Goal: Task Accomplishment & Management: Manage account settings

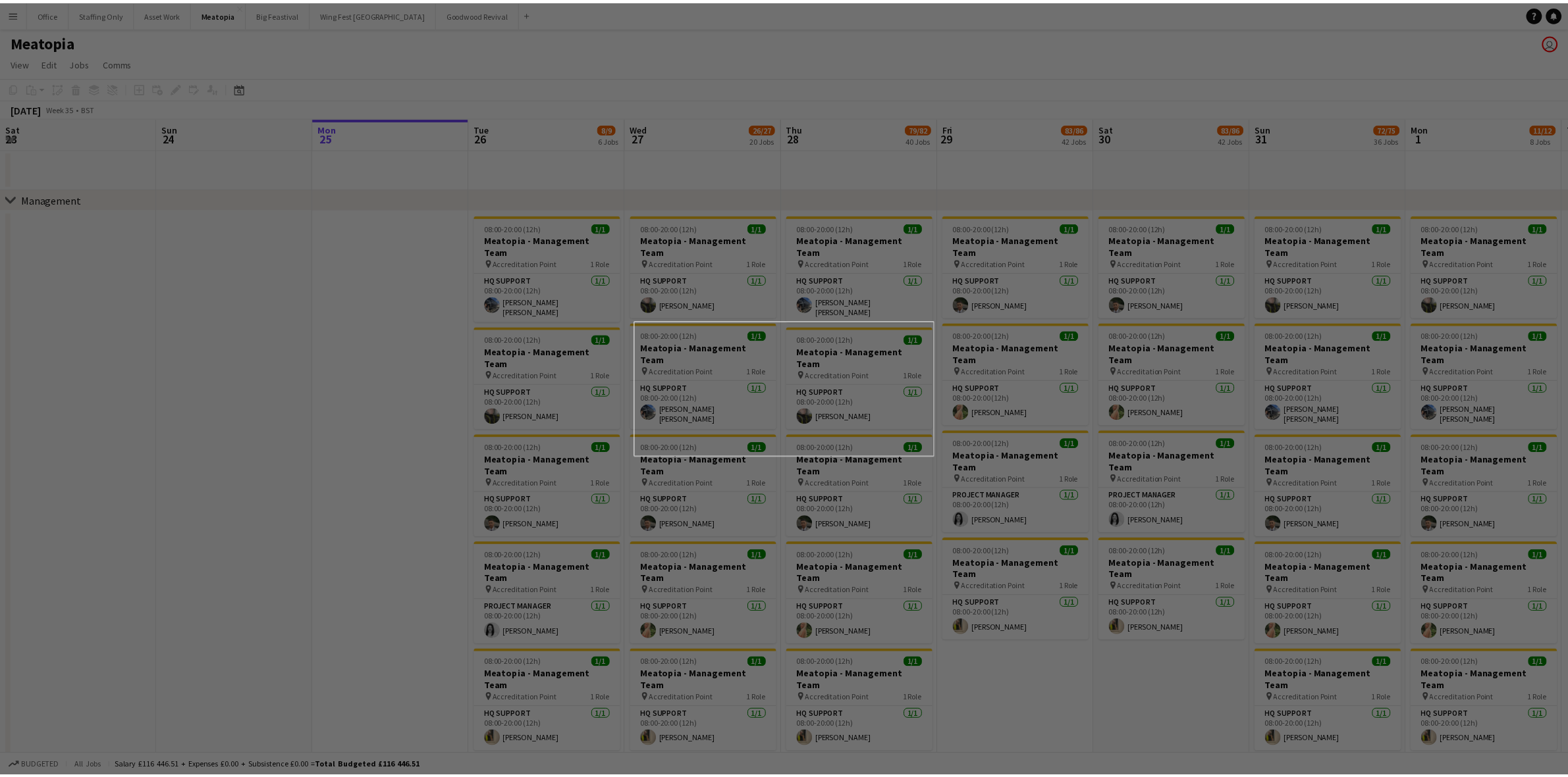
scroll to position [0, 478]
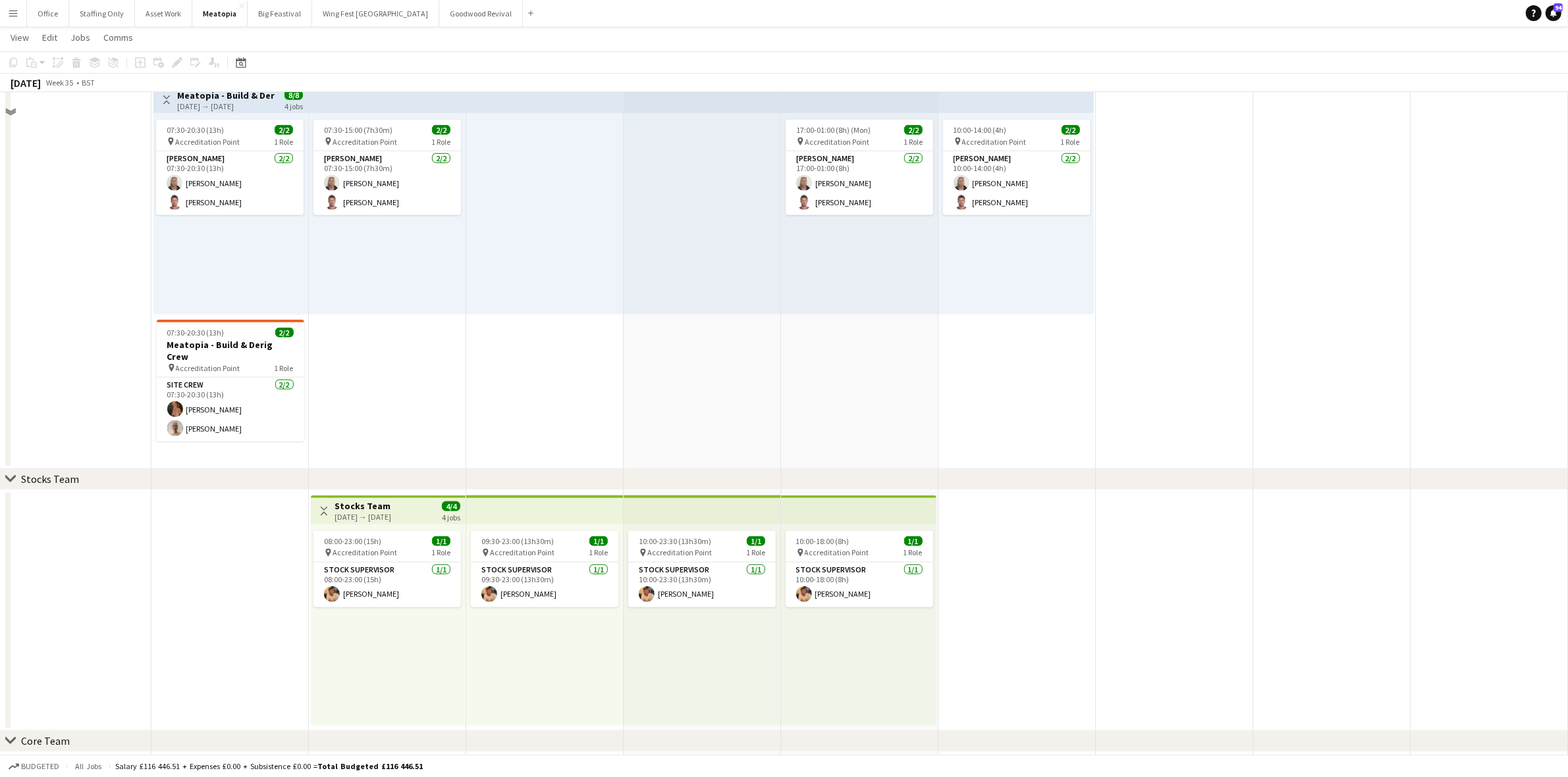
scroll to position [1234, 0]
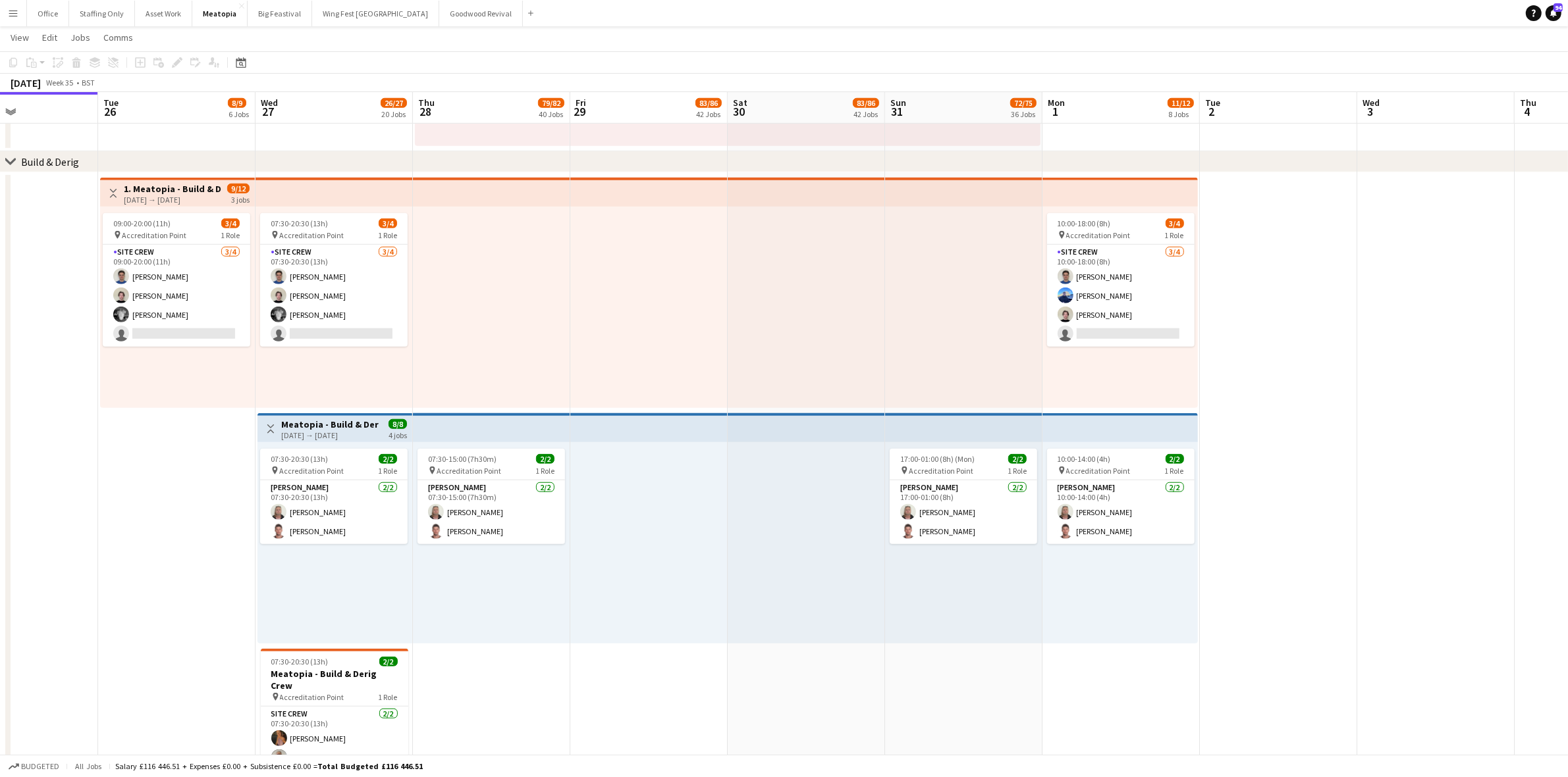
drag, startPoint x: 730, startPoint y: 329, endPoint x: 741, endPoint y: 313, distance: 19.4
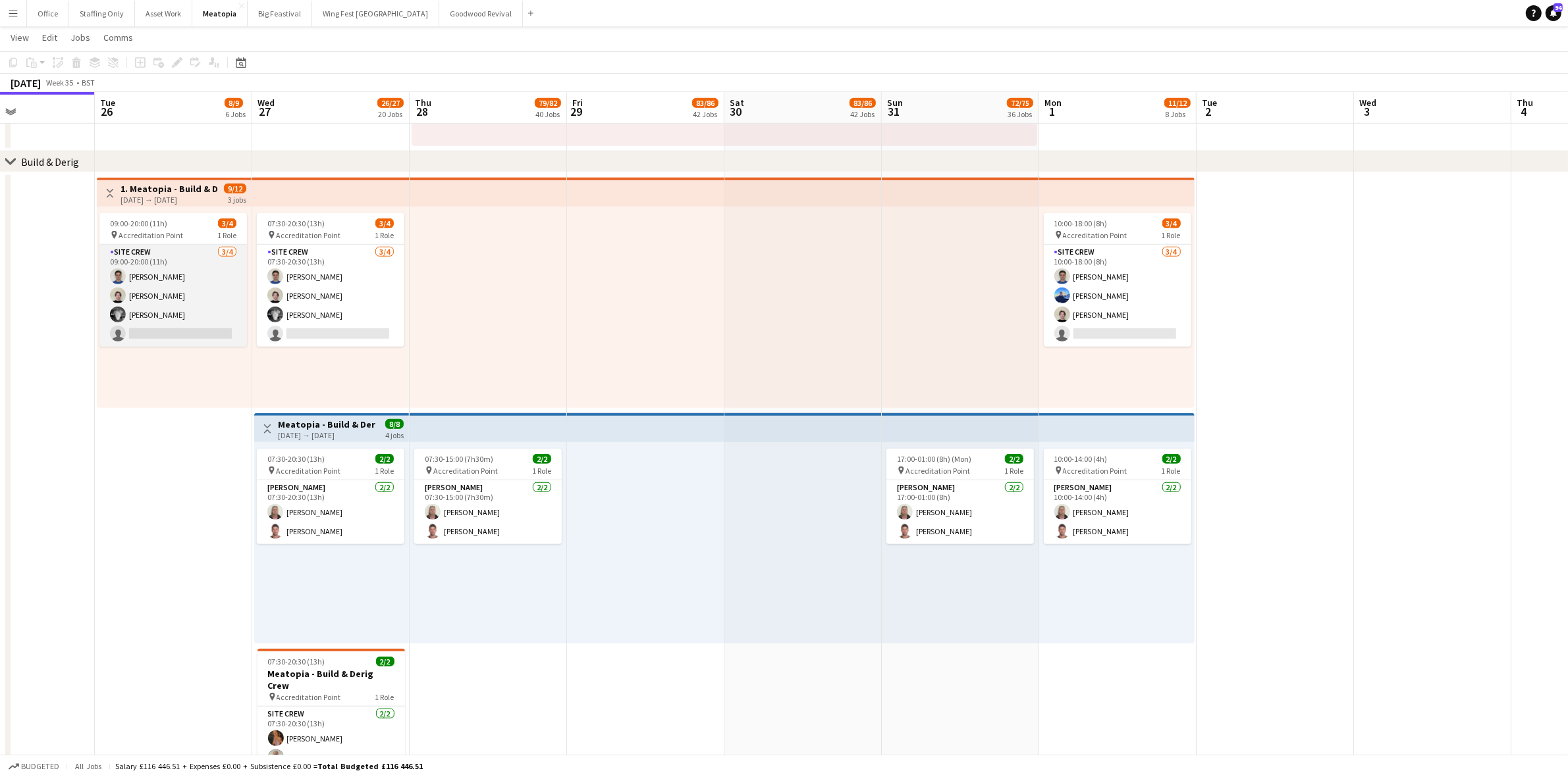
click at [166, 254] on app-card-role "Site Crew 3/4 09:00-20:00 (11h) Samuel Cowland Samuel Phillips Elliot Williams …" at bounding box center [173, 296] width 148 height 102
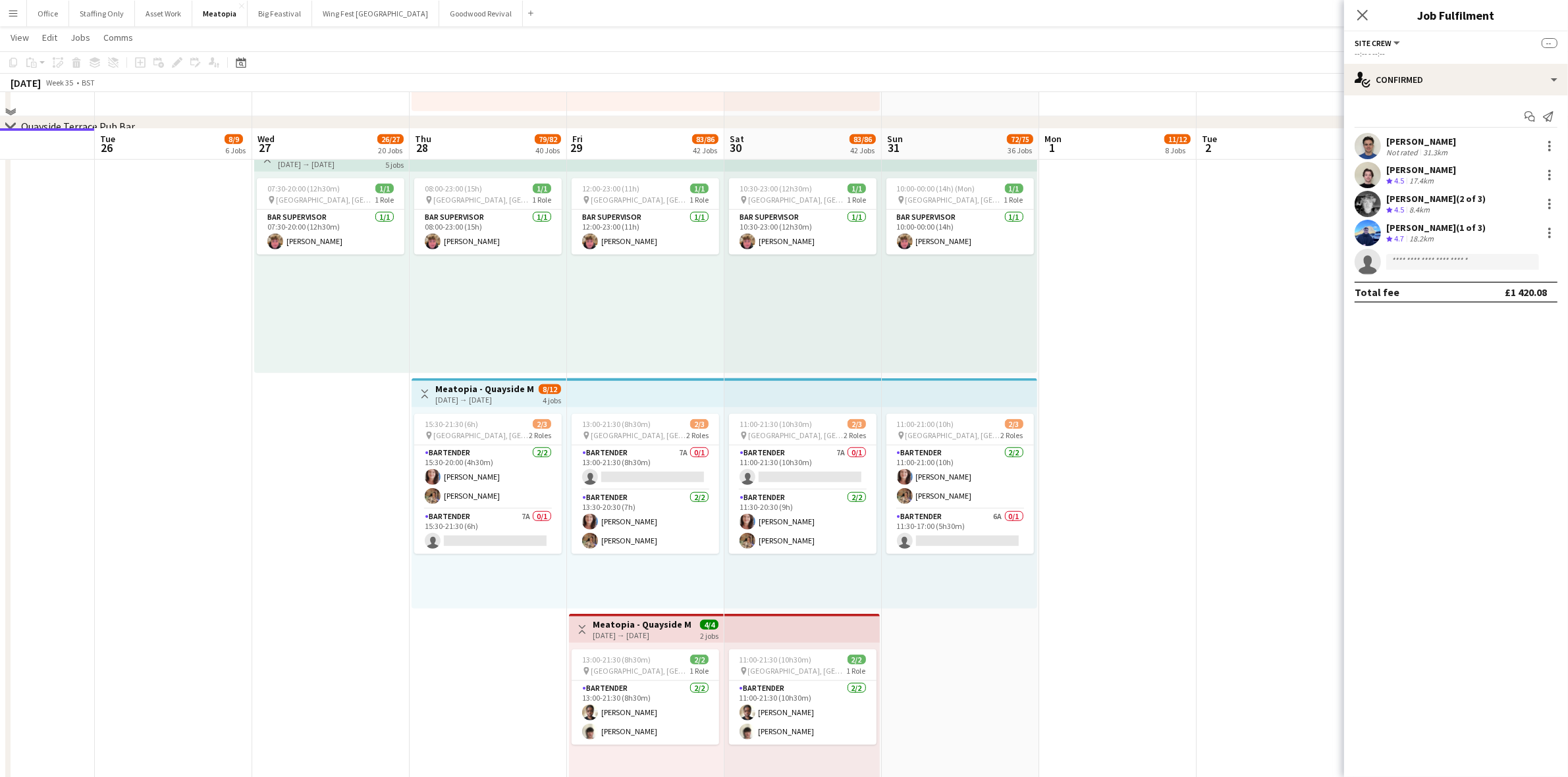
scroll to position [7581, 0]
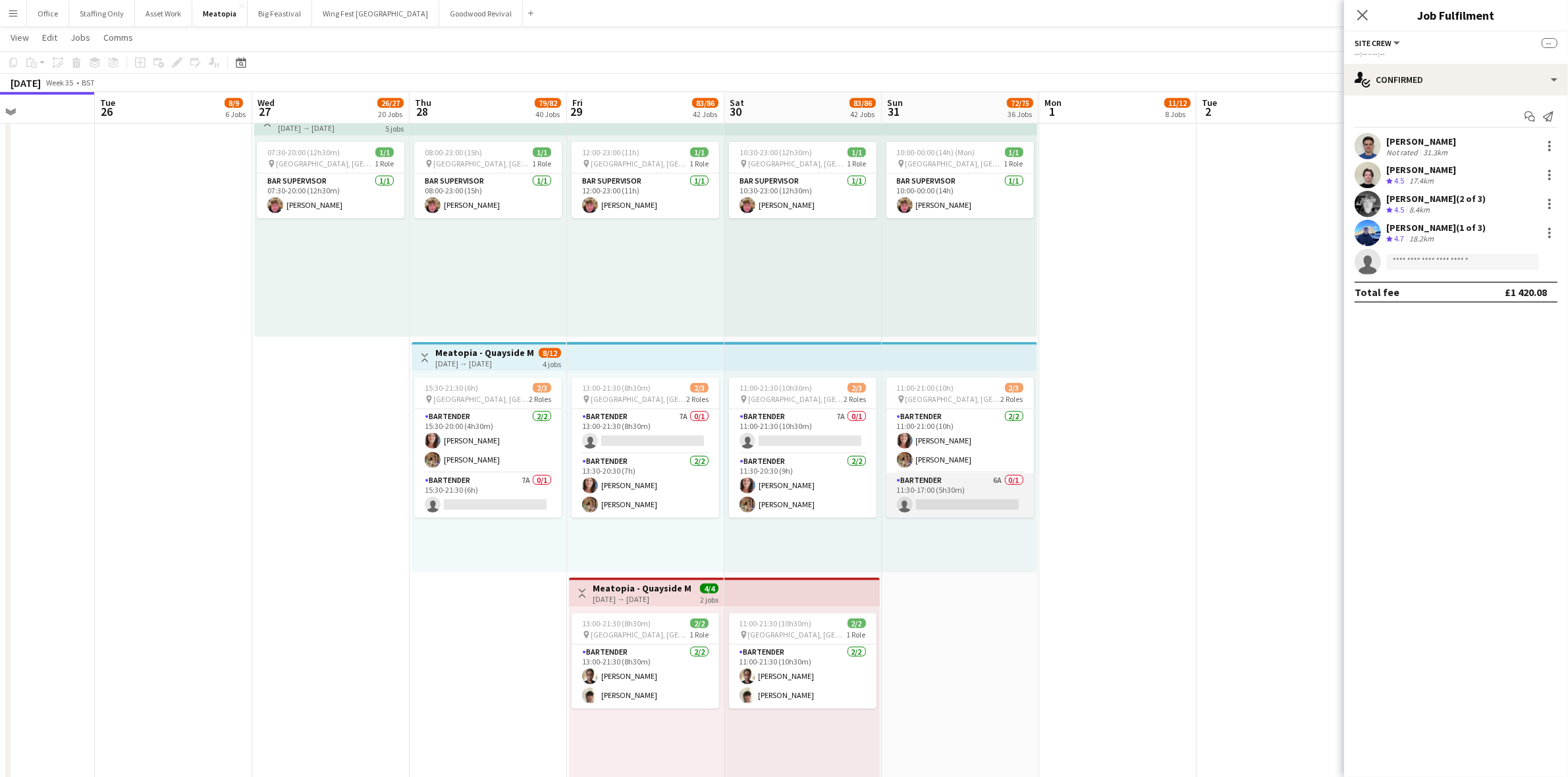
click at [982, 484] on app-card-role "Bartender 6A 0/1 11:30-17:00 (5h30m) single-neutral-actions" at bounding box center [960, 495] width 148 height 45
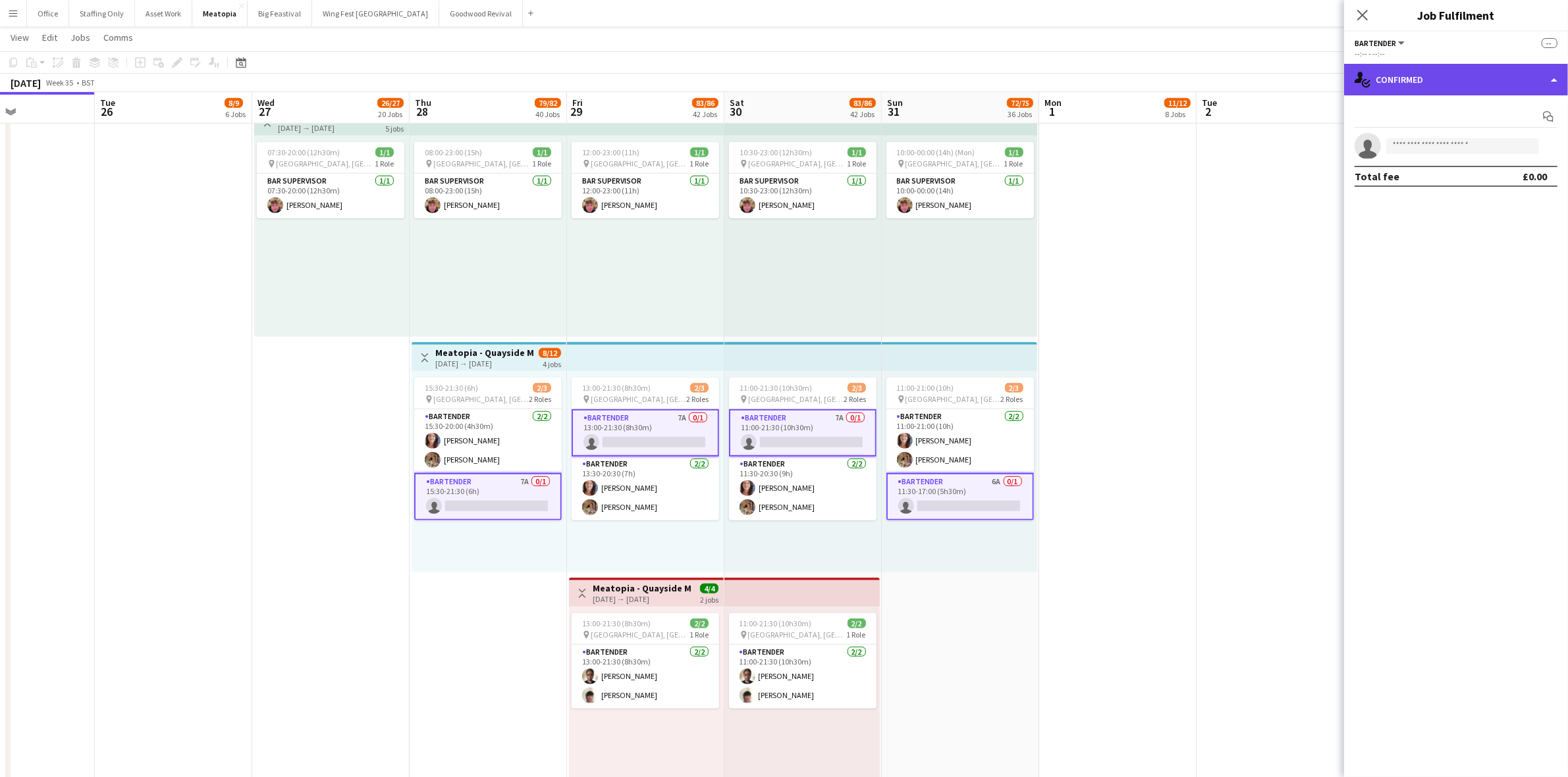
click at [1411, 77] on div "single-neutral-actions-check-2 Confirmed" at bounding box center [1456, 80] width 224 height 32
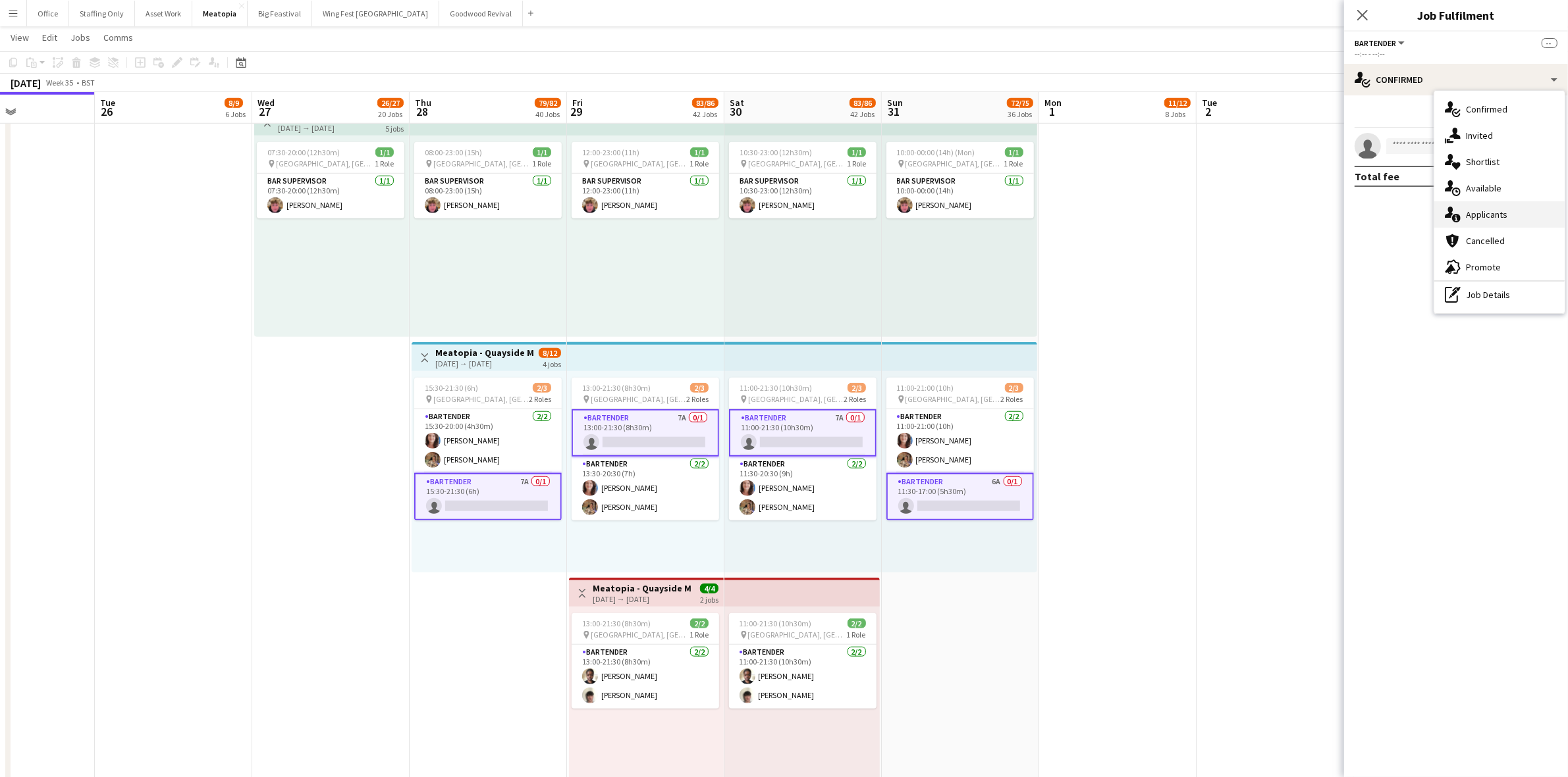
click at [1506, 220] on div "single-neutral-actions-information Applicants" at bounding box center [1499, 214] width 130 height 26
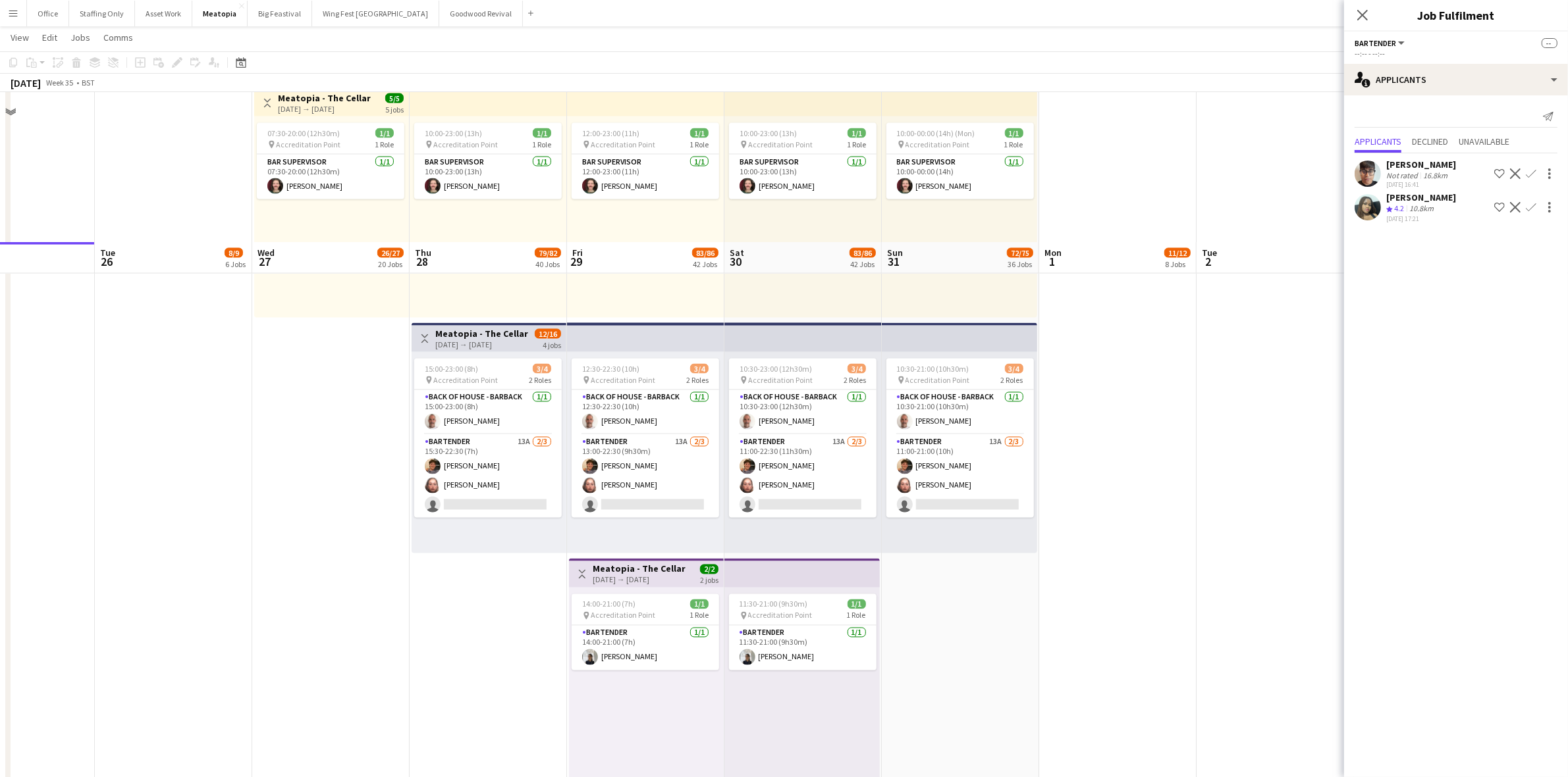
scroll to position [9227, 0]
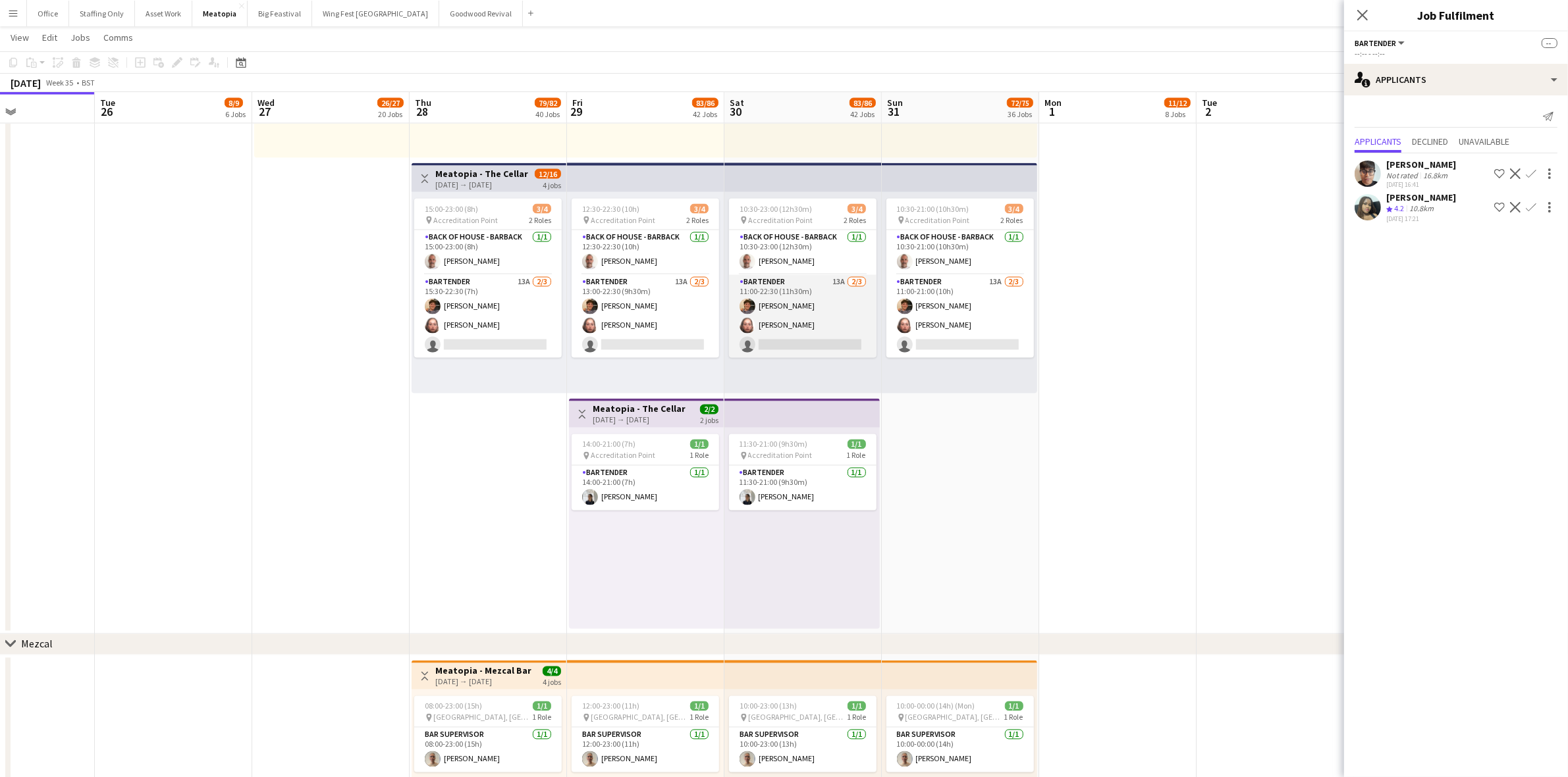
click at [840, 290] on app-card-role "Bartender 13A 2/3 11:00-22:30 (11h30m) Samuel Smith Emily Towle single-neutral-…" at bounding box center [803, 316] width 148 height 83
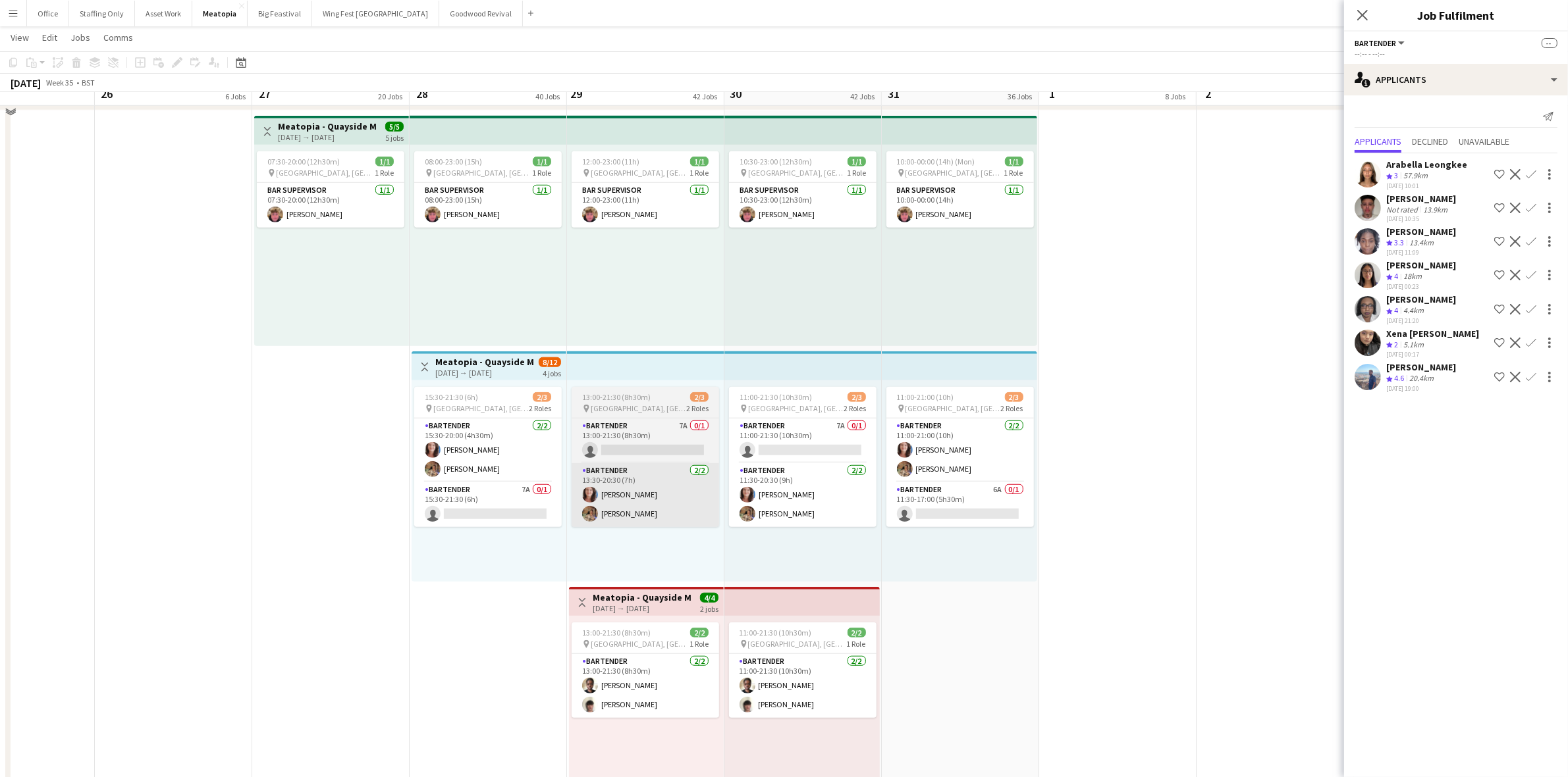
scroll to position [7581, 0]
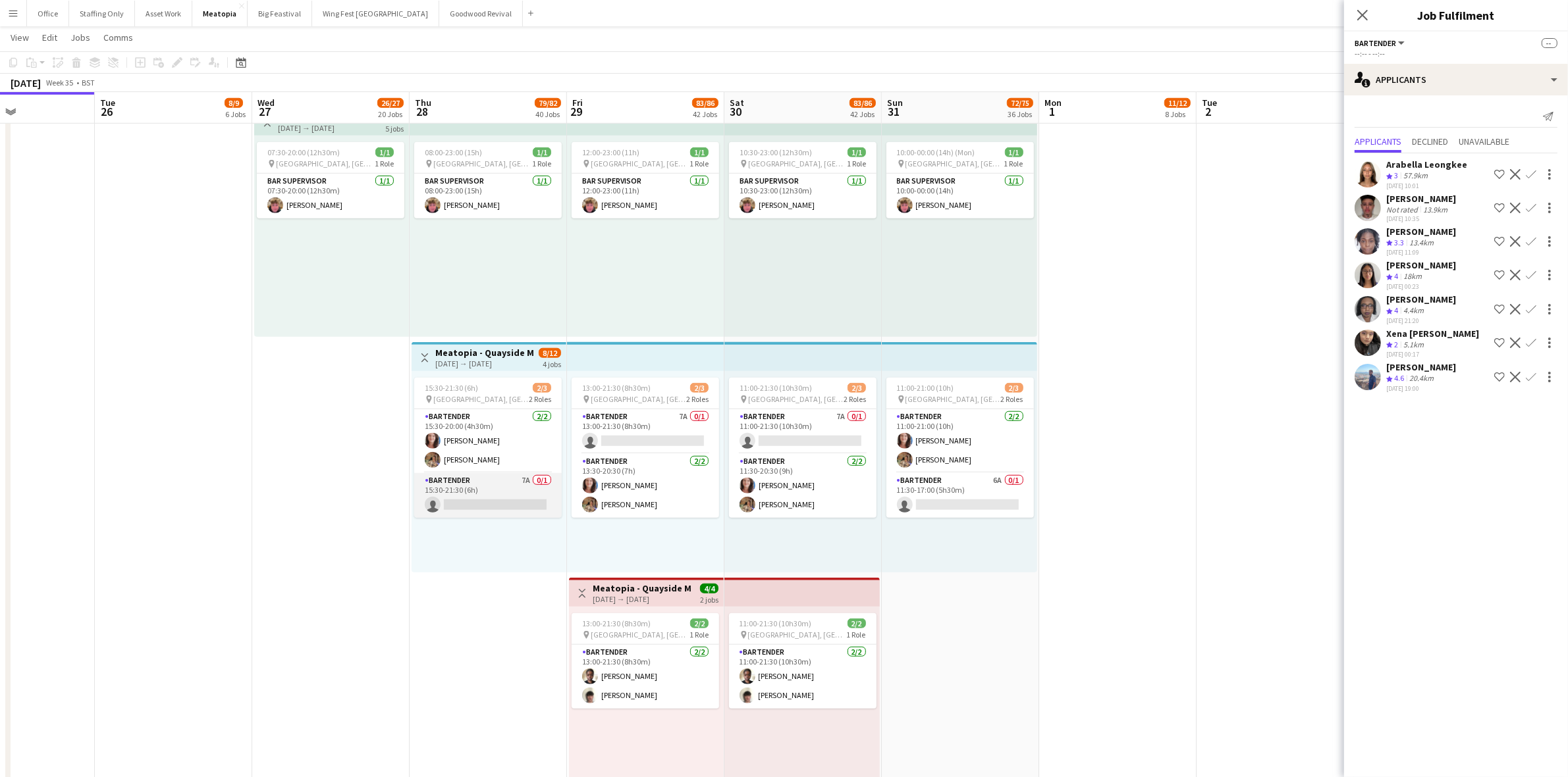
click at [504, 487] on app-card-role "Bartender 7A 0/1 15:30-21:30 (6h) single-neutral-actions" at bounding box center [488, 495] width 148 height 45
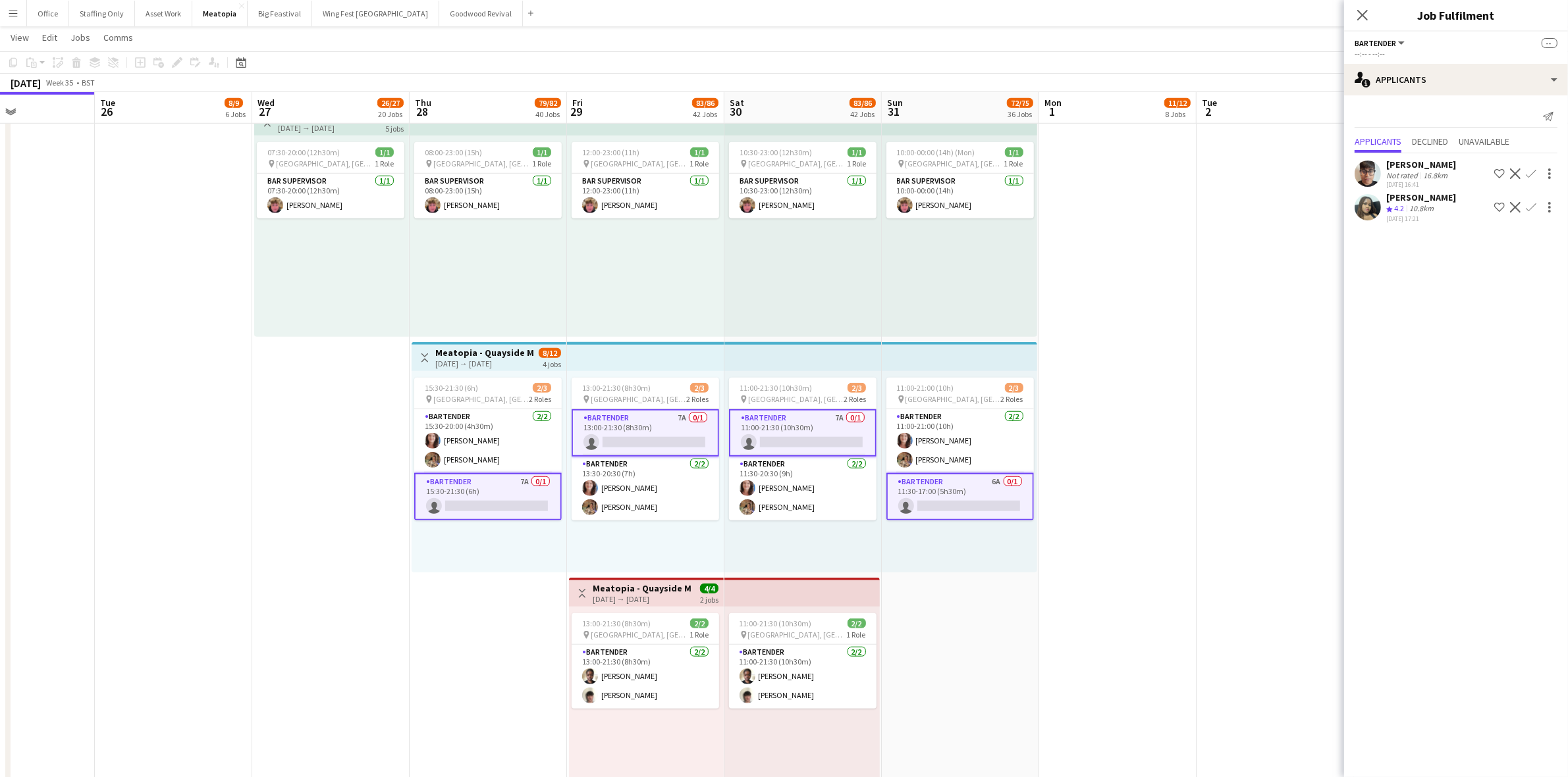
click at [1189, 465] on app-date-cell at bounding box center [1117, 457] width 157 height 712
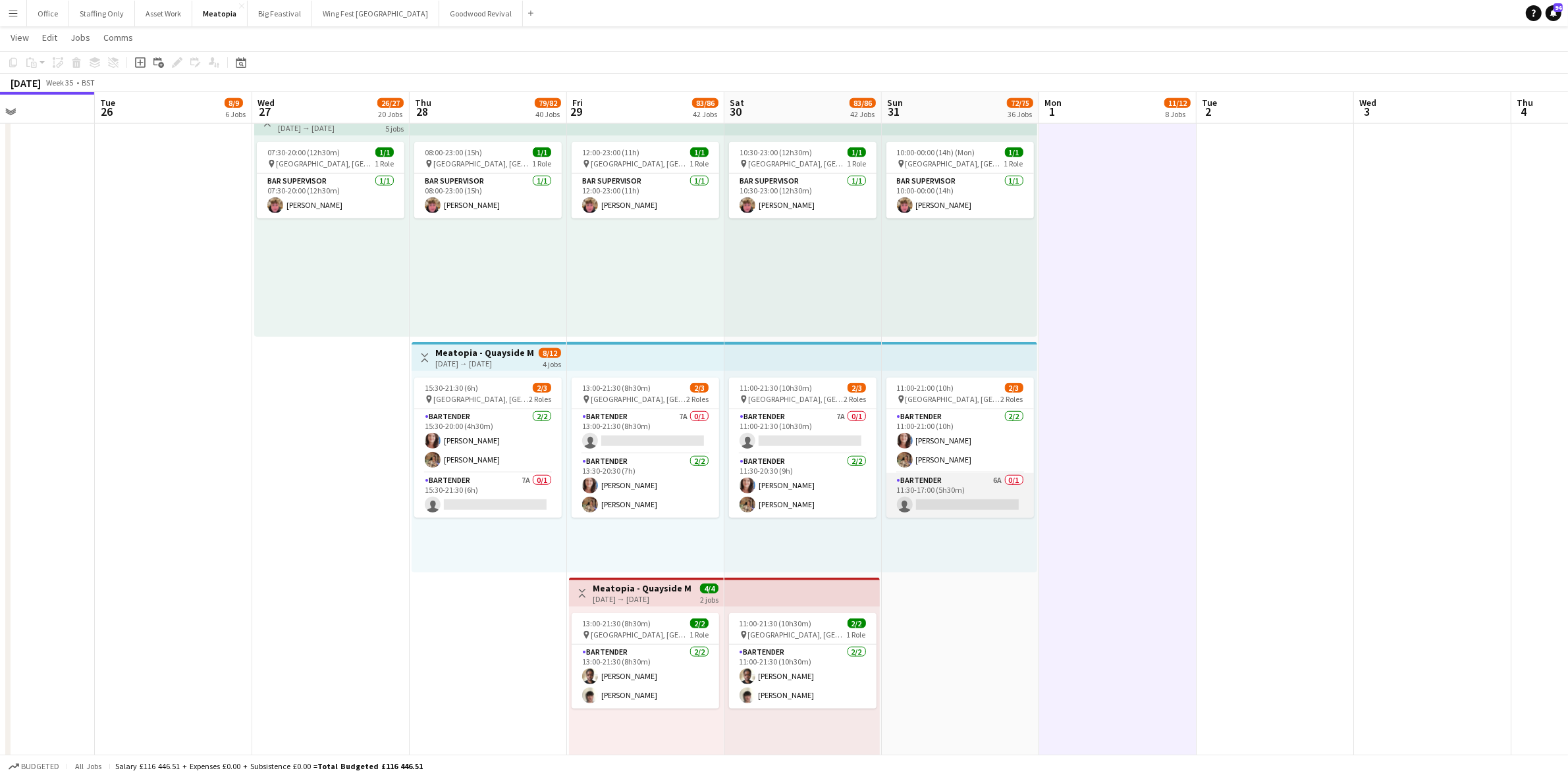
click at [958, 504] on app-card-role "Bartender 6A 0/1 11:30-17:00 (5h30m) single-neutral-actions" at bounding box center [960, 495] width 148 height 45
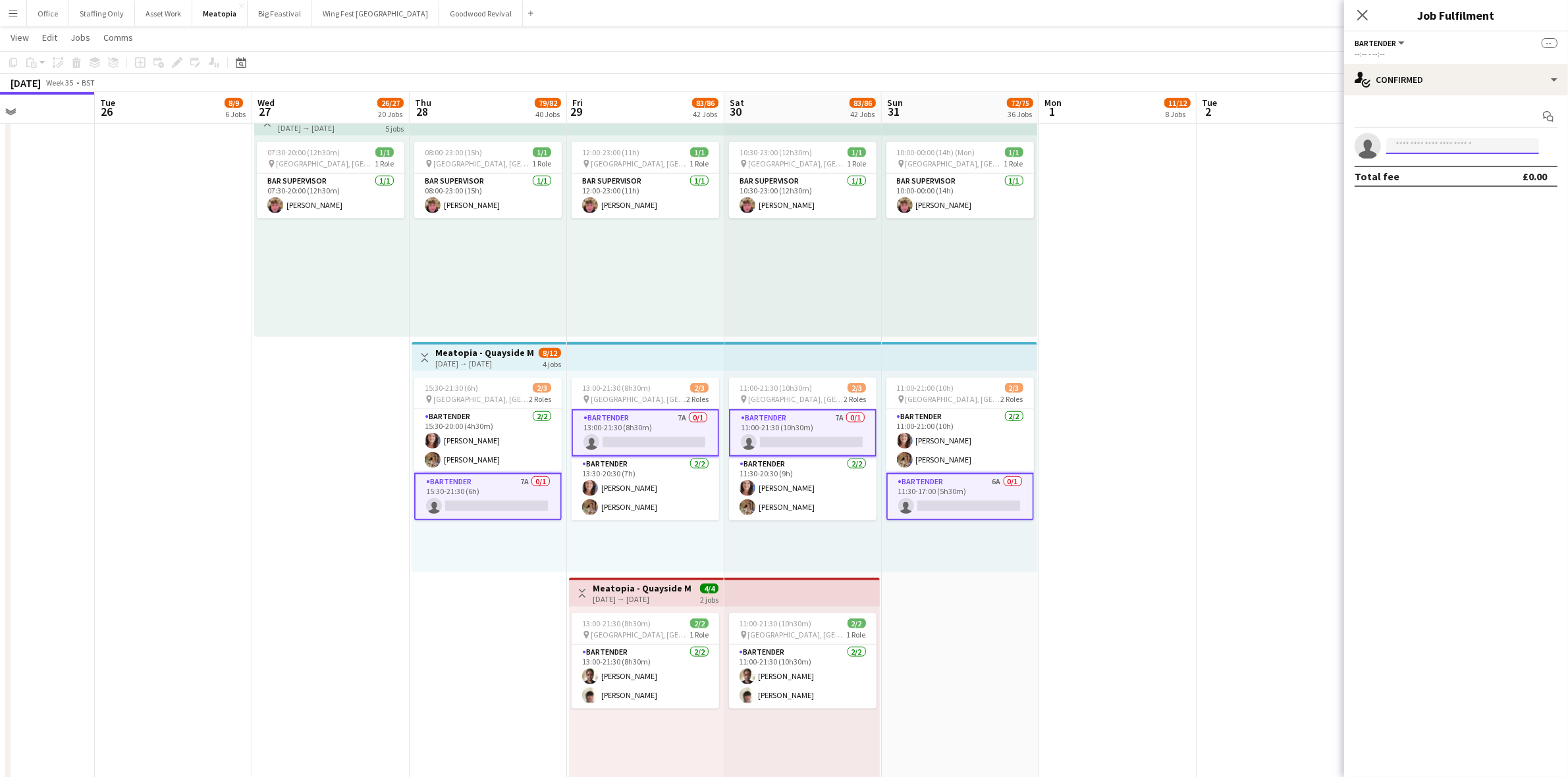
click at [1431, 148] on input at bounding box center [1463, 146] width 153 height 16
type input "*****"
click at [1442, 171] on span "rjgudka@hotmail.com" at bounding box center [1463, 176] width 132 height 11
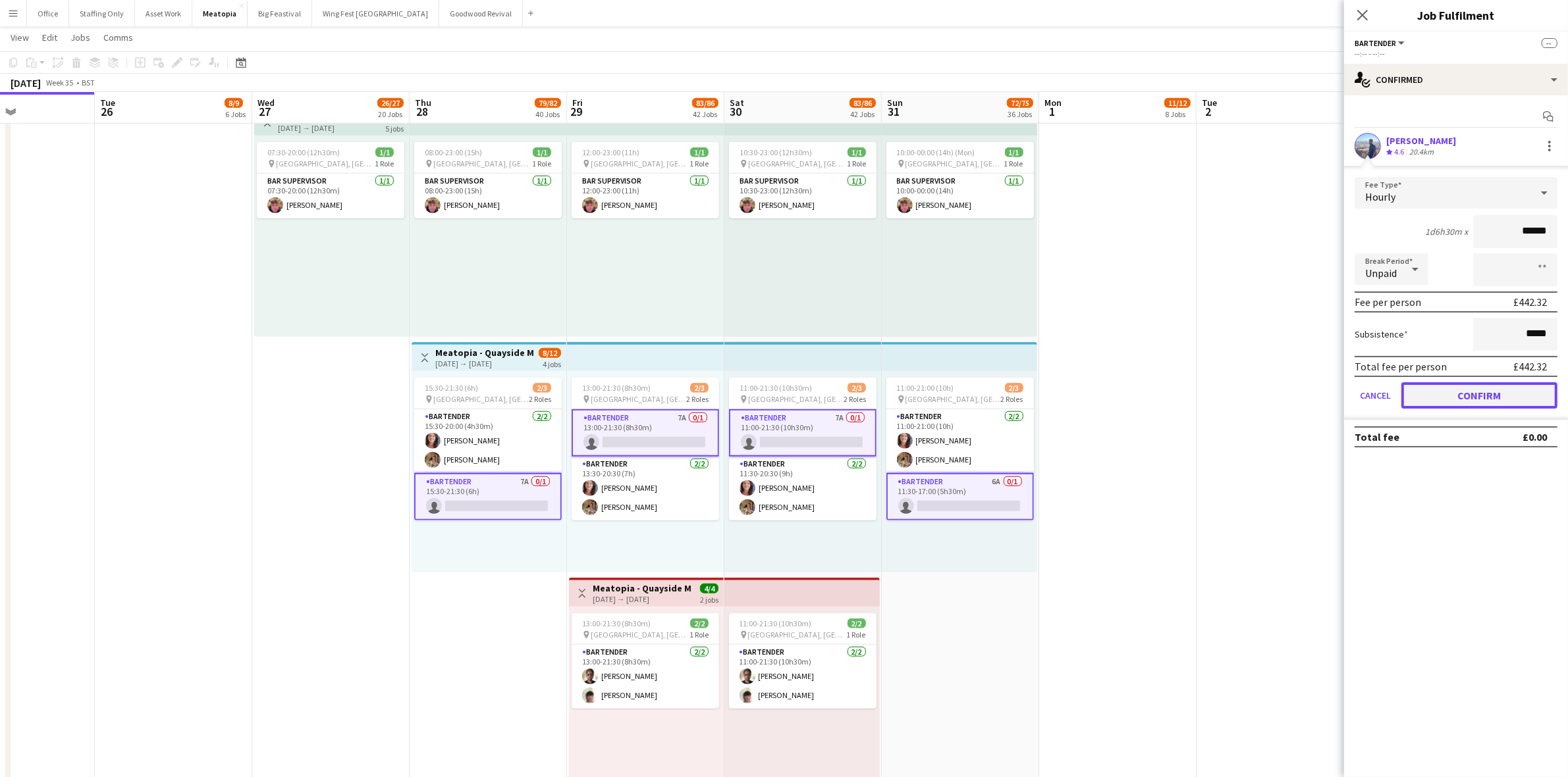
click at [1466, 392] on button "Confirm" at bounding box center [1479, 396] width 156 height 26
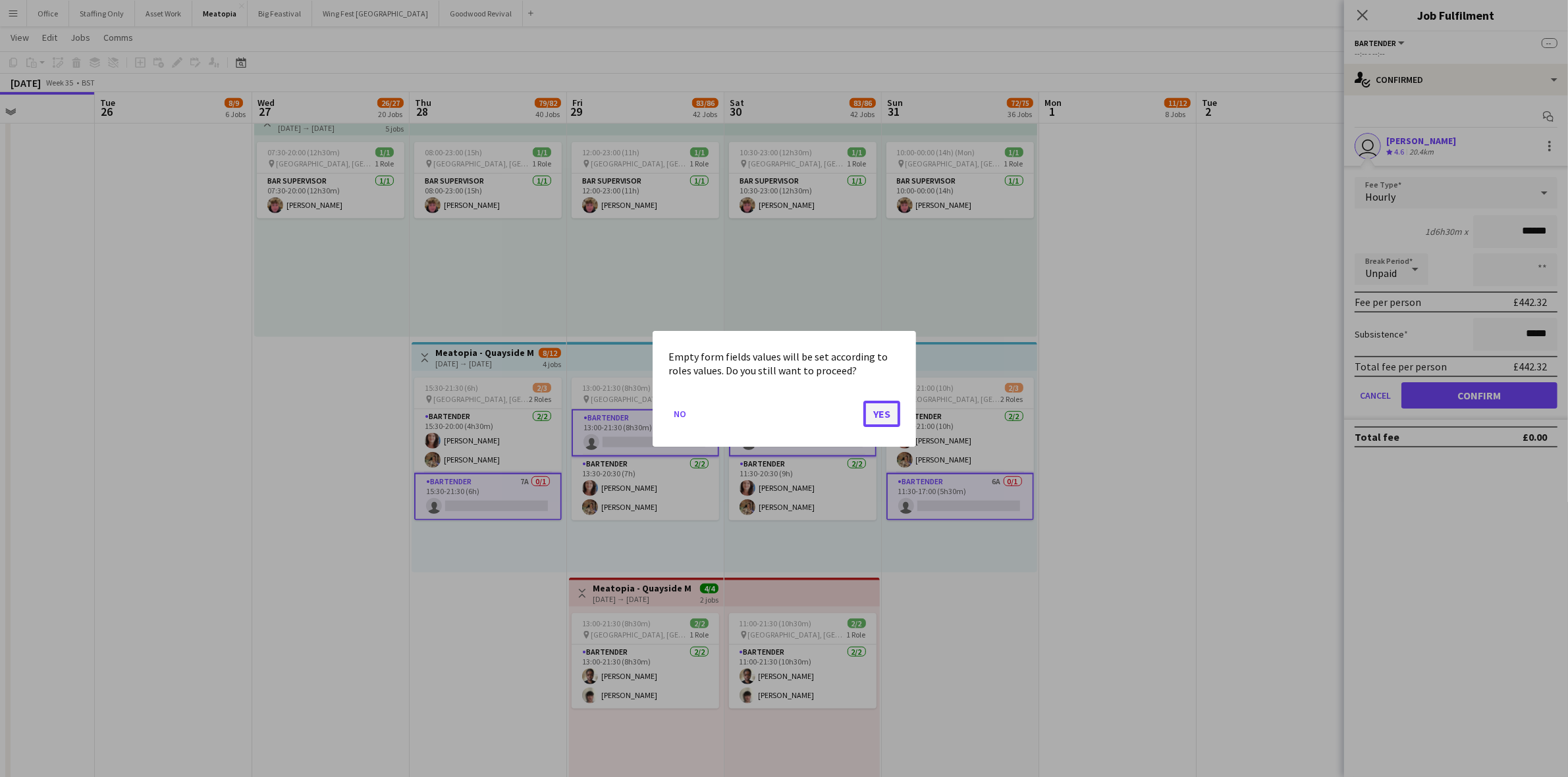
click at [895, 412] on button "Yes" at bounding box center [882, 414] width 37 height 26
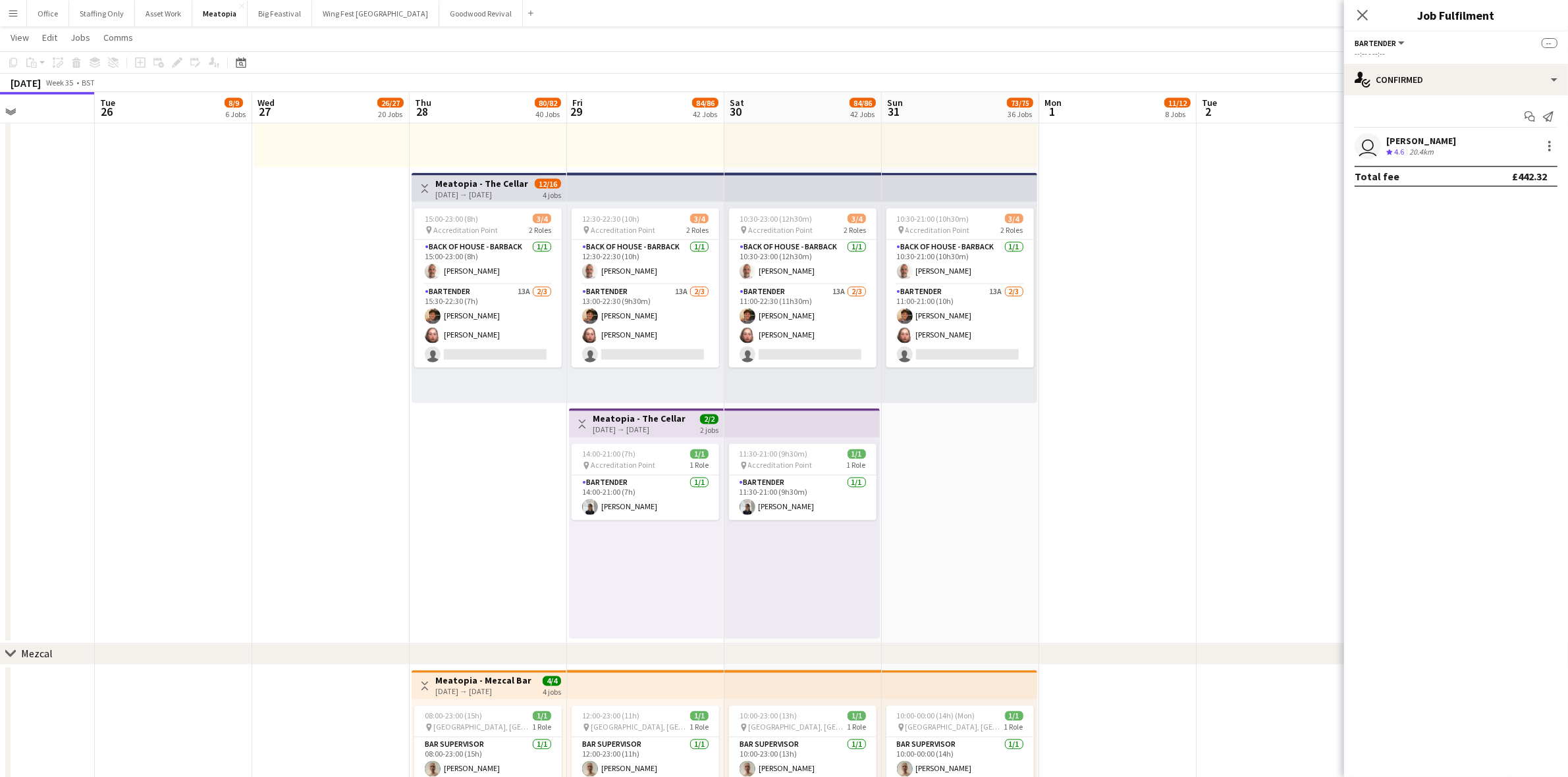
scroll to position [9144, 0]
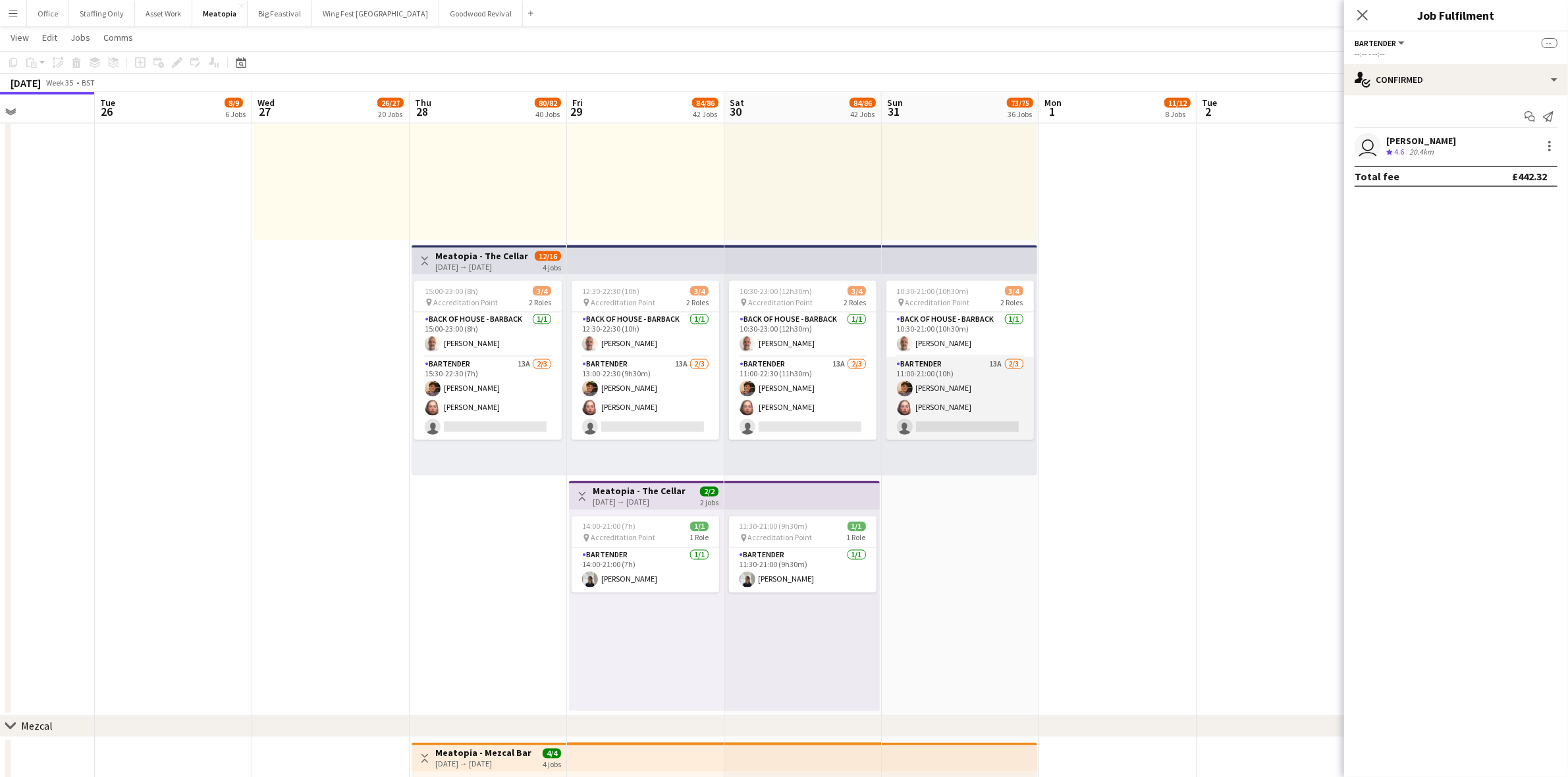
click at [979, 380] on app-card-role "Bartender 13A 2/3 11:00-21:00 (10h) Samuel Smith Emily Towle single-neutral-act…" at bounding box center [960, 399] width 148 height 83
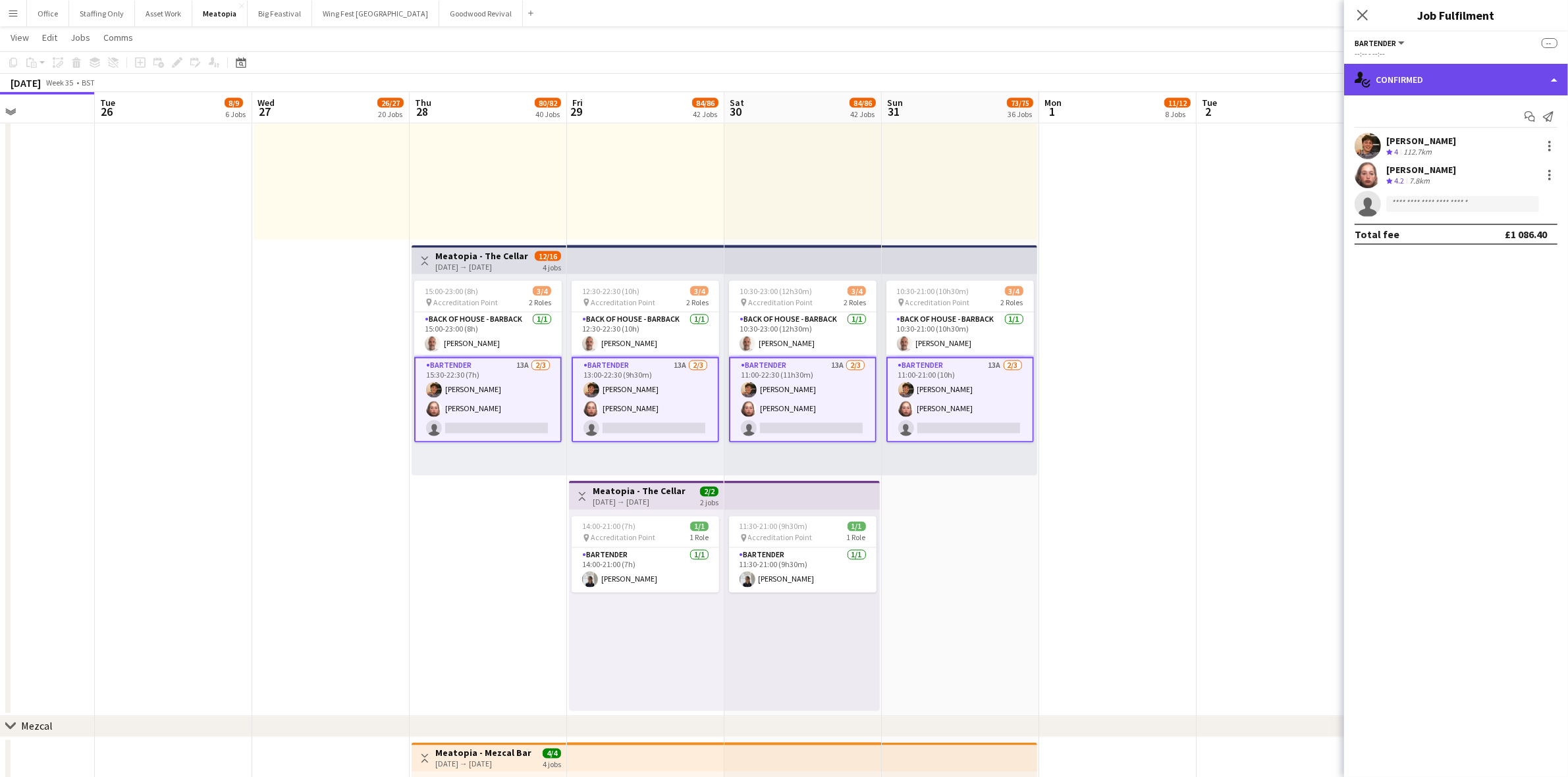
click at [1429, 79] on div "single-neutral-actions-check-2 Confirmed" at bounding box center [1456, 80] width 224 height 32
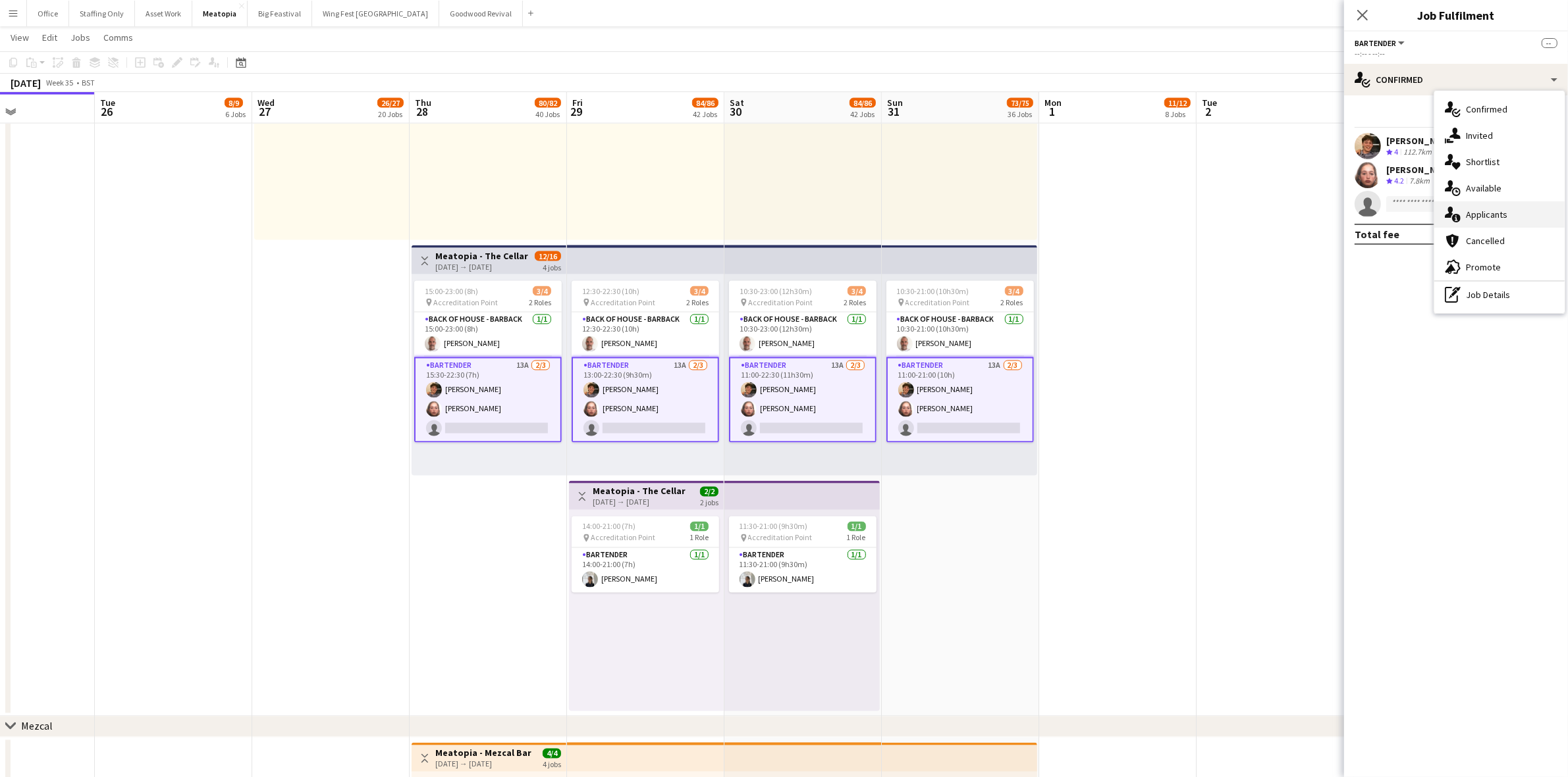
click at [1508, 218] on div "single-neutral-actions-information Applicants" at bounding box center [1499, 214] width 130 height 26
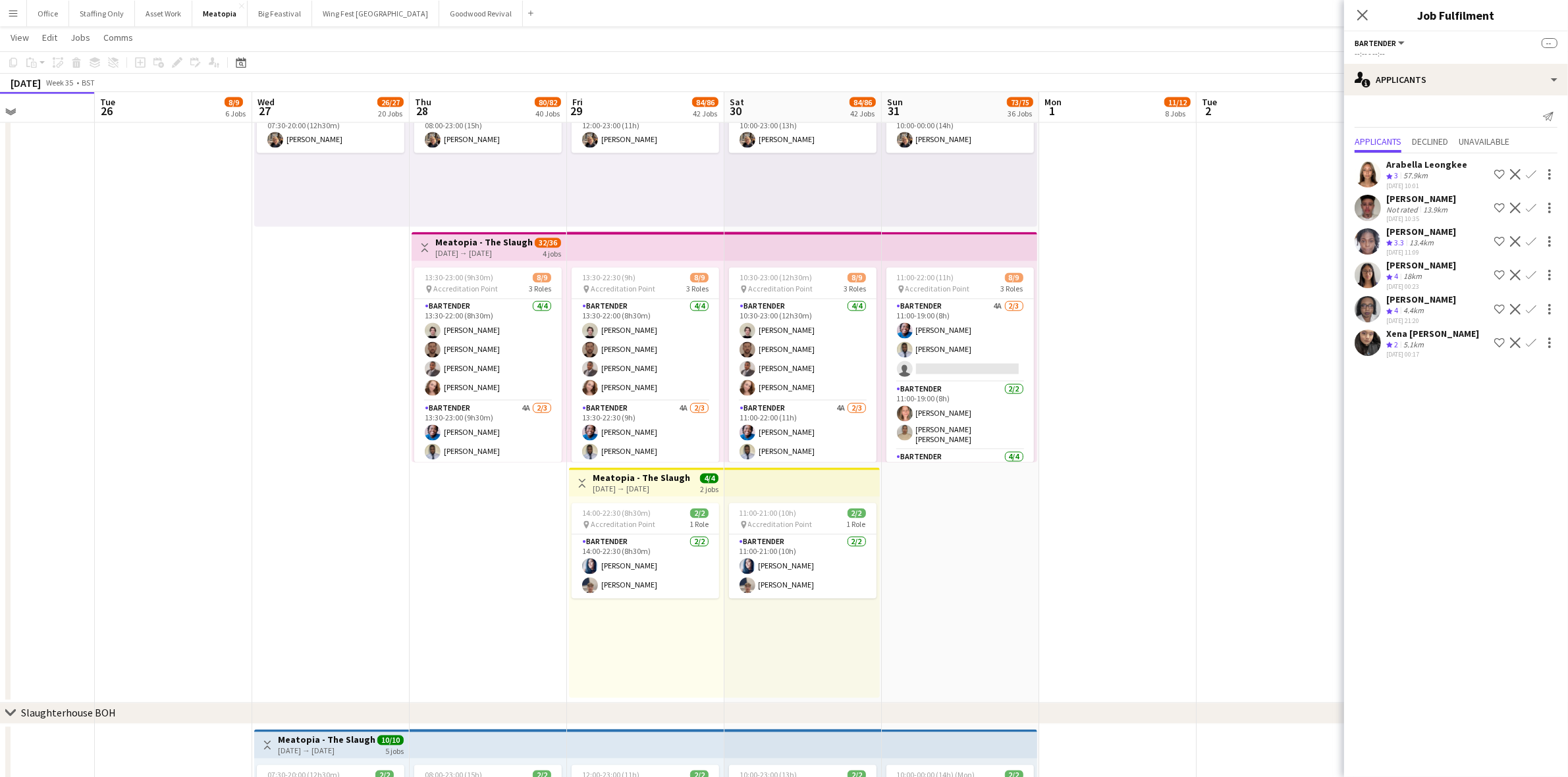
scroll to position [2975, 0]
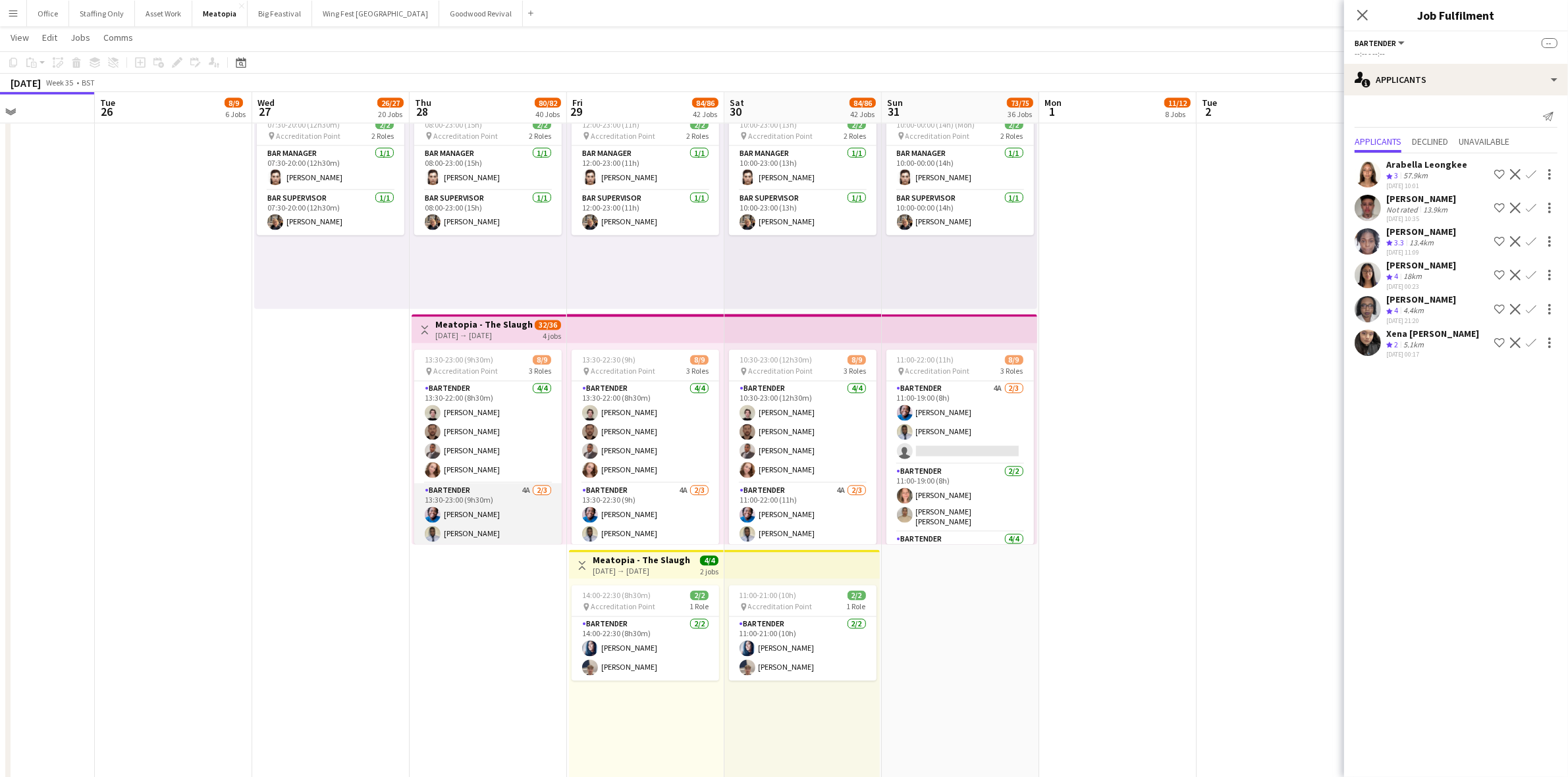
click at [448, 503] on app-card-role "Bartender 4A 2/3 13:30-23:00 (9h30m) Soso Ayika Nathaniel Akano single-neutral-…" at bounding box center [488, 525] width 148 height 83
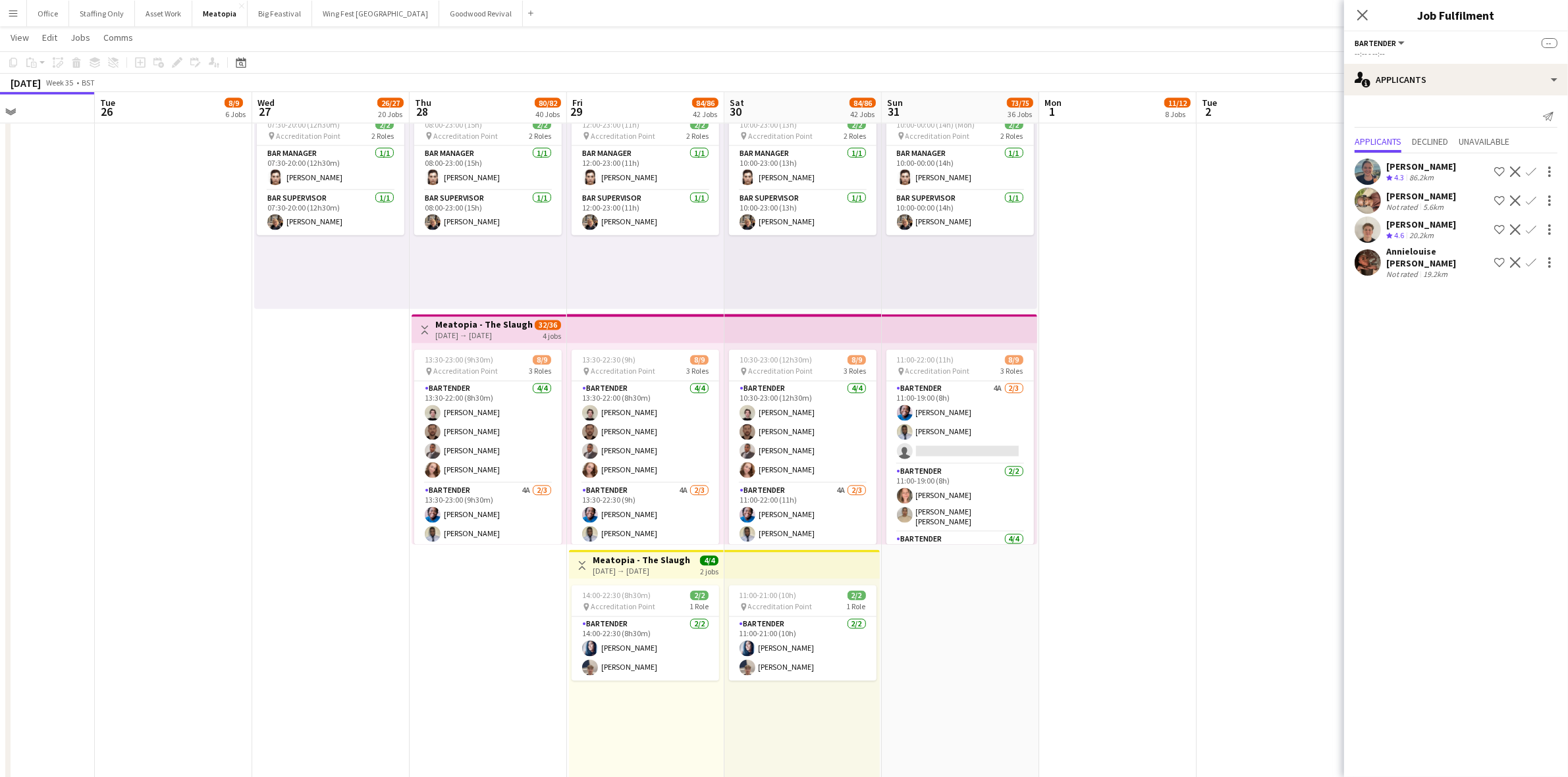
click at [1362, 234] on app-user-avatar at bounding box center [1368, 230] width 26 height 26
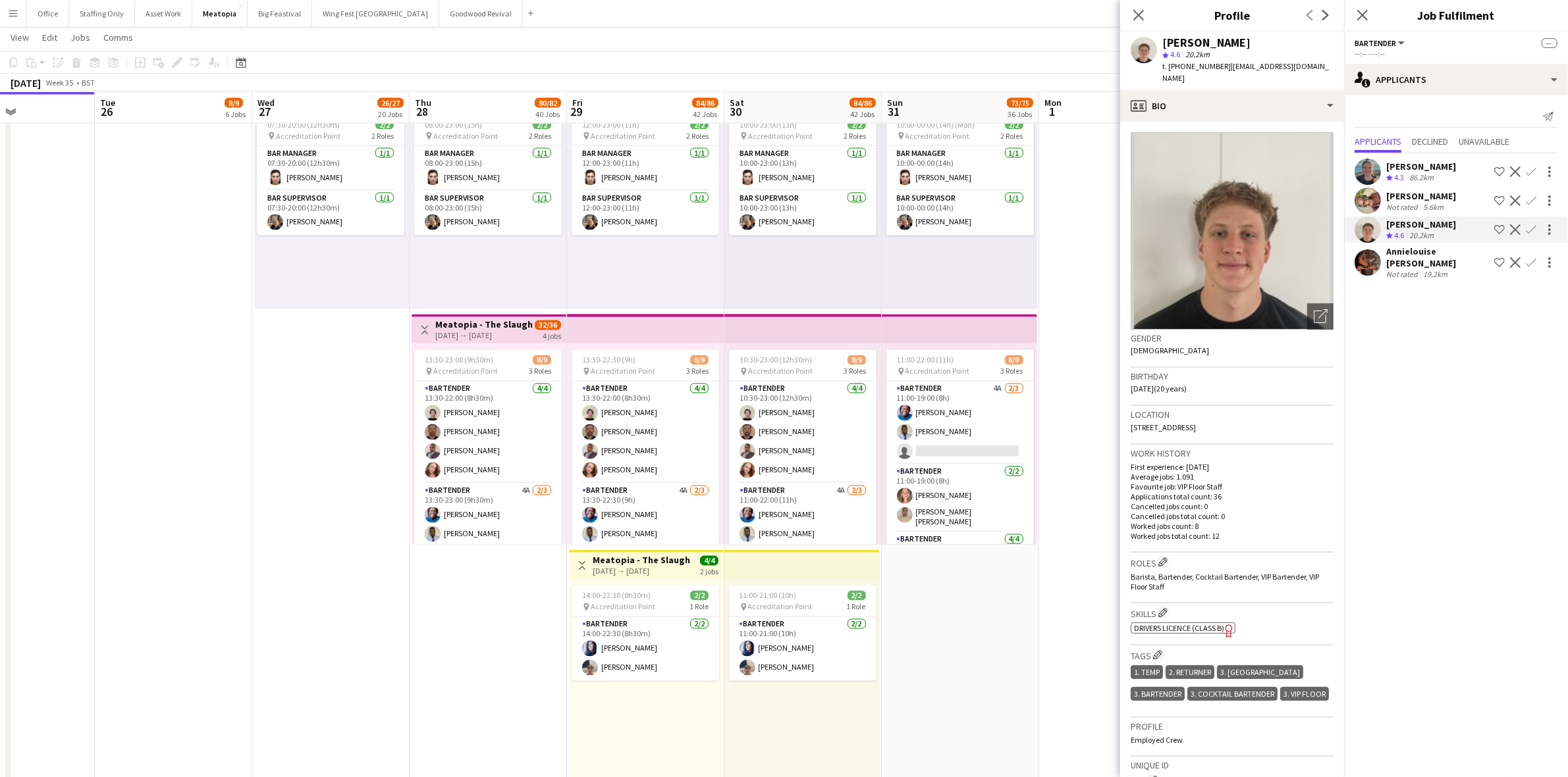
click at [1077, 516] on app-date-cell at bounding box center [1117, 429] width 157 height 712
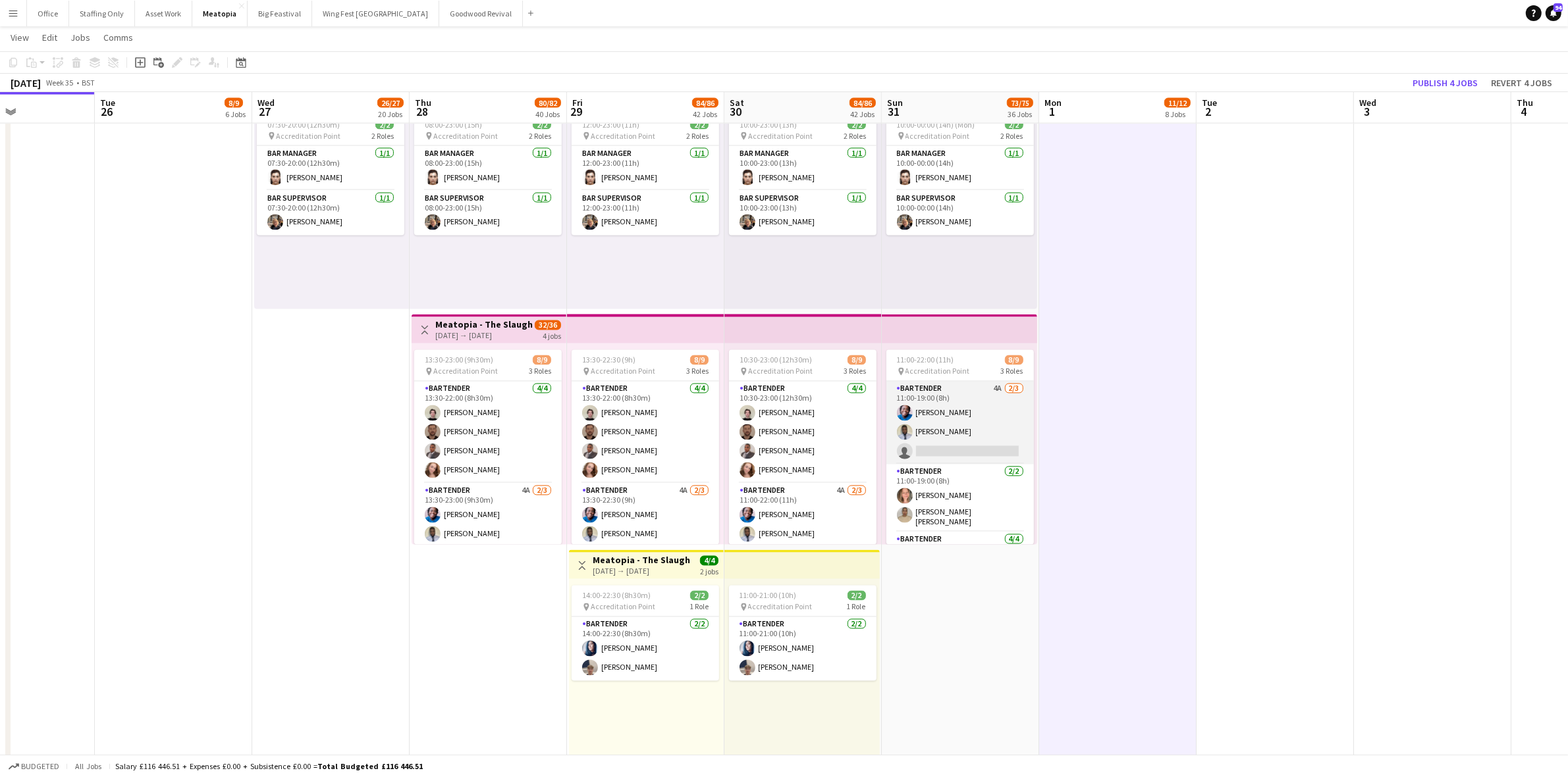
click at [981, 431] on app-card-role "Bartender 4A 2/3 11:00-19:00 (8h) Soso Ayika Nathaniel Akano single-neutral-act…" at bounding box center [960, 423] width 148 height 83
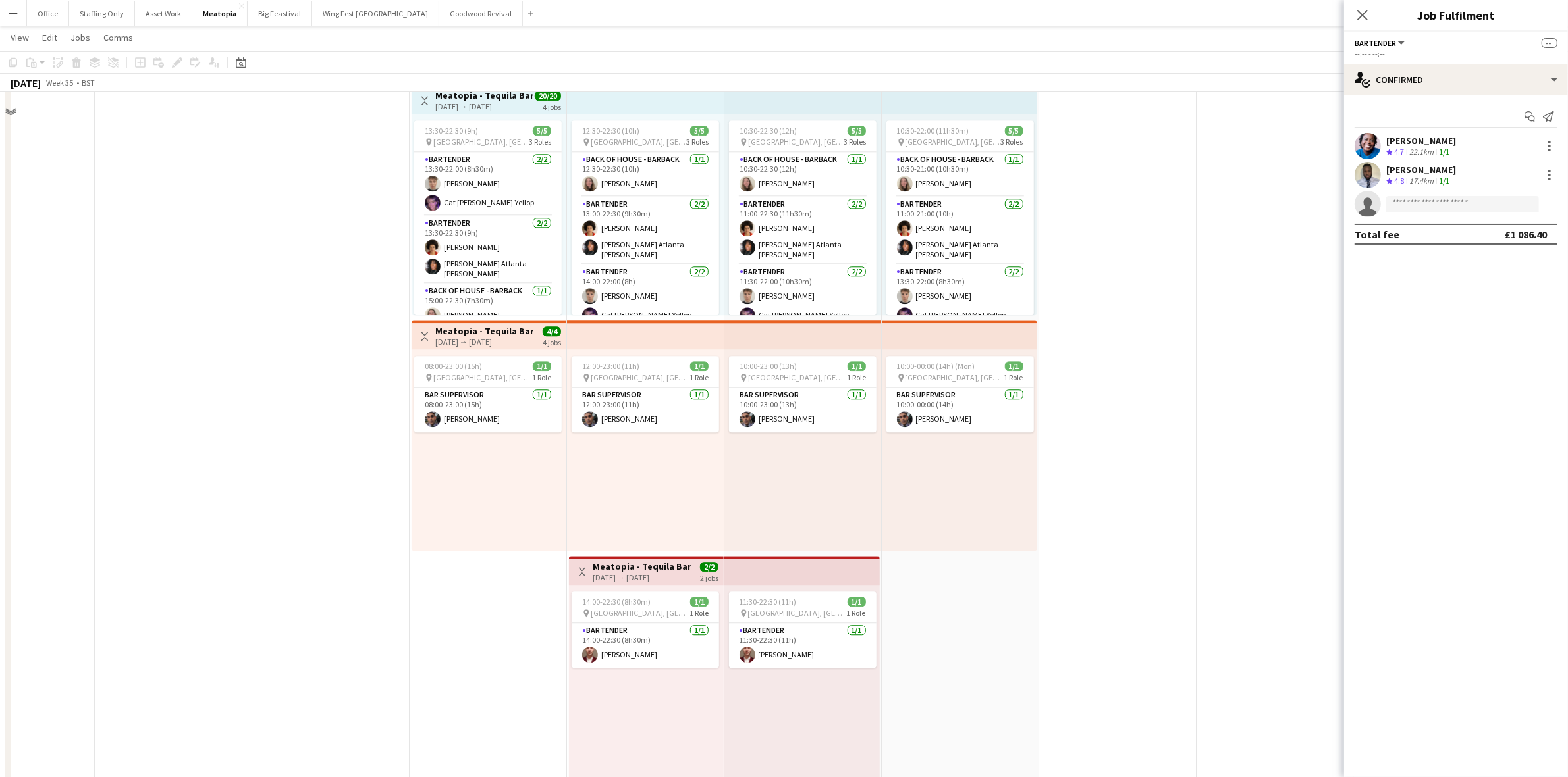
scroll to position [4126, 0]
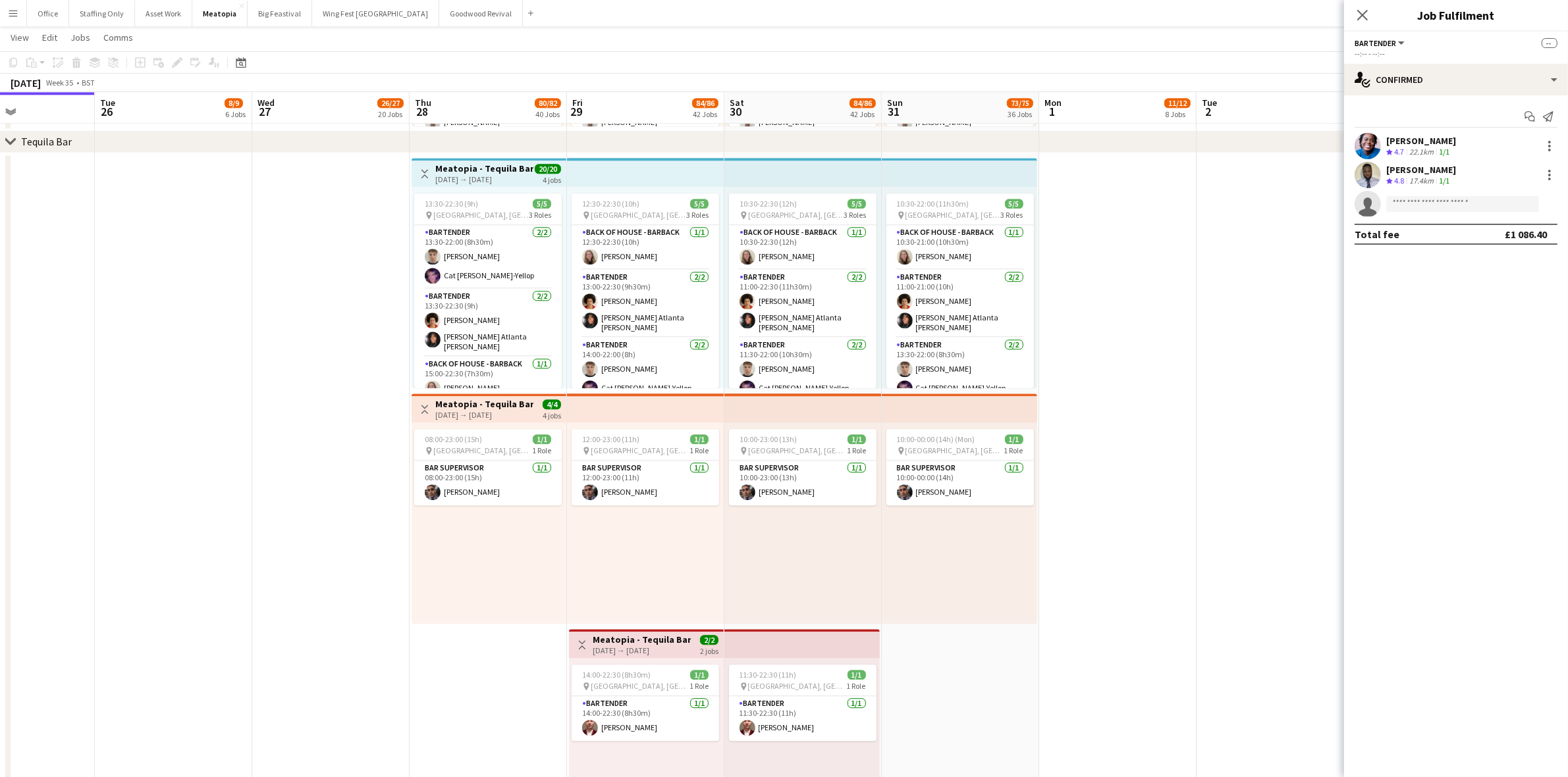
click at [966, 685] on app-date-cell "10:30-22:00 (11h30m) 5/5 pin Tobacco Dock, London, UK 3 Roles Back of House - B…" at bounding box center [960, 508] width 157 height 712
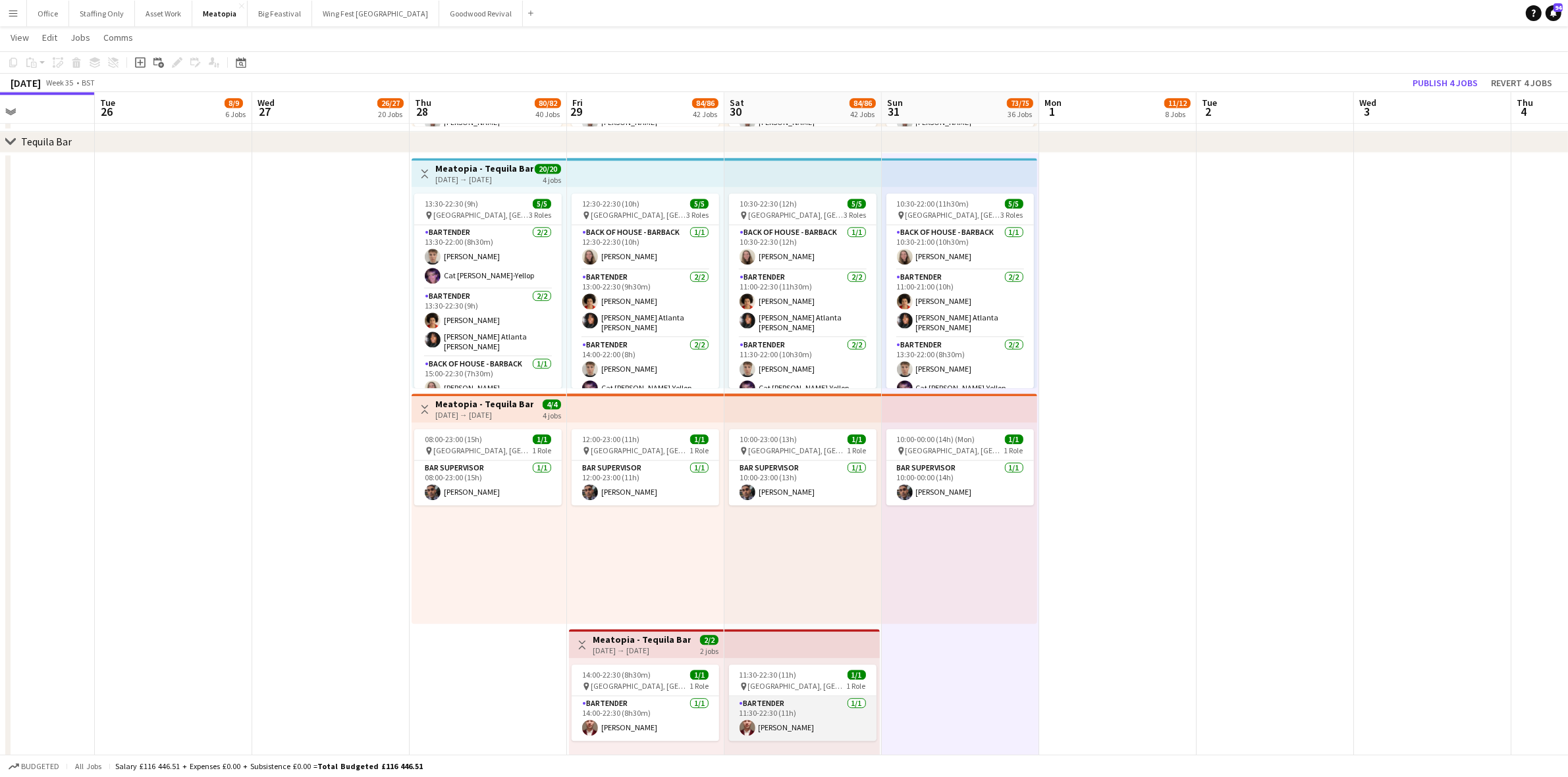
click at [800, 724] on app-card-role "Bartender 1/1 11:30-22:30 (11h) Laurentiu Subtirica" at bounding box center [803, 718] width 148 height 45
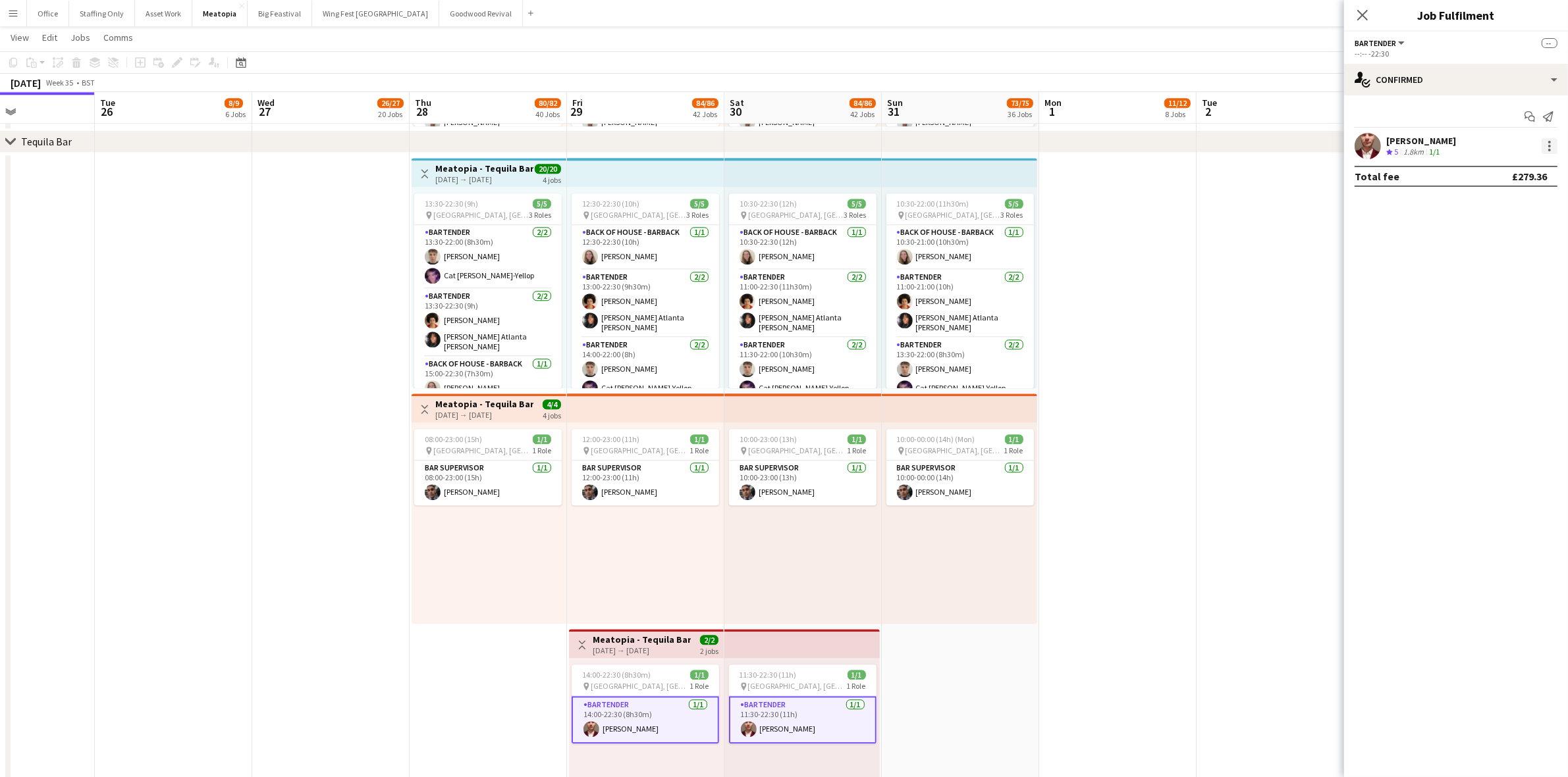
click at [1551, 142] on div at bounding box center [1550, 146] width 16 height 16
click at [1482, 265] on span "Remove" at bounding box center [1485, 264] width 40 height 11
click at [1196, 282] on app-date-cell at bounding box center [1275, 508] width 157 height 712
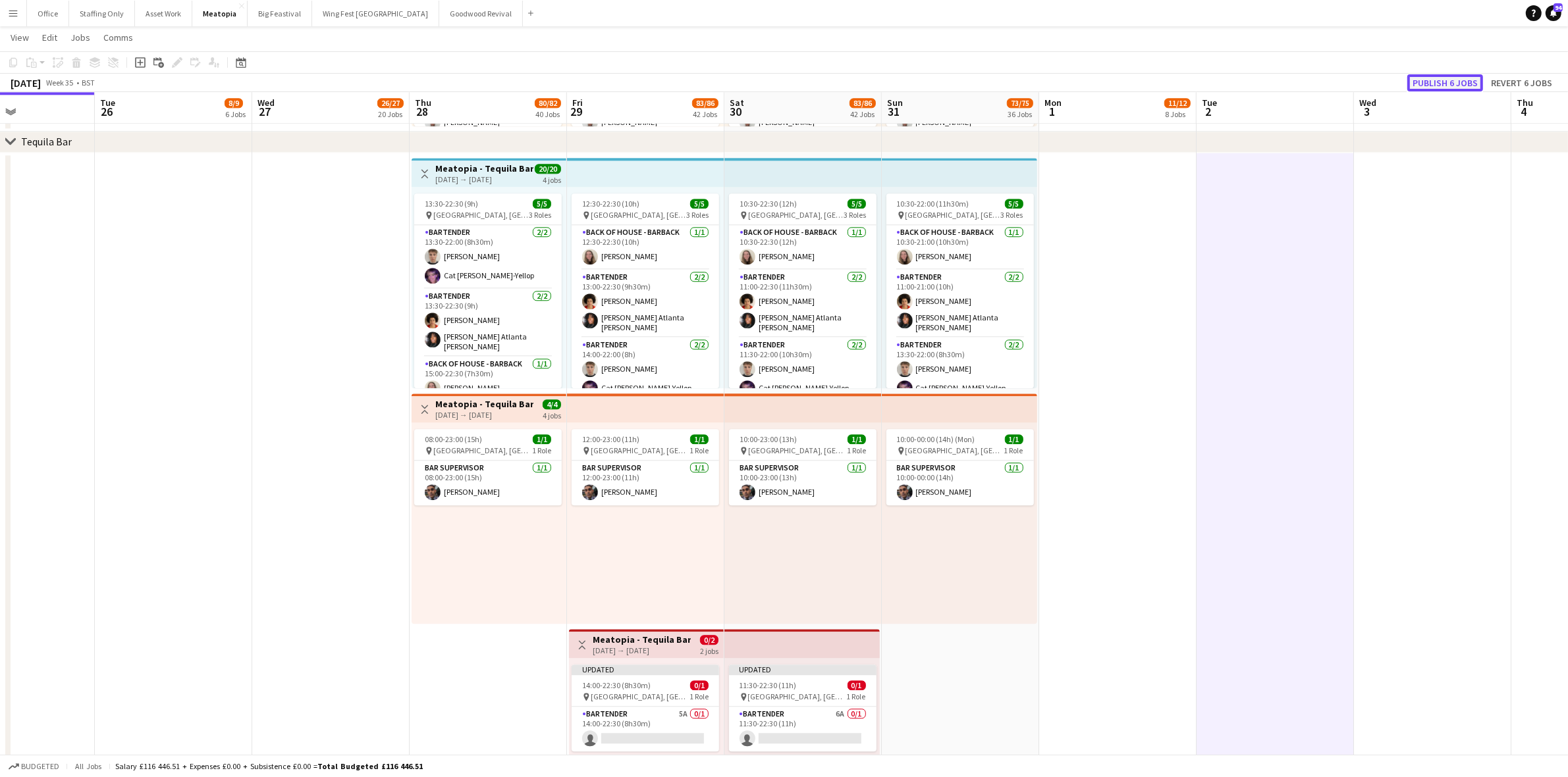
click at [1453, 77] on button "Publish 6 jobs" at bounding box center [1445, 83] width 76 height 17
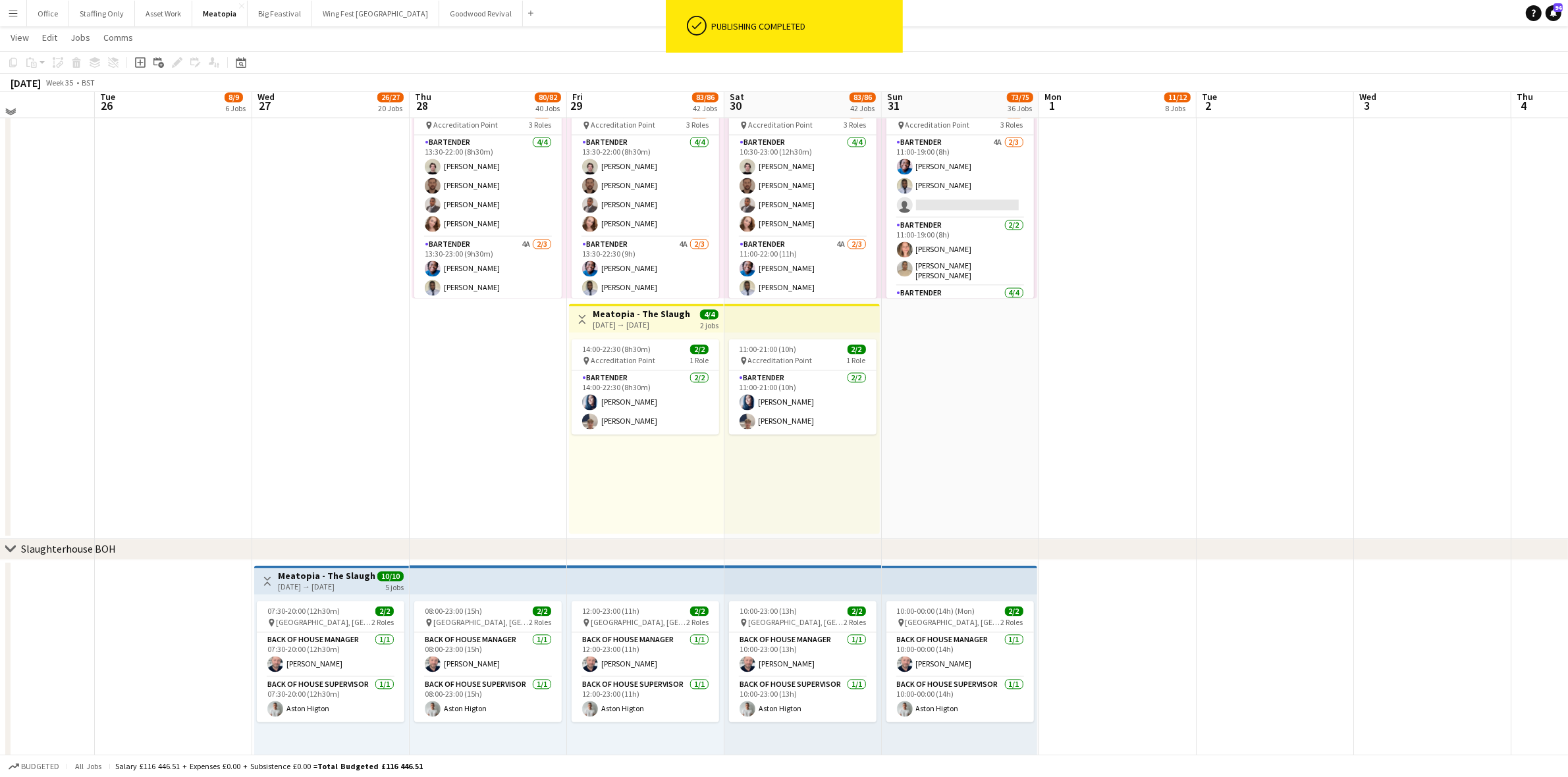
scroll to position [2975, 0]
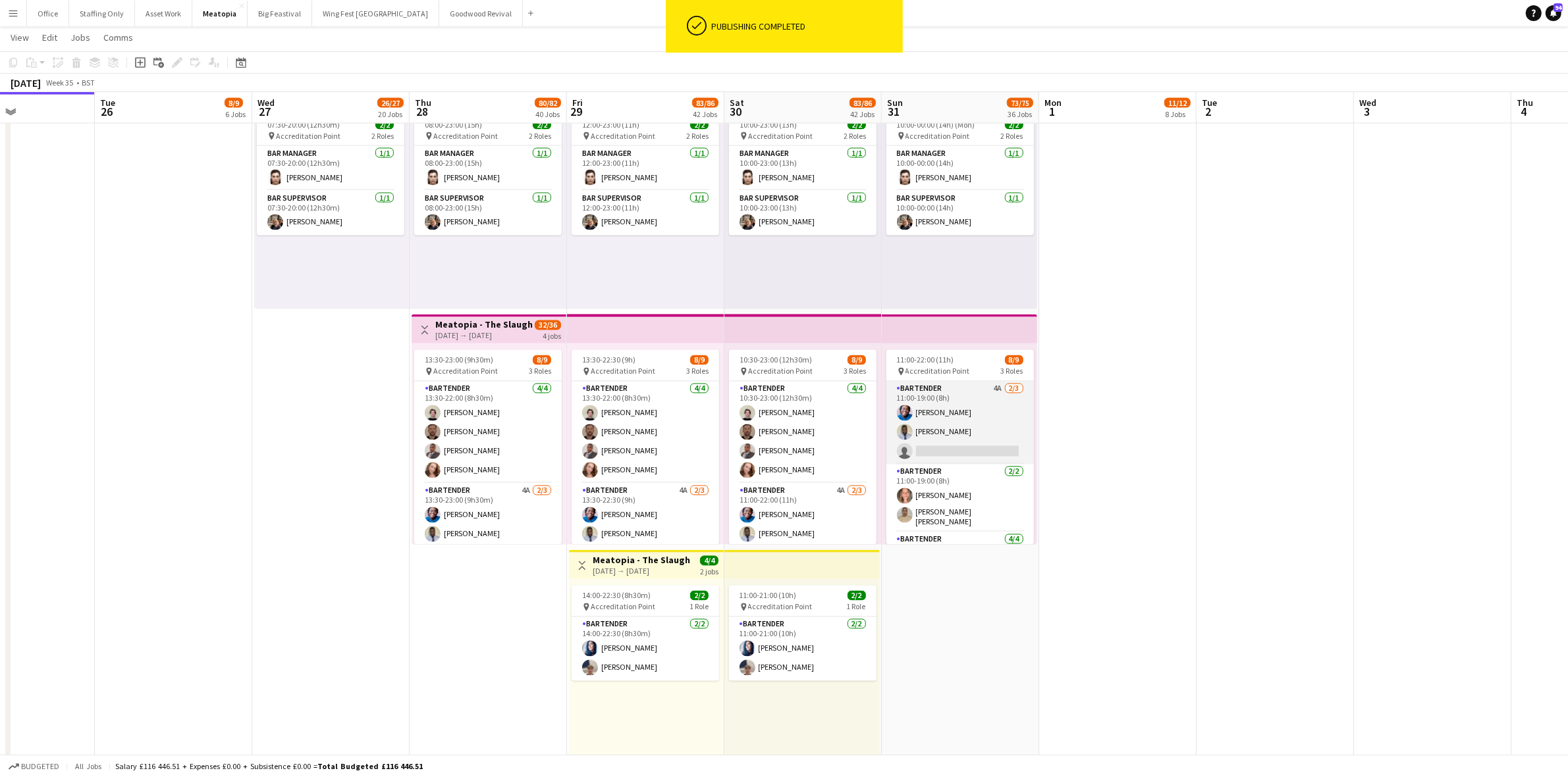
click at [969, 435] on app-card-role "Bartender 4A 2/3 11:00-19:00 (8h) Soso Ayika Nathaniel Akano single-neutral-act…" at bounding box center [960, 423] width 148 height 83
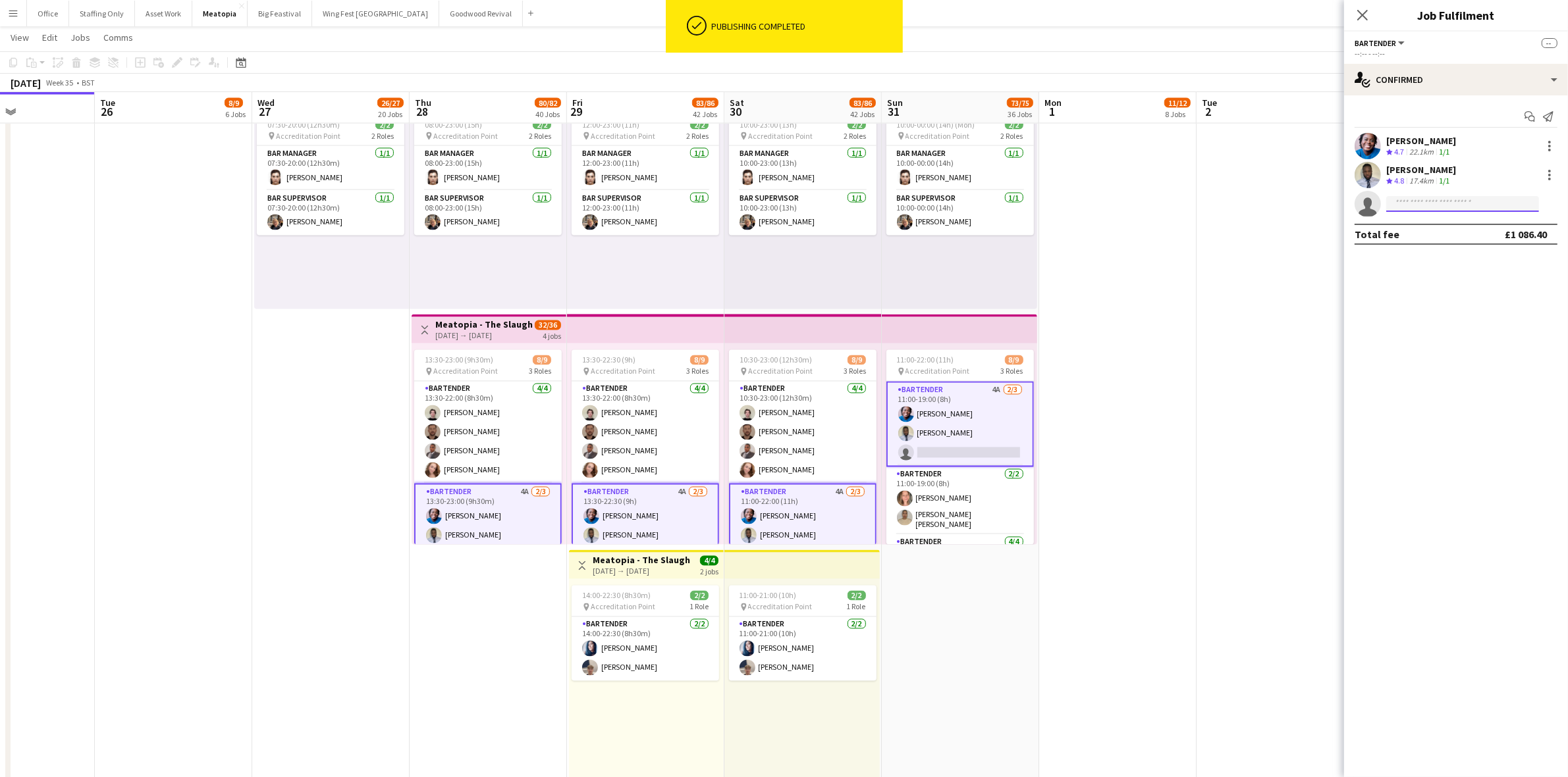
click at [1403, 198] on input at bounding box center [1463, 204] width 153 height 16
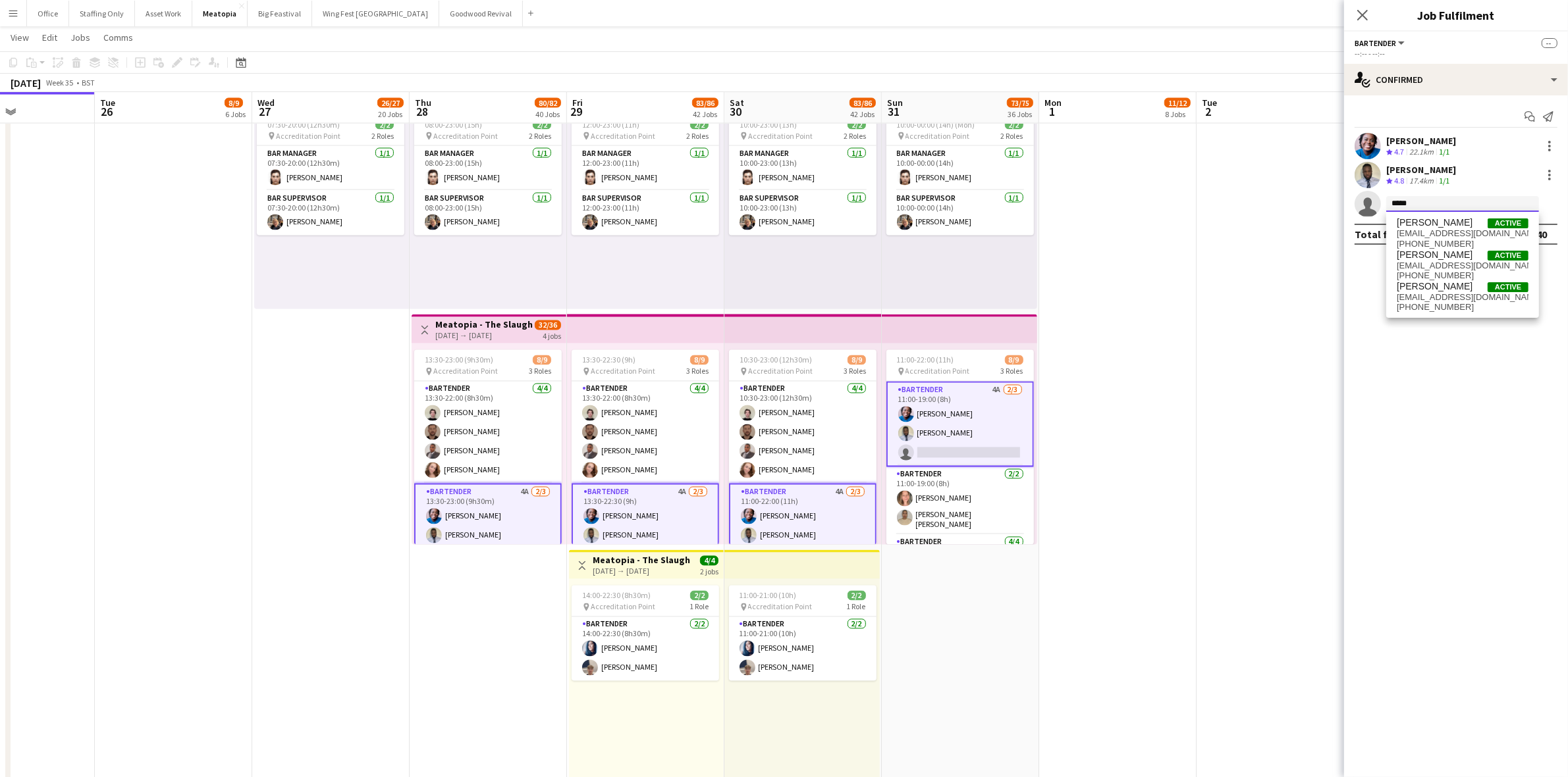
type input "*****"
click at [1197, 561] on app-date-cell at bounding box center [1275, 429] width 157 height 712
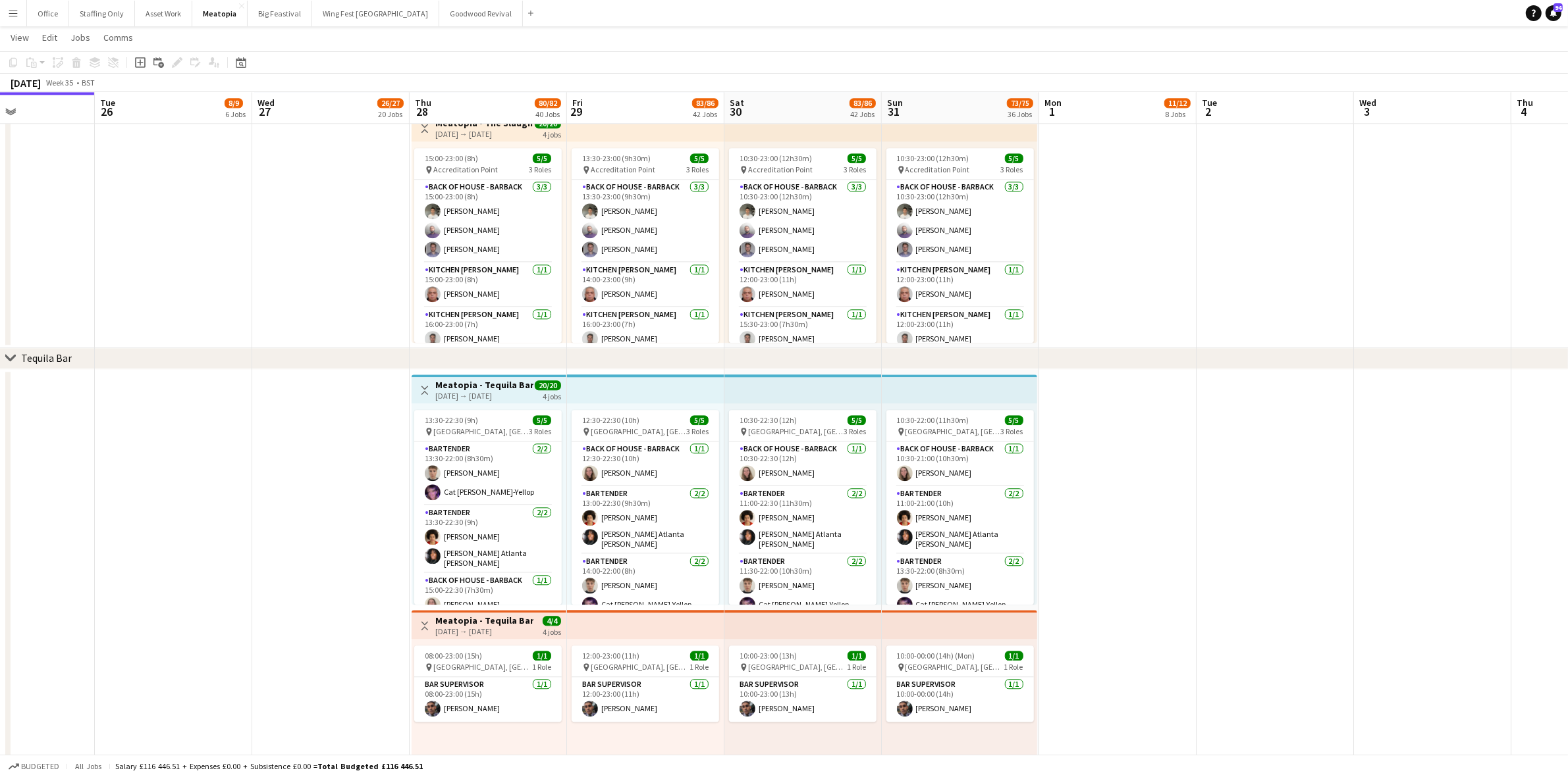
scroll to position [3880, 0]
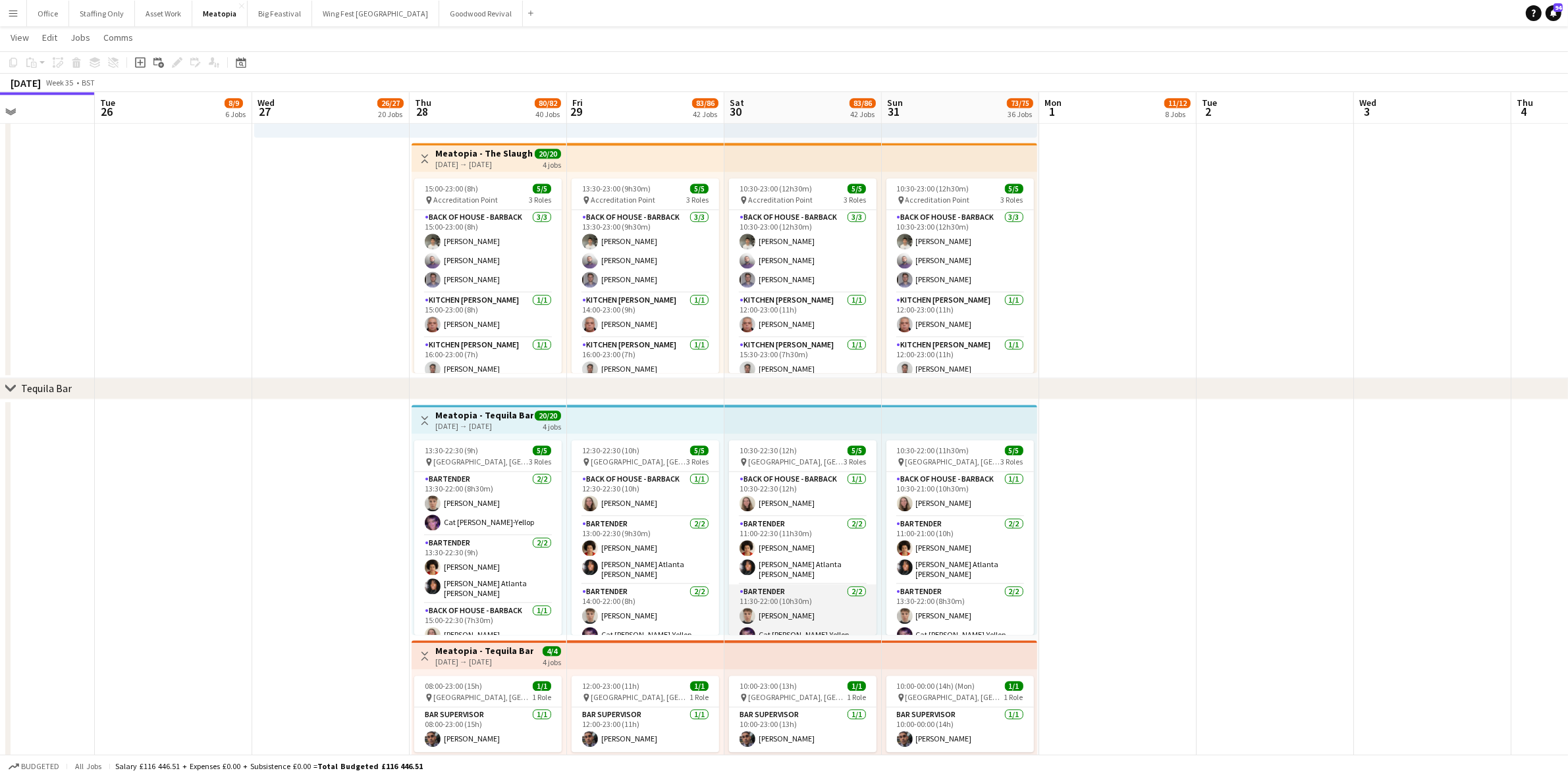
click at [806, 611] on app-card-role "Bartender 2/2 11:30-22:00 (10h30m) Benjamin Millard Cat Gamblin-Yellop" at bounding box center [803, 616] width 148 height 64
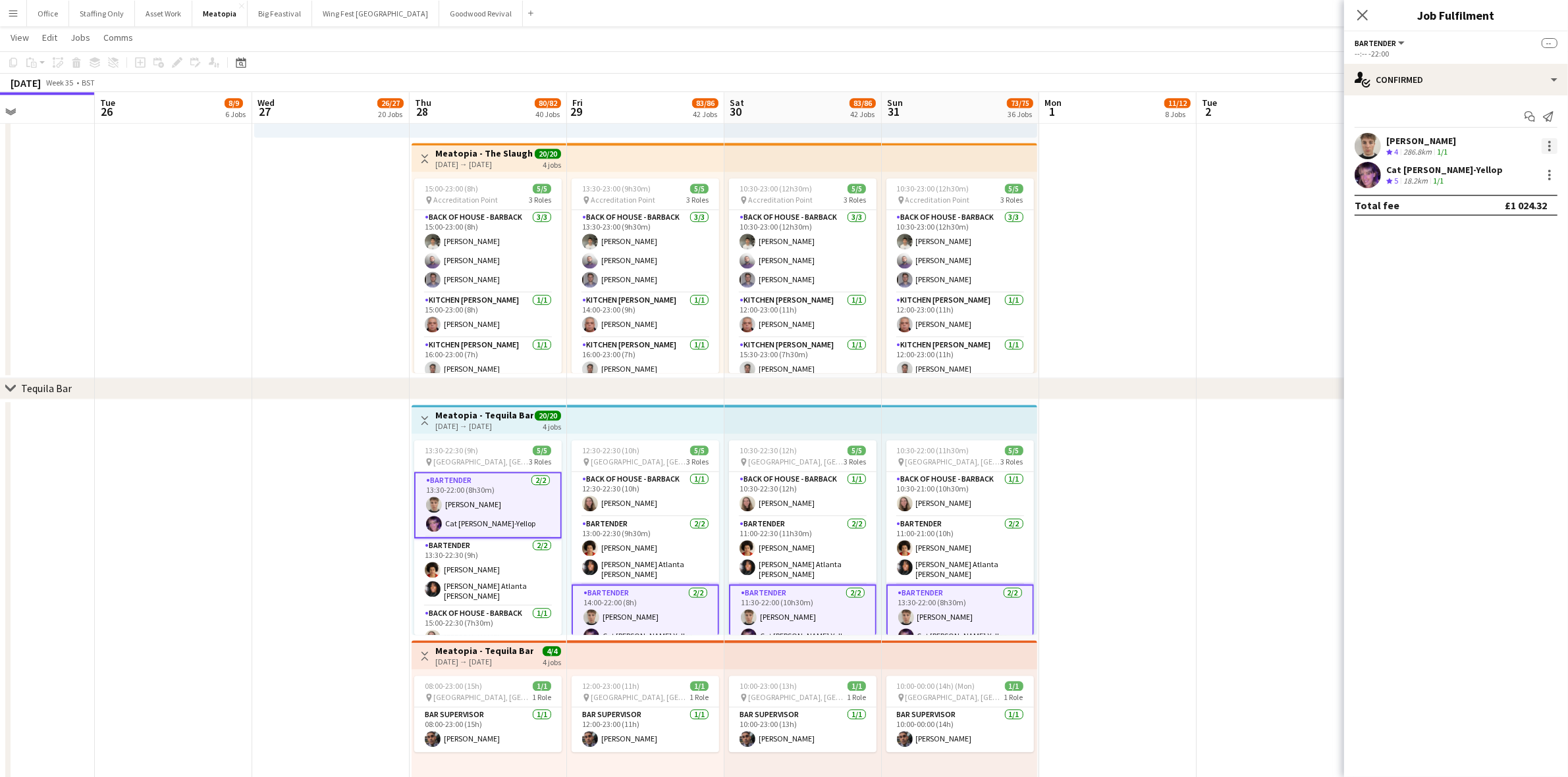
click at [1548, 145] on div at bounding box center [1549, 146] width 3 height 3
click at [1479, 264] on span "Remove" at bounding box center [1485, 264] width 40 height 11
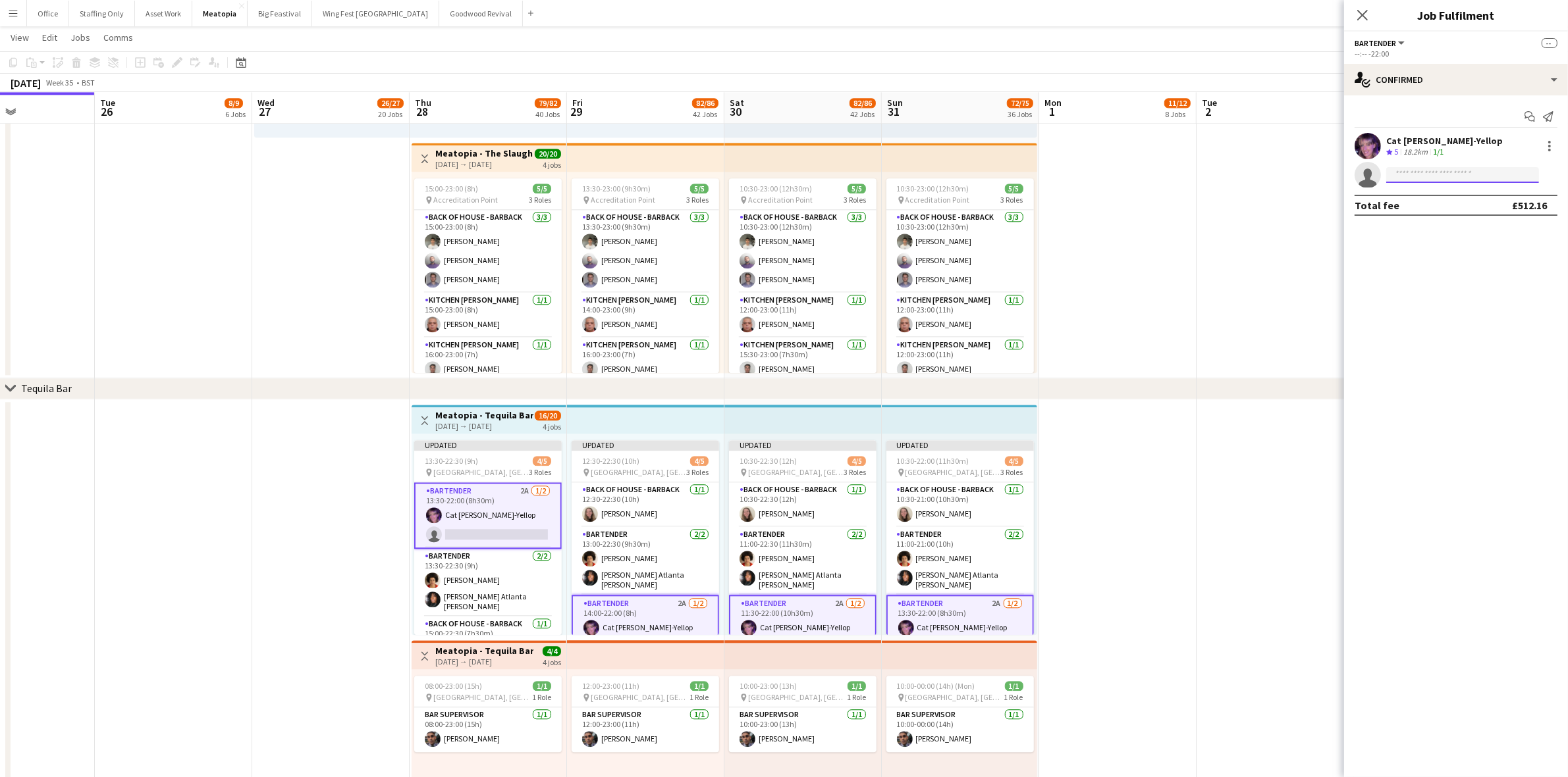
drag, startPoint x: 1417, startPoint y: 175, endPoint x: 1411, endPoint y: 176, distance: 6.1
click at [1417, 175] on input at bounding box center [1463, 175] width 153 height 16
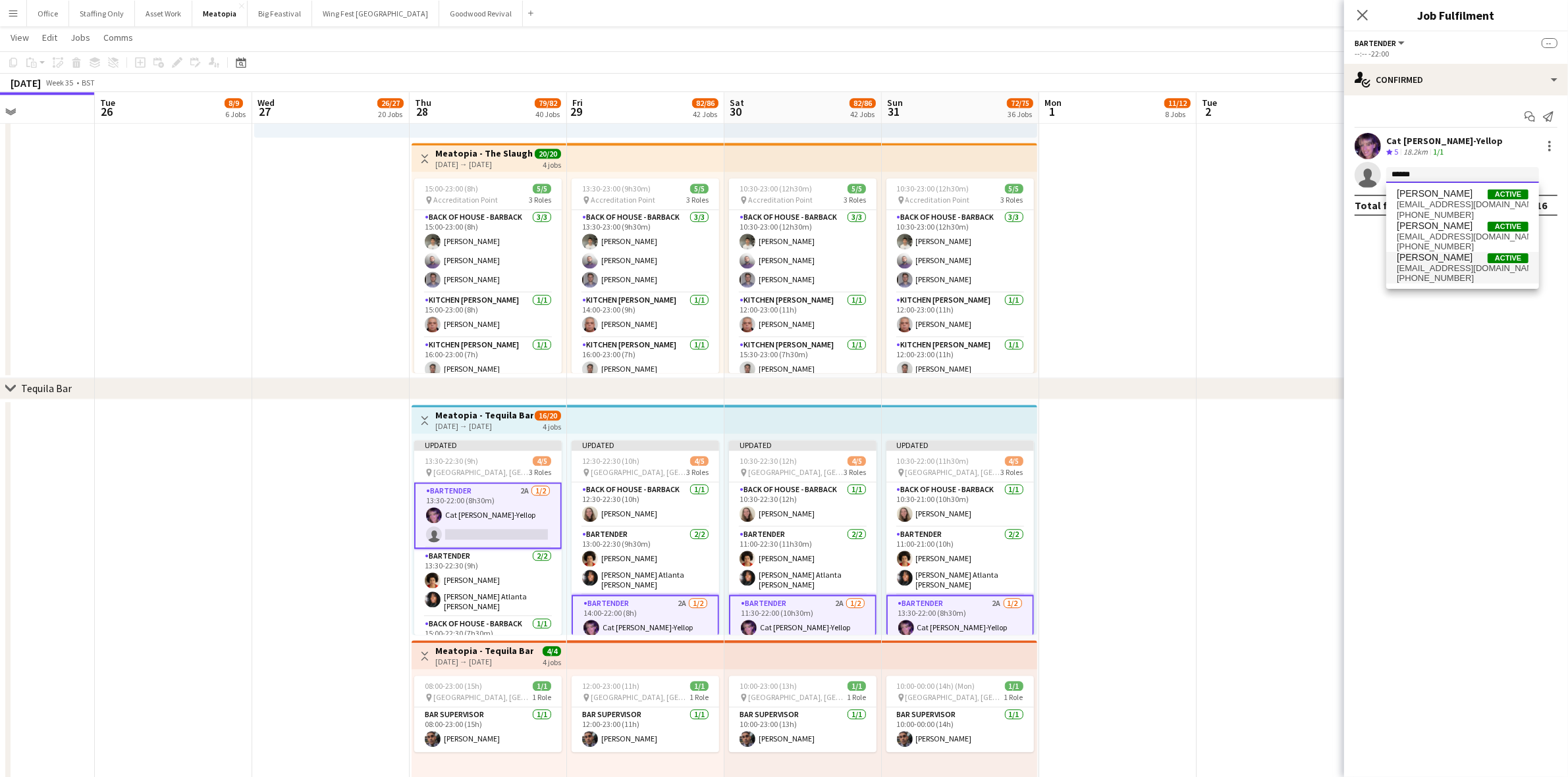
type input "******"
click at [1458, 264] on span "laurentiusubtirica500@gmail.com" at bounding box center [1463, 269] width 132 height 11
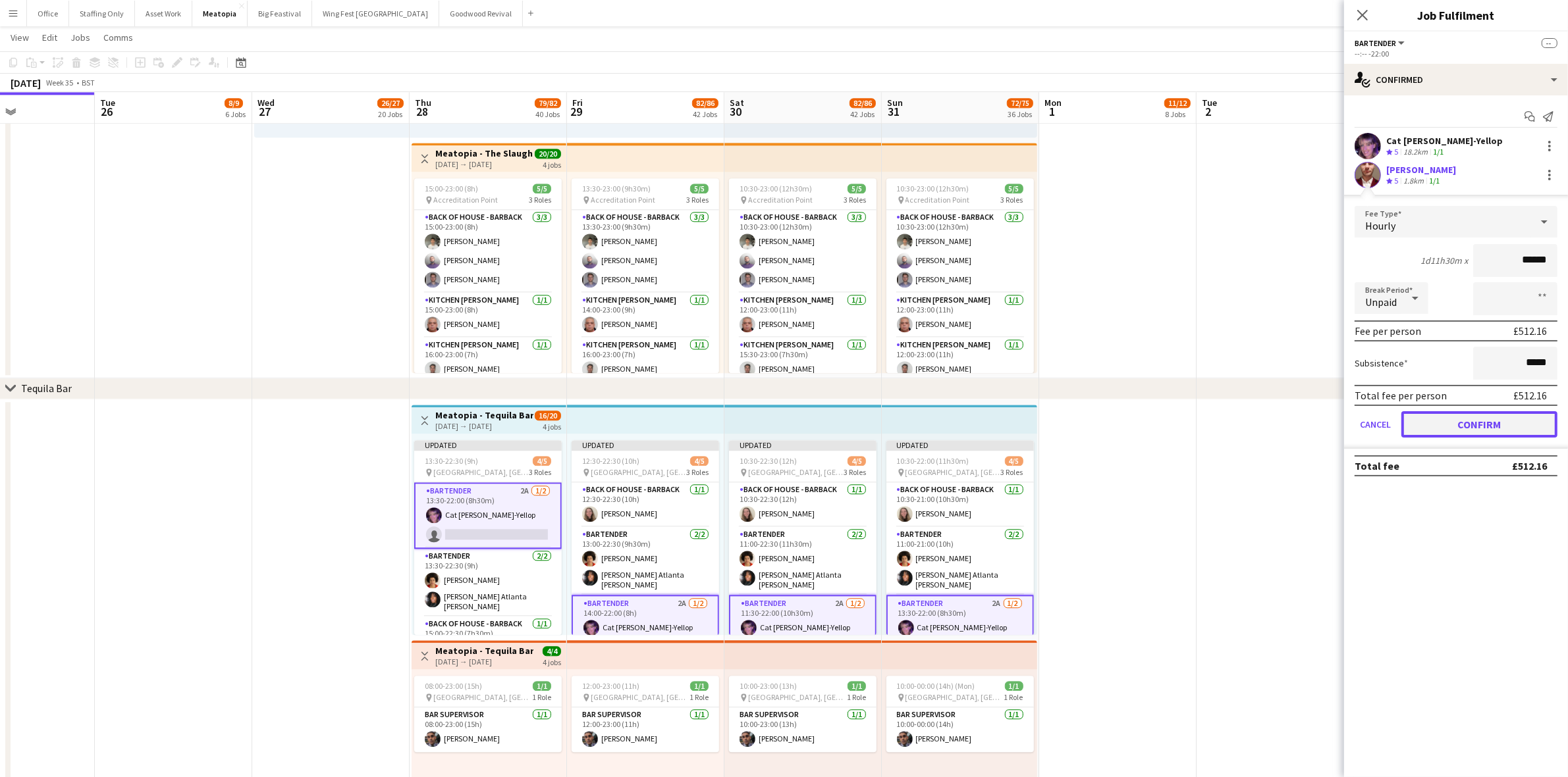
click at [1477, 420] on button "Confirm" at bounding box center [1479, 424] width 156 height 26
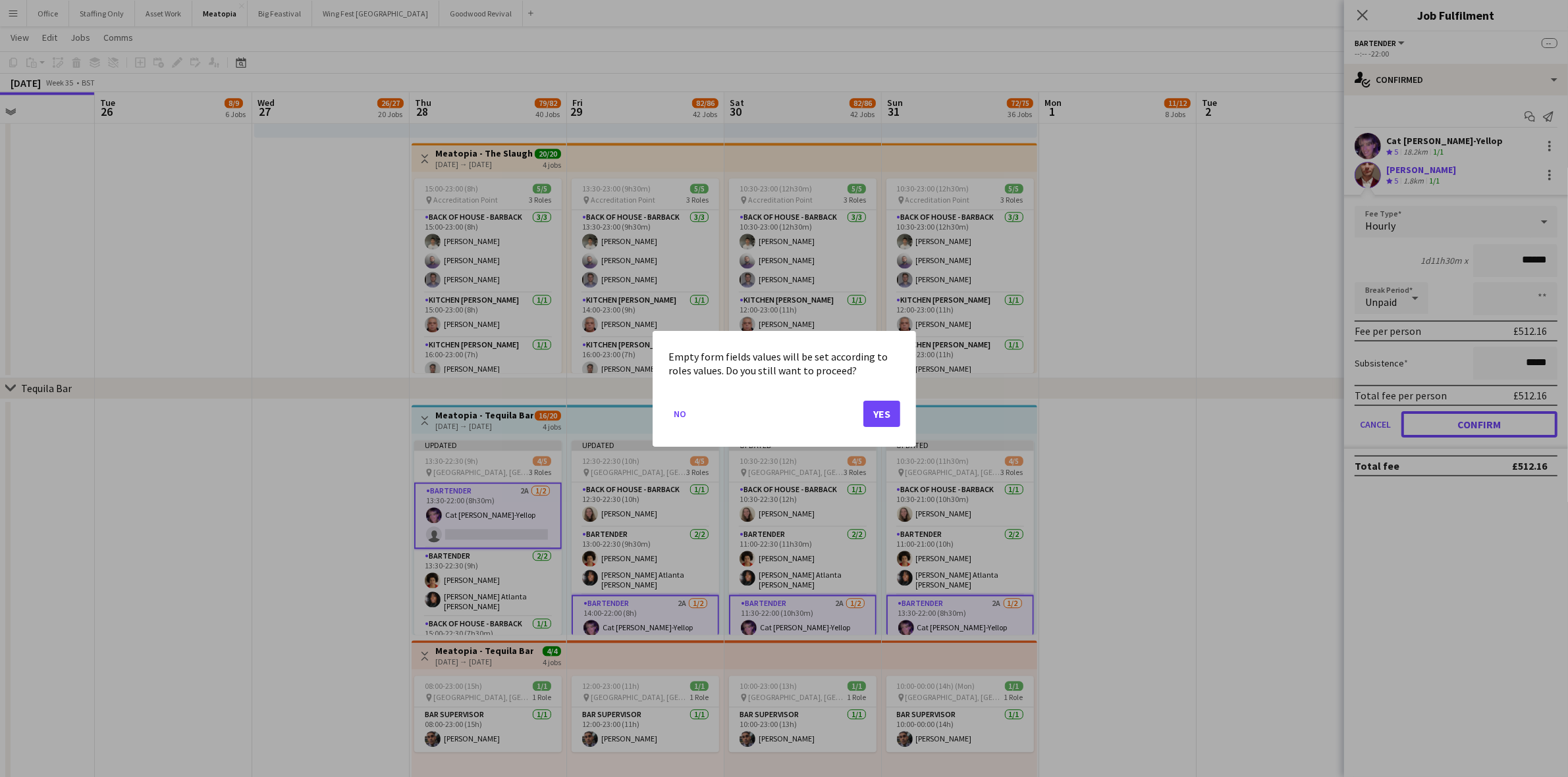
scroll to position [0, 0]
click at [889, 411] on button "Yes" at bounding box center [882, 414] width 37 height 26
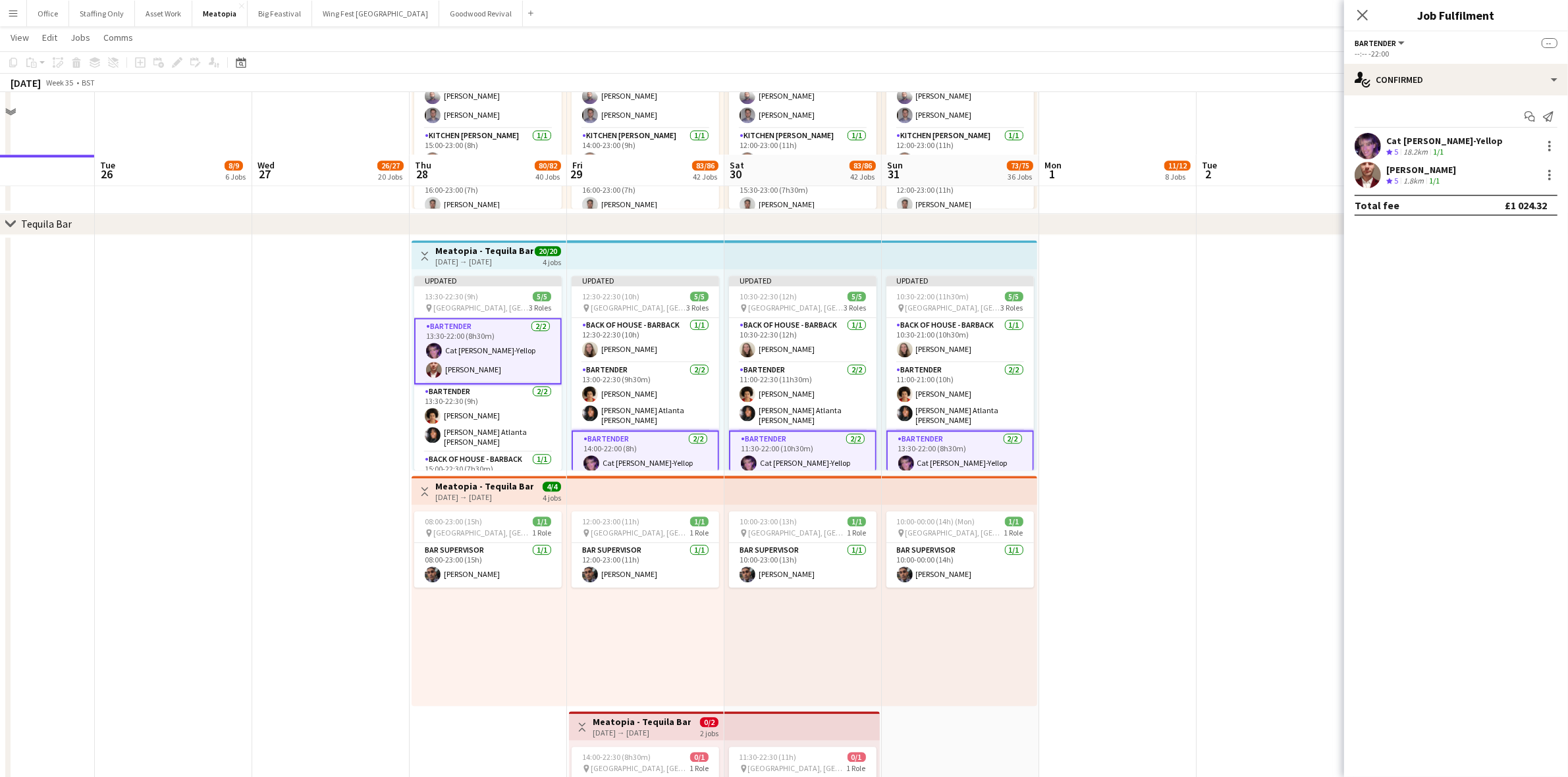
scroll to position [4291, 0]
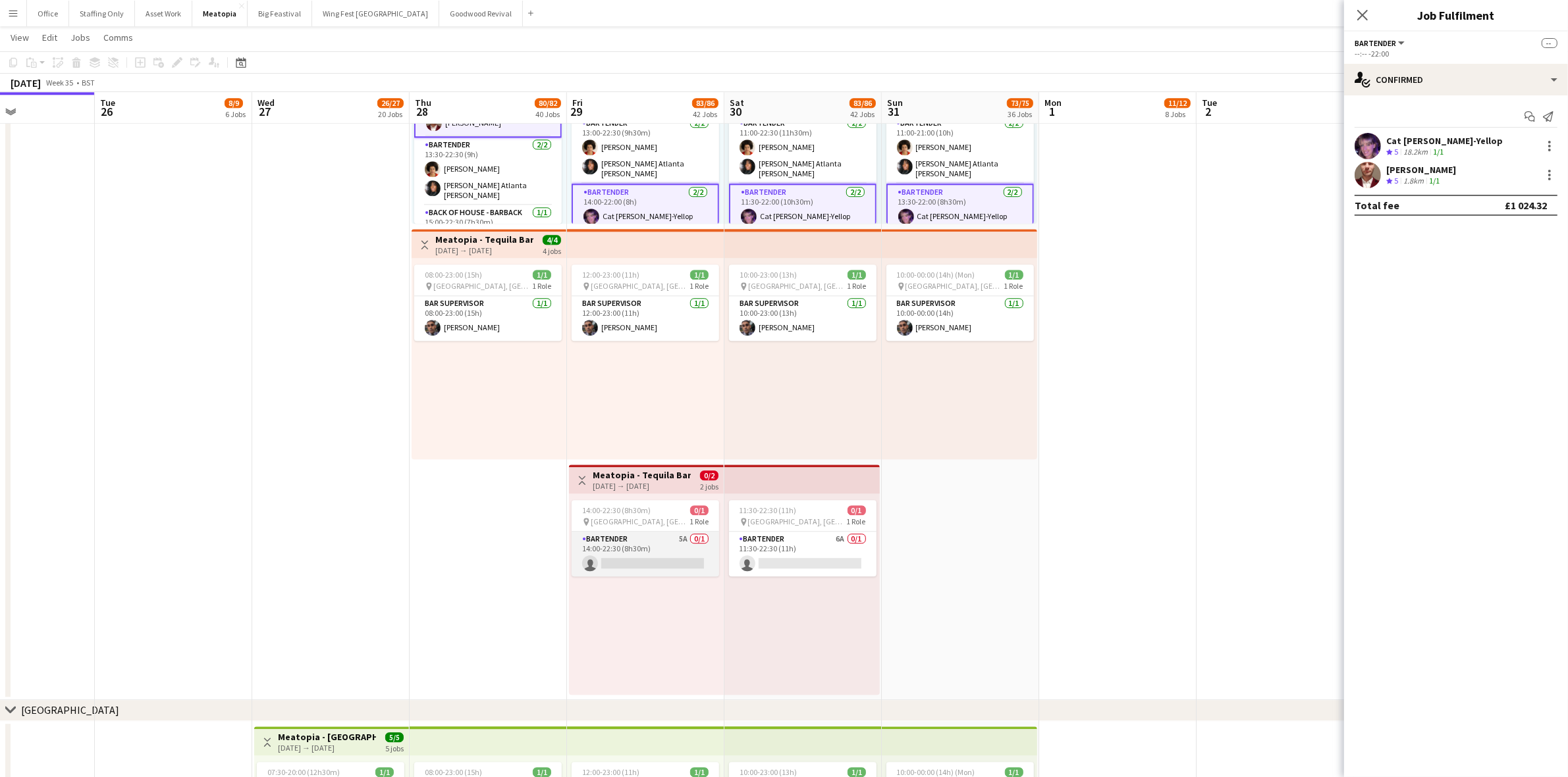
click at [672, 557] on app-card-role "Bartender 5A 0/1 14:00-22:30 (8h30m) single-neutral-actions" at bounding box center [646, 554] width 148 height 45
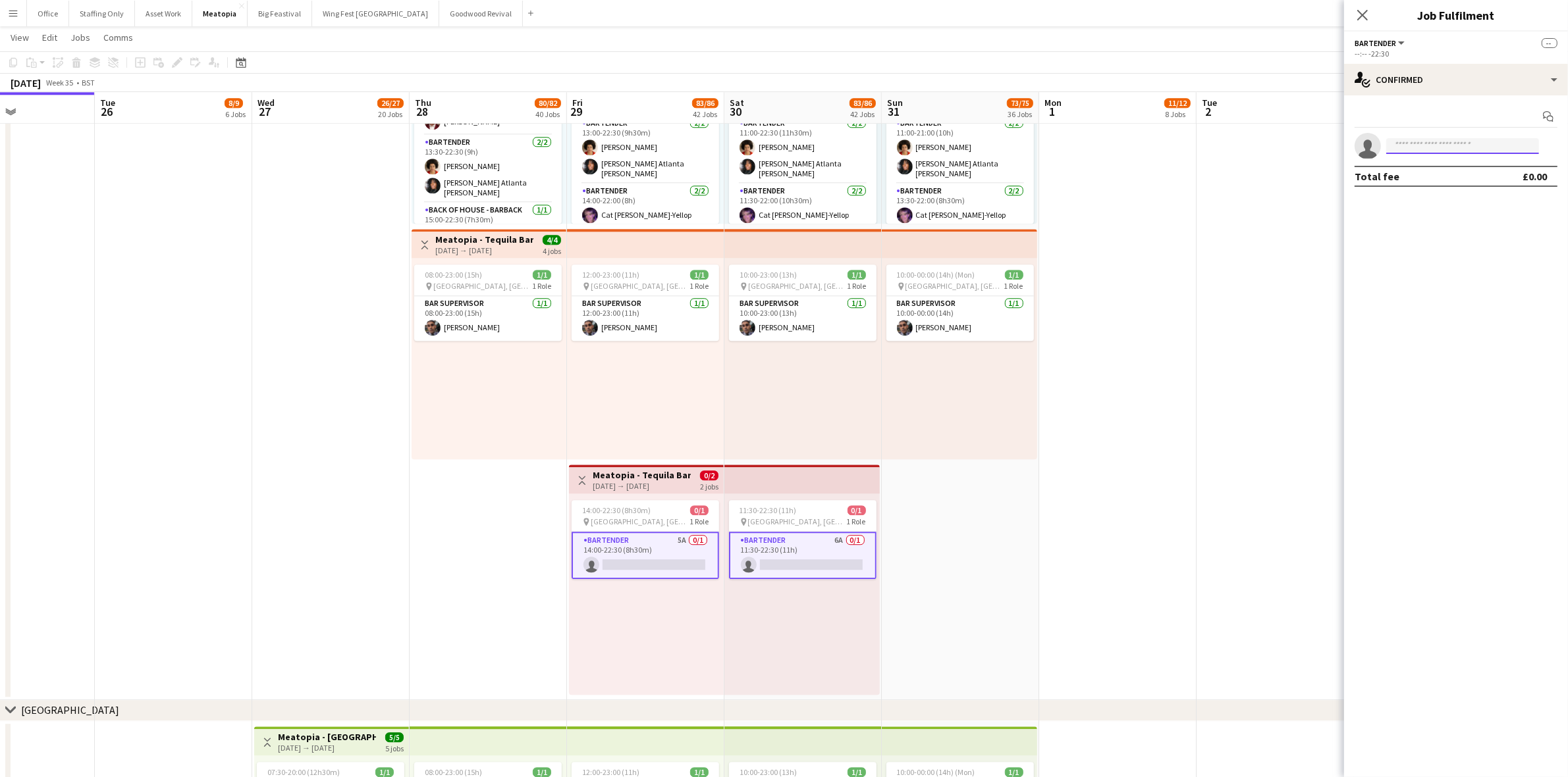
click at [1465, 142] on input at bounding box center [1463, 146] width 153 height 16
type input "****"
click at [1440, 214] on span "+447956522762" at bounding box center [1463, 218] width 132 height 11
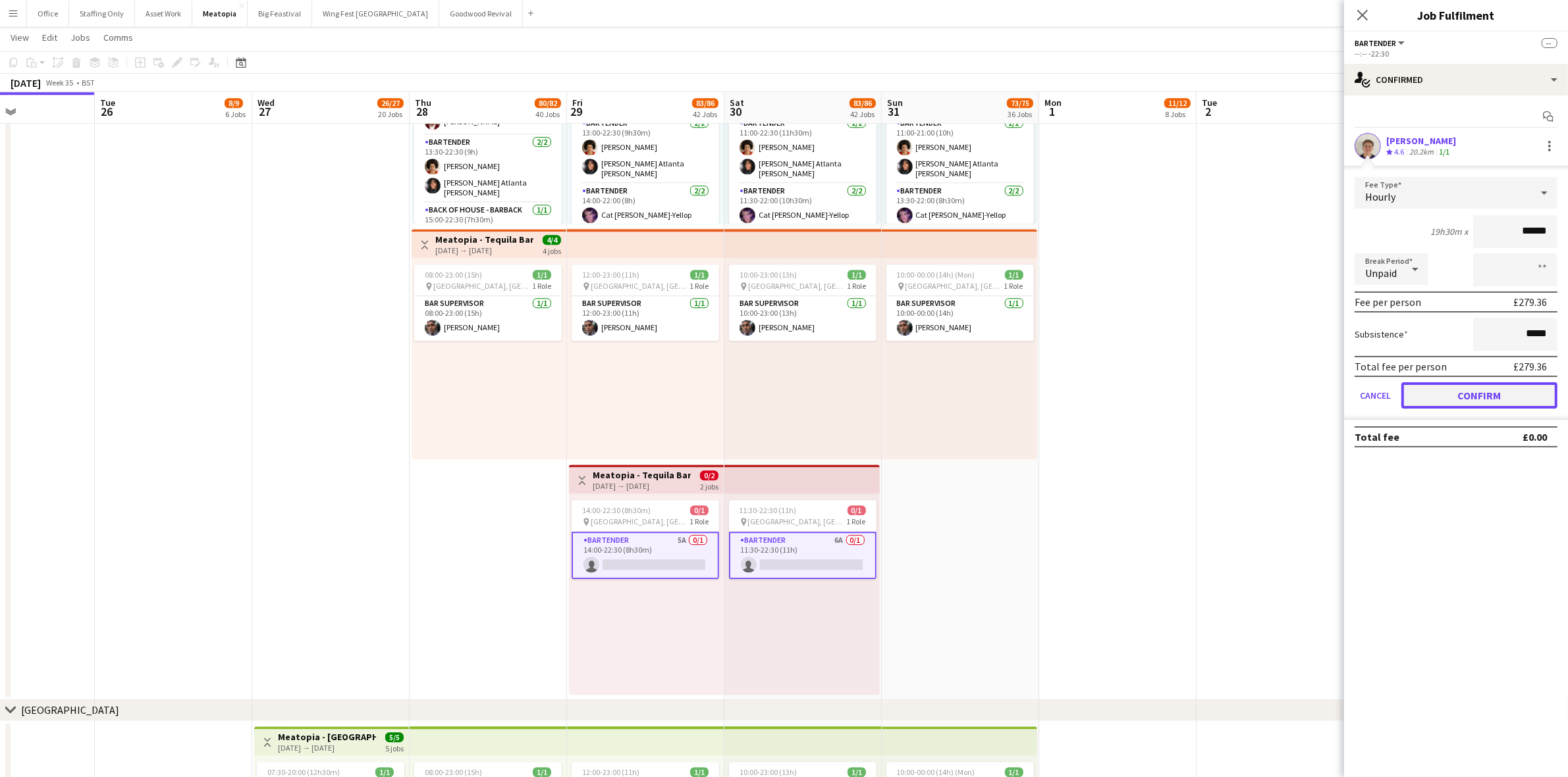
click at [1477, 389] on button "Confirm" at bounding box center [1479, 396] width 156 height 26
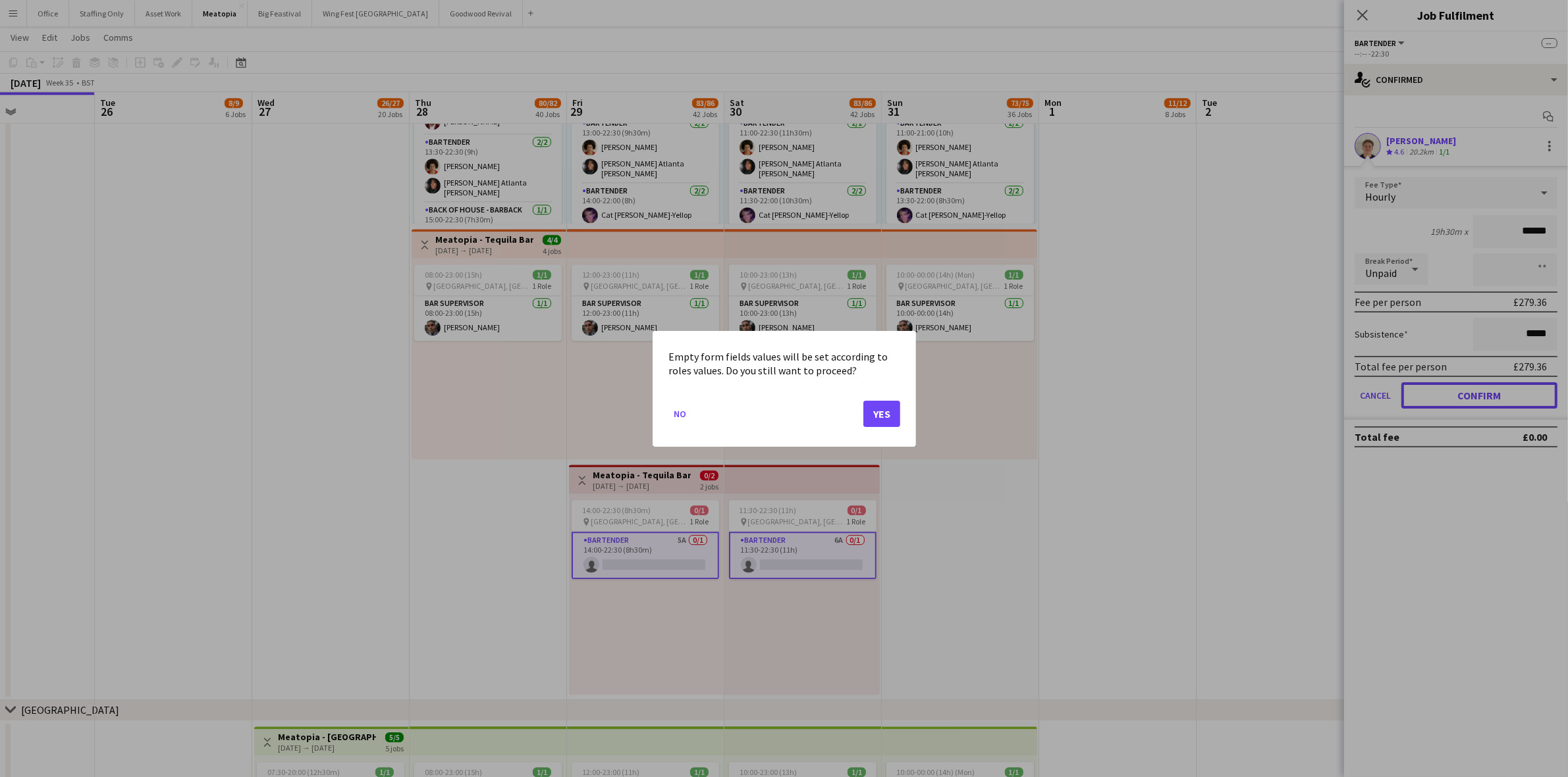
scroll to position [0, 0]
click at [887, 419] on button "Yes" at bounding box center [882, 414] width 37 height 26
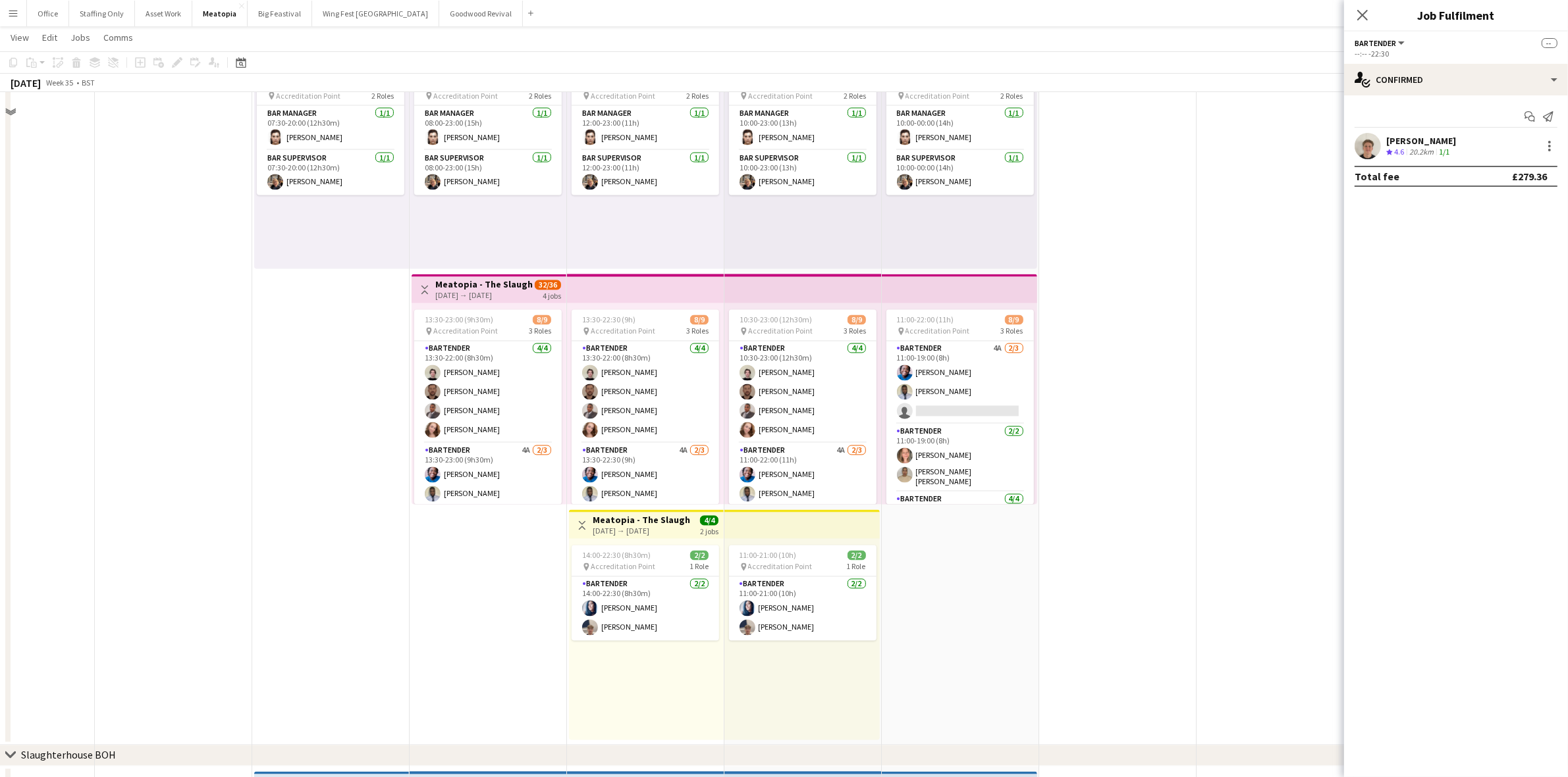
scroll to position [2975, 0]
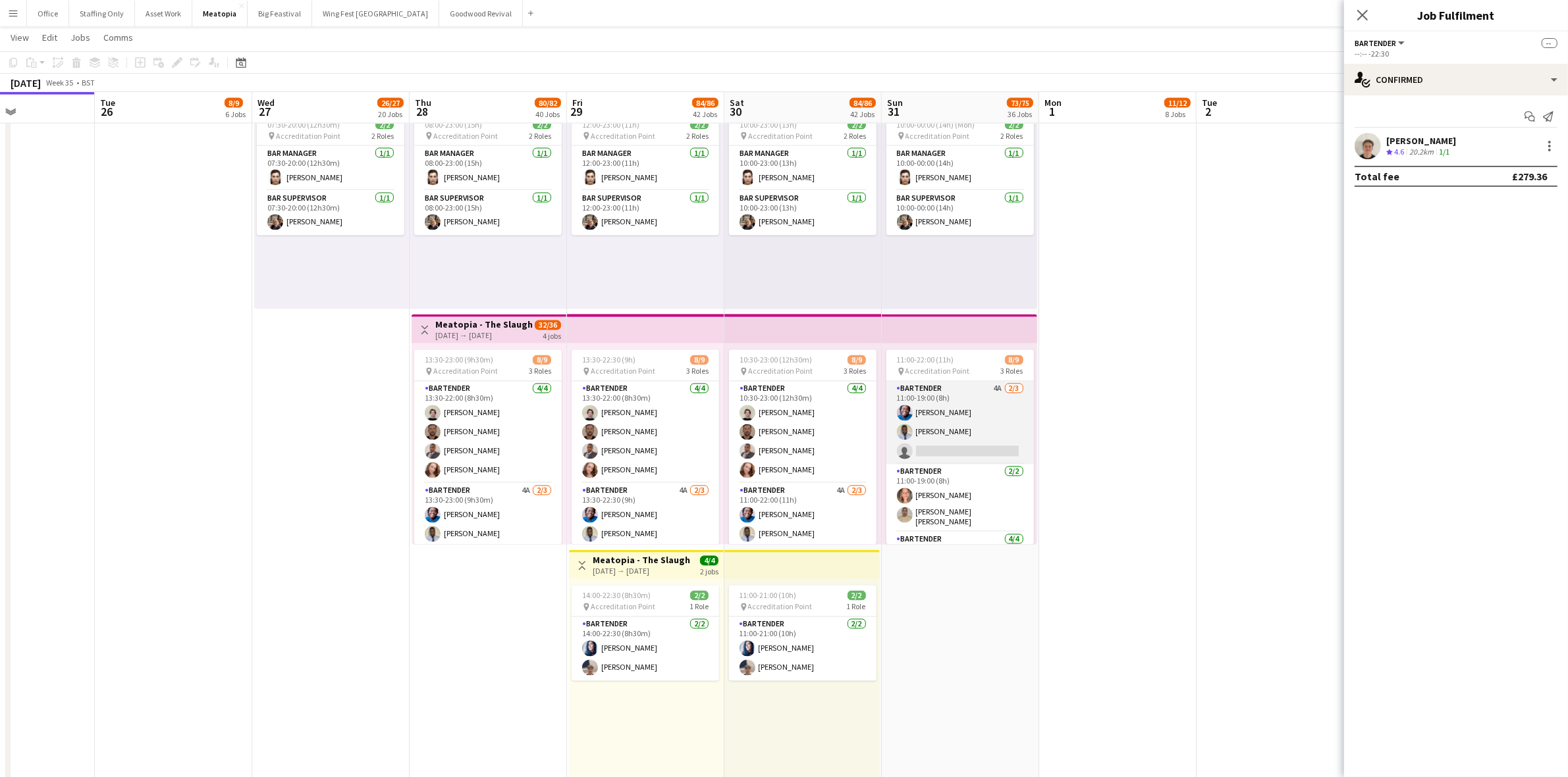
click at [968, 403] on app-card-role "Bartender 4A 2/3 11:00-19:00 (8h) Soso Ayika Nathaniel Akano single-neutral-act…" at bounding box center [960, 423] width 148 height 83
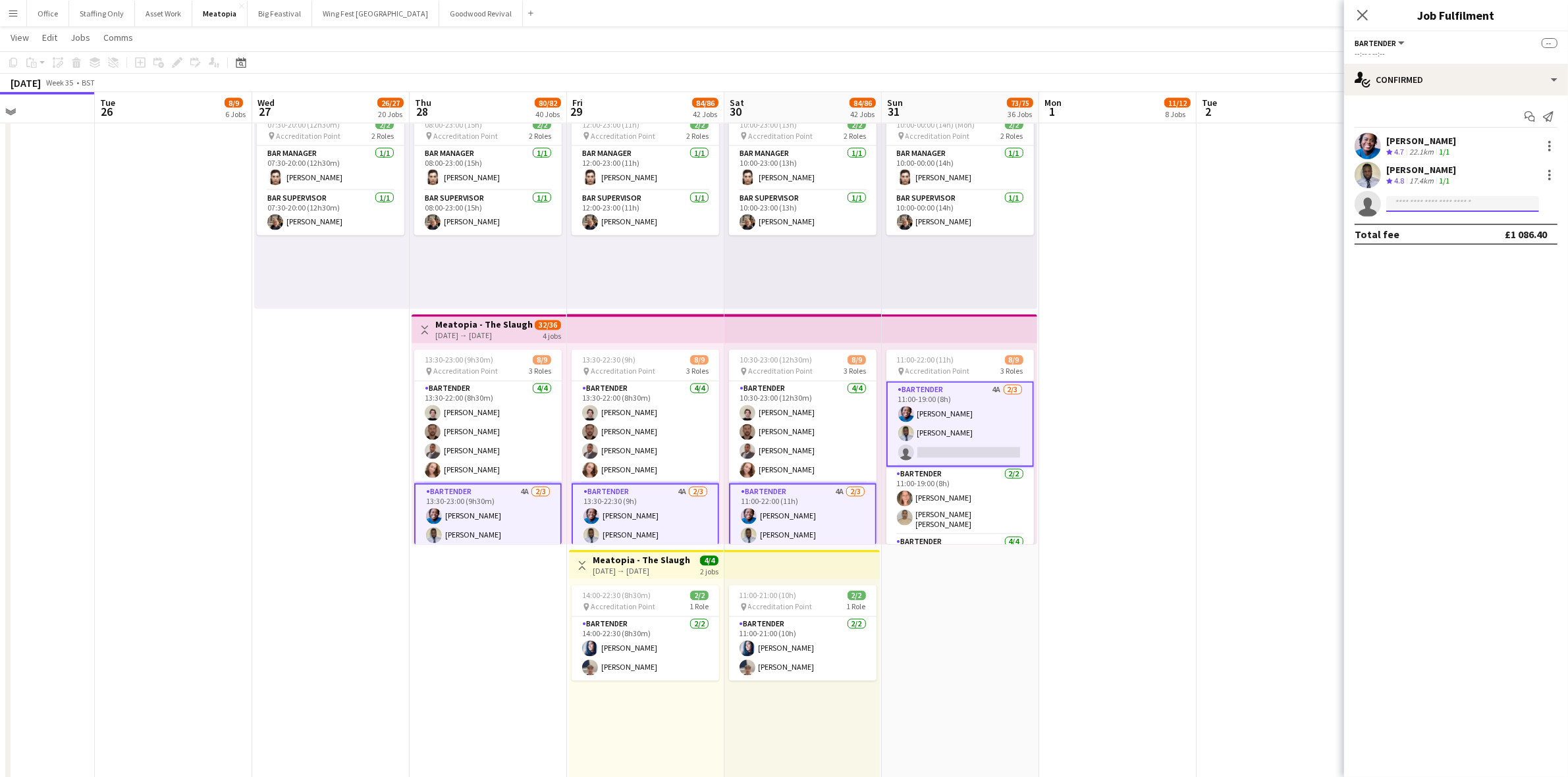
click at [1432, 205] on input at bounding box center [1463, 204] width 153 height 16
type input "****"
drag, startPoint x: 1295, startPoint y: 346, endPoint x: 1429, endPoint y: 59, distance: 316.7
click at [1295, 346] on app-date-cell at bounding box center [1275, 429] width 157 height 712
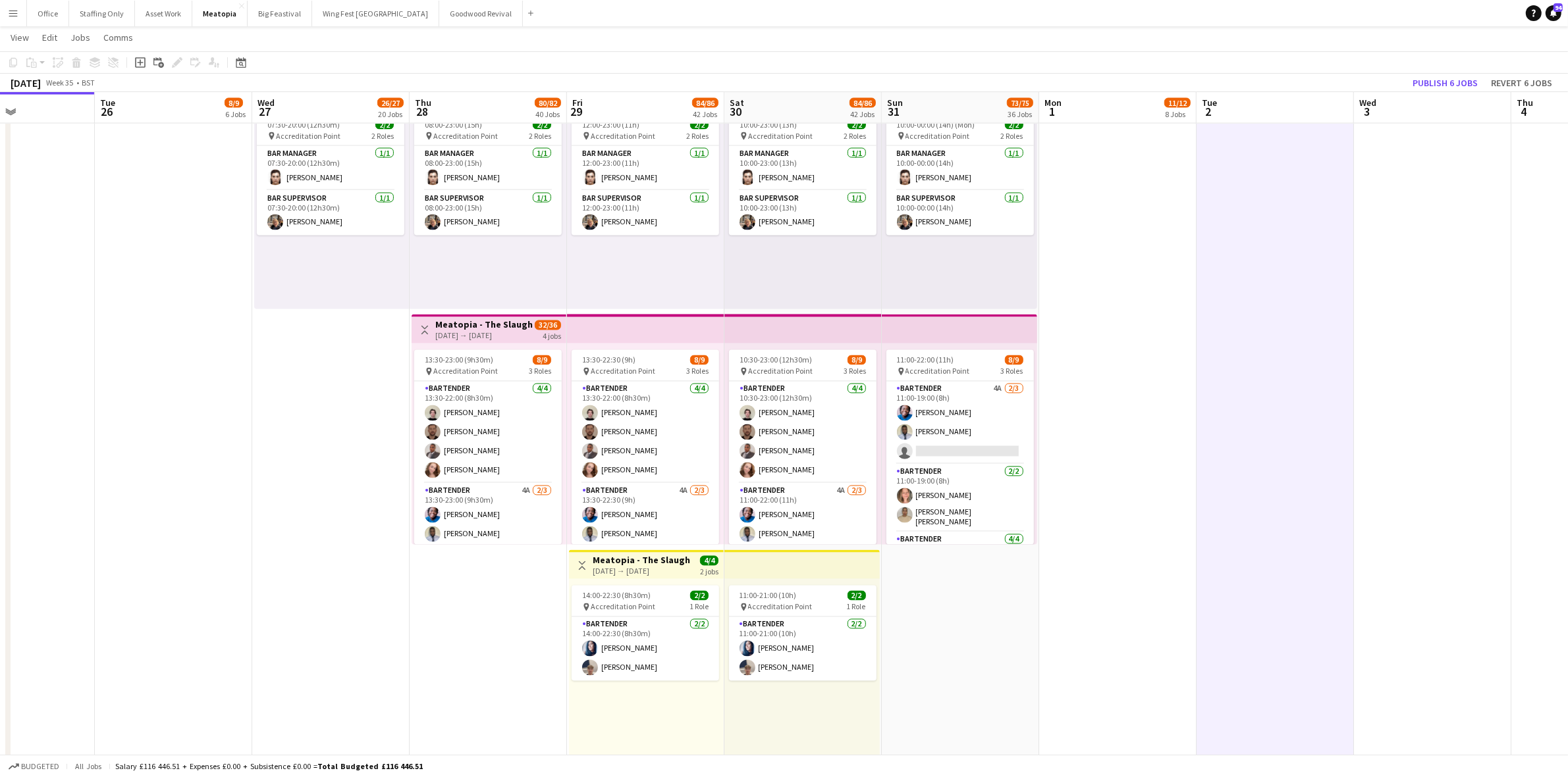
scroll to position [0, 379]
click at [1454, 83] on button "Publish 6 jobs" at bounding box center [1445, 83] width 76 height 17
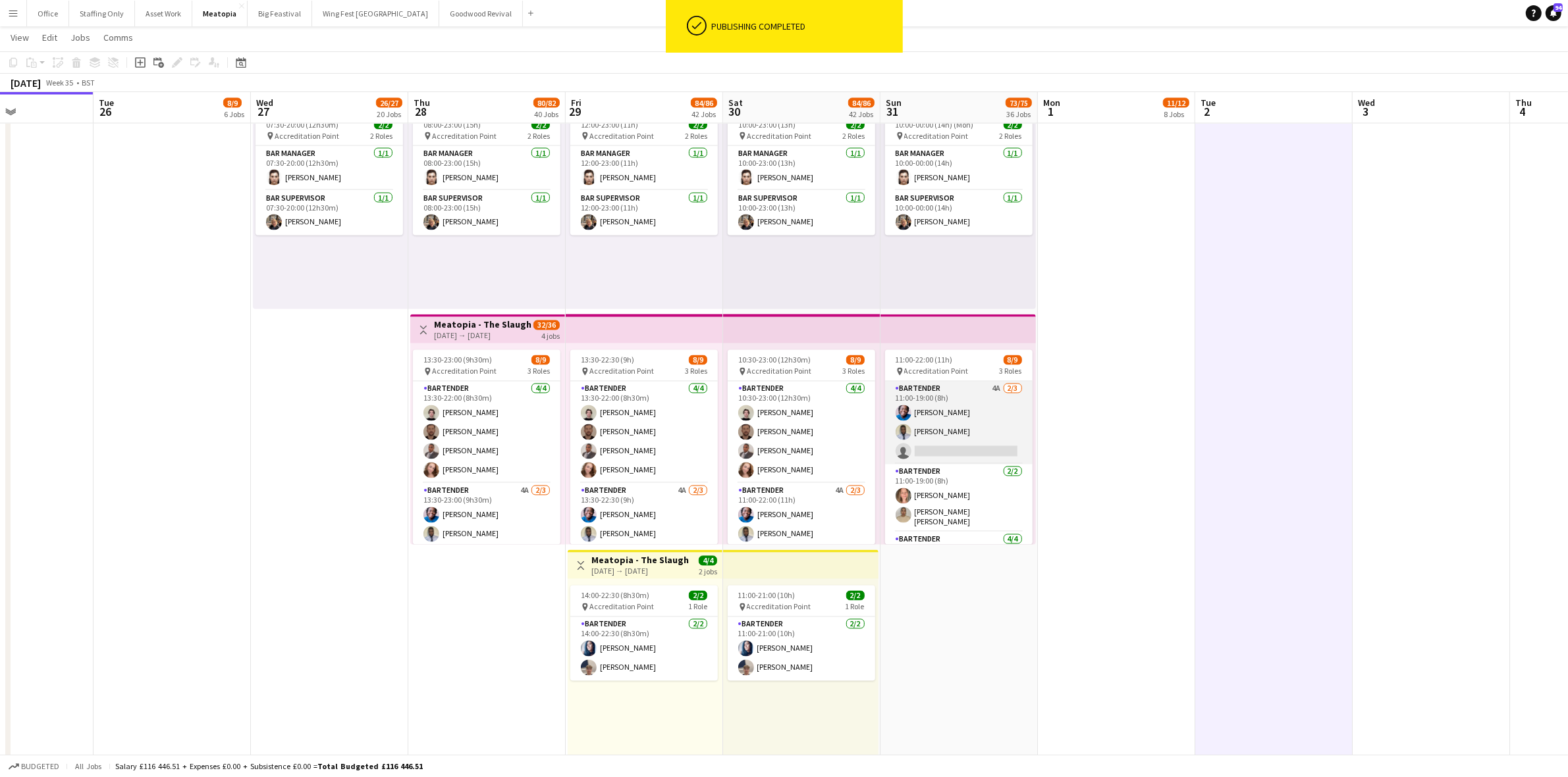
click at [972, 432] on app-card-role "Bartender 4A 2/3 11:00-19:00 (8h) Soso Ayika Nathaniel Akano single-neutral-act…" at bounding box center [958, 423] width 148 height 83
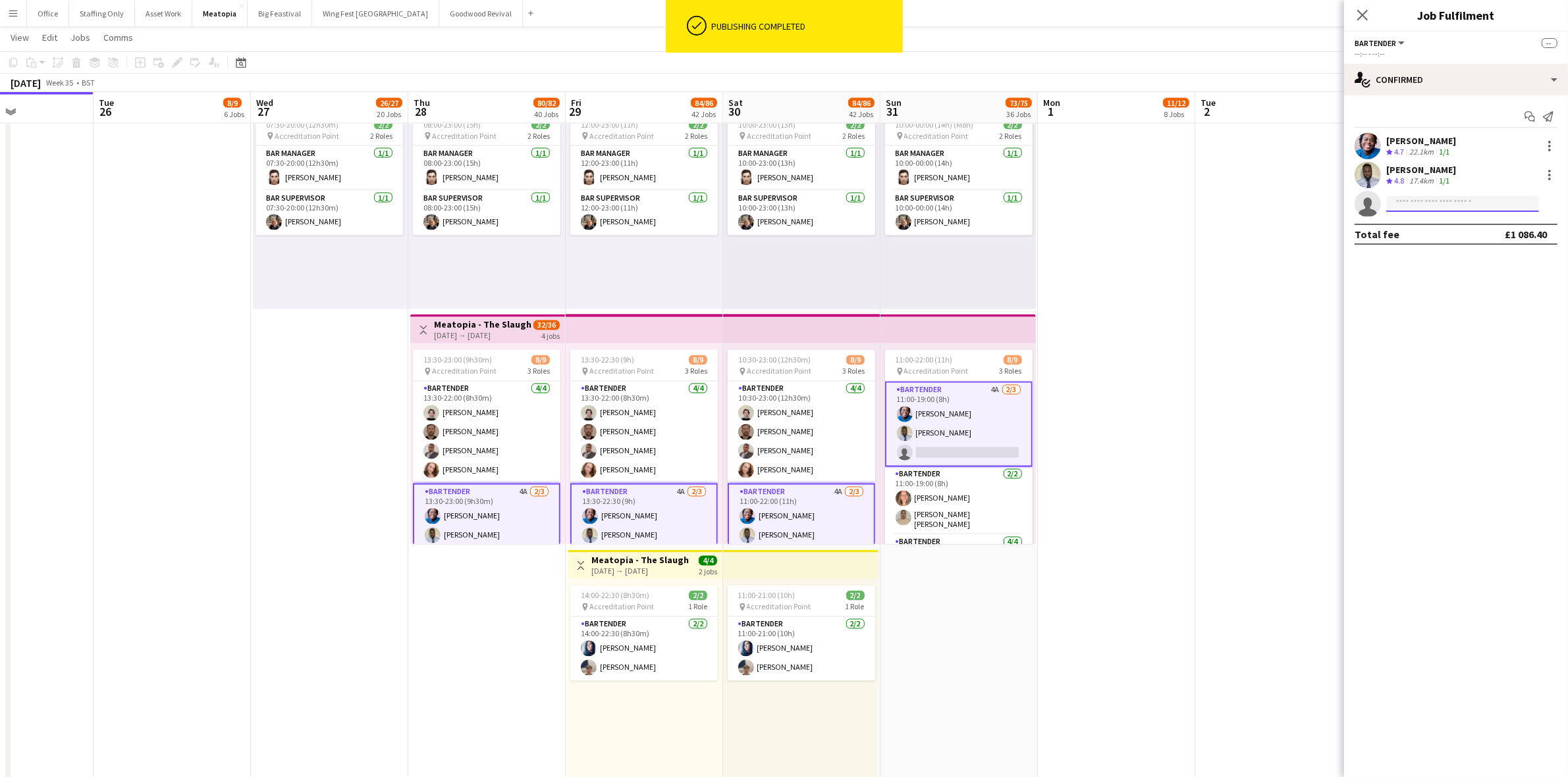
click at [1427, 203] on input at bounding box center [1463, 204] width 153 height 16
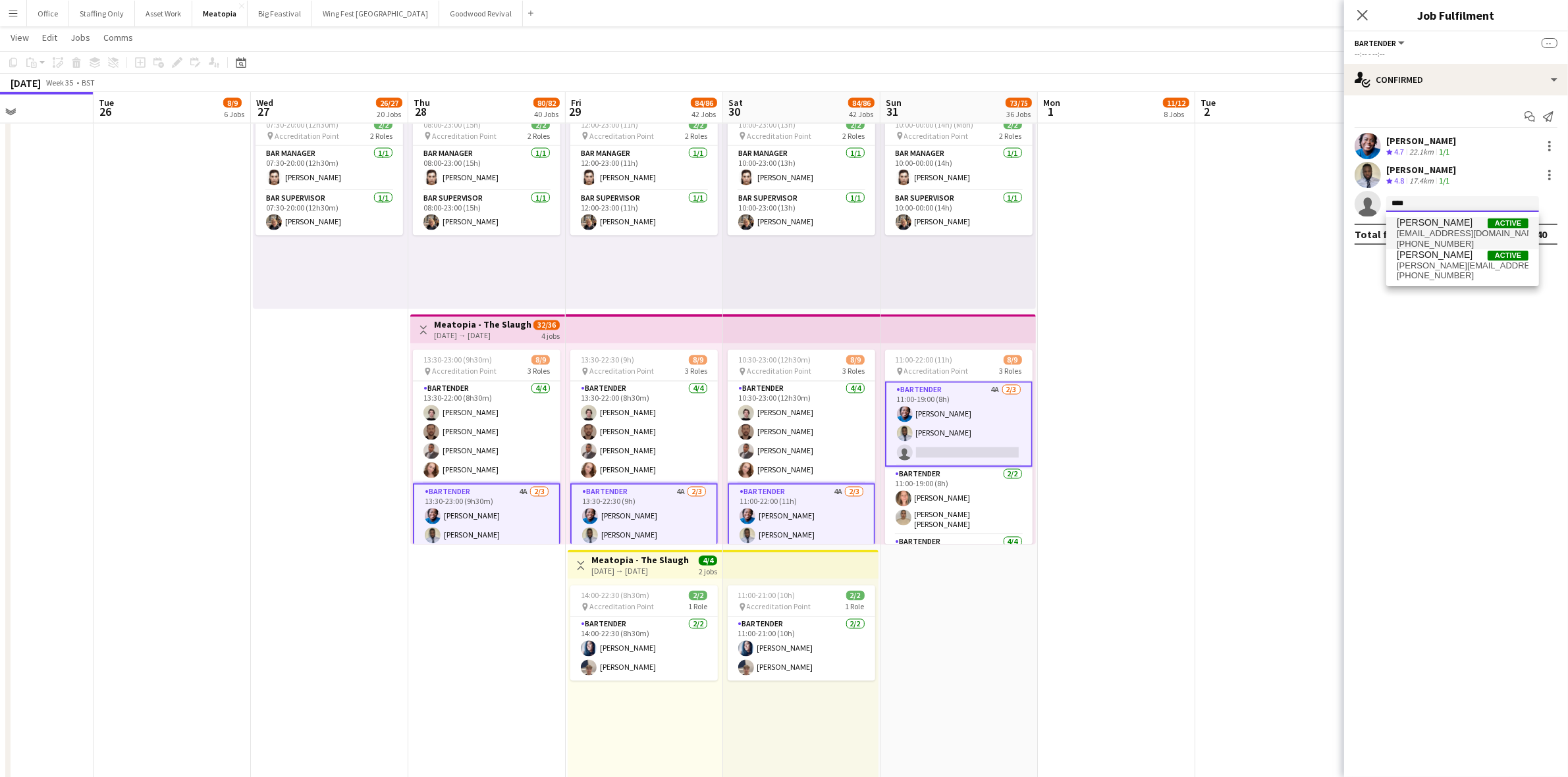
type input "****"
click at [1427, 220] on span "[PERSON_NAME]" at bounding box center [1434, 222] width 76 height 11
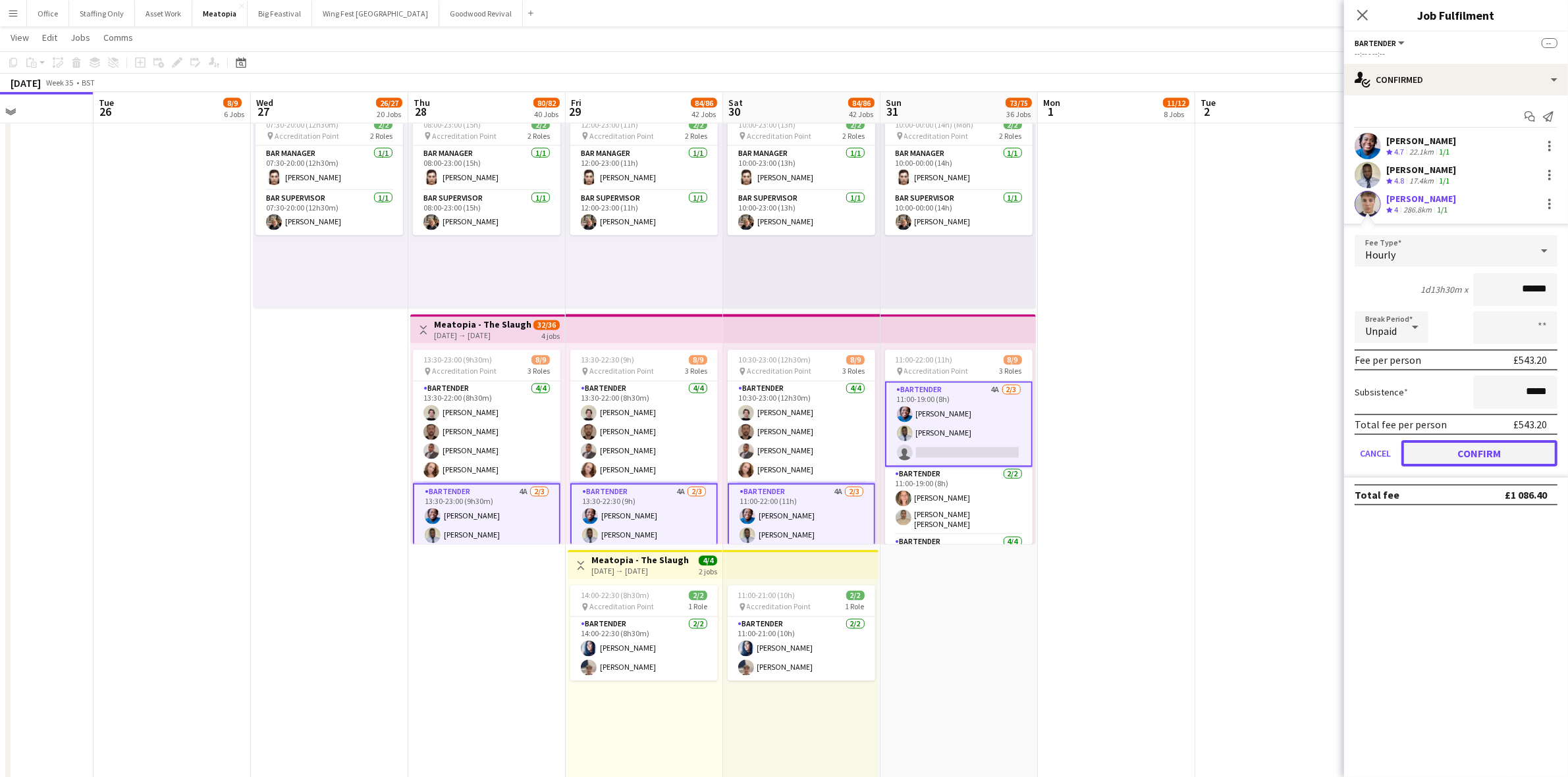
click at [1479, 445] on button "Confirm" at bounding box center [1479, 453] width 156 height 26
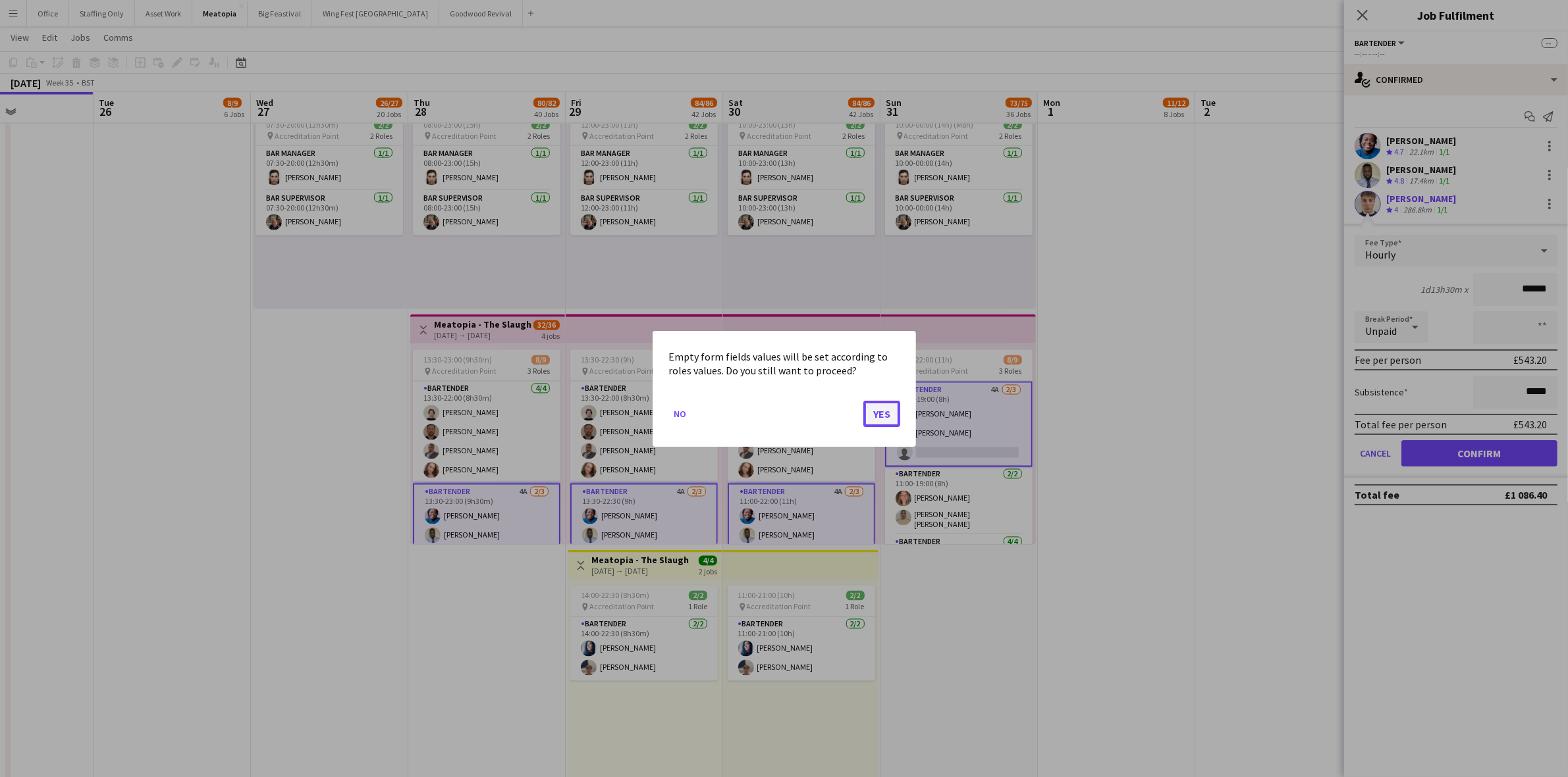
click at [879, 415] on button "Yes" at bounding box center [882, 414] width 37 height 26
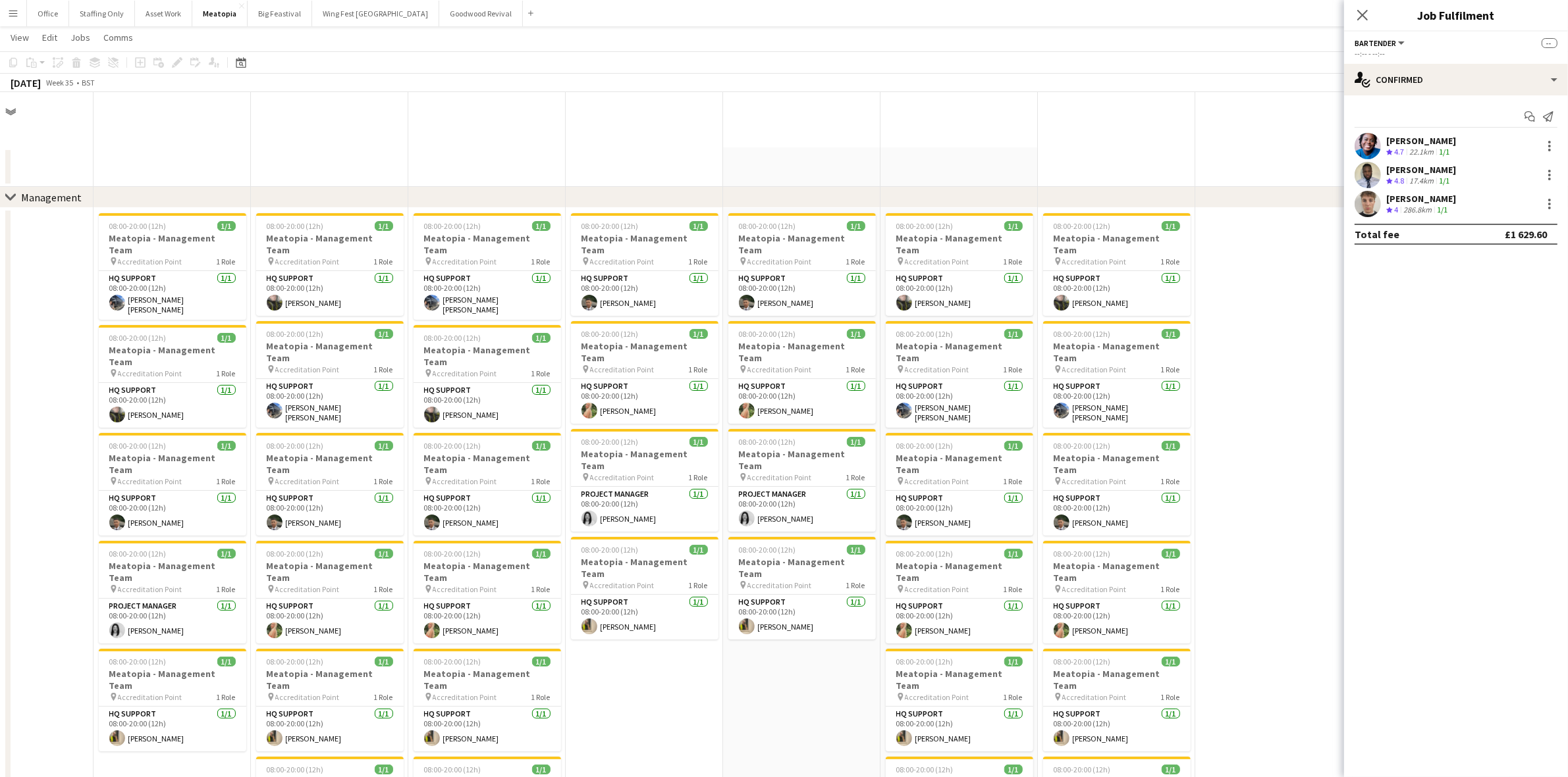
scroll to position [2975, 0]
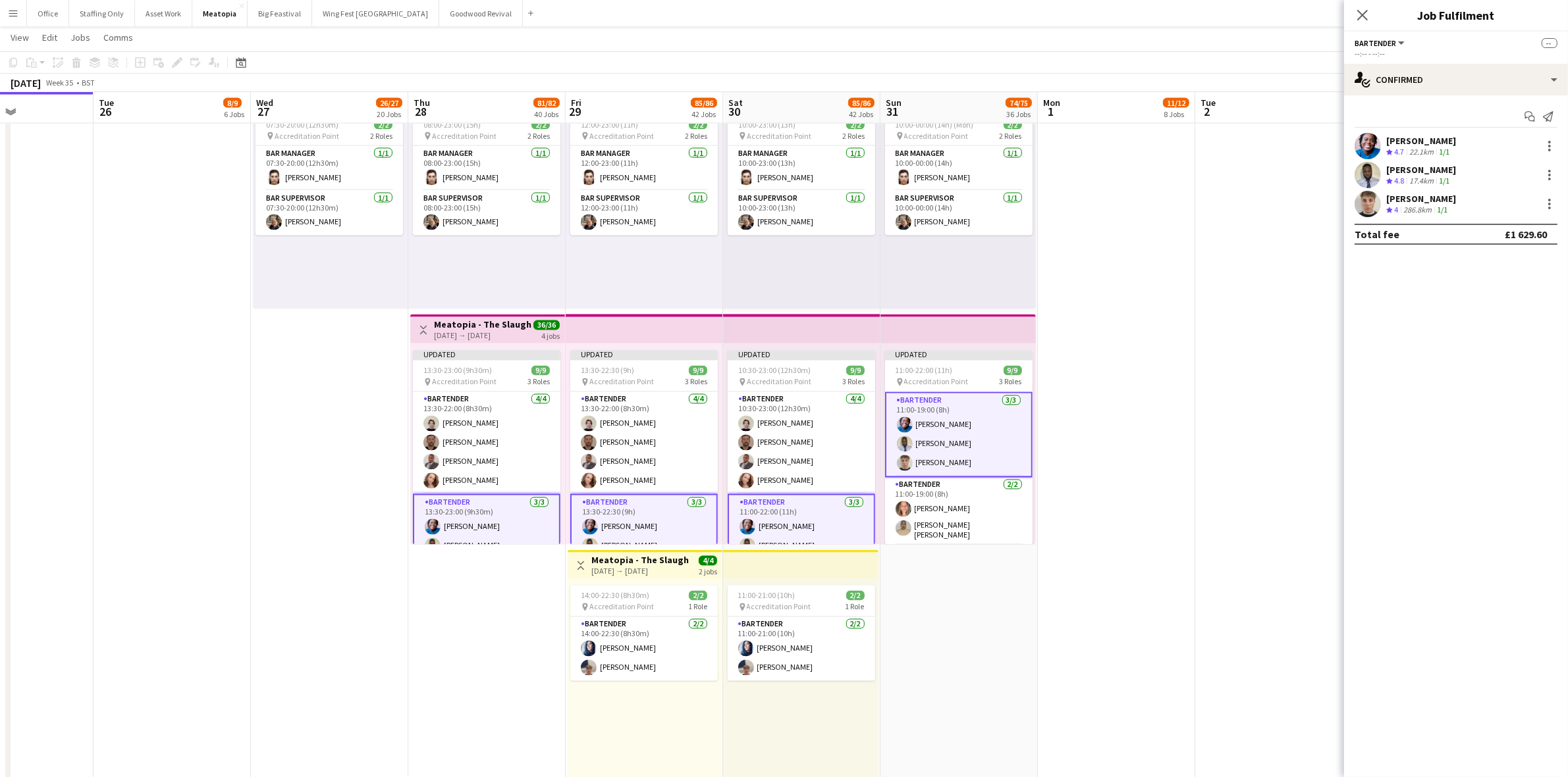
click at [1159, 341] on app-date-cell at bounding box center [1116, 429] width 157 height 712
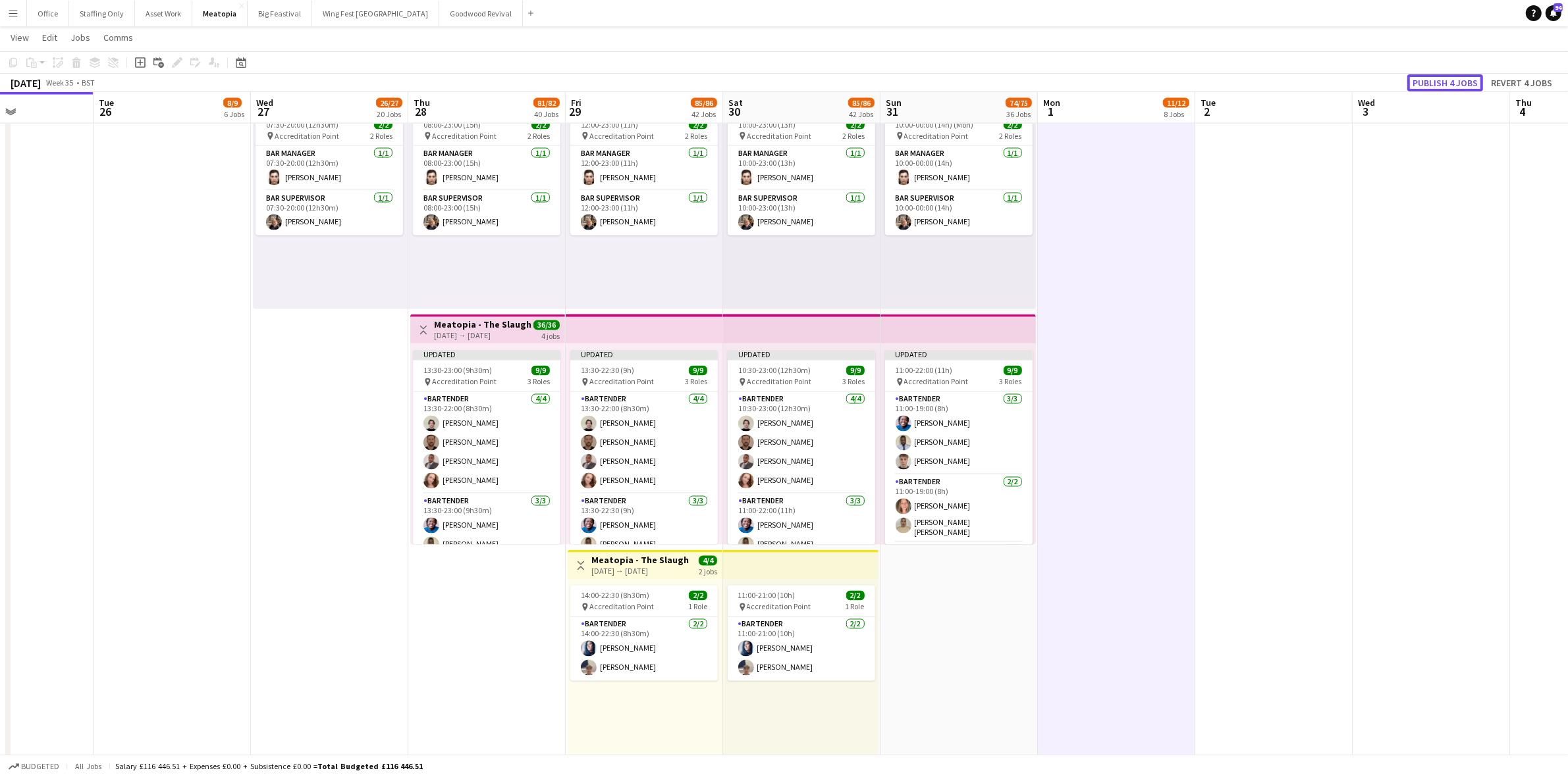
click at [1427, 80] on button "Publish 4 jobs" at bounding box center [1445, 83] width 76 height 17
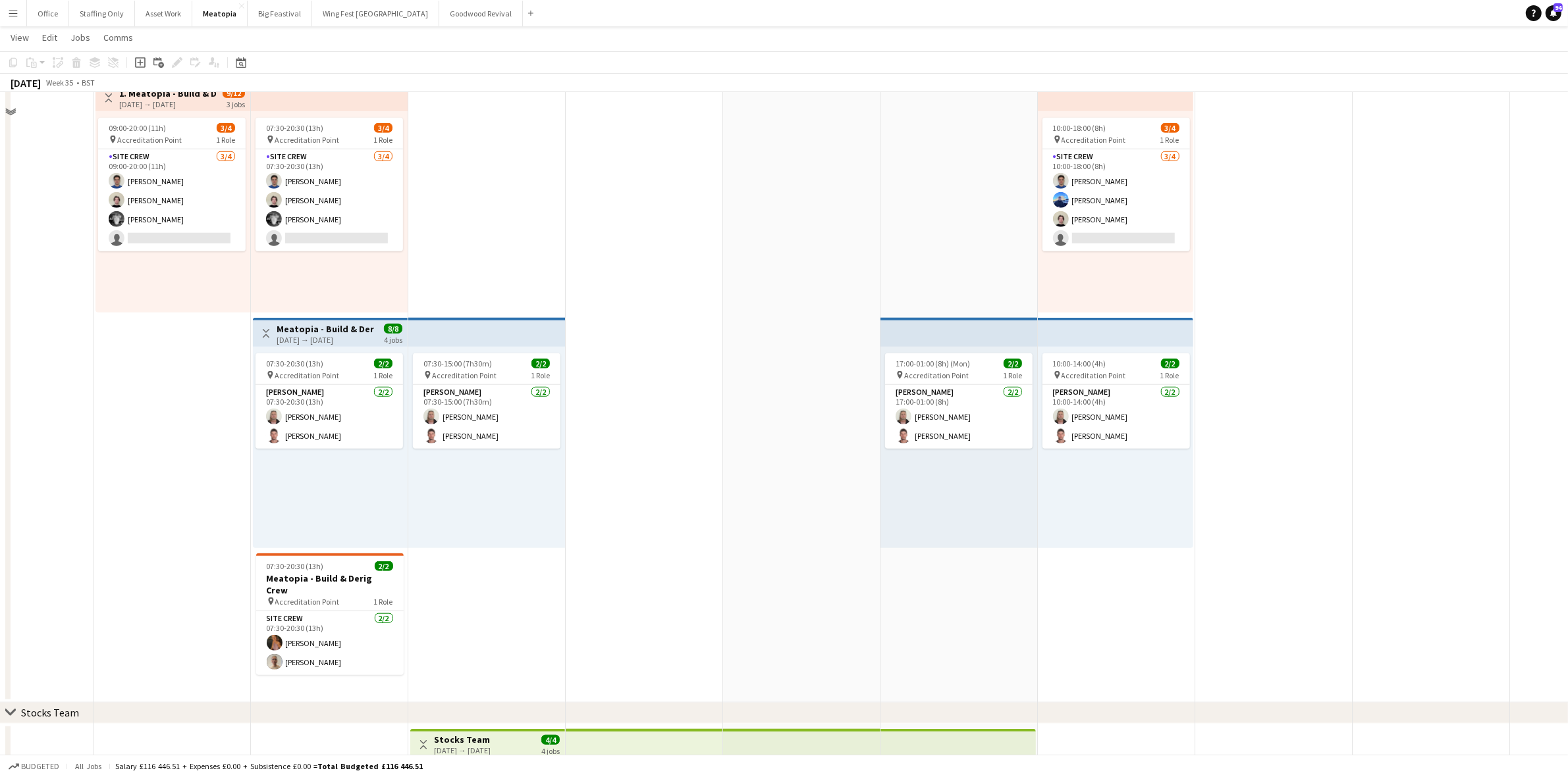
scroll to position [1165, 0]
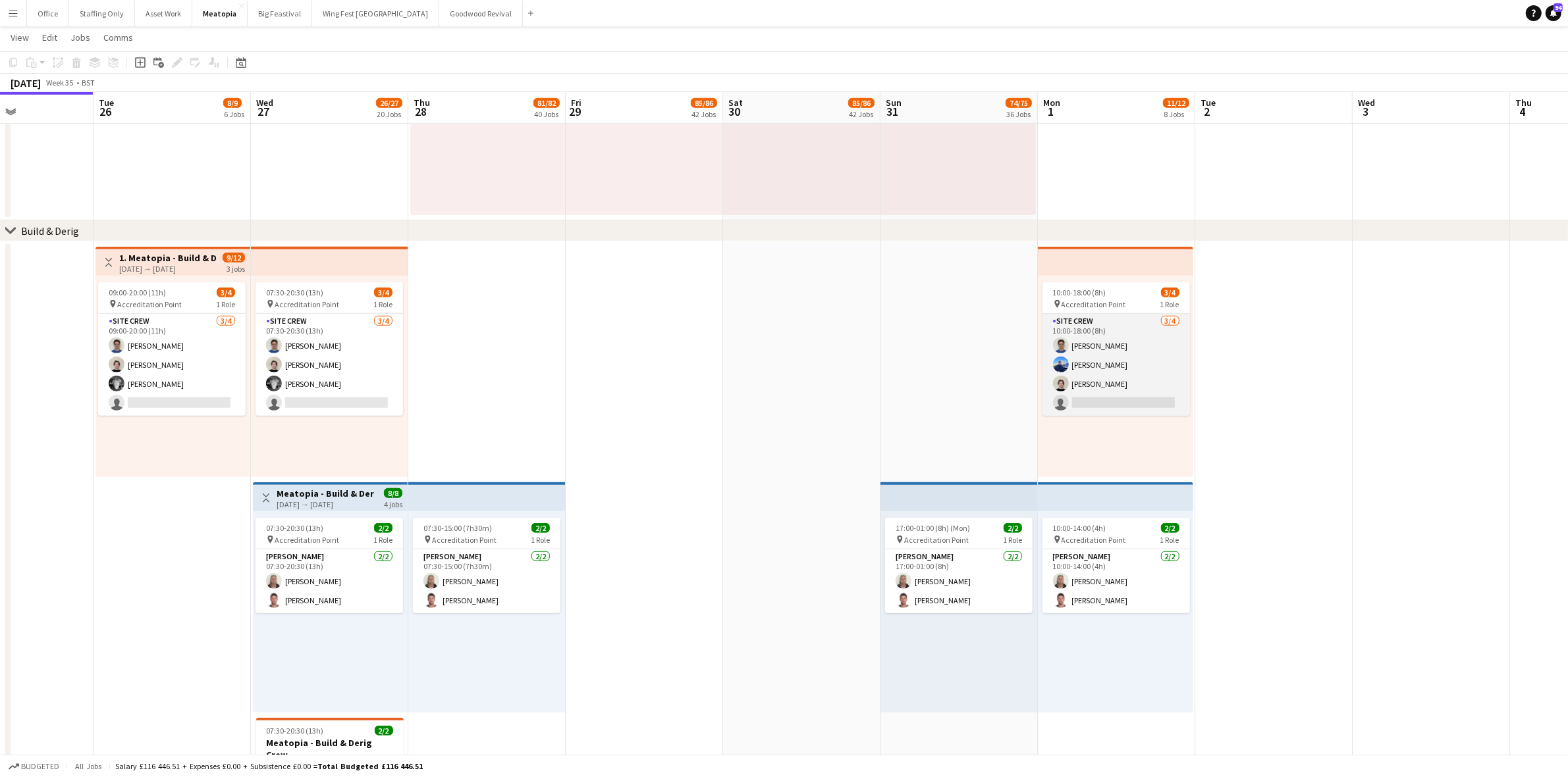
click at [1131, 398] on app-card-role "Site Crew 3/4 10:00-18:00 (8h) Samuel Cowland Thomas Melville Samuel Phillips s…" at bounding box center [1116, 365] width 148 height 102
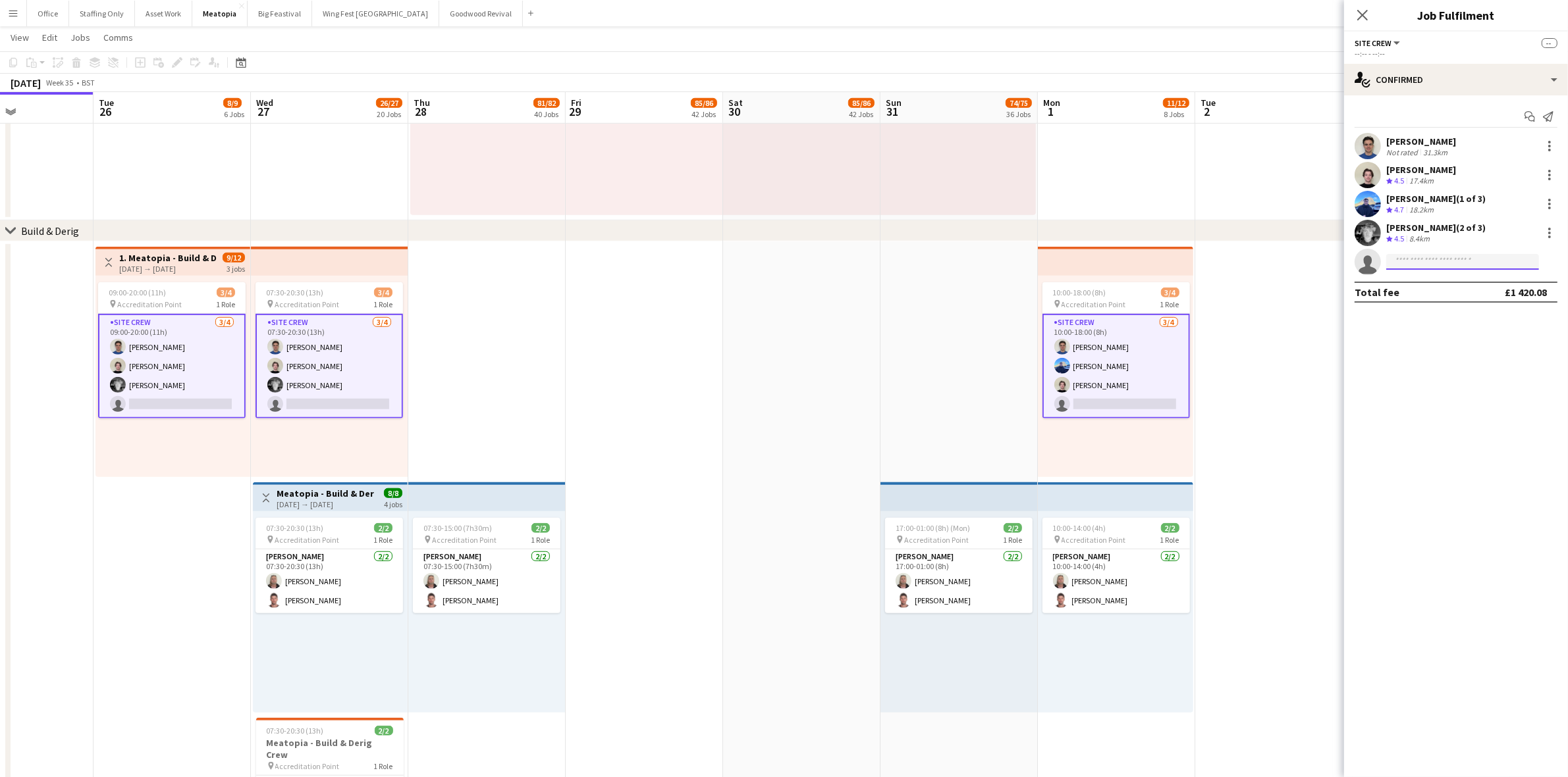
click at [1413, 262] on input at bounding box center [1463, 262] width 153 height 16
type input "******"
click at [1453, 291] on span "john.c.w.brown@googlemail.com" at bounding box center [1463, 291] width 132 height 11
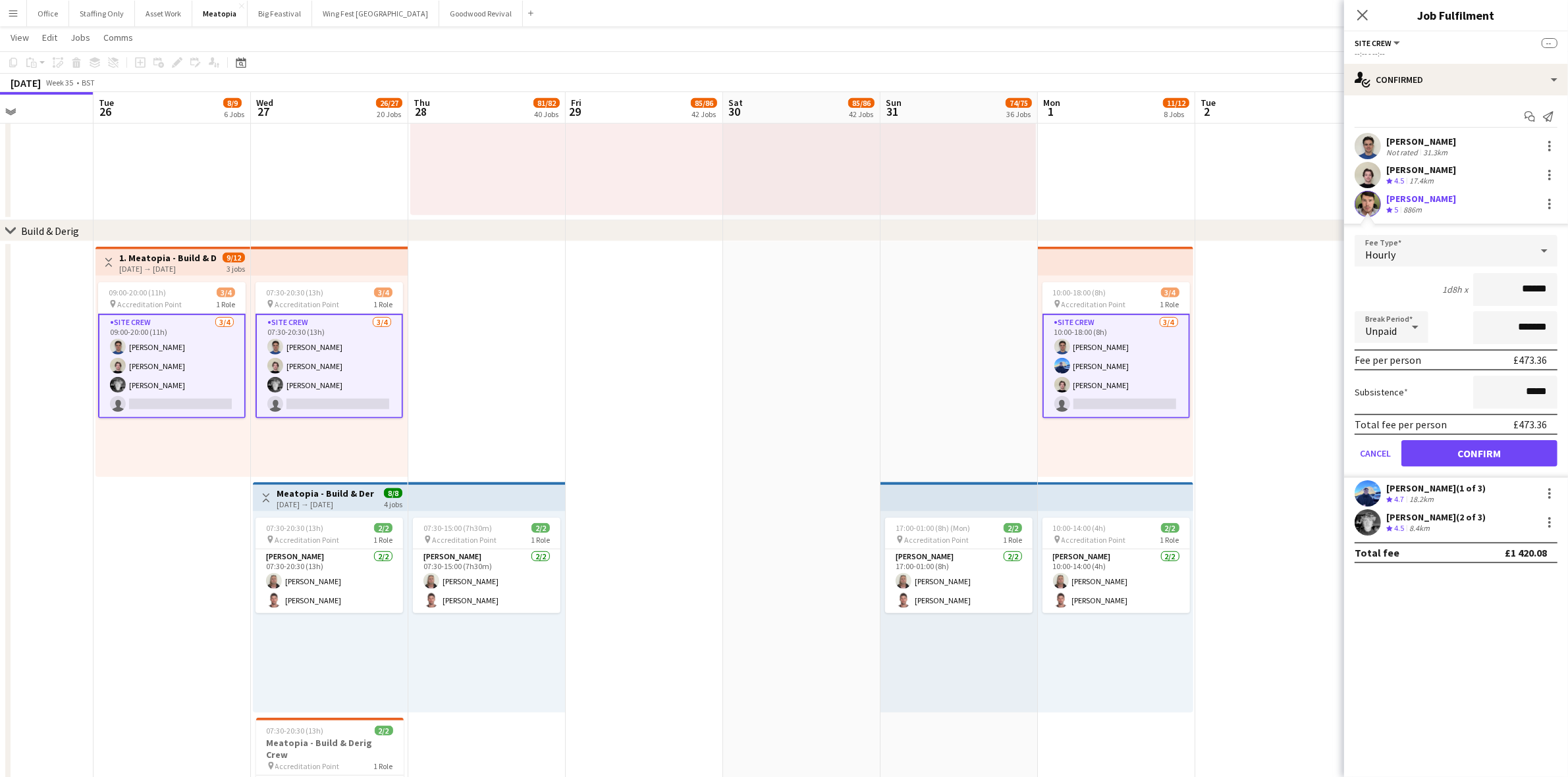
click at [1447, 262] on div "Hourly" at bounding box center [1442, 251] width 177 height 32
click at [1420, 315] on span "Fixed" at bounding box center [1456, 321] width 182 height 12
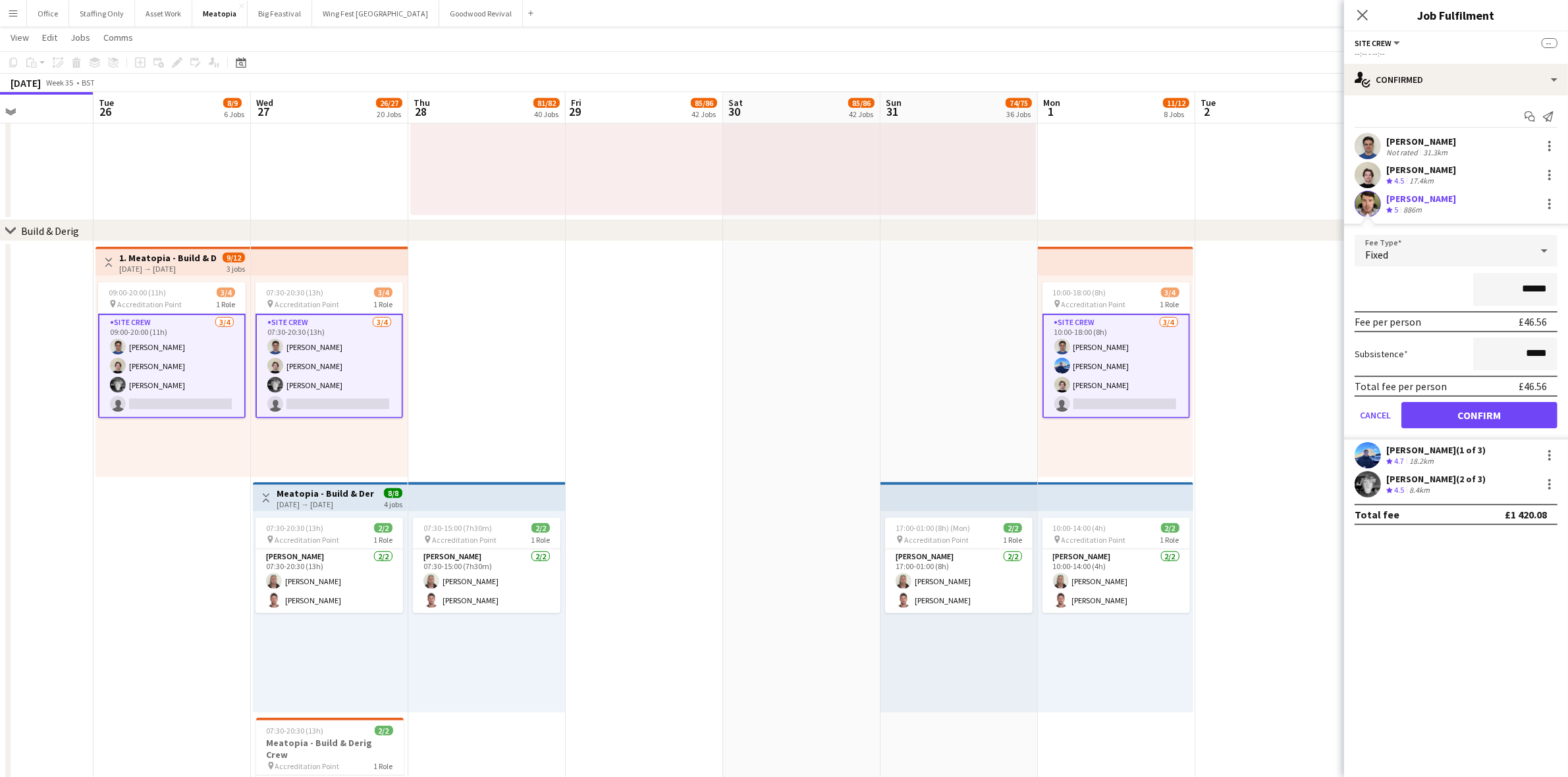
drag, startPoint x: 1553, startPoint y: 286, endPoint x: 1444, endPoint y: 286, distance: 109.0
click at [1444, 286] on div "******" at bounding box center [1456, 289] width 203 height 32
type input "****"
click at [1400, 287] on div "****" at bounding box center [1456, 289] width 203 height 32
click at [1485, 414] on button "Confirm" at bounding box center [1479, 415] width 156 height 26
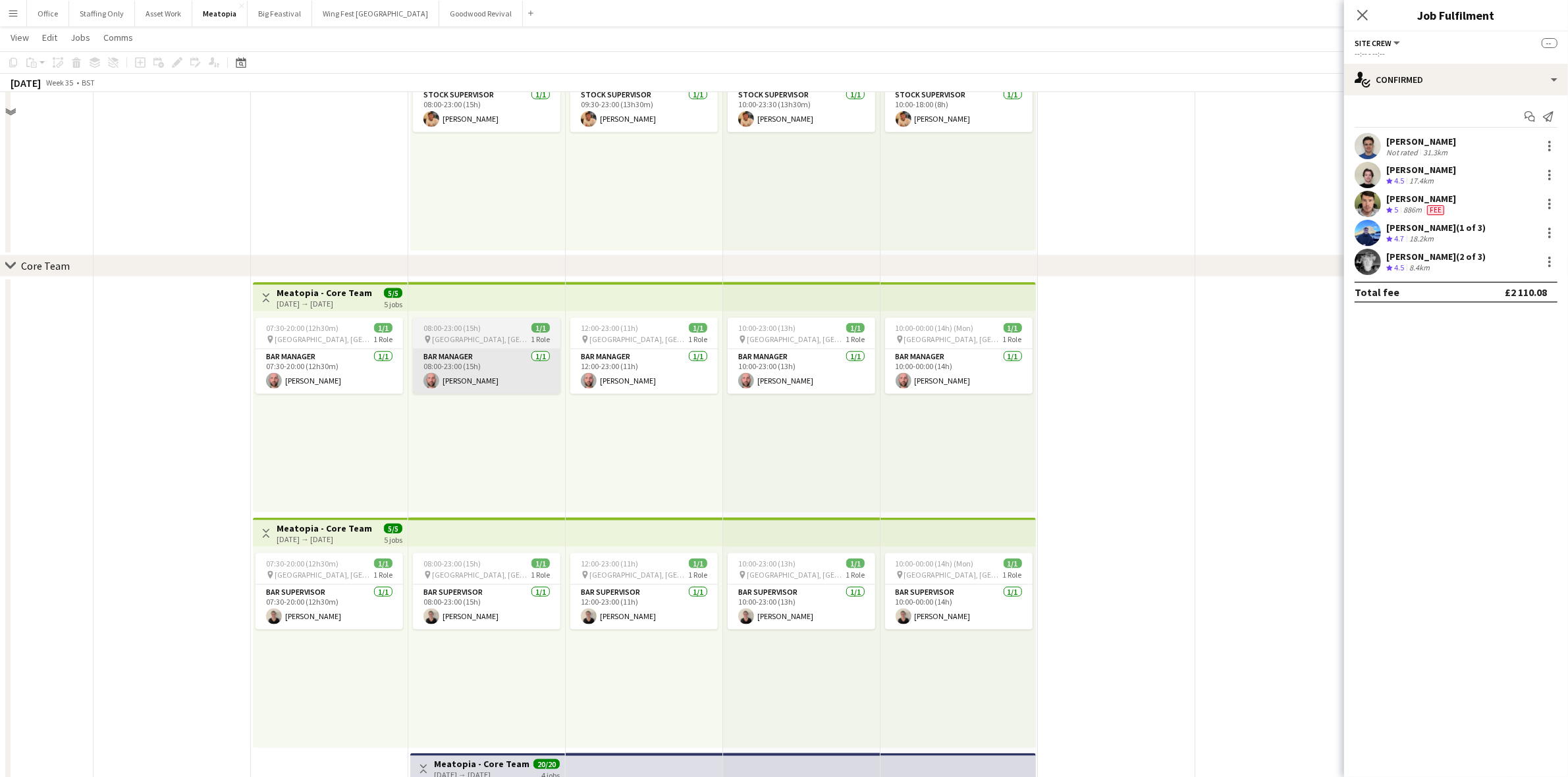
scroll to position [1988, 0]
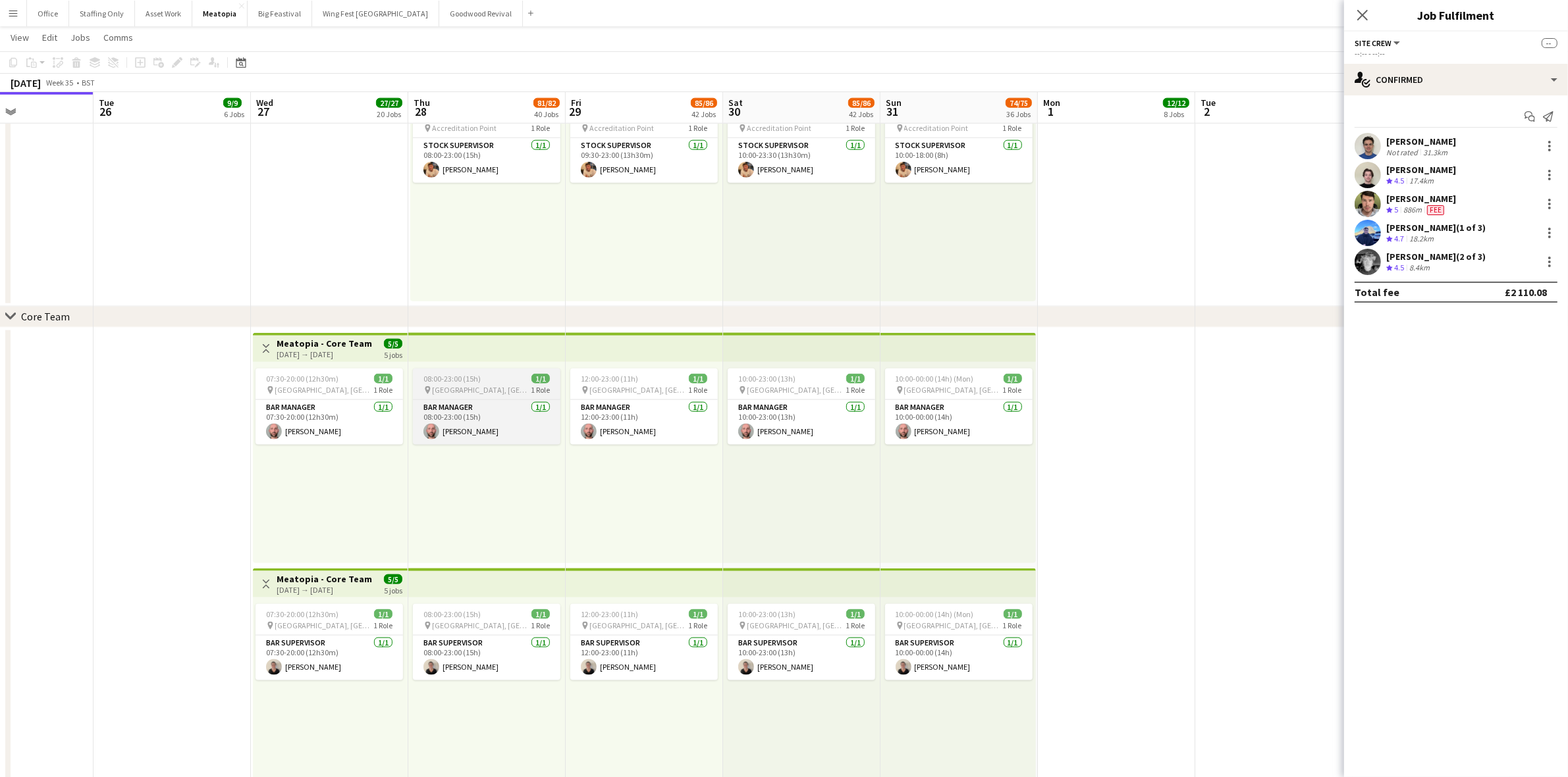
click at [481, 388] on span "[GEOGRAPHIC_DATA], [GEOGRAPHIC_DATA], [GEOGRAPHIC_DATA]" at bounding box center [481, 390] width 98 height 10
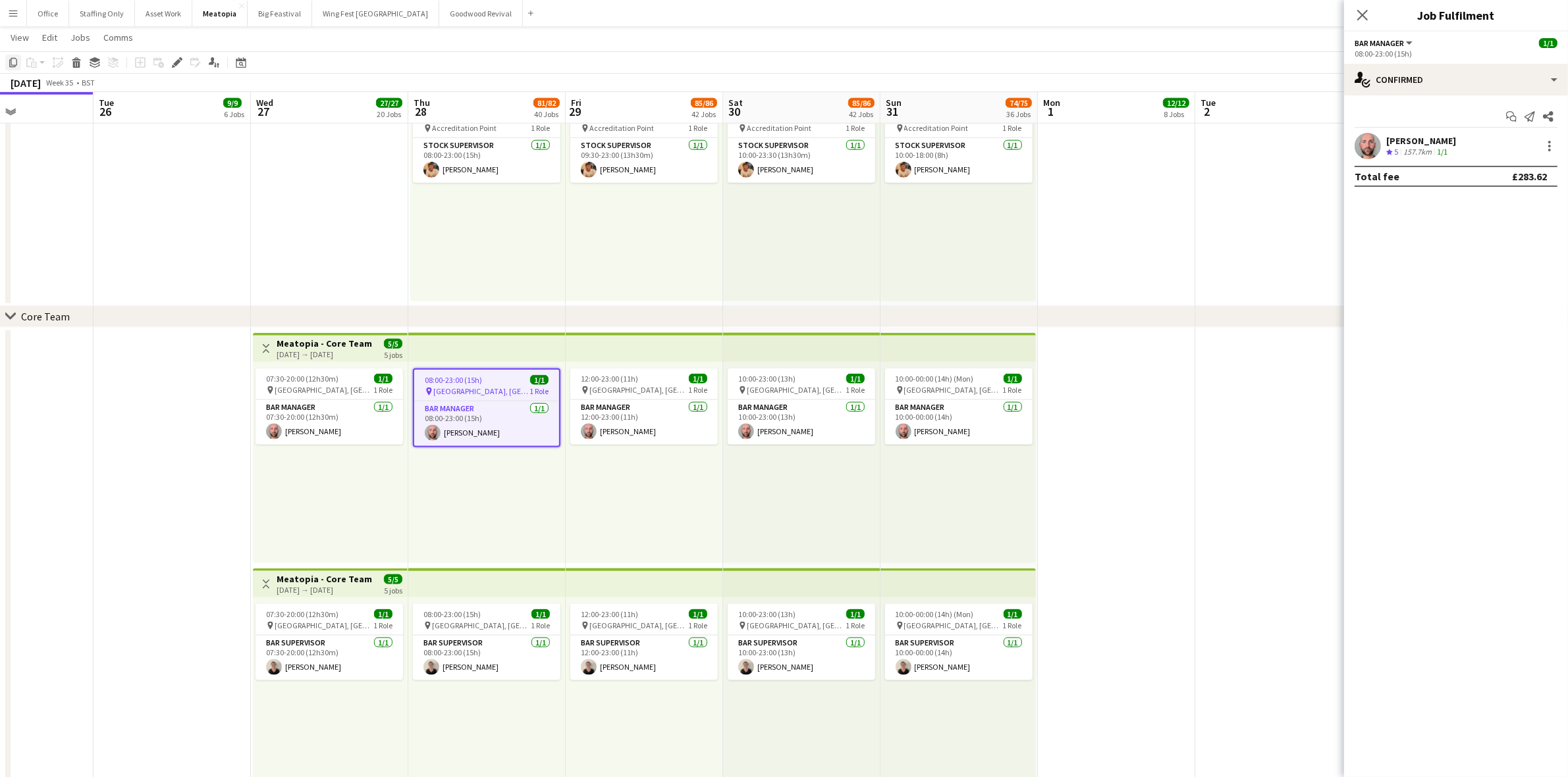
click at [14, 61] on icon "Copy" at bounding box center [13, 62] width 11 height 11
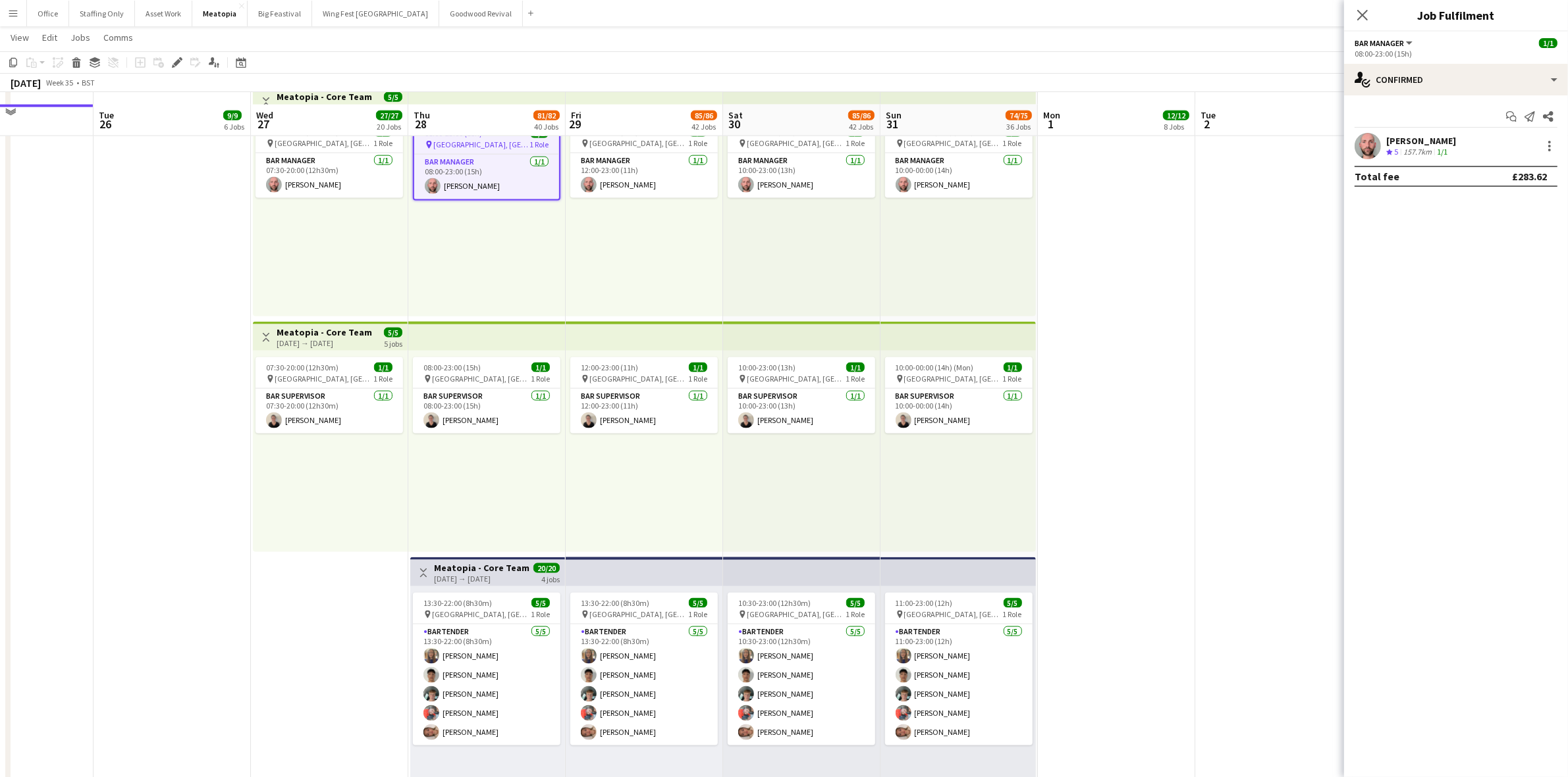
scroll to position [2481, 0]
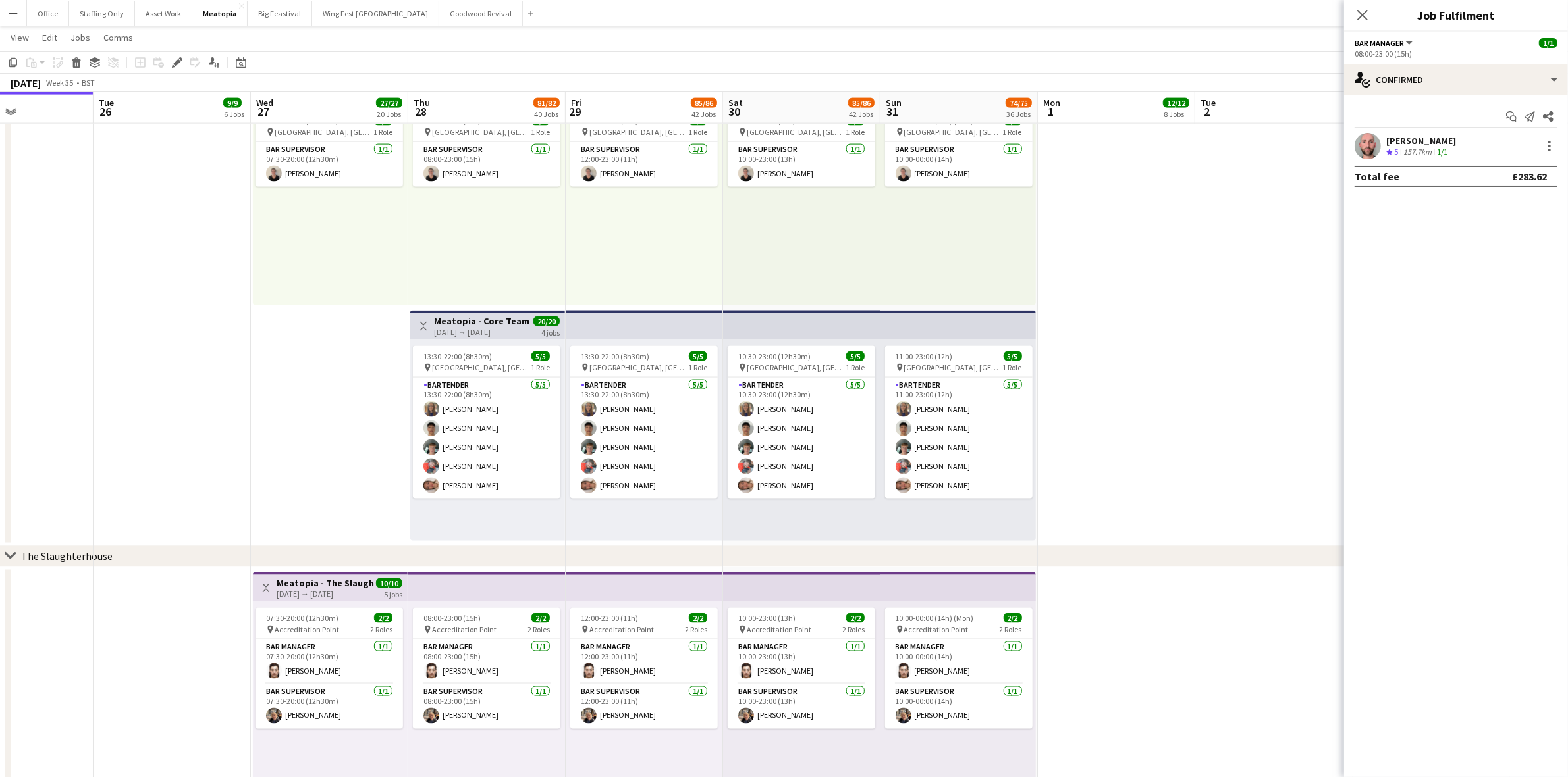
click at [484, 542] on app-date-cell "08:00-23:00 (15h) 1/1 pin Tobacco Dock, London, UK 1 Role Bar Manager 1/1 08:00…" at bounding box center [487, 190] width 157 height 712
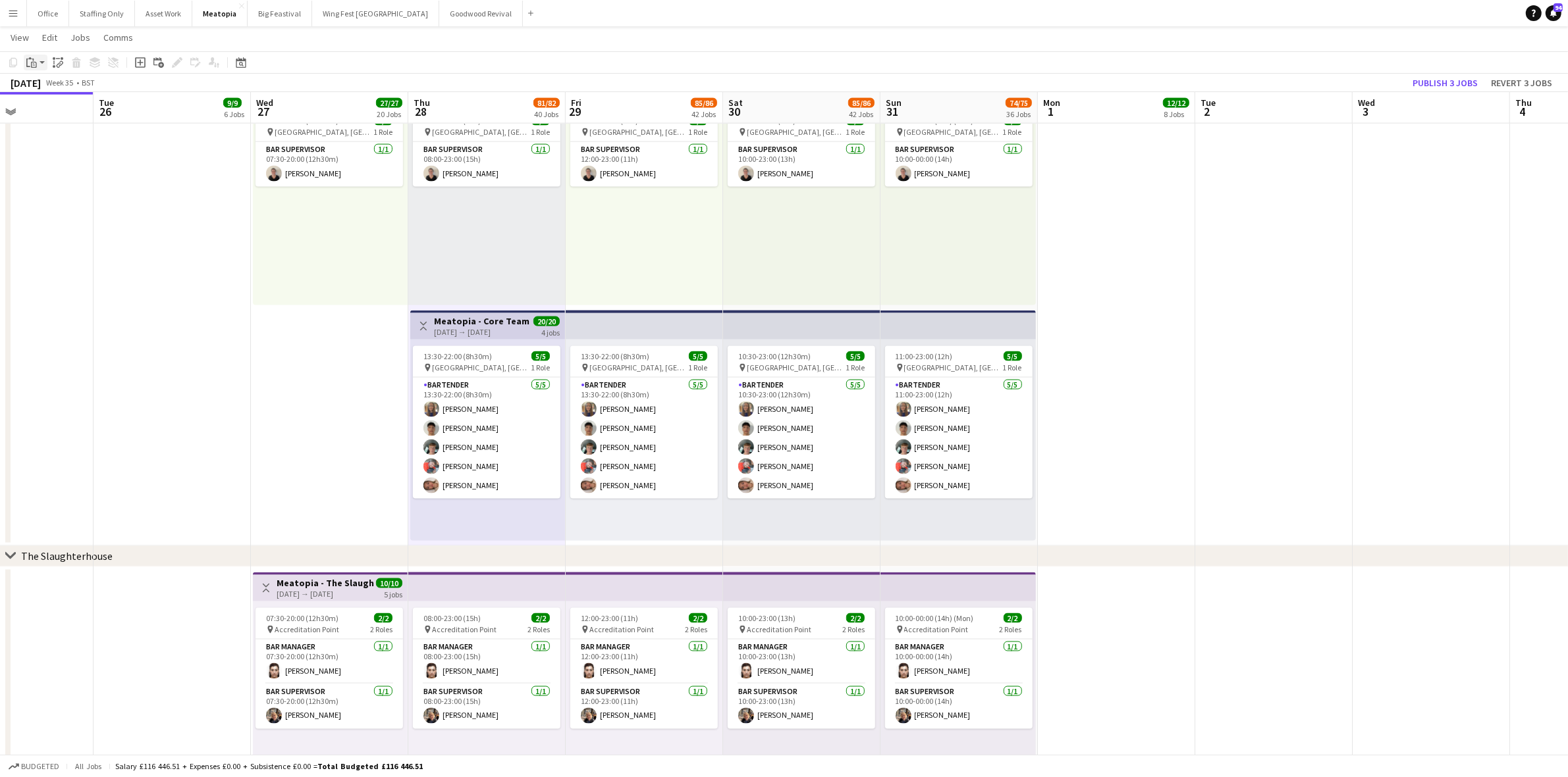
click at [28, 62] on icon "Paste" at bounding box center [32, 62] width 11 height 11
click at [62, 89] on link "Paste Ctrl+V" at bounding box center [97, 87] width 124 height 11
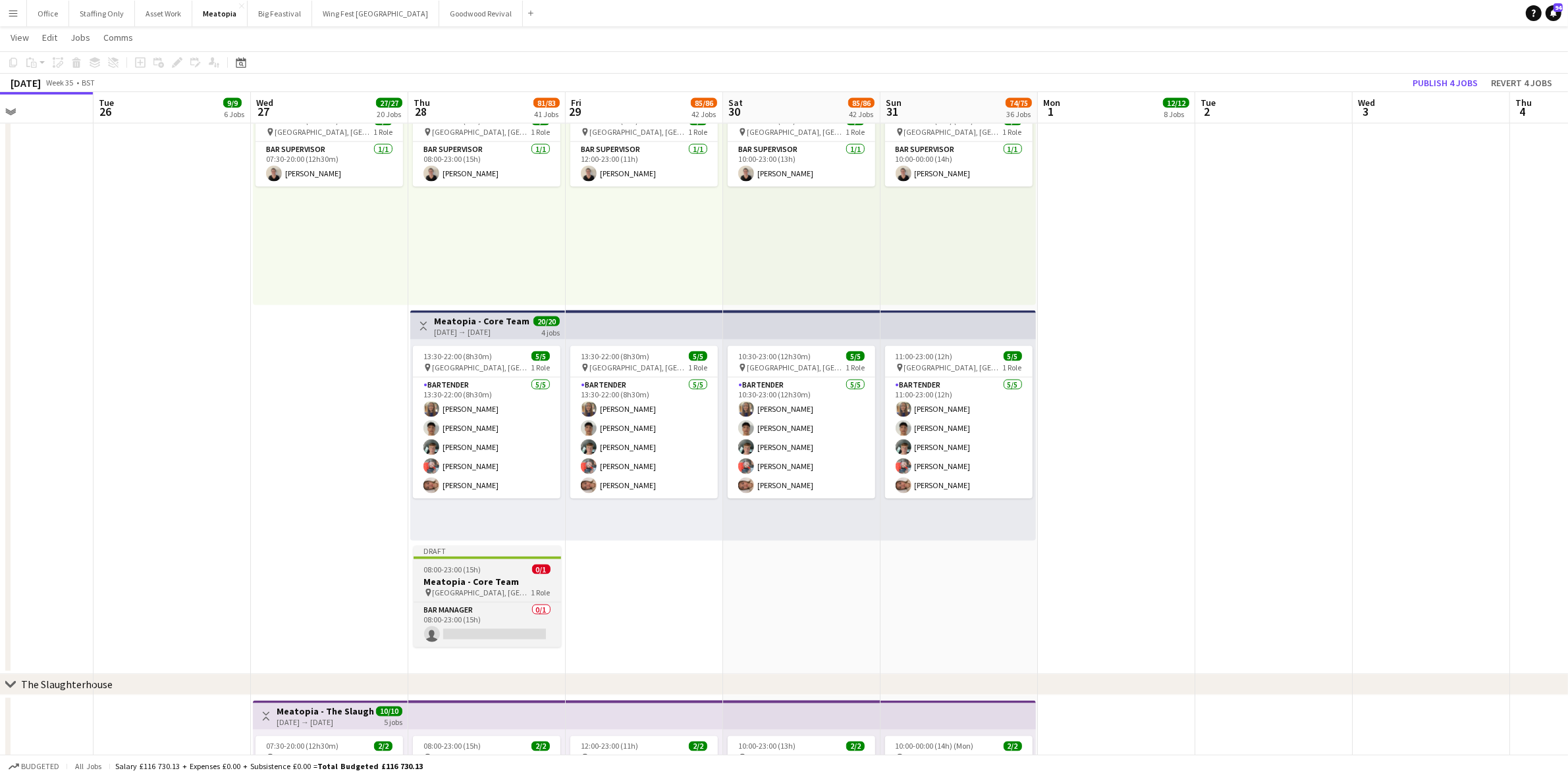
click at [504, 571] on div "08:00-23:00 (15h) 0/1" at bounding box center [488, 569] width 148 height 10
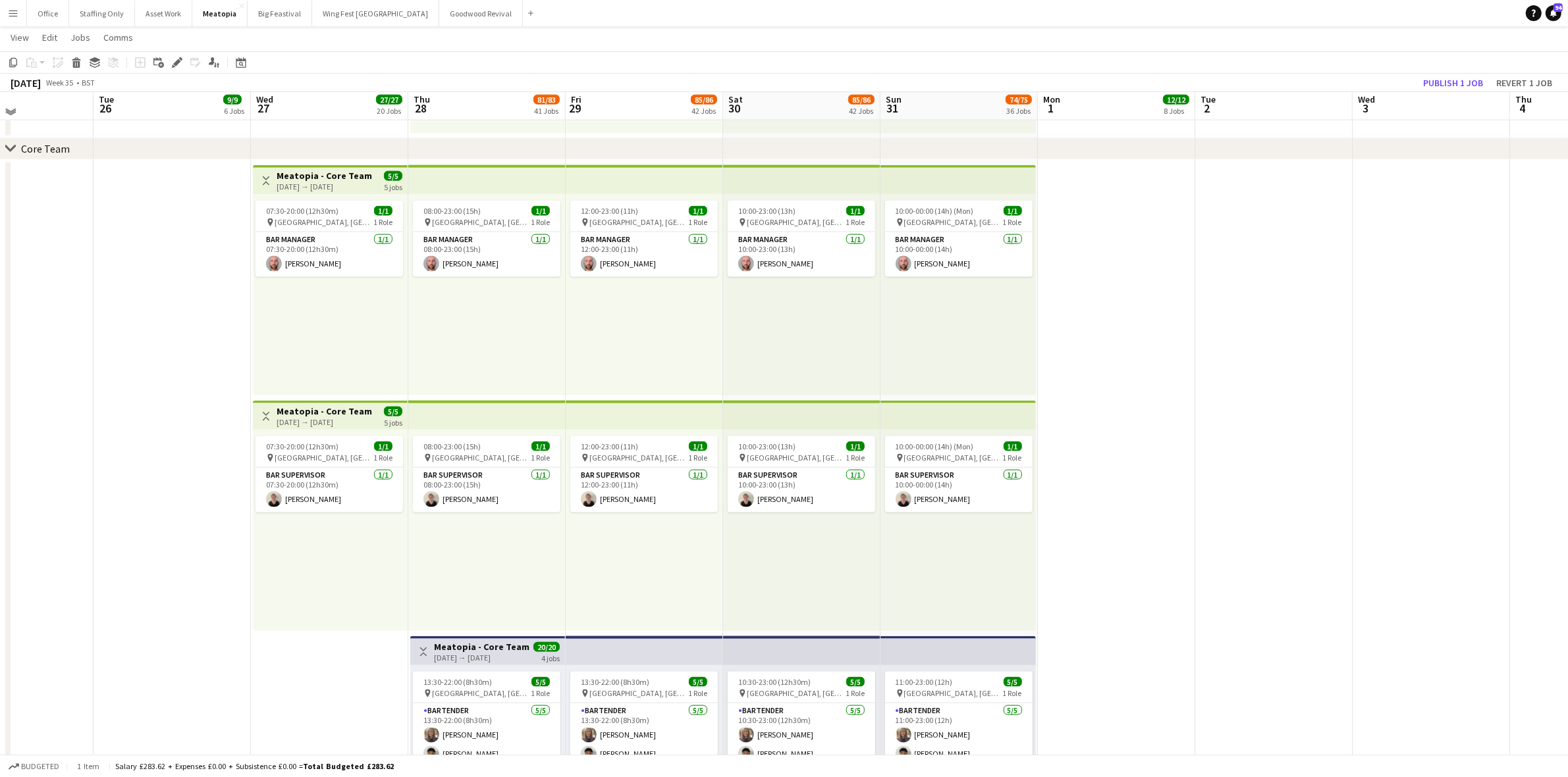
scroll to position [2152, 0]
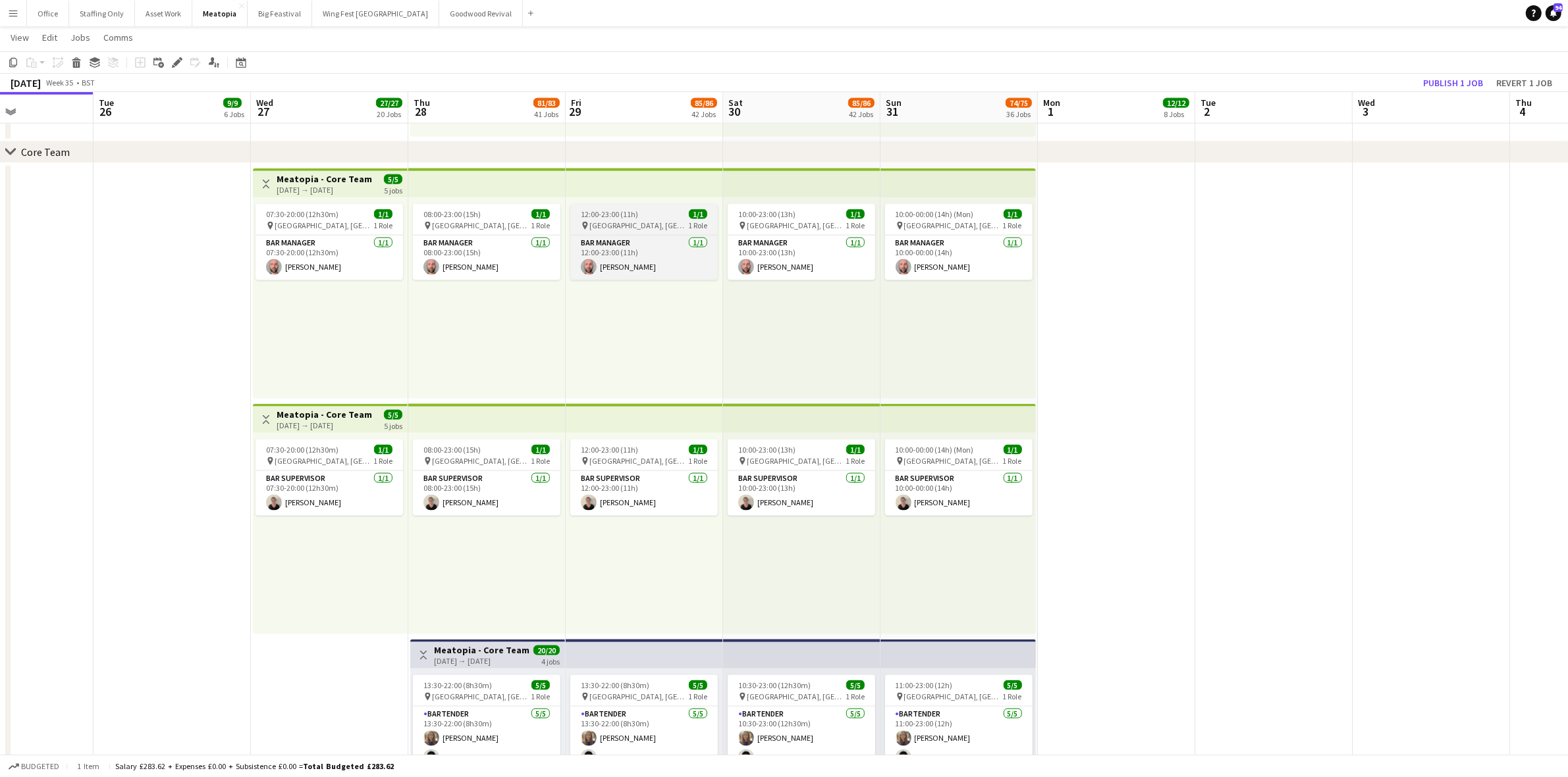
click at [610, 212] on span "12:00-23:00 (11h)" at bounding box center [609, 213] width 57 height 10
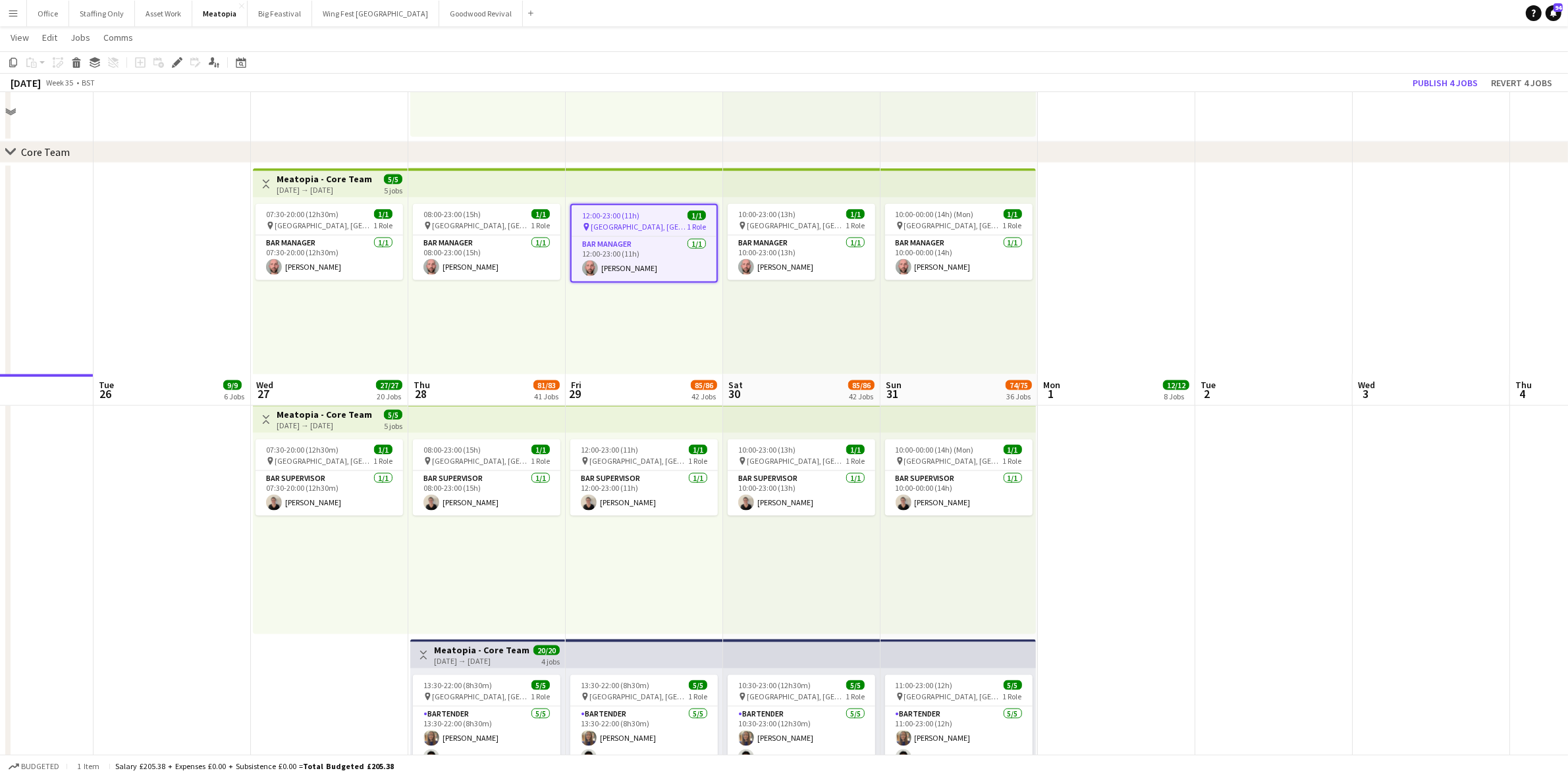
scroll to position [2481, 0]
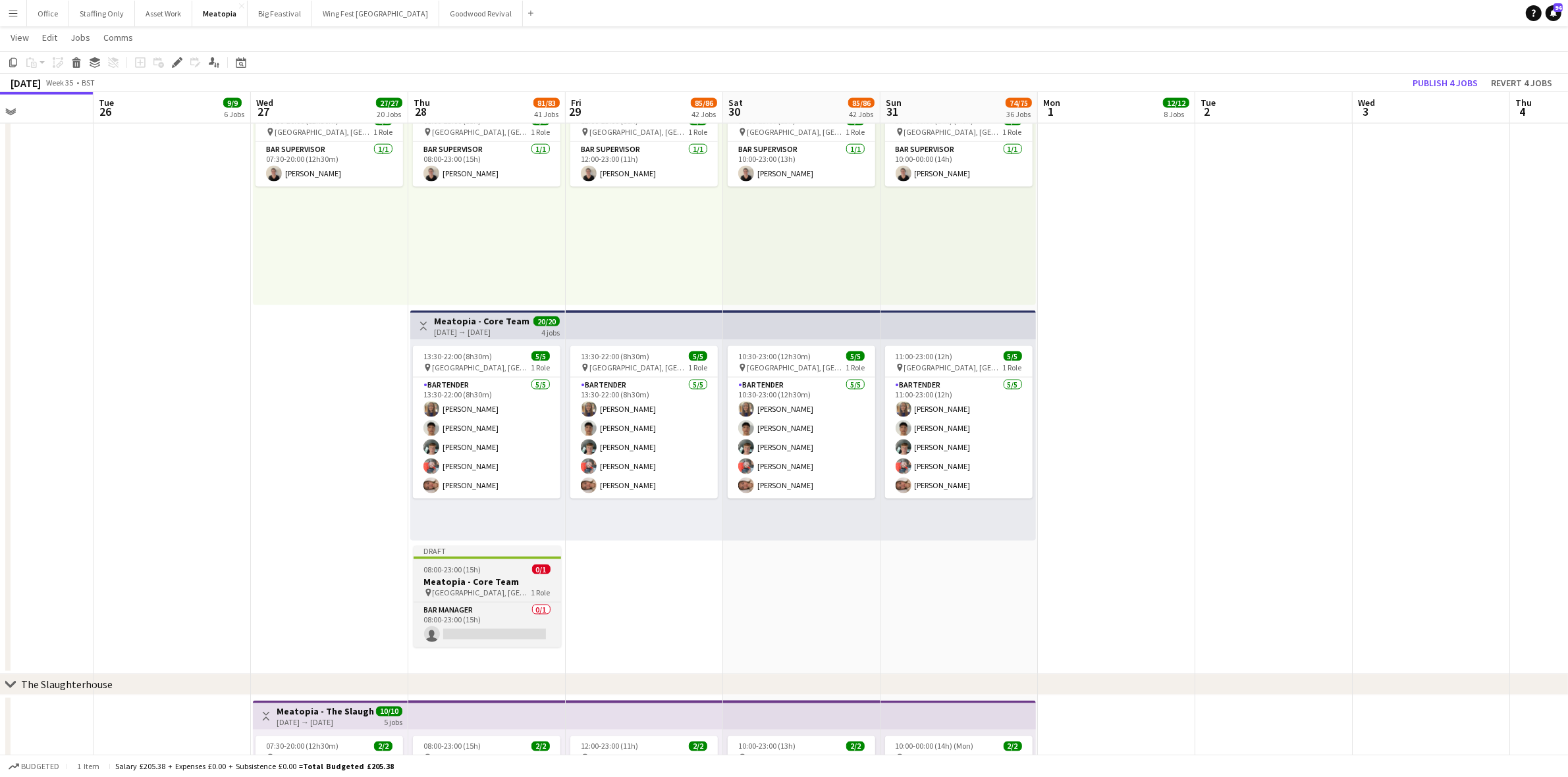
click at [458, 579] on h3 "Meatopia - Core Team" at bounding box center [488, 581] width 148 height 11
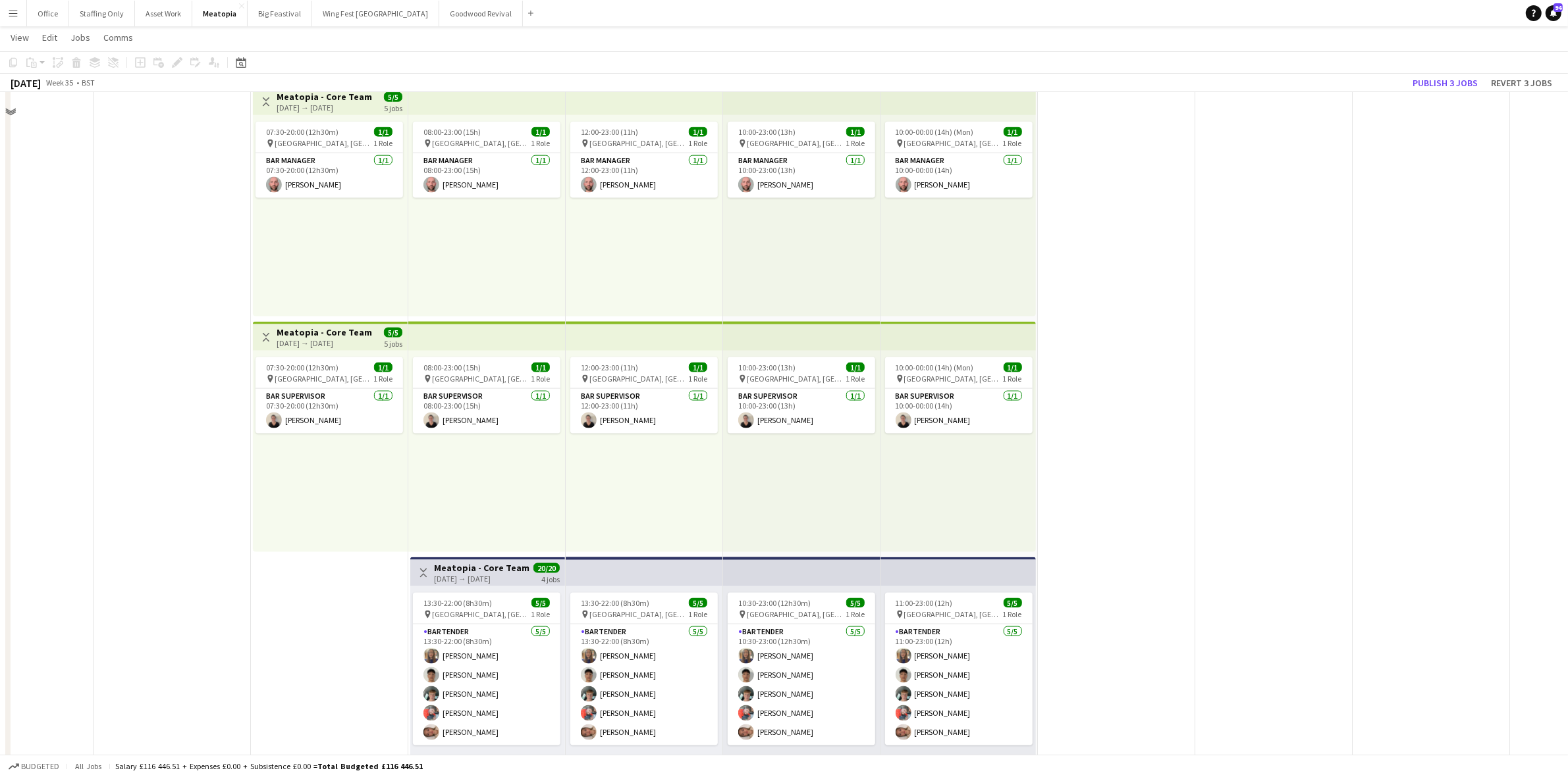
scroll to position [2152, 0]
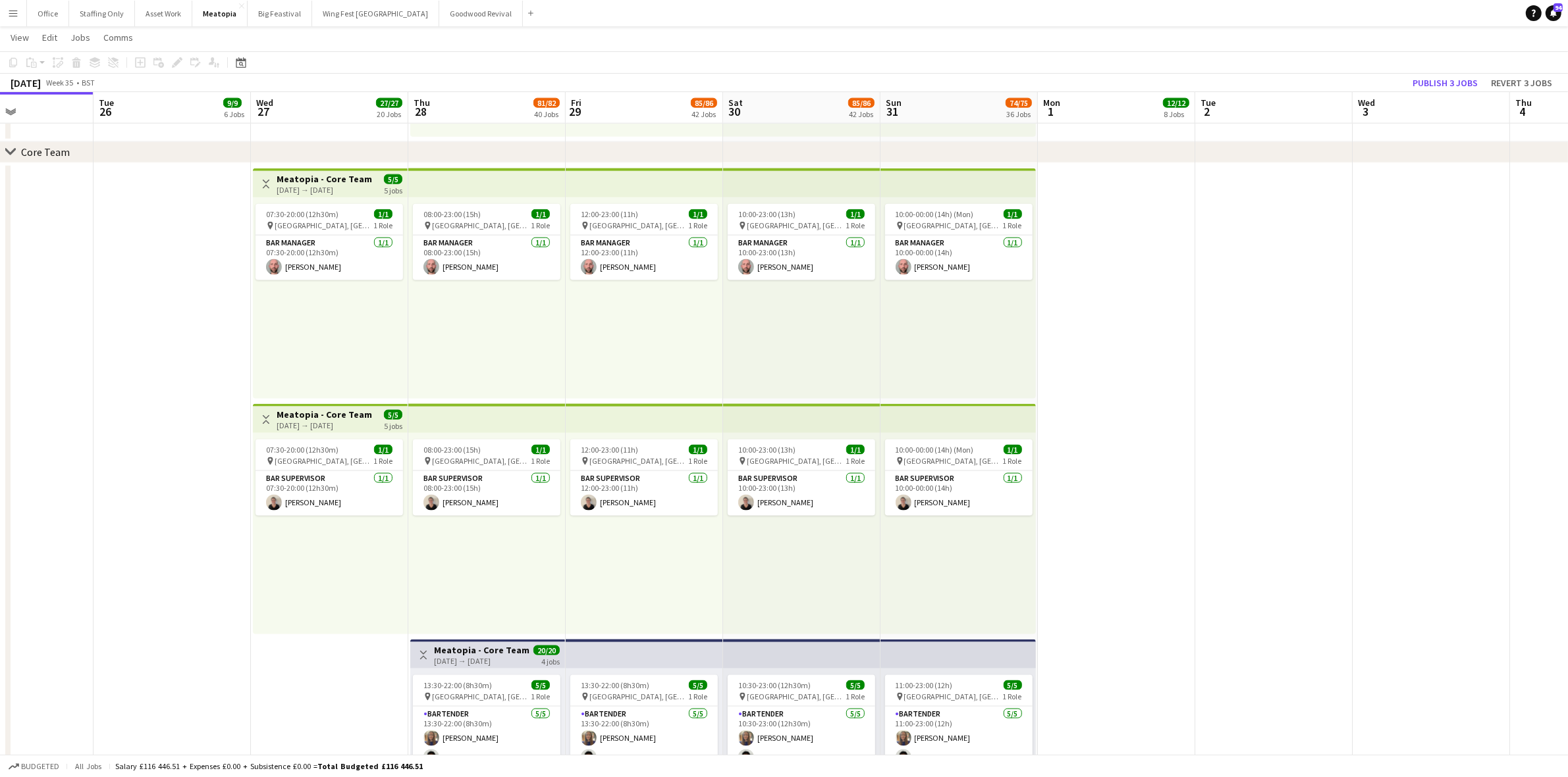
click at [330, 415] on h3 "Meatopia - Core Team" at bounding box center [324, 414] width 96 height 11
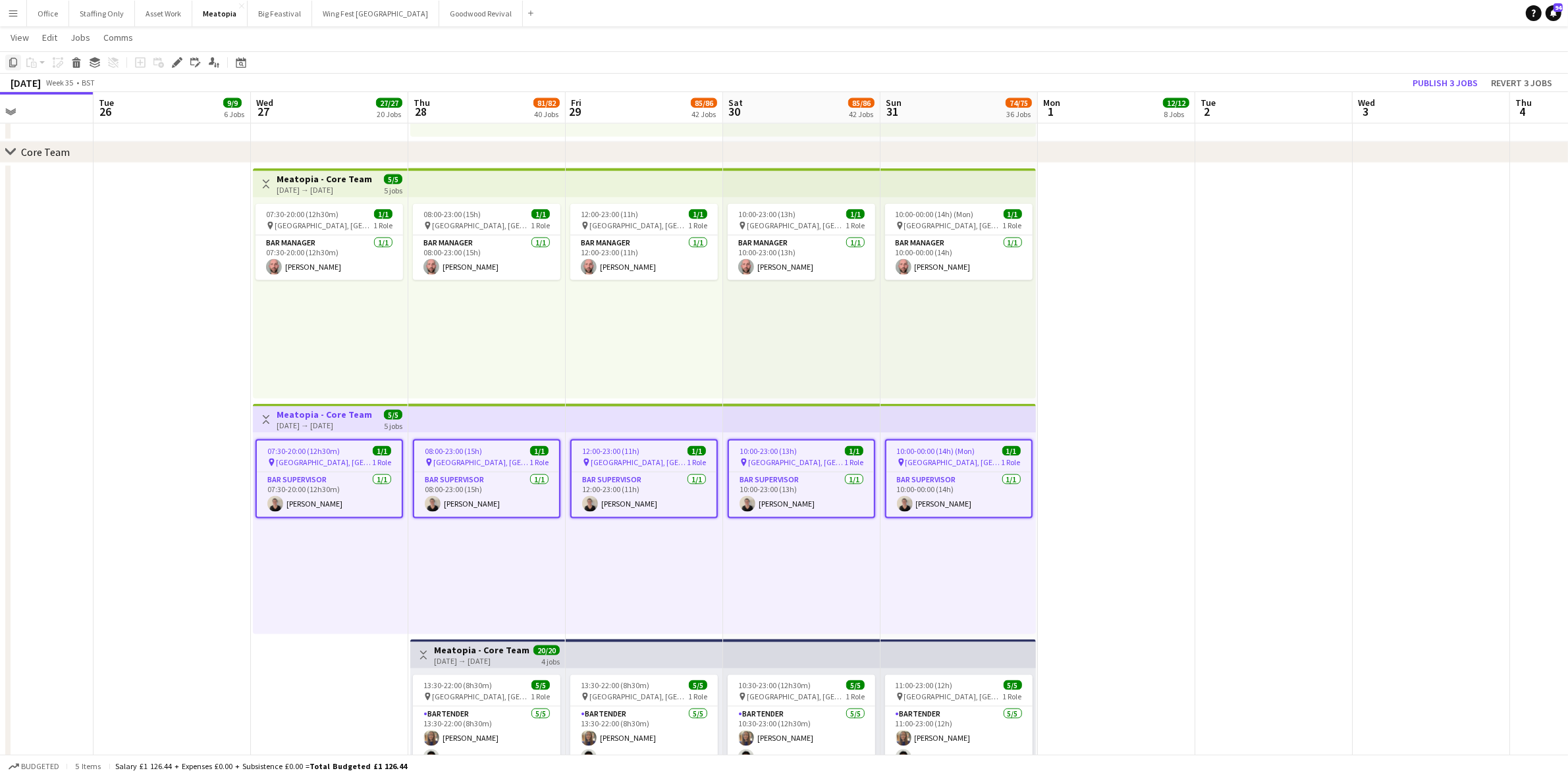
click at [11, 64] on icon at bounding box center [12, 62] width 8 height 9
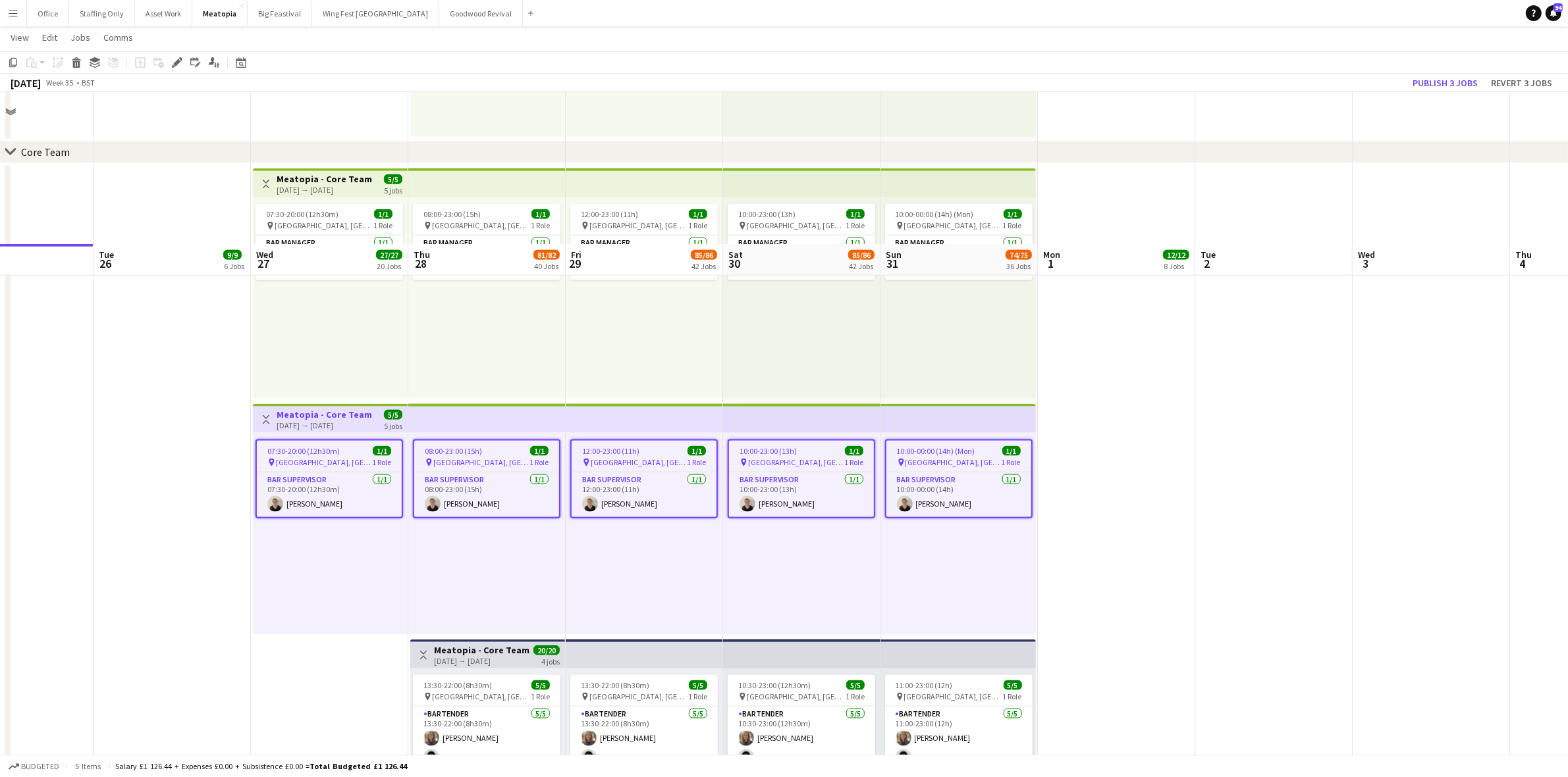
scroll to position [2399, 0]
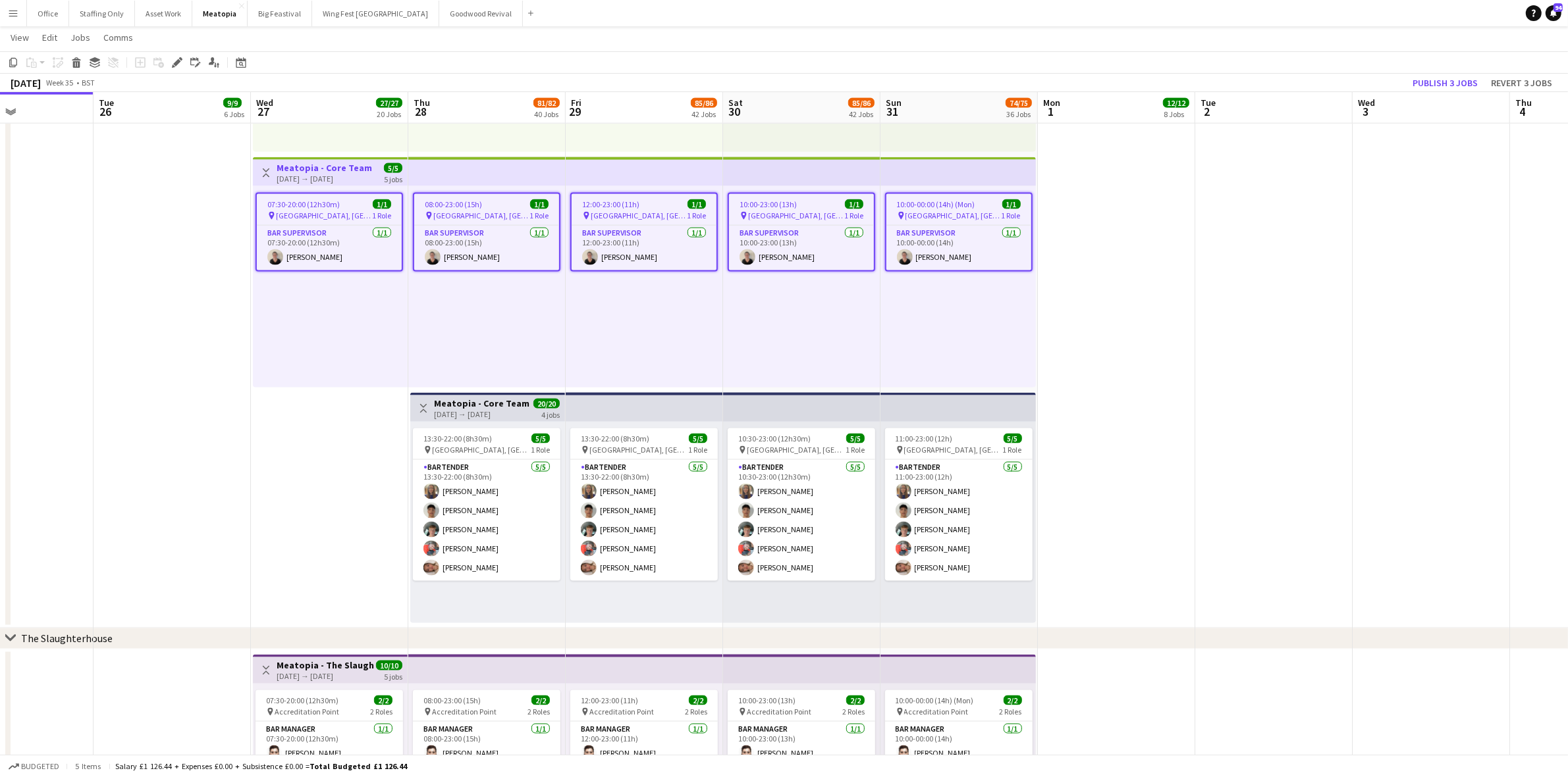
click at [330, 606] on app-date-cell "Toggle View Meatopia - Core Team 27-08-2025 → 31-08-2025 5/5 5 jobs 07:30-20:00…" at bounding box center [329, 272] width 157 height 712
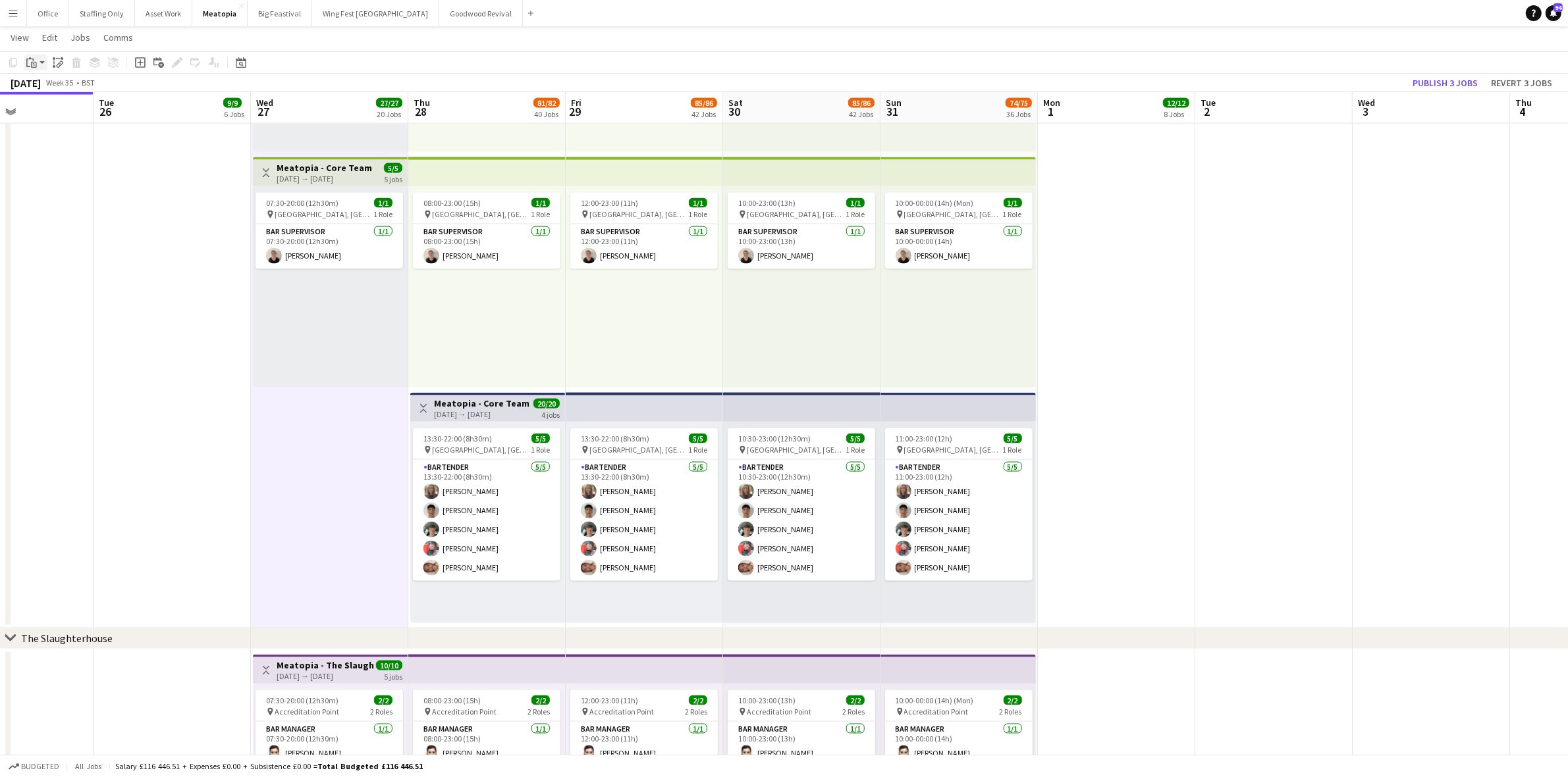
click at [31, 62] on icon at bounding box center [33, 64] width 6 height 6
click at [62, 87] on link "Paste Ctrl+V" at bounding box center [97, 87] width 124 height 11
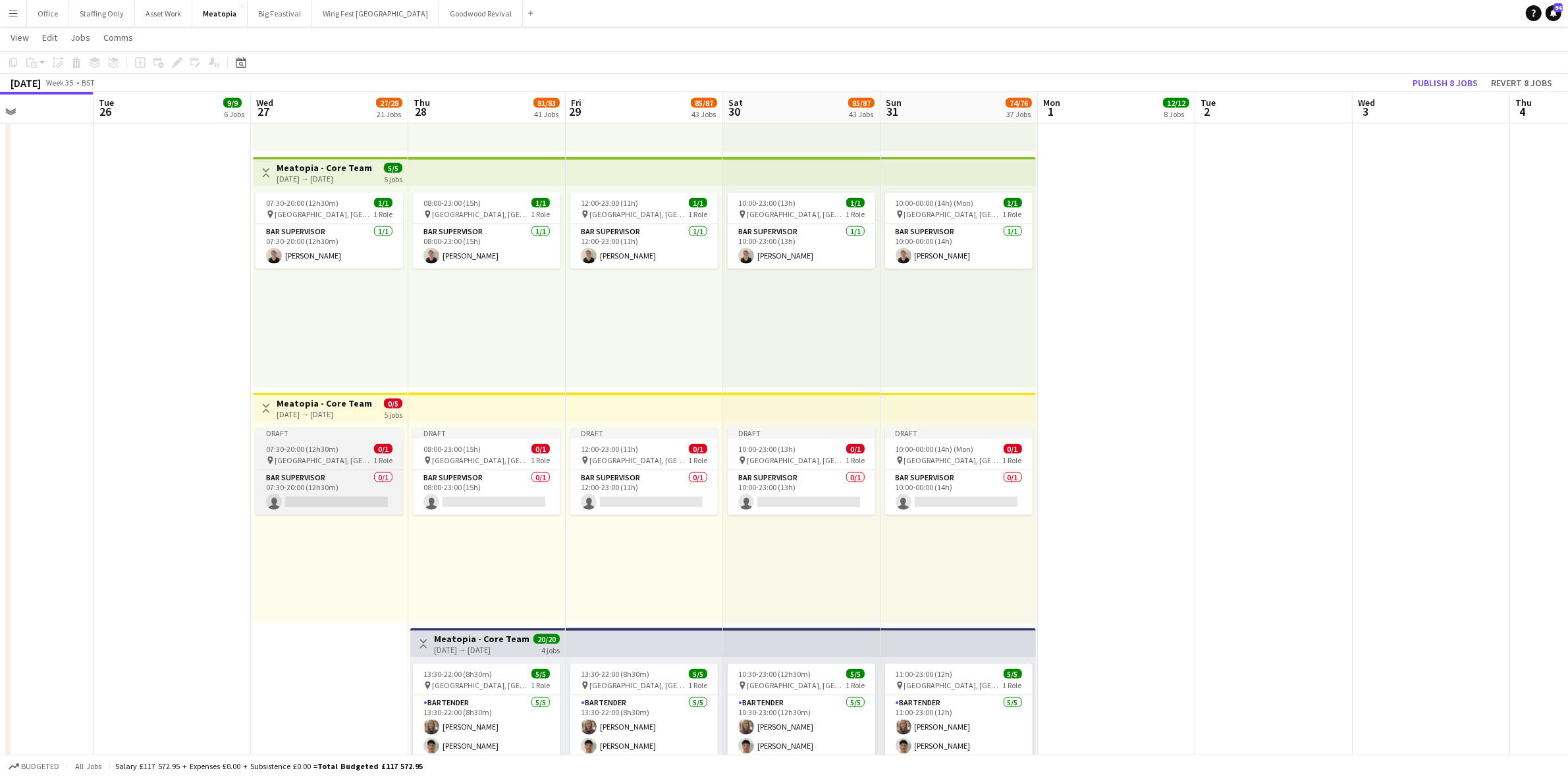
click at [324, 444] on span "07:30-20:00 (12h30m)" at bounding box center [302, 449] width 72 height 10
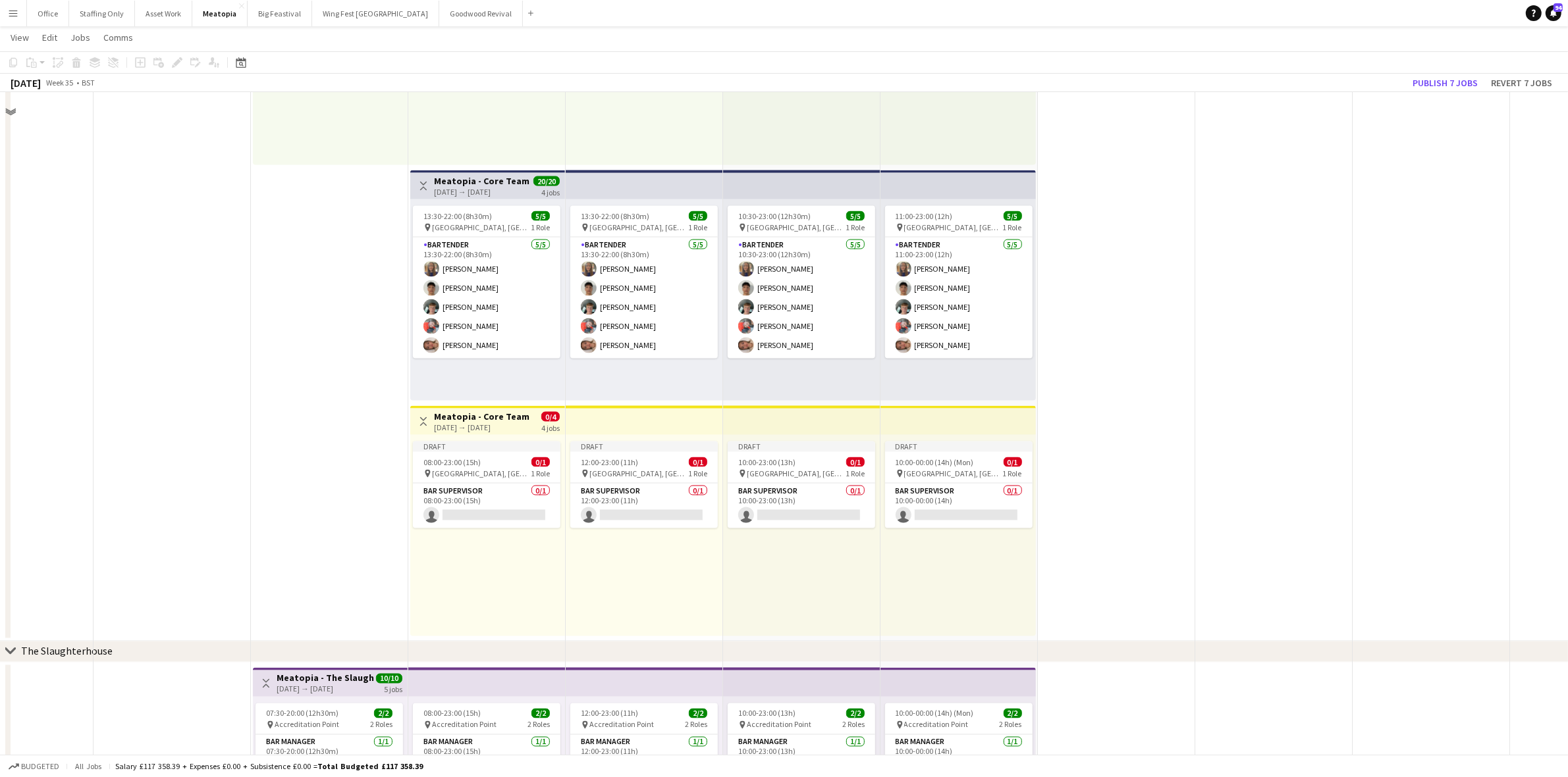
scroll to position [2645, 0]
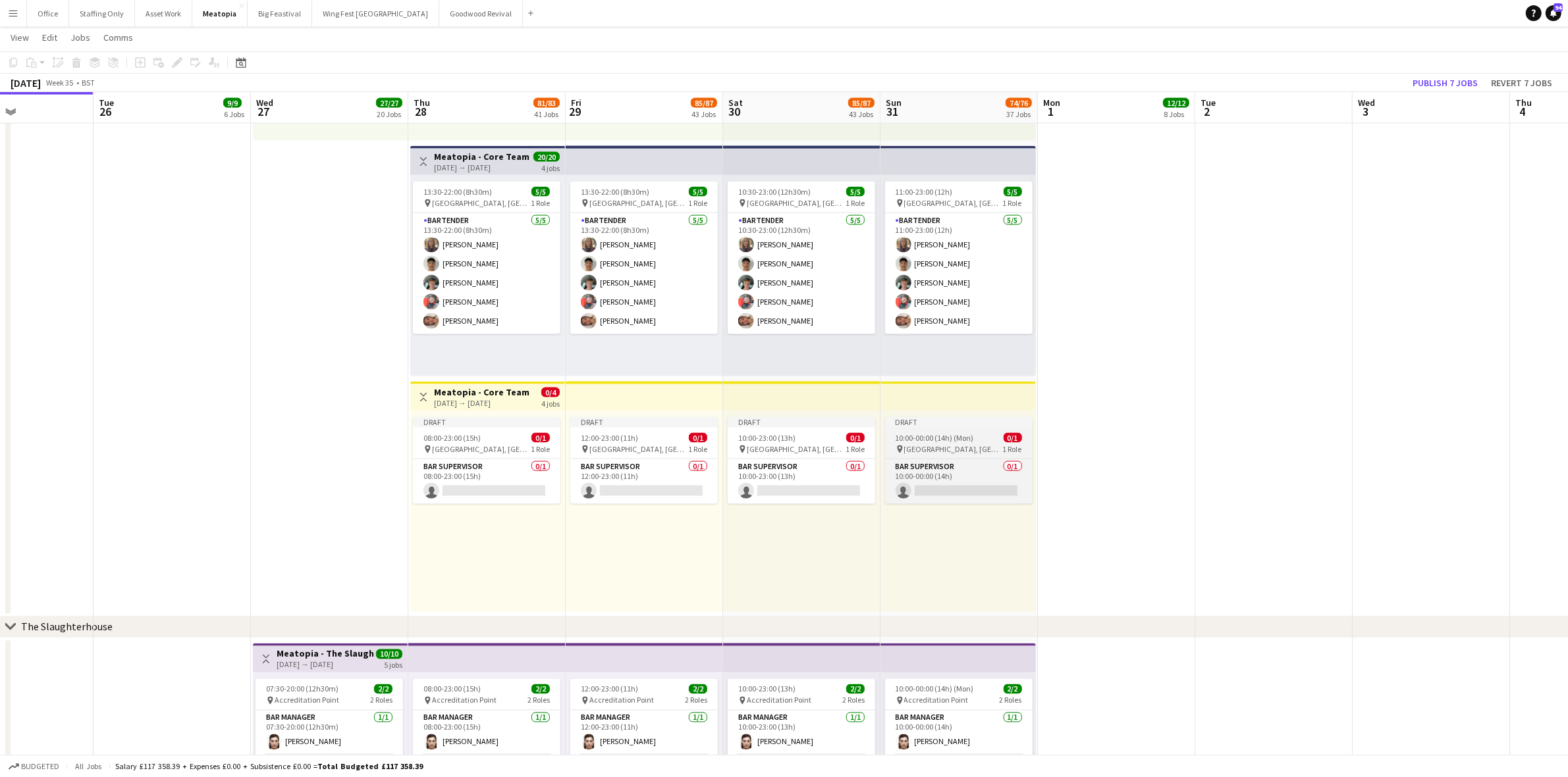
click at [940, 428] on app-job-card "Draft 10:00-00:00 (14h) (Mon) 0/1 pin Tobacco Dock, London, UK 1 Role Bar Super…" at bounding box center [958, 460] width 148 height 87
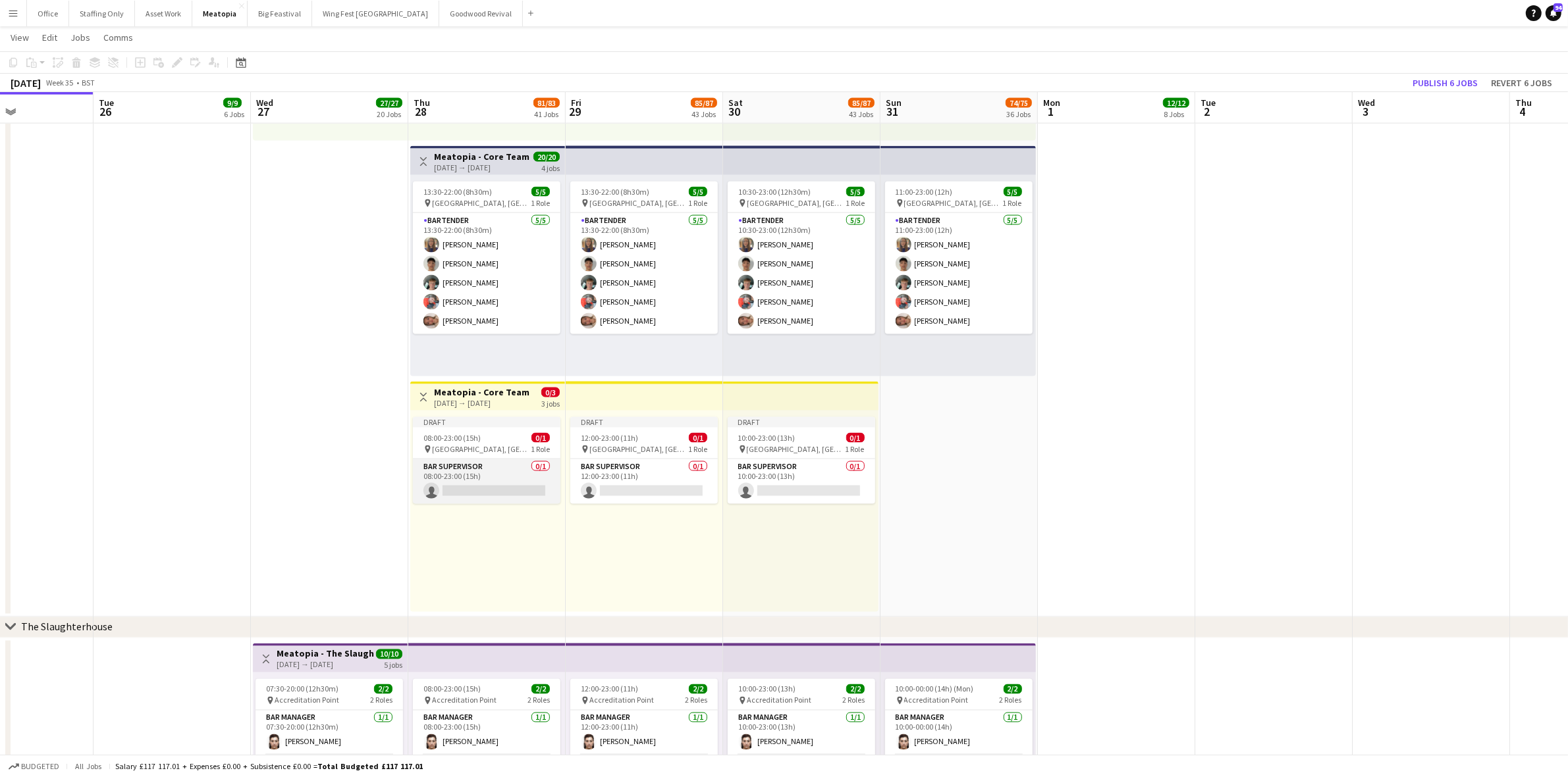
click at [469, 478] on app-card-role "Bar Supervisor 0/1 08:00-23:00 (15h) single-neutral-actions" at bounding box center [487, 481] width 148 height 45
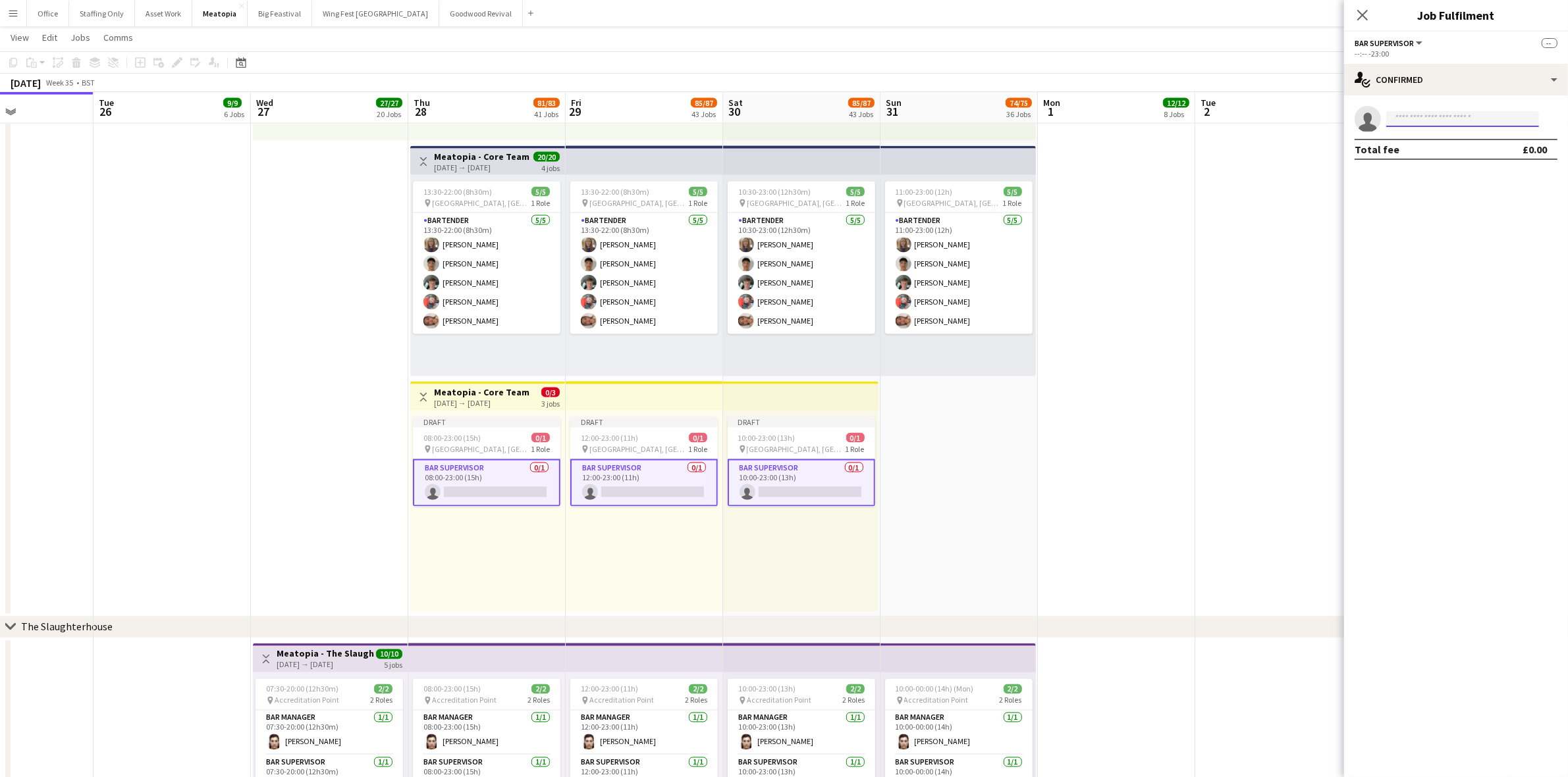
click at [1410, 120] on input at bounding box center [1463, 119] width 153 height 16
type input "******"
click at [1424, 135] on span "[PERSON_NAME]" at bounding box center [1434, 138] width 76 height 11
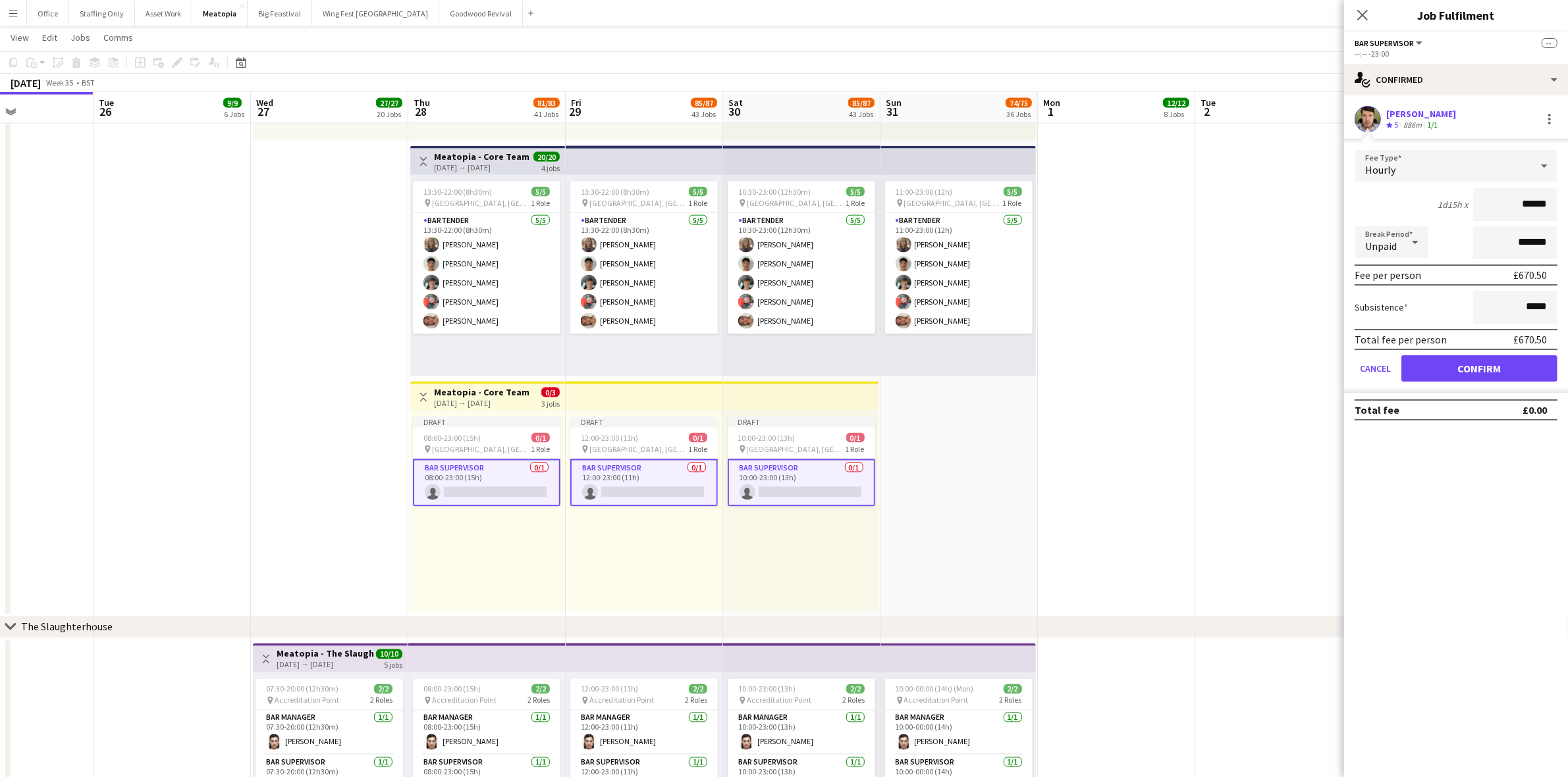
click at [1419, 175] on div "Hourly" at bounding box center [1442, 166] width 177 height 32
click at [1420, 237] on span "Fixed" at bounding box center [1456, 236] width 182 height 12
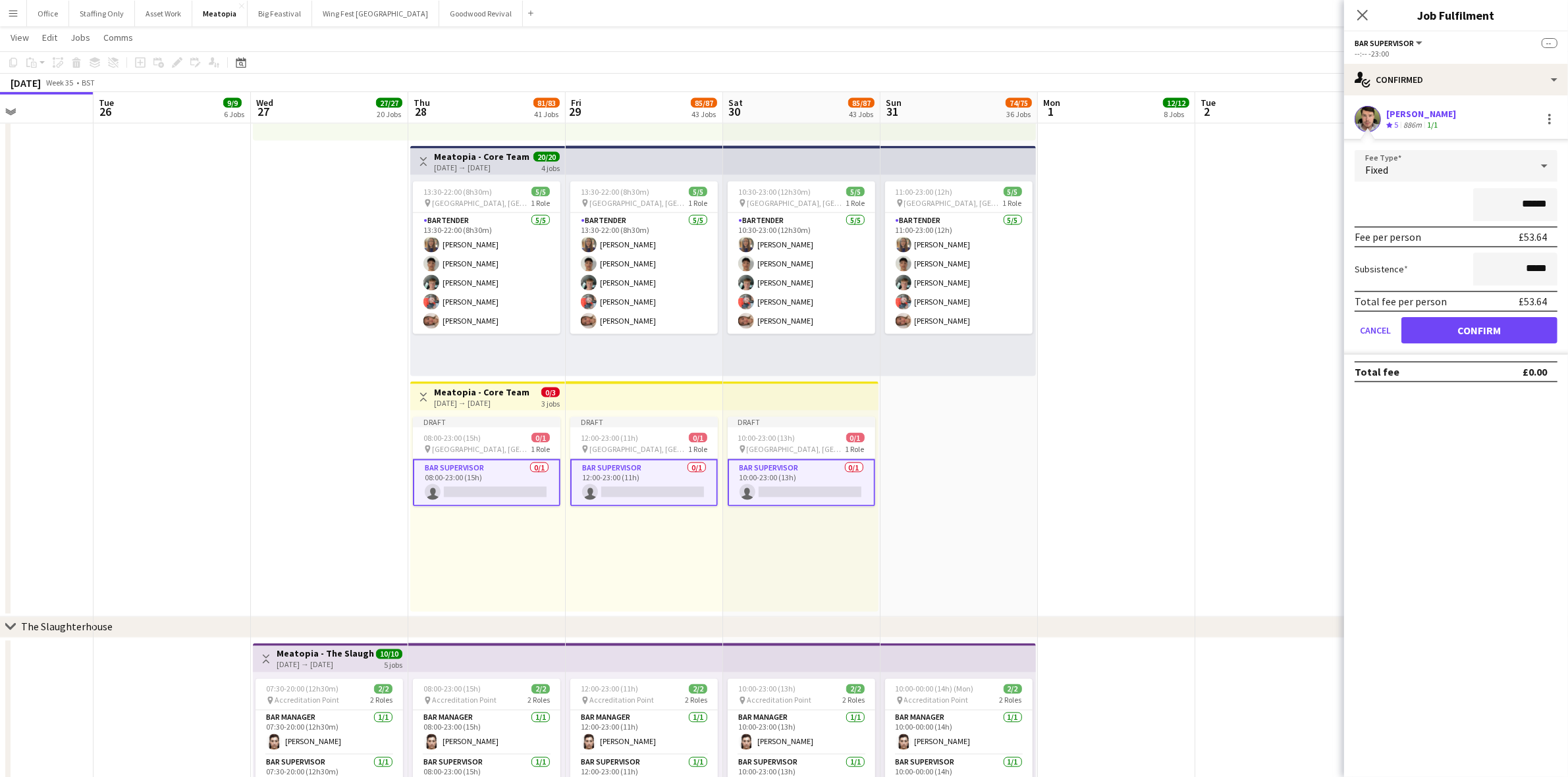
drag, startPoint x: 1544, startPoint y: 204, endPoint x: 1497, endPoint y: 199, distance: 47.3
click at [1497, 199] on input "******" at bounding box center [1515, 204] width 84 height 32
drag, startPoint x: 1545, startPoint y: 206, endPoint x: 1482, endPoint y: 201, distance: 63.2
click at [1482, 201] on input "******" at bounding box center [1515, 204] width 84 height 32
type input "****"
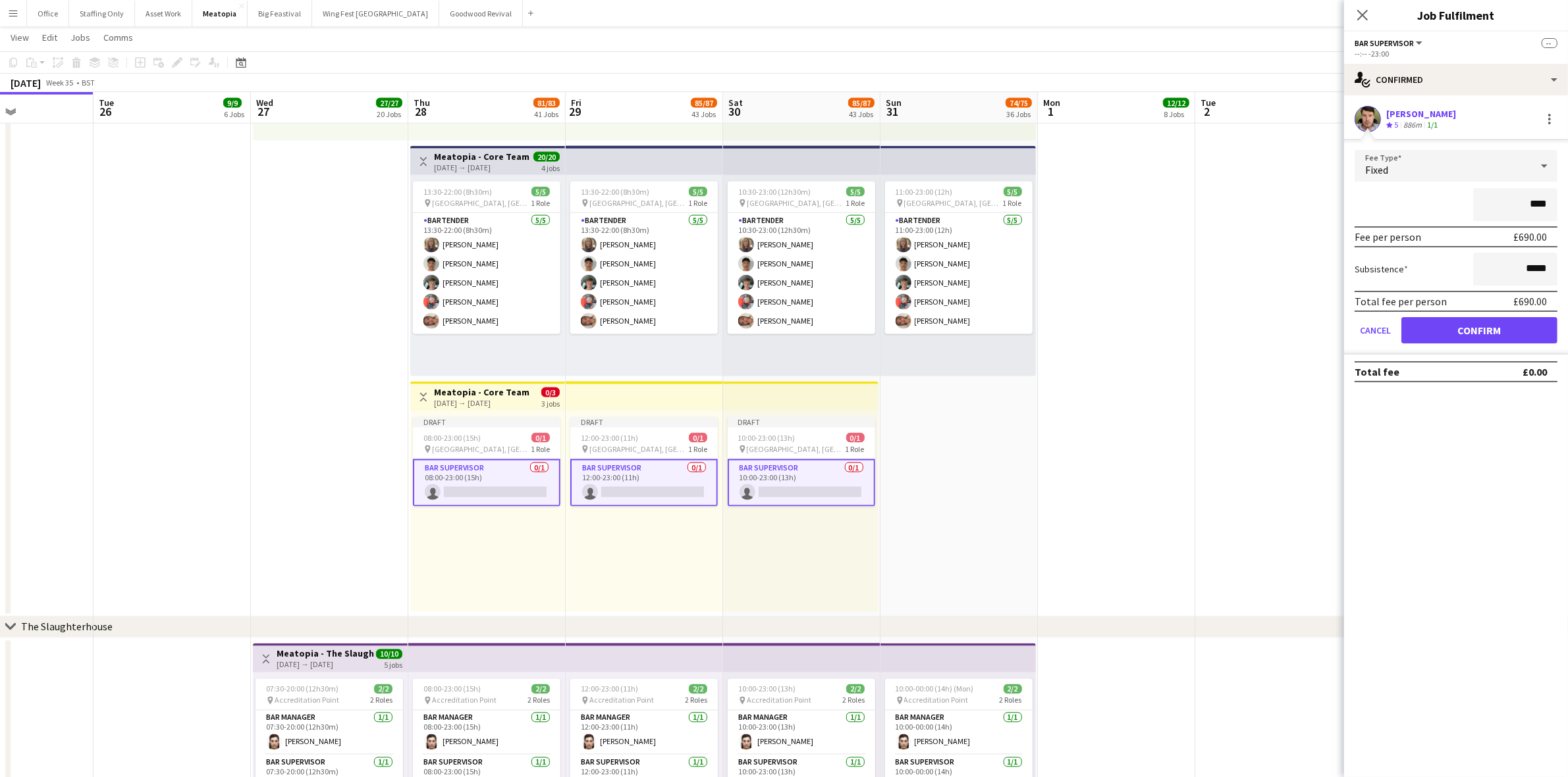
click at [1467, 416] on mat-expansion-panel "check Confirmed John Brown Crew rating 5 886m 1/1 Fee Type Fixed **** Fee per p…" at bounding box center [1456, 436] width 224 height 682
click at [1499, 318] on button "Confirm" at bounding box center [1479, 330] width 156 height 26
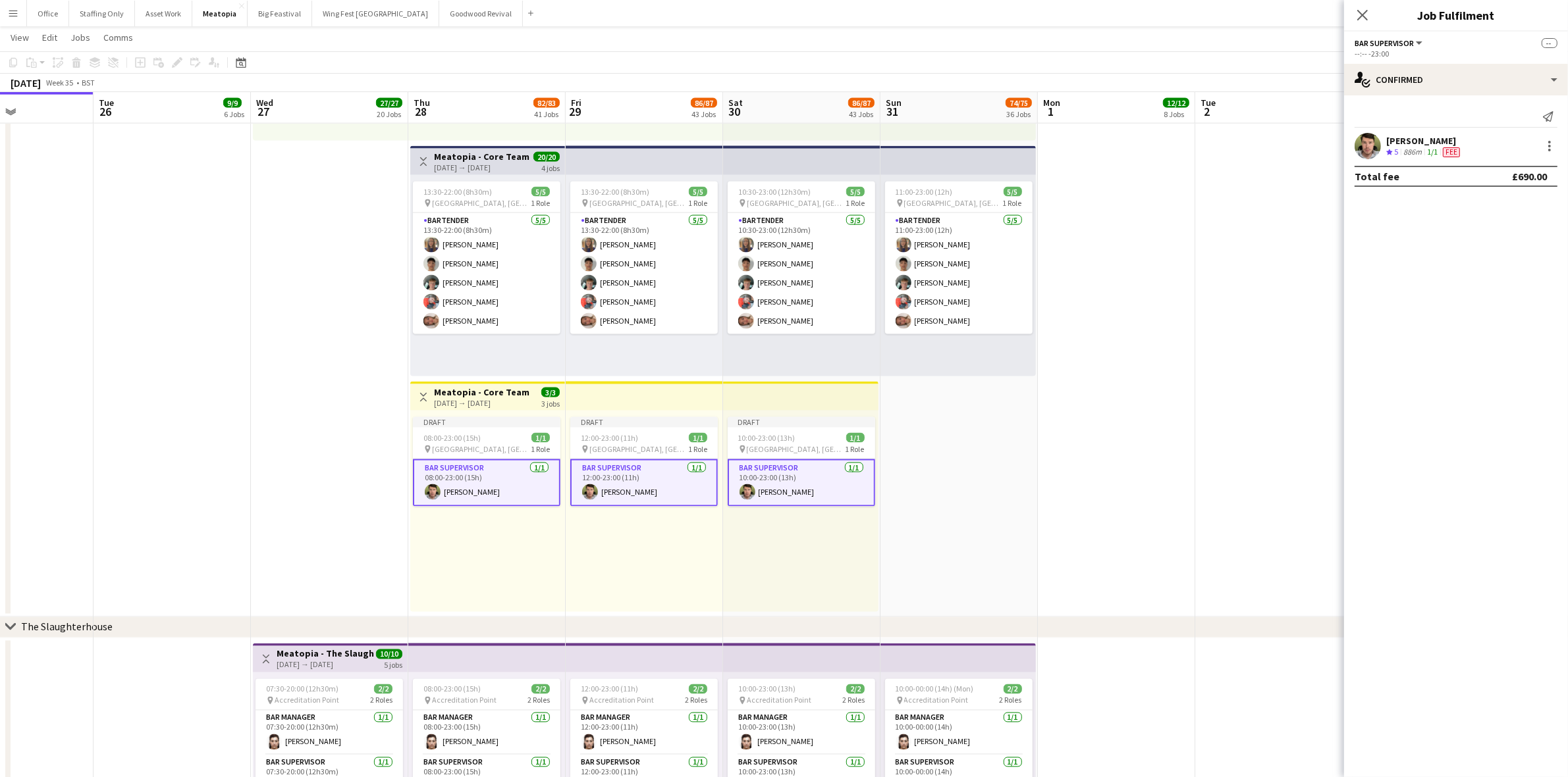
drag, startPoint x: 482, startPoint y: 533, endPoint x: 1038, endPoint y: 380, distance: 576.7
click at [482, 533] on div "Draft 08:00-23:00 (15h) 1/1 pin Tobacco Dock, London, UK 1 Role Bar Supervisor …" at bounding box center [488, 511] width 155 height 201
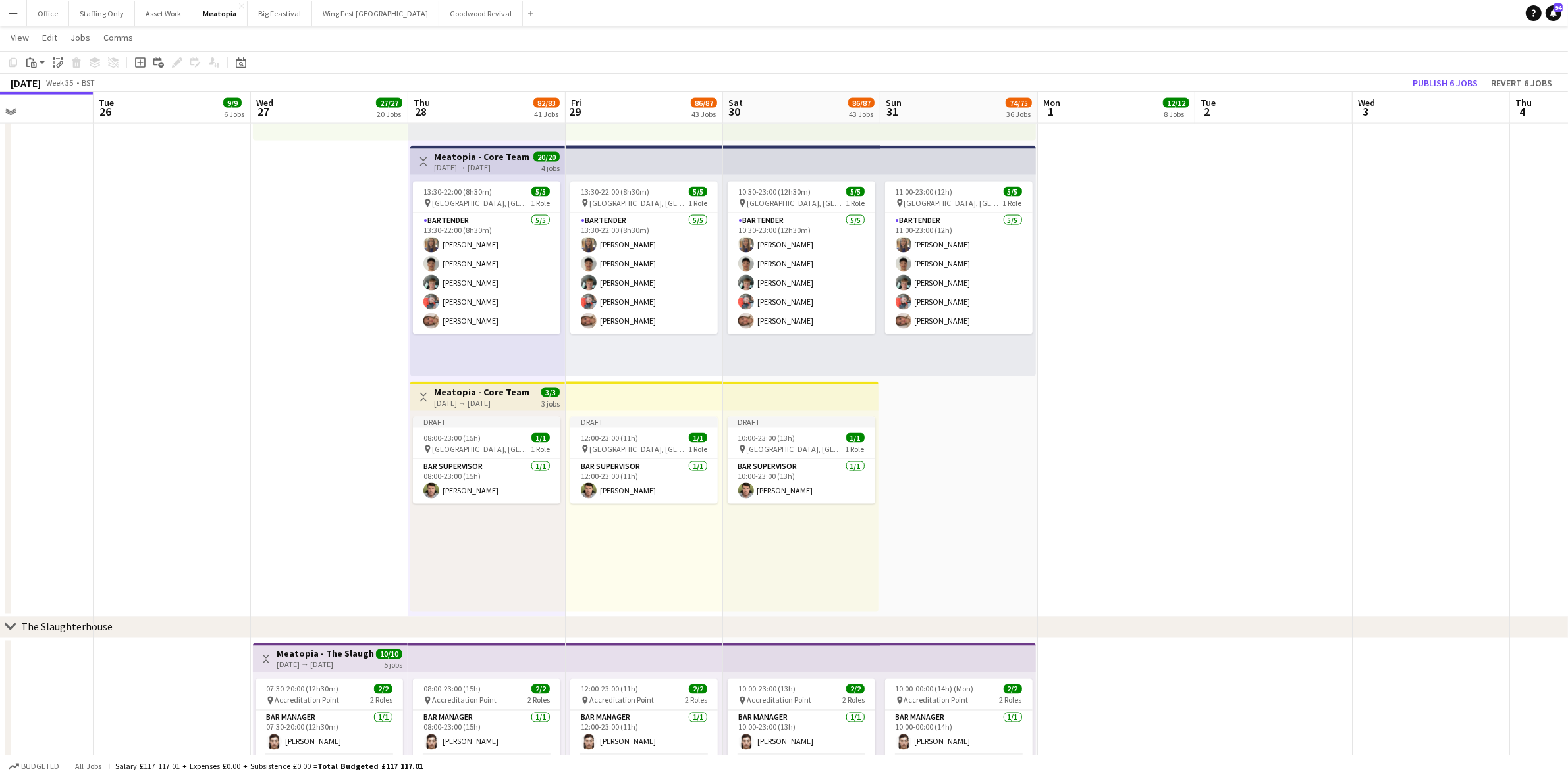
click at [477, 393] on h3 "Meatopia - Core Team" at bounding box center [481, 392] width 96 height 11
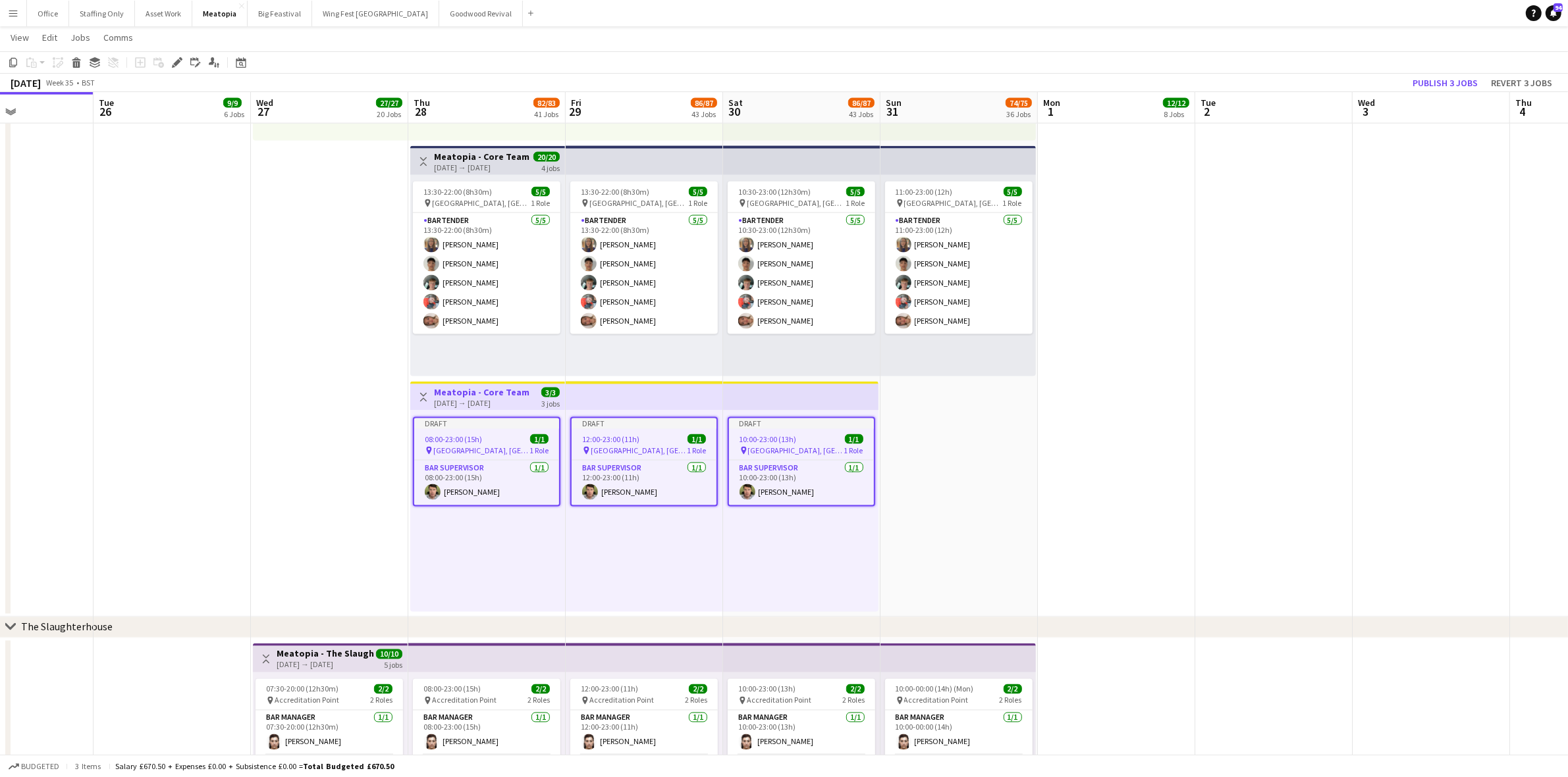
scroll to position [0, 0]
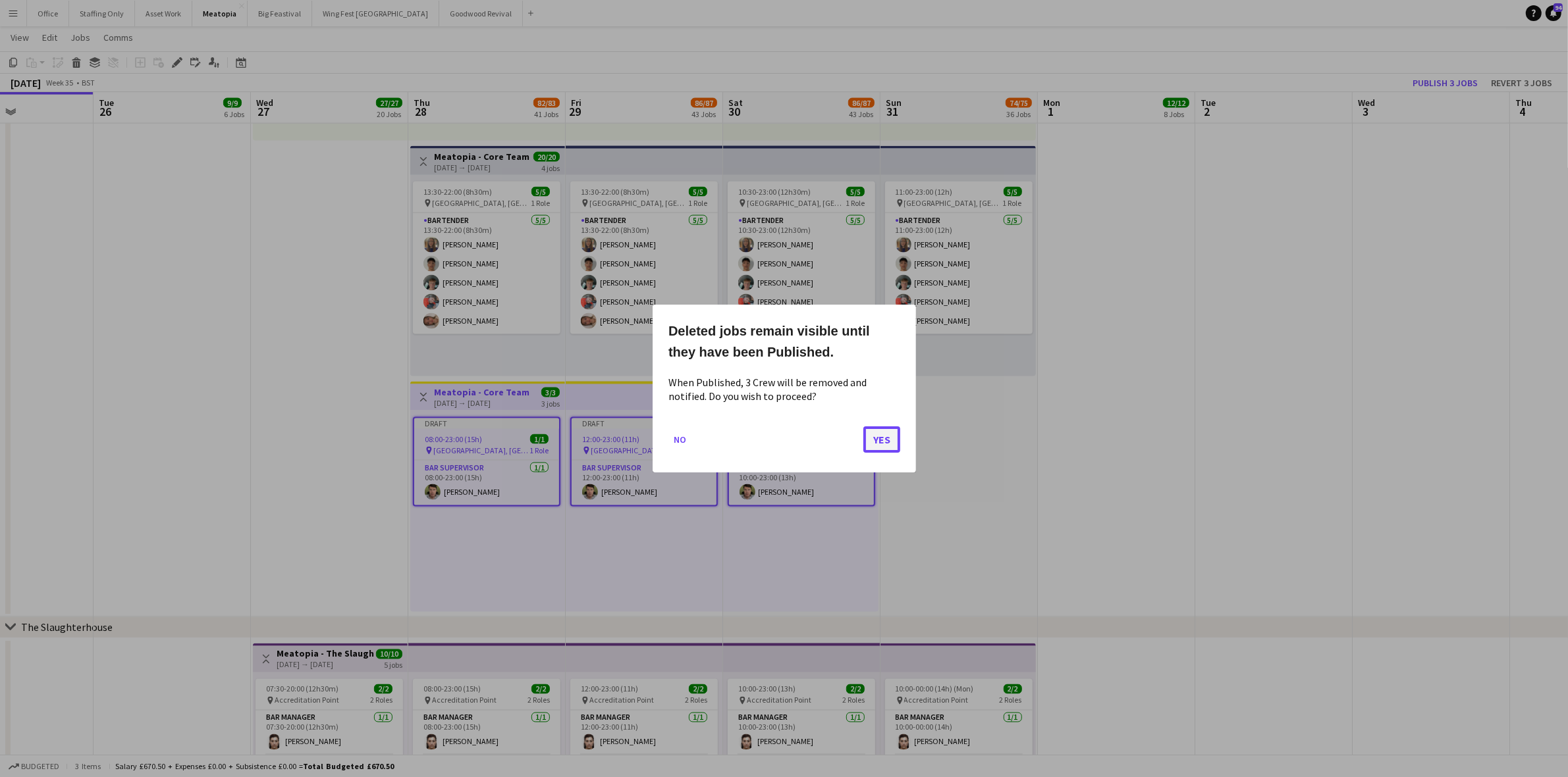
click at [886, 435] on button "Yes" at bounding box center [882, 440] width 37 height 26
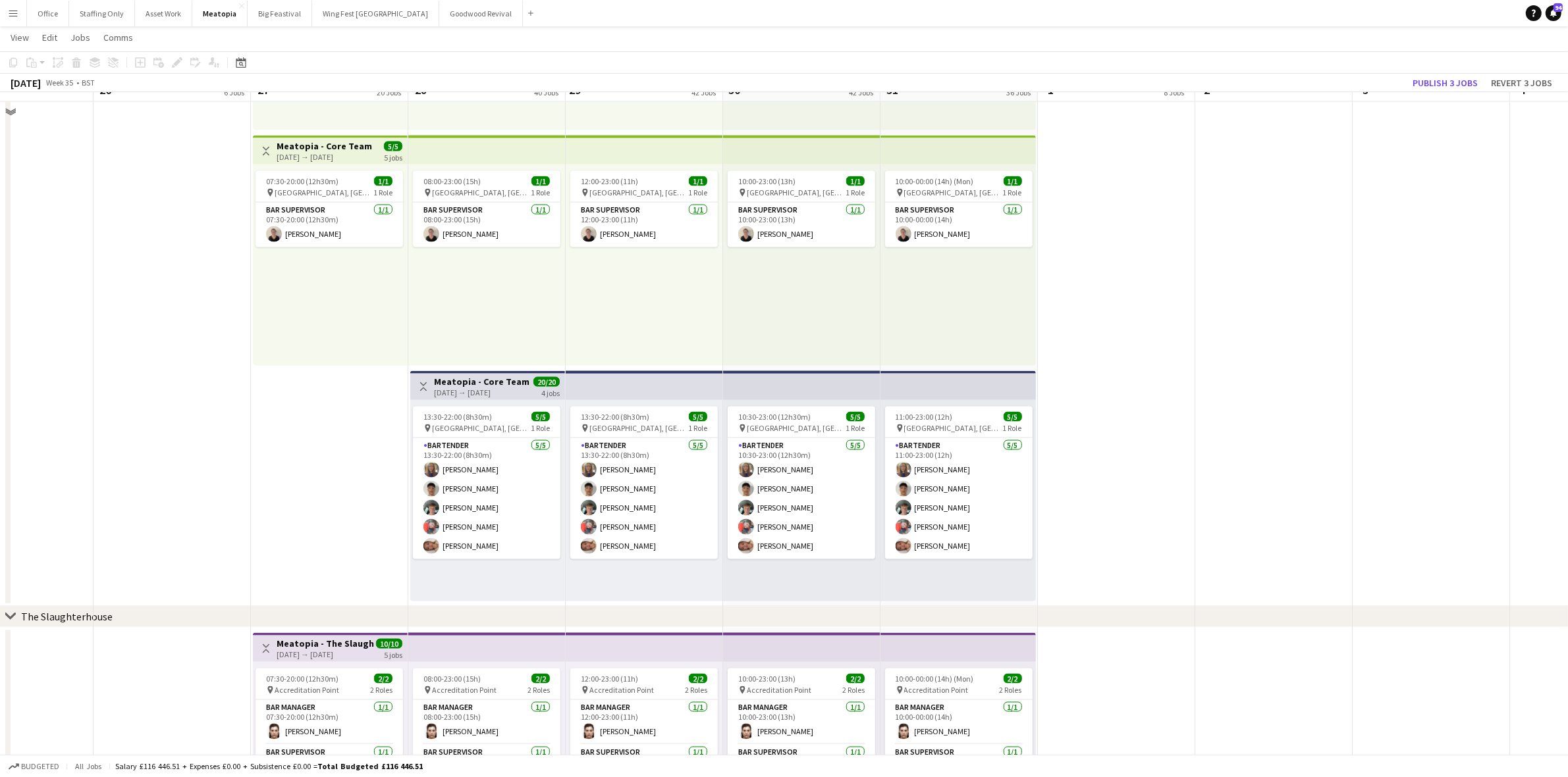
scroll to position [2399, 0]
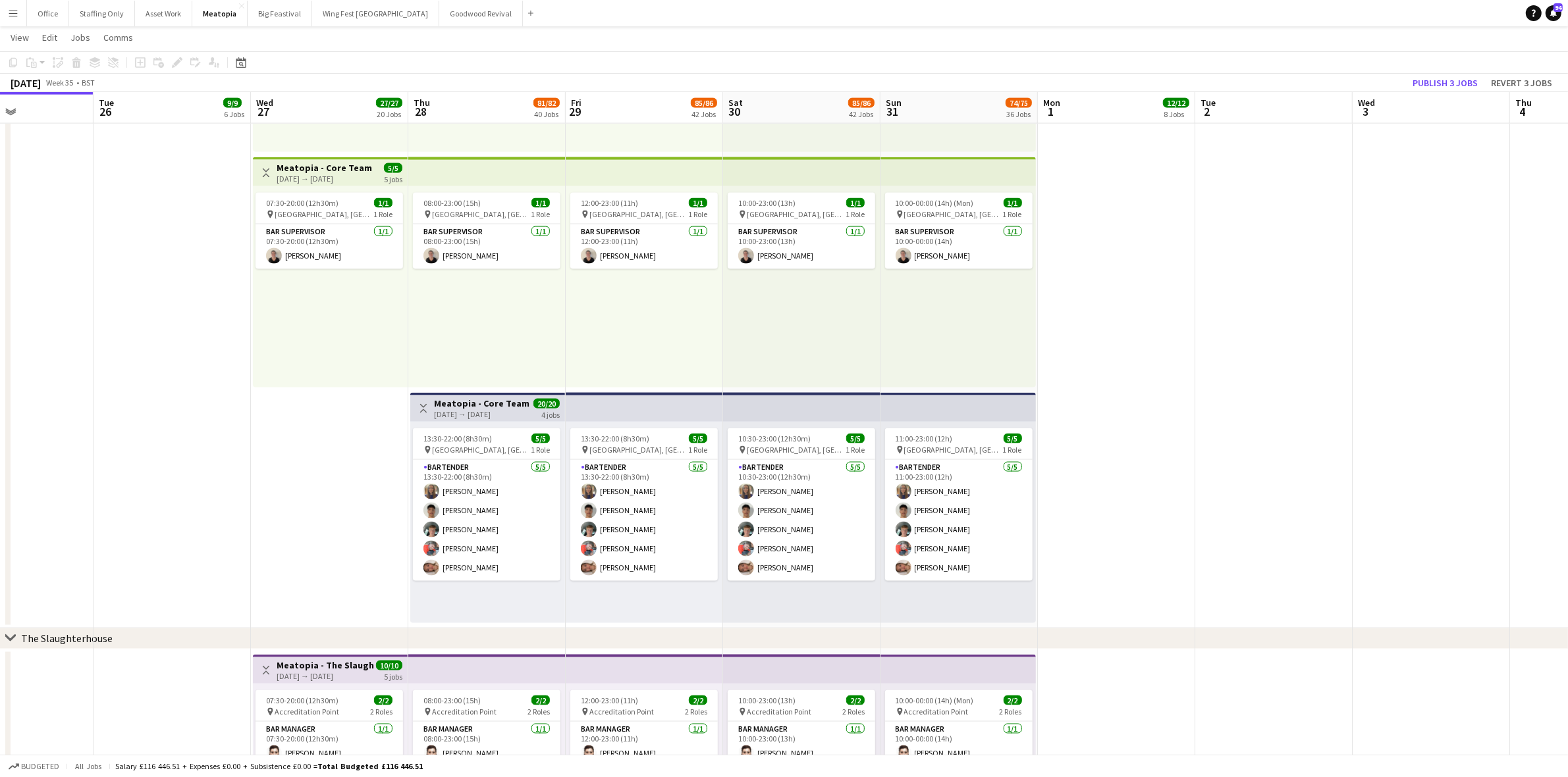
click at [322, 177] on div "[DATE] → [DATE]" at bounding box center [324, 178] width 96 height 10
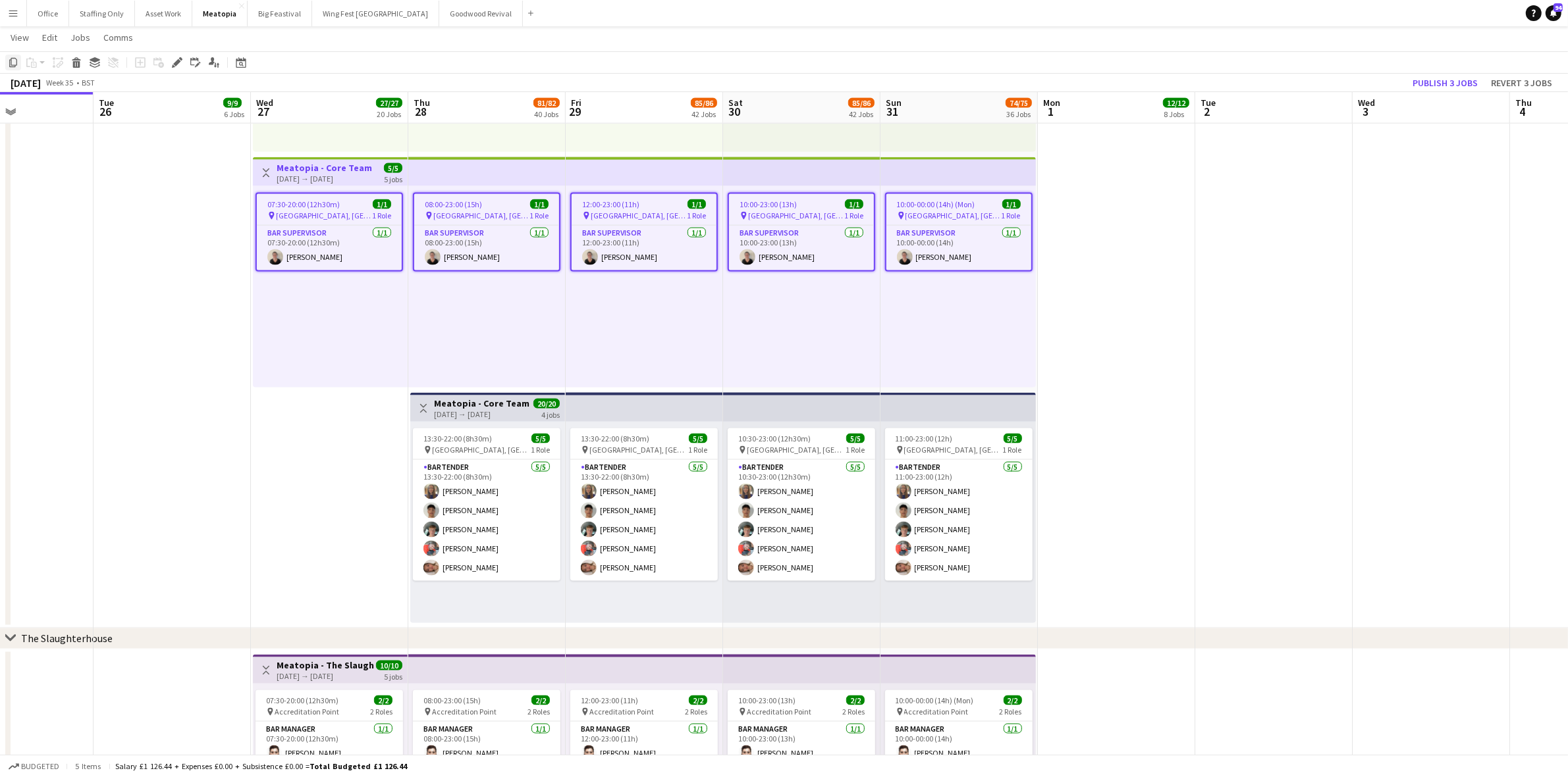
click at [20, 62] on div "Copy" at bounding box center [13, 62] width 16 height 16
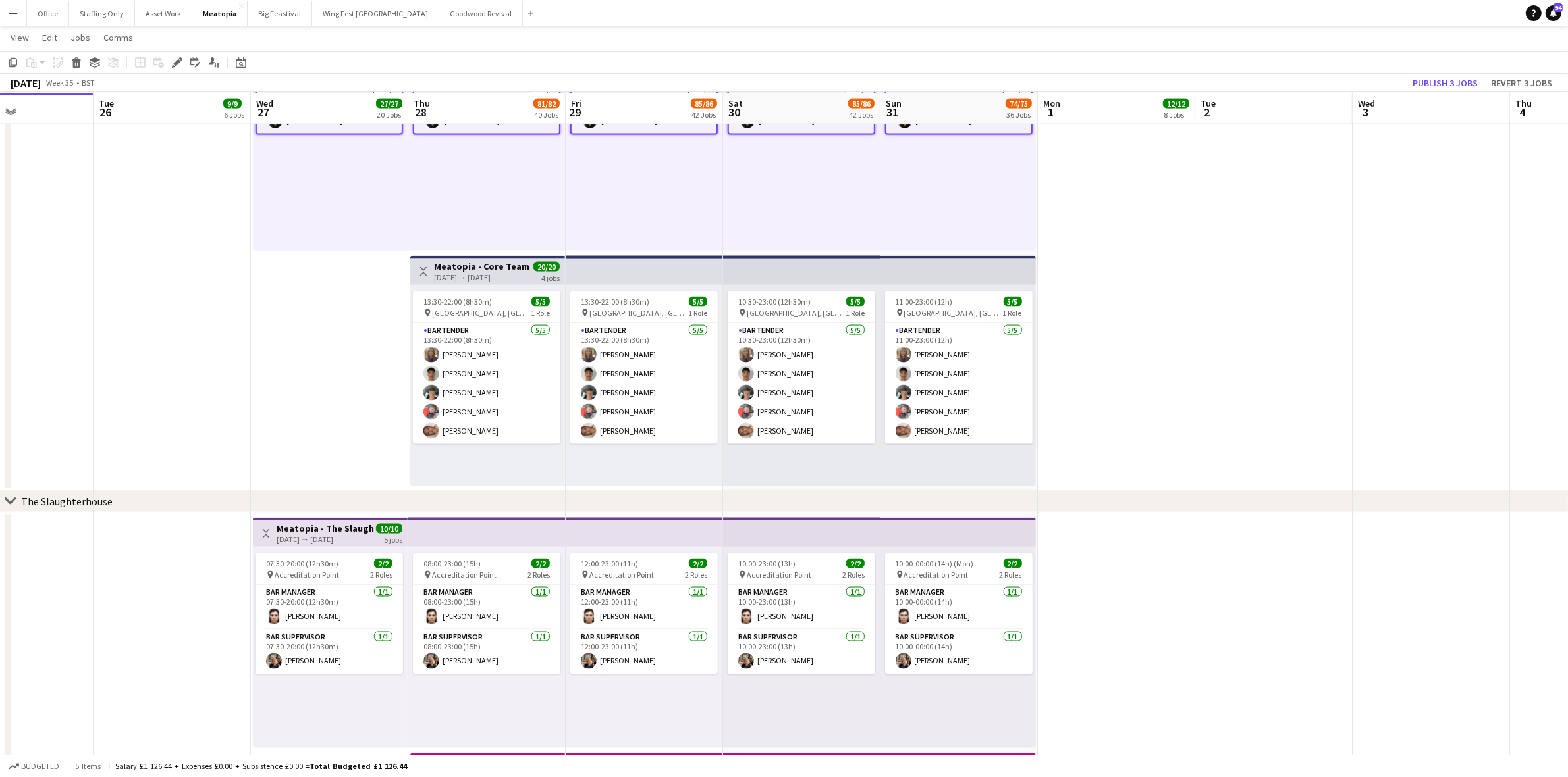
scroll to position [2564, 0]
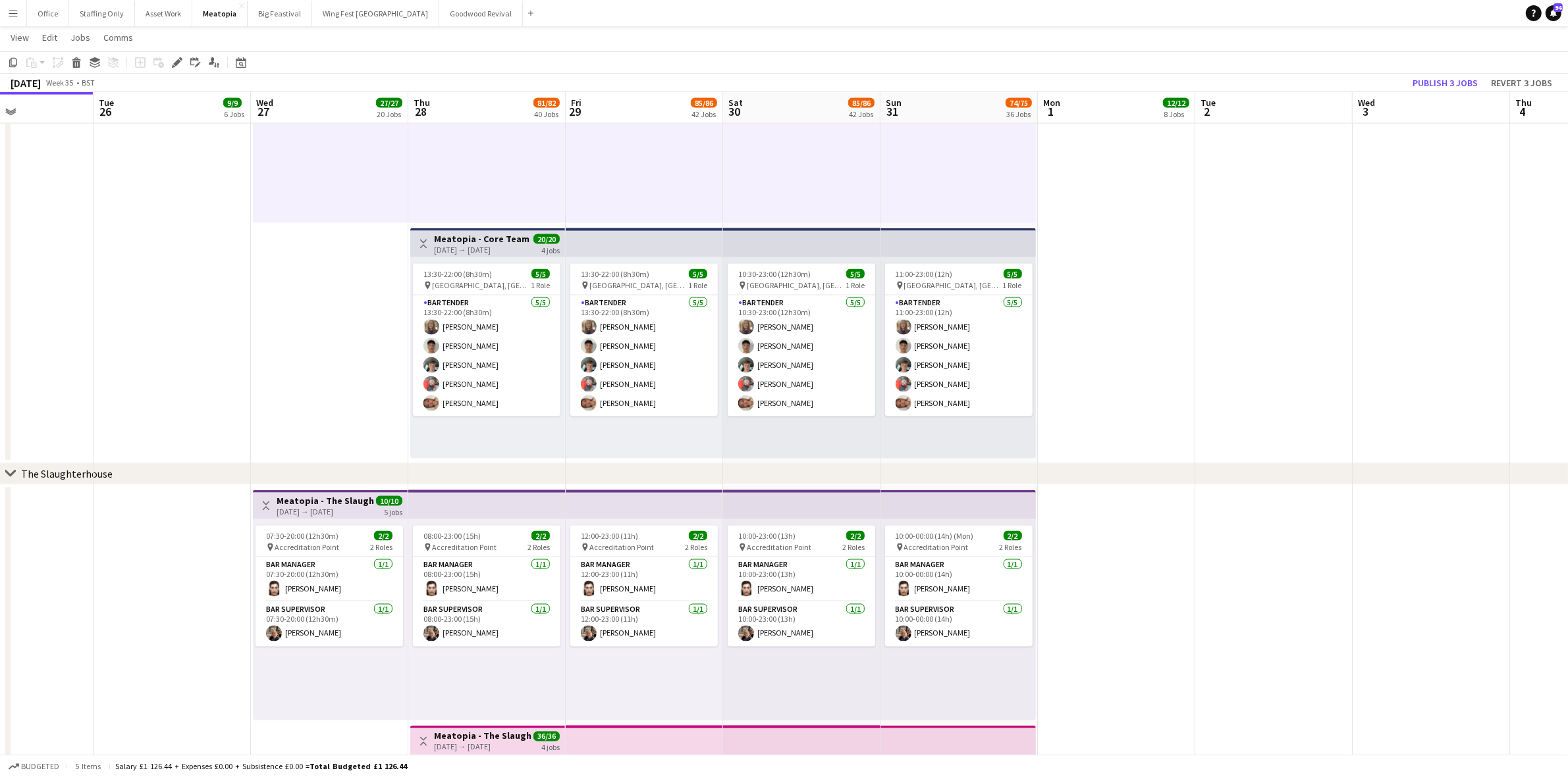
click at [365, 432] on app-date-cell "Toggle View Meatopia - Core Team 27-08-2025 → 31-08-2025 5/5 5 jobs 07:30-20:00…" at bounding box center [329, 107] width 157 height 712
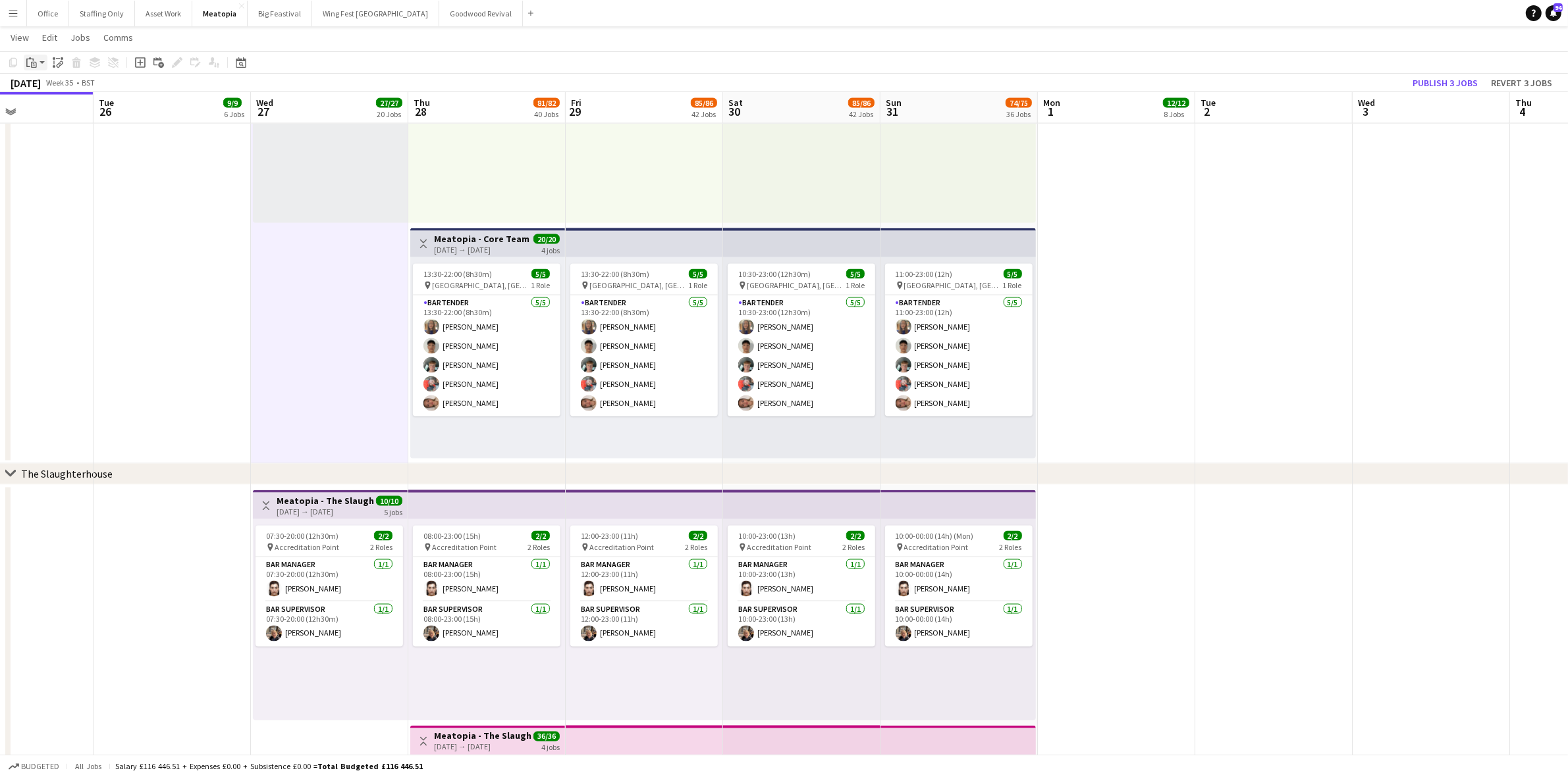
click at [32, 61] on icon at bounding box center [33, 64] width 6 height 6
click at [66, 83] on link "Paste Ctrl+V" at bounding box center [97, 87] width 124 height 11
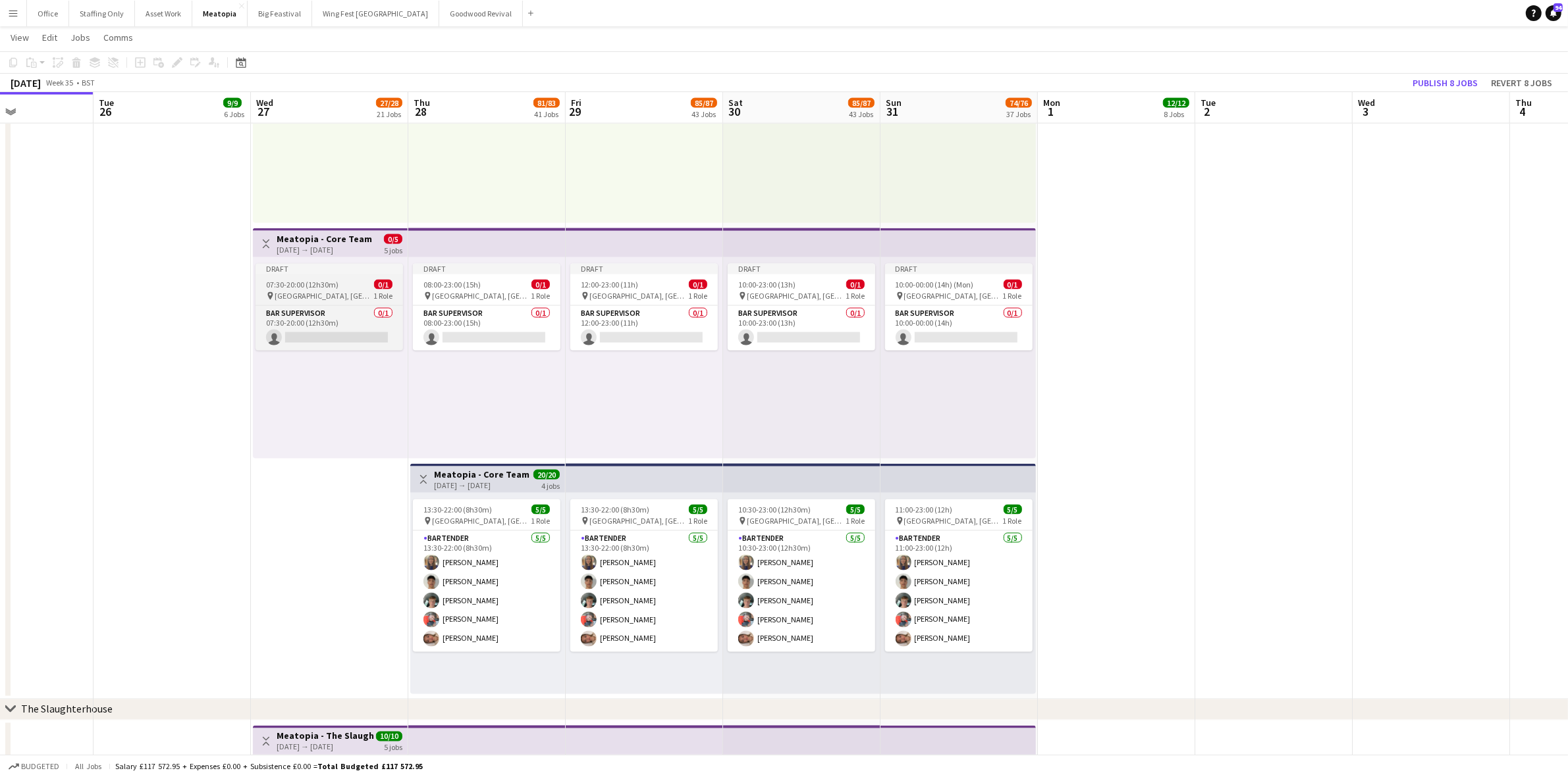
click at [328, 272] on div "Draft" at bounding box center [329, 270] width 148 height 11
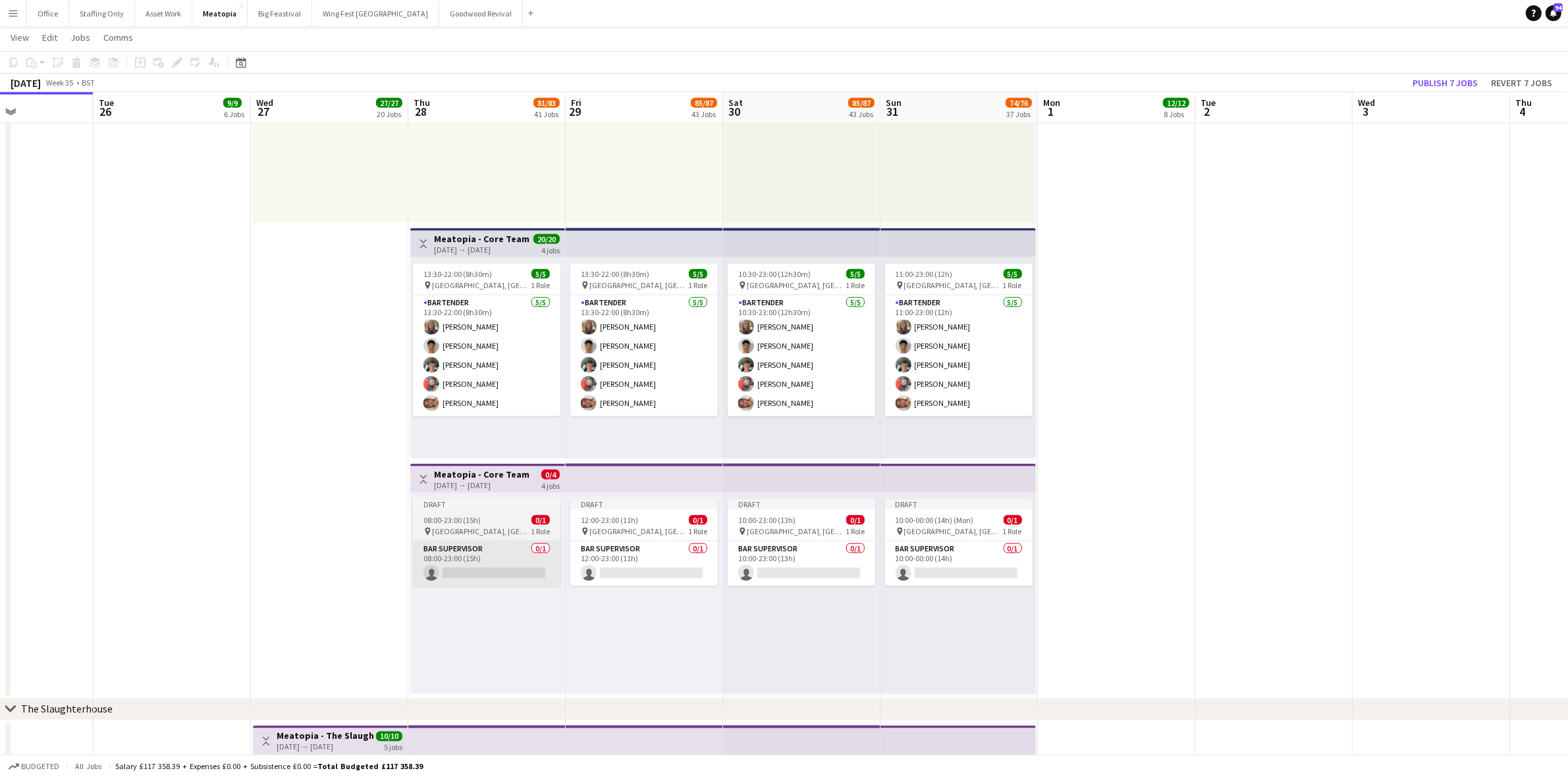
click at [505, 553] on app-card-role "Bar Supervisor 0/1 08:00-23:00 (15h) single-neutral-actions" at bounding box center [487, 564] width 148 height 45
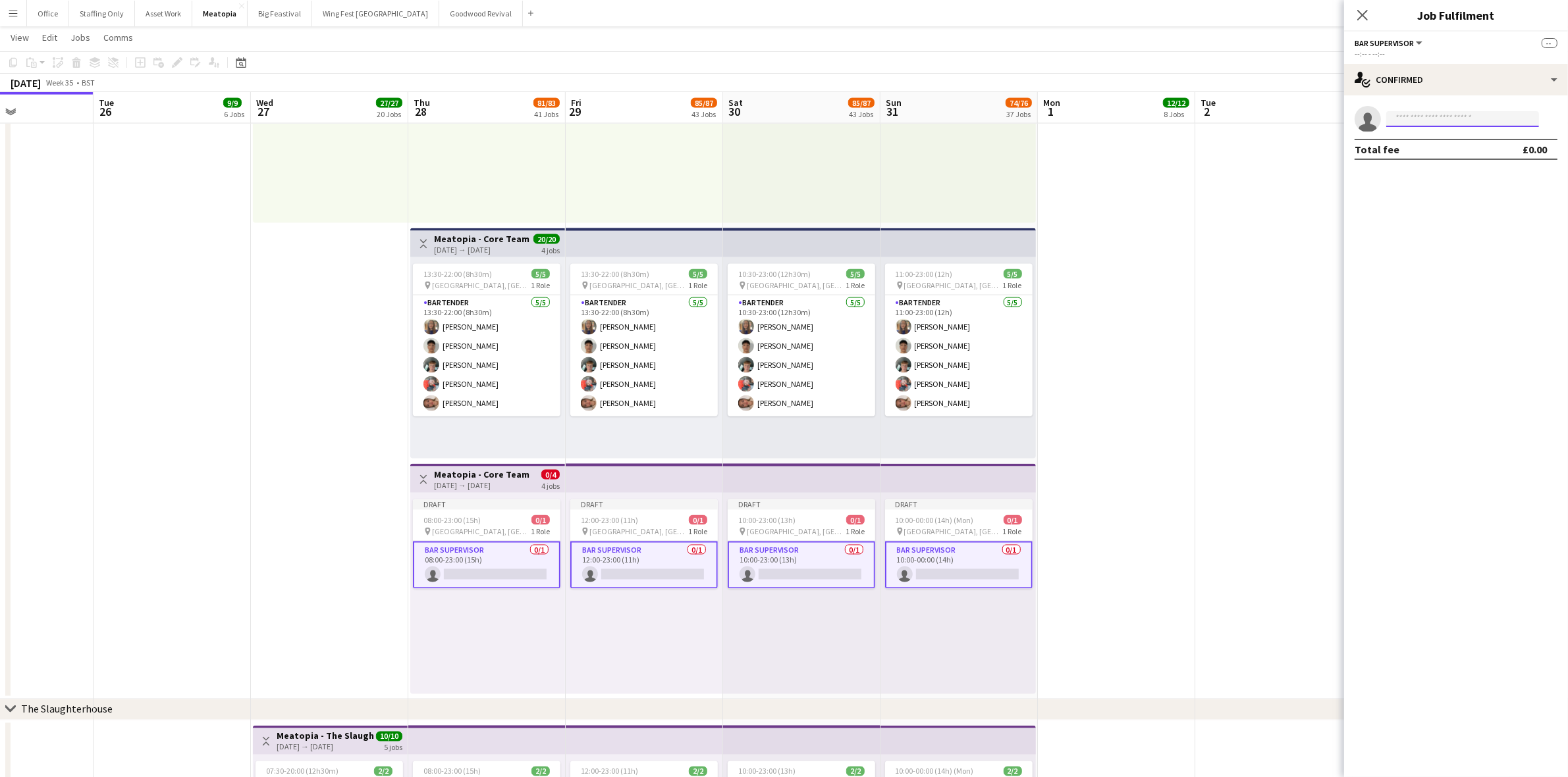
click at [1424, 117] on input at bounding box center [1463, 119] width 153 height 16
type input "*******"
click at [1442, 142] on span "[PERSON_NAME]" at bounding box center [1434, 138] width 76 height 11
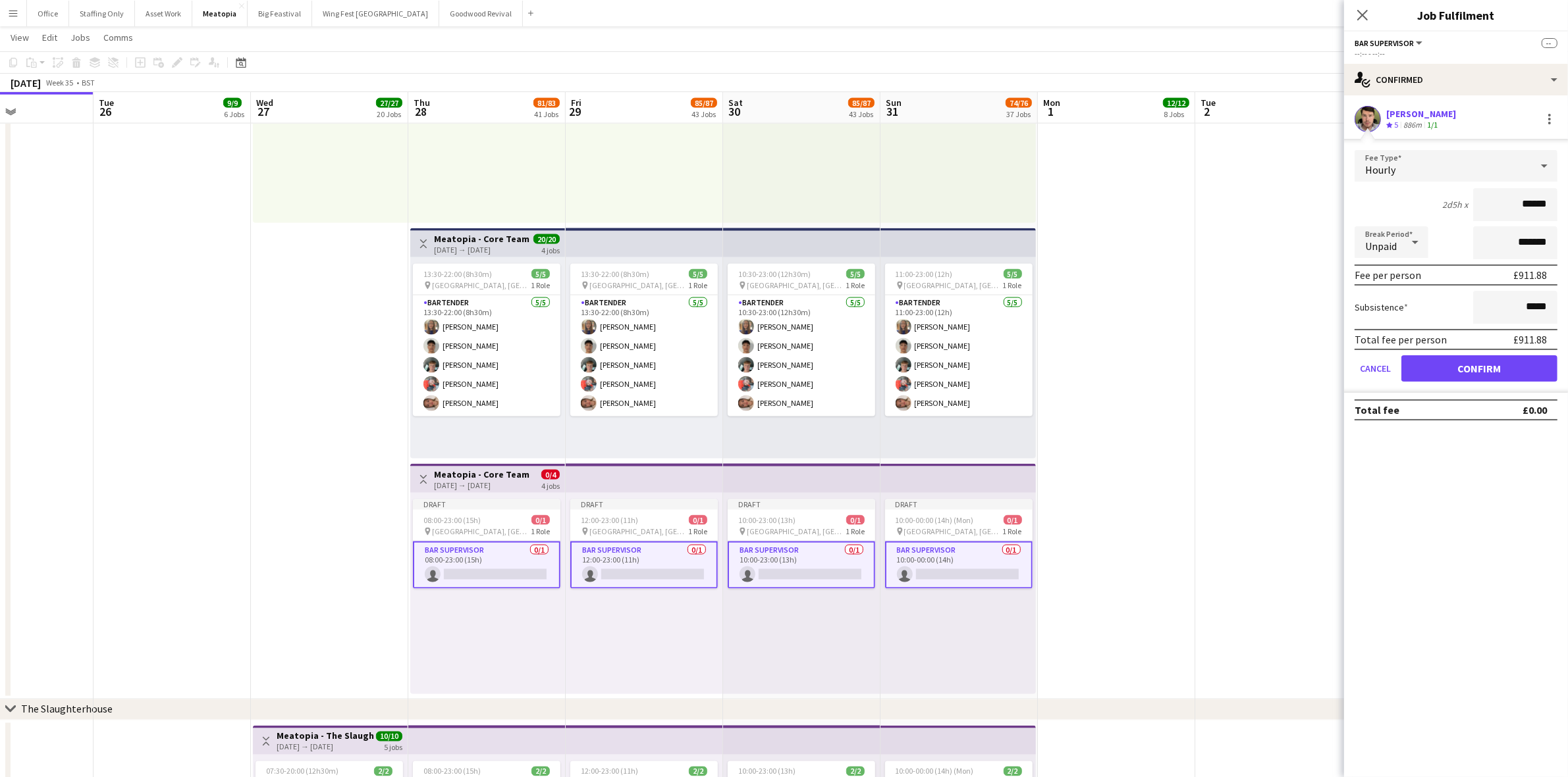
click at [1419, 173] on div "Hourly" at bounding box center [1442, 166] width 177 height 32
click at [1437, 241] on span "Fixed" at bounding box center [1456, 236] width 182 height 12
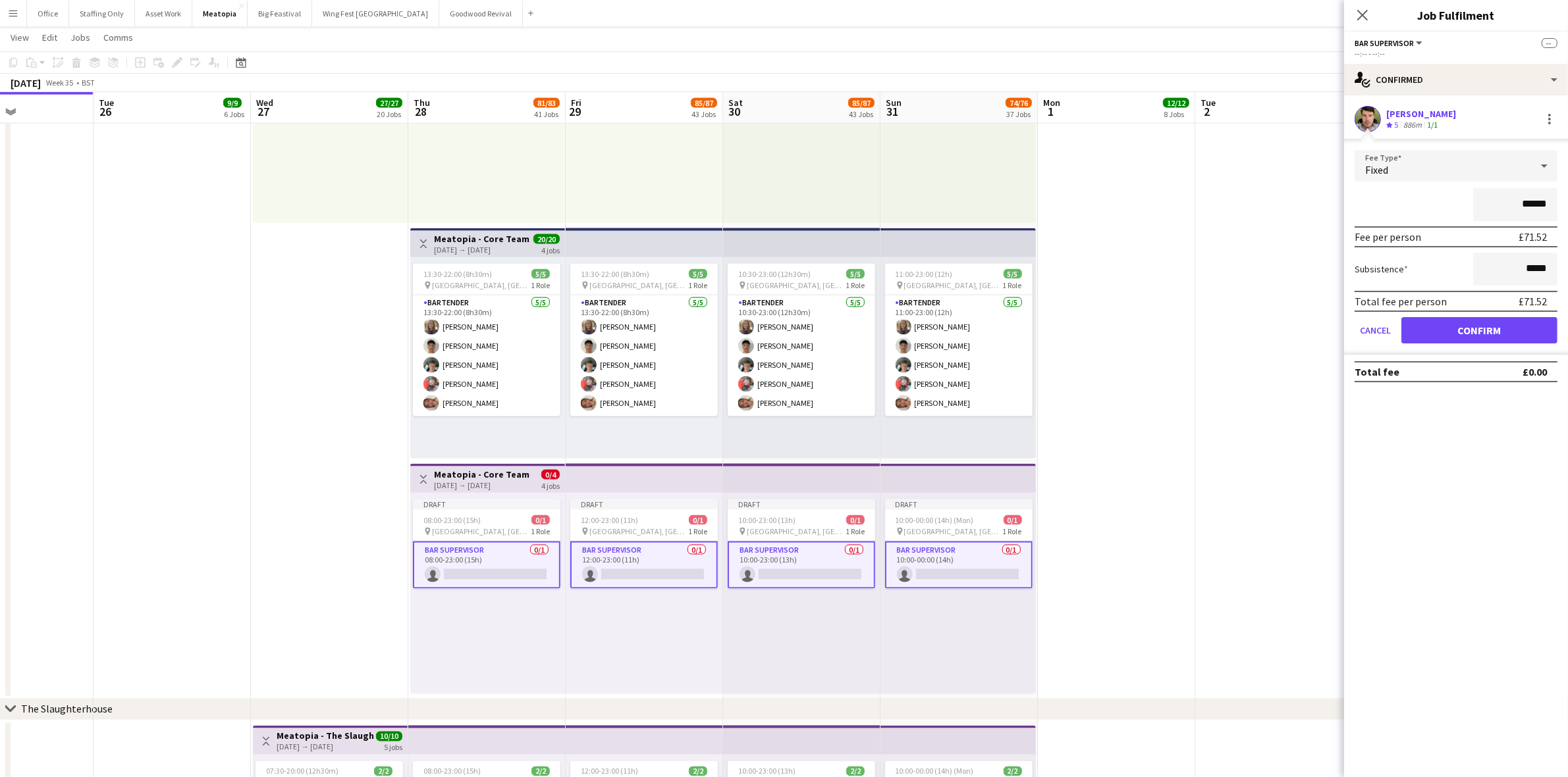
drag, startPoint x: 1554, startPoint y: 198, endPoint x: 1497, endPoint y: 198, distance: 57.0
click at [1497, 198] on input "******" at bounding box center [1515, 204] width 84 height 32
type input "****"
drag, startPoint x: 1515, startPoint y: 334, endPoint x: 1508, endPoint y: 339, distance: 8.6
click at [1515, 334] on button "Confirm" at bounding box center [1479, 330] width 156 height 26
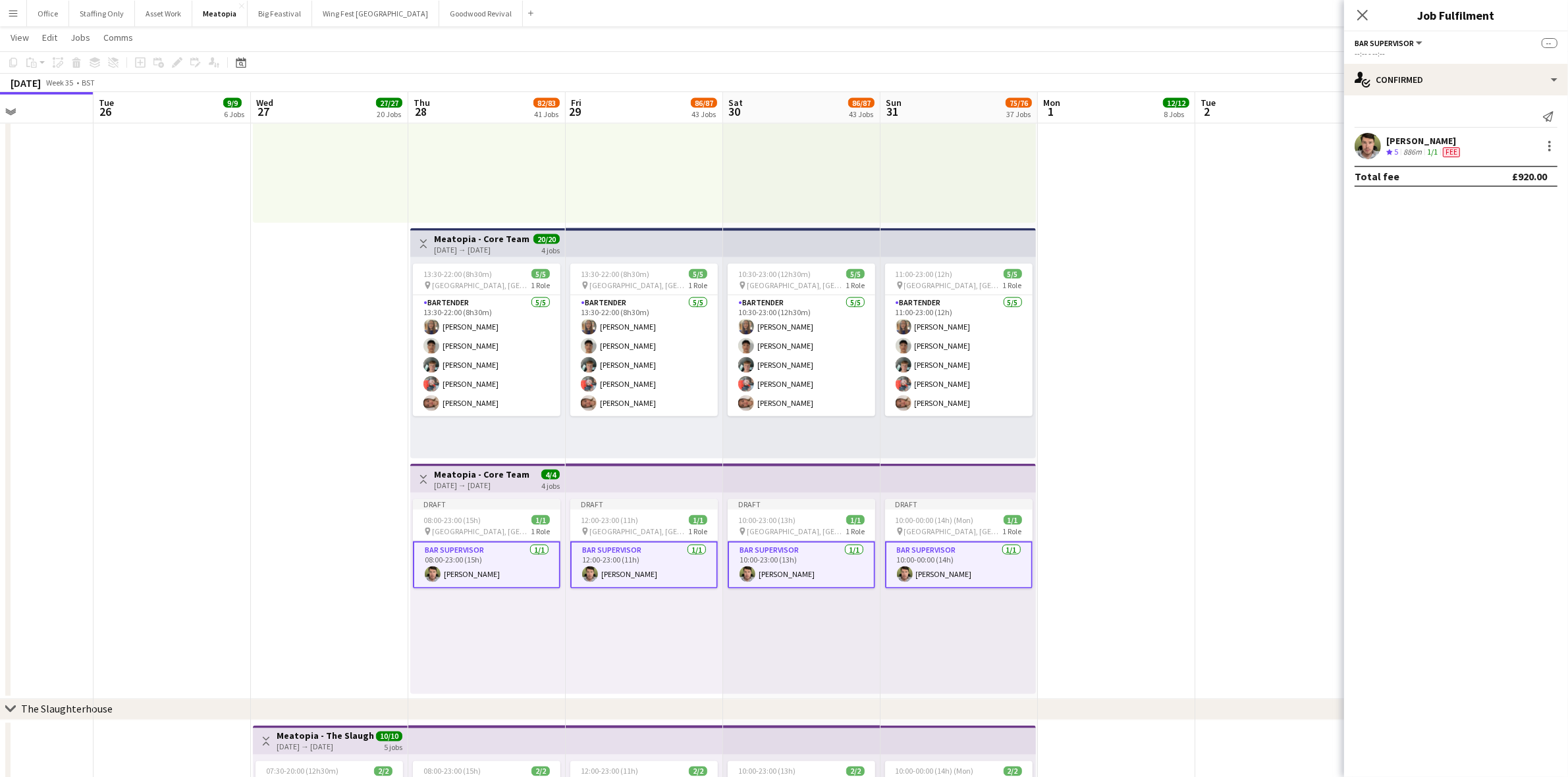
click at [1246, 400] on app-date-cell at bounding box center [1273, 225] width 157 height 947
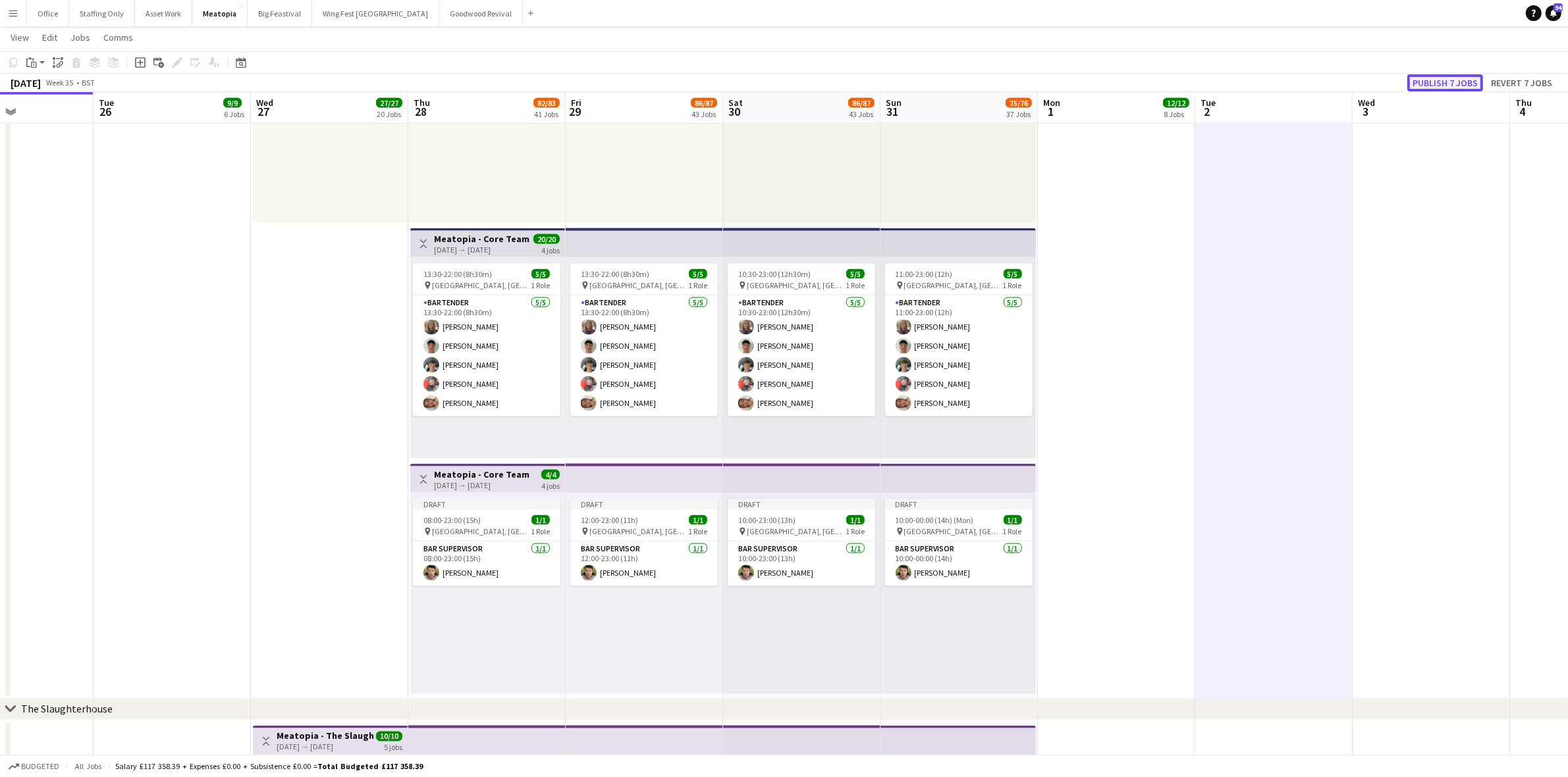
click at [1462, 83] on button "Publish 7 jobs" at bounding box center [1445, 83] width 76 height 17
click at [1239, 267] on app-date-cell at bounding box center [1273, 225] width 157 height 947
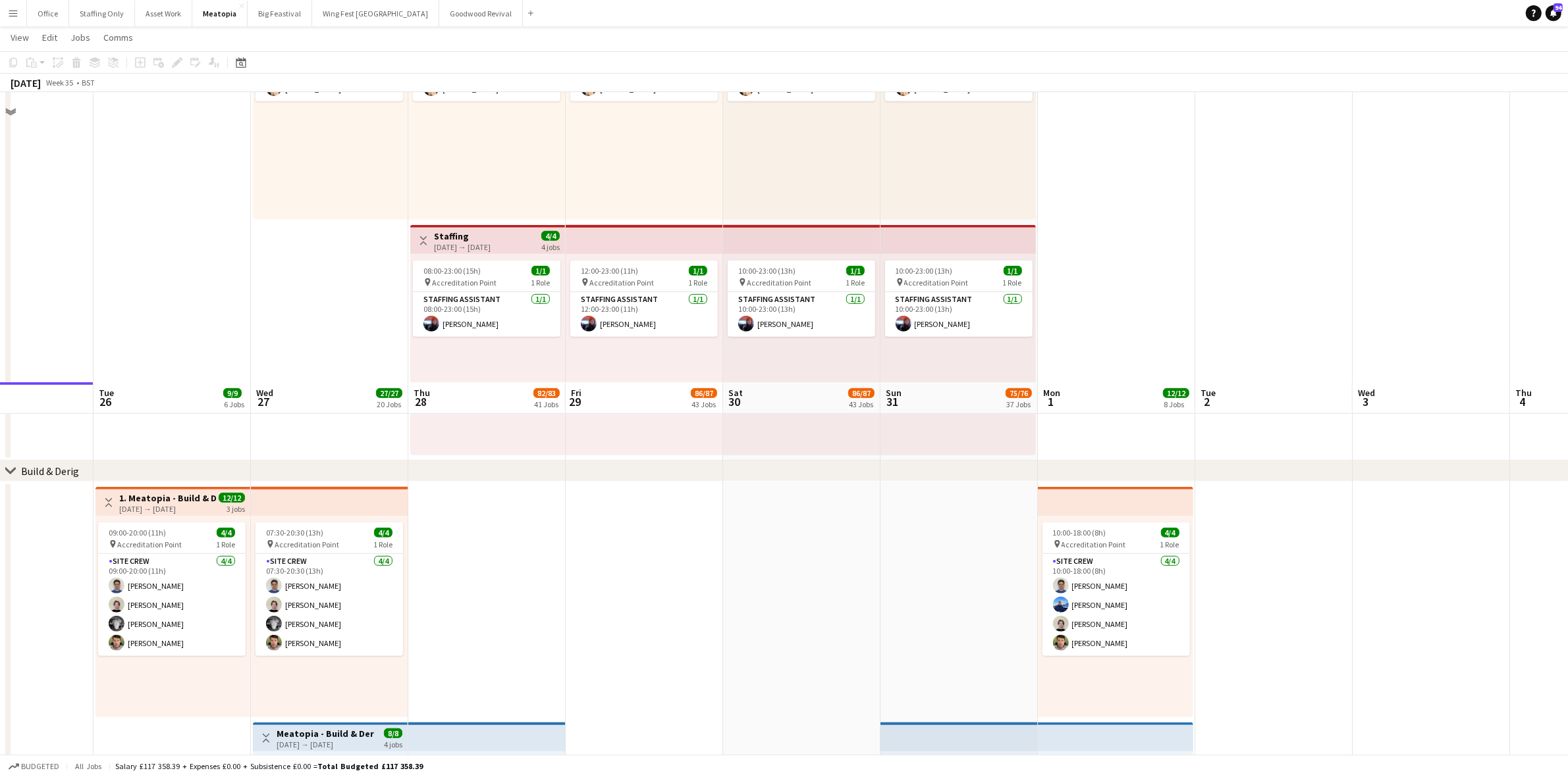
scroll to position [918, 0]
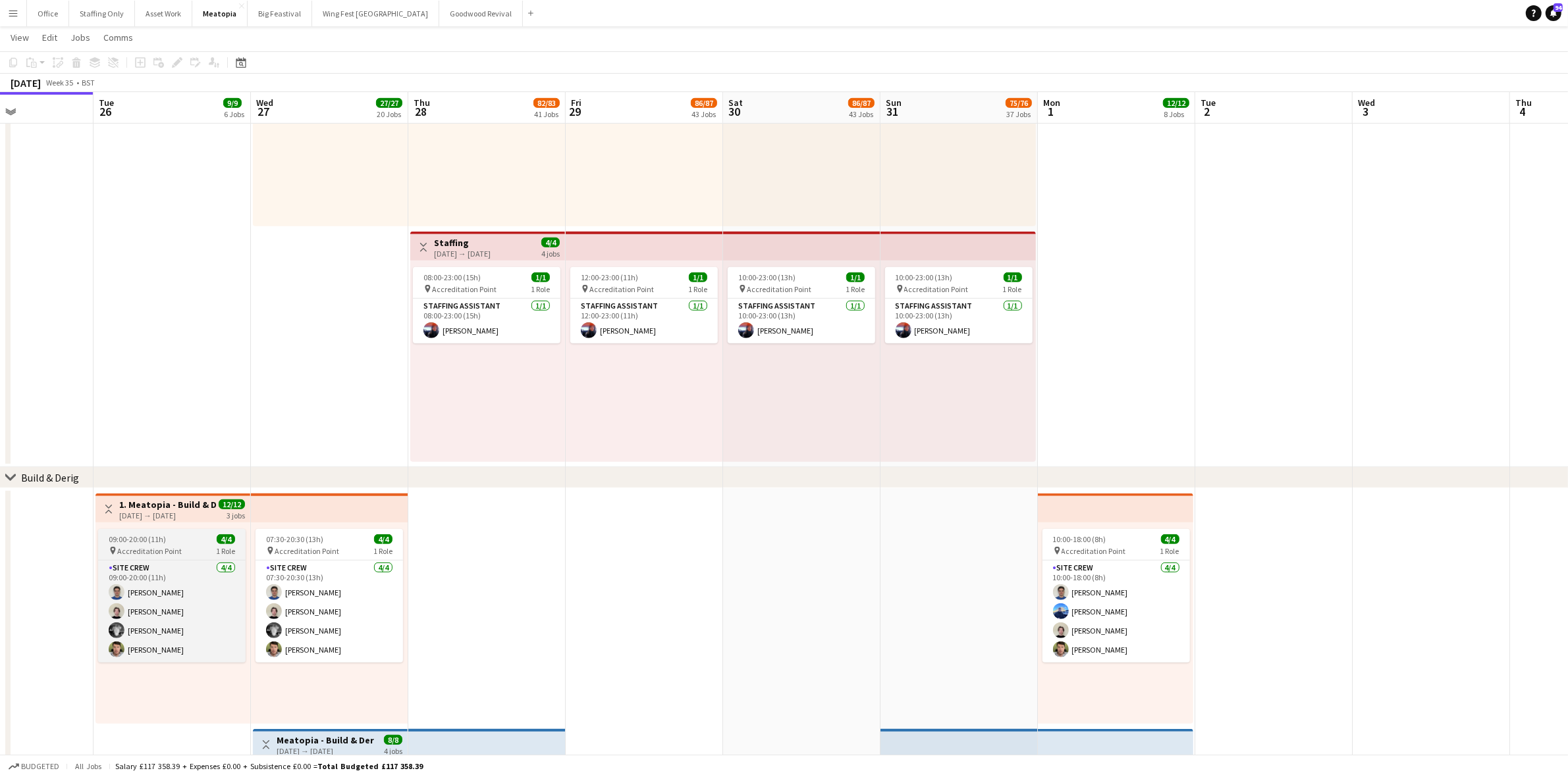
click at [127, 538] on span "09:00-20:00 (11h)" at bounding box center [137, 539] width 57 height 10
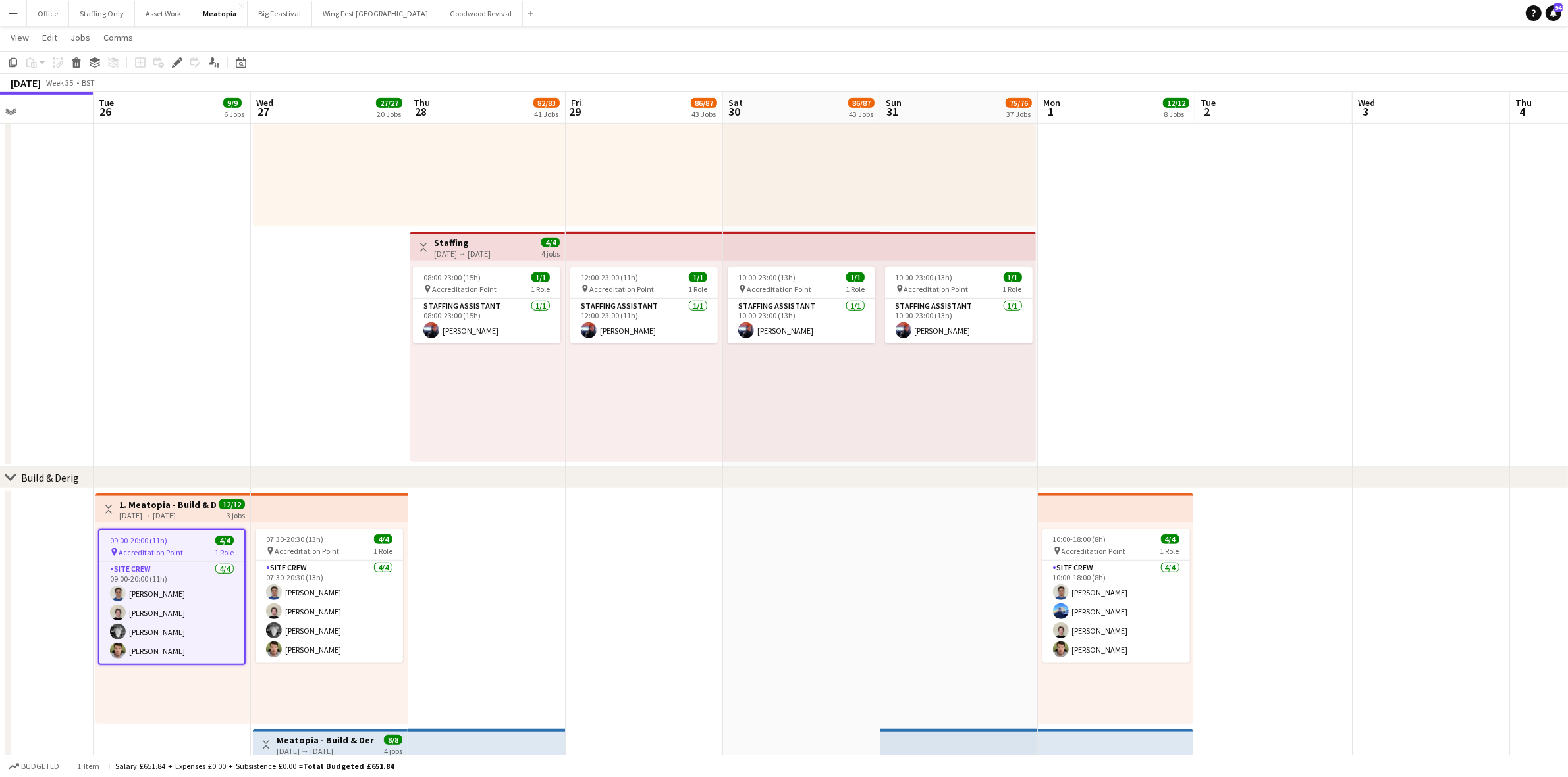
click at [165, 507] on h3 "1. Meatopia - Build & Derig Crew" at bounding box center [169, 504] width 98 height 11
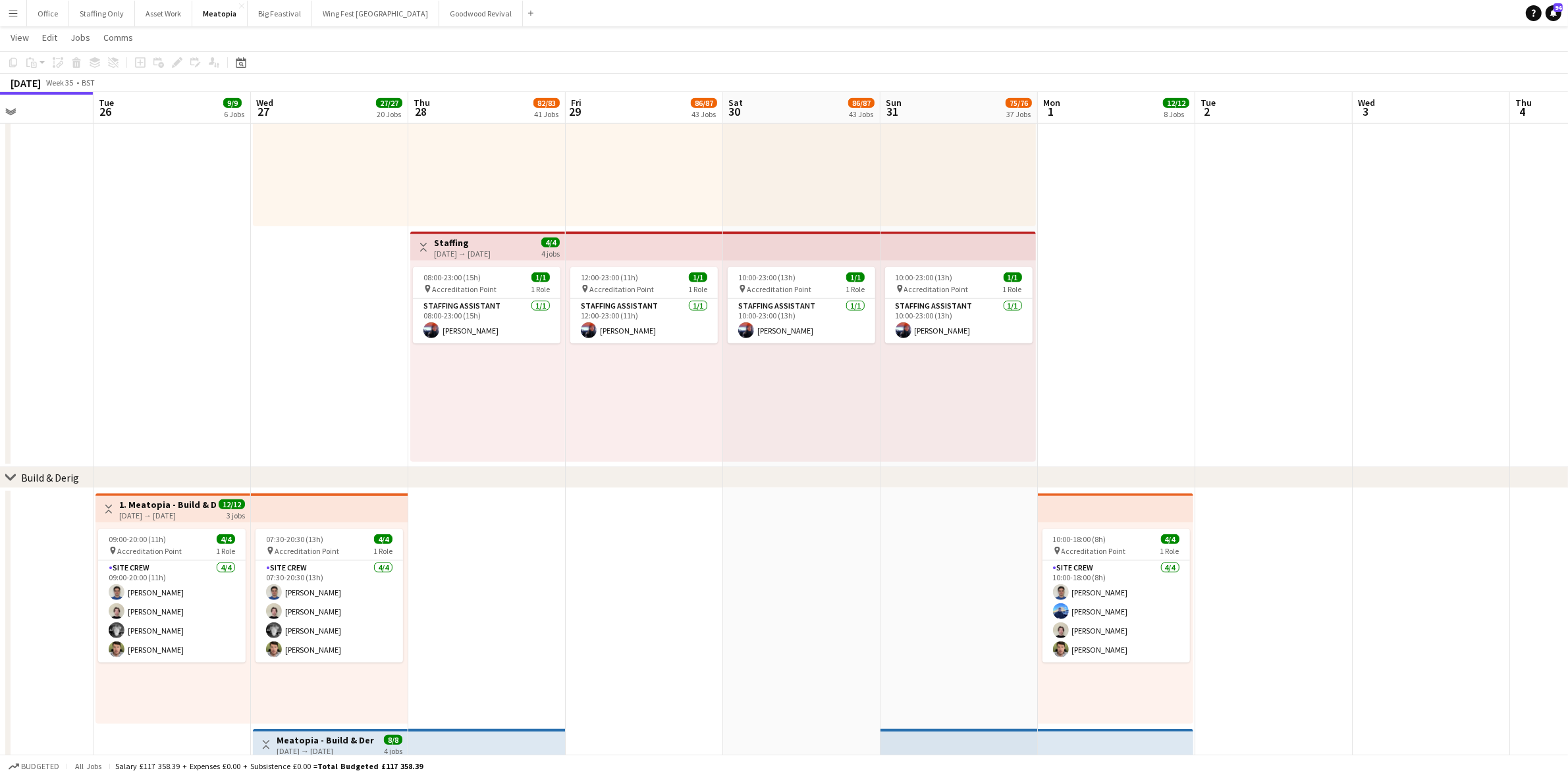
click at [142, 494] on app-top-bar "Toggle View 1. Meatopia - Build & Derig Crew 26-08-2025 → 01-09-2025 12/12 3 jo…" at bounding box center [173, 507] width 155 height 29
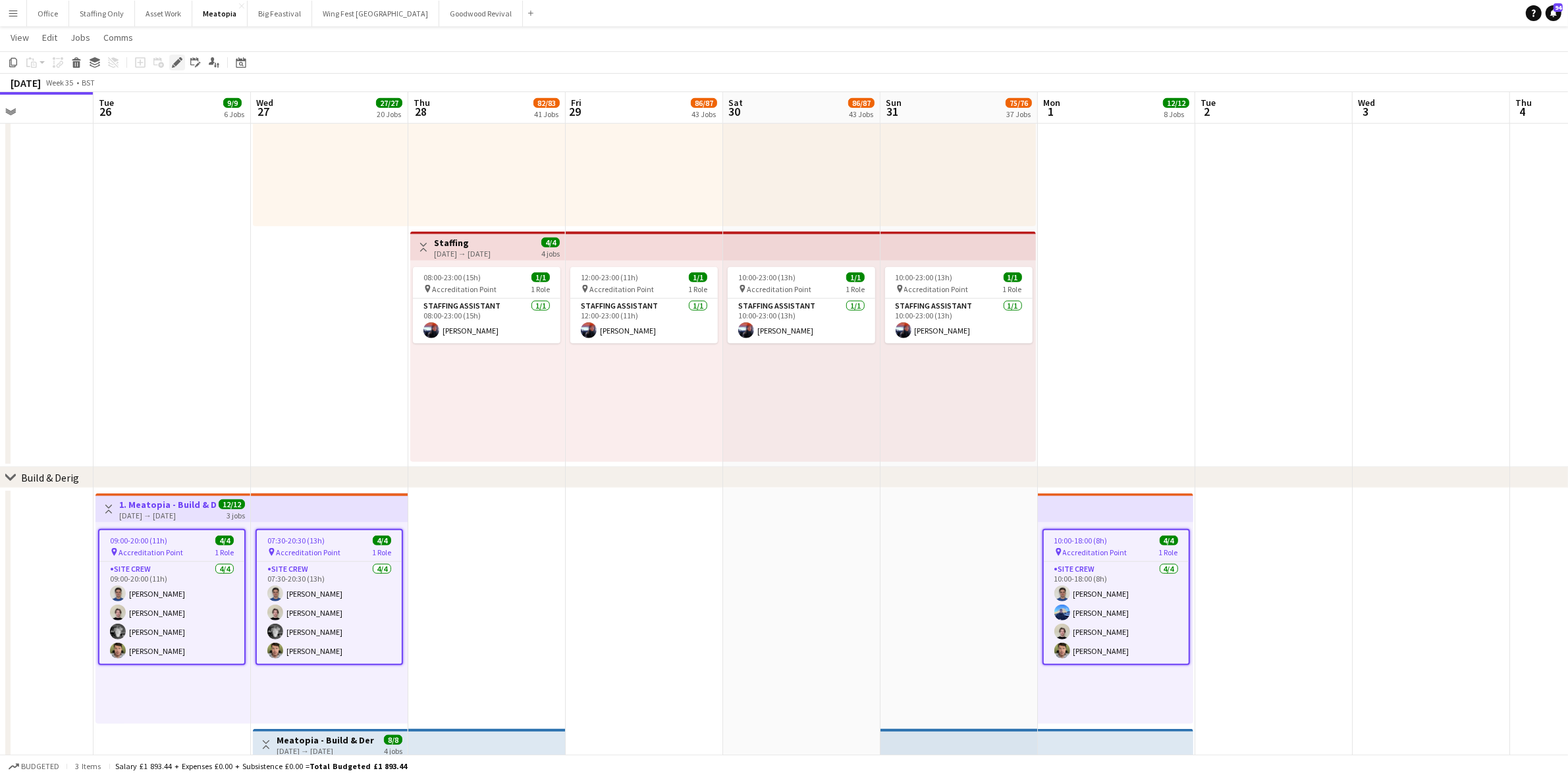
click at [177, 61] on icon at bounding box center [177, 62] width 7 height 7
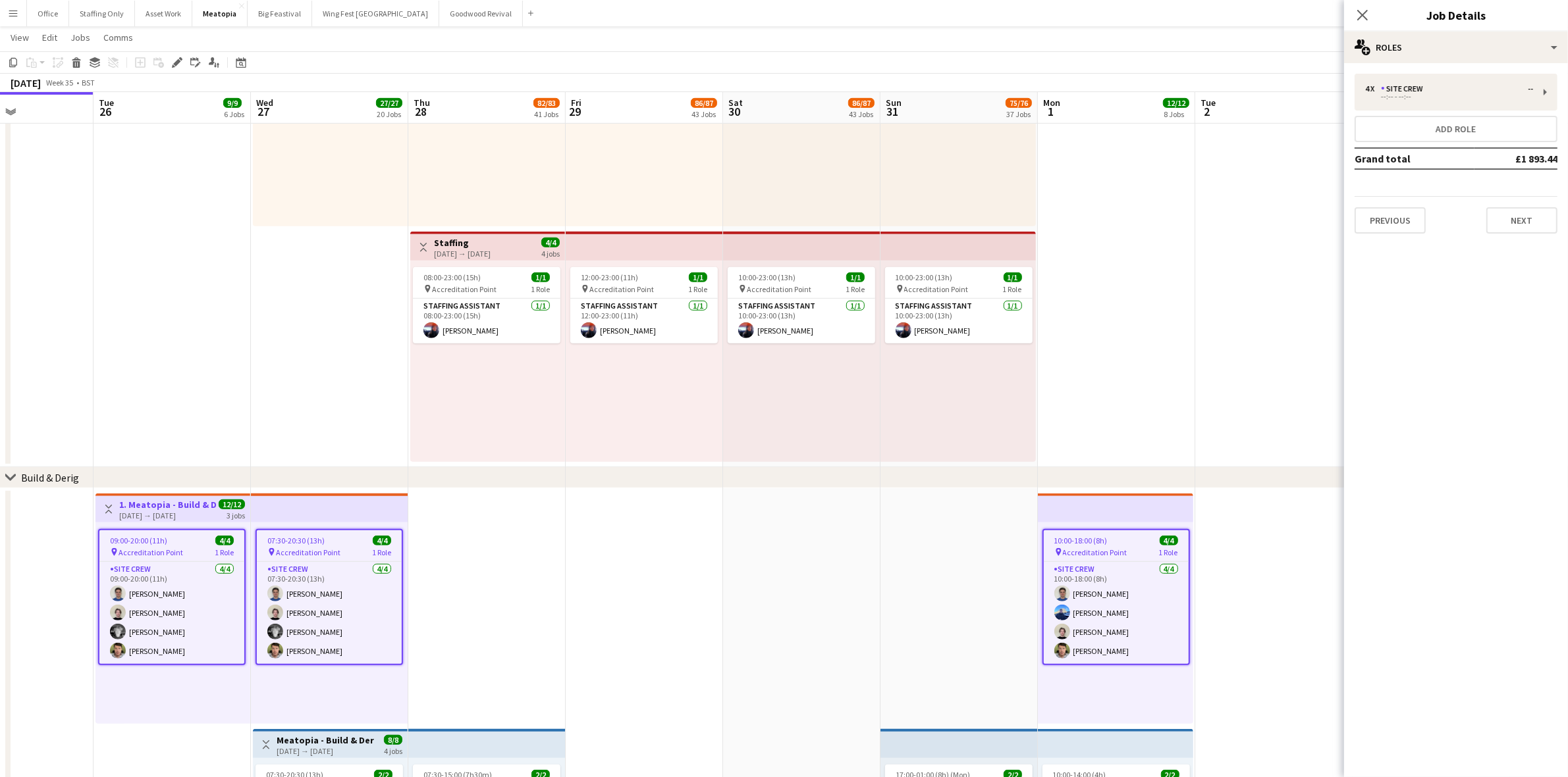
click at [1395, 204] on div "Previous Next" at bounding box center [1456, 214] width 203 height 38
click at [1398, 219] on button "Previous" at bounding box center [1390, 220] width 71 height 26
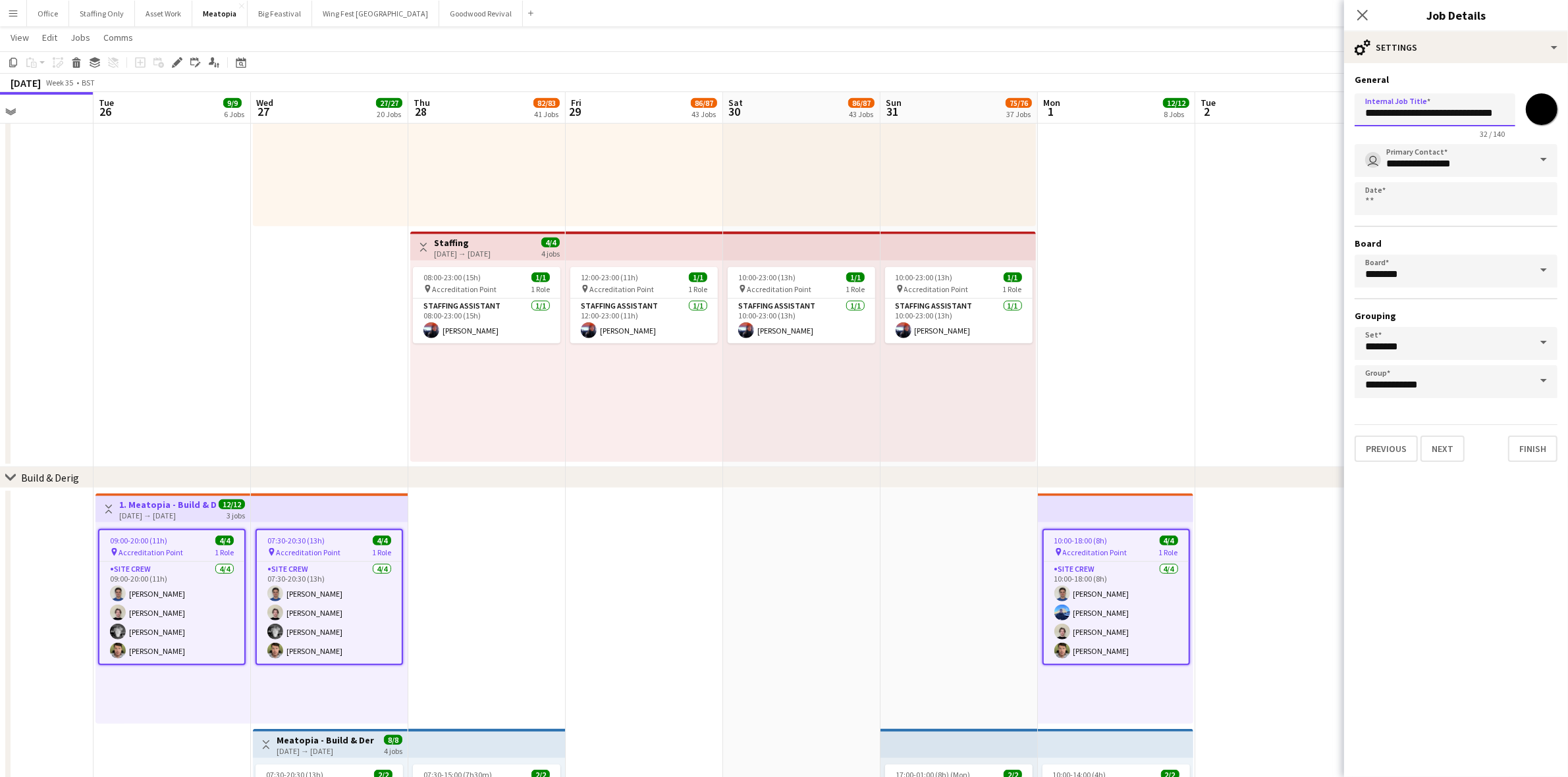
drag, startPoint x: 1380, startPoint y: 109, endPoint x: 1350, endPoint y: 105, distance: 30.3
click at [1350, 105] on form "**********" at bounding box center [1456, 268] width 224 height 388
type input "**********"
click at [1259, 264] on app-date-cell at bounding box center [1273, 229] width 157 height 477
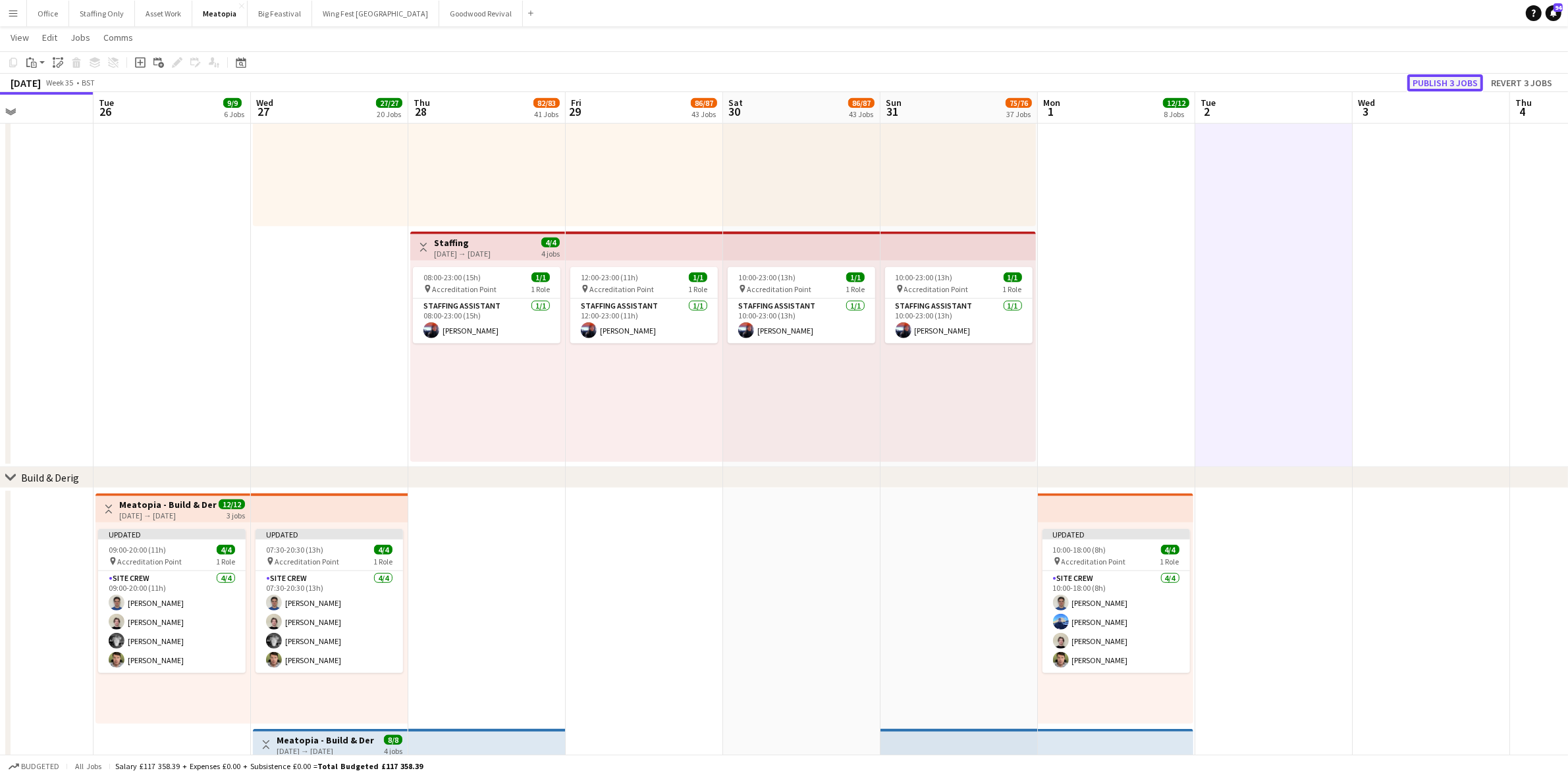
click at [1437, 80] on button "Publish 3 jobs" at bounding box center [1445, 83] width 76 height 17
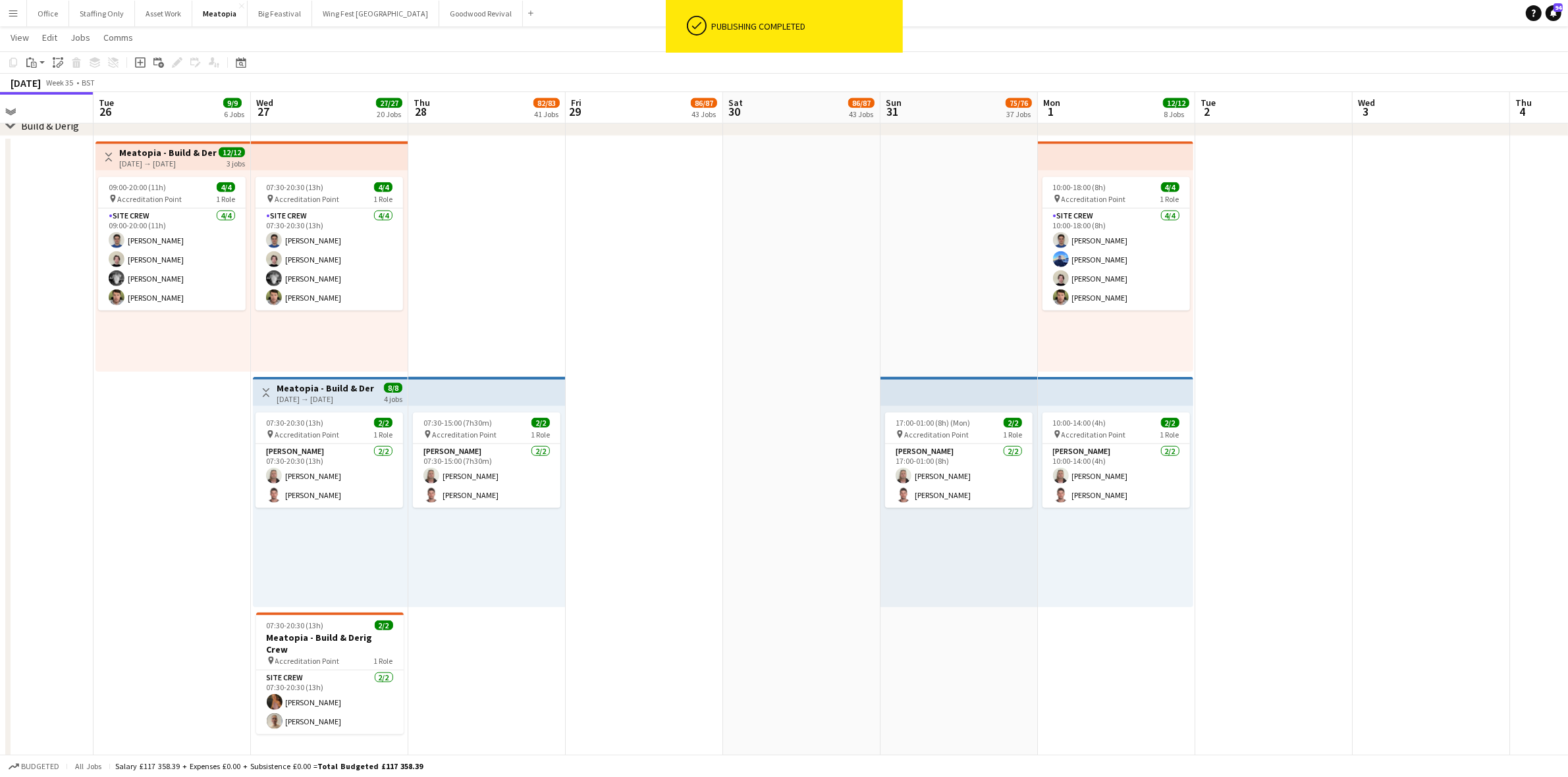
scroll to position [1247, 0]
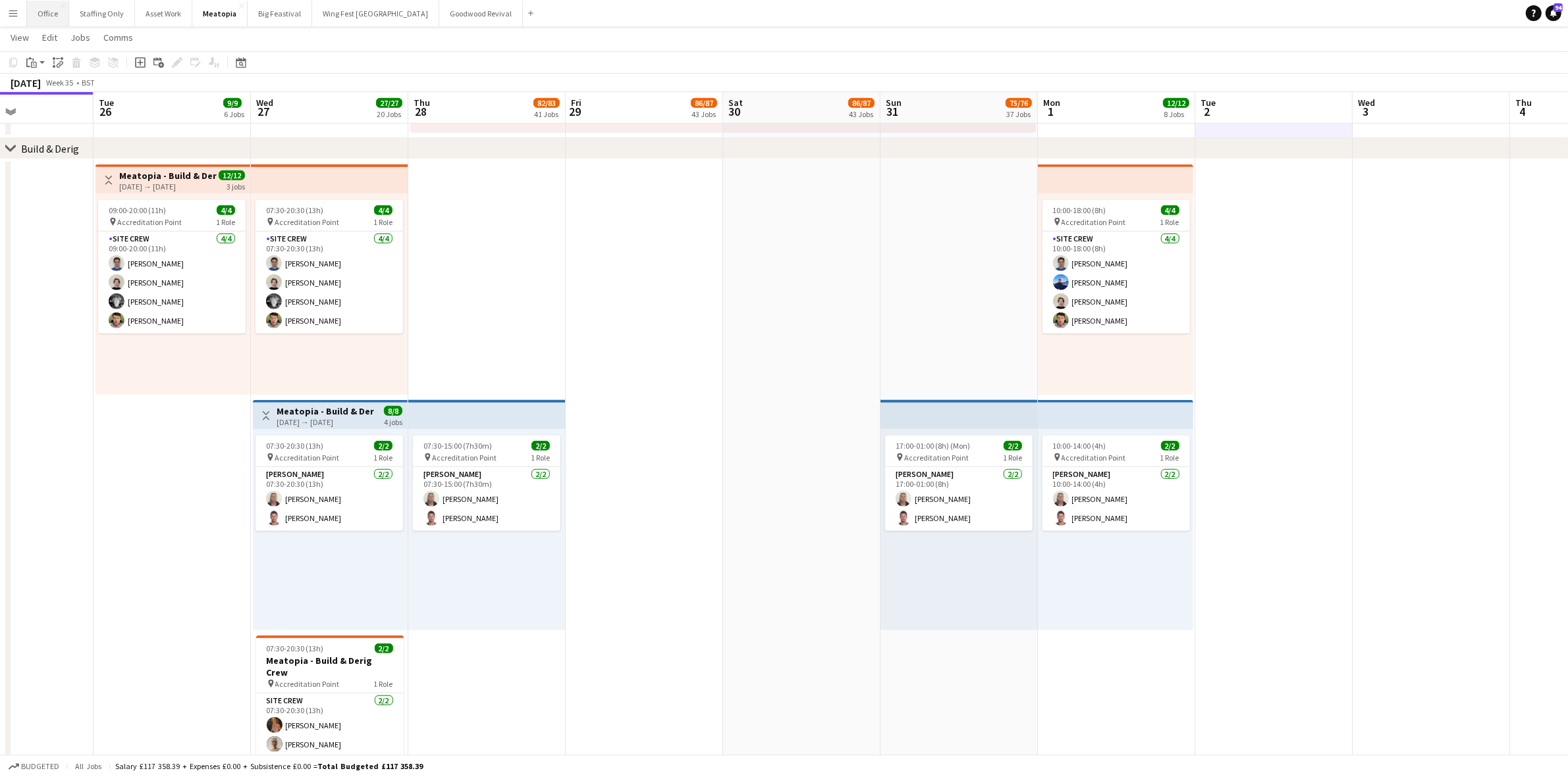
click at [47, 14] on button "Office Close" at bounding box center [48, 13] width 42 height 25
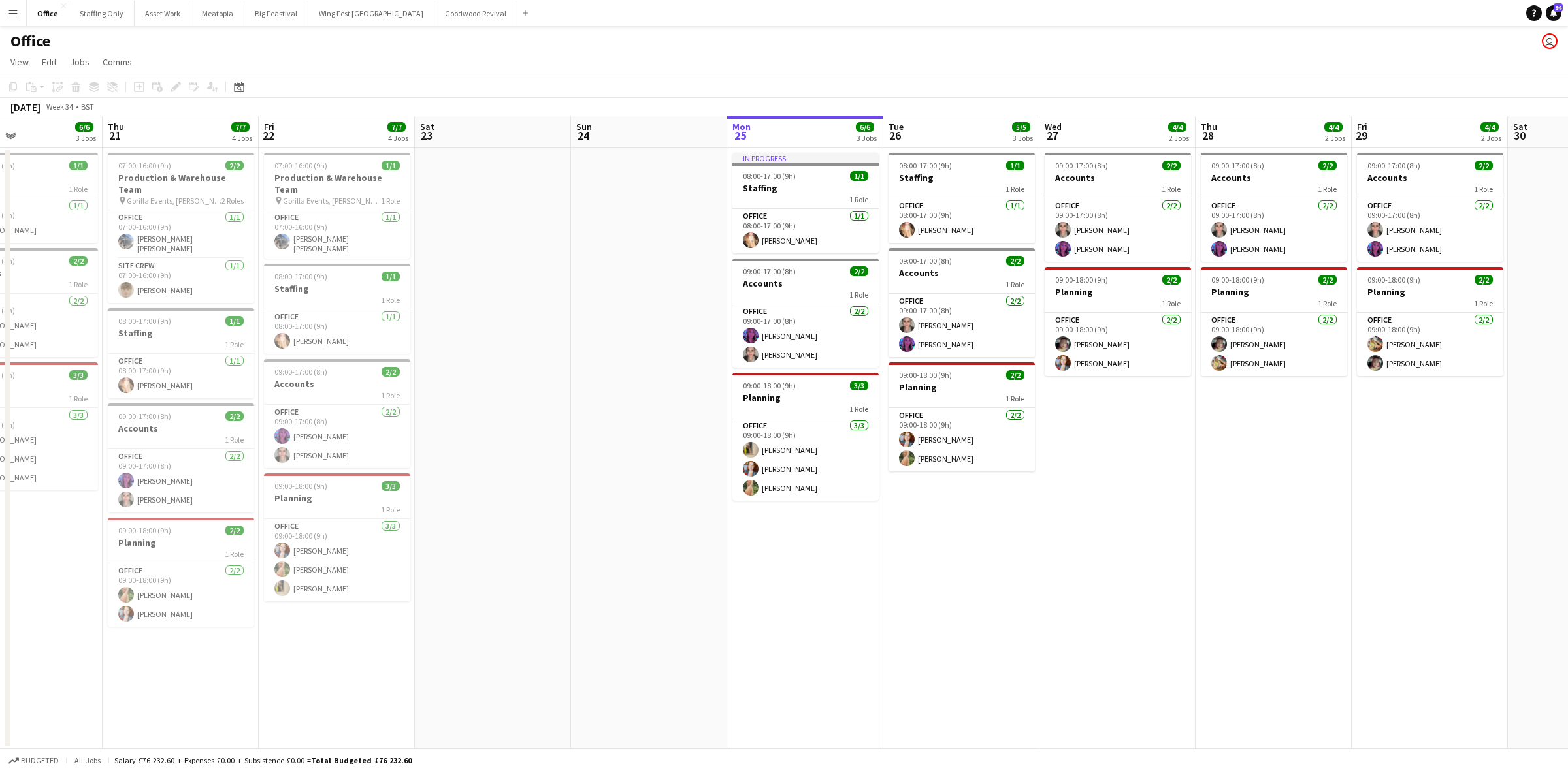
scroll to position [0, 346]
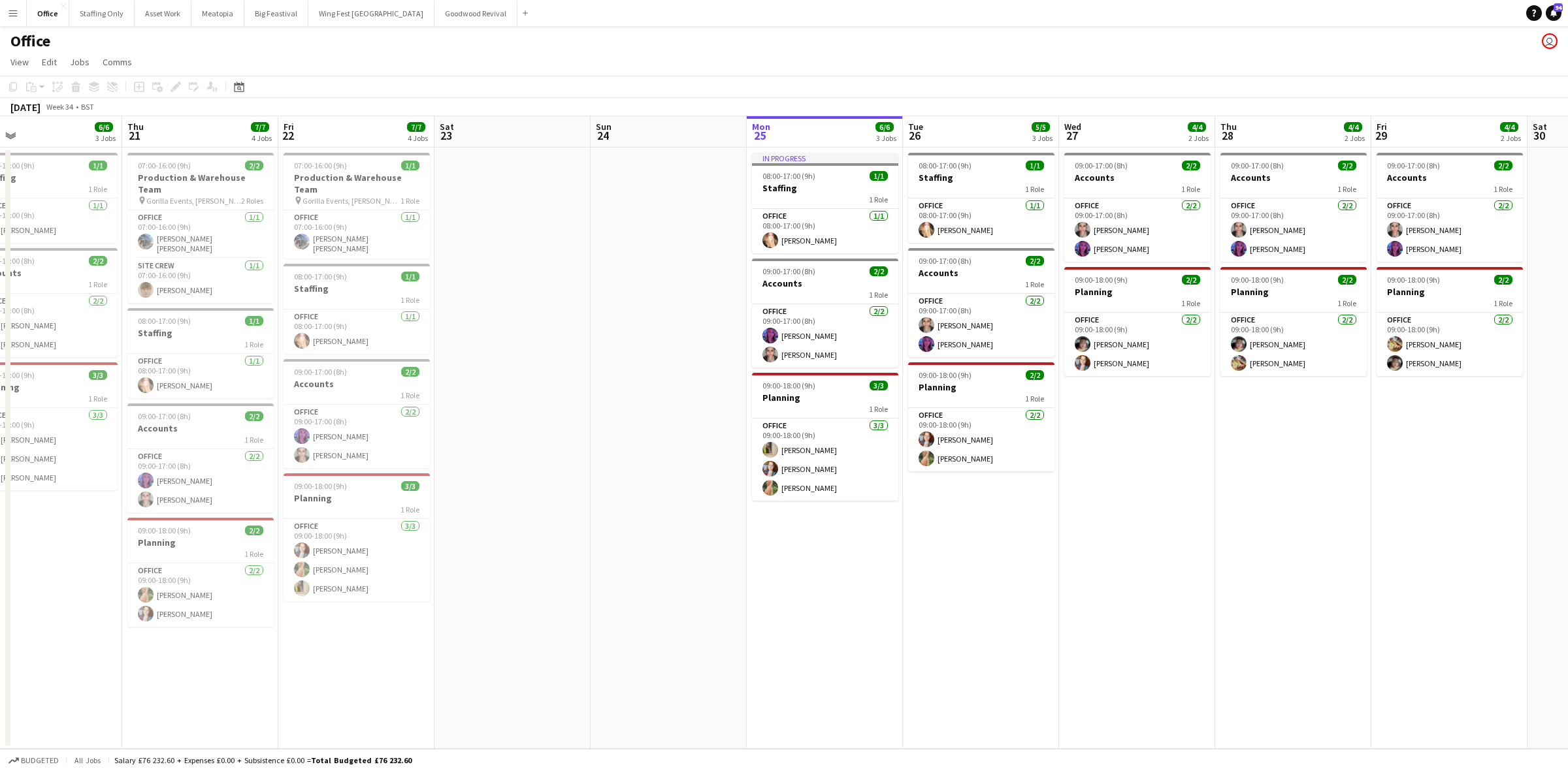
drag, startPoint x: 122, startPoint y: 235, endPoint x: 713, endPoint y: 220, distance: 591.2
click at [713, 220] on app-calendar-viewport "Mon 18 8/8 4 Jobs Tue 19 10/10 4 Jobs Wed 20 6/6 3 Jobs Thu 21 7/7 4 Jobs Fri 2…" at bounding box center [784, 432] width 1568 height 632
click at [330, 173] on h3 "Production & Warehouse Team" at bounding box center [356, 183] width 146 height 24
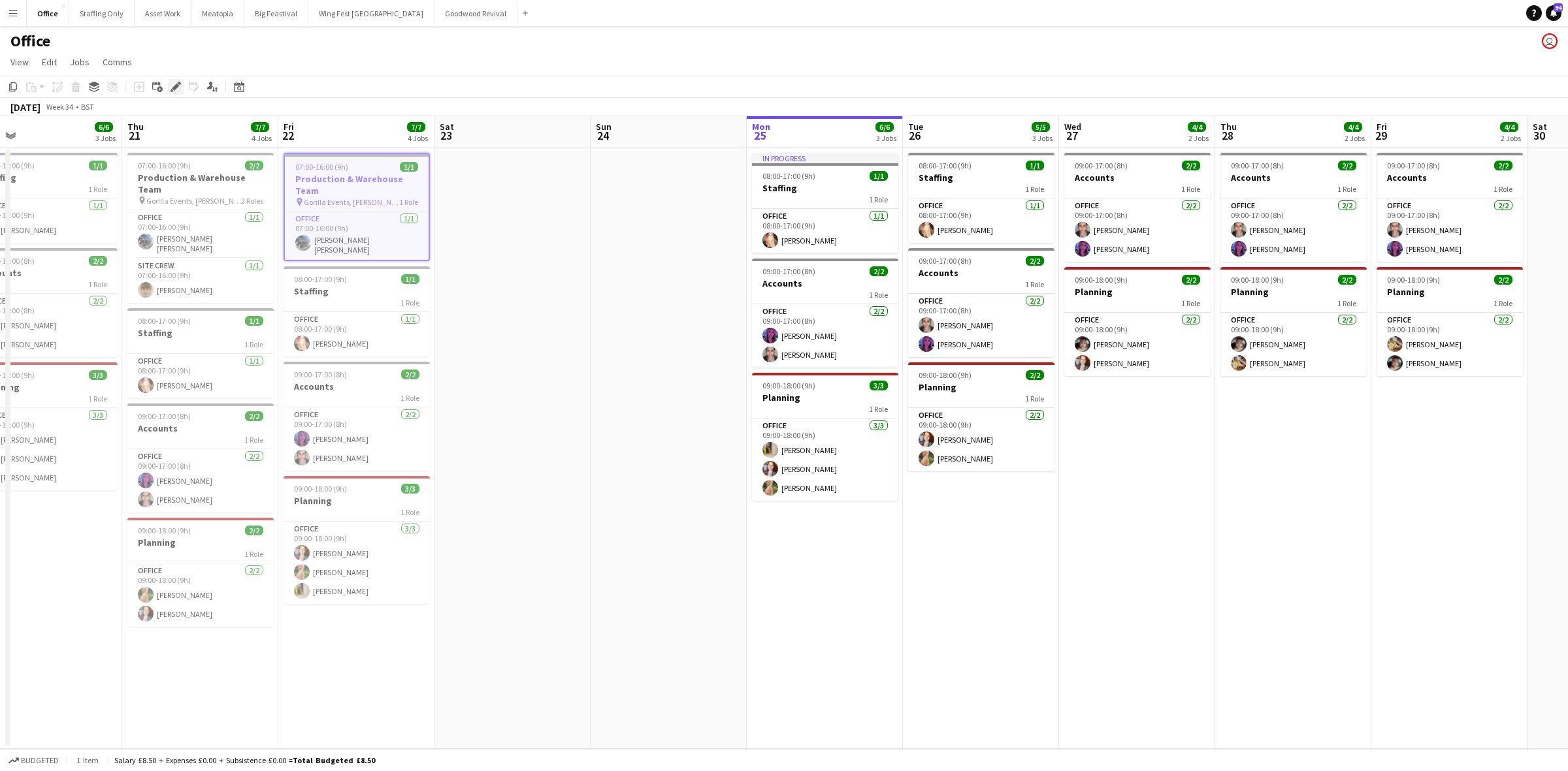
click at [173, 91] on icon "Edit" at bounding box center [176, 87] width 10 height 10
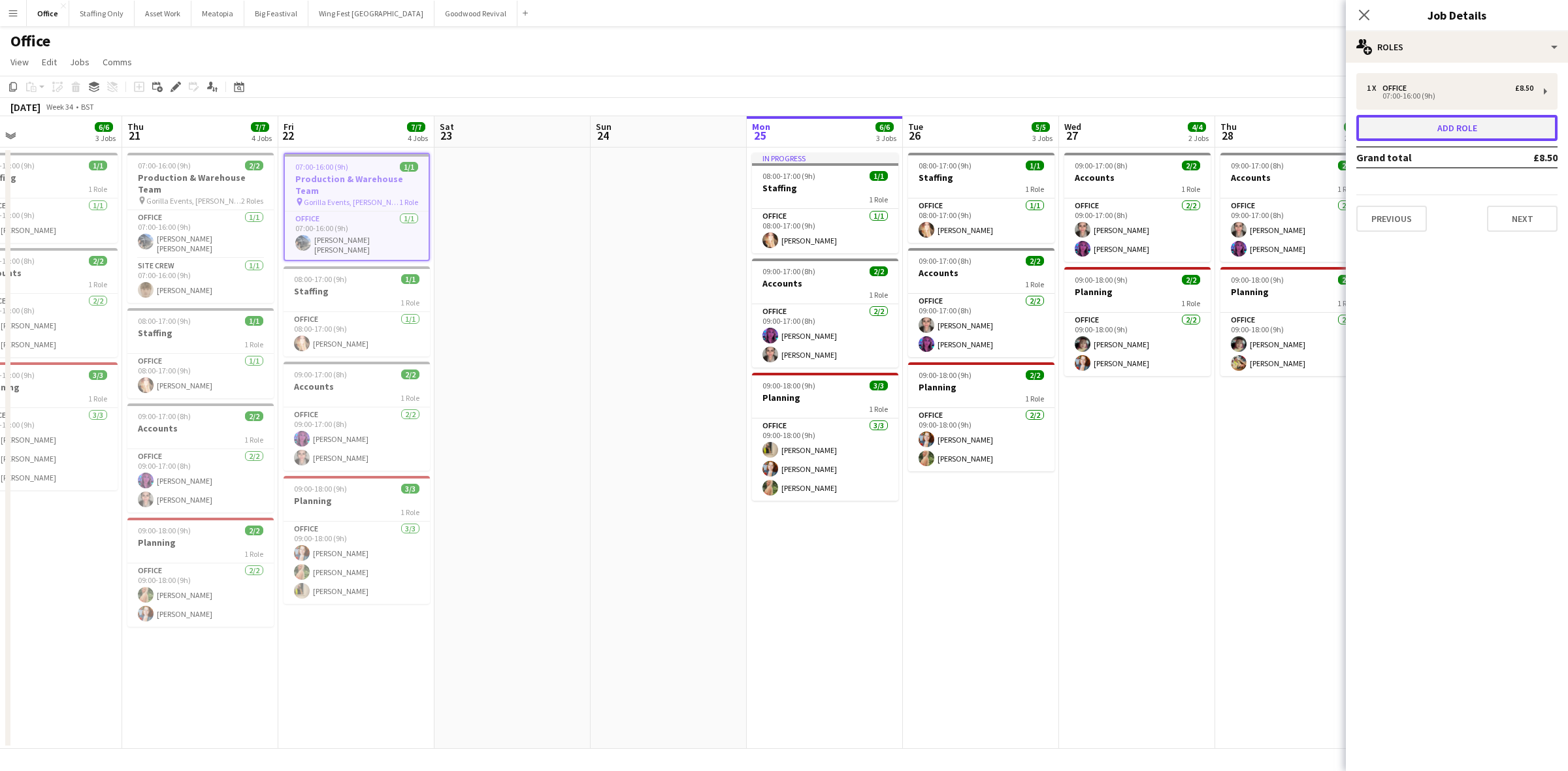
click at [1441, 122] on button "Add role" at bounding box center [1456, 128] width 201 height 26
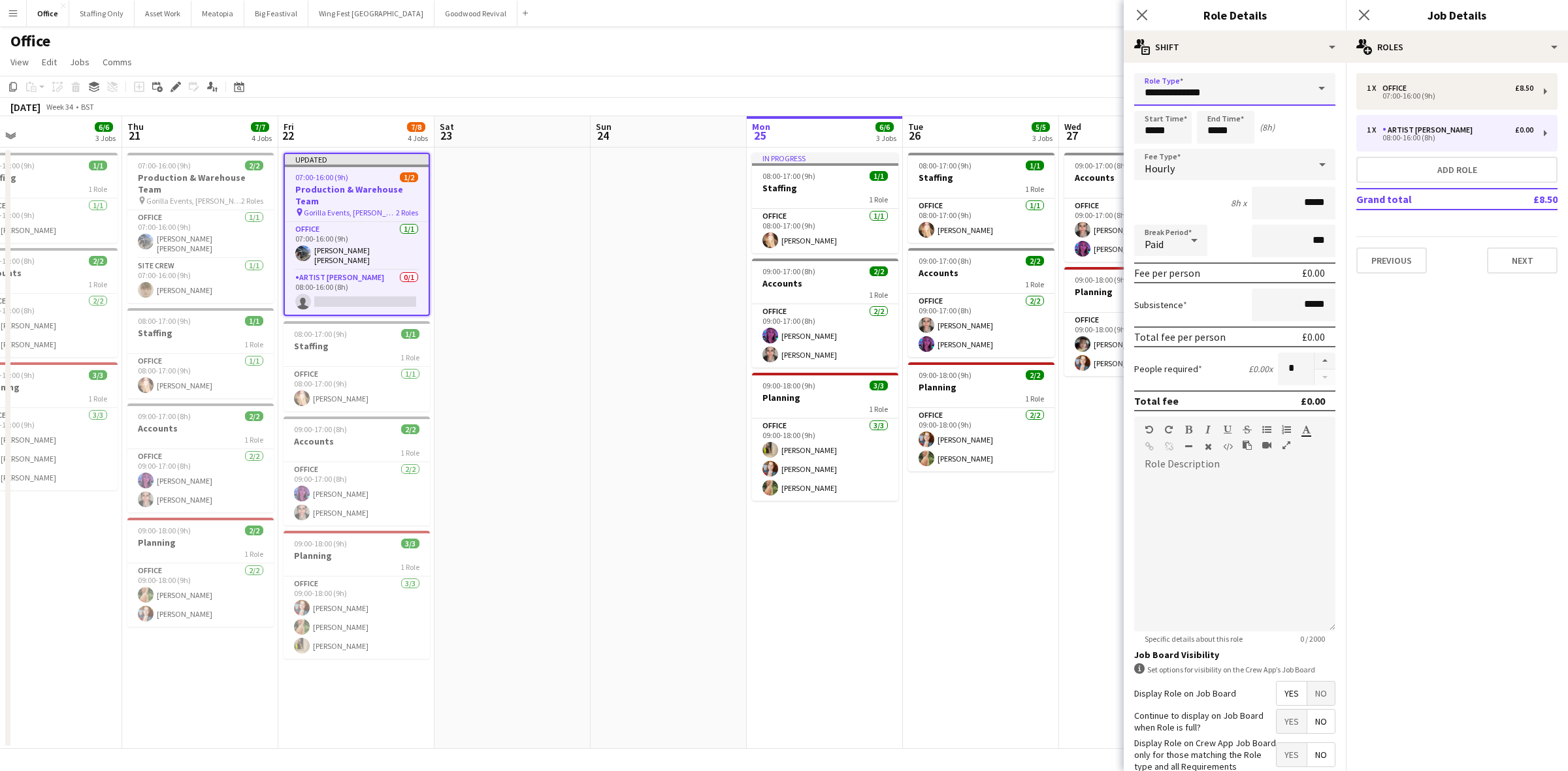
drag, startPoint x: 1227, startPoint y: 95, endPoint x: 1089, endPoint y: 83, distance: 138.5
click at [1089, 84] on body "Menu Boards Boards Boards All jobs Status Workforce Workforce My Workforce Recr…" at bounding box center [784, 385] width 1568 height 771
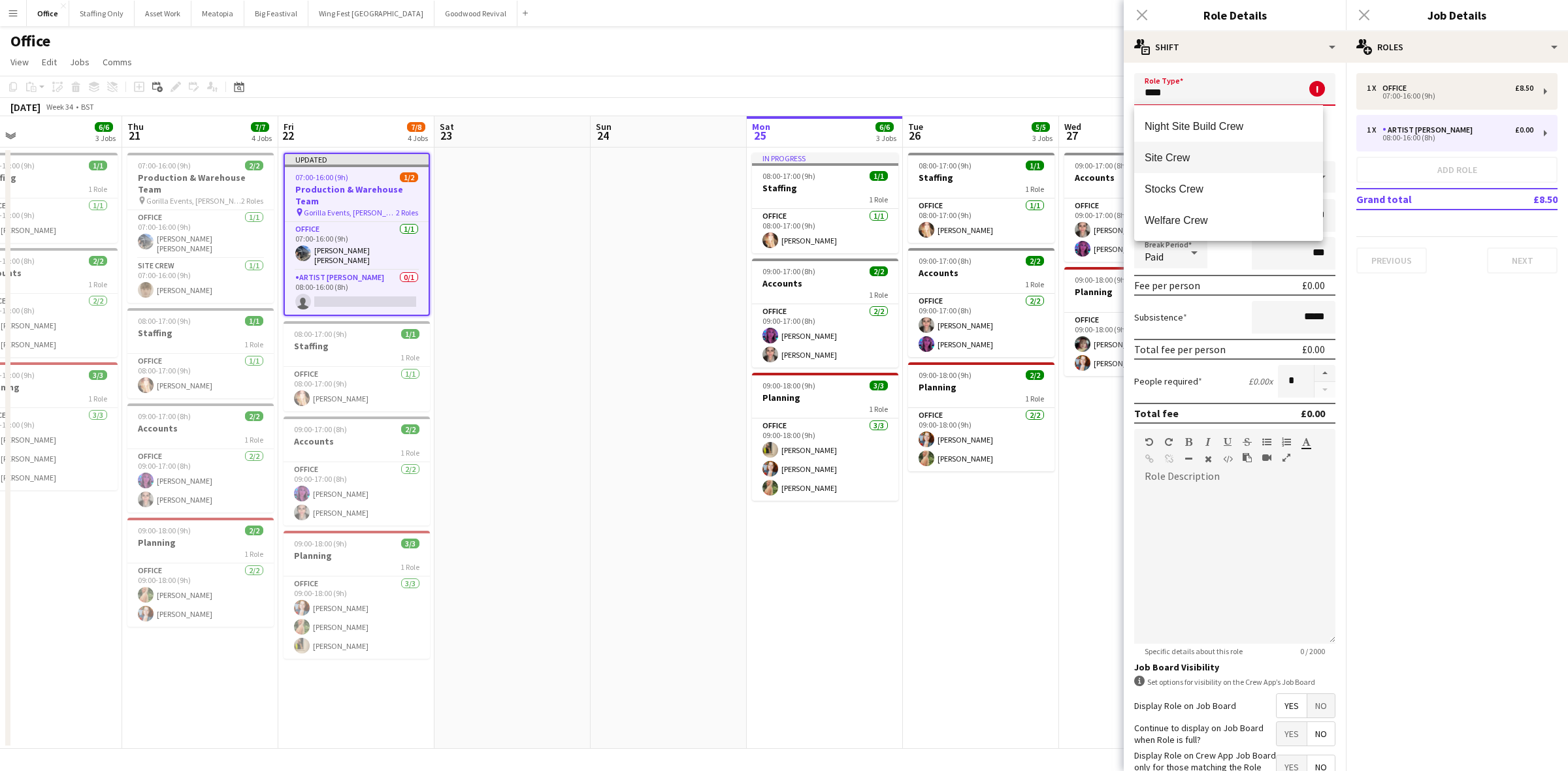
click at [1154, 155] on span "Site Crew" at bounding box center [1228, 158] width 168 height 12
type input "*********"
type input "******"
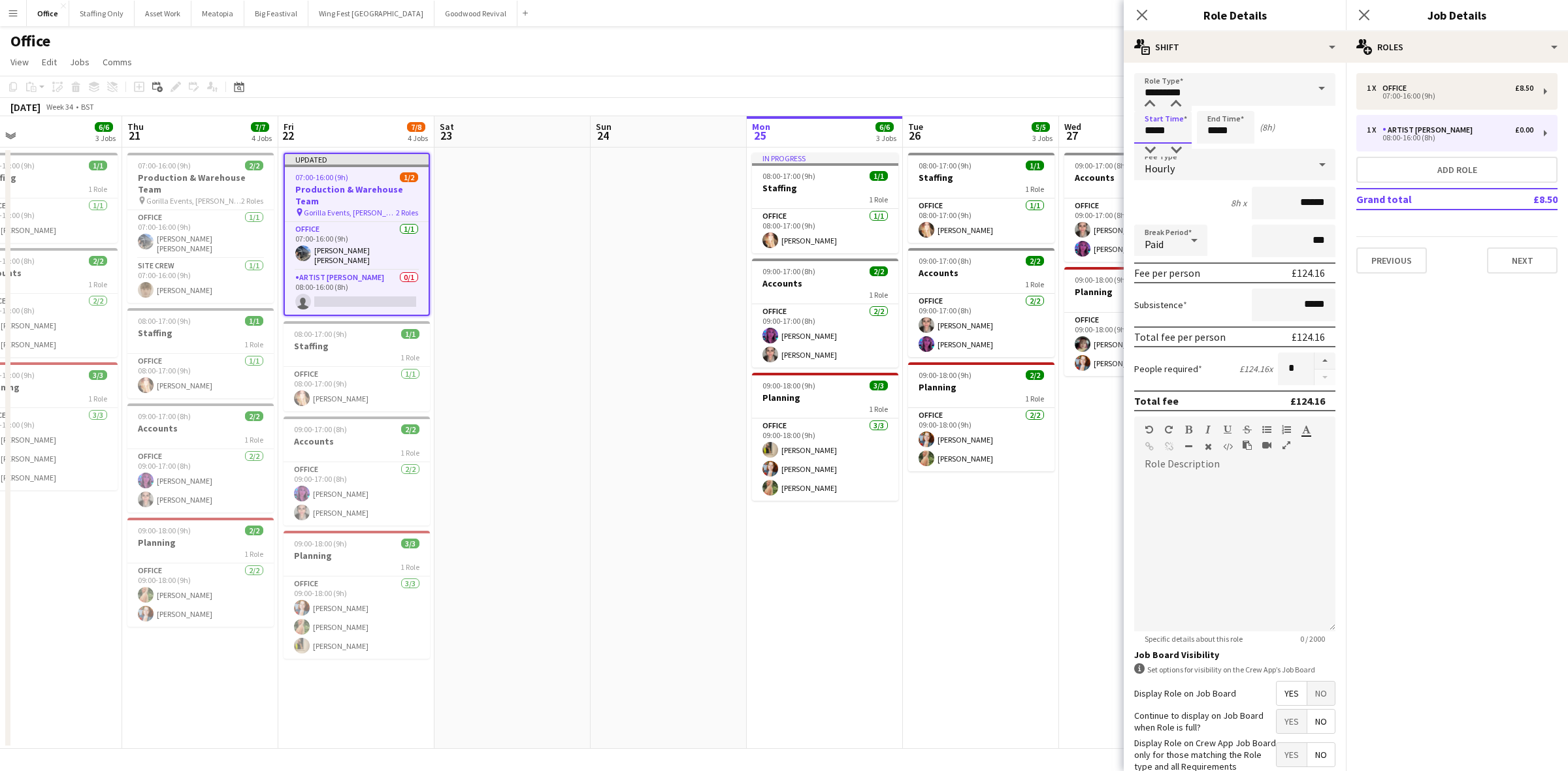
drag, startPoint x: 1167, startPoint y: 129, endPoint x: 1108, endPoint y: 121, distance: 59.5
click at [1108, 121] on body "Menu Boards Boards Boards All jobs Status Workforce Workforce My Workforce Recr…" at bounding box center [784, 385] width 1568 height 771
type input "*****"
click at [1135, 239] on div "Paid" at bounding box center [1157, 240] width 47 height 31
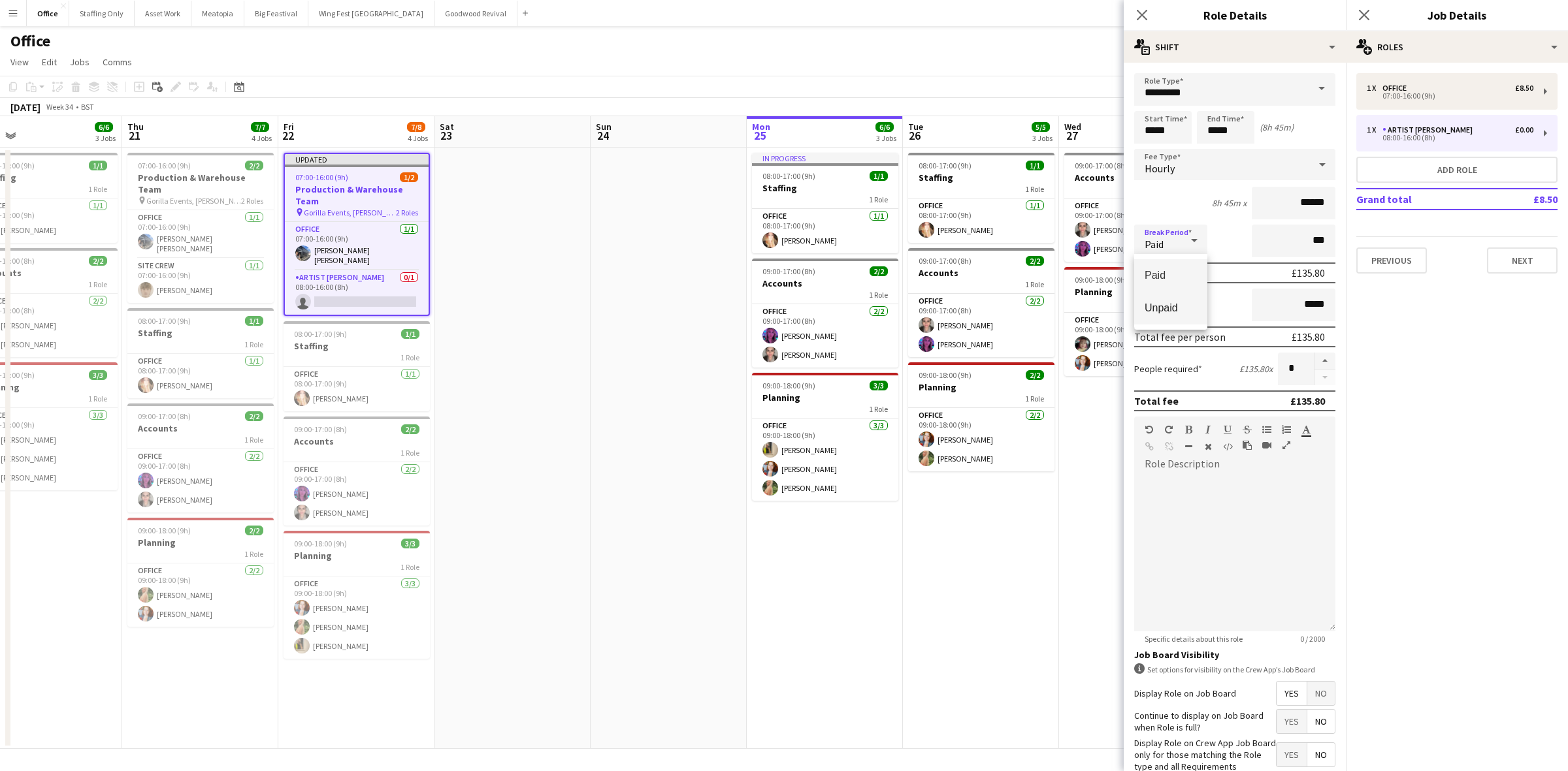
drag, startPoint x: 1160, startPoint y: 308, endPoint x: 1213, endPoint y: 271, distance: 64.6
click at [1164, 306] on span "Unpaid" at bounding box center [1171, 308] width 52 height 12
click at [1266, 233] on input "***" at bounding box center [1293, 240] width 84 height 32
type input "****"
click at [1313, 695] on span "No" at bounding box center [1320, 693] width 27 height 24
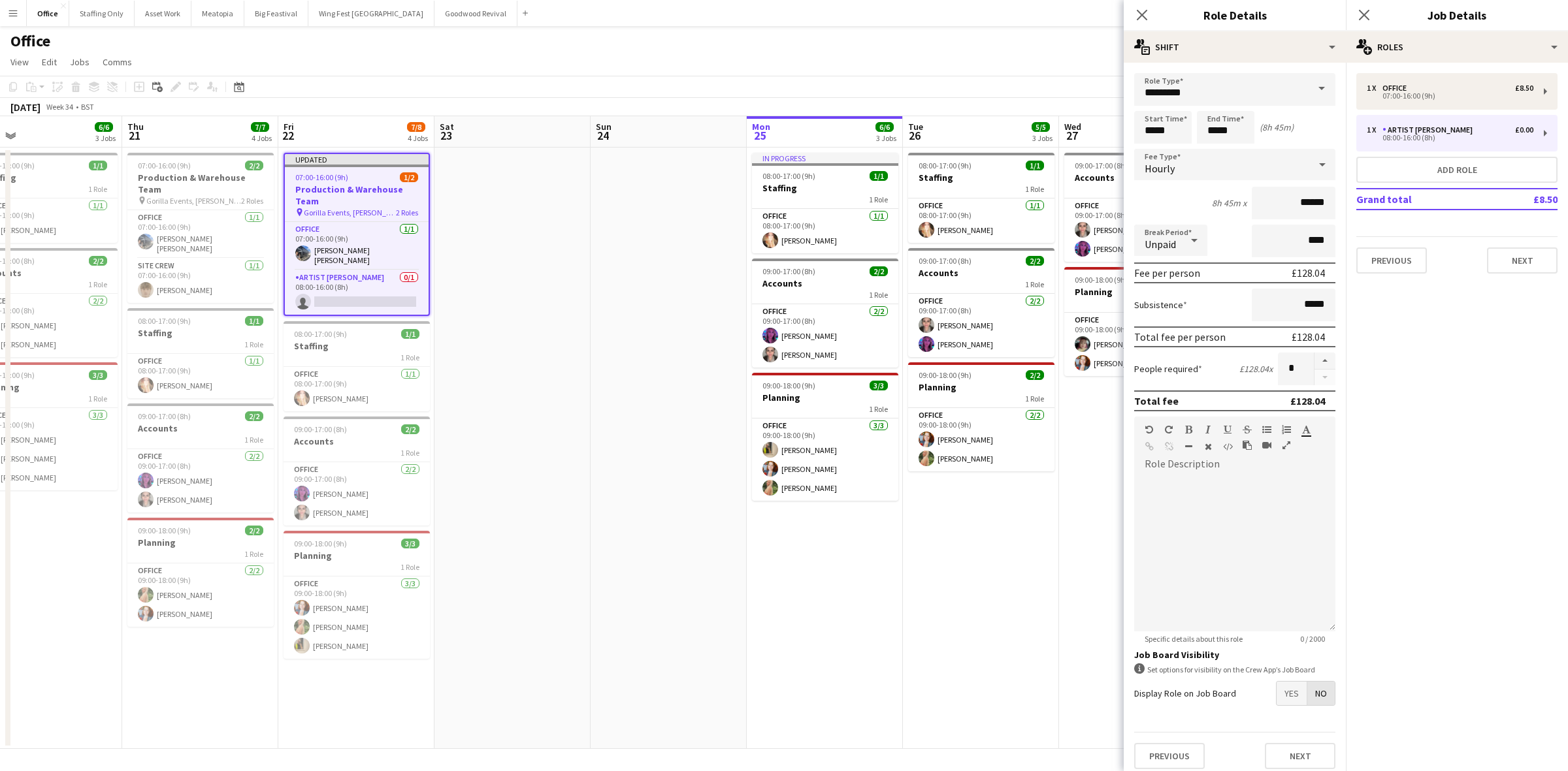
click at [801, 672] on app-date-cell "In progress 08:00-17:00 (9h) 1/1 Staffing 1 Role Office 1/1 08:00-17:00 (9h) La…" at bounding box center [825, 448] width 156 height 601
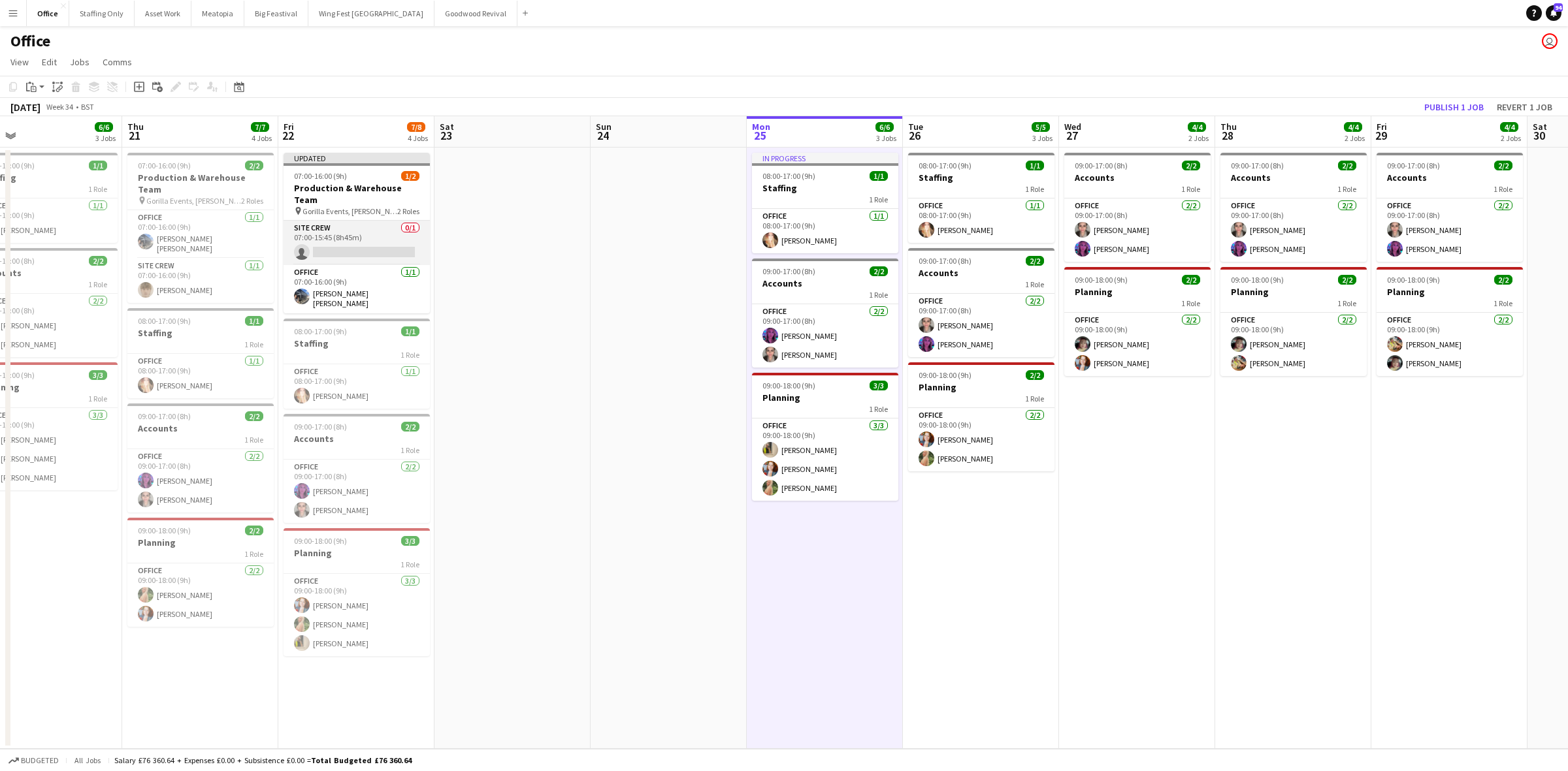
click at [367, 232] on app-card-role "Site Crew 0/1 07:00-15:45 (8h45m) single-neutral-actions" at bounding box center [356, 242] width 146 height 44
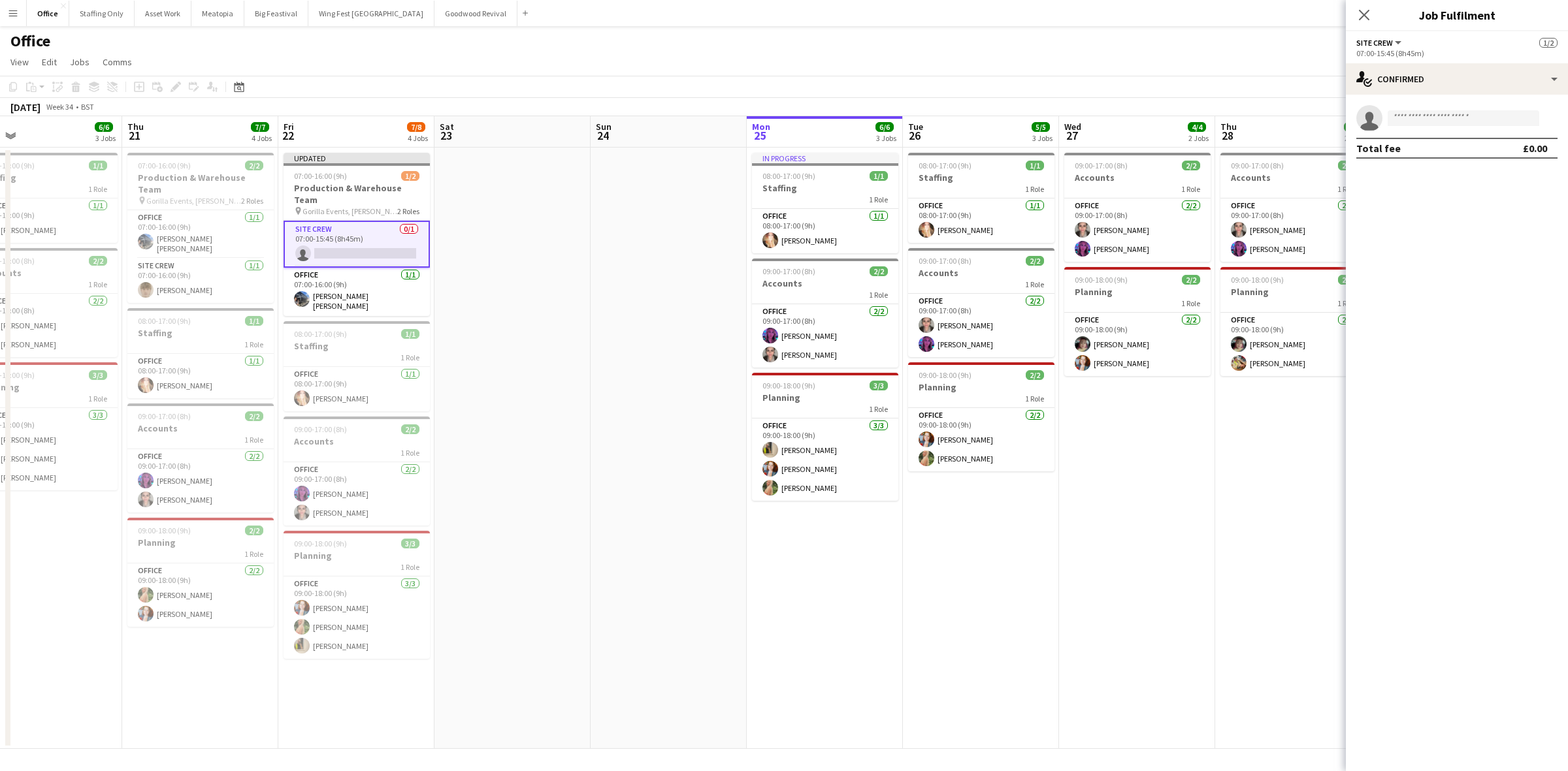
click at [1451, 108] on app-invite-slot "single-neutral-actions" at bounding box center [1456, 118] width 222 height 26
click at [1459, 114] on input at bounding box center [1463, 118] width 152 height 16
type input "****"
click at [1464, 137] on span "Aidan Demery Active" at bounding box center [1463, 137] width 131 height 11
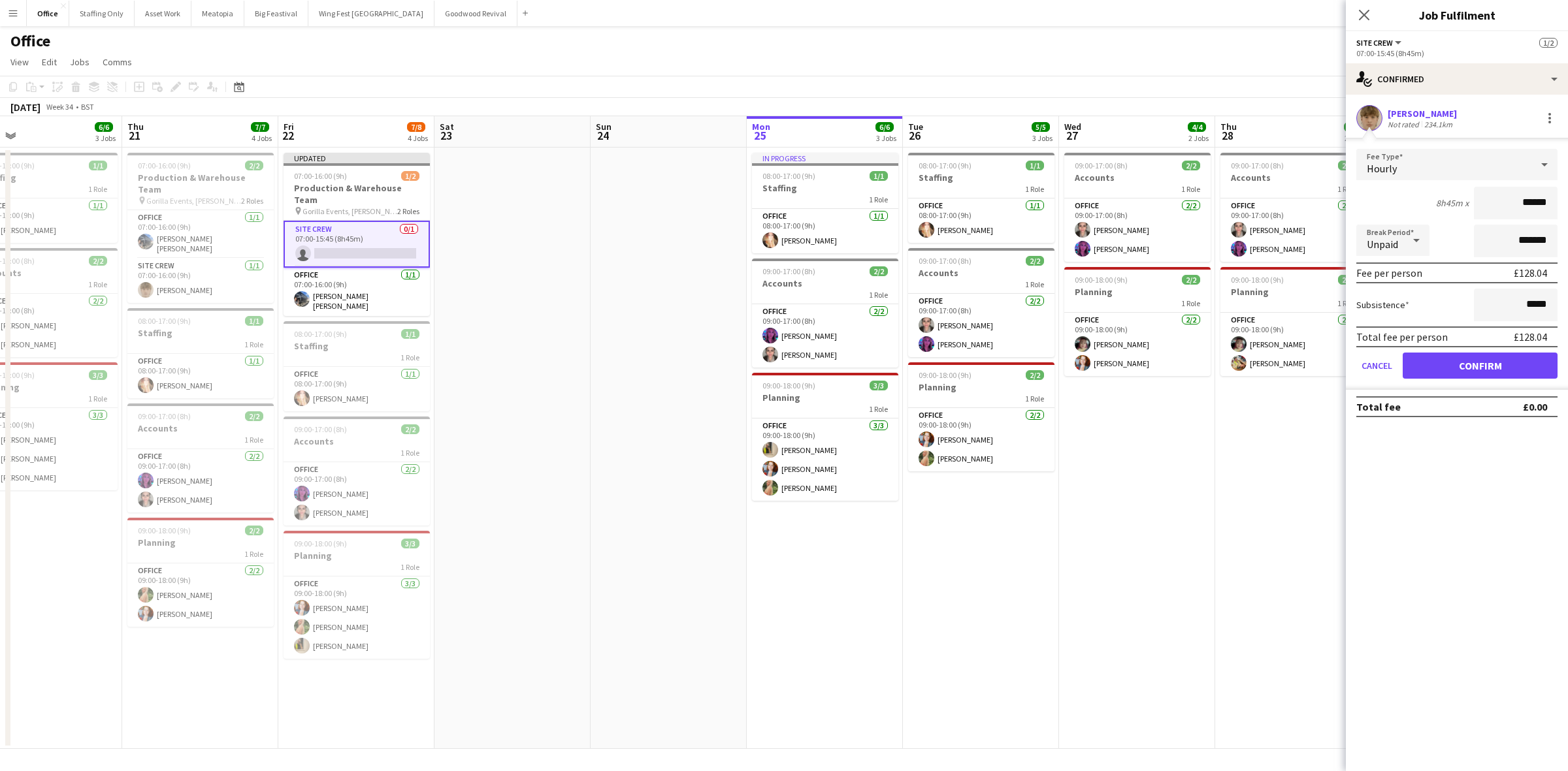
drag, startPoint x: 1550, startPoint y: 200, endPoint x: 1481, endPoint y: 193, distance: 69.4
click at [1481, 193] on input "******" at bounding box center [1516, 202] width 84 height 32
type input "******"
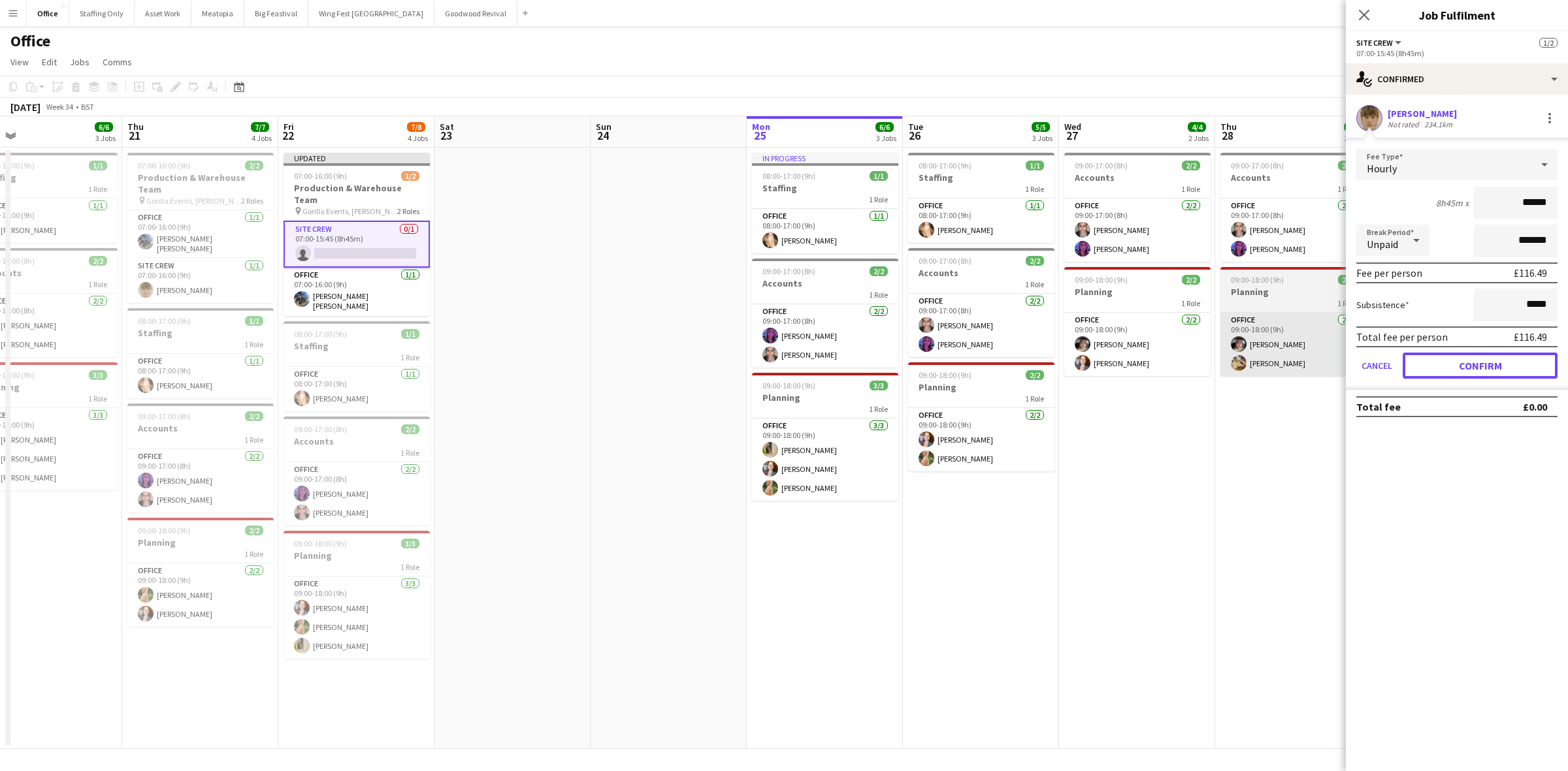
drag, startPoint x: 1499, startPoint y: 353, endPoint x: 1256, endPoint y: 357, distance: 243.0
click at [1499, 353] on button "Confirm" at bounding box center [1480, 366] width 155 height 26
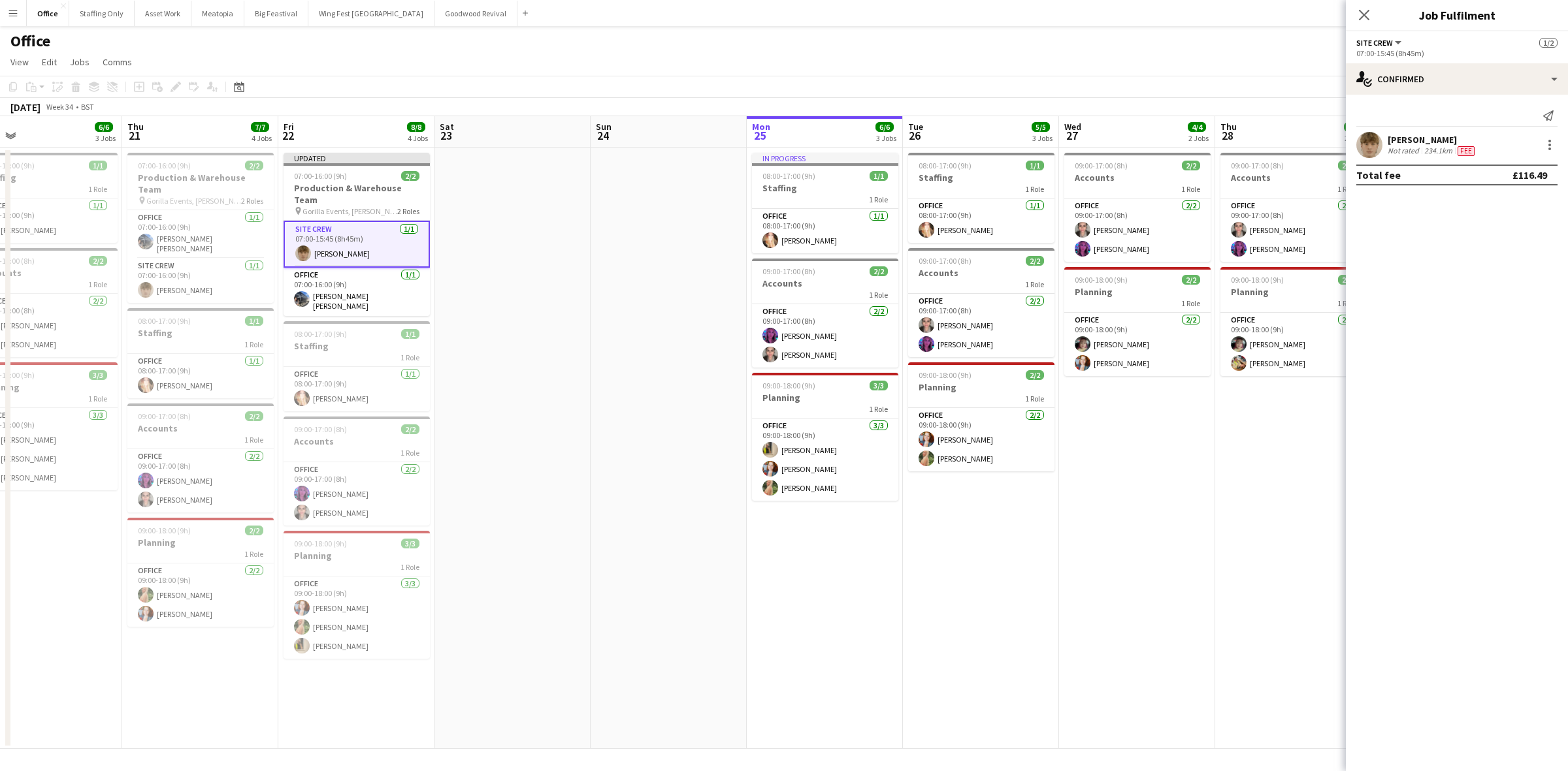
click at [516, 301] on app-date-cell at bounding box center [512, 448] width 156 height 601
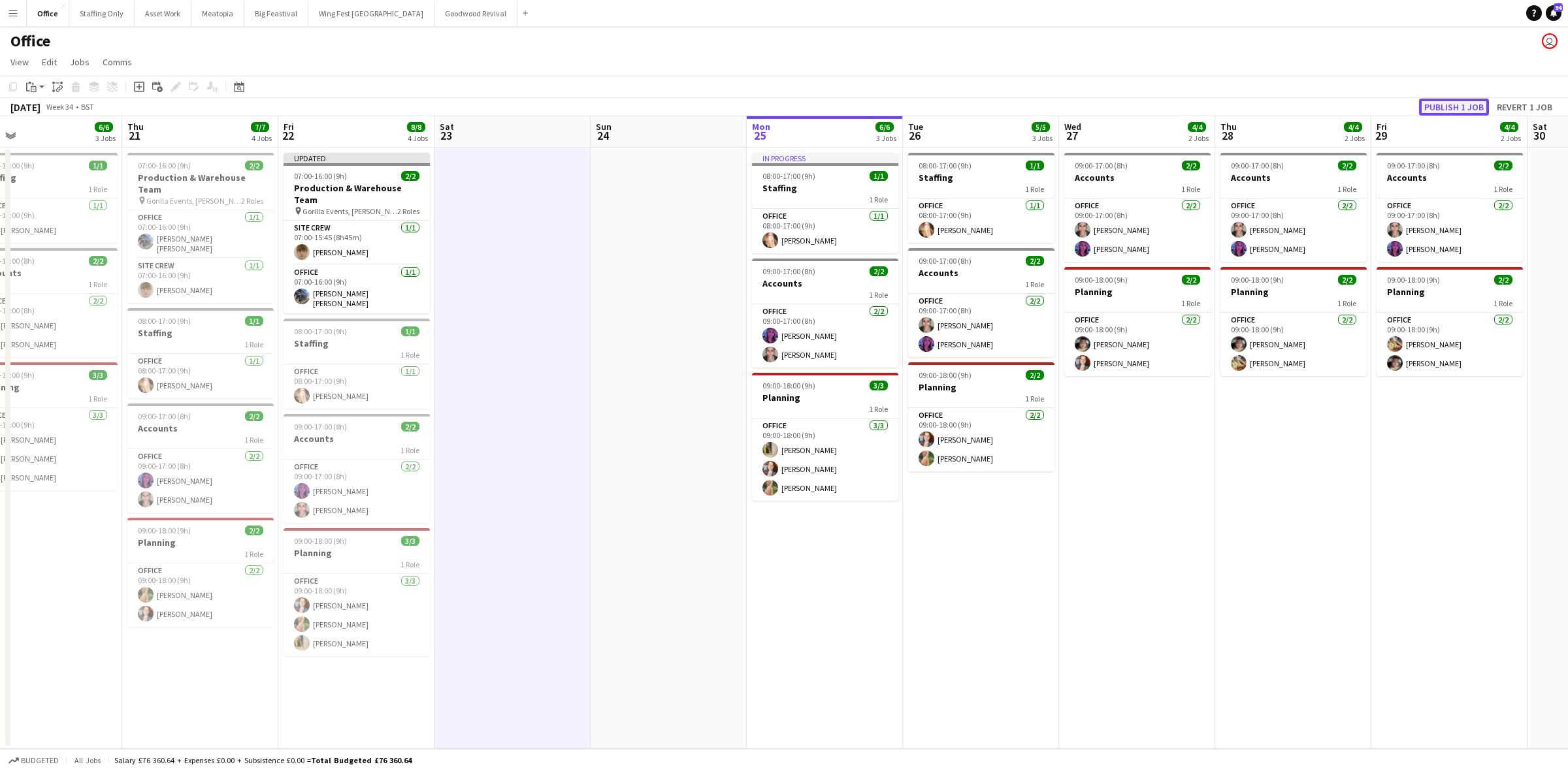
click at [1447, 105] on button "Publish 1 job" at bounding box center [1454, 106] width 70 height 17
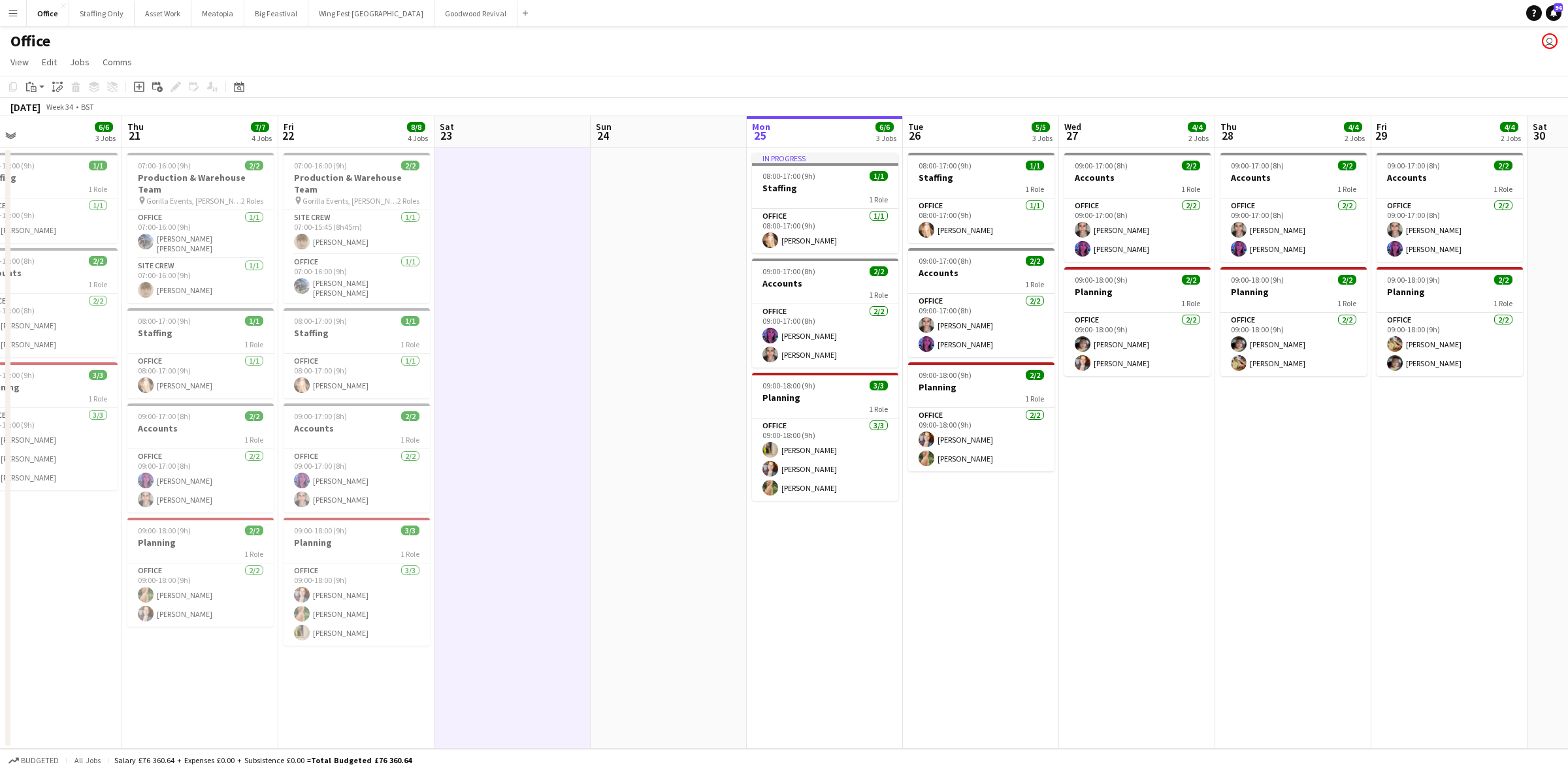
click at [14, 9] on app-icon "Menu" at bounding box center [13, 13] width 10 height 10
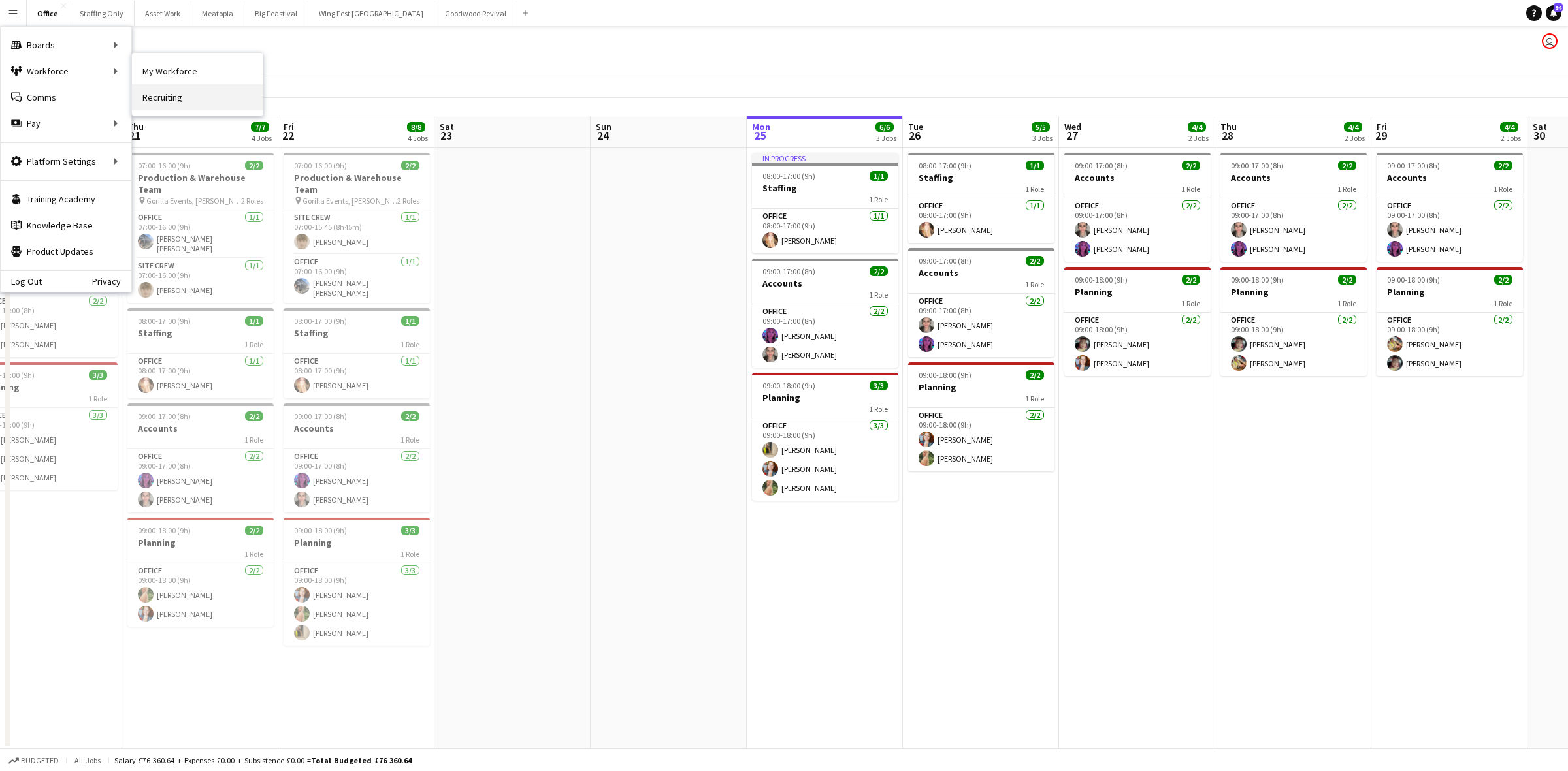
click at [187, 85] on link "Recruiting" at bounding box center [197, 98] width 131 height 26
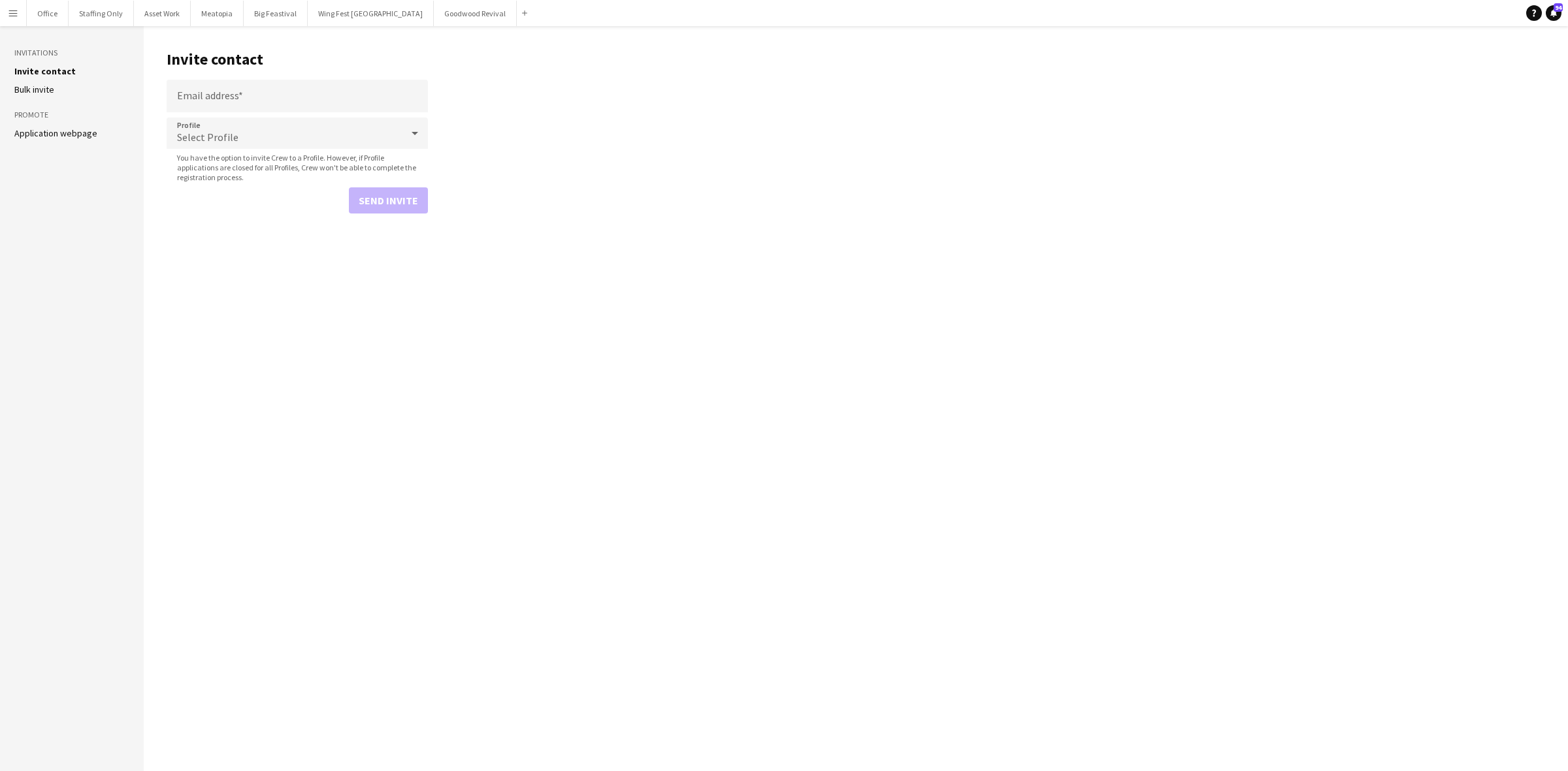
click at [8, 8] on app-icon "Menu" at bounding box center [13, 13] width 10 height 10
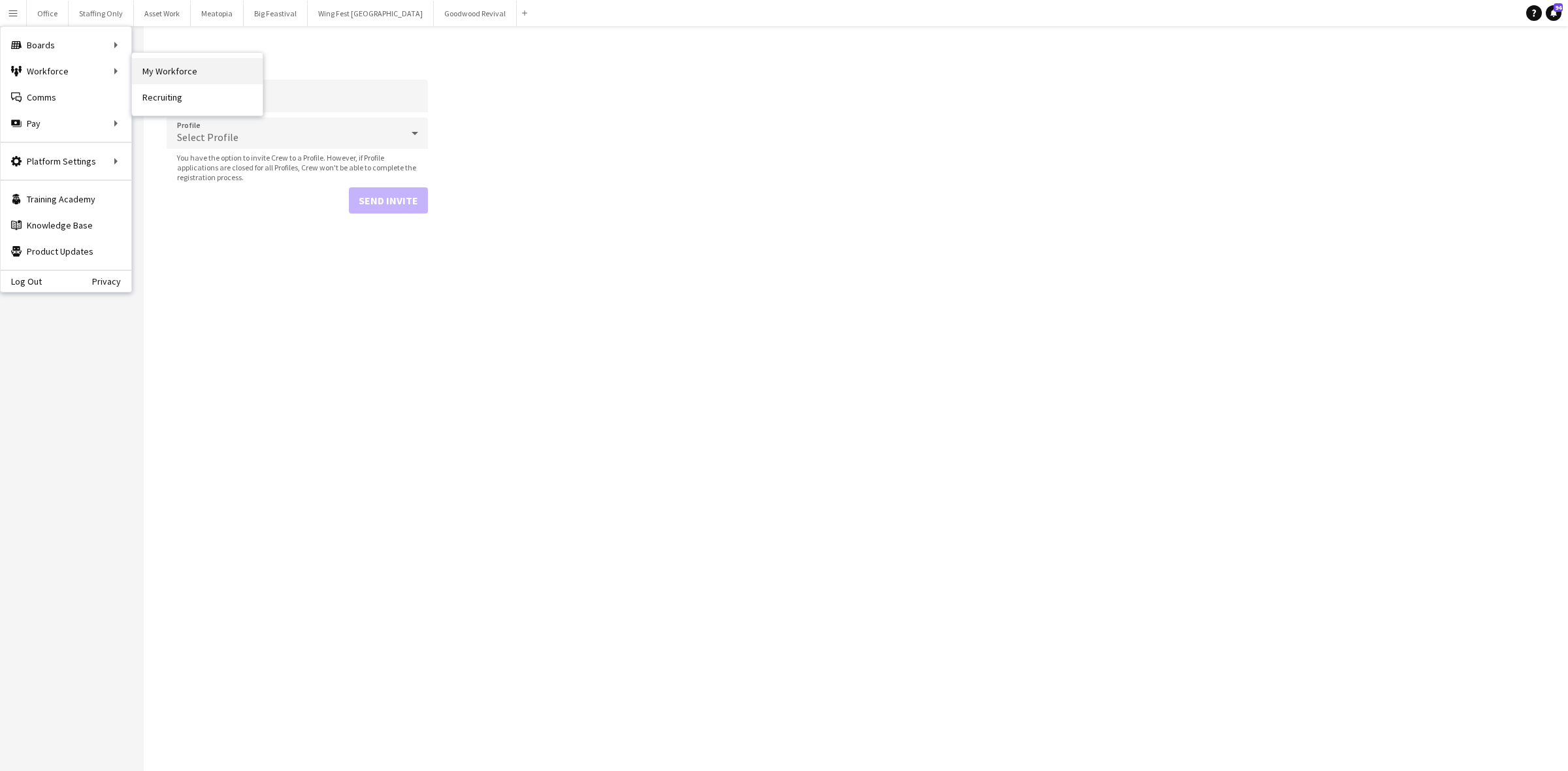
click at [159, 69] on link "My Workforce" at bounding box center [197, 71] width 131 height 26
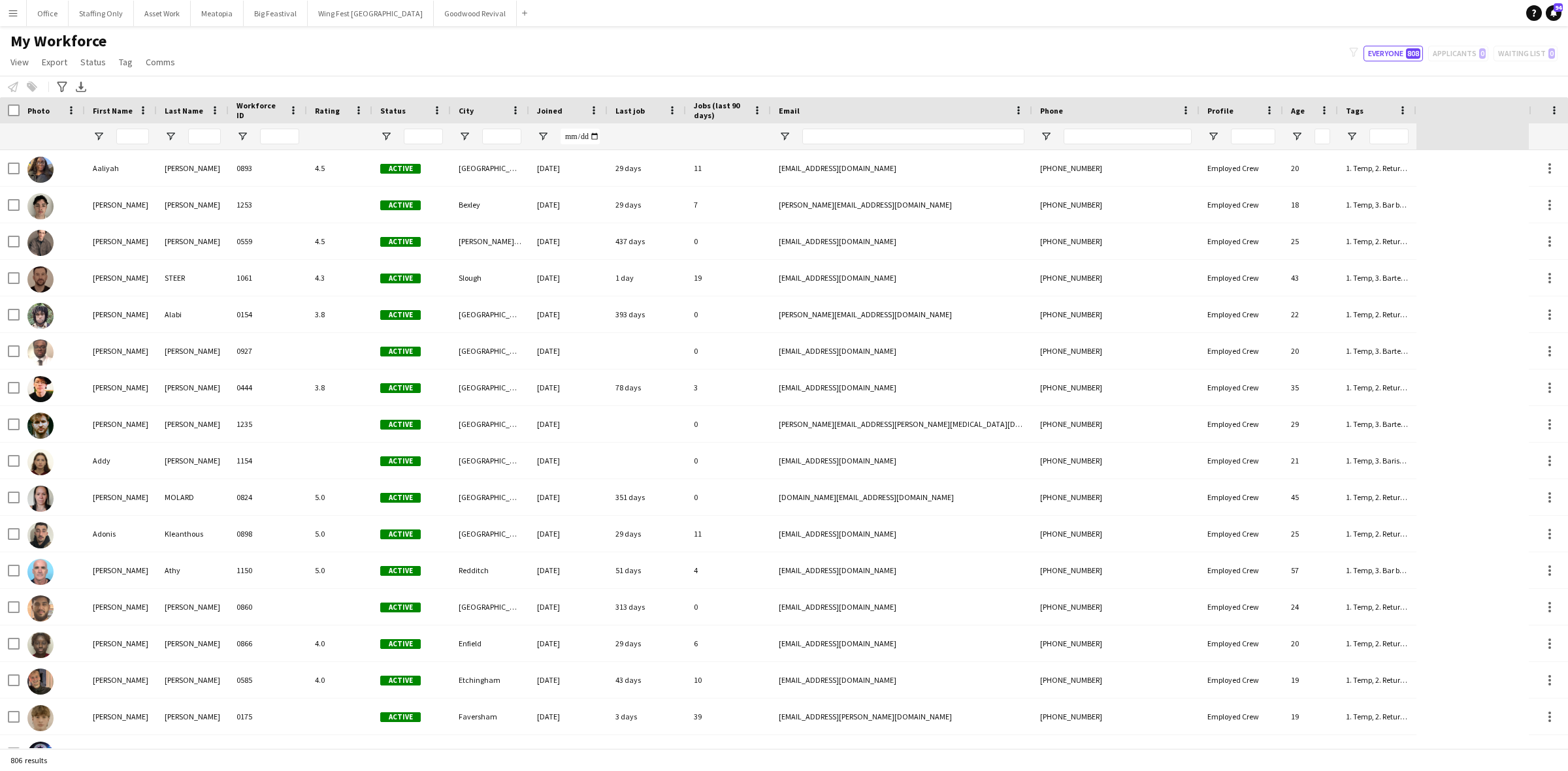
type input "******"
type input "**********"
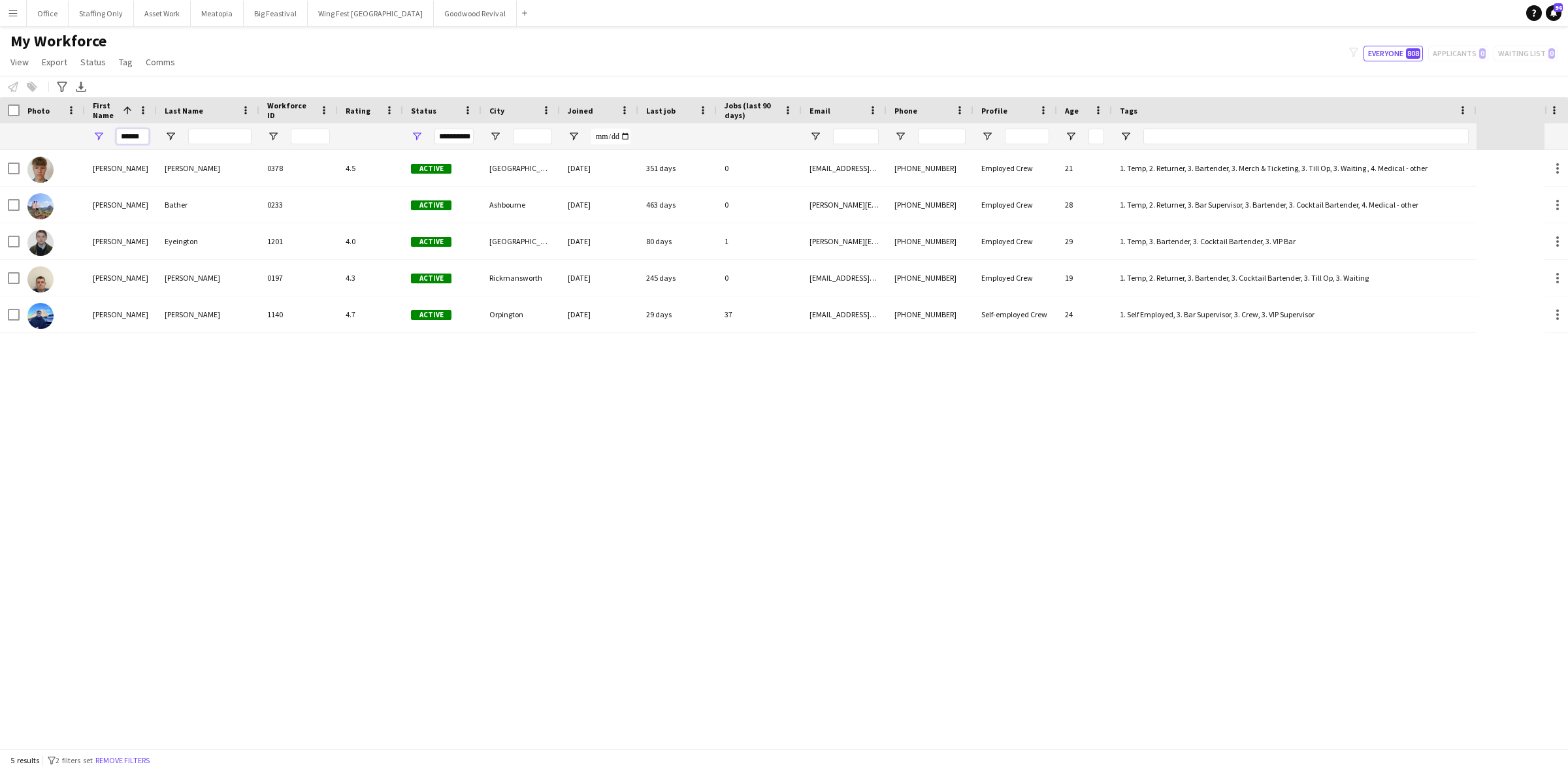
click at [134, 134] on input "******" at bounding box center [132, 137] width 32 height 16
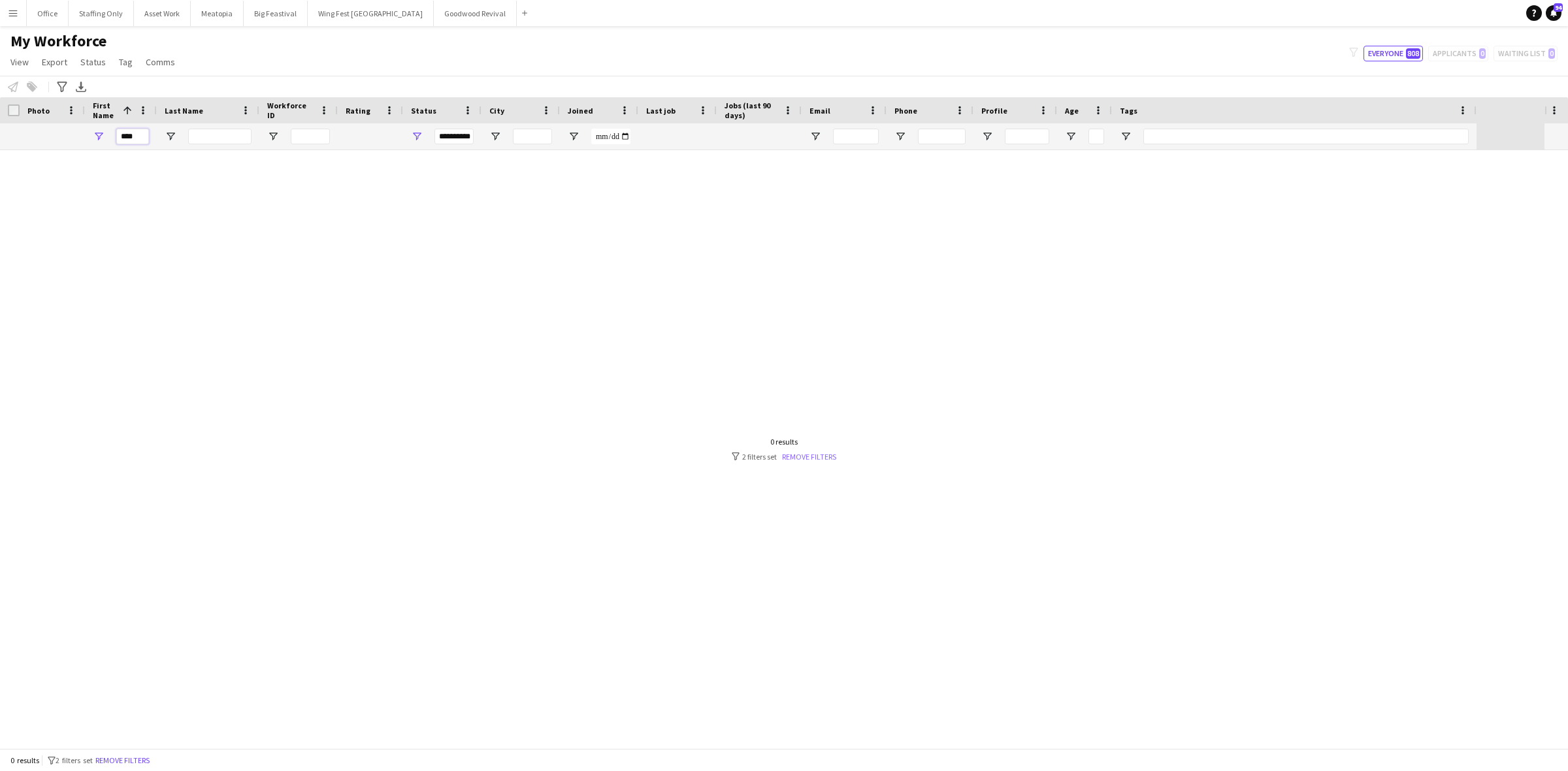
type input "****"
click at [818, 452] on link "Remove filters" at bounding box center [809, 457] width 54 height 10
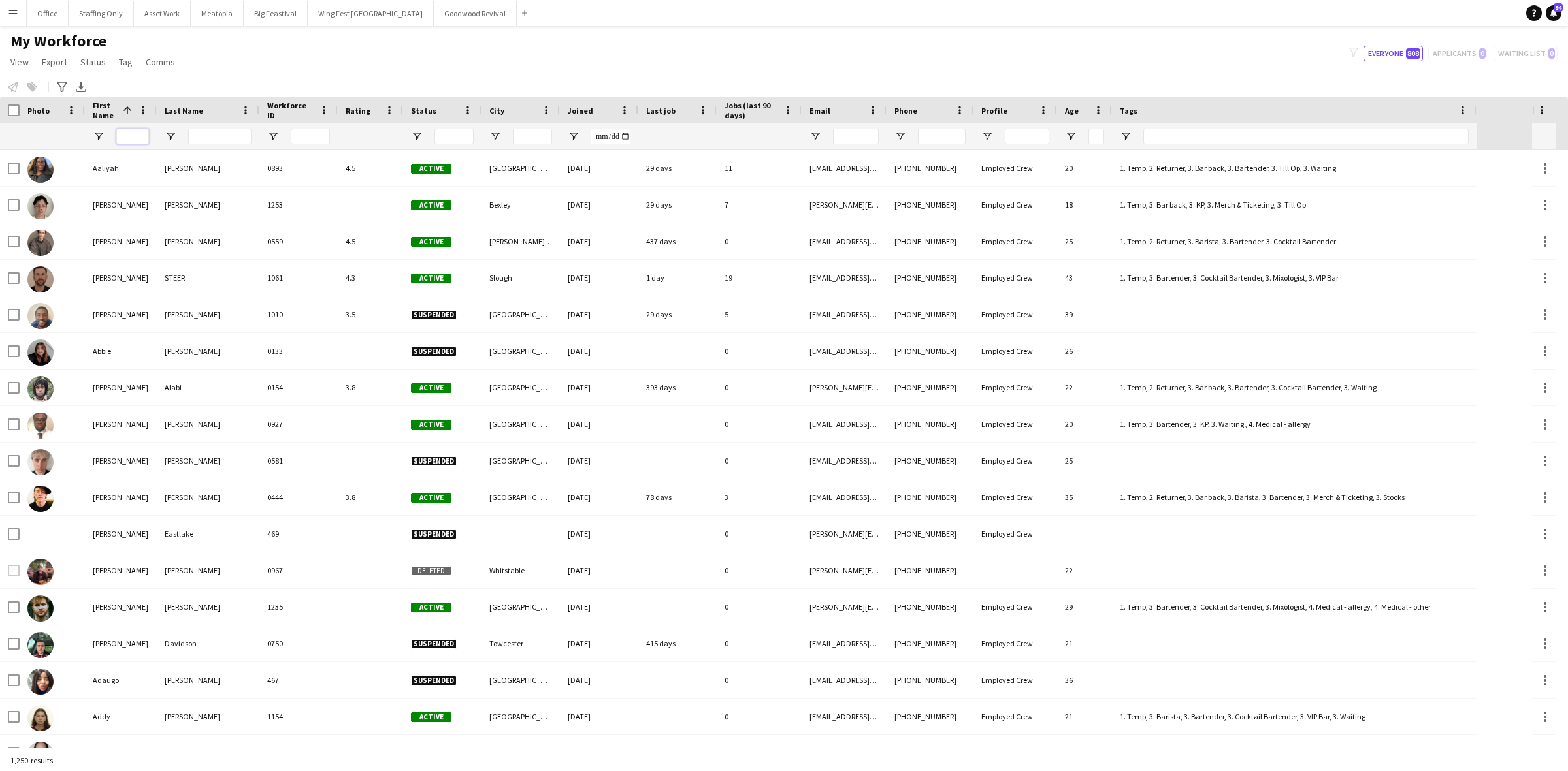
click at [138, 135] on input "First Name Filter Input" at bounding box center [132, 137] width 32 height 16
type input "****"
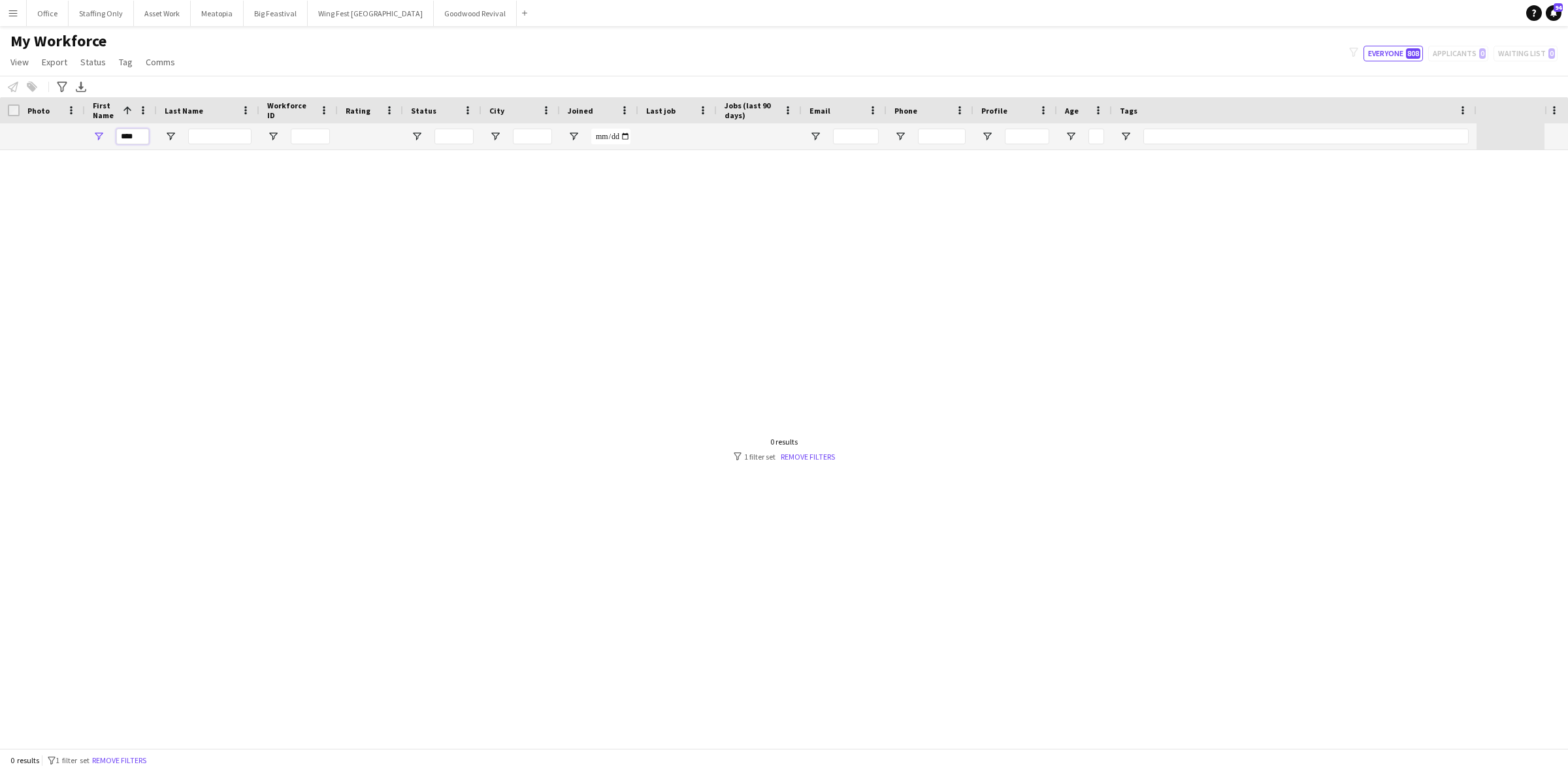
drag, startPoint x: 139, startPoint y: 135, endPoint x: 85, endPoint y: 124, distance: 55.1
click at [85, 124] on div "****" at bounding box center [120, 137] width 71 height 26
click at [216, 139] on input "Last Name Filter Input" at bounding box center [220, 137] width 64 height 16
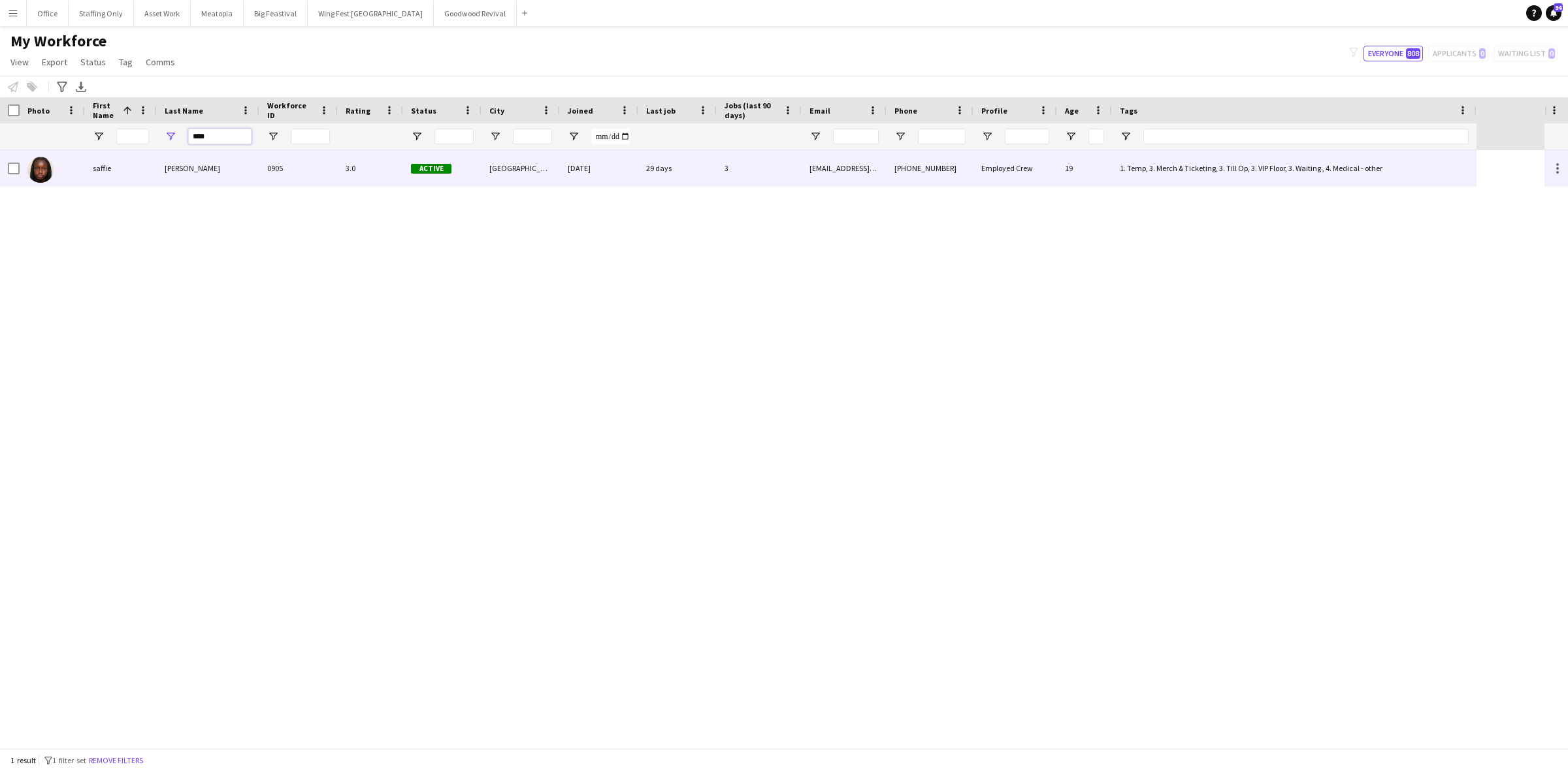
type input "****"
click at [197, 172] on div "ndoye" at bounding box center [208, 167] width 103 height 36
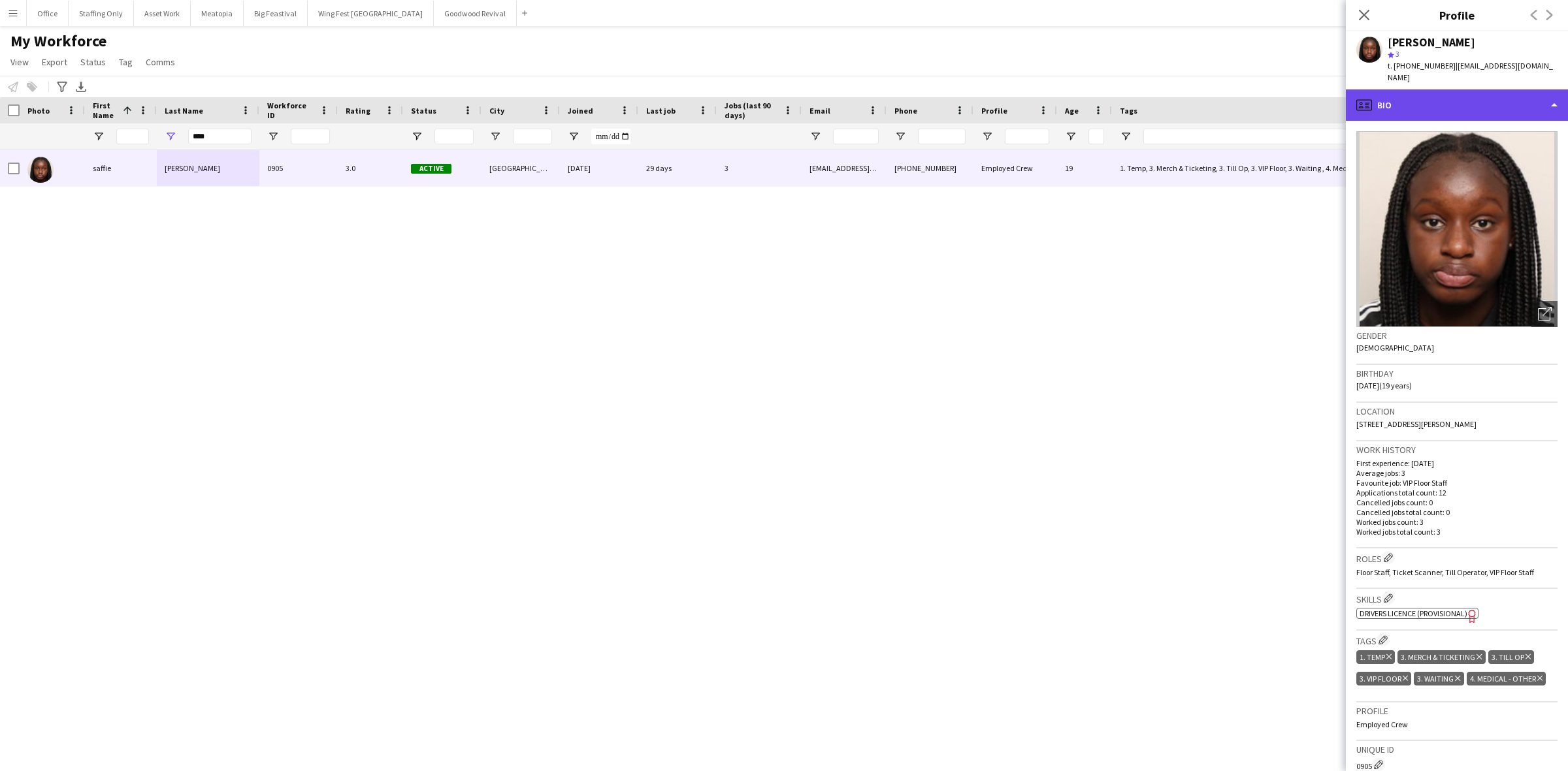
click at [1428, 97] on div "profile Bio" at bounding box center [1456, 105] width 222 height 31
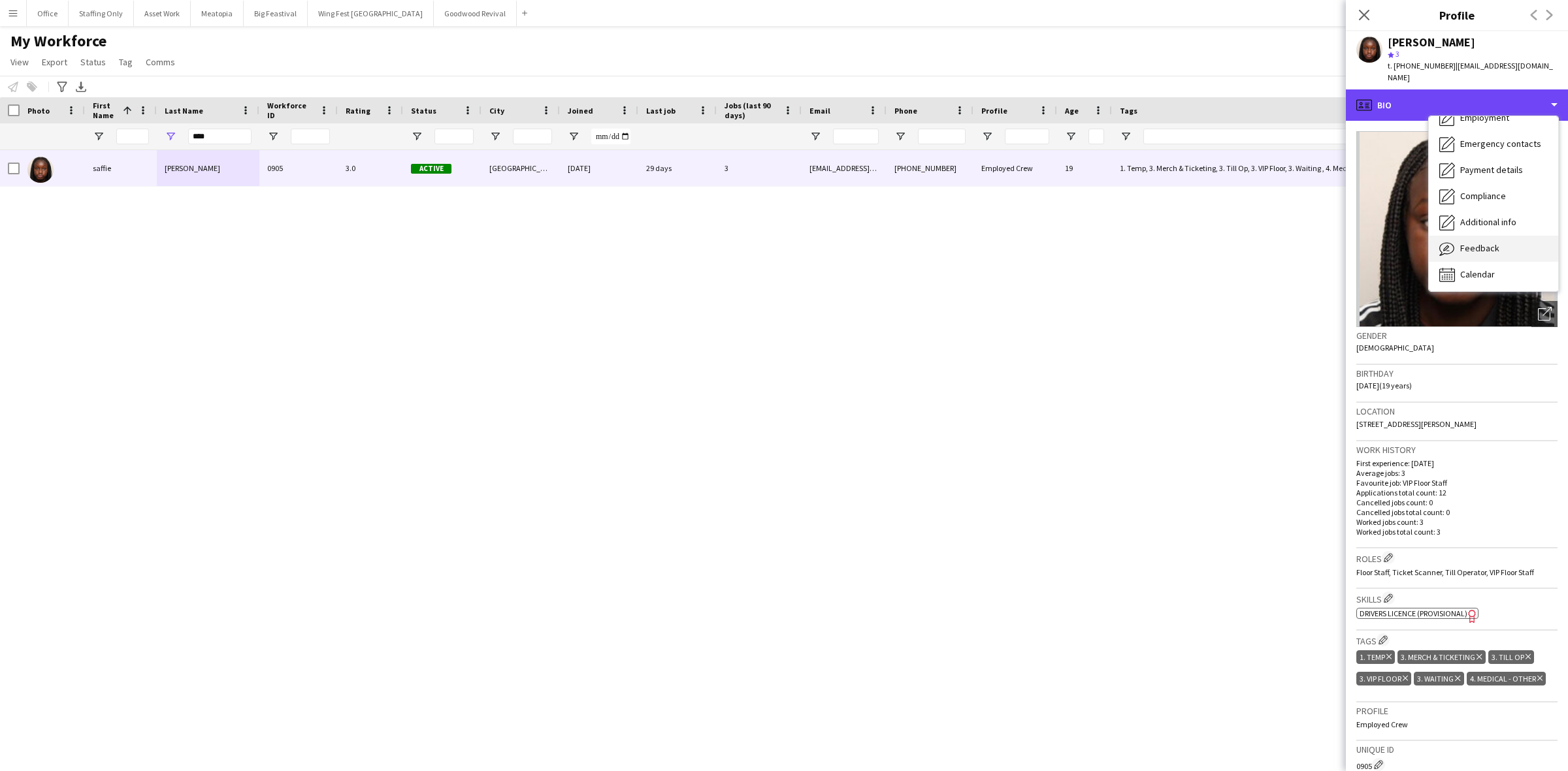
scroll to position [96, 0]
click at [1499, 260] on div "Calendar Calendar" at bounding box center [1493, 274] width 129 height 26
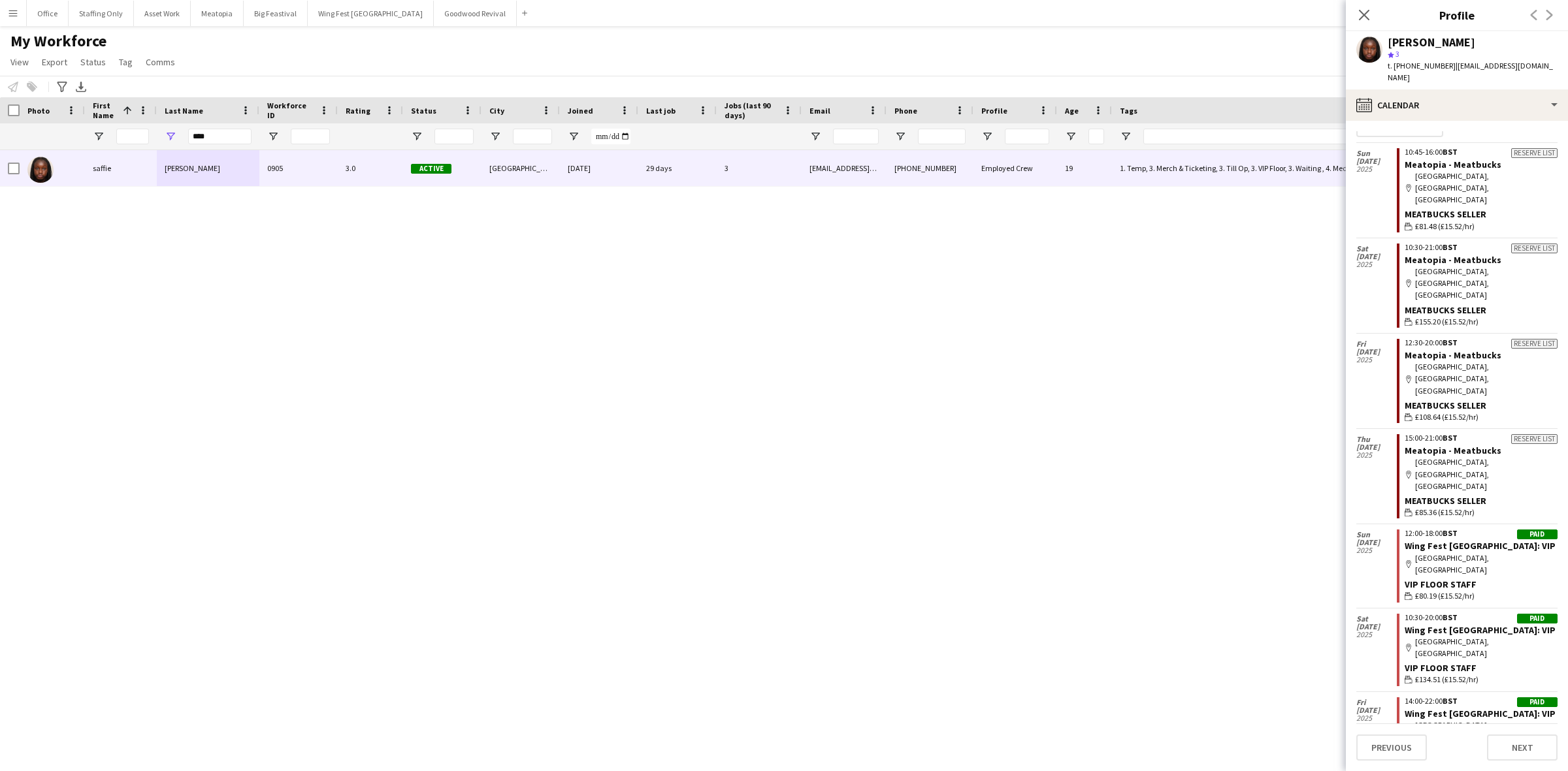
scroll to position [0, 0]
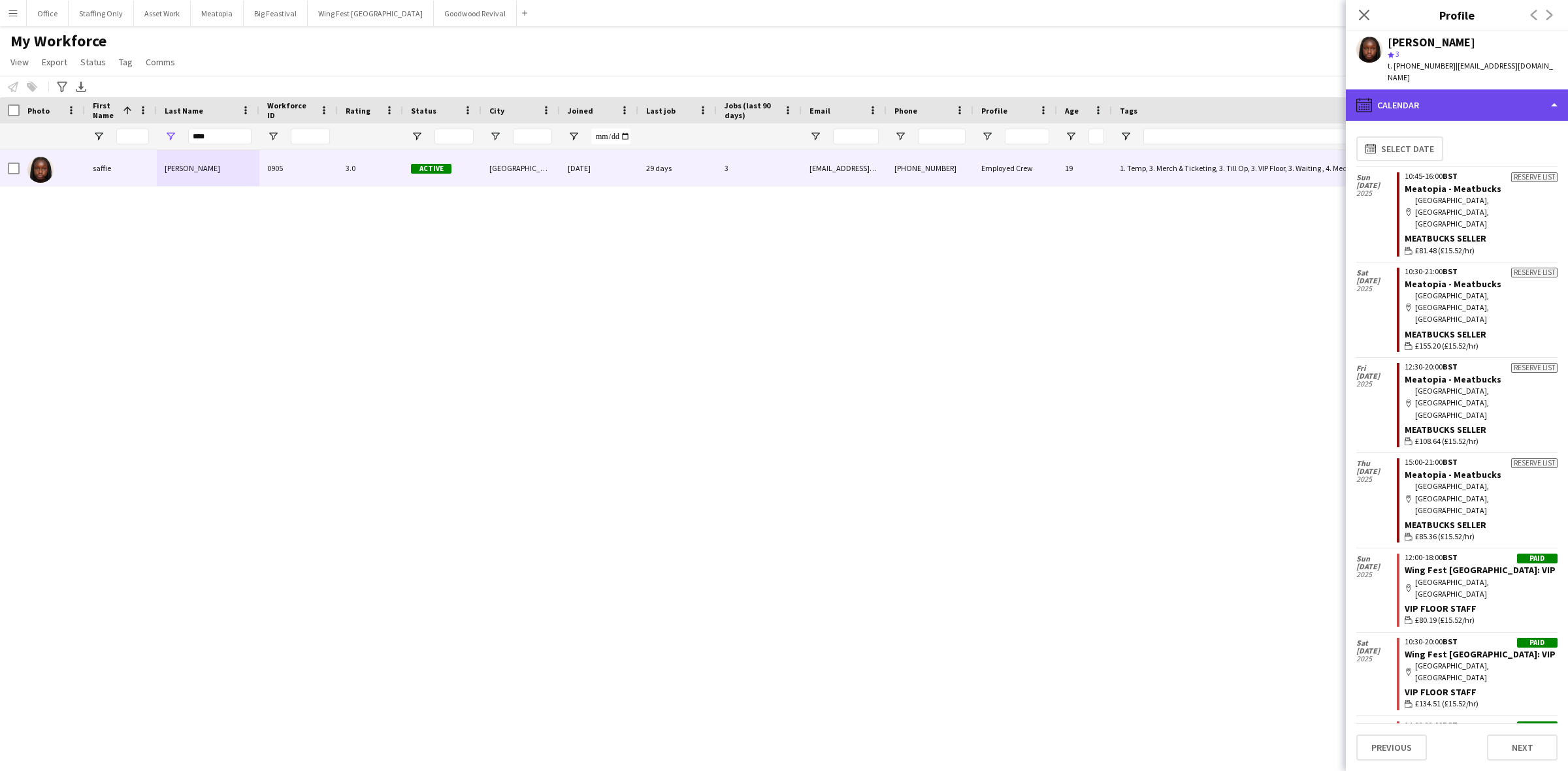
click at [1432, 92] on div "calendar-full Calendar" at bounding box center [1456, 105] width 222 height 31
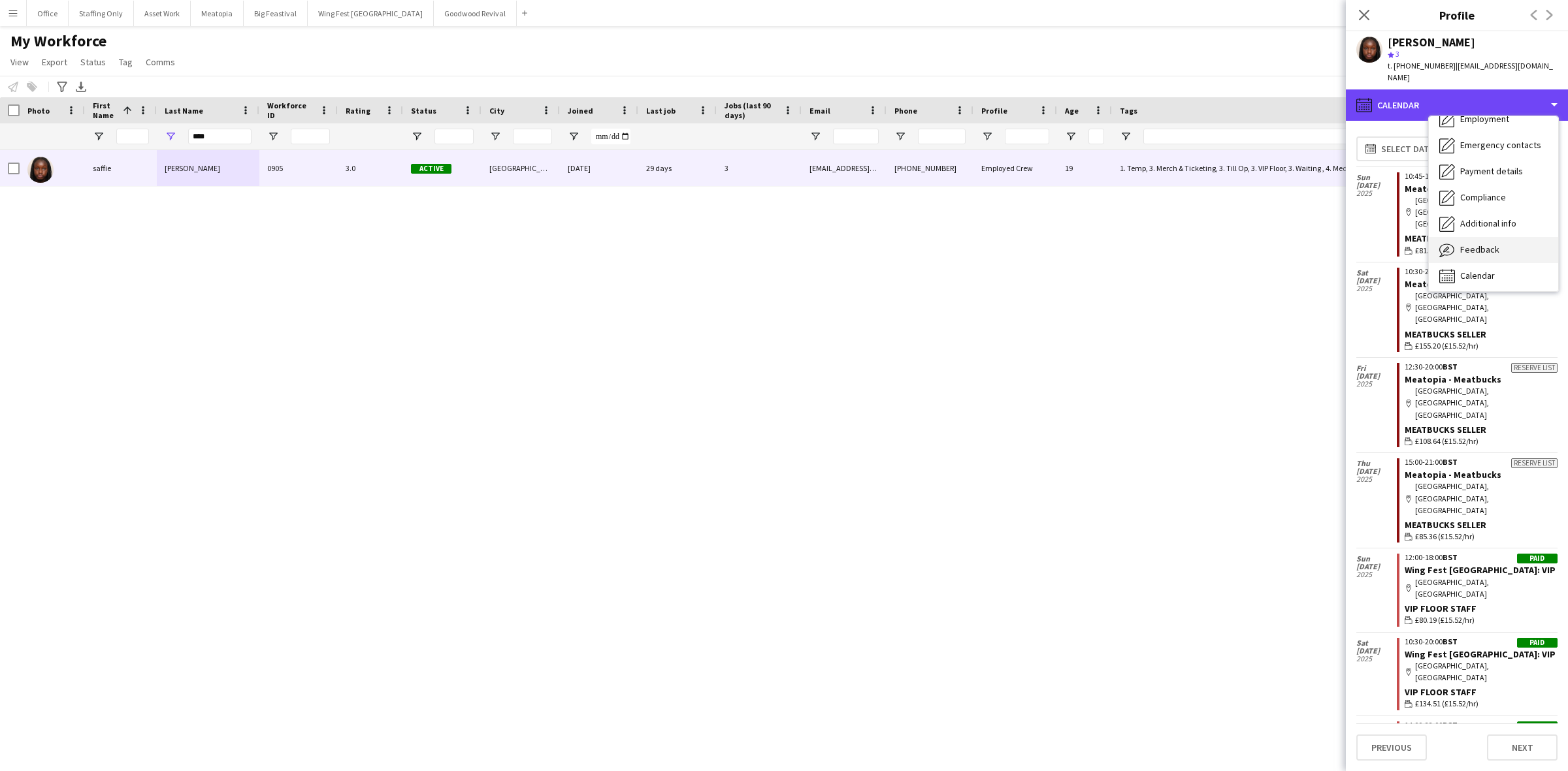
scroll to position [96, 0]
click at [1491, 241] on span "Feedback" at bounding box center [1479, 247] width 39 height 11
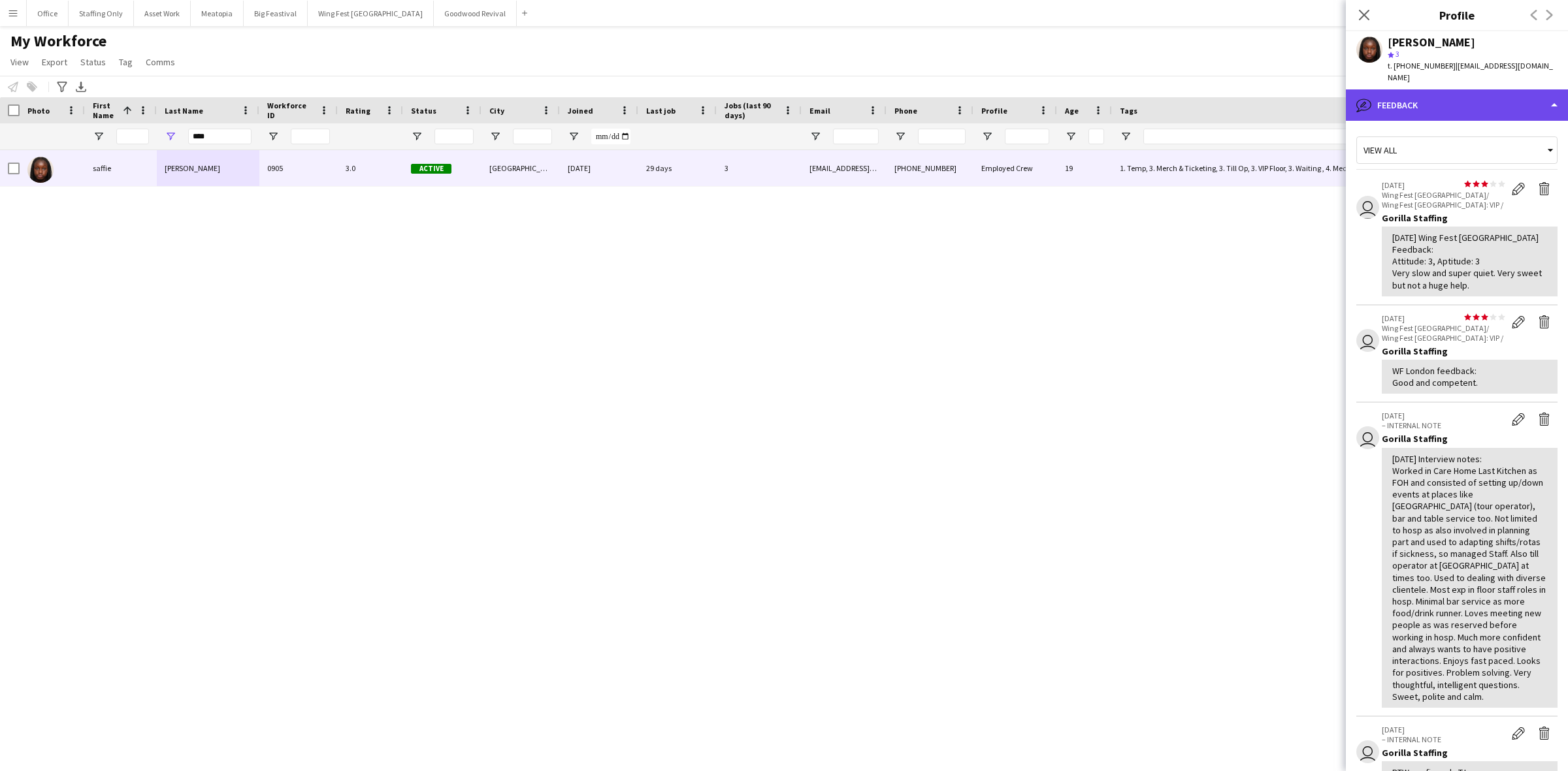
click at [1423, 95] on div "bubble-pencil Feedback" at bounding box center [1456, 105] width 222 height 31
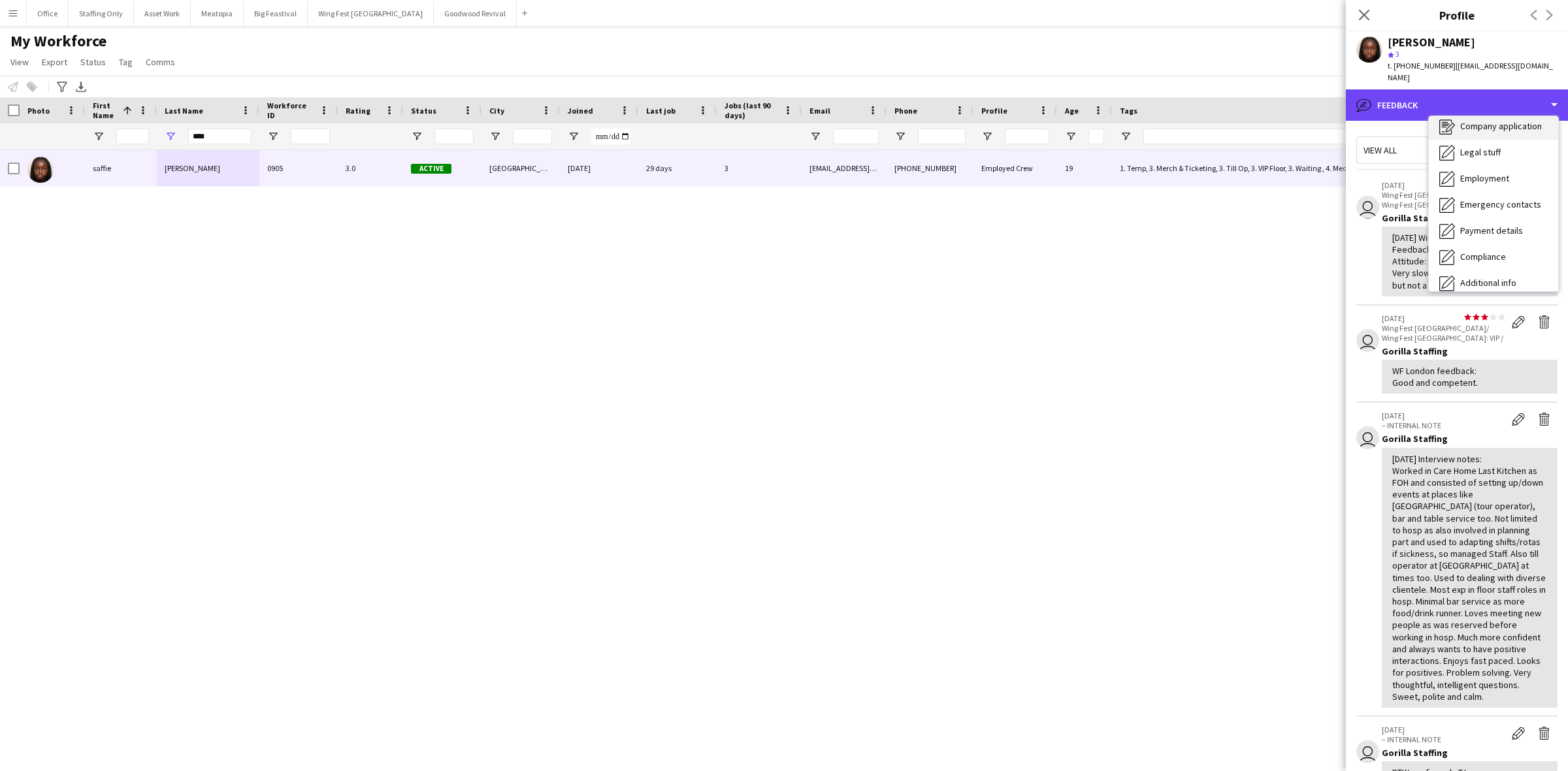
scroll to position [0, 0]
click at [1478, 126] on div "Bio Bio" at bounding box center [1493, 134] width 129 height 26
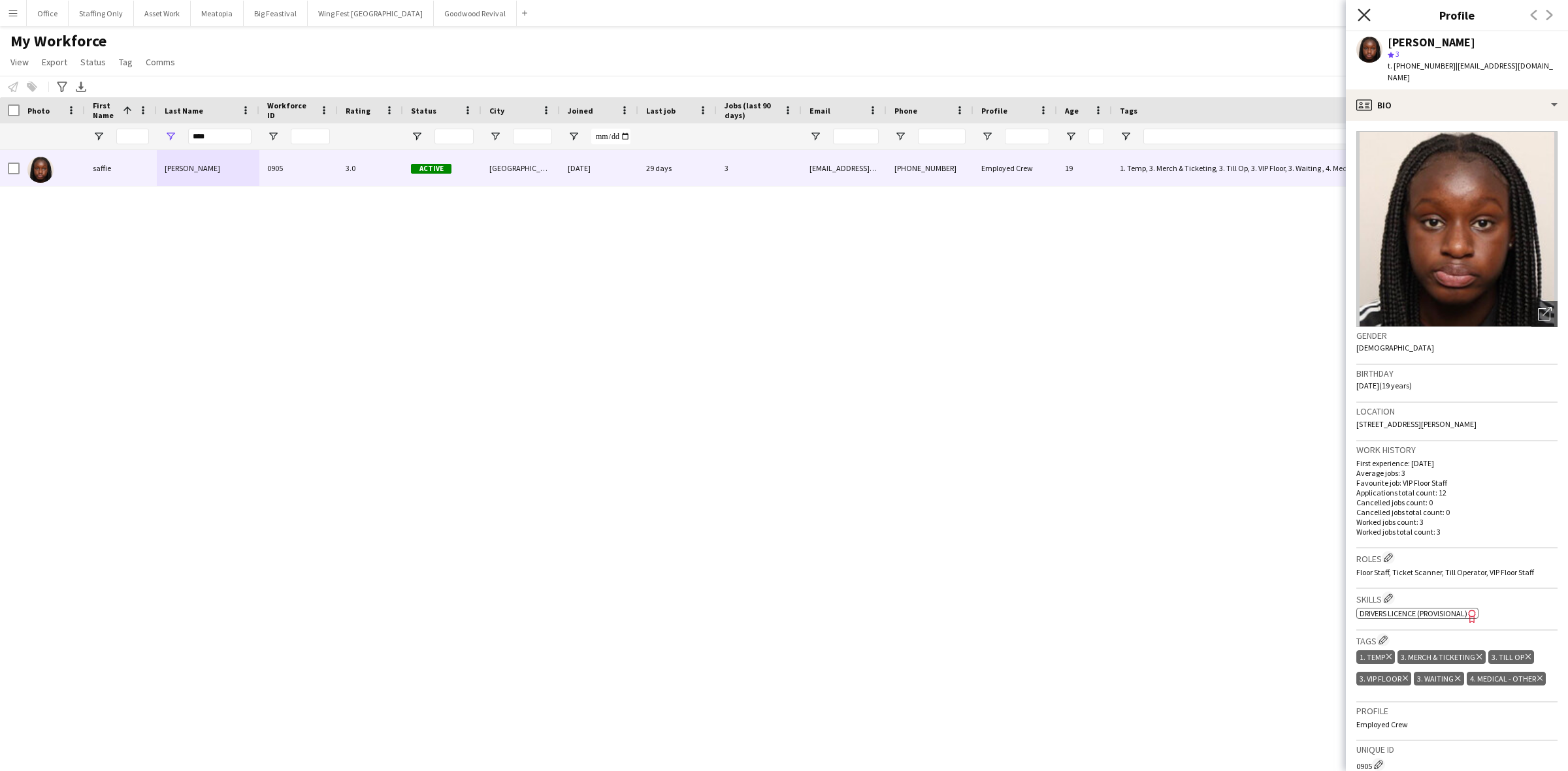
click at [1366, 15] on icon at bounding box center [1364, 15] width 12 height 12
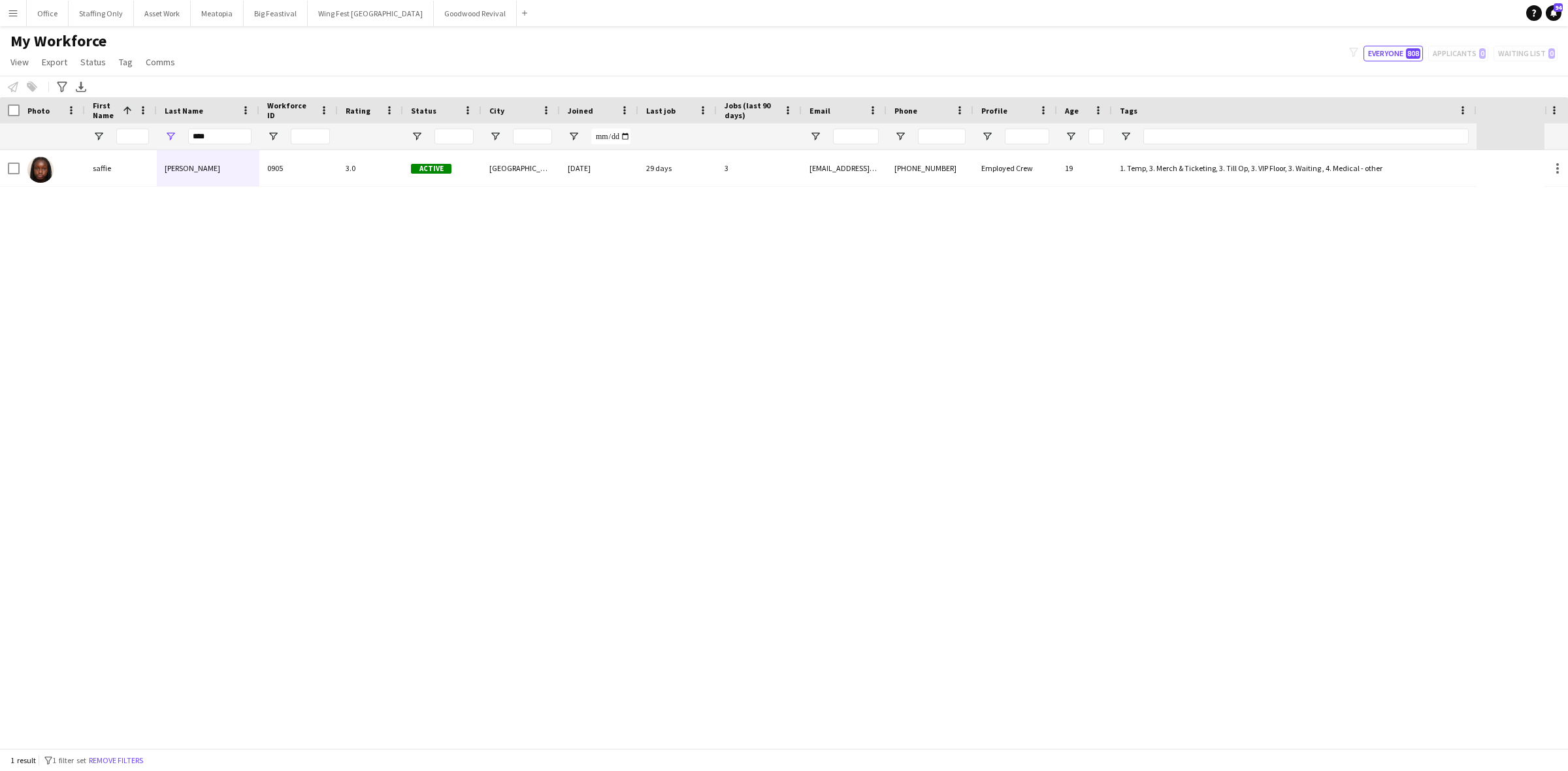
click at [10, 13] on app-icon "Menu" at bounding box center [13, 13] width 10 height 10
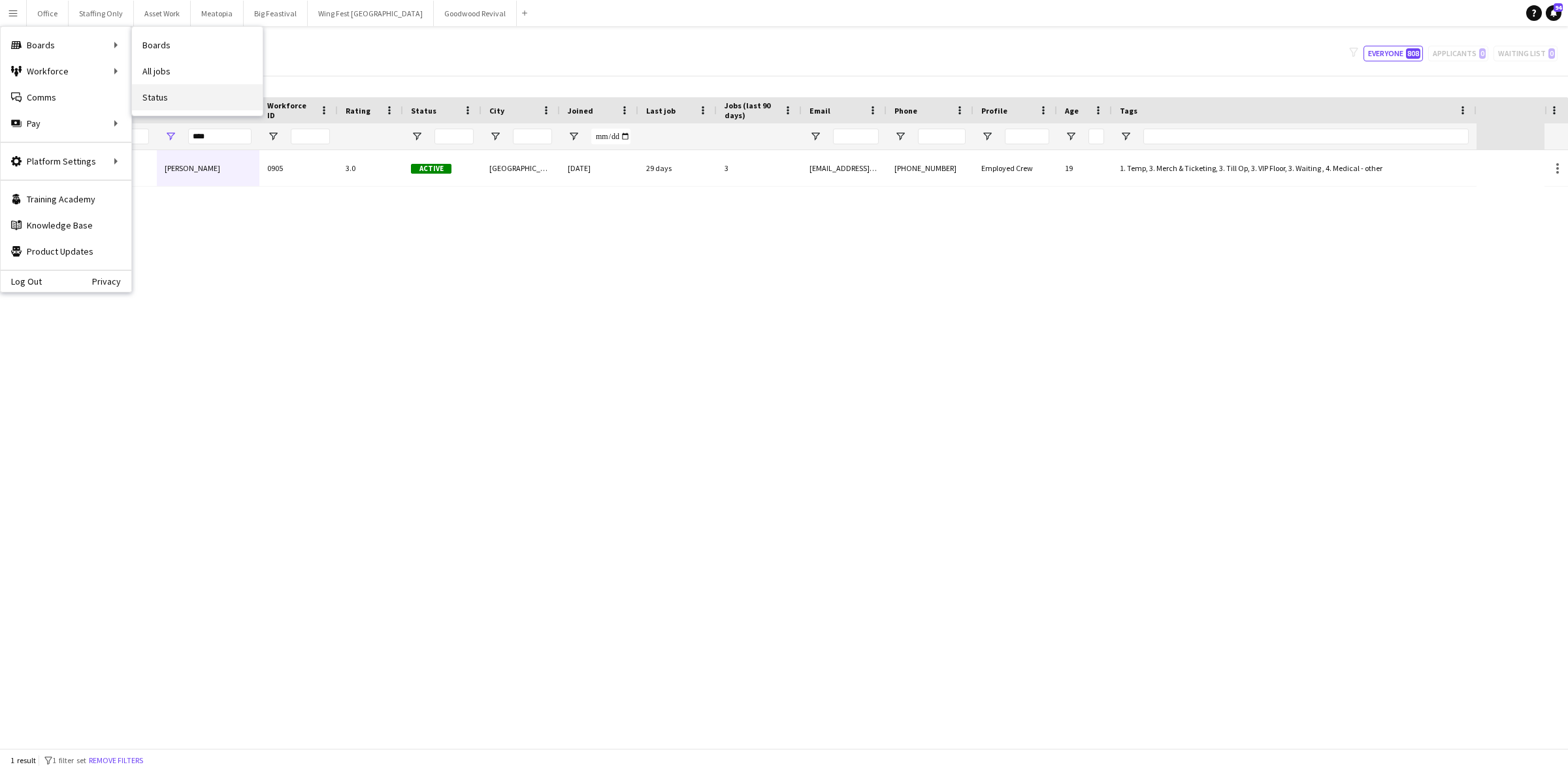
click at [187, 98] on link "Status" at bounding box center [197, 98] width 131 height 26
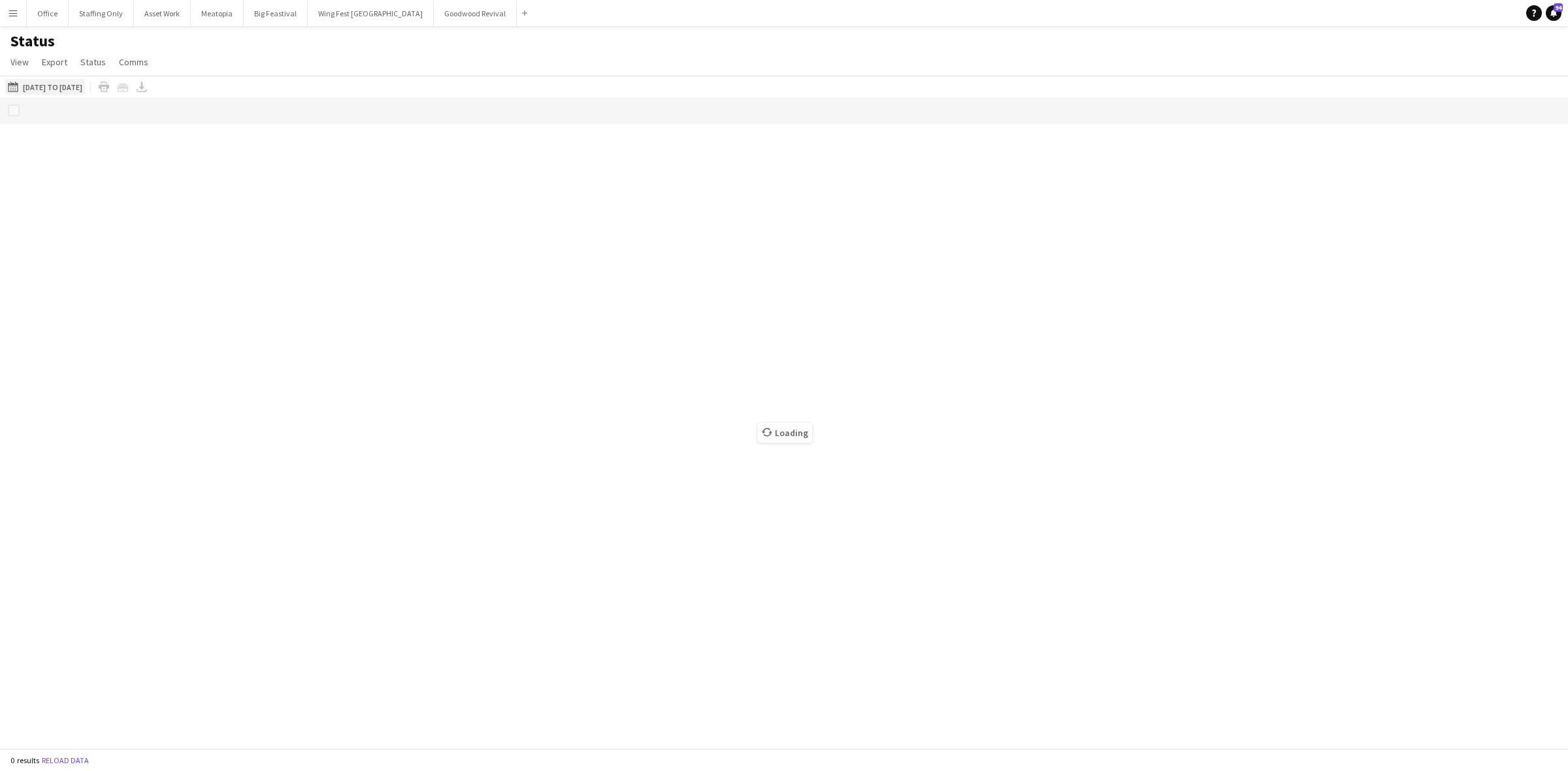
click at [66, 85] on button "25-08-2025 to 31-08-2025 25-08-2025 to 31-08-2025" at bounding box center [44, 87] width 79 height 16
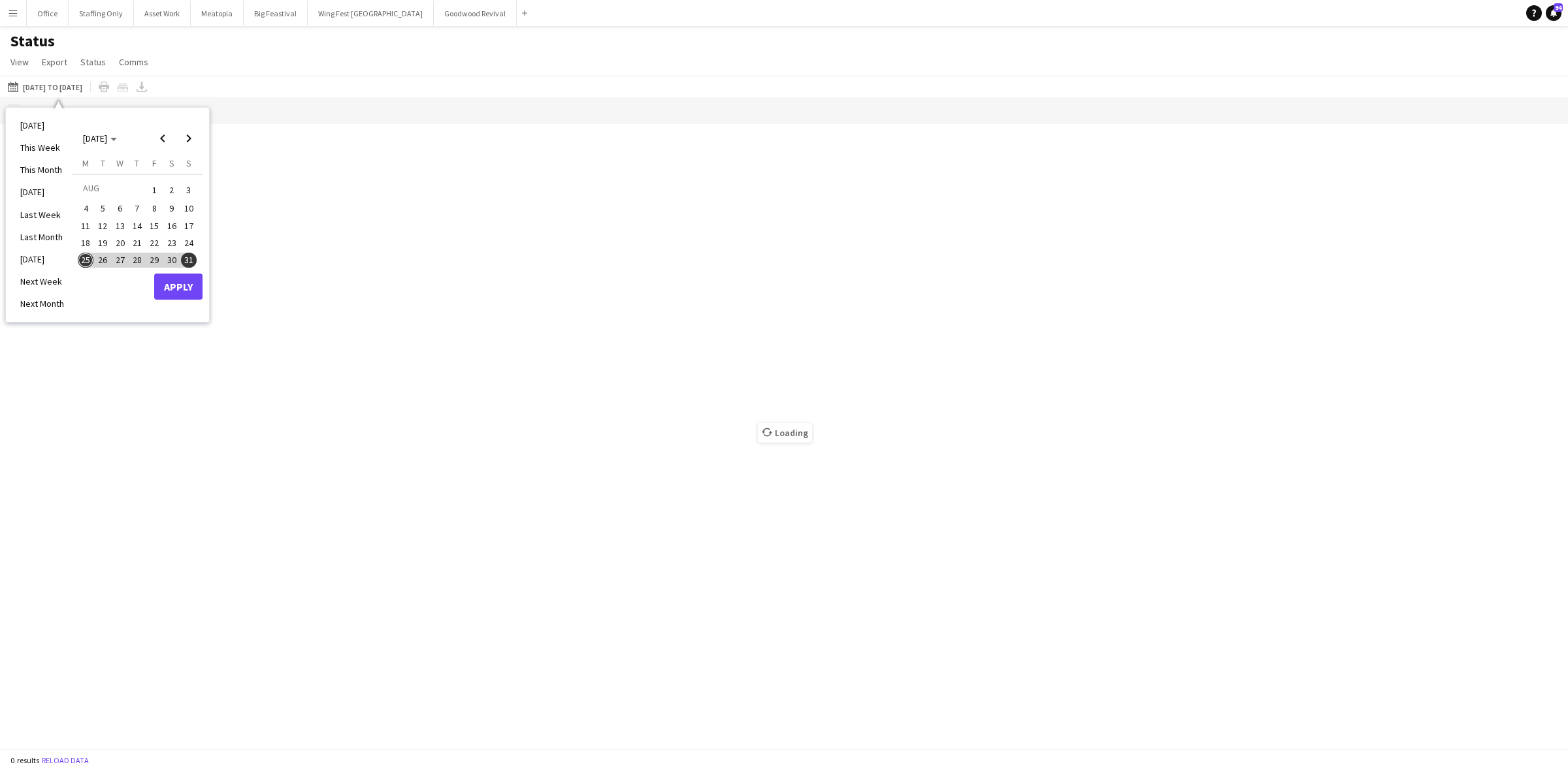
click at [155, 240] on span "22" at bounding box center [154, 243] width 16 height 16
click at [178, 286] on button "Apply" at bounding box center [178, 287] width 48 height 26
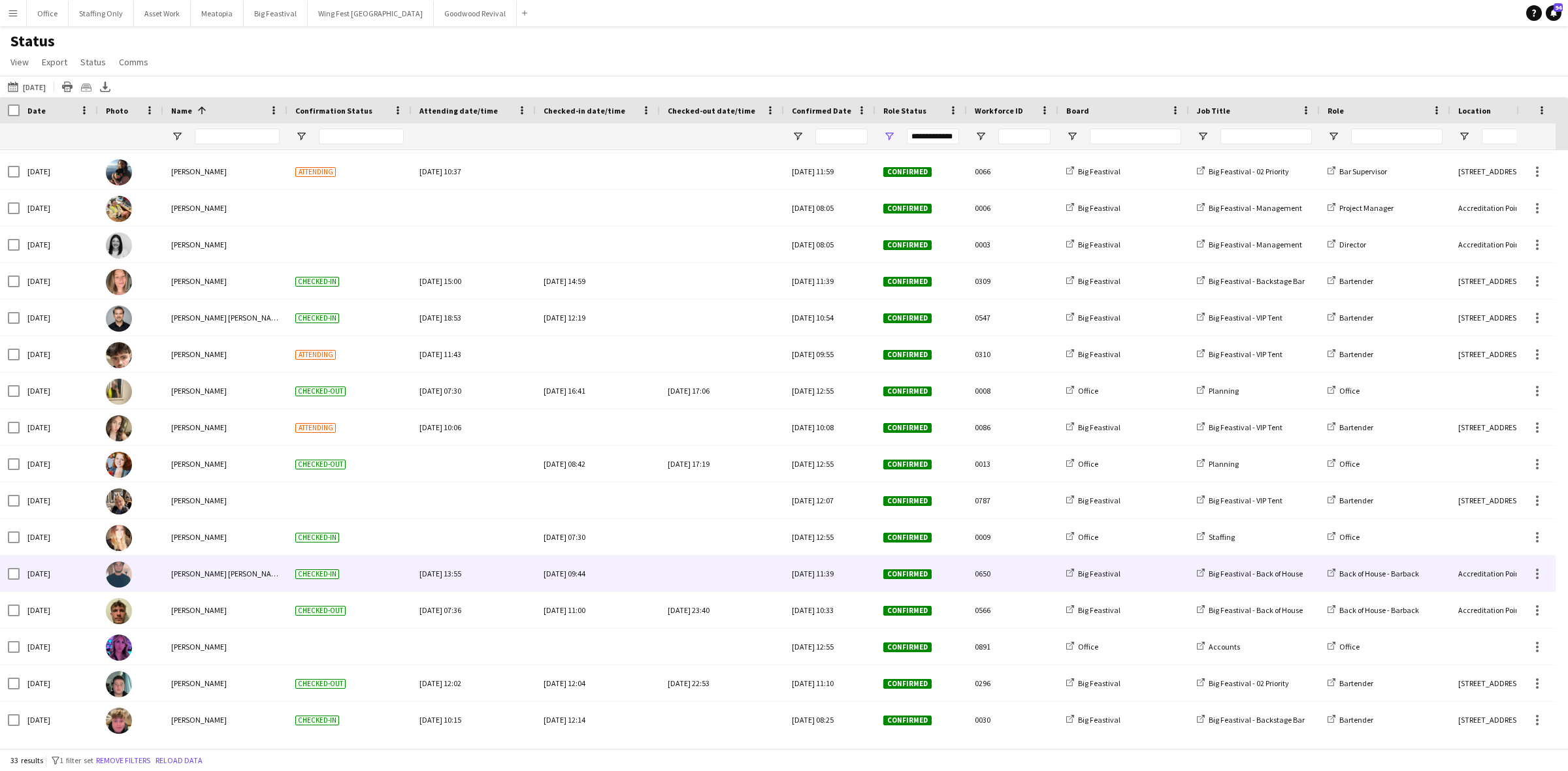
scroll to position [620, 0]
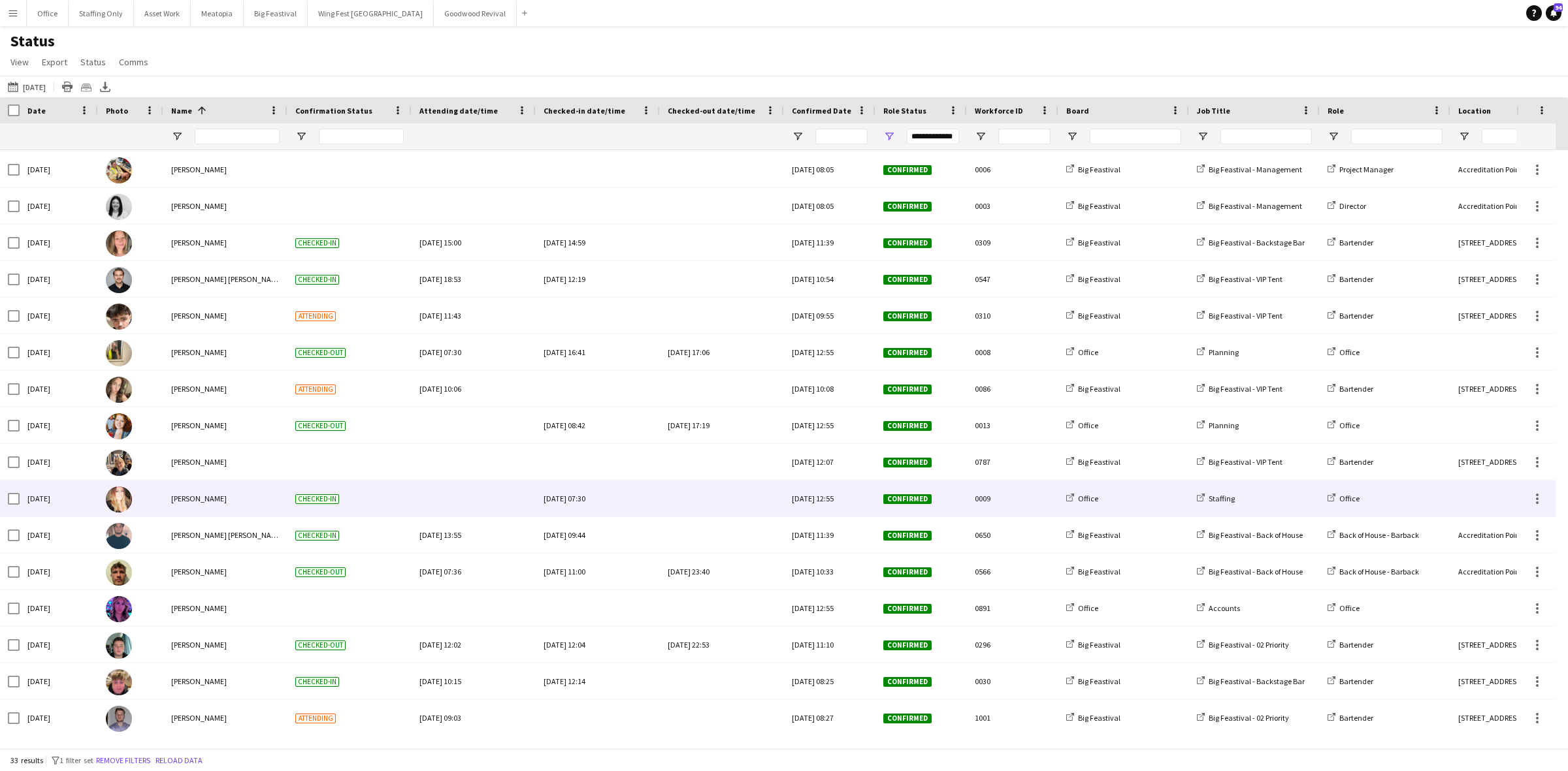
click at [721, 503] on div at bounding box center [722, 498] width 108 height 36
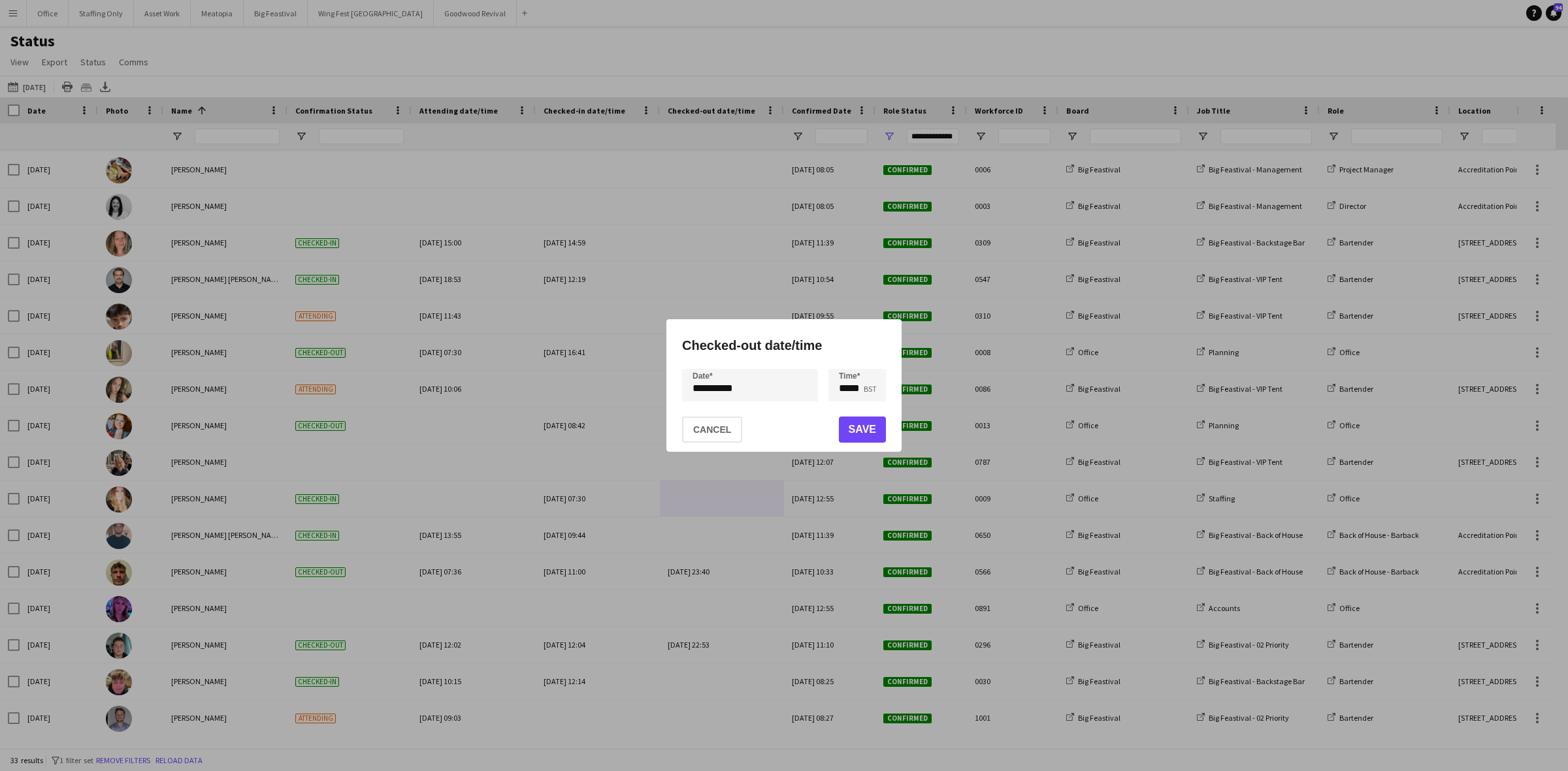
click at [730, 389] on div "**********" at bounding box center [784, 385] width 1568 height 771
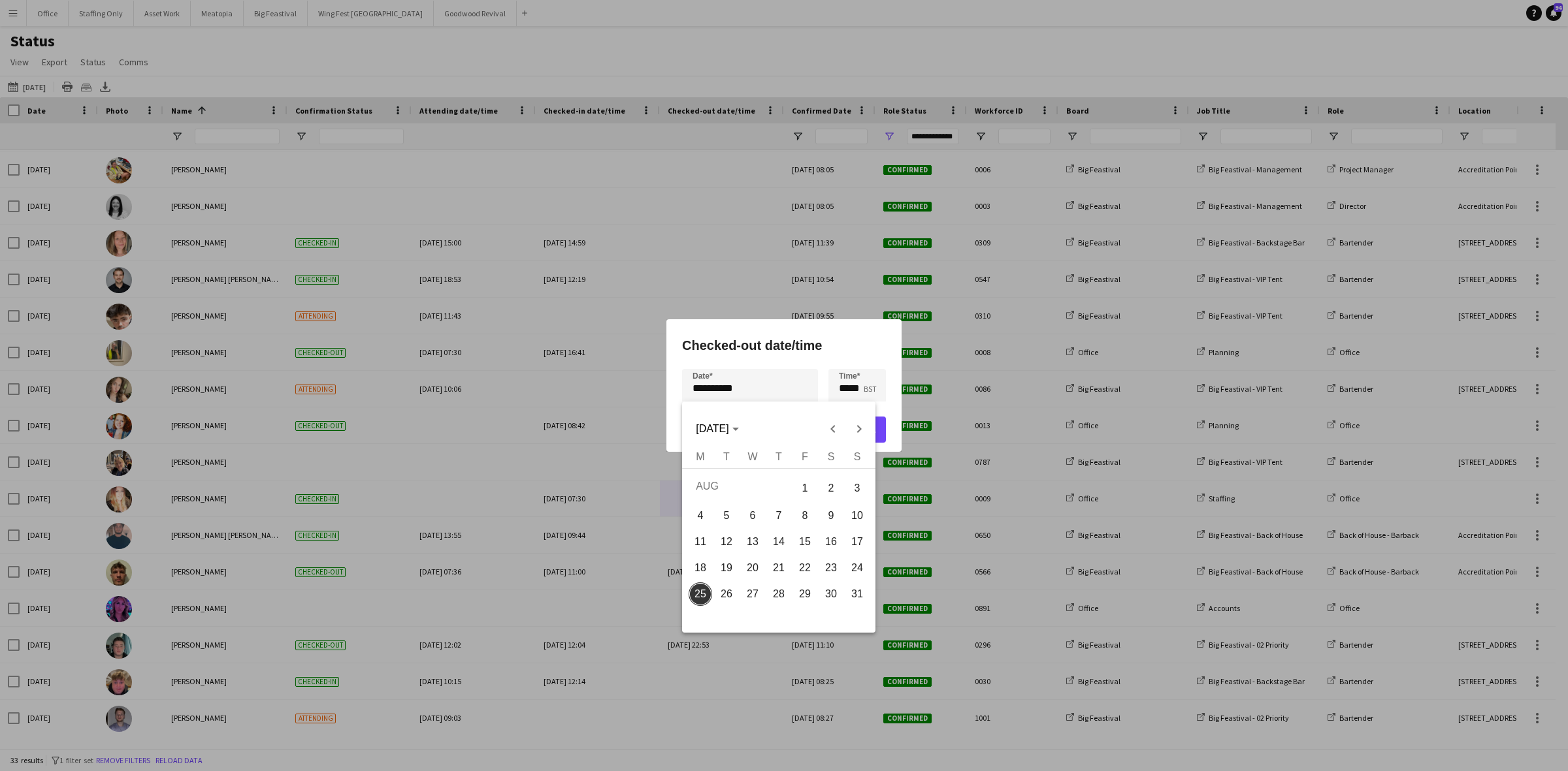
click at [804, 566] on span "22" at bounding box center [804, 568] width 24 height 24
type input "**********"
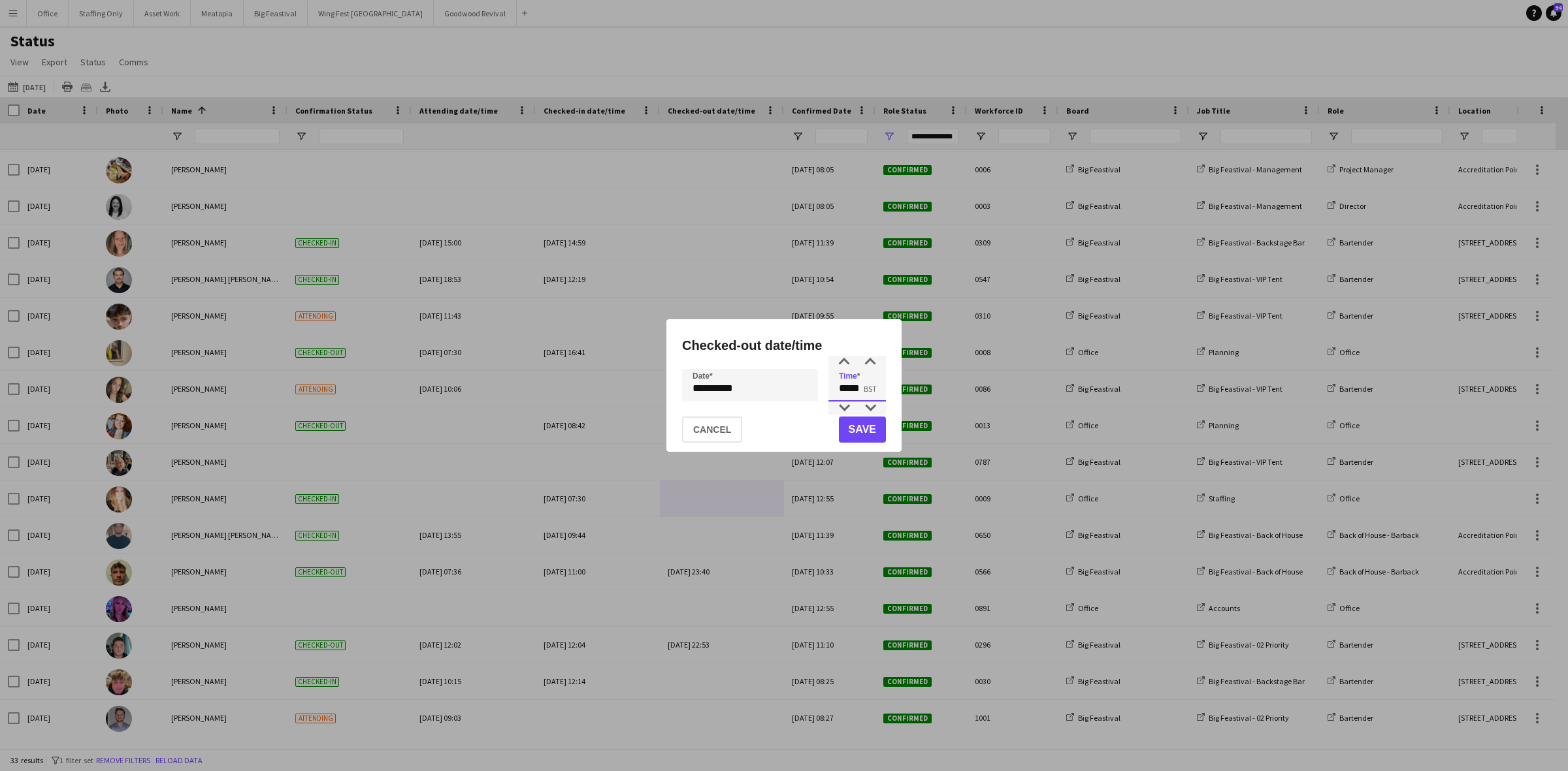
drag, startPoint x: 863, startPoint y: 389, endPoint x: 833, endPoint y: 389, distance: 30.0
click at [833, 389] on input "*****" at bounding box center [857, 385] width 58 height 32
type input "*****"
click at [859, 436] on button "Save" at bounding box center [862, 429] width 47 height 26
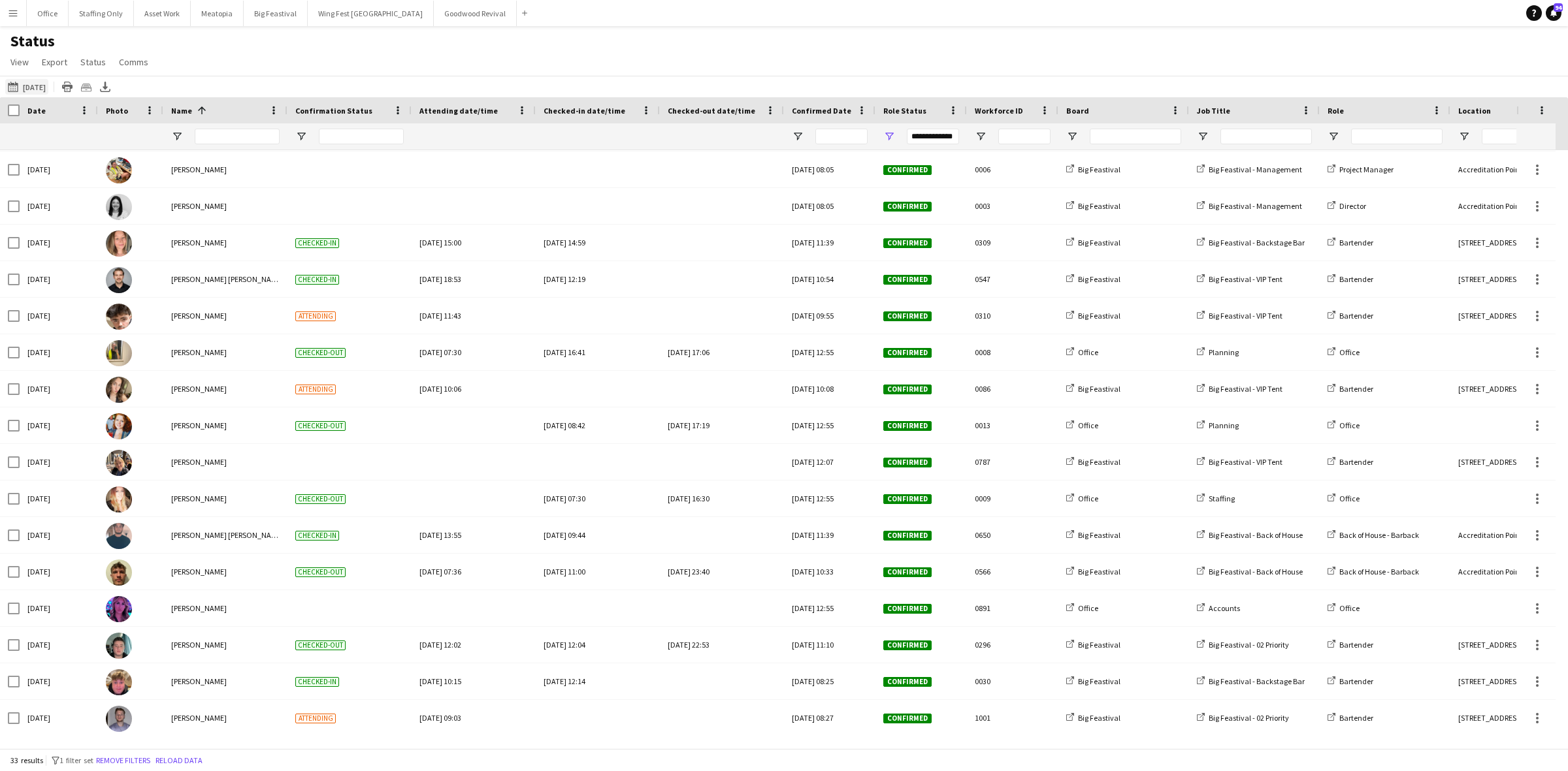
click at [31, 84] on button "25-08-2025 to 31-08-2025 22-08-2025" at bounding box center [26, 87] width 43 height 16
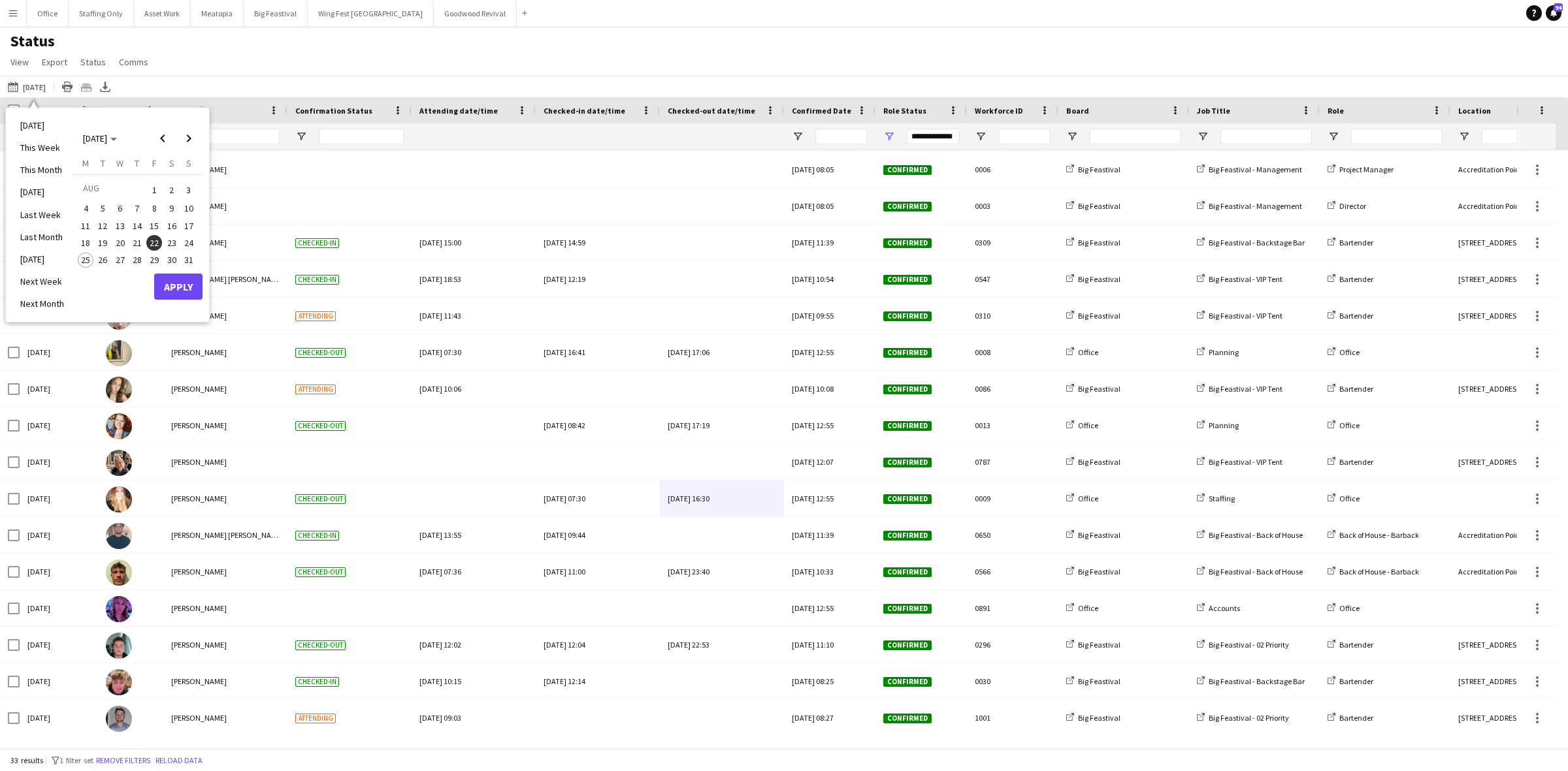
click at [137, 261] on span "28" at bounding box center [137, 260] width 16 height 16
click at [98, 259] on span "26" at bounding box center [103, 260] width 16 height 16
click at [102, 259] on span "26" at bounding box center [103, 260] width 16 height 16
click at [191, 141] on span "Next month" at bounding box center [189, 139] width 26 height 26
click at [98, 204] on span "2" at bounding box center [103, 206] width 16 height 16
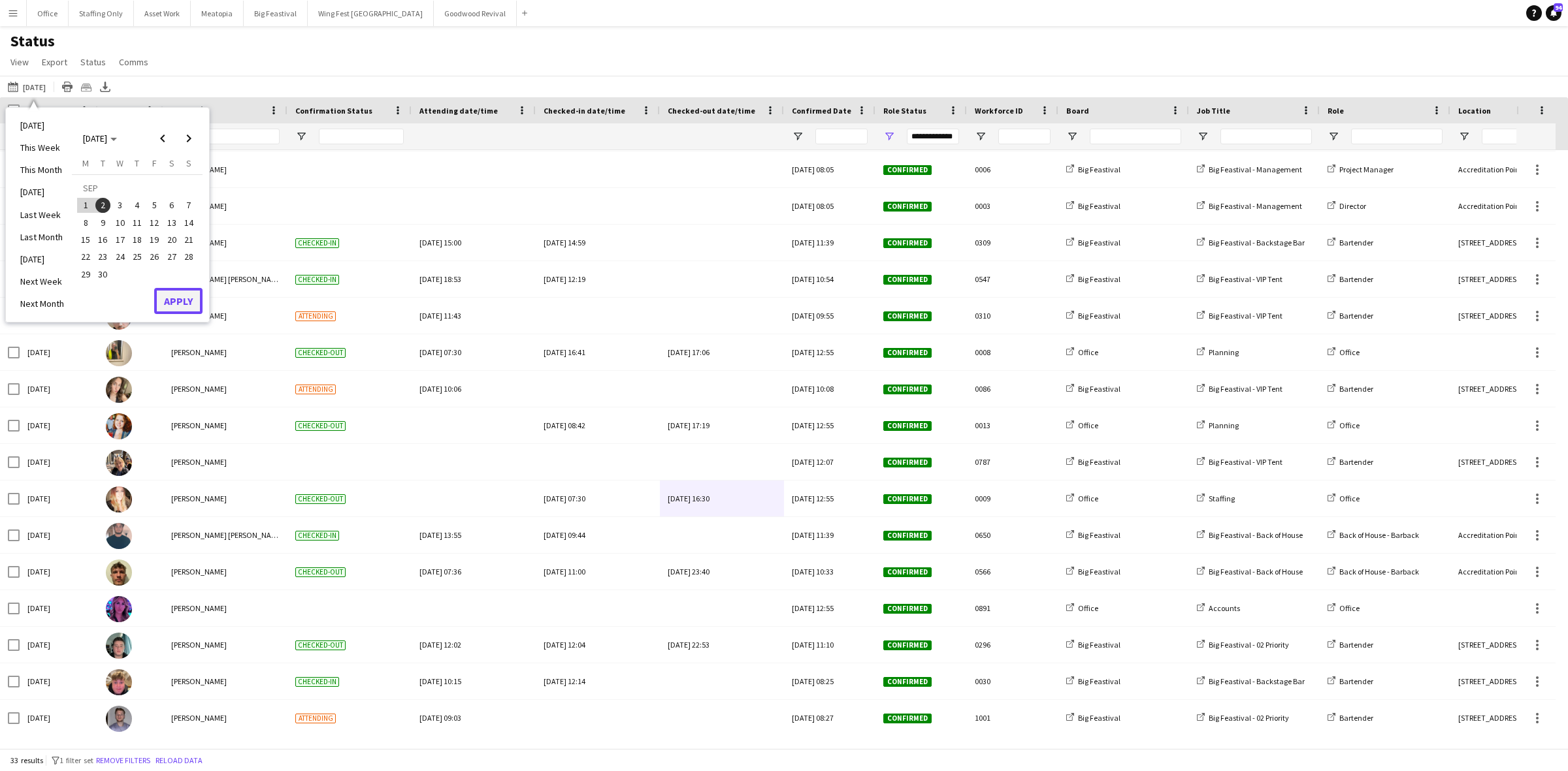
click at [180, 295] on button "Apply" at bounding box center [178, 301] width 48 height 26
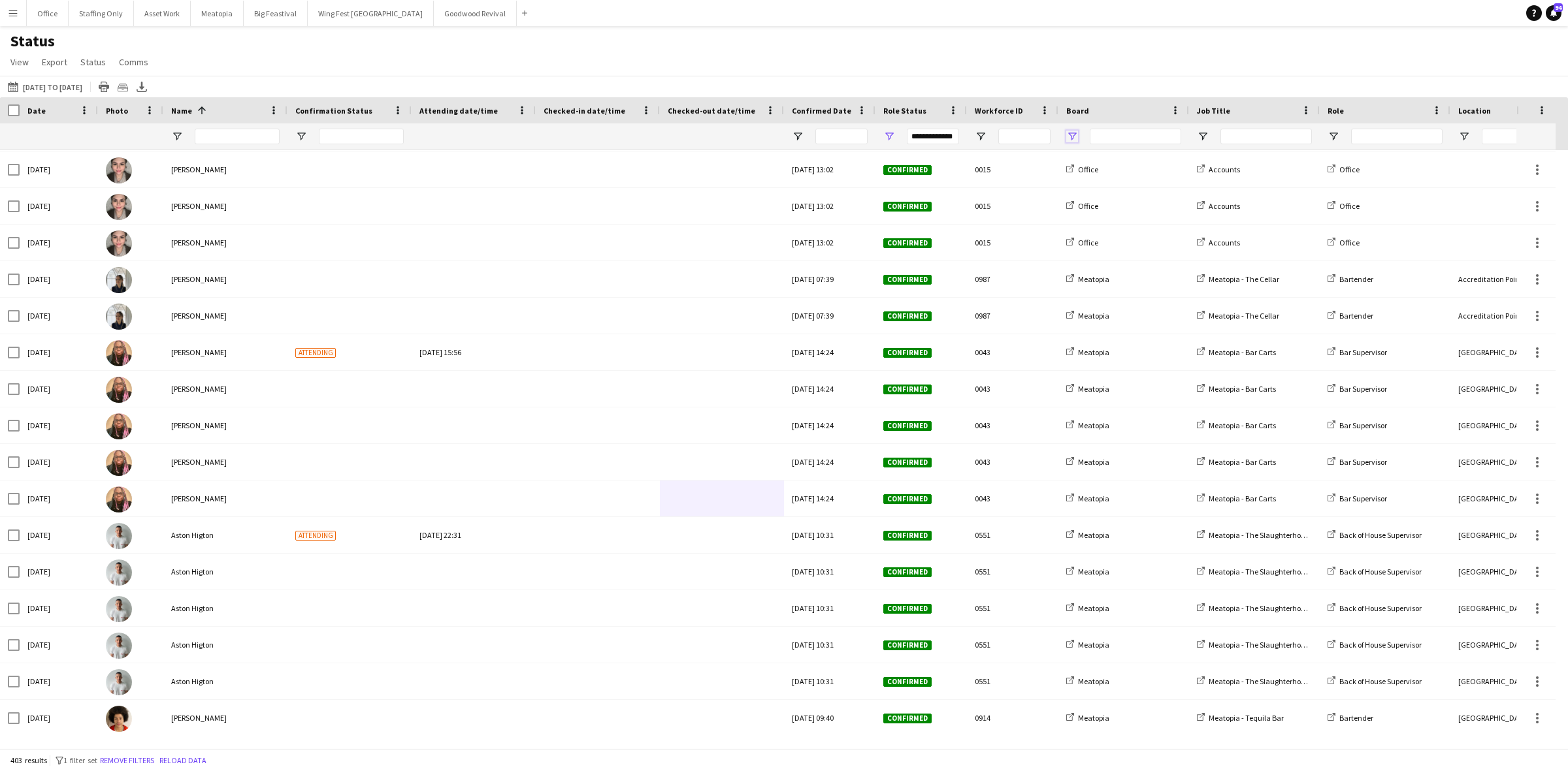
click at [1069, 140] on span "Open Filter Menu" at bounding box center [1071, 136] width 11 height 11
click at [1079, 210] on div "(Select All)" at bounding box center [1132, 216] width 123 height 16
type input "***"
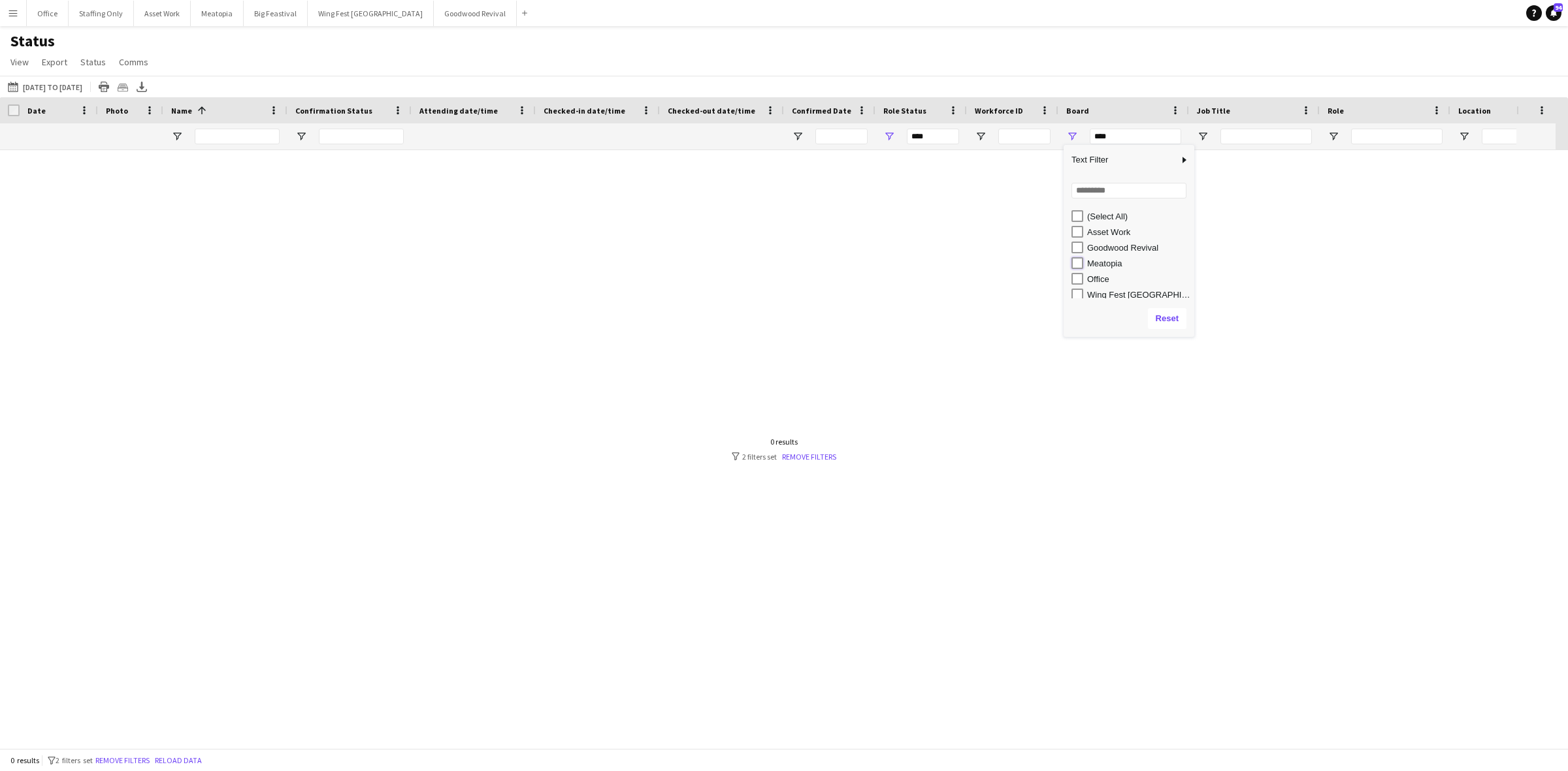
type input "**********"
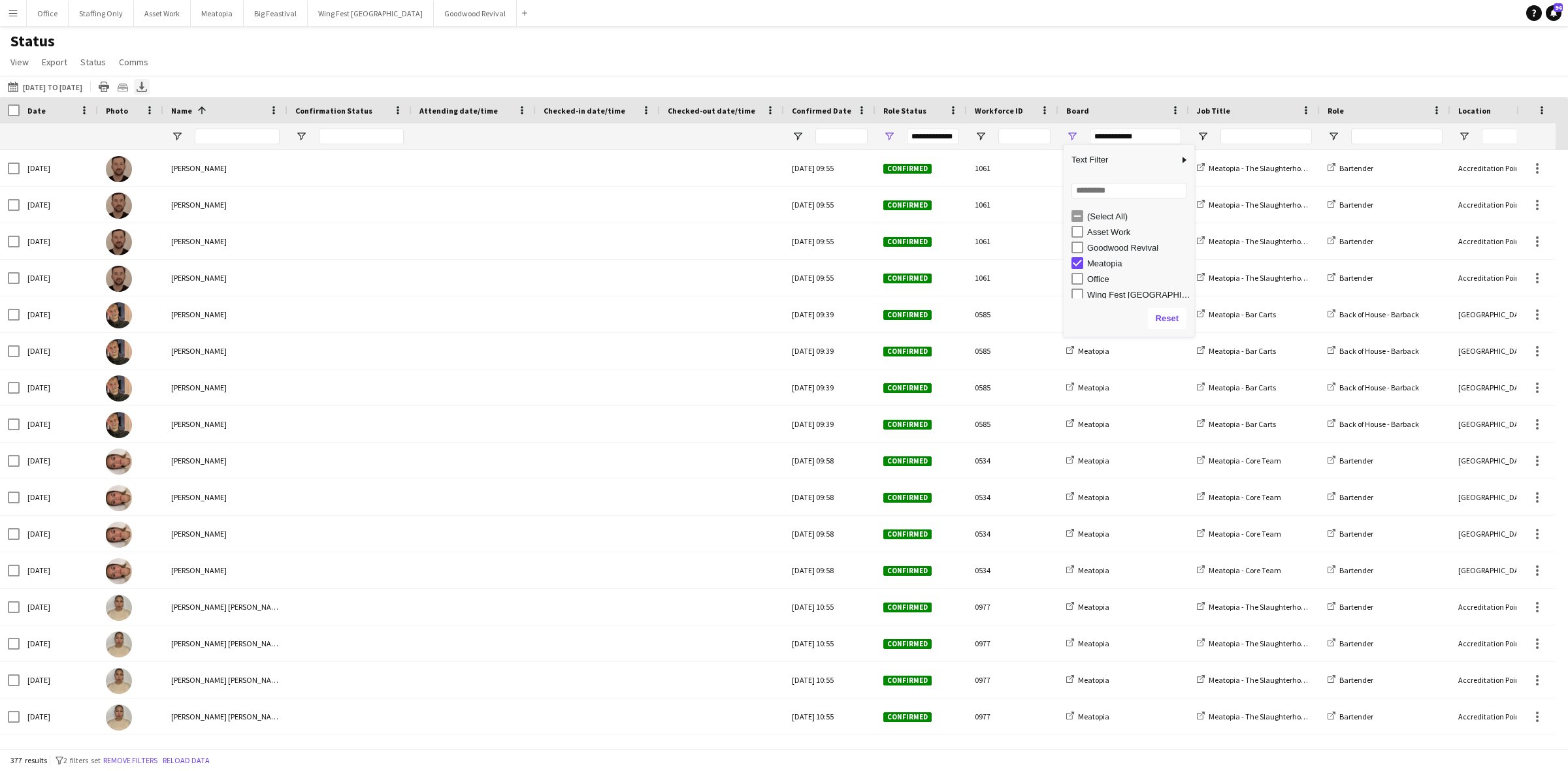
click at [147, 82] on icon "Export XLSX" at bounding box center [142, 87] width 10 height 10
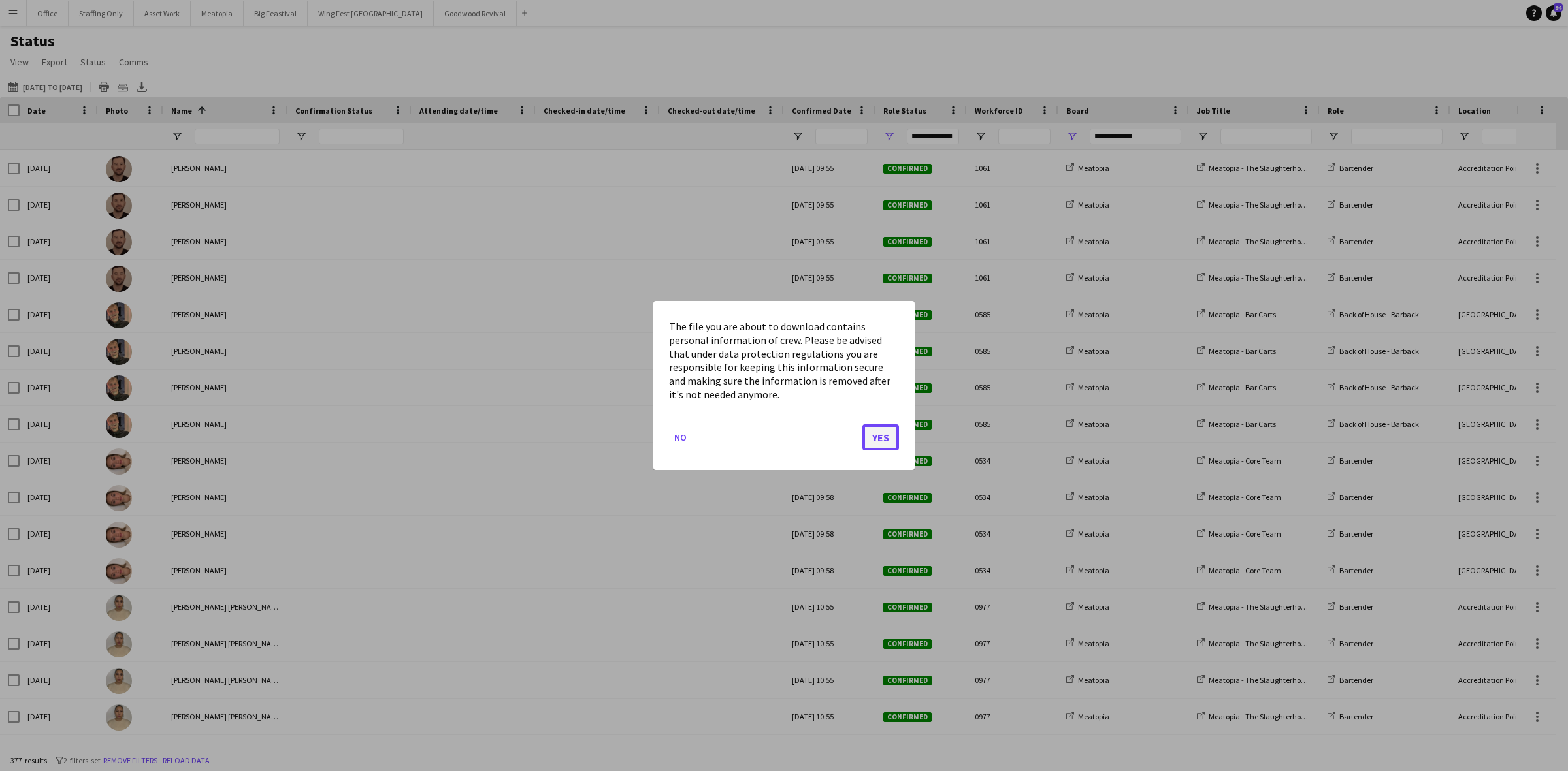
click at [867, 437] on button "Yes" at bounding box center [880, 437] width 37 height 26
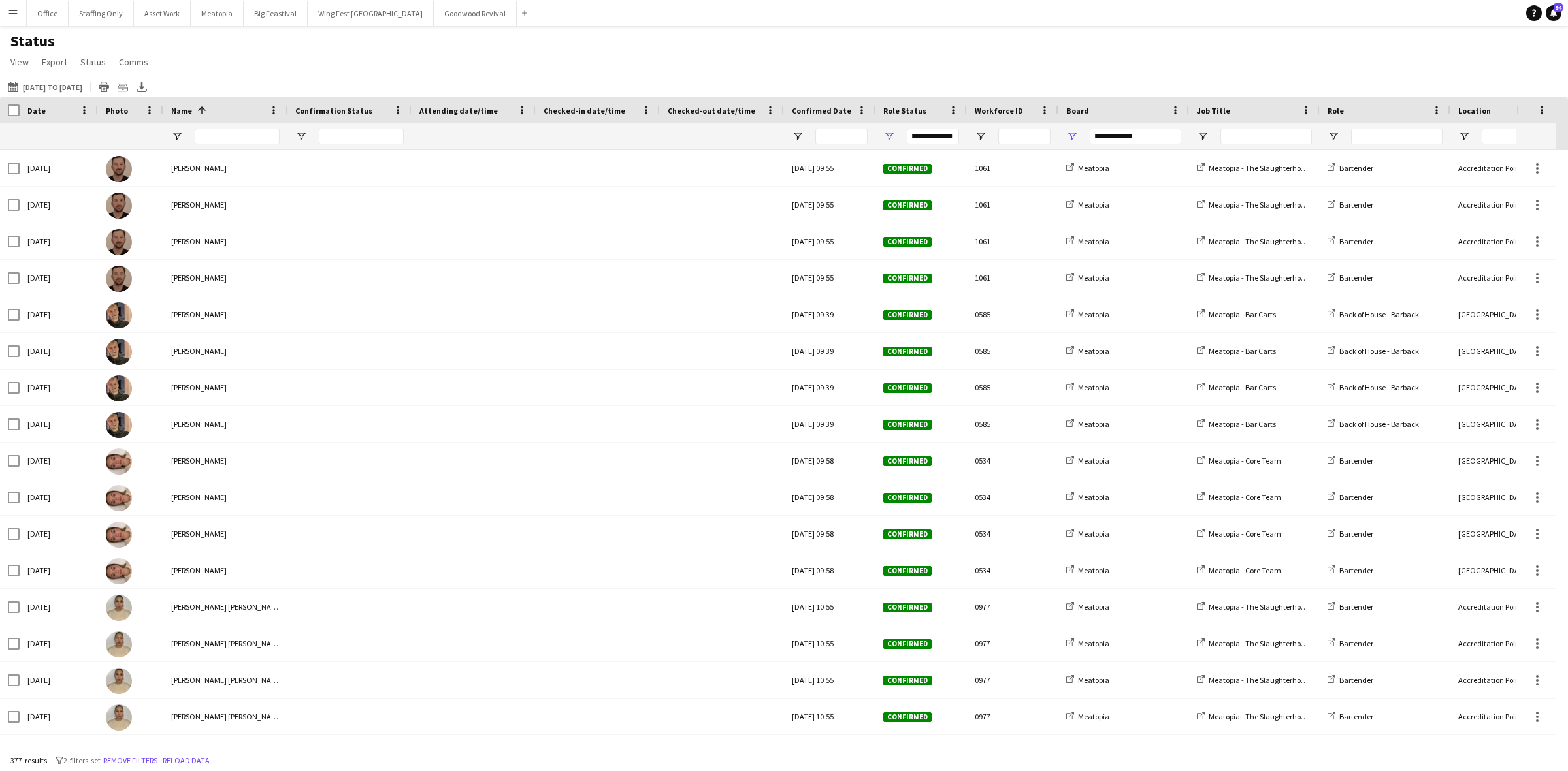
click at [20, 10] on button "Menu" at bounding box center [13, 13] width 26 height 26
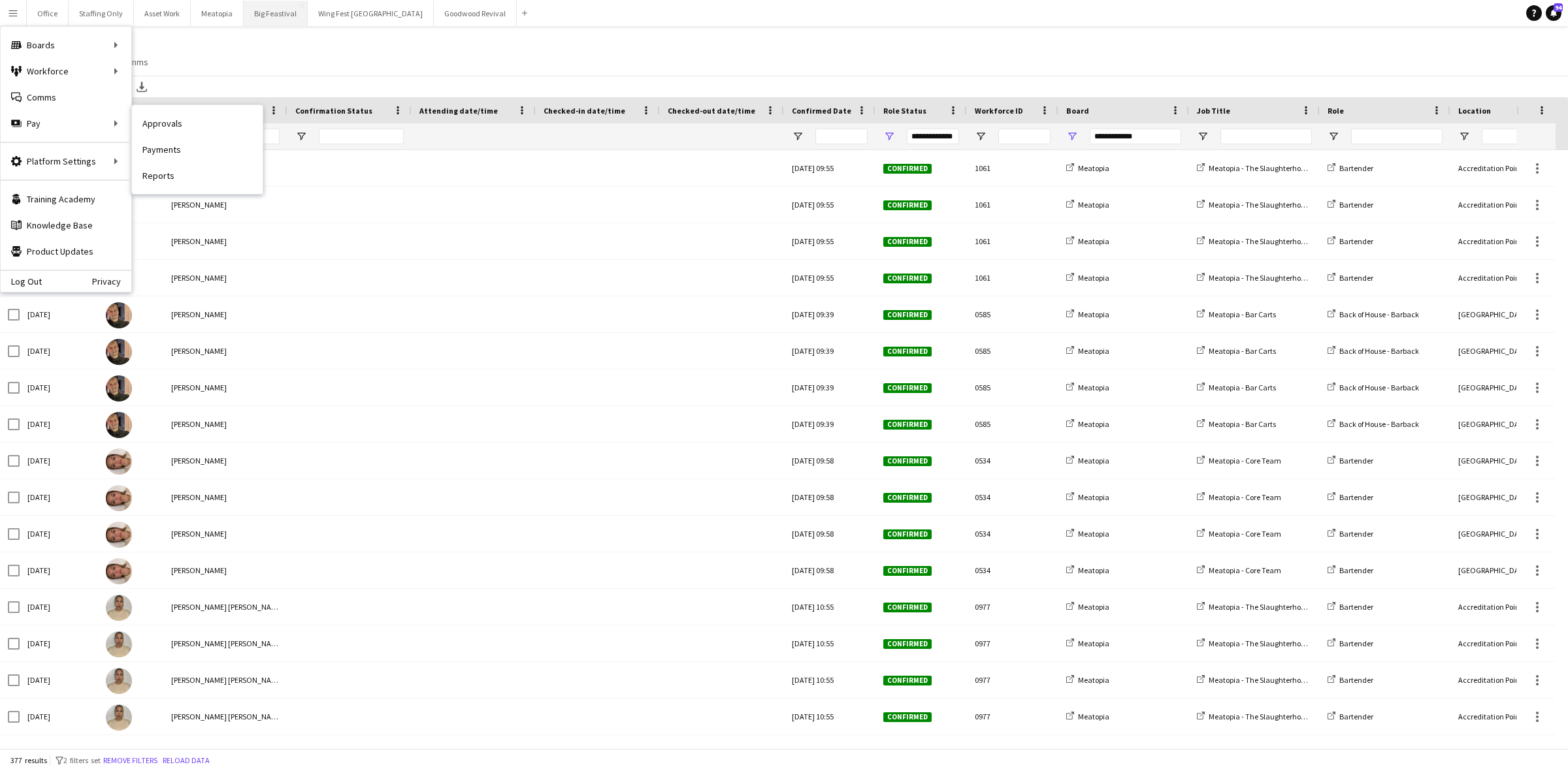
drag, startPoint x: 196, startPoint y: 132, endPoint x: 252, endPoint y: 5, distance: 138.8
click at [196, 132] on link "Approvals" at bounding box center [197, 124] width 131 height 26
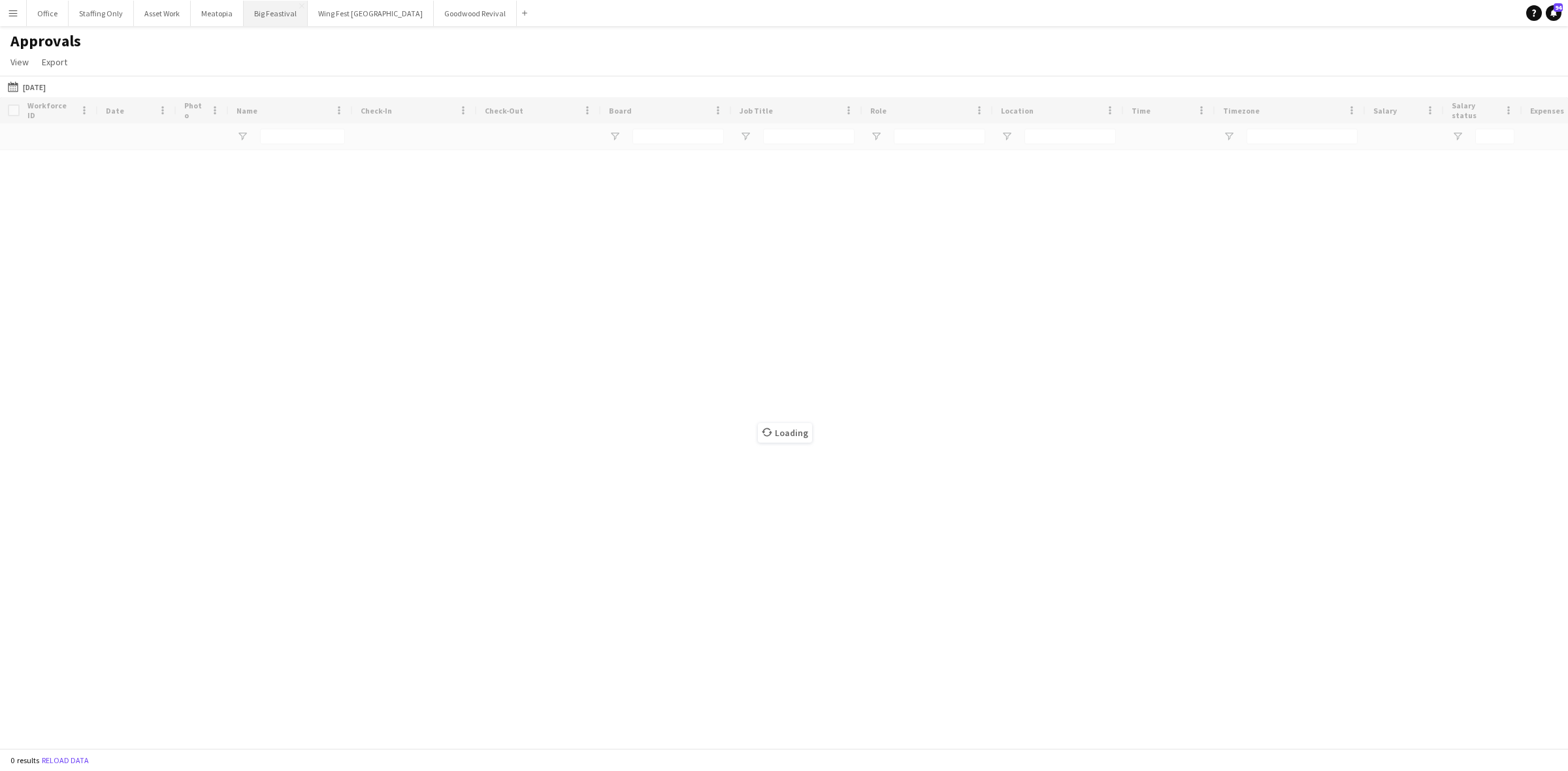
type input "**********"
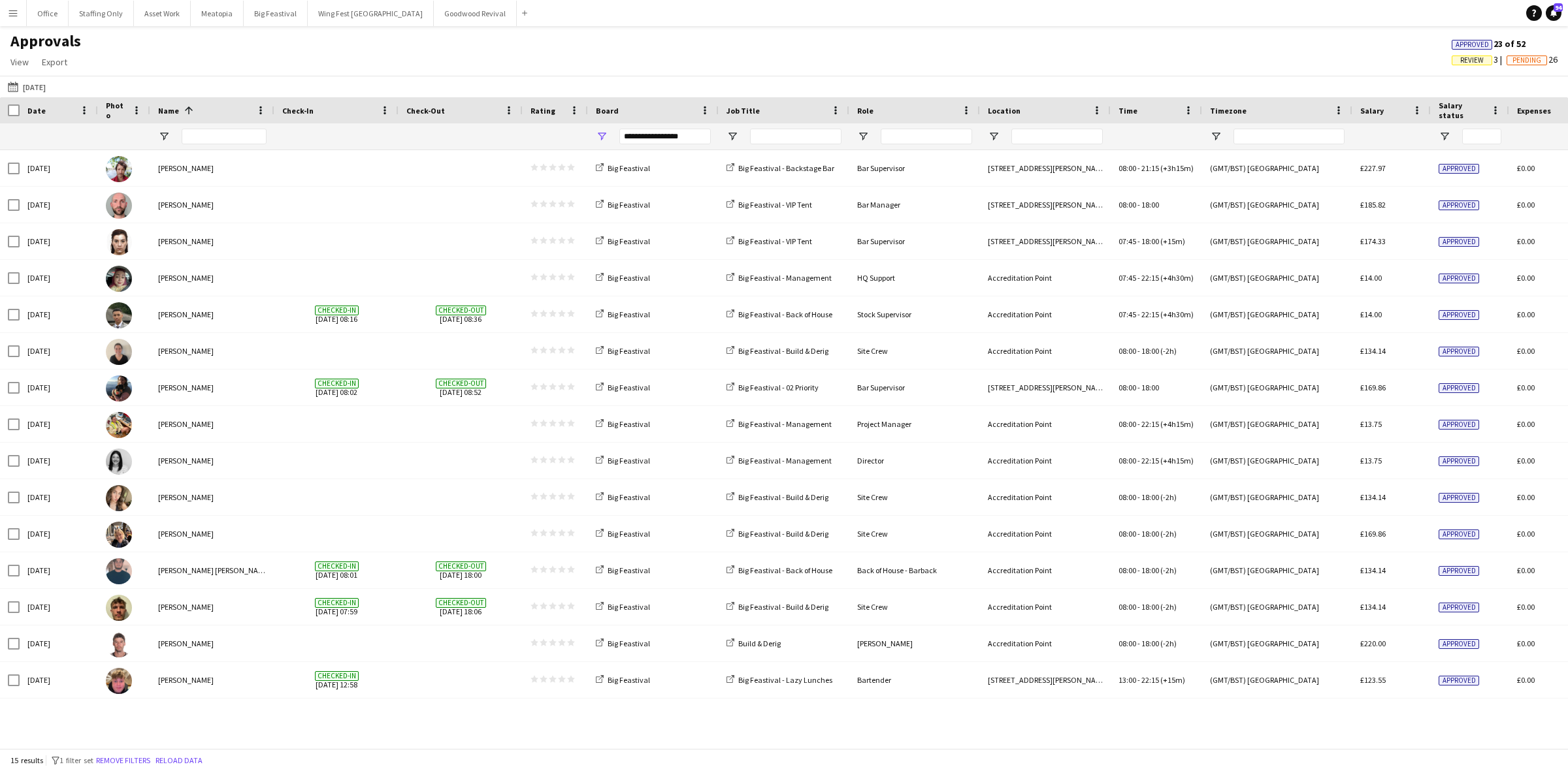
click at [35, 87] on button "21-08-2025 21-08-2025" at bounding box center [26, 87] width 43 height 16
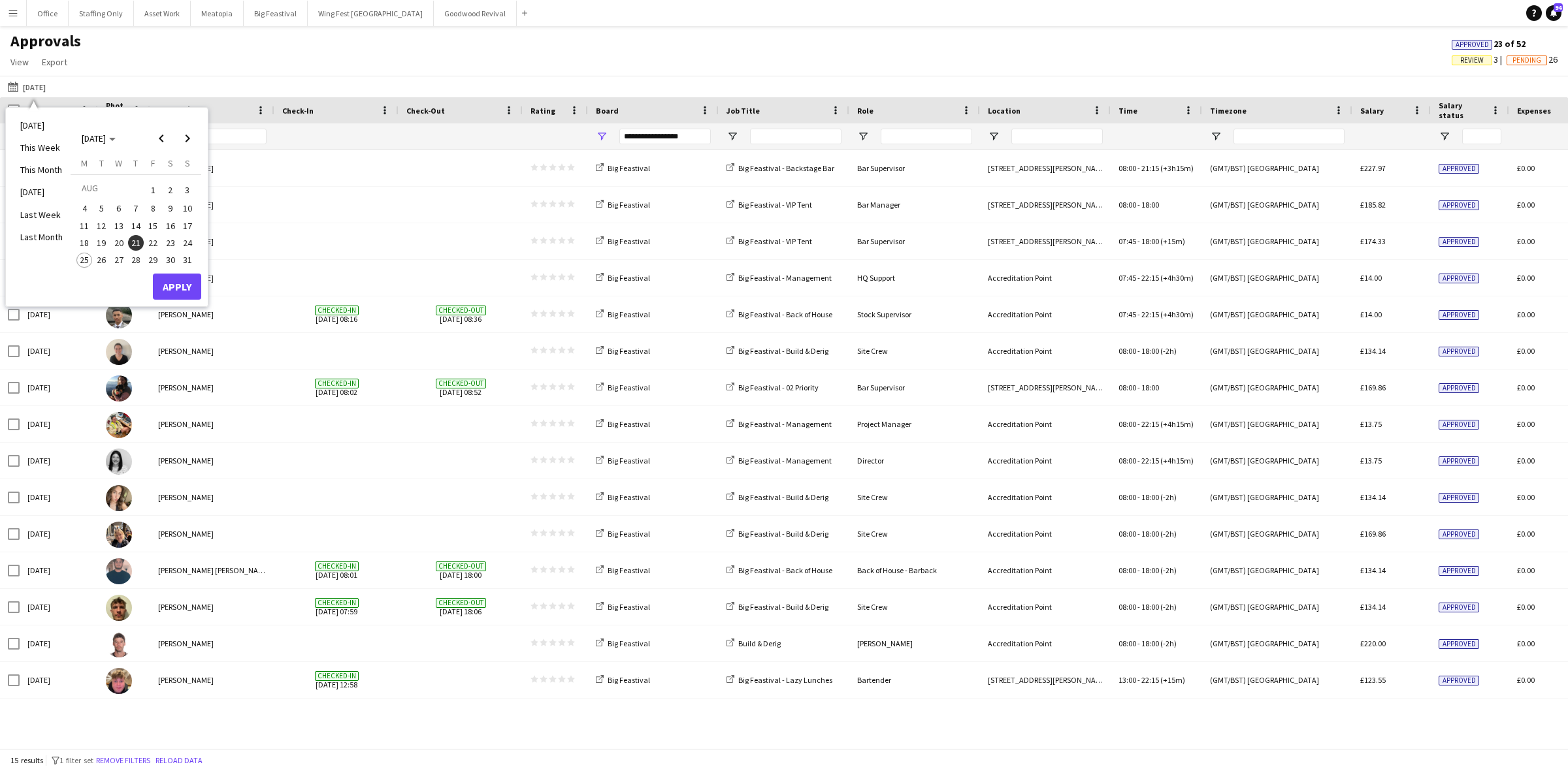
click at [153, 240] on span "22" at bounding box center [153, 243] width 16 height 16
click at [177, 276] on button "Apply" at bounding box center [176, 287] width 48 height 26
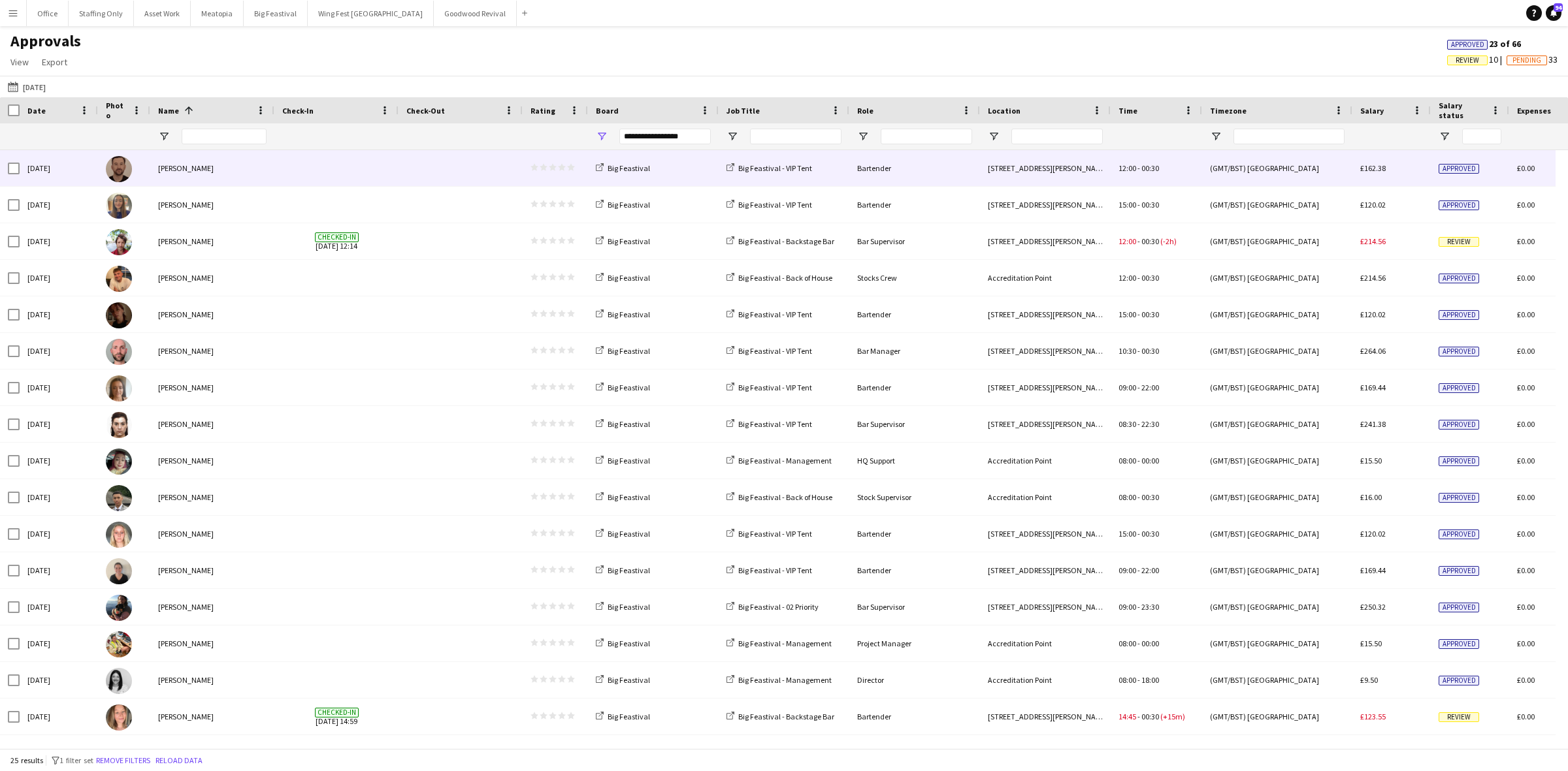
click at [320, 170] on span at bounding box center [336, 167] width 108 height 36
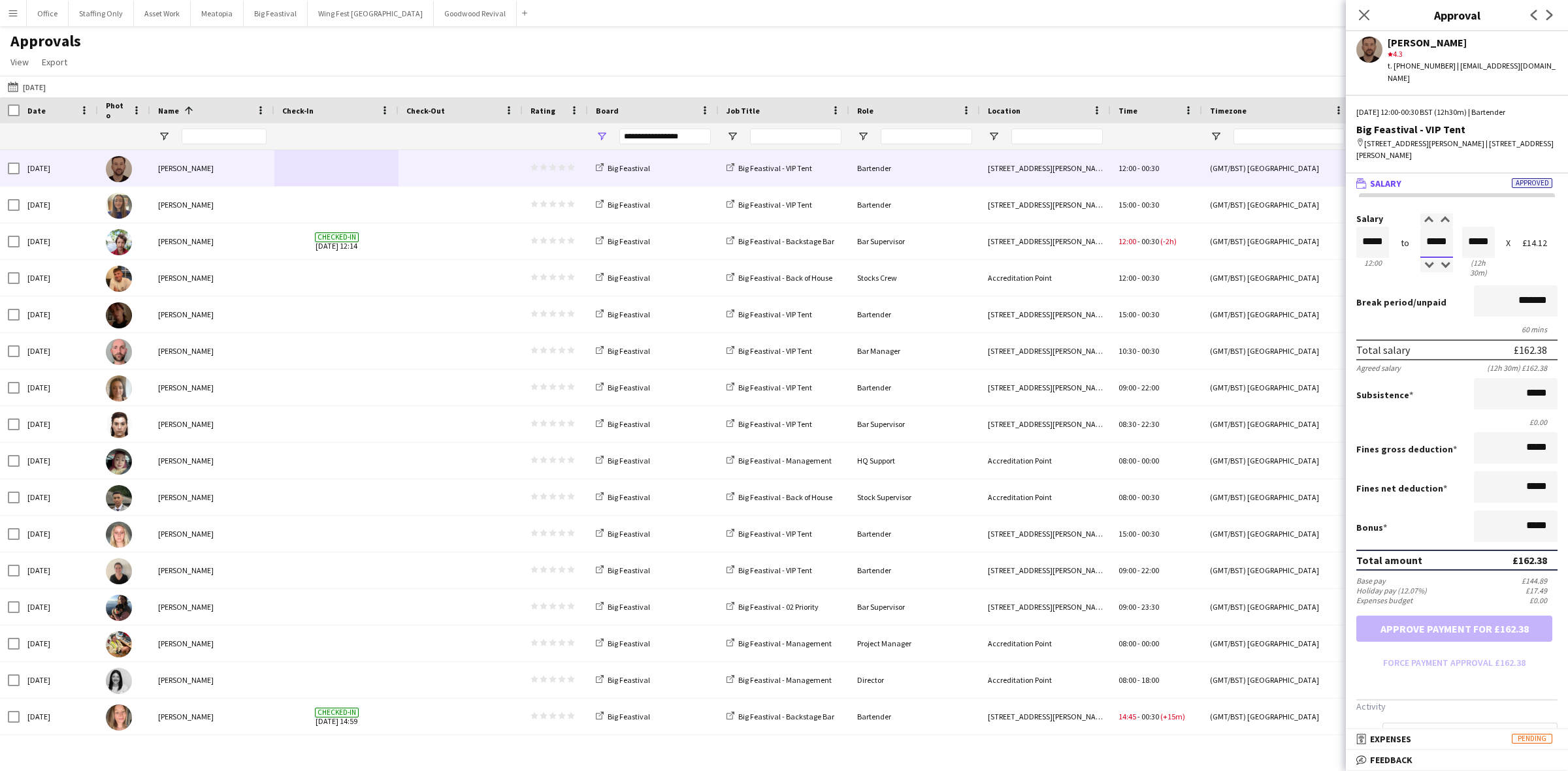
drag, startPoint x: 1444, startPoint y: 229, endPoint x: 1360, endPoint y: 209, distance: 86.3
click at [1360, 214] on div "Salary ***** 12:00 to ***** 00:30 ***** (12h 30m) X £14.12" at bounding box center [1456, 247] width 201 height 66
type input "*****"
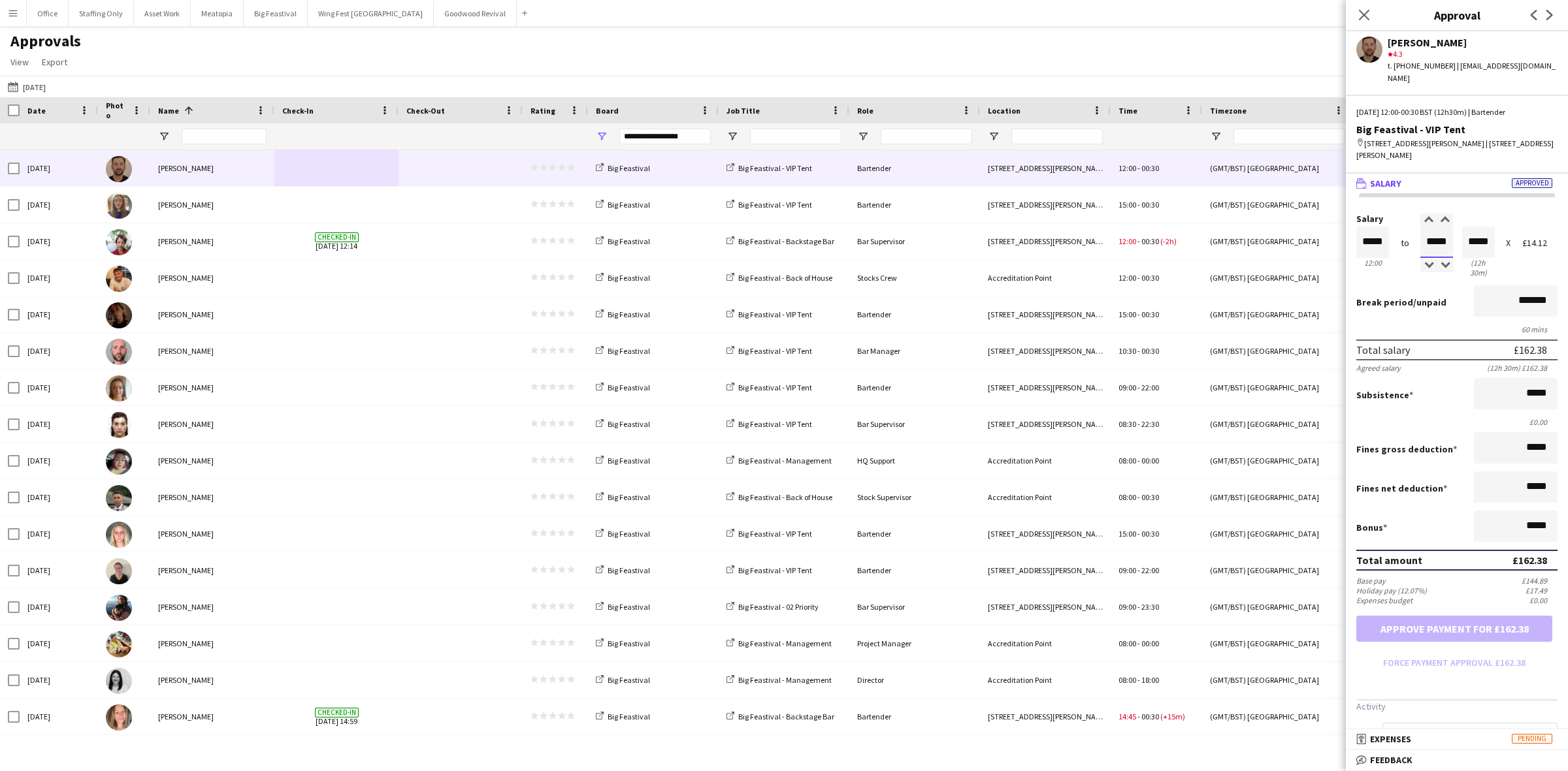
type input "*****"
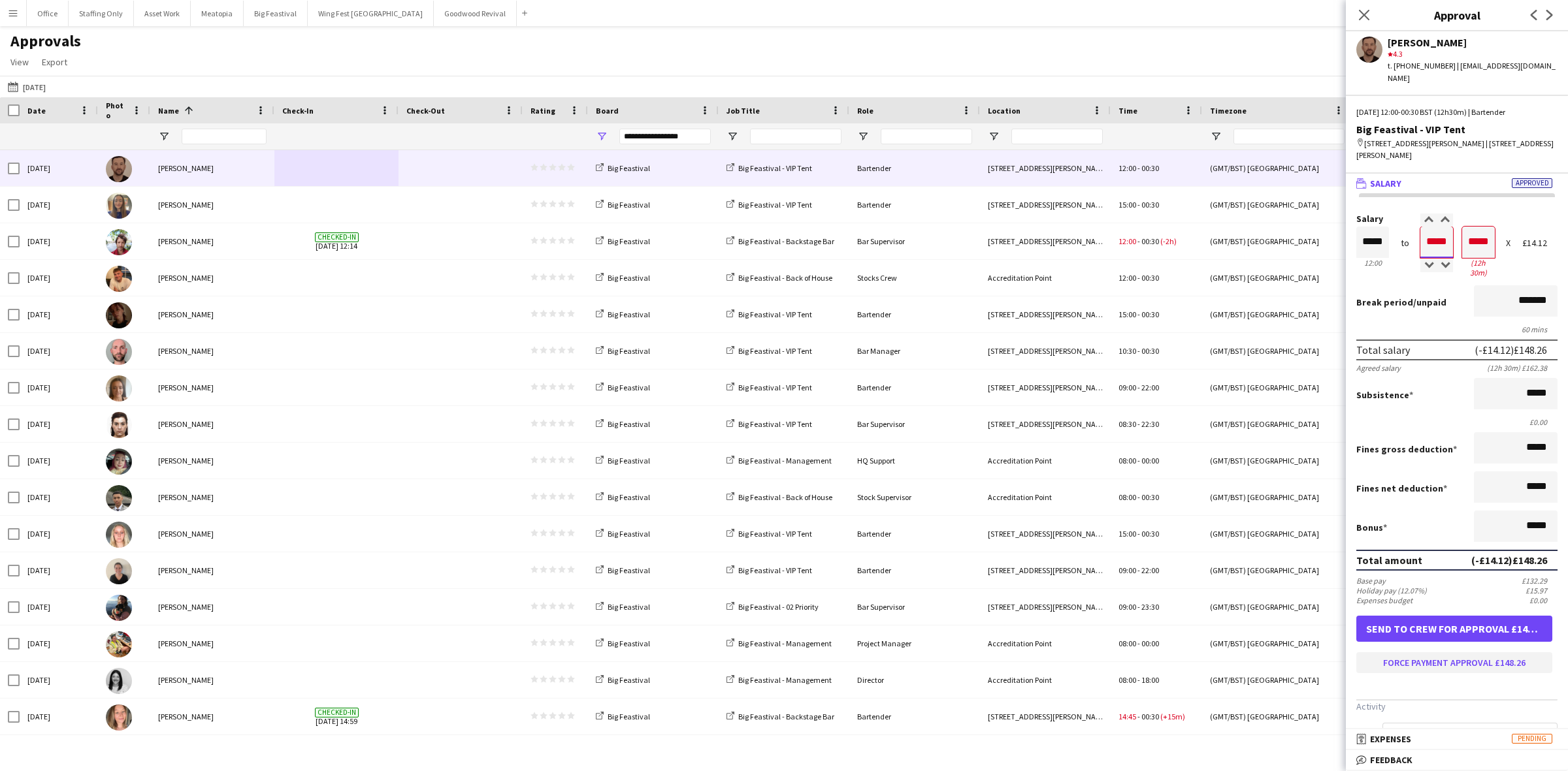
type input "*****"
click at [1463, 653] on button "Force payment approval £148.26" at bounding box center [1454, 663] width 196 height 21
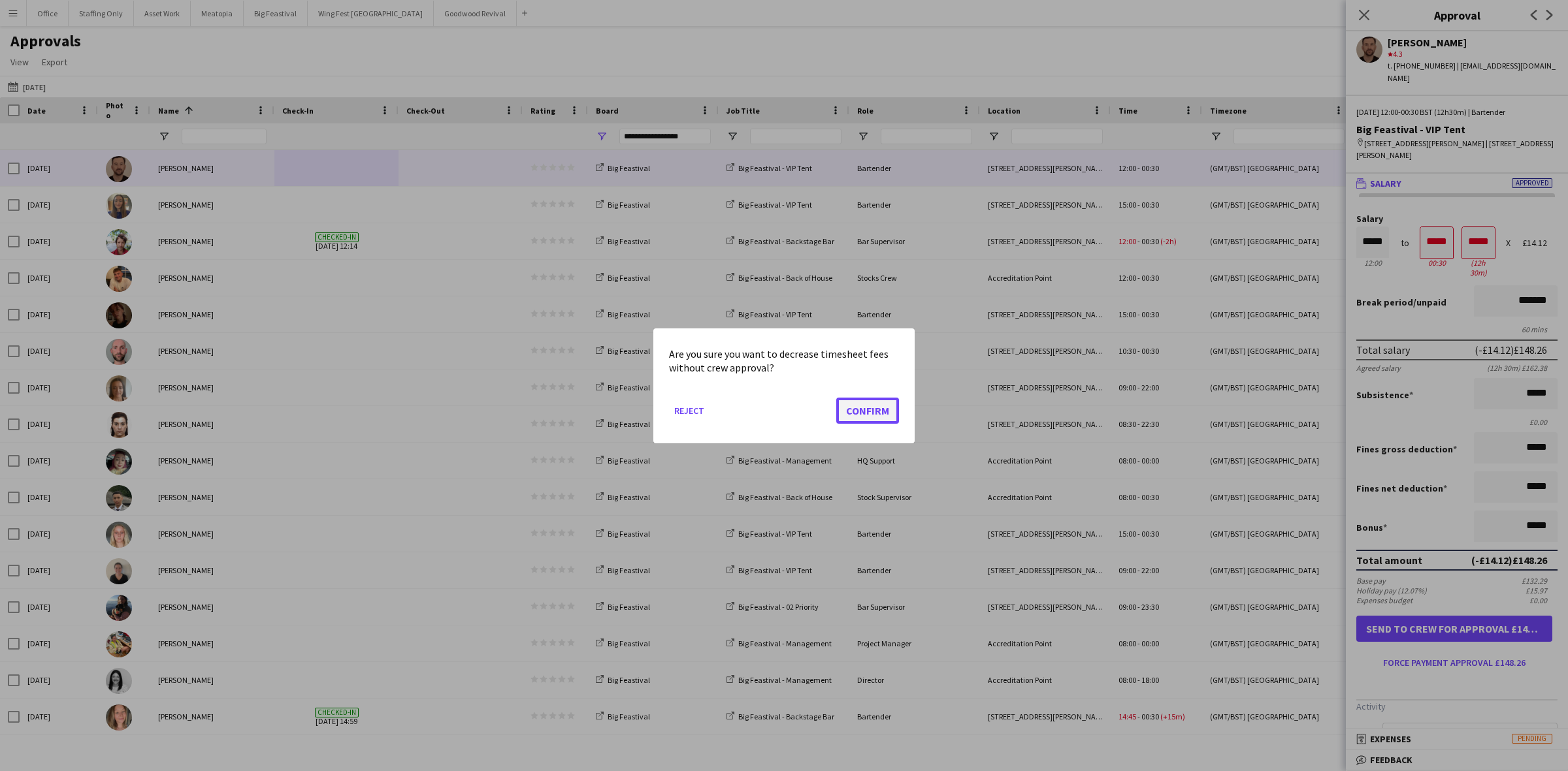
click at [858, 397] on button "Confirm" at bounding box center [867, 410] width 63 height 26
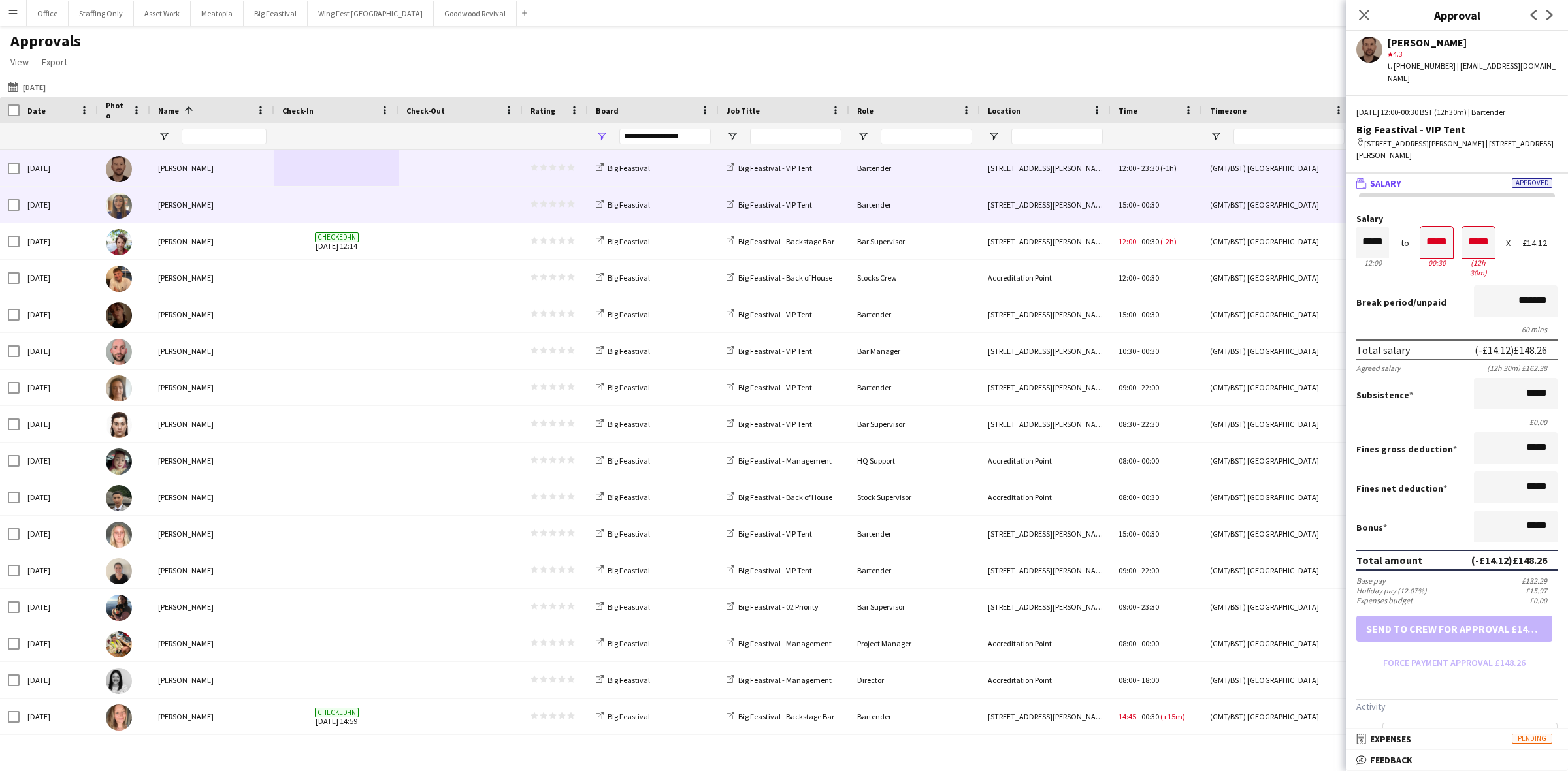
click at [316, 220] on span at bounding box center [336, 204] width 108 height 36
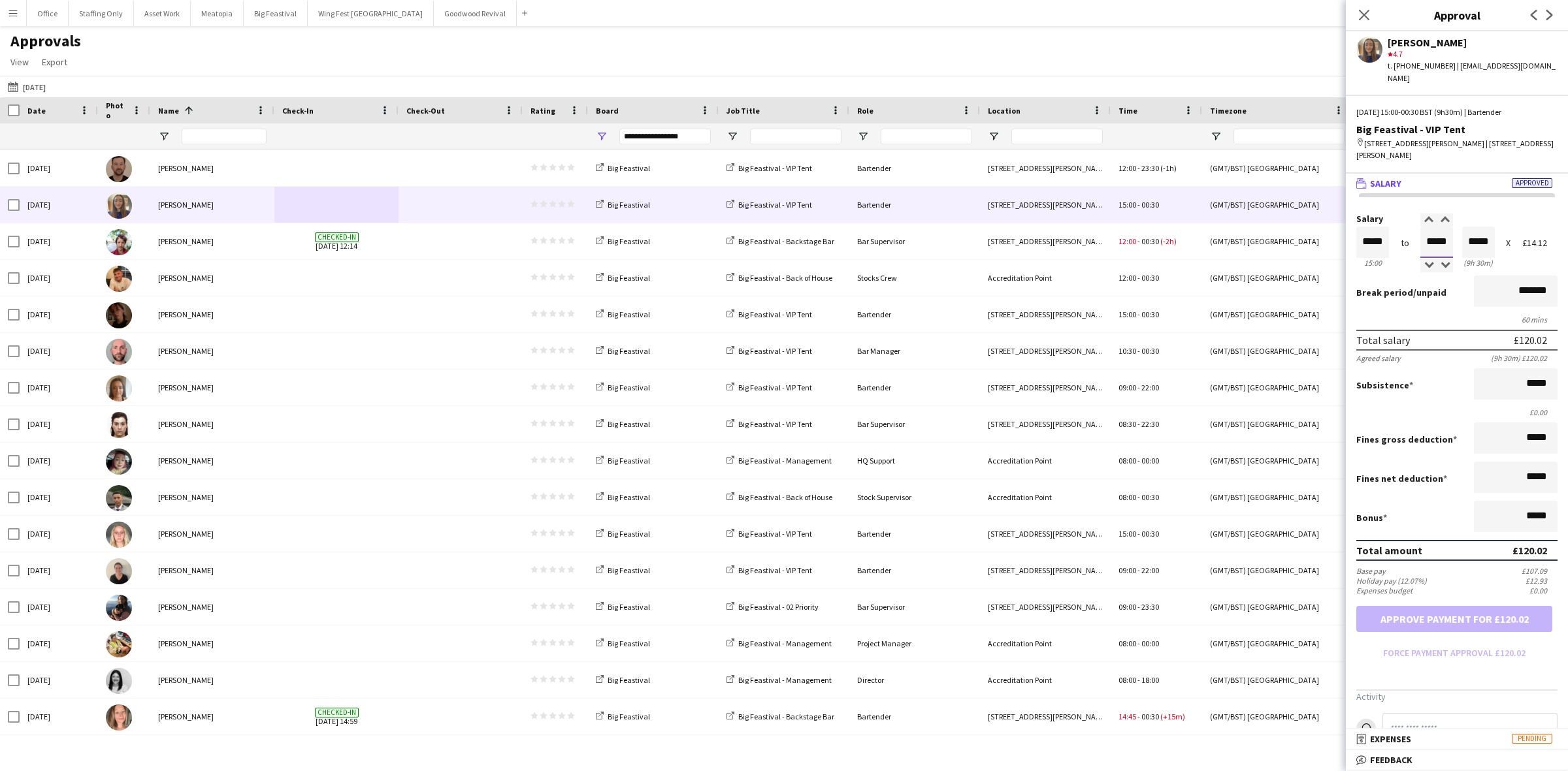
drag, startPoint x: 1442, startPoint y: 227, endPoint x: 1411, endPoint y: 223, distance: 31.3
click at [1411, 223] on div "Salary ***** 15:00 to ***** 00:30 ***** (9h 30m) X £14.12" at bounding box center [1456, 242] width 201 height 56
type input "*****"
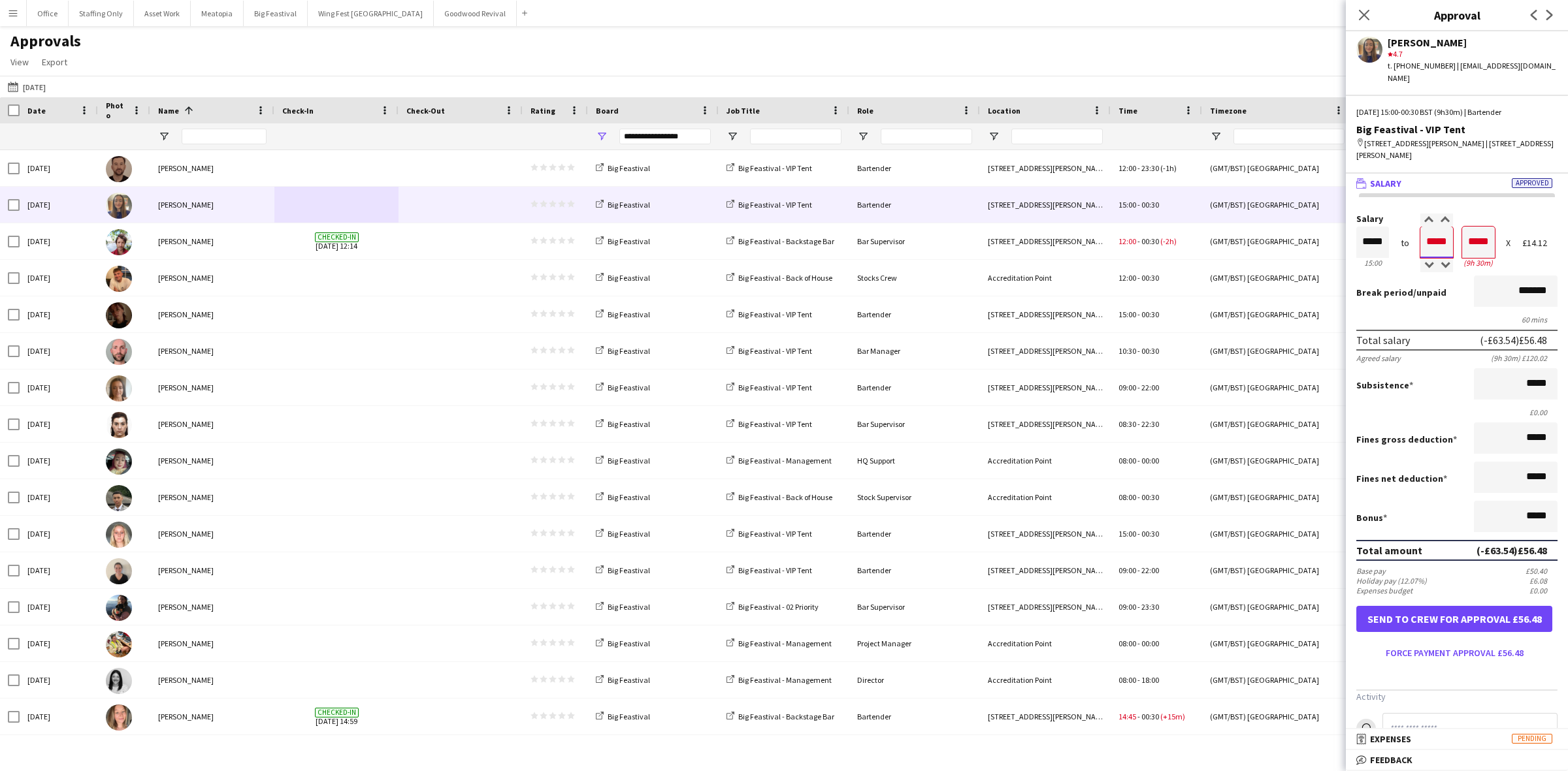
type input "*****"
click at [1497, 278] on input "*******" at bounding box center [1516, 291] width 84 height 31
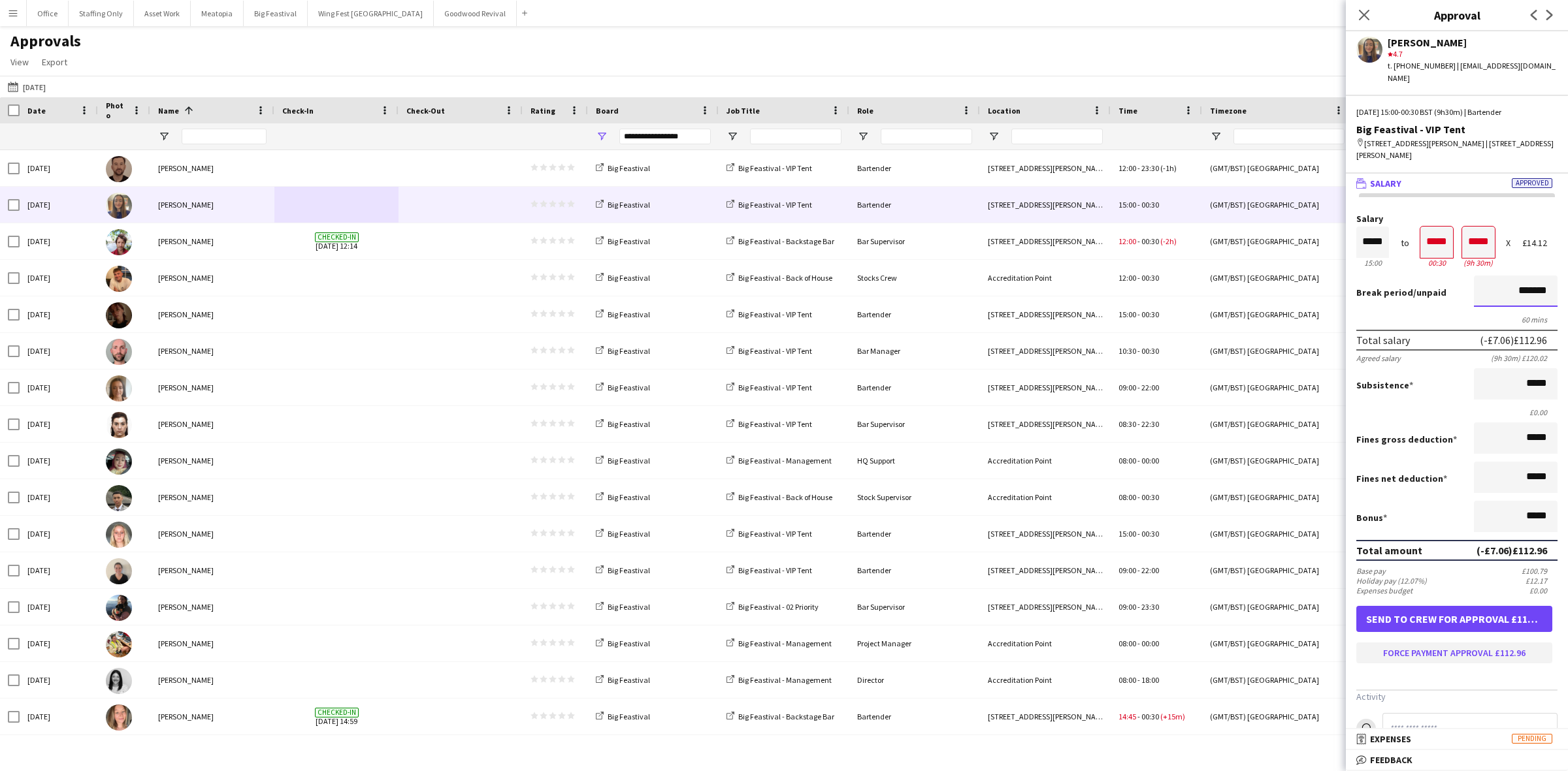
type input "*******"
click at [1476, 643] on button "Force payment approval £112.96" at bounding box center [1454, 653] width 196 height 21
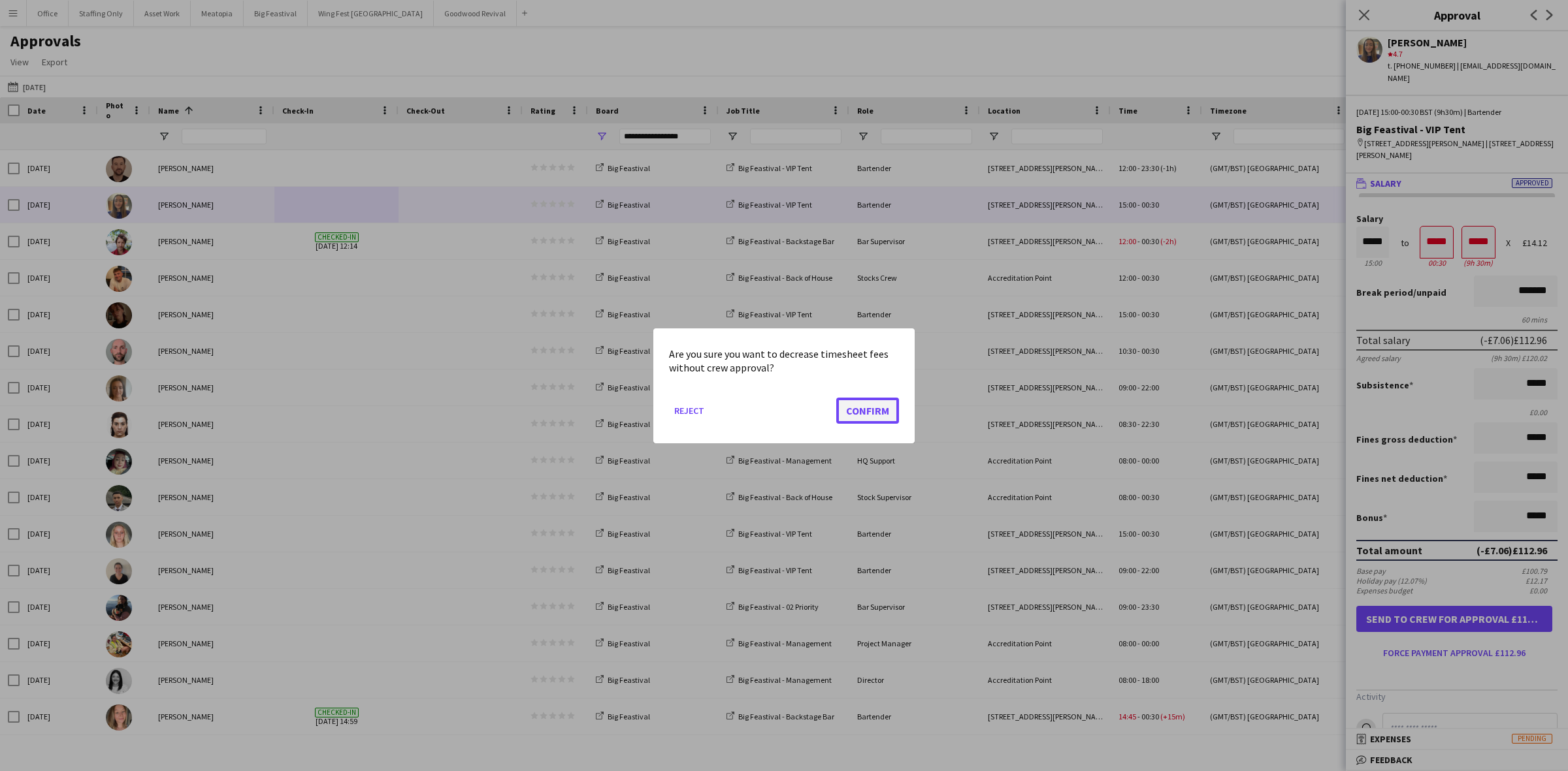
drag, startPoint x: 863, startPoint y: 408, endPoint x: 1551, endPoint y: 446, distance: 689.0
click at [865, 409] on button "Confirm" at bounding box center [867, 410] width 63 height 26
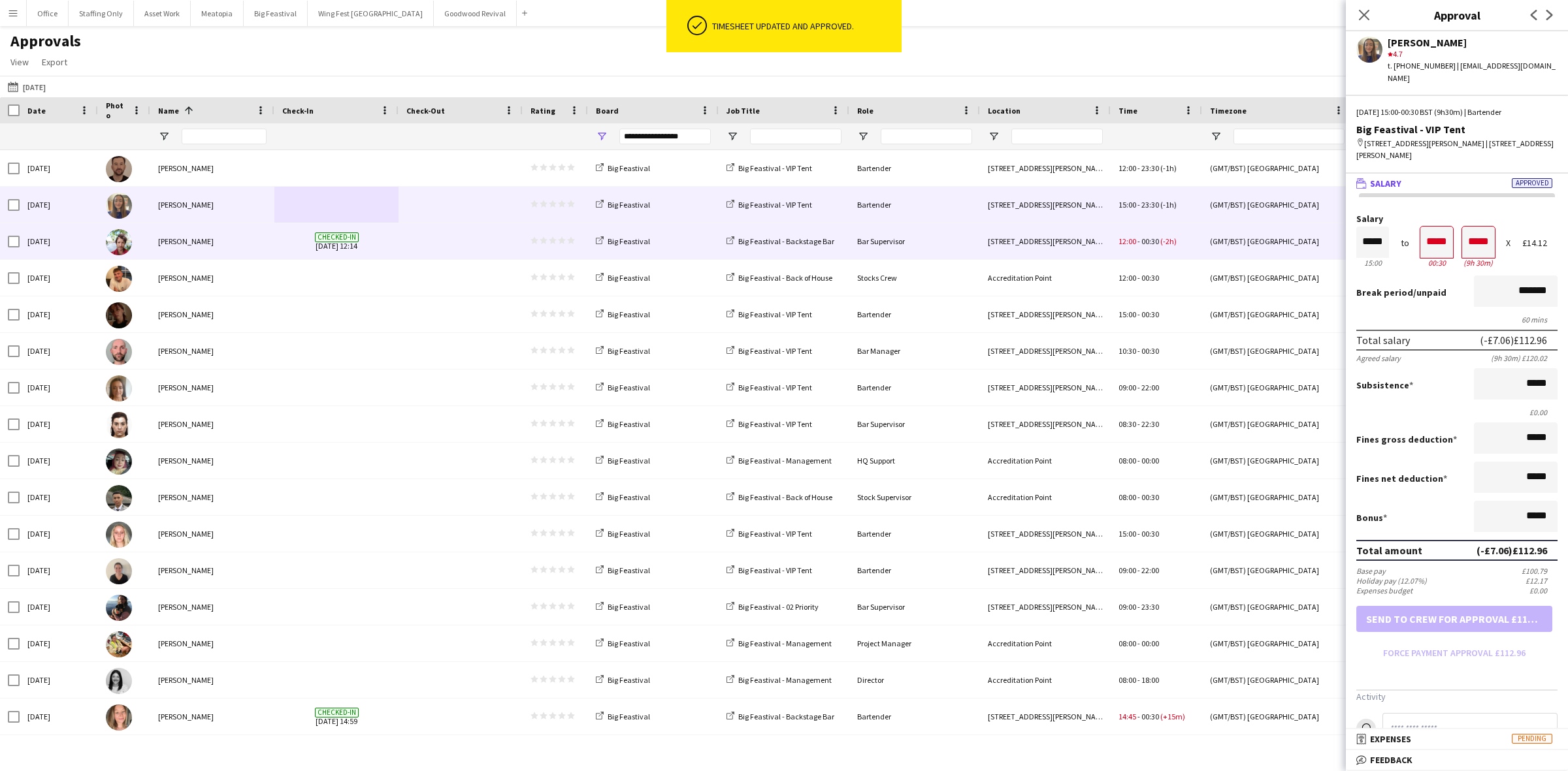
click at [431, 250] on span at bounding box center [460, 240] width 108 height 36
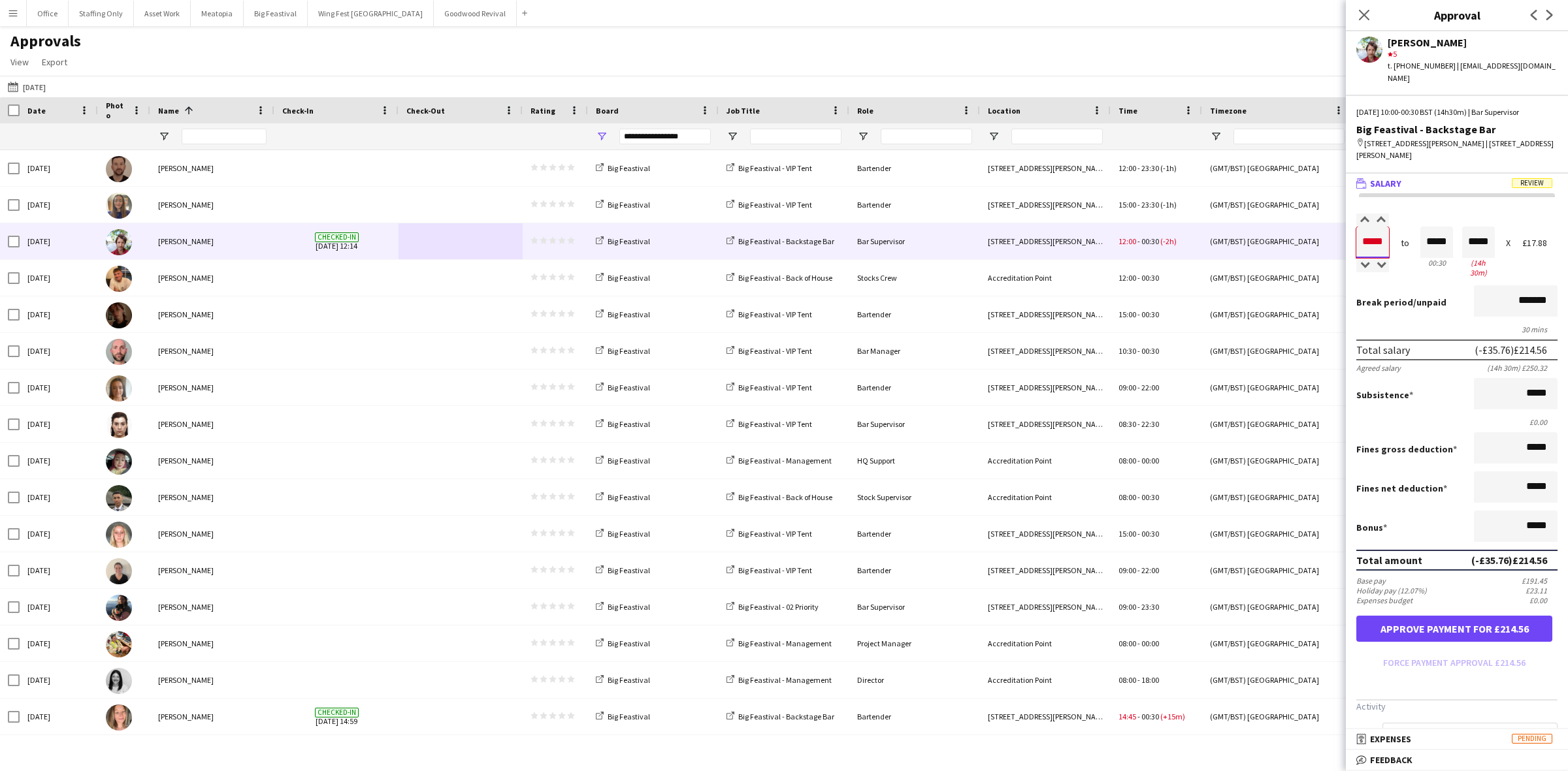
drag, startPoint x: 1383, startPoint y: 229, endPoint x: 1350, endPoint y: 219, distance: 34.5
click at [1361, 227] on input "*****" at bounding box center [1372, 242] width 32 height 31
type input "*****"
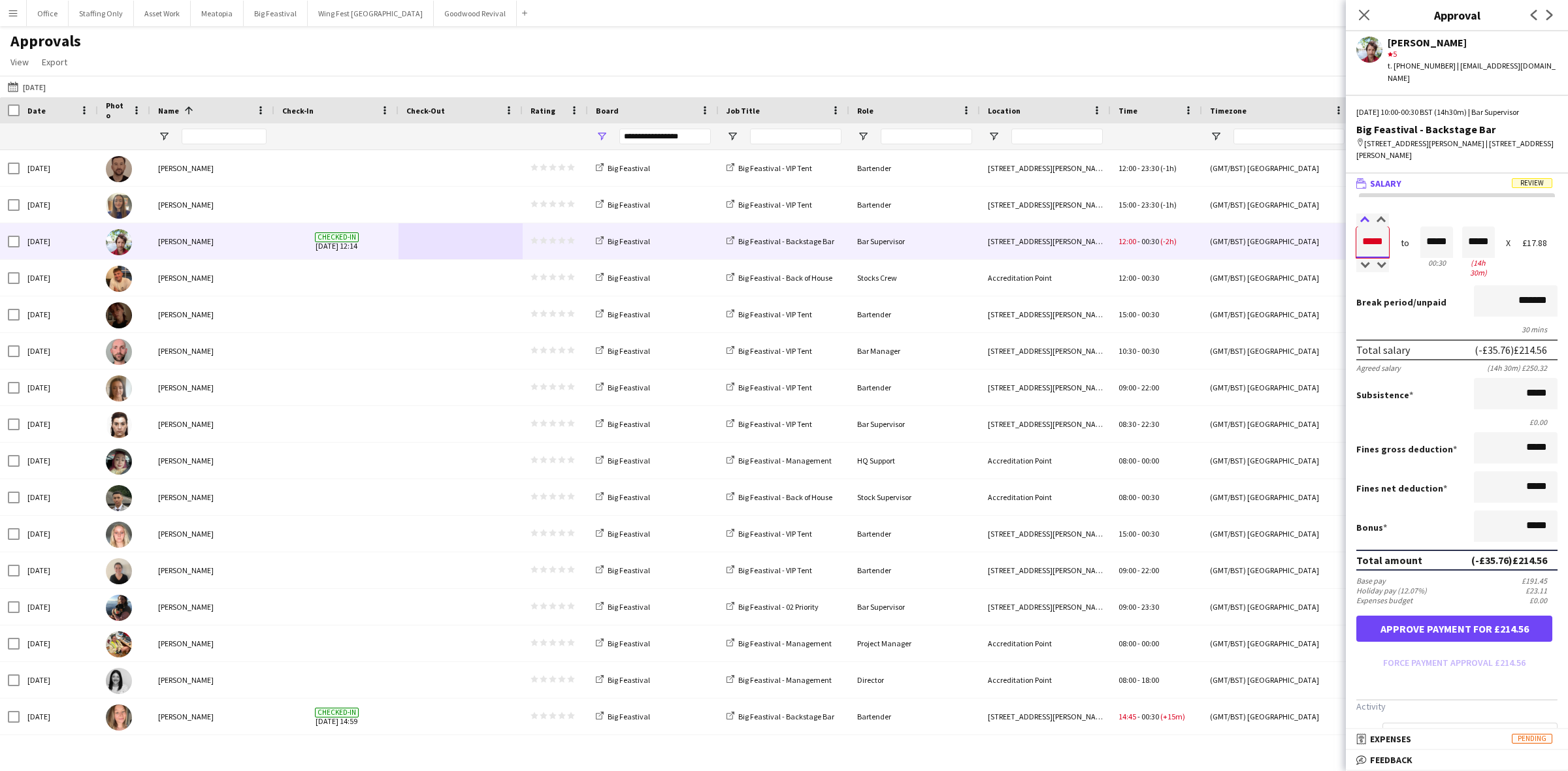
type input "*****"
drag, startPoint x: 1444, startPoint y: 232, endPoint x: 1402, endPoint y: 203, distance: 51.0
click at [1403, 228] on div "Salary ***** 10:00 to ***** 00:30 ***** (14h 30m) X £17.88" at bounding box center [1456, 247] width 201 height 66
type input "*****"
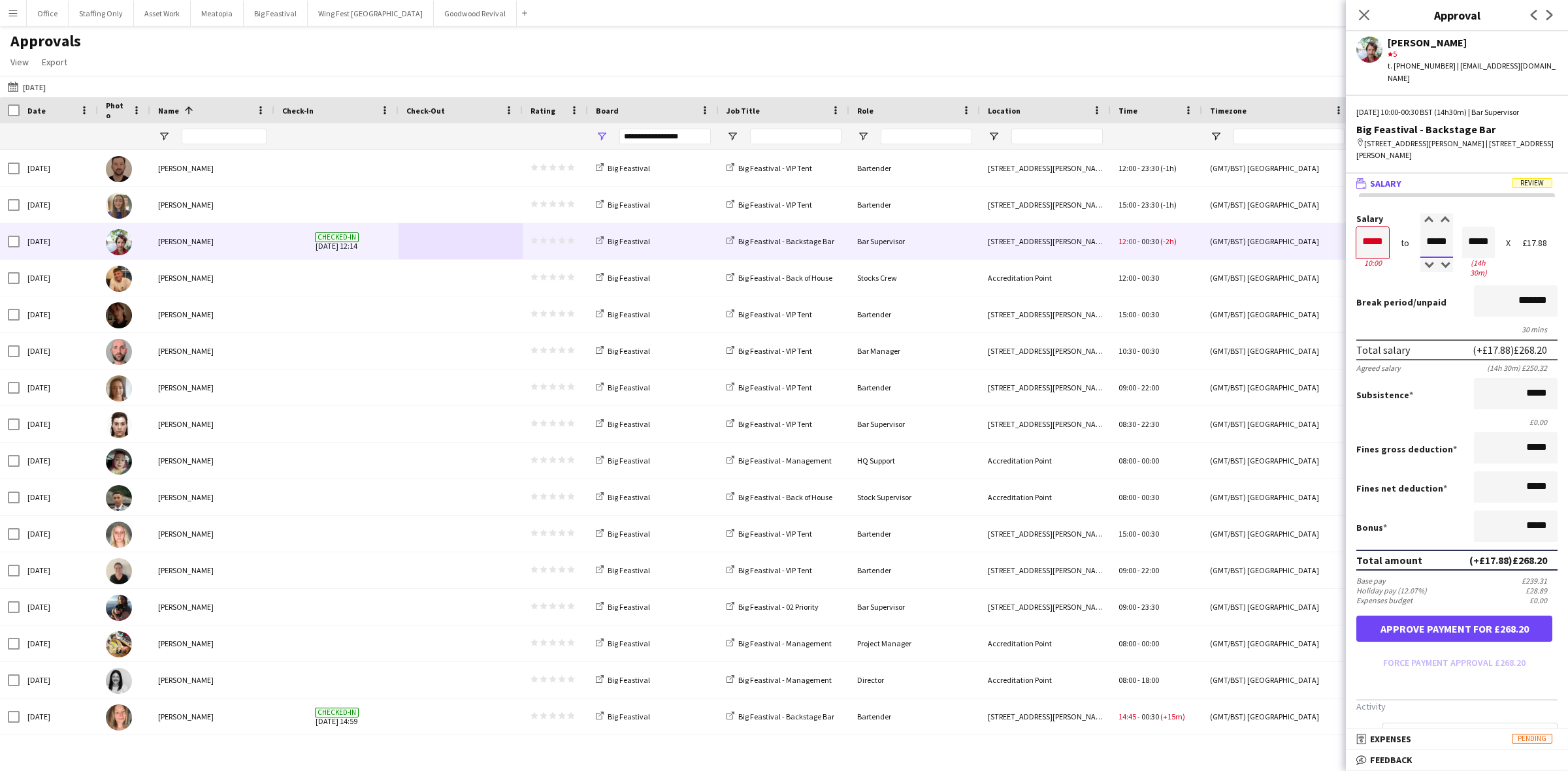
type input "*****"
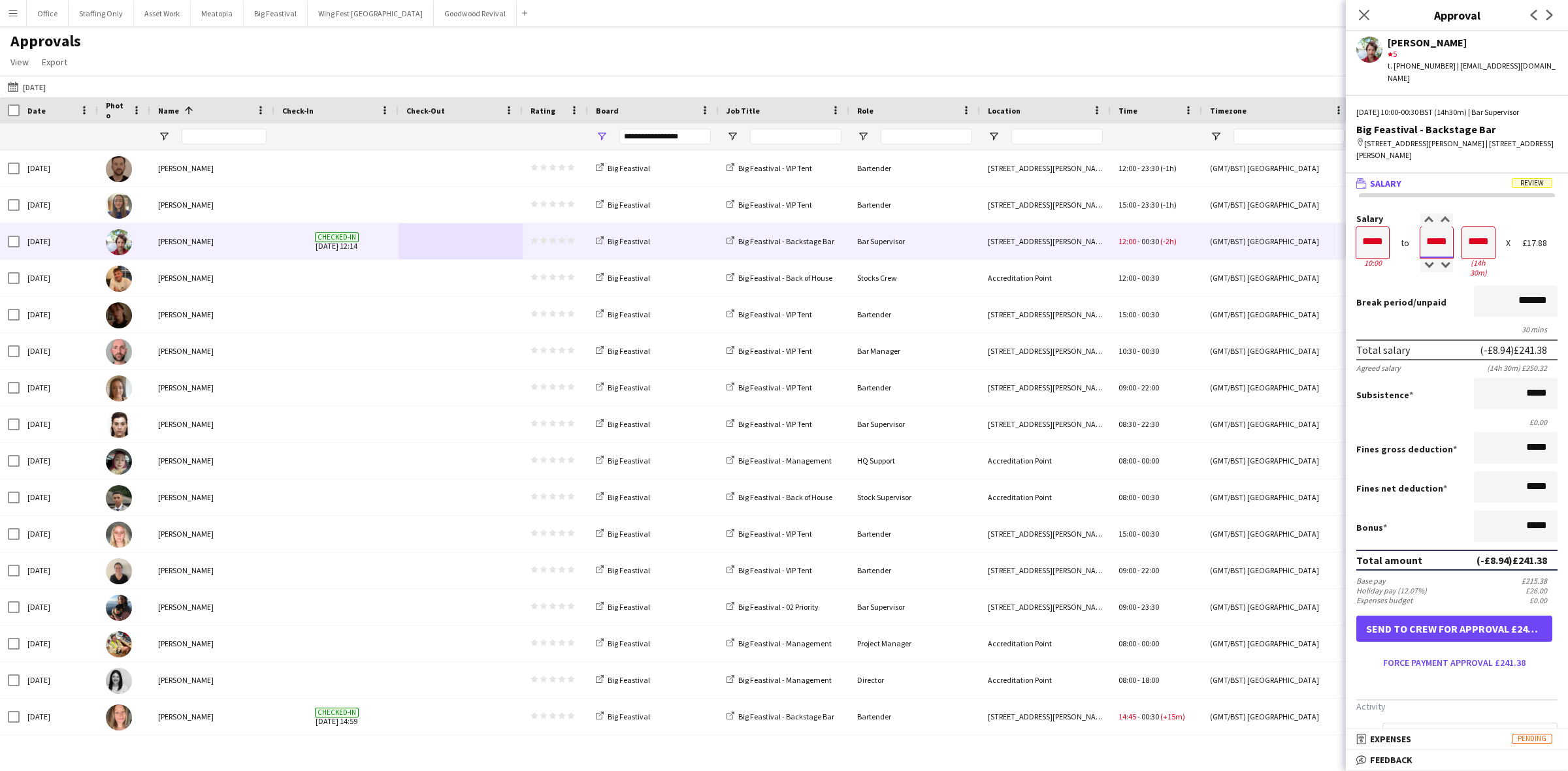
type input "*****"
click at [1487, 286] on input "*******" at bounding box center [1516, 301] width 84 height 31
type input "*******"
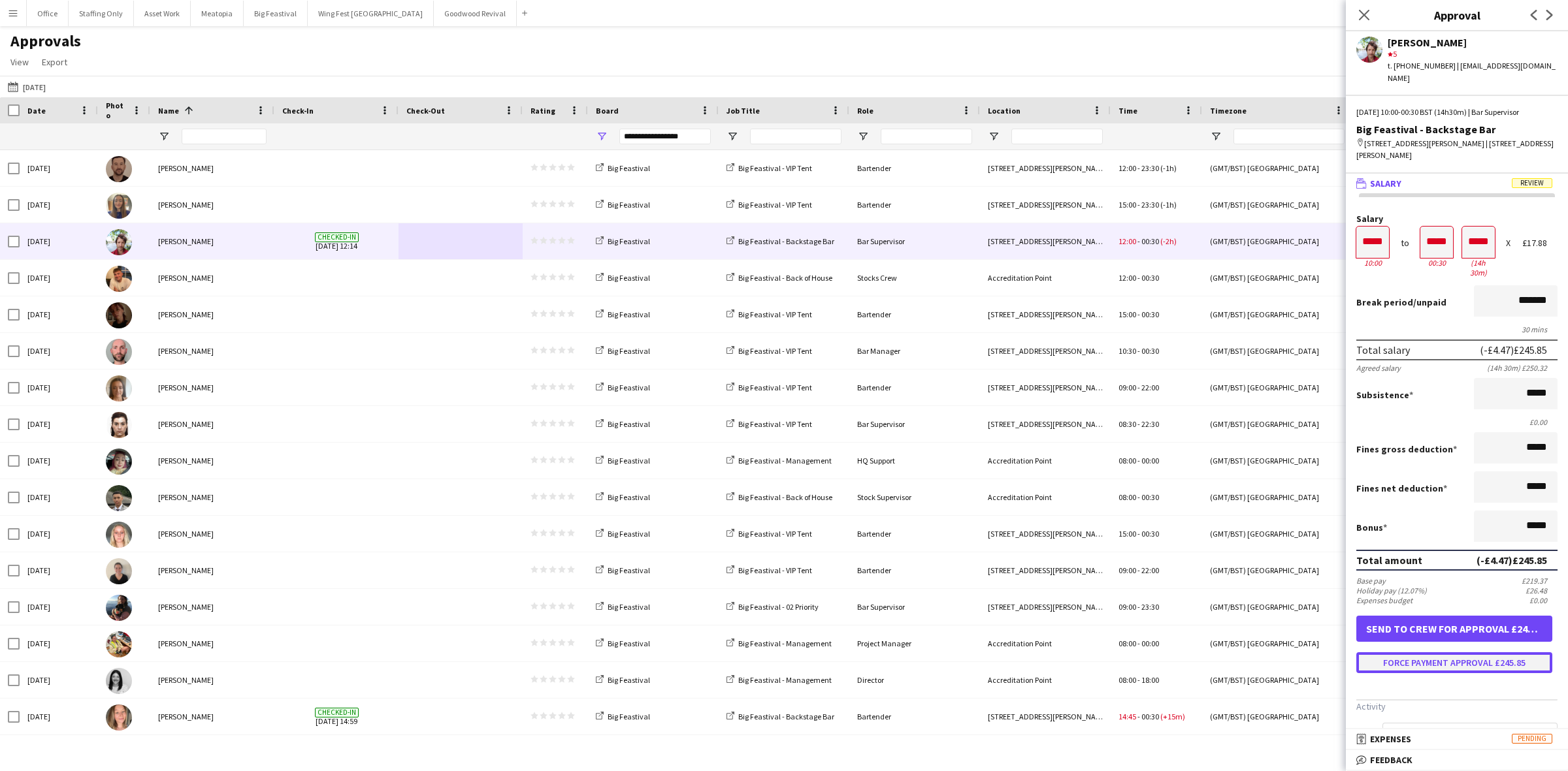
click at [1449, 653] on button "Force payment approval £245.85" at bounding box center [1454, 663] width 196 height 21
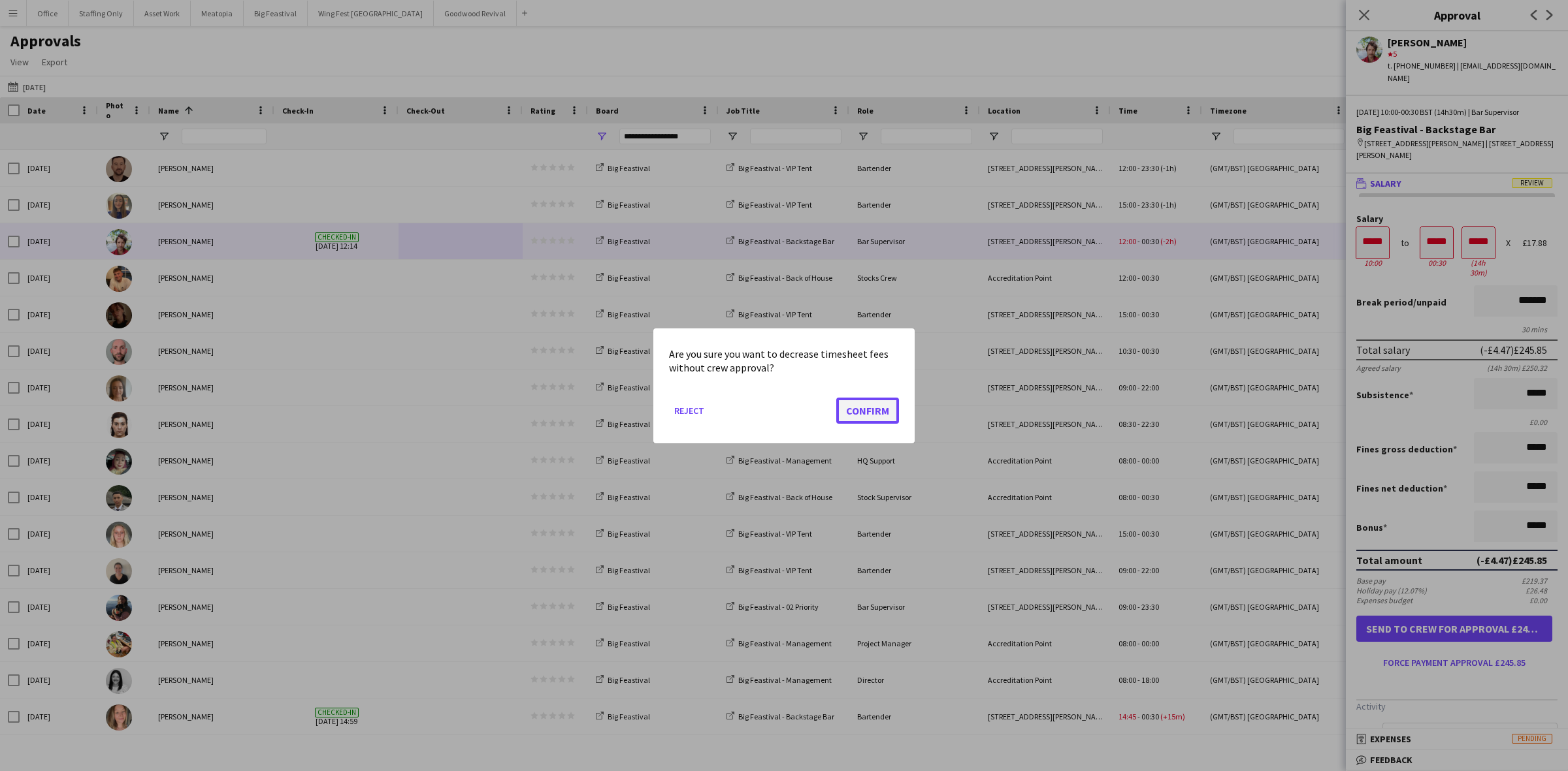
click at [893, 412] on button "Confirm" at bounding box center [867, 410] width 63 height 26
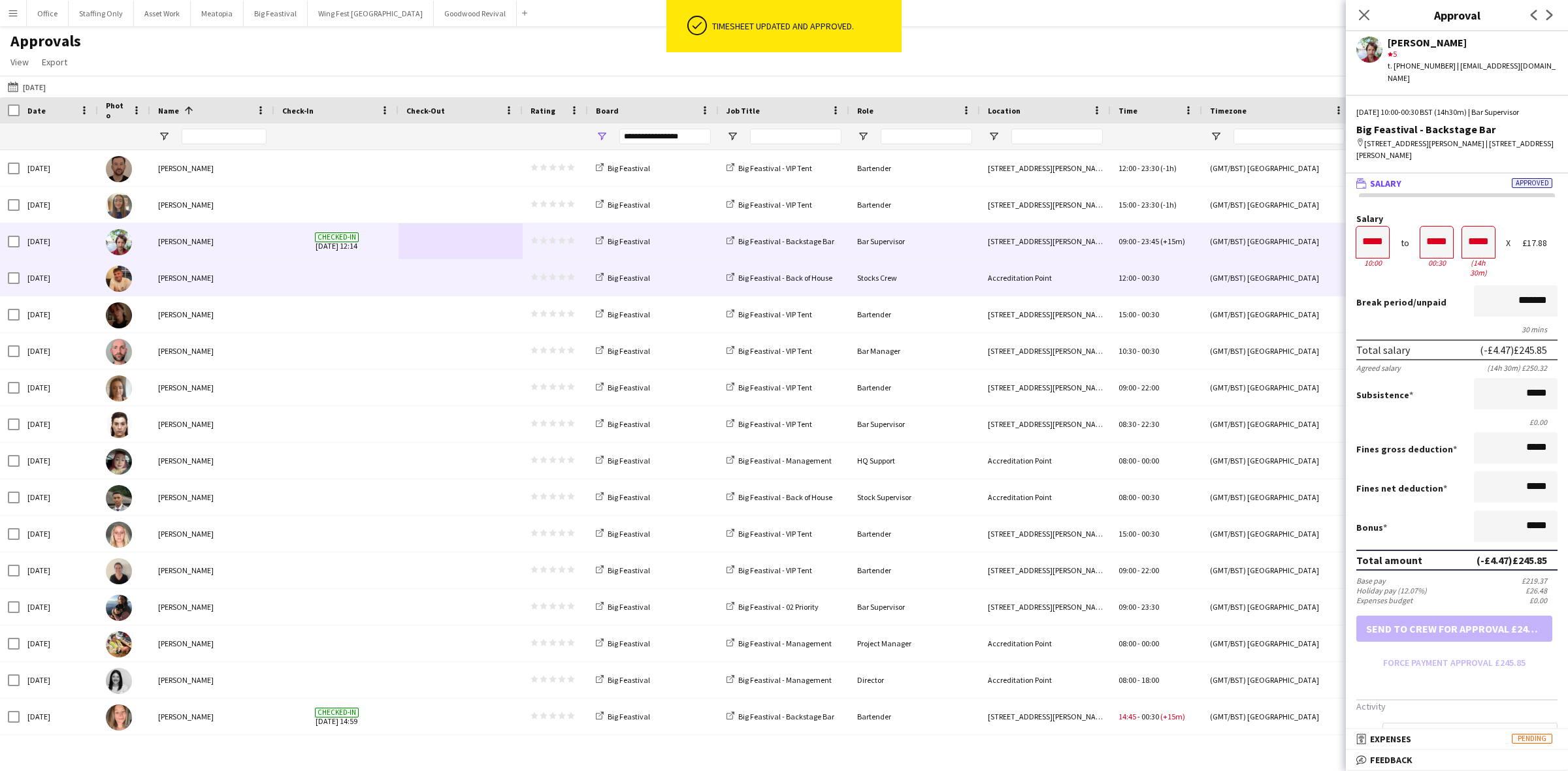
click at [325, 273] on span at bounding box center [336, 277] width 108 height 36
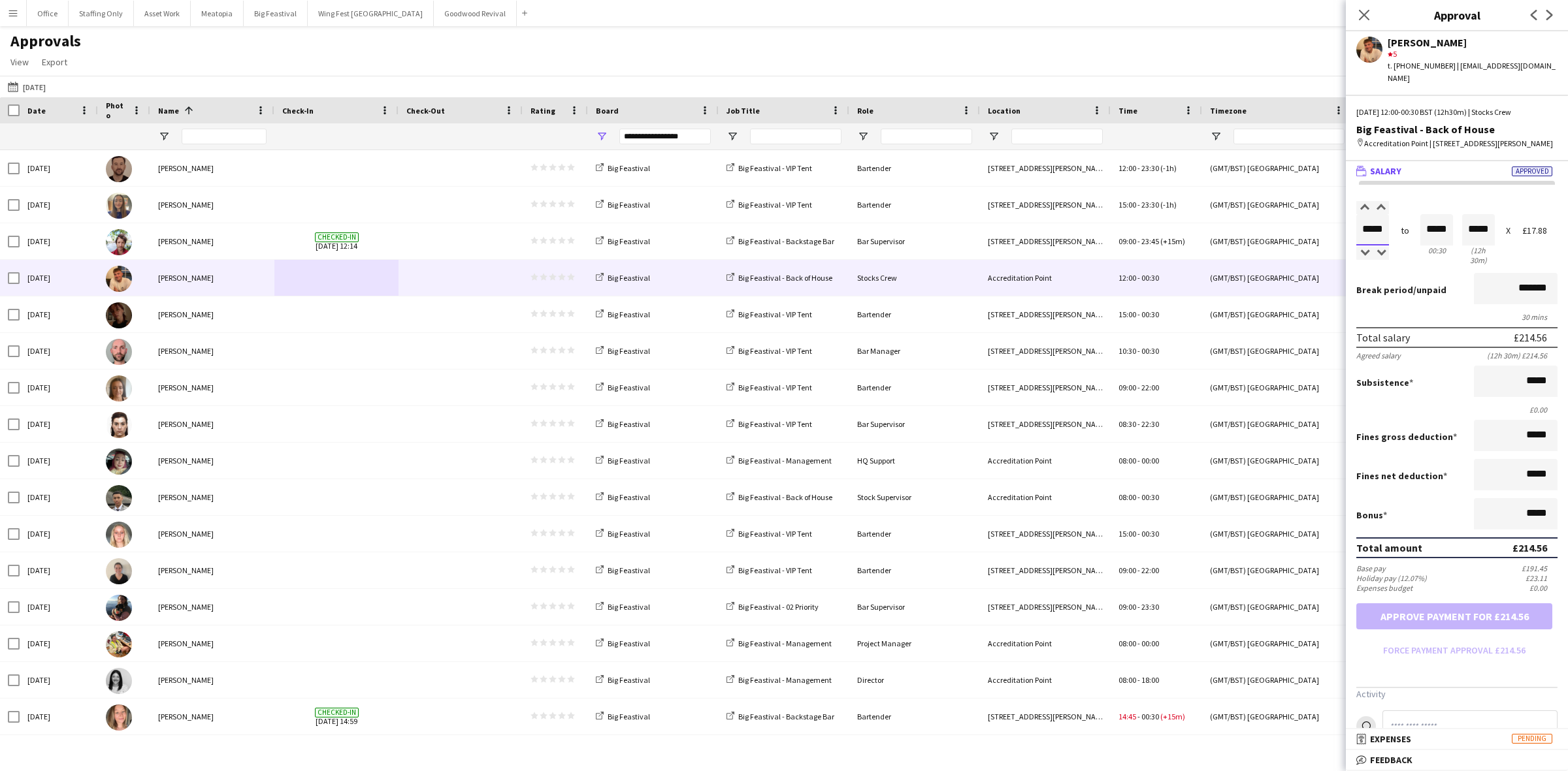
drag, startPoint x: 1385, startPoint y: 233, endPoint x: 1320, endPoint y: 207, distance: 70.0
click at [1345, 229] on body "Menu Boards Boards Boards All jobs Status Workforce Workforce My Workforce Recr…" at bounding box center [784, 385] width 1568 height 771
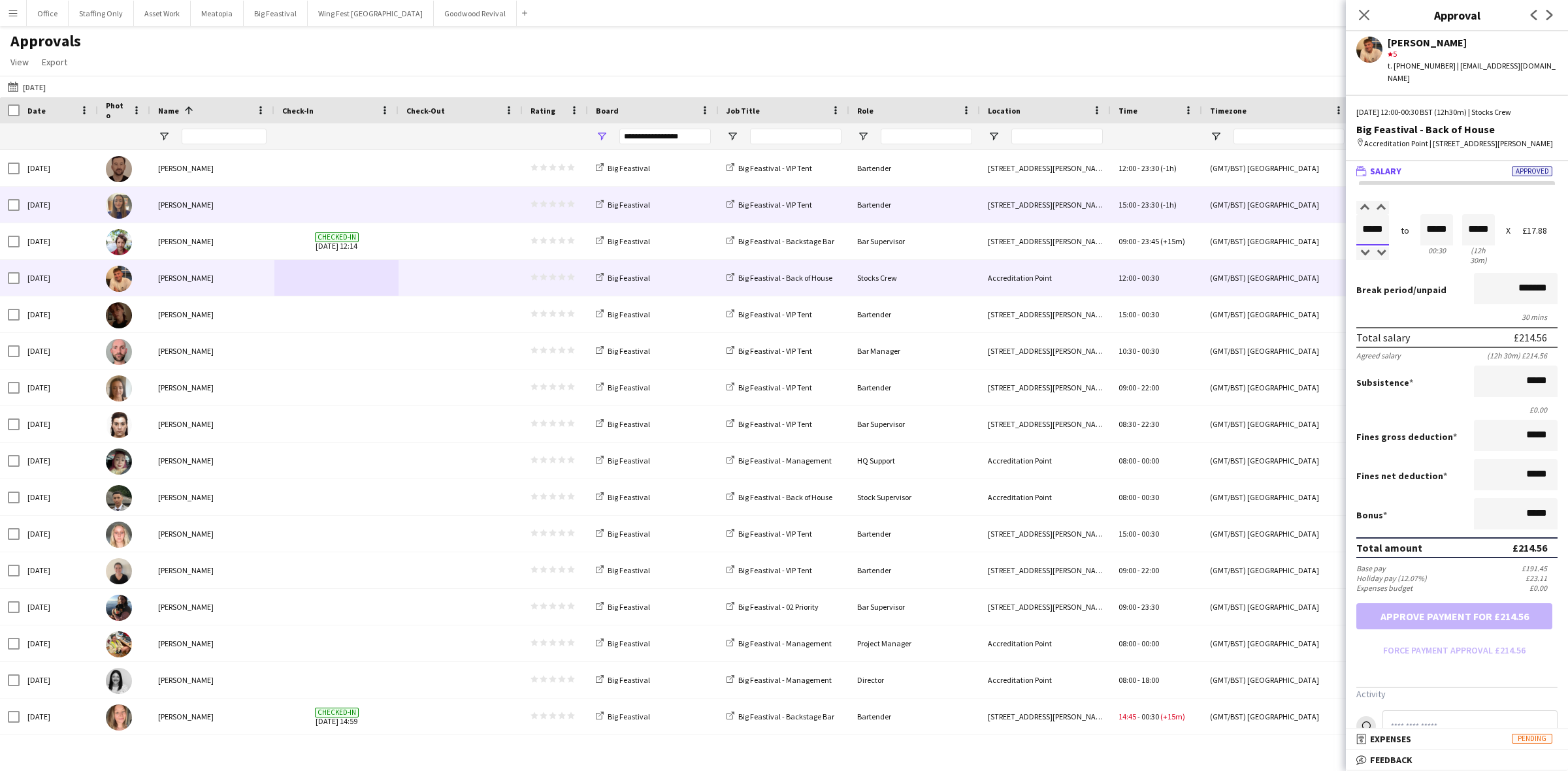
type input "*****"
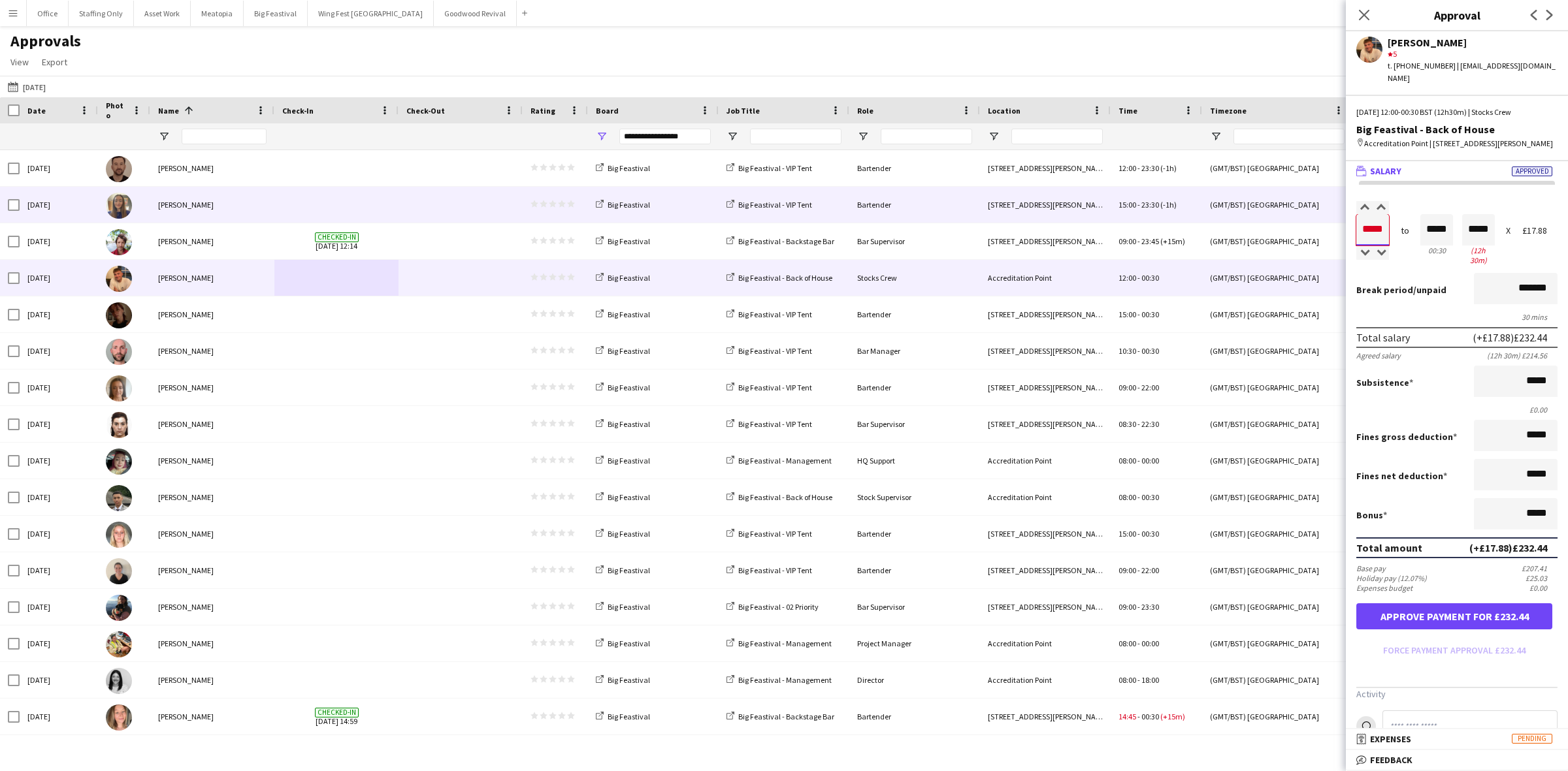
type input "*****"
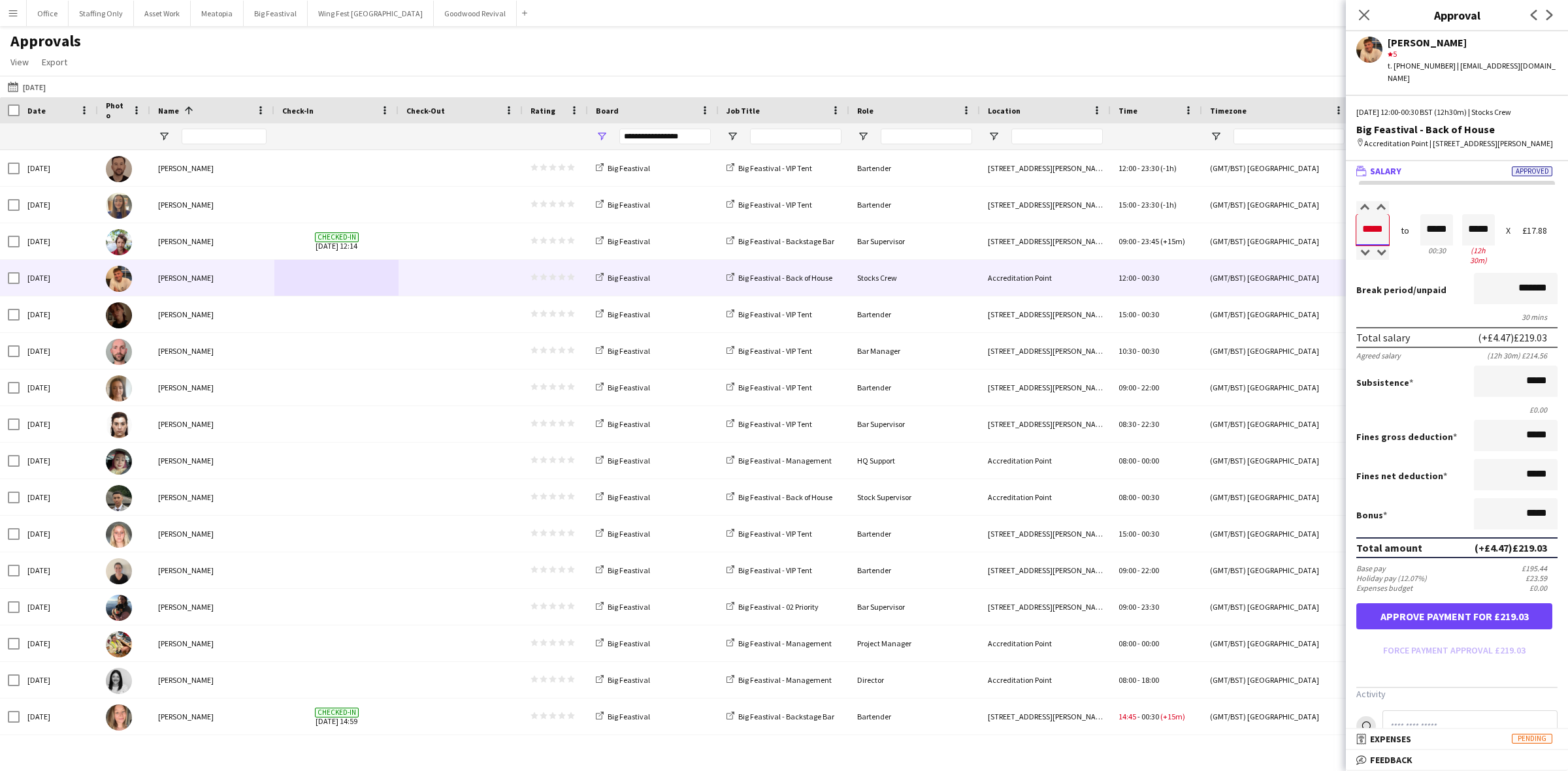
type input "*****"
drag, startPoint x: 1442, startPoint y: 228, endPoint x: 1415, endPoint y: 227, distance: 27.0
click at [1421, 227] on input "*****" at bounding box center [1436, 230] width 32 height 31
type input "*****"
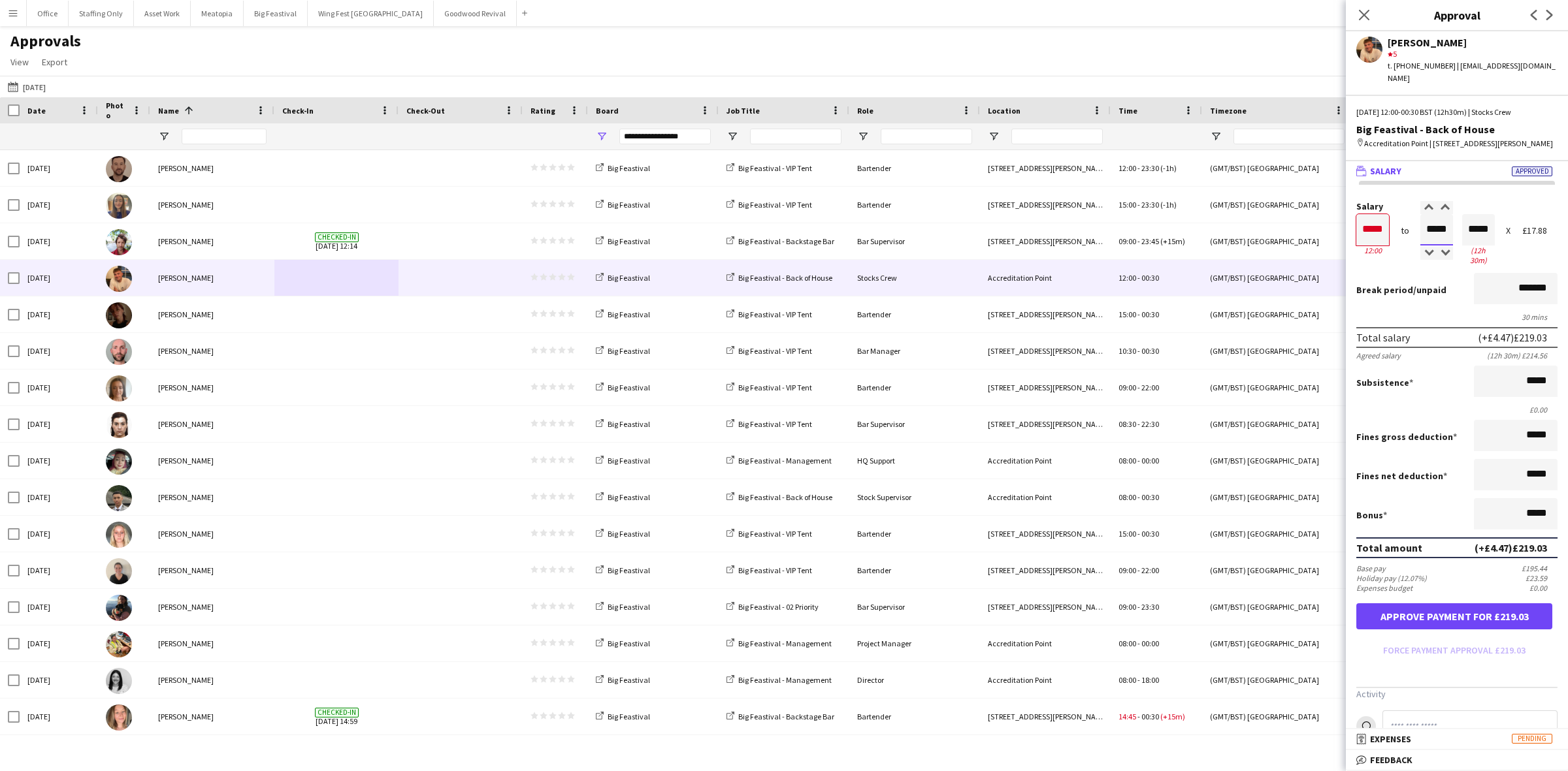
type input "*****"
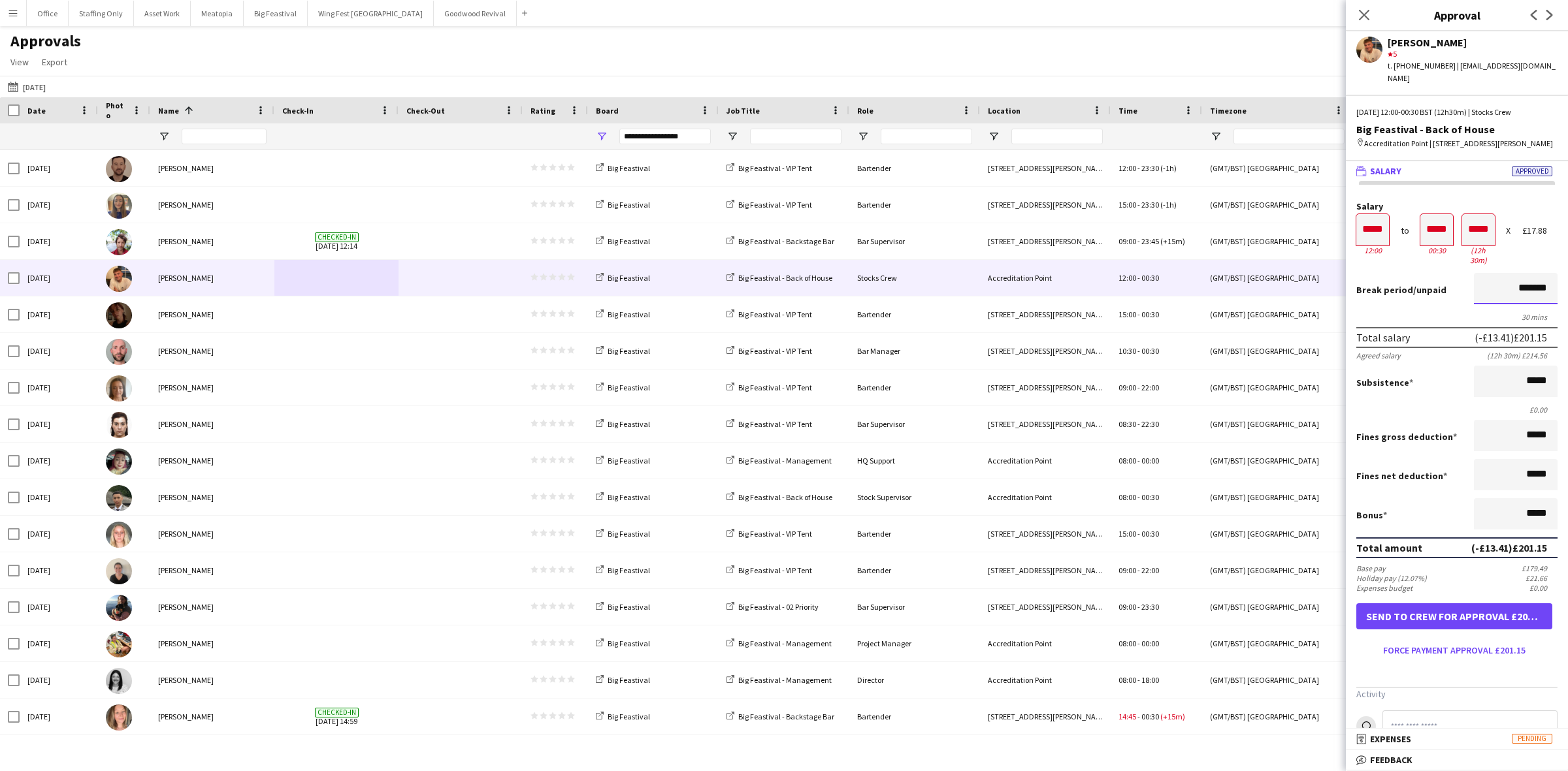
click at [1474, 275] on input "*******" at bounding box center [1516, 288] width 84 height 31
type input "*******"
click at [1498, 646] on button "Force payment approval £192.21" at bounding box center [1454, 651] width 196 height 21
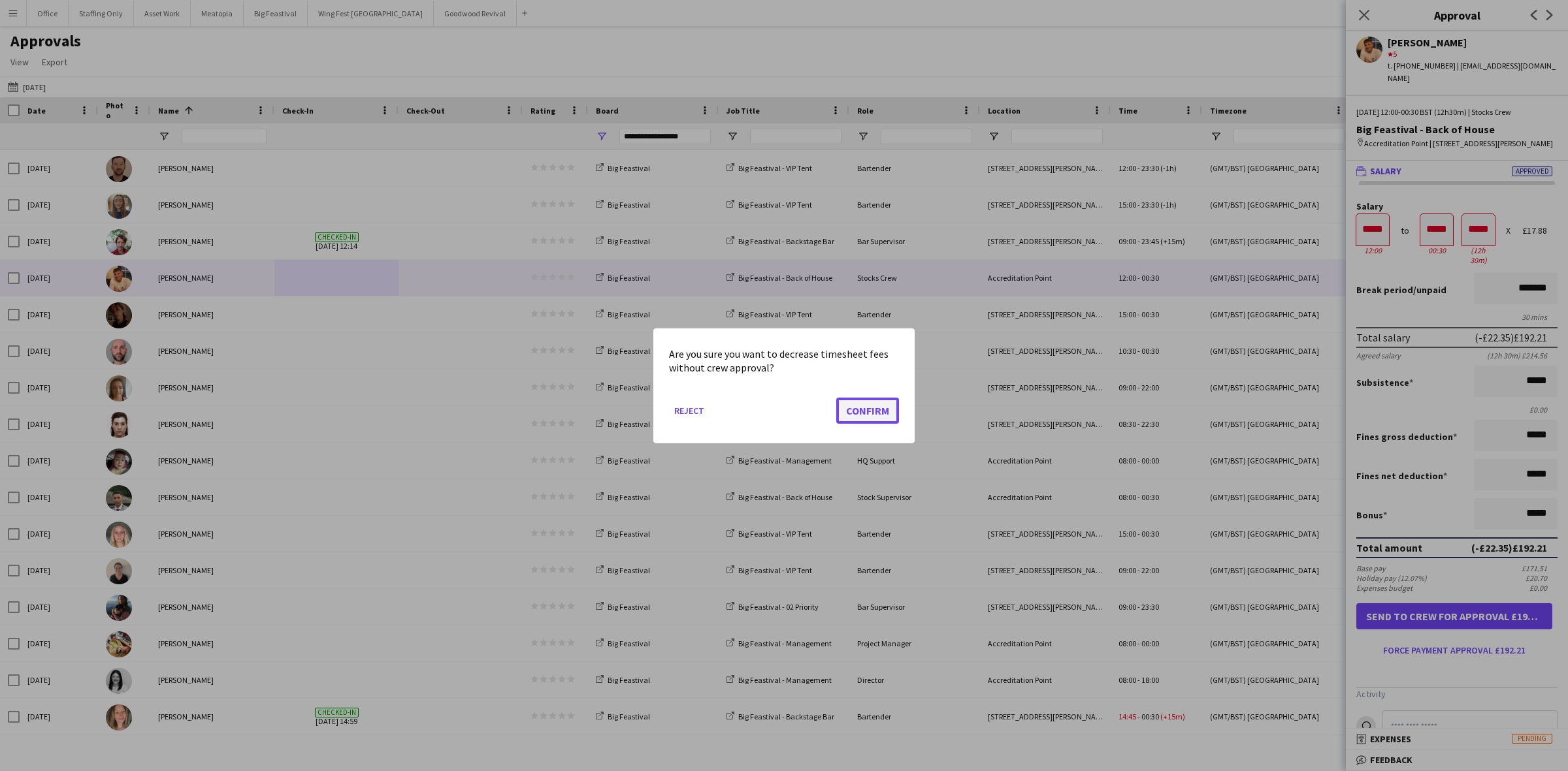
click at [864, 413] on button "Confirm" at bounding box center [867, 410] width 63 height 26
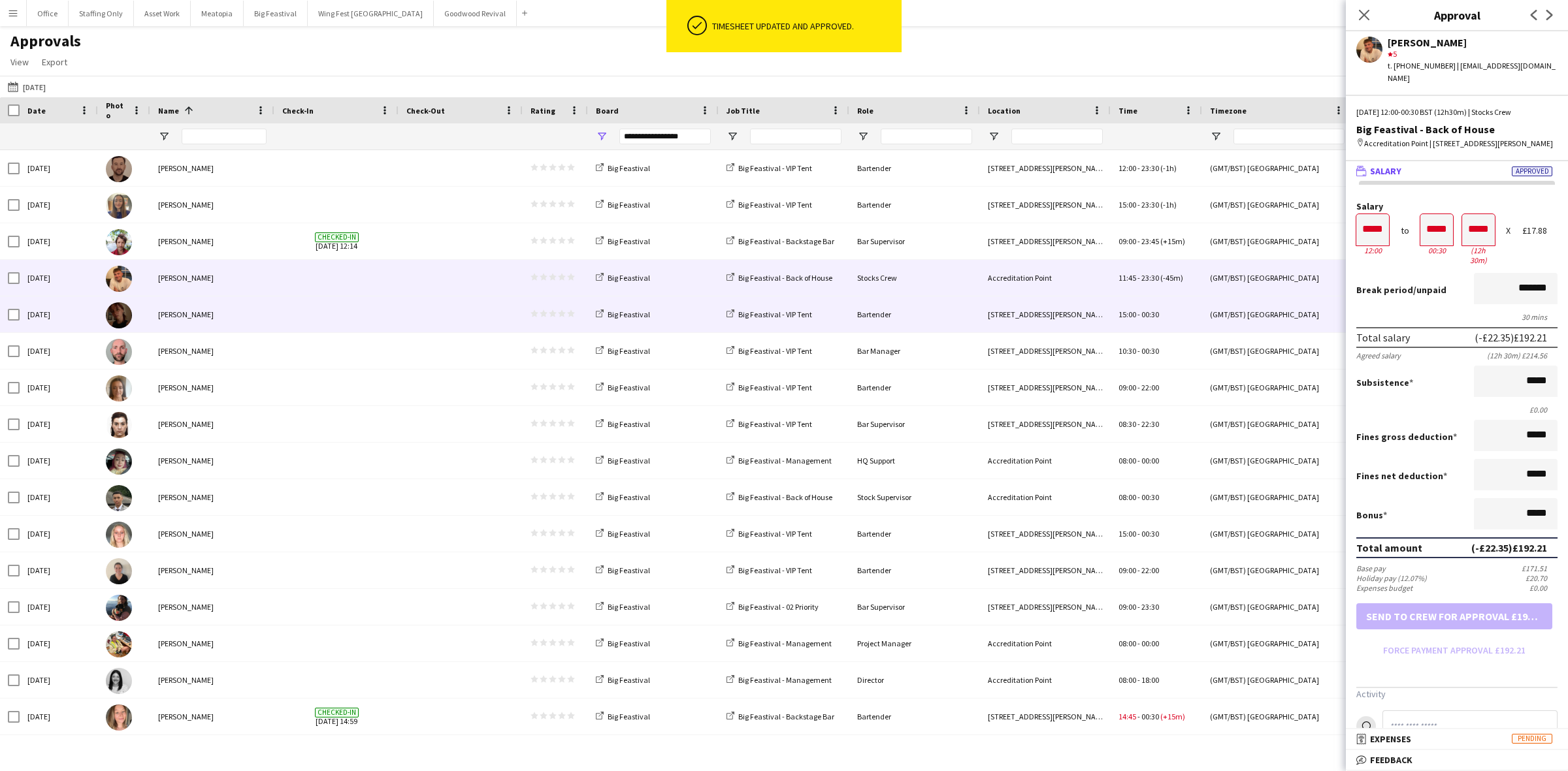
click at [376, 301] on span at bounding box center [336, 314] width 108 height 36
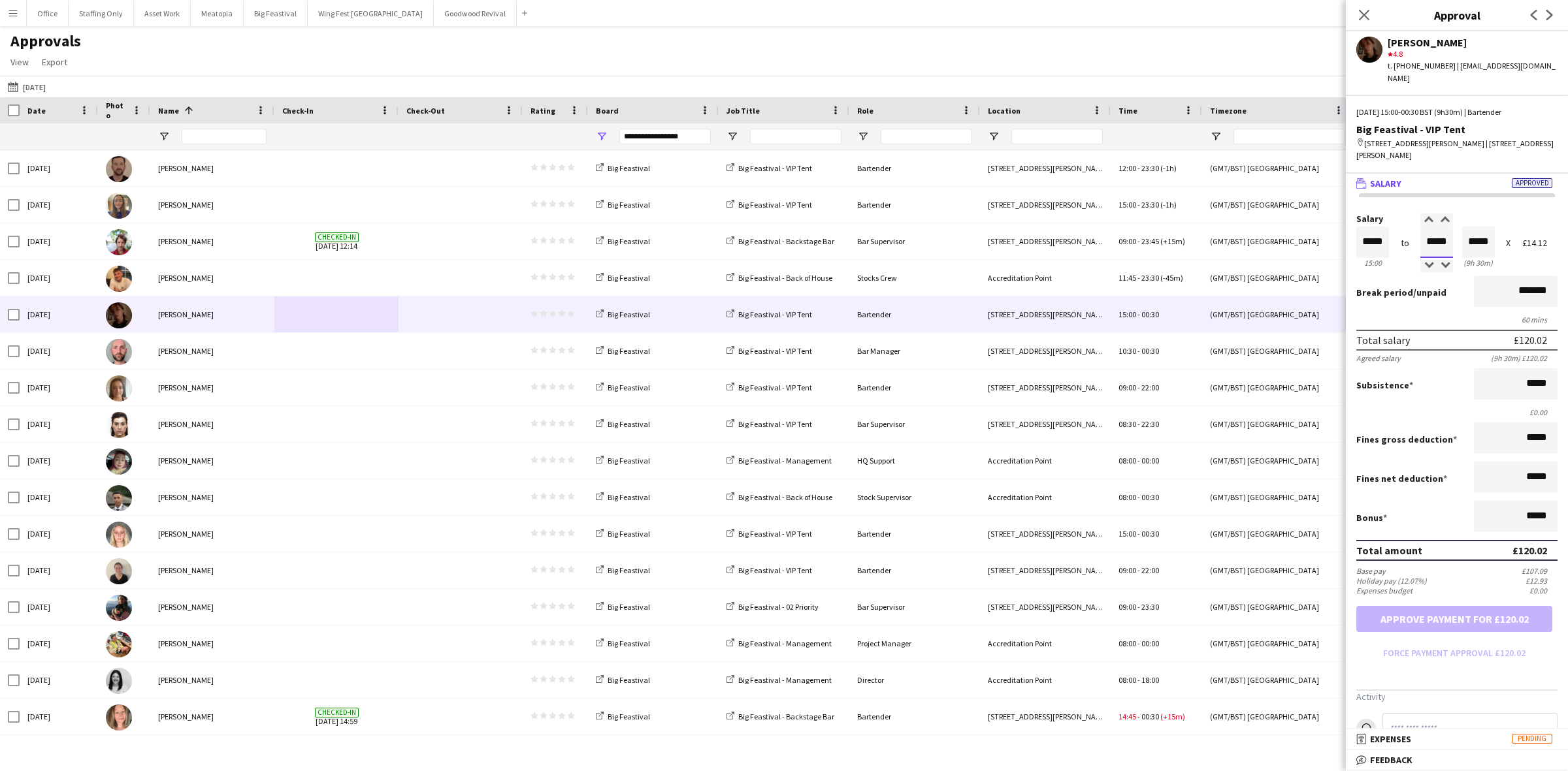
drag, startPoint x: 1410, startPoint y: 230, endPoint x: 1380, endPoint y: 226, distance: 30.3
click at [1379, 227] on div "Salary ***** 15:00 to ***** 00:30 ***** (9h 30m) X £14.12" at bounding box center [1456, 242] width 201 height 56
type input "*****"
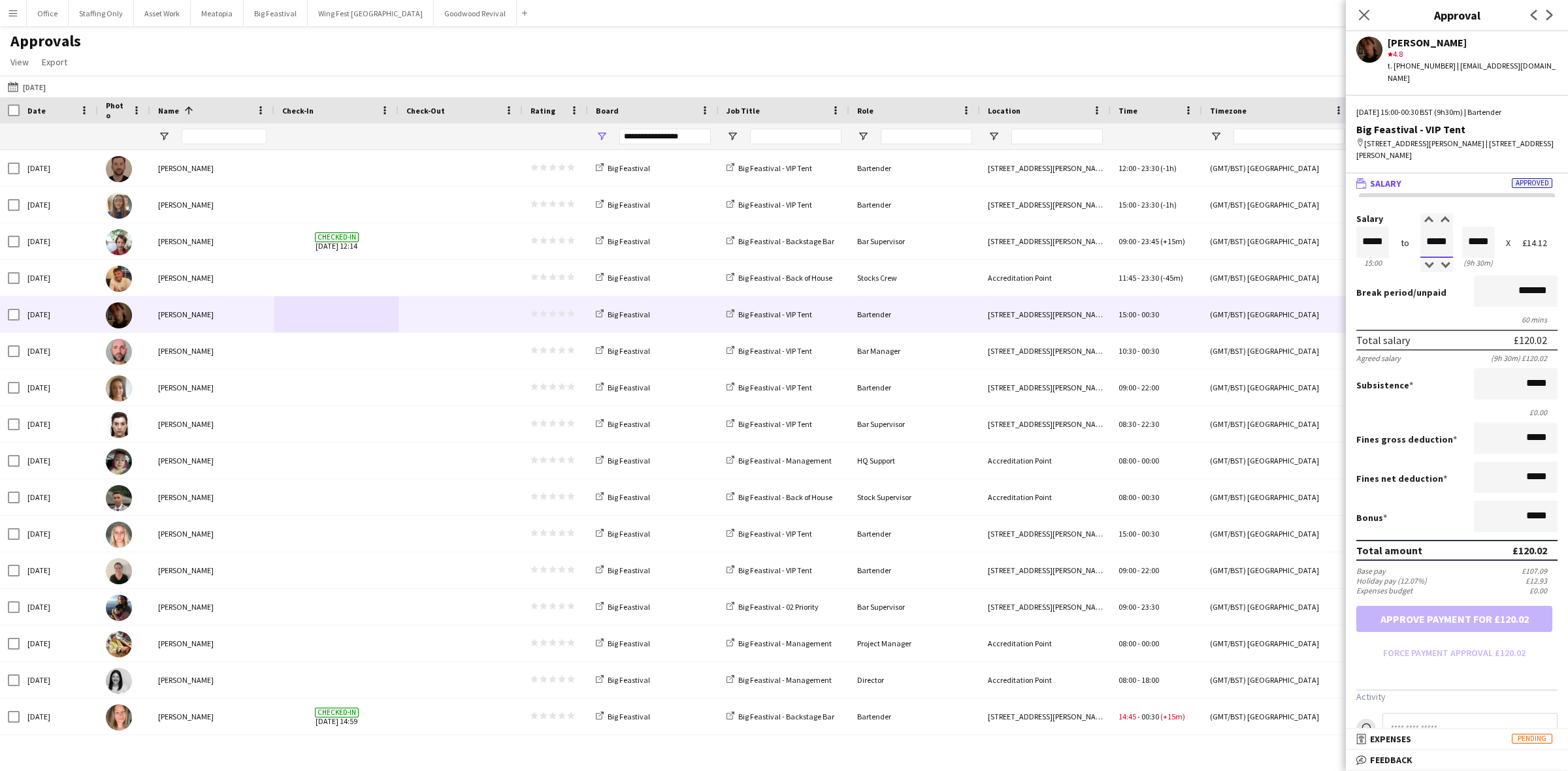
type input "*****"
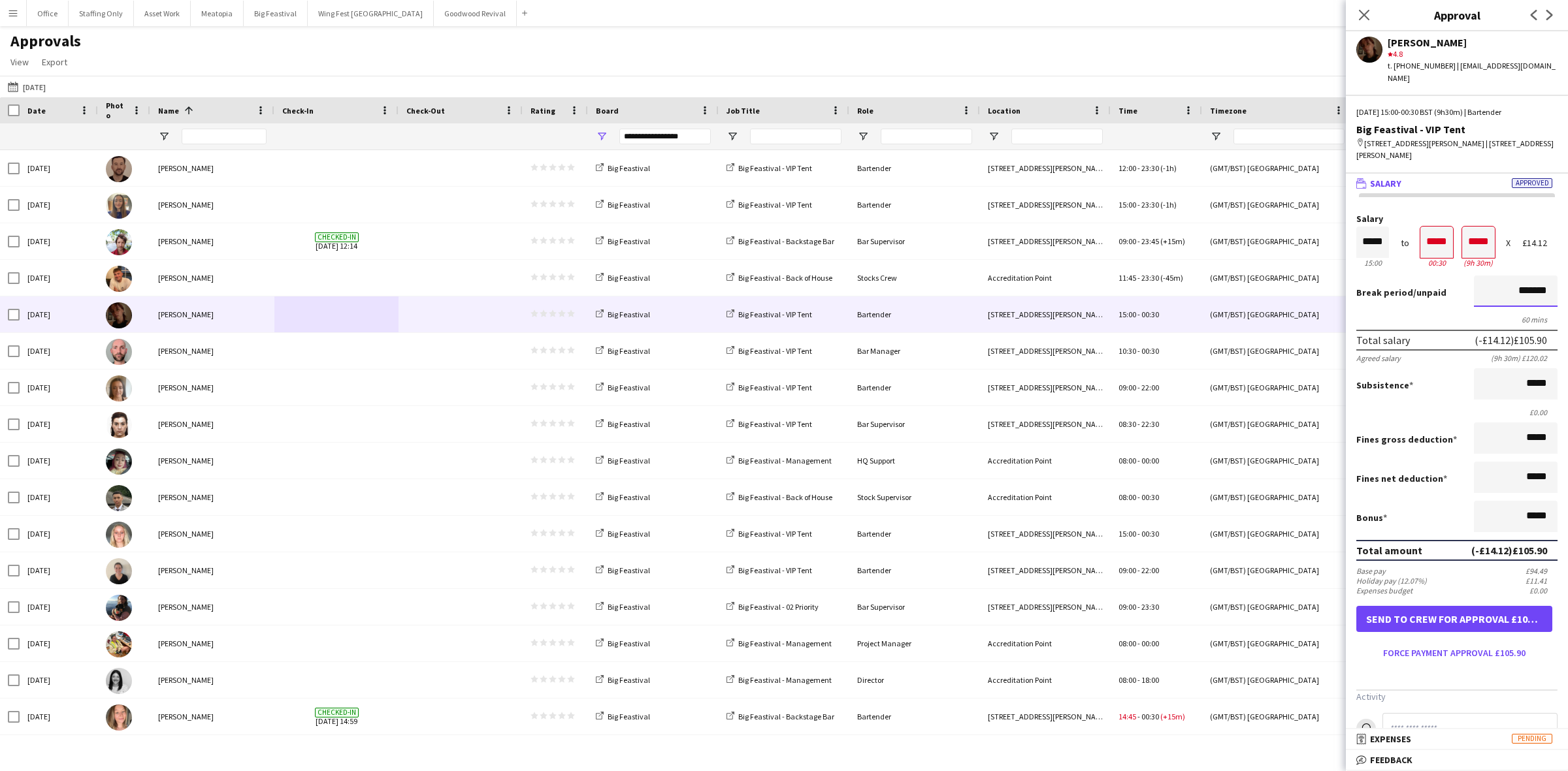
click at [1494, 287] on input "*******" at bounding box center [1516, 291] width 84 height 31
type input "*******"
click at [1435, 643] on button "Force payment approval £112.96" at bounding box center [1454, 653] width 196 height 21
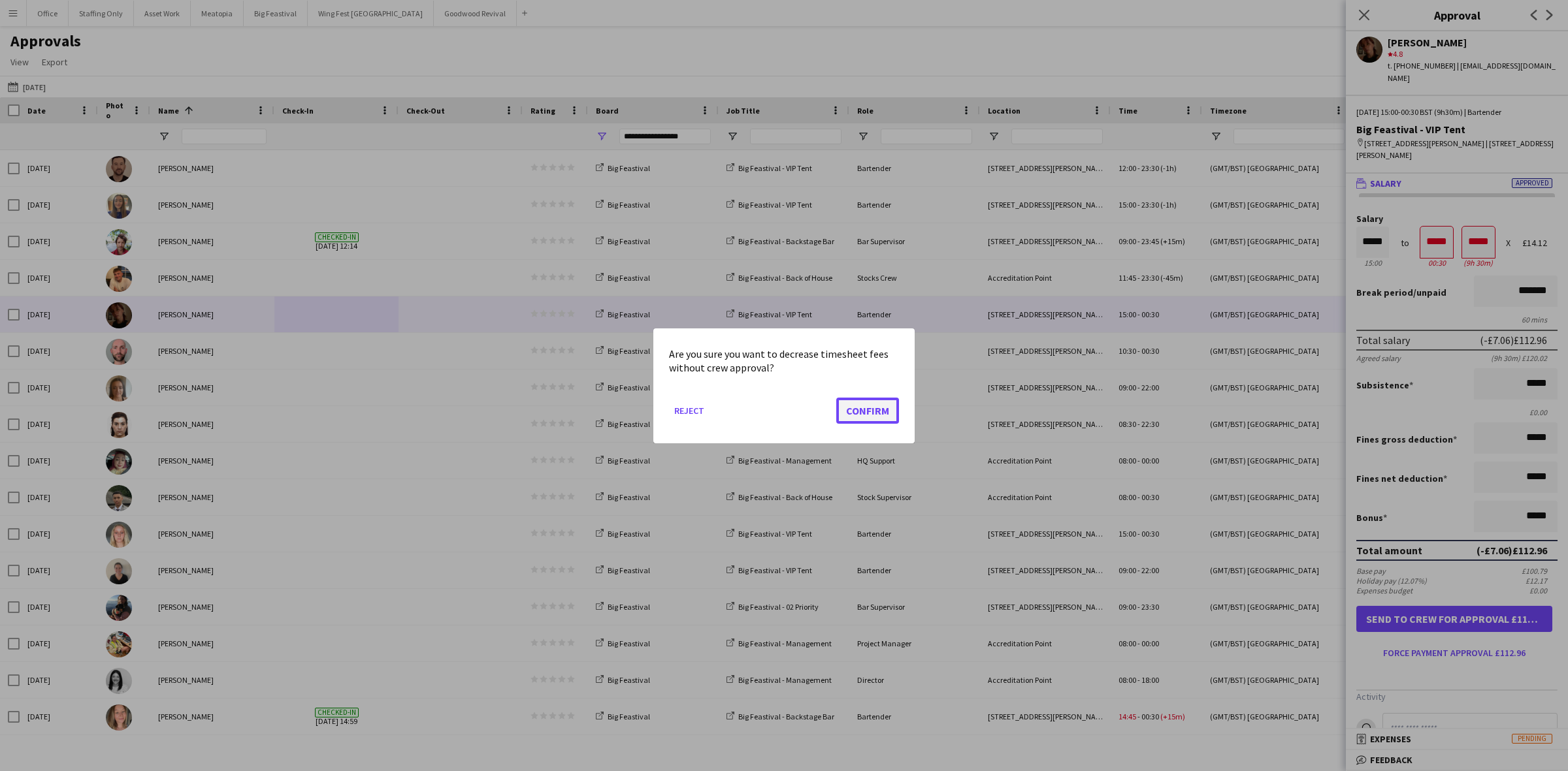
click at [857, 406] on button "Confirm" at bounding box center [867, 410] width 63 height 26
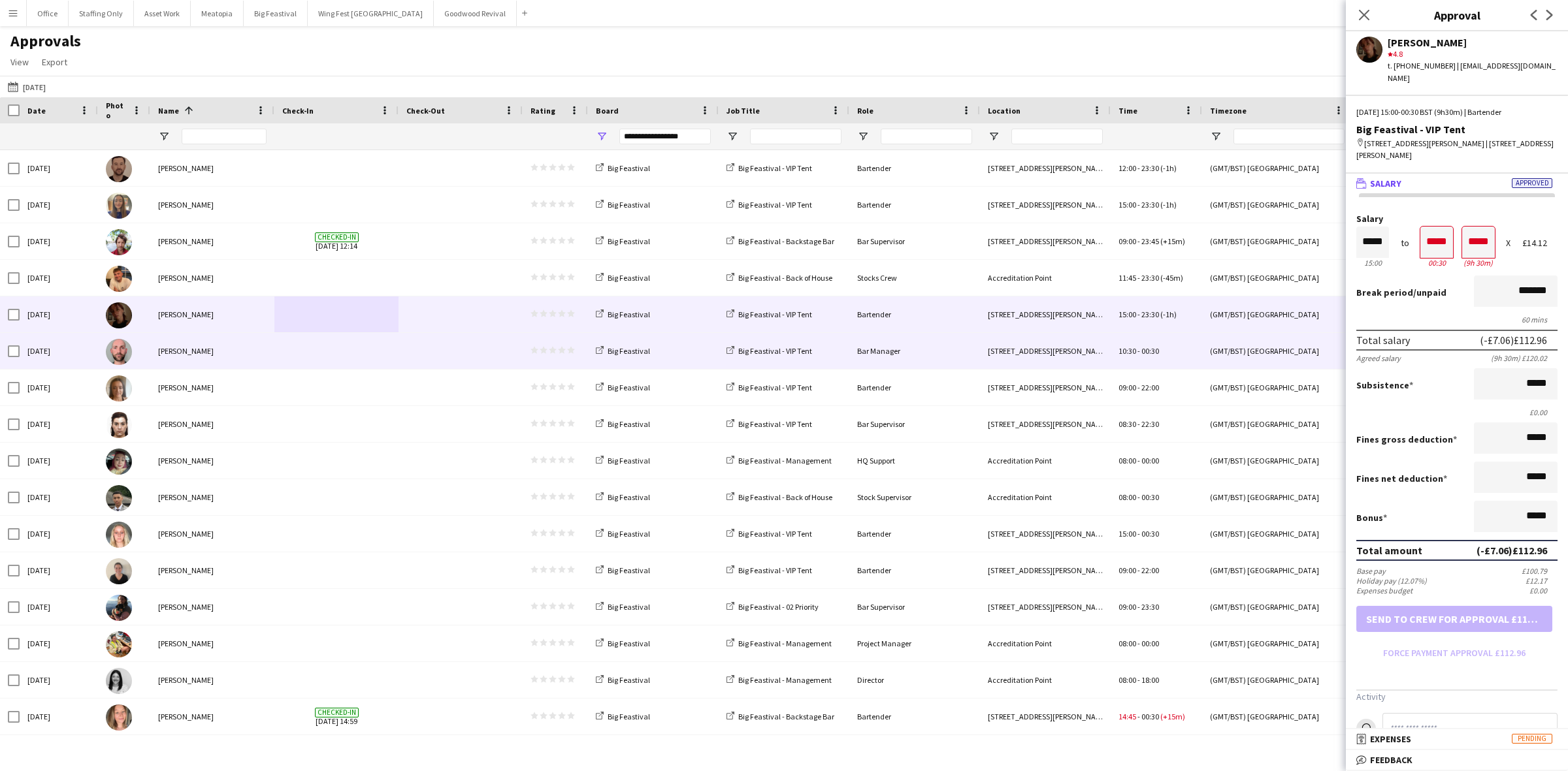
click at [360, 349] on span at bounding box center [336, 350] width 108 height 36
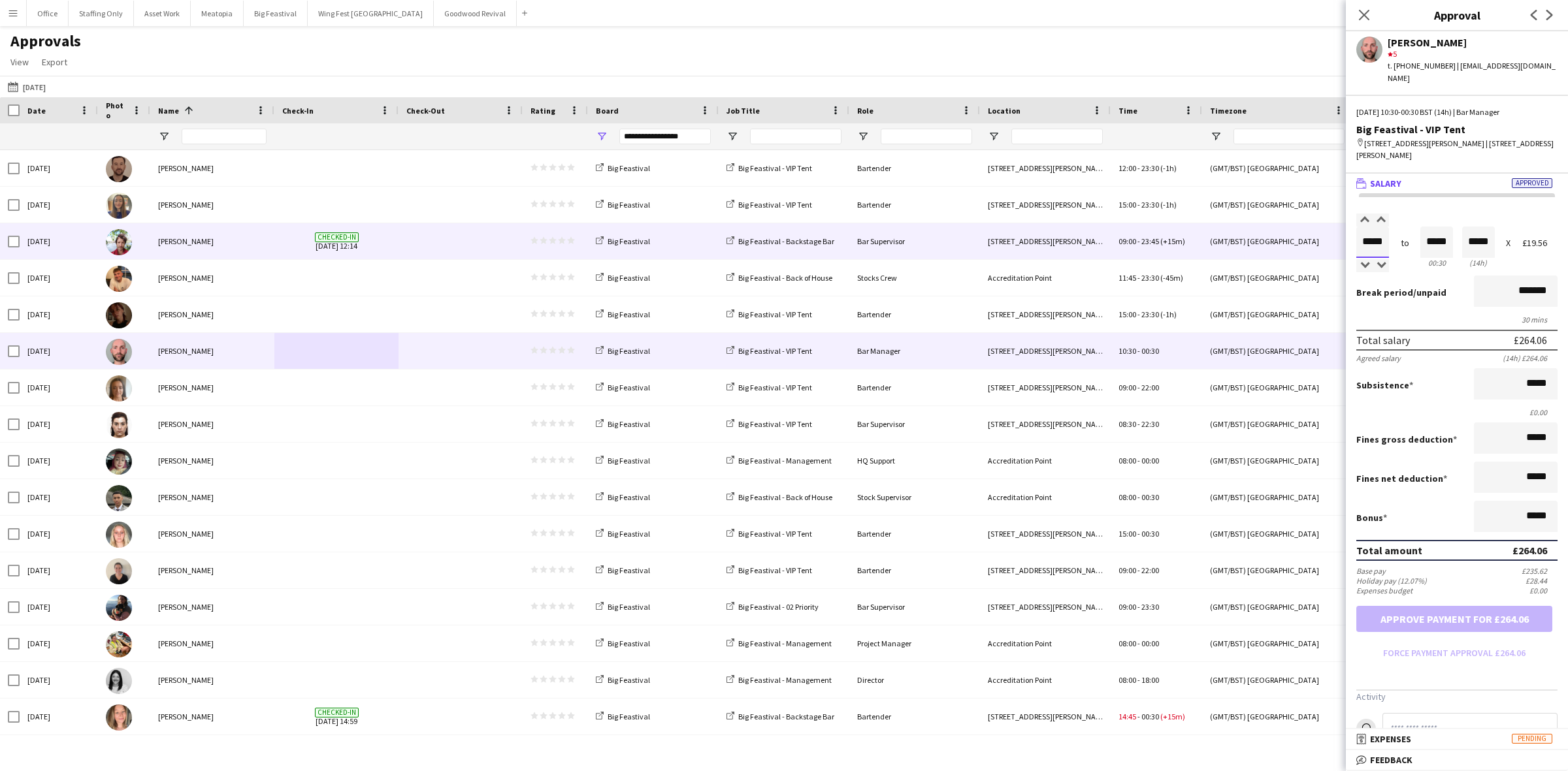
drag, startPoint x: 1382, startPoint y: 231, endPoint x: 1327, endPoint y: 232, distance: 55.0
click at [1328, 231] on body "Menu Boards Boards Boards All jobs Status Workforce Workforce My Workforce Recr…" at bounding box center [784, 385] width 1568 height 771
type input "*****"
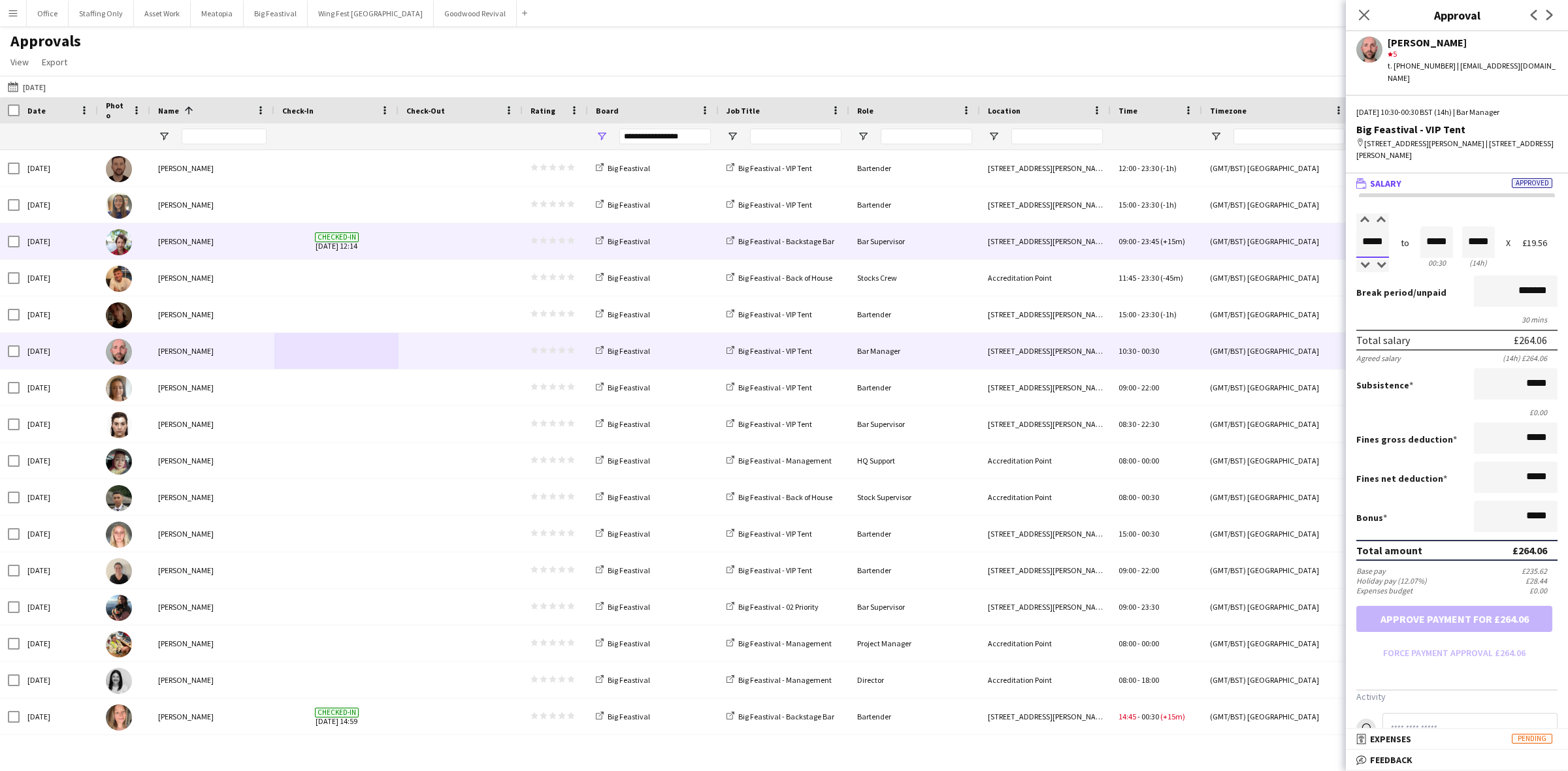
type input "*****"
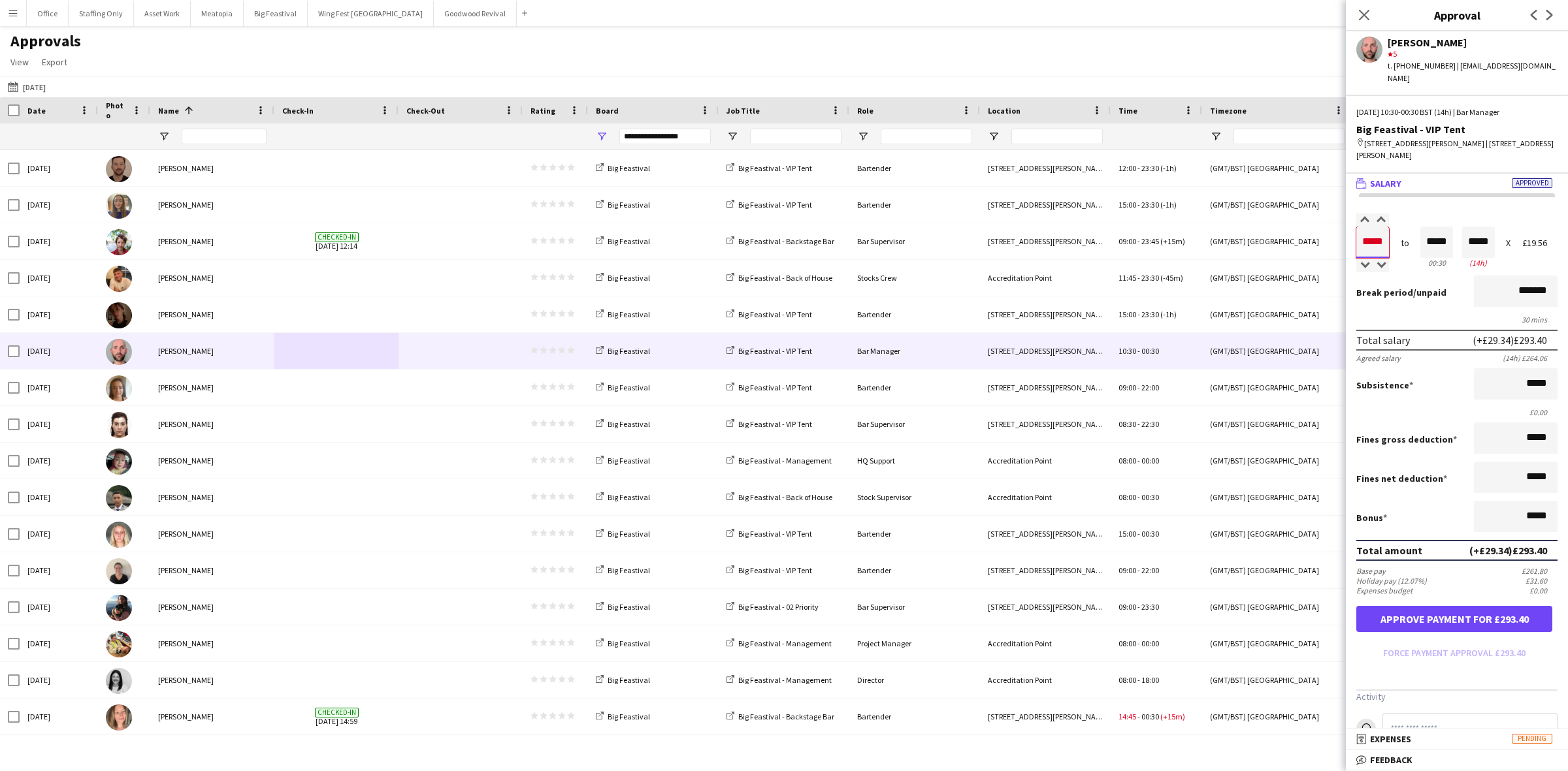
type input "*****"
drag, startPoint x: 1444, startPoint y: 226, endPoint x: 1412, endPoint y: 220, distance: 32.6
click at [1412, 220] on div "Salary ***** 10:30 to ***** 00:30 ***** (14h) X £19.56" at bounding box center [1456, 242] width 201 height 56
type input "*****"
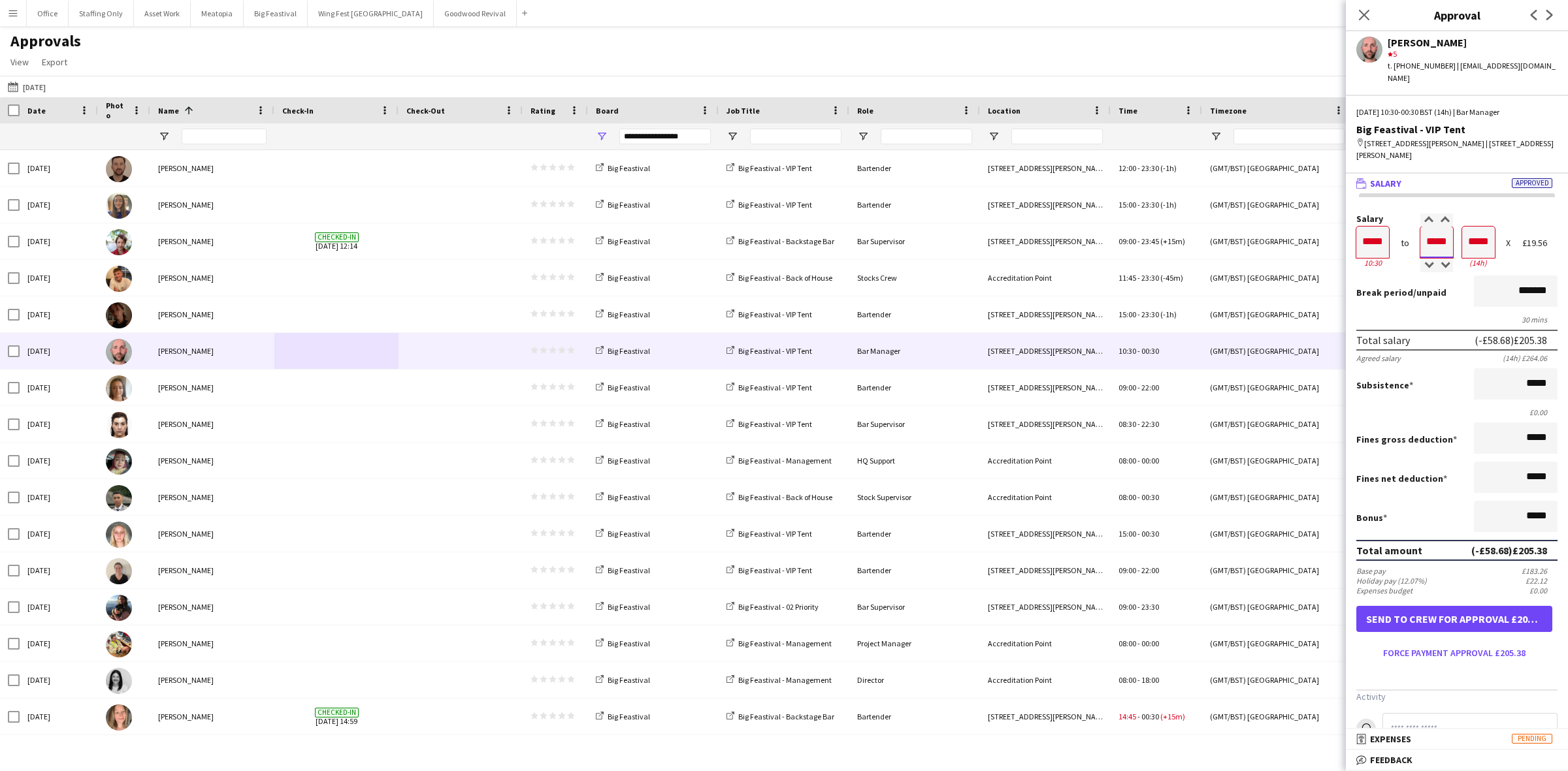
type input "*****"
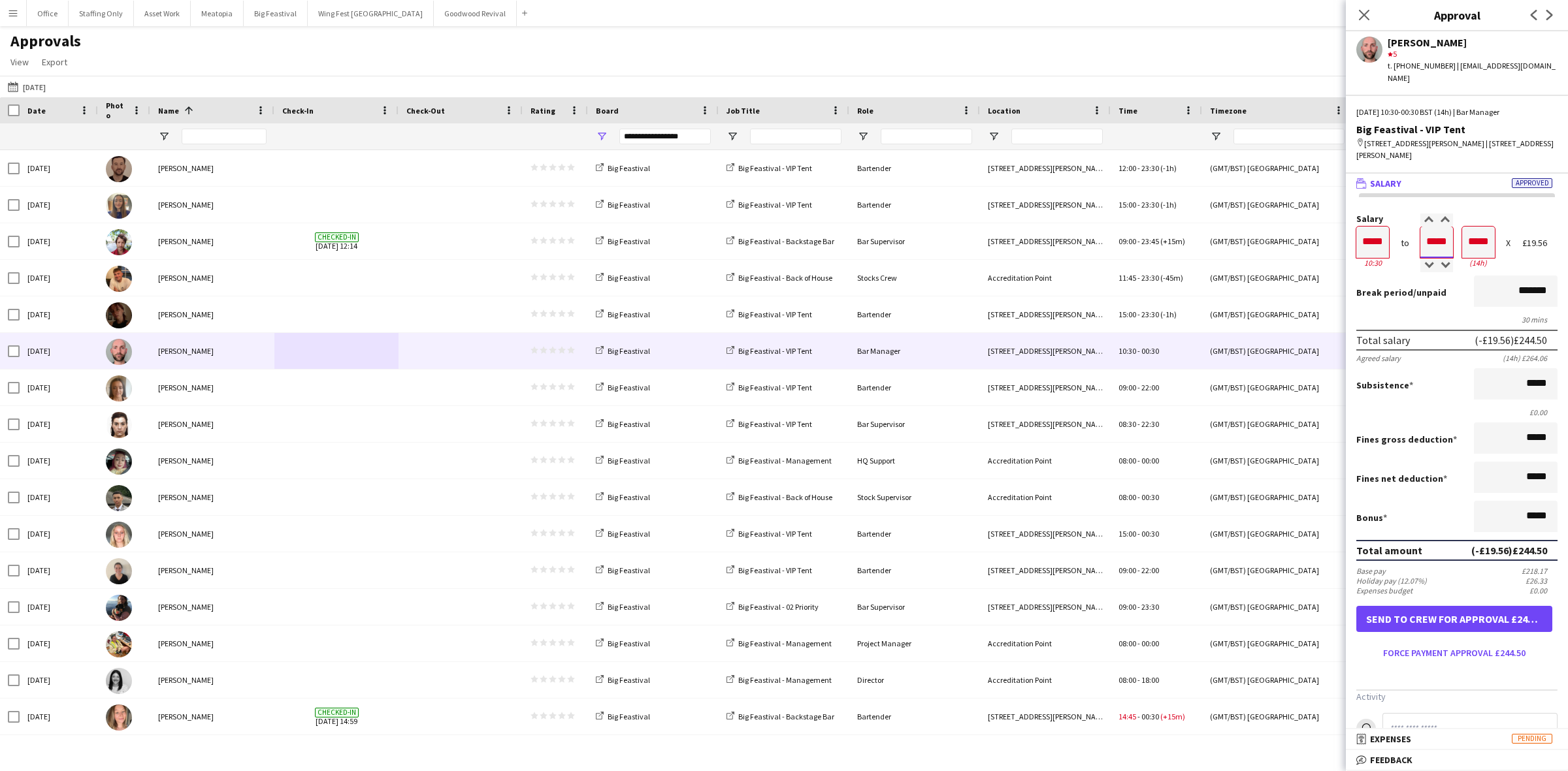
type input "*****"
click at [1445, 643] on button "Force payment approval £249.39" at bounding box center [1454, 653] width 196 height 21
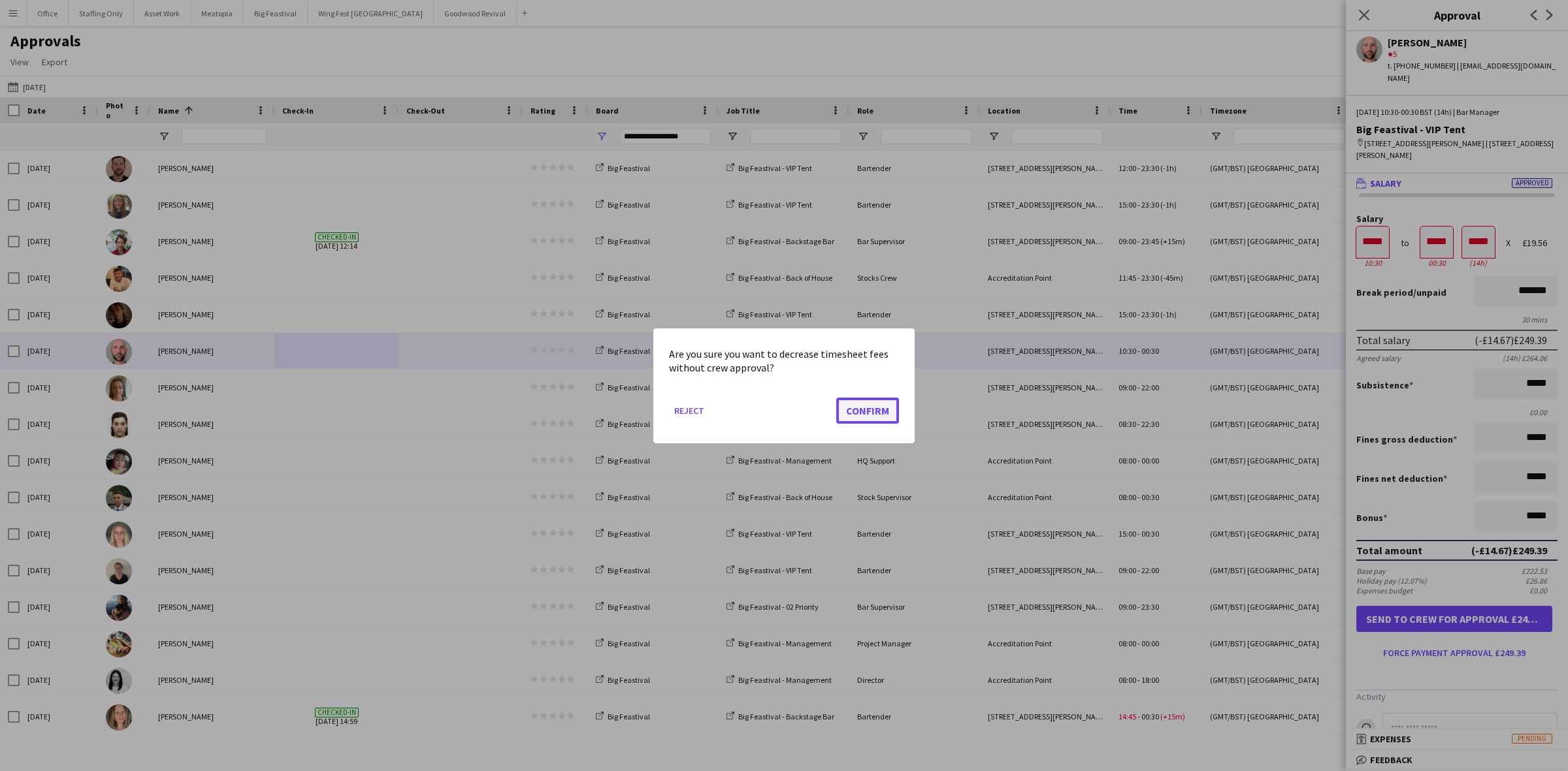
click at [869, 409] on button "Confirm" at bounding box center [867, 410] width 63 height 26
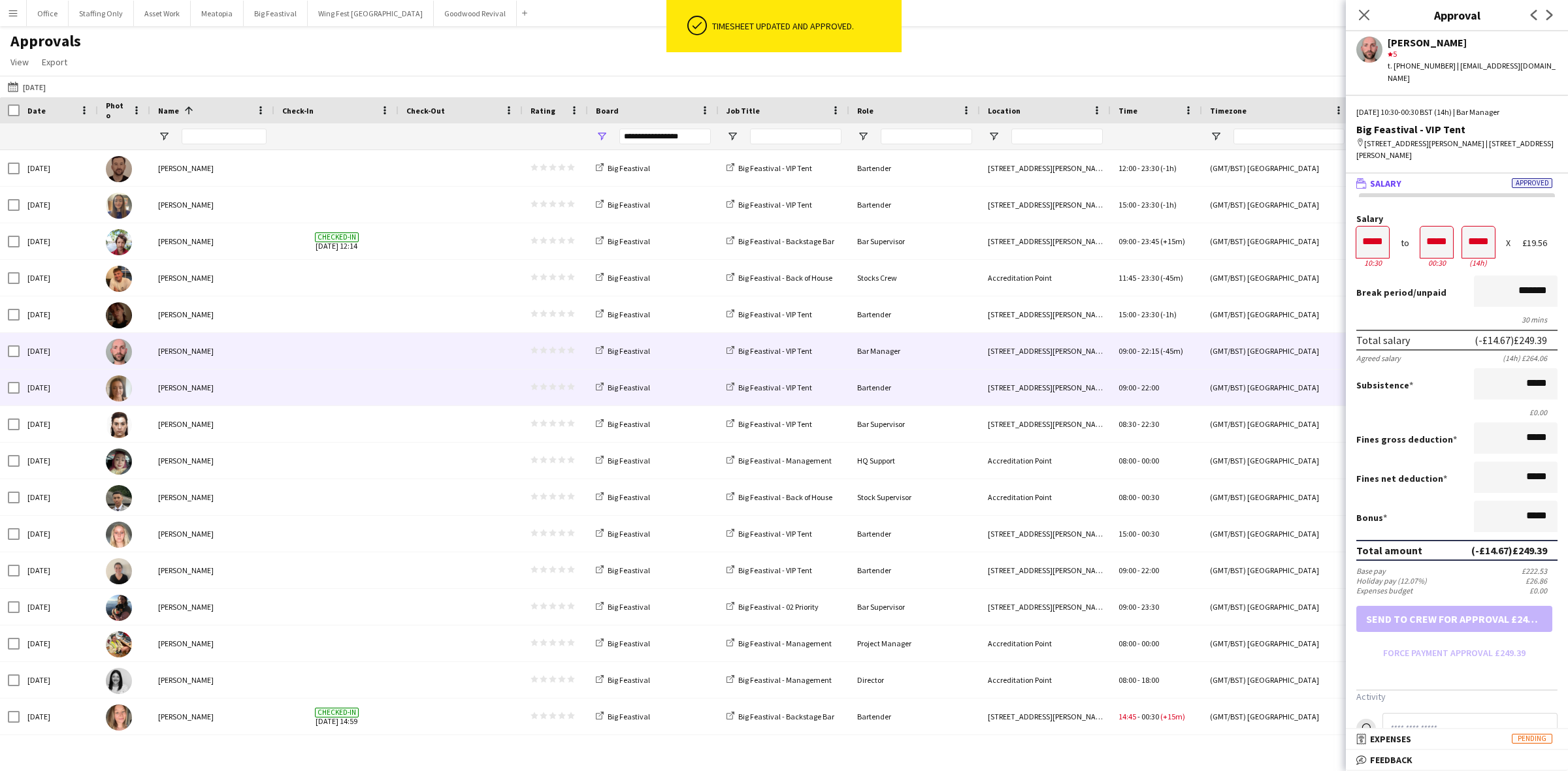
click at [334, 387] on span at bounding box center [336, 387] width 108 height 36
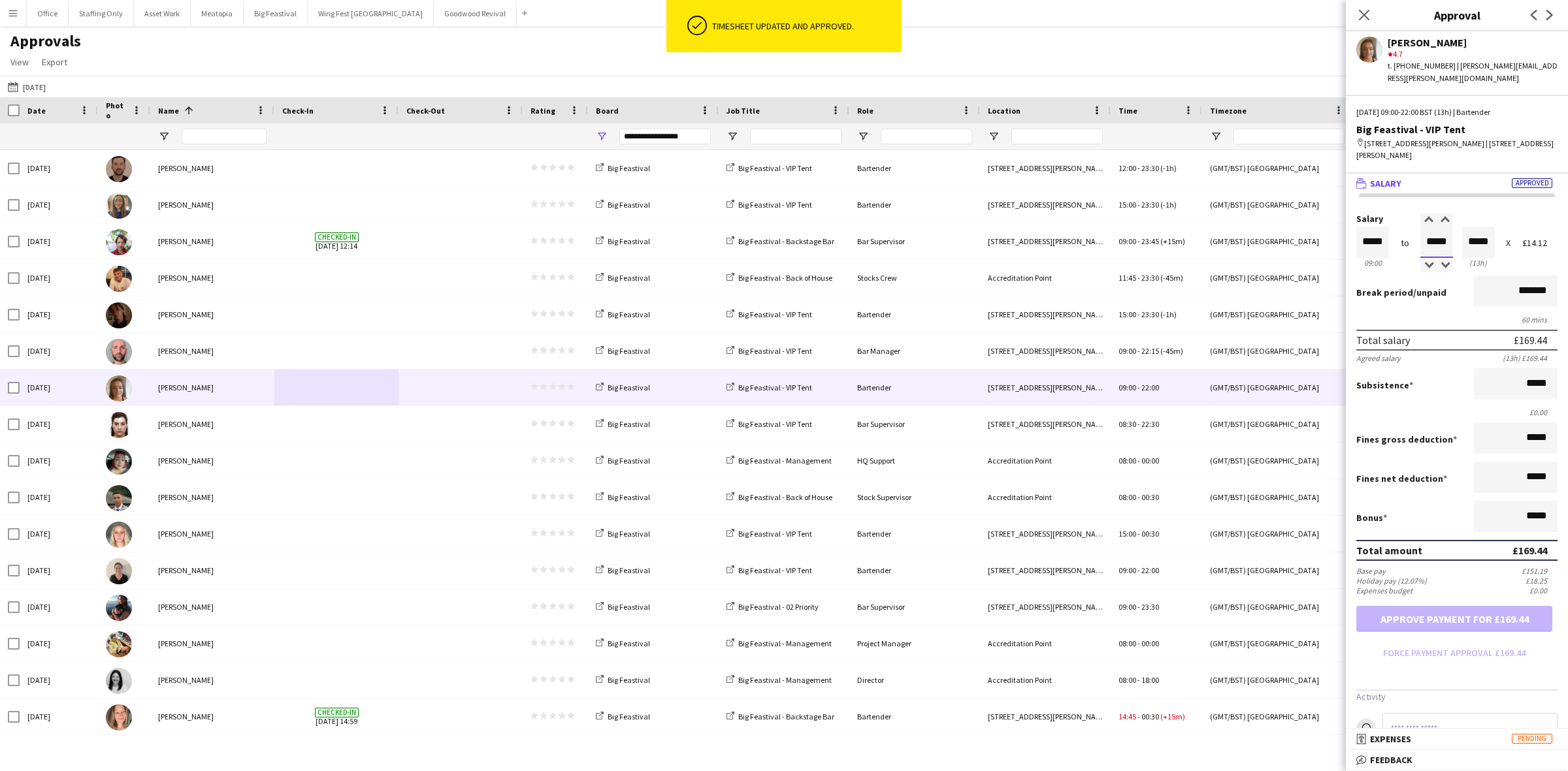
drag, startPoint x: 1402, startPoint y: 223, endPoint x: 1395, endPoint y: 215, distance: 10.6
click at [1395, 223] on div "Salary ***** 09:00 to ***** 22:00 ***** (13h) X £14.12" at bounding box center [1456, 242] width 201 height 56
type input "*****"
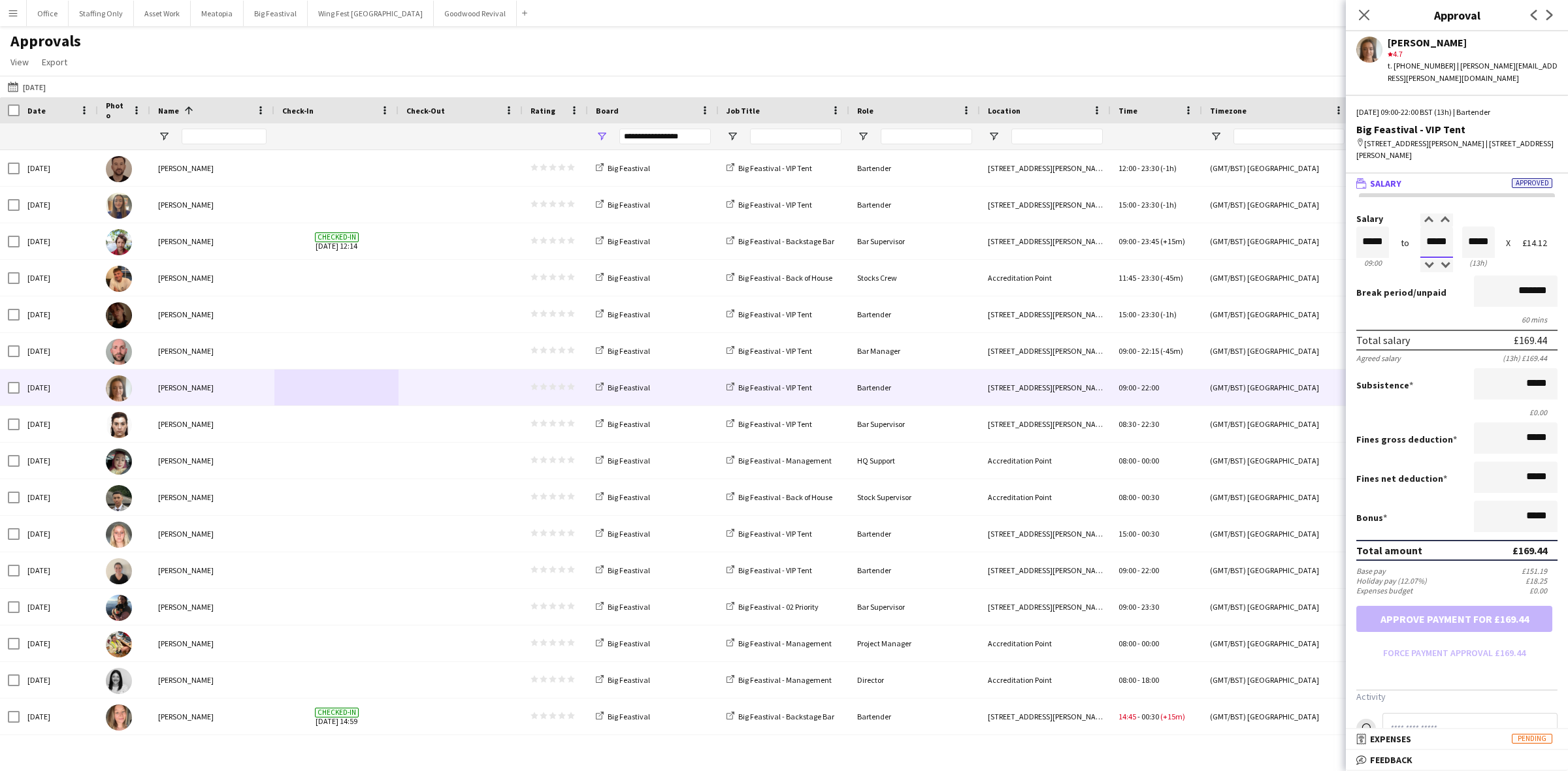
type input "*****"
click at [1487, 275] on input "*******" at bounding box center [1516, 291] width 84 height 31
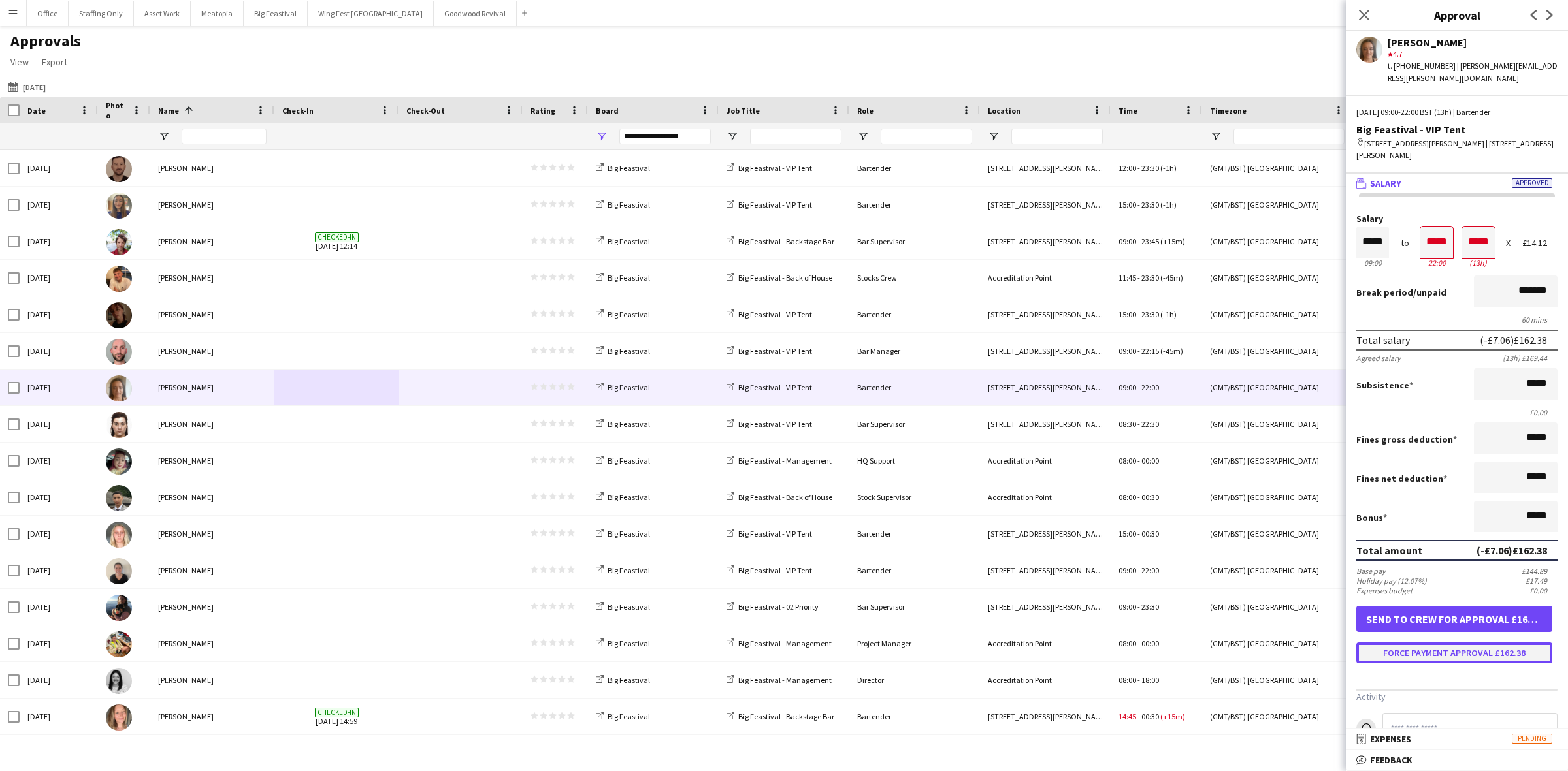
click at [1410, 643] on button "Force payment approval £162.38" at bounding box center [1454, 653] width 196 height 21
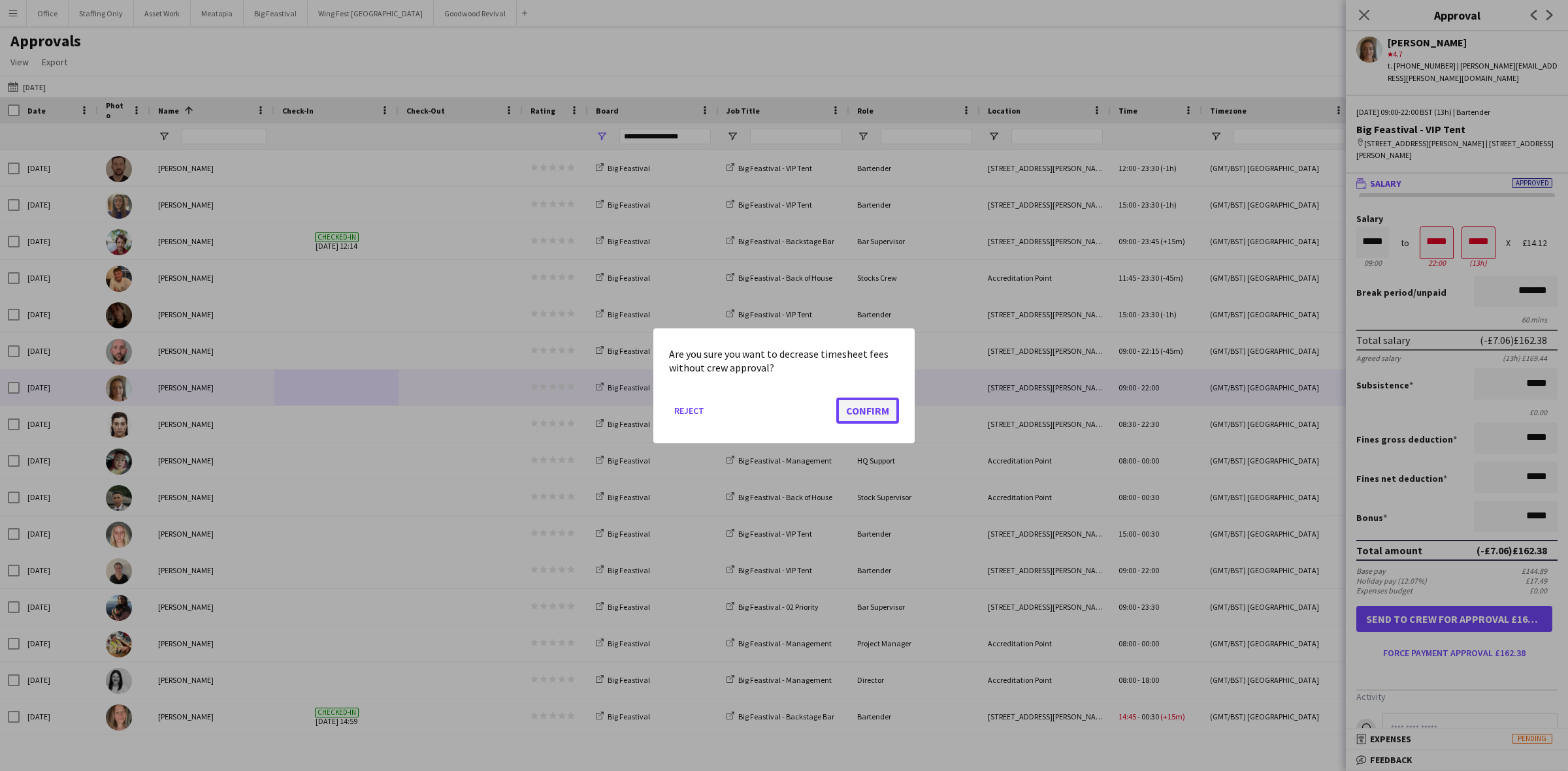
click at [864, 413] on button "Confirm" at bounding box center [867, 410] width 63 height 26
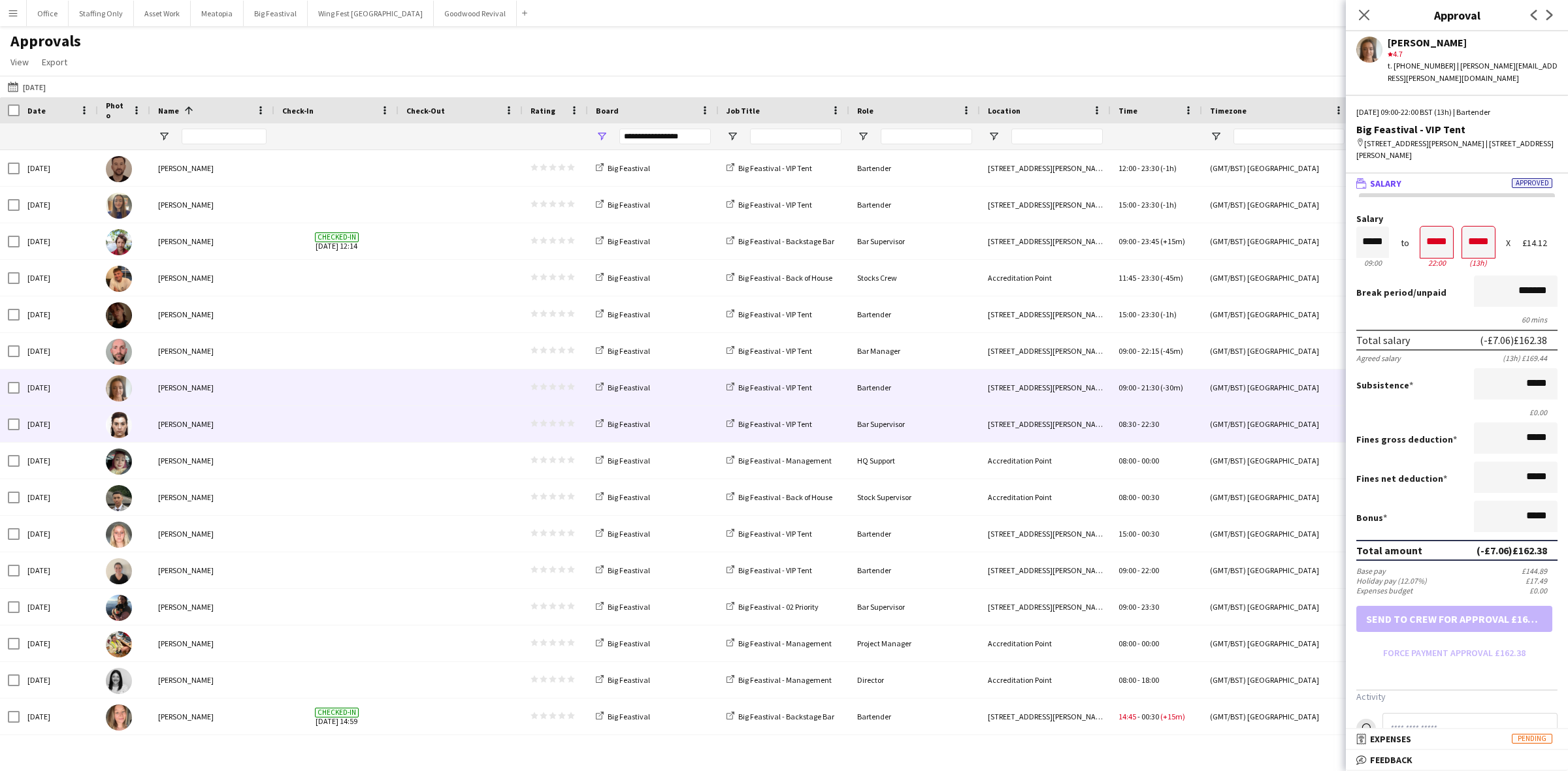
click at [347, 432] on span at bounding box center [336, 423] width 108 height 36
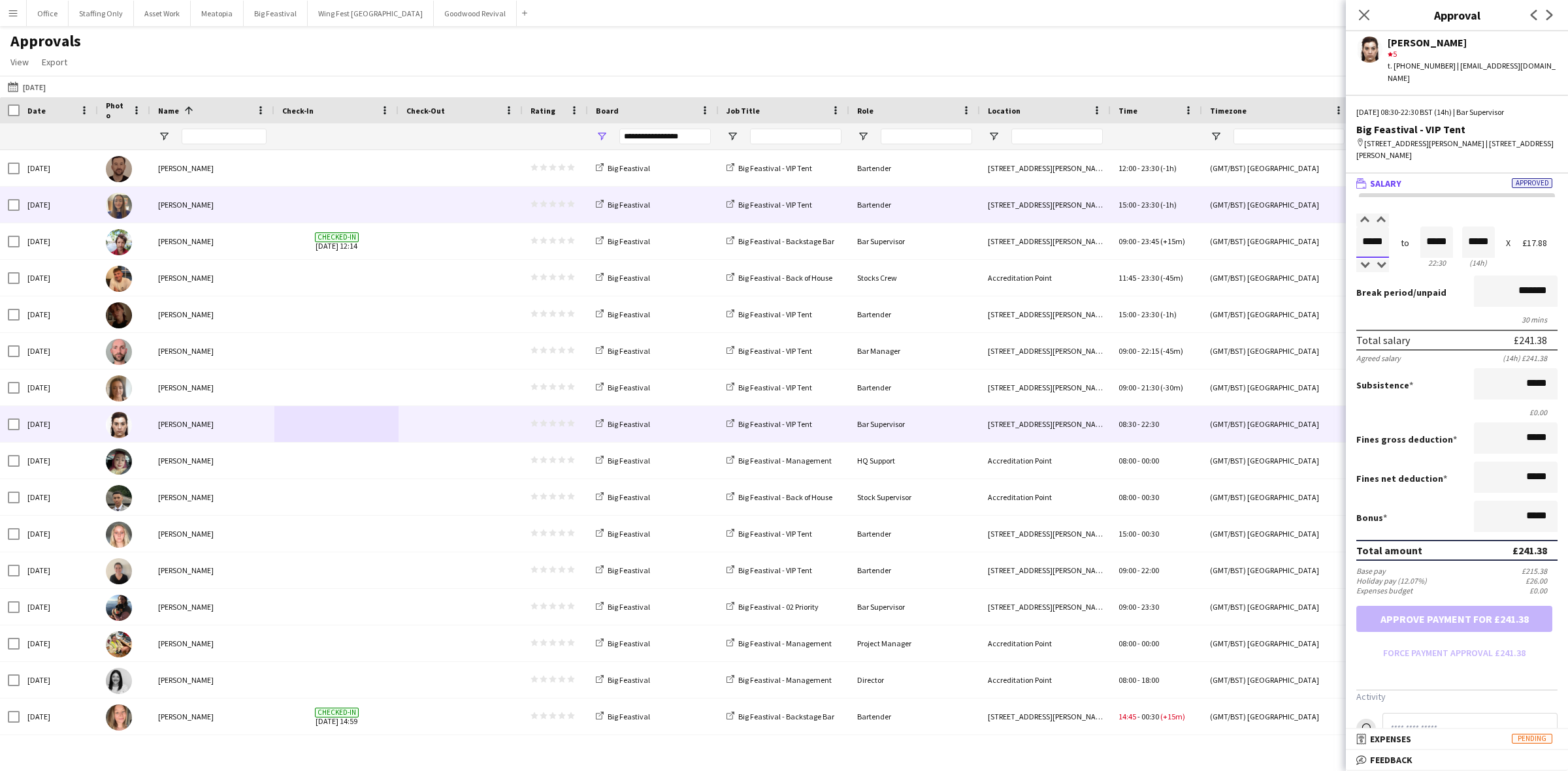
click at [1329, 219] on body "Menu Boards Boards Boards All jobs Status Workforce Workforce My Workforce Recr…" at bounding box center [784, 385] width 1568 height 771
type input "*****"
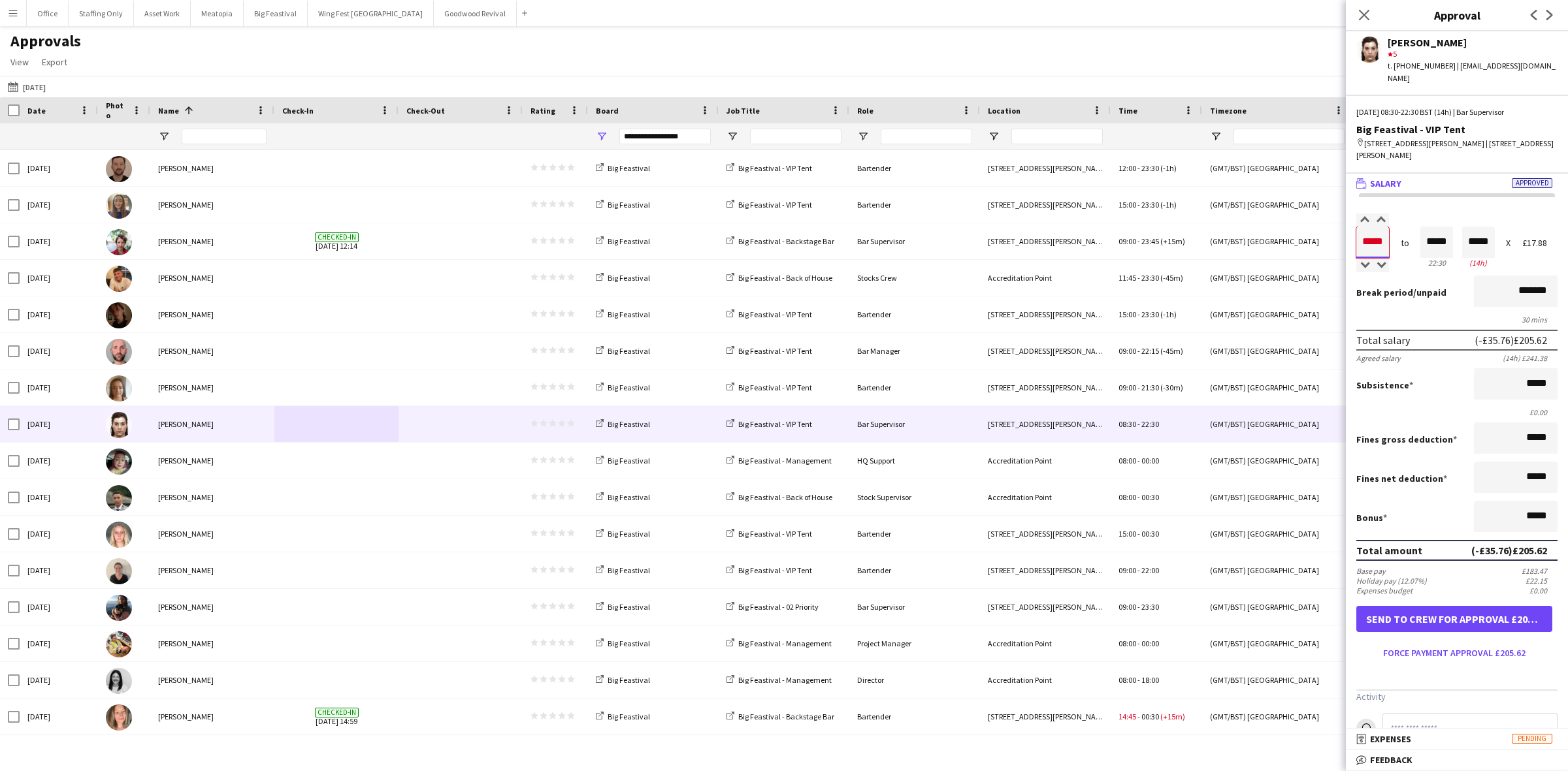
type input "*****"
drag, startPoint x: 1447, startPoint y: 231, endPoint x: 1383, endPoint y: 220, distance: 64.9
click at [1387, 226] on div "Salary ***** 08:30 to ***** 22:30 ***** (14h) X £17.88" at bounding box center [1456, 242] width 201 height 56
type input "*****"
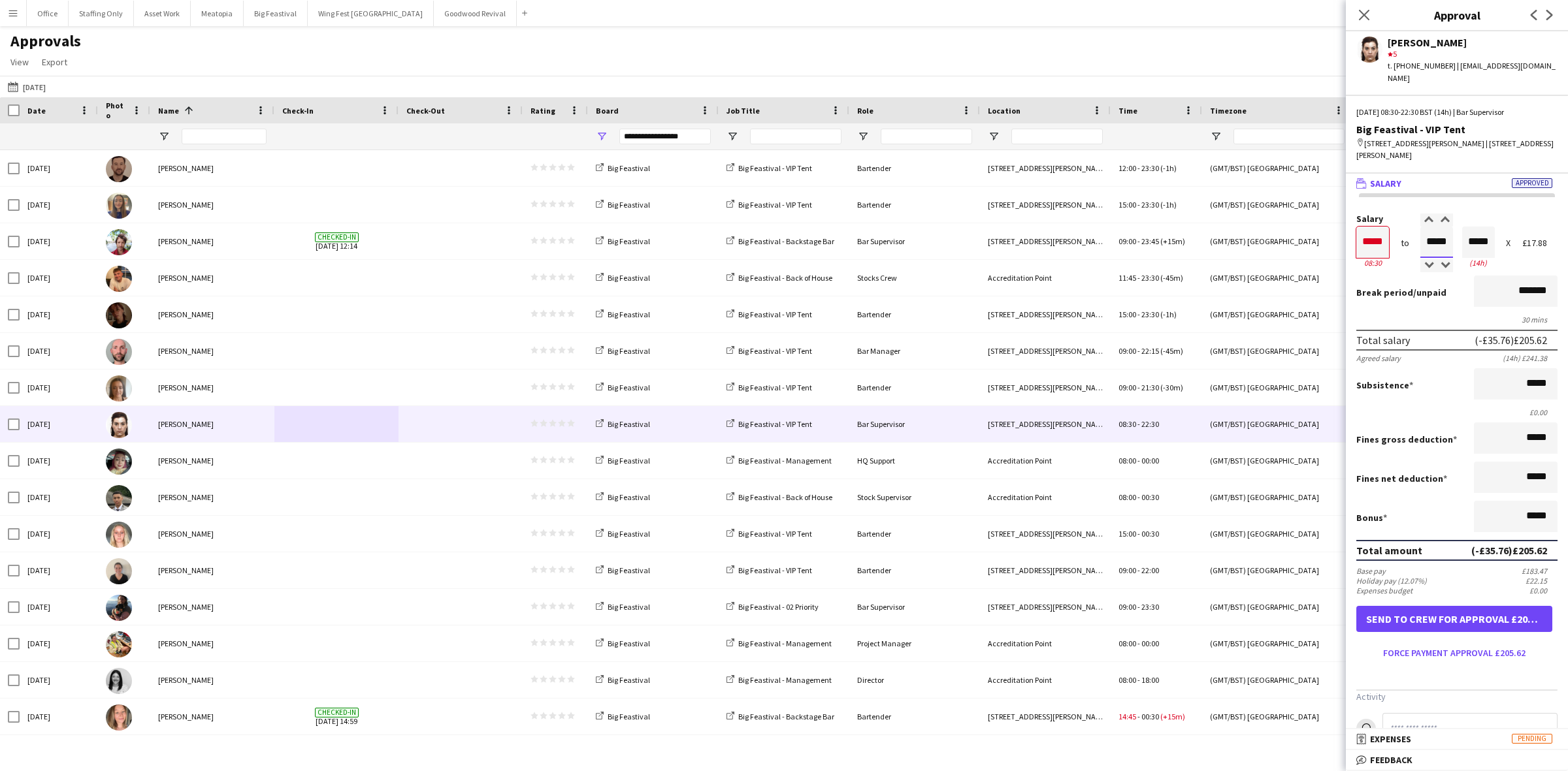
type input "*****"
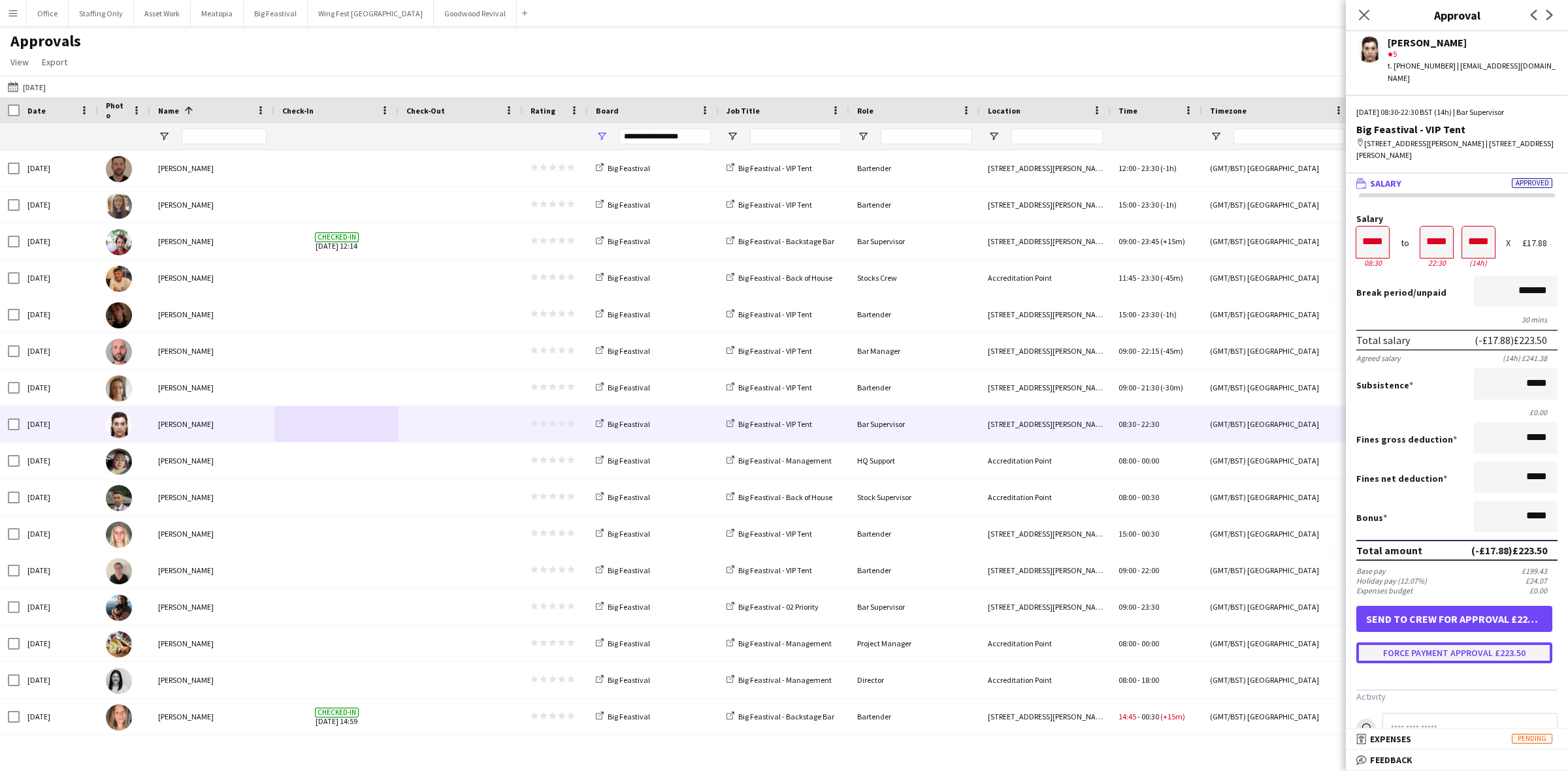
click at [1429, 643] on button "Force payment approval £223.50" at bounding box center [1454, 653] width 196 height 21
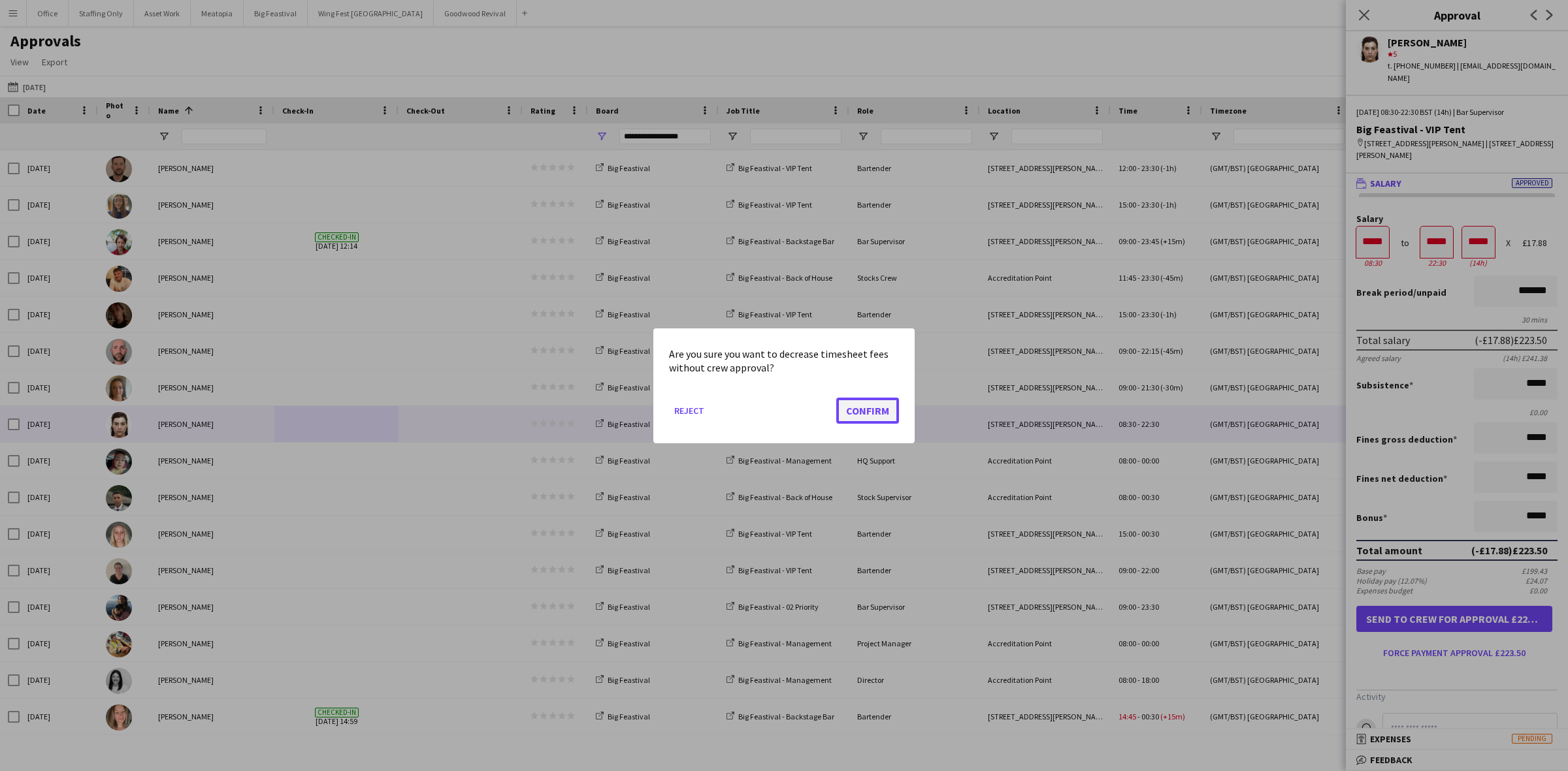
click at [869, 411] on button "Confirm" at bounding box center [867, 410] width 63 height 26
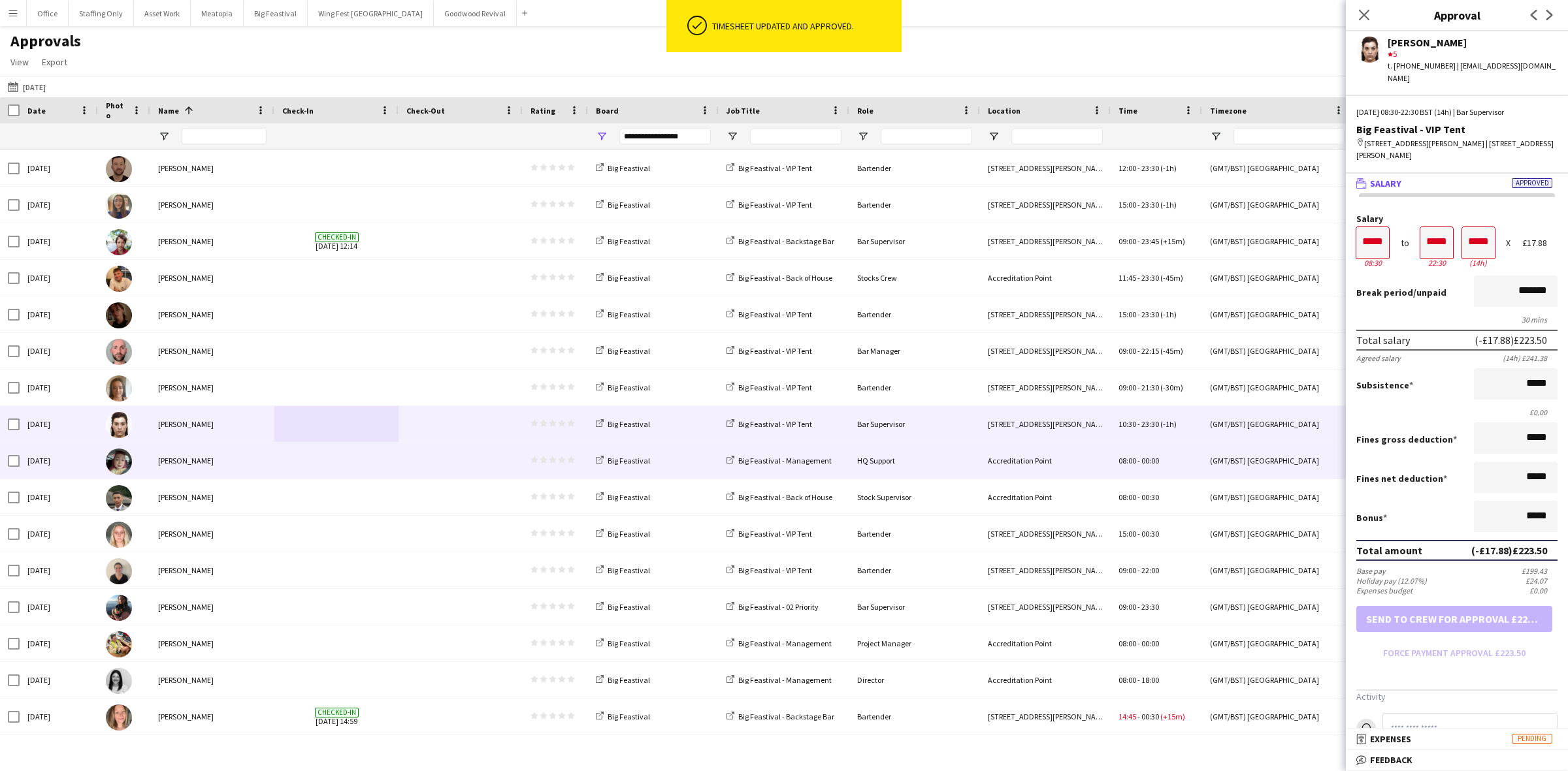
drag, startPoint x: 322, startPoint y: 471, endPoint x: 557, endPoint y: 442, distance: 236.8
click at [322, 471] on span at bounding box center [336, 460] width 108 height 36
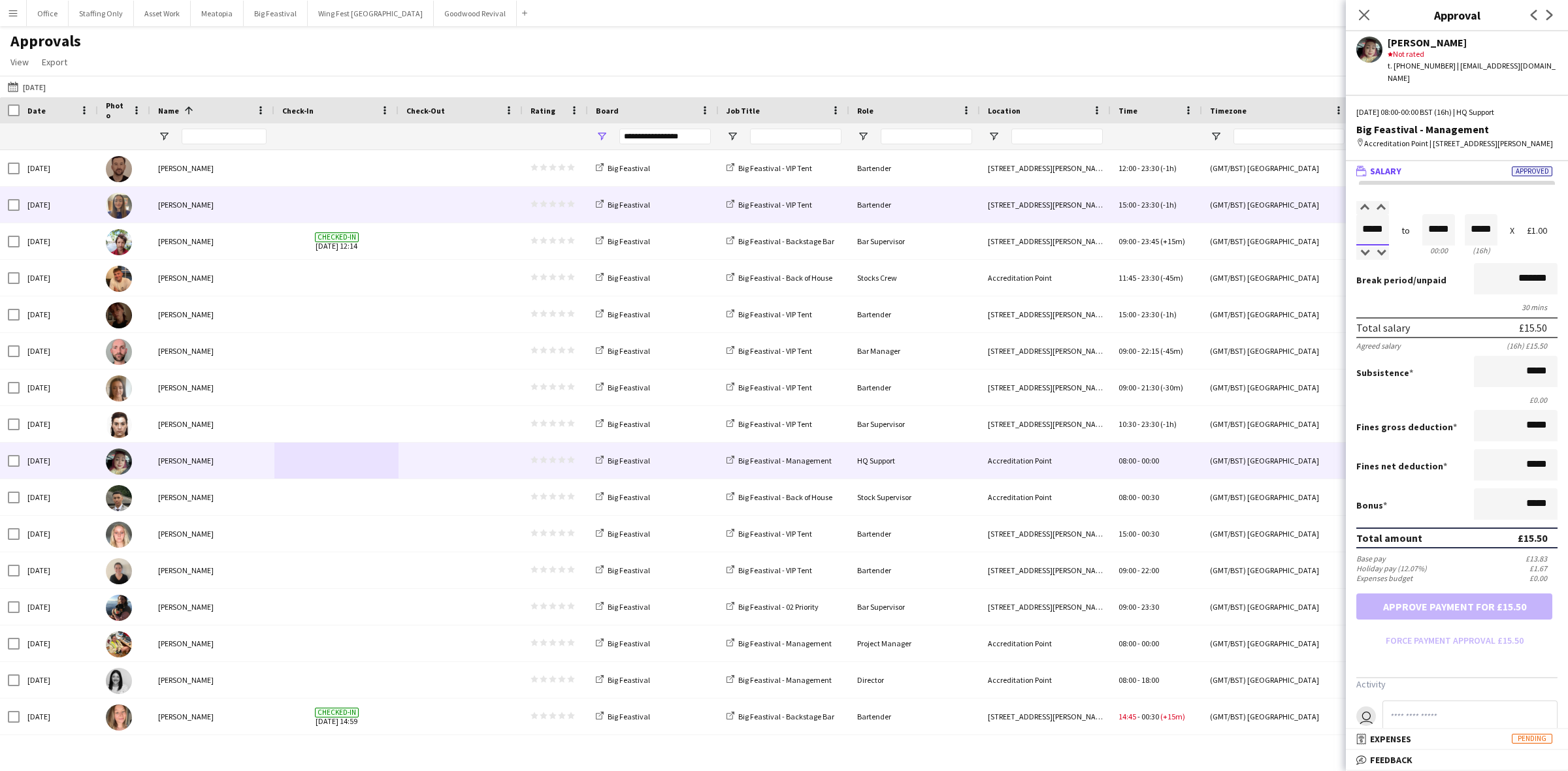
drag, startPoint x: 1386, startPoint y: 226, endPoint x: 1345, endPoint y: 220, distance: 41.4
click at [1345, 220] on body "Menu Boards Boards Boards All jobs Status Workforce Workforce My Workforce Recr…" at bounding box center [784, 385] width 1568 height 771
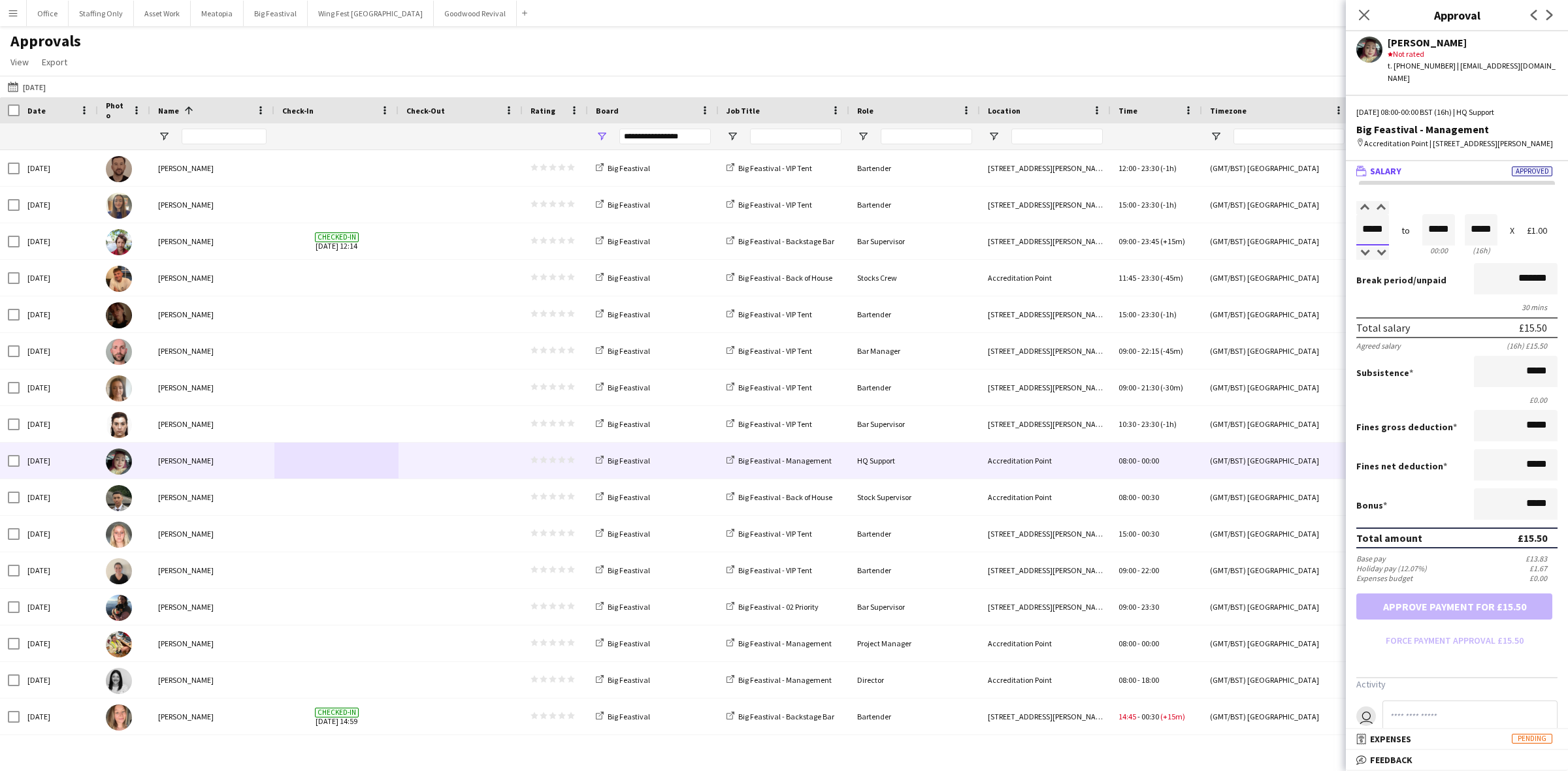
type input "*****"
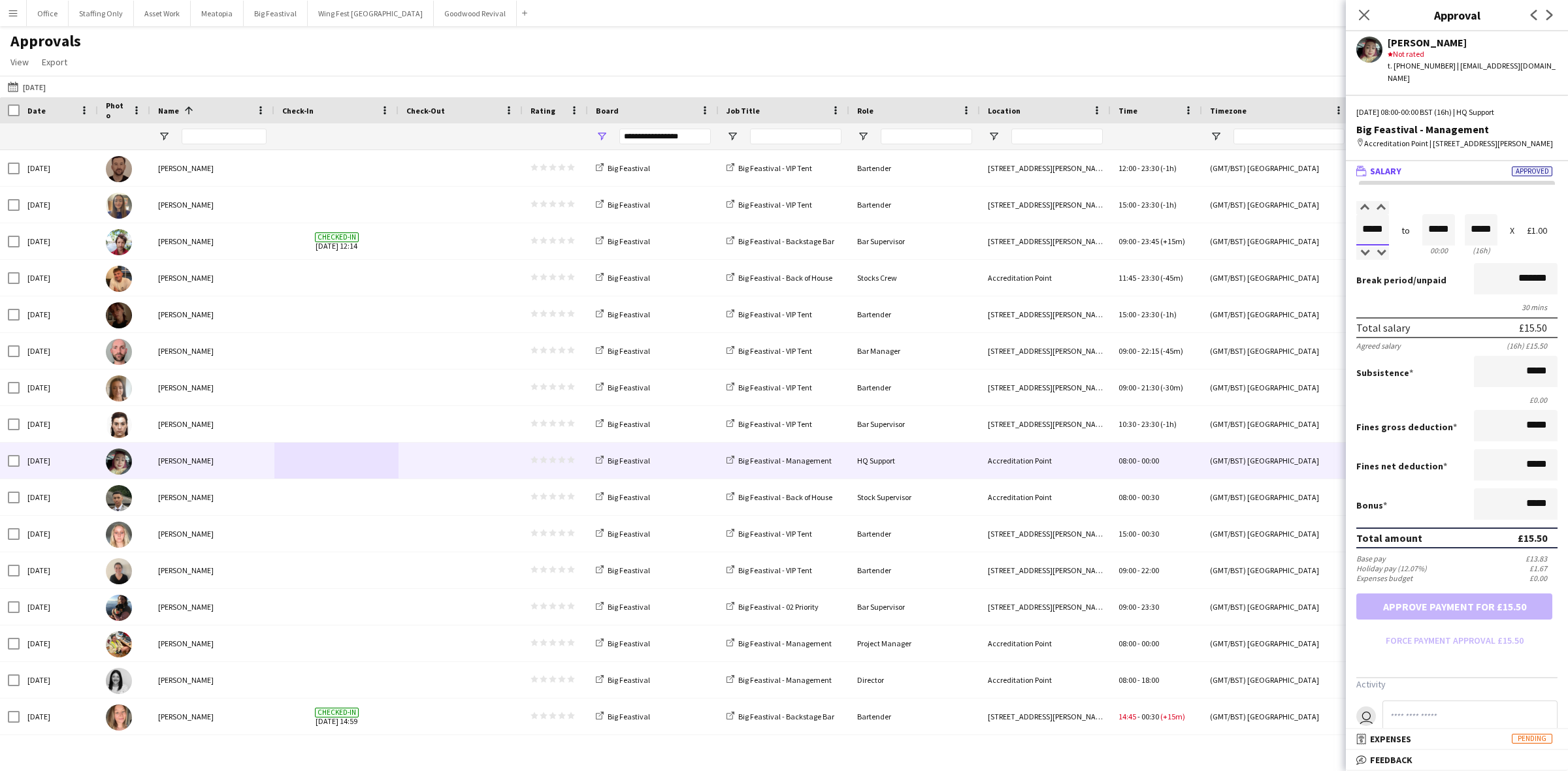
type input "*****"
click at [1415, 637] on button "Force payment approval £15.00" at bounding box center [1454, 640] width 196 height 21
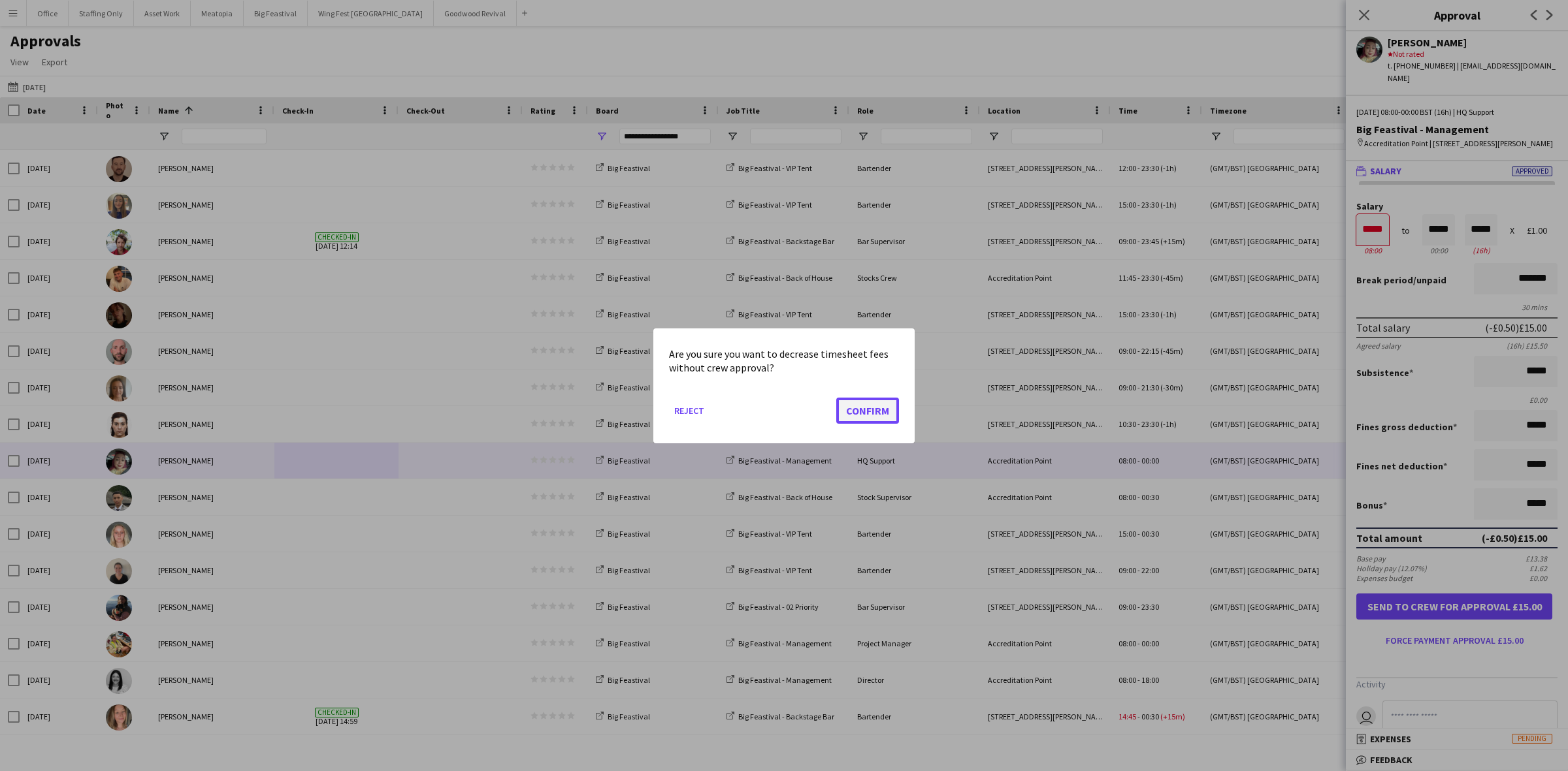
click at [861, 405] on button "Confirm" at bounding box center [867, 410] width 63 height 26
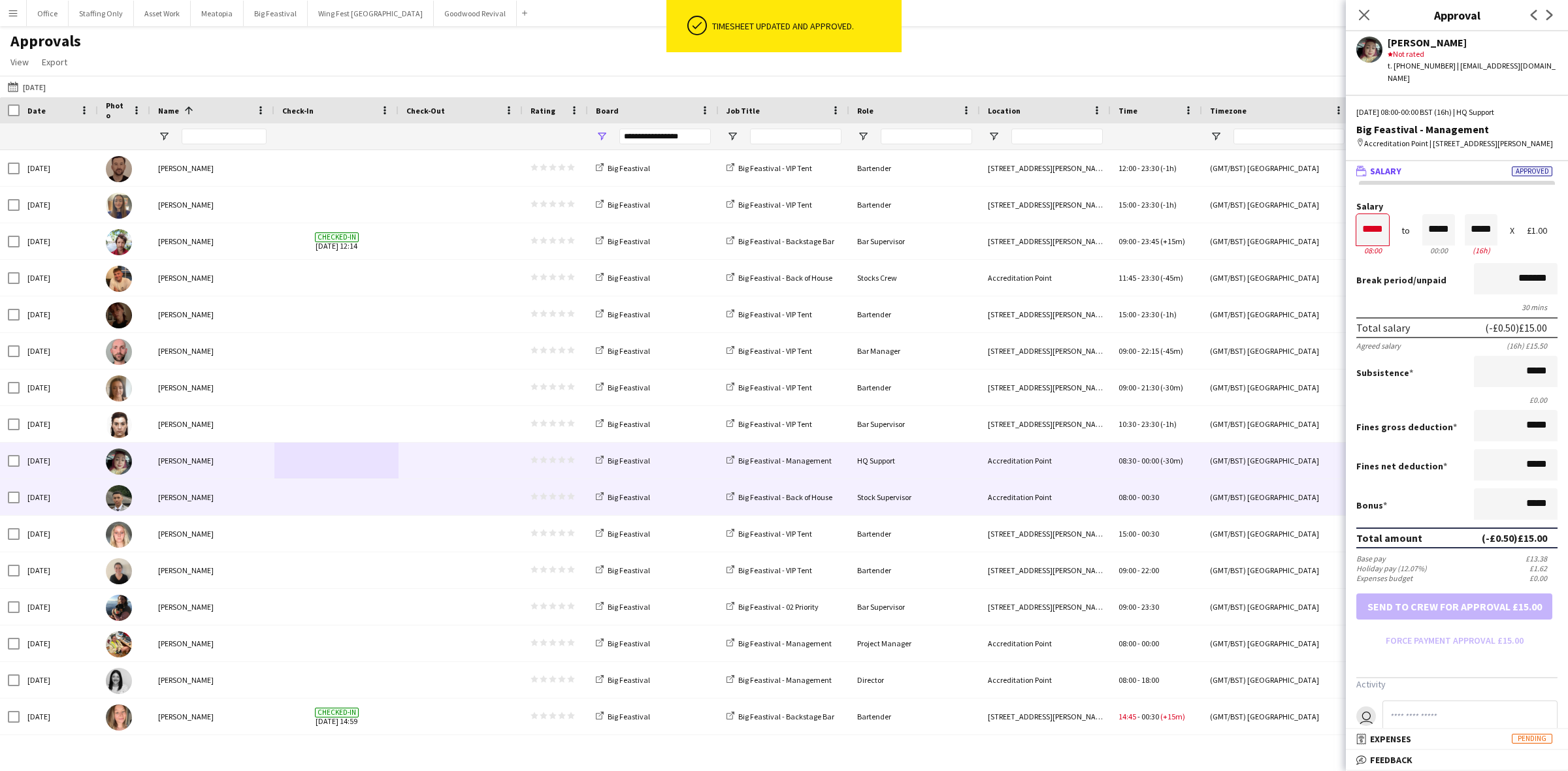
click at [288, 501] on span at bounding box center [336, 497] width 108 height 36
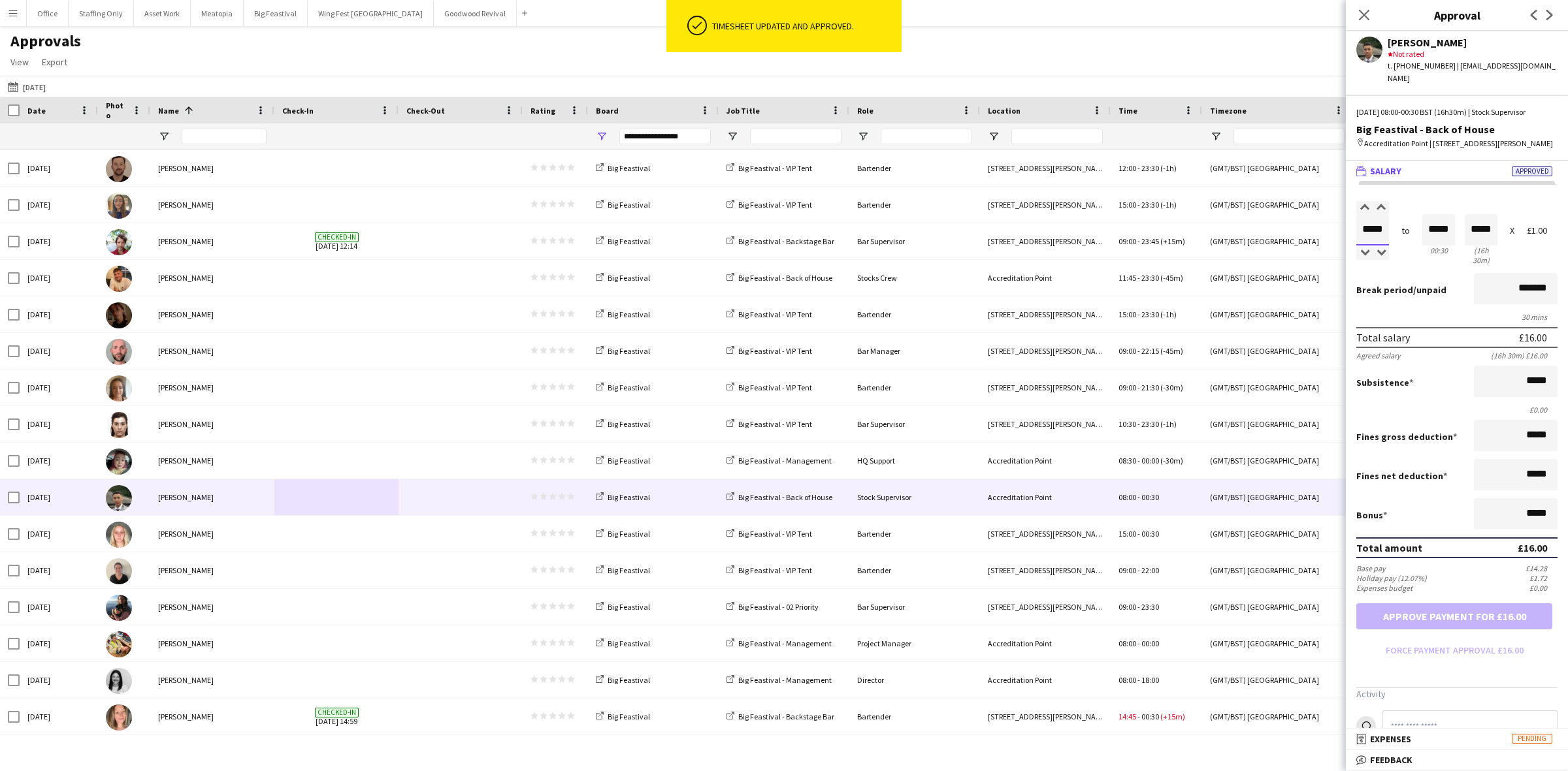
drag, startPoint x: 1377, startPoint y: 228, endPoint x: 1328, endPoint y: 213, distance: 51.2
click at [1334, 226] on body "ok-circled Timesheet updated and approved. Menu Boards Boards Boards All jobs S…" at bounding box center [784, 385] width 1568 height 771
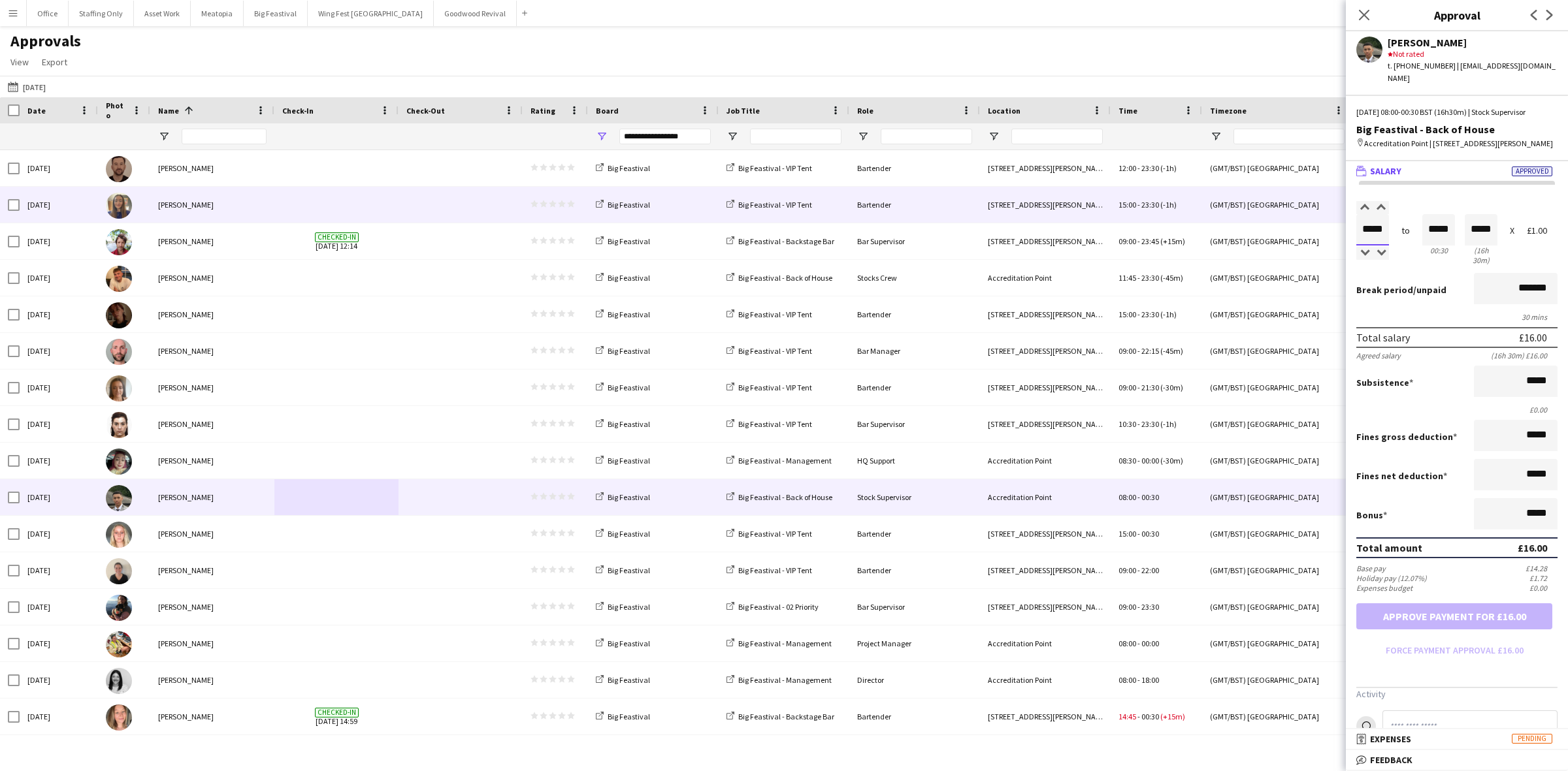
type input "*****"
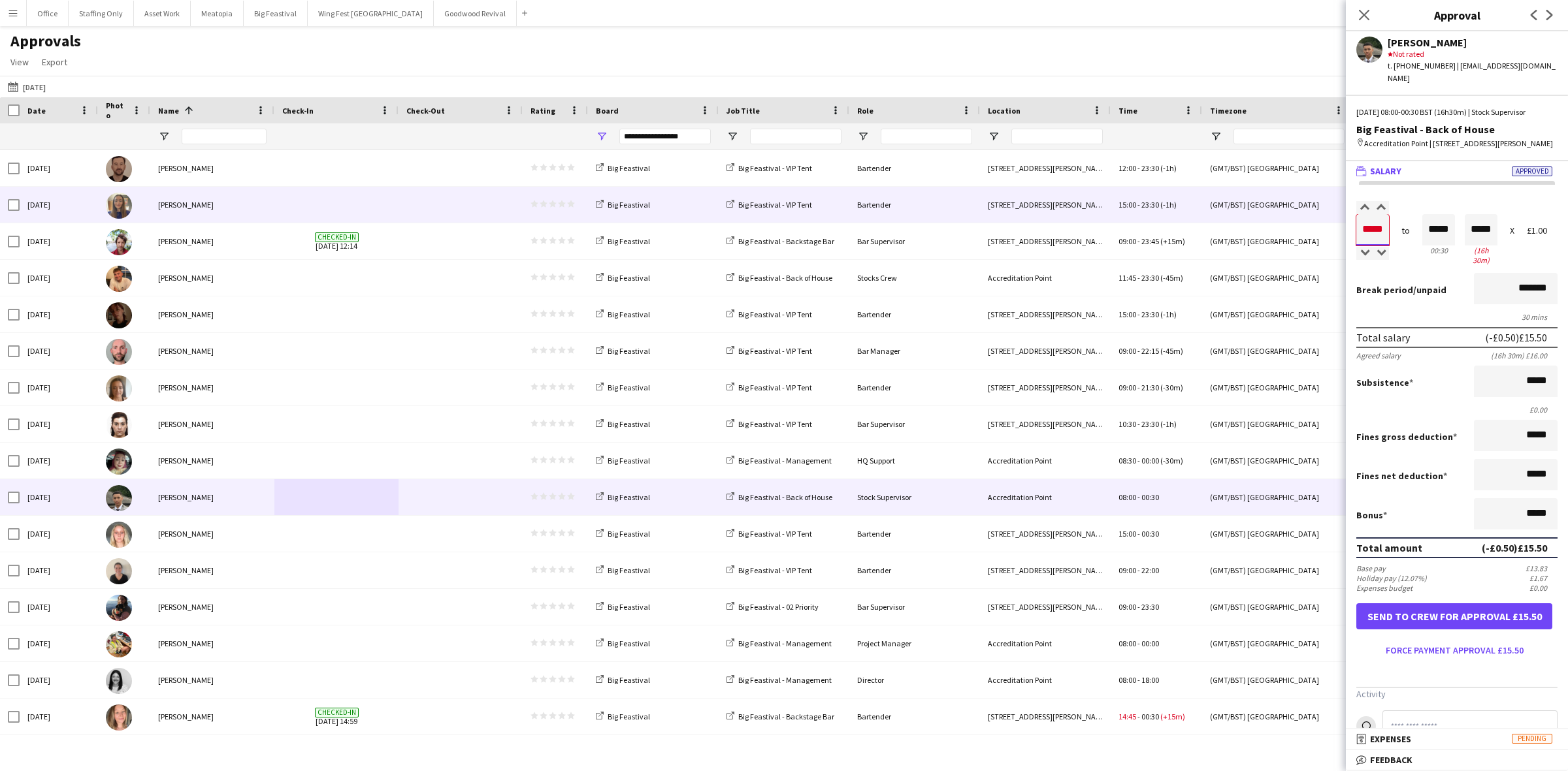
type input "*****"
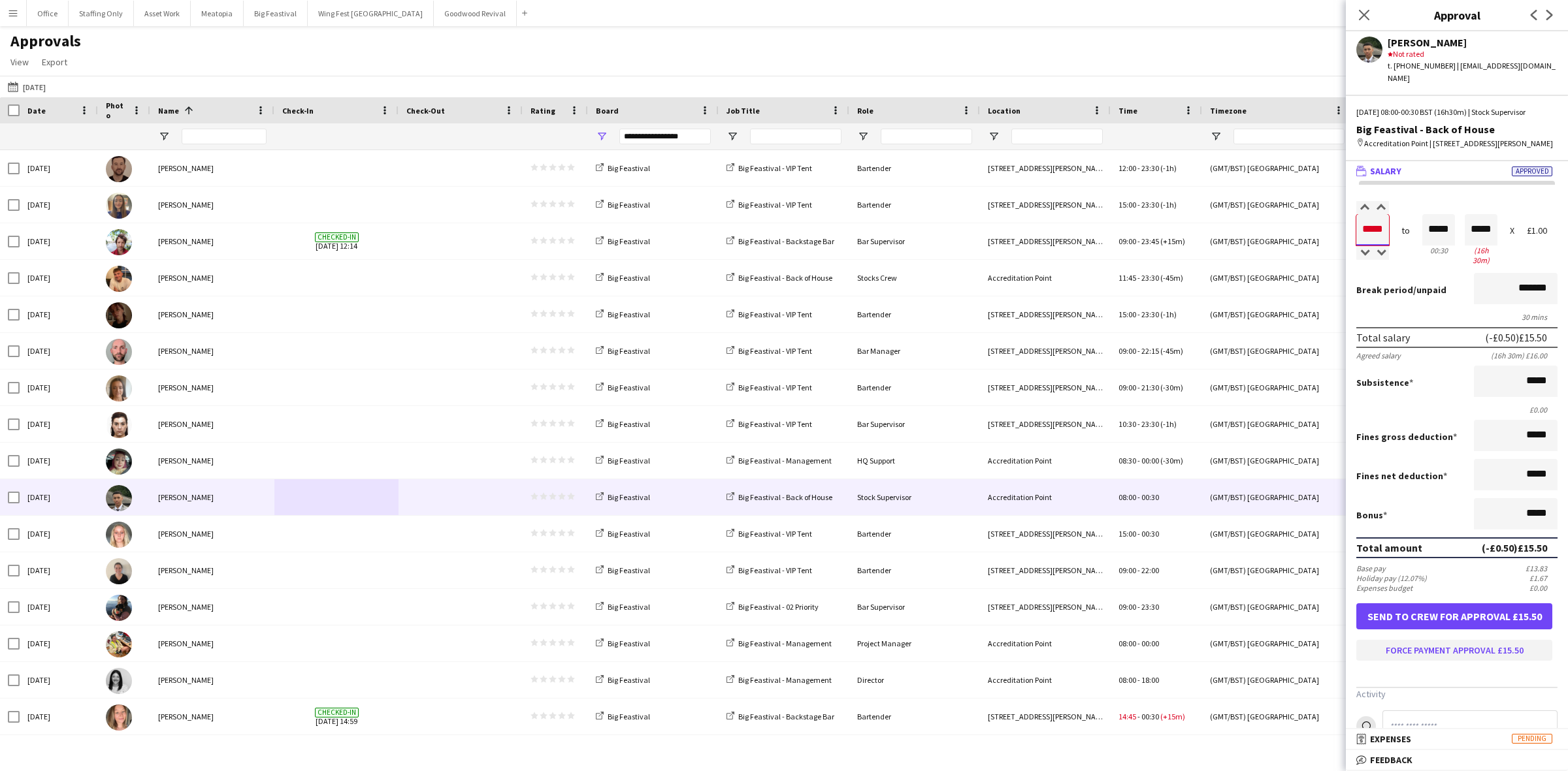
type input "*****"
click at [1434, 640] on button "Force payment approval £15.50" at bounding box center [1454, 651] width 196 height 21
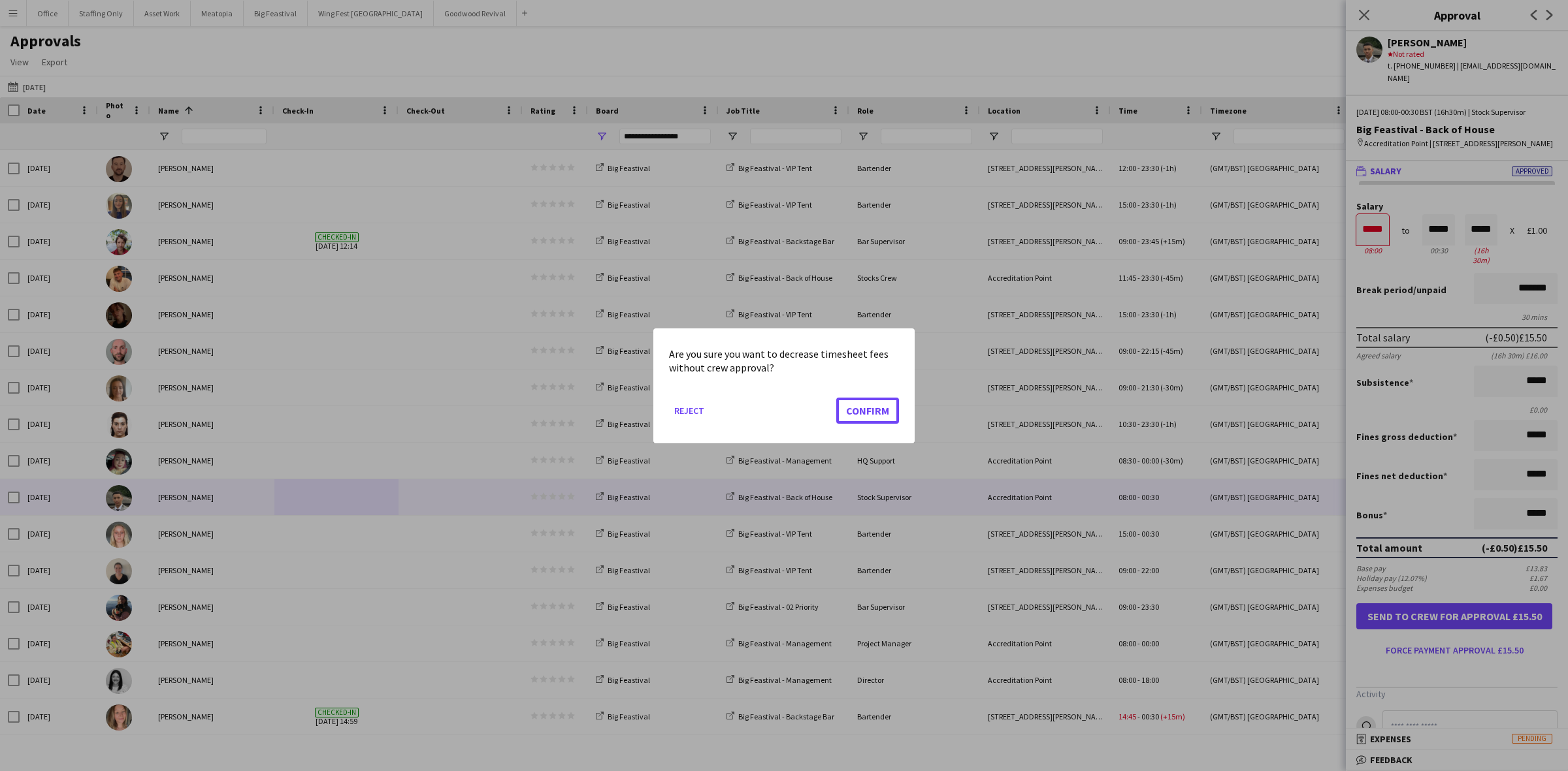
drag, startPoint x: 867, startPoint y: 409, endPoint x: 719, endPoint y: 447, distance: 152.8
click at [865, 409] on button "Confirm" at bounding box center [867, 410] width 63 height 26
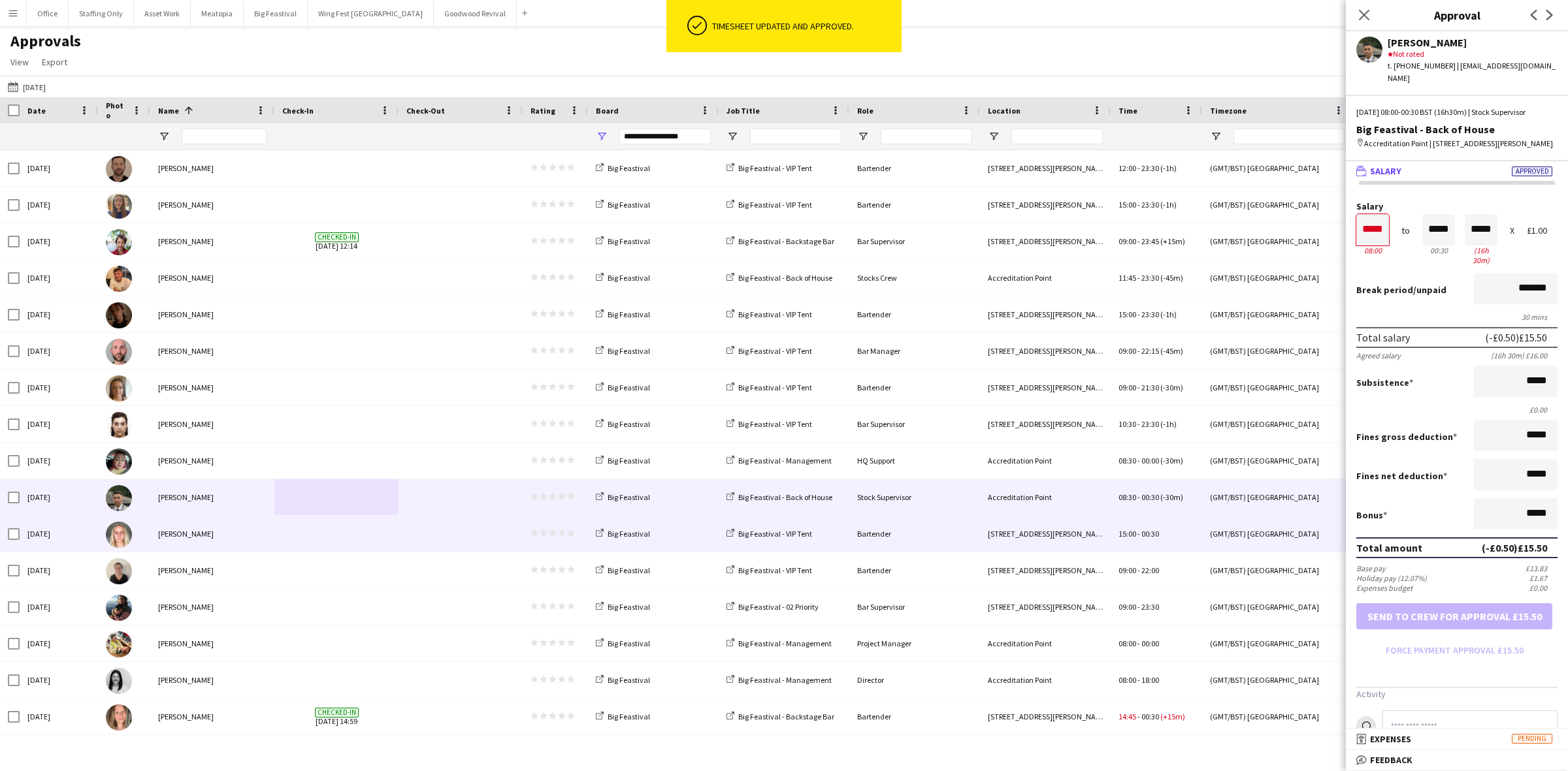
click at [353, 538] on span at bounding box center [336, 533] width 108 height 36
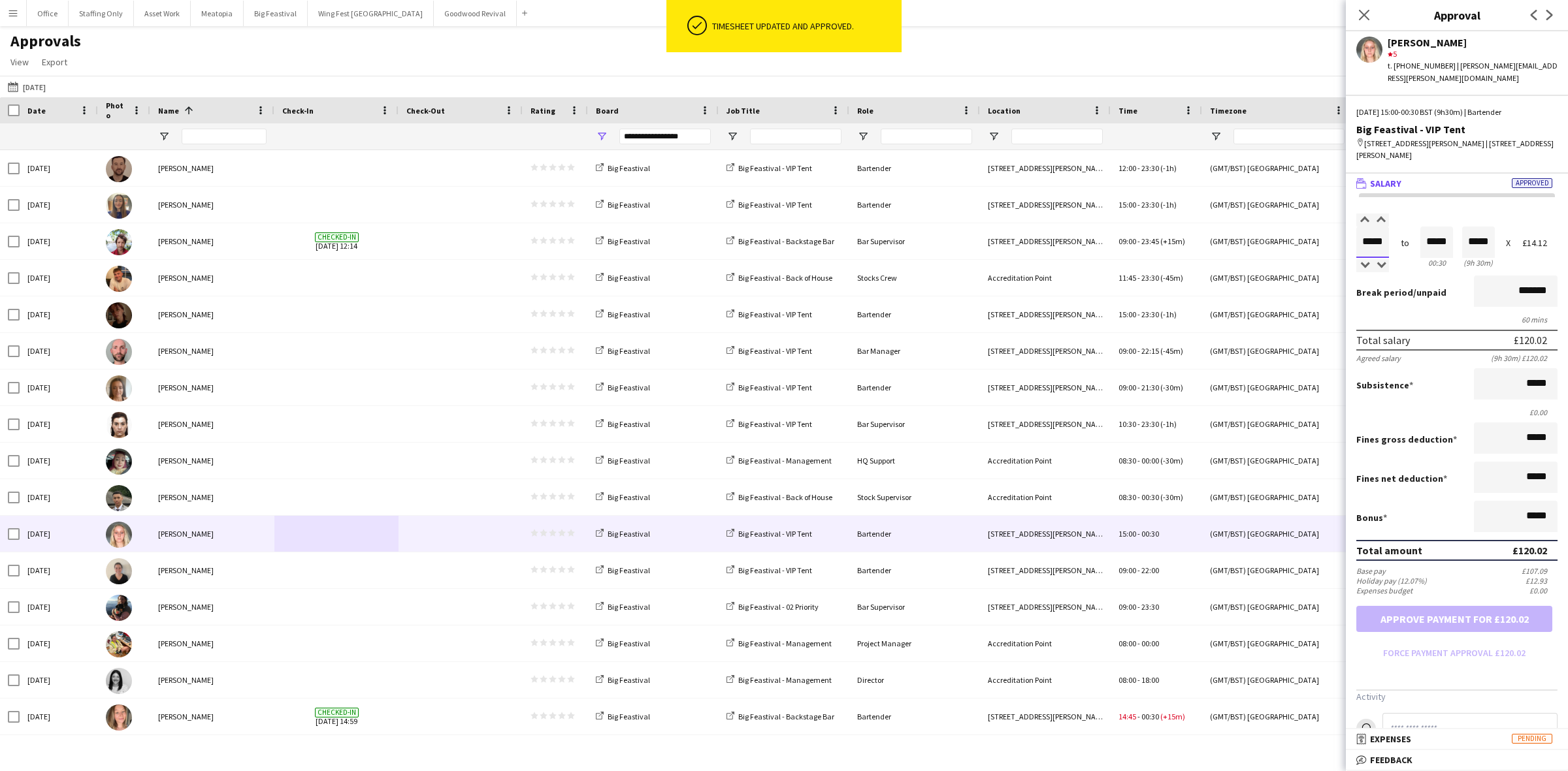
drag, startPoint x: 1384, startPoint y: 227, endPoint x: 1337, endPoint y: 223, distance: 47.2
click at [1337, 223] on body "ok-circled Timesheet updated and approved. Menu Boards Boards Boards All jobs S…" at bounding box center [784, 385] width 1568 height 771
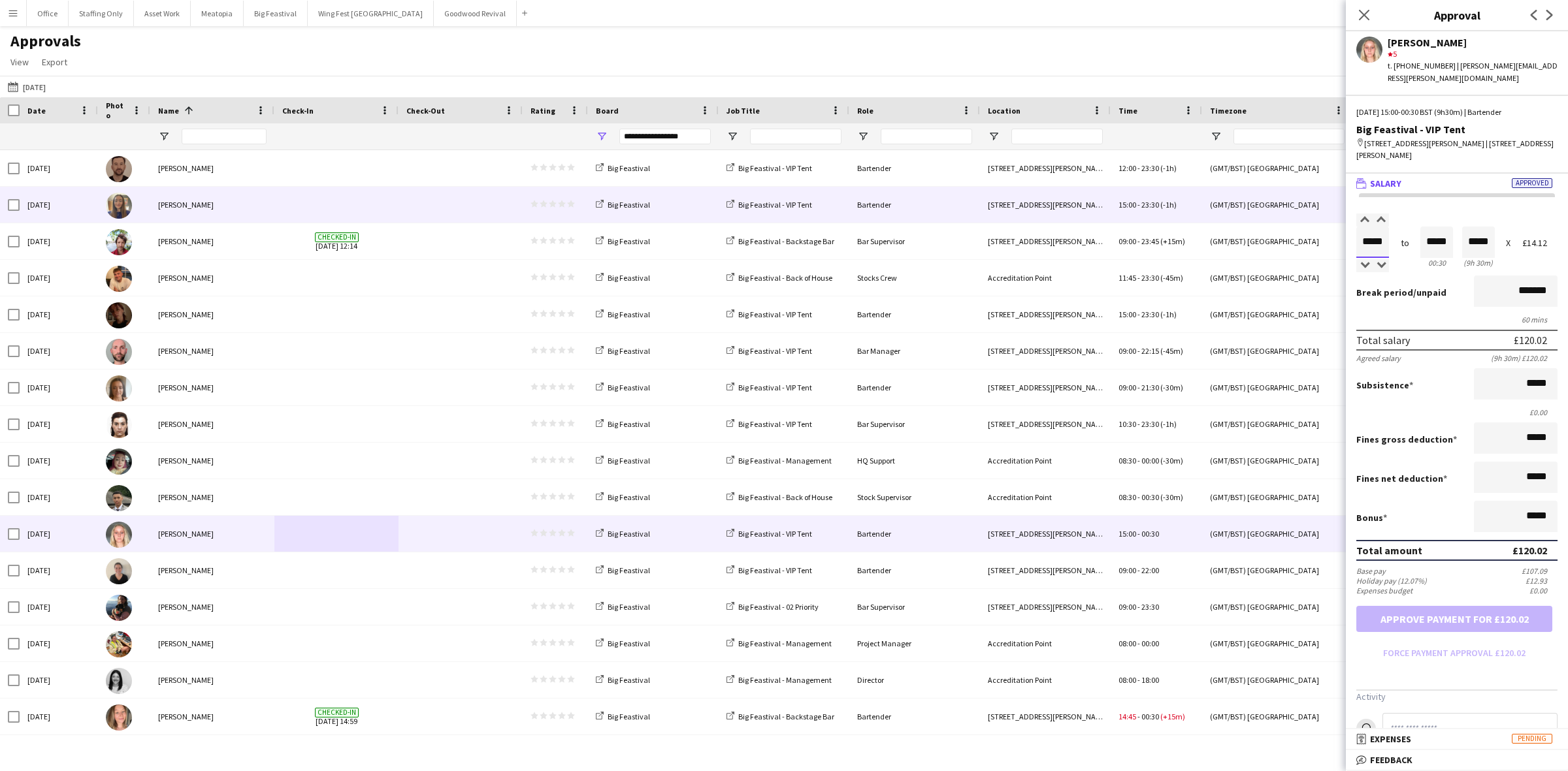
type input "*****"
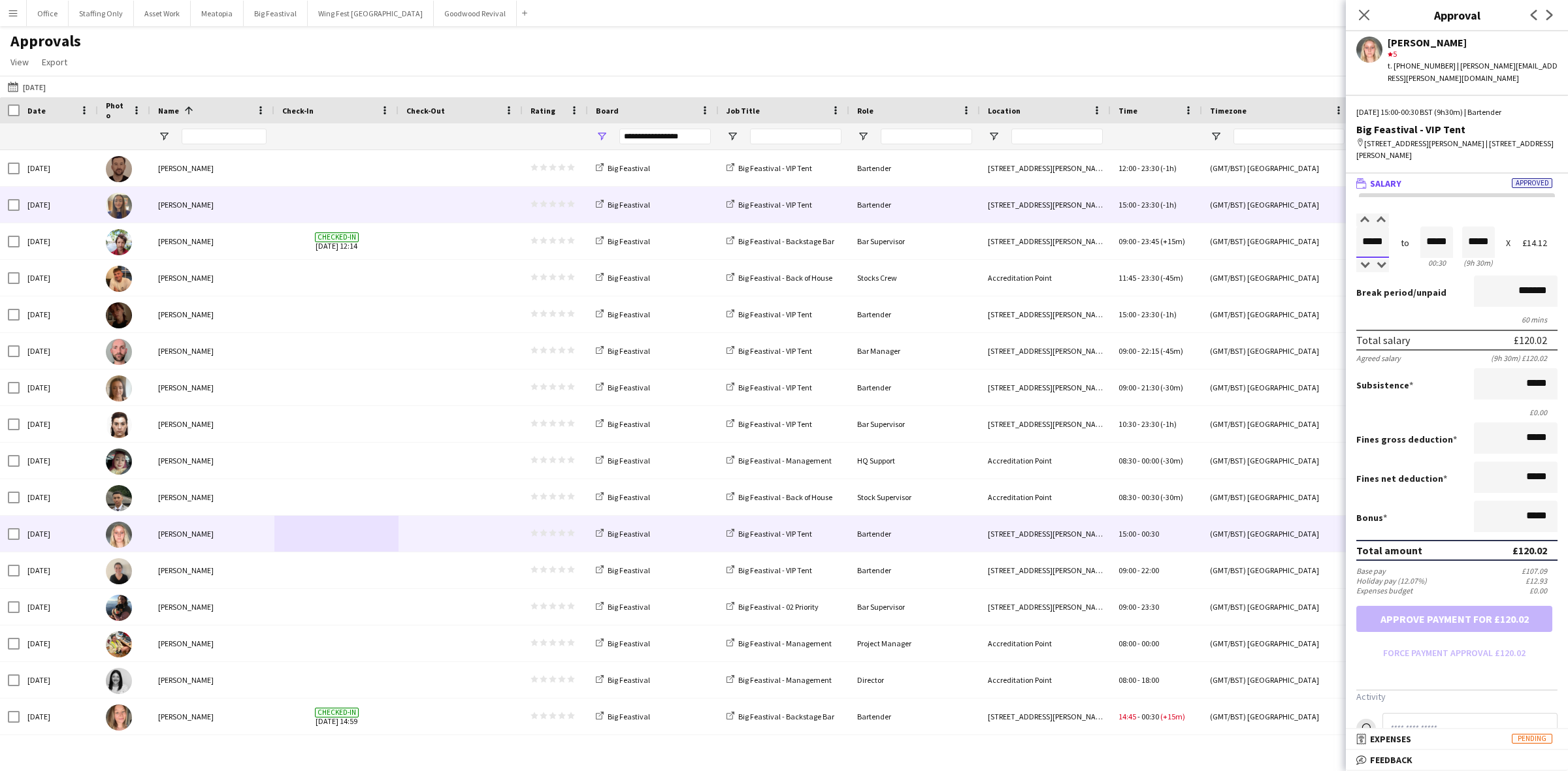
type input "*****"
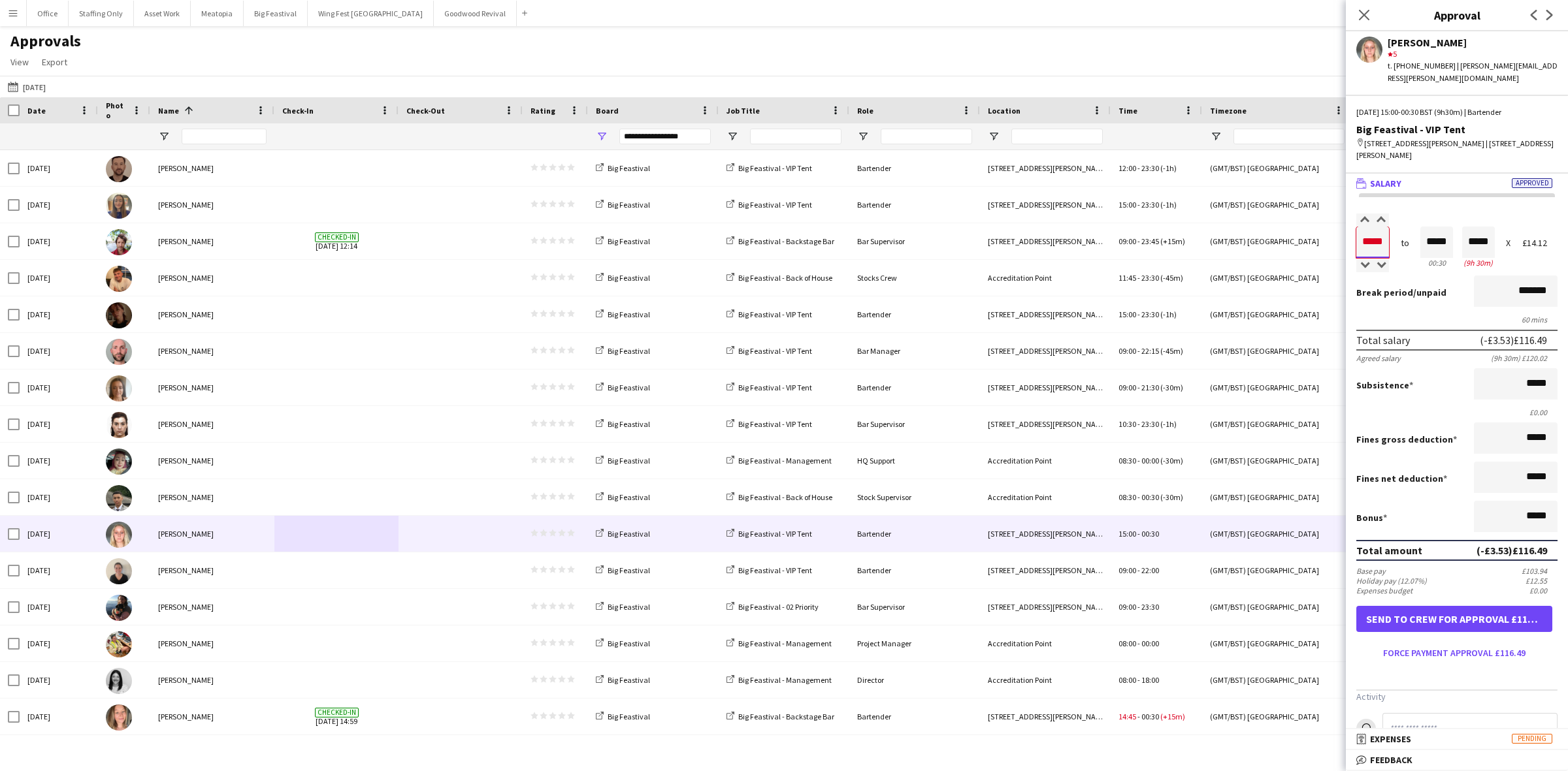
type input "*****"
drag, startPoint x: 1444, startPoint y: 230, endPoint x: 1383, endPoint y: 230, distance: 61.0
click at [1383, 230] on div "Salary ***** 15:00 to ***** 00:30 ***** (9h 30m) X £14.12" at bounding box center [1456, 242] width 201 height 56
type input "*****"
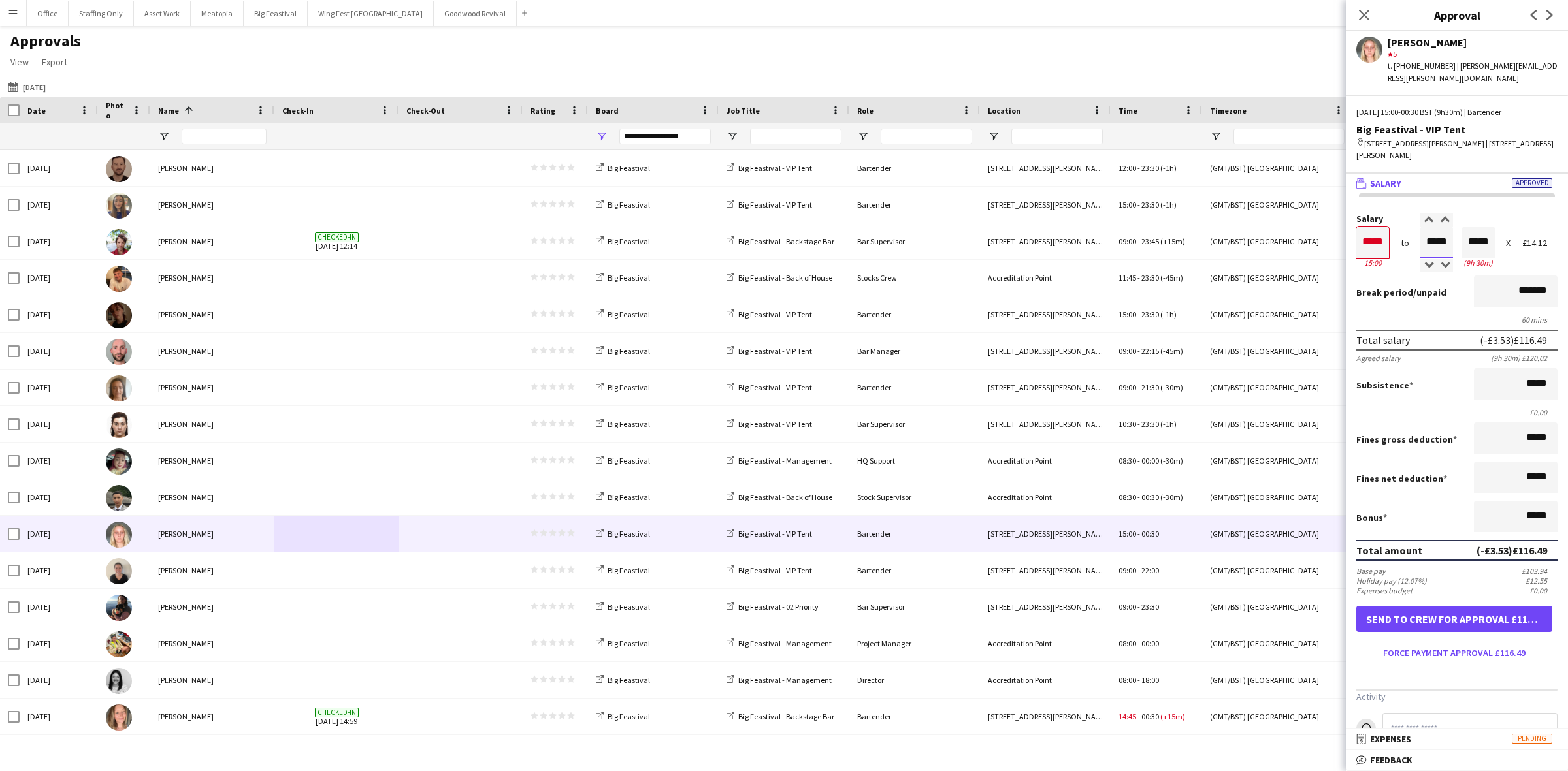
type input "*****"
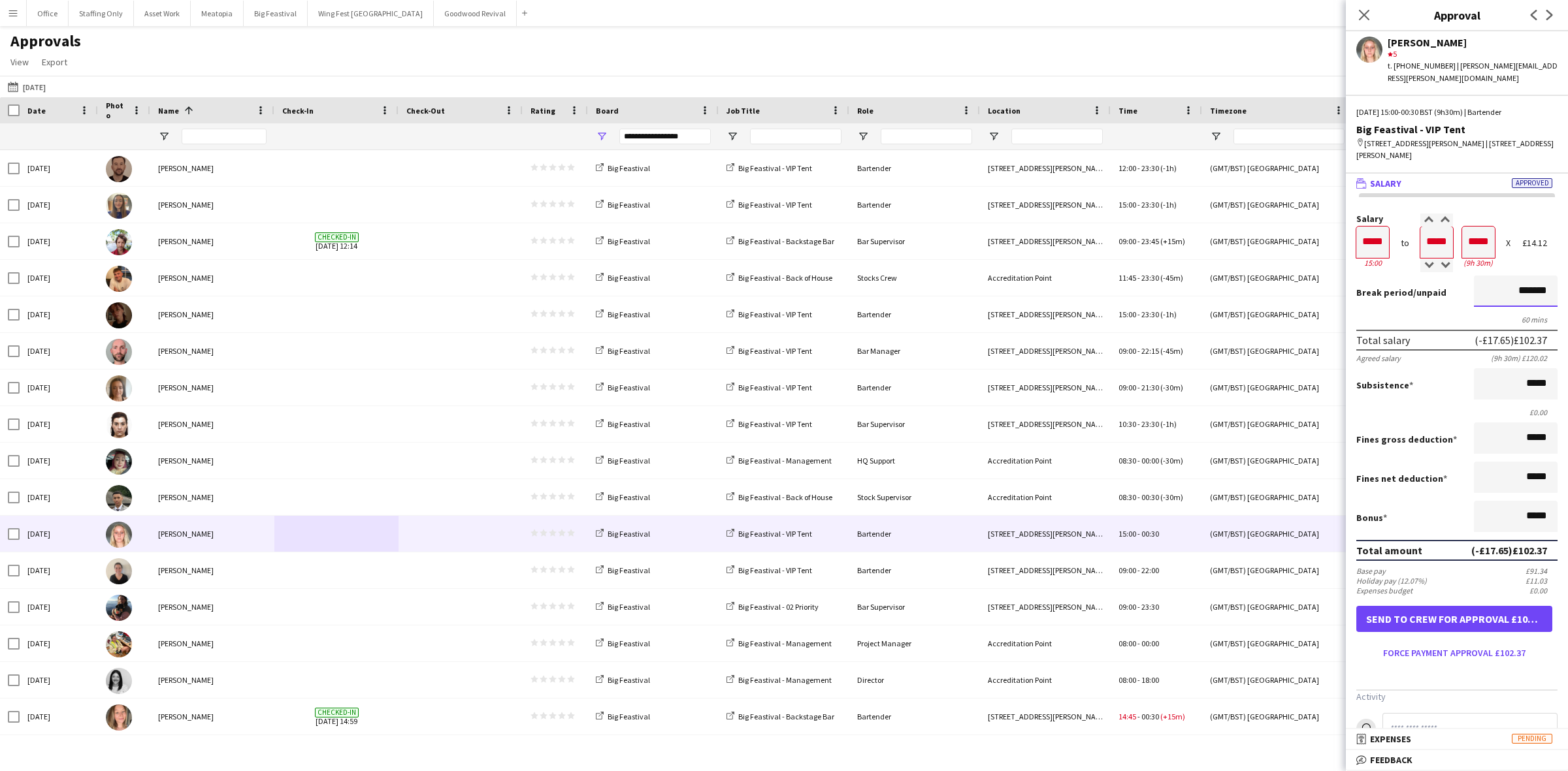
click at [1474, 281] on input "*******" at bounding box center [1516, 291] width 84 height 31
type input "*******"
click at [1481, 643] on button "Force payment approval £109.43" at bounding box center [1454, 653] width 196 height 21
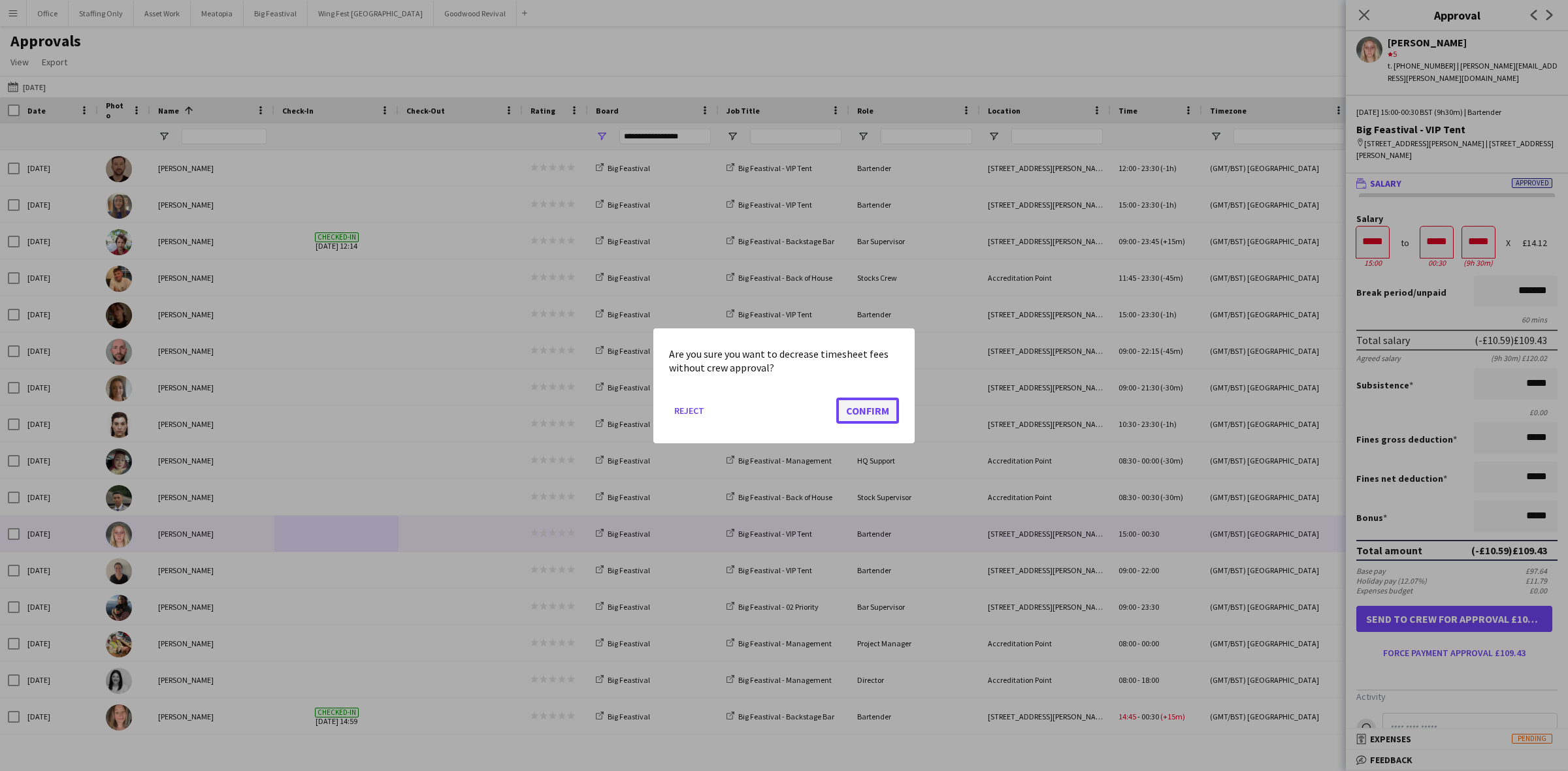
click at [889, 409] on button "Confirm" at bounding box center [867, 410] width 63 height 26
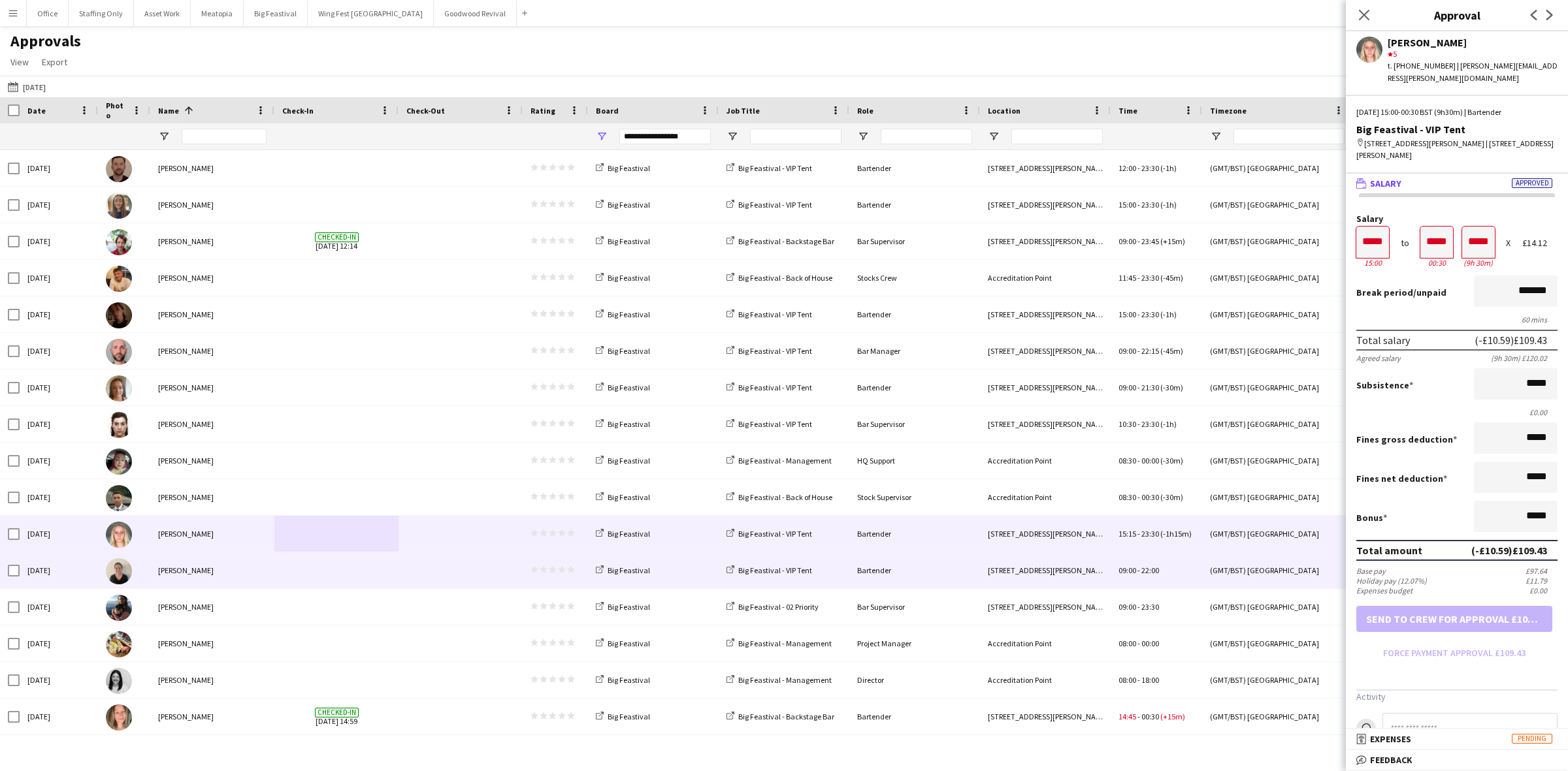
click at [320, 571] on span at bounding box center [336, 570] width 108 height 36
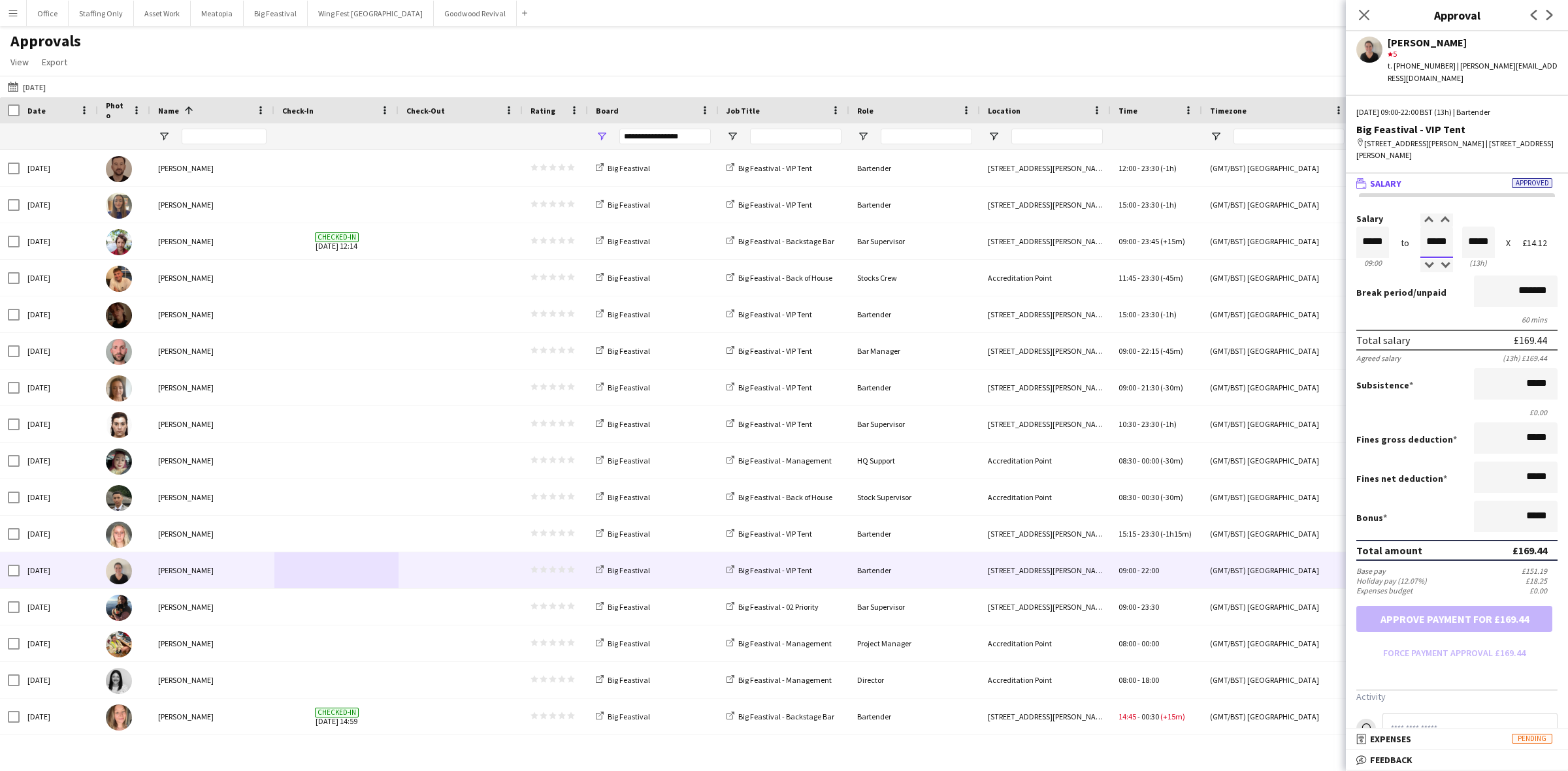
drag, startPoint x: 1442, startPoint y: 226, endPoint x: 1415, endPoint y: 220, distance: 27.7
click at [1421, 227] on input "*****" at bounding box center [1436, 242] width 32 height 31
type input "*****"
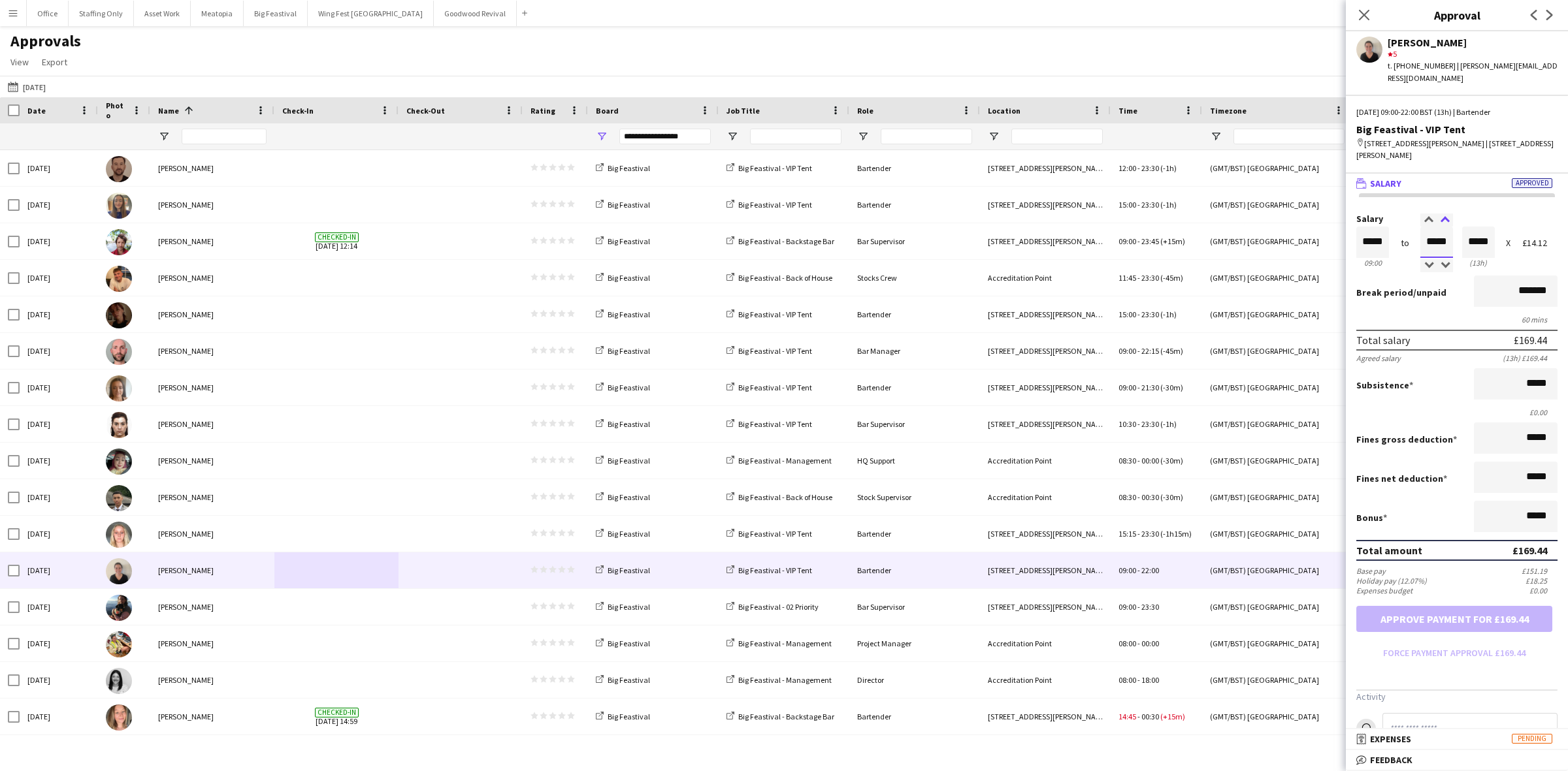
type input "*****"
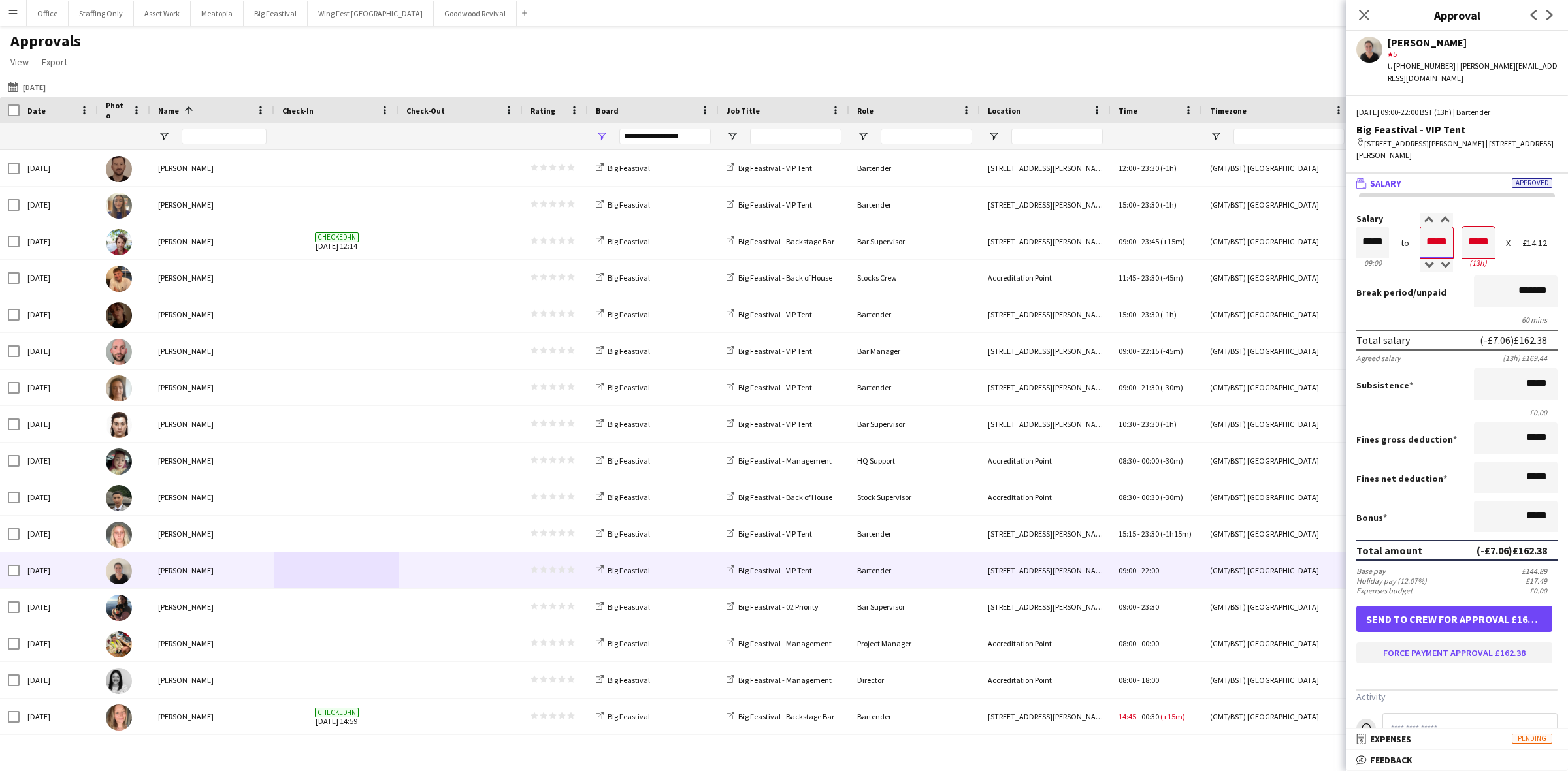
type input "*****"
click at [1446, 643] on button "Force payment approval £162.38" at bounding box center [1454, 653] width 196 height 21
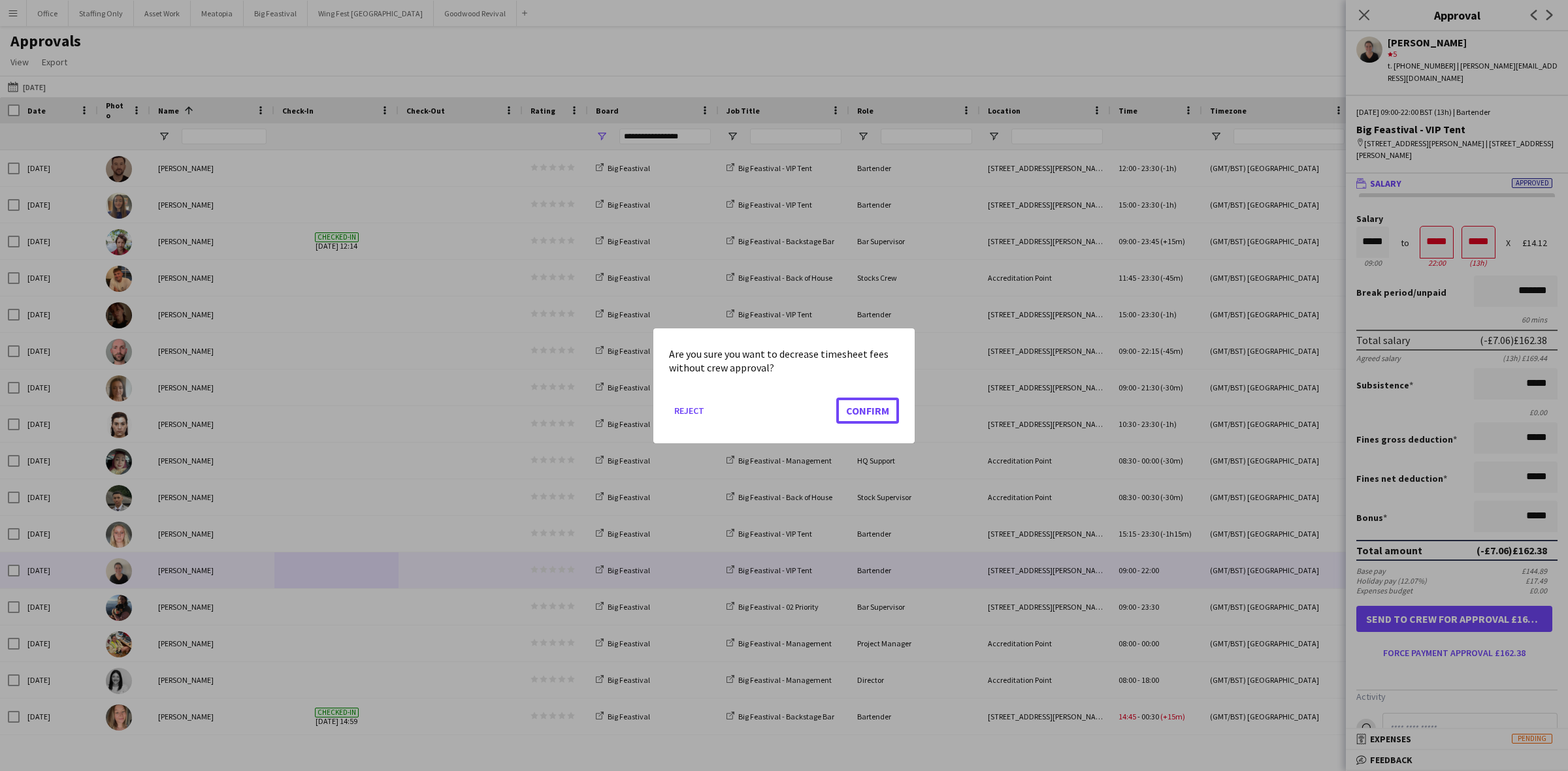
drag, startPoint x: 886, startPoint y: 406, endPoint x: 413, endPoint y: 449, distance: 475.0
click at [883, 406] on button "Confirm" at bounding box center [867, 410] width 63 height 26
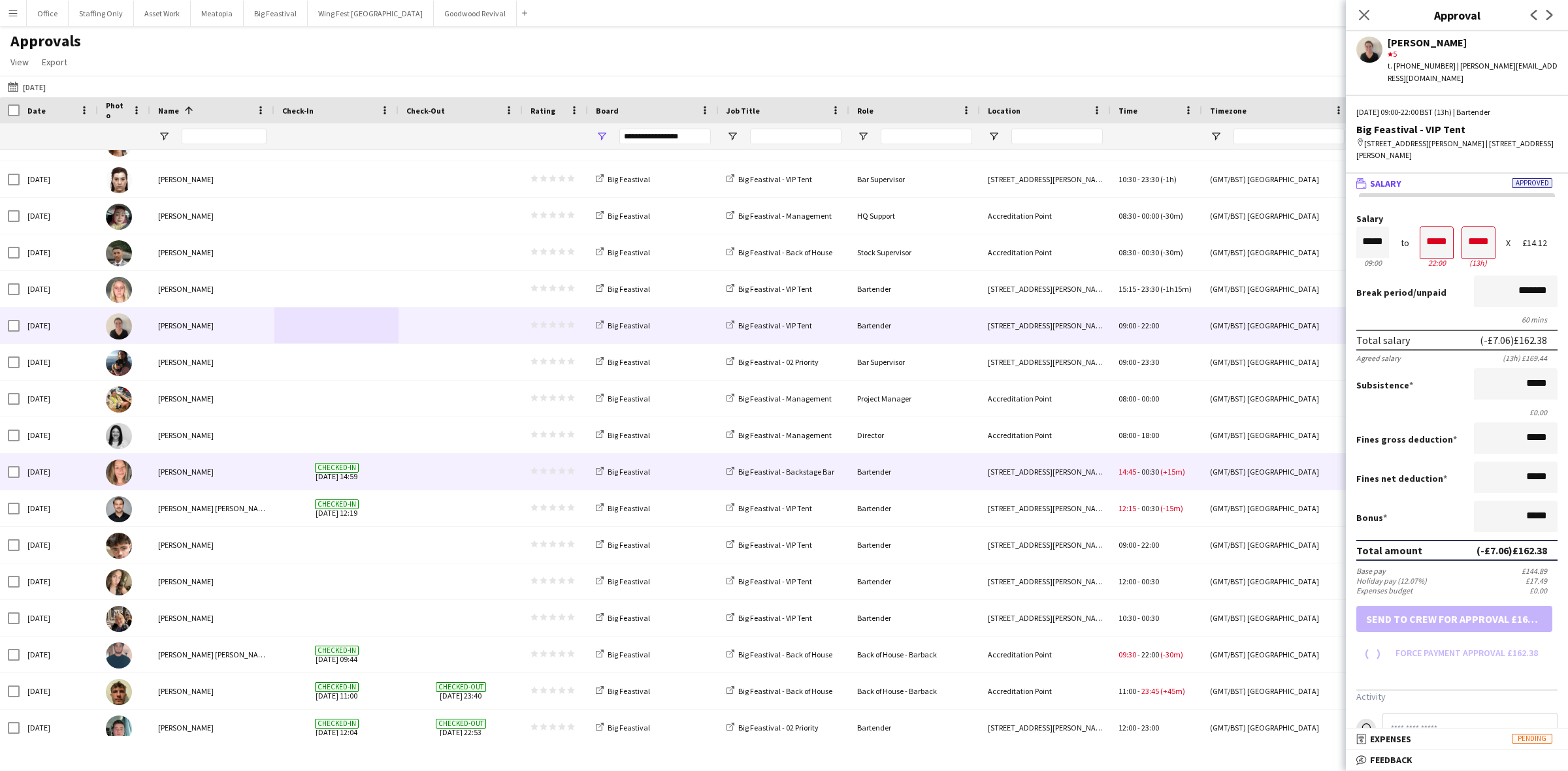
scroll to position [245, 0]
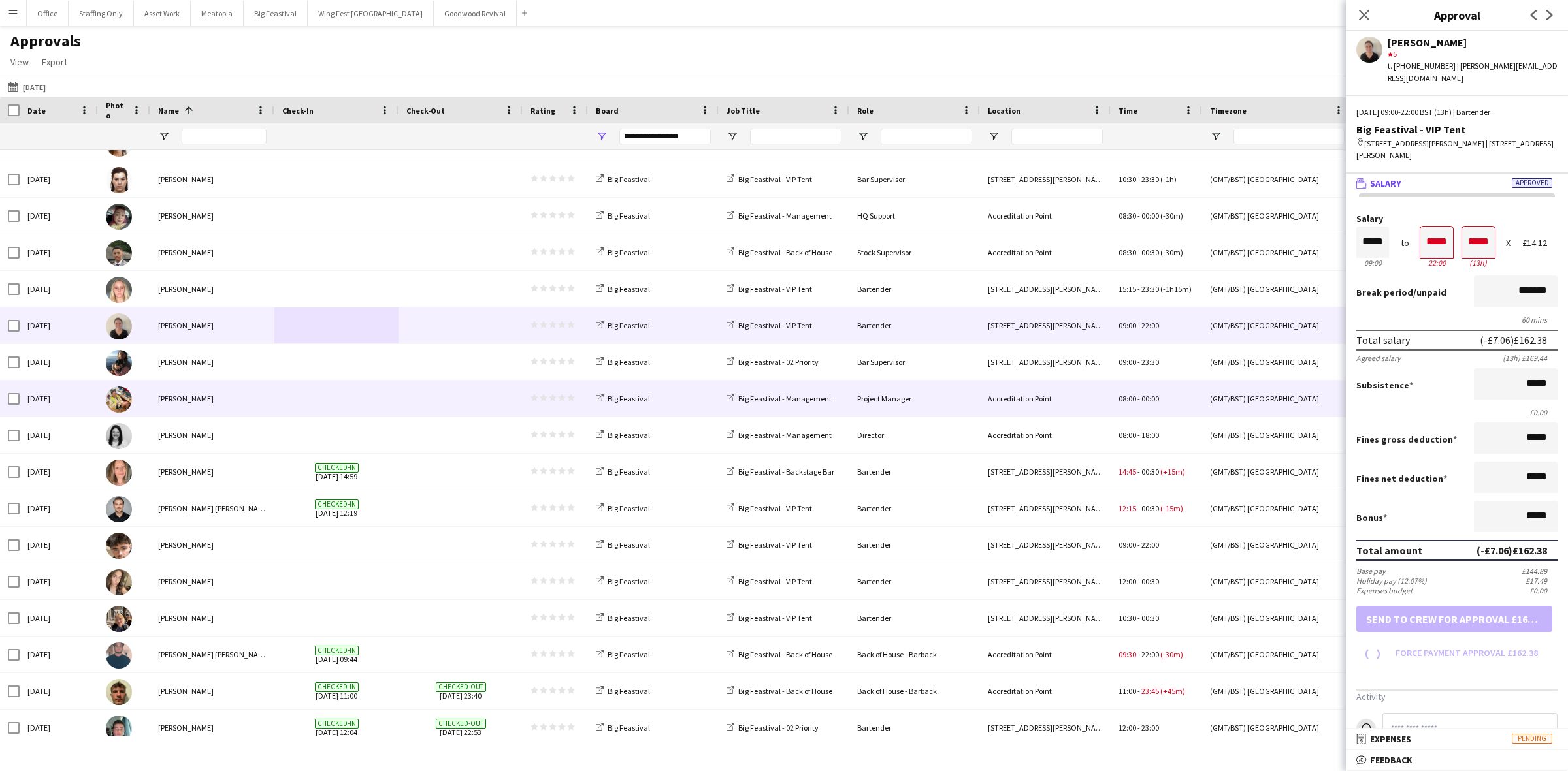
click at [343, 364] on span at bounding box center [336, 362] width 108 height 36
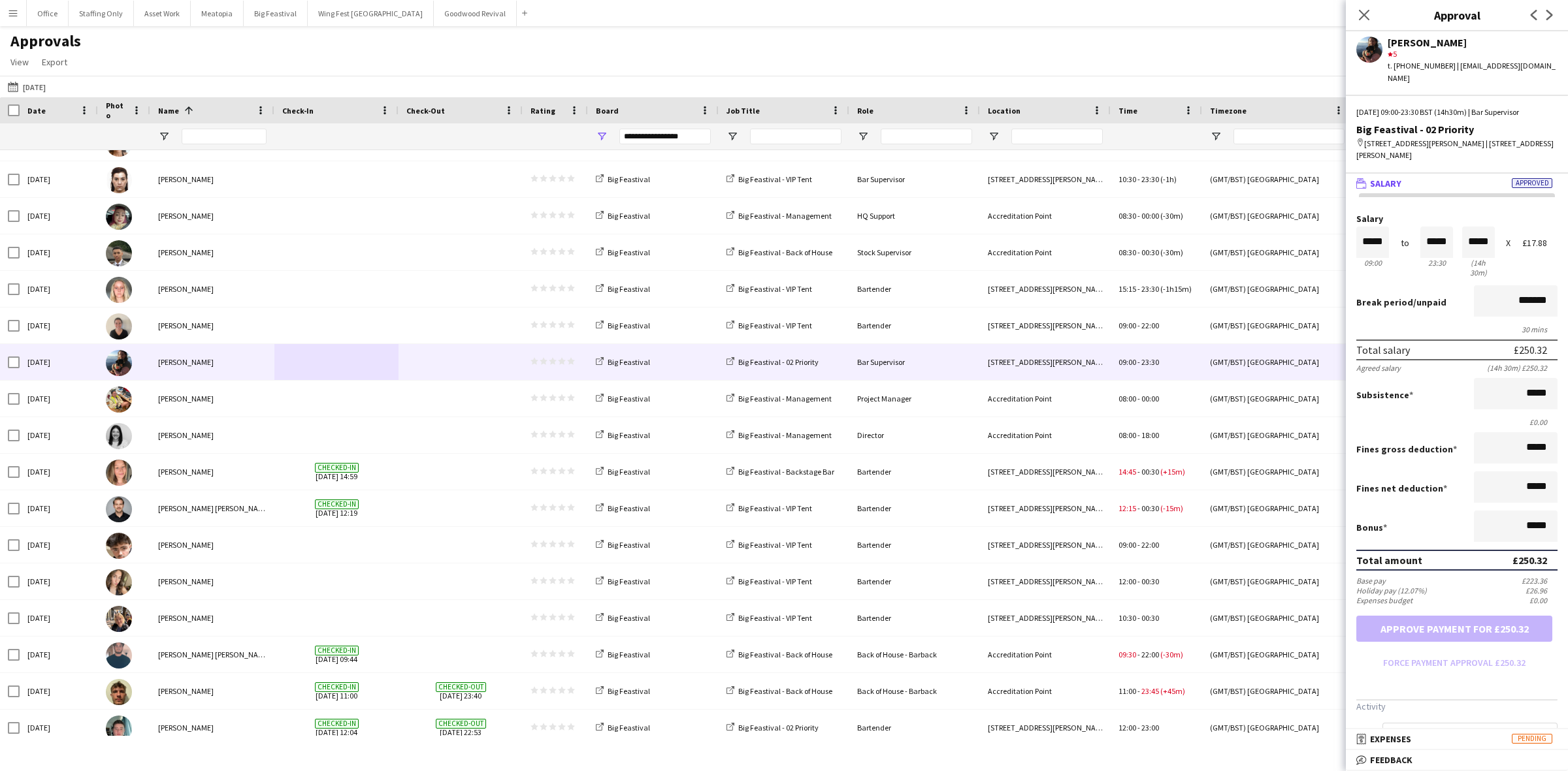
type input "*****"
type input "*******"
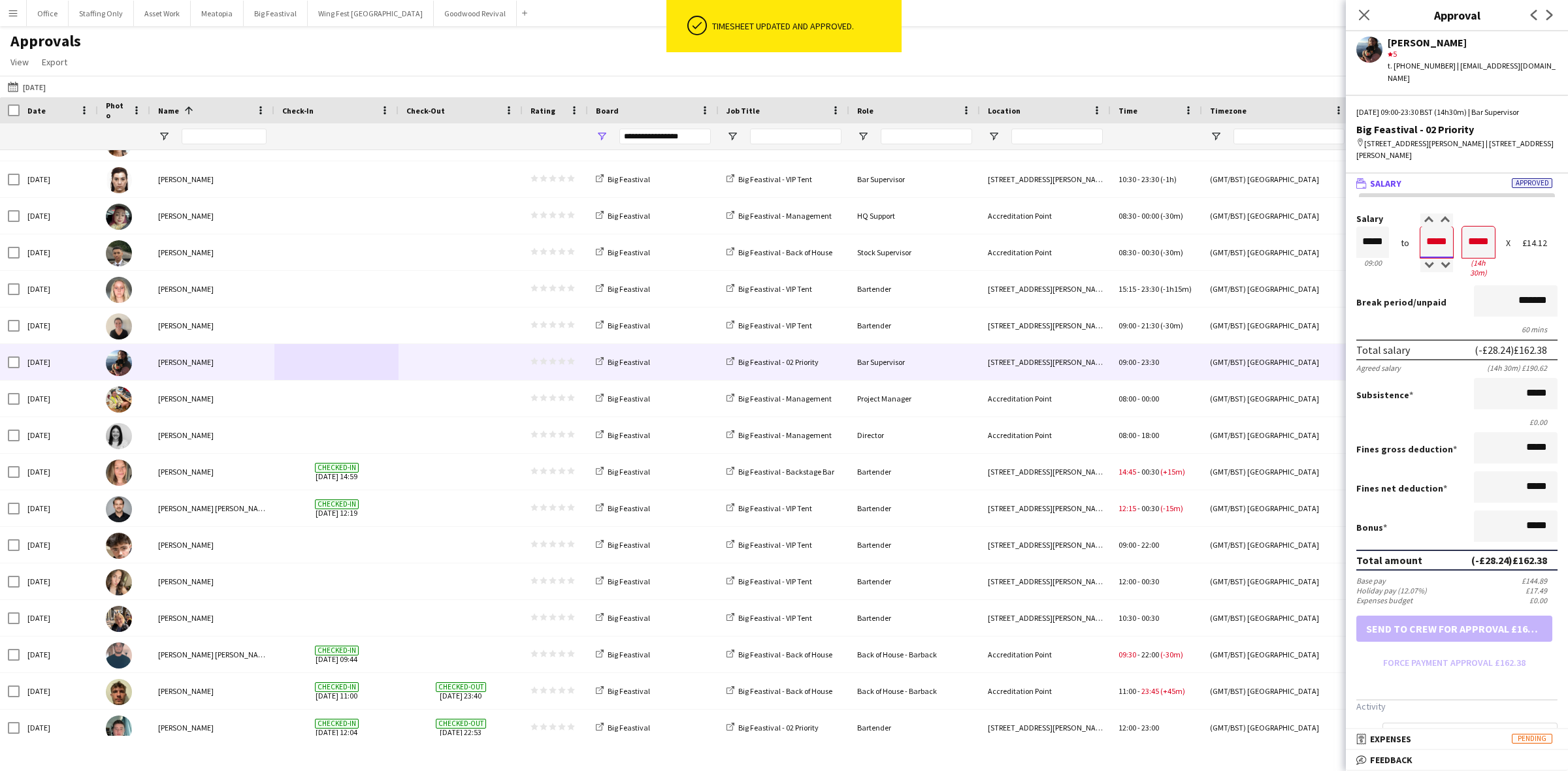
drag, startPoint x: 1442, startPoint y: 231, endPoint x: 1413, endPoint y: 224, distance: 29.8
click at [1413, 224] on div "Salary ***** 09:00 to ***** 23:30 ***** (14h 30m) X £14.12" at bounding box center [1456, 247] width 201 height 66
type input "*****"
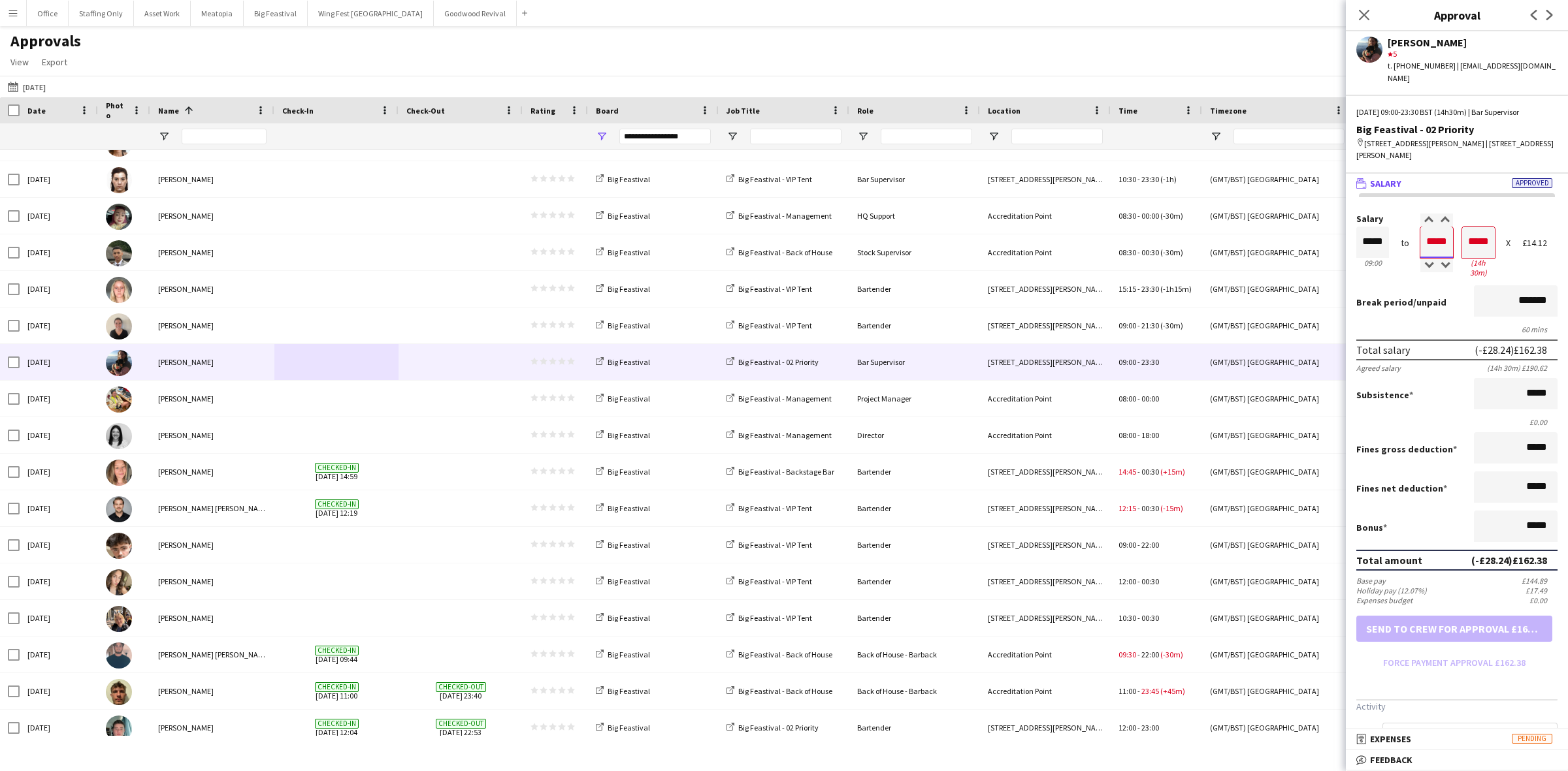
type input "*****"
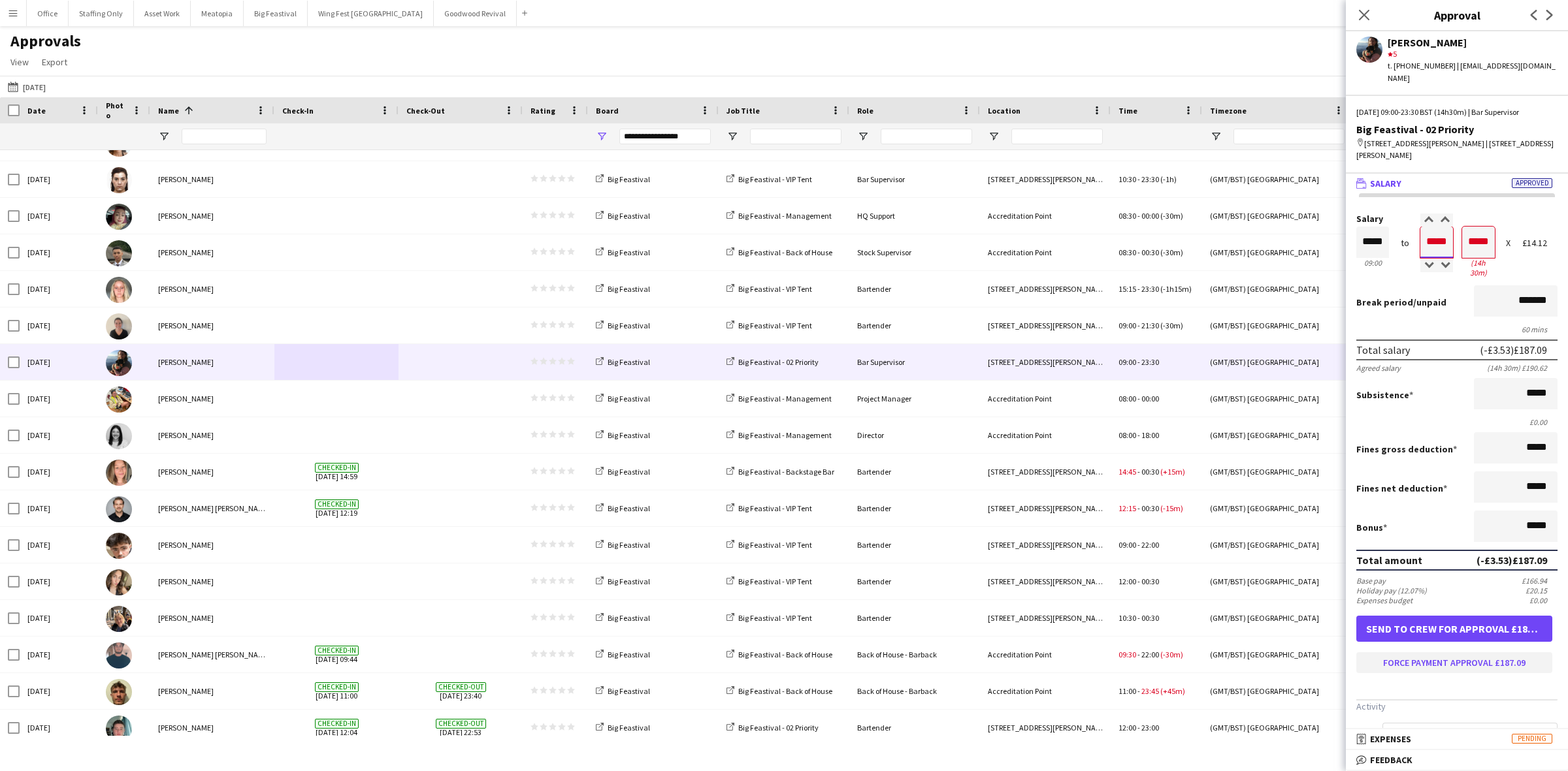
type input "*****"
click at [1451, 653] on button "Force payment approval £187.09" at bounding box center [1454, 663] width 196 height 21
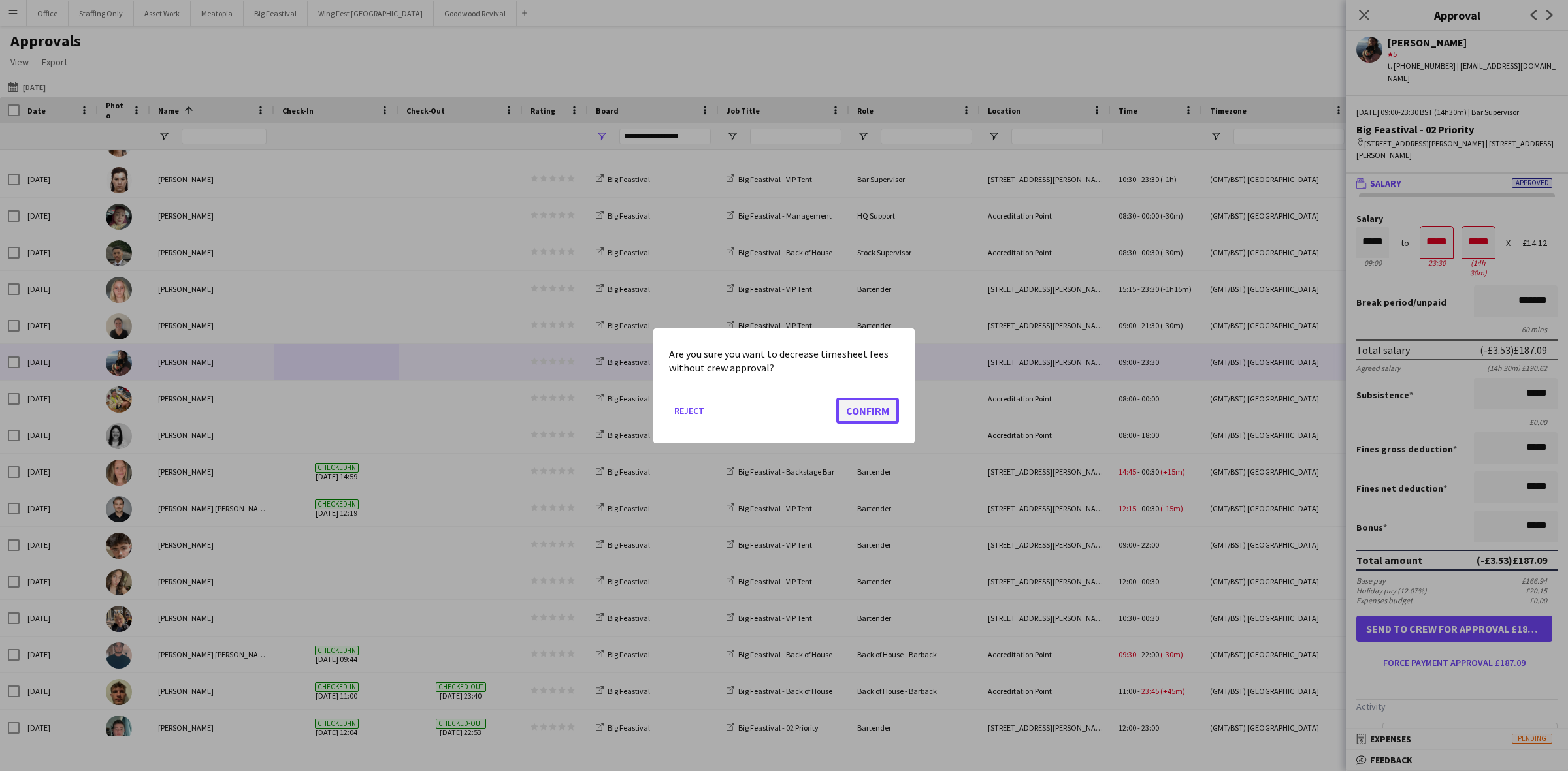
click at [872, 402] on button "Confirm" at bounding box center [867, 410] width 63 height 26
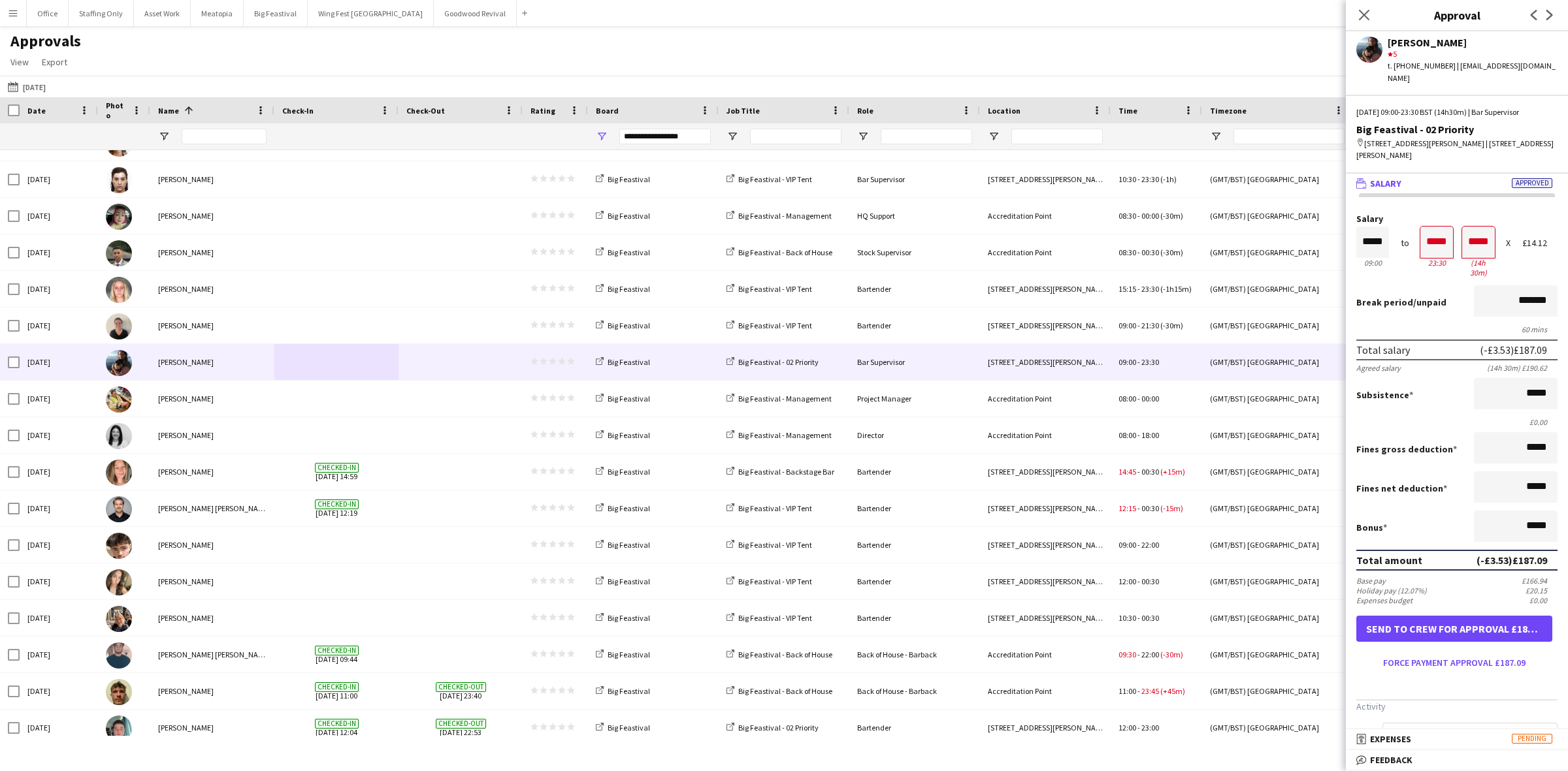
type input "*******"
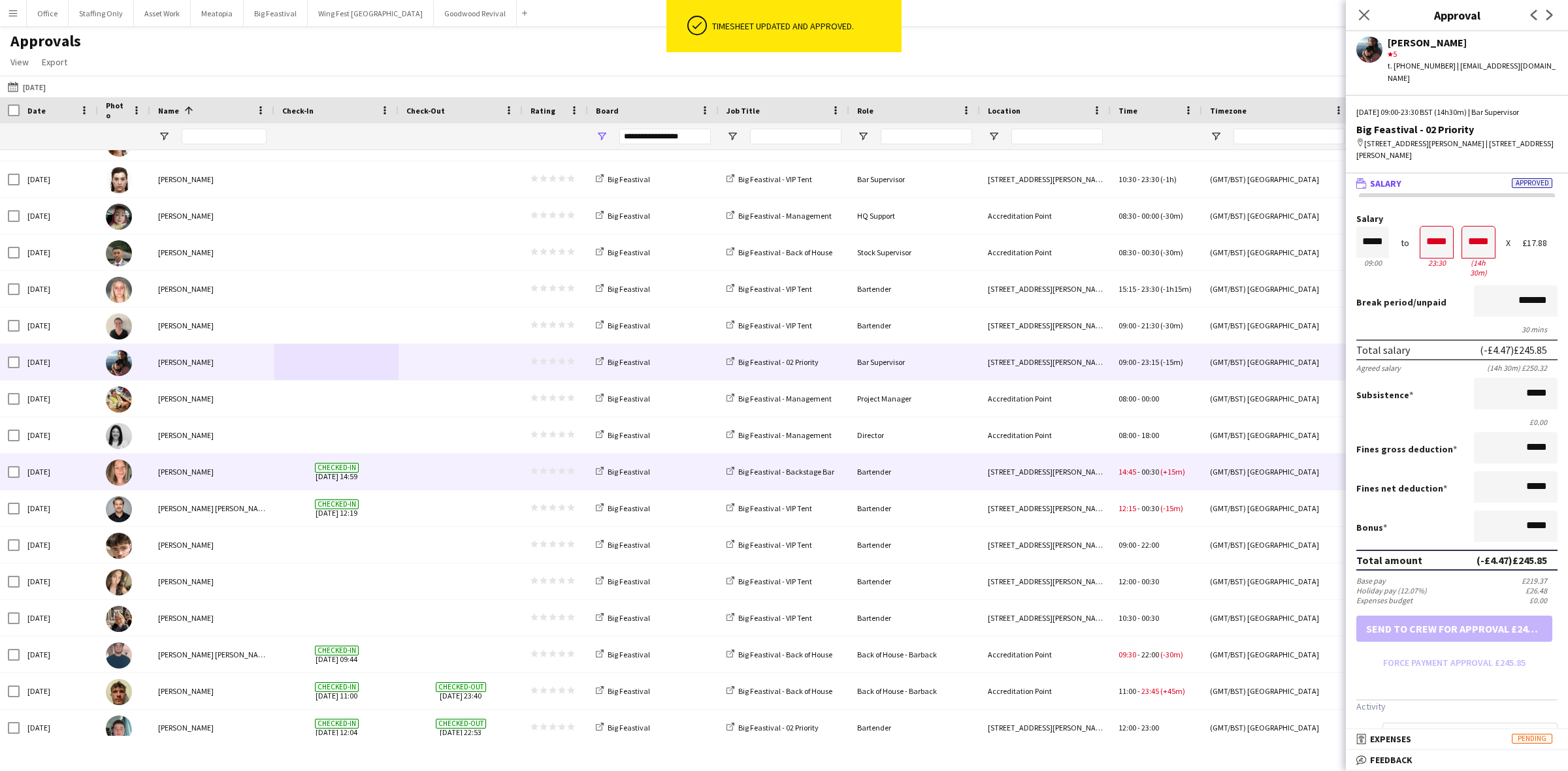
scroll to position [328, 0]
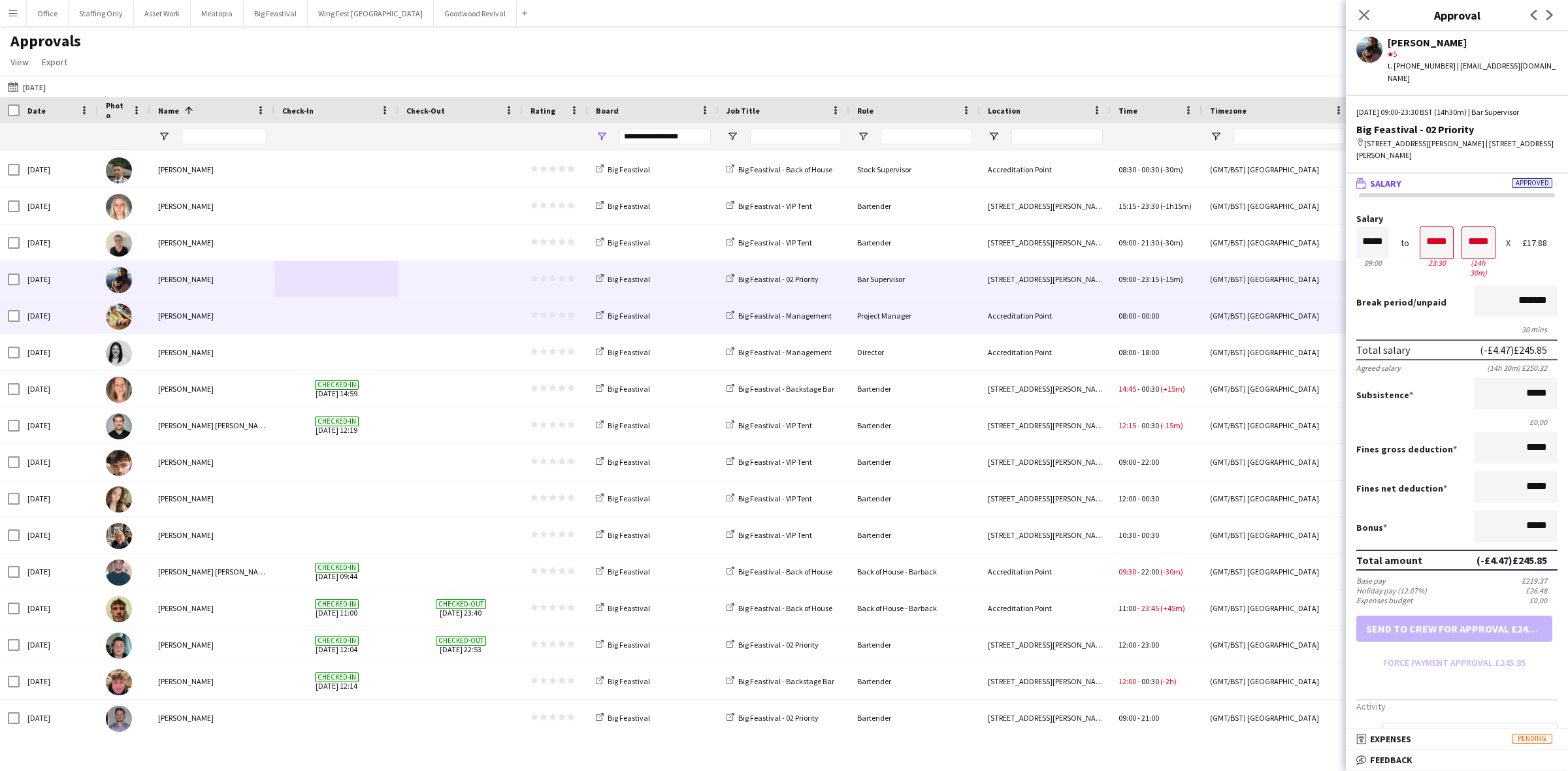
drag, startPoint x: 362, startPoint y: 324, endPoint x: 384, endPoint y: 325, distance: 22.0
click at [362, 324] on span at bounding box center [336, 315] width 108 height 36
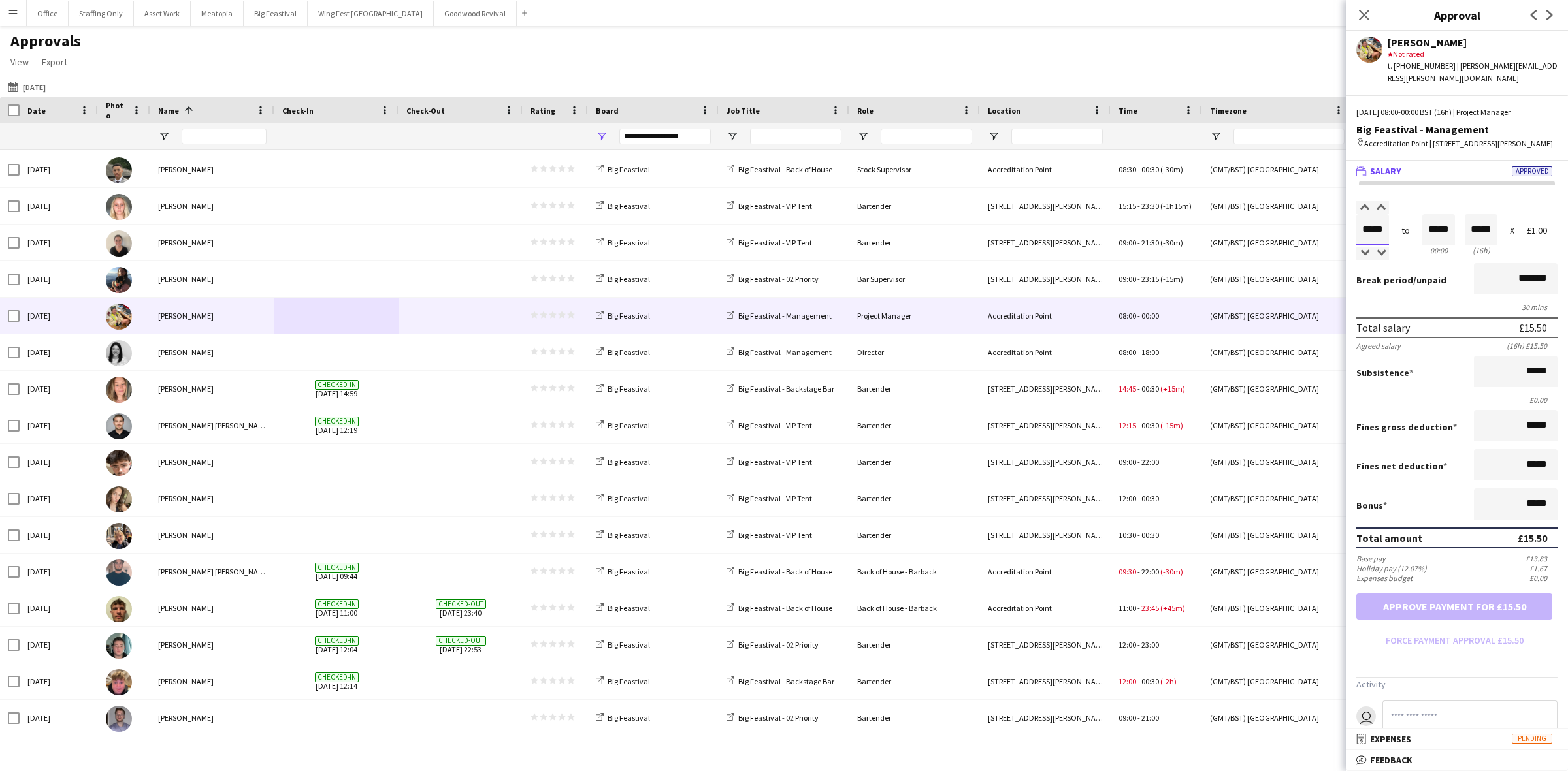
drag, startPoint x: 1385, startPoint y: 246, endPoint x: 1375, endPoint y: 240, distance: 11.7
click at [1375, 240] on input "*****" at bounding box center [1372, 230] width 32 height 31
type input "*****"
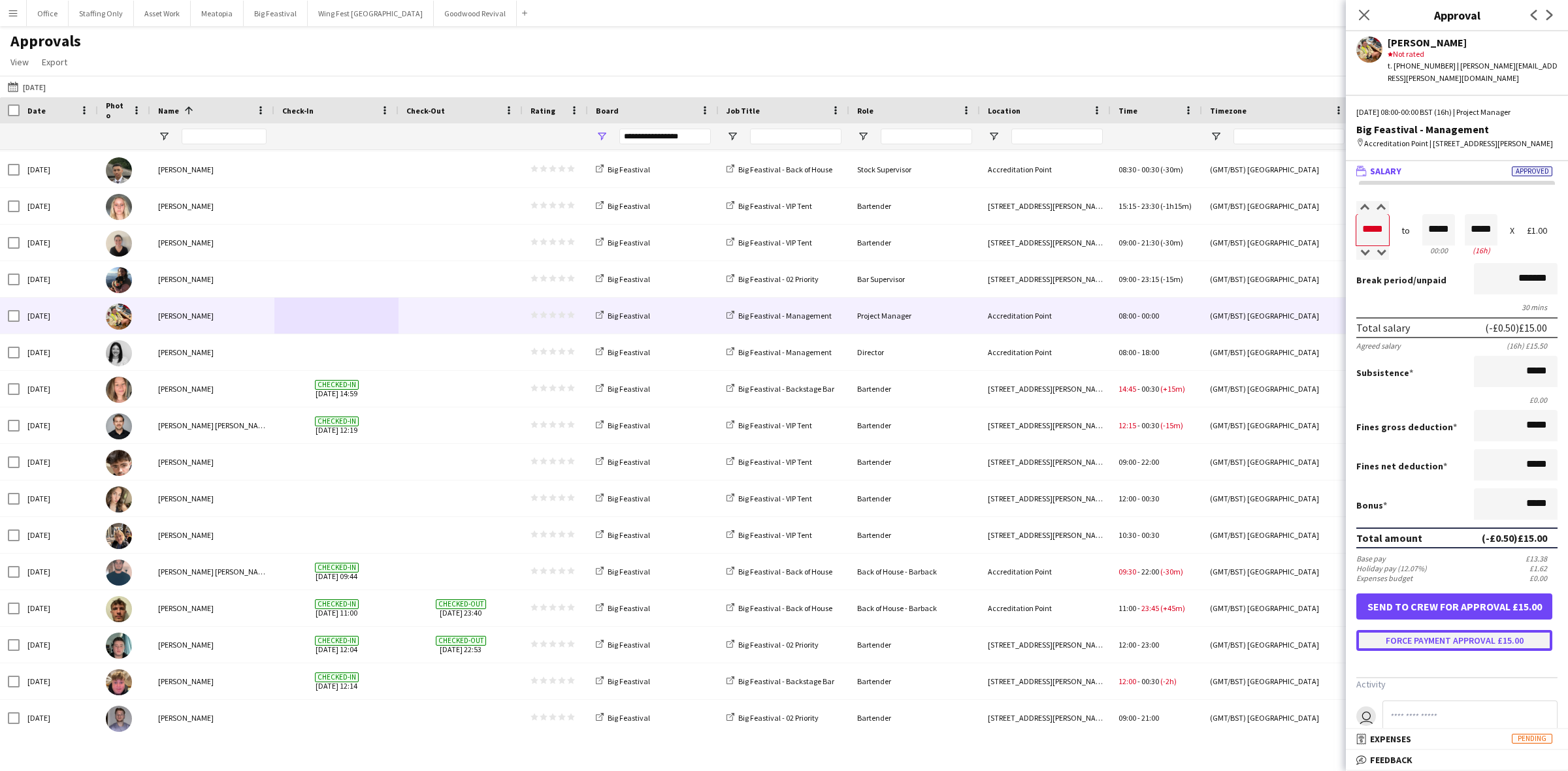
click at [1435, 651] on button "Force payment approval £15.00" at bounding box center [1454, 640] width 196 height 21
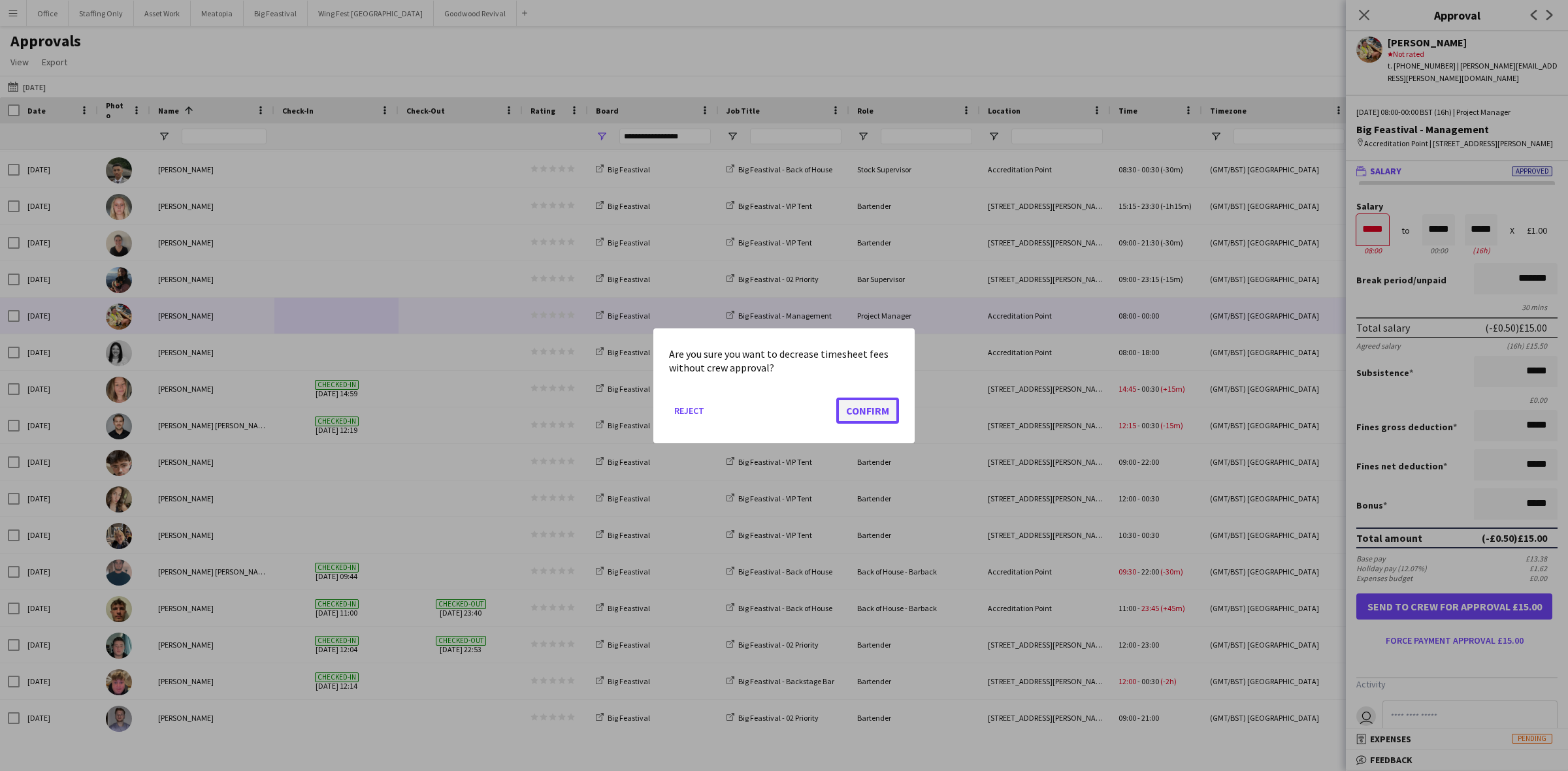
click at [859, 411] on button "Confirm" at bounding box center [867, 410] width 63 height 26
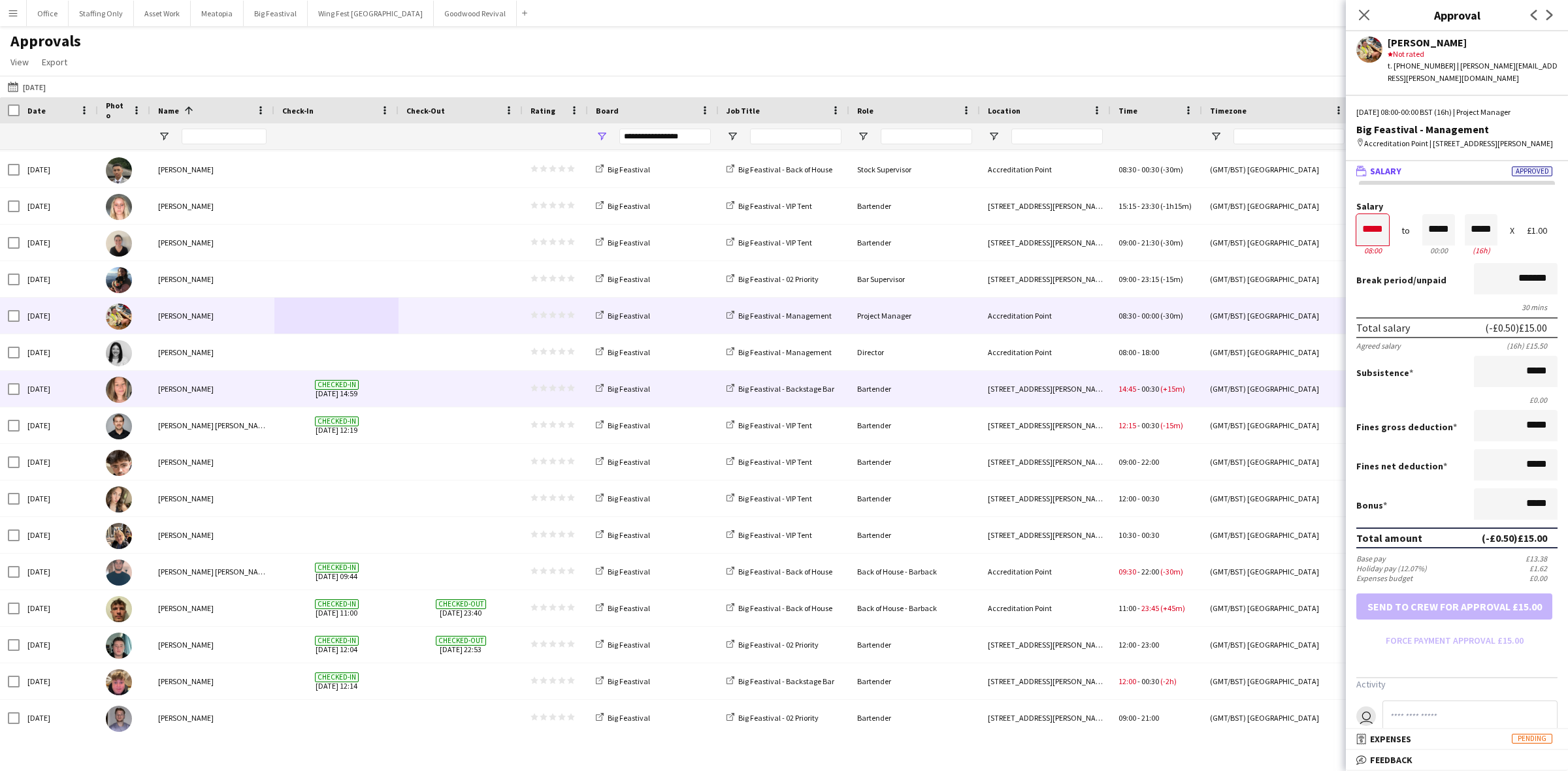
click at [439, 380] on span at bounding box center [460, 389] width 108 height 36
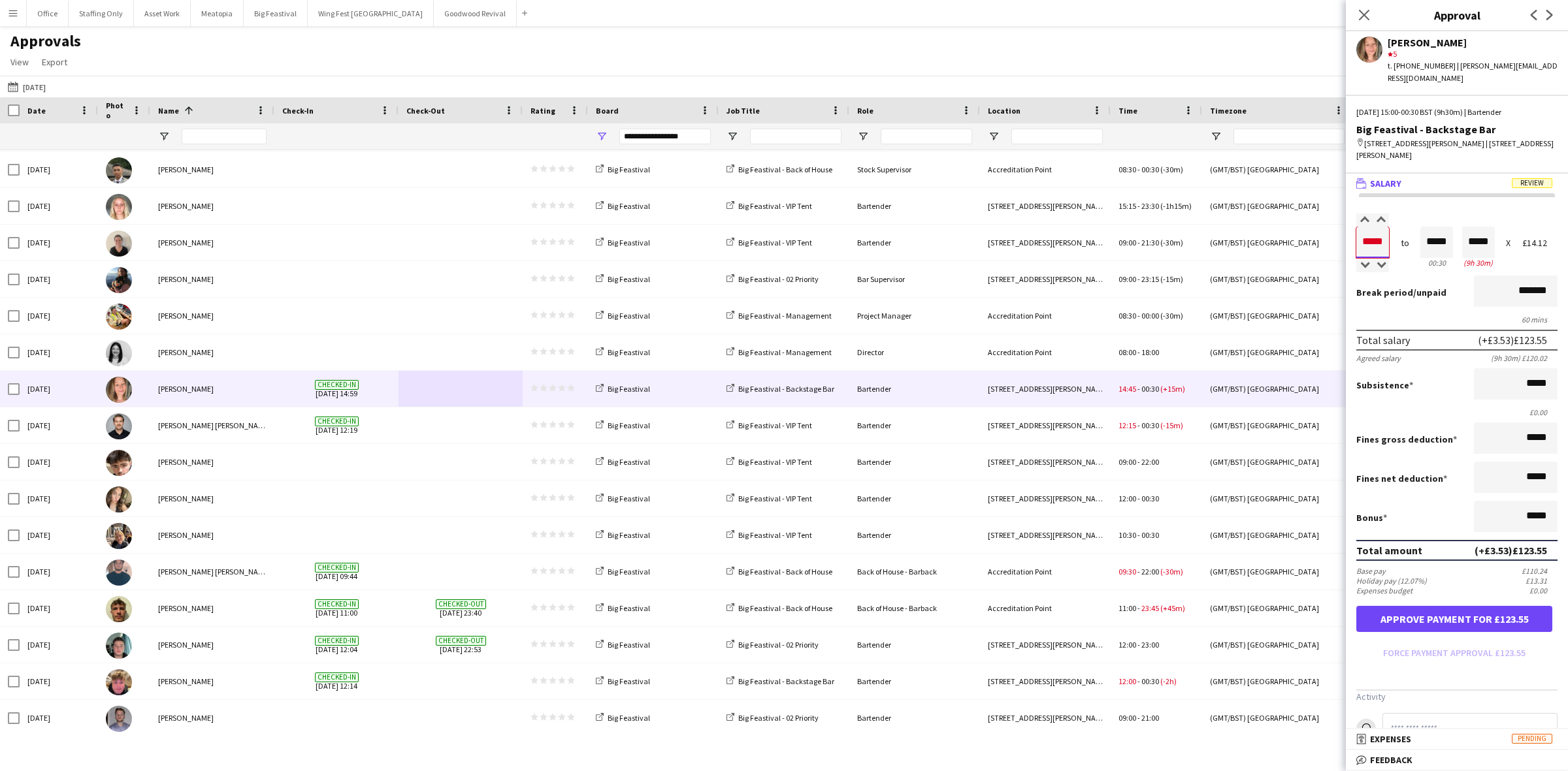
drag, startPoint x: 1384, startPoint y: 239, endPoint x: 1372, endPoint y: 233, distance: 13.4
click at [1357, 239] on input "*****" at bounding box center [1372, 242] width 32 height 31
type input "*****"
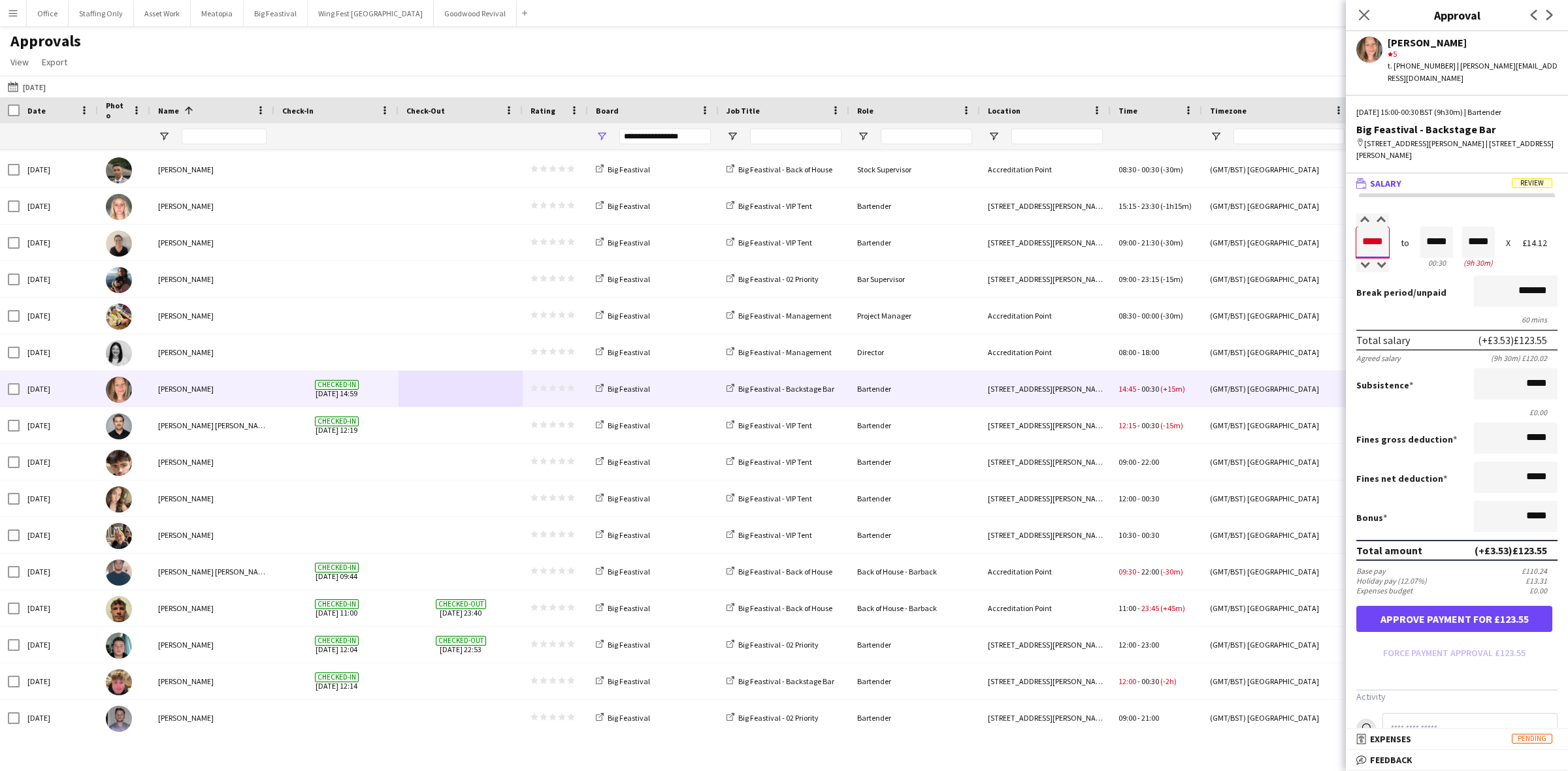
type input "*****"
drag, startPoint x: 1439, startPoint y: 240, endPoint x: 1426, endPoint y: 237, distance: 13.3
click at [1426, 237] on input "*****" at bounding box center [1436, 242] width 32 height 31
drag, startPoint x: 1444, startPoint y: 240, endPoint x: 1416, endPoint y: 236, distance: 28.3
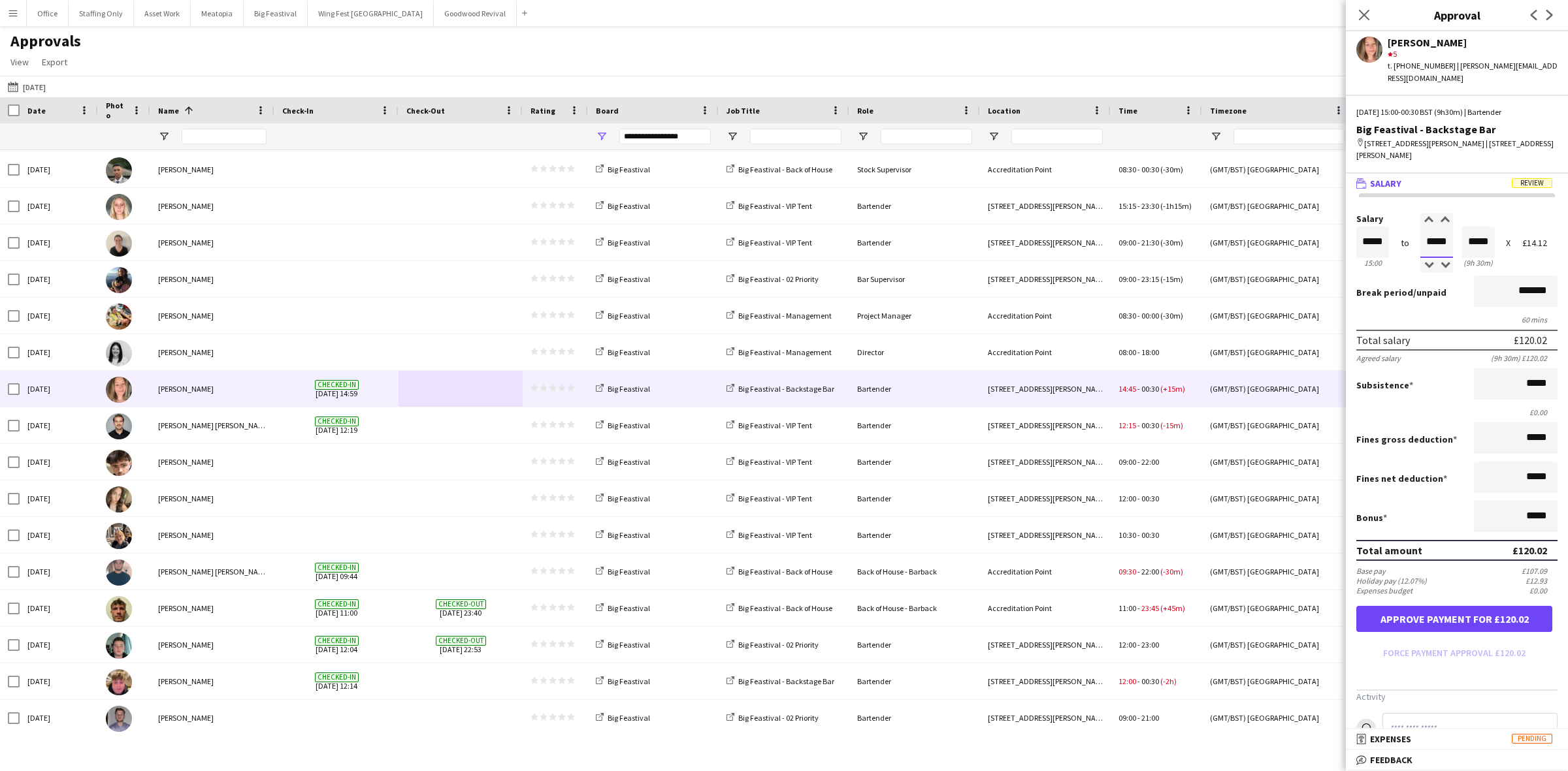
click at [1421, 236] on input "*****" at bounding box center [1436, 242] width 32 height 31
type input "*****"
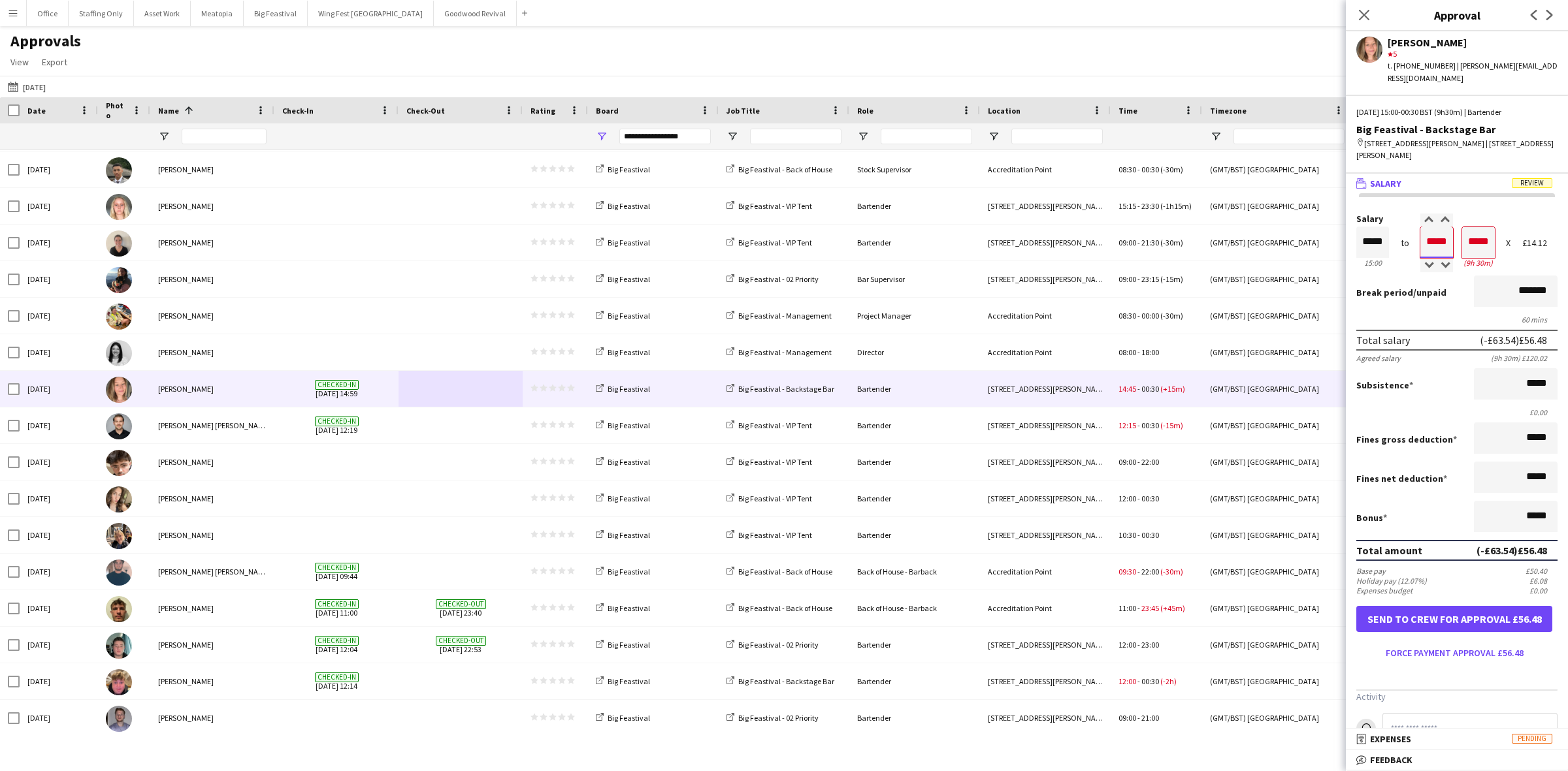
type input "*****"
click at [1494, 291] on input "*******" at bounding box center [1516, 291] width 84 height 31
type input "*******"
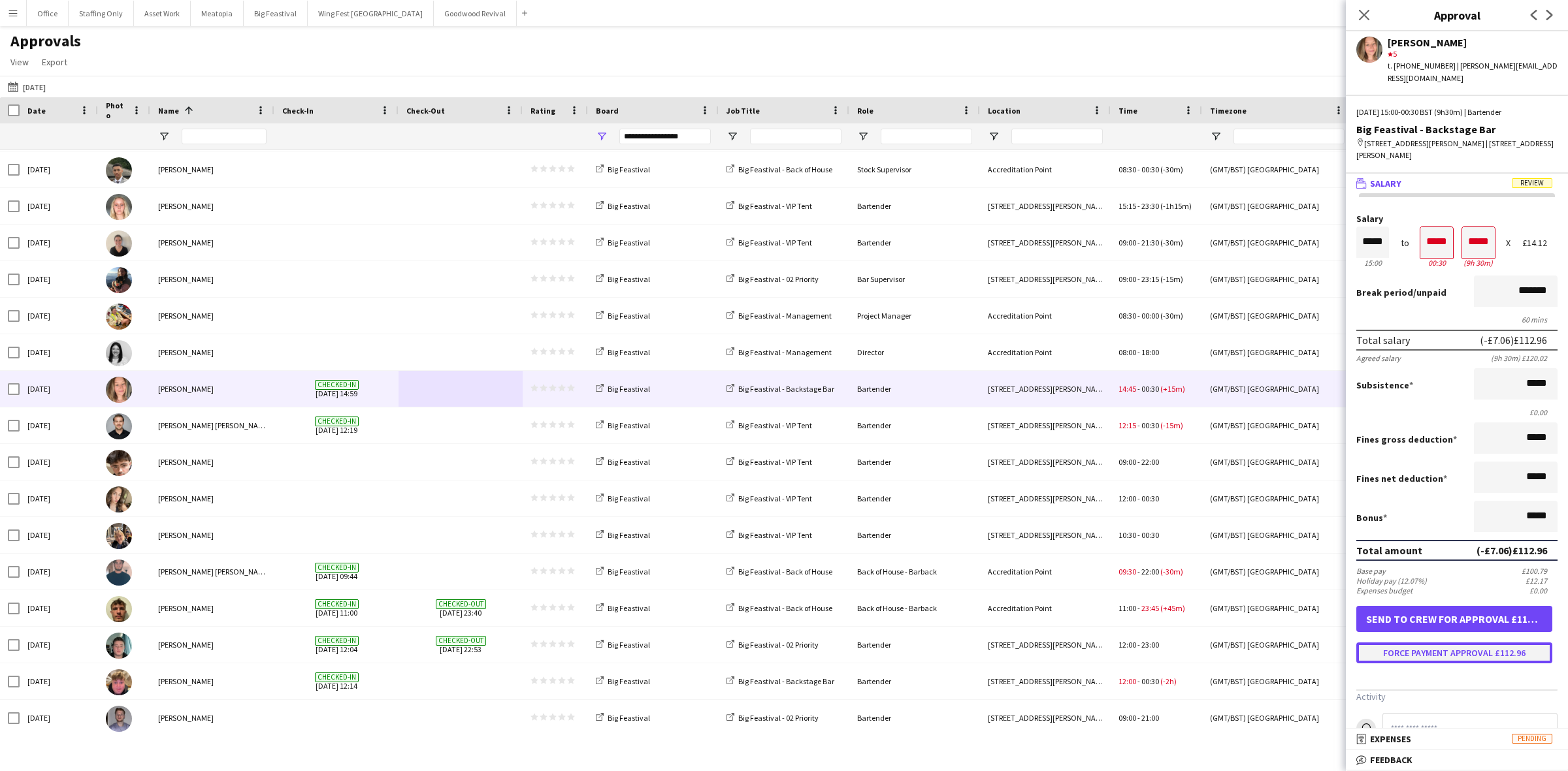
click at [1402, 652] on button "Force payment approval £112.96" at bounding box center [1454, 653] width 196 height 21
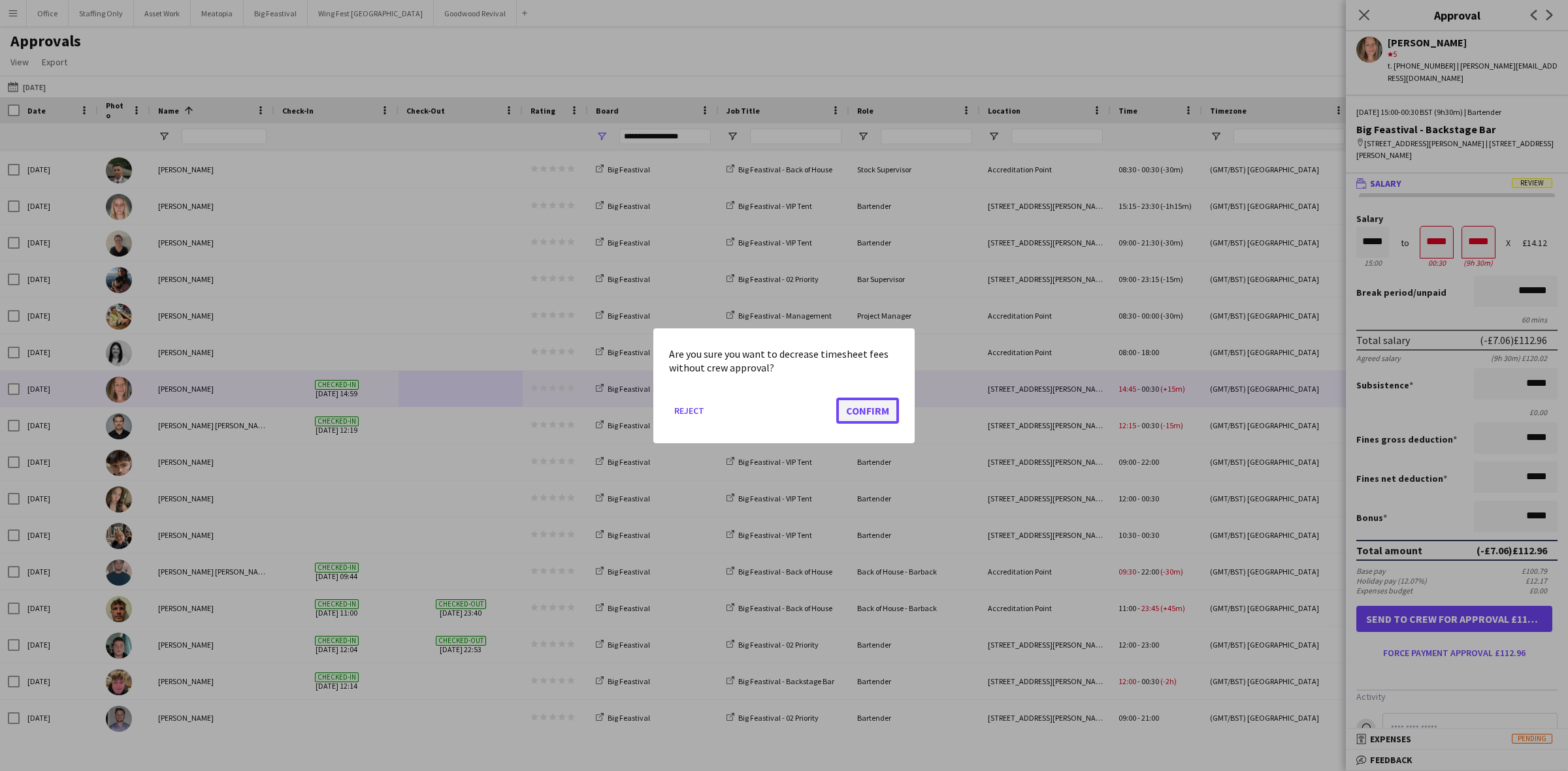
drag, startPoint x: 866, startPoint y: 409, endPoint x: 805, endPoint y: 428, distance: 63.9
click at [865, 410] on button "Confirm" at bounding box center [867, 410] width 63 height 26
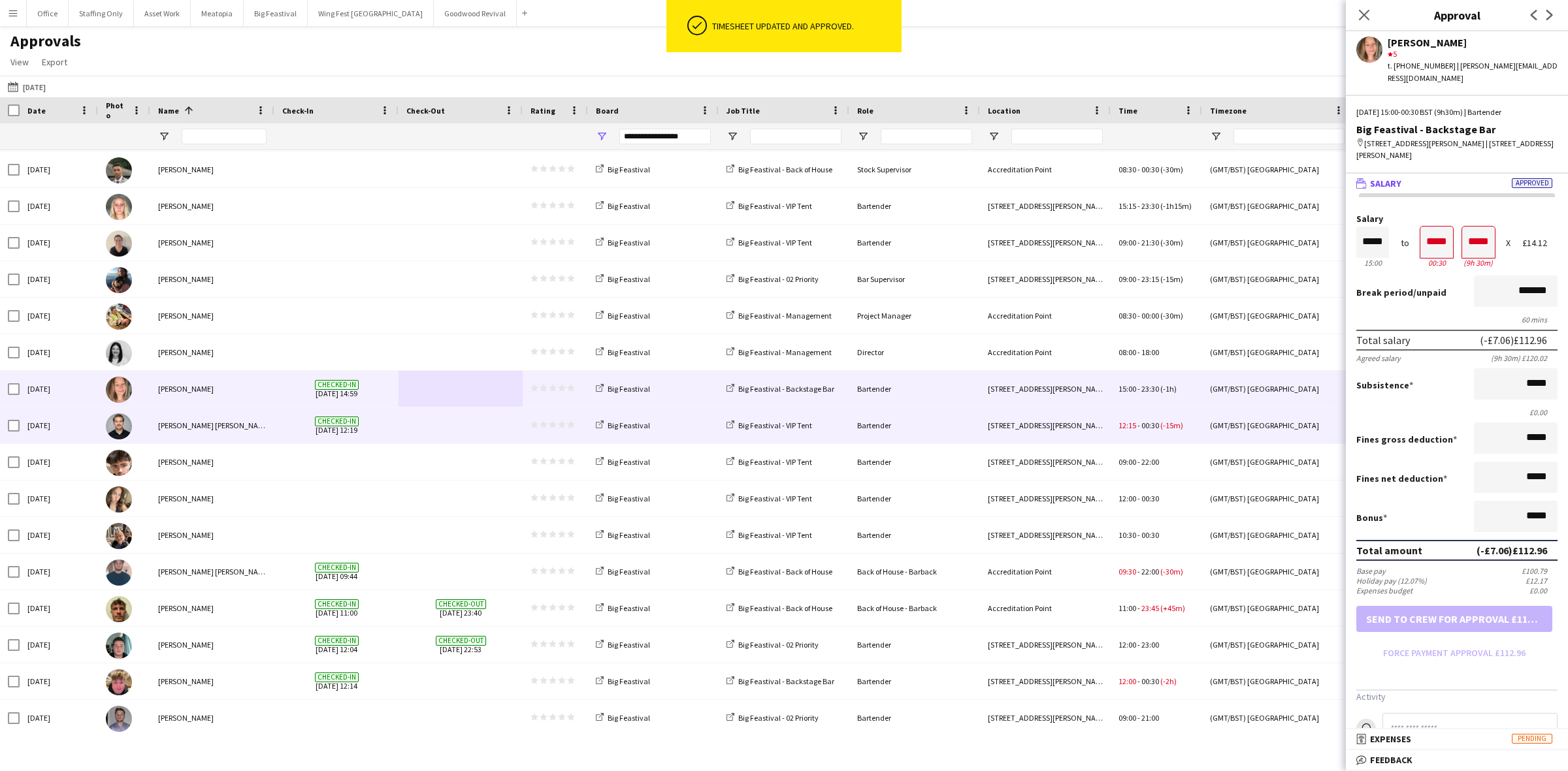
click at [449, 431] on span at bounding box center [460, 425] width 108 height 36
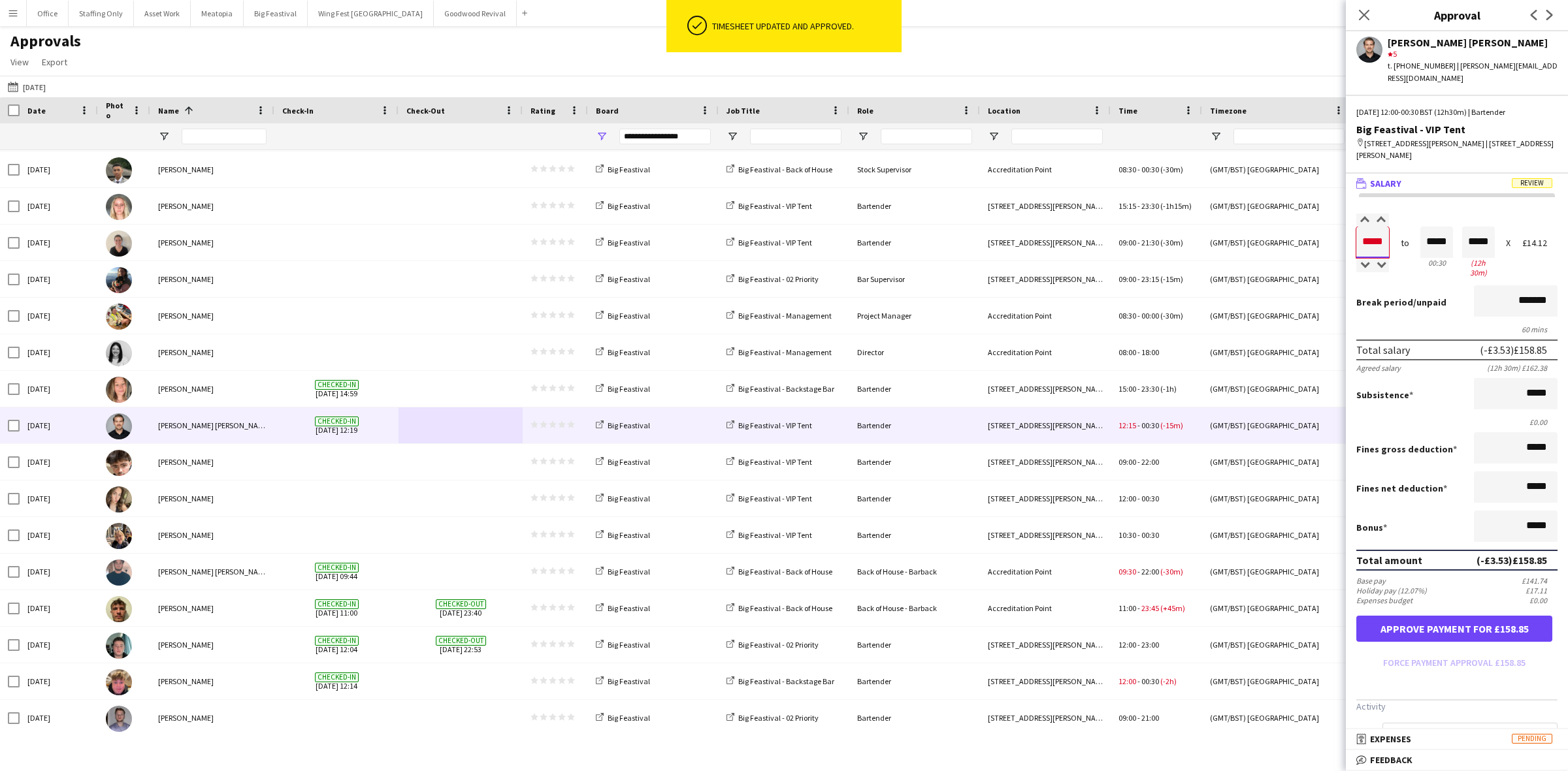
drag, startPoint x: 1386, startPoint y: 230, endPoint x: 1370, endPoint y: 230, distance: 16.0
click at [1370, 230] on input "*****" at bounding box center [1372, 242] width 32 height 31
type input "*****"
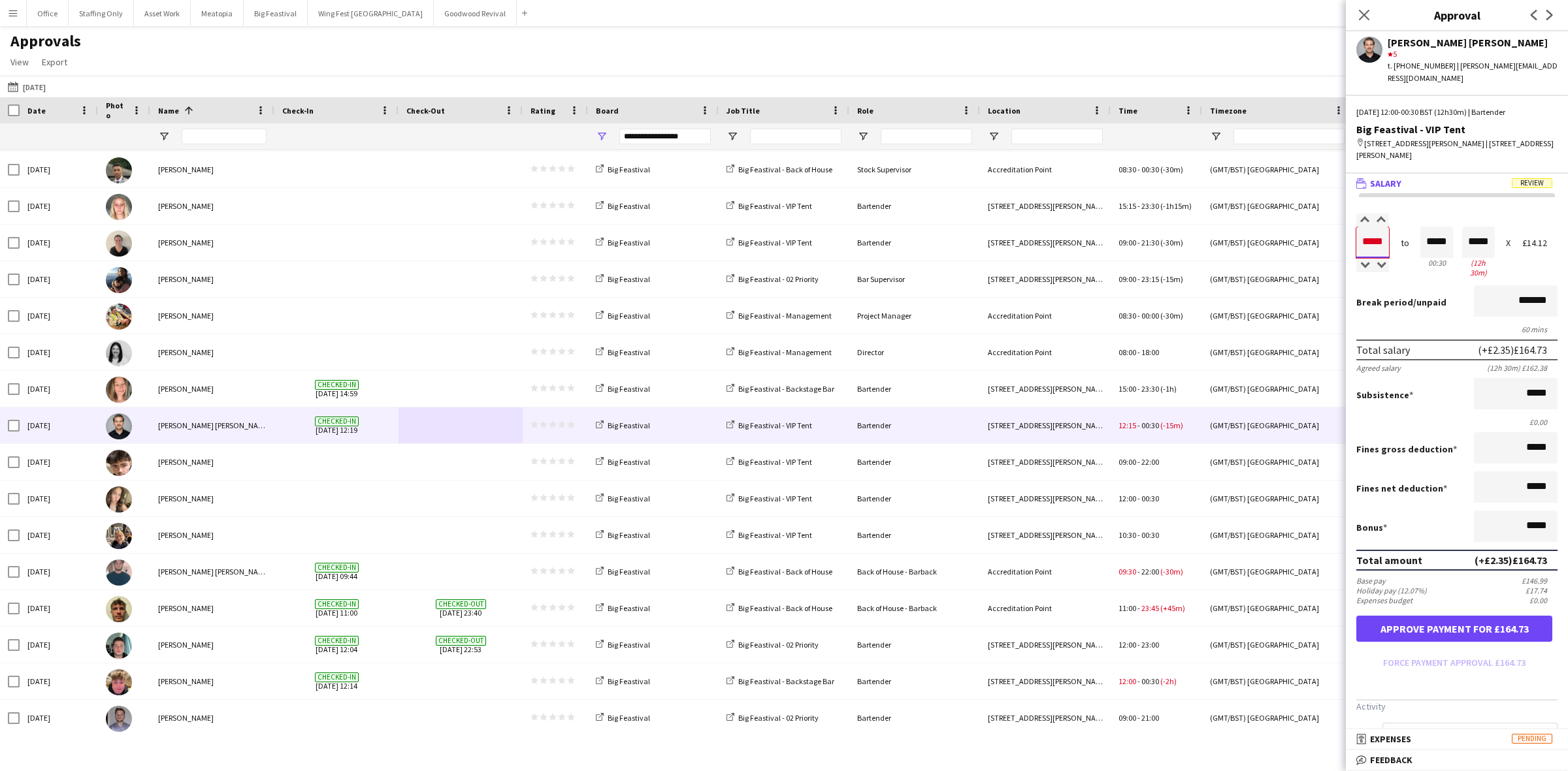
type input "*****"
drag, startPoint x: 1385, startPoint y: 230, endPoint x: 1360, endPoint y: 220, distance: 26.9
click at [1350, 228] on form "Salary ***** 12:00 to ***** 00:30 ***** (12h 30m) X £14.12 Break period /unpaid…" at bounding box center [1456, 443] width 222 height 459
drag, startPoint x: 1442, startPoint y: 226, endPoint x: 1405, endPoint y: 222, distance: 37.2
click at [1405, 222] on div "Salary ***** 12:00 to ***** 00:30 ***** (12h 30m) X £14.12" at bounding box center [1456, 247] width 201 height 66
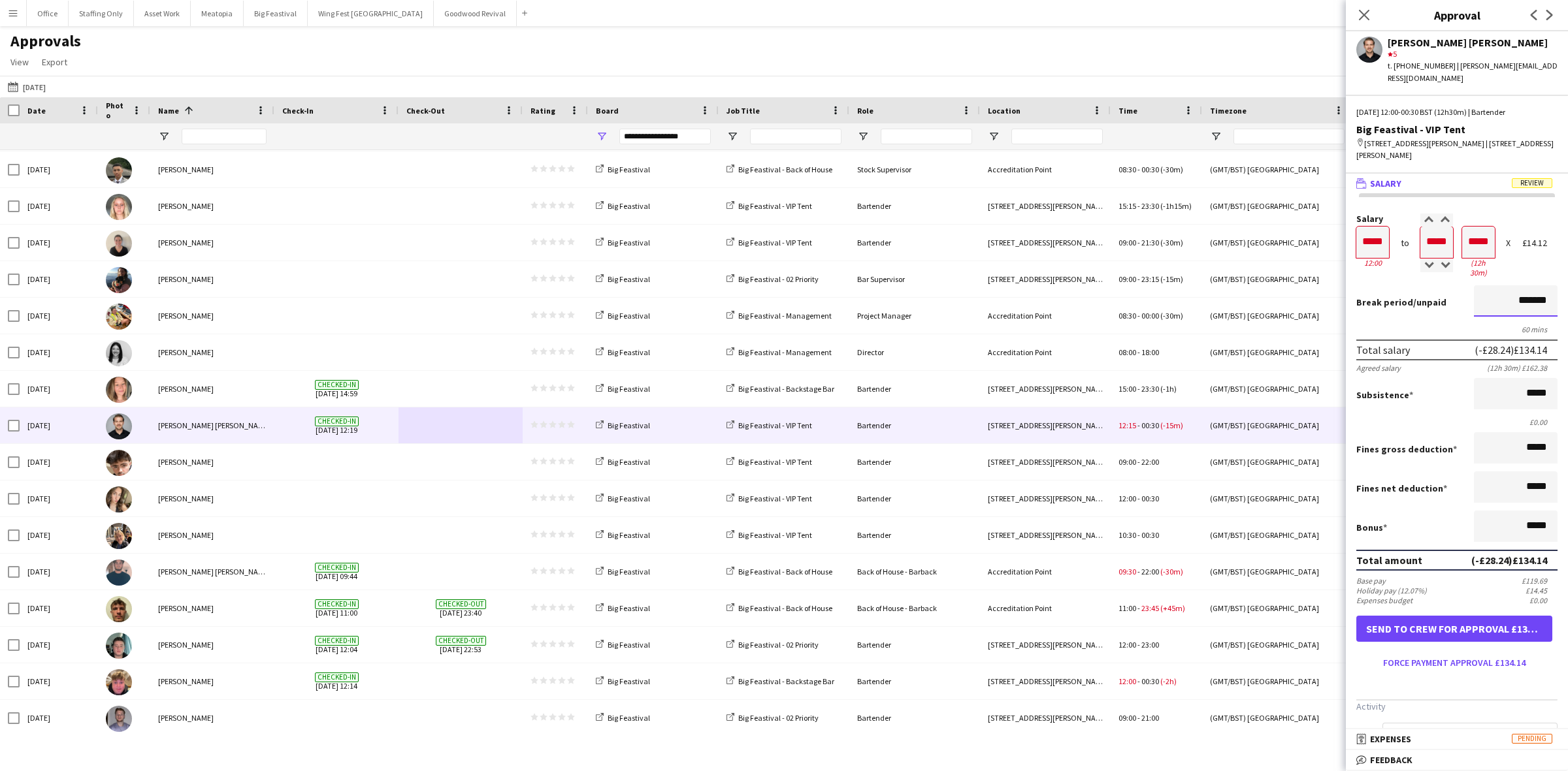
click at [1483, 286] on input "*******" at bounding box center [1516, 301] width 84 height 31
click at [1432, 653] on button "Force payment approval £141.20" at bounding box center [1454, 663] width 196 height 21
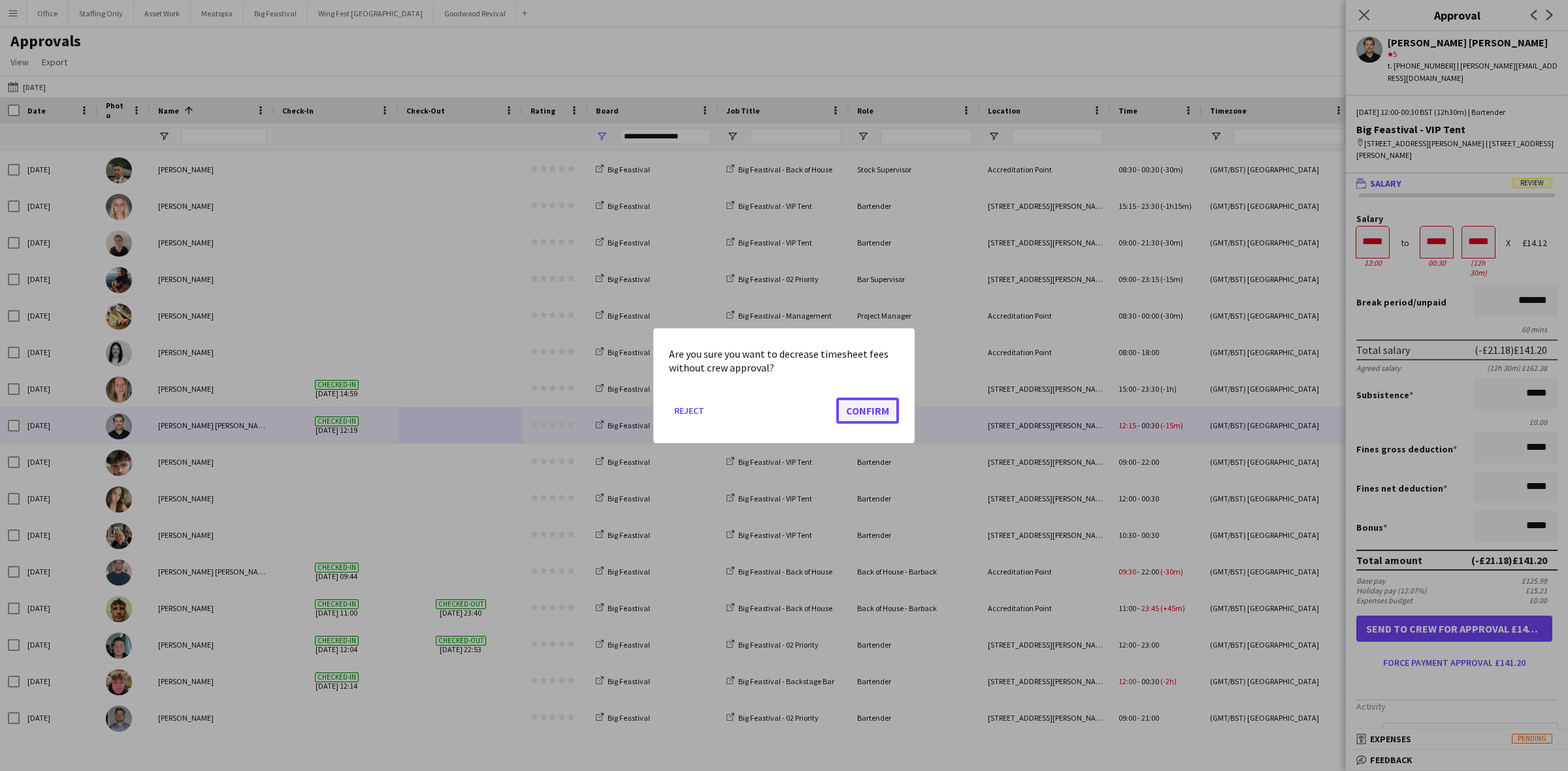
click at [874, 400] on button "Confirm" at bounding box center [867, 410] width 63 height 26
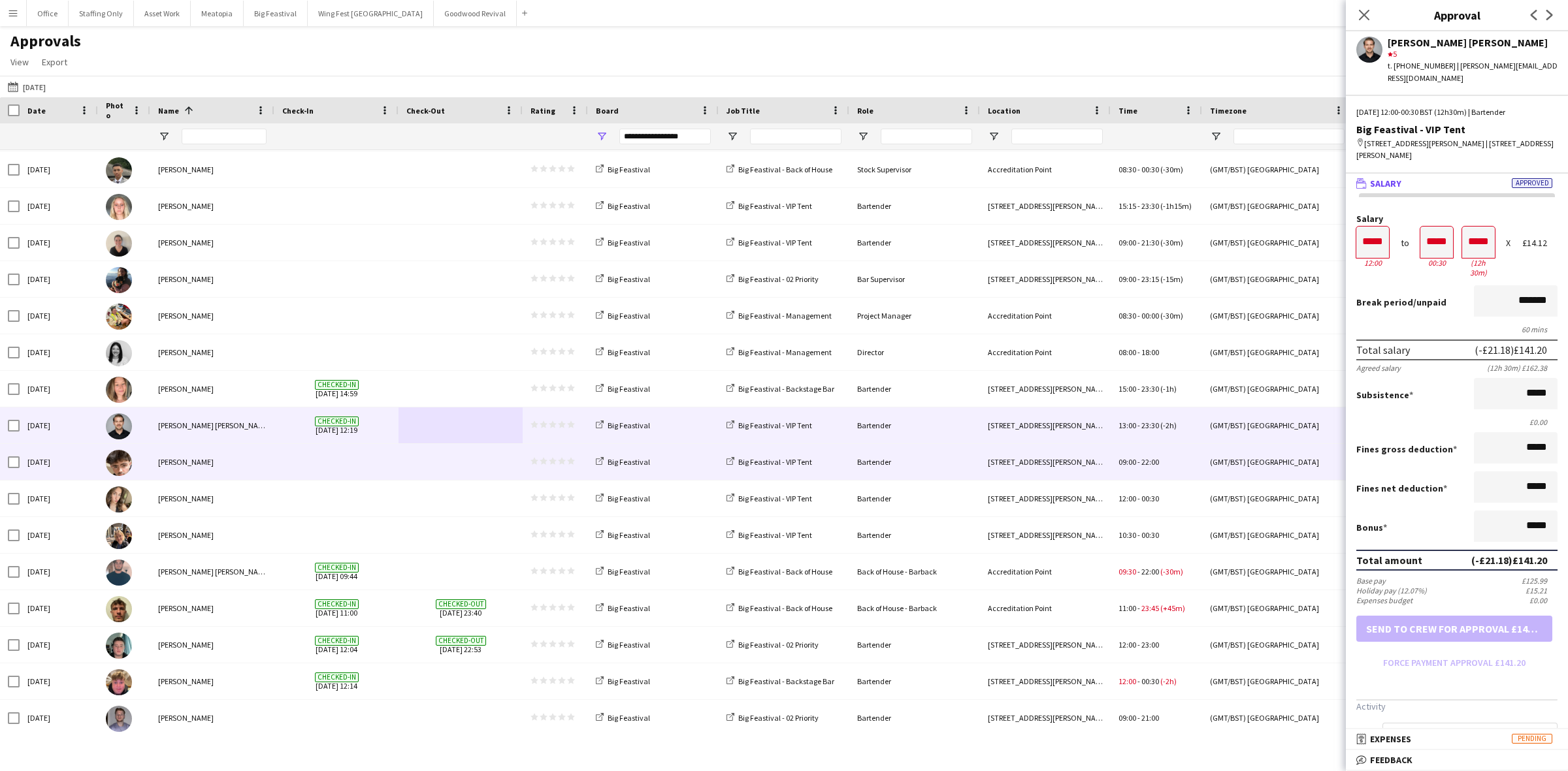
drag, startPoint x: 417, startPoint y: 468, endPoint x: 448, endPoint y: 465, distance: 31.1
click at [417, 468] on span at bounding box center [460, 462] width 108 height 36
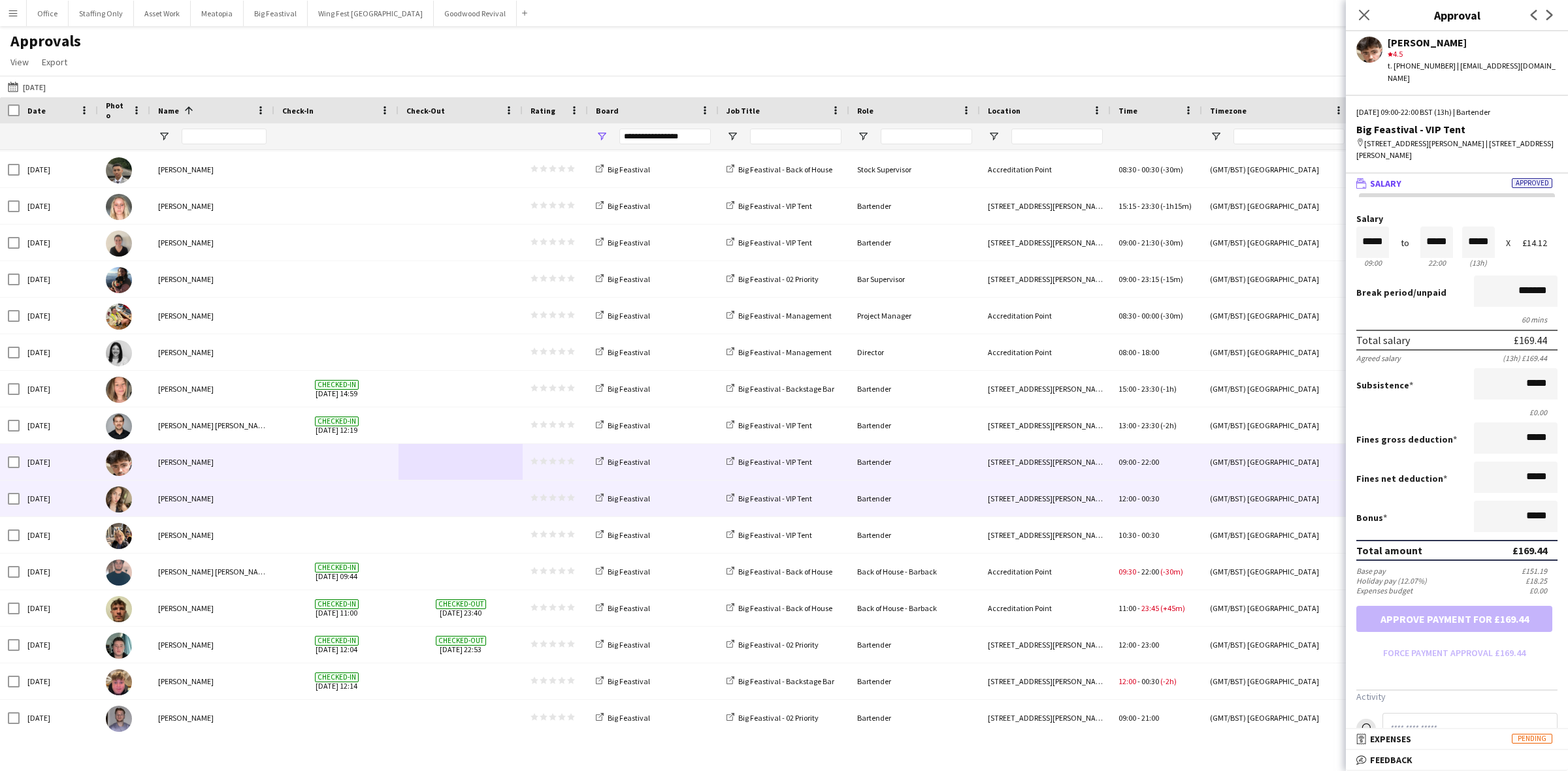
click at [328, 494] on span at bounding box center [336, 498] width 108 height 36
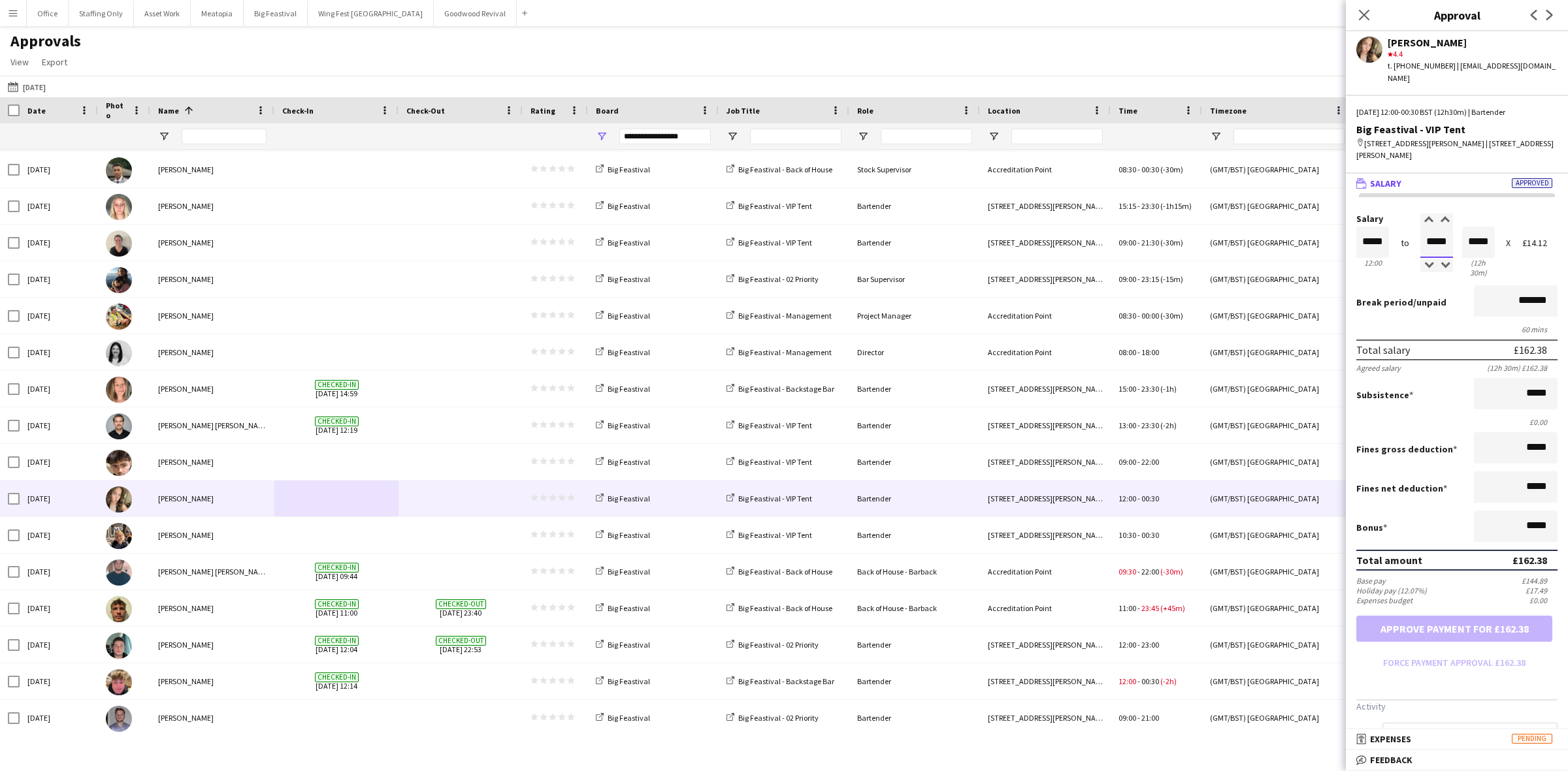
drag, startPoint x: 1442, startPoint y: 227, endPoint x: 1392, endPoint y: 223, distance: 50.2
click at [1392, 223] on div "Salary ***** 12:00 to ***** 00:30 ***** (12h 30m) X £14.12" at bounding box center [1456, 247] width 201 height 66
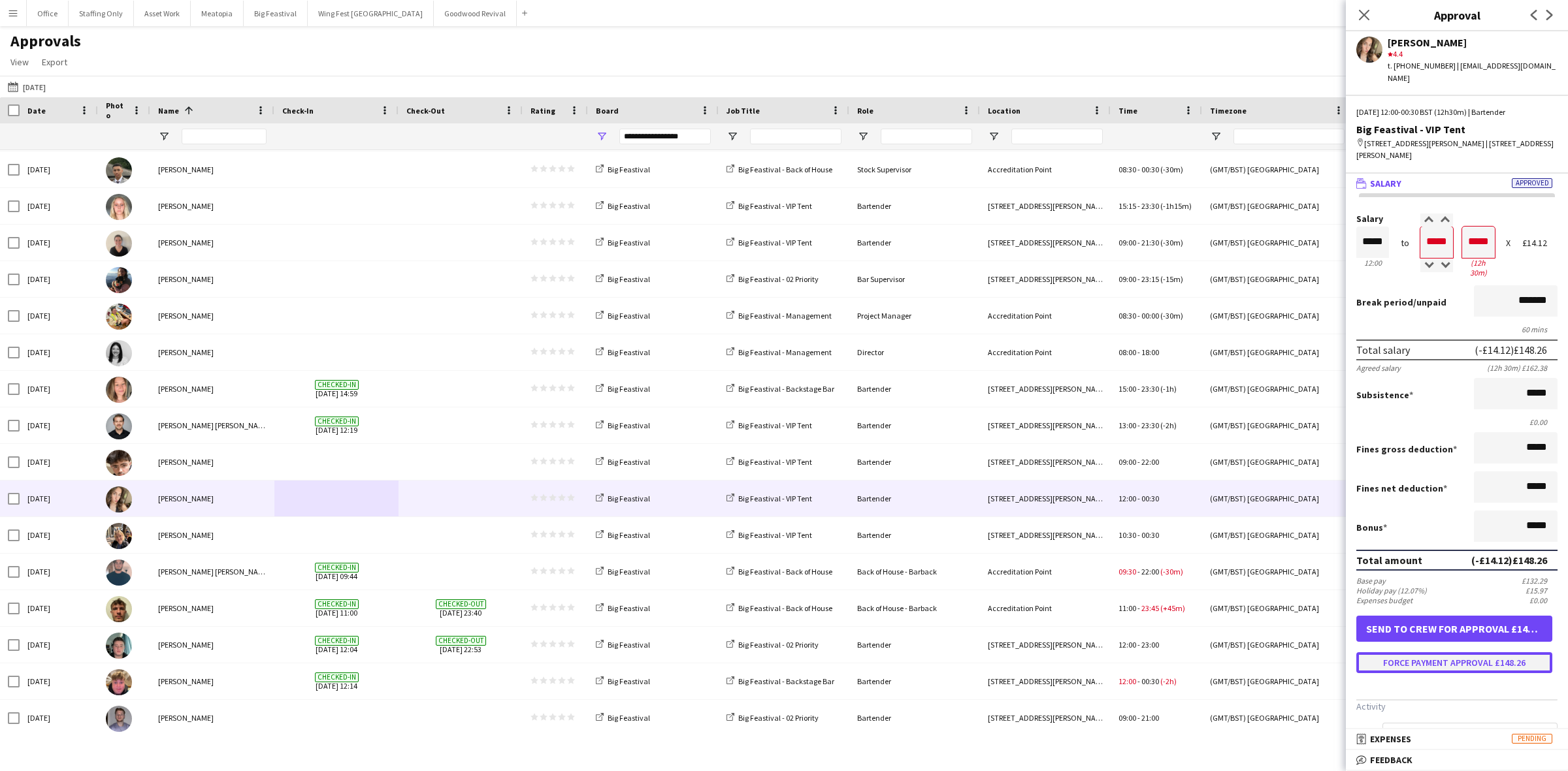
click at [1459, 653] on button "Force payment approval £148.26" at bounding box center [1454, 663] width 196 height 21
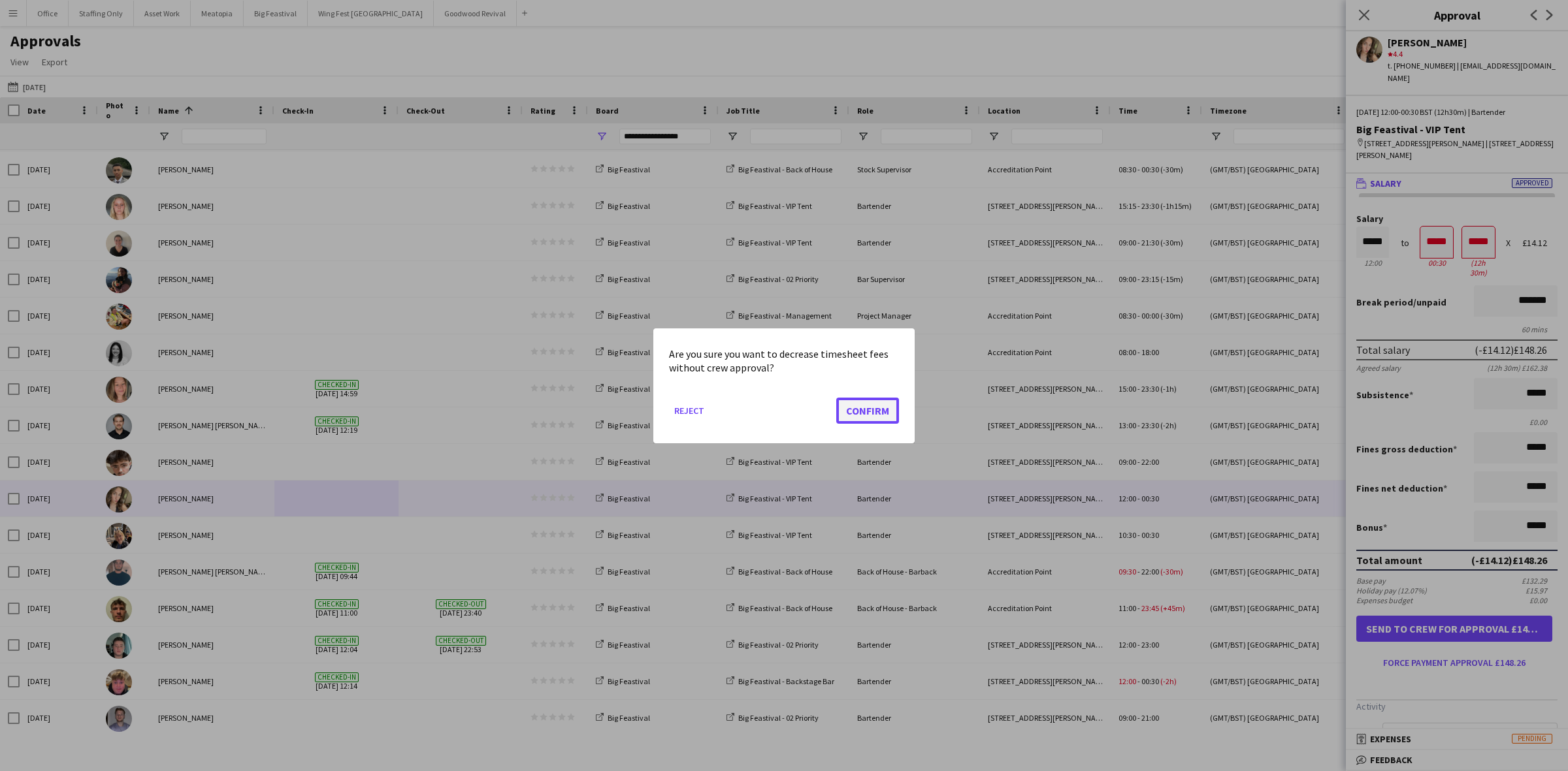
drag, startPoint x: 862, startPoint y: 407, endPoint x: 870, endPoint y: 412, distance: 9.4
click at [870, 412] on button "Confirm" at bounding box center [867, 410] width 63 height 26
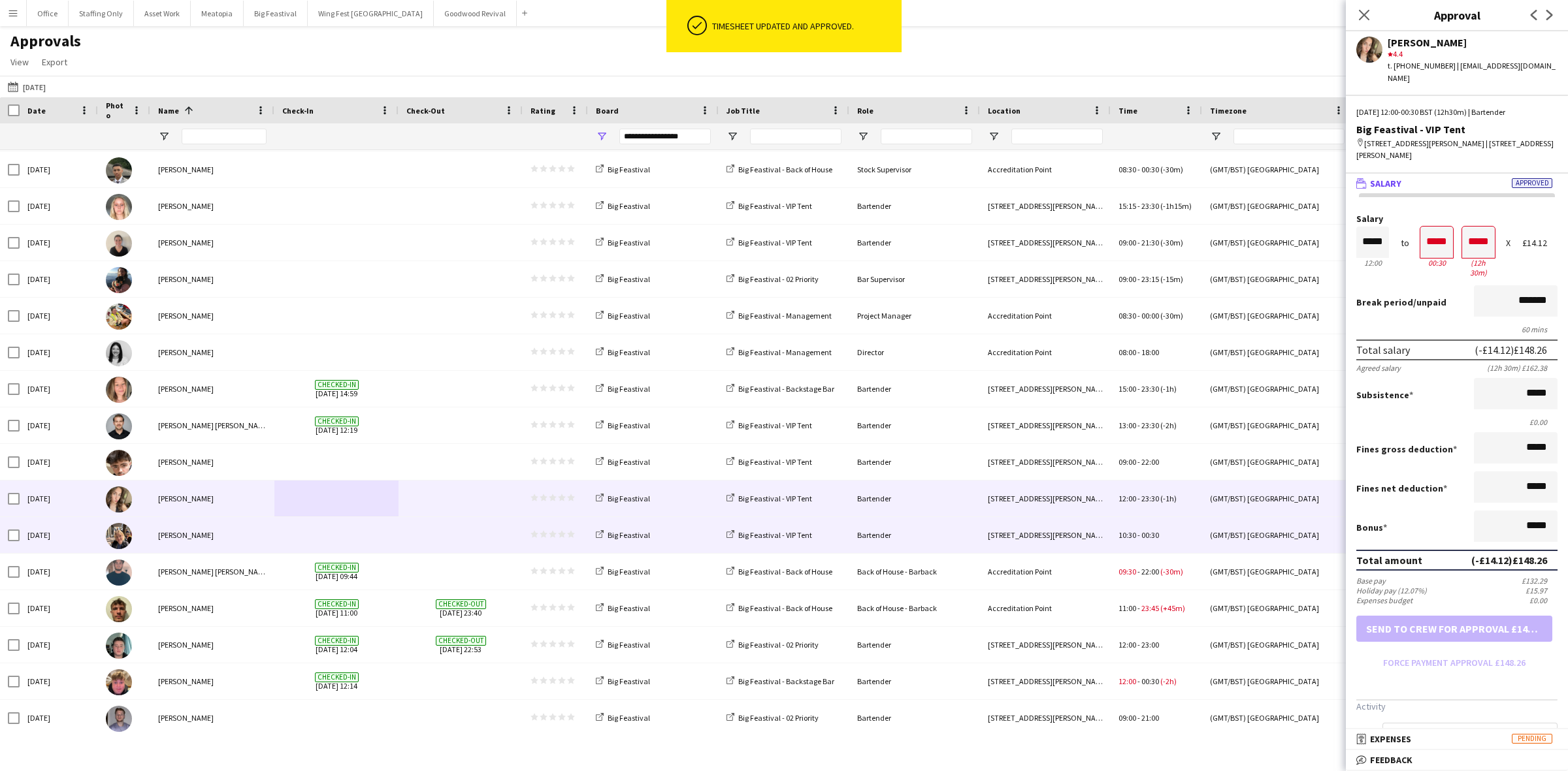
click at [409, 543] on span at bounding box center [460, 535] width 108 height 36
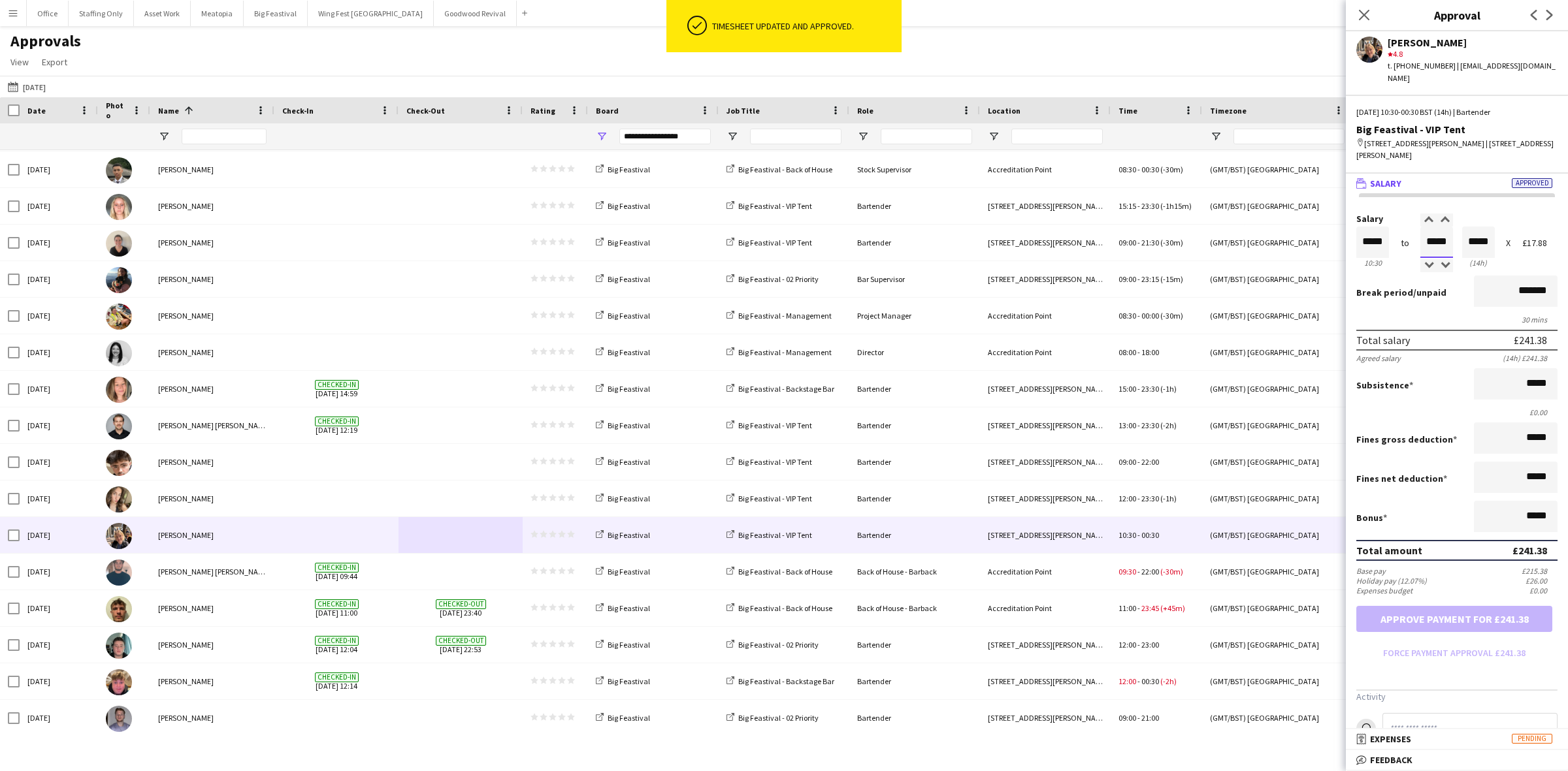
drag, startPoint x: 1421, startPoint y: 226, endPoint x: 1386, endPoint y: 223, distance: 35.1
click at [1392, 223] on div "Salary ***** 10:30 to ***** 00:30 ***** (14h) X £17.88" at bounding box center [1456, 242] width 201 height 56
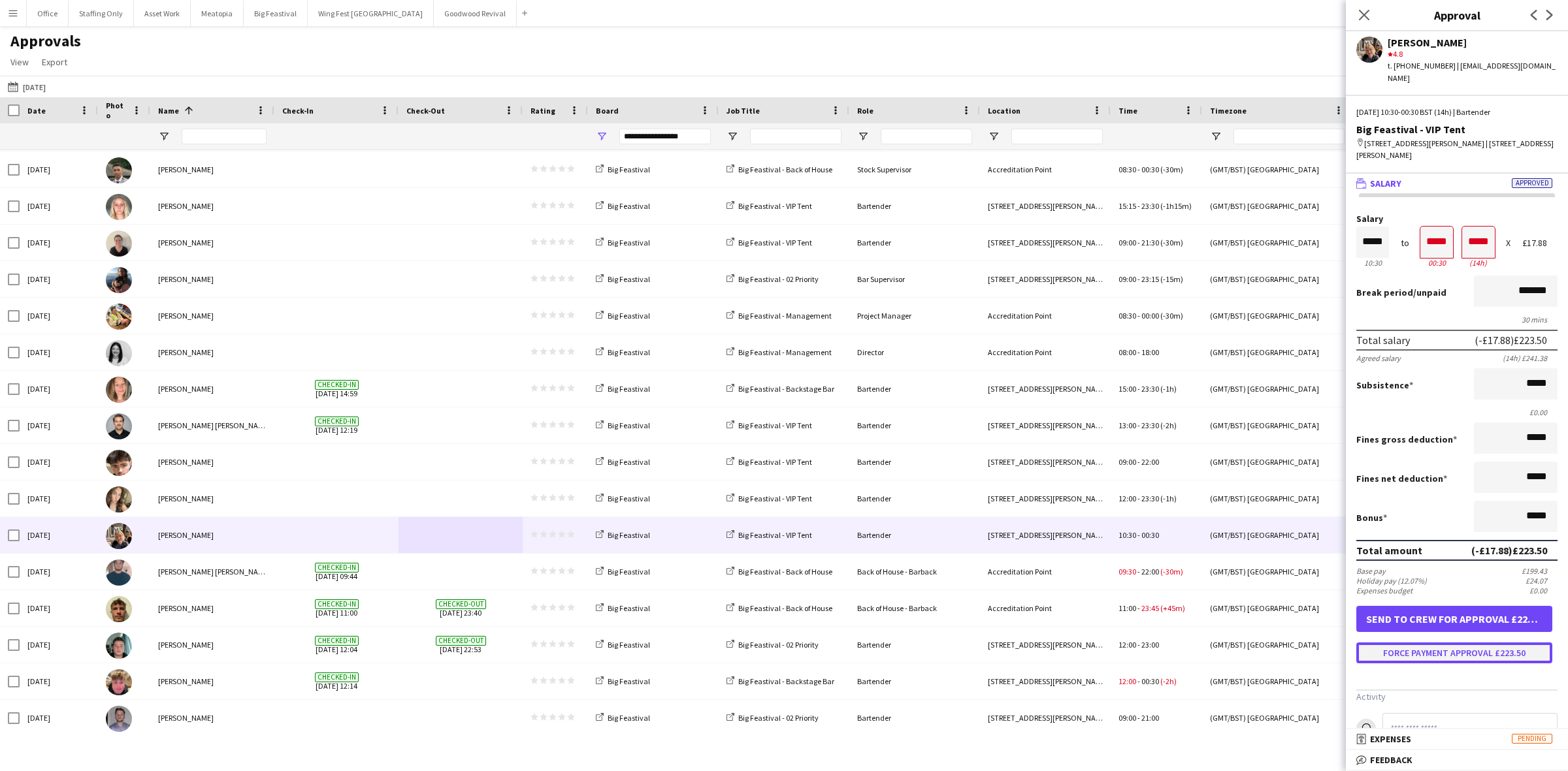
click at [1454, 643] on button "Force payment approval £223.50" at bounding box center [1454, 653] width 196 height 21
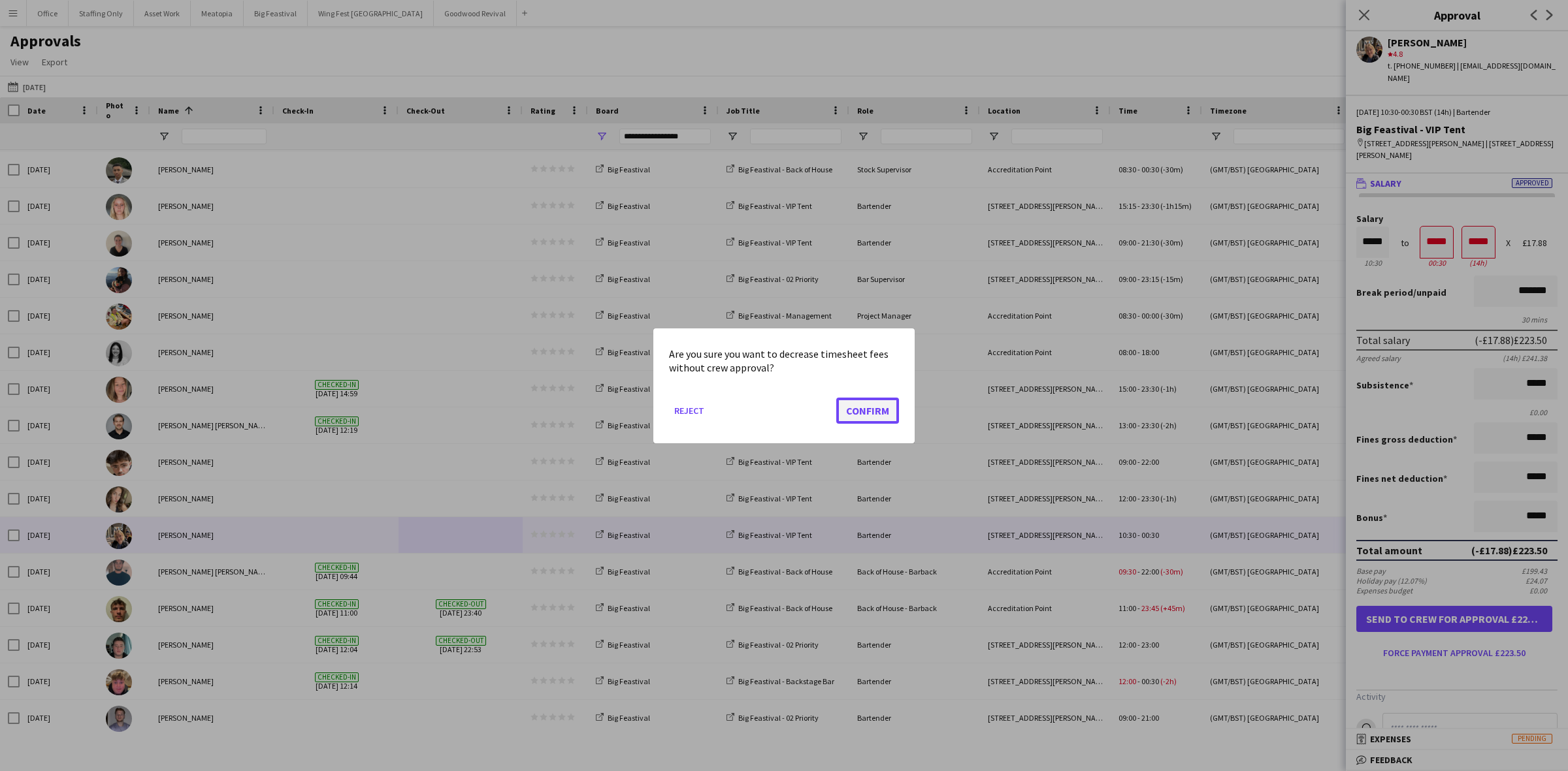
click at [869, 405] on button "Confirm" at bounding box center [867, 410] width 63 height 26
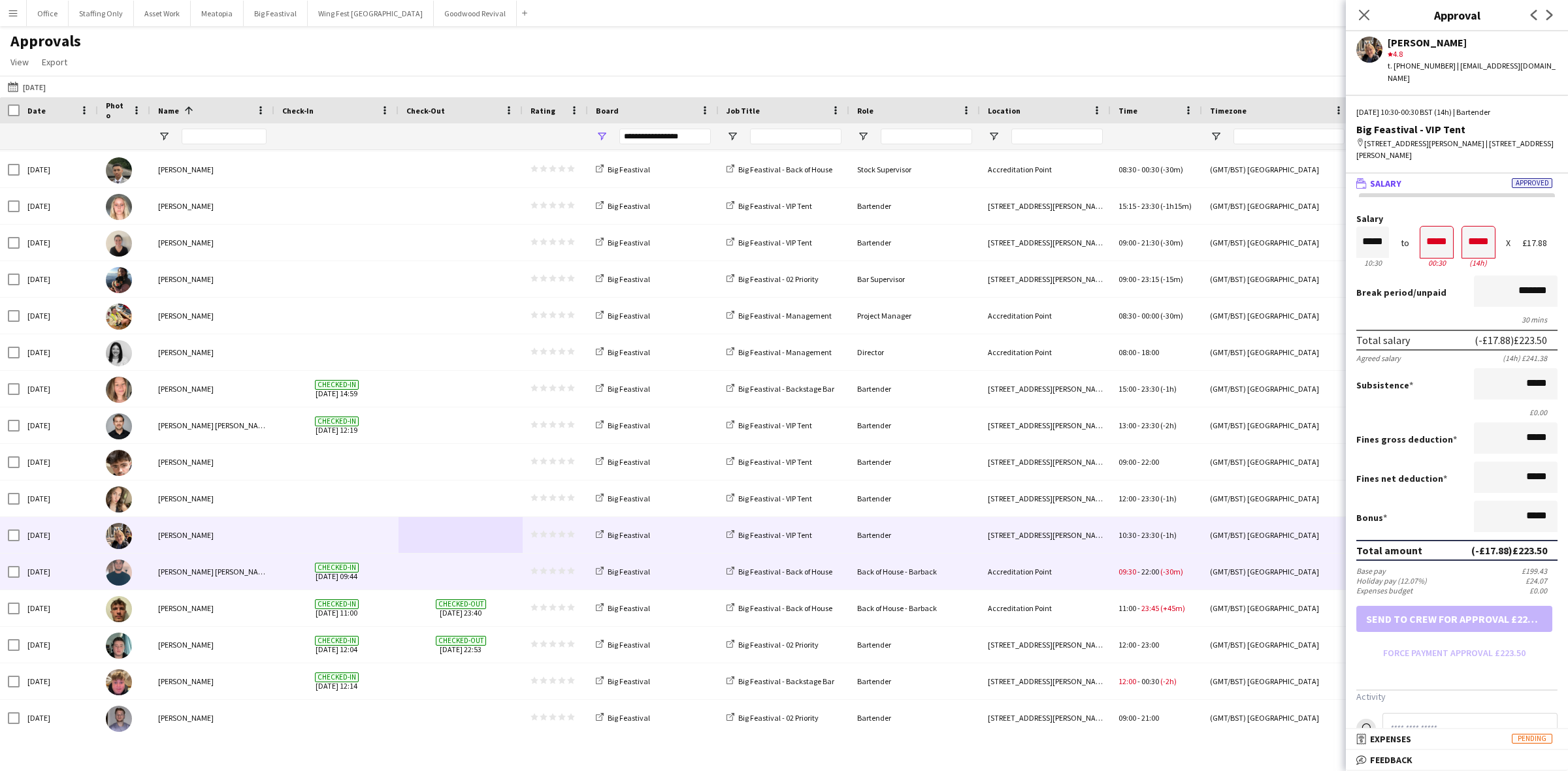
drag, startPoint x: 434, startPoint y: 576, endPoint x: 450, endPoint y: 575, distance: 16.0
click at [434, 576] on span at bounding box center [460, 571] width 108 height 36
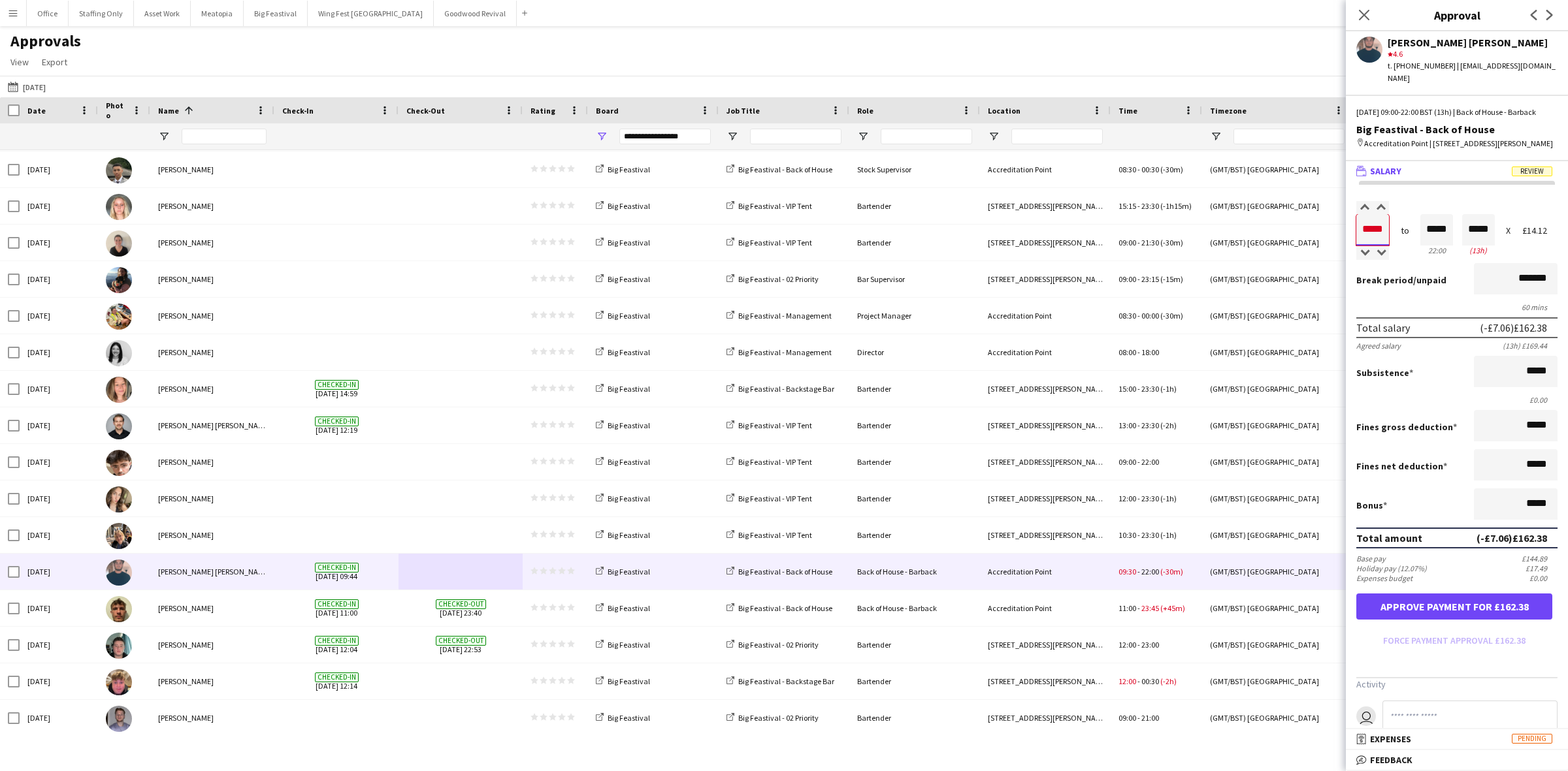
drag, startPoint x: 1386, startPoint y: 240, endPoint x: 1328, endPoint y: 233, distance: 58.4
click at [1328, 233] on body "Menu Boards Boards Boards All jobs Status Workforce Workforce My Workforce Recr…" at bounding box center [784, 385] width 1568 height 771
click at [1420, 619] on button "Approve payment for £169.44" at bounding box center [1454, 606] width 196 height 26
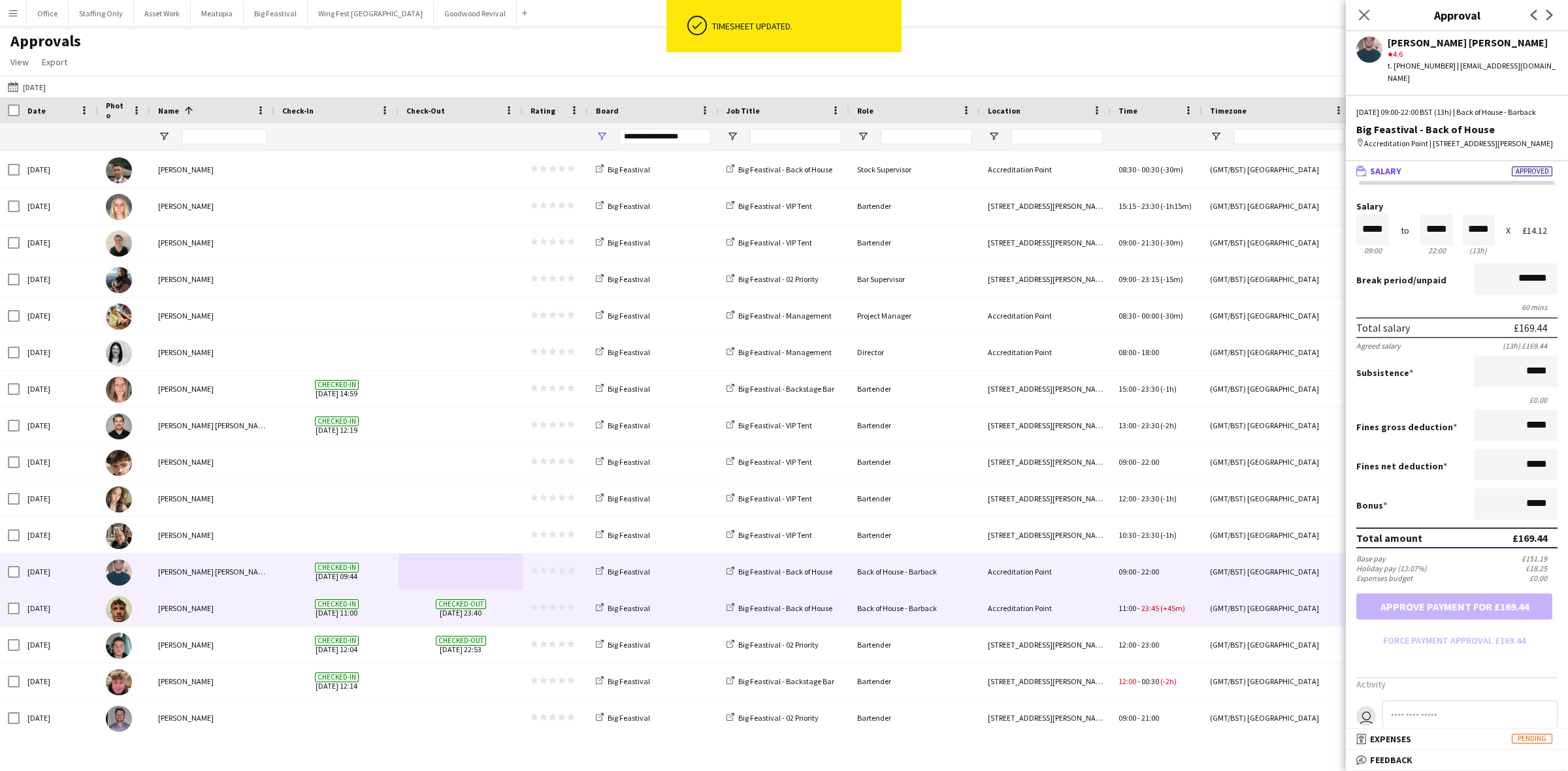
click at [390, 612] on div "Checked-in 22-08-2025 11:00" at bounding box center [336, 608] width 124 height 36
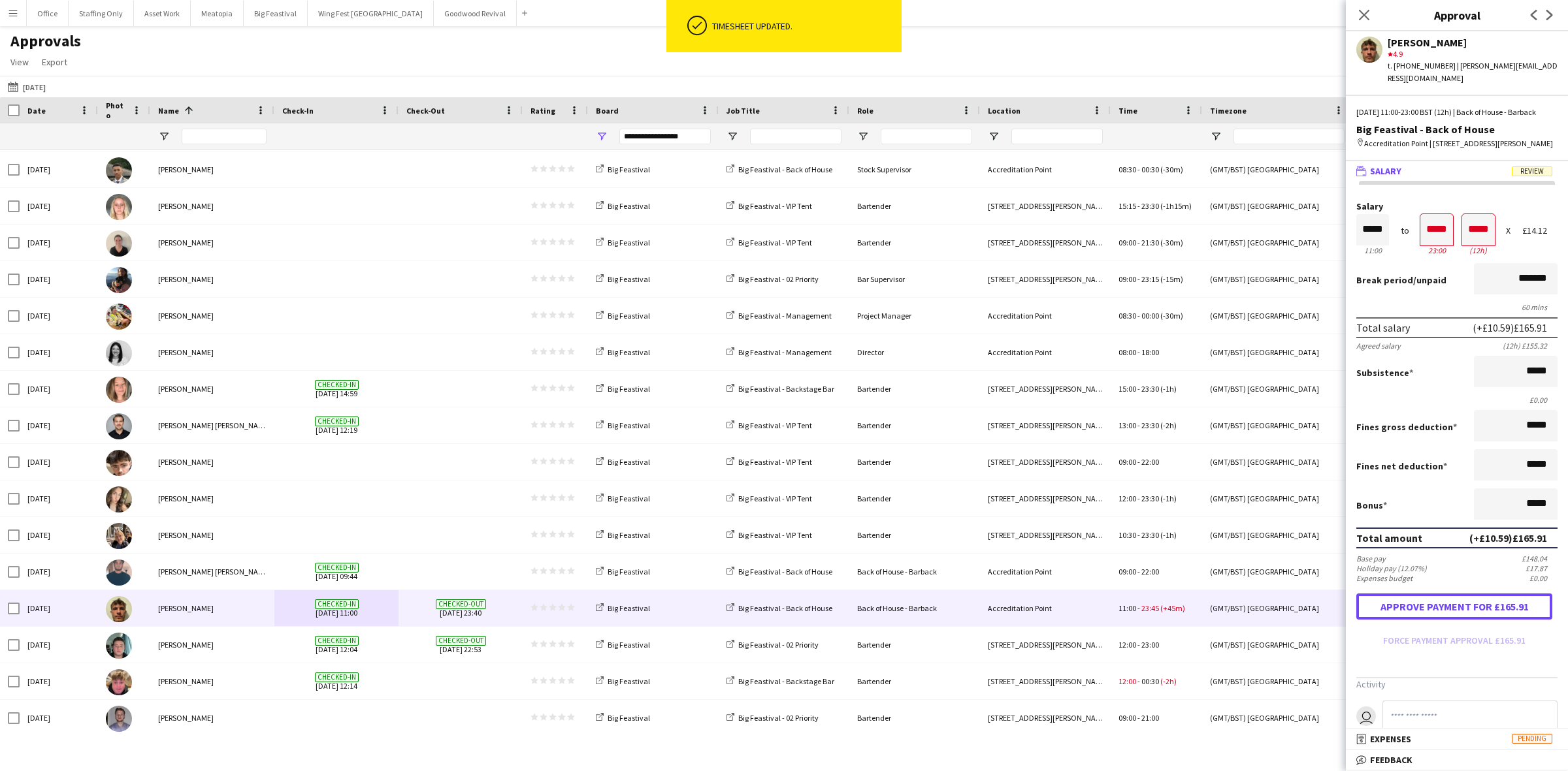
drag, startPoint x: 1455, startPoint y: 618, endPoint x: 1418, endPoint y: 632, distance: 39.6
click at [1455, 618] on button "Approve payment for £165.91" at bounding box center [1454, 606] width 196 height 26
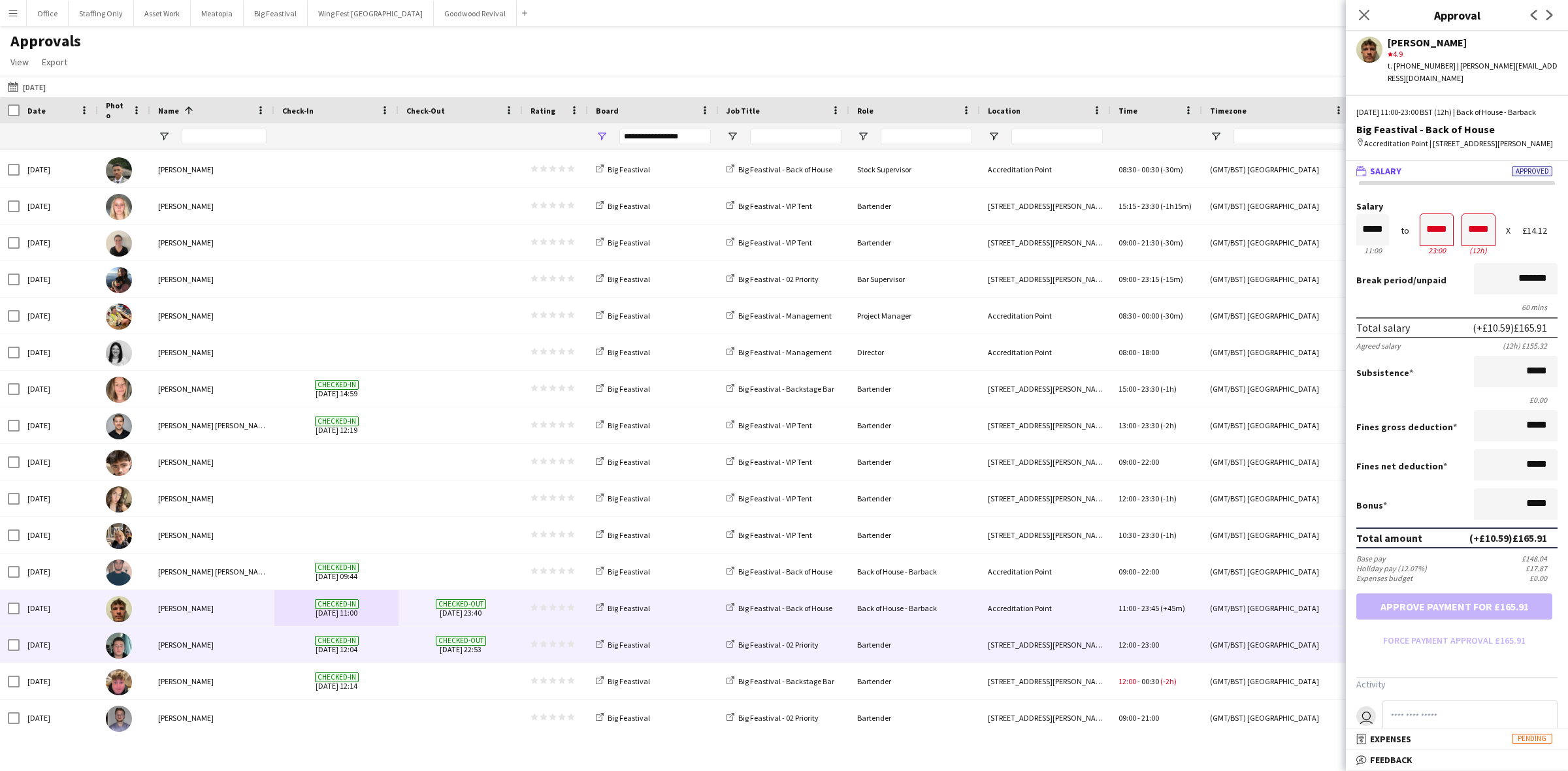
click at [389, 651] on span "Checked-in 22-08-2025 12:04" at bounding box center [336, 645] width 108 height 36
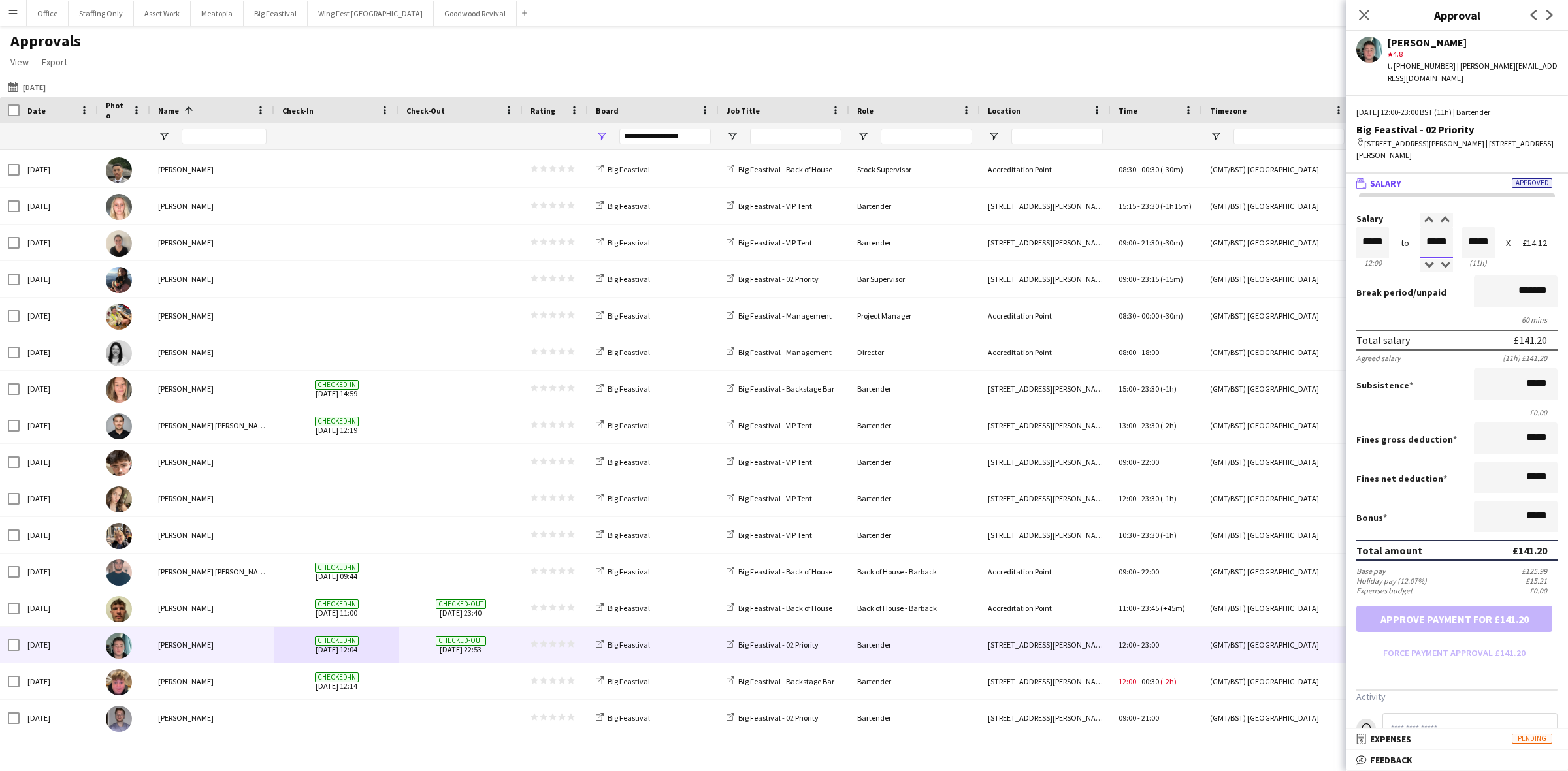
drag, startPoint x: 1444, startPoint y: 229, endPoint x: 1398, endPoint y: 223, distance: 46.4
click at [1398, 223] on div "Salary ***** 12:00 to ***** 23:00 ***** (11h) X £14.12" at bounding box center [1456, 242] width 201 height 56
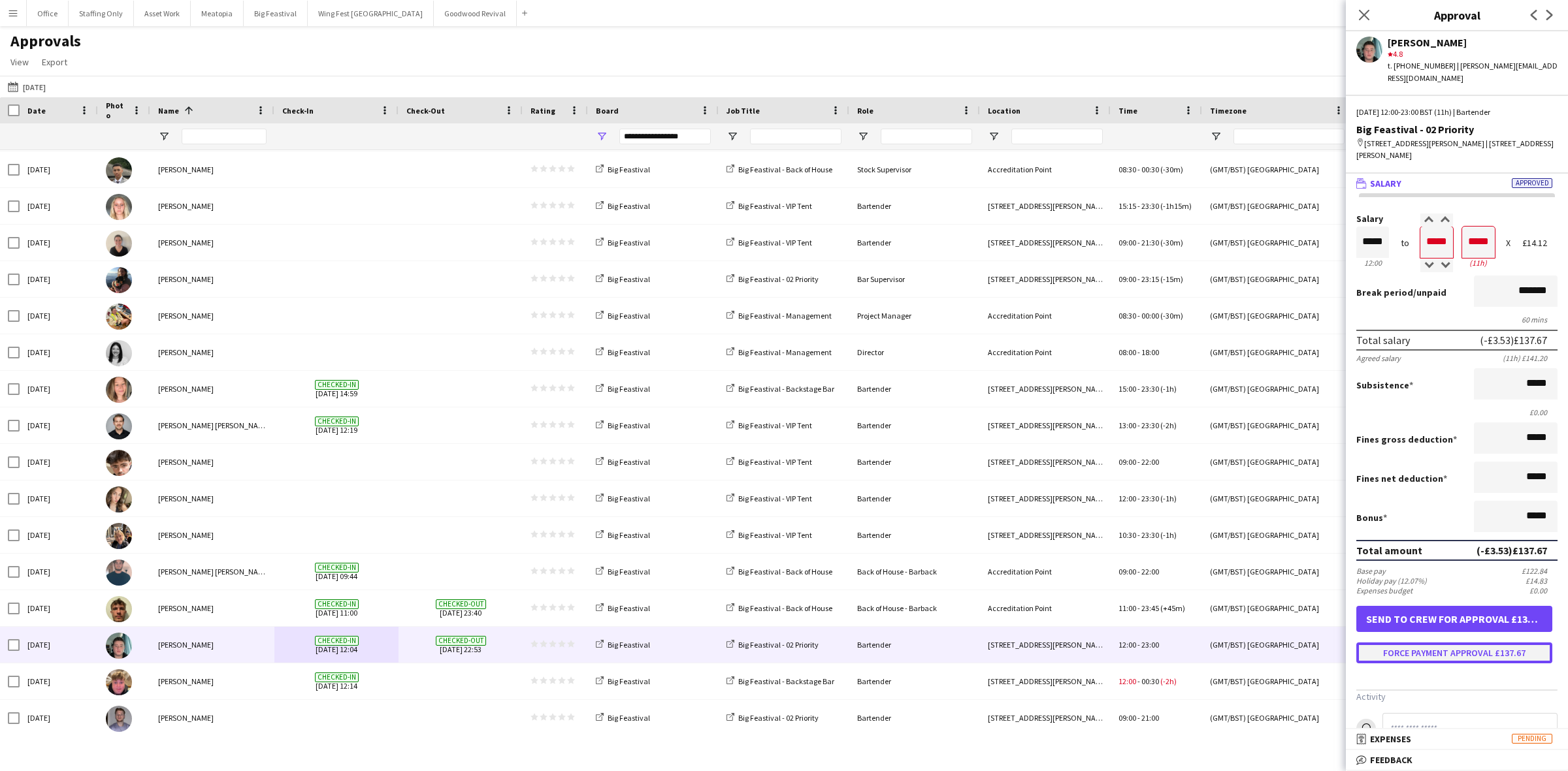
click at [1441, 643] on button "Force payment approval £137.67" at bounding box center [1454, 653] width 196 height 21
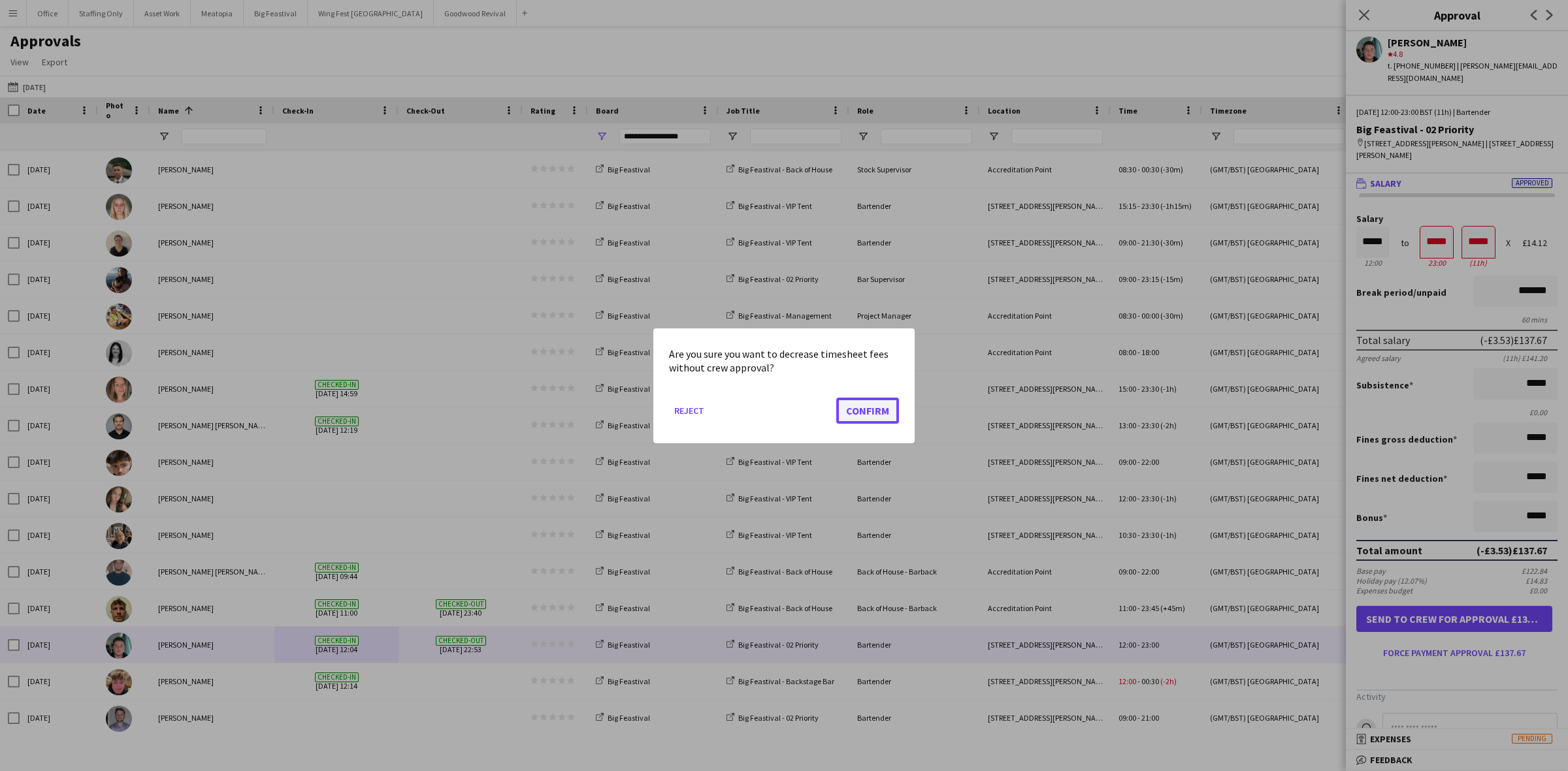
click at [857, 412] on button "Confirm" at bounding box center [867, 410] width 63 height 26
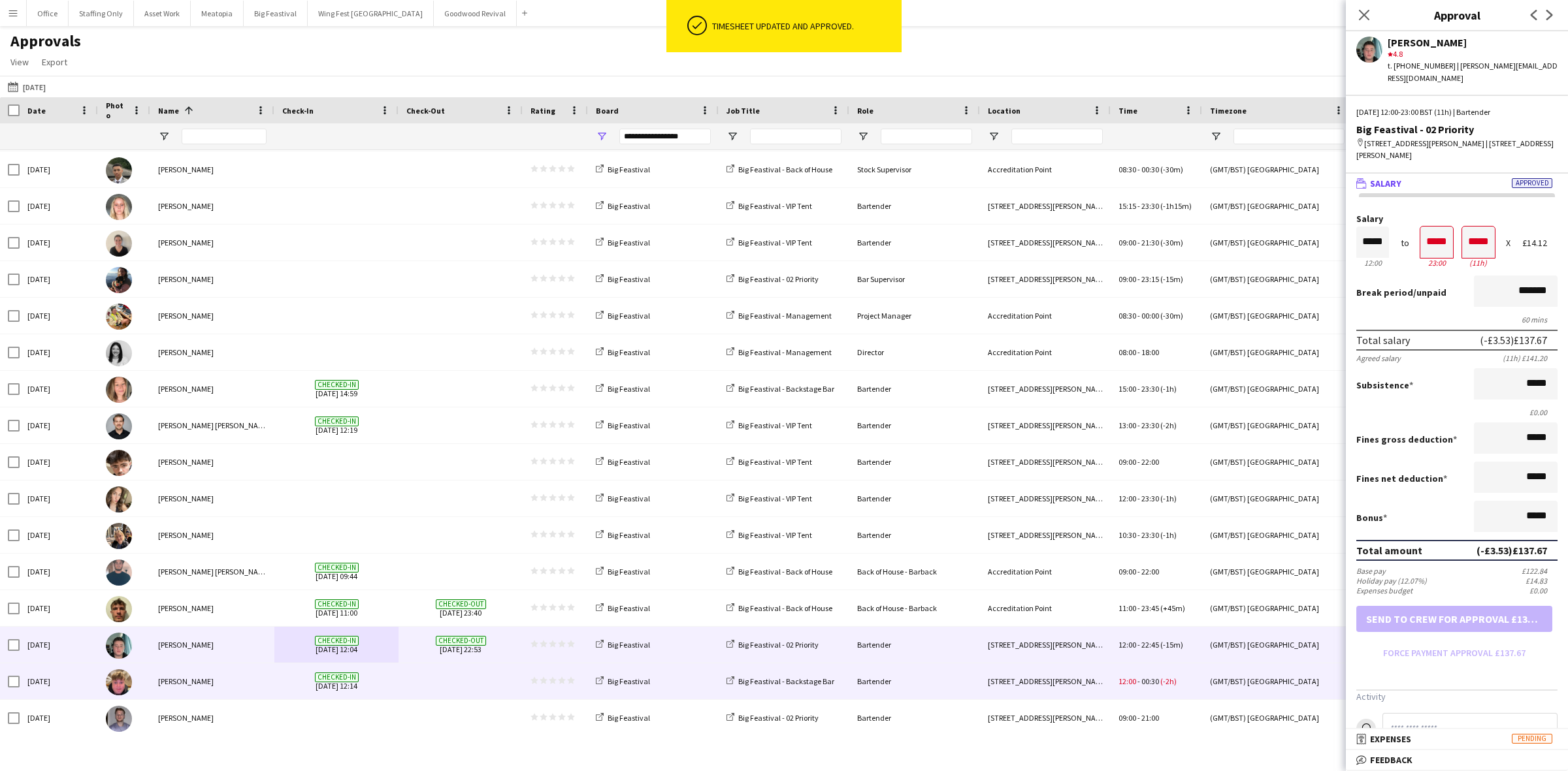
click at [395, 677] on div "Checked-in 22-08-2025 12:14" at bounding box center [336, 681] width 124 height 36
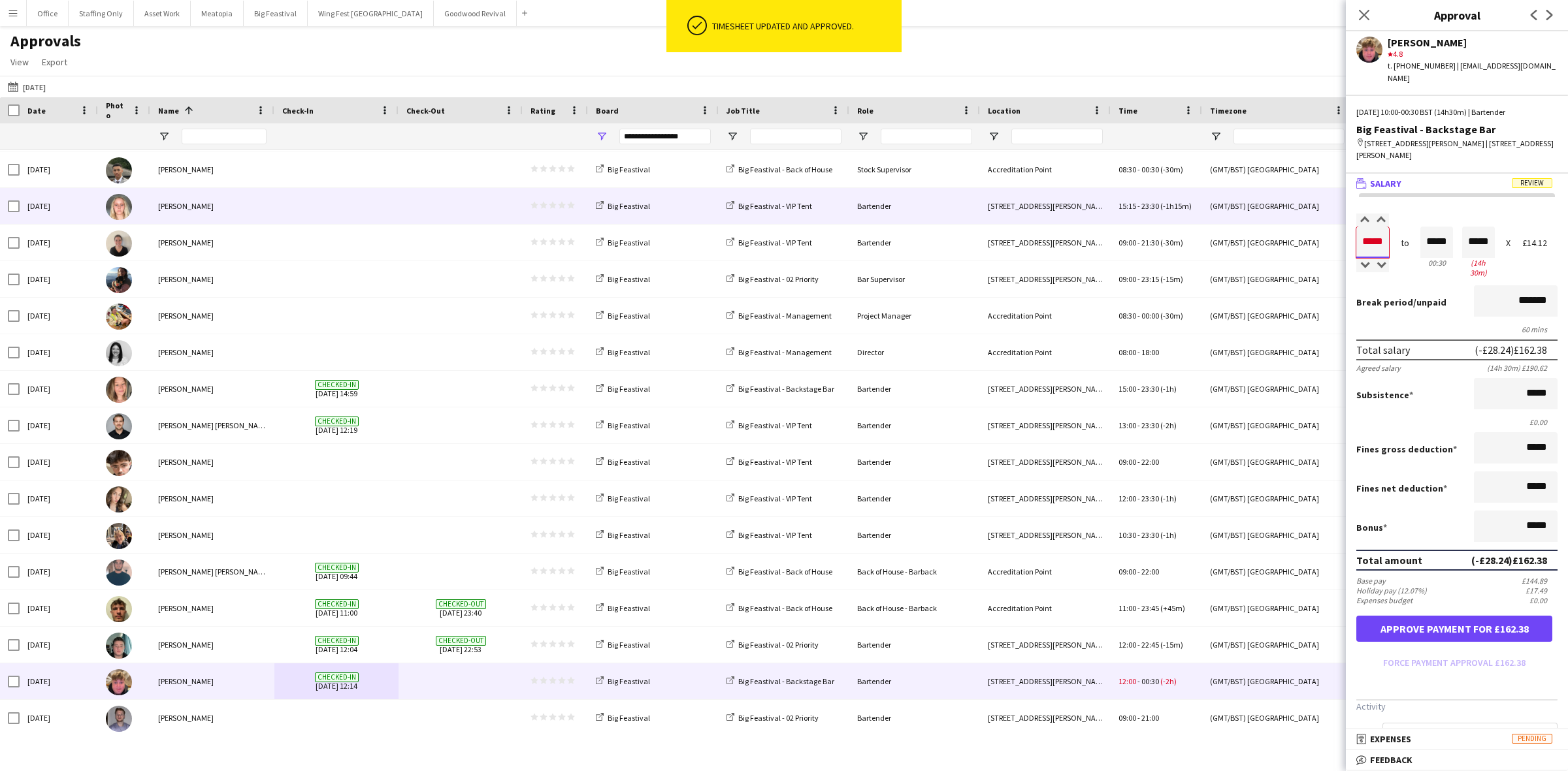
drag, startPoint x: 1386, startPoint y: 229, endPoint x: 1321, endPoint y: 223, distance: 65.3
click at [1321, 223] on body "ok-circled Timesheet updated and approved. Menu Boards Boards Boards All jobs S…" at bounding box center [784, 385] width 1568 height 771
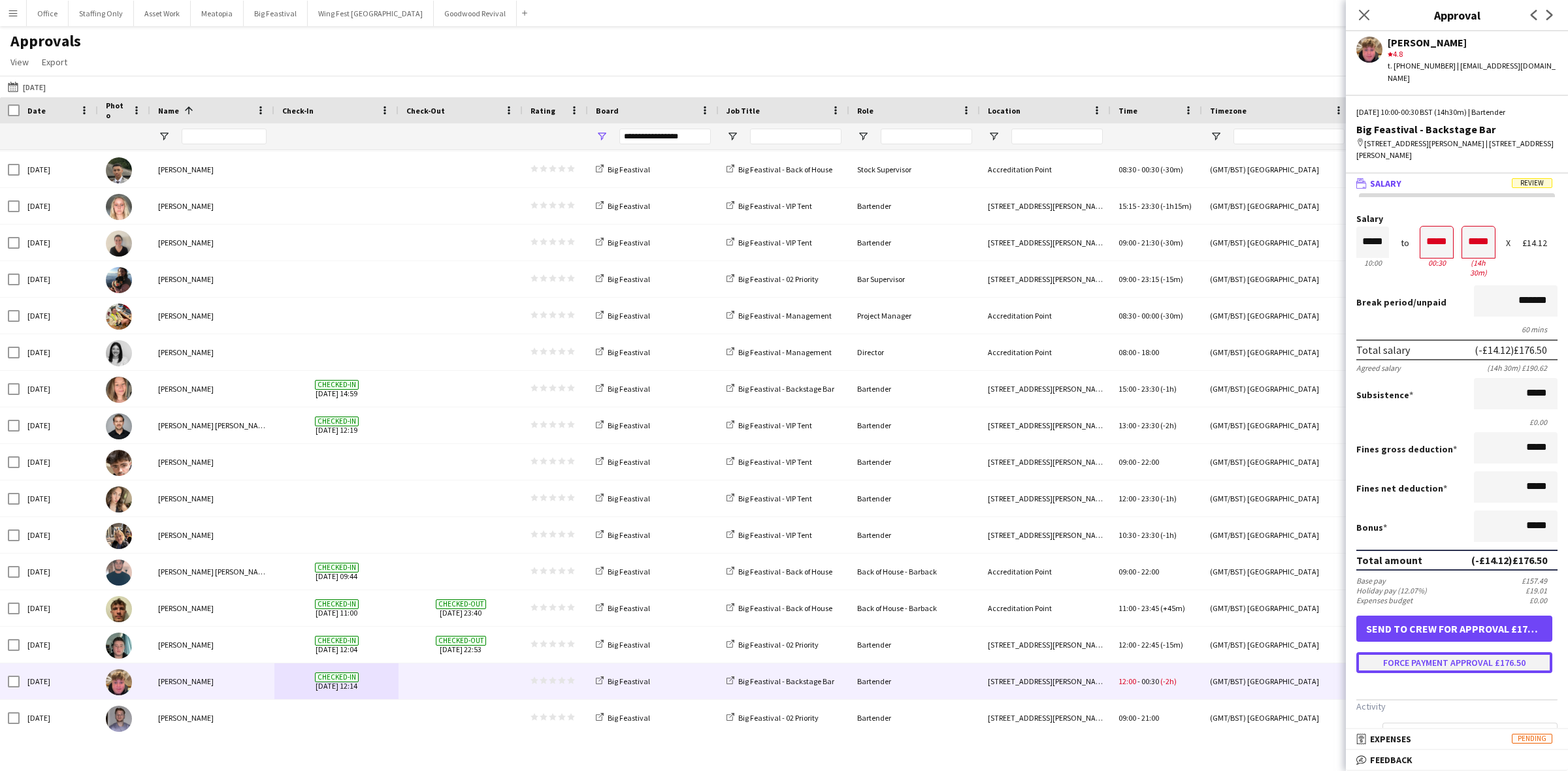
click at [1451, 653] on button "Force payment approval £176.50" at bounding box center [1454, 663] width 196 height 21
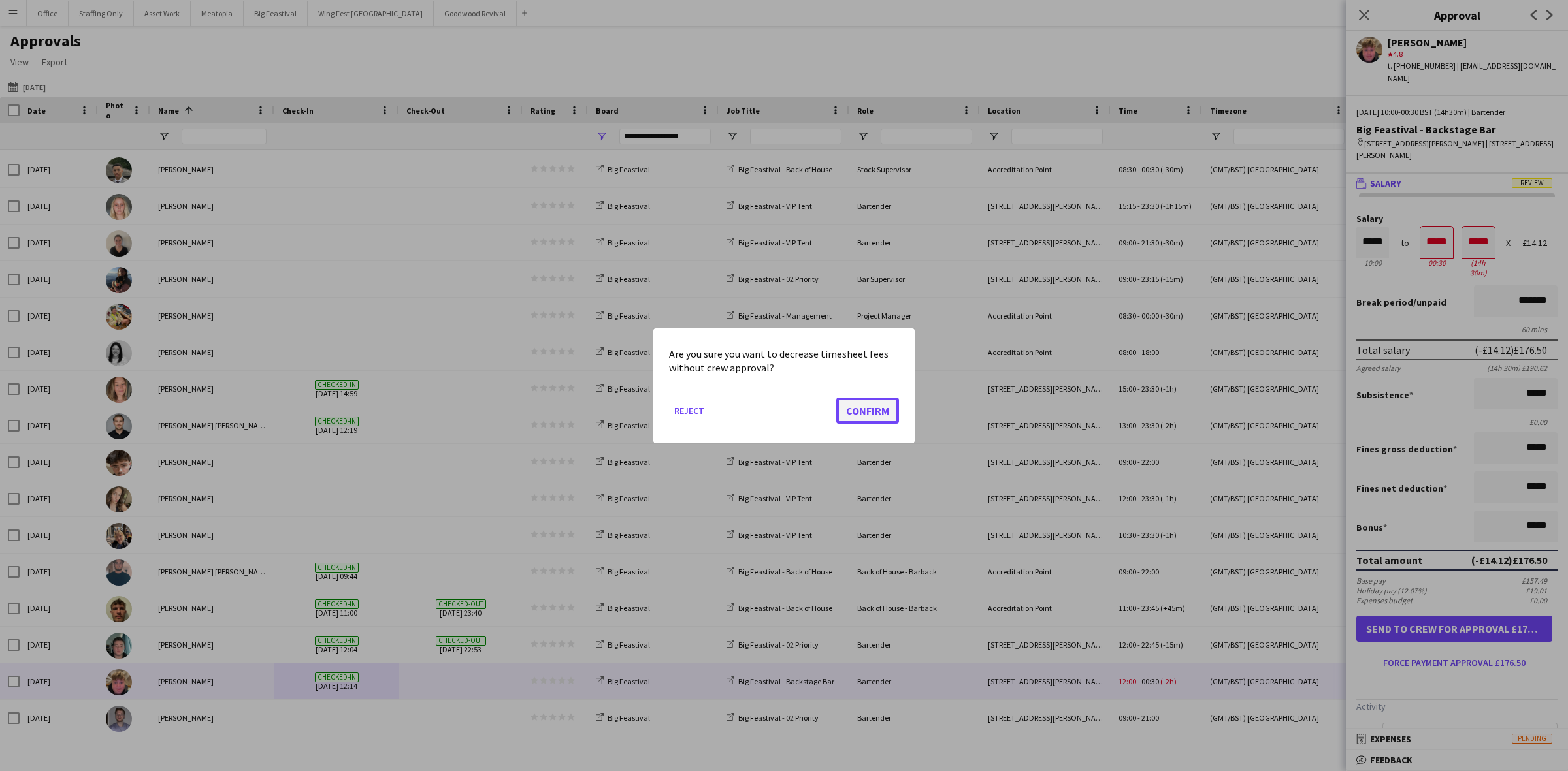
click at [884, 410] on button "Confirm" at bounding box center [867, 410] width 63 height 26
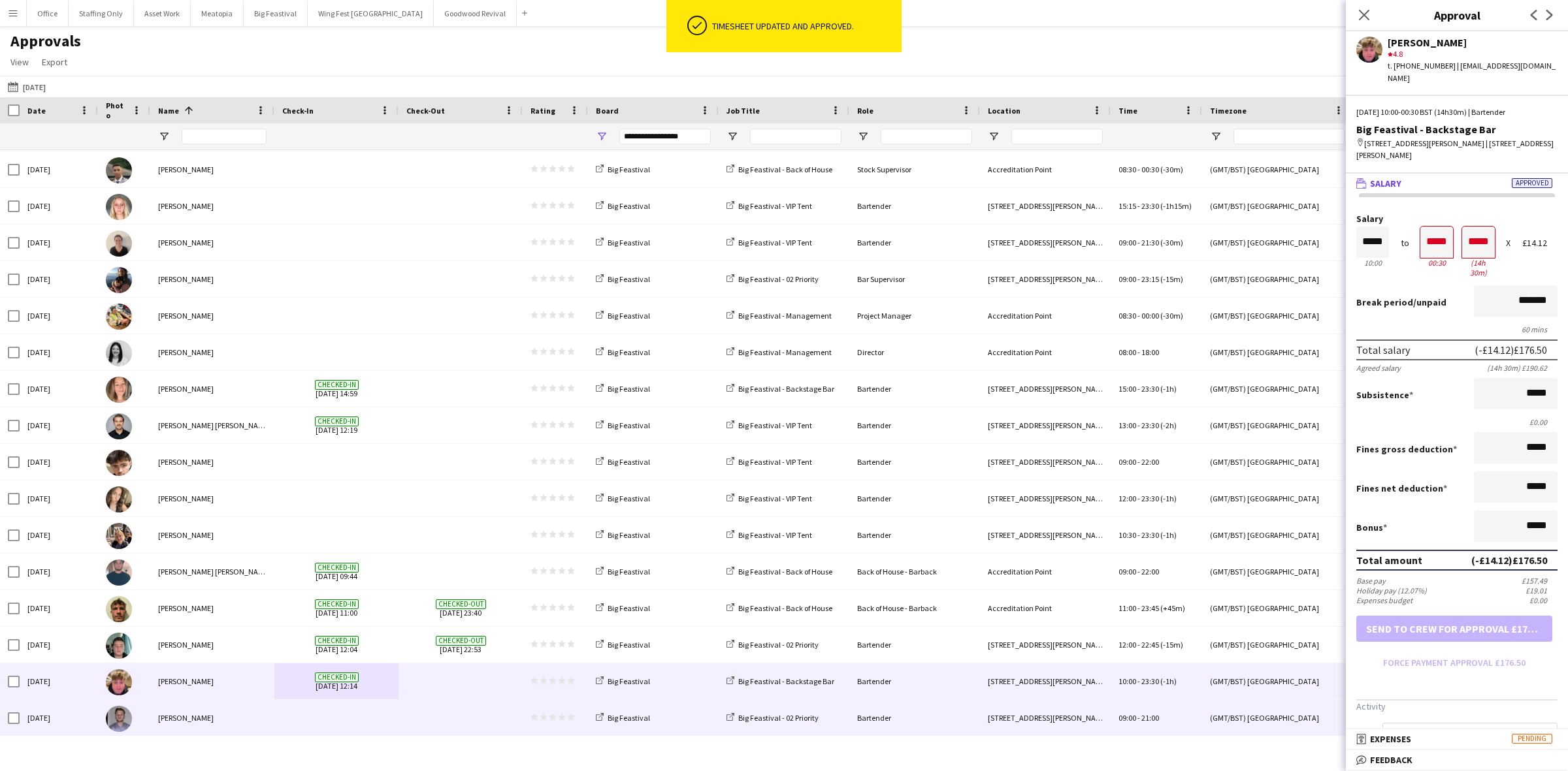
click at [512, 716] on span at bounding box center [460, 718] width 108 height 36
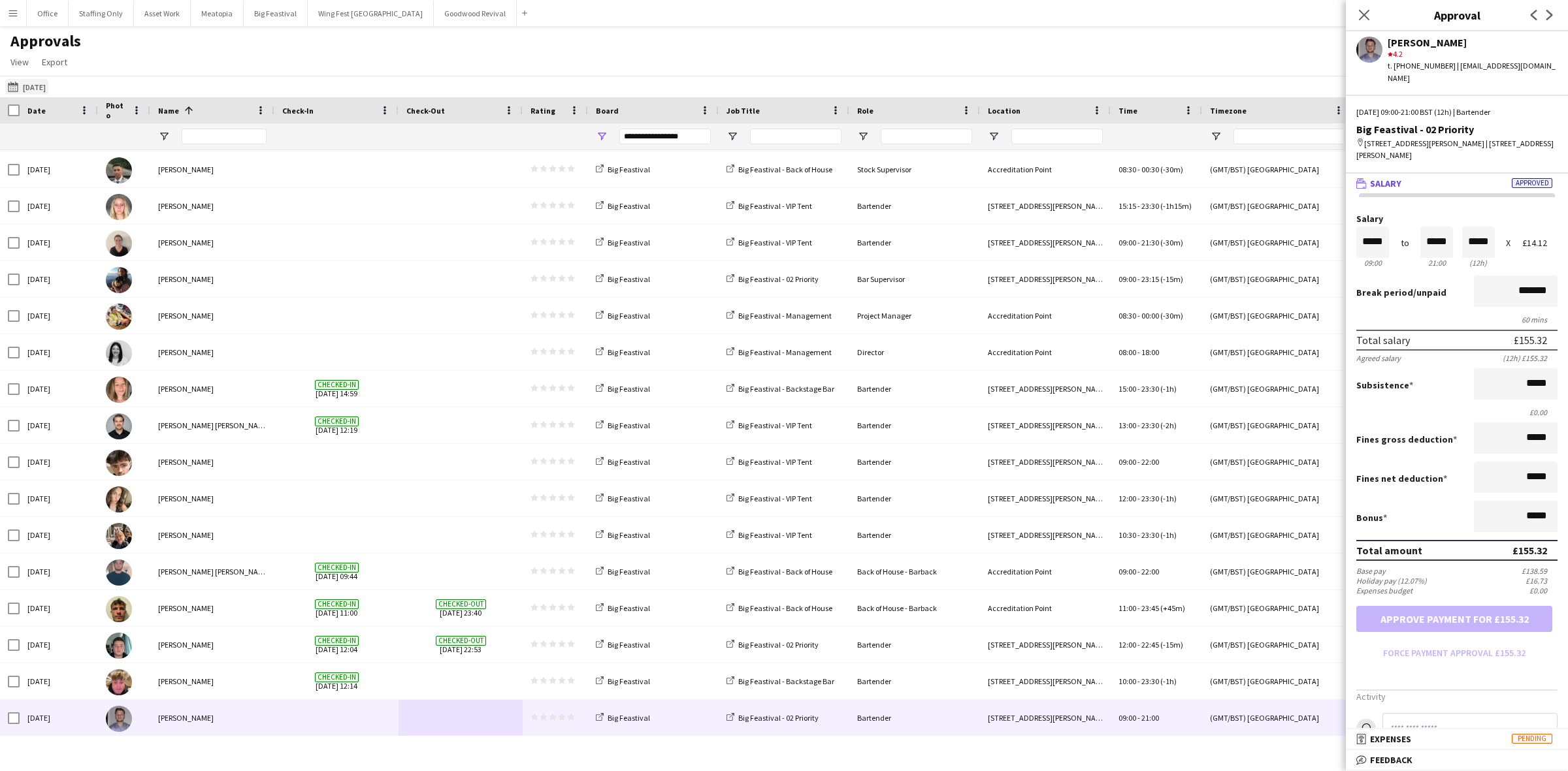
click at [44, 84] on button "21-08-2025 22-08-2025" at bounding box center [26, 87] width 43 height 16
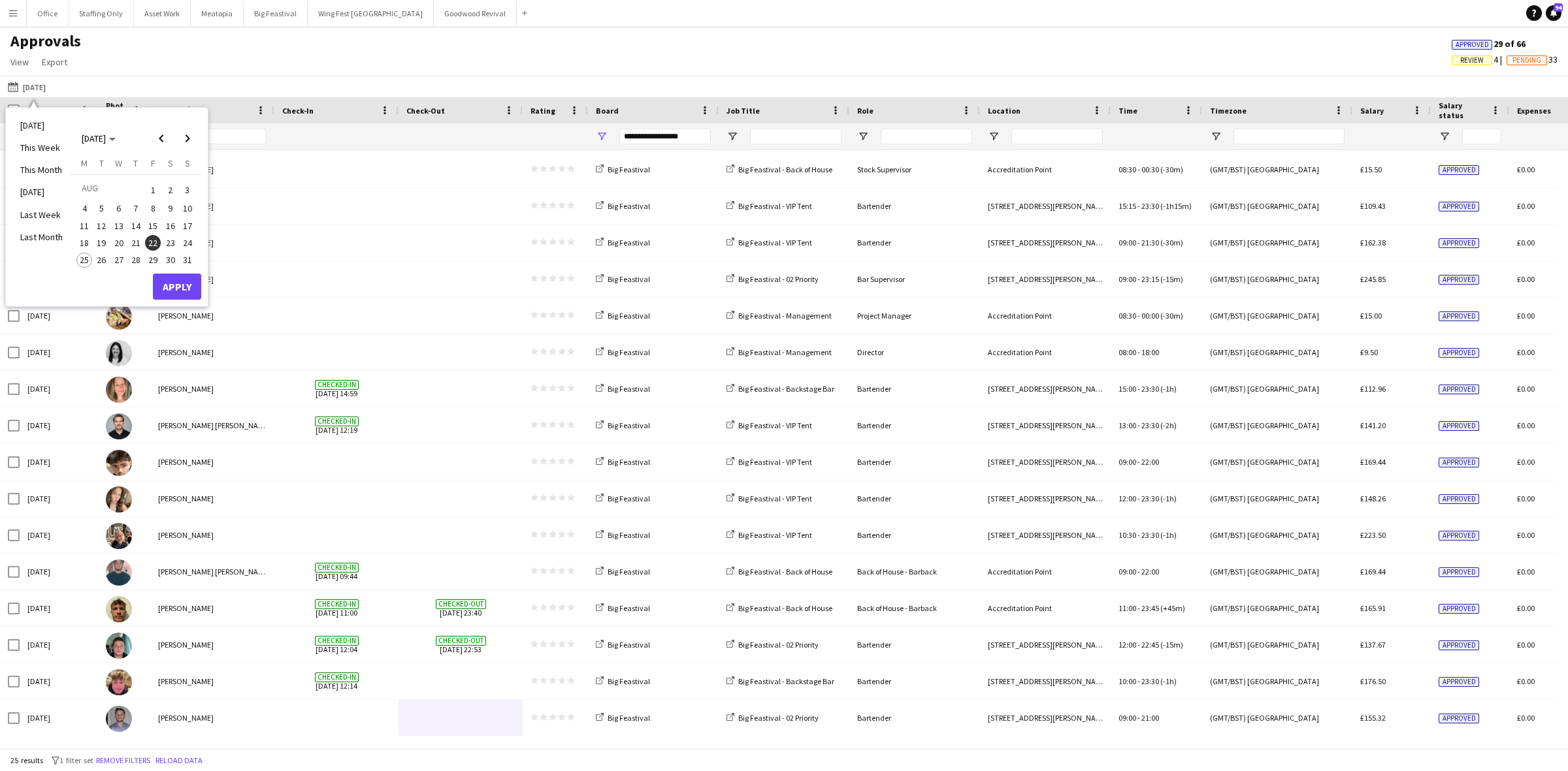
click at [165, 240] on span "23" at bounding box center [171, 243] width 16 height 16
click at [184, 293] on button "Apply" at bounding box center [176, 287] width 48 height 26
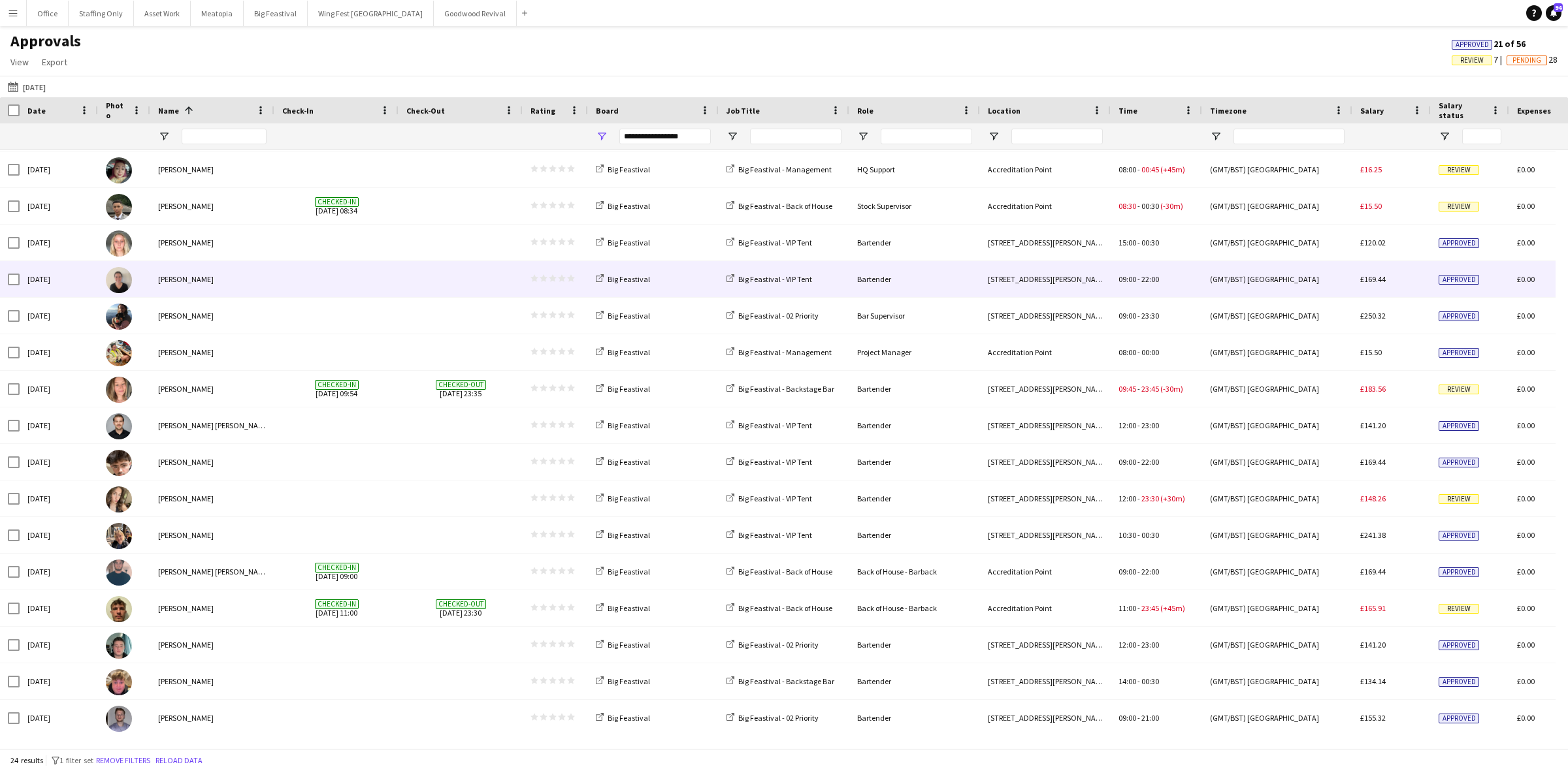
scroll to position [291, 0]
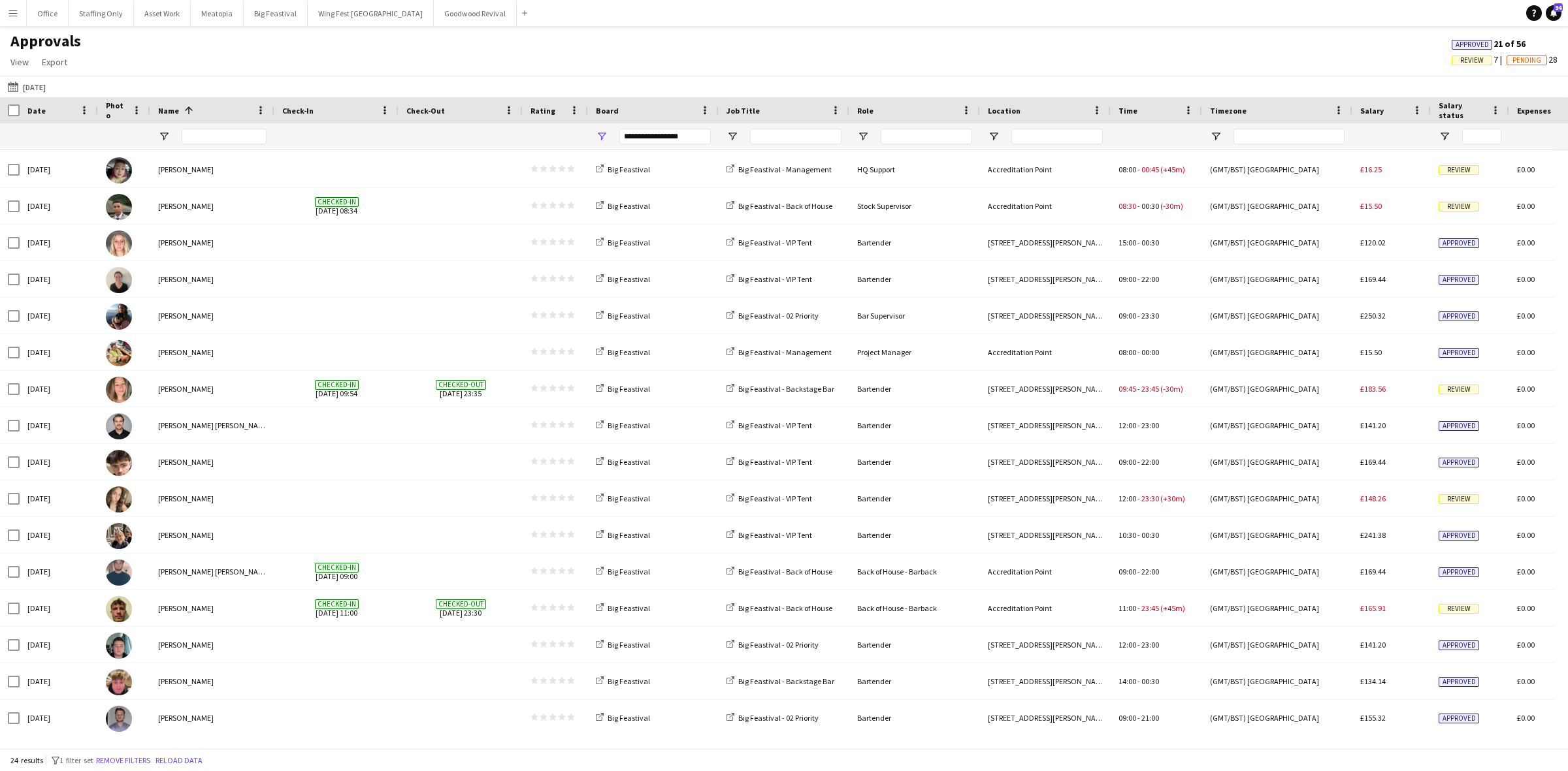
click at [1129, 112] on span "Time" at bounding box center [1128, 110] width 19 height 10
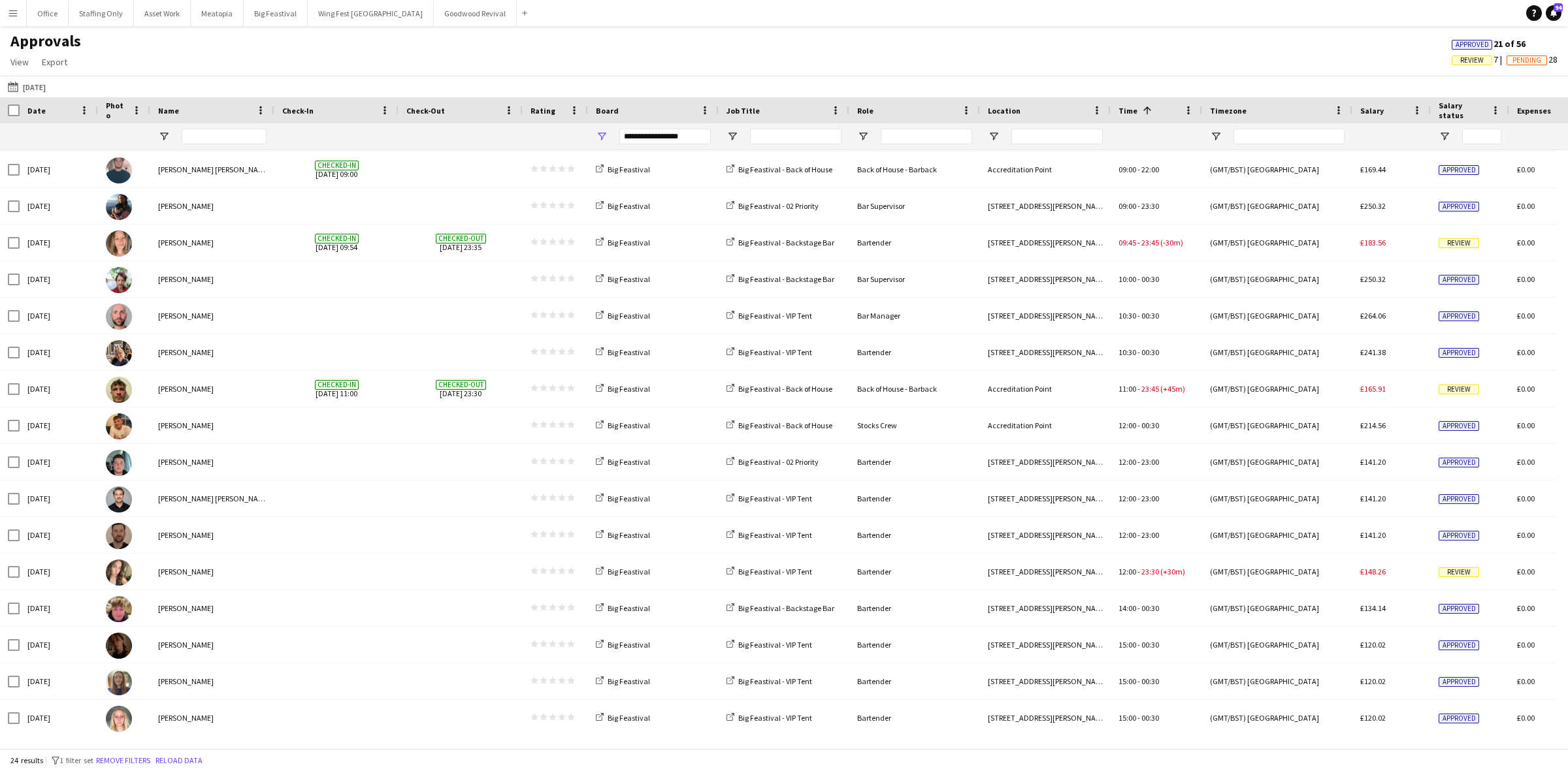
click at [175, 105] on span "Name" at bounding box center [168, 110] width 21 height 10
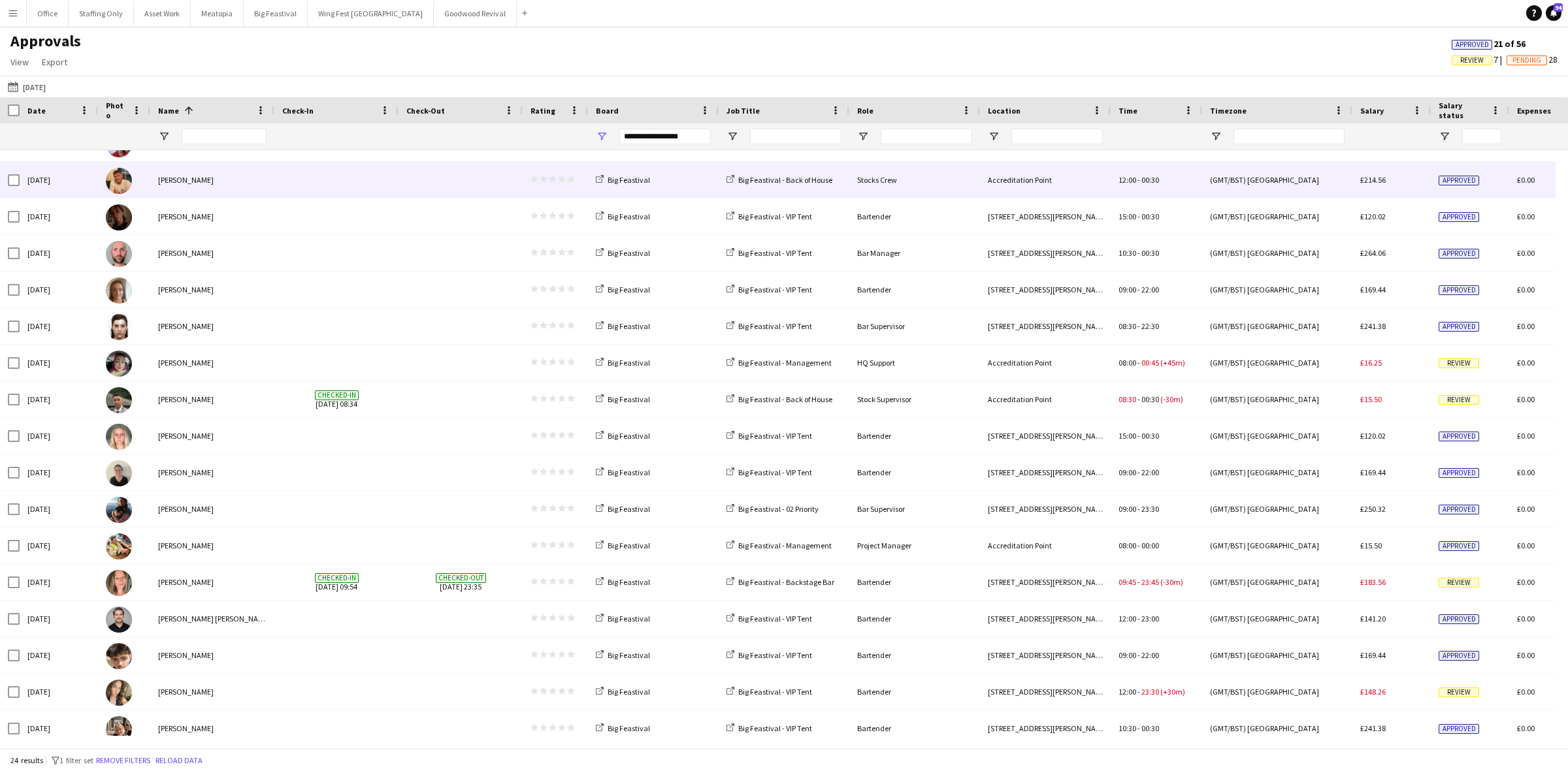
scroll to position [0, 0]
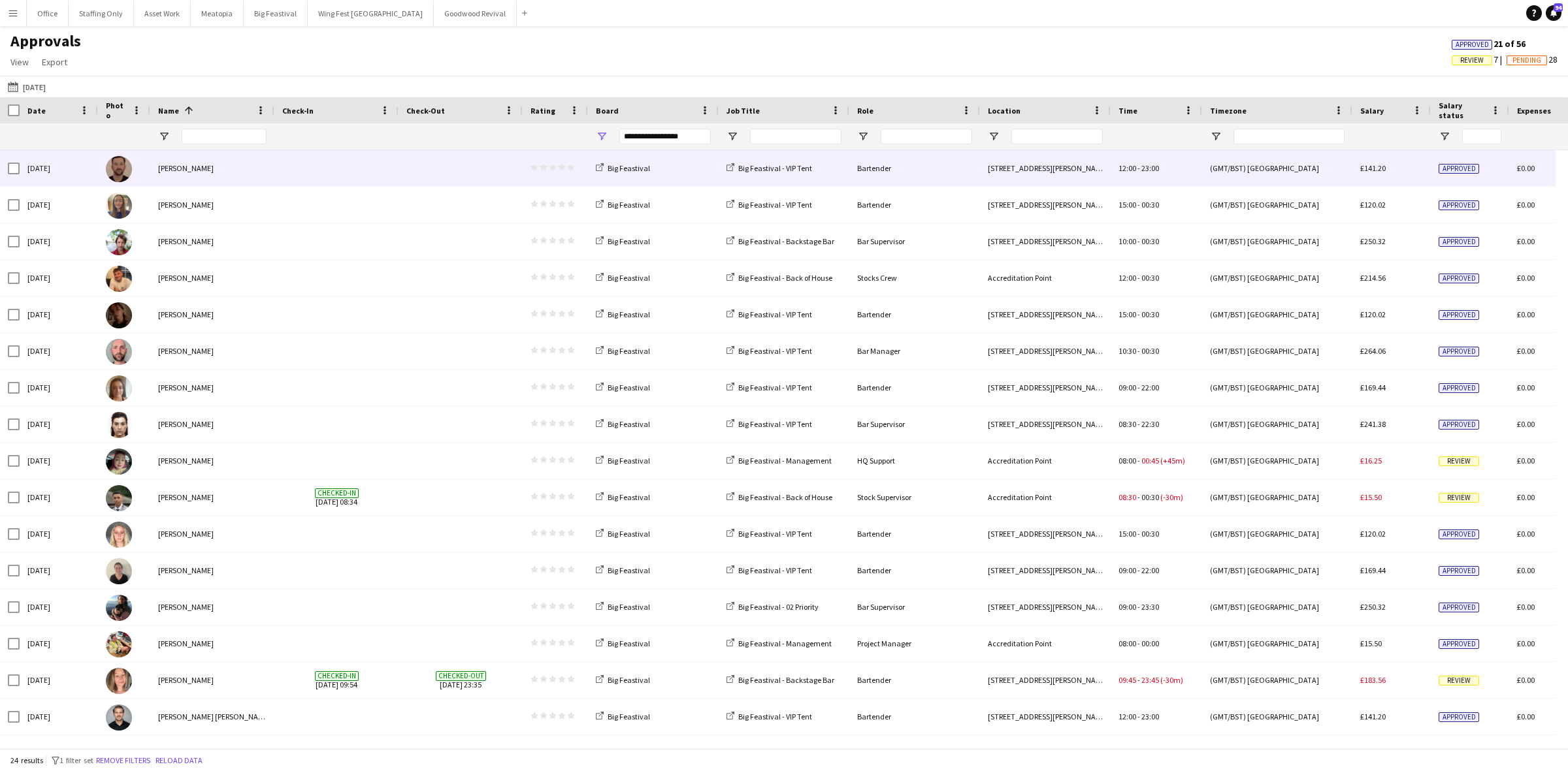
click at [392, 168] on div at bounding box center [336, 167] width 124 height 36
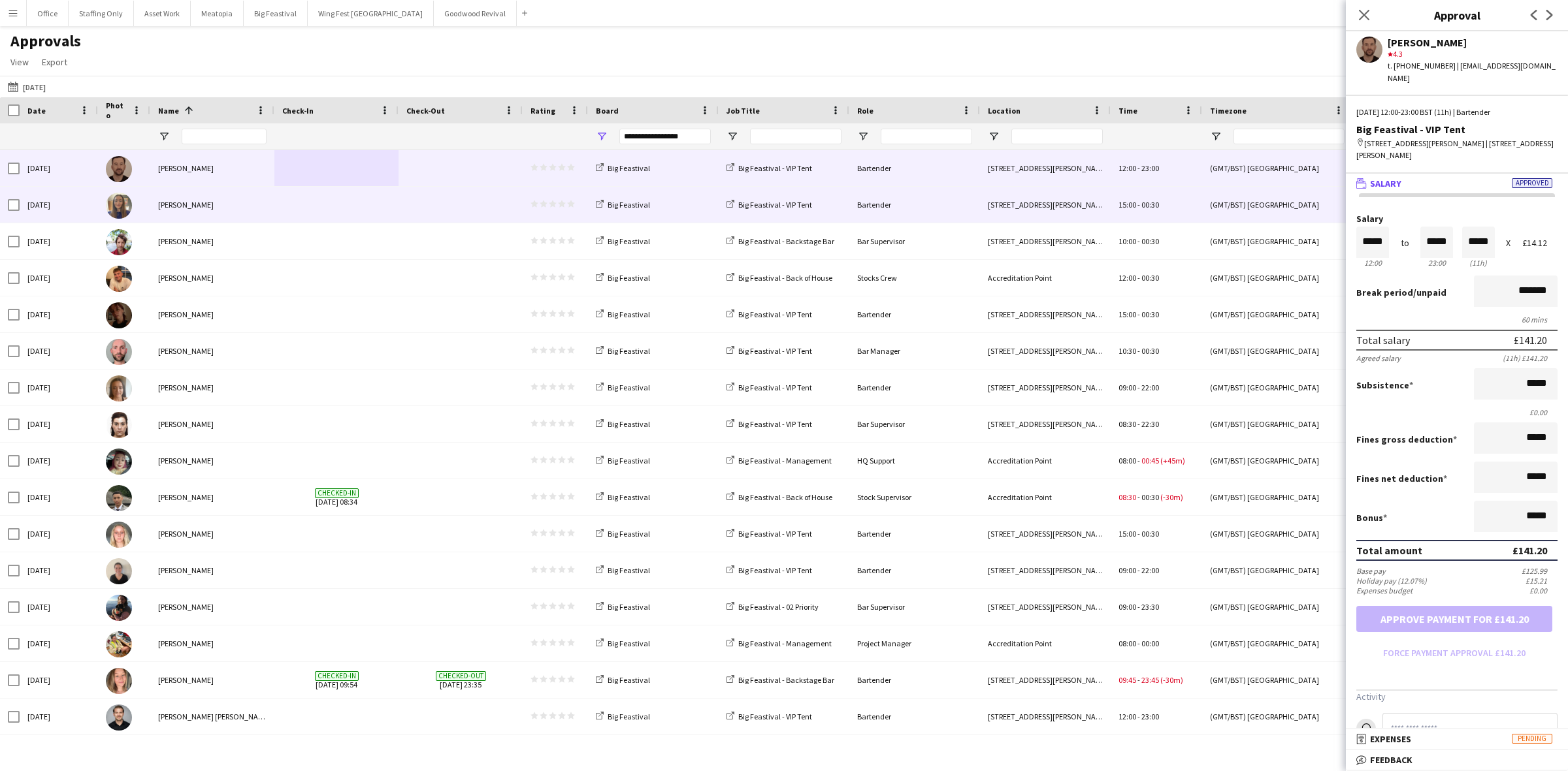
click at [292, 200] on span at bounding box center [336, 204] width 108 height 36
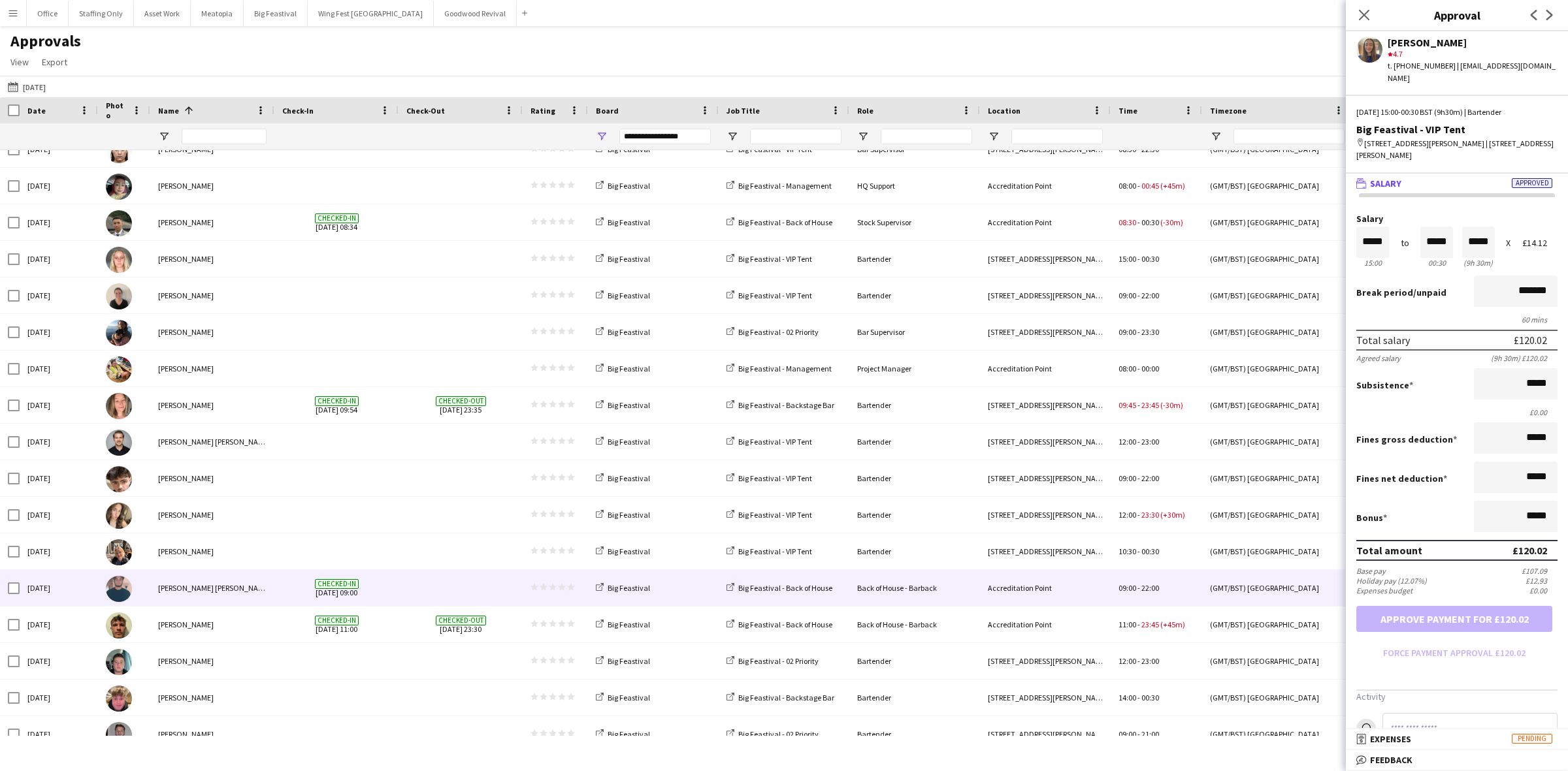
scroll to position [291, 0]
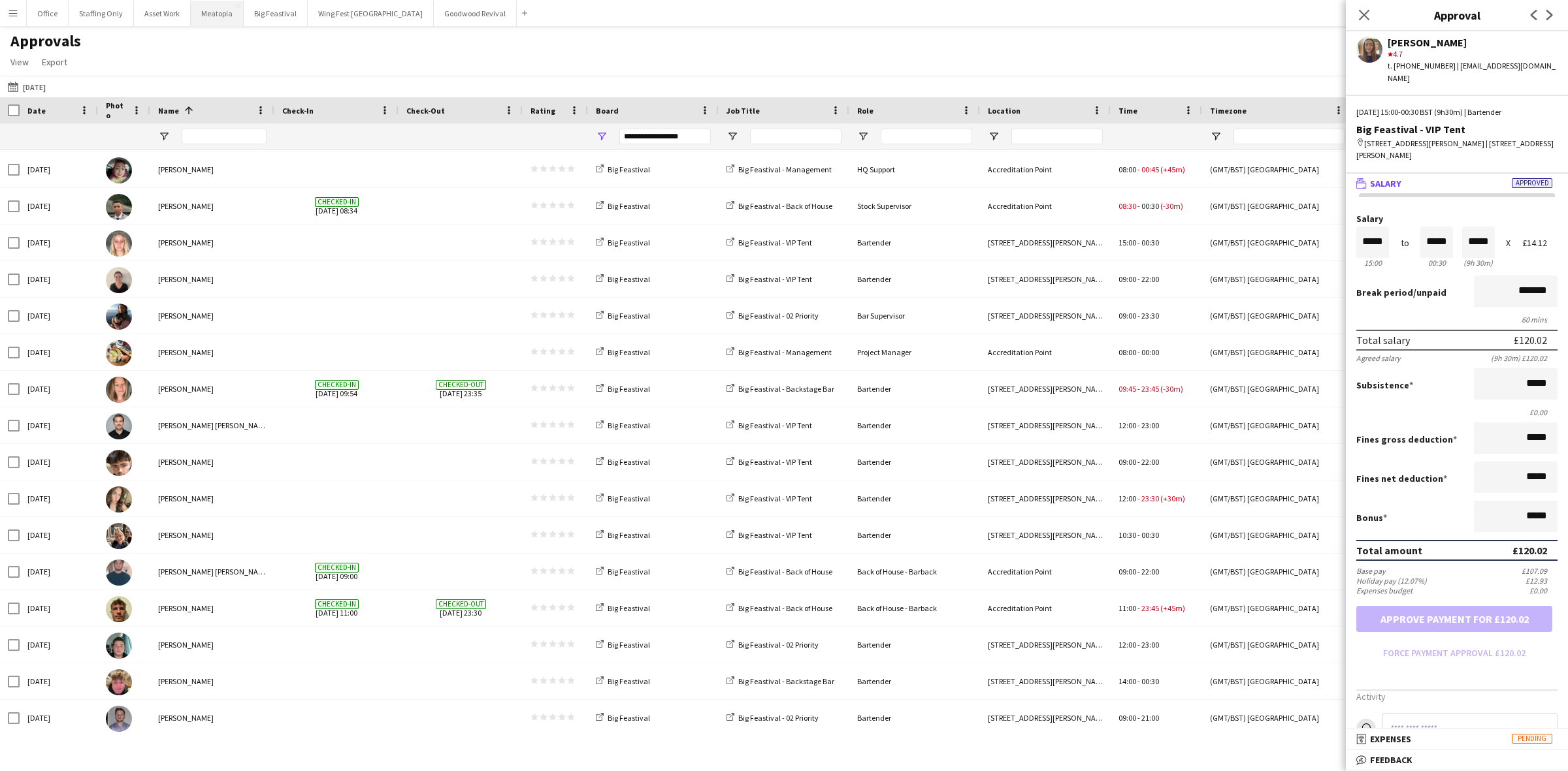
click at [210, 23] on button "Meatopia Close" at bounding box center [217, 13] width 53 height 25
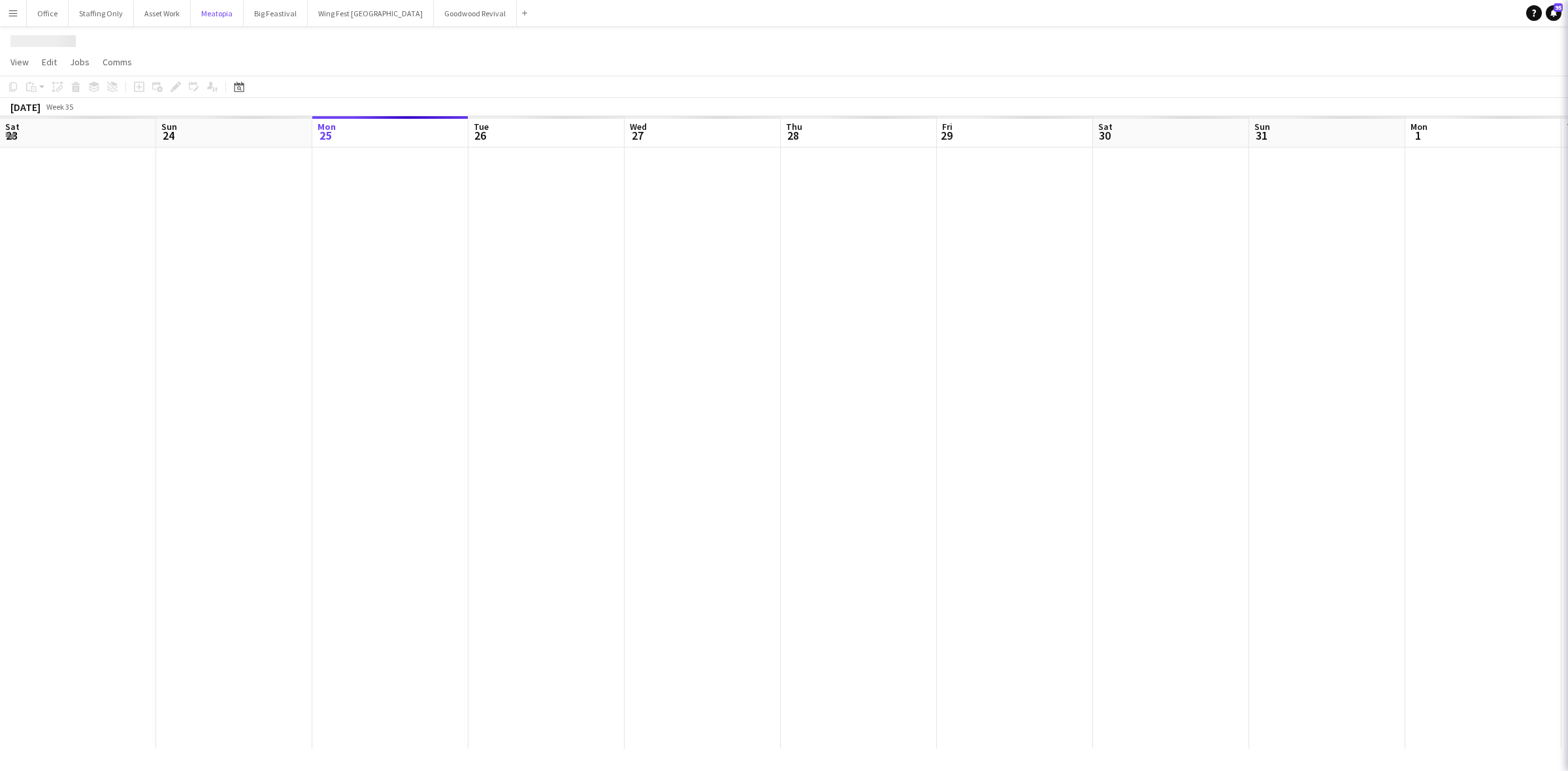
scroll to position [0, 376]
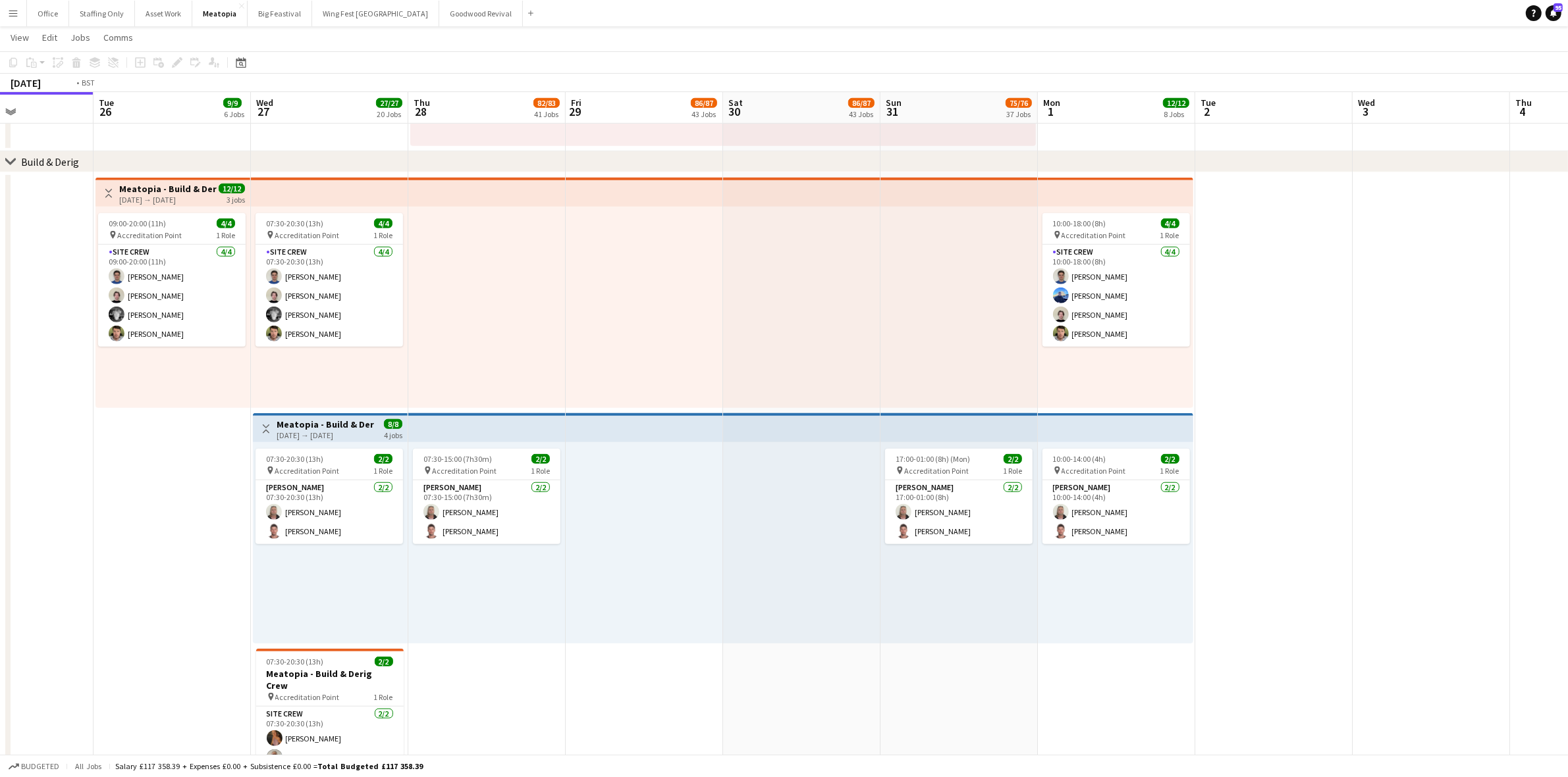
scroll to position [0, 285]
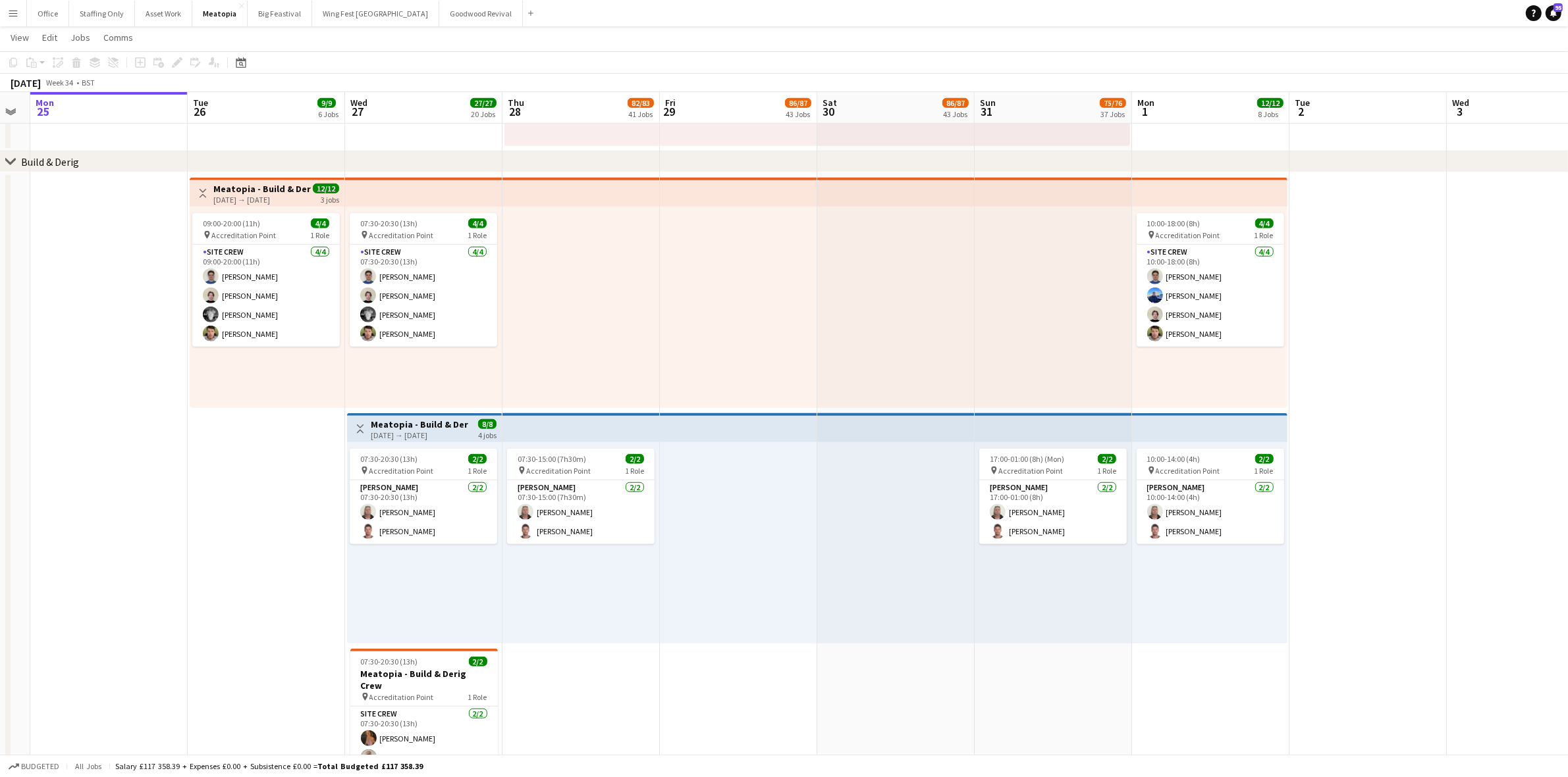
drag, startPoint x: 143, startPoint y: 444, endPoint x: 237, endPoint y: 439, distance: 94.1
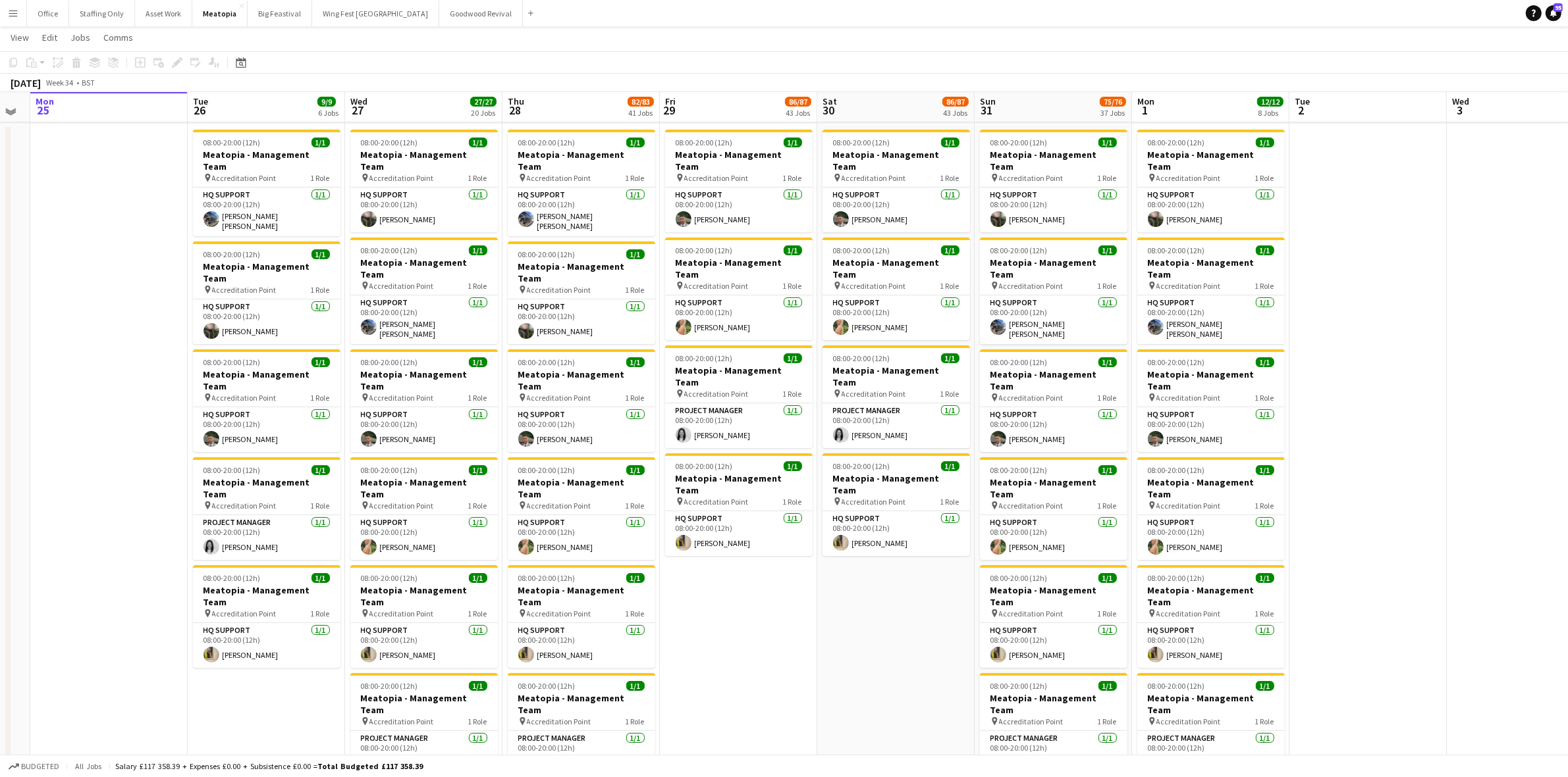
scroll to position [83, 0]
click at [424, 478] on h3 "Meatopia - Management Team" at bounding box center [424, 489] width 148 height 24
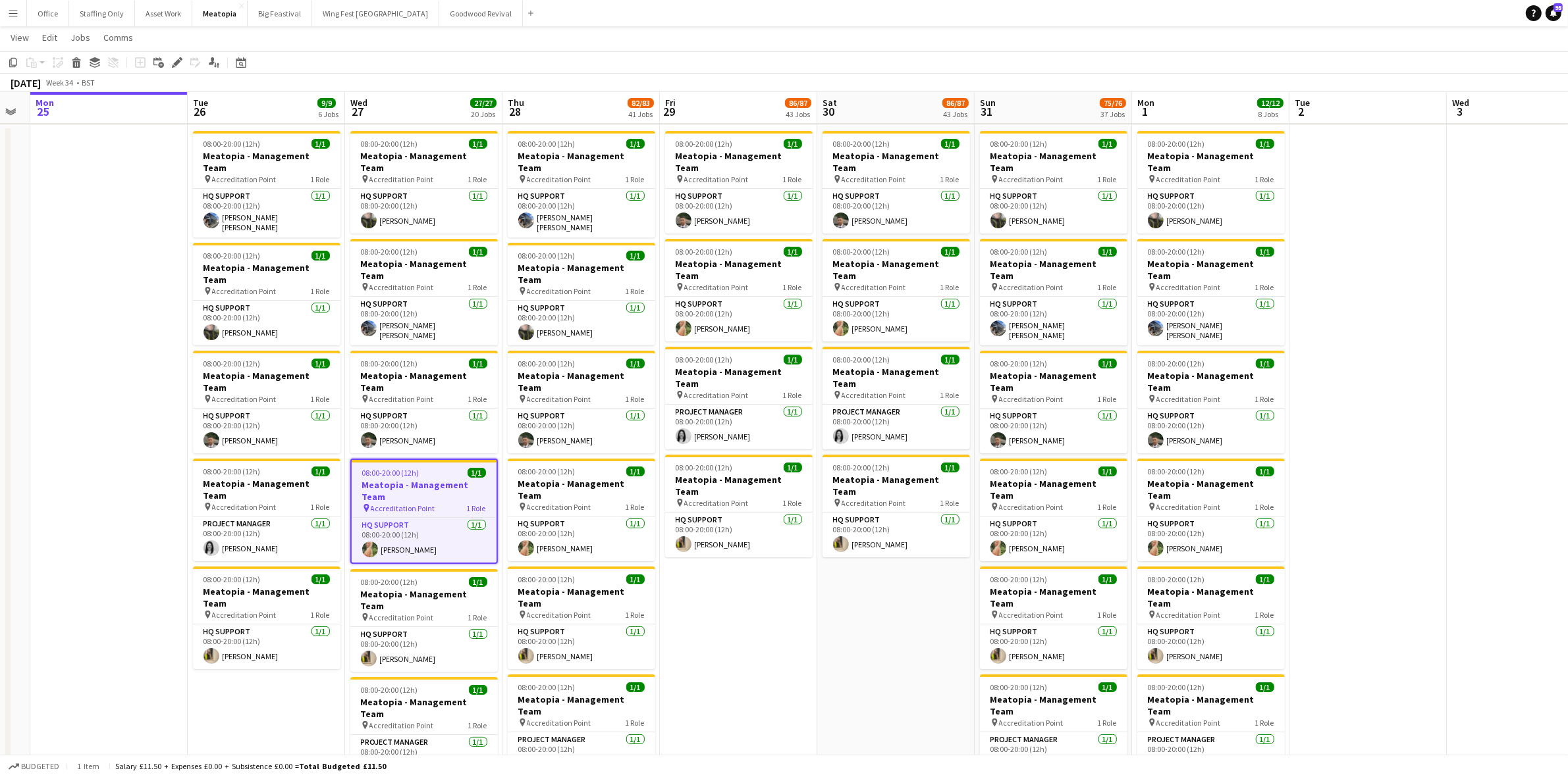
drag, startPoint x: 11, startPoint y: 64, endPoint x: 180, endPoint y: 438, distance: 410.4
click at [11, 63] on icon "Copy" at bounding box center [13, 62] width 11 height 11
click at [251, 643] on app-date-cell "08:00-20:00 (12h) 1/1 Meatopia - Management Team pin Accreditation Point 1 Role…" at bounding box center [266, 465] width 157 height 680
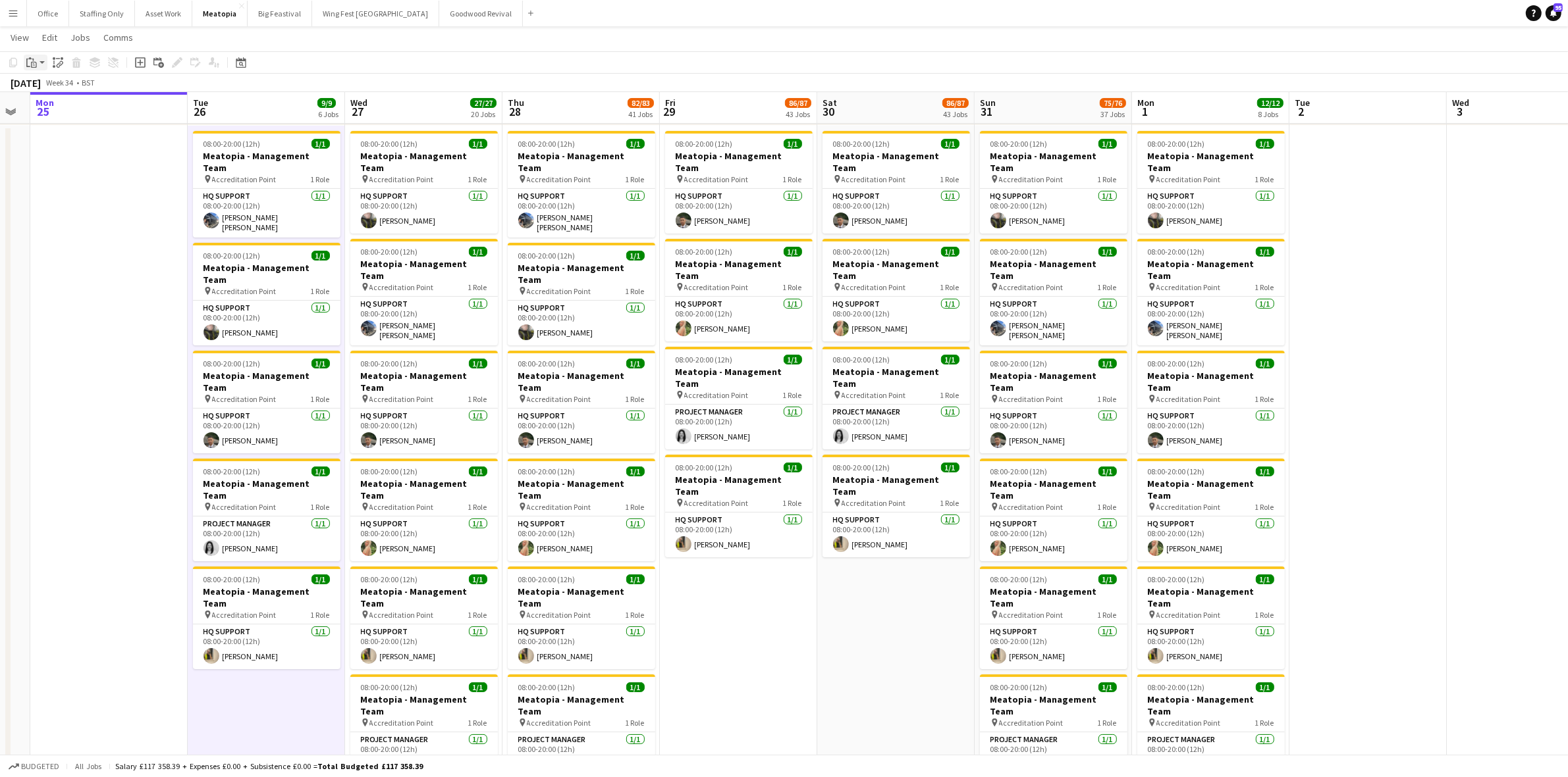
click at [33, 57] on icon "Paste" at bounding box center [32, 62] width 11 height 11
click at [83, 110] on link "Paste with crew Ctrl+Shift+V" at bounding box center [97, 109] width 124 height 11
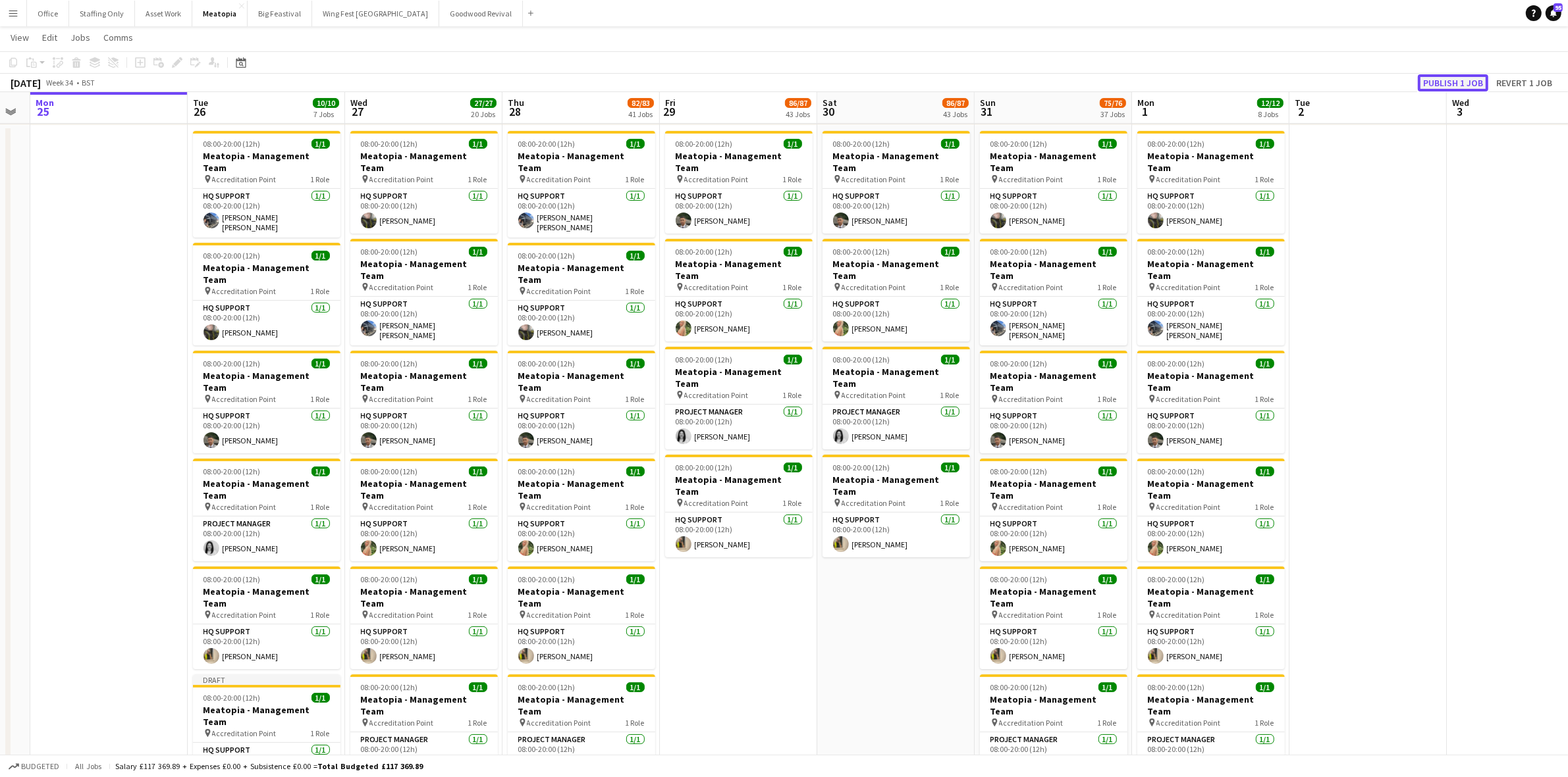
click at [1458, 83] on button "Publish 1 job" at bounding box center [1453, 83] width 70 height 17
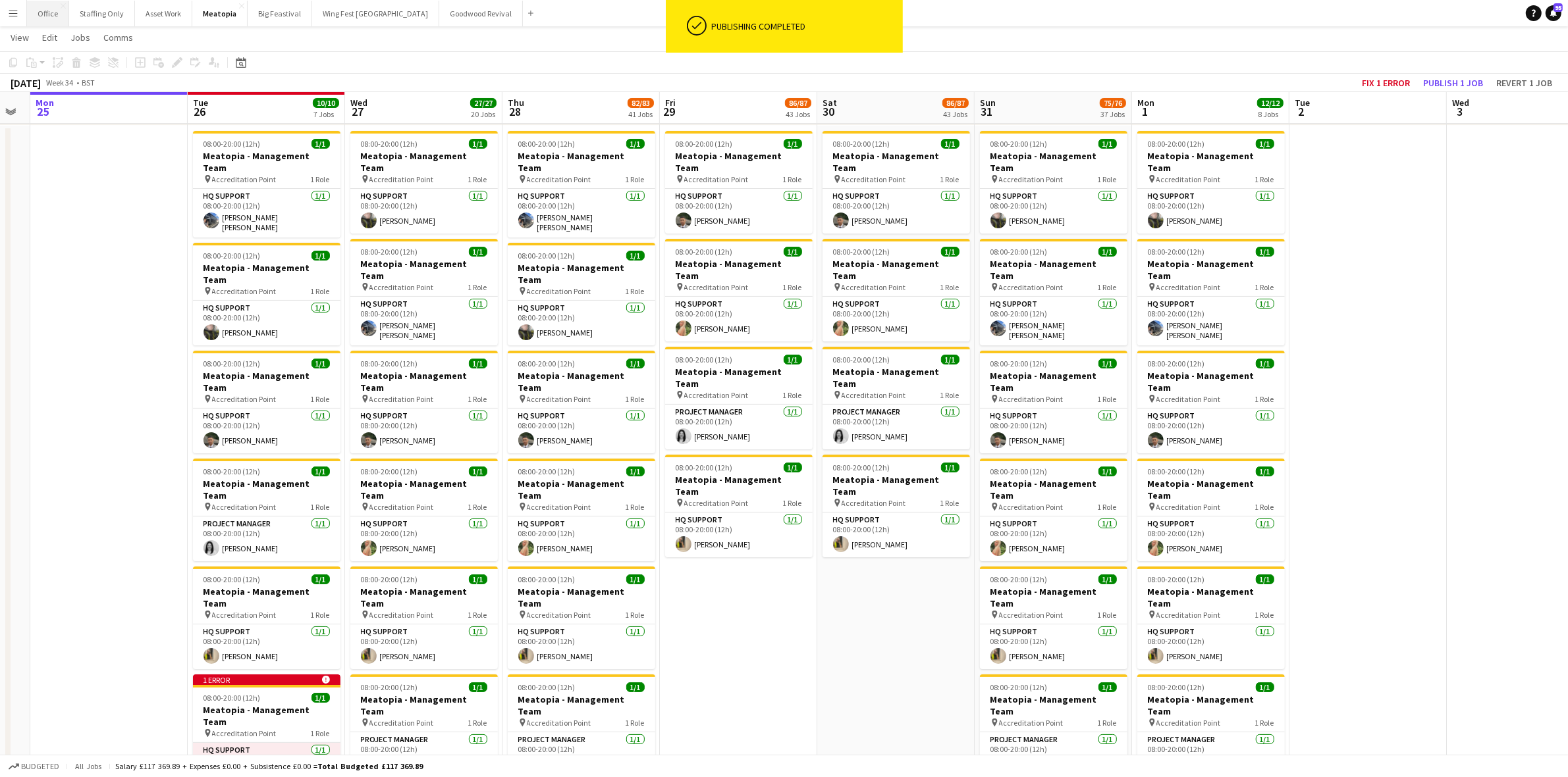
click at [49, 19] on button "Office Close" at bounding box center [48, 13] width 42 height 25
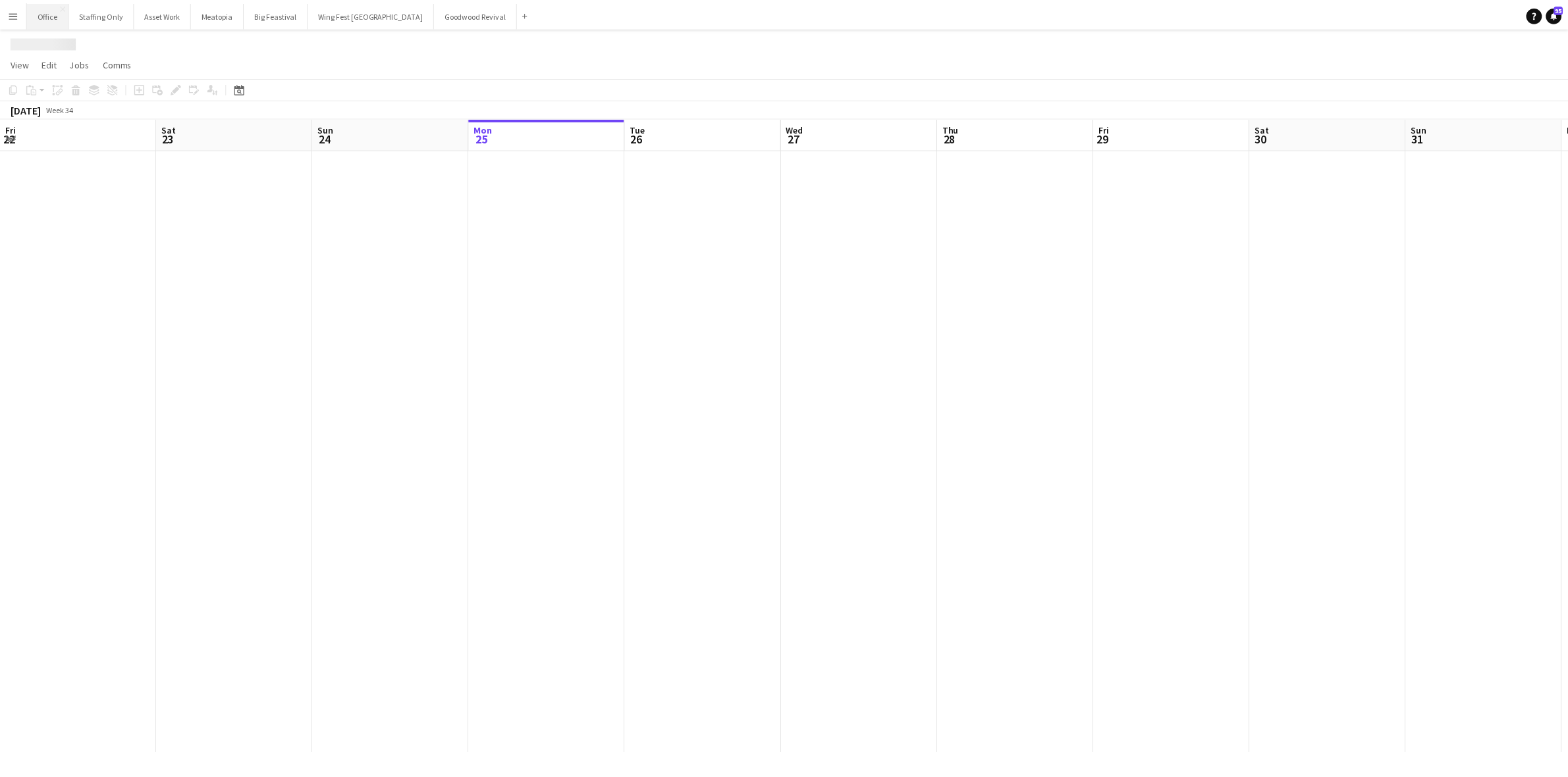
scroll to position [0, 314]
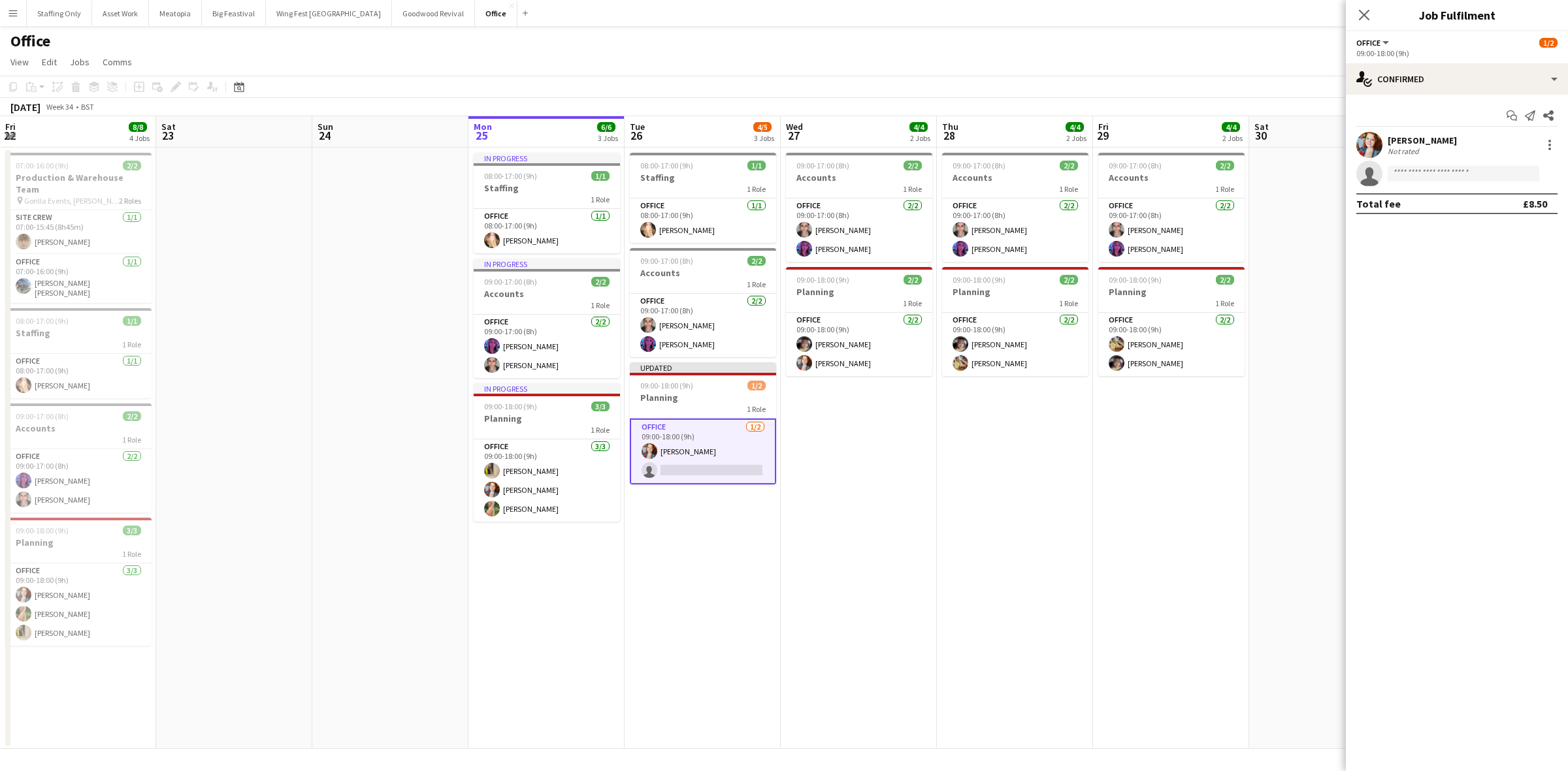
click at [625, 521] on app-date-cell "08:00-17:00 (9h) 1/1 Staffing 1 Role Office 1/1 08:00-17:00 (9h) Laura Pearson …" at bounding box center [703, 448] width 156 height 601
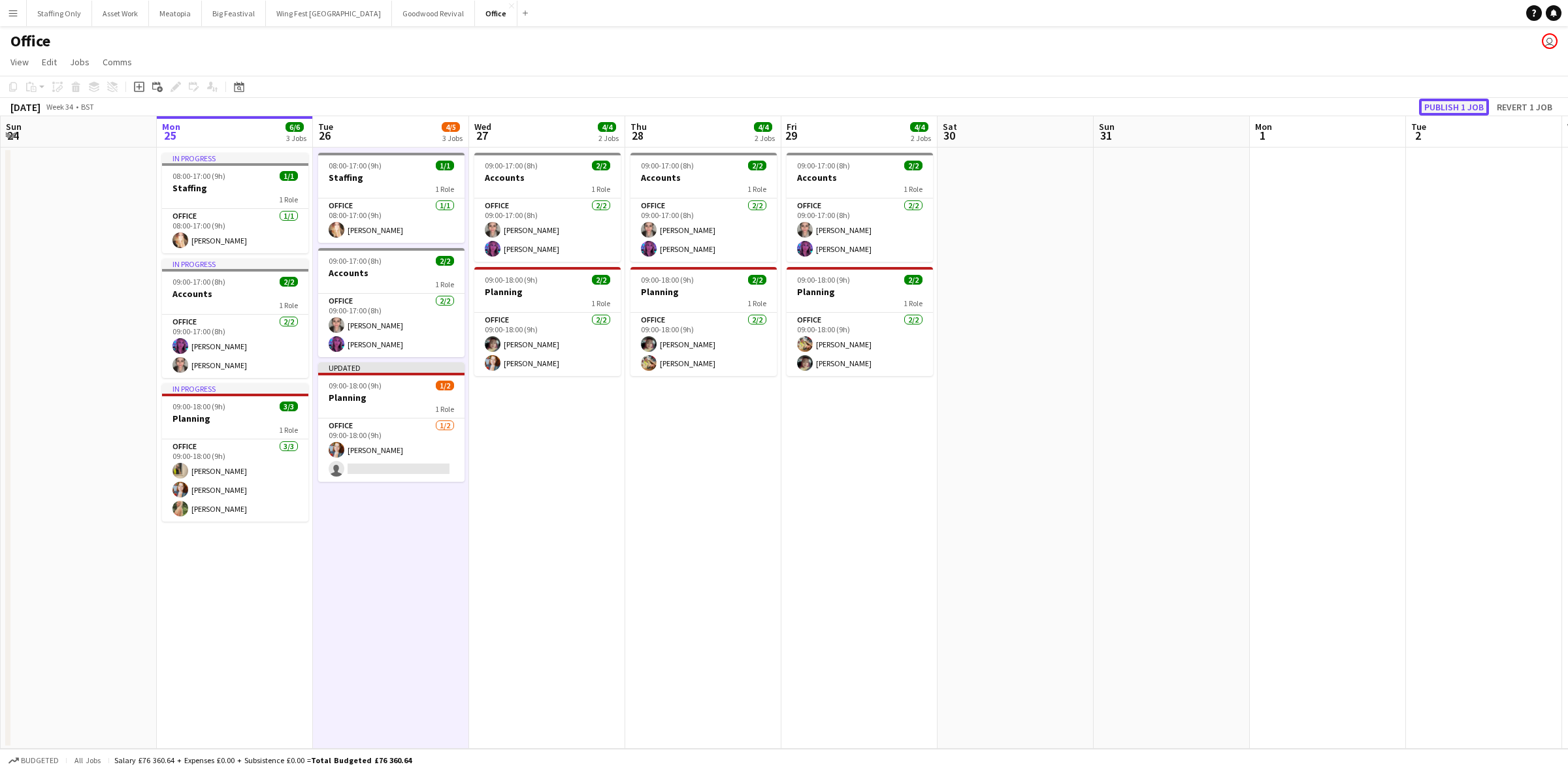
click at [1433, 103] on button "Publish 1 job" at bounding box center [1454, 106] width 70 height 17
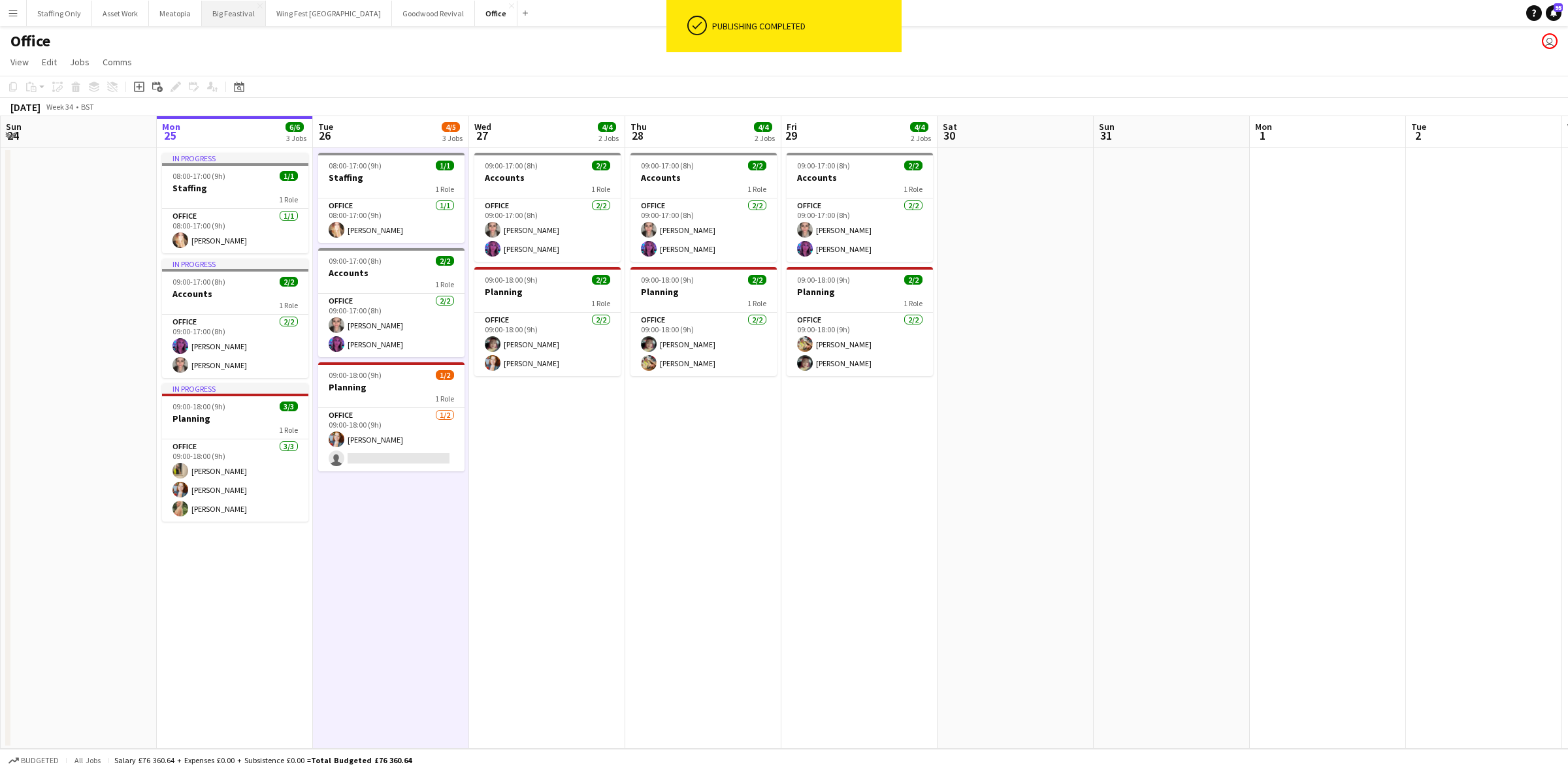
click at [234, 14] on button "Big Feastival Close" at bounding box center [234, 13] width 64 height 25
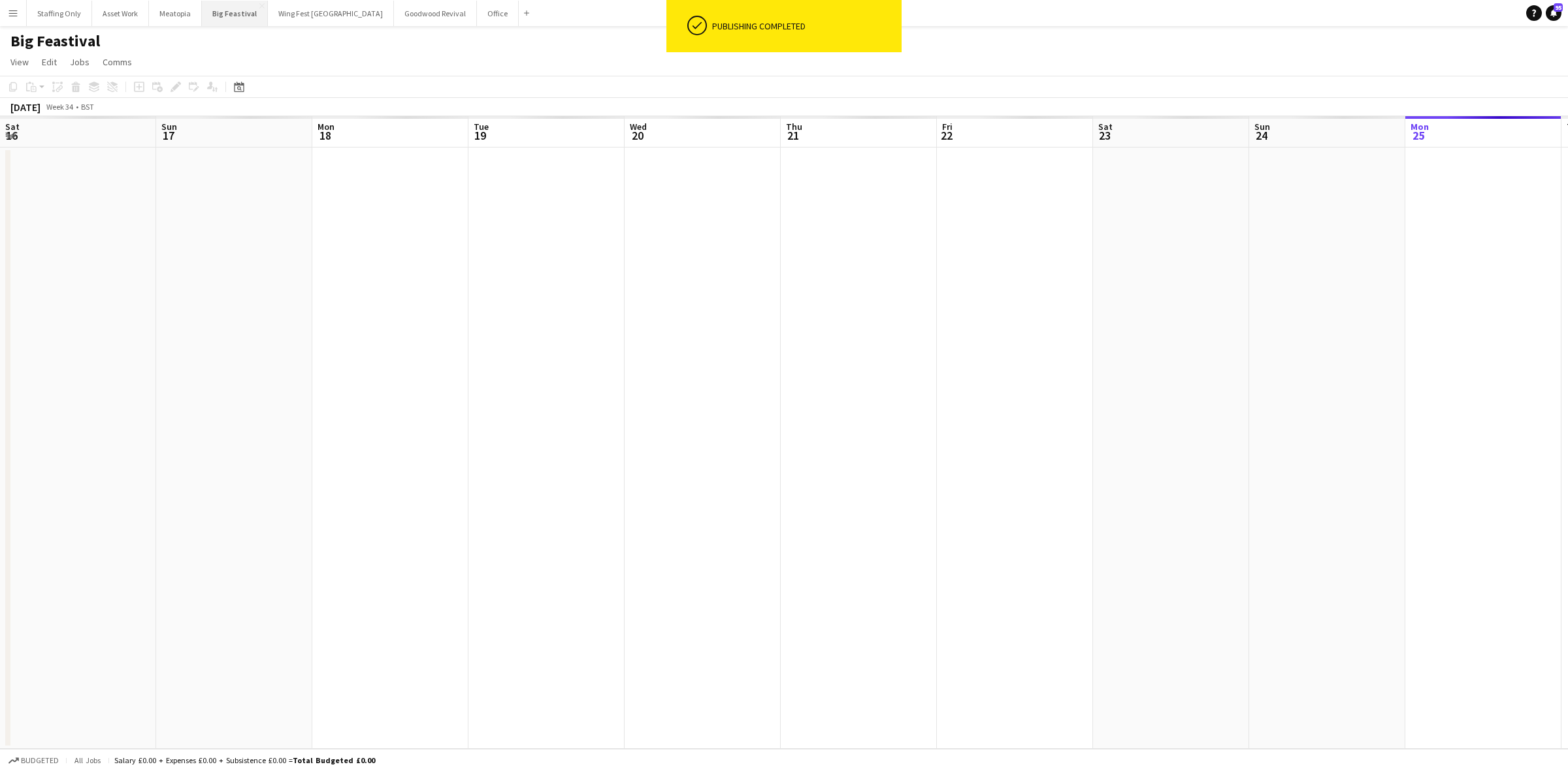
scroll to position [0, 387]
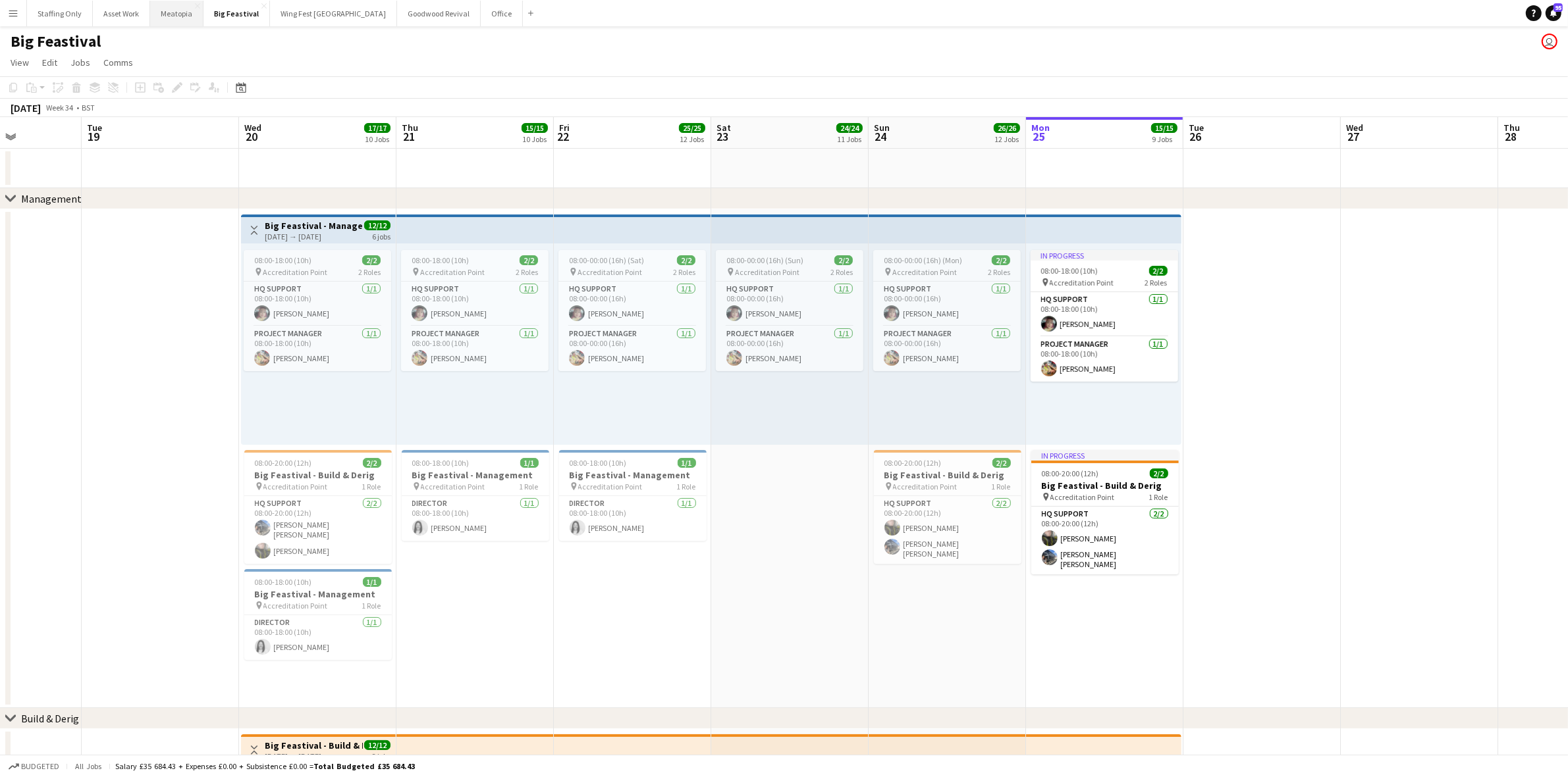
click at [172, 18] on button "Meatopia Close" at bounding box center [177, 13] width 54 height 25
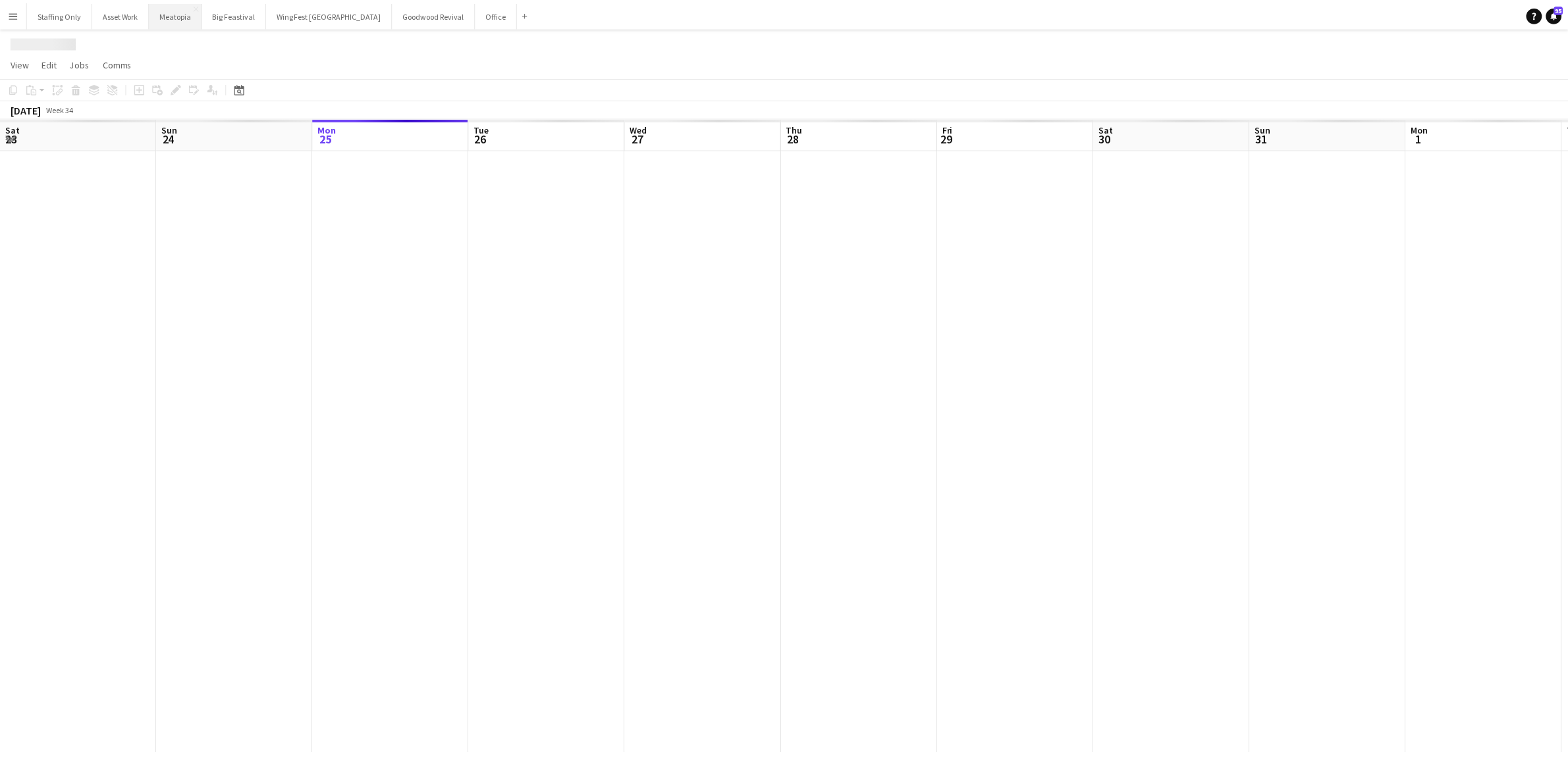
scroll to position [0, 285]
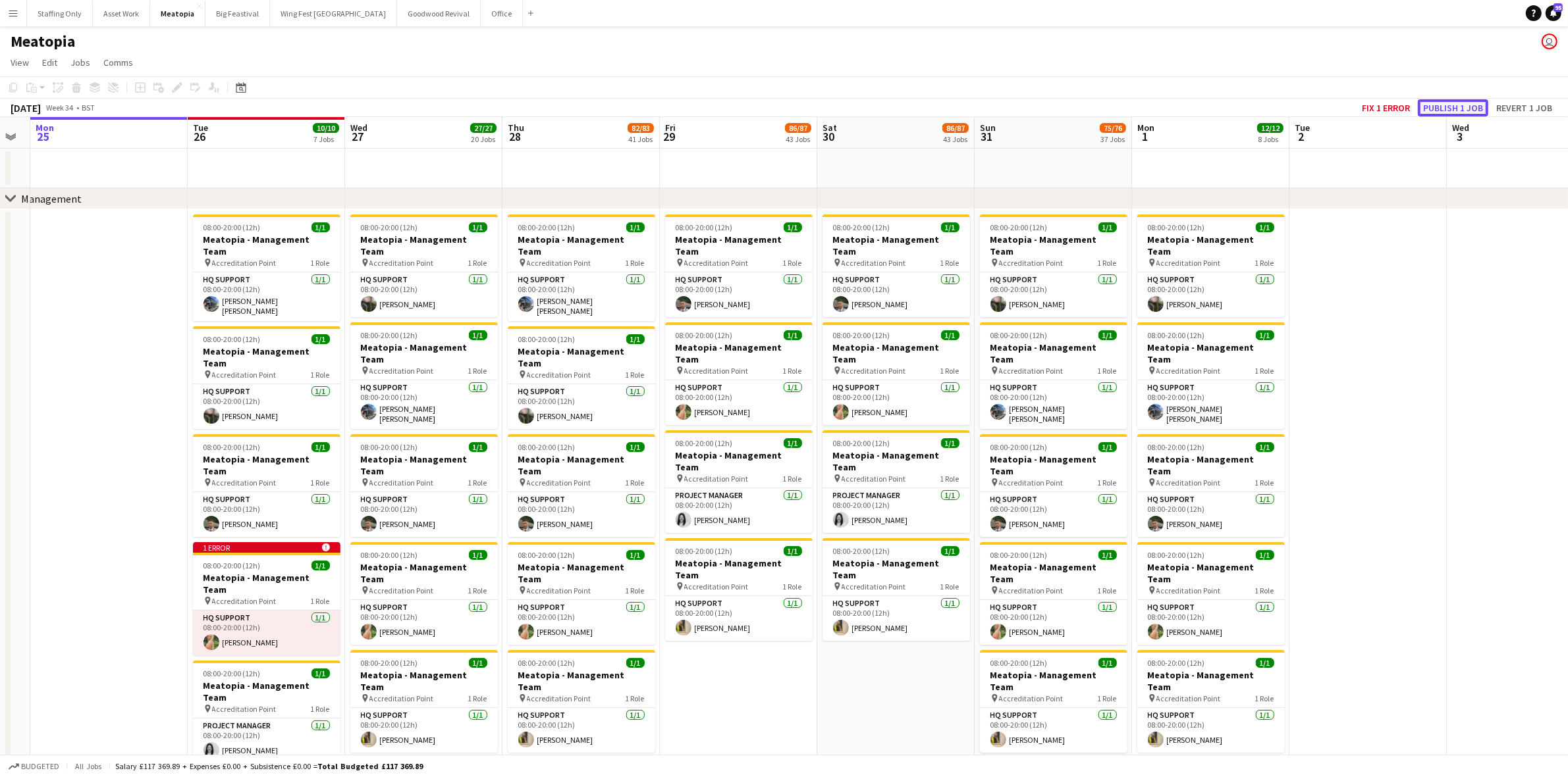
click at [1440, 106] on button "Publish 1 job" at bounding box center [1453, 107] width 70 height 17
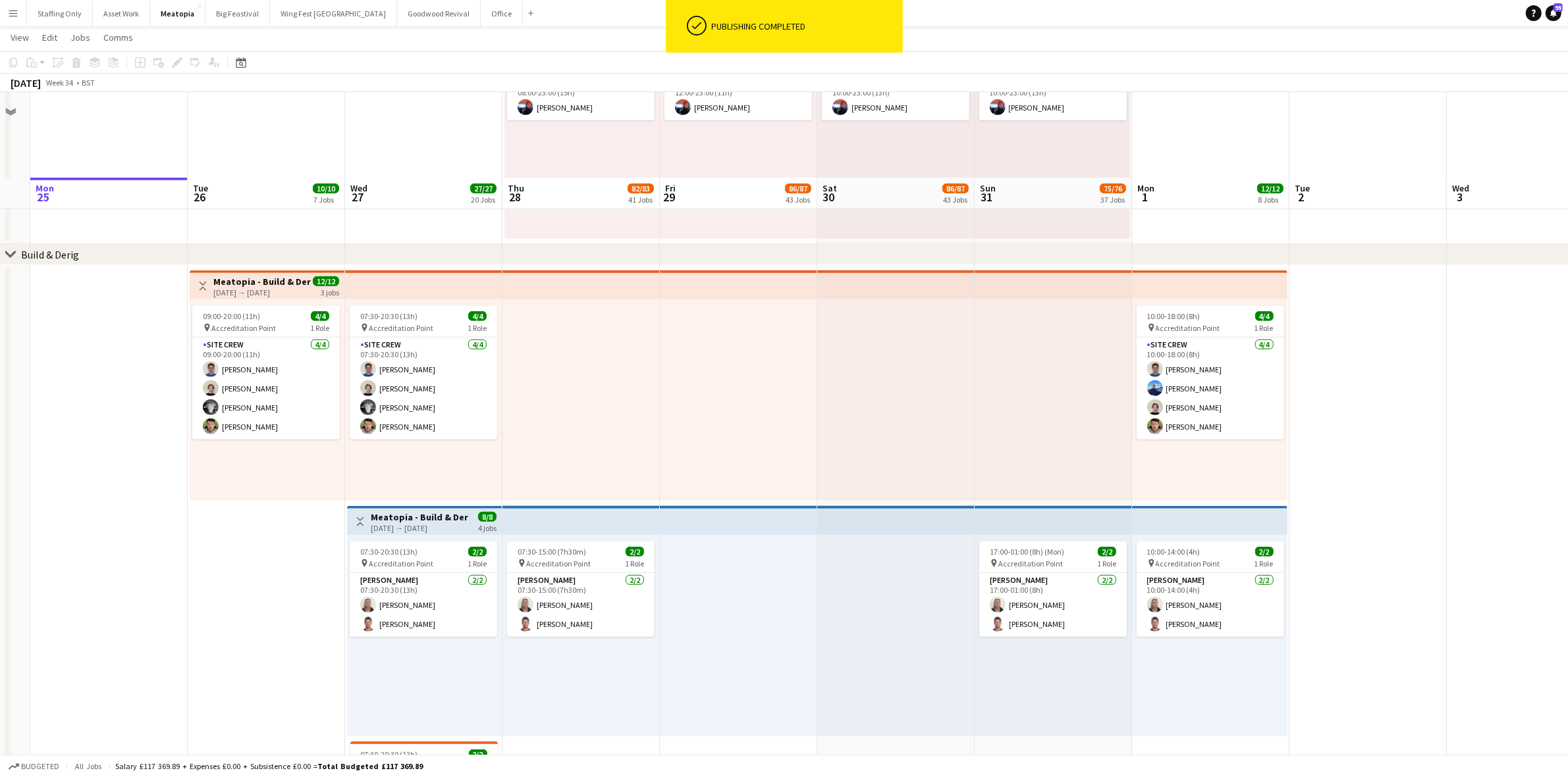
scroll to position [1399, 0]
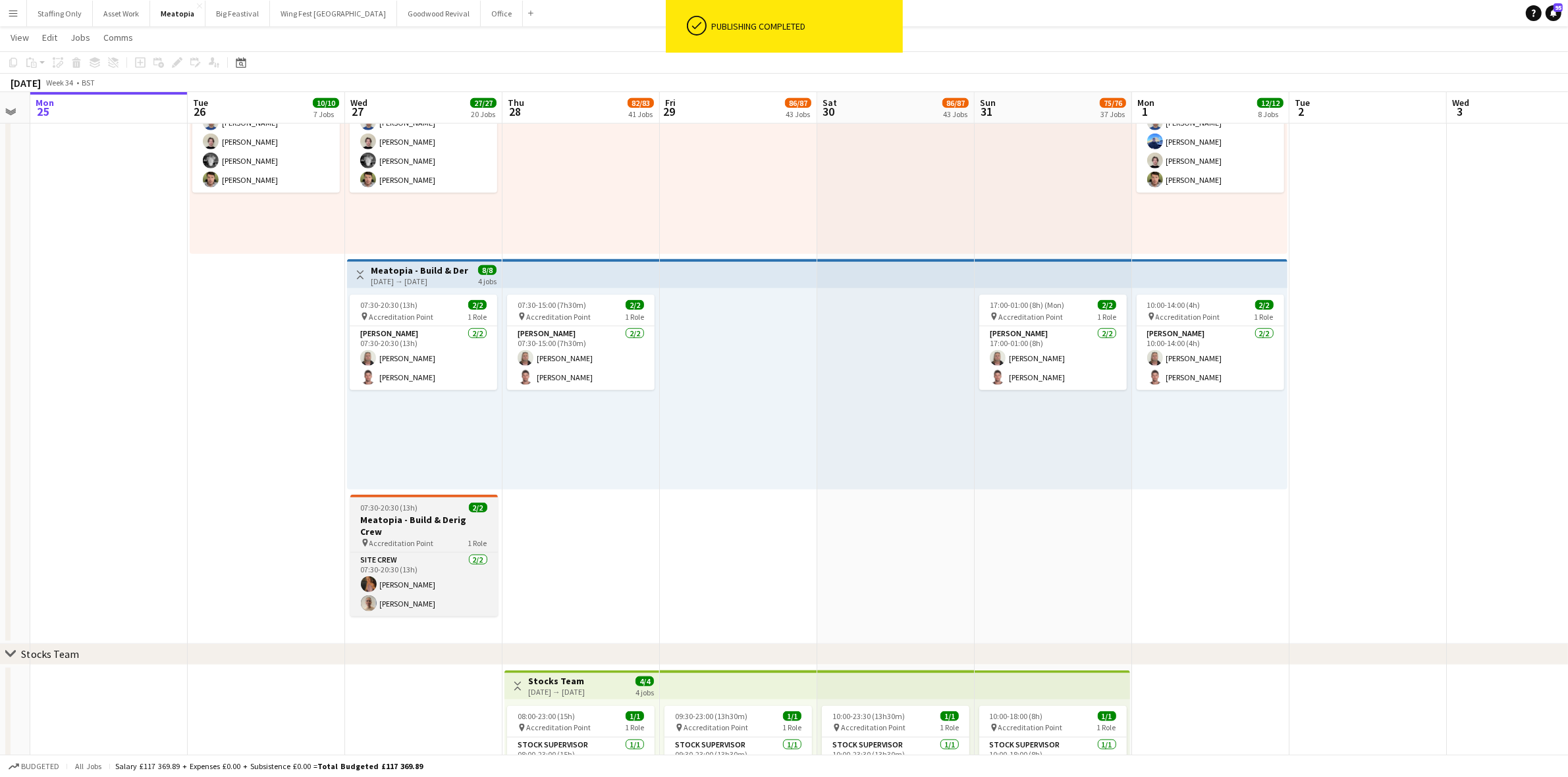
click at [406, 514] on h3 "Meatopia - Build & Derig Crew" at bounding box center [424, 525] width 148 height 24
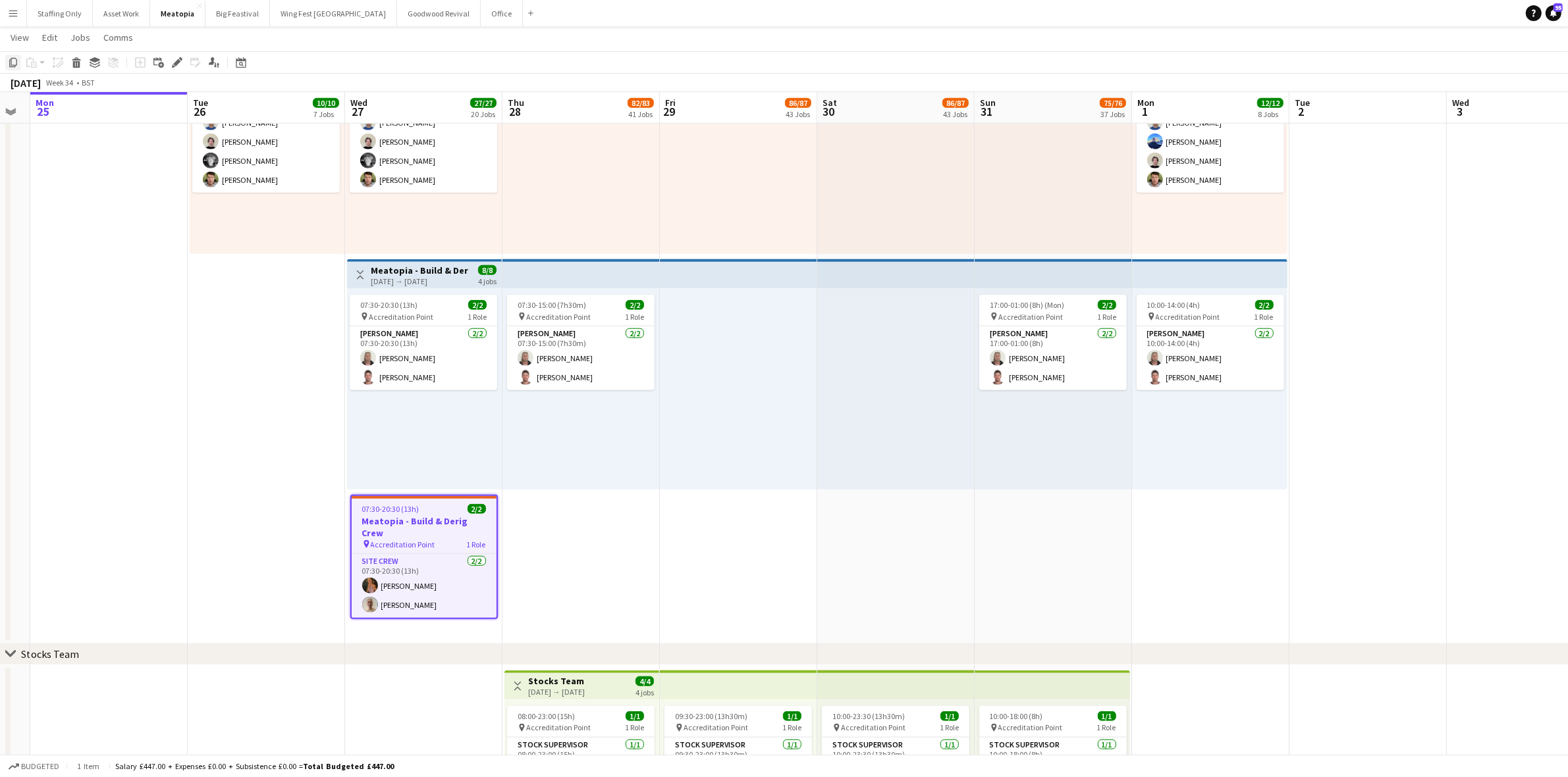
click at [15, 63] on icon "Copy" at bounding box center [13, 62] width 11 height 11
click at [175, 63] on icon at bounding box center [177, 62] width 7 height 7
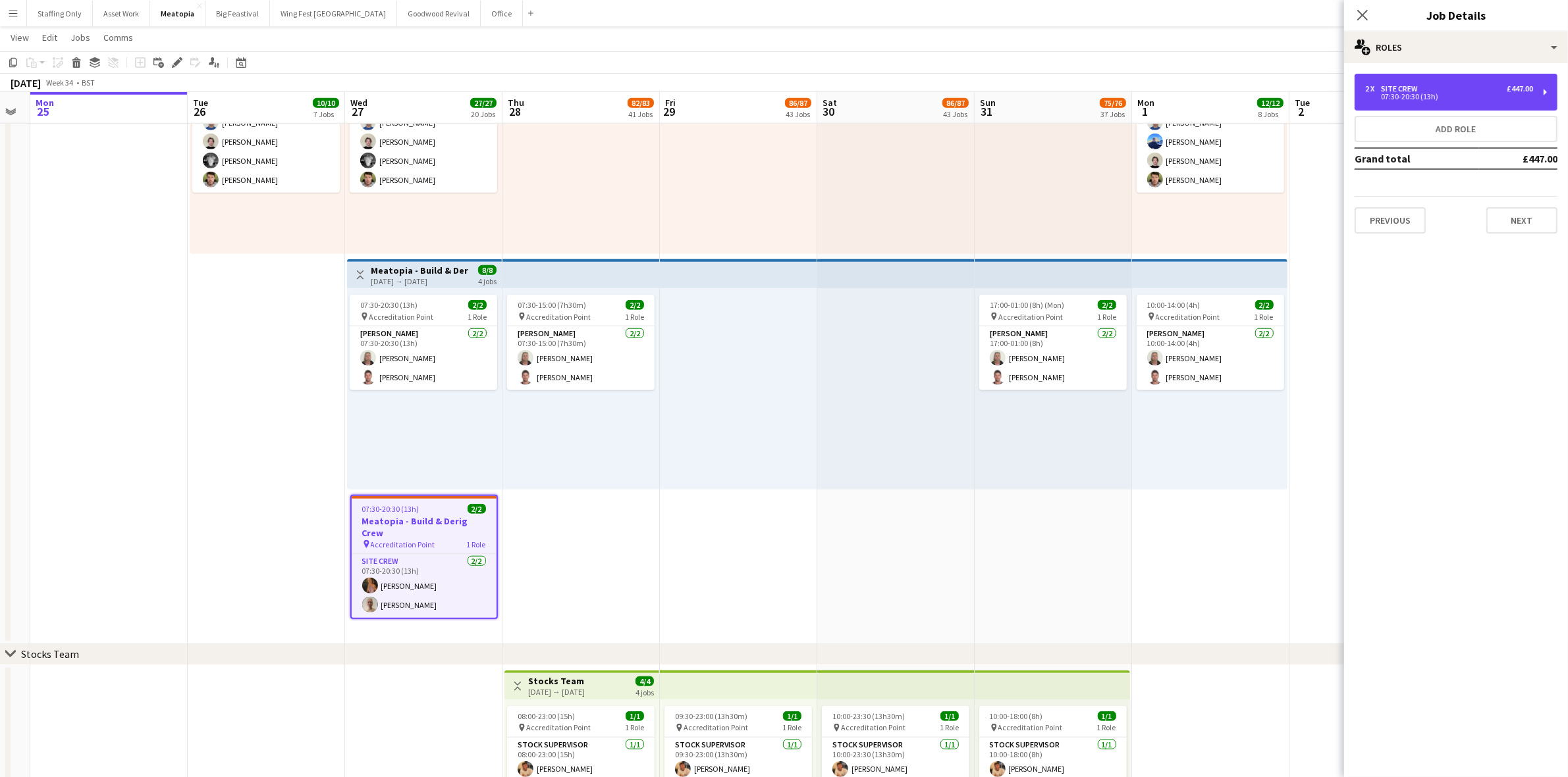
drag, startPoint x: 1441, startPoint y: 94, endPoint x: 1356, endPoint y: 238, distance: 167.2
click at [1441, 93] on div "07:30-20:30 (13h)" at bounding box center [1449, 96] width 168 height 6
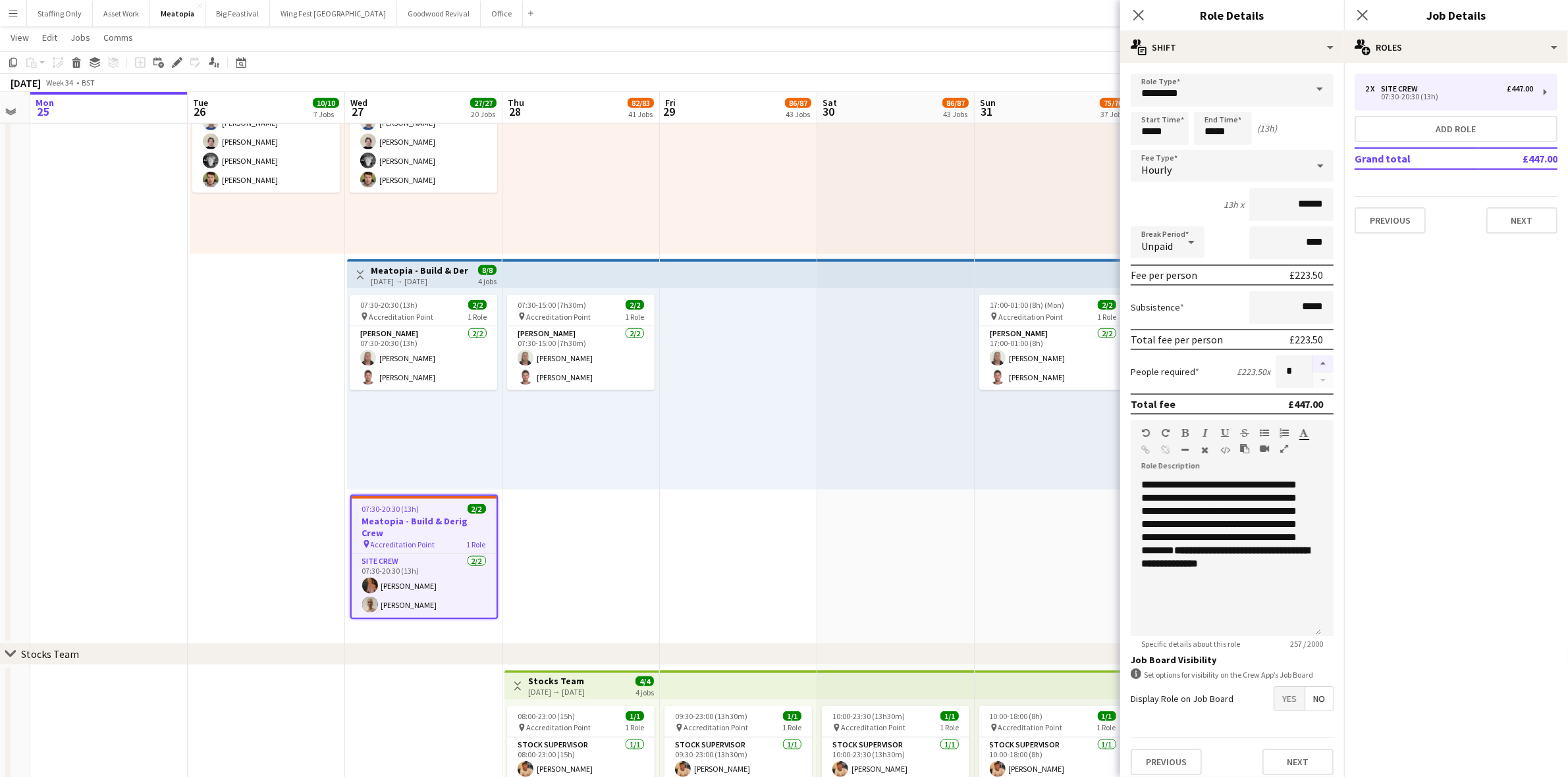
click at [1313, 356] on button "button" at bounding box center [1323, 363] width 21 height 17
drag, startPoint x: 1313, startPoint y: 356, endPoint x: 1317, endPoint y: 316, distance: 40.2
click at [1313, 356] on button "button" at bounding box center [1323, 363] width 21 height 17
type input "*"
click at [1368, 11] on icon "Close pop-in" at bounding box center [1362, 15] width 12 height 12
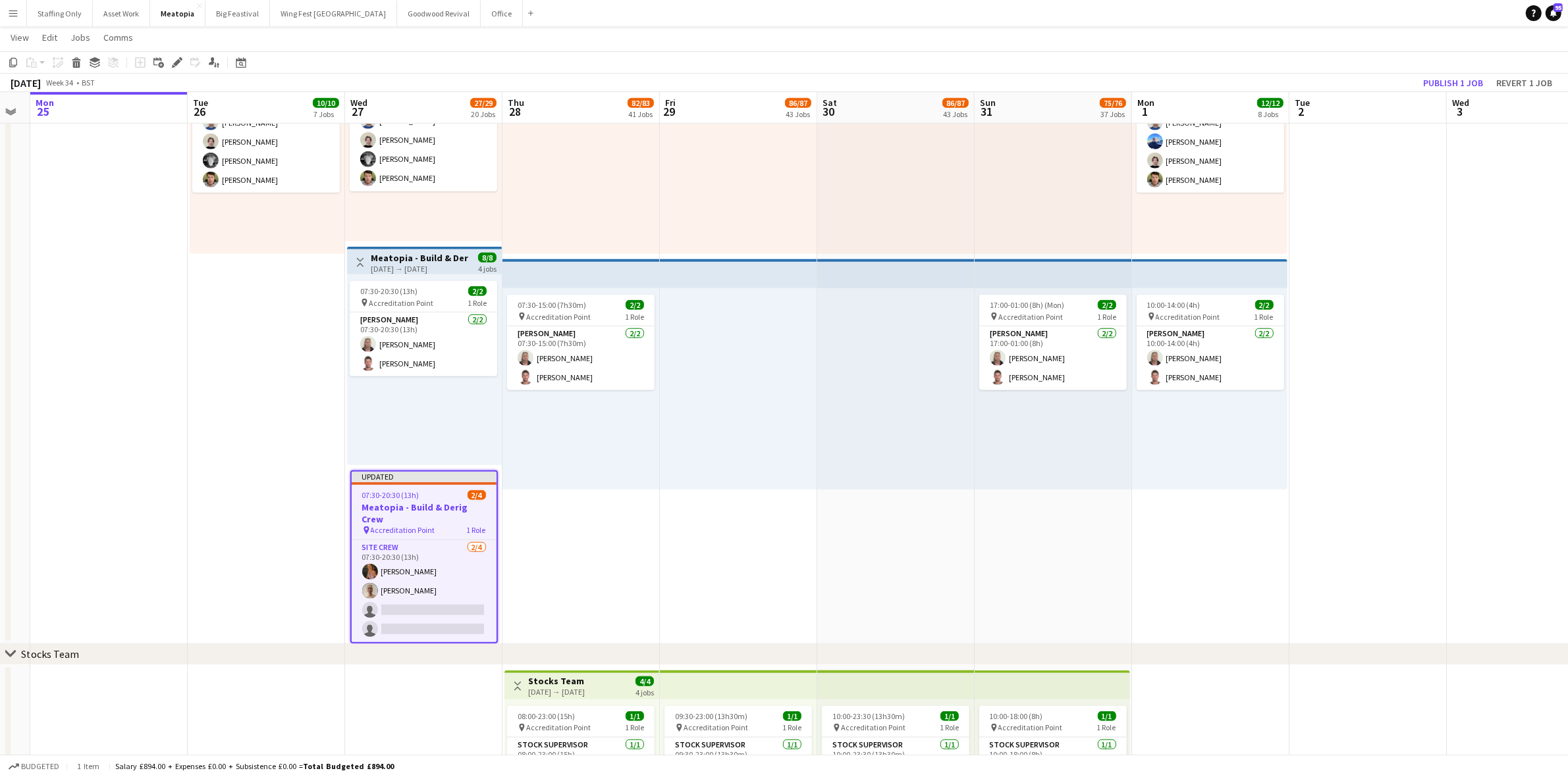
click at [267, 558] on app-date-cell "Toggle View Meatopia - Build & Derig Crew 26-08-2025 → 01-09-2025 12/12 3 jobs …" at bounding box center [266, 331] width 157 height 626
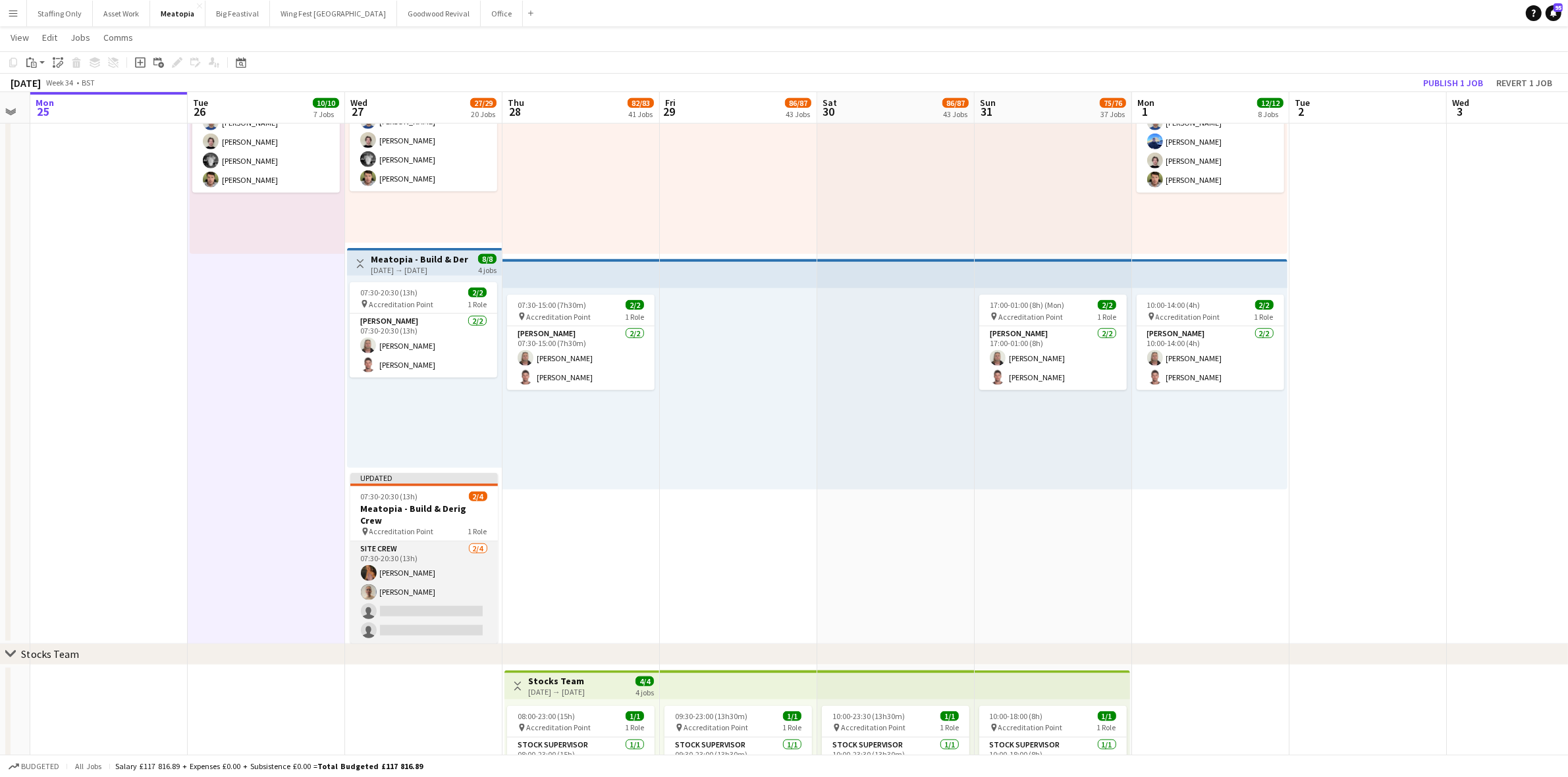
click at [440, 557] on app-card-role "Site Crew 2/4 07:30-20:30 (13h) Mimi Lambley Rose Thompson single-neutral-actio…" at bounding box center [424, 593] width 148 height 102
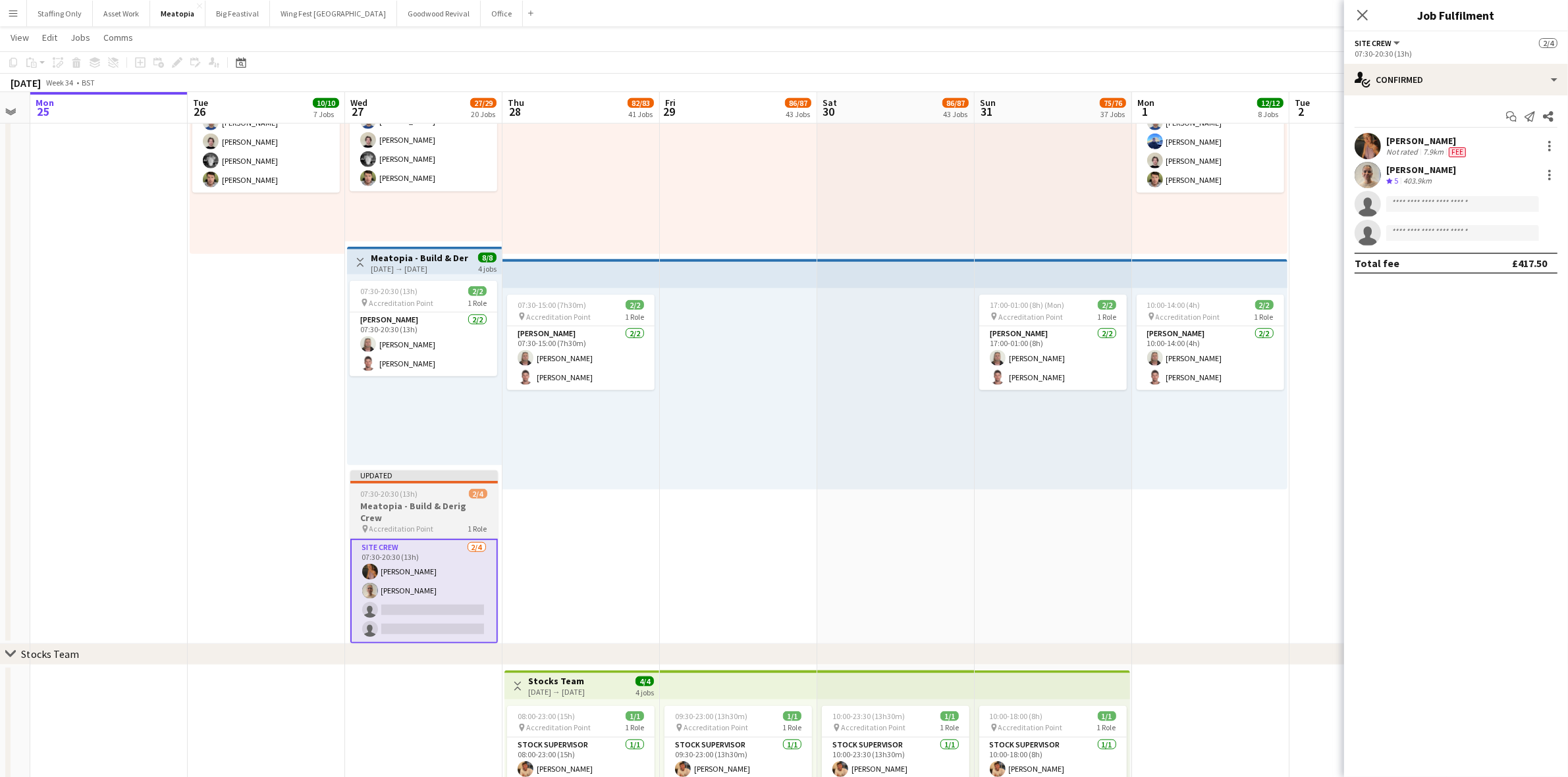
click at [378, 499] on span "07:30-20:30 (13h)" at bounding box center [389, 493] width 57 height 10
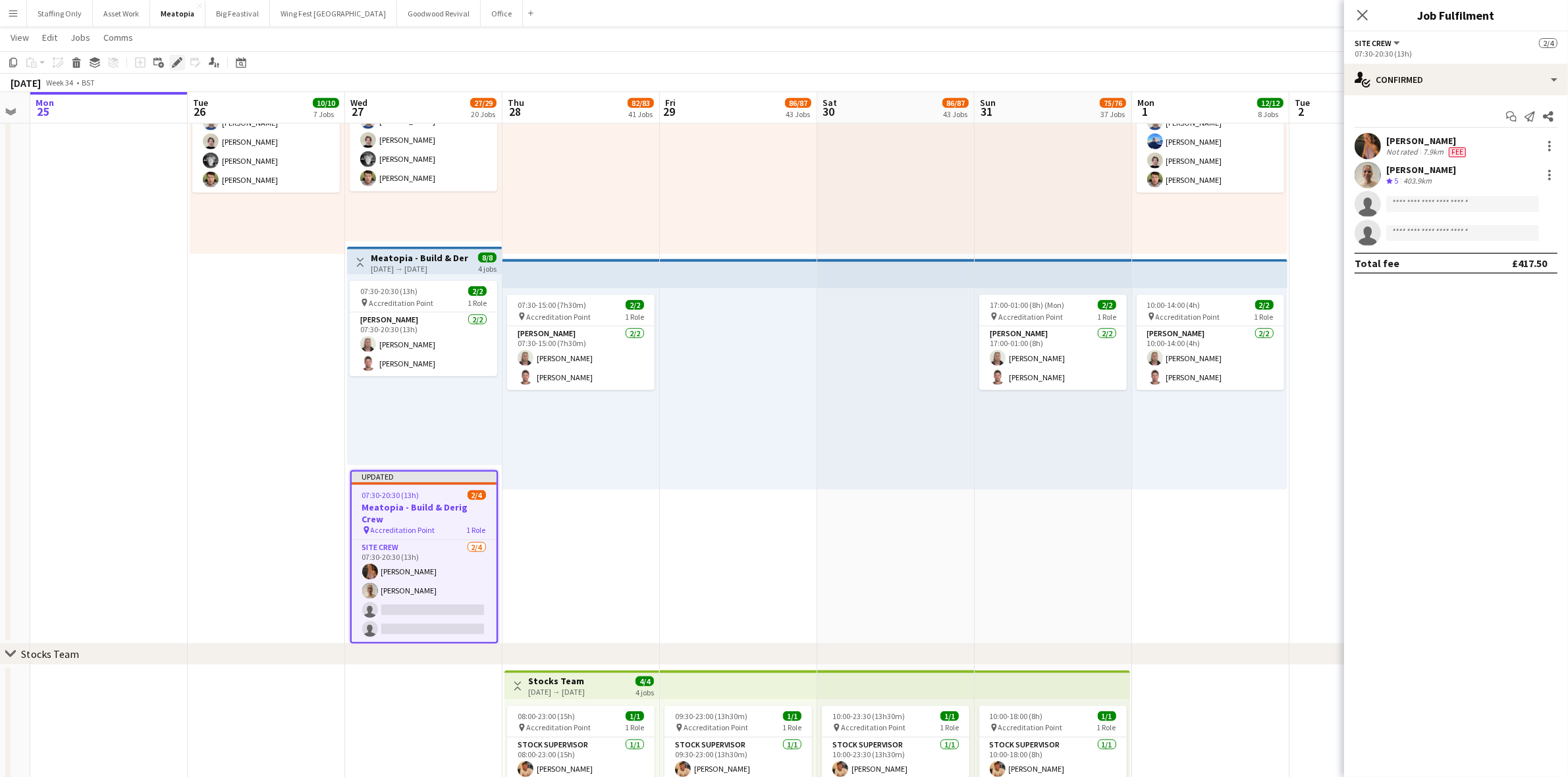
click at [179, 63] on icon "Edit" at bounding box center [177, 62] width 11 height 11
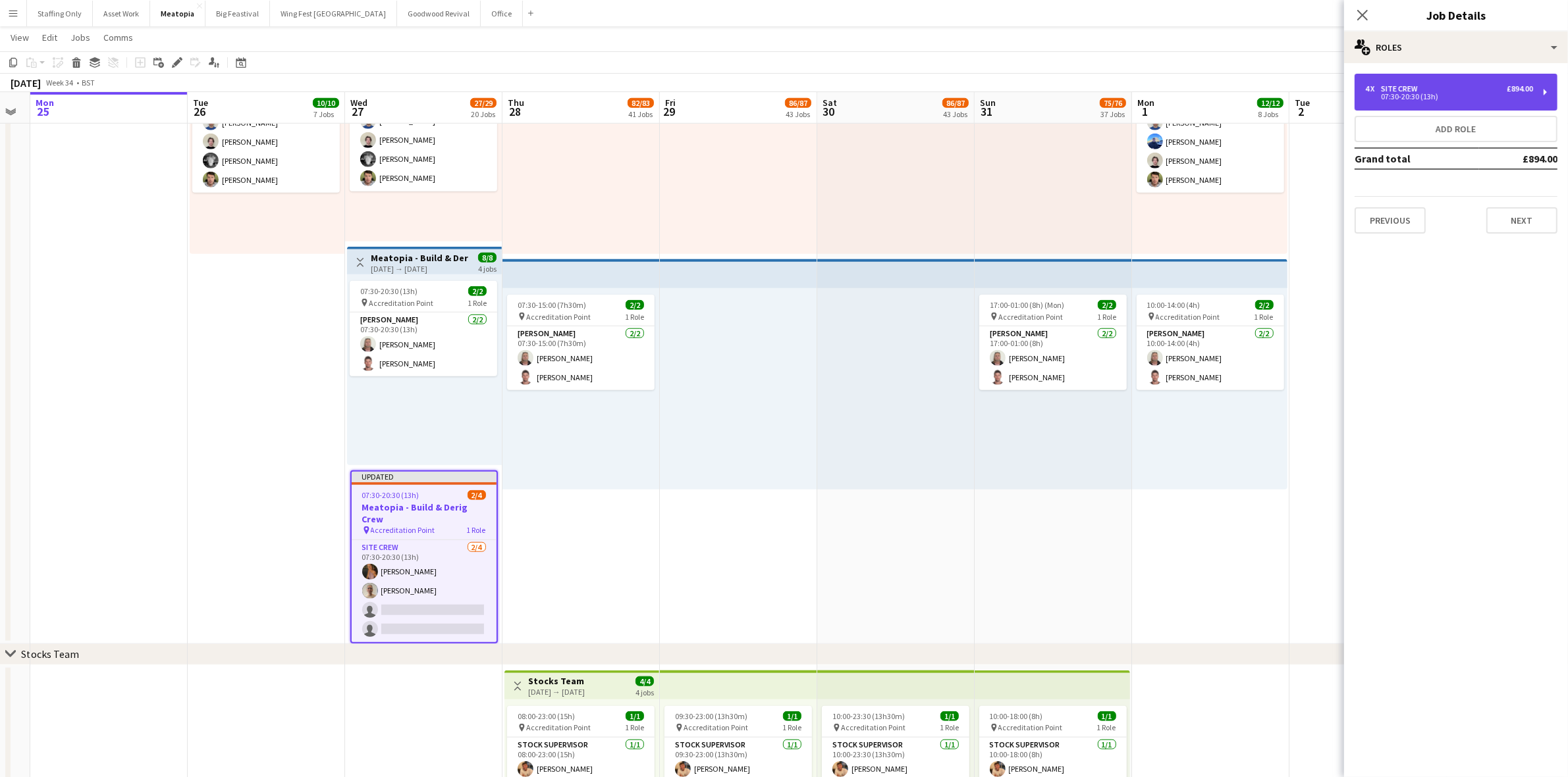
click at [1421, 99] on div "07:30-20:30 (13h)" at bounding box center [1449, 96] width 168 height 6
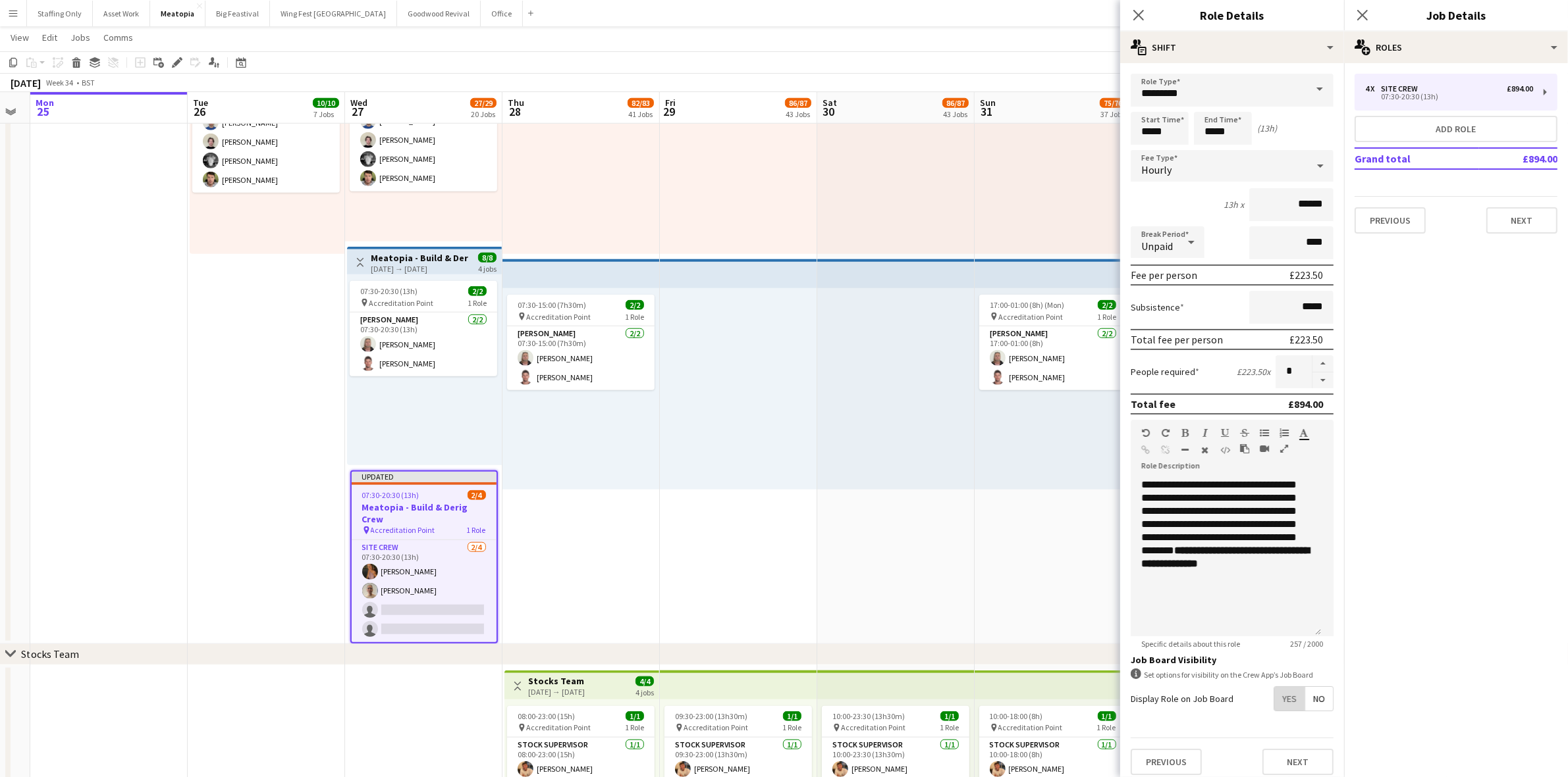
click at [1276, 694] on span "Yes" at bounding box center [1289, 699] width 30 height 24
drag, startPoint x: 1300, startPoint y: 725, endPoint x: 1266, endPoint y: 768, distance: 54.8
click at [1305, 728] on span "No" at bounding box center [1319, 727] width 27 height 24
click at [1275, 766] on span "Yes" at bounding box center [1289, 760] width 30 height 24
click at [1365, 9] on icon "Close pop-in" at bounding box center [1362, 15] width 12 height 12
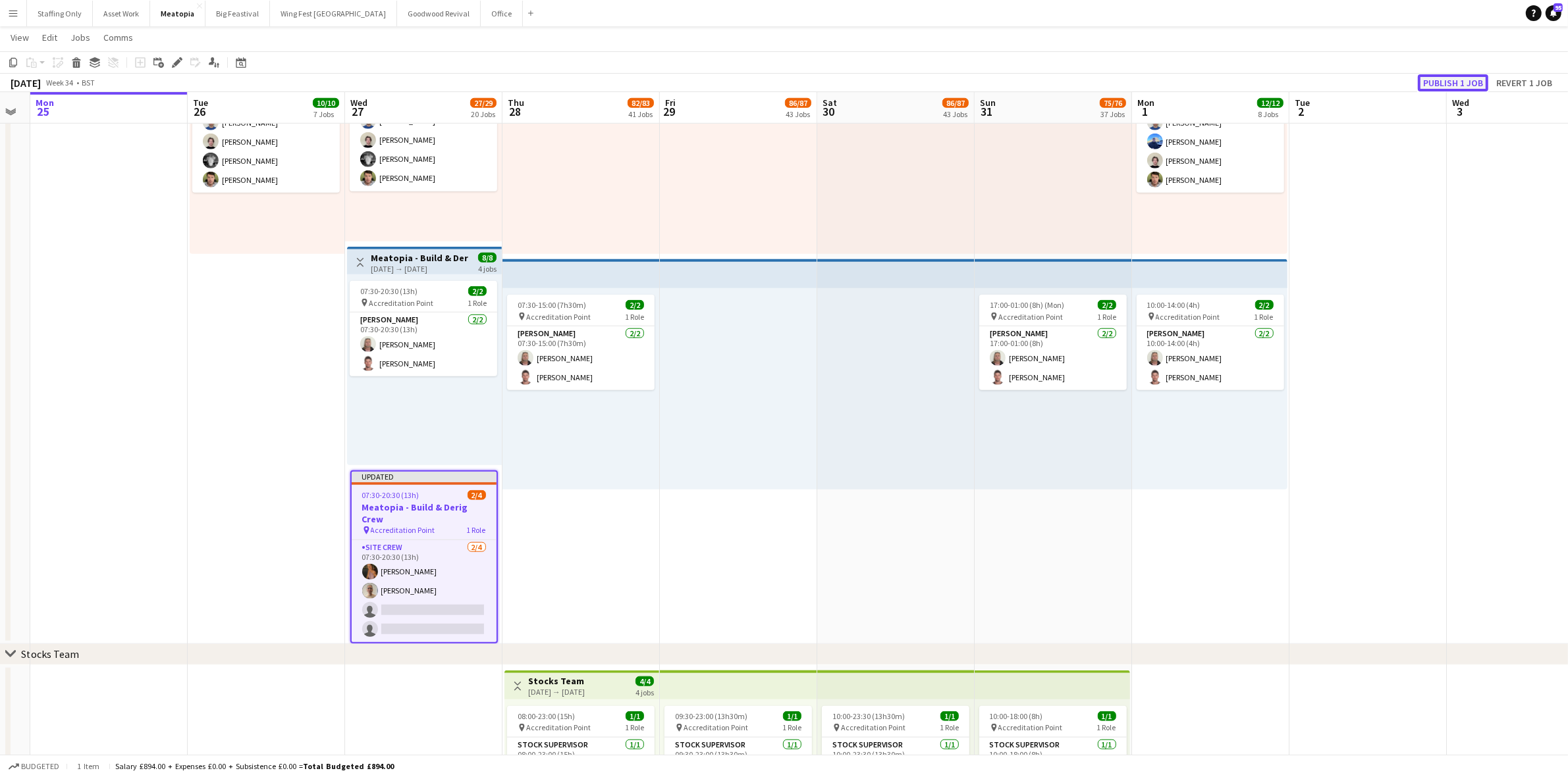
click at [1466, 85] on button "Publish 1 job" at bounding box center [1453, 83] width 70 height 17
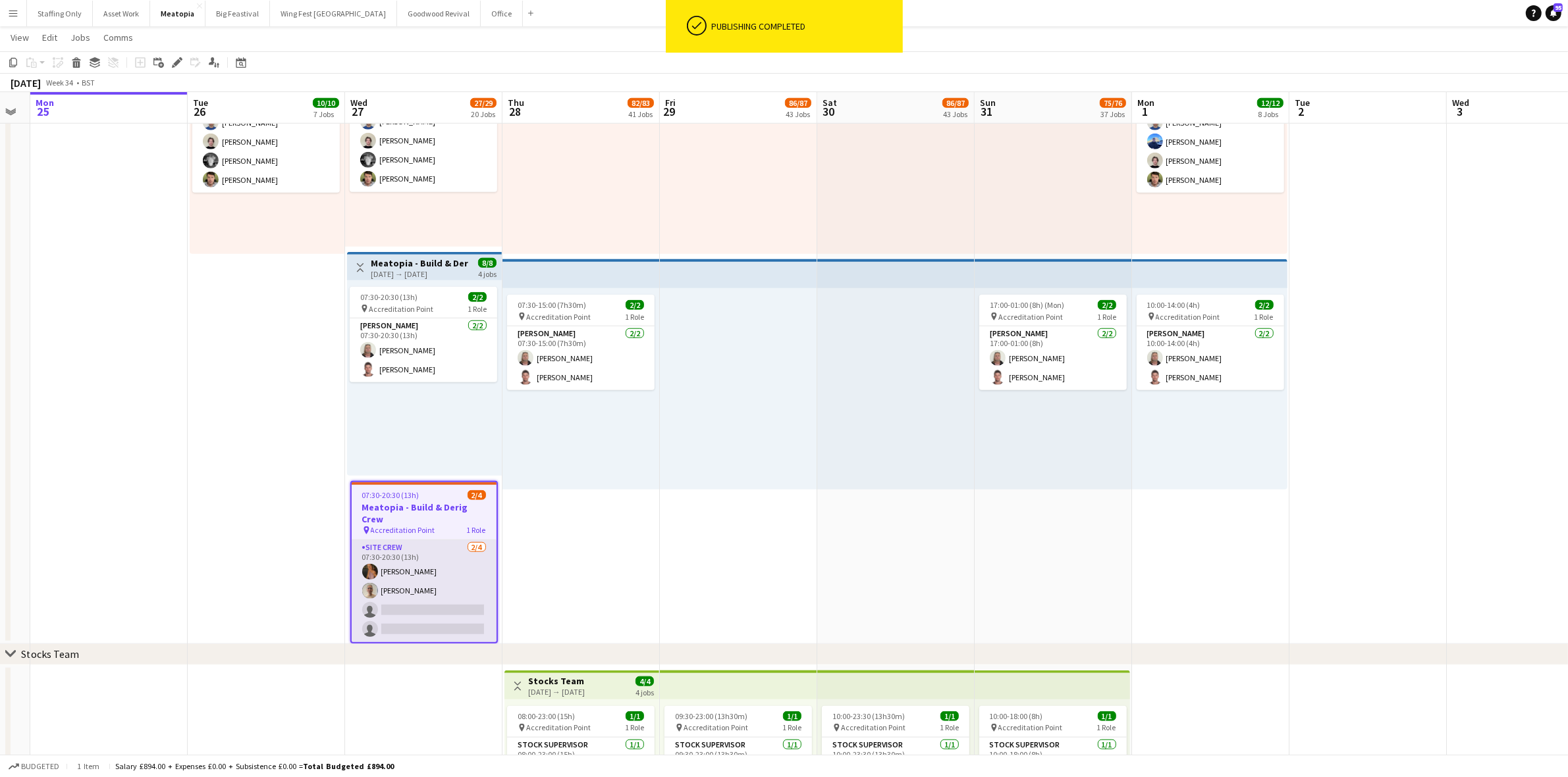
click at [424, 553] on app-card-role "Site Crew 2/4 07:30-20:30 (13h) Mimi Lambley Rose Thompson single-neutral-actio…" at bounding box center [423, 591] width 145 height 102
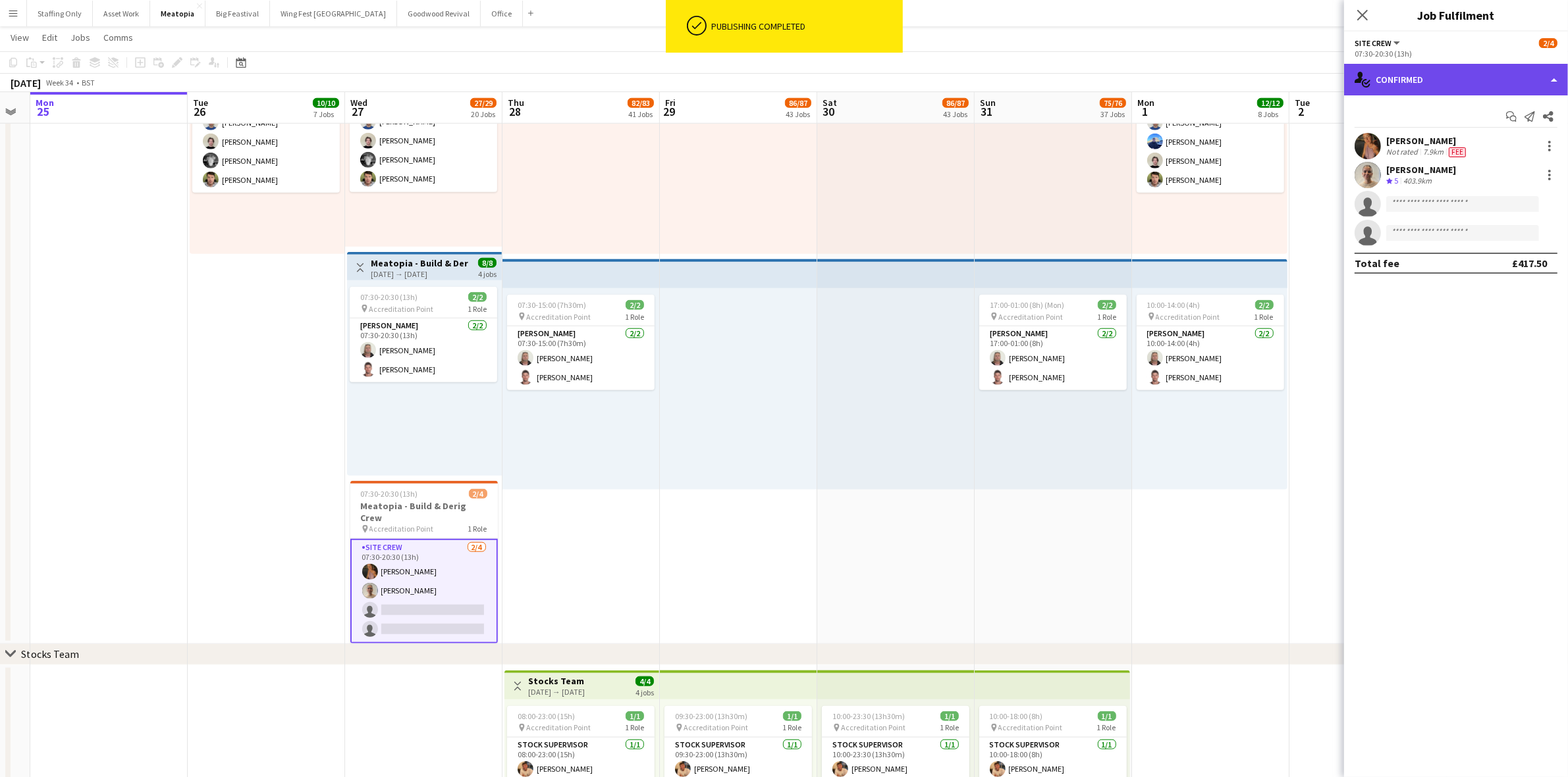
click at [1450, 76] on div "single-neutral-actions-check-2 Confirmed" at bounding box center [1456, 80] width 224 height 32
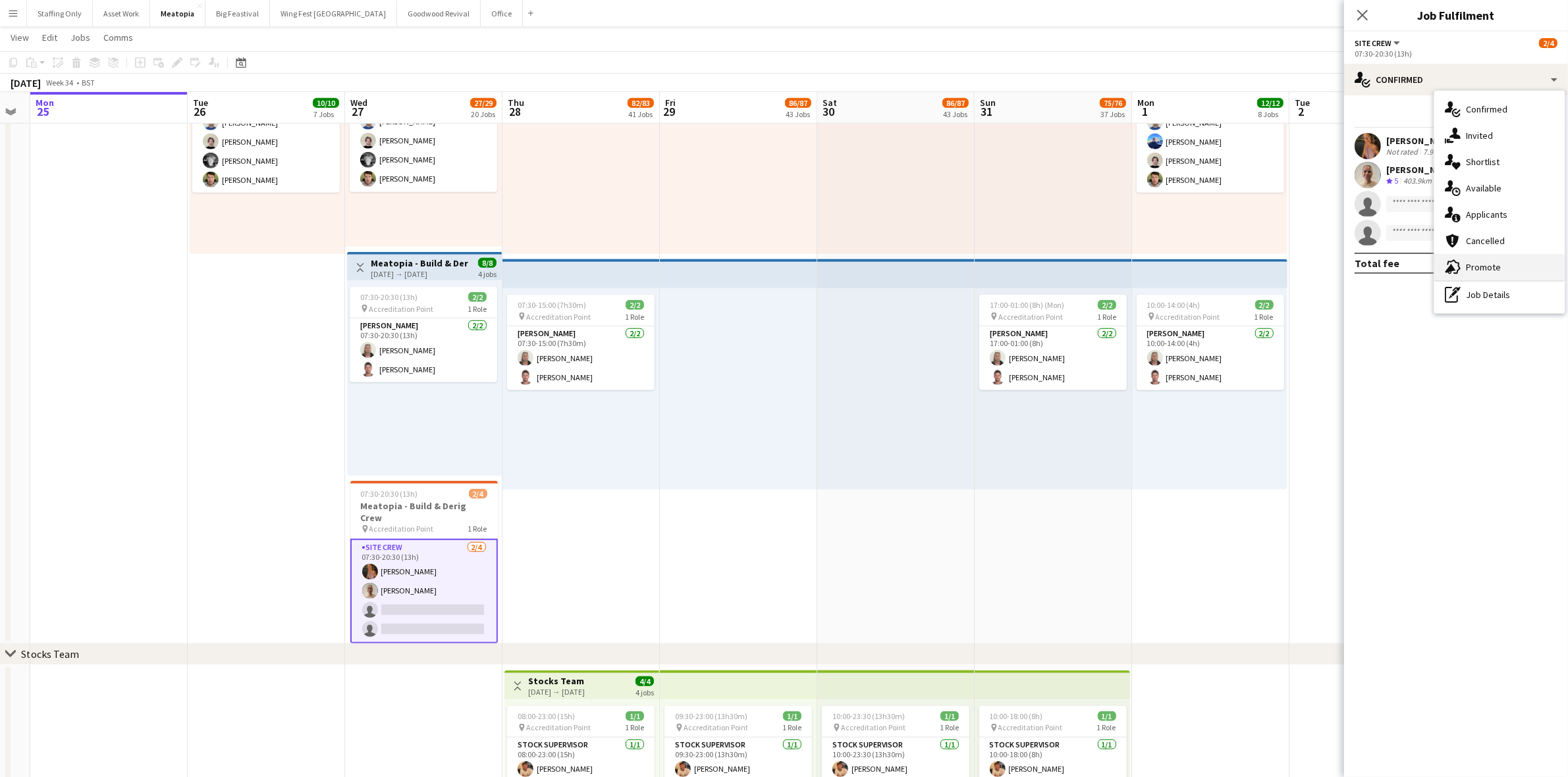
click at [1513, 263] on div "advertising-megaphone Promote" at bounding box center [1499, 267] width 130 height 26
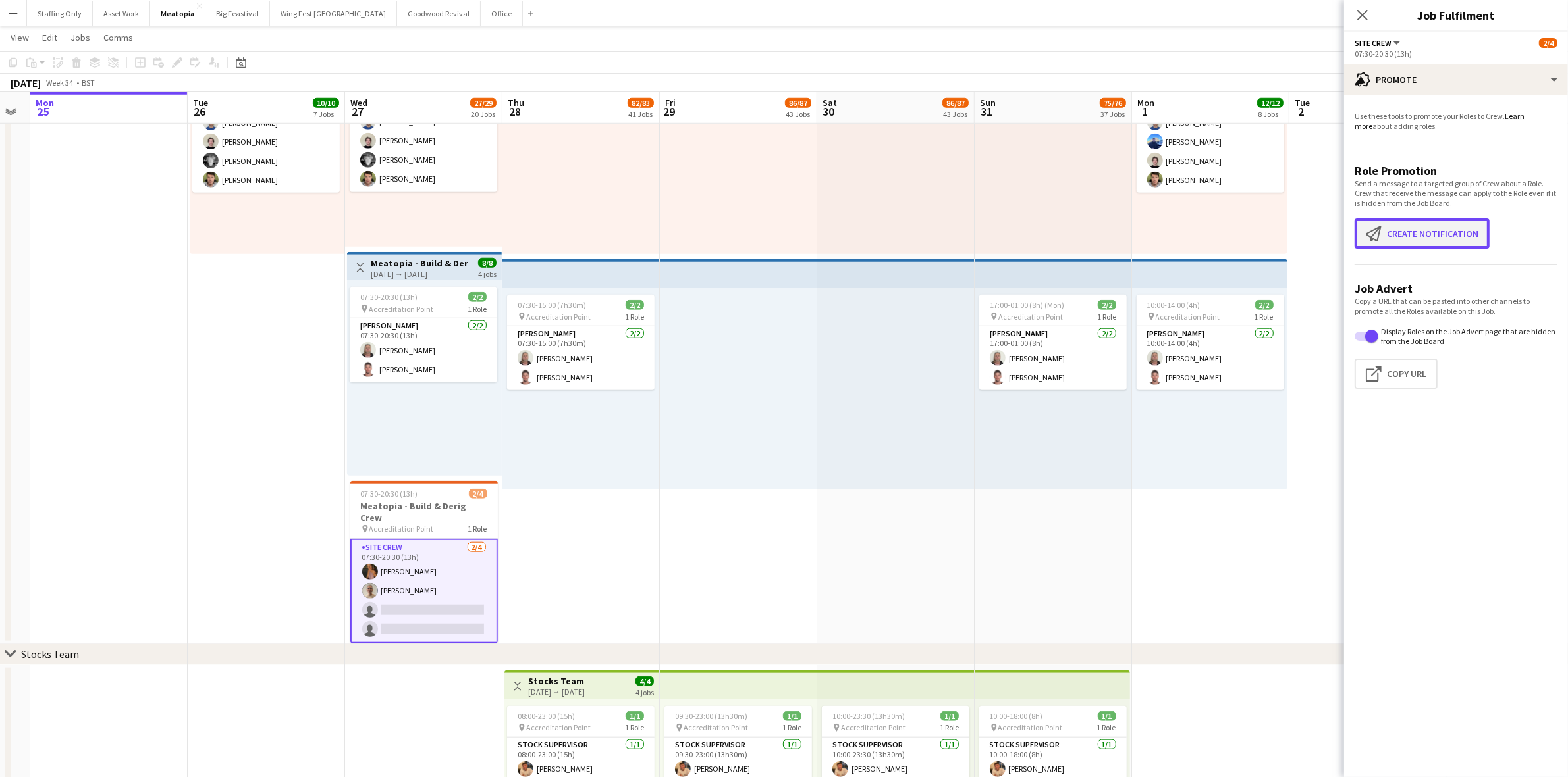
click at [1449, 235] on button "Create notification Create notification" at bounding box center [1422, 234] width 135 height 30
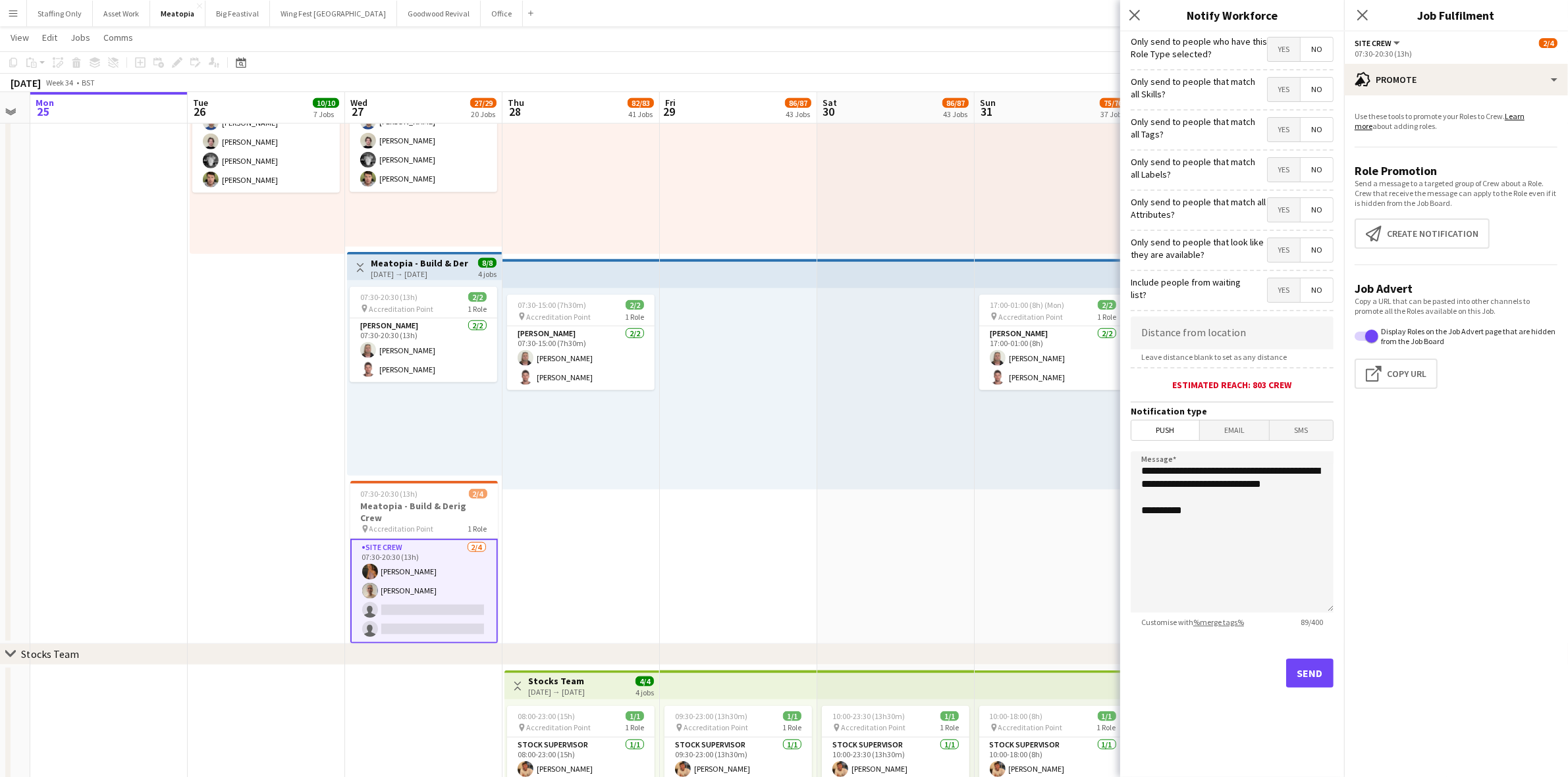
click at [1282, 290] on span "Yes" at bounding box center [1283, 290] width 33 height 24
click at [1274, 252] on span "Yes" at bounding box center [1283, 249] width 33 height 24
click at [1275, 217] on span "Yes" at bounding box center [1283, 210] width 33 height 24
click at [1284, 166] on span "Yes" at bounding box center [1283, 169] width 33 height 24
click at [1289, 132] on span "Yes" at bounding box center [1283, 129] width 33 height 24
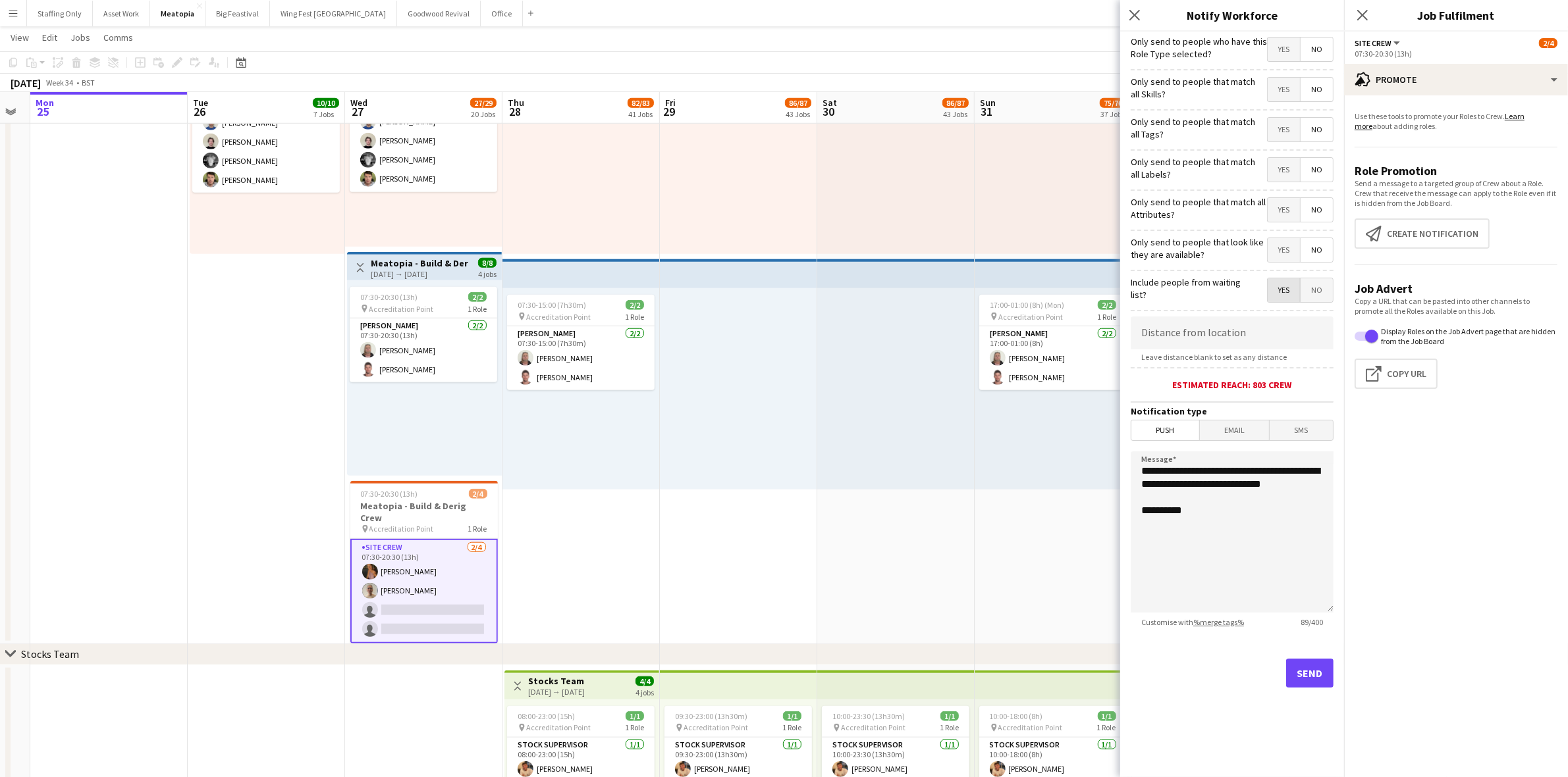
click at [1290, 96] on span "Yes" at bounding box center [1283, 89] width 33 height 24
click at [1291, 49] on span "Yes" at bounding box center [1283, 49] width 33 height 24
click at [1316, 49] on span "No" at bounding box center [1316, 49] width 33 height 24
click at [1321, 90] on span "No" at bounding box center [1316, 89] width 33 height 24
click at [1322, 130] on span "No" at bounding box center [1316, 129] width 33 height 24
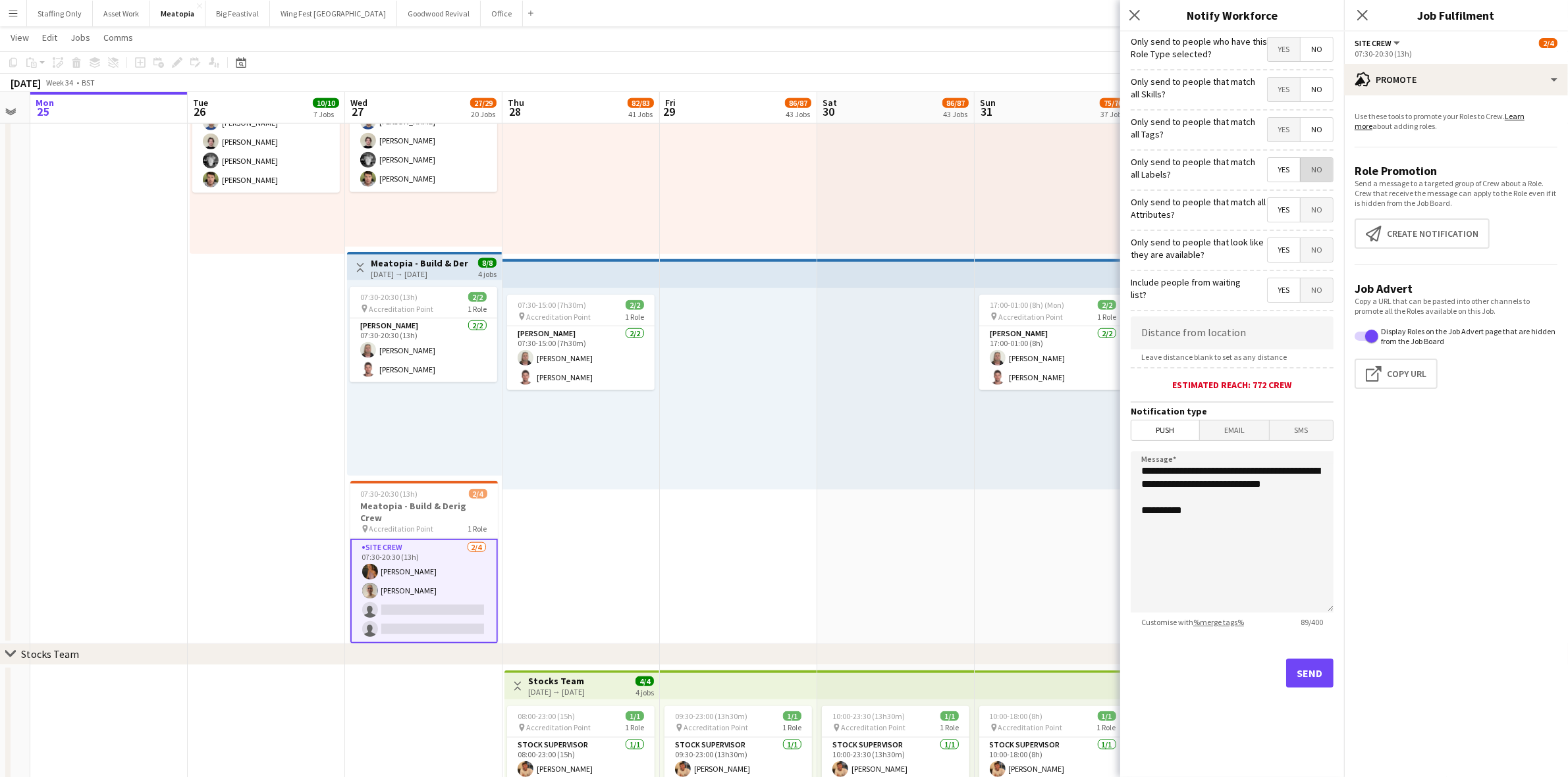
click at [1321, 168] on span "No" at bounding box center [1316, 169] width 33 height 24
click at [1319, 205] on span "No" at bounding box center [1316, 210] width 33 height 24
click at [1309, 254] on span "No" at bounding box center [1316, 249] width 33 height 24
click at [1285, 254] on span "Yes" at bounding box center [1283, 249] width 33 height 24
click at [1361, 18] on icon at bounding box center [1362, 15] width 12 height 12
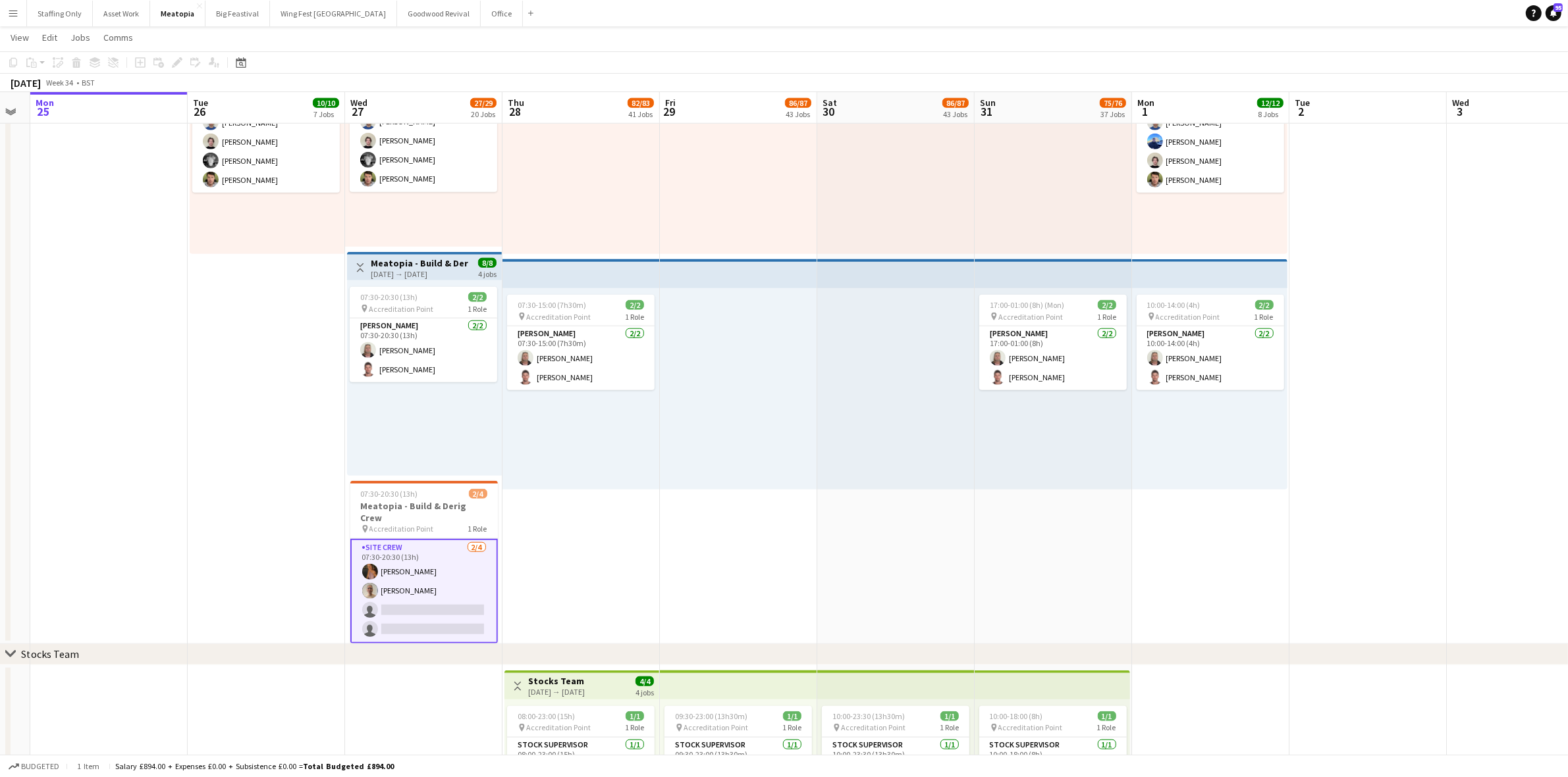
click at [1355, 453] on app-date-cell at bounding box center [1368, 331] width 157 height 626
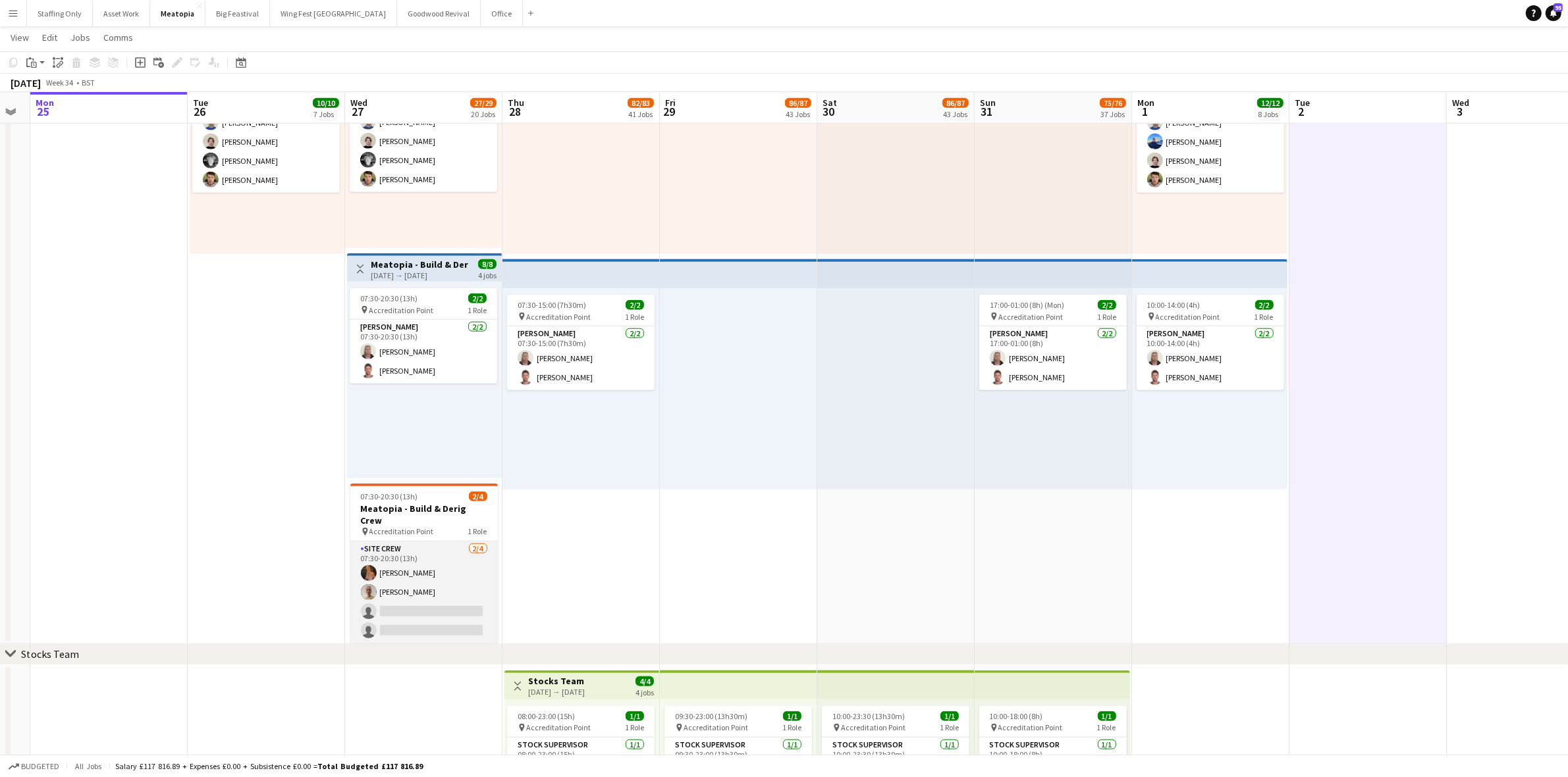
click at [441, 560] on app-card-role "Site Crew 2/4 07:30-20:30 (13h) Mimi Lambley Rose Thompson single-neutral-actio…" at bounding box center [424, 593] width 148 height 102
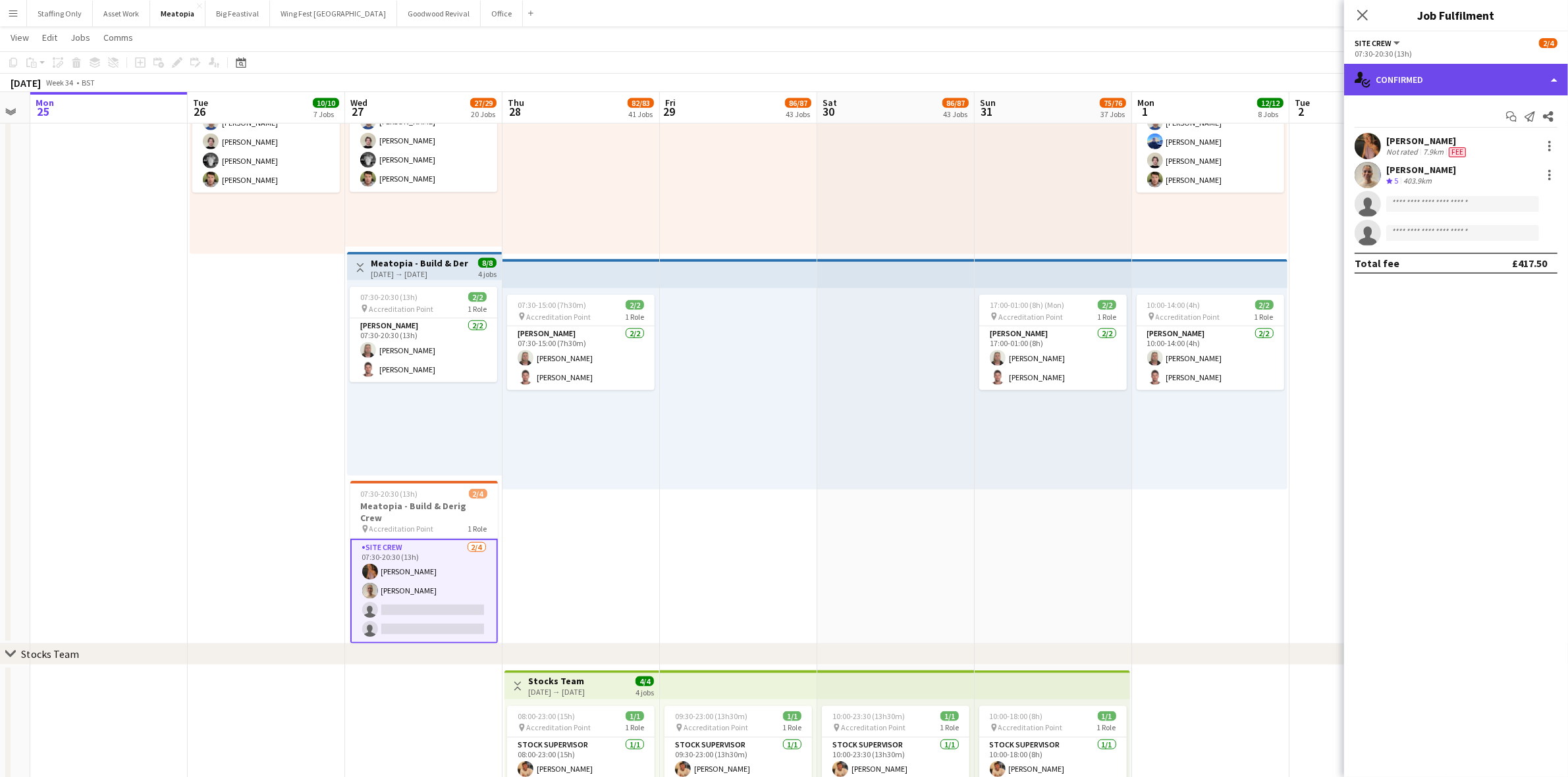
click at [1424, 83] on div "single-neutral-actions-check-2 Confirmed" at bounding box center [1456, 80] width 224 height 32
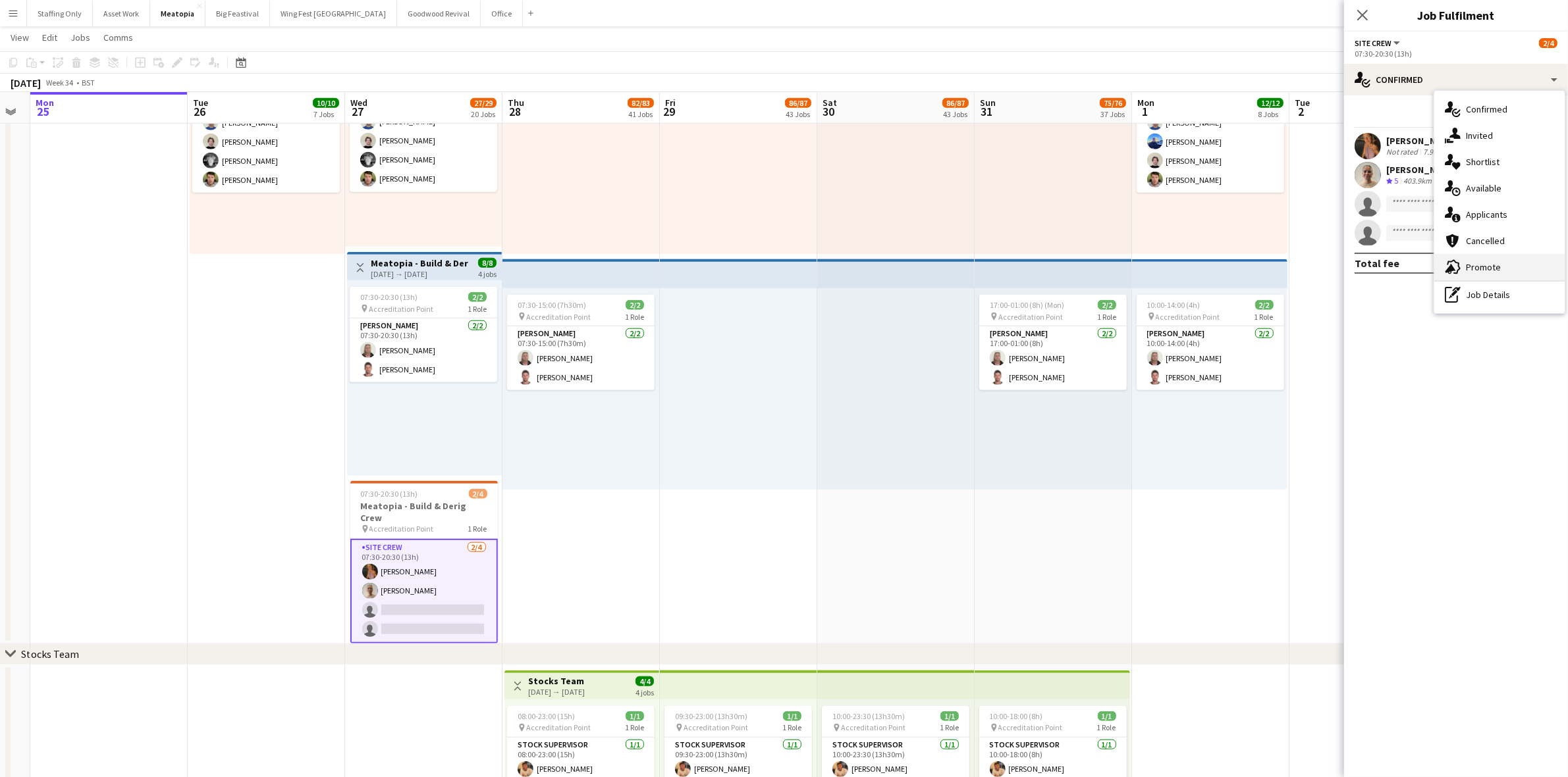
click at [1496, 270] on div "advertising-megaphone Promote" at bounding box center [1499, 267] width 130 height 26
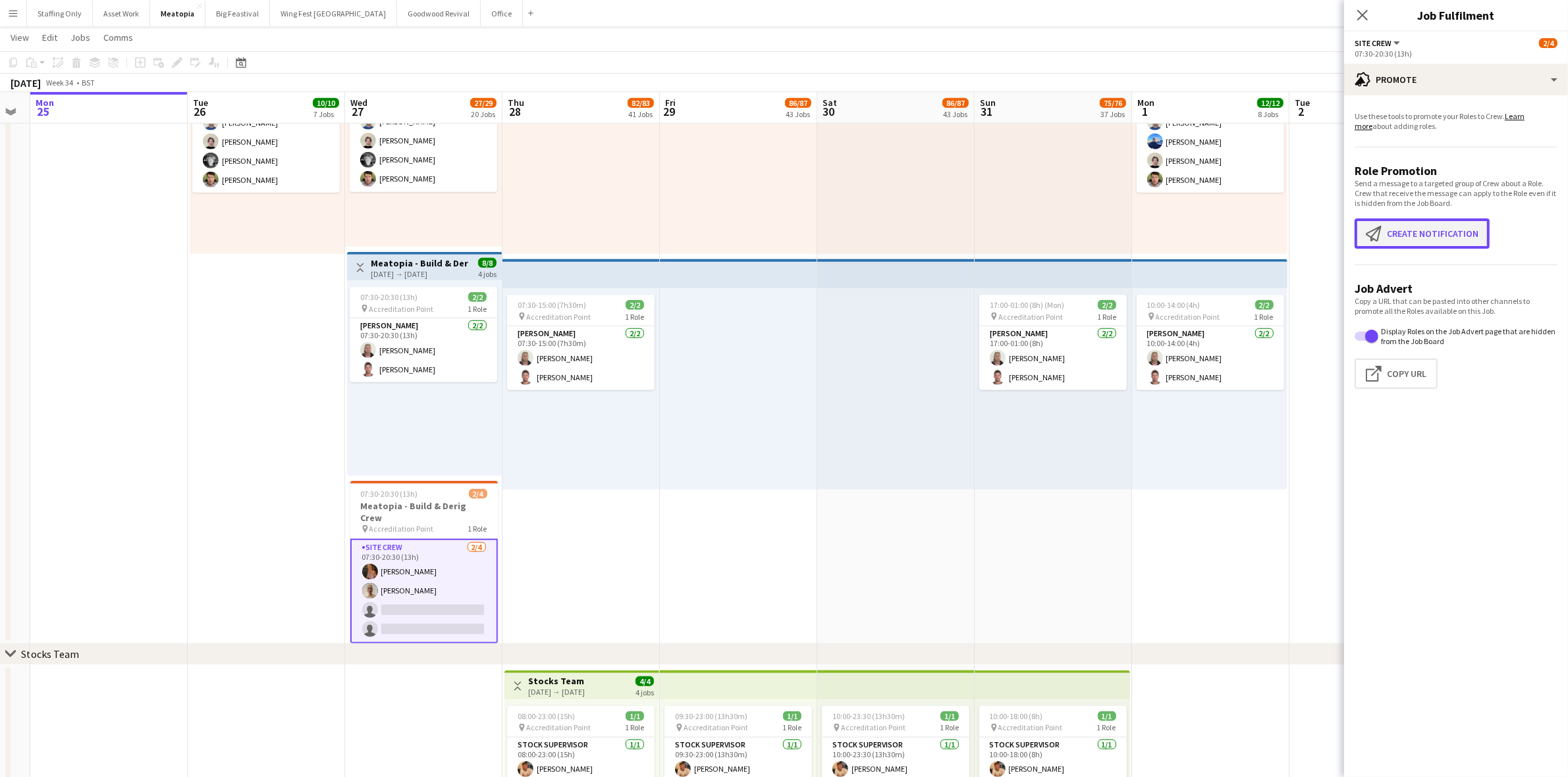
click at [1440, 232] on button "Create notification Create notification" at bounding box center [1422, 234] width 135 height 30
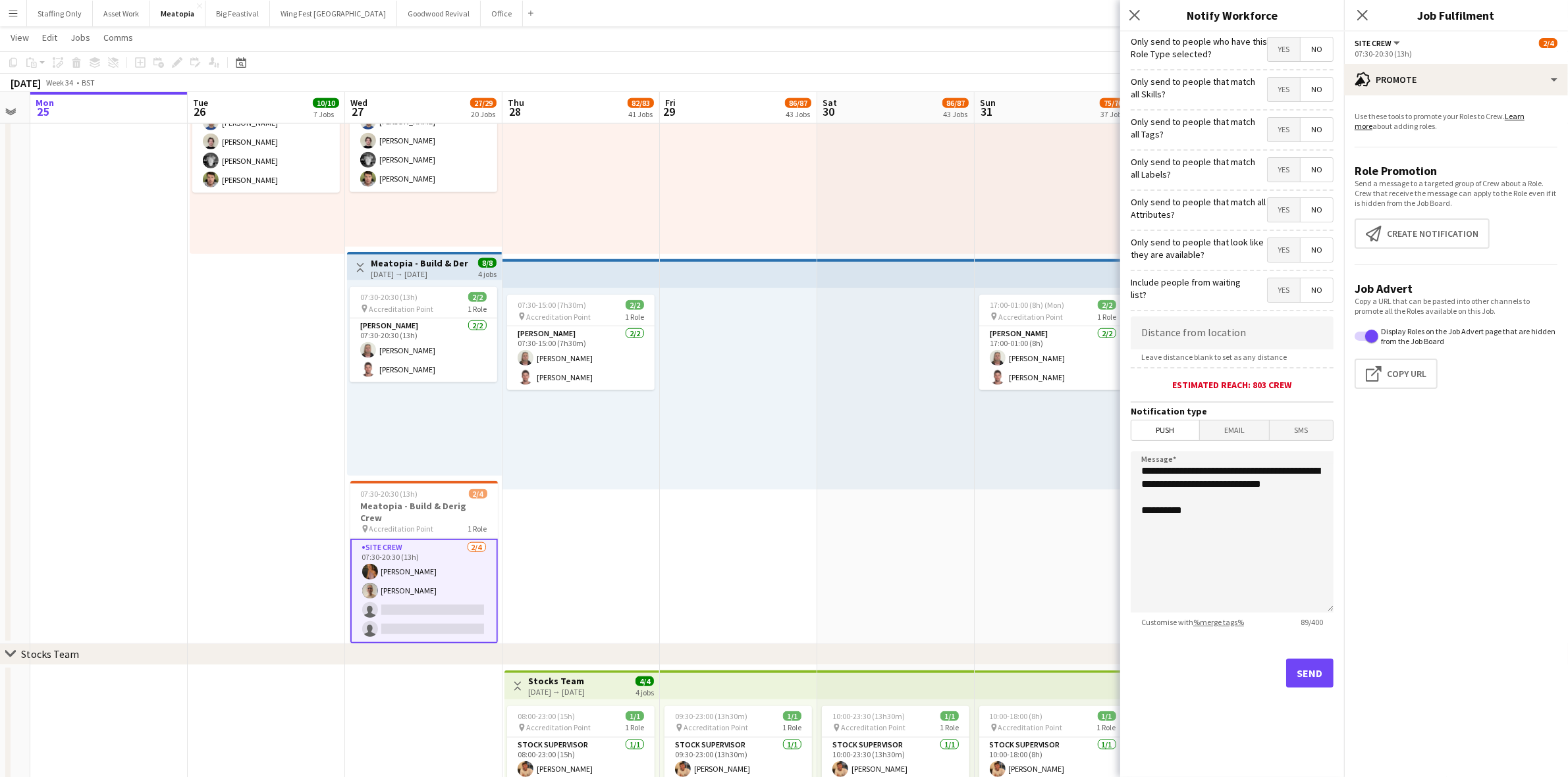
click at [1288, 248] on span "Yes" at bounding box center [1283, 249] width 33 height 24
click at [1317, 682] on button "Send" at bounding box center [1310, 673] width 47 height 29
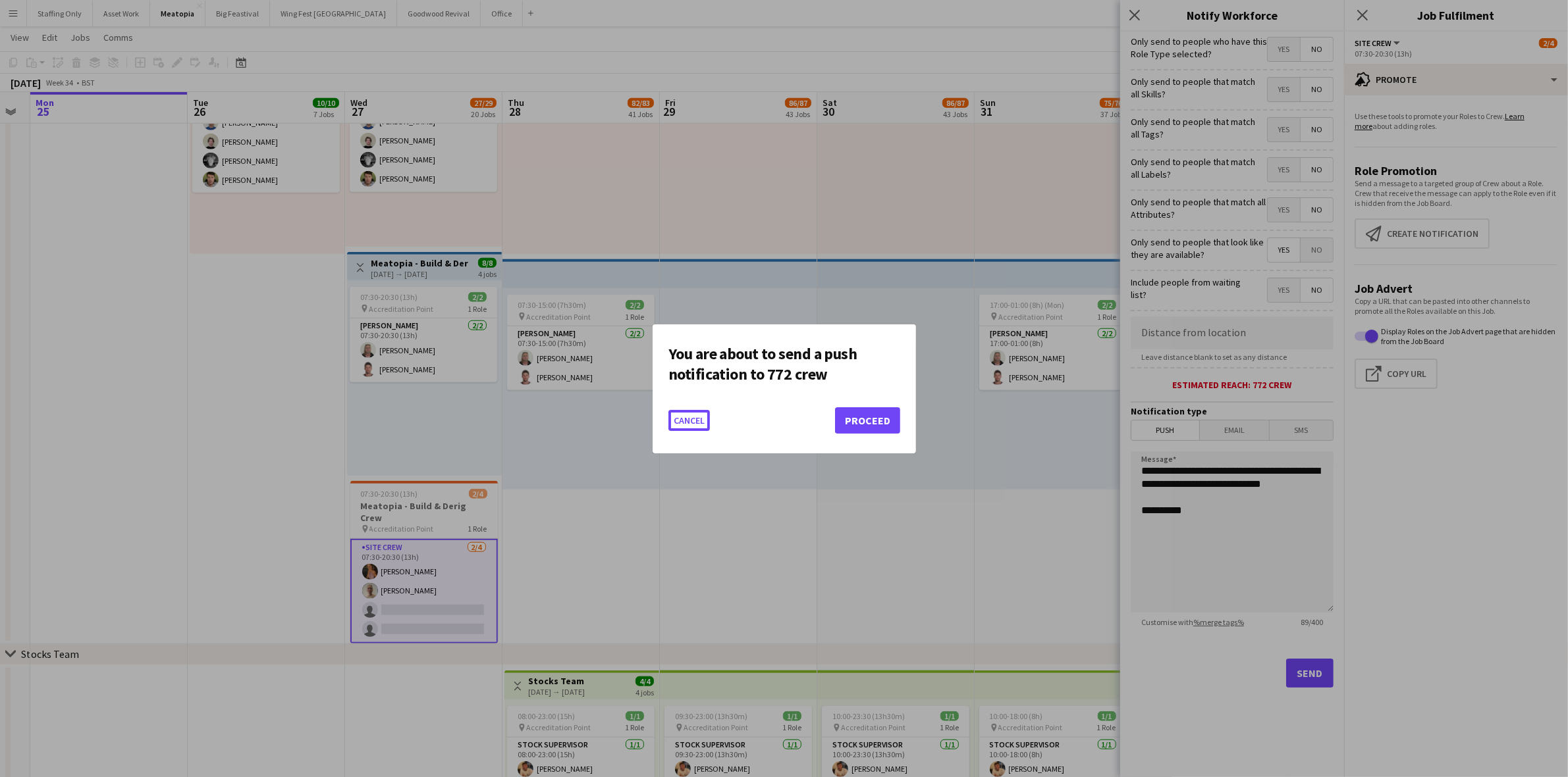
scroll to position [0, 0]
click at [890, 423] on button "Proceed" at bounding box center [867, 421] width 65 height 26
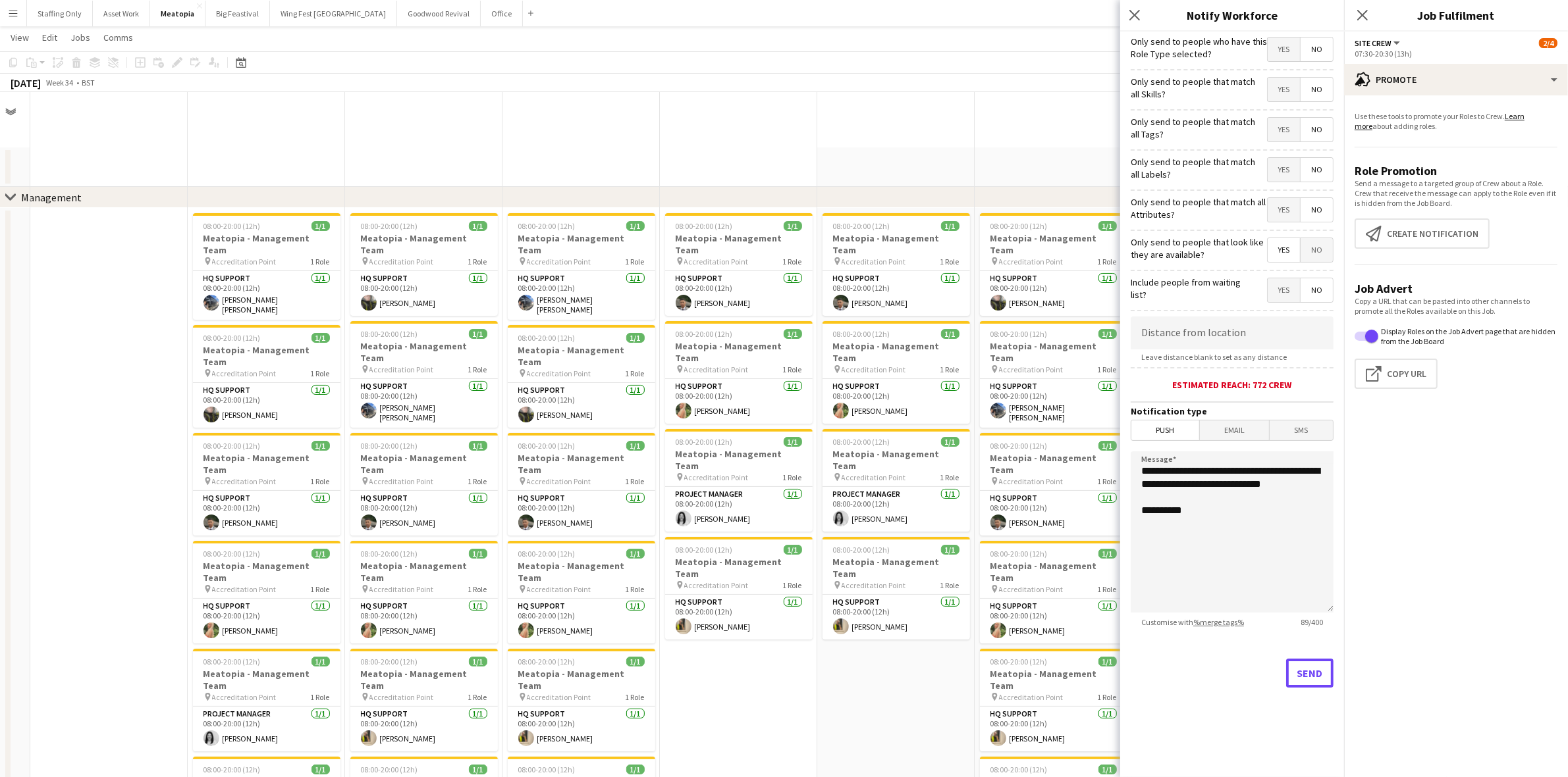
scroll to position [1399, 0]
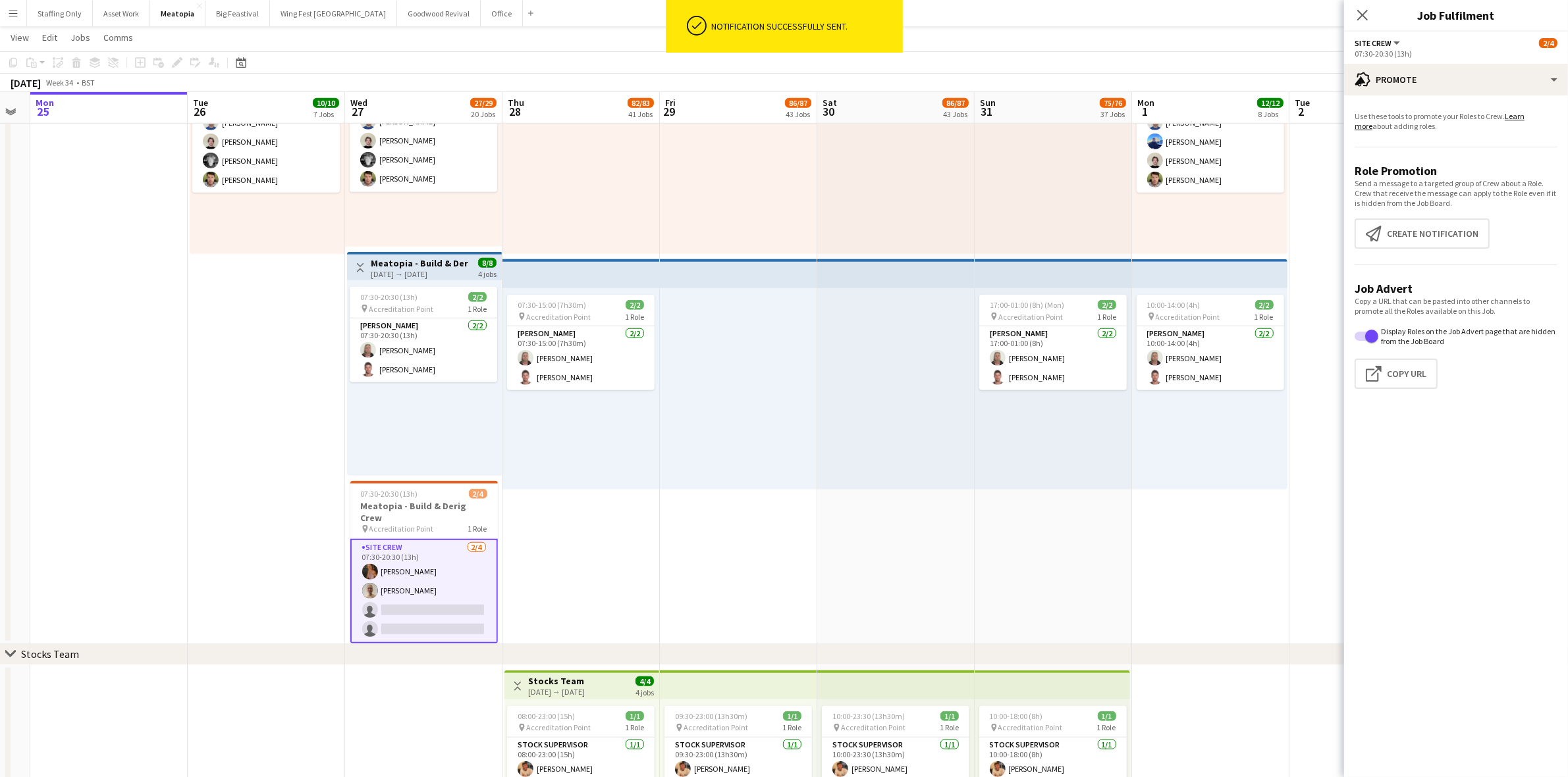
click at [840, 551] on app-date-cell at bounding box center [895, 331] width 157 height 626
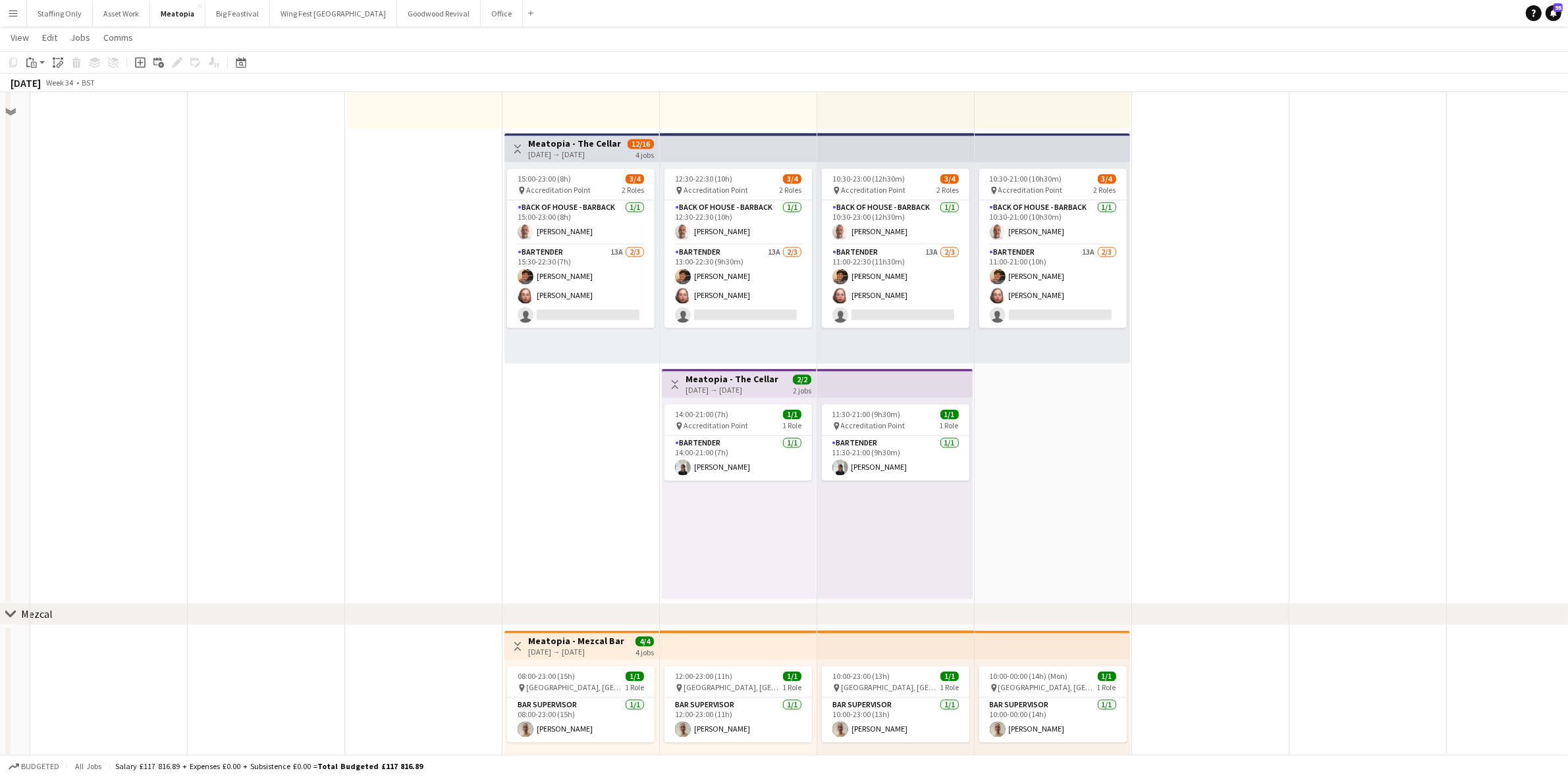
scroll to position [9343, 0]
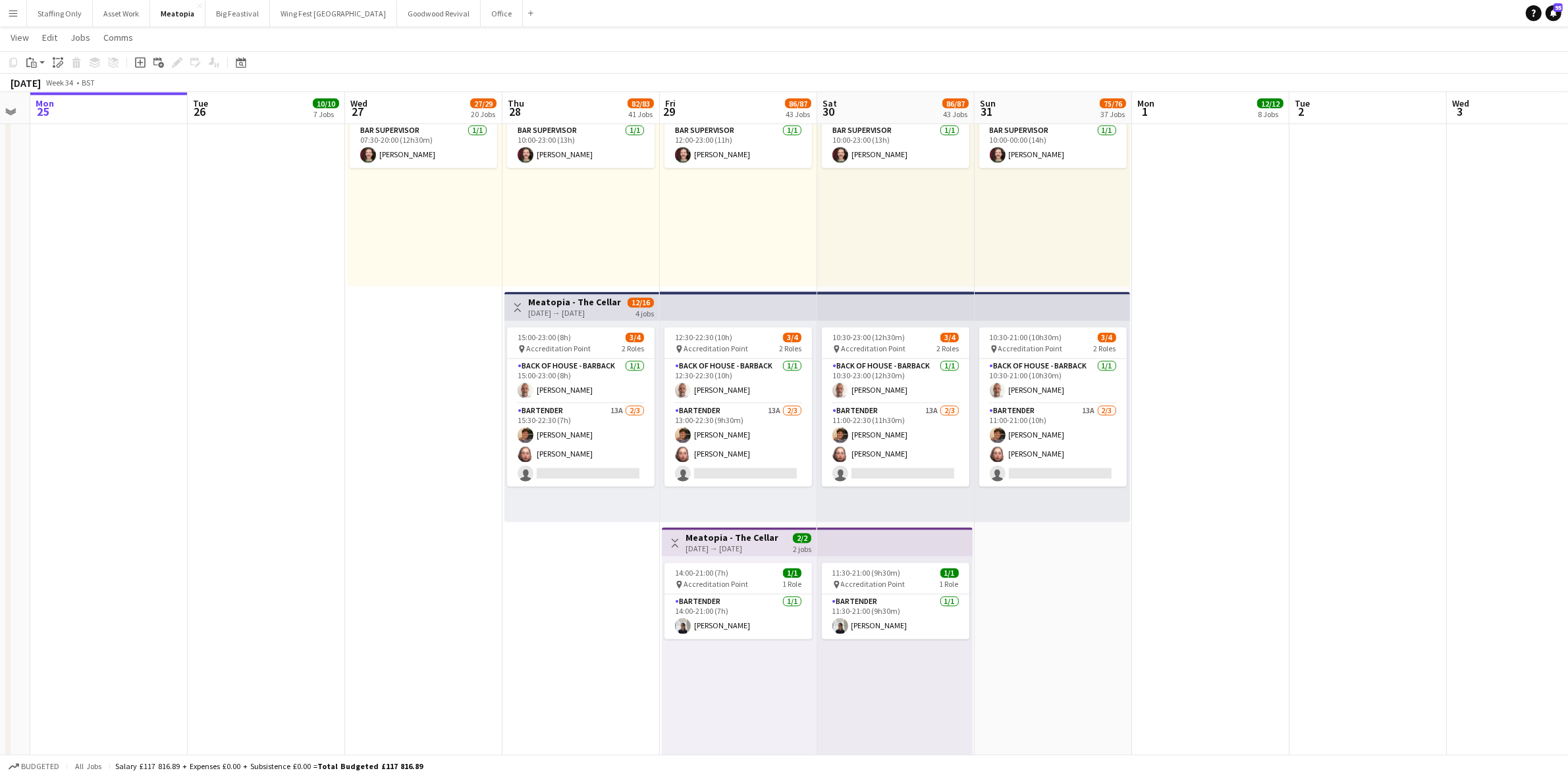
drag, startPoint x: 556, startPoint y: 304, endPoint x: 535, endPoint y: 282, distance: 30.4
click at [556, 304] on h3 "Meatopia - The Cellar" at bounding box center [574, 302] width 93 height 11
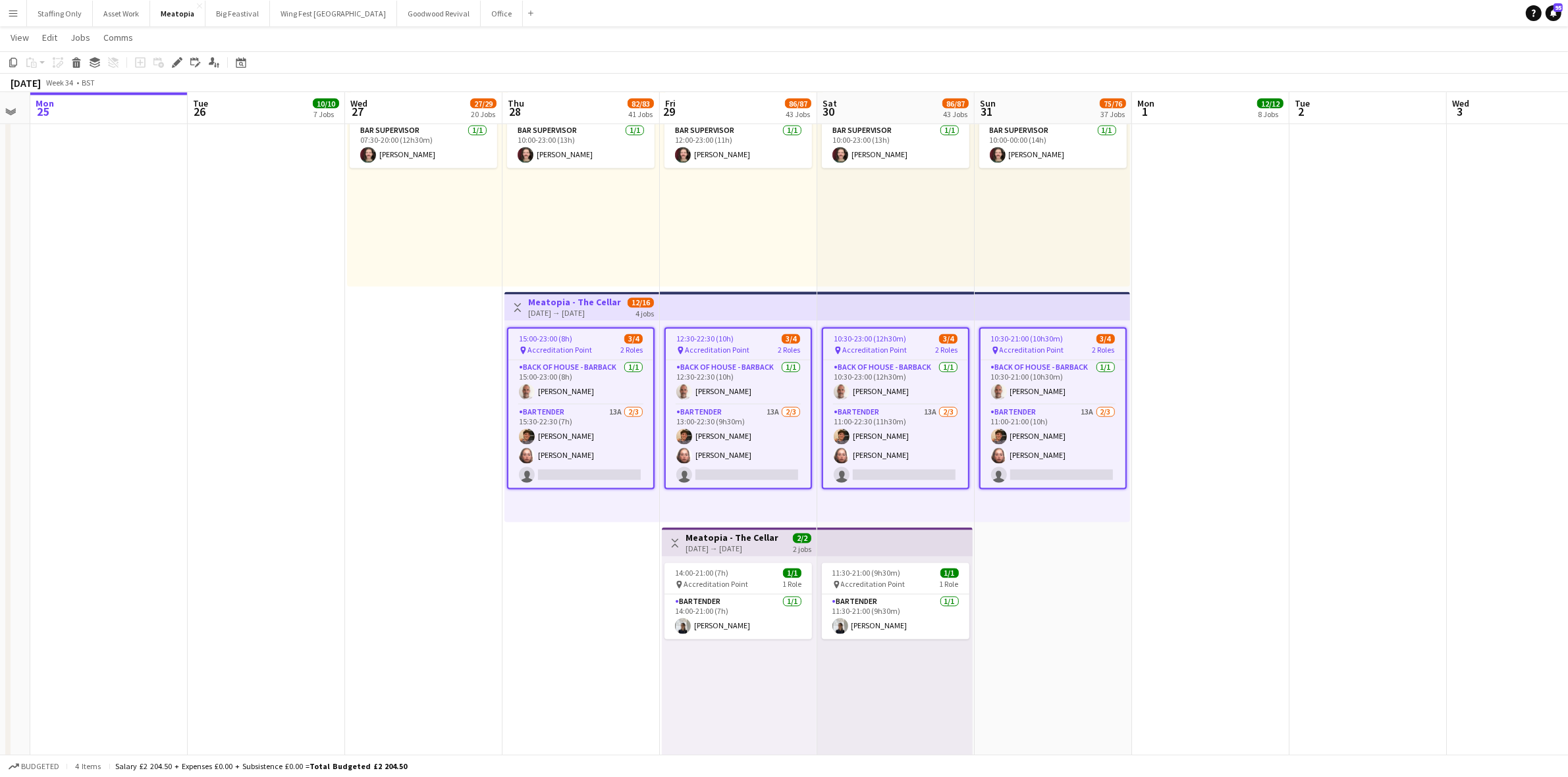
click at [178, 57] on icon "Edit" at bounding box center [177, 62] width 11 height 11
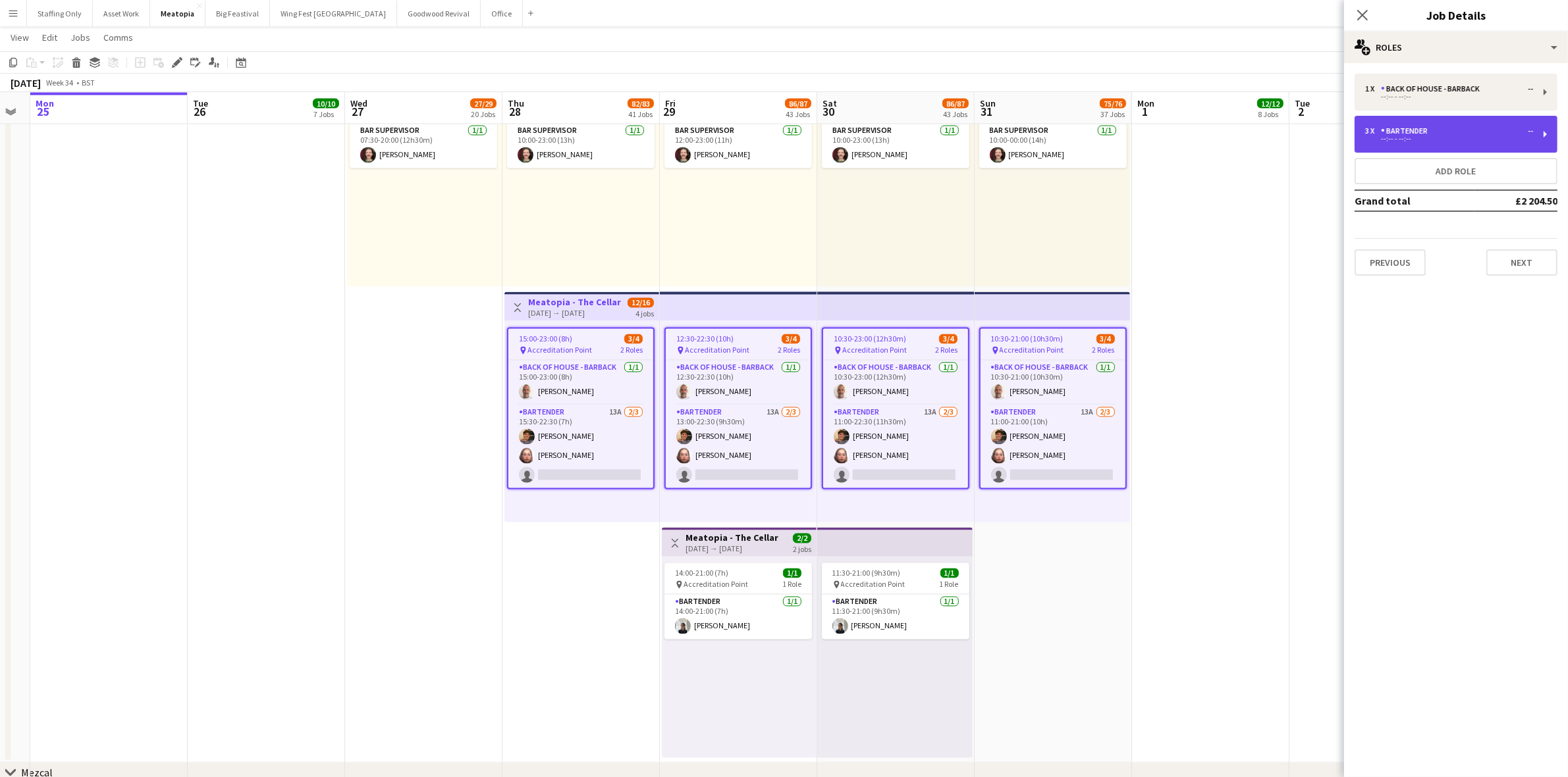
click at [1463, 141] on div "--:-- - --:--" at bounding box center [1449, 138] width 168 height 6
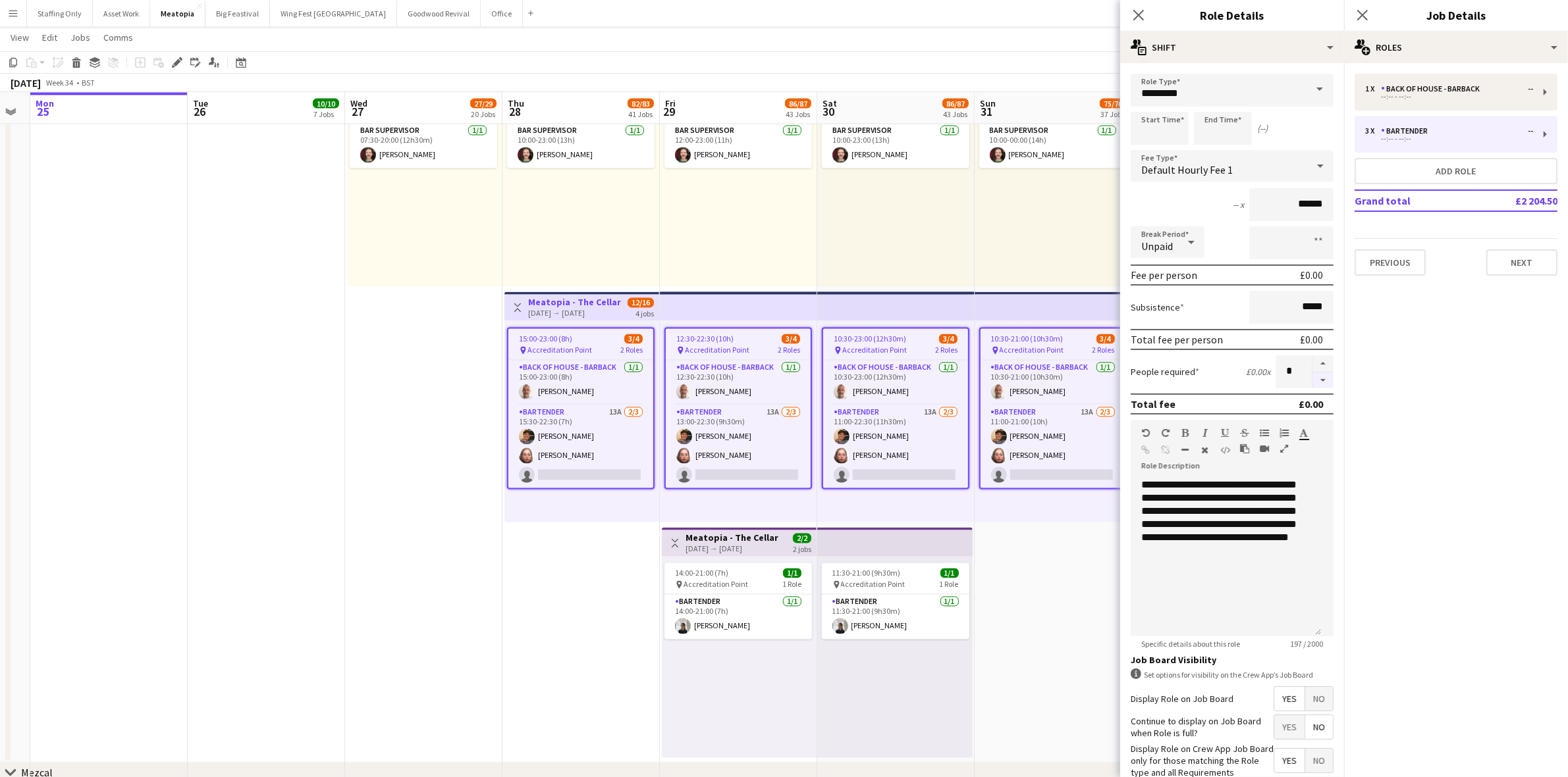
click at [1317, 378] on button "button" at bounding box center [1323, 380] width 21 height 17
type input "*"
click at [1366, 14] on icon "Close pop-in" at bounding box center [1362, 15] width 11 height 11
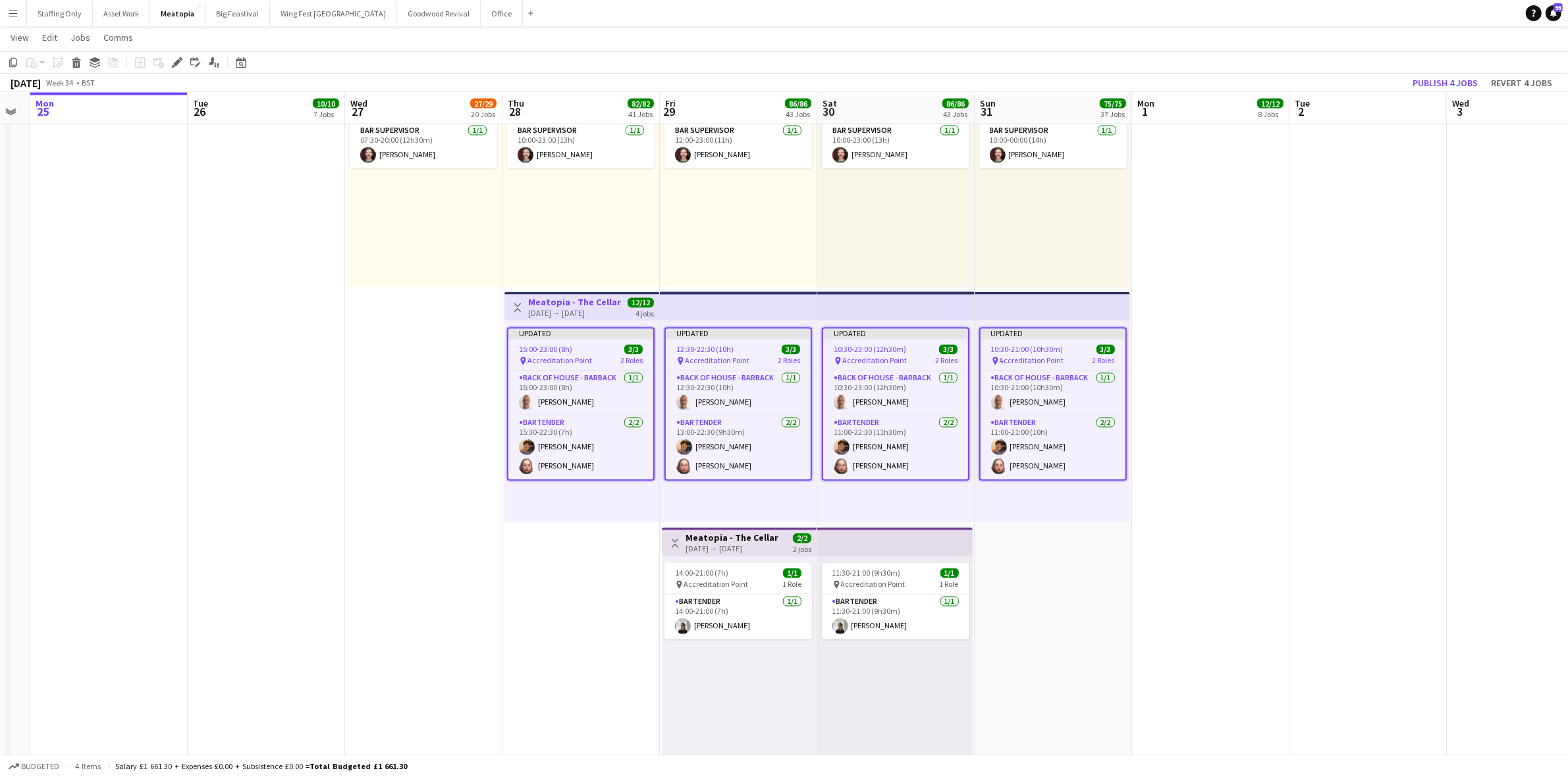
click at [1337, 291] on app-date-cell at bounding box center [1368, 406] width 157 height 712
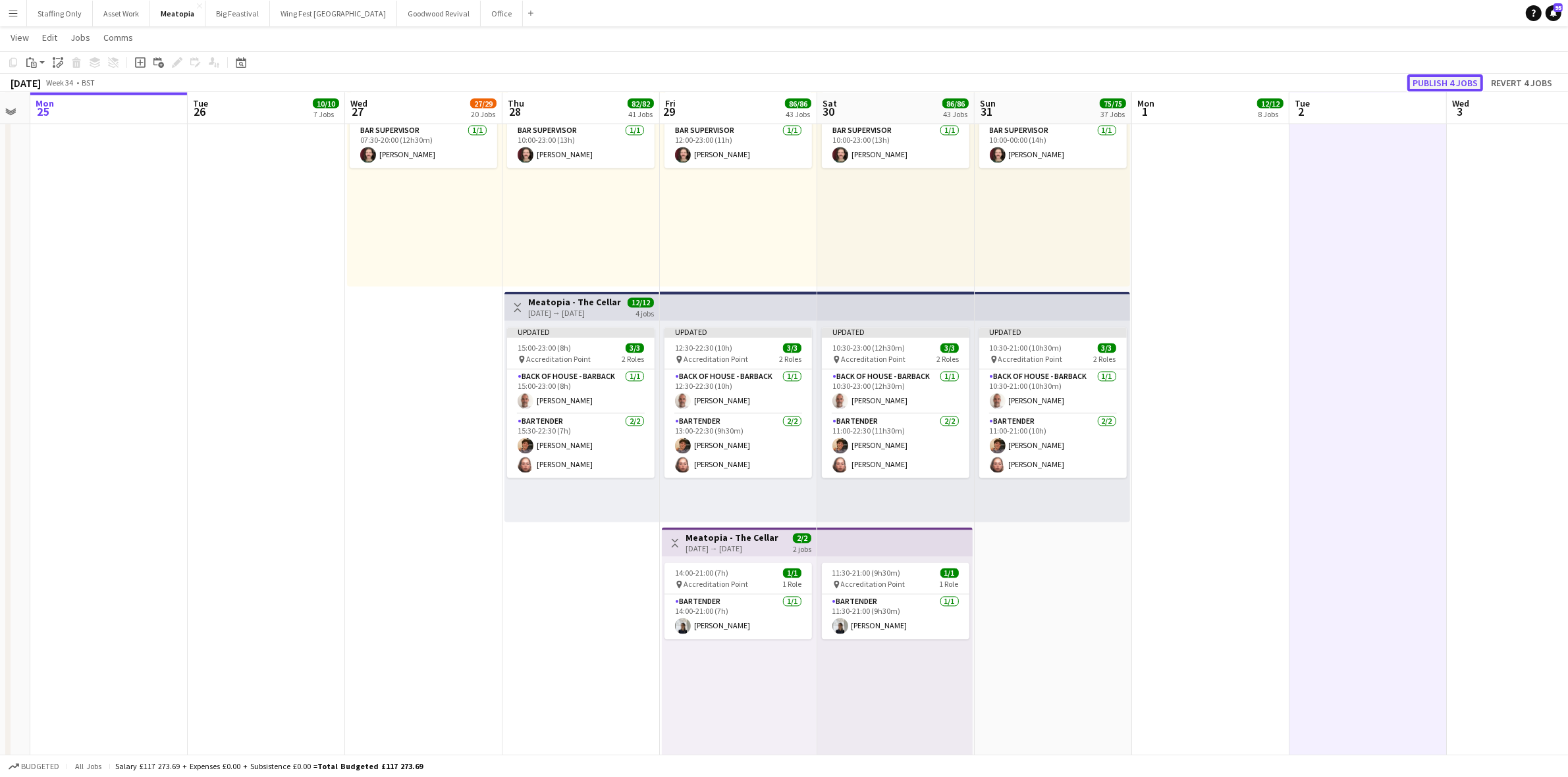
click at [1462, 76] on button "Publish 4 jobs" at bounding box center [1445, 83] width 76 height 17
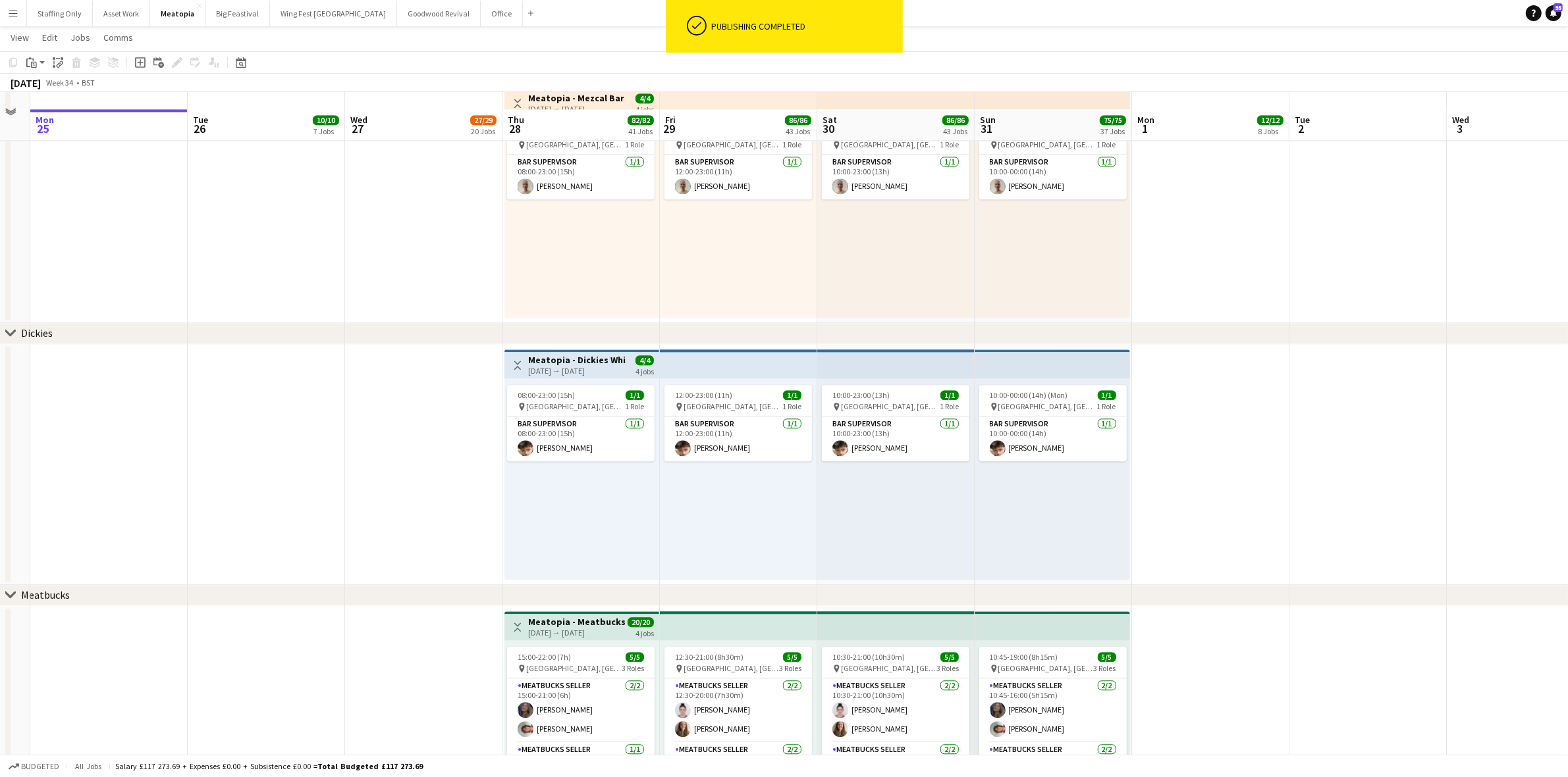
scroll to position [10044, 0]
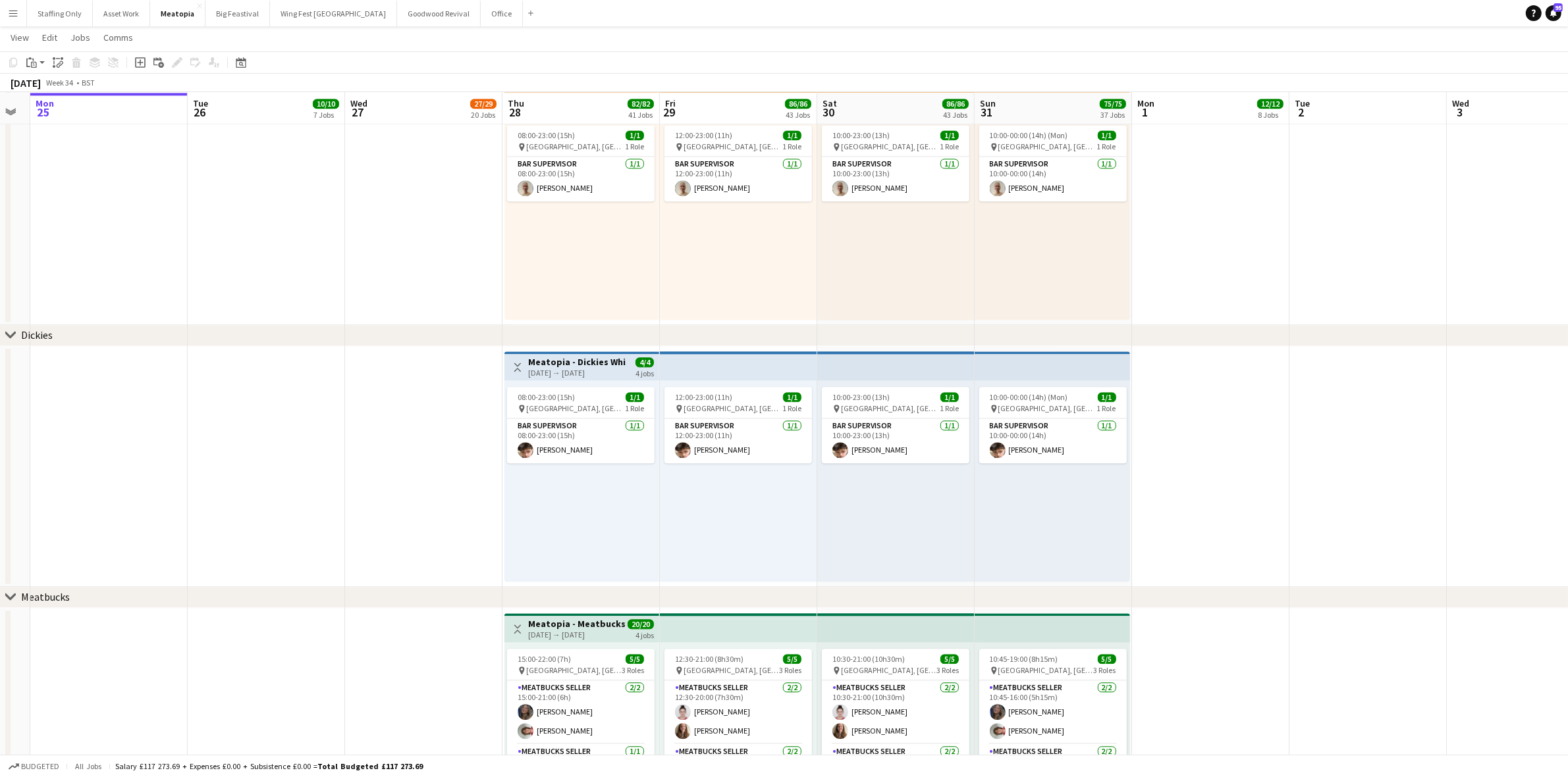
click at [17, 19] on button "Menu" at bounding box center [13, 13] width 26 height 26
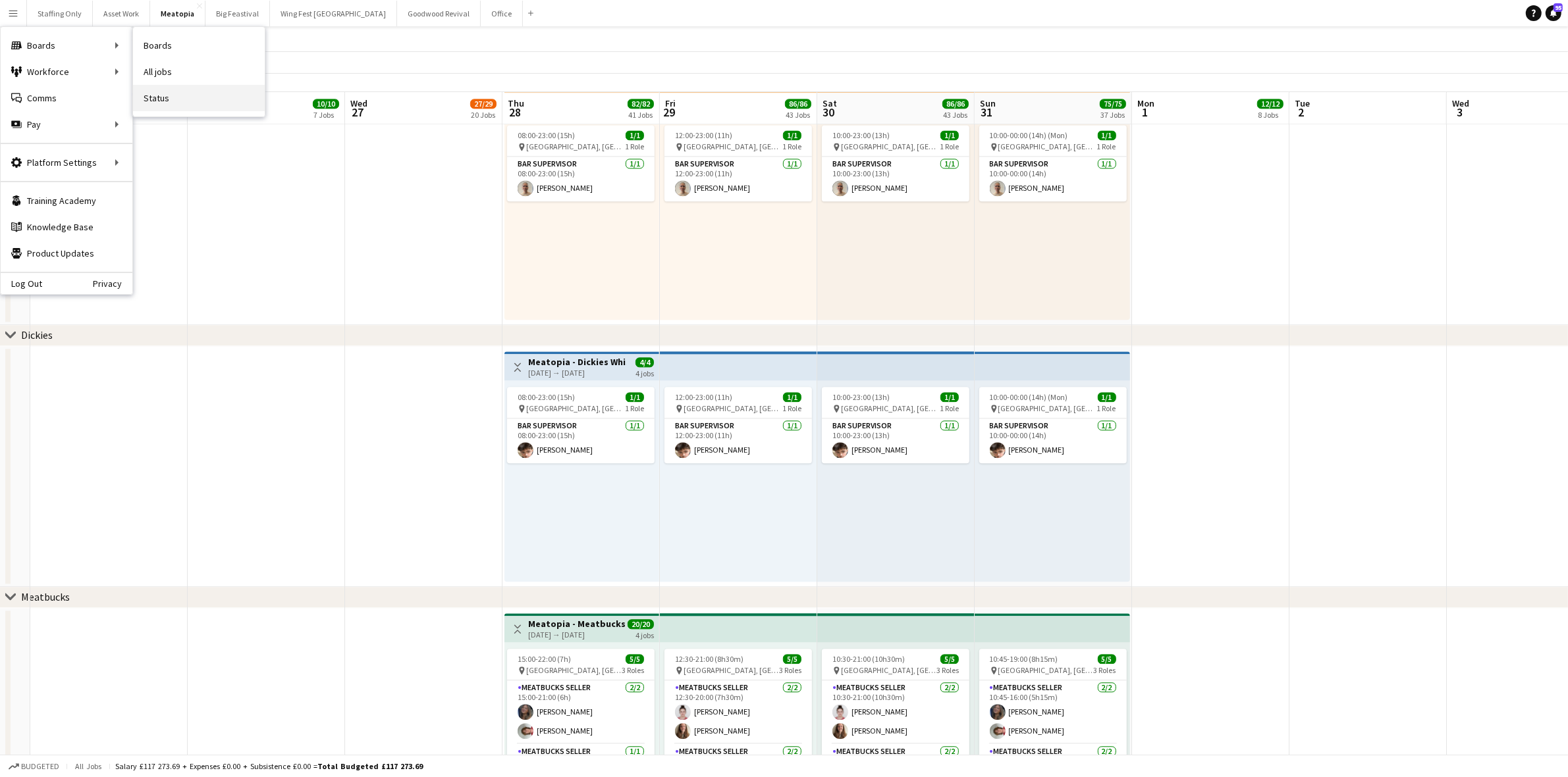
click at [166, 97] on link "Status" at bounding box center [199, 98] width 132 height 26
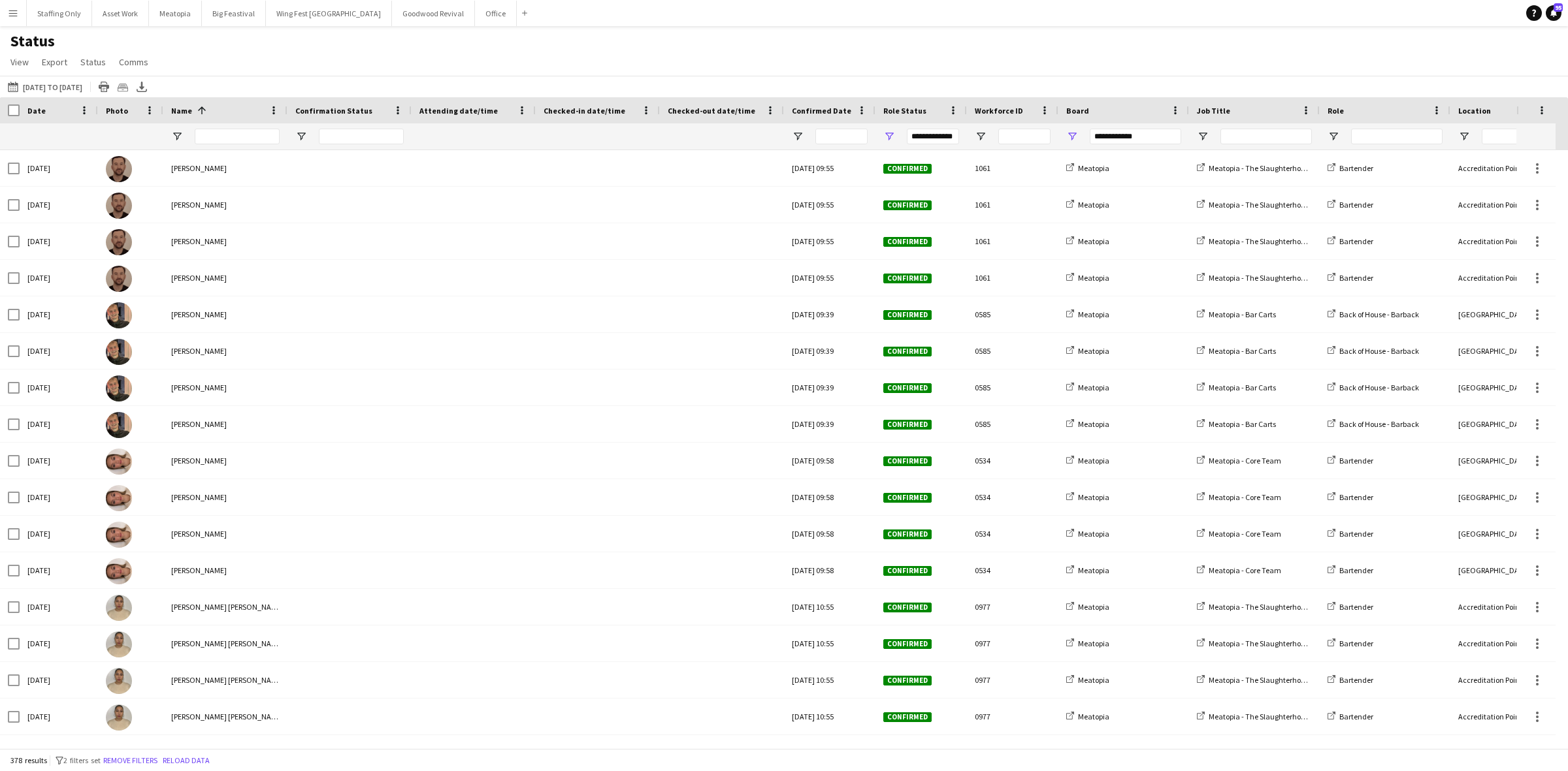
click at [72, 87] on button "25-08-2025 to 31-08-2025 26-08-2025 to 02-09-2025" at bounding box center [44, 87] width 79 height 16
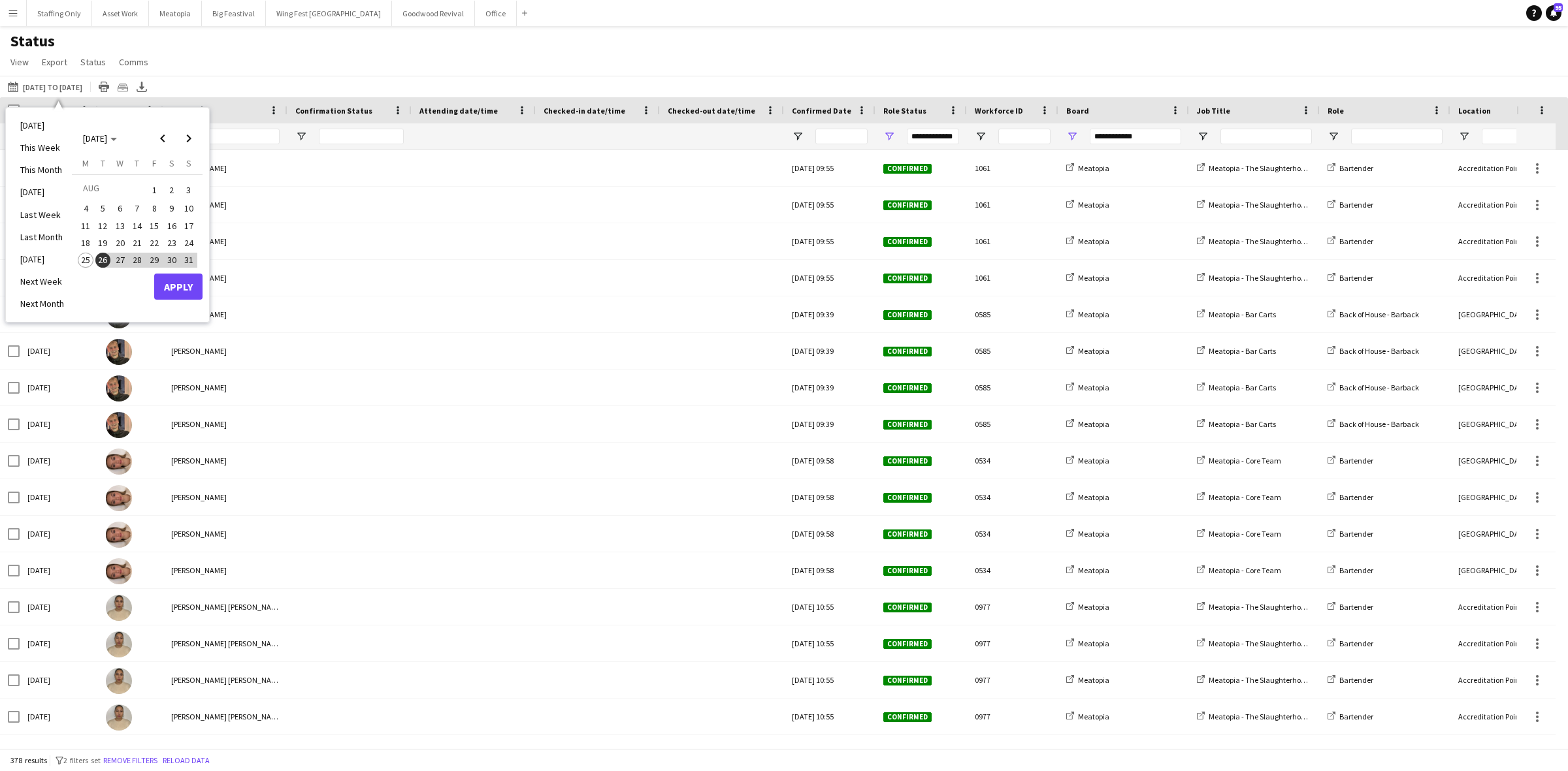
click at [138, 260] on span "28" at bounding box center [137, 260] width 16 height 16
click at [178, 283] on button "Apply" at bounding box center [178, 287] width 48 height 26
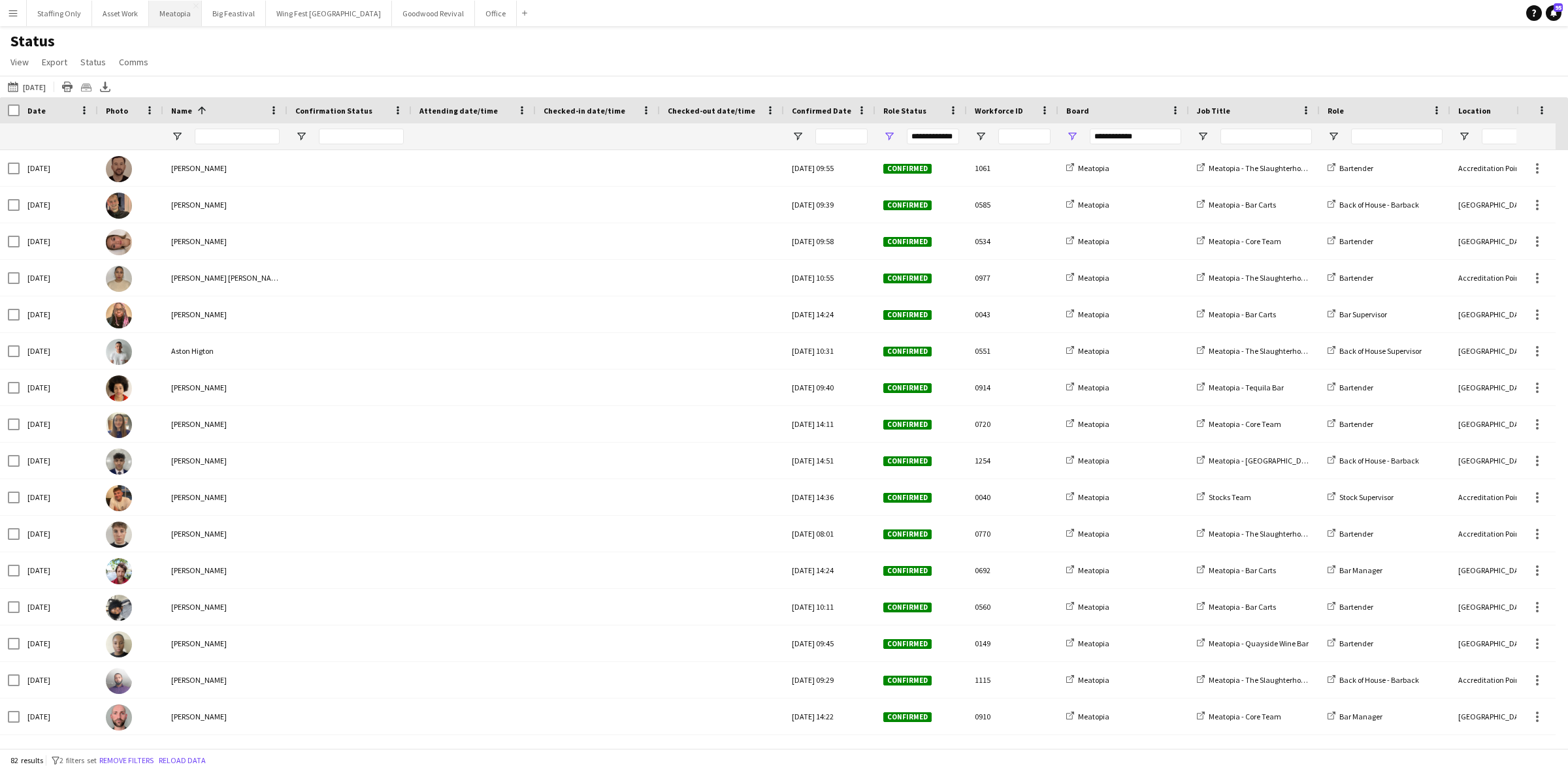
click at [174, 17] on button "Meatopia Close" at bounding box center [175, 13] width 53 height 25
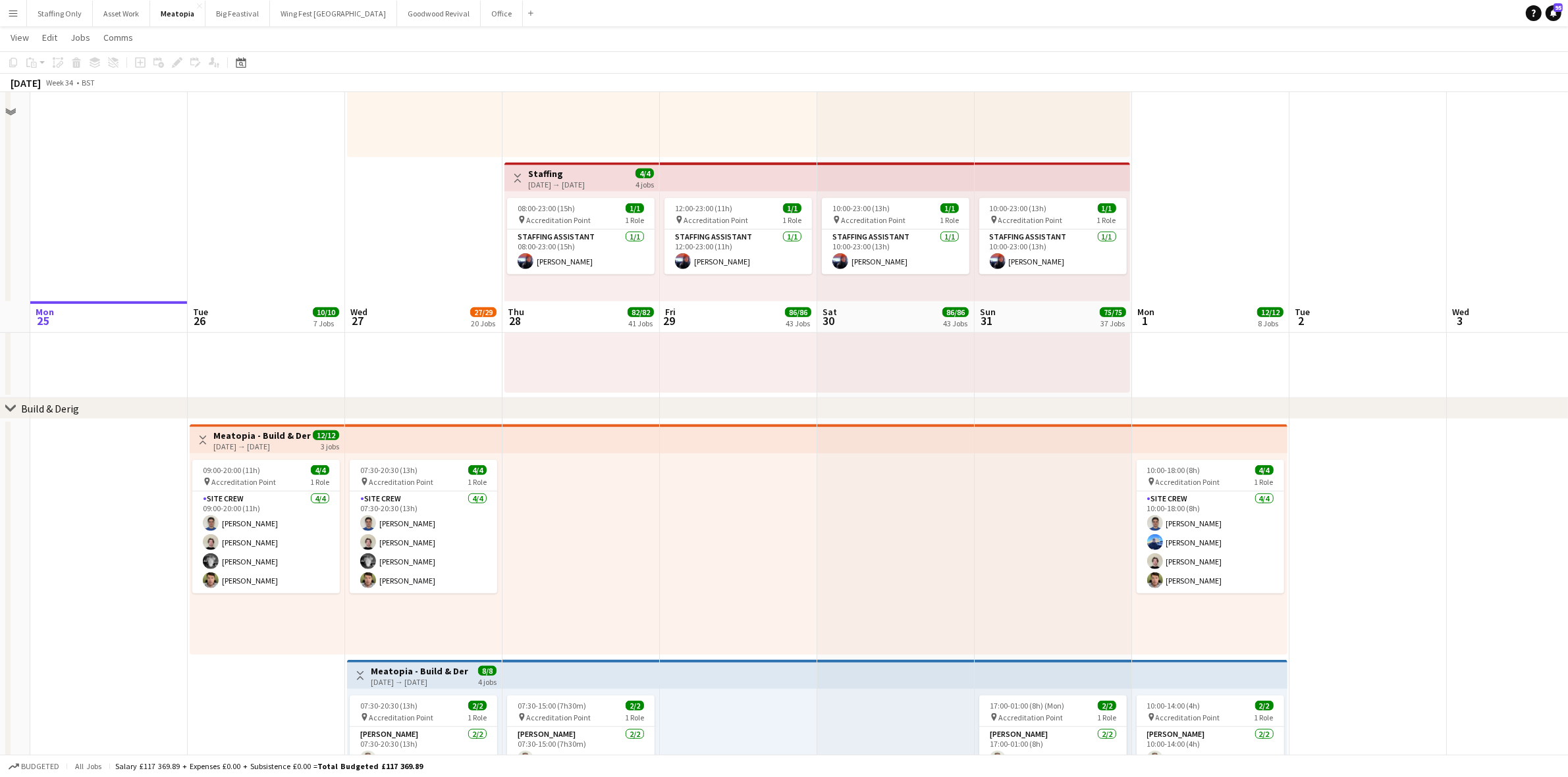
scroll to position [1399, 0]
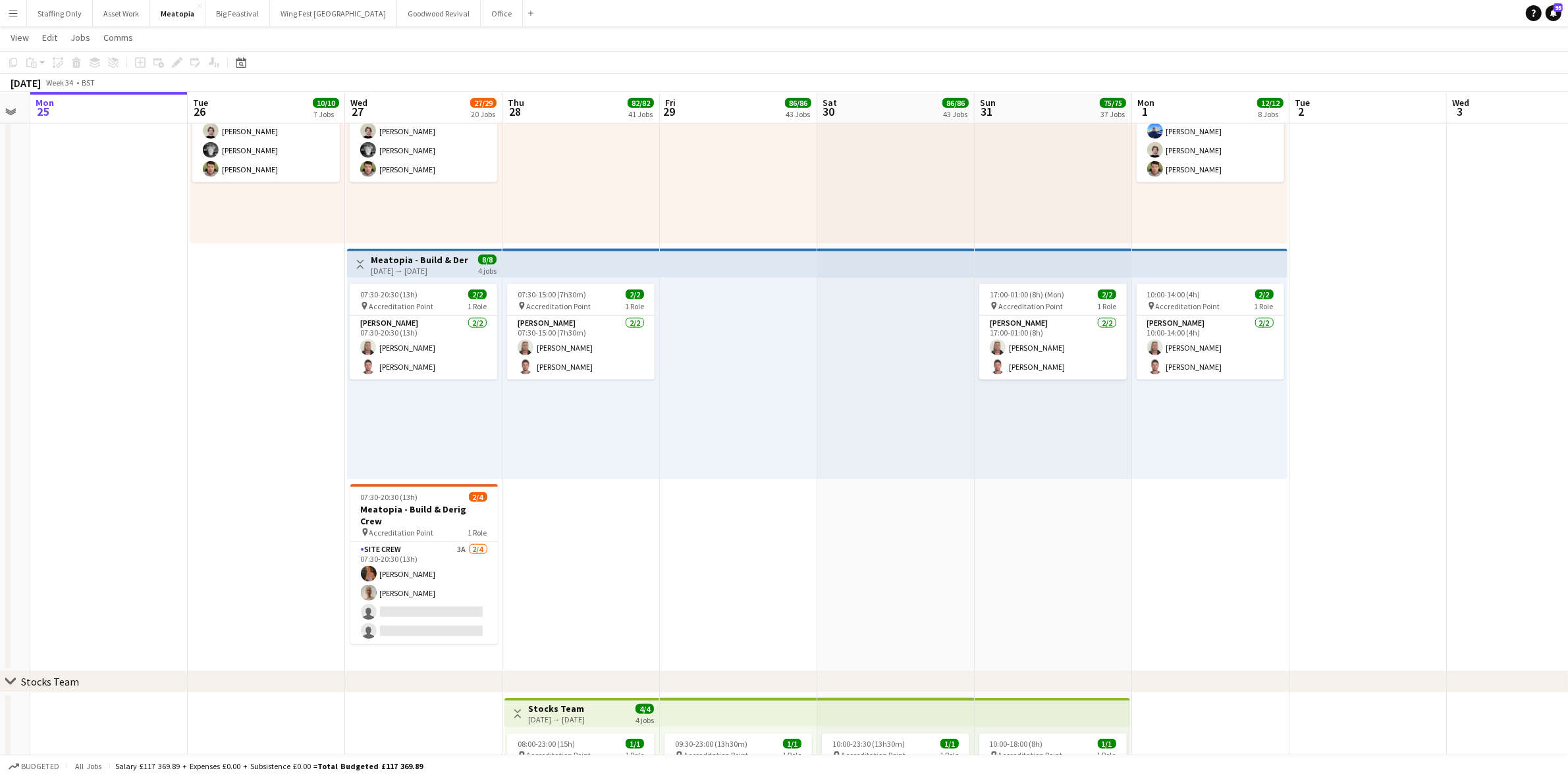
click at [415, 556] on app-card-role "Site Crew 3A 2/4 07:30-20:30 (13h) Mimi Lambley Rose Thompson single-neutral-ac…" at bounding box center [424, 594] width 148 height 102
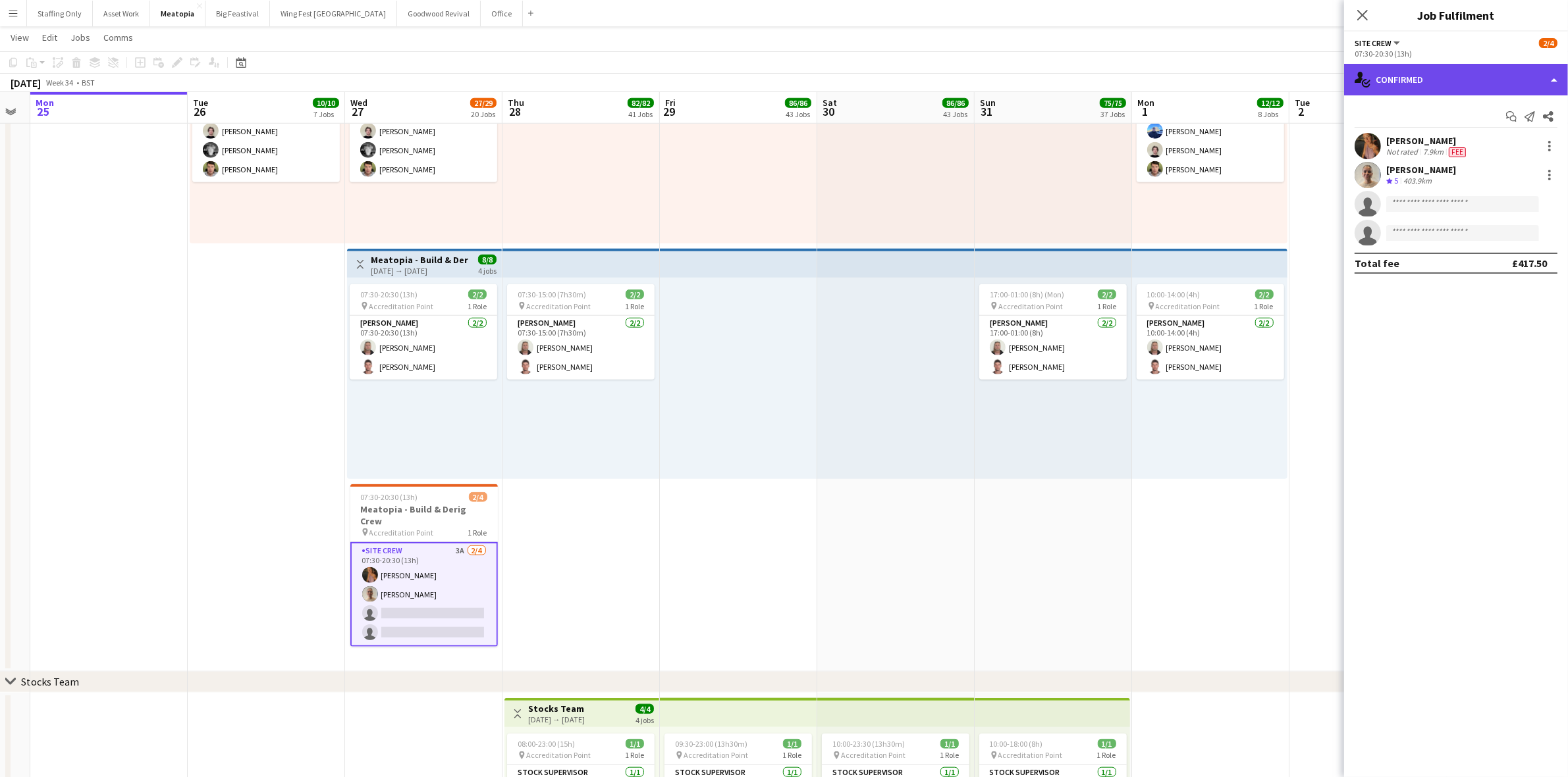
click at [1378, 88] on div "single-neutral-actions-check-2 Confirmed" at bounding box center [1456, 80] width 224 height 32
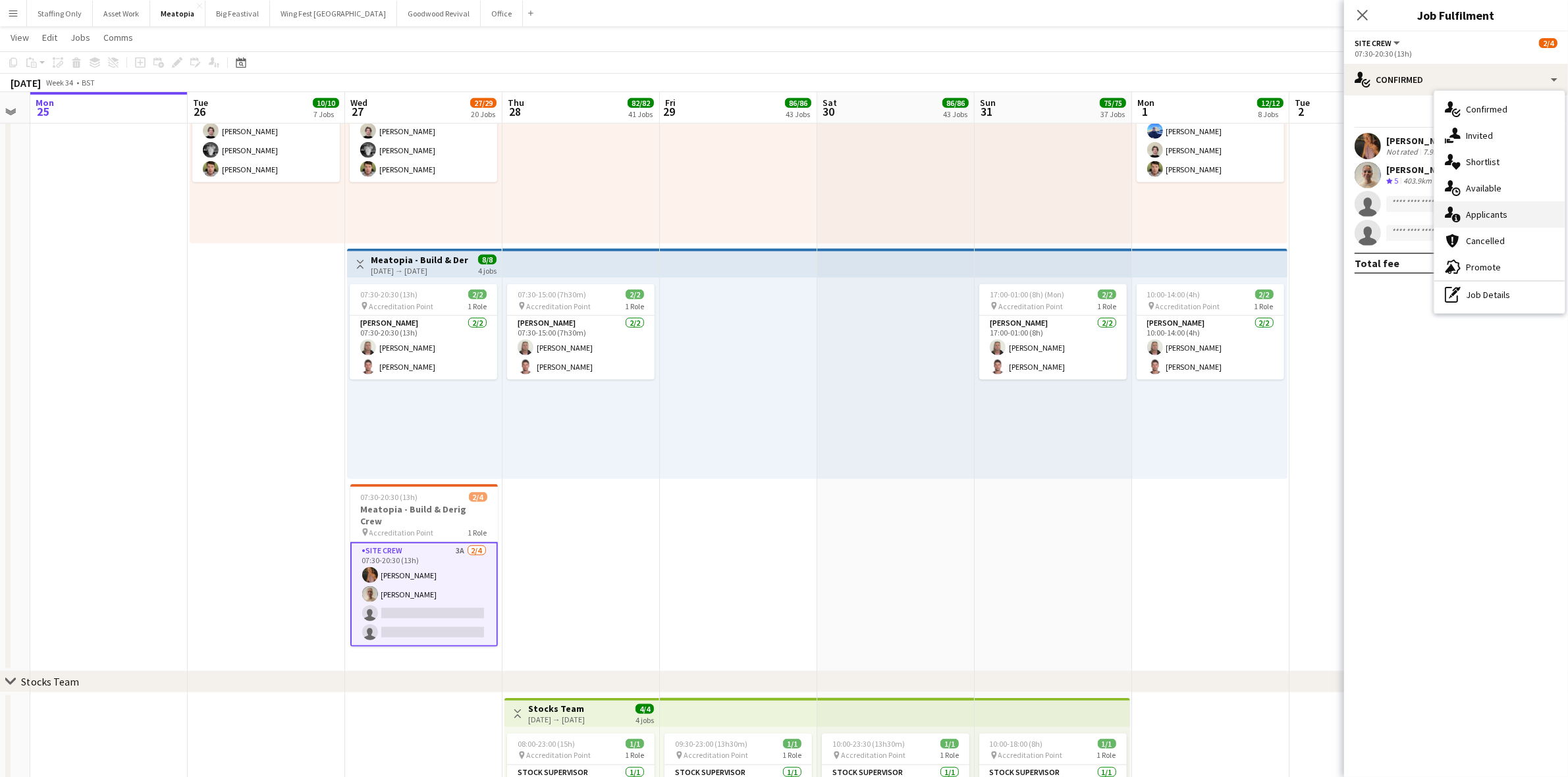
click at [1490, 219] on div "single-neutral-actions-information Applicants" at bounding box center [1499, 214] width 130 height 26
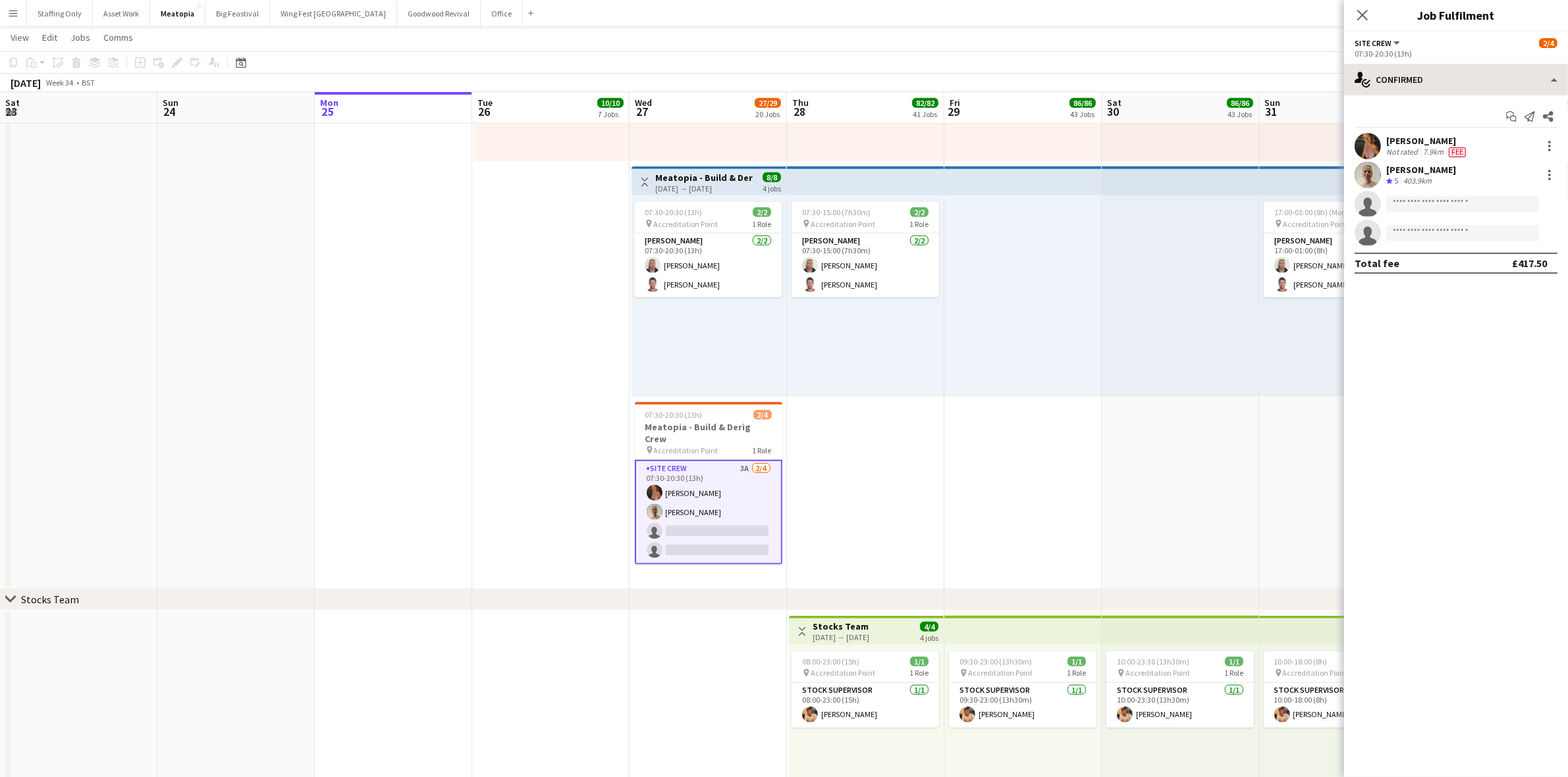
scroll to position [0, 285]
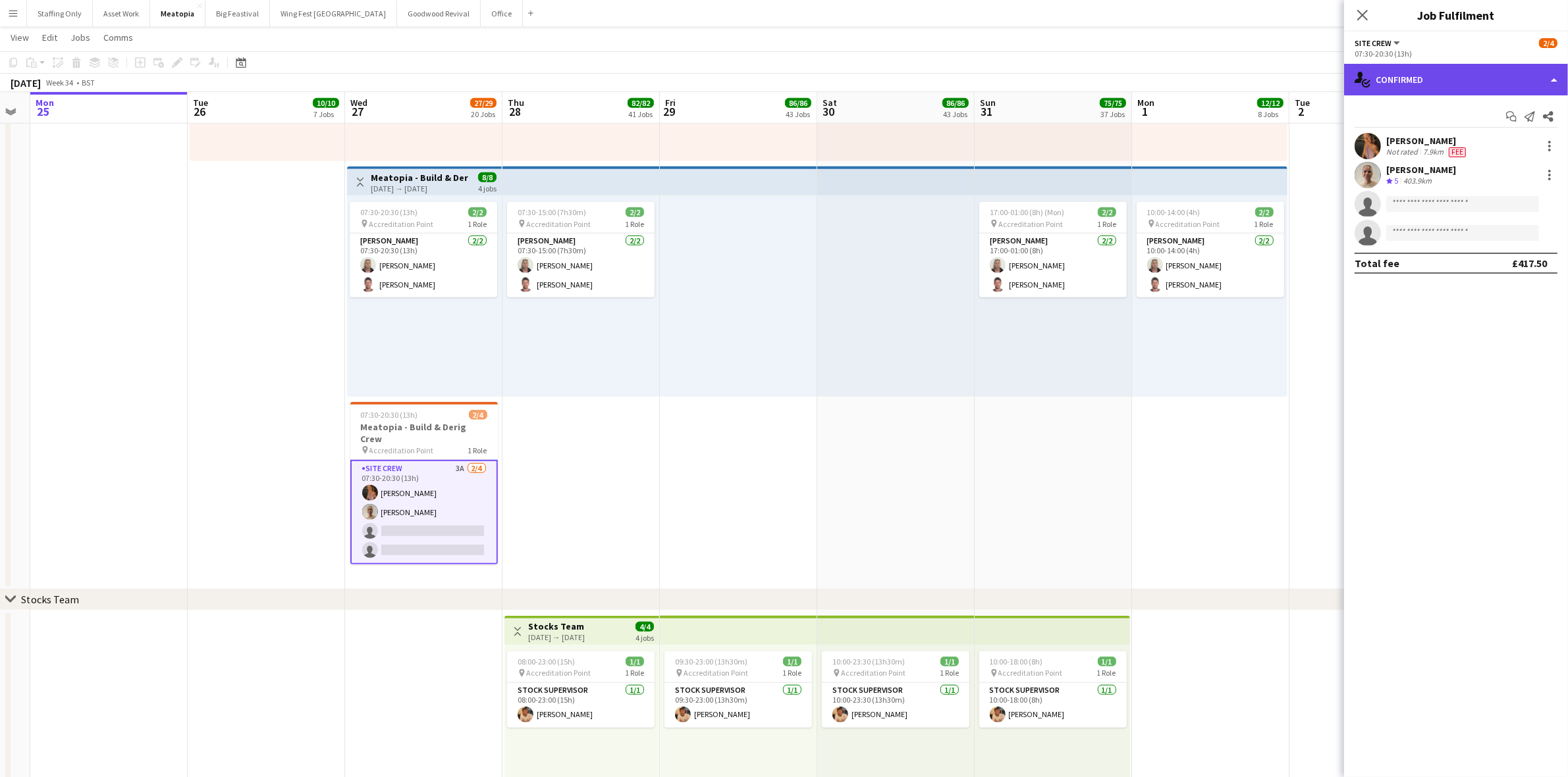
click at [1444, 79] on div "single-neutral-actions-check-2 Confirmed" at bounding box center [1456, 80] width 224 height 32
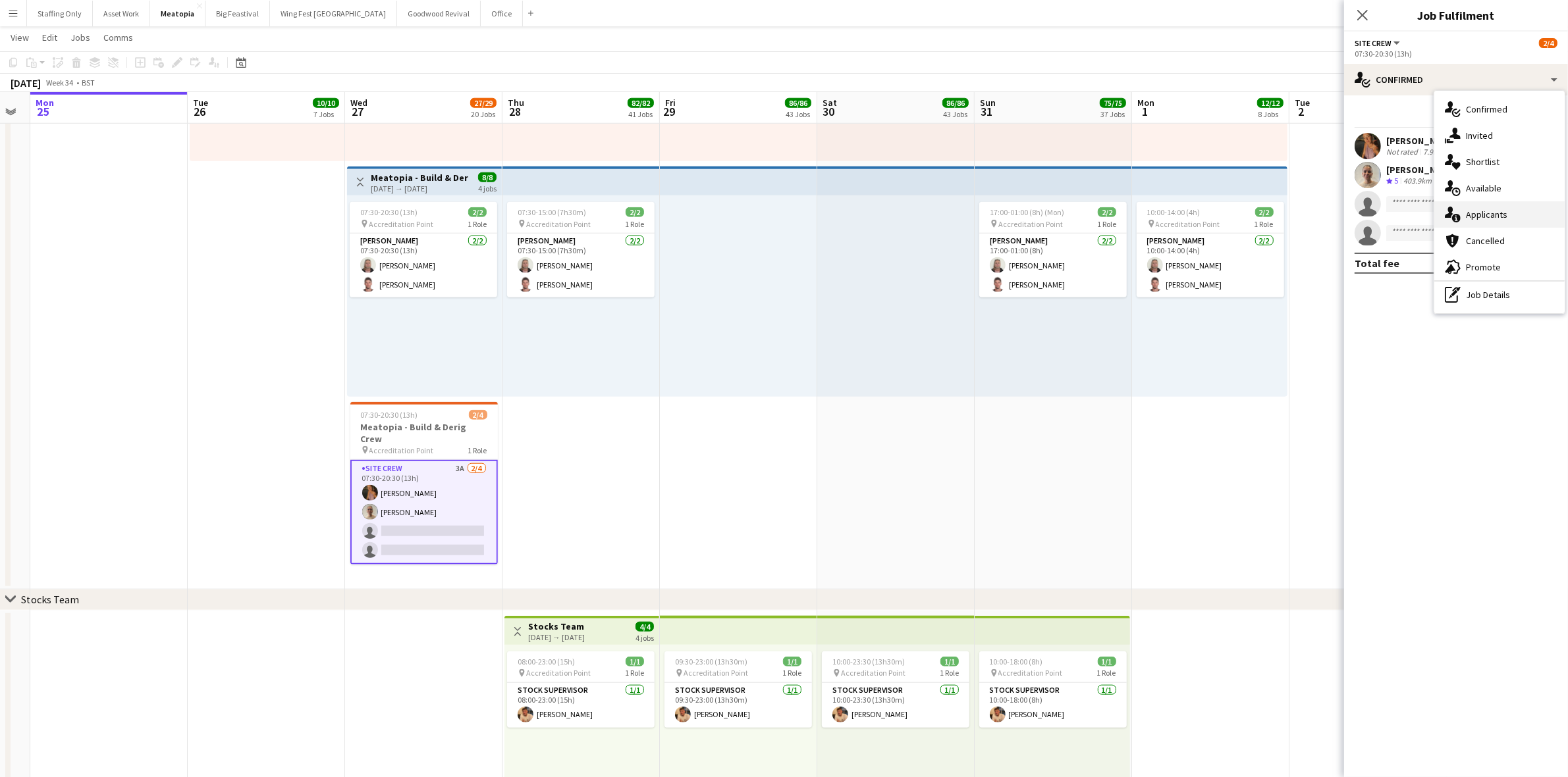
click at [1501, 212] on div "single-neutral-actions-information Applicants" at bounding box center [1499, 214] width 130 height 26
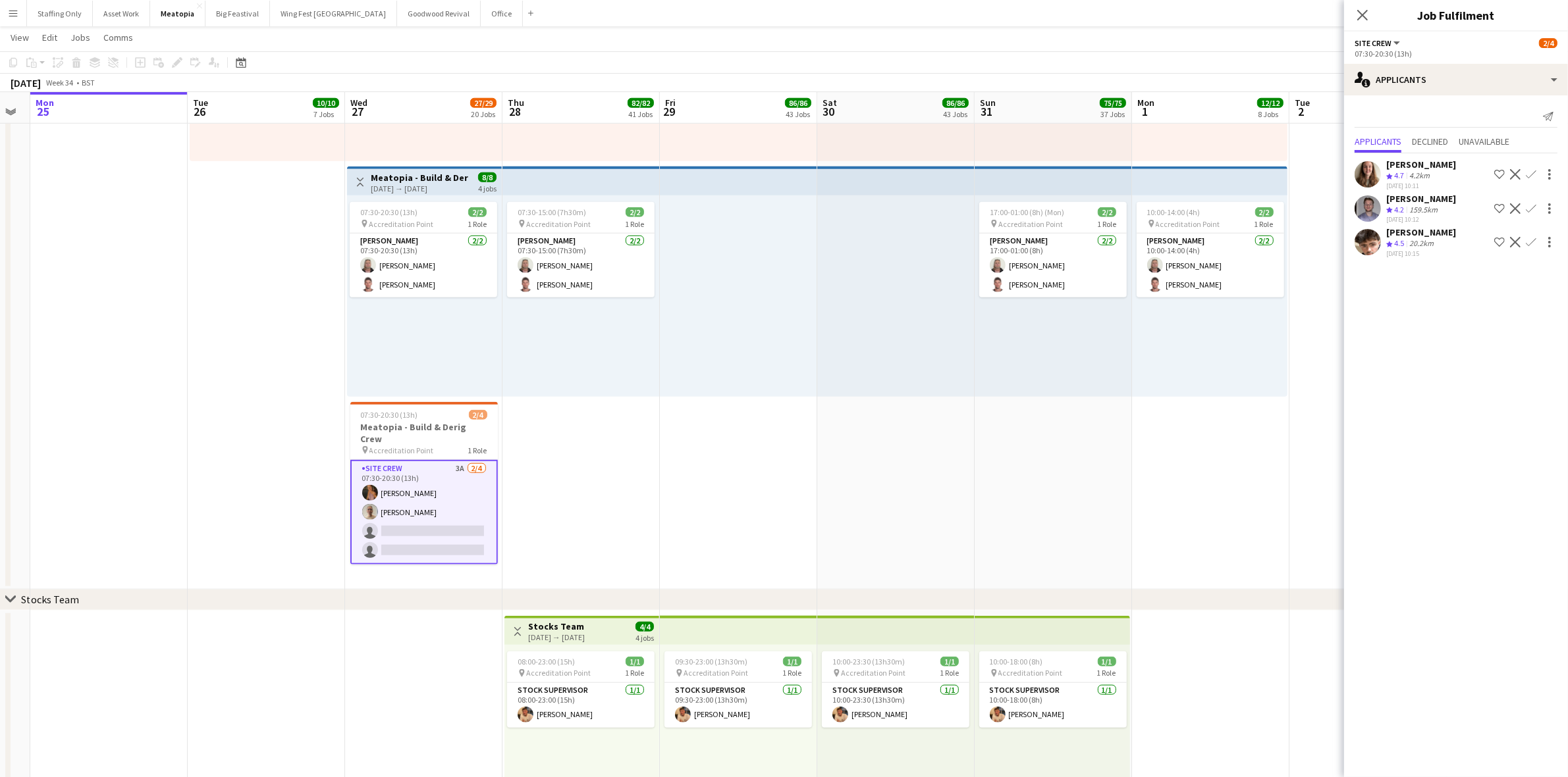
click at [1535, 205] on app-icon "Confirm" at bounding box center [1531, 209] width 11 height 11
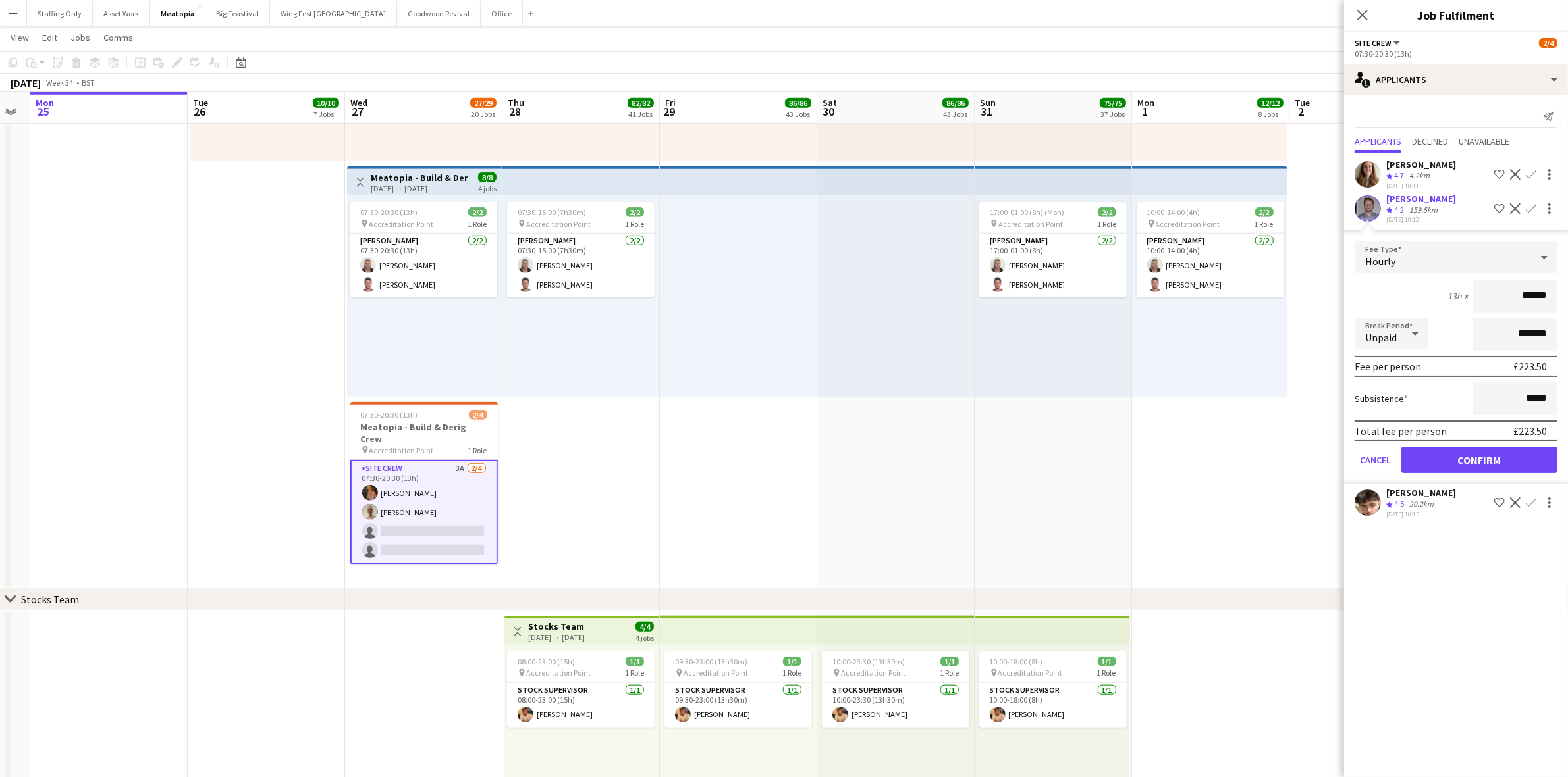
scroll to position [0, 0]
click at [620, 477] on app-date-cell "07:30-15:00 (7h30m) 2/2 pin Accreditation Point 1 Role [PERSON_NAME] [DATE] 07:…" at bounding box center [581, 257] width 157 height 664
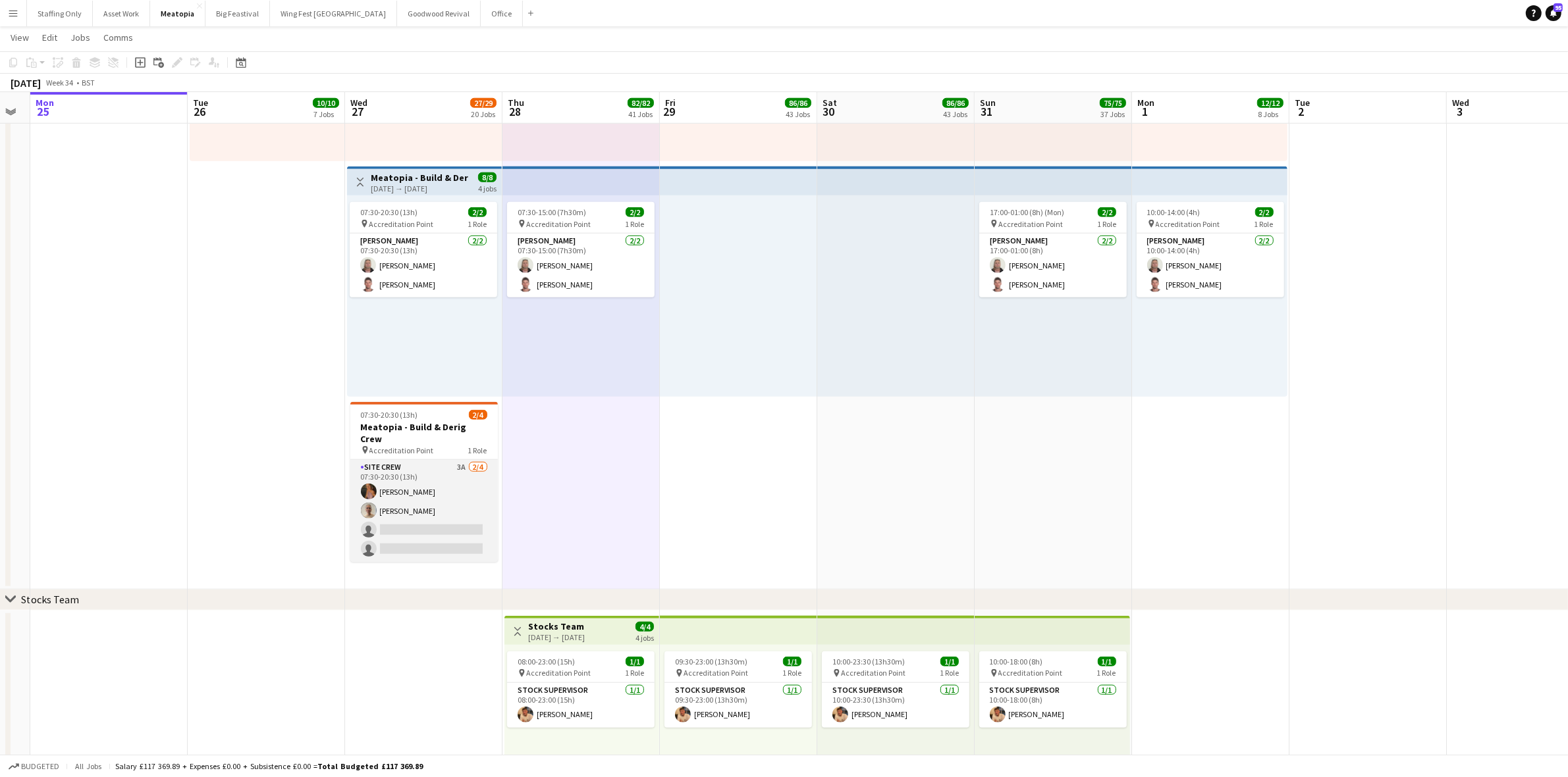
click at [408, 460] on app-card-role "Site Crew 3A [DATE] 07:30-20:30 (13h) [PERSON_NAME] [PERSON_NAME] single-neutra…" at bounding box center [424, 511] width 148 height 102
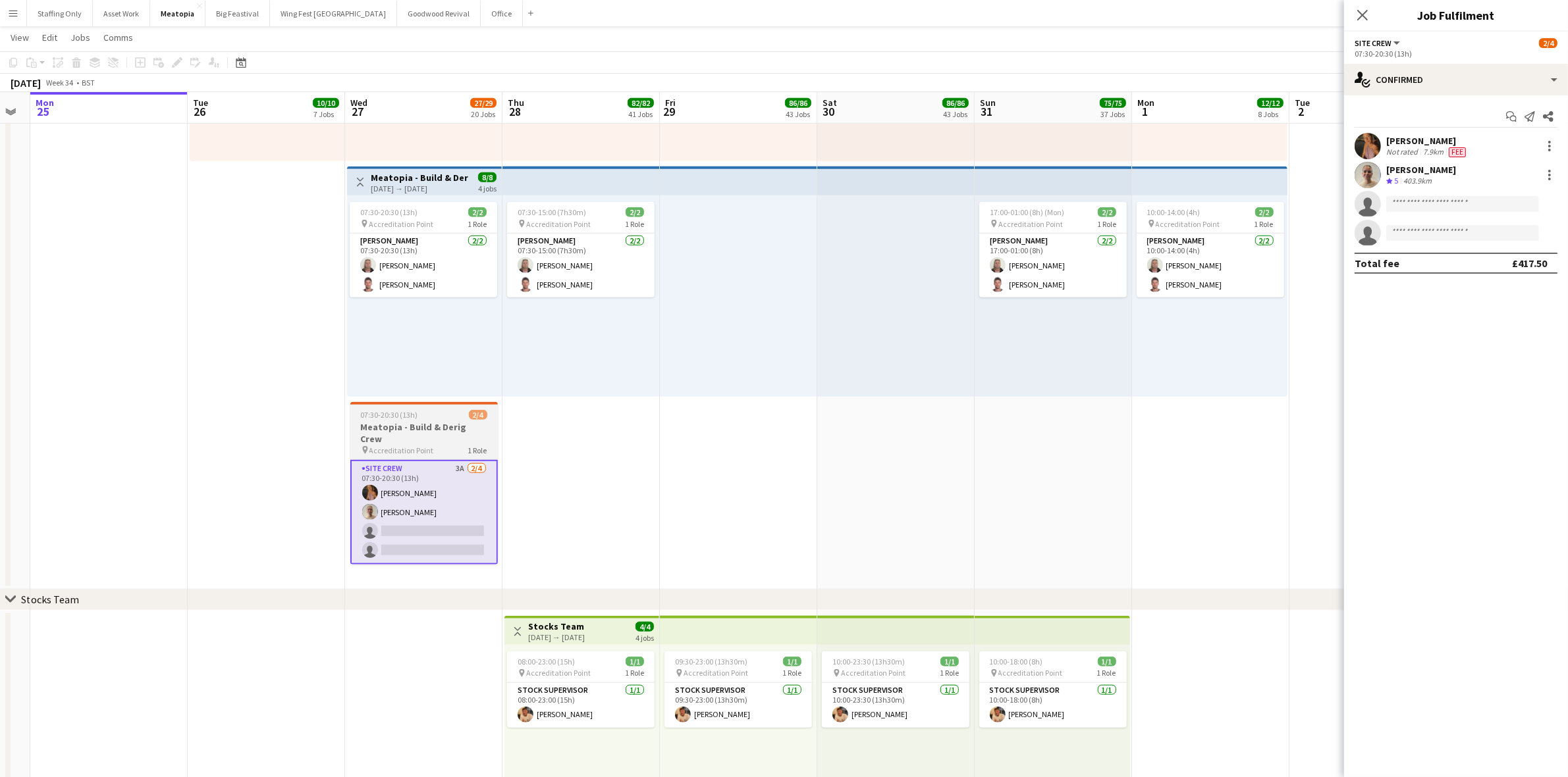
click at [403, 421] on h3 "Meatopia - Build & Derig Crew" at bounding box center [424, 433] width 148 height 24
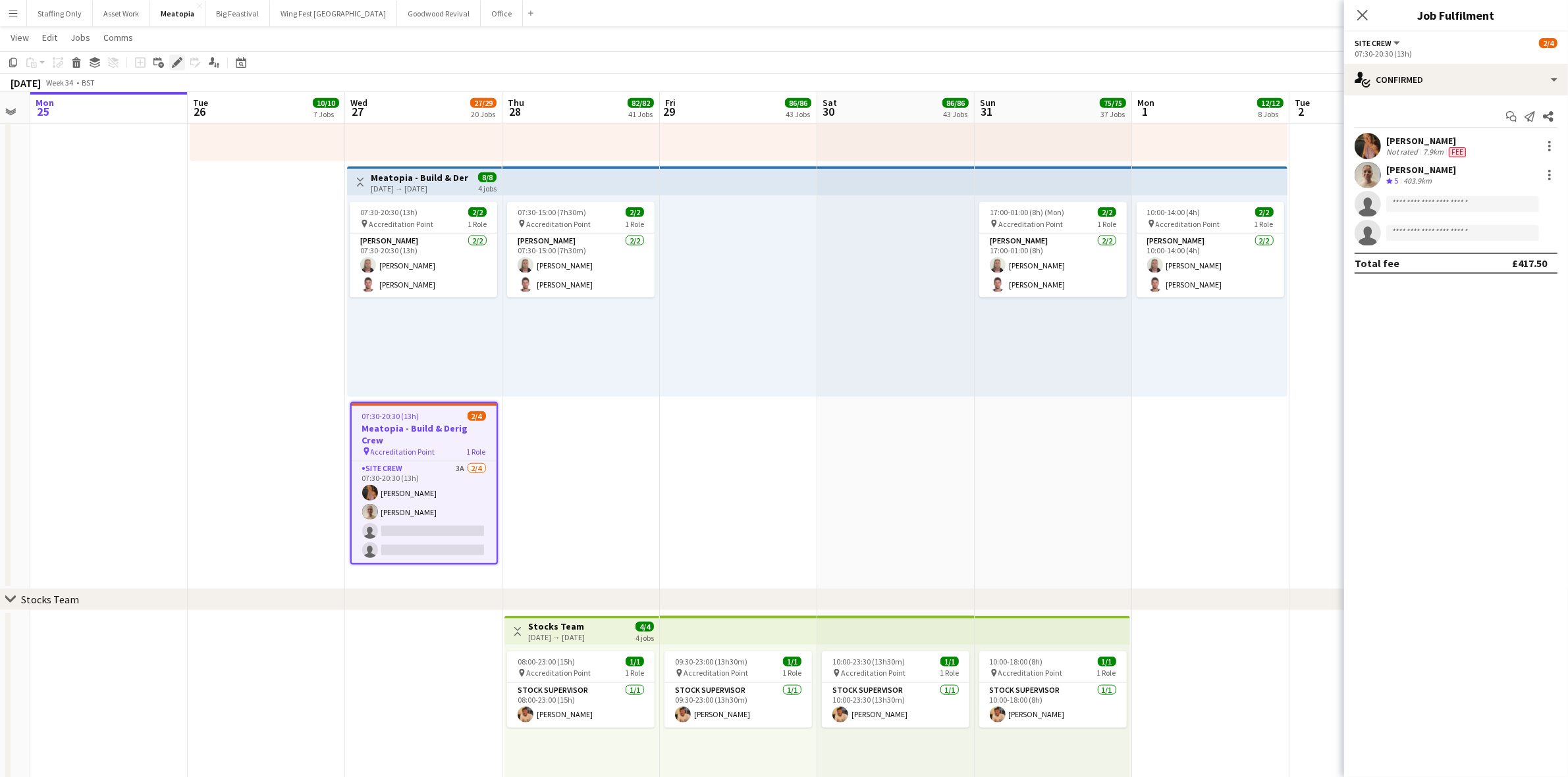
click at [172, 61] on icon "Edit" at bounding box center [177, 62] width 11 height 11
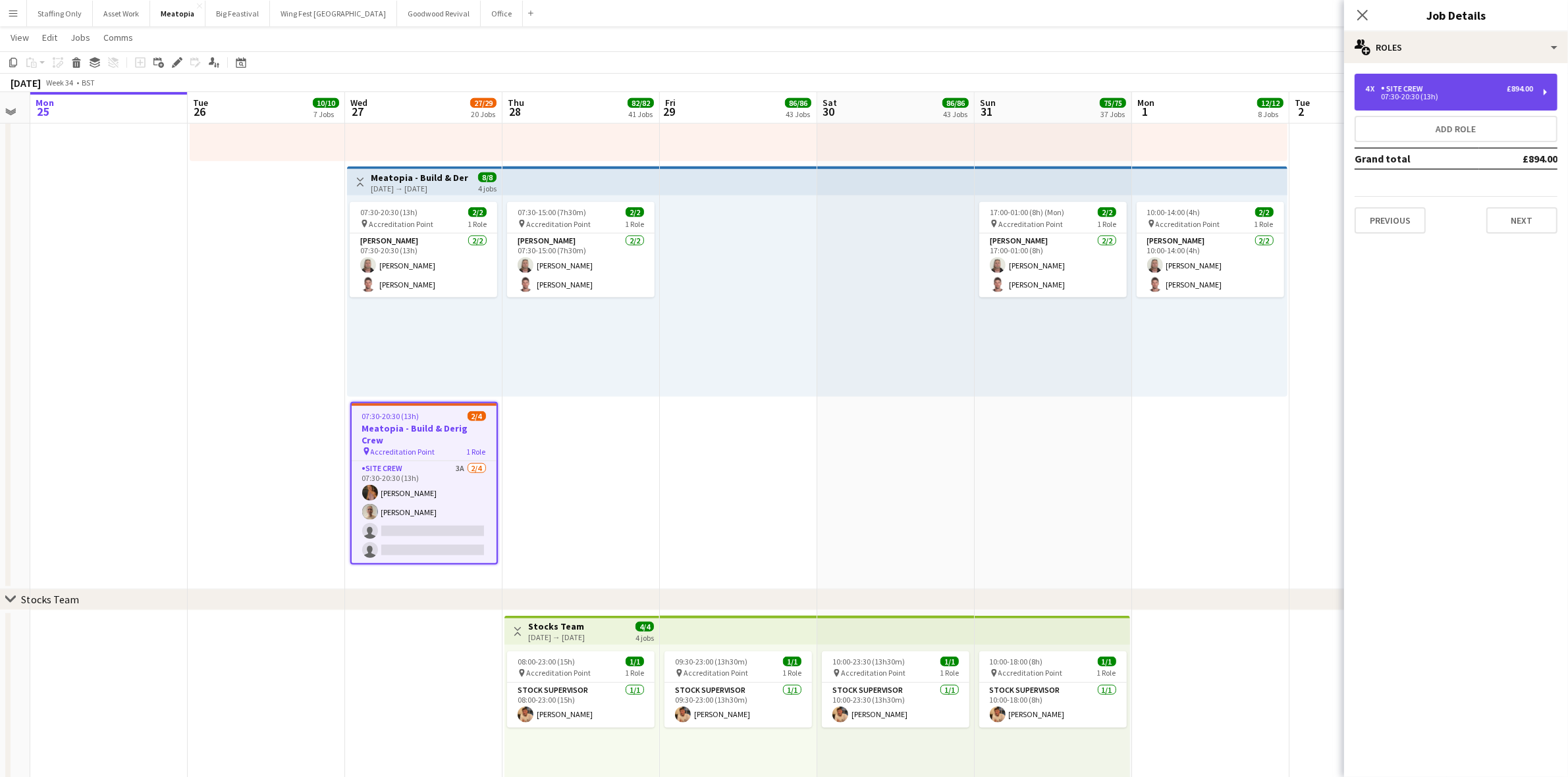
click at [1492, 99] on div "4 x Site Crew £894.00 07:30-20:30 (13h)" at bounding box center [1456, 92] width 203 height 37
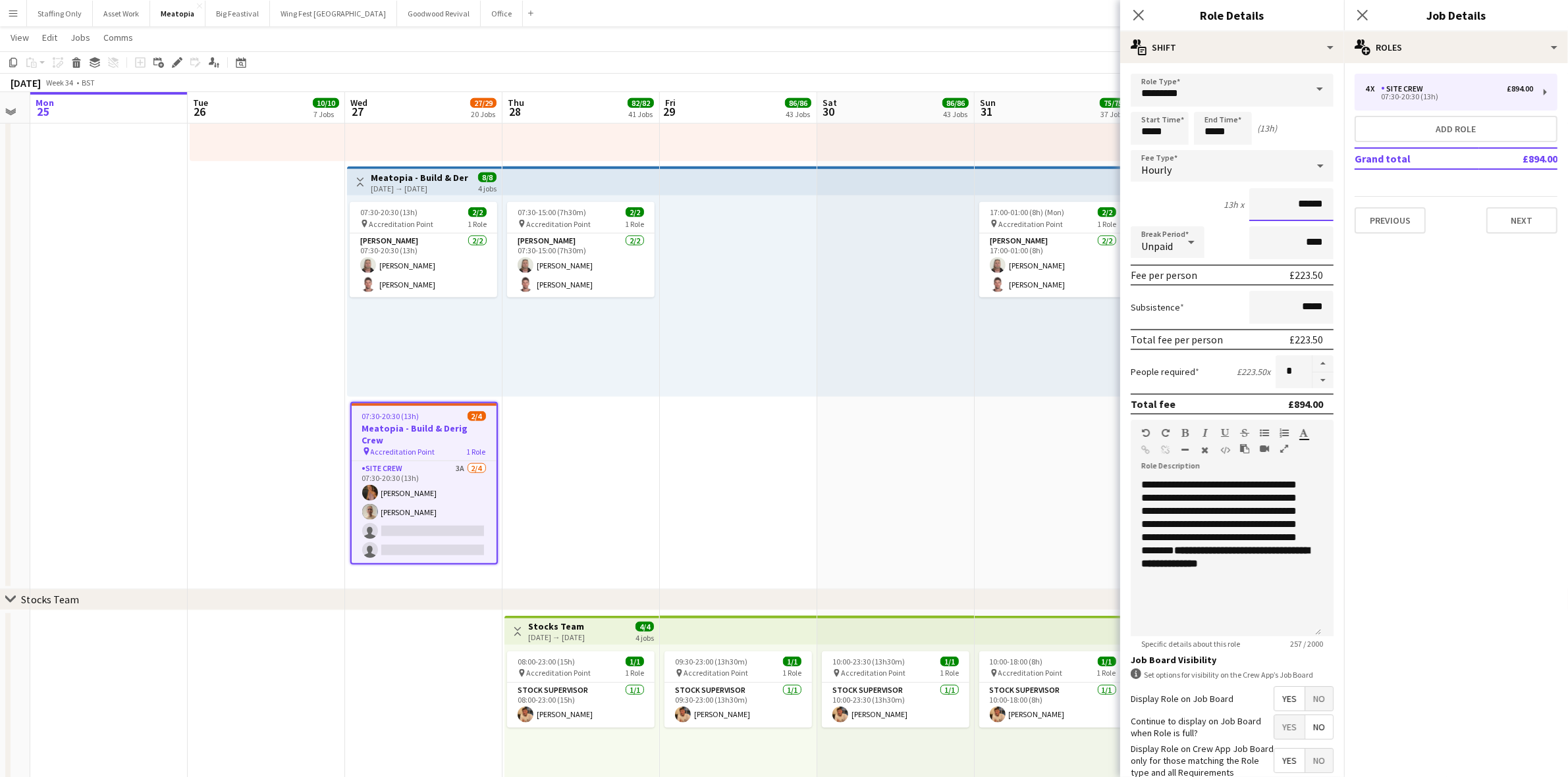
drag, startPoint x: 1309, startPoint y: 202, endPoint x: 1275, endPoint y: 198, distance: 34.2
click at [1275, 198] on input "******" at bounding box center [1291, 204] width 84 height 32
type input "******"
click at [1362, 15] on icon at bounding box center [1362, 15] width 11 height 11
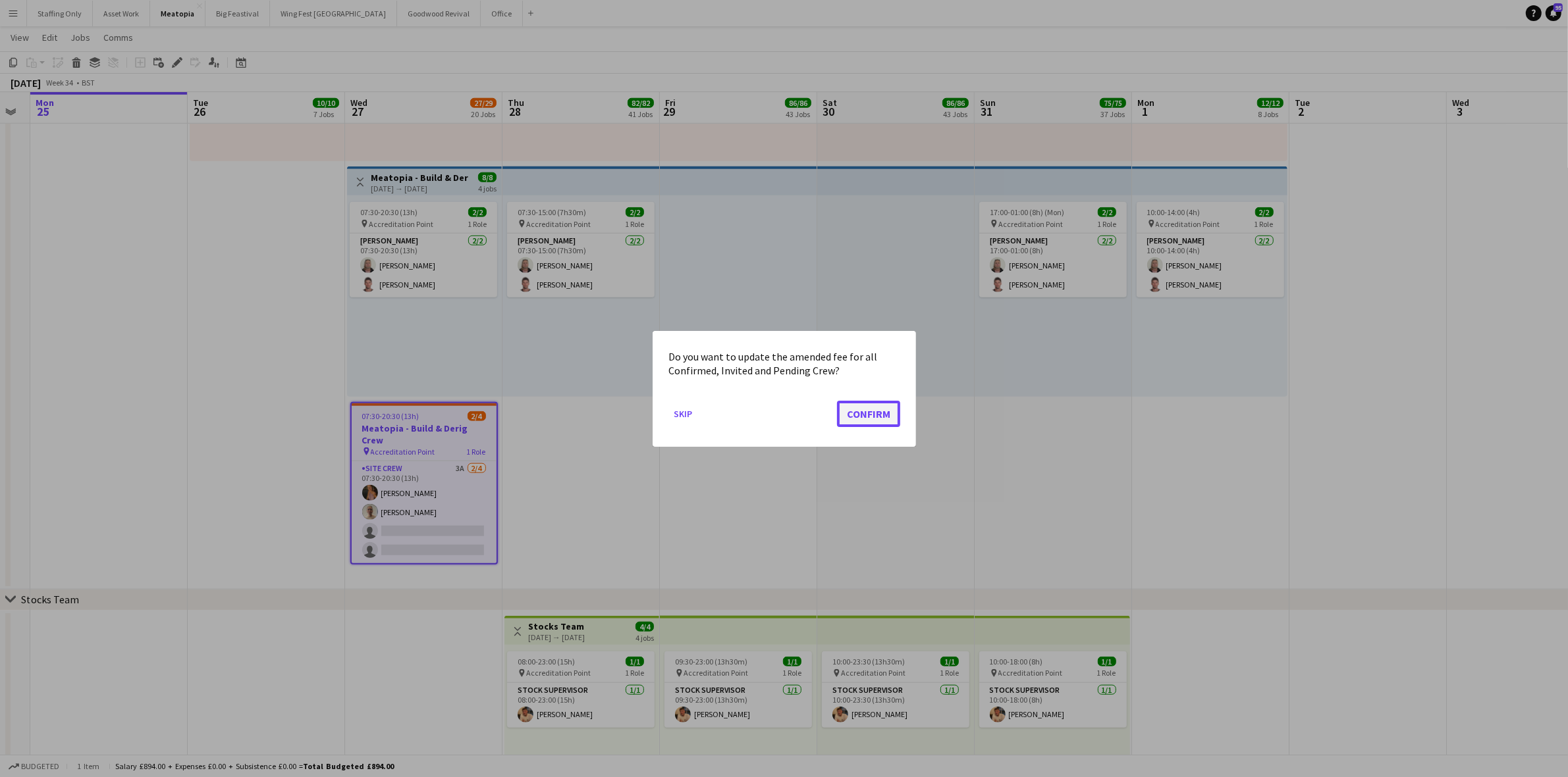
click at [853, 414] on button "Confirm" at bounding box center [869, 414] width 63 height 26
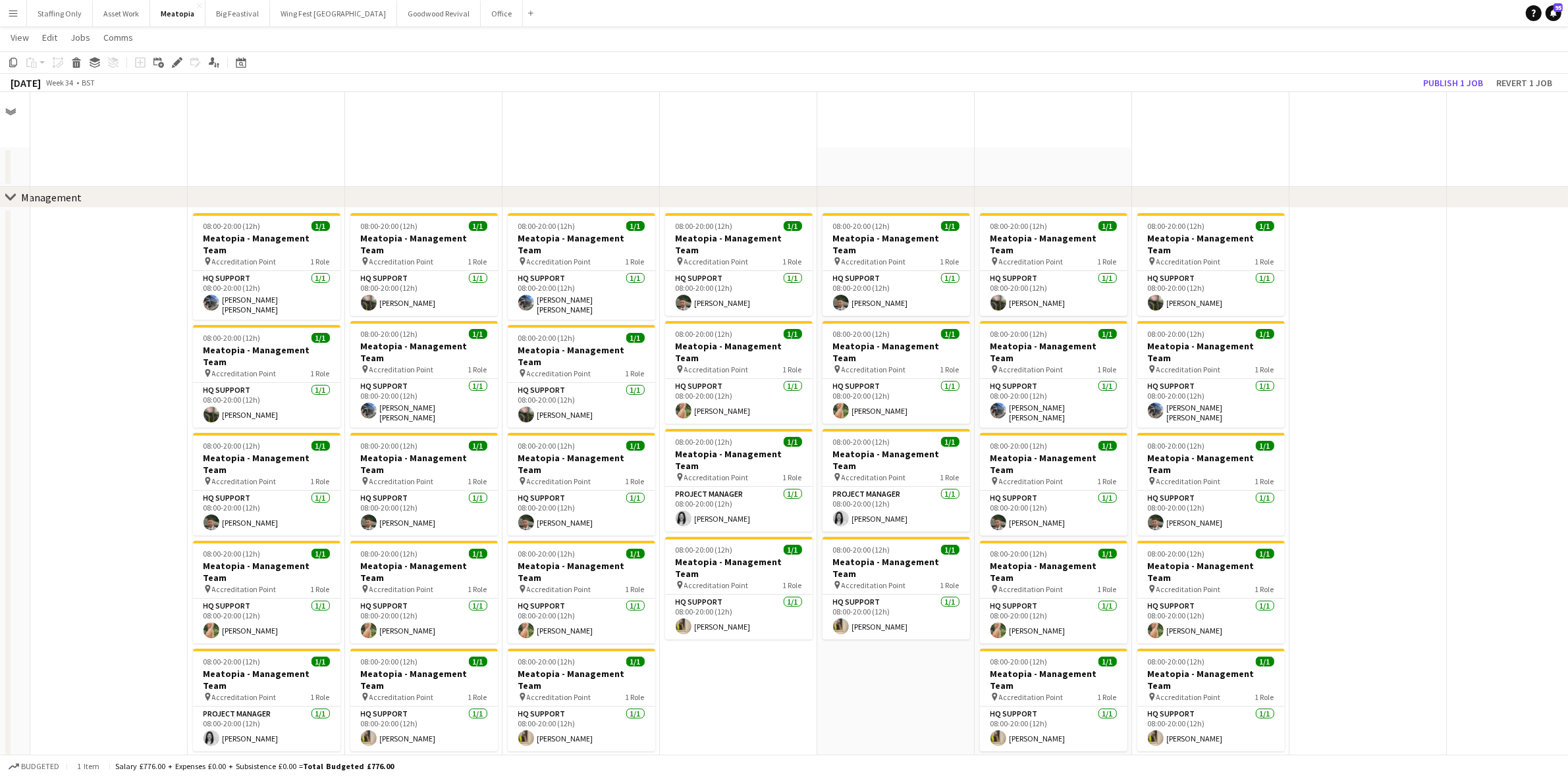
scroll to position [1481, 0]
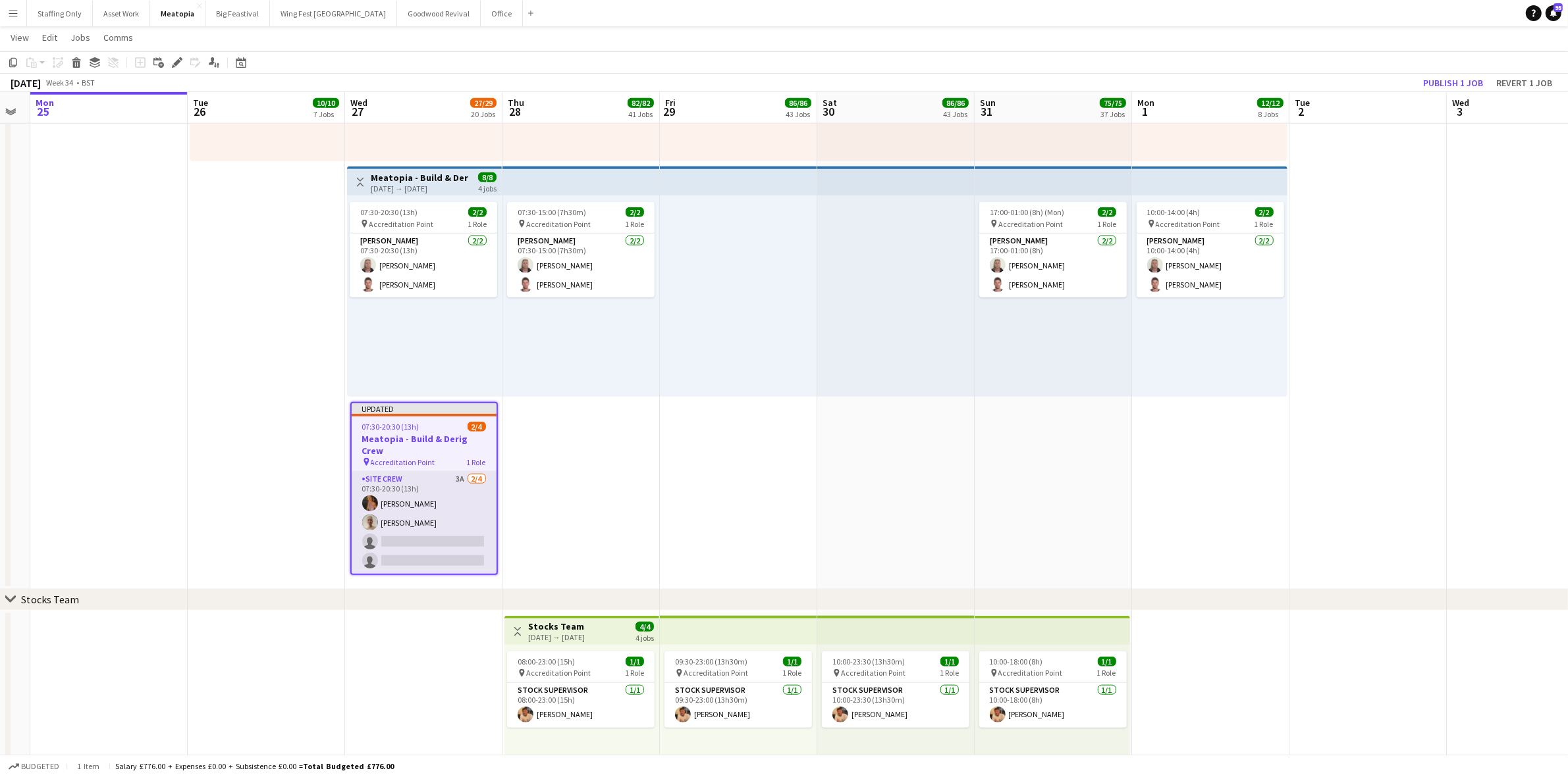
click at [422, 493] on app-card-role "Site Crew 3A 2/4 07:30-20:30 (13h) Mimi Lambley Rose Thompson single-neutral-ac…" at bounding box center [423, 522] width 145 height 102
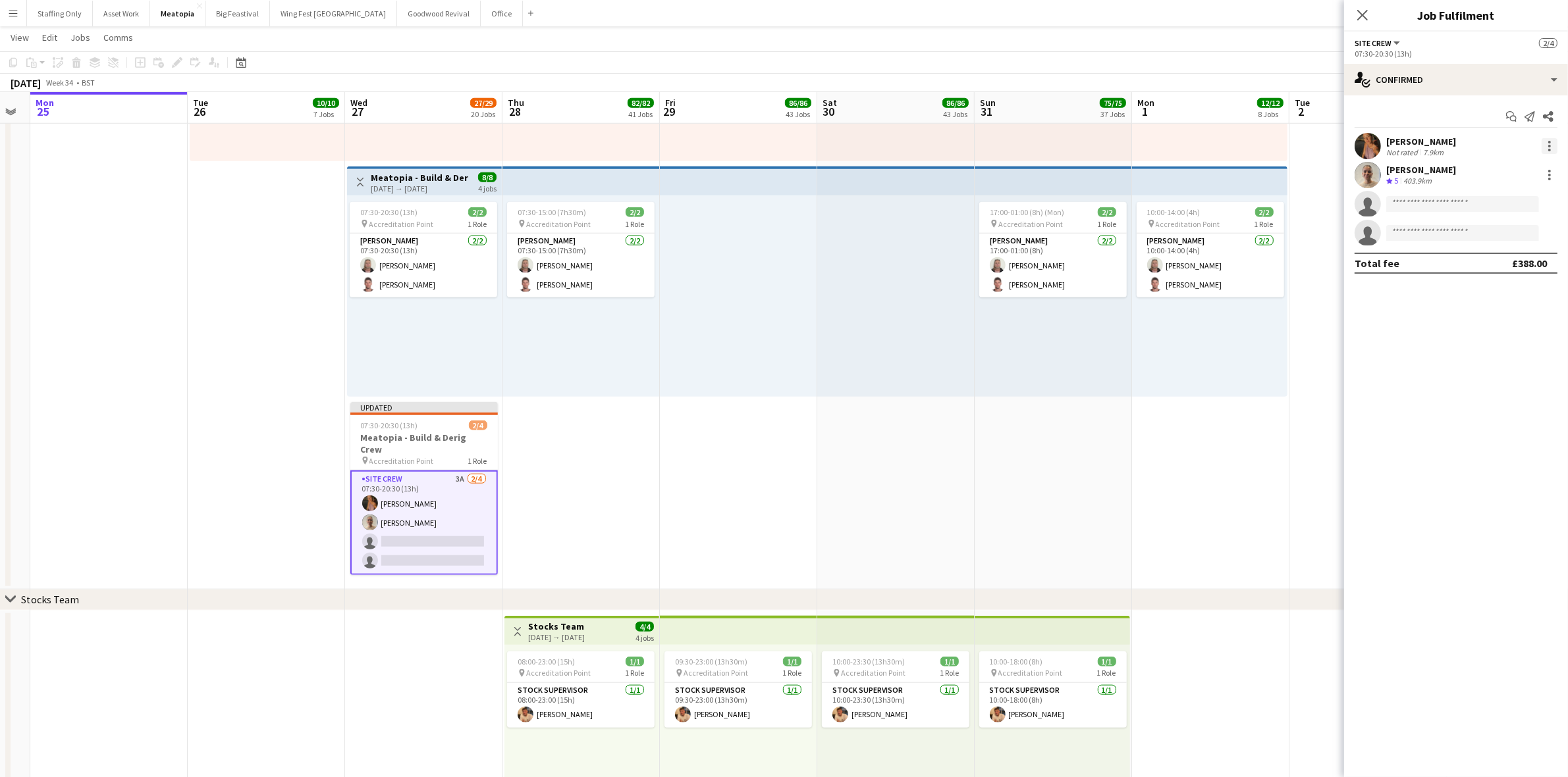
click at [1546, 145] on div at bounding box center [1550, 146] width 16 height 16
click at [1492, 172] on span "Edit fee" at bounding box center [1484, 169] width 35 height 11
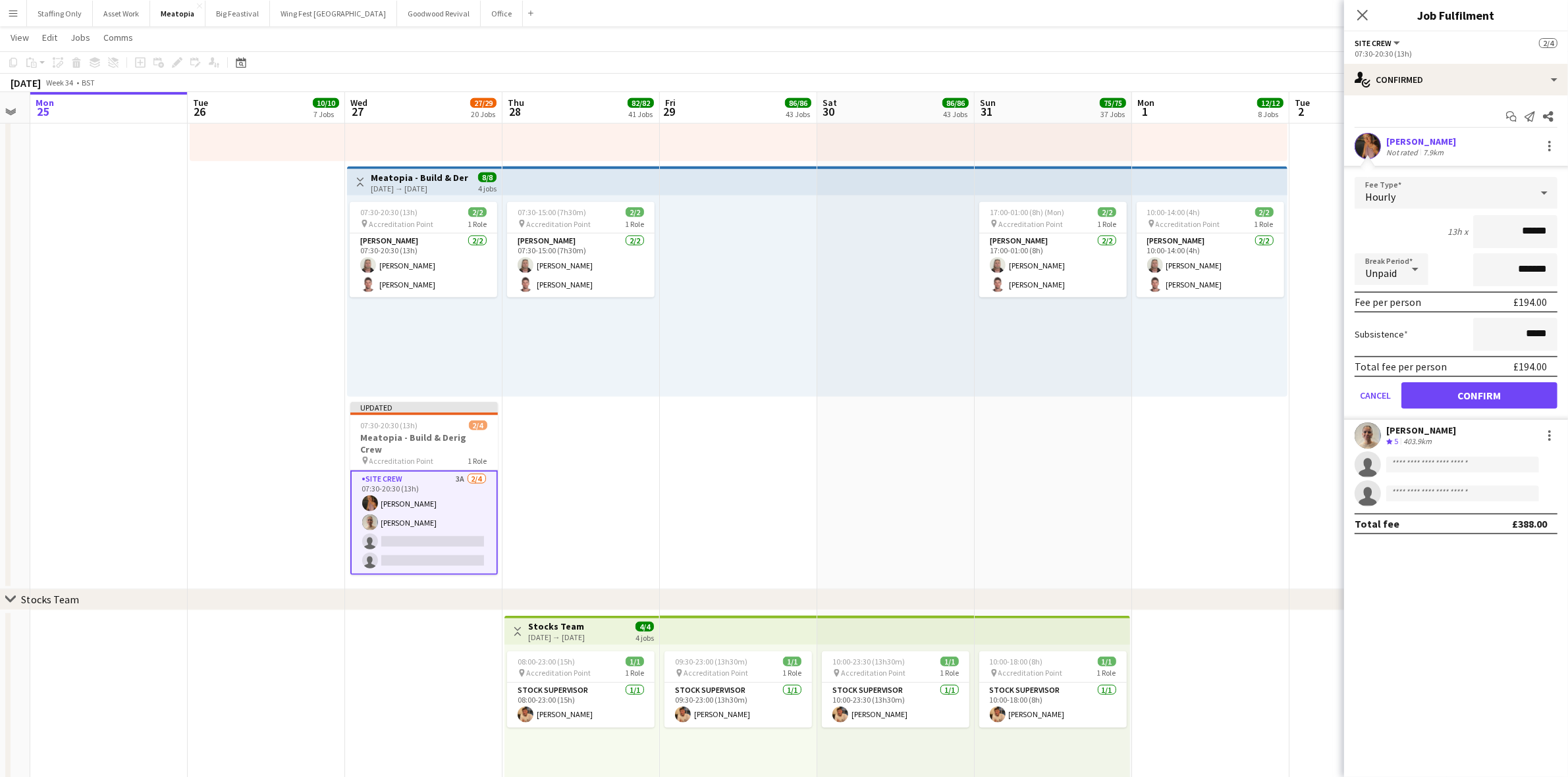
drag, startPoint x: 1545, startPoint y: 229, endPoint x: 1499, endPoint y: 230, distance: 46.0
click at [1499, 230] on input "******" at bounding box center [1515, 231] width 84 height 32
type input "******"
click at [1514, 390] on button "Confirm" at bounding box center [1479, 396] width 156 height 26
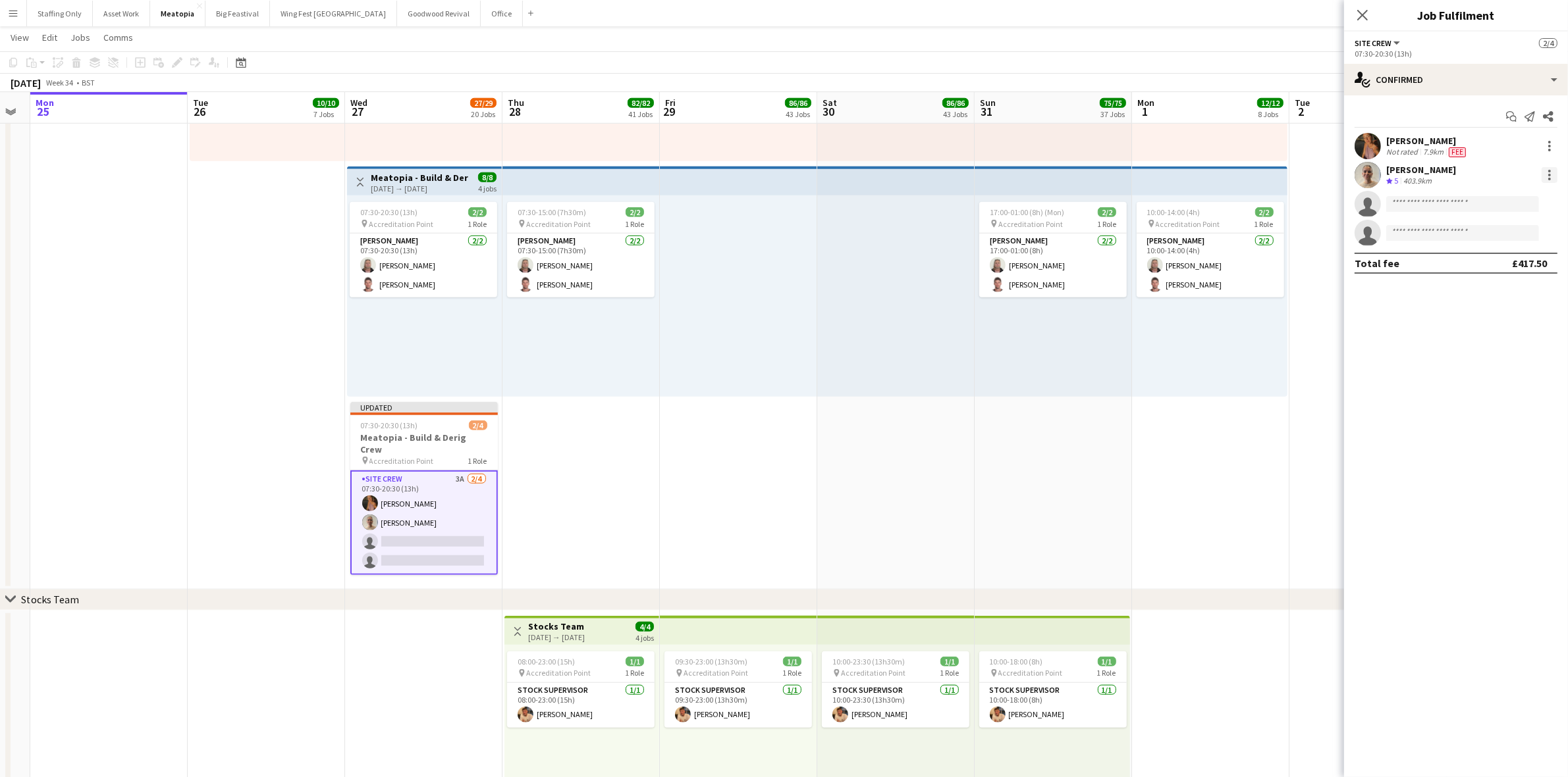
click at [1553, 172] on div at bounding box center [1550, 175] width 16 height 16
click at [1489, 193] on span "Edit fee" at bounding box center [1484, 198] width 35 height 11
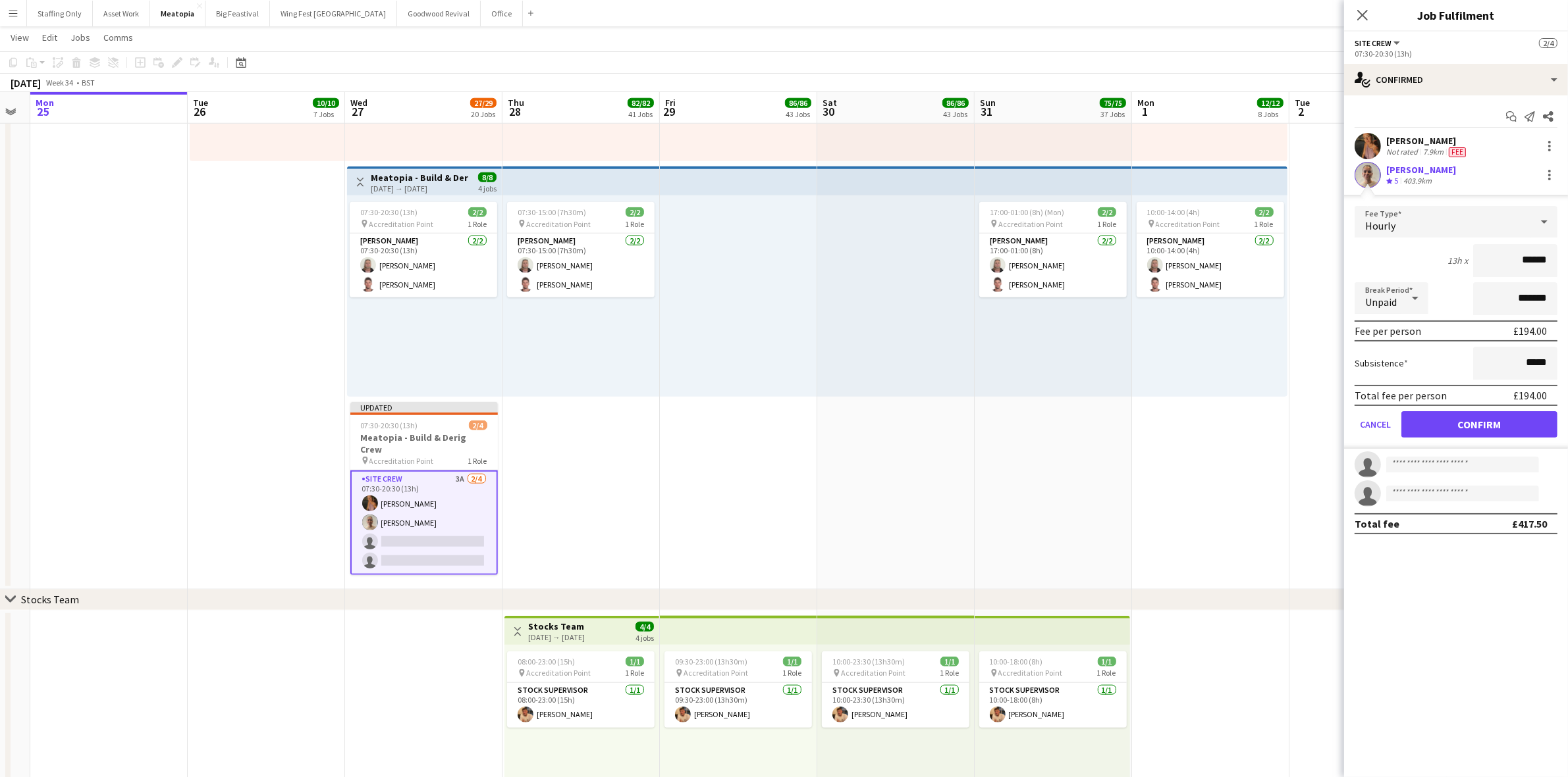
drag, startPoint x: 1554, startPoint y: 262, endPoint x: 1475, endPoint y: 252, distance: 79.6
click at [1475, 252] on input "******" at bounding box center [1515, 260] width 84 height 32
type input "******"
click at [1479, 424] on button "Confirm" at bounding box center [1479, 424] width 156 height 26
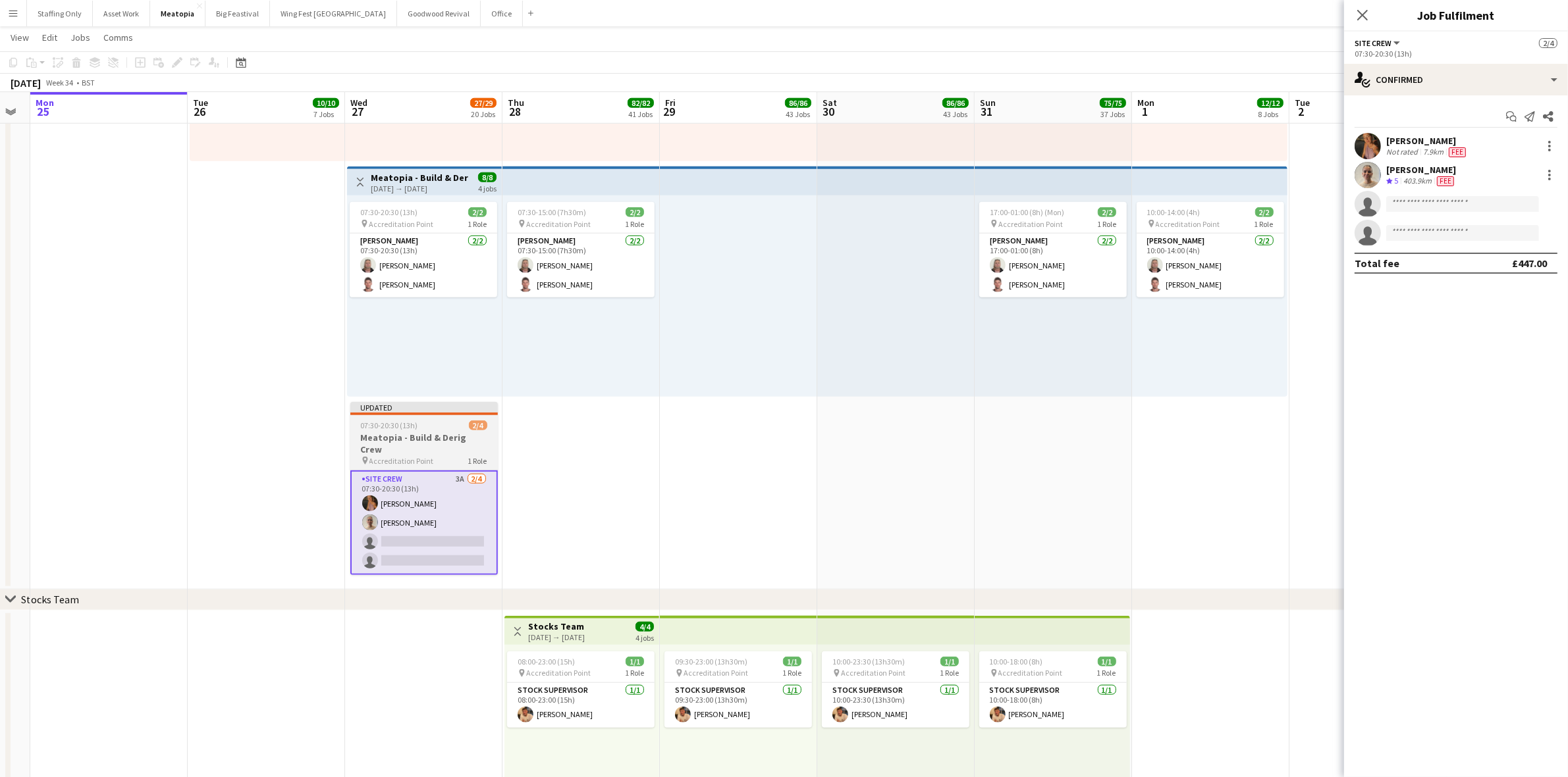
drag, startPoint x: 510, startPoint y: 480, endPoint x: 488, endPoint y: 486, distance: 22.8
click at [511, 480] on app-date-cell "07:30-15:00 (7h30m) 2/2 pin Accreditation Point 1 Role Carpenter 2/2 07:30-15:0…" at bounding box center [581, 257] width 157 height 664
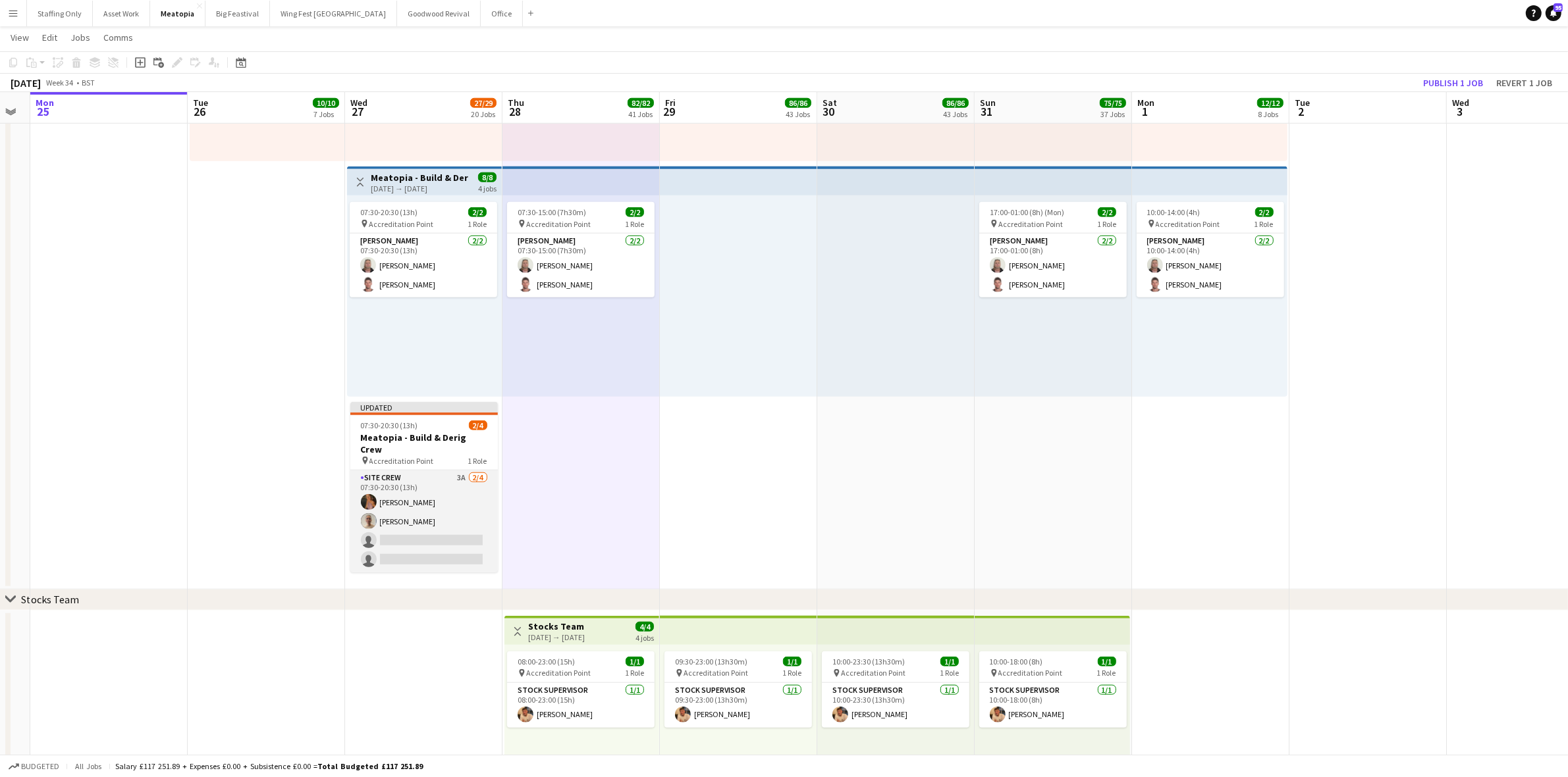
scroll to position [0, 284]
click at [416, 471] on app-card-role "Site Crew 3A 2/4 07:30-20:30 (13h) Mimi Lambley Rose Thompson single-neutral-ac…" at bounding box center [425, 522] width 148 height 102
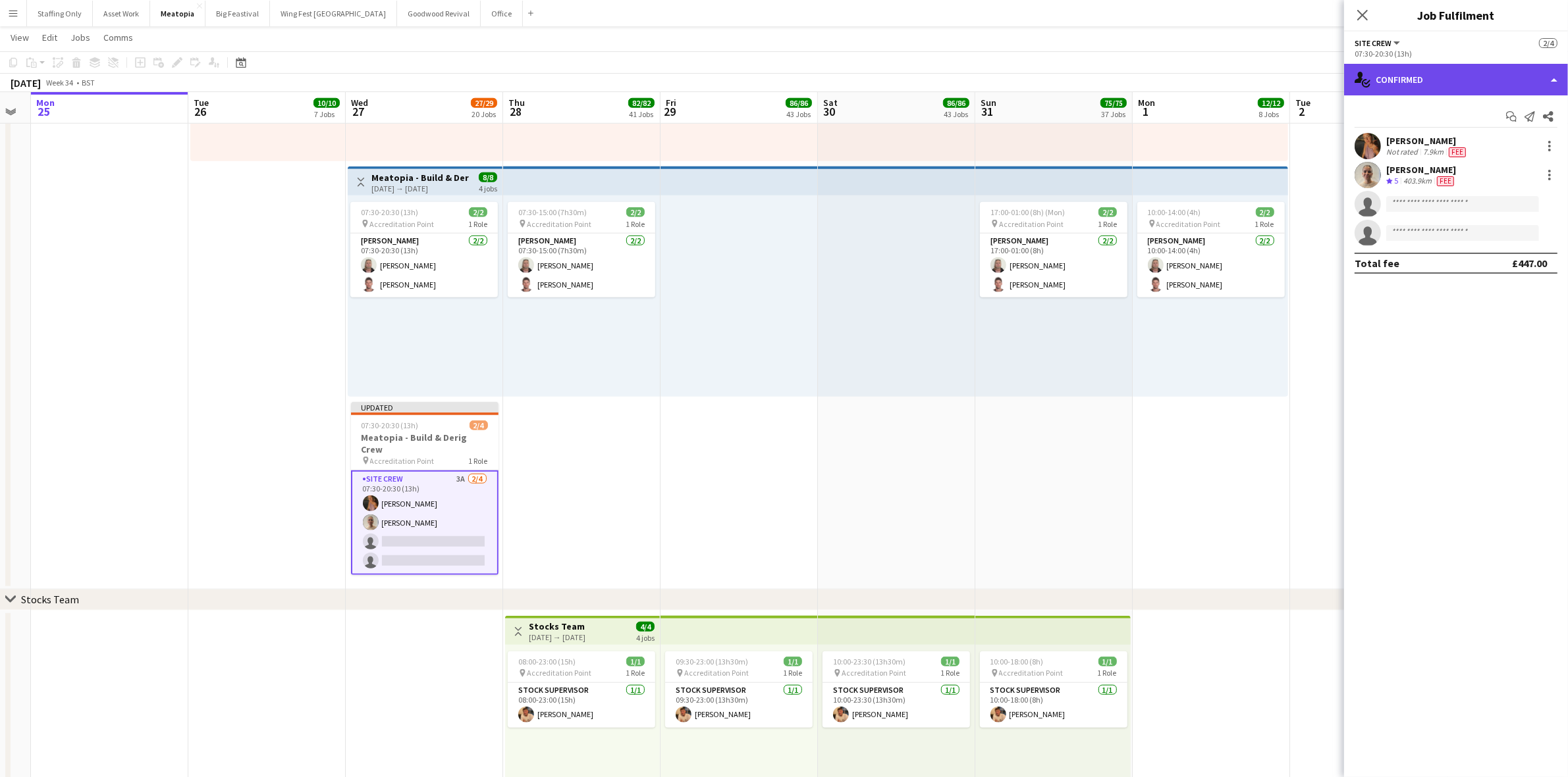
click at [1440, 81] on div "single-neutral-actions-check-2 Confirmed" at bounding box center [1456, 80] width 224 height 32
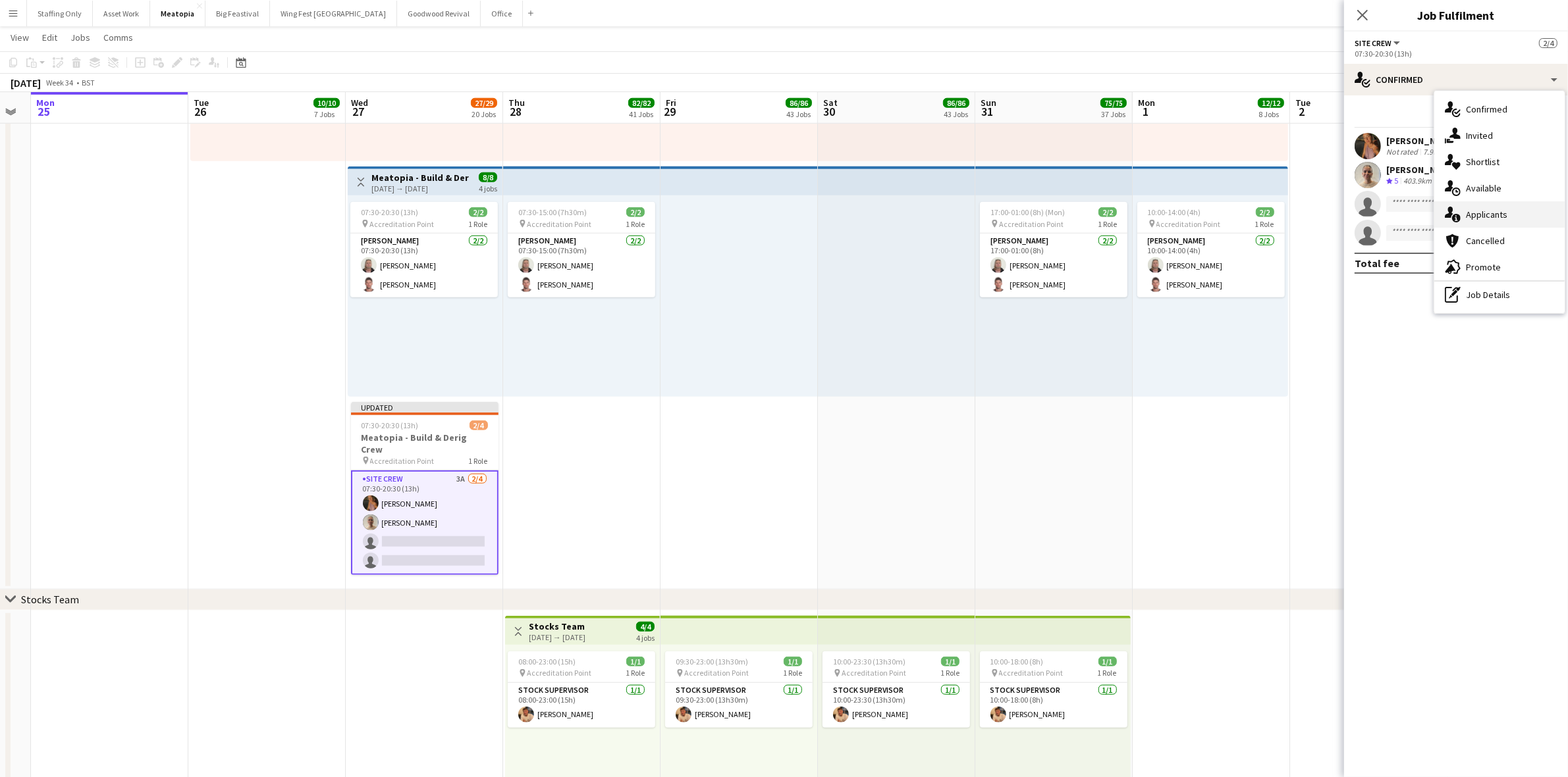
click at [1519, 218] on div "single-neutral-actions-information Applicants" at bounding box center [1499, 214] width 130 height 26
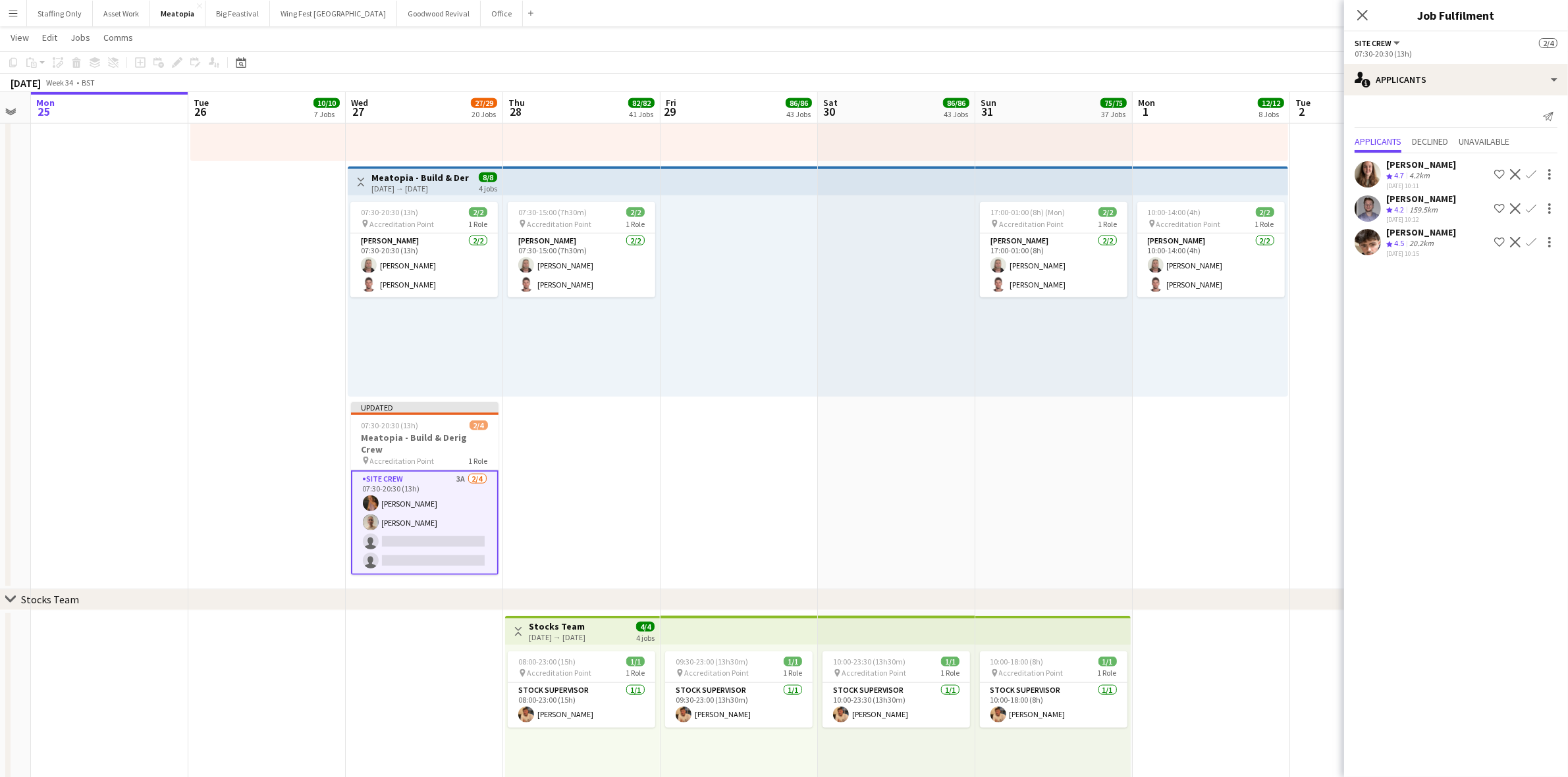
click at [1532, 241] on app-icon "Confirm" at bounding box center [1531, 242] width 11 height 11
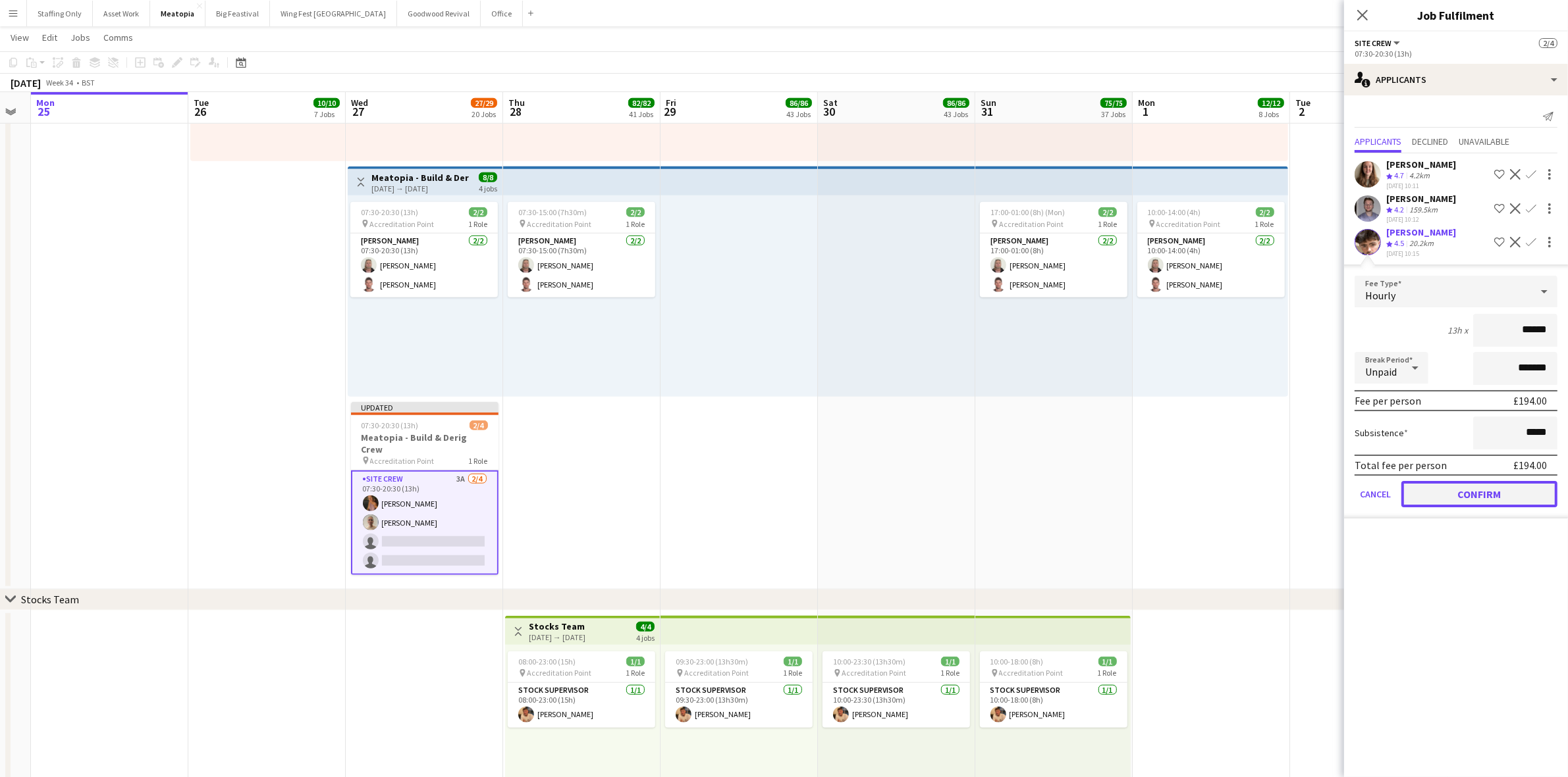
click at [1499, 492] on button "Confirm" at bounding box center [1479, 494] width 156 height 26
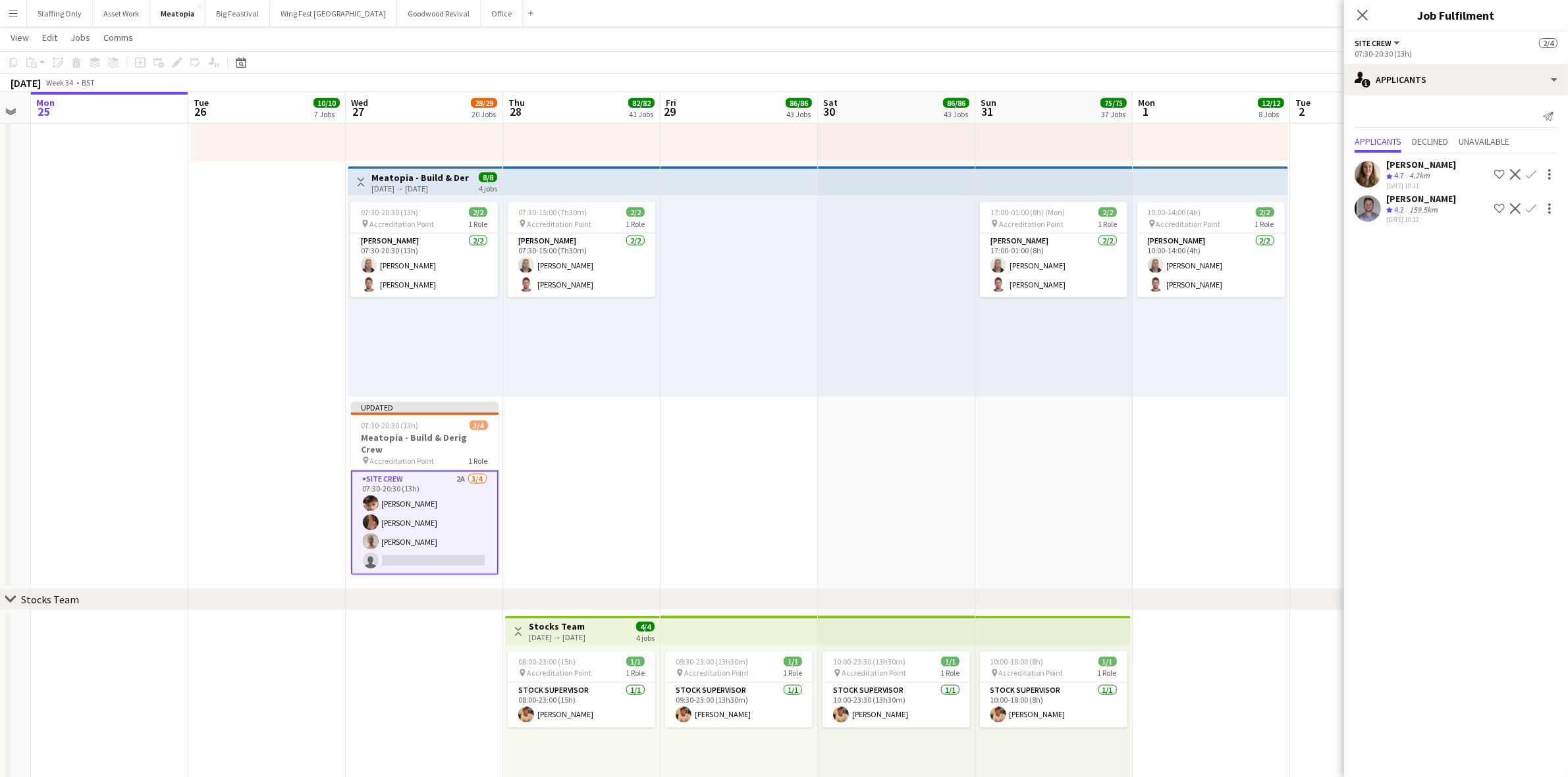
click at [1532, 207] on app-icon "Confirm" at bounding box center [1531, 209] width 11 height 11
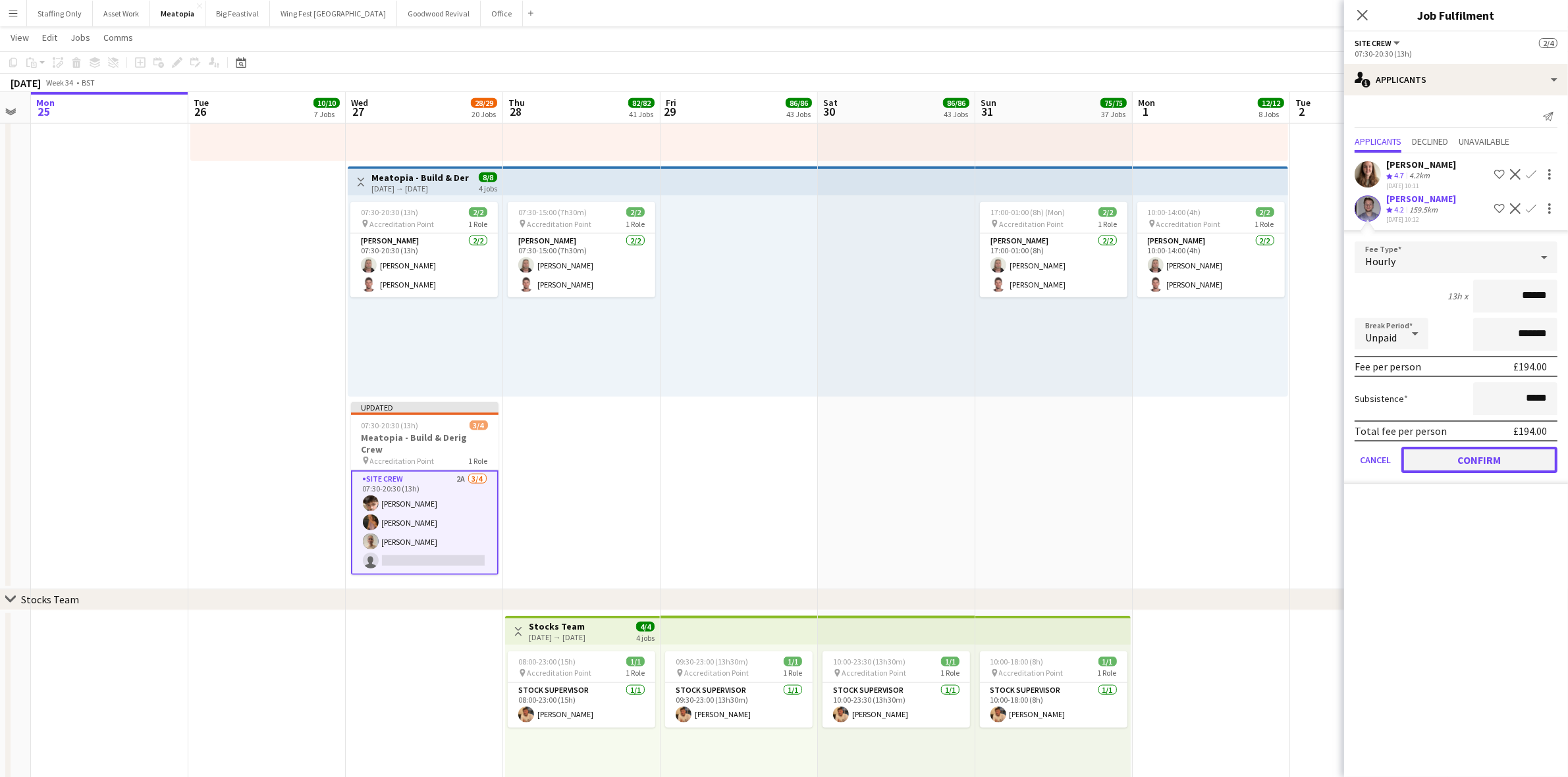
click at [1495, 456] on button "Confirm" at bounding box center [1479, 460] width 156 height 26
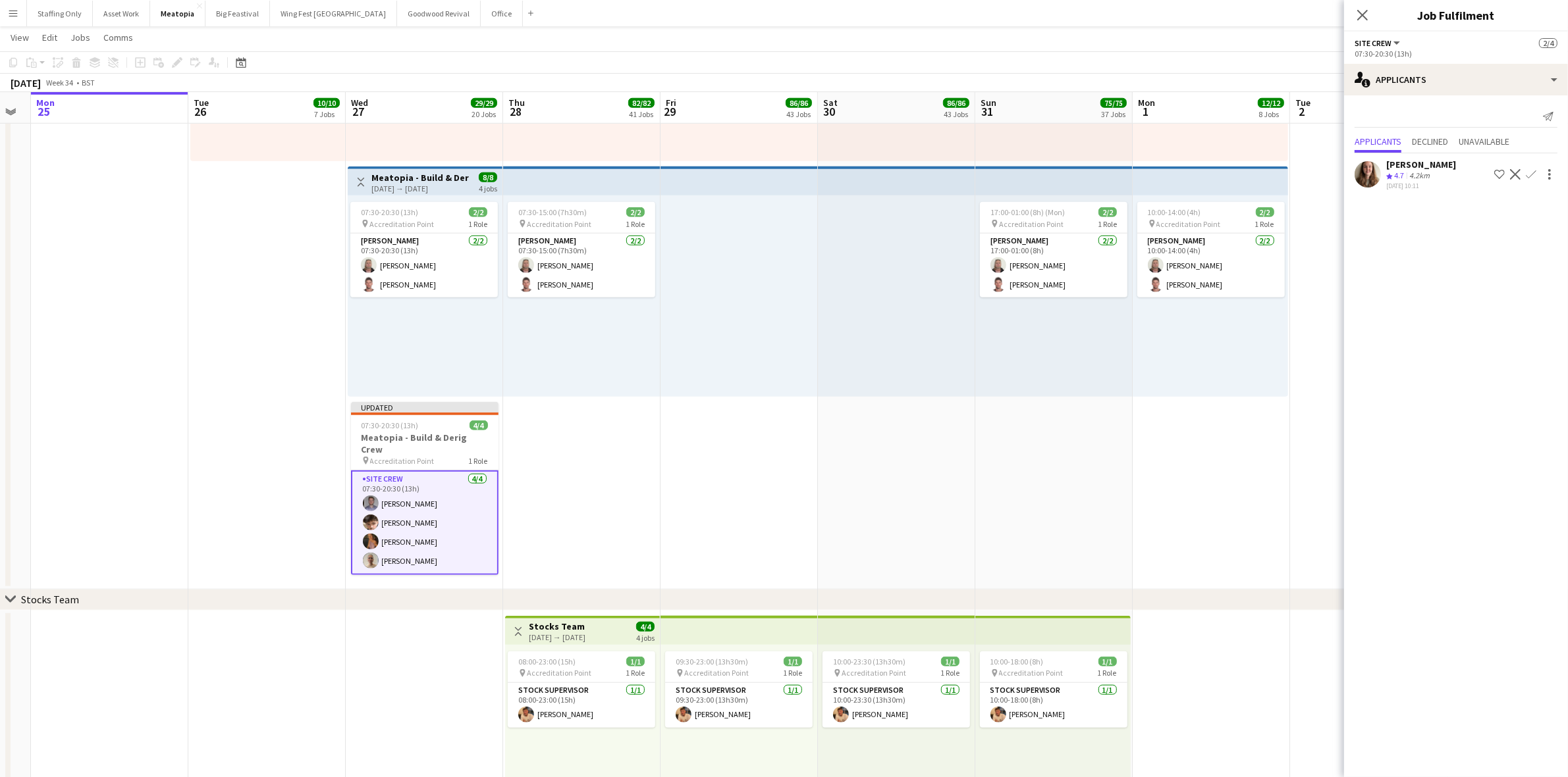
click at [550, 452] on app-date-cell "07:30-15:00 (7h30m) 2/2 pin Accreditation Point 1 Role Carpenter 2/2 07:30-15:0…" at bounding box center [582, 257] width 157 height 664
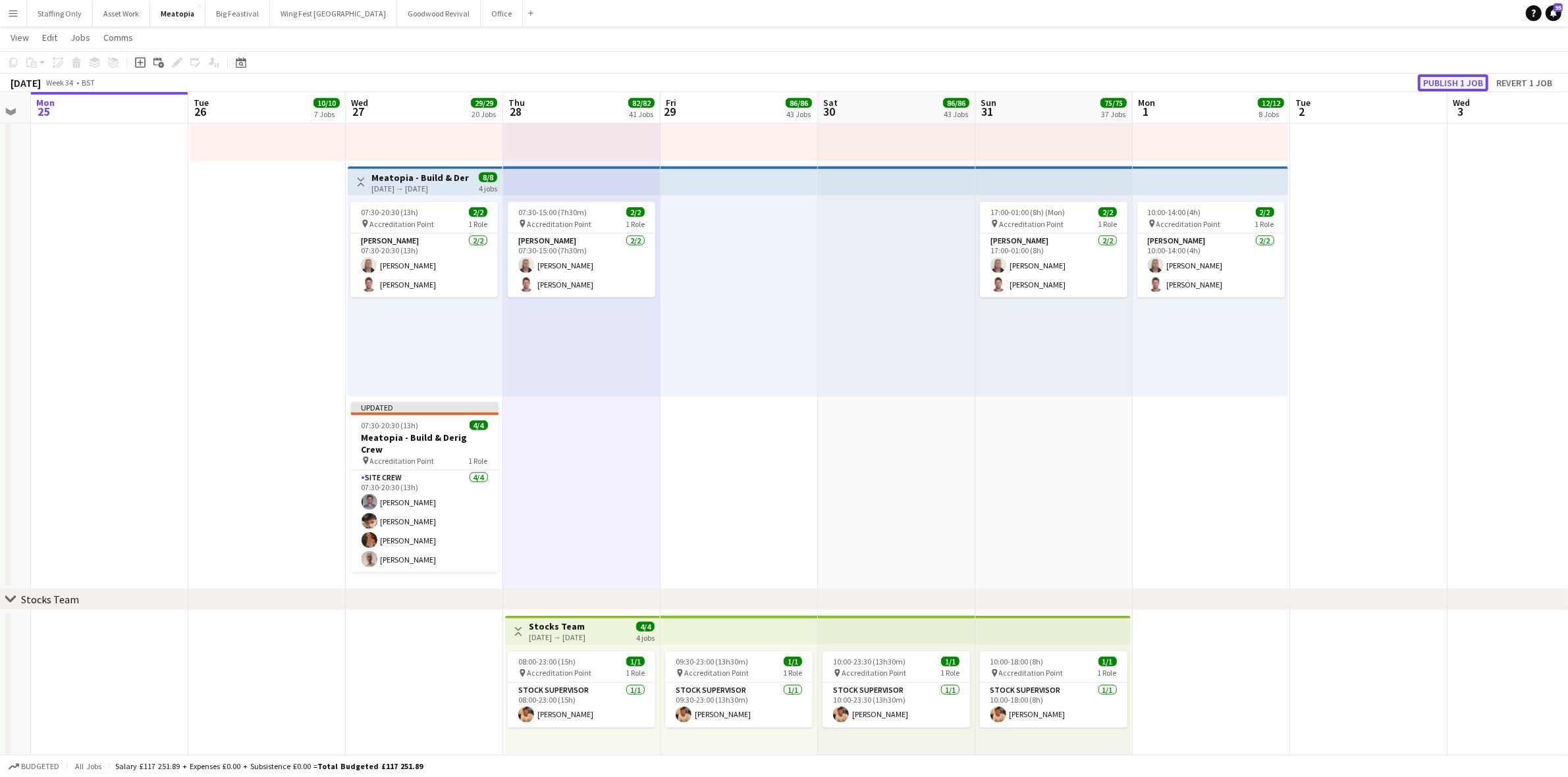
click at [1443, 83] on button "Publish 1 job" at bounding box center [1453, 83] width 70 height 17
drag, startPoint x: 423, startPoint y: 495, endPoint x: 1092, endPoint y: 313, distance: 693.3
click at [423, 495] on app-card-role "Site Crew 4/4 07:30-20:30 (13h) Will Hayes Joseph McCaffery Mimi Lambley Rose T…" at bounding box center [425, 511] width 148 height 102
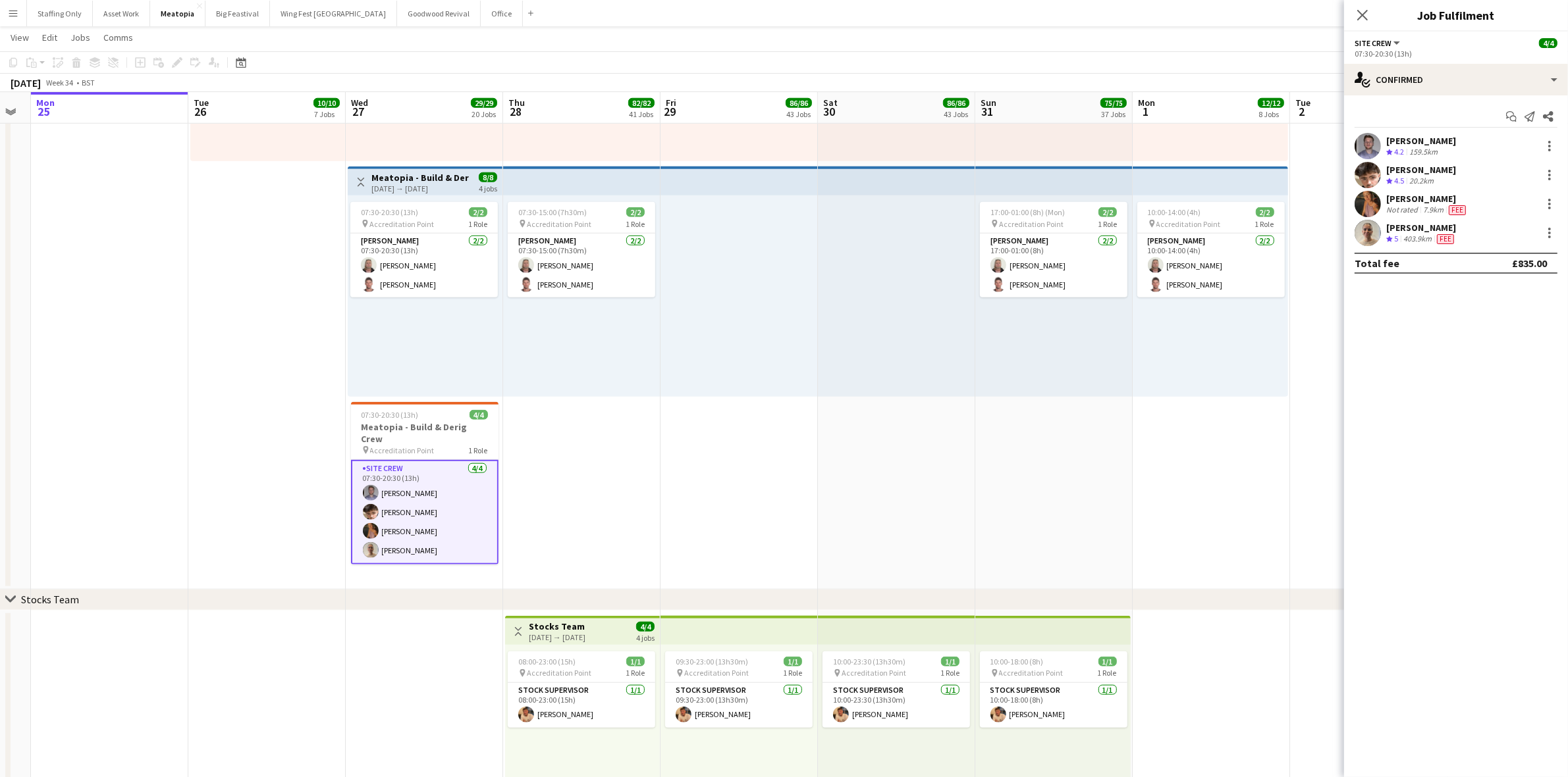
click at [1368, 141] on app-user-avatar at bounding box center [1368, 146] width 26 height 26
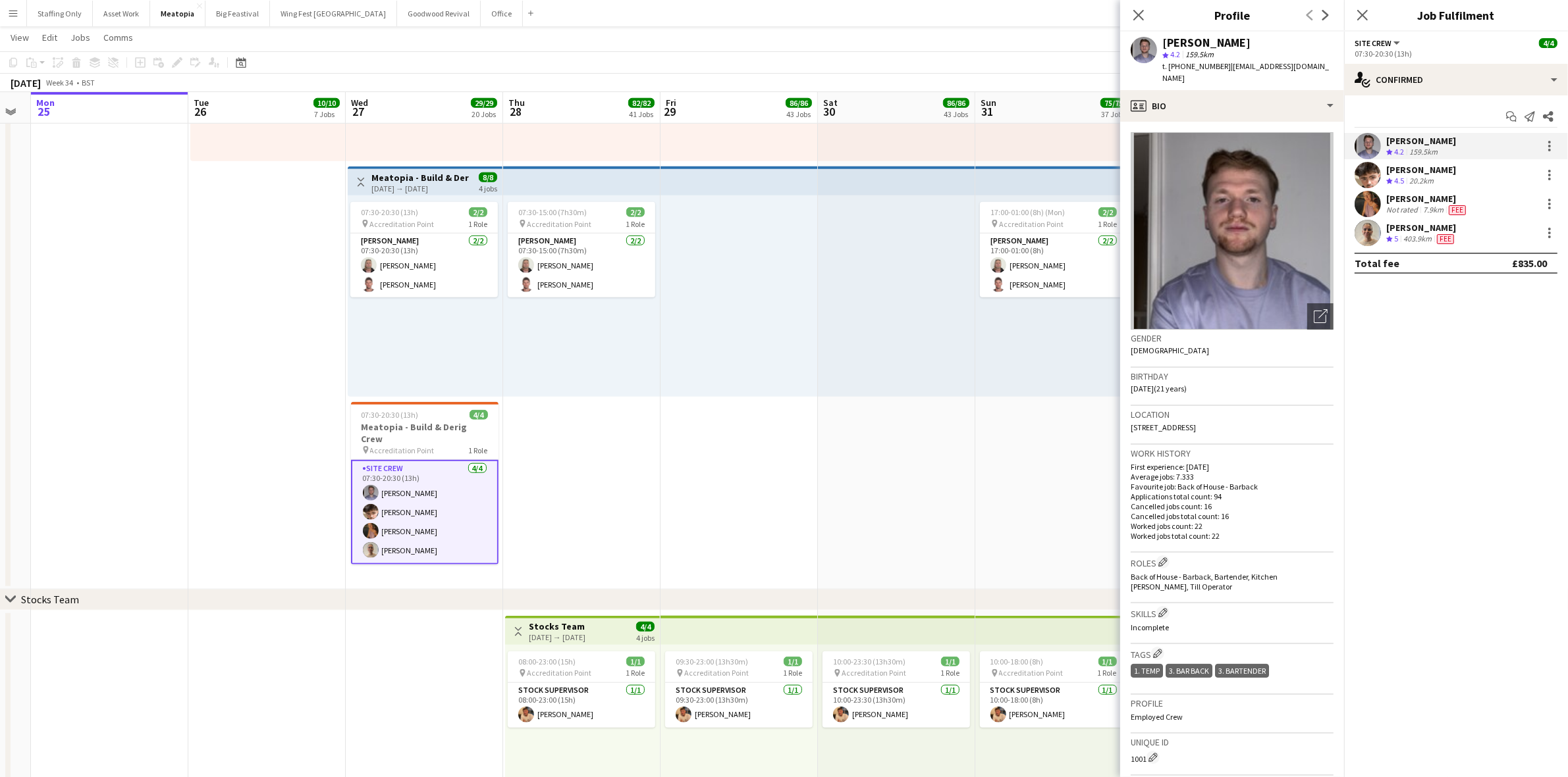
click at [1364, 171] on app-user-avatar at bounding box center [1368, 175] width 26 height 26
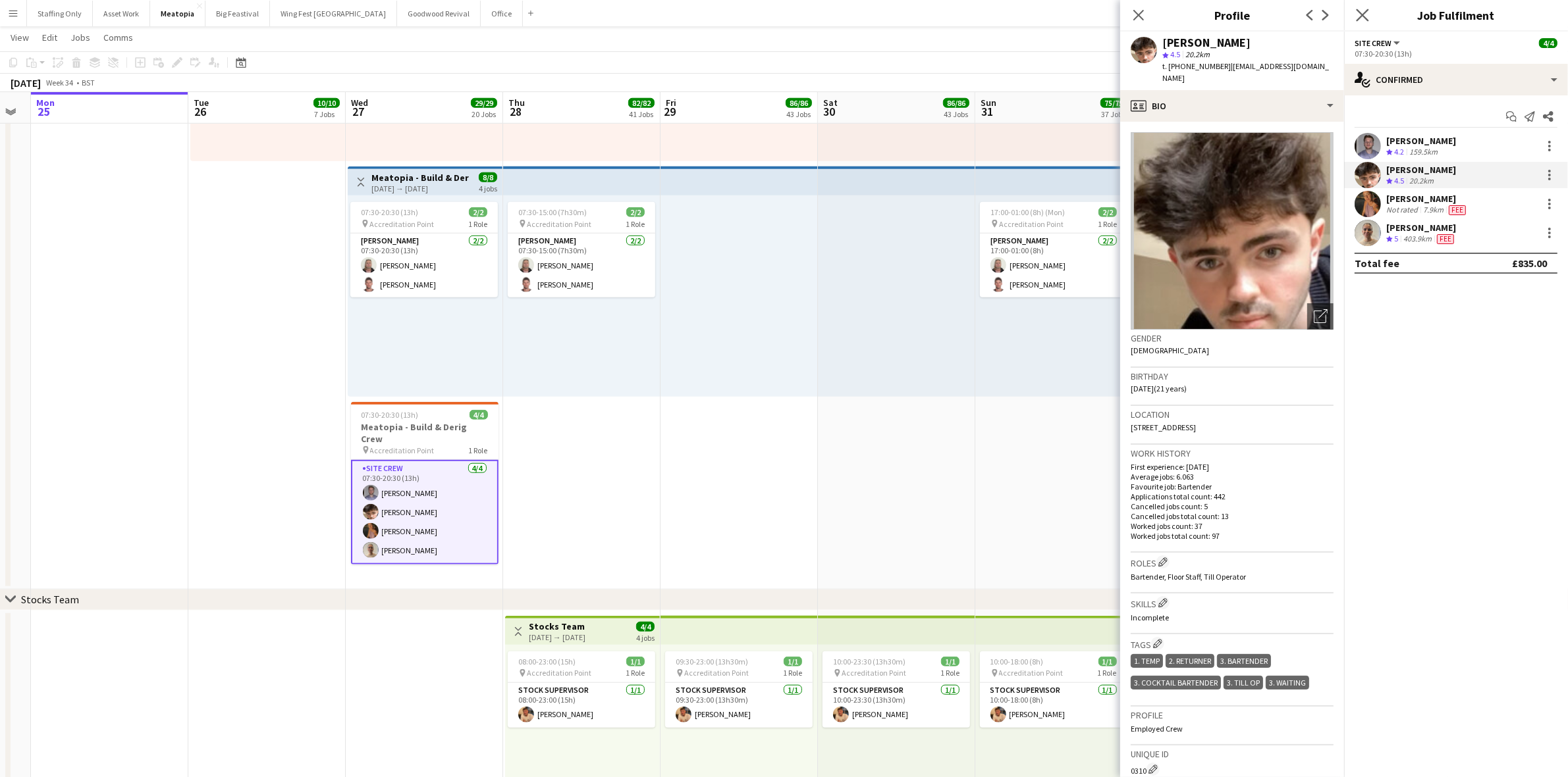
click at [1362, 6] on app-icon "Close pop-in" at bounding box center [1362, 16] width 19 height 19
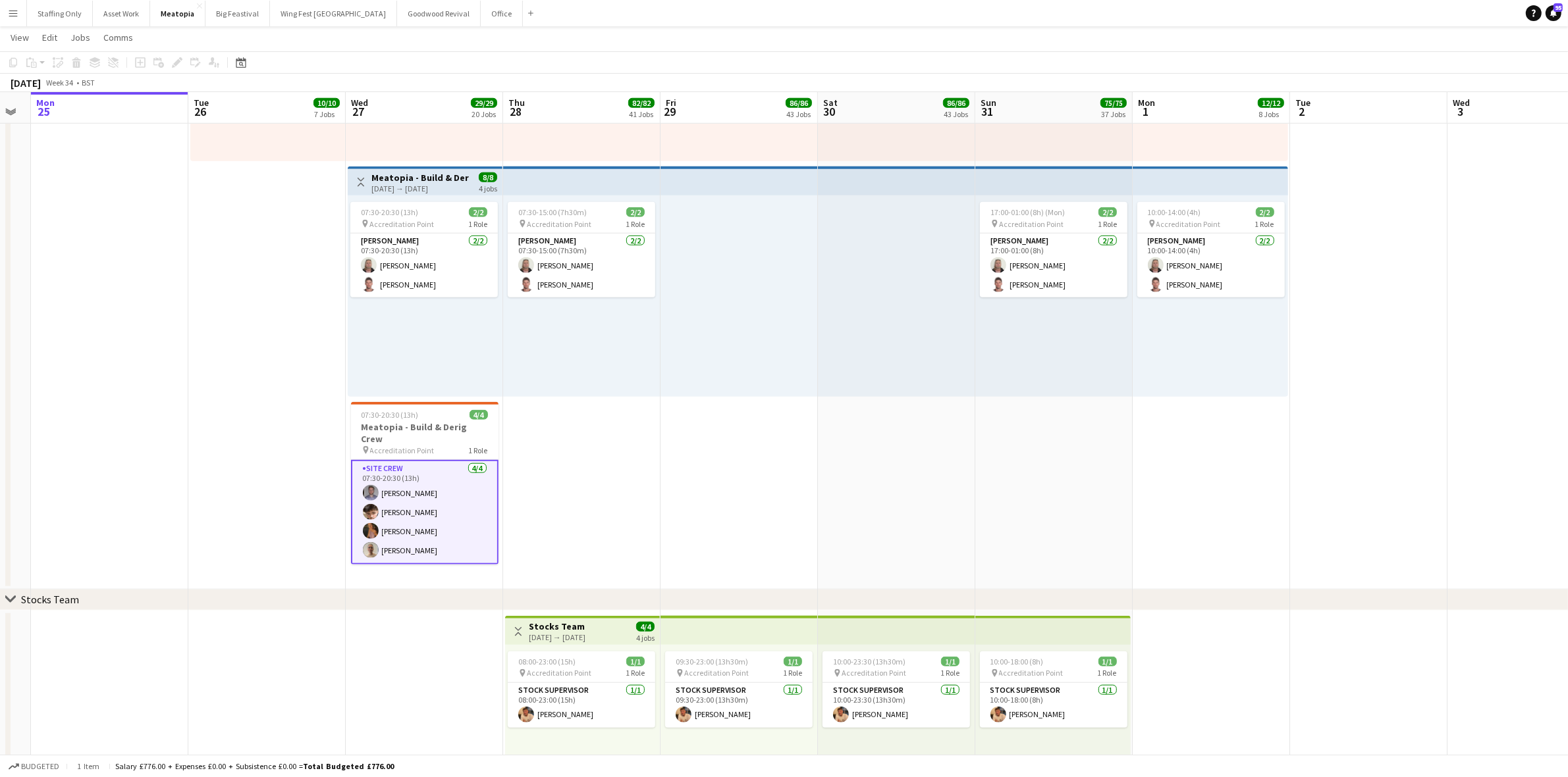
click at [11, 10] on app-icon "Menu" at bounding box center [13, 13] width 11 height 11
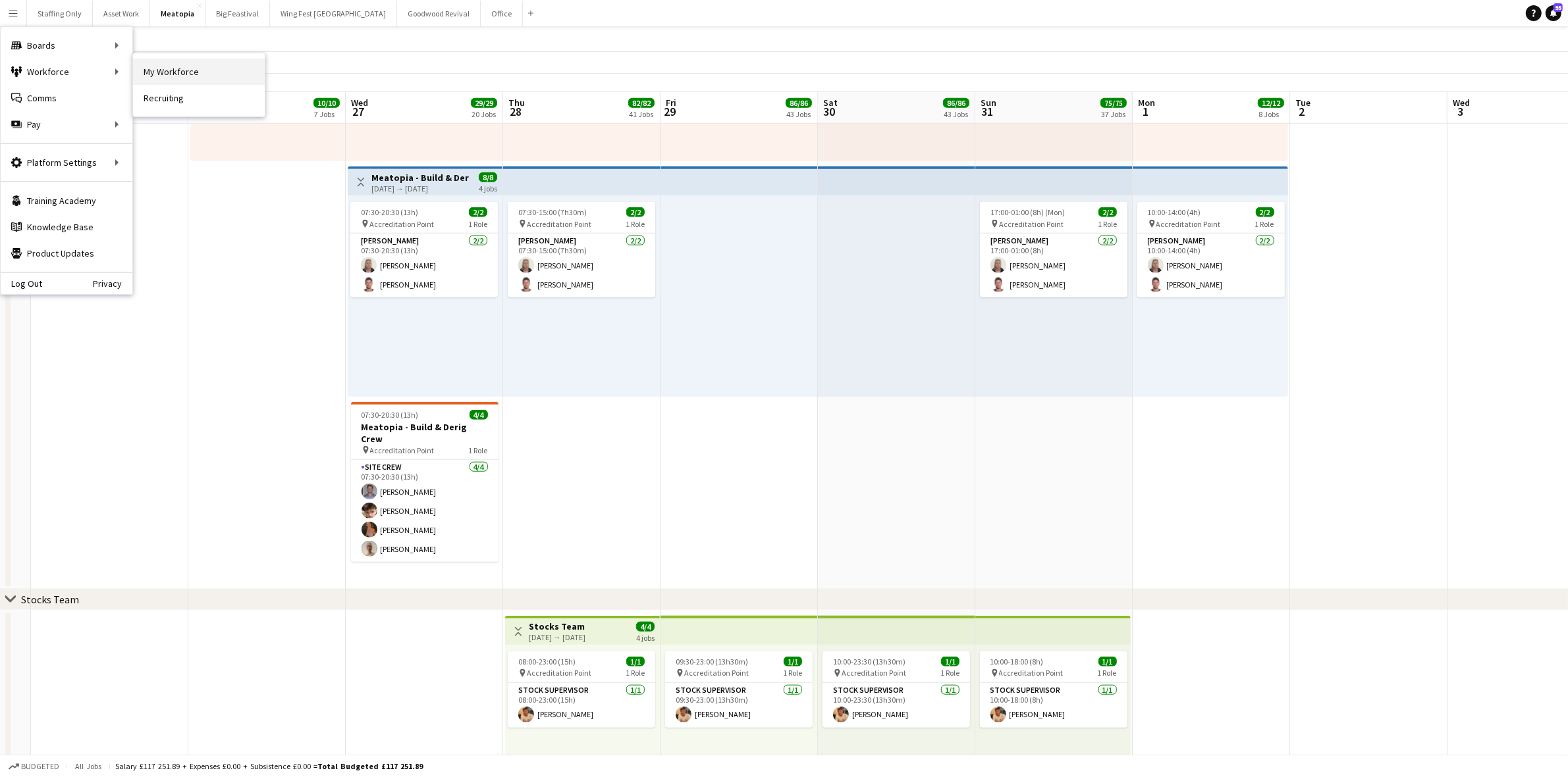
click at [209, 73] on link "My Workforce" at bounding box center [199, 72] width 132 height 26
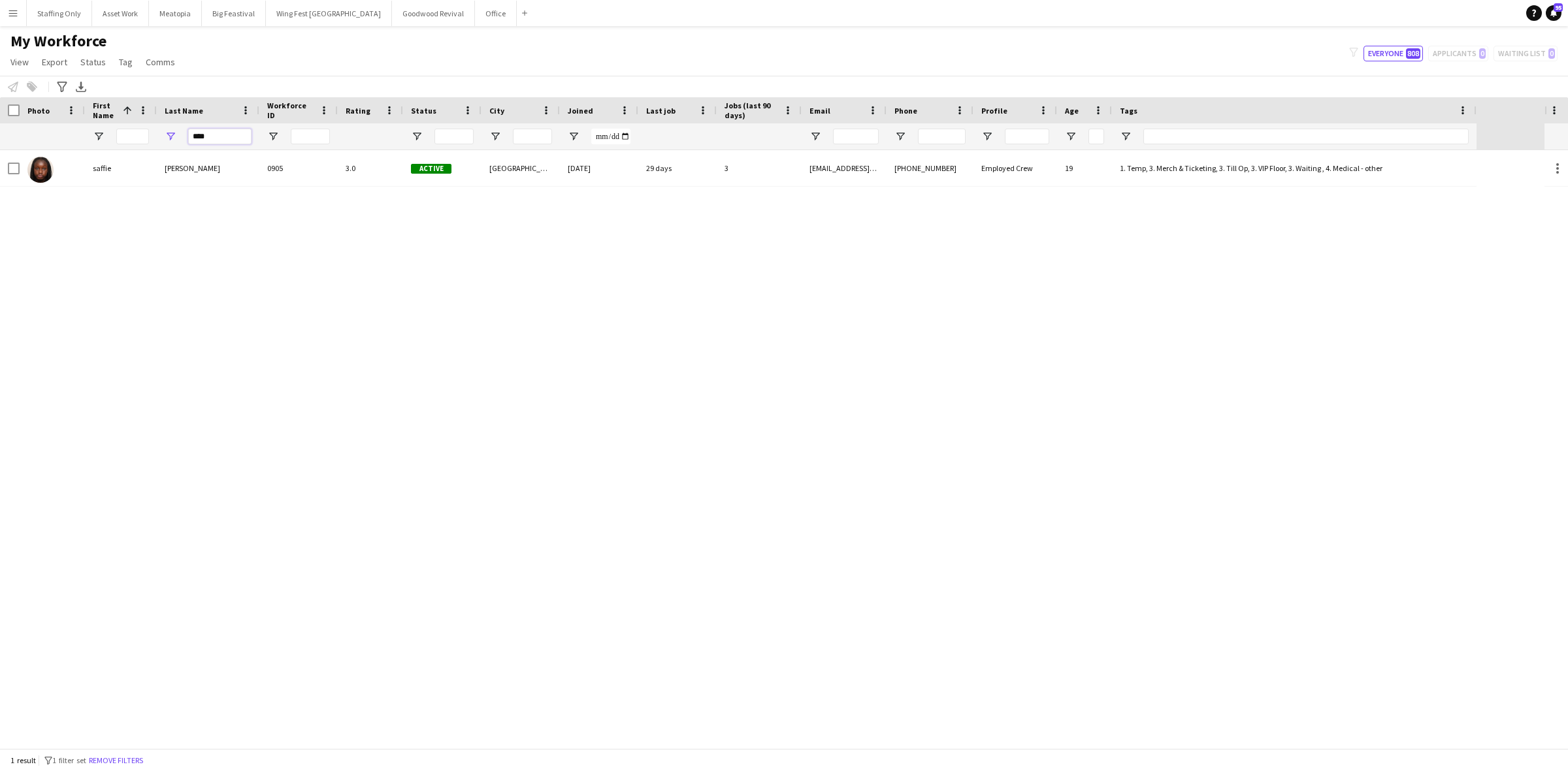
drag, startPoint x: 205, startPoint y: 135, endPoint x: 147, endPoint y: 127, distance: 58.5
click at [147, 127] on div "****" at bounding box center [738, 137] width 1476 height 26
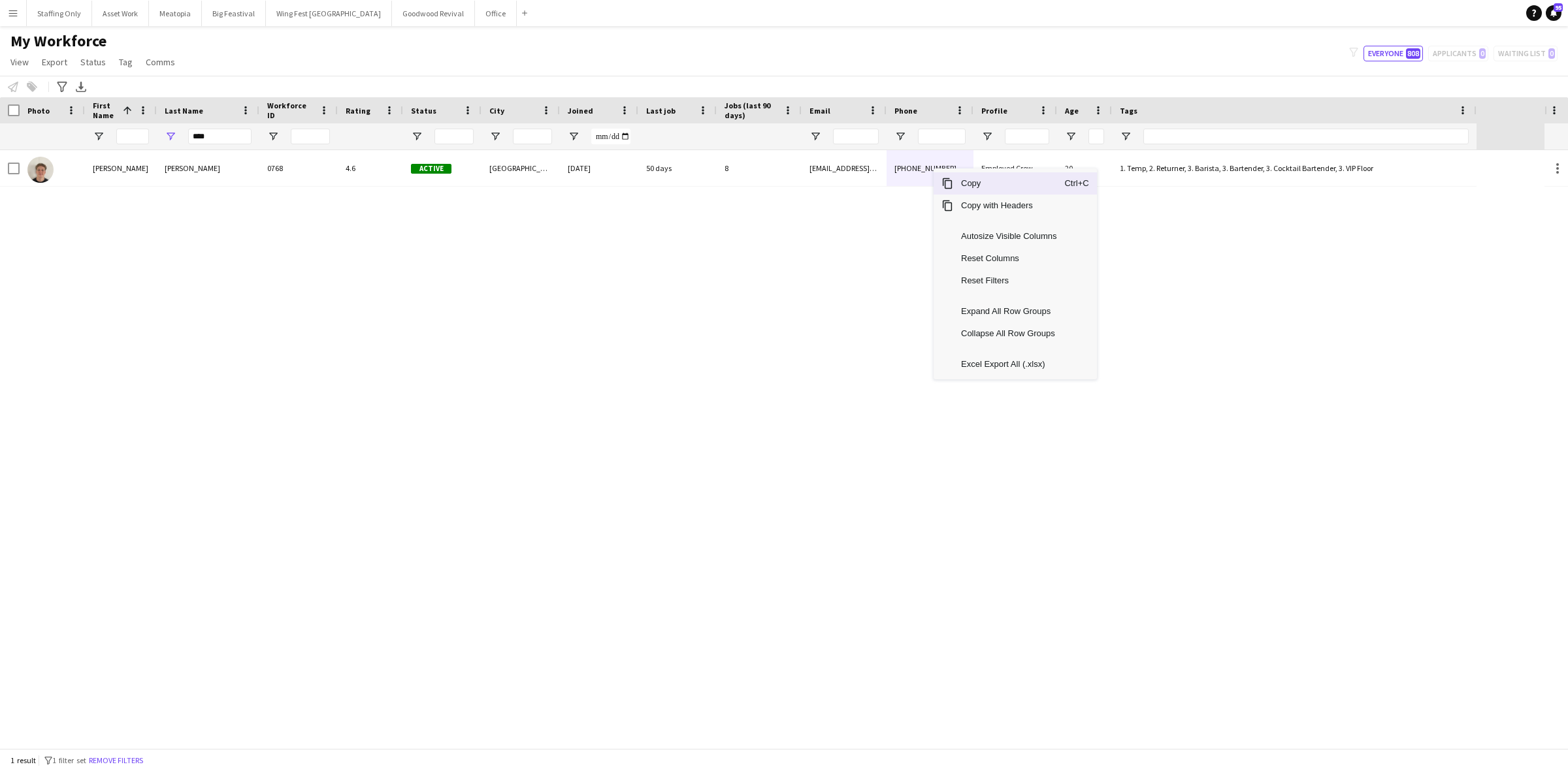
click at [959, 185] on span "Copy" at bounding box center [1008, 183] width 111 height 22
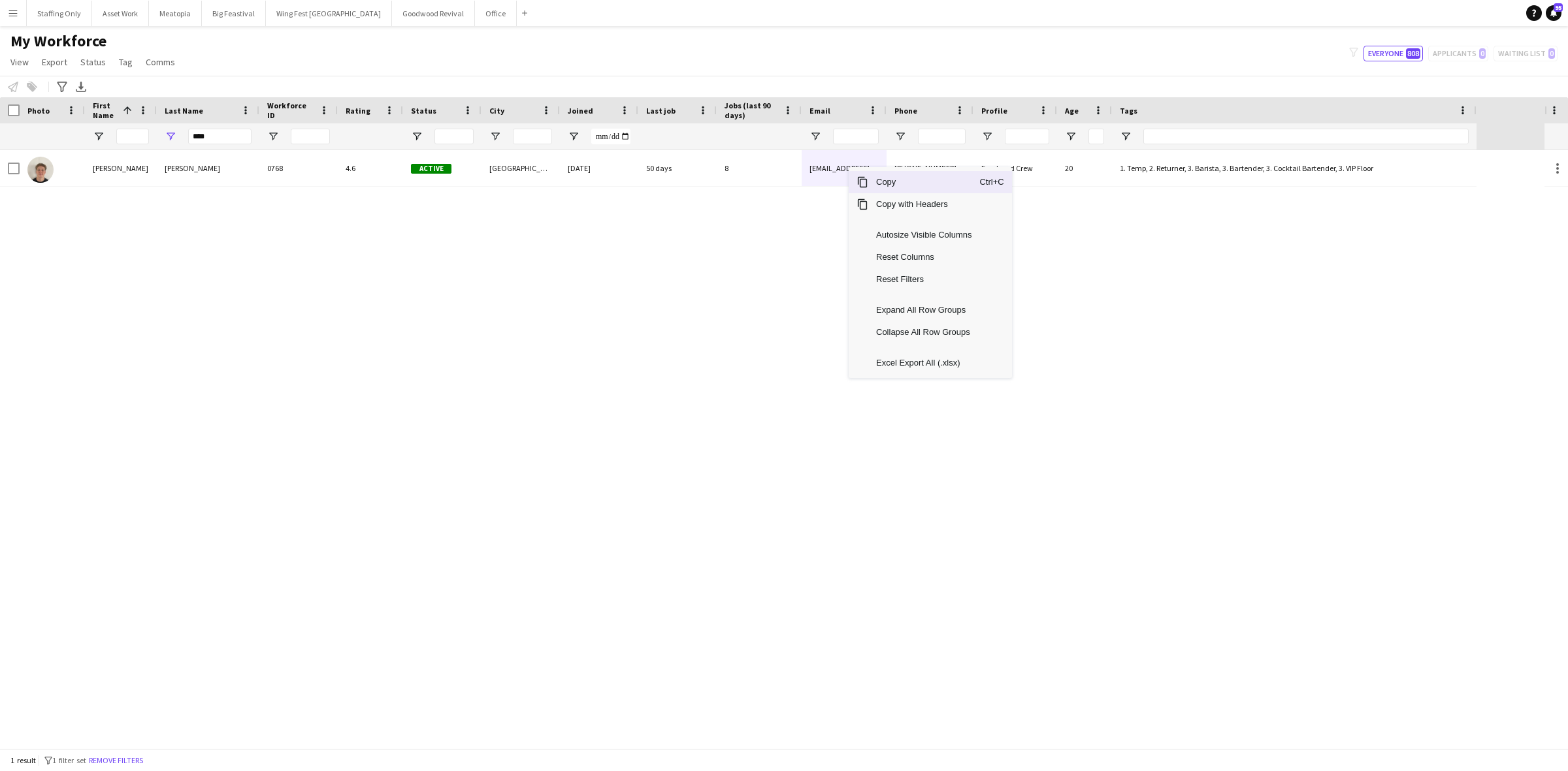
drag, startPoint x: 878, startPoint y: 181, endPoint x: 576, endPoint y: 105, distance: 311.4
click at [878, 181] on span "Copy" at bounding box center [923, 181] width 111 height 22
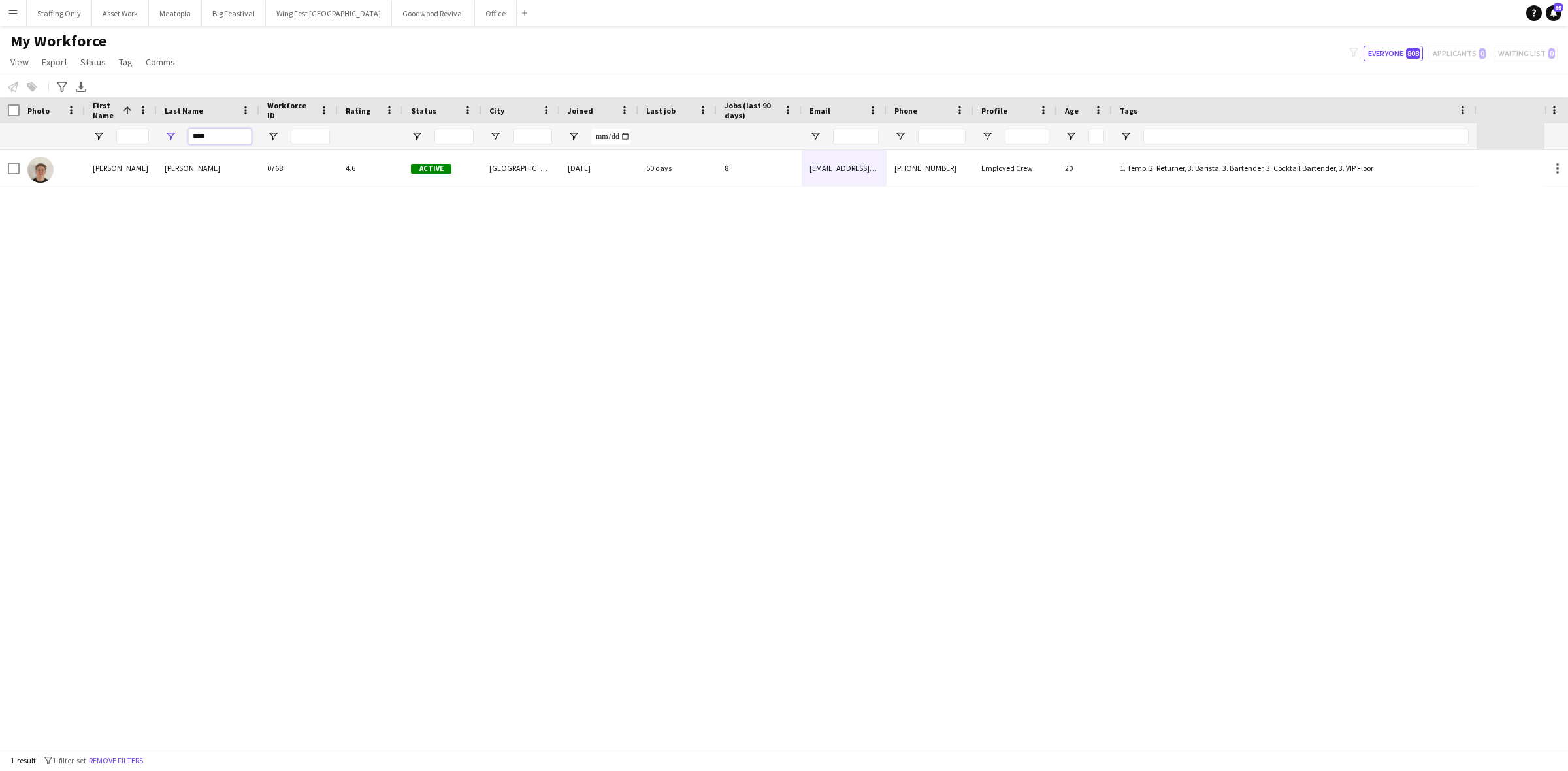
drag, startPoint x: 218, startPoint y: 135, endPoint x: 129, endPoint y: 132, distance: 89.1
click at [129, 132] on div "****" at bounding box center [738, 137] width 1476 height 26
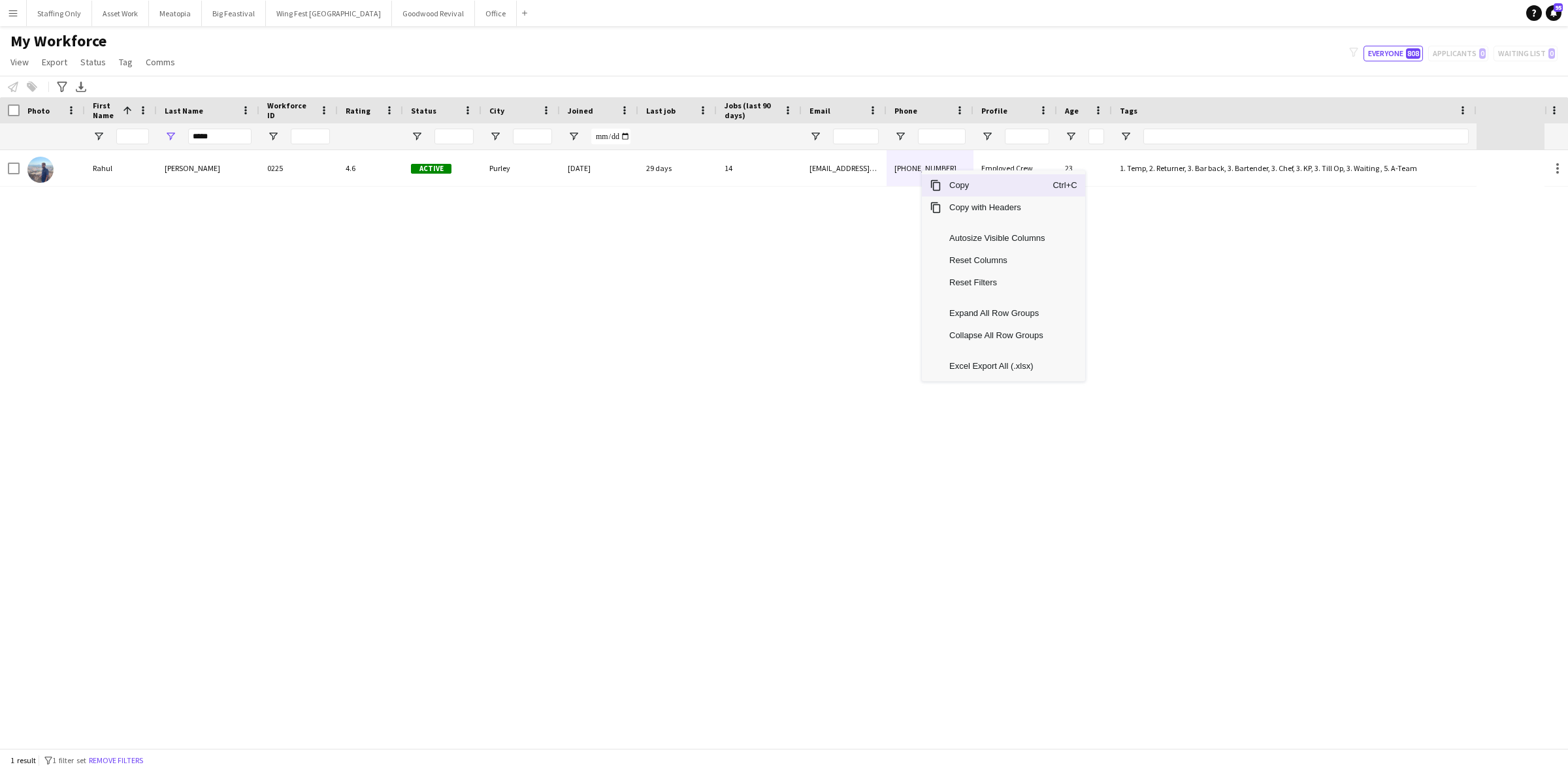
click at [951, 184] on span "Copy" at bounding box center [996, 185] width 111 height 22
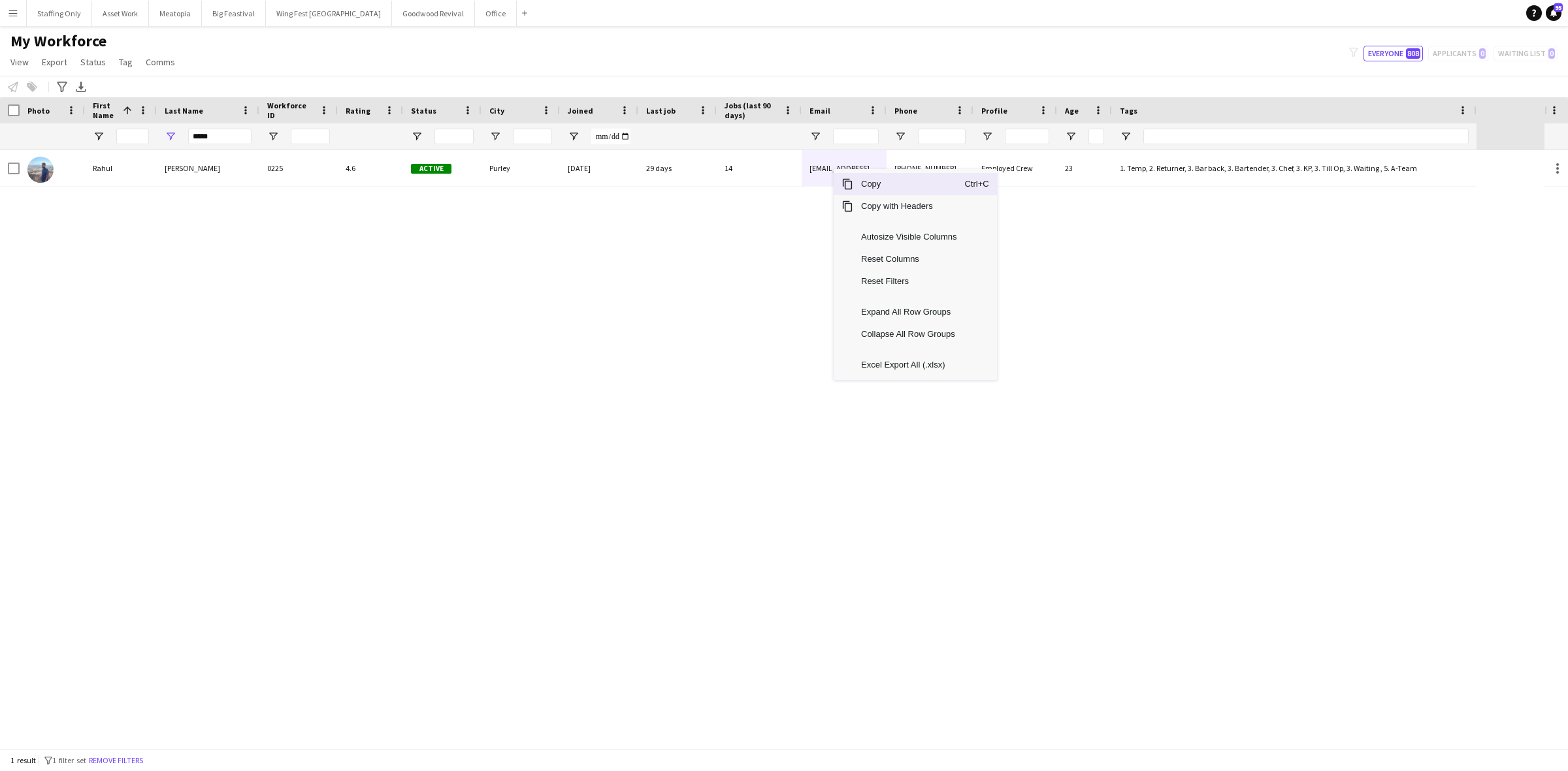
click at [852, 181] on span "Context Menu" at bounding box center [846, 184] width 11 height 11
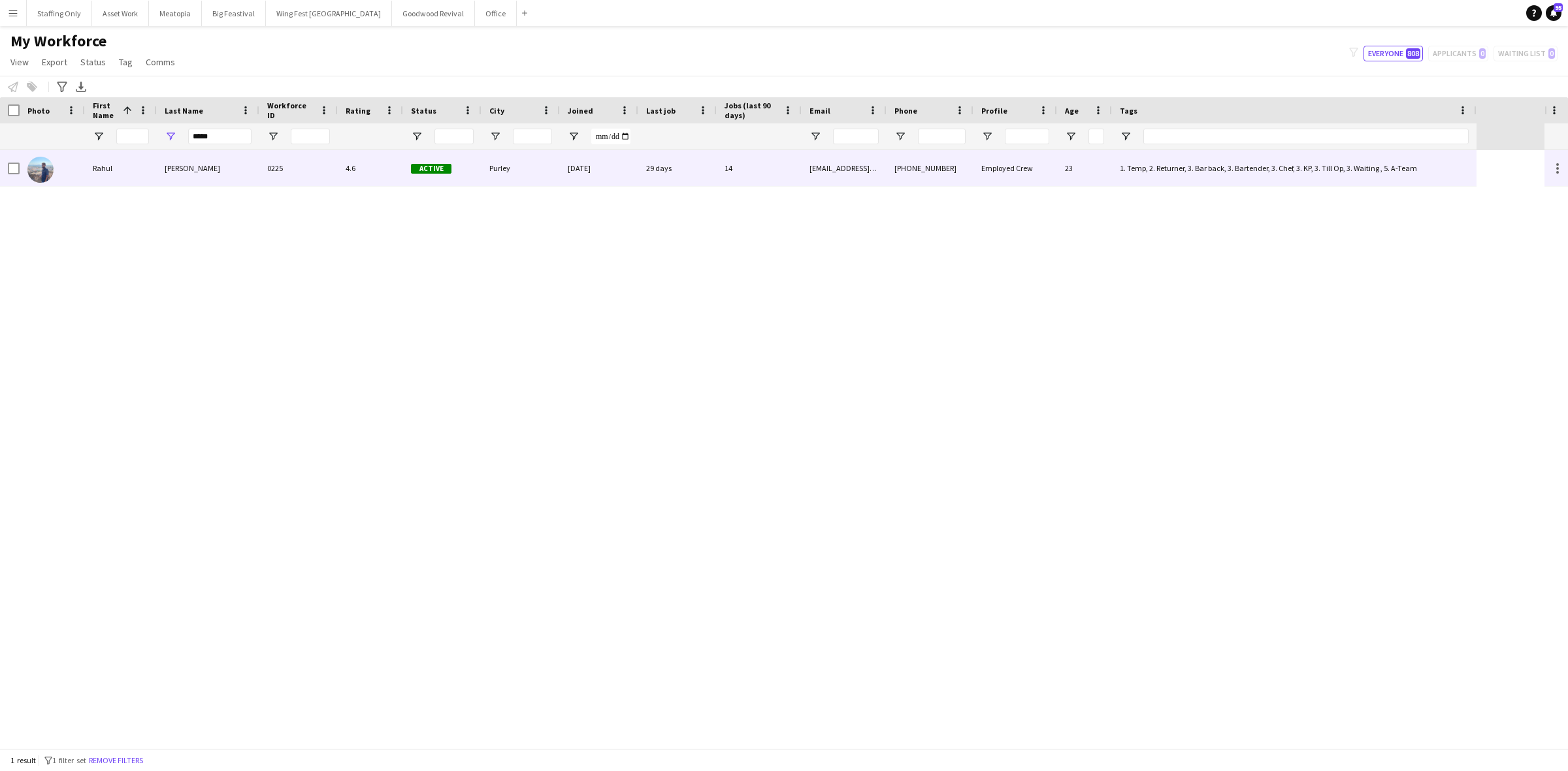
click at [112, 174] on div "Rahul" at bounding box center [120, 167] width 71 height 36
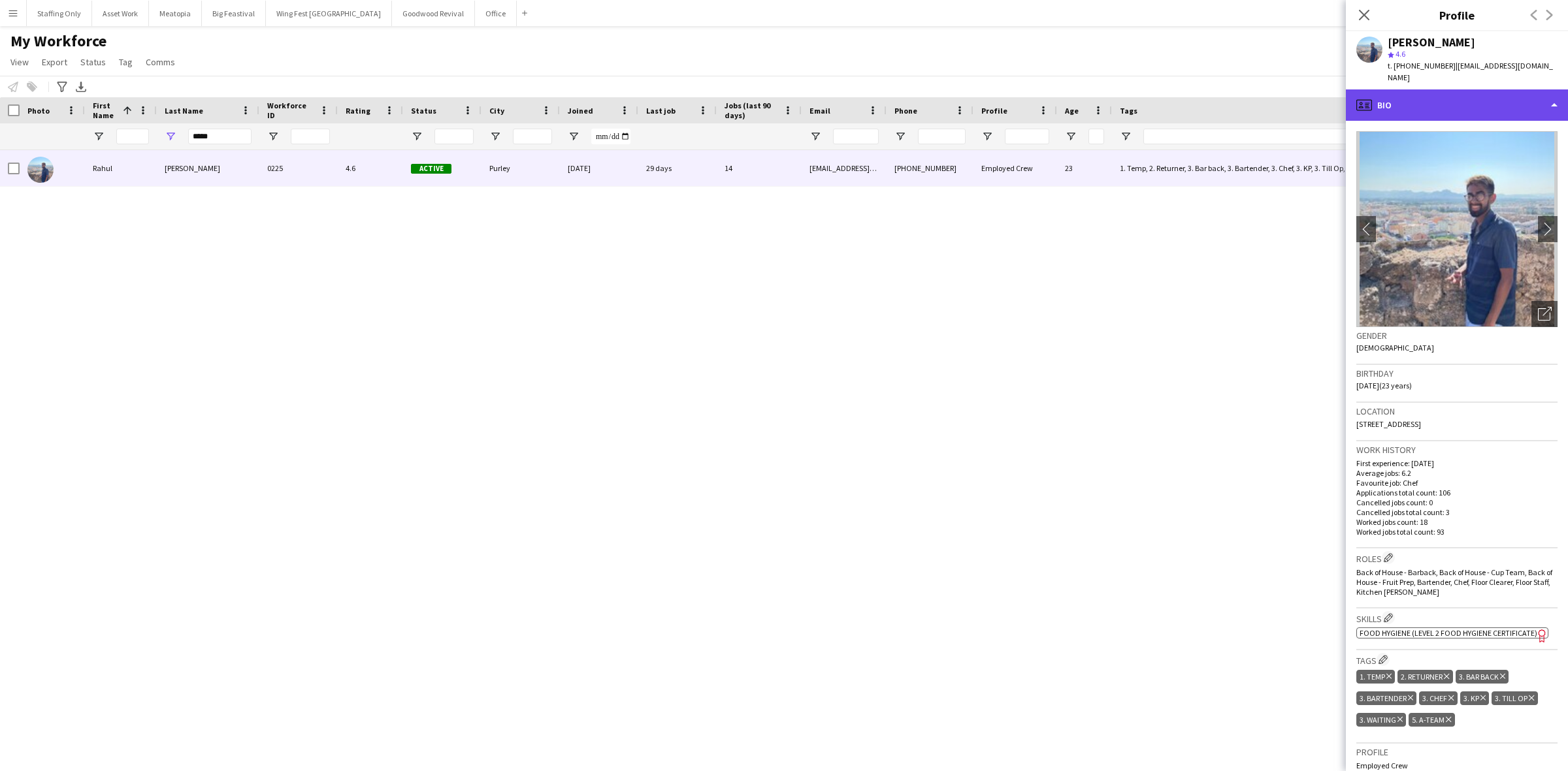
click at [1431, 101] on div "profile Bio" at bounding box center [1456, 105] width 222 height 31
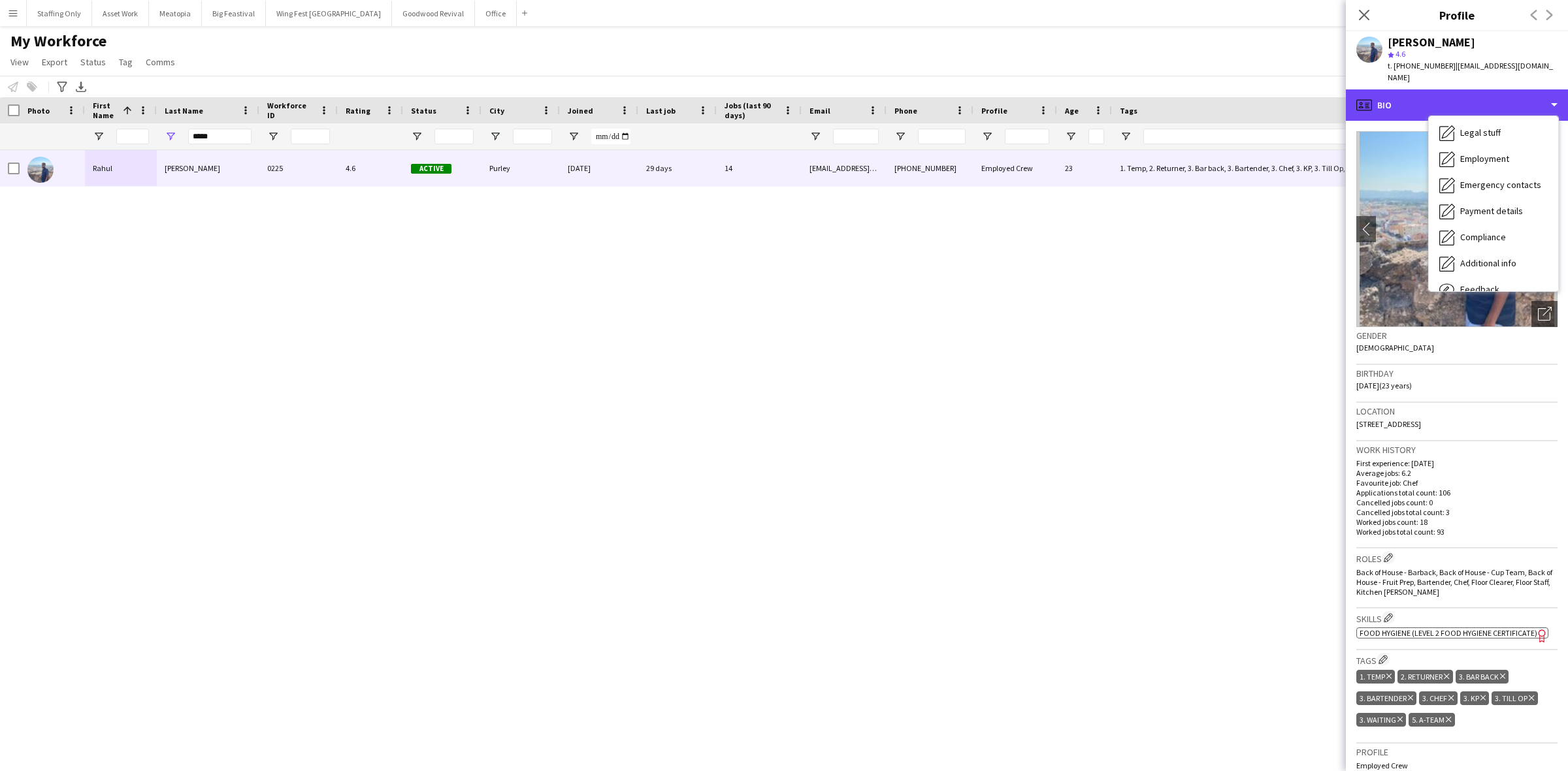
scroll to position [96, 0]
click at [1507, 208] on div "Additional info Additional info" at bounding box center [1493, 221] width 129 height 26
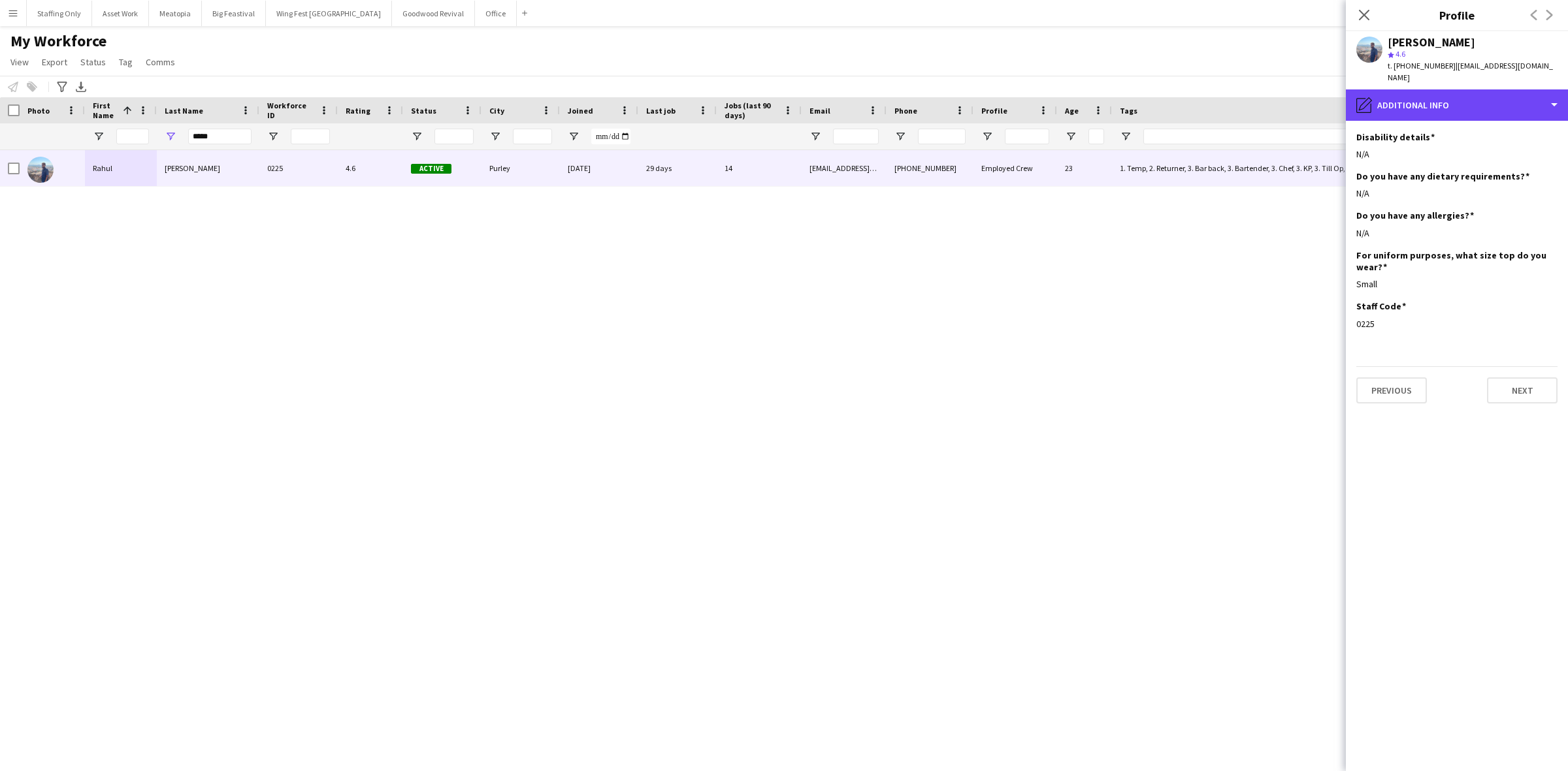
drag, startPoint x: 1442, startPoint y: 99, endPoint x: 1442, endPoint y: 106, distance: 7.0
click at [1442, 98] on div "pencil4 Additional info" at bounding box center [1456, 105] width 222 height 31
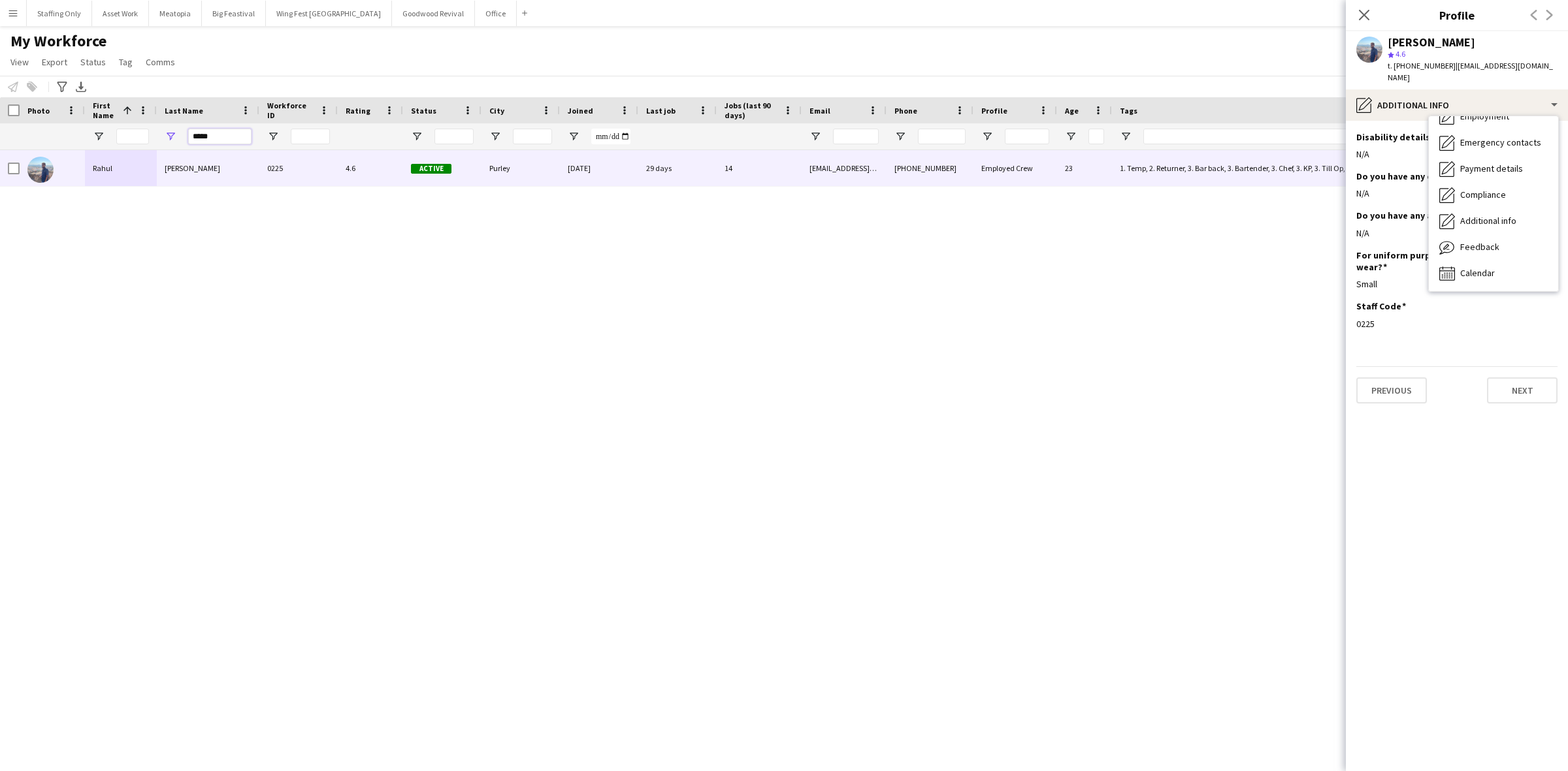
click at [236, 129] on input "*****" at bounding box center [220, 137] width 64 height 16
drag, startPoint x: 236, startPoint y: 134, endPoint x: 115, endPoint y: 131, distance: 121.0
click at [115, 131] on div "*****" at bounding box center [738, 137] width 1476 height 26
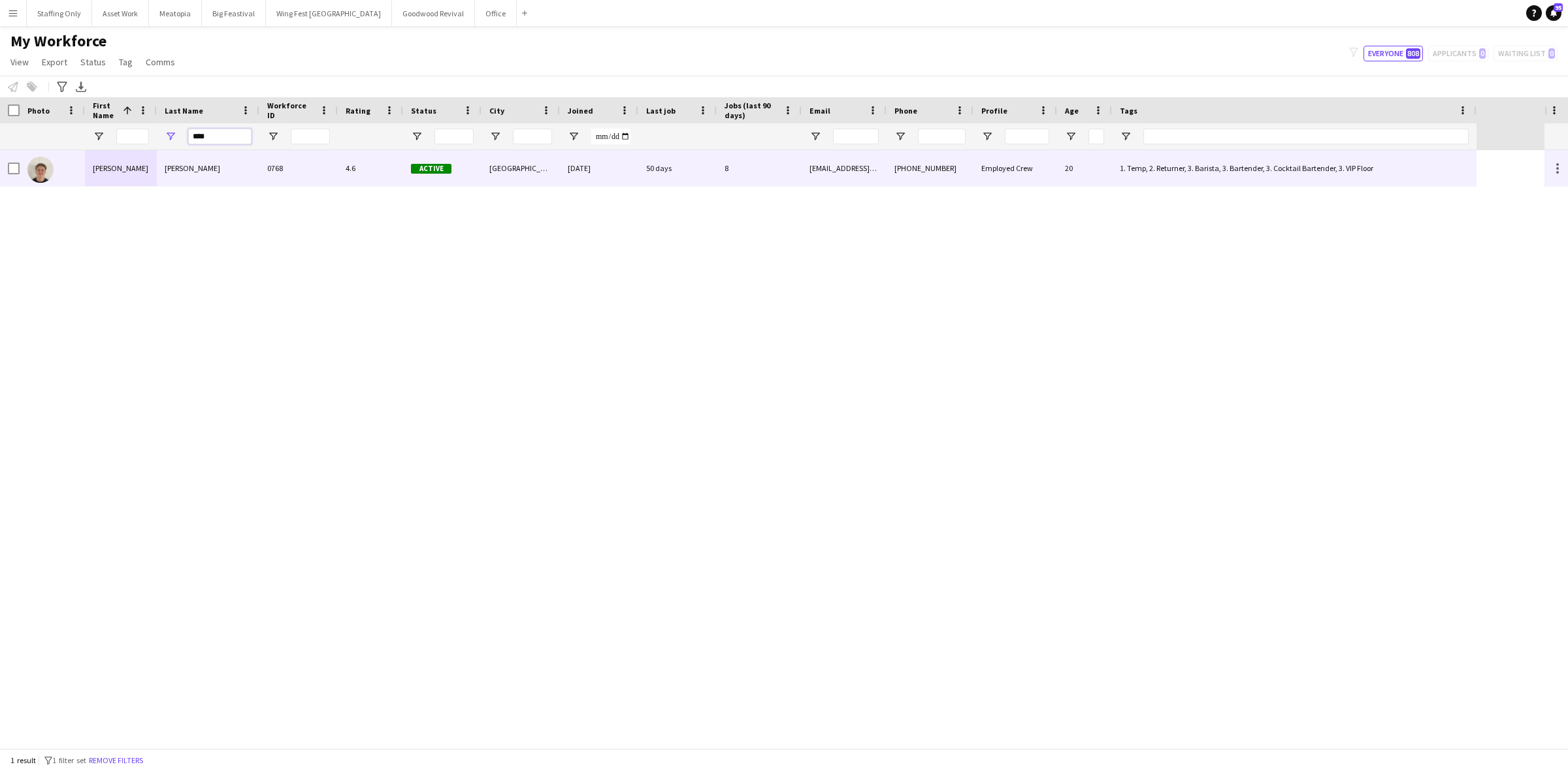
type input "****"
click at [194, 171] on div "Uren" at bounding box center [208, 167] width 103 height 36
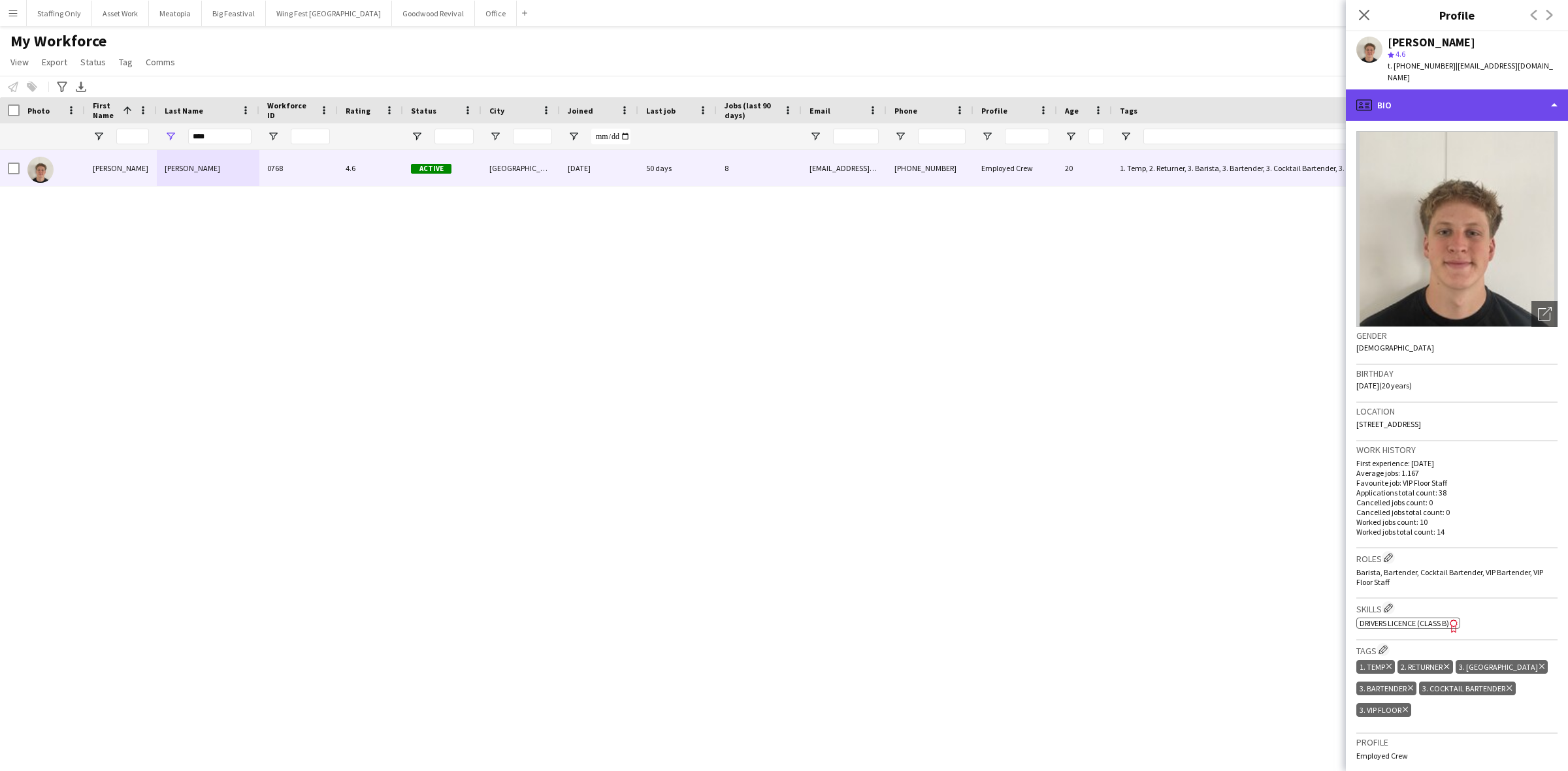
click at [1449, 90] on div "profile Bio" at bounding box center [1456, 105] width 222 height 31
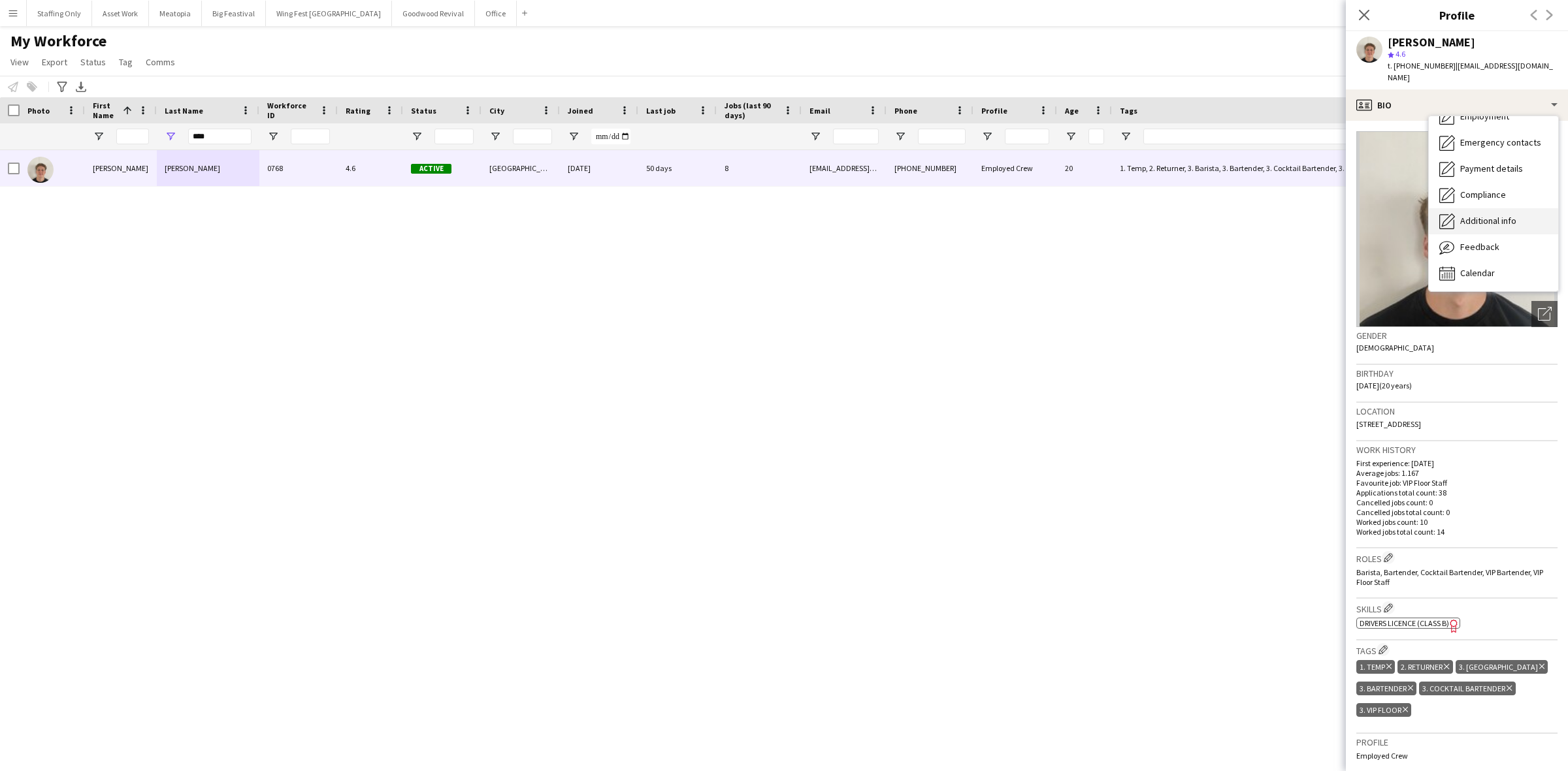
click at [1497, 215] on span "Additional info" at bounding box center [1488, 220] width 56 height 11
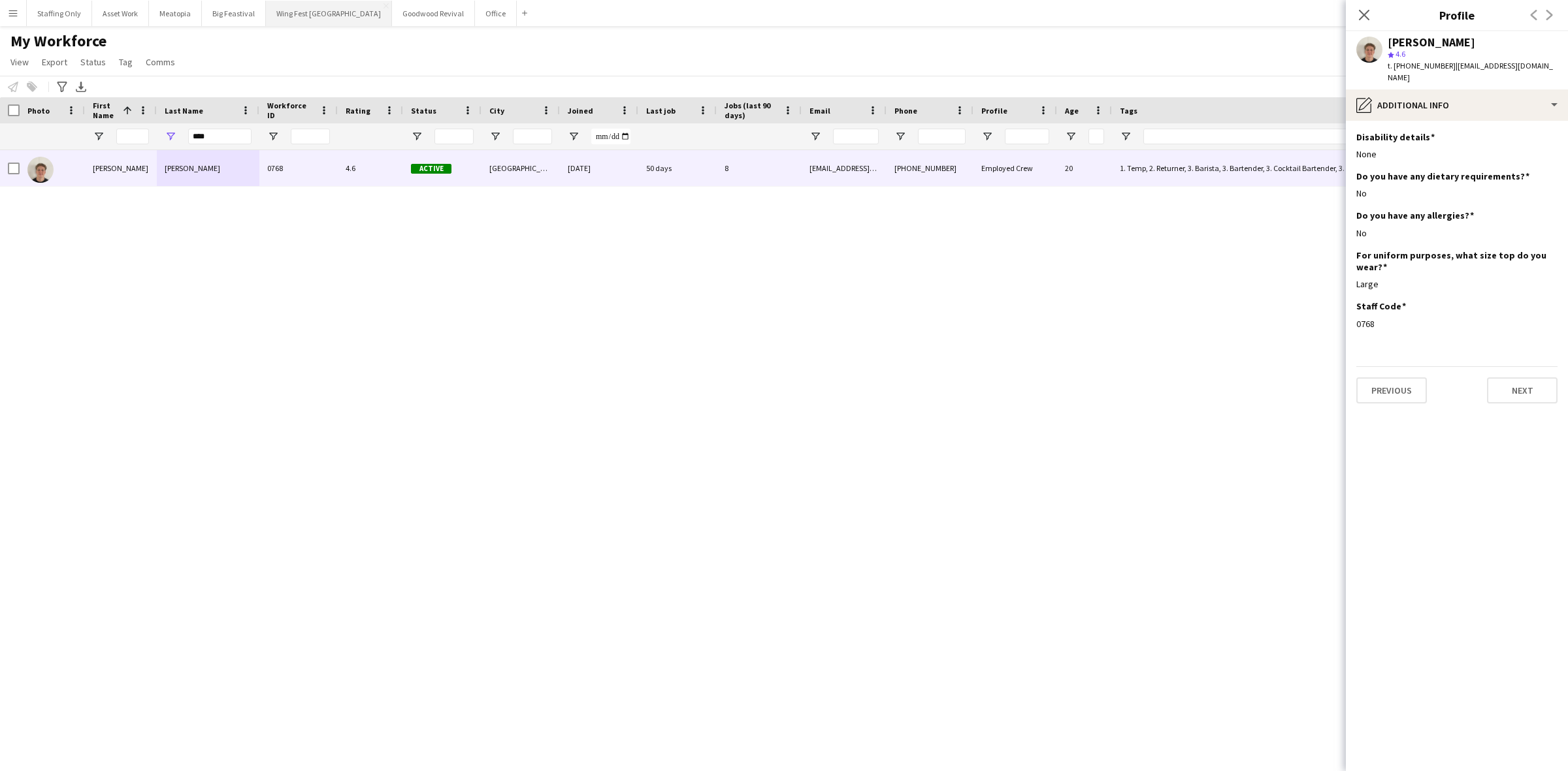
click at [268, 18] on button "Wing Fest Bristol Close" at bounding box center [329, 13] width 126 height 25
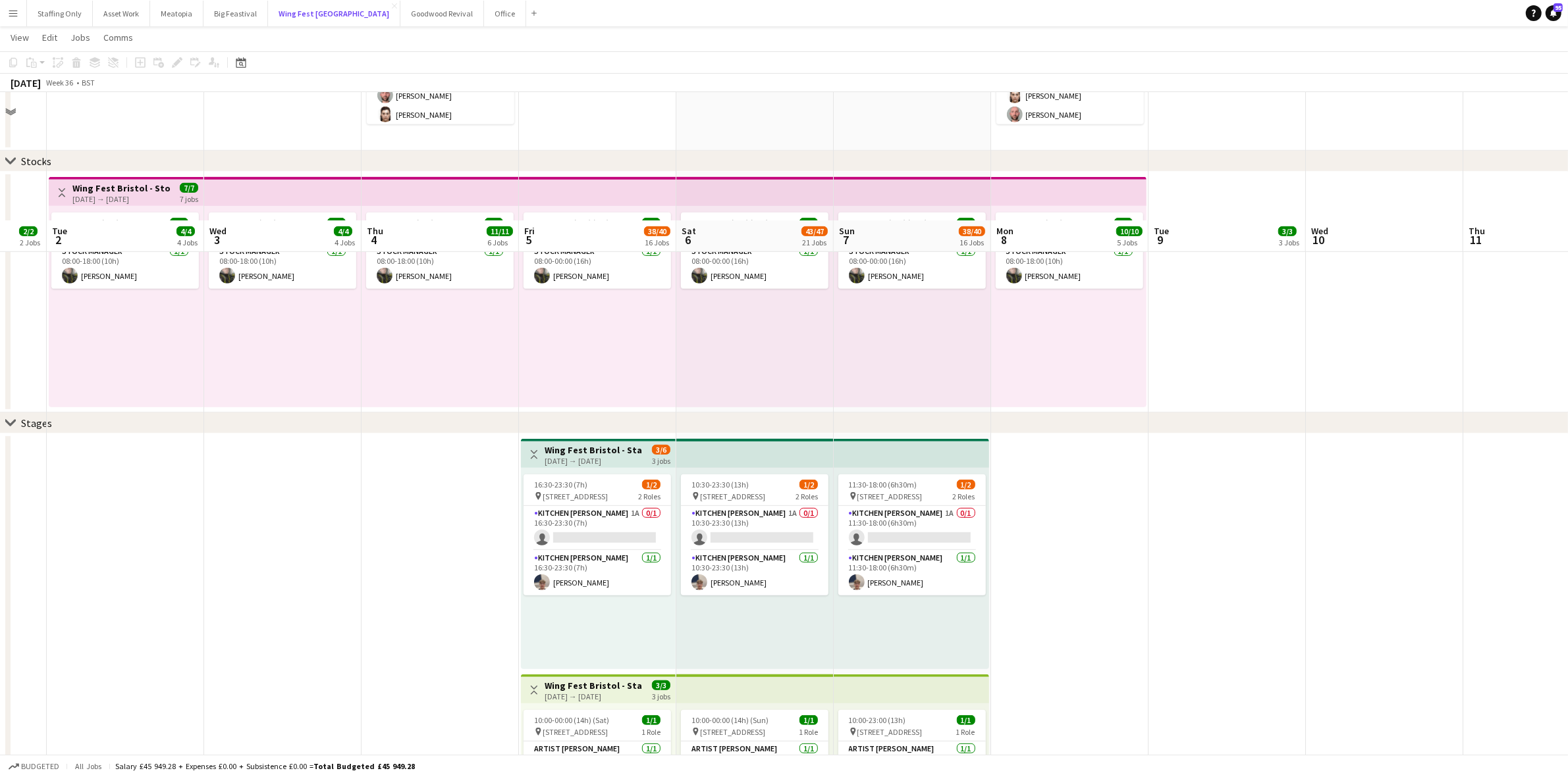
scroll to position [905, 0]
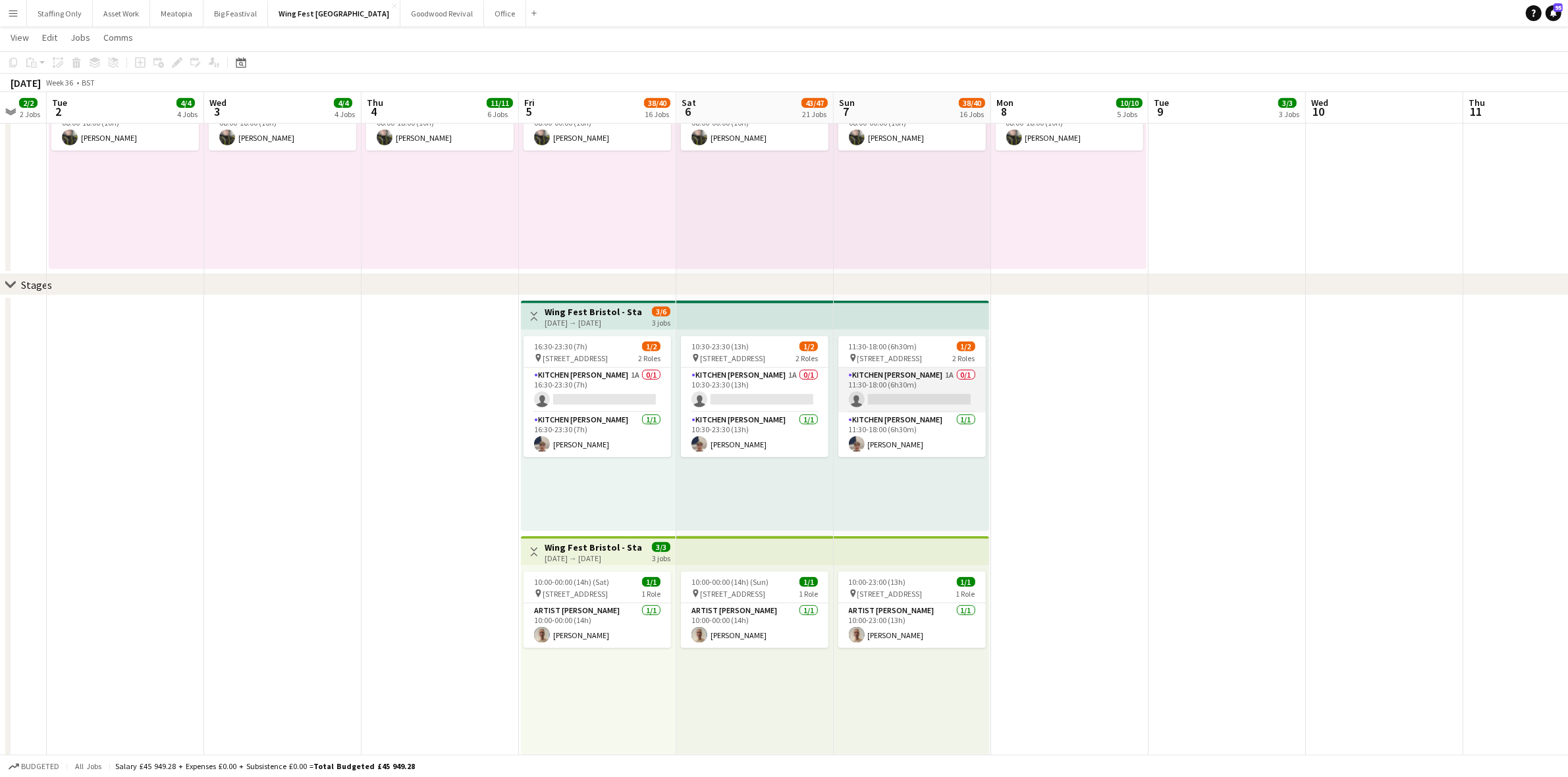
click at [924, 377] on app-card-role "Kitchen Porter 1A 0/1 11:30-18:00 (6h30m) single-neutral-actions" at bounding box center [912, 390] width 148 height 45
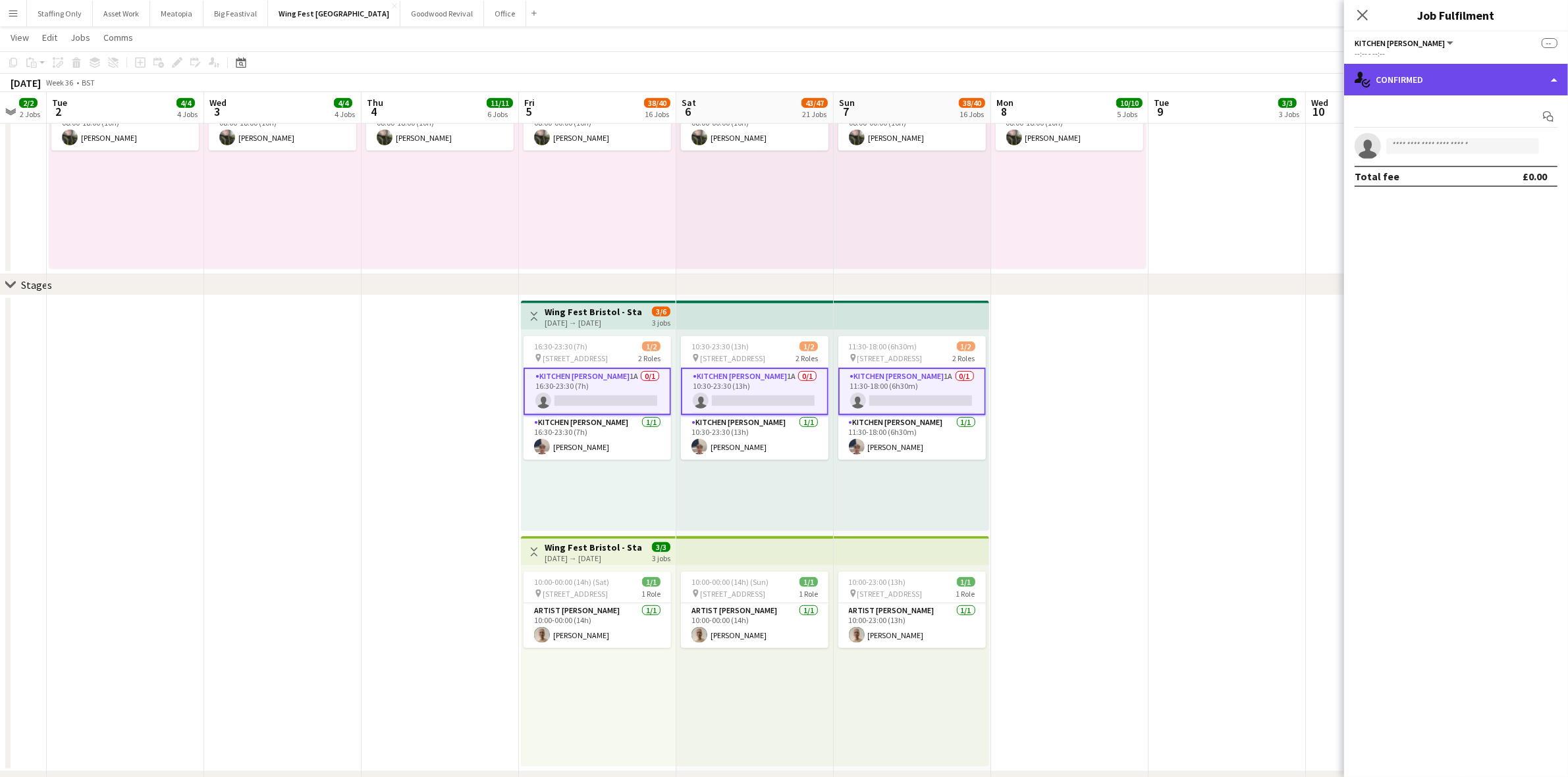
click at [1482, 84] on div "single-neutral-actions-check-2 Confirmed" at bounding box center [1456, 80] width 224 height 32
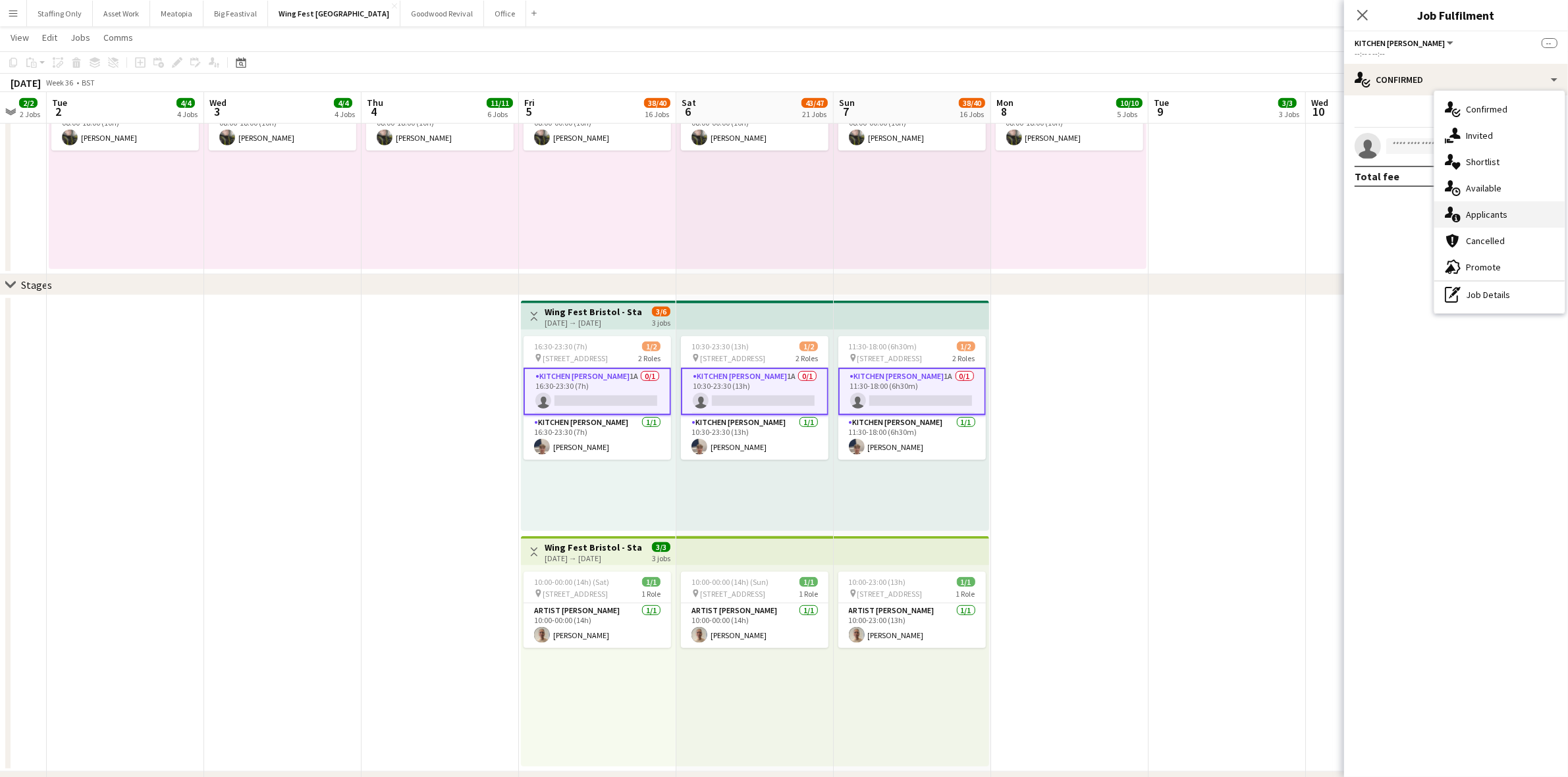
click at [1489, 212] on div "single-neutral-actions-information Applicants" at bounding box center [1499, 214] width 130 height 26
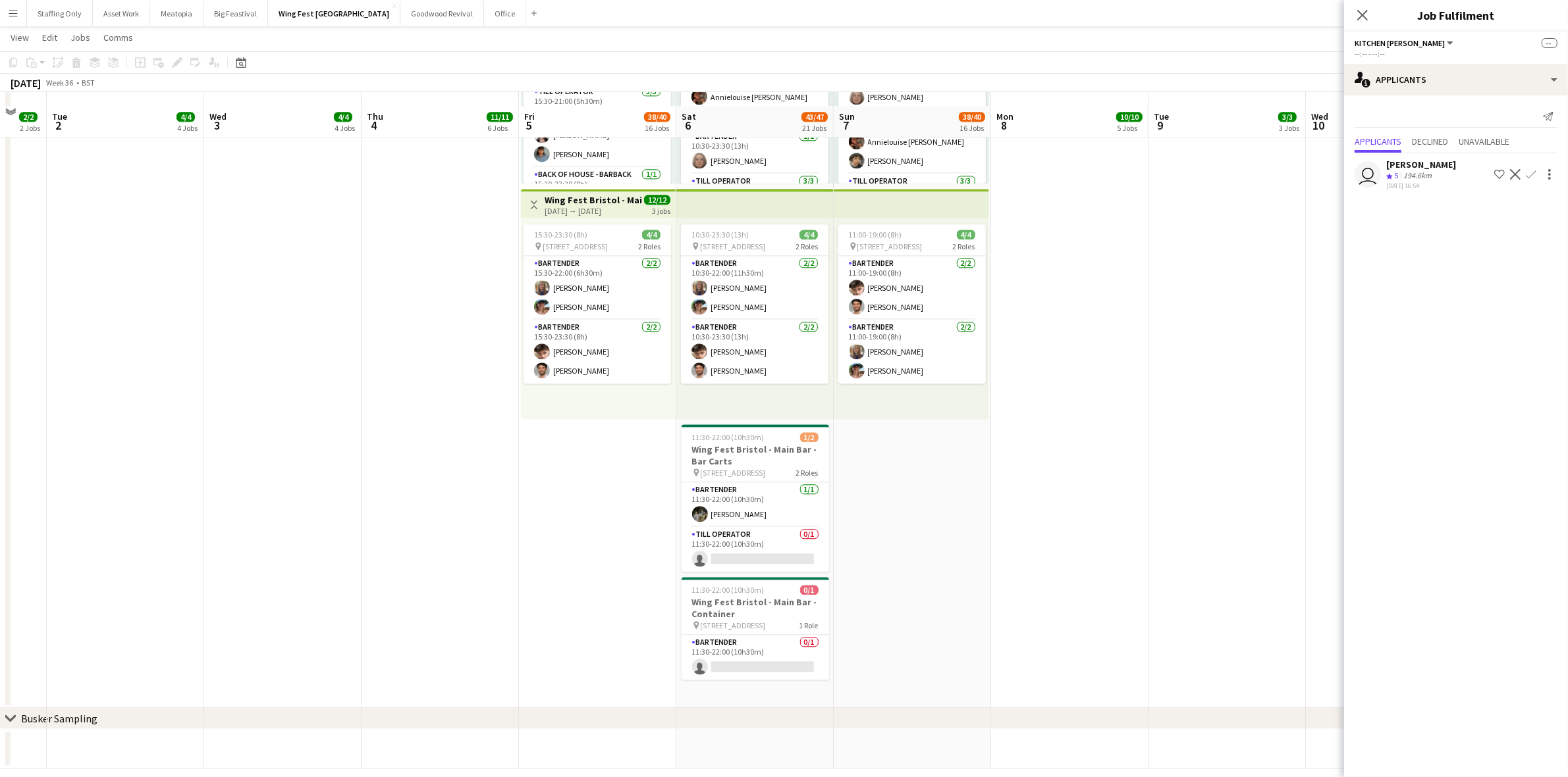
scroll to position [3987, 0]
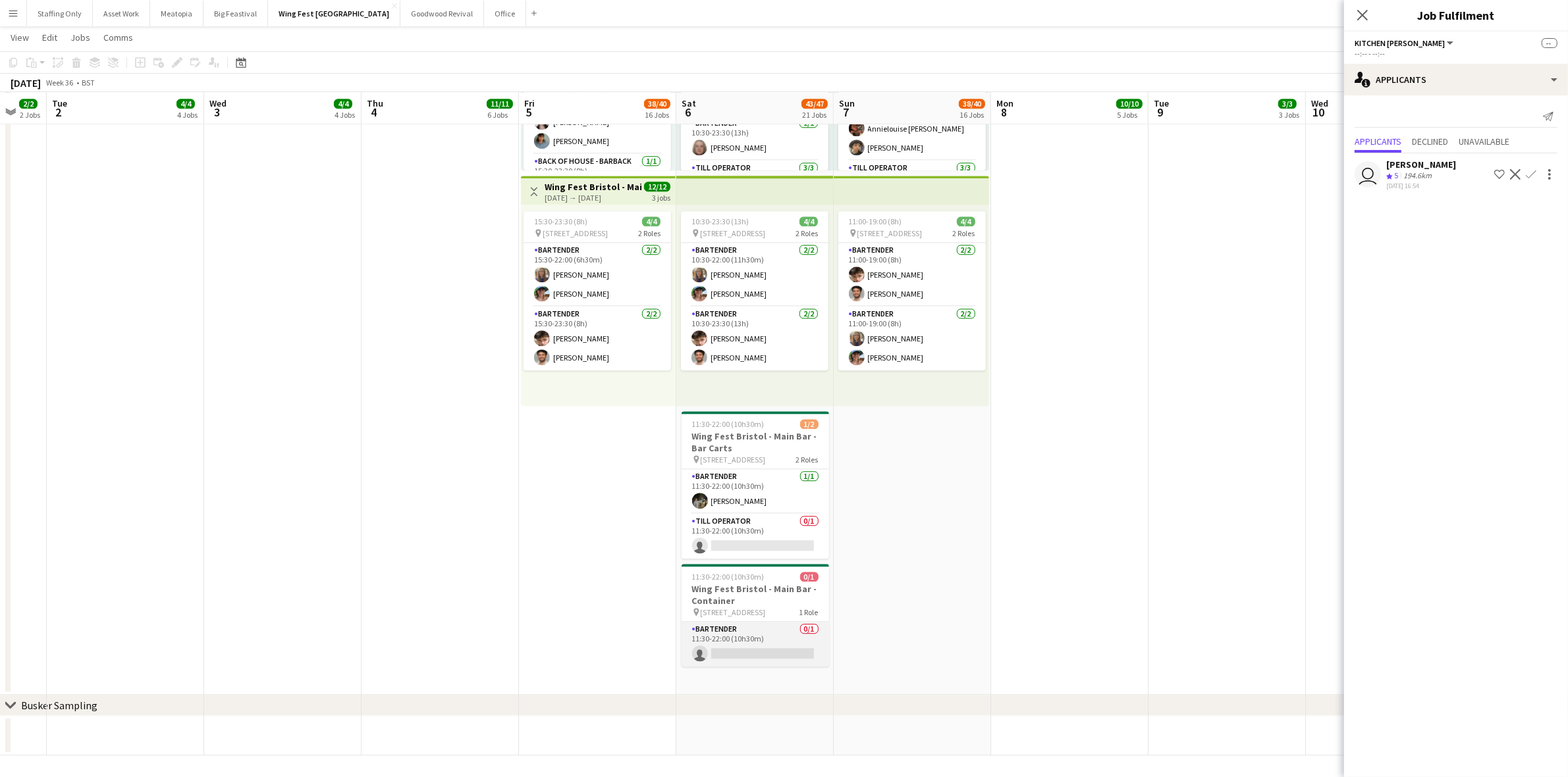
click at [749, 634] on app-card-role "Bartender 0/1 11:30-22:00 (10h30m) single-neutral-actions" at bounding box center [755, 644] width 148 height 45
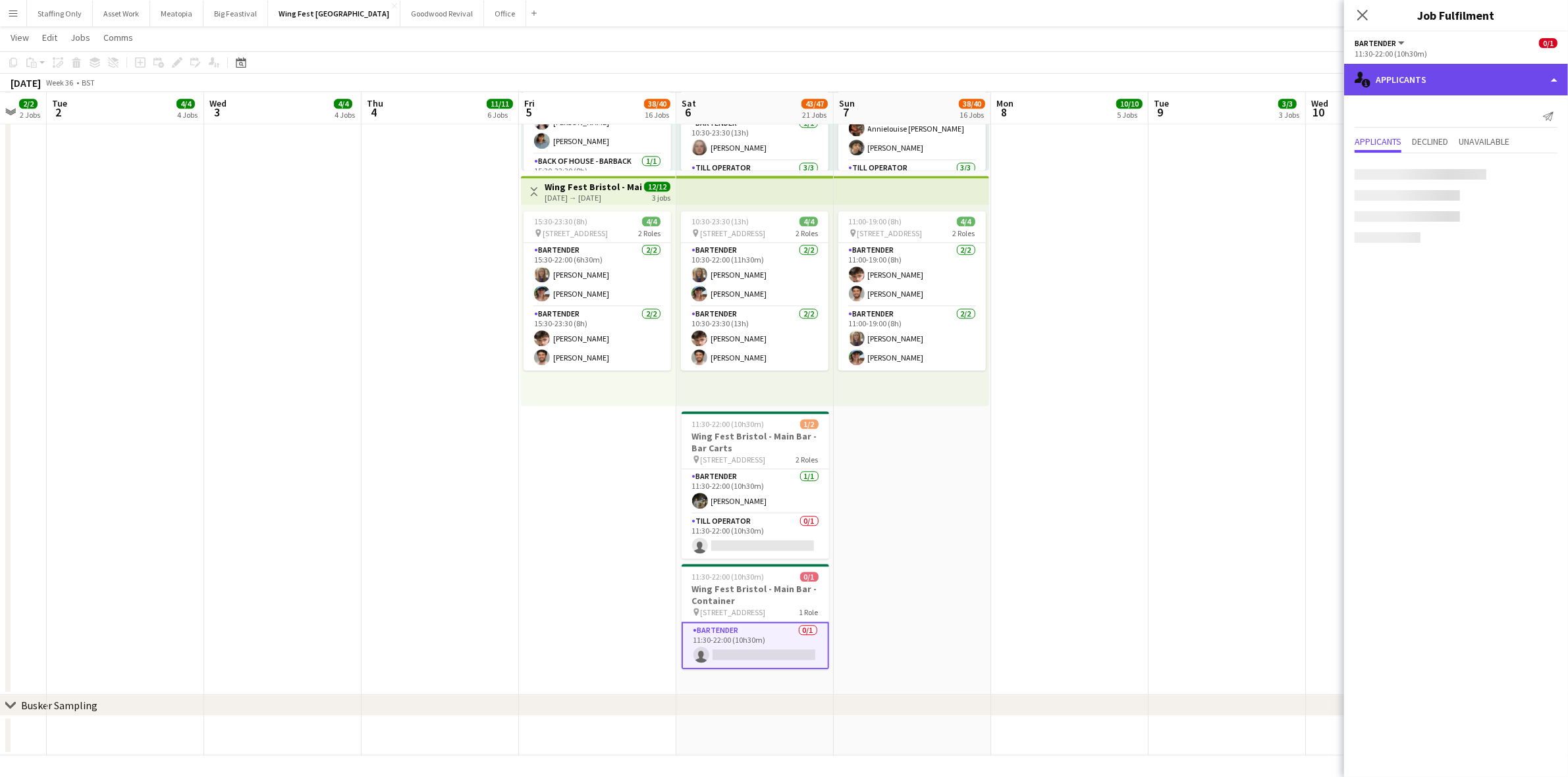
click at [1463, 74] on div "single-neutral-actions-information Applicants" at bounding box center [1456, 80] width 224 height 32
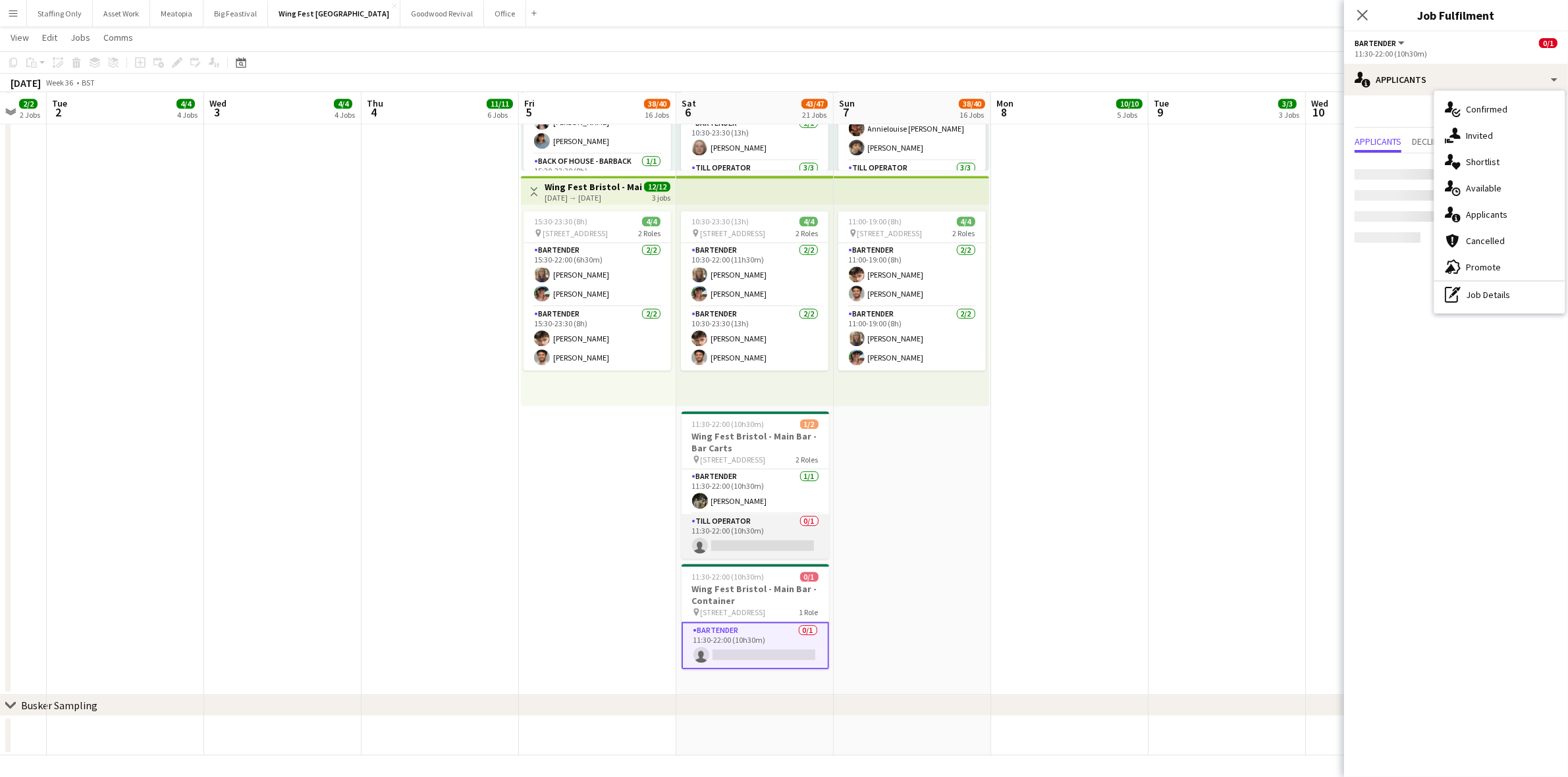
click at [768, 521] on app-card-role "Till Operator 0/1 11:30-22:00 (10h30m) single-neutral-actions" at bounding box center [755, 536] width 148 height 45
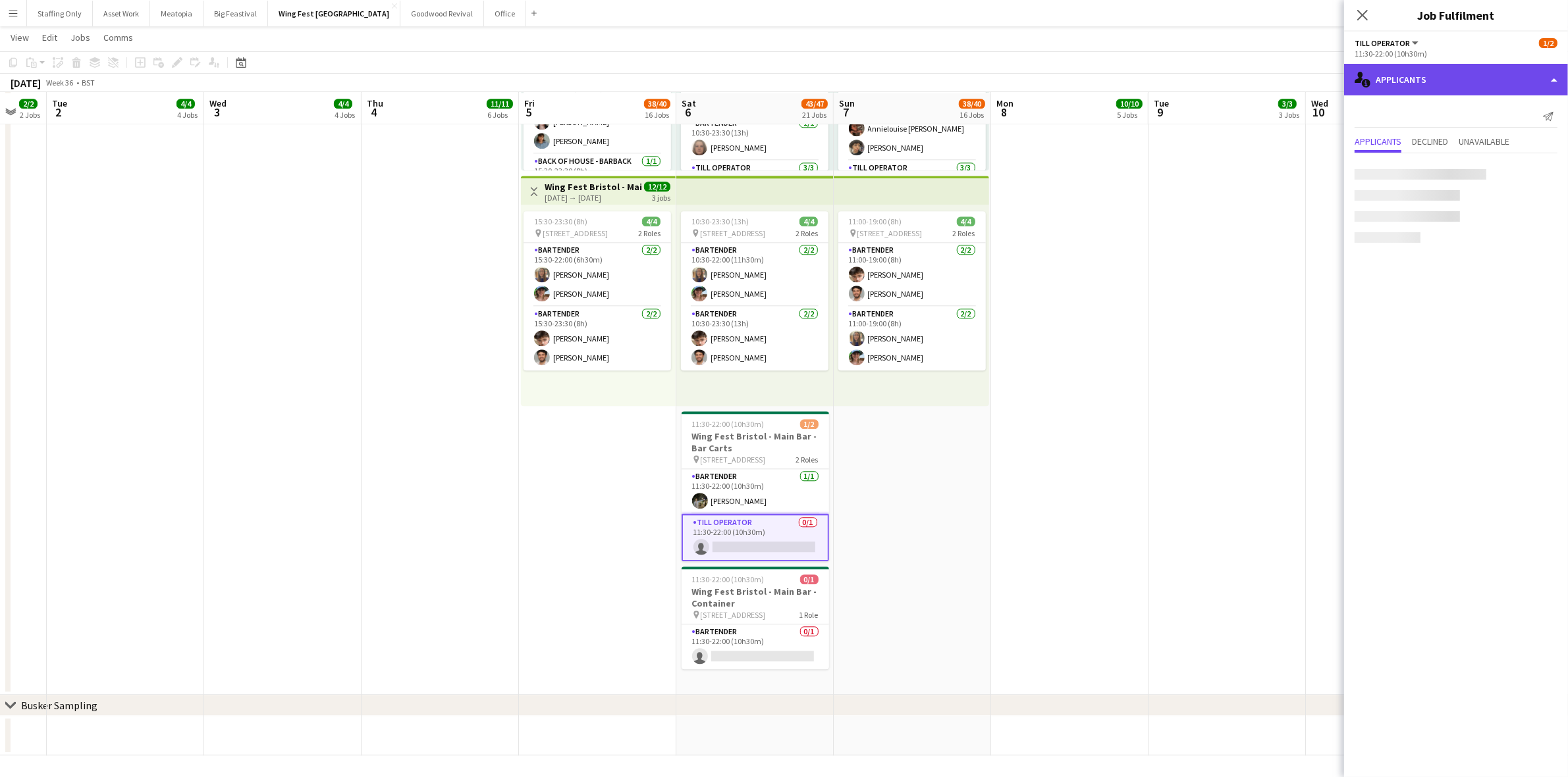
click at [1450, 87] on div "single-neutral-actions-information Applicants" at bounding box center [1456, 80] width 224 height 32
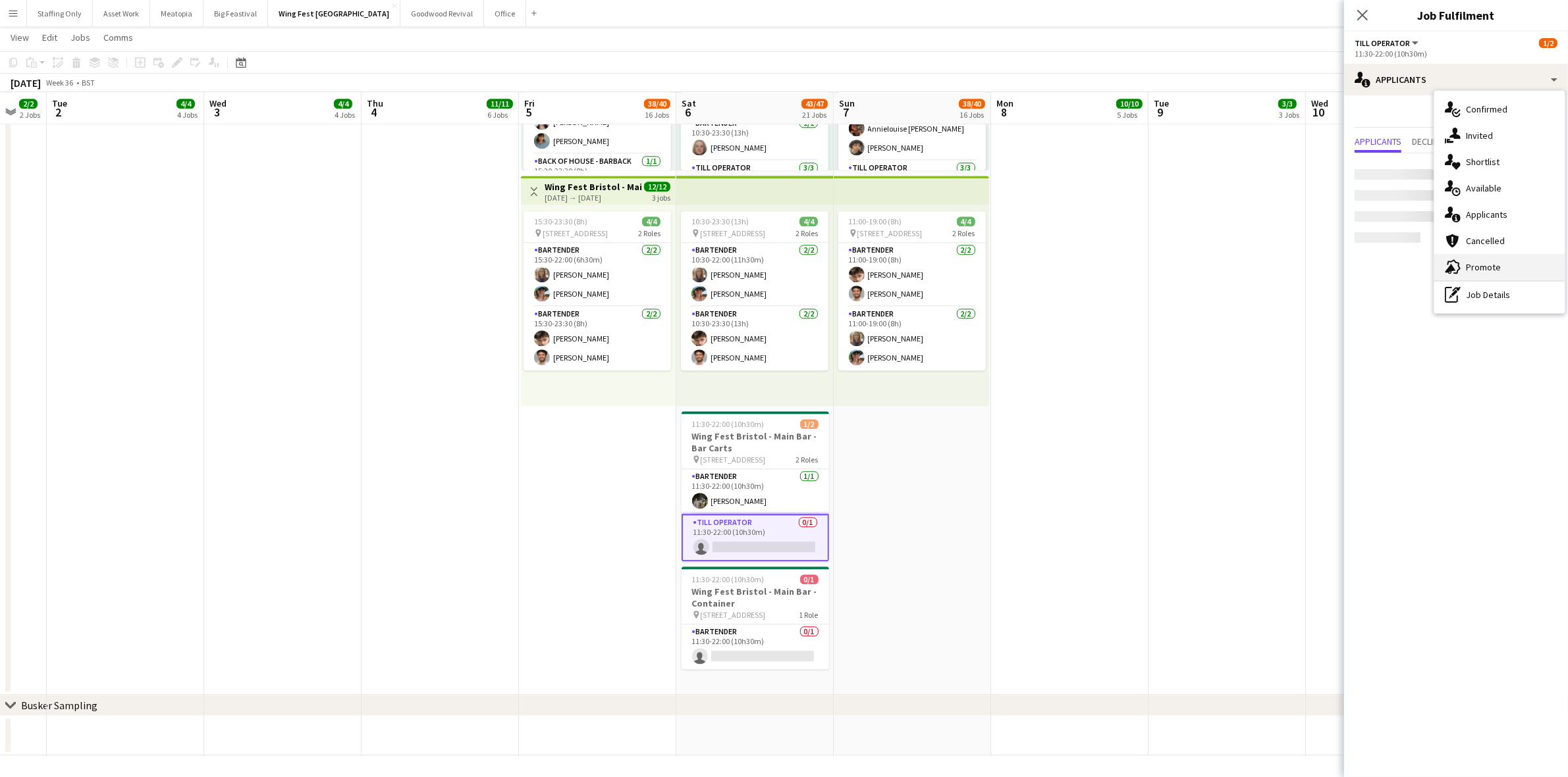
click at [1506, 264] on div "advertising-megaphone Promote" at bounding box center [1499, 267] width 130 height 26
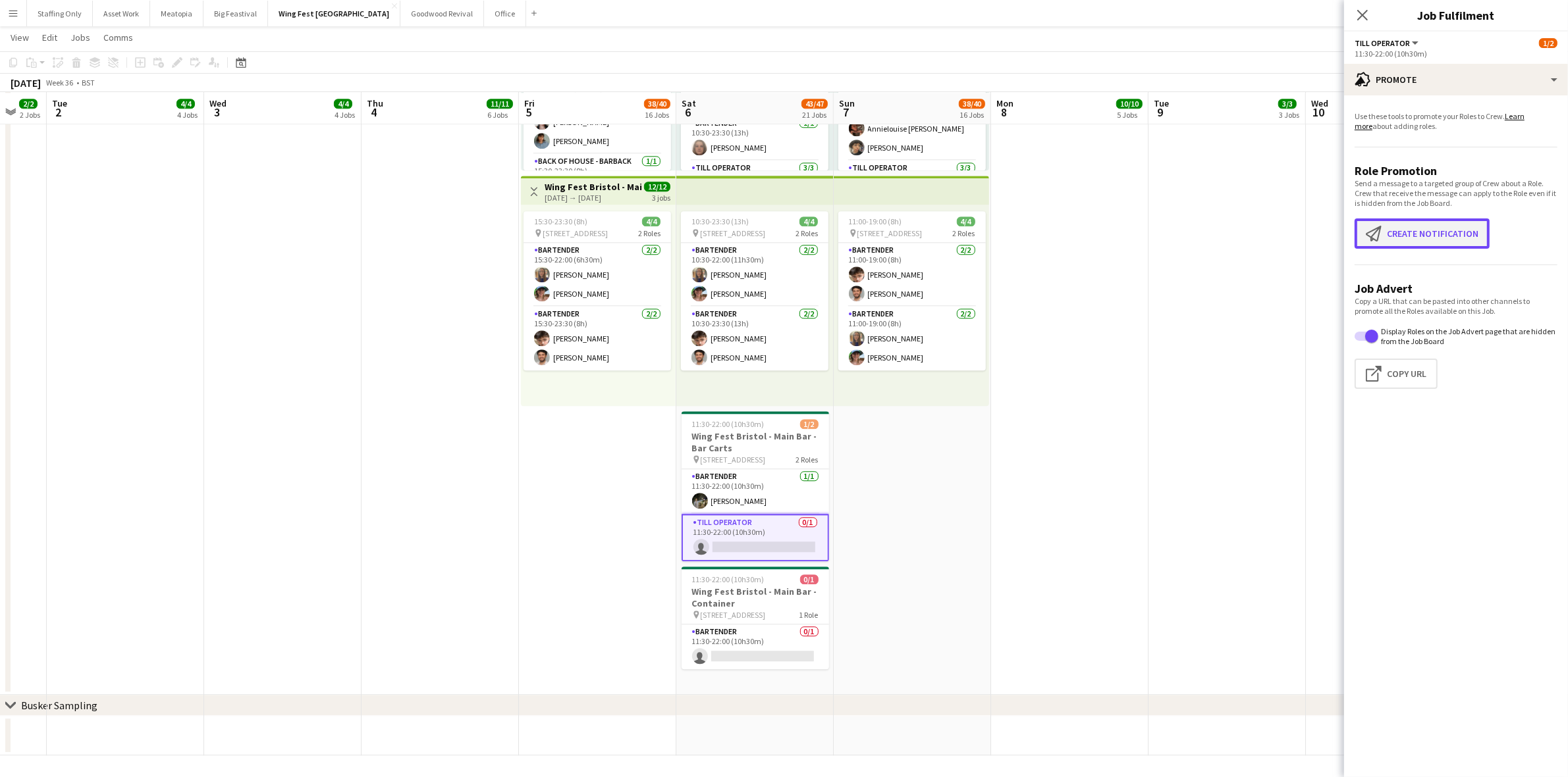
click at [1410, 225] on button "Create notification Create notification" at bounding box center [1422, 234] width 135 height 30
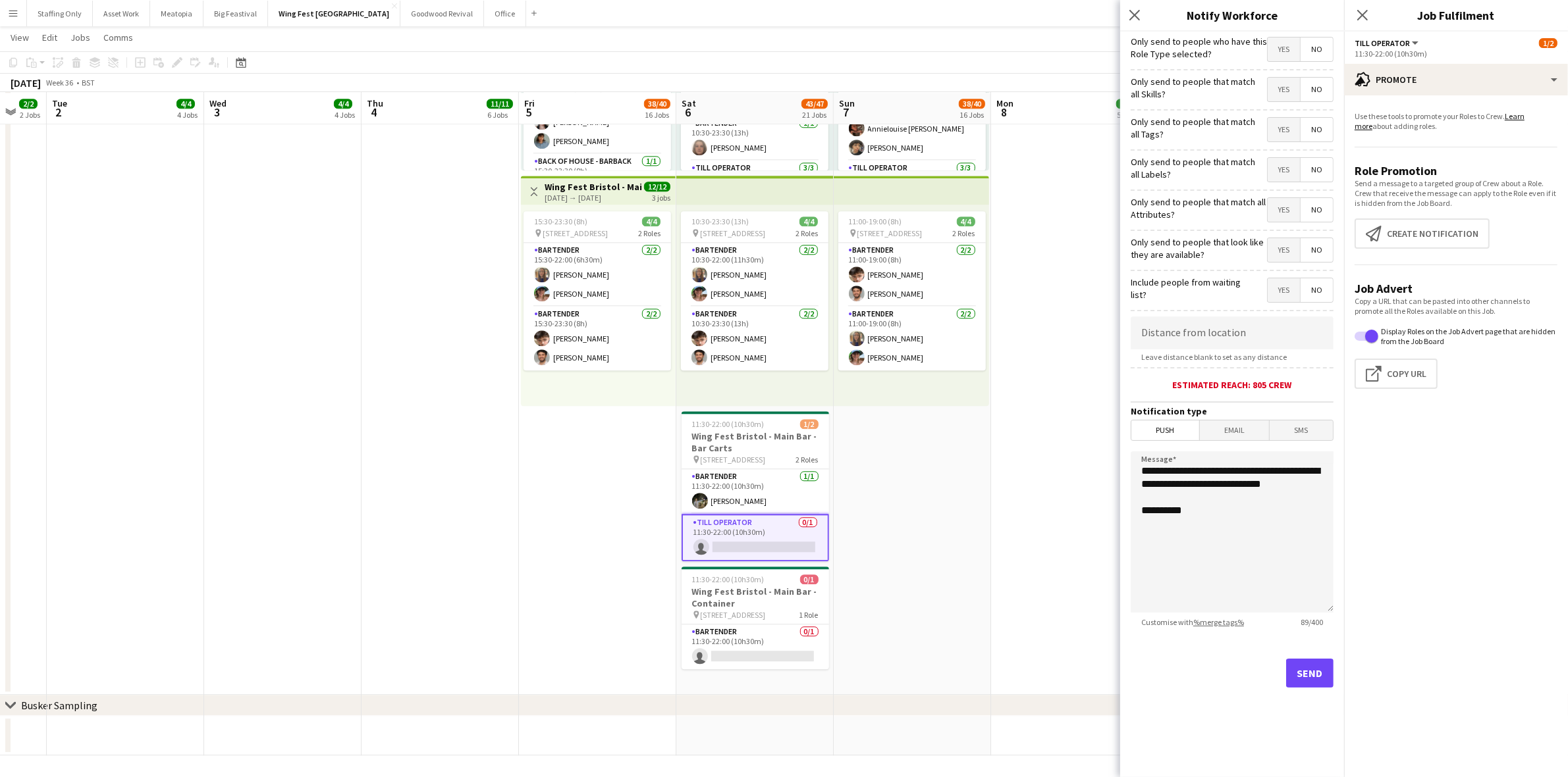
click at [1279, 252] on span "Yes" at bounding box center [1283, 249] width 33 height 24
click at [1313, 672] on button "Send" at bounding box center [1310, 673] width 47 height 29
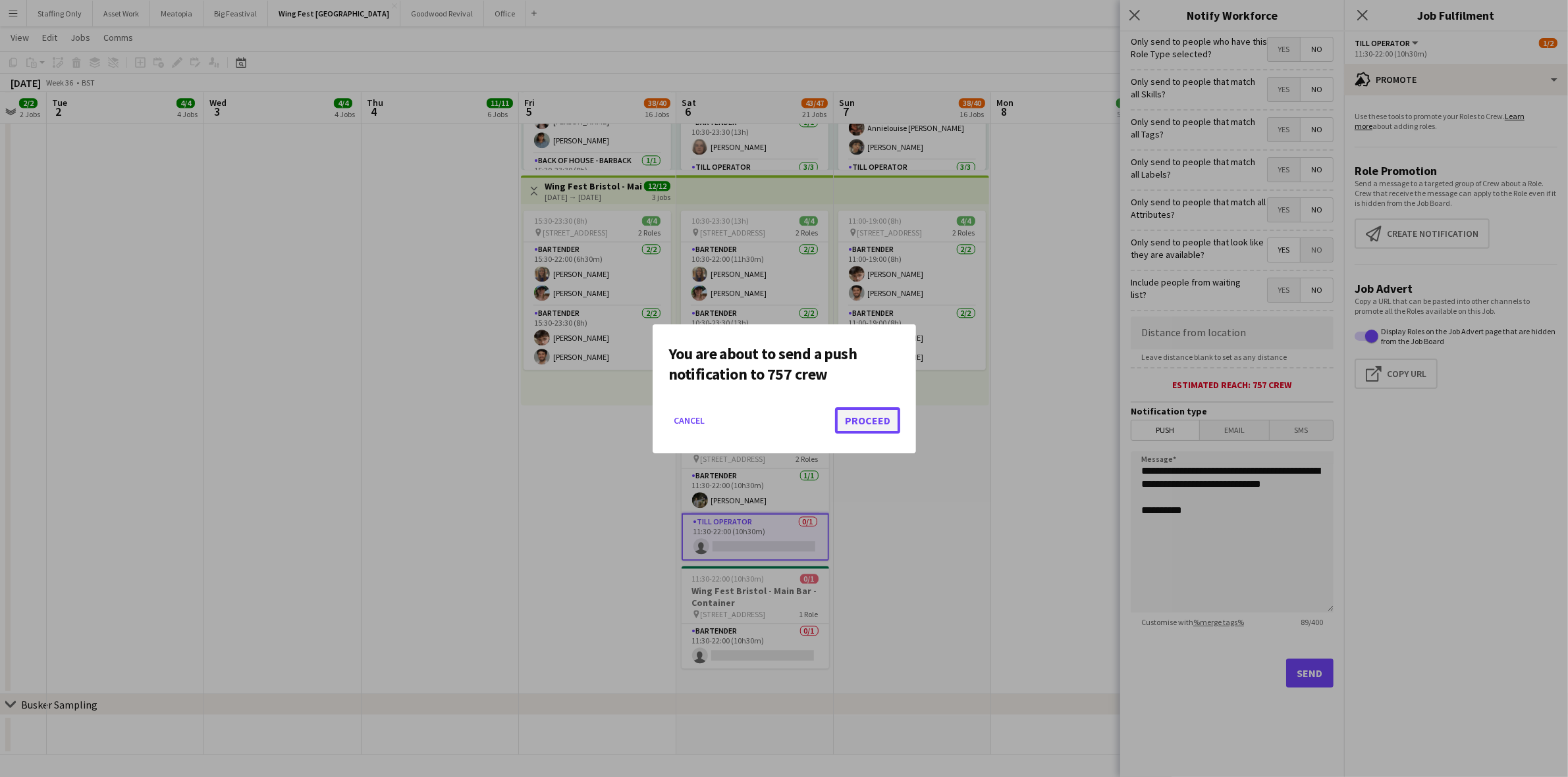
click at [892, 421] on button "Proceed" at bounding box center [867, 421] width 65 height 26
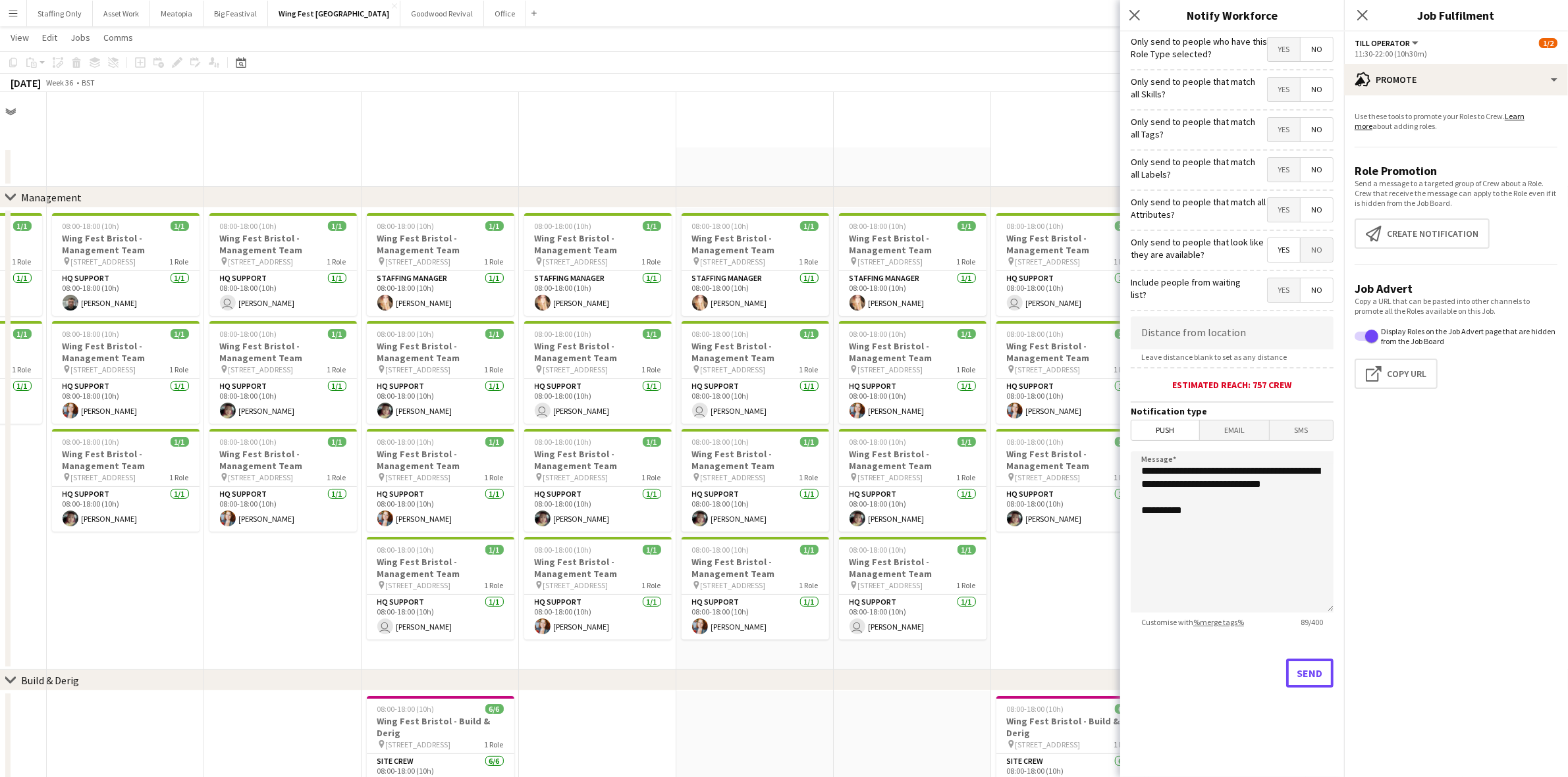
scroll to position [3987, 0]
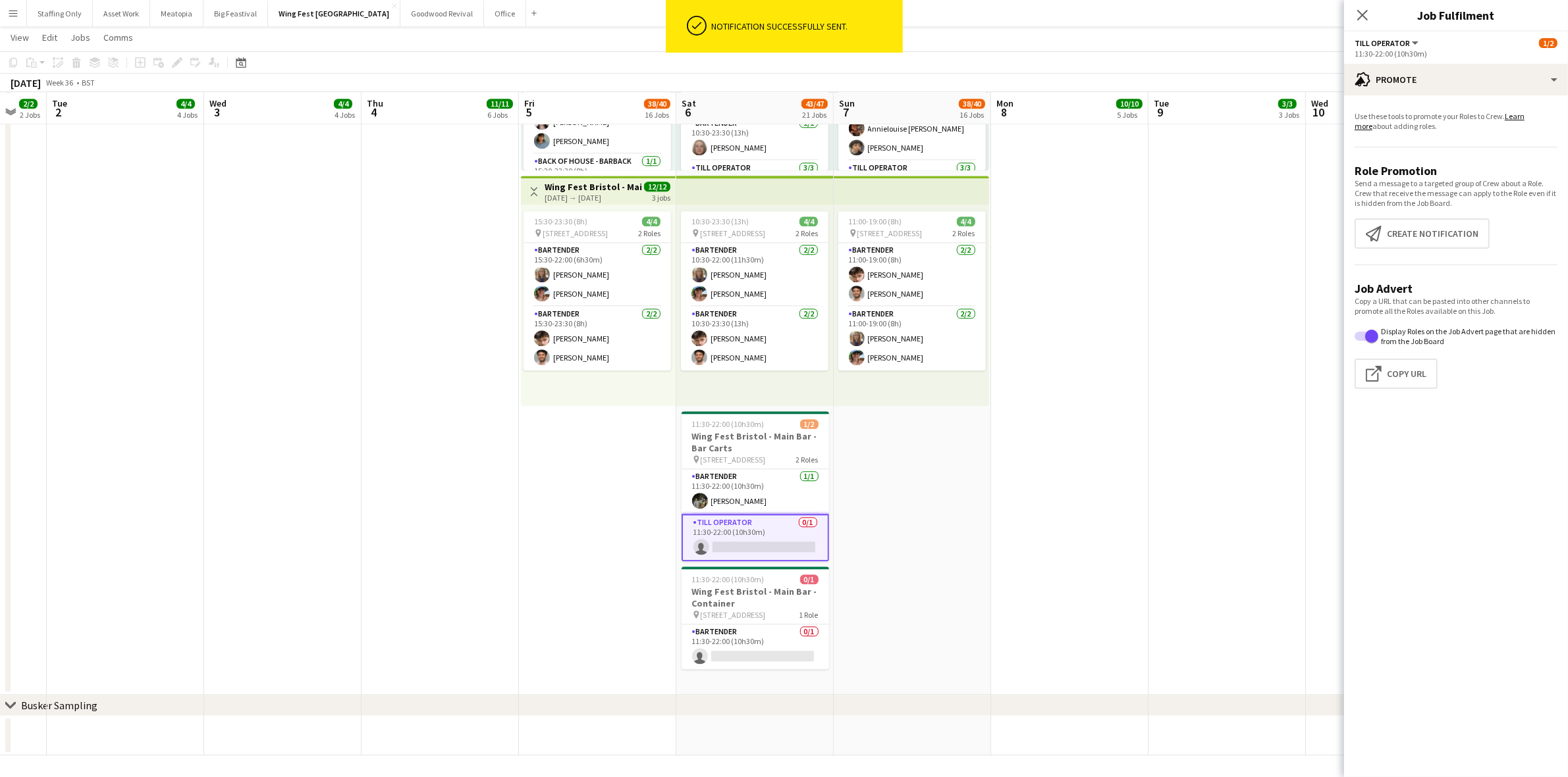
click at [1074, 422] on app-date-cell at bounding box center [1069, 197] width 157 height 996
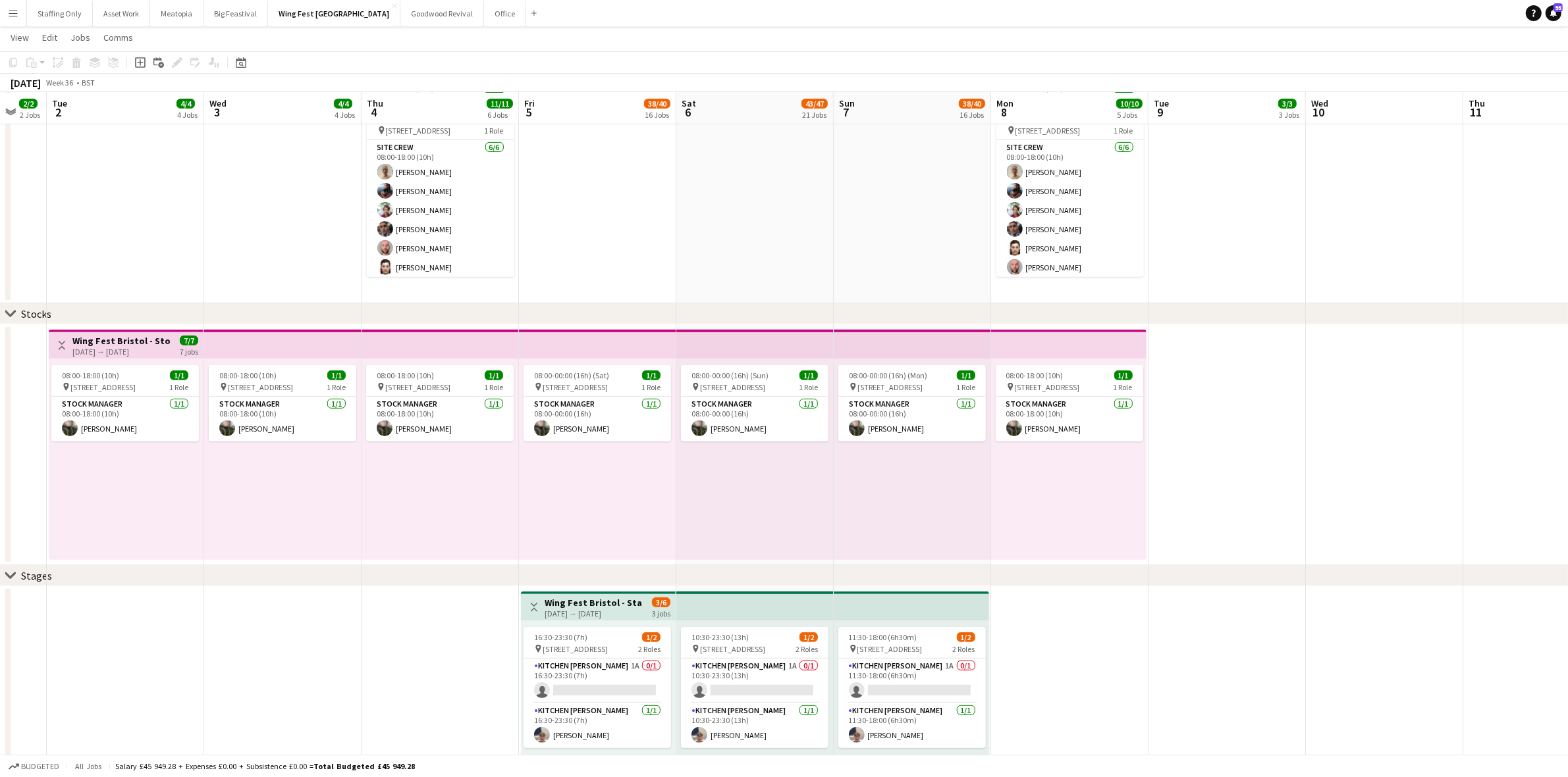
scroll to position [0, 401]
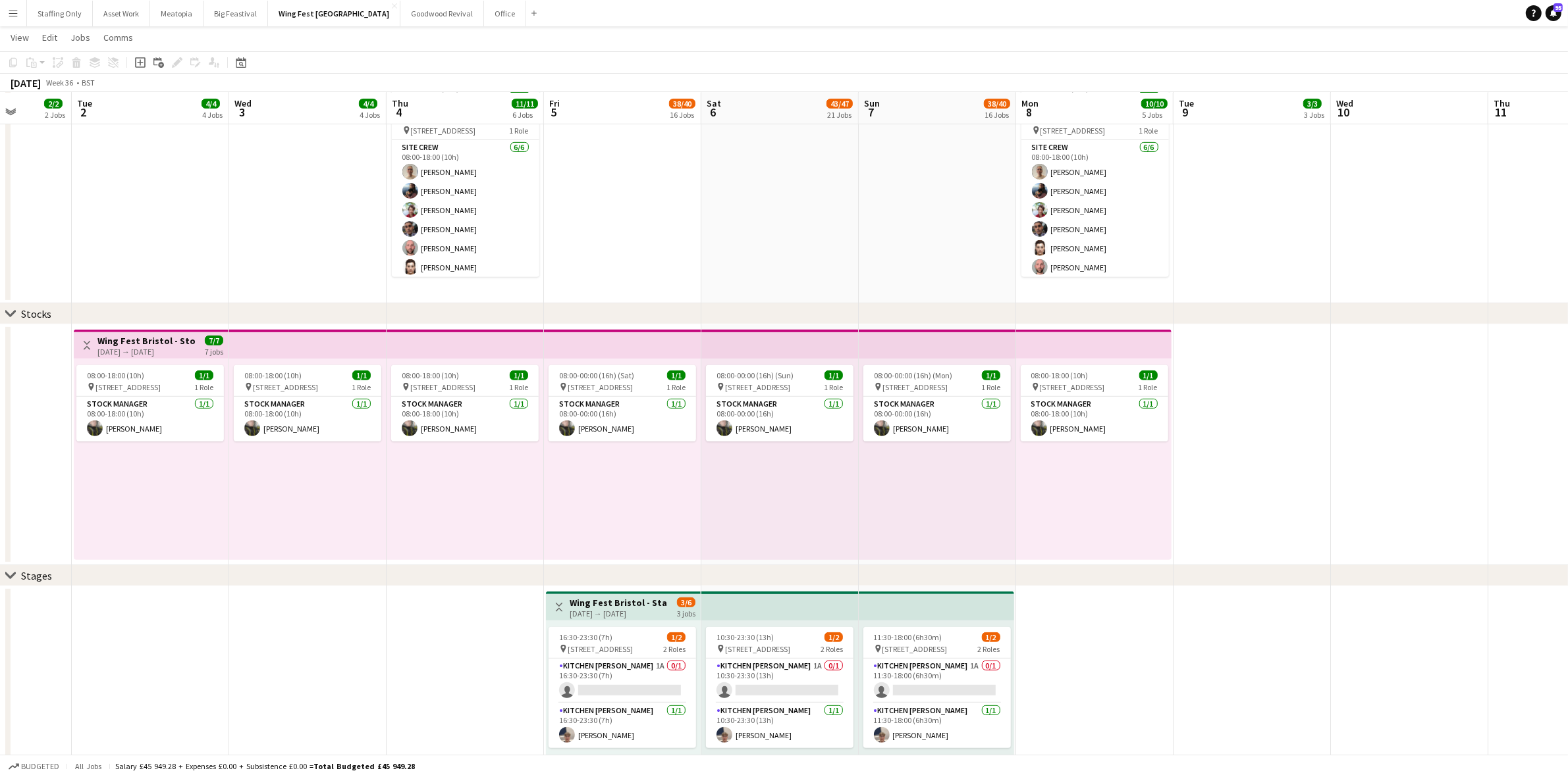
drag, startPoint x: 1290, startPoint y: 449, endPoint x: 1316, endPoint y: 442, distance: 26.9
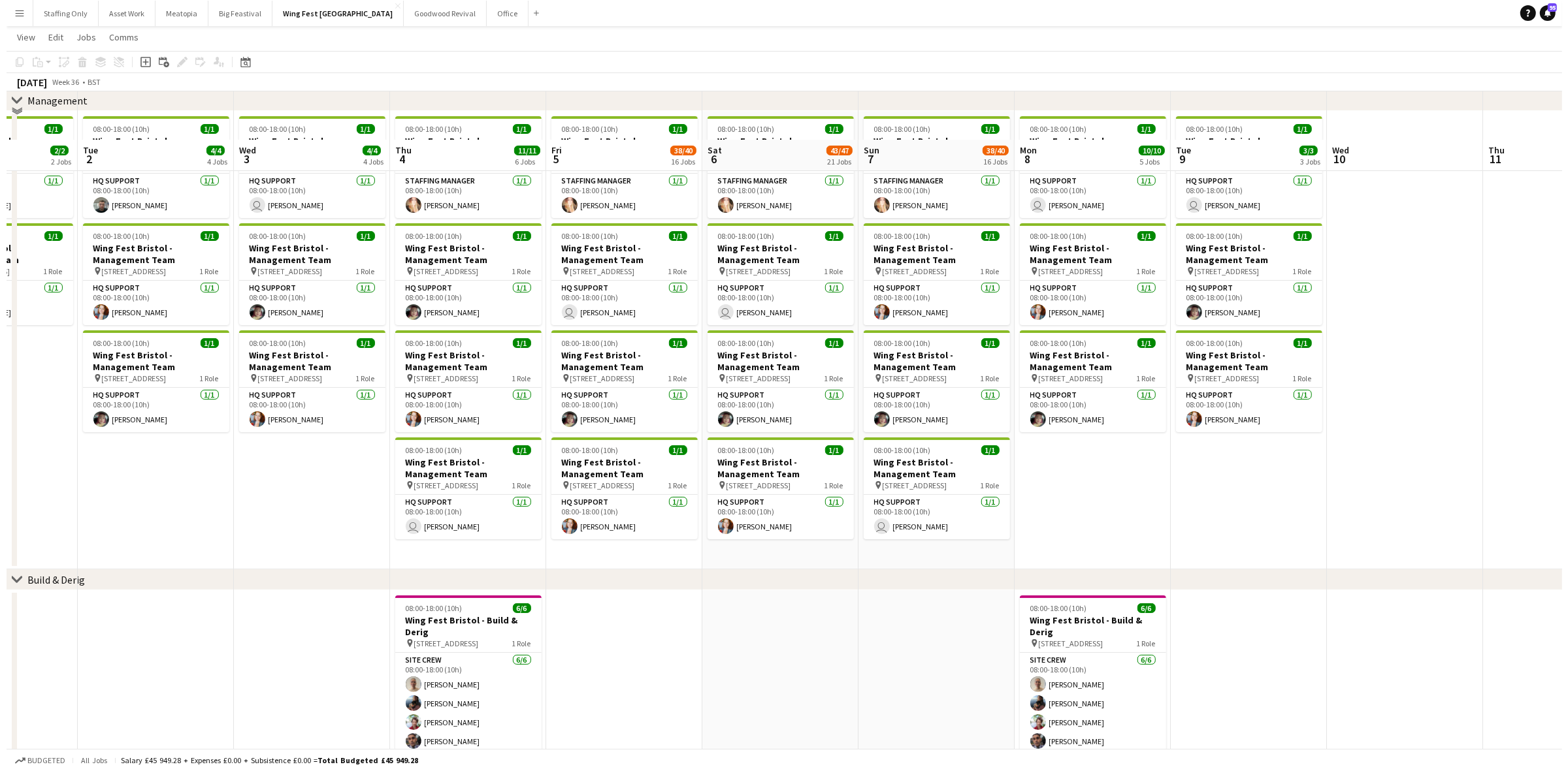
scroll to position [0, 0]
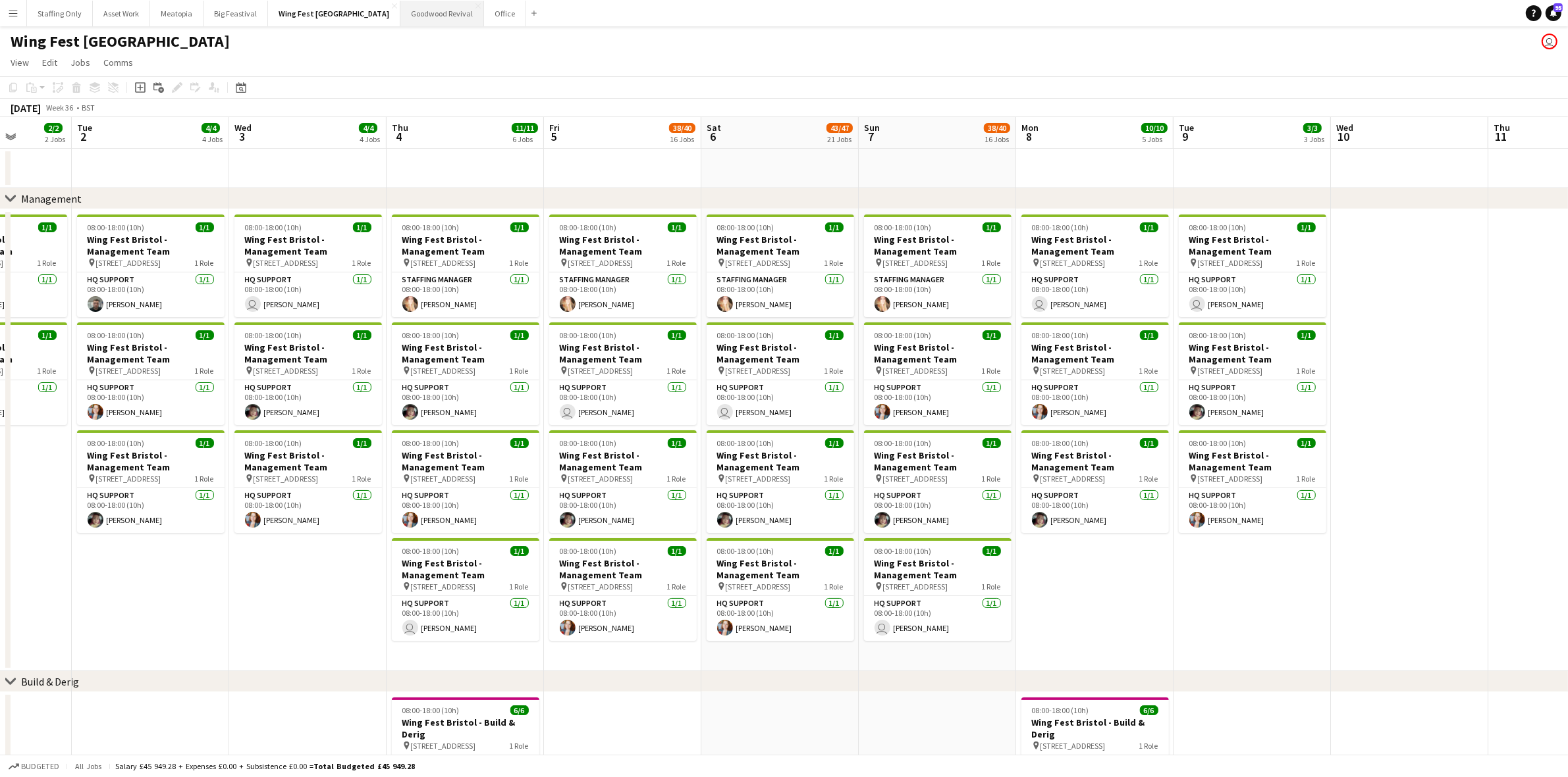
click at [401, 18] on button "Goodwood Revival Close" at bounding box center [442, 13] width 83 height 25
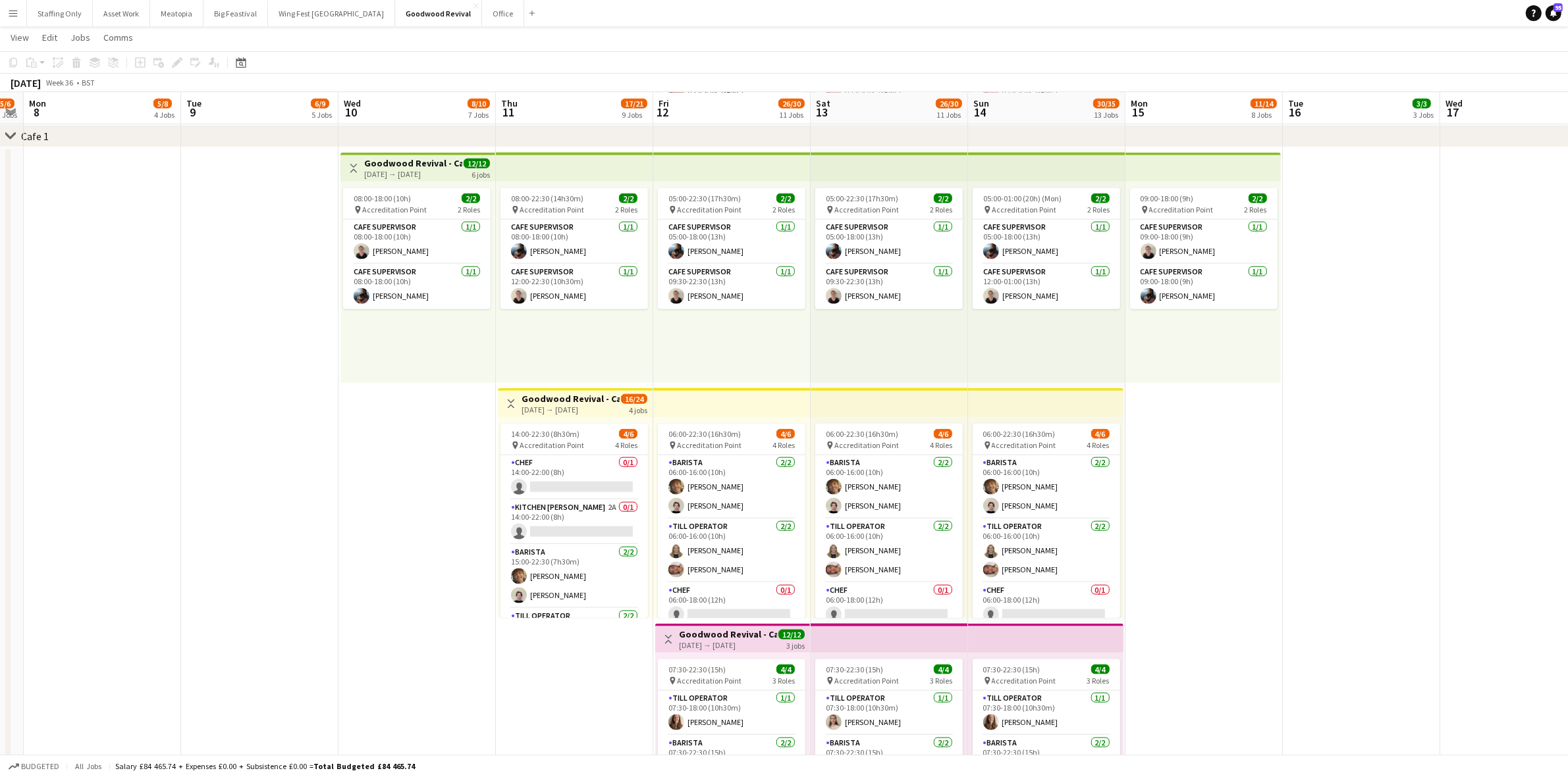
scroll to position [0, 502]
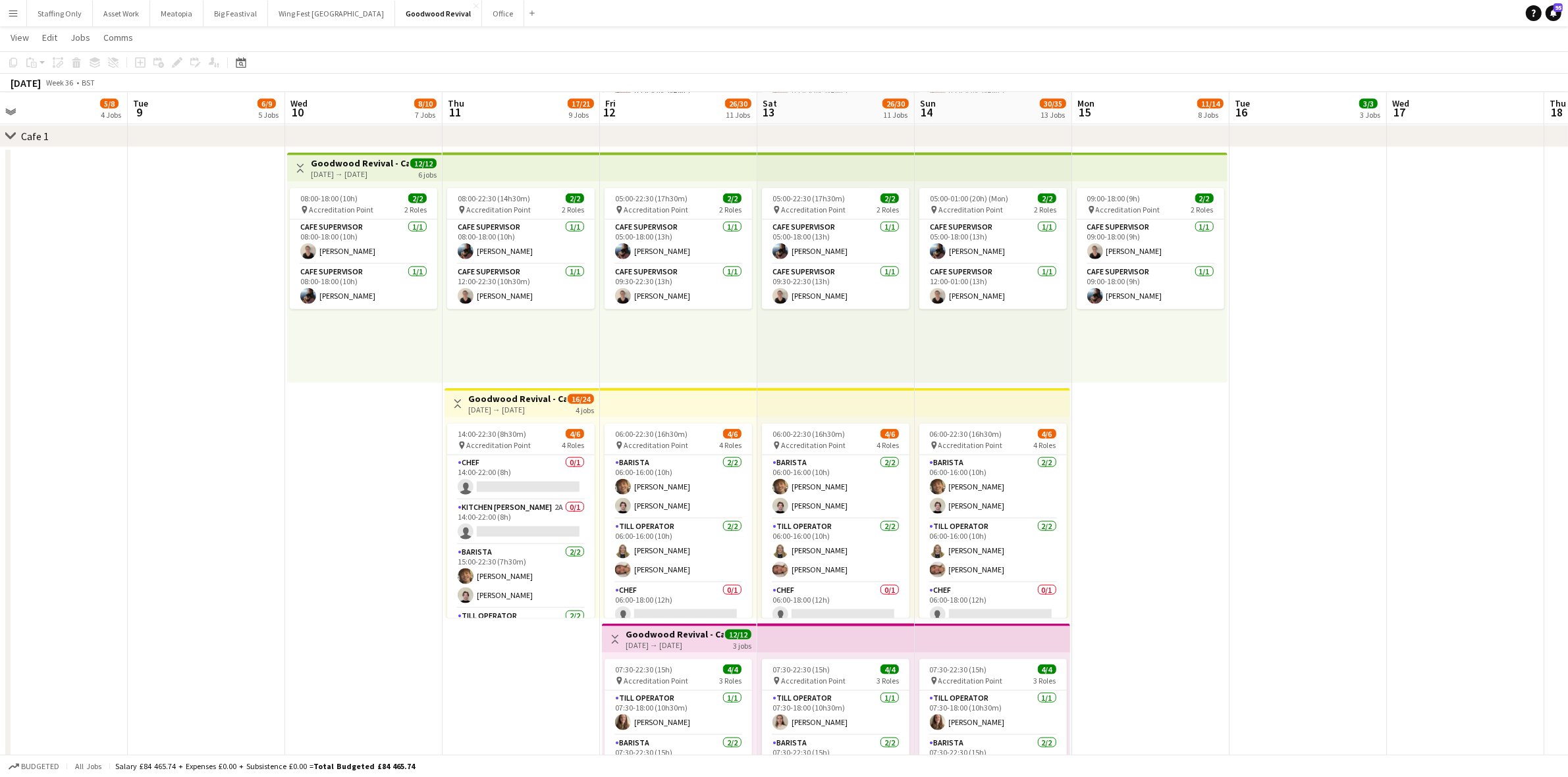
drag, startPoint x: 461, startPoint y: 401, endPoint x: 307, endPoint y: 393, distance: 154.2
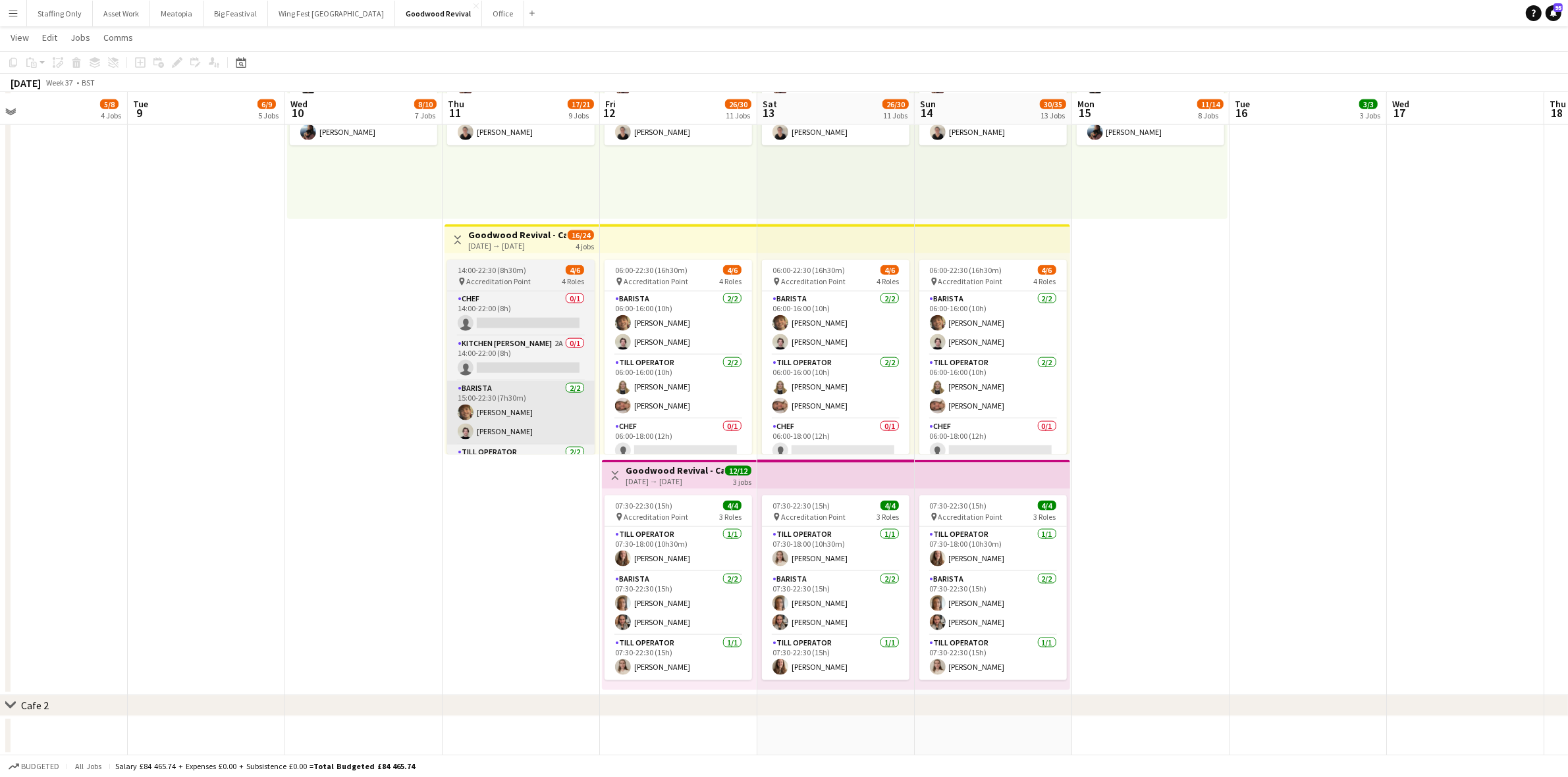
scroll to position [2075, 0]
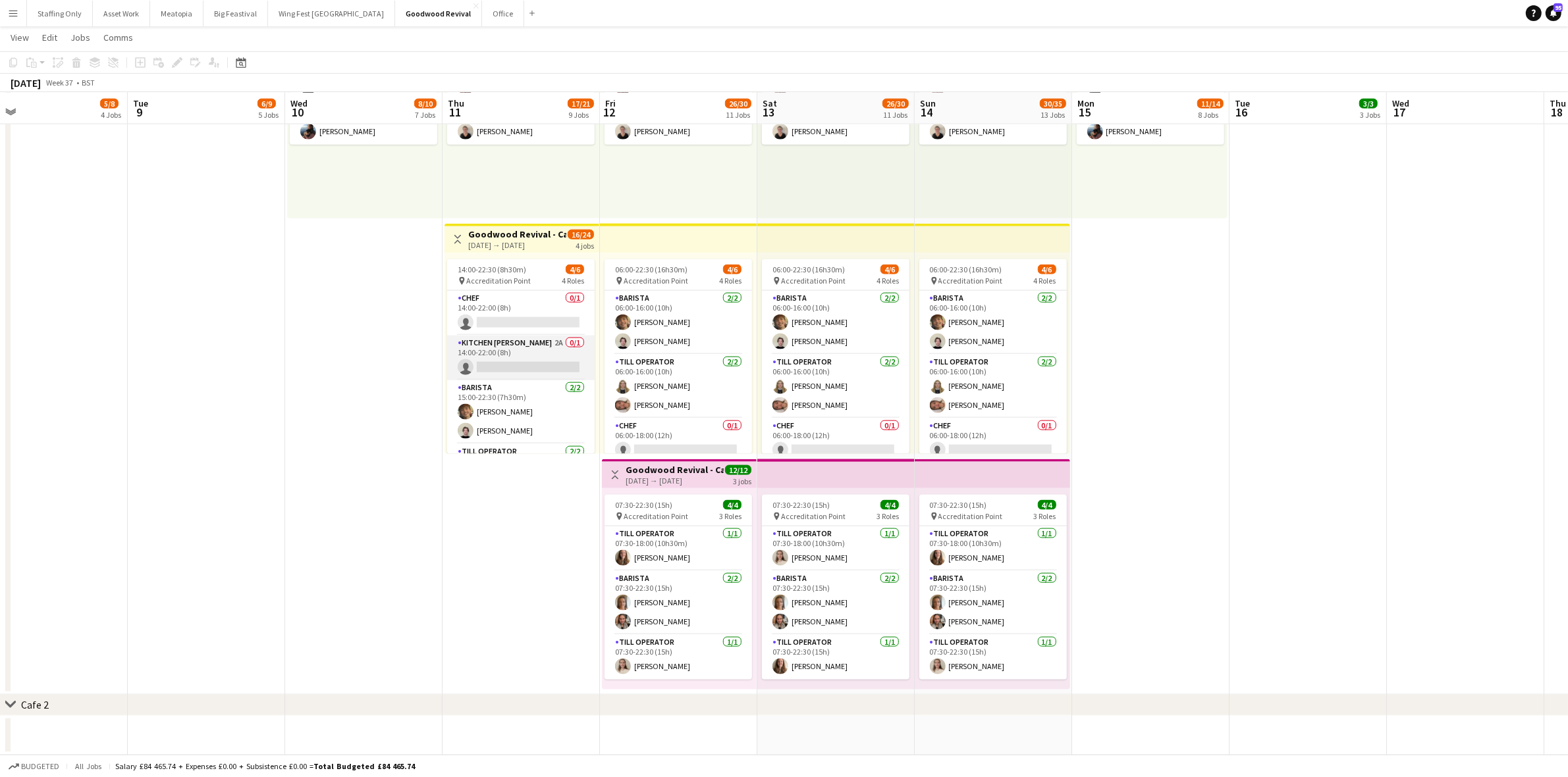
click at [472, 359] on app-card-role "Kitchen Porter 2A 0/1 14:00-22:00 (8h) single-neutral-actions" at bounding box center [521, 357] width 148 height 45
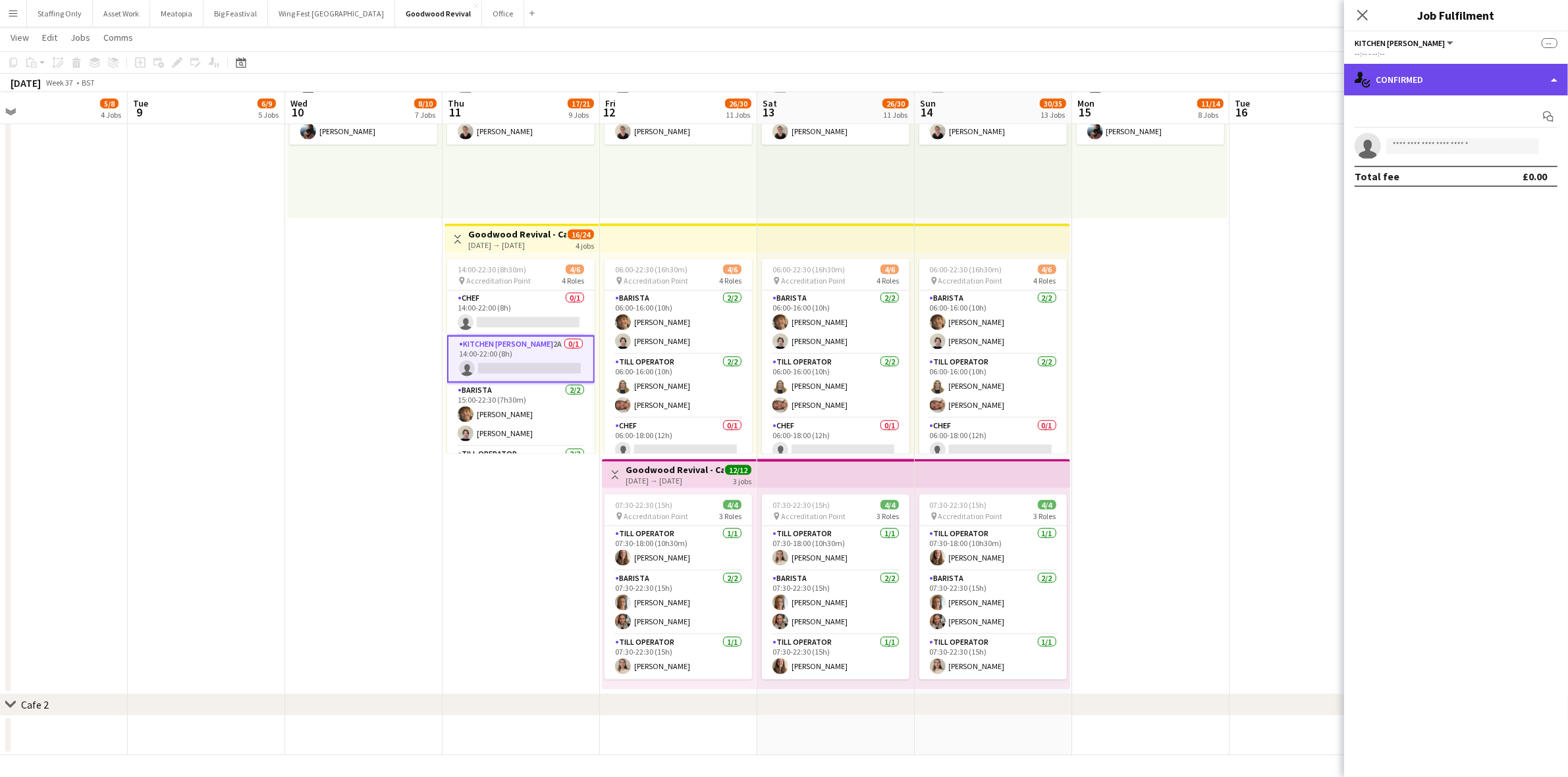
click at [1432, 79] on div "single-neutral-actions-check-2 Confirmed" at bounding box center [1456, 80] width 224 height 32
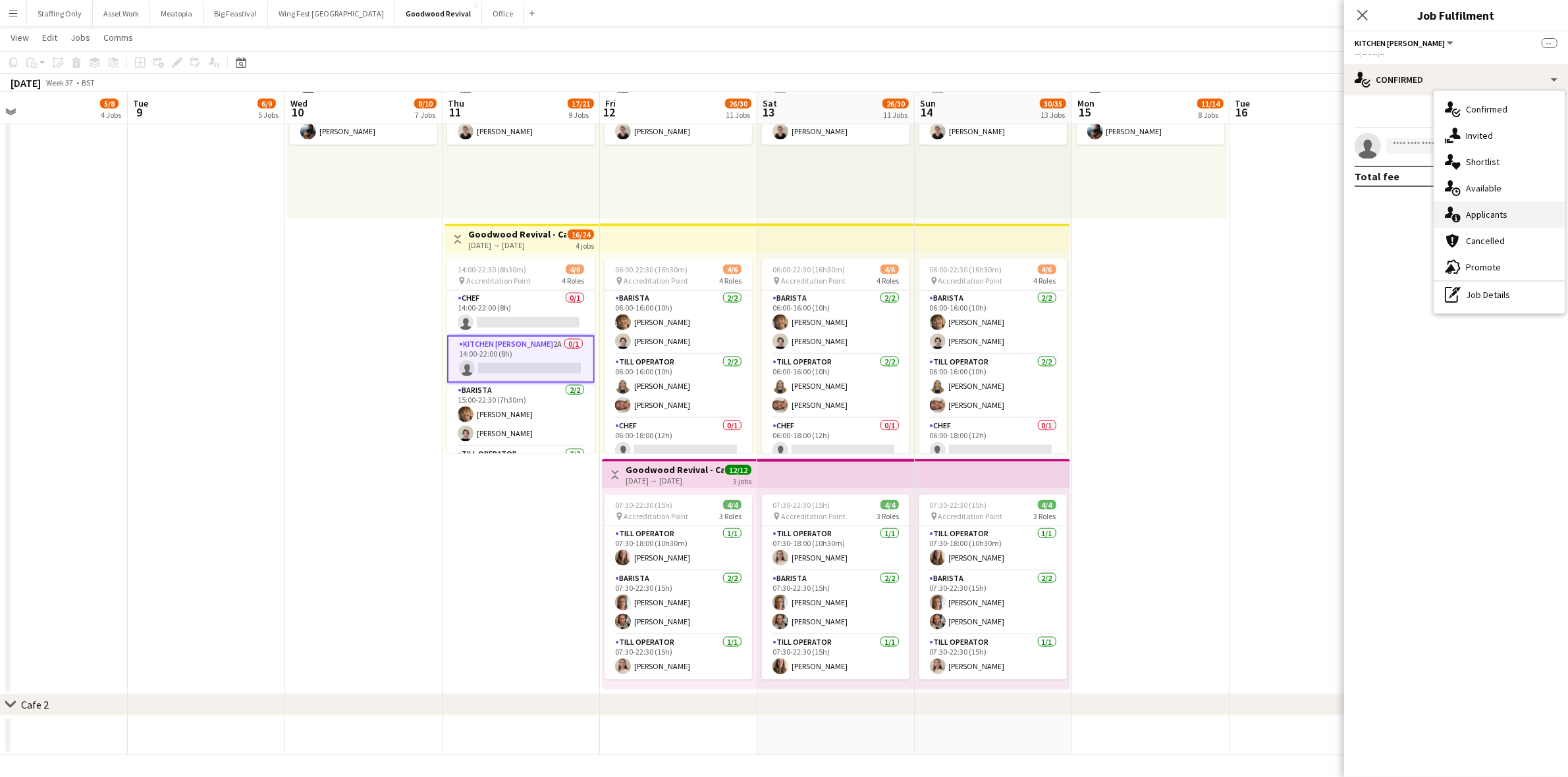
click at [1515, 207] on div "single-neutral-actions-information Applicants" at bounding box center [1499, 214] width 130 height 26
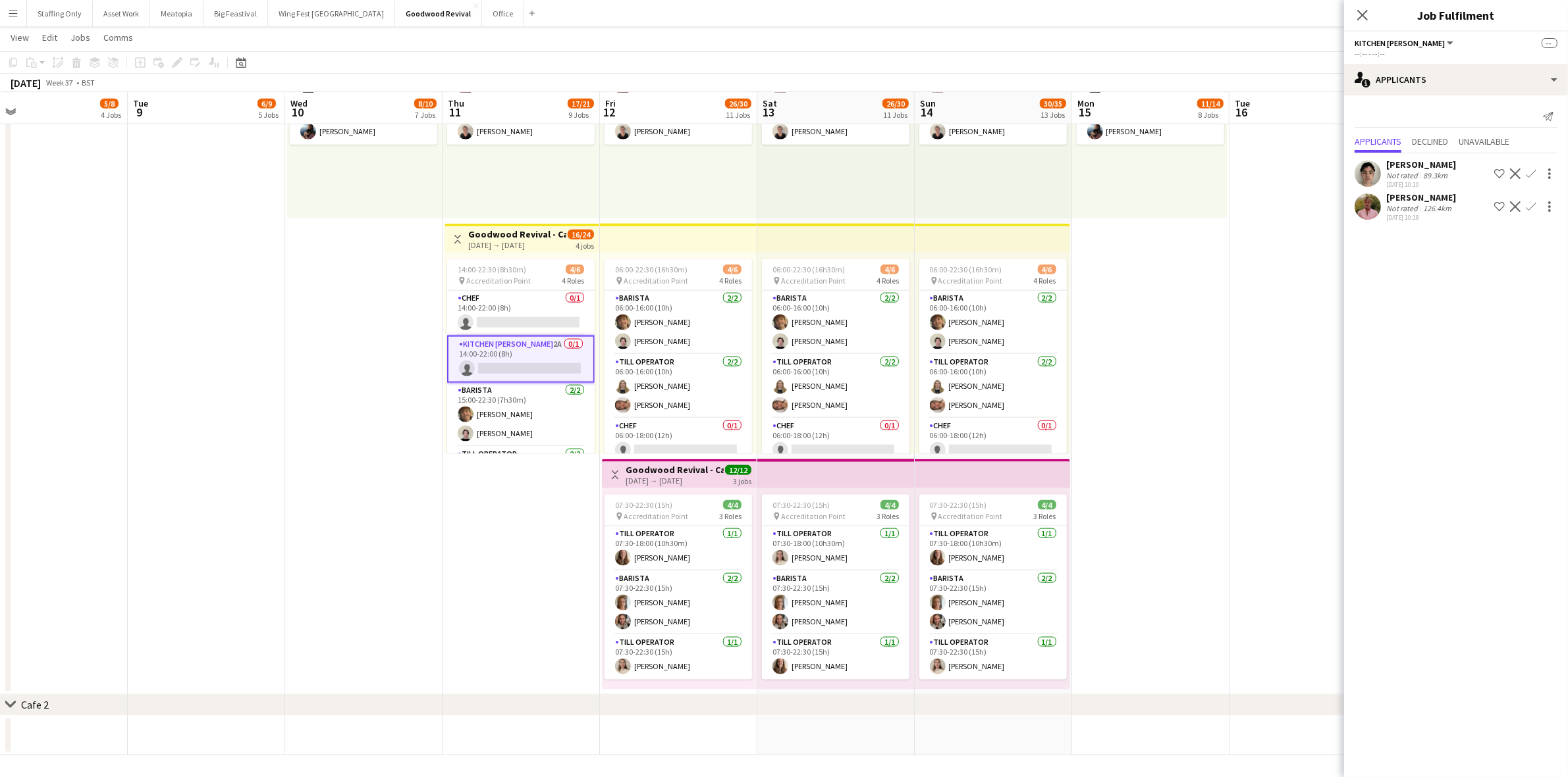
click at [1363, 214] on app-user-avatar at bounding box center [1368, 206] width 26 height 26
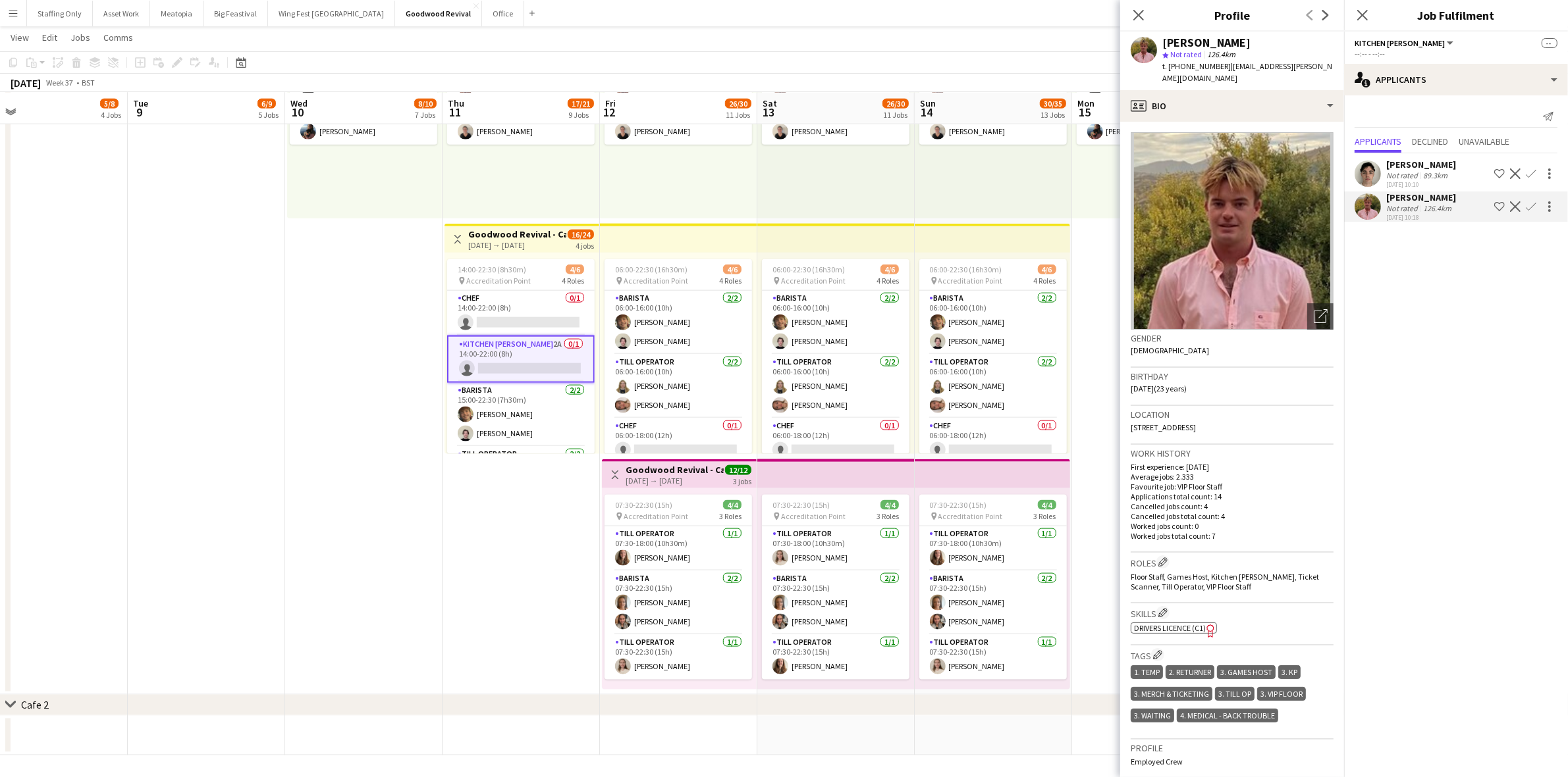
click at [1365, 180] on app-user-avatar at bounding box center [1368, 174] width 26 height 26
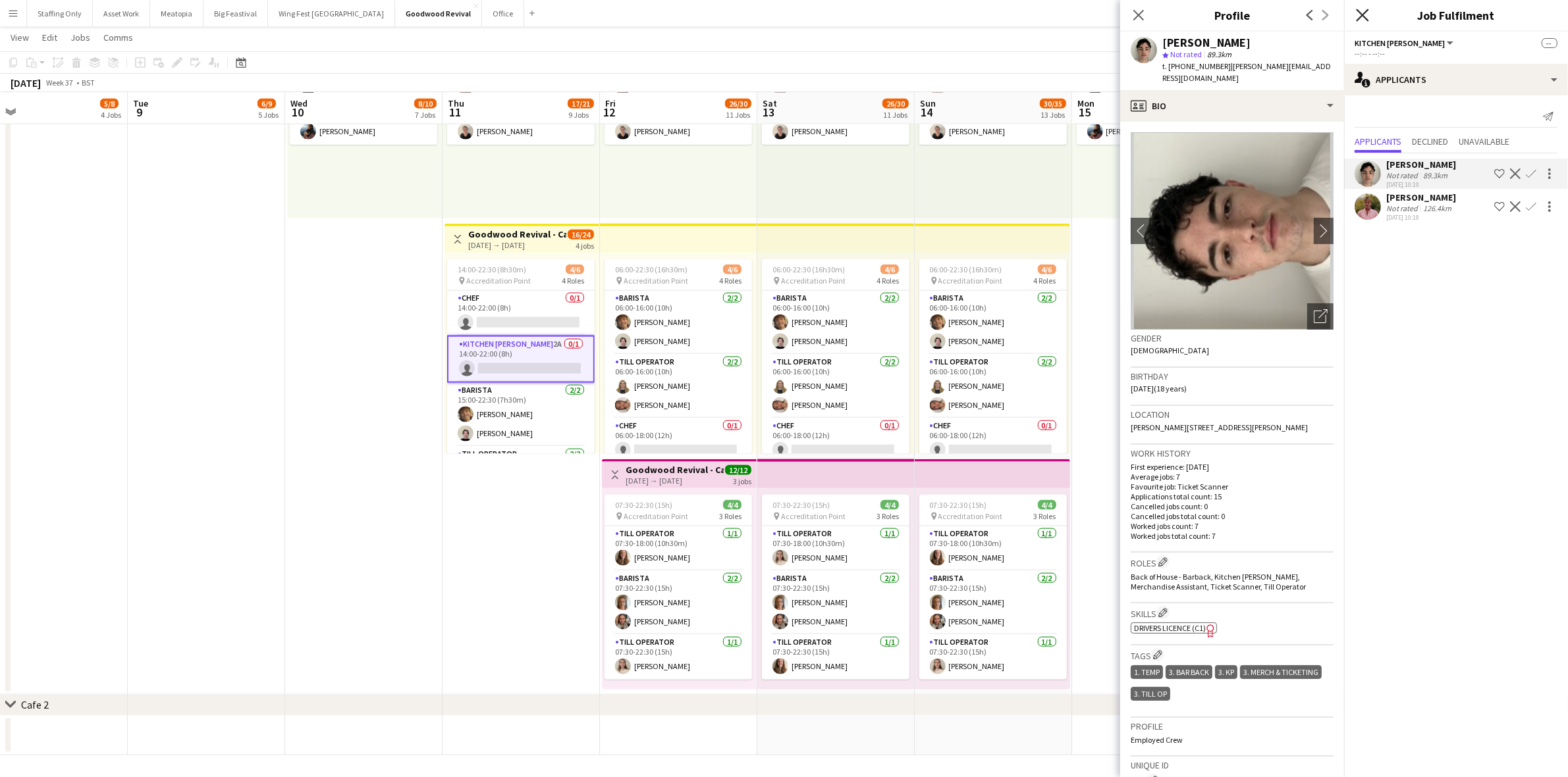
click at [1361, 17] on icon at bounding box center [1362, 15] width 12 height 12
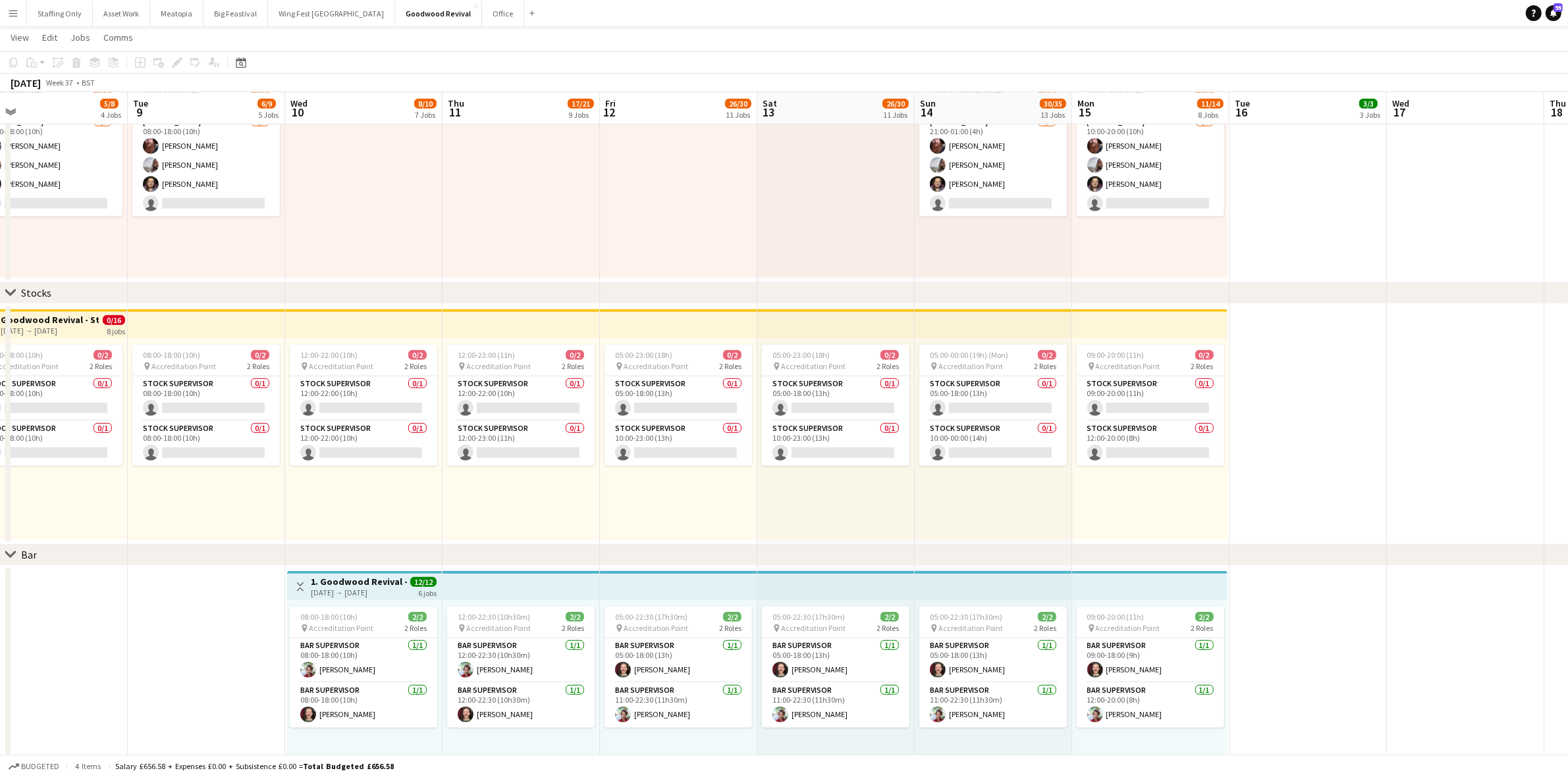
scroll to position [0, 461]
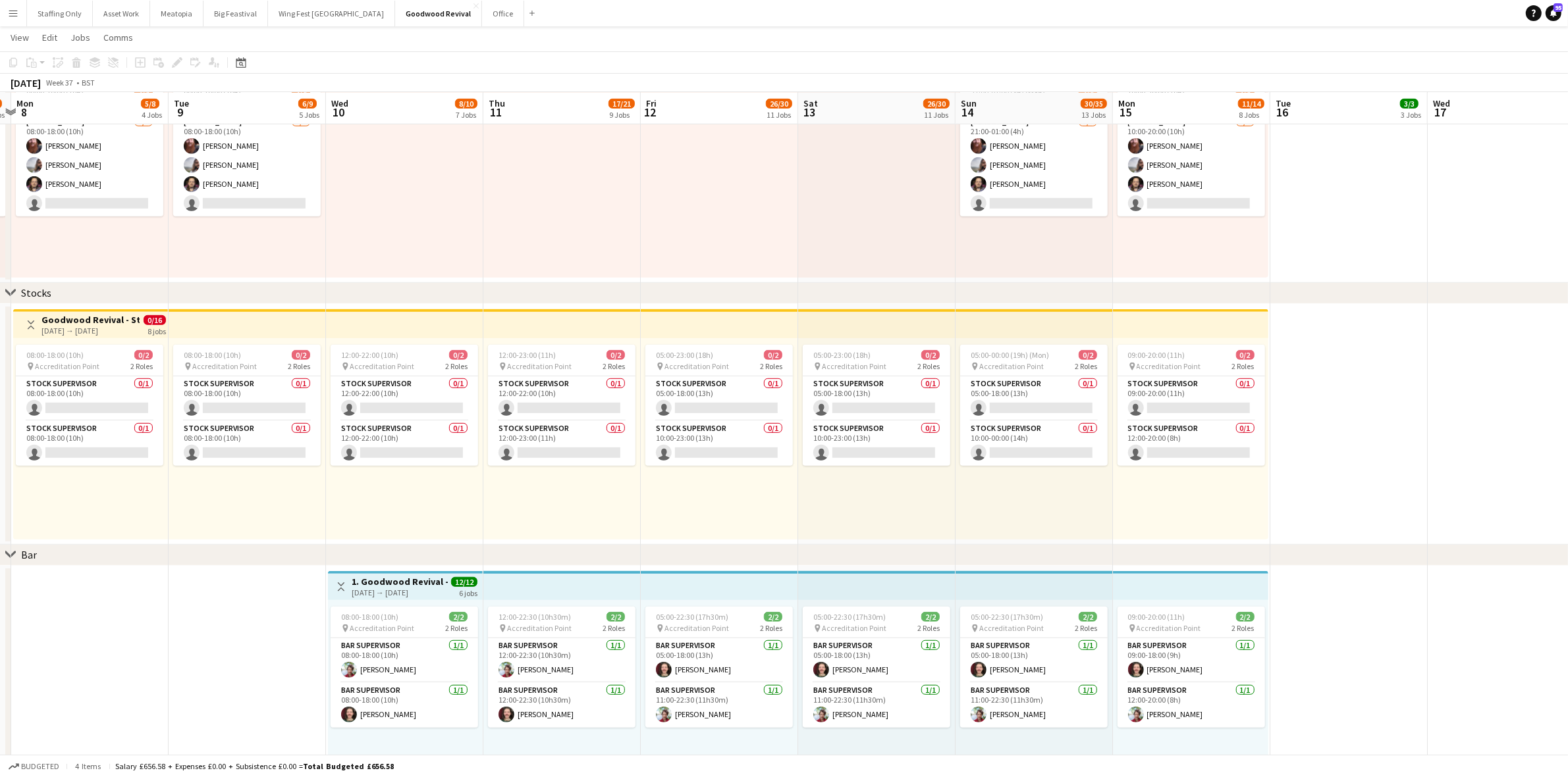
click at [1374, 437] on app-calendar-viewport "Fri 5 5/6 3 Jobs Sat 6 5/6 3 Jobs Sun 7 5/6 3 Jobs Mon 8 5/8 4 Jobs Tue 9 6/9 5…" at bounding box center [784, 682] width 1568 height 2779
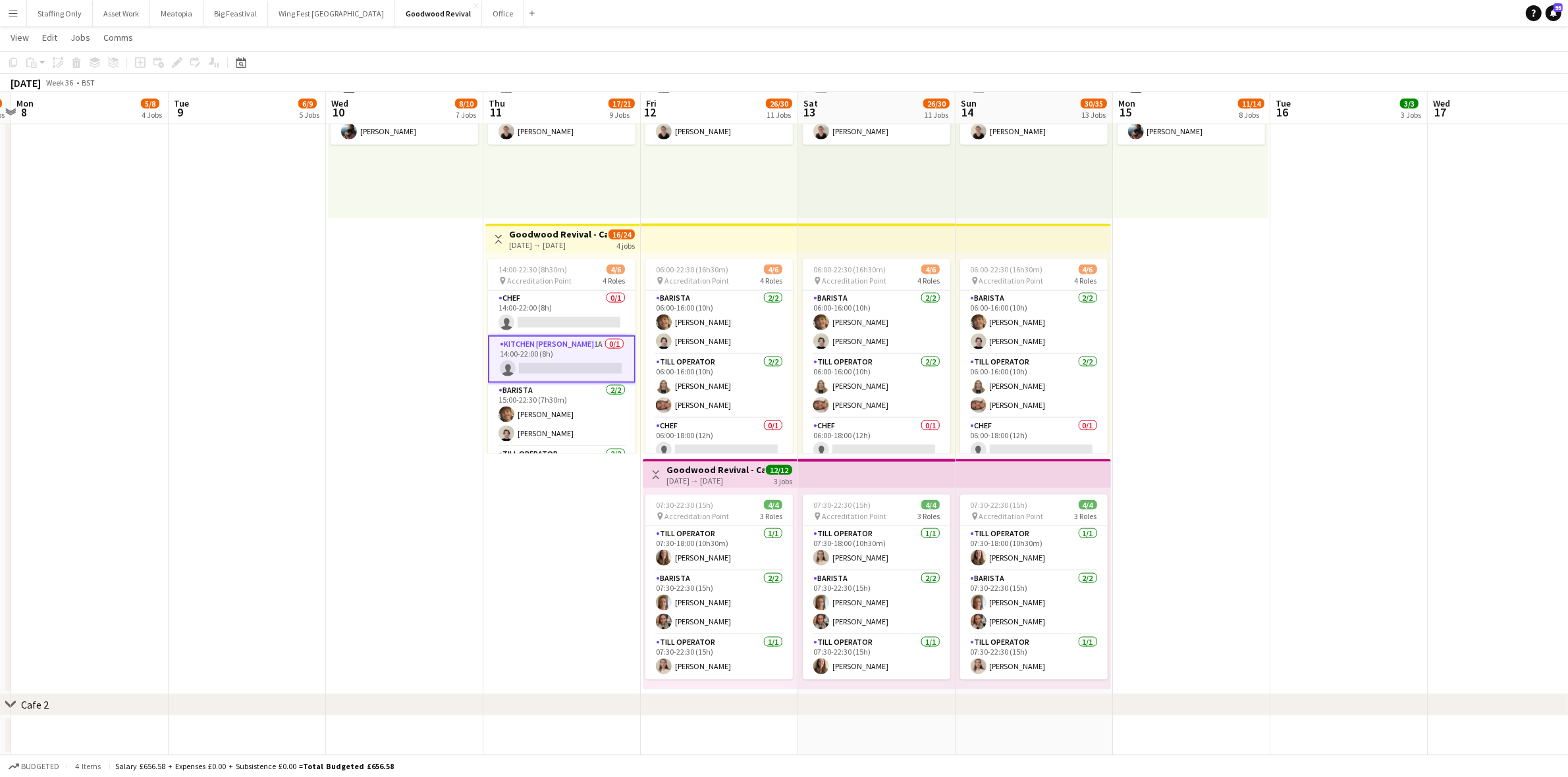
scroll to position [0, 494]
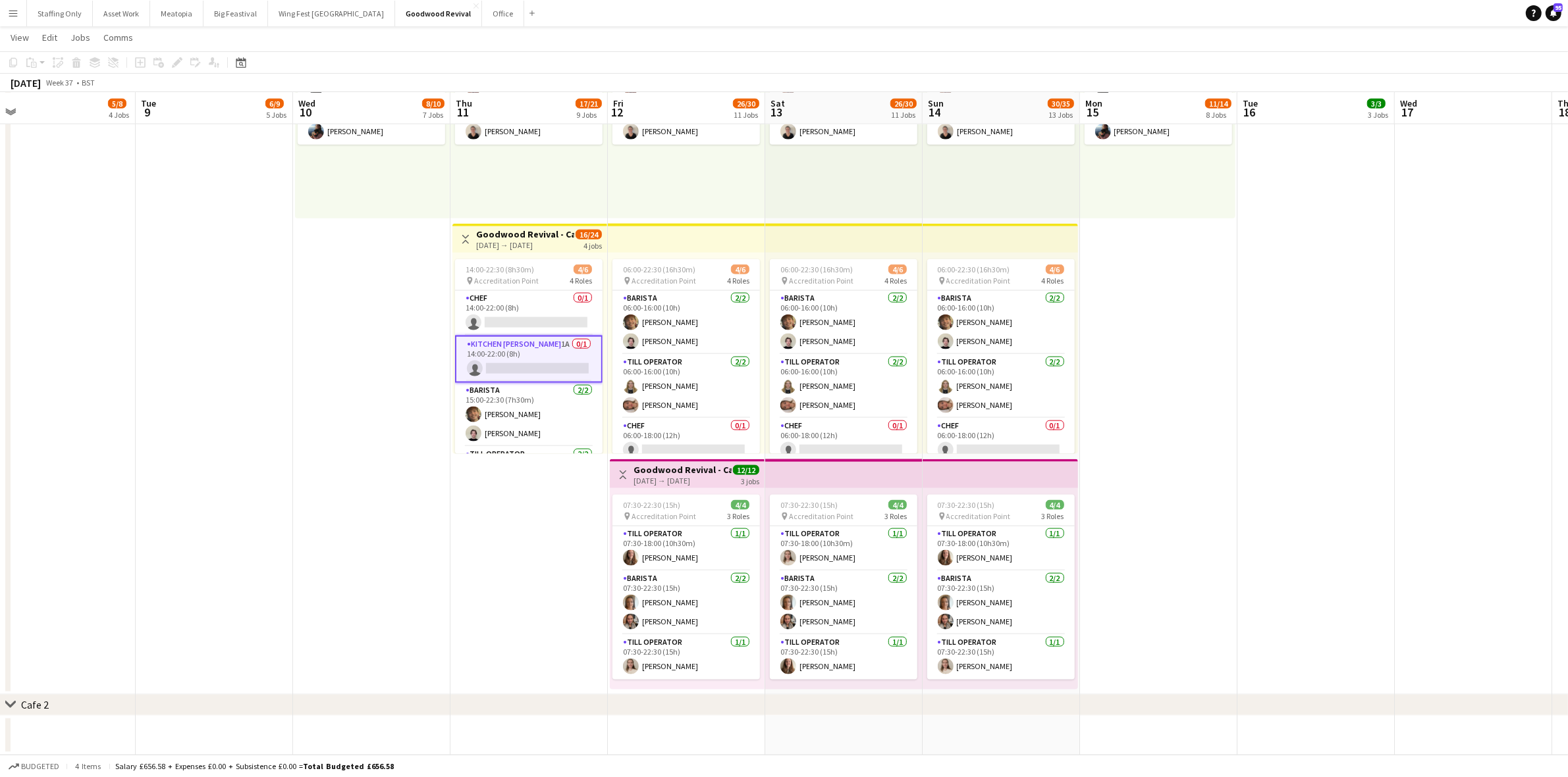
click at [423, 418] on app-date-cell "Toggle View Goodwood Revival - Cafe 1 10-09-2025 → 15-09-2025 12/12 6 jobs 08:0…" at bounding box center [372, 339] width 157 height 712
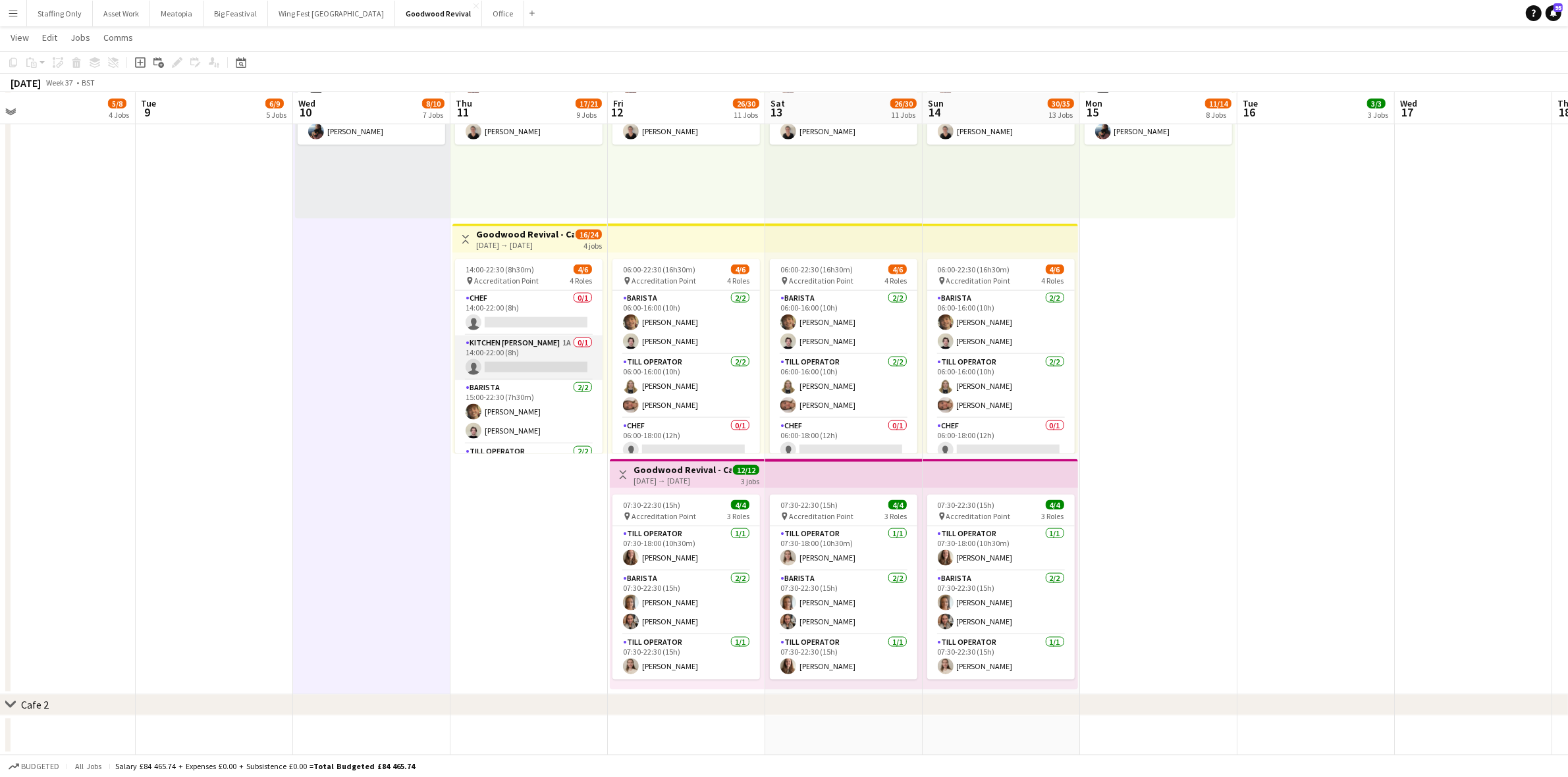
click at [486, 341] on app-card-role "Kitchen Porter 1A 0/1 14:00-22:00 (8h) single-neutral-actions" at bounding box center [529, 357] width 148 height 45
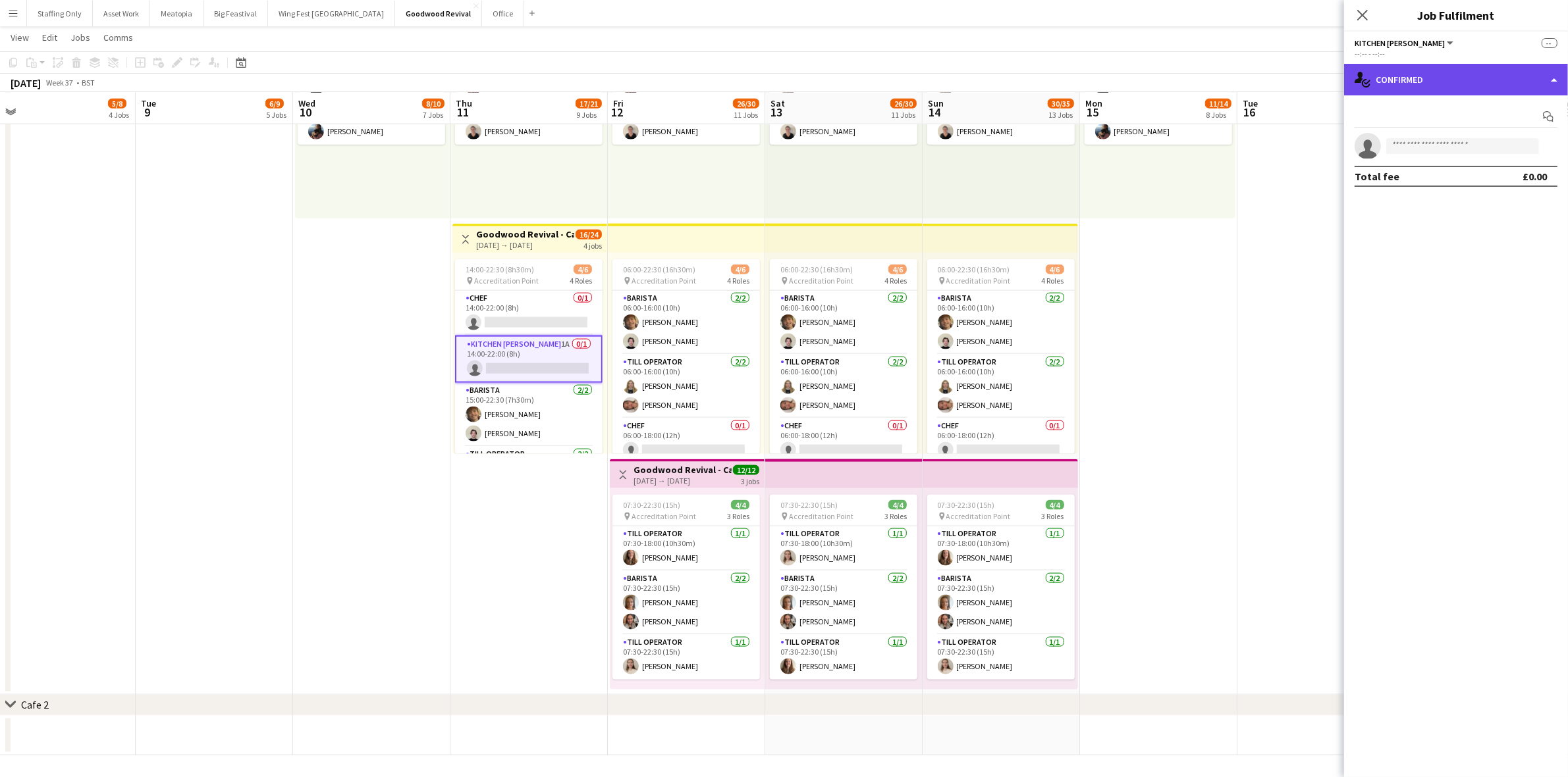
click at [1437, 83] on div "single-neutral-actions-check-2 Confirmed" at bounding box center [1456, 80] width 224 height 32
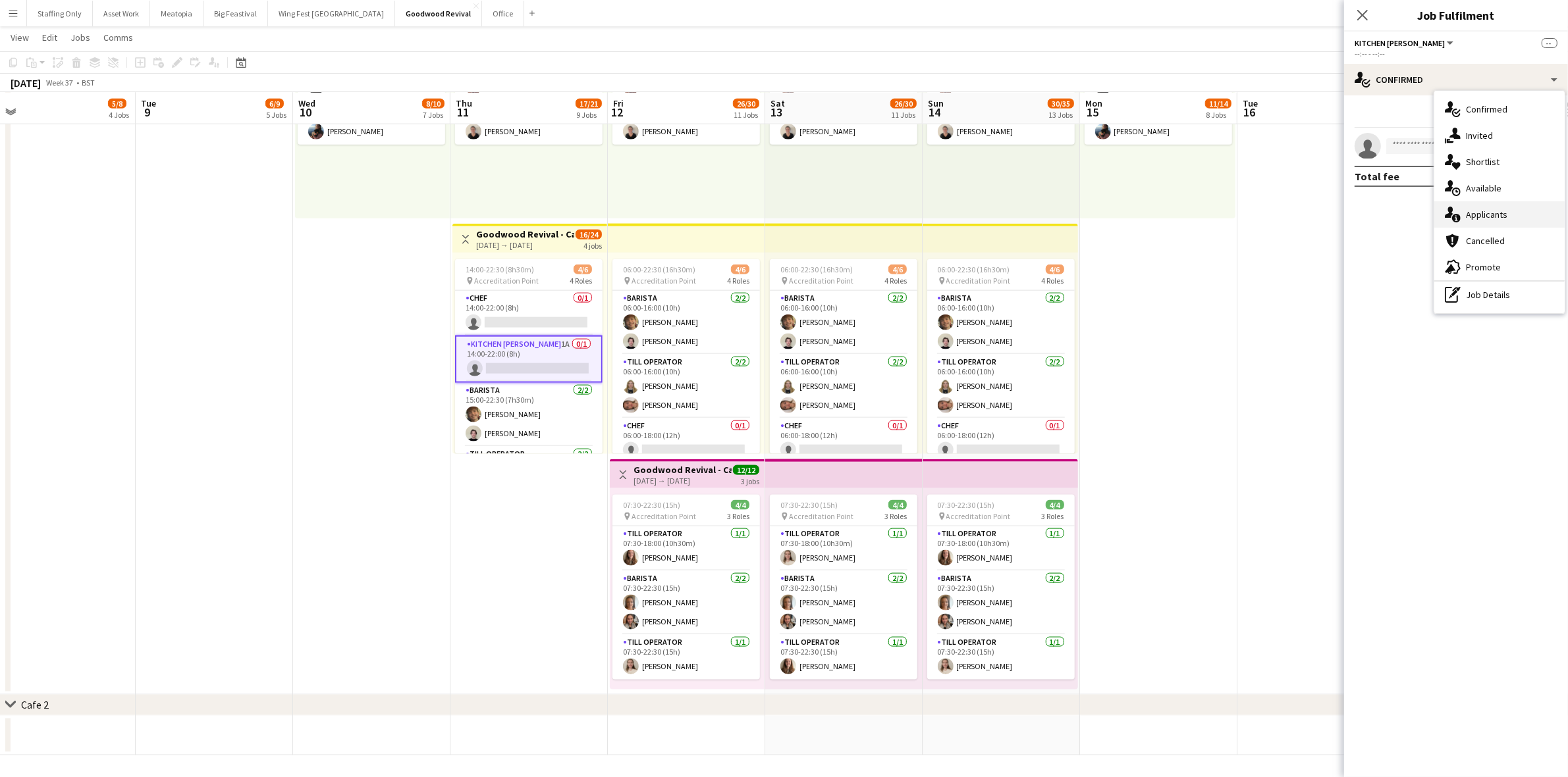
click at [1511, 214] on div "single-neutral-actions-information Applicants" at bounding box center [1499, 214] width 130 height 26
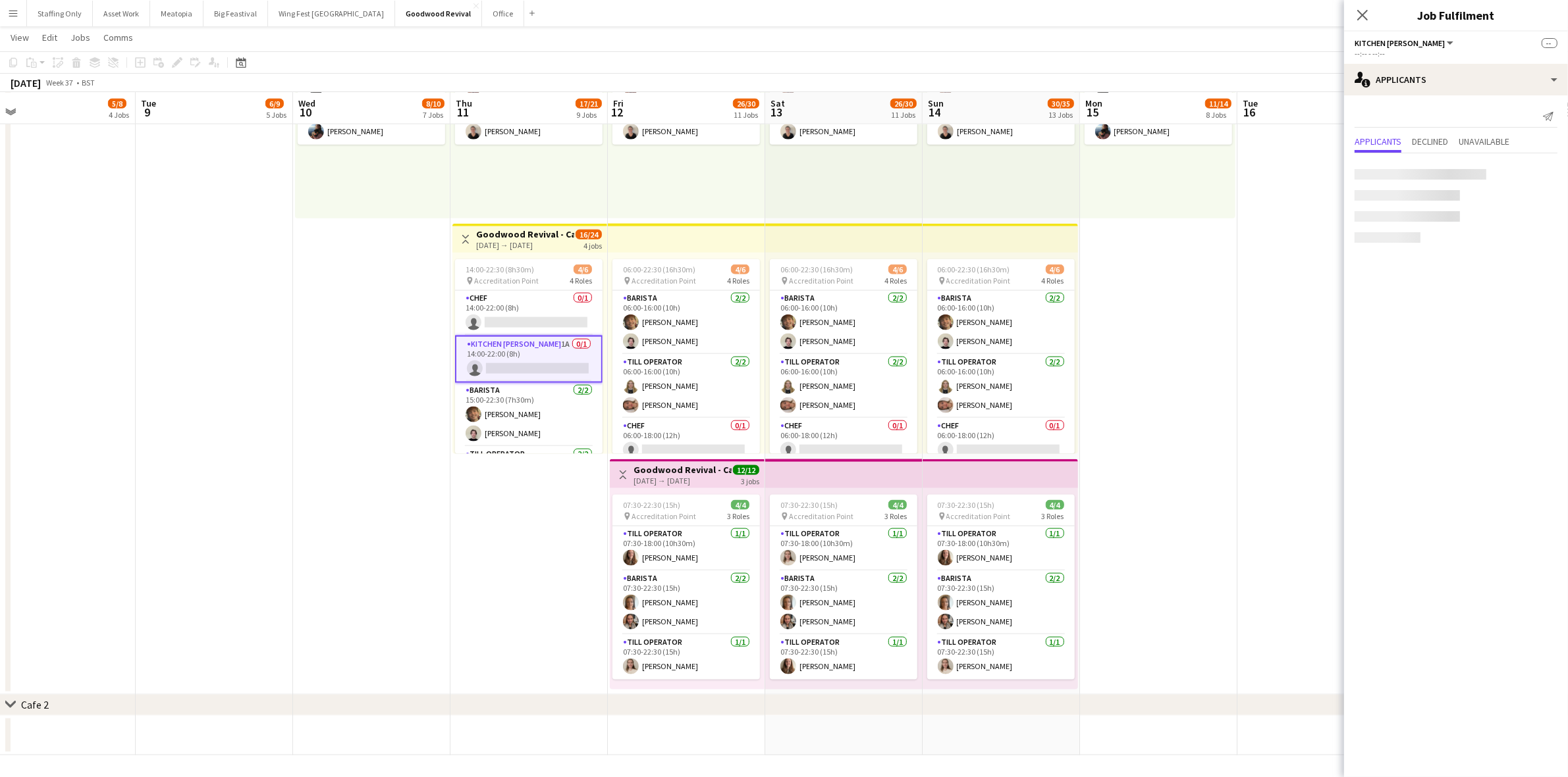
click at [1229, 304] on app-date-cell "09:00-18:00 (9h) 2/2 pin Accreditation Point 2 Roles Cafe supervisor 1/1 09:00-…" at bounding box center [1158, 339] width 157 height 712
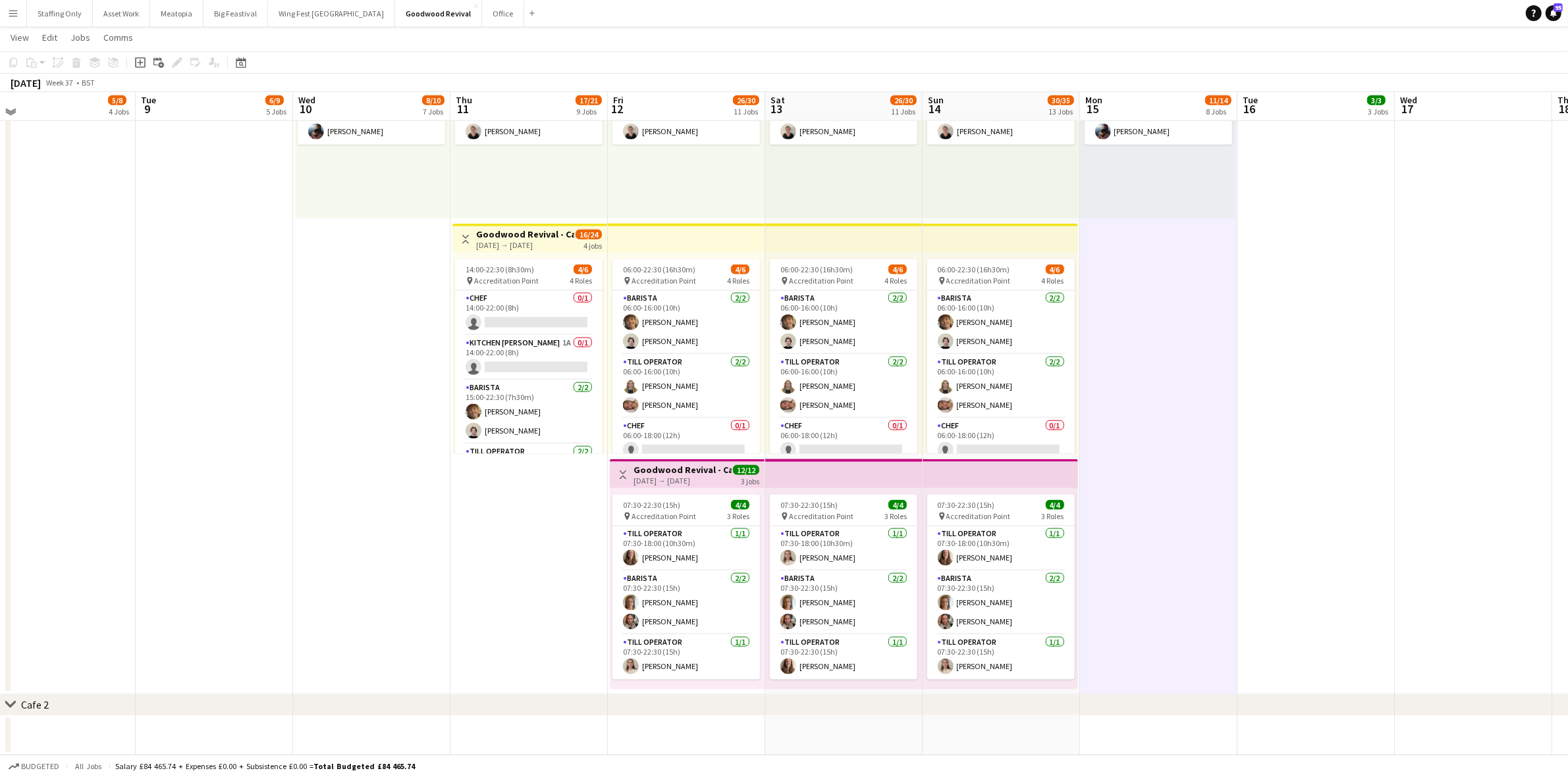
scroll to position [1828, 0]
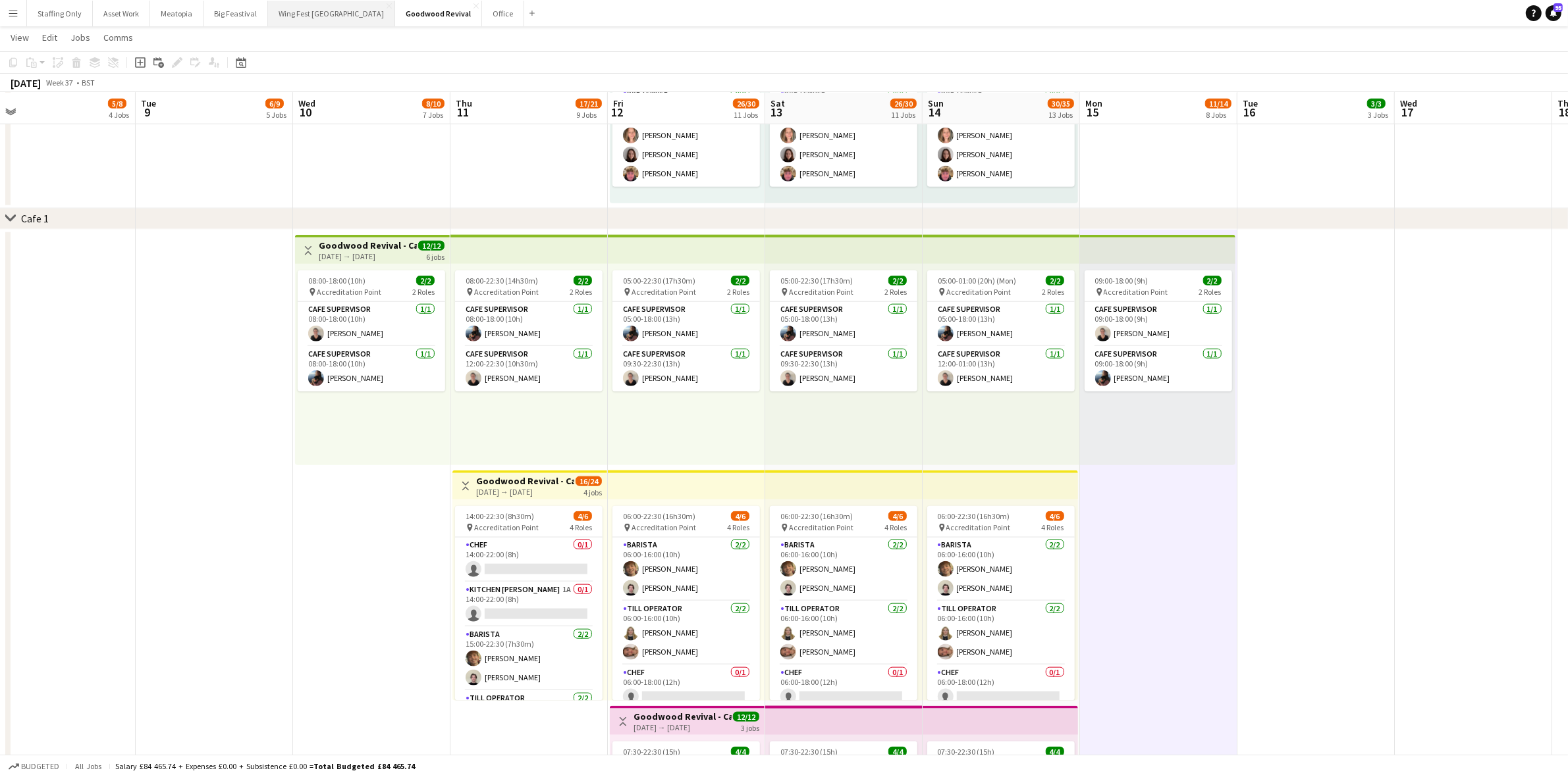
click at [288, 13] on button "Wing Fest Bristol Close" at bounding box center [331, 13] width 127 height 25
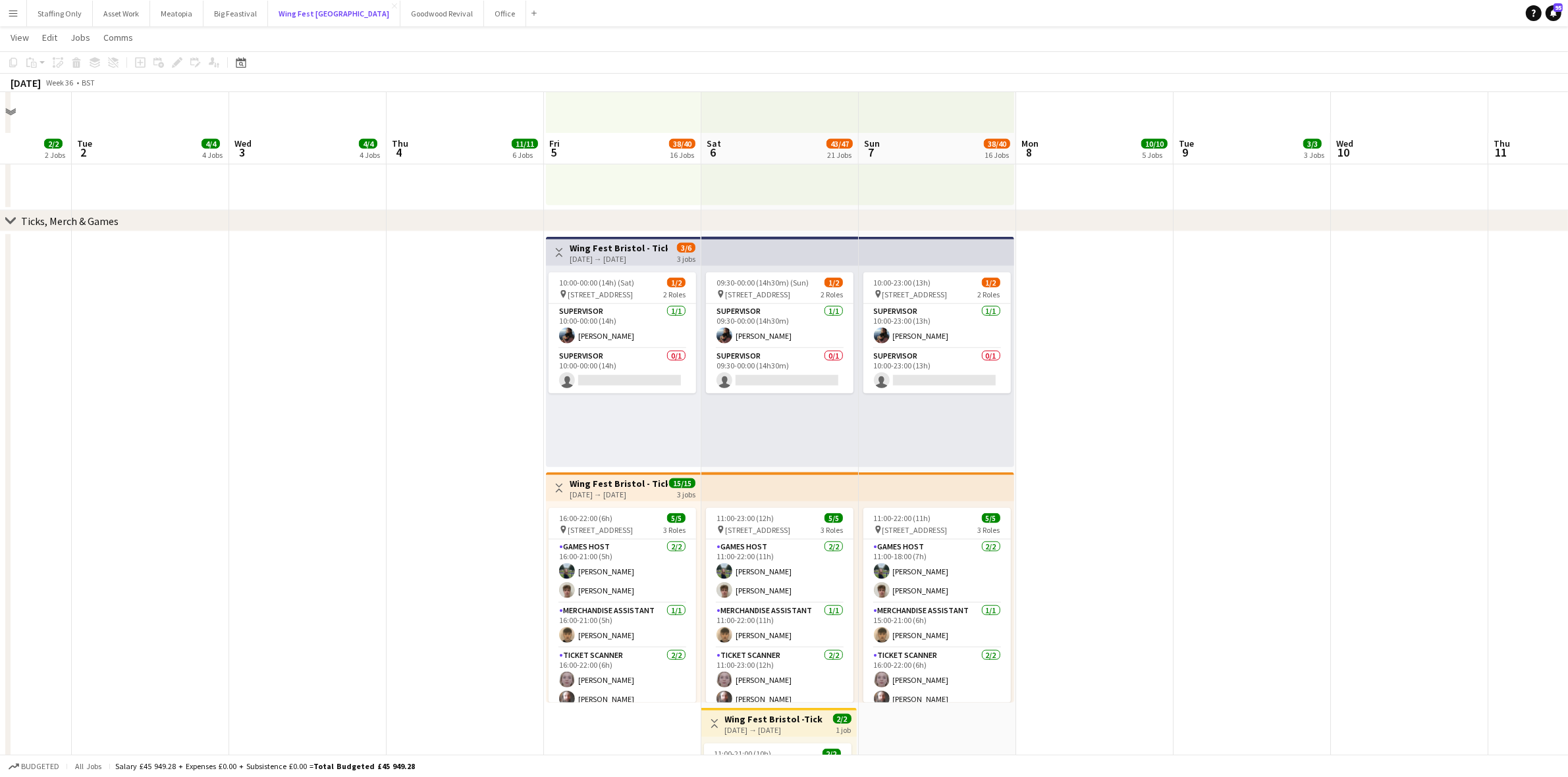
scroll to position [1436, 0]
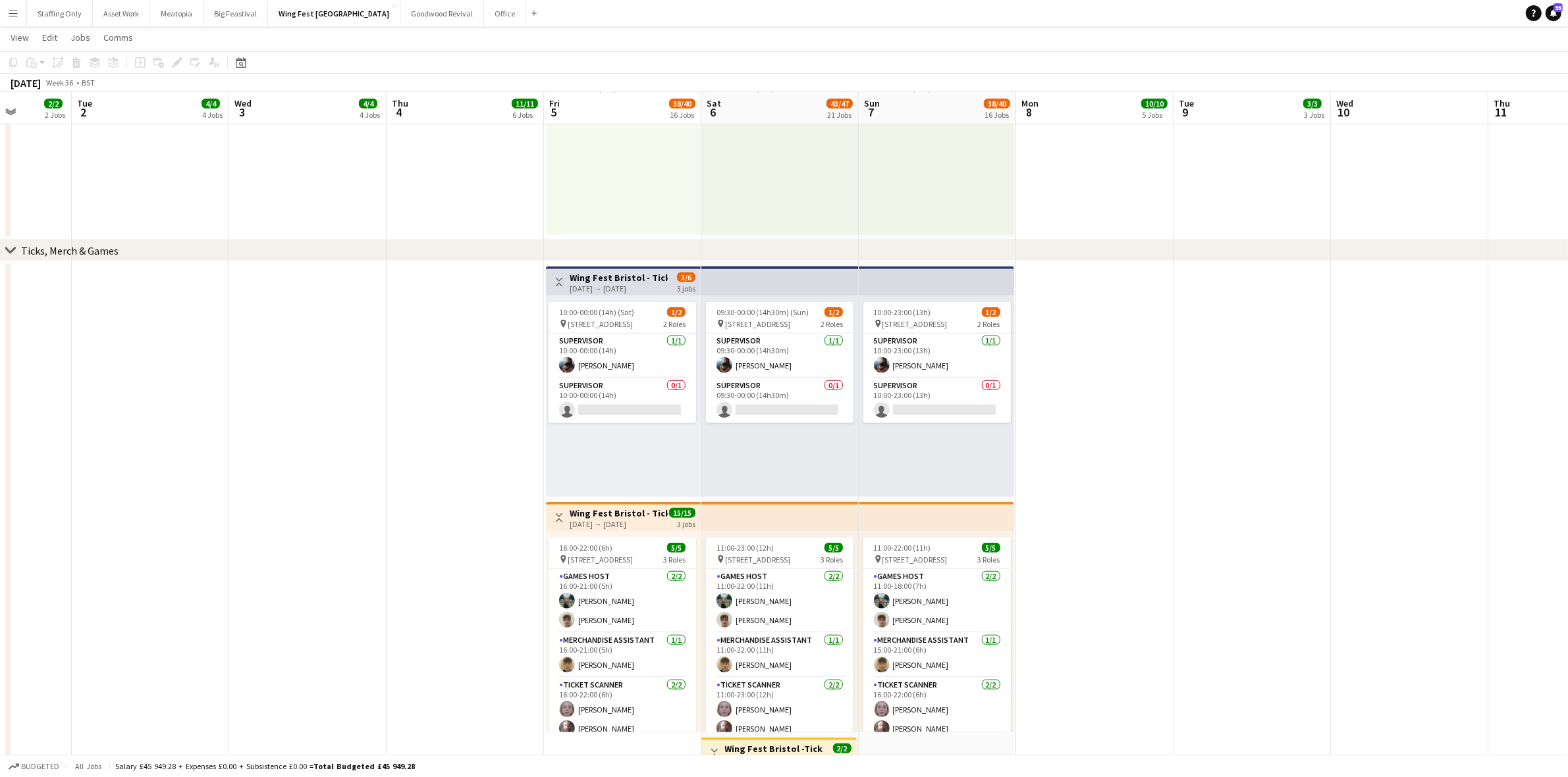
click at [11, 14] on app-icon "Menu" at bounding box center [13, 13] width 11 height 11
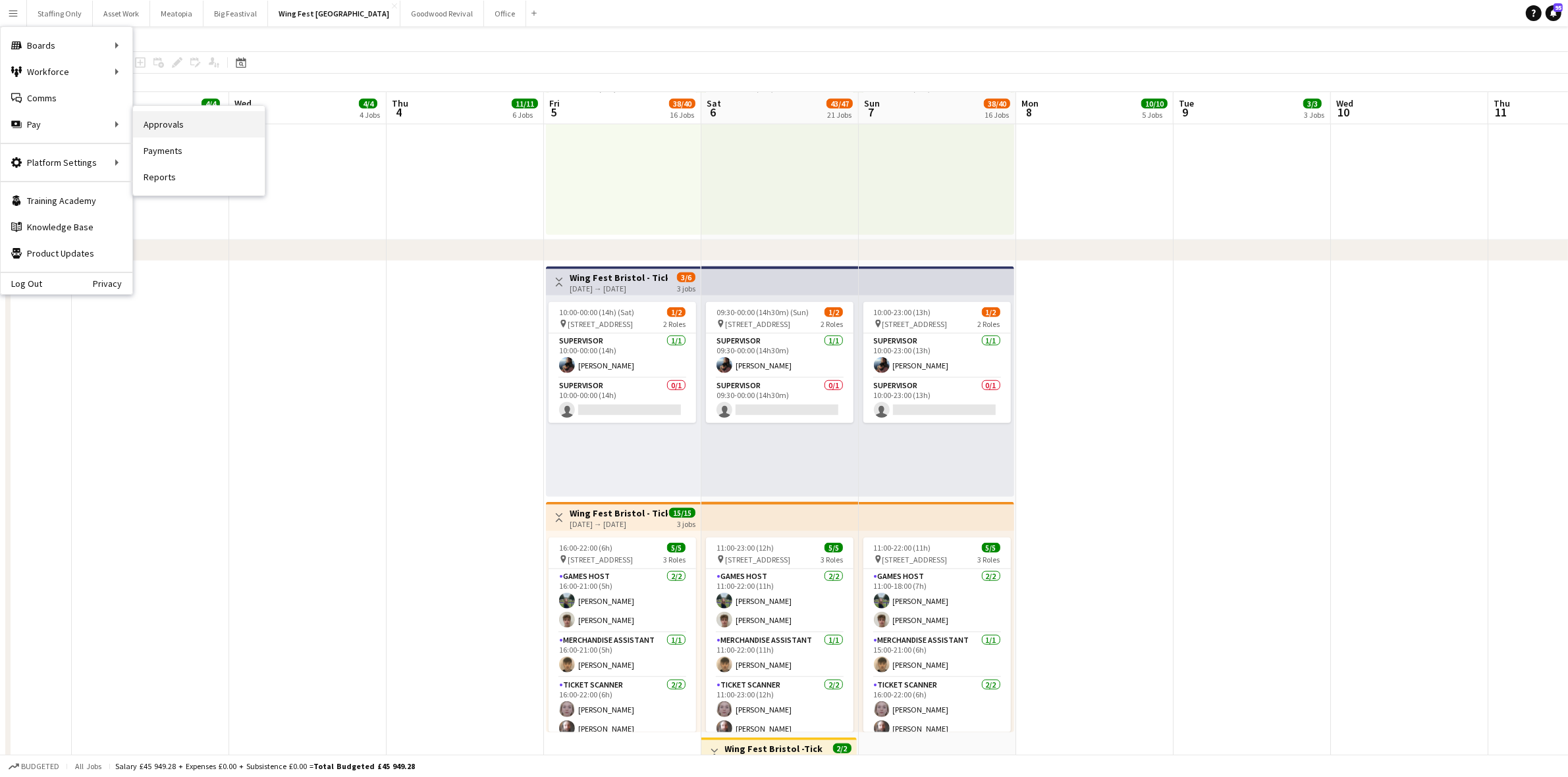
click at [185, 133] on link "Approvals" at bounding box center [199, 125] width 132 height 26
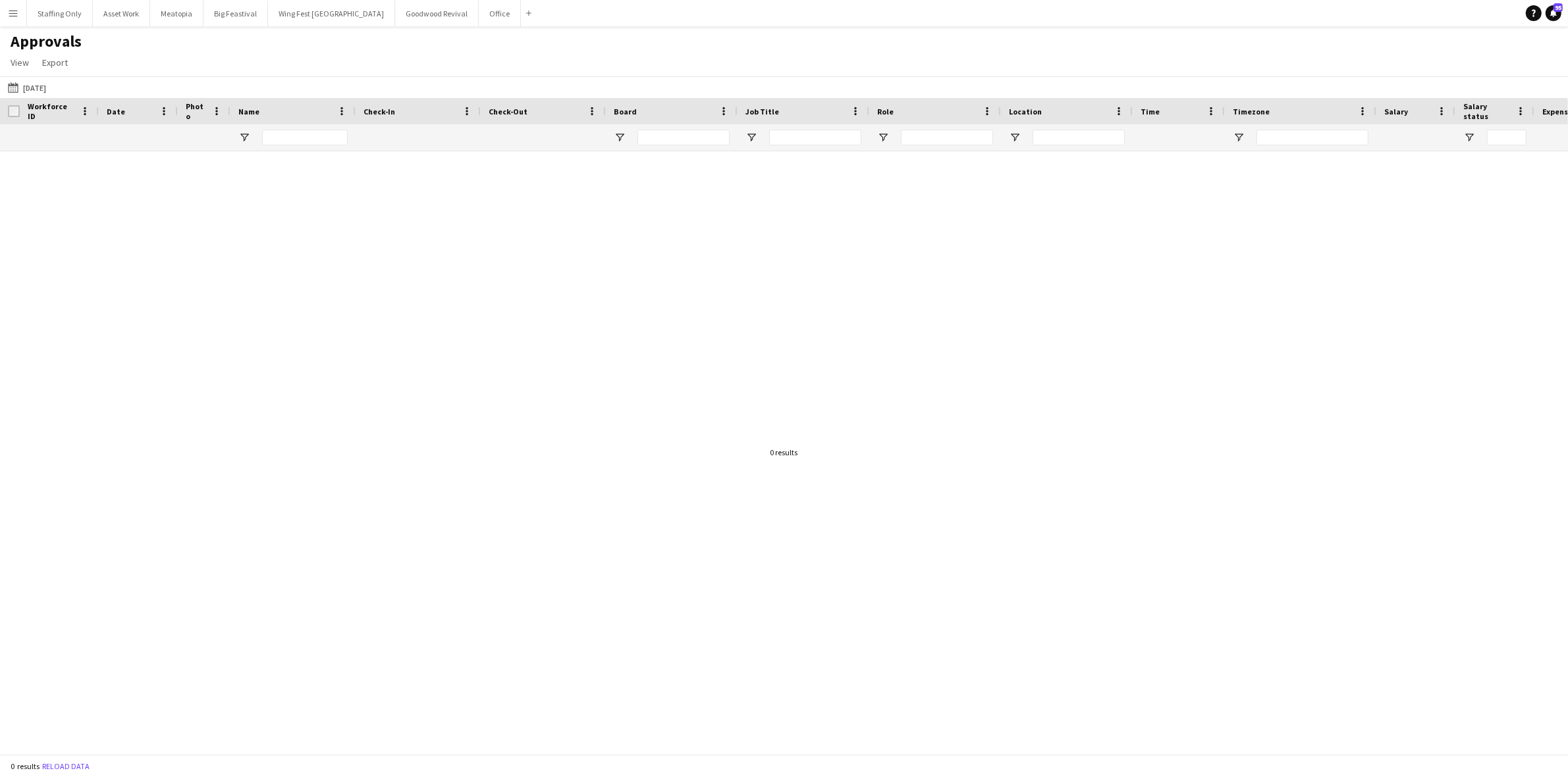
click at [18, 11] on button "Menu" at bounding box center [13, 13] width 26 height 26
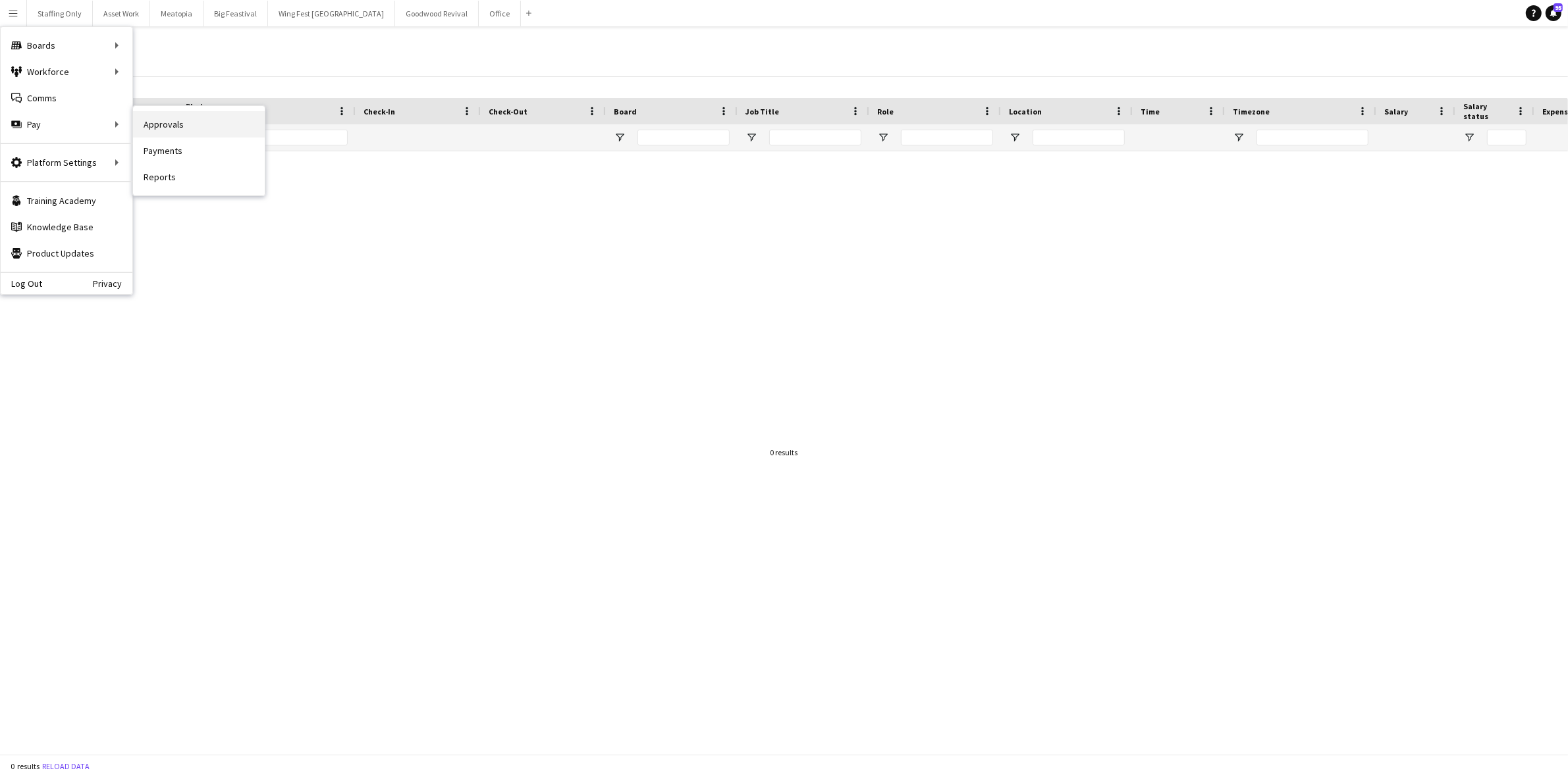
click at [171, 126] on link "Approvals" at bounding box center [199, 125] width 132 height 26
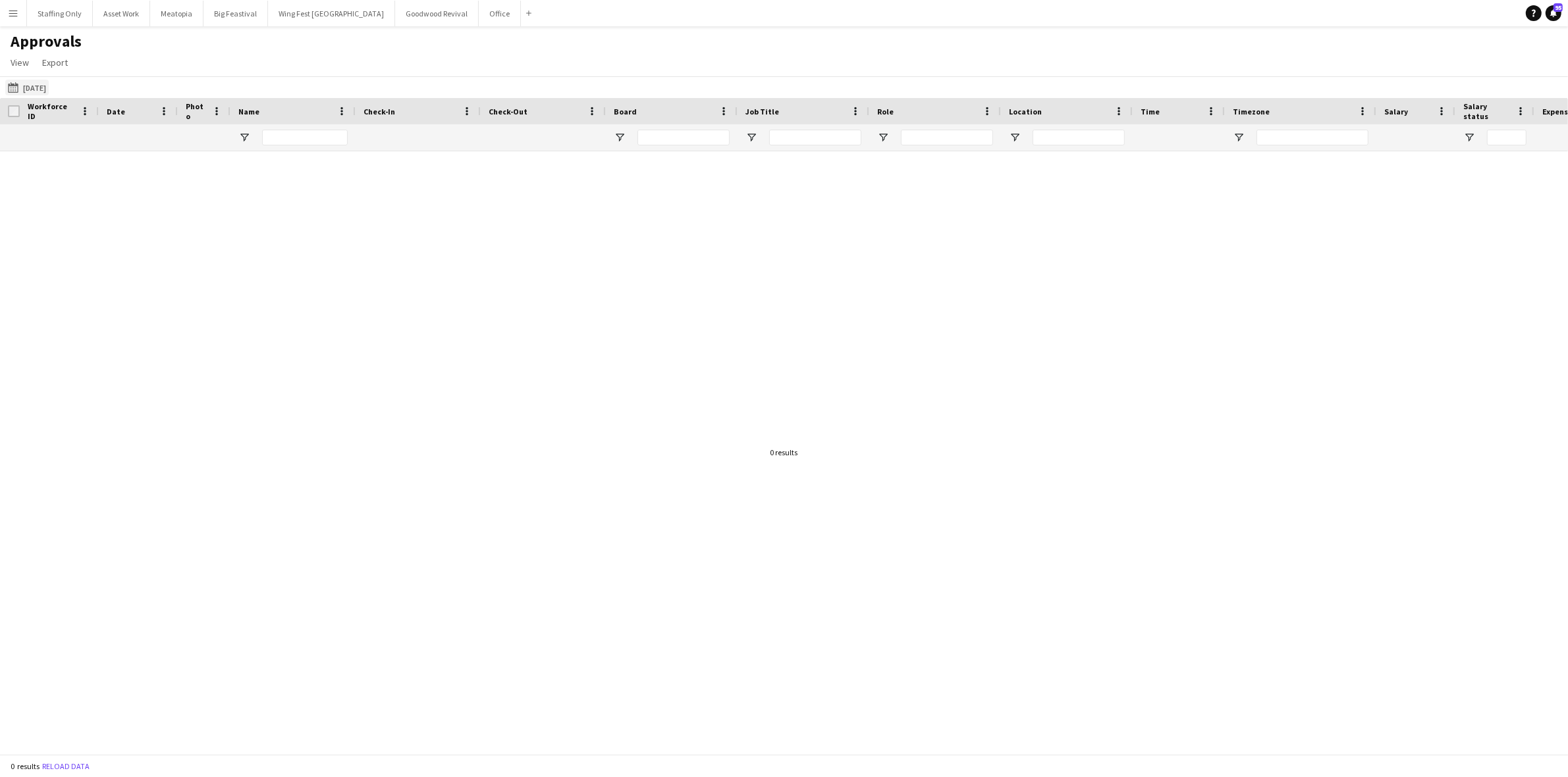
click at [46, 90] on button "23-08-2025 23-08-2025" at bounding box center [26, 88] width 43 height 16
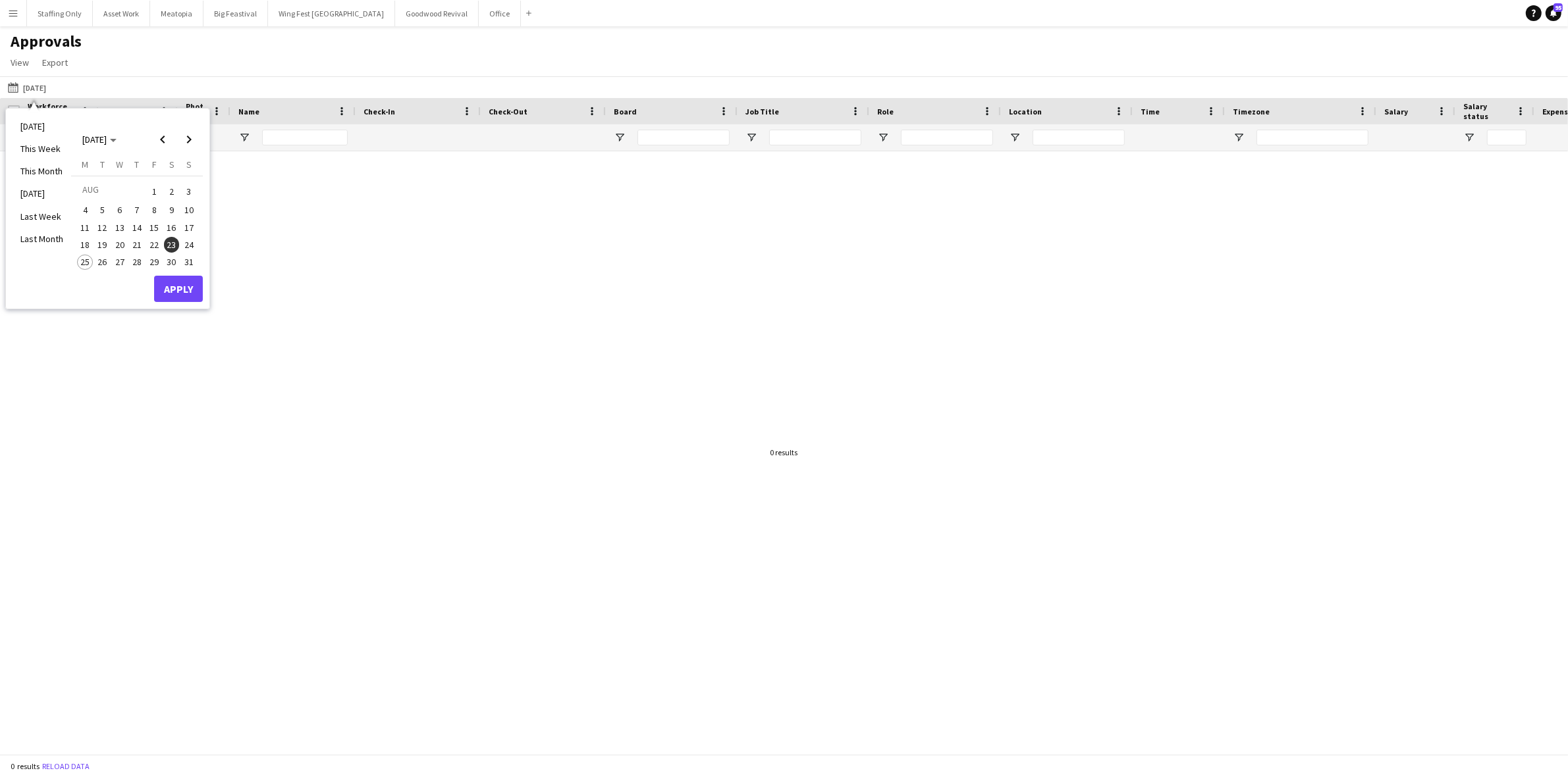
click at [176, 246] on span "23" at bounding box center [172, 245] width 16 height 16
click at [180, 290] on button "Apply" at bounding box center [177, 289] width 48 height 26
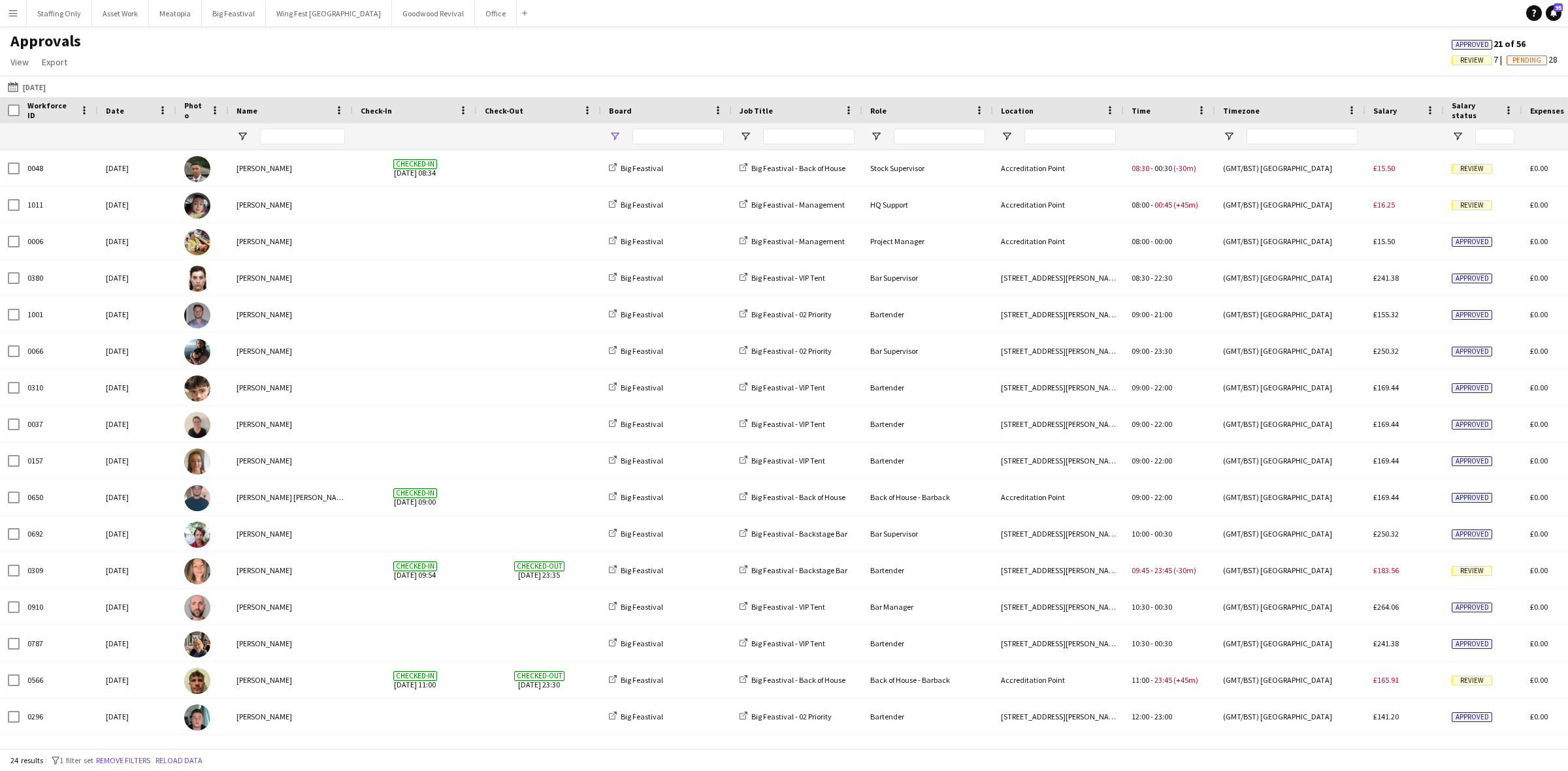
type input "**********"
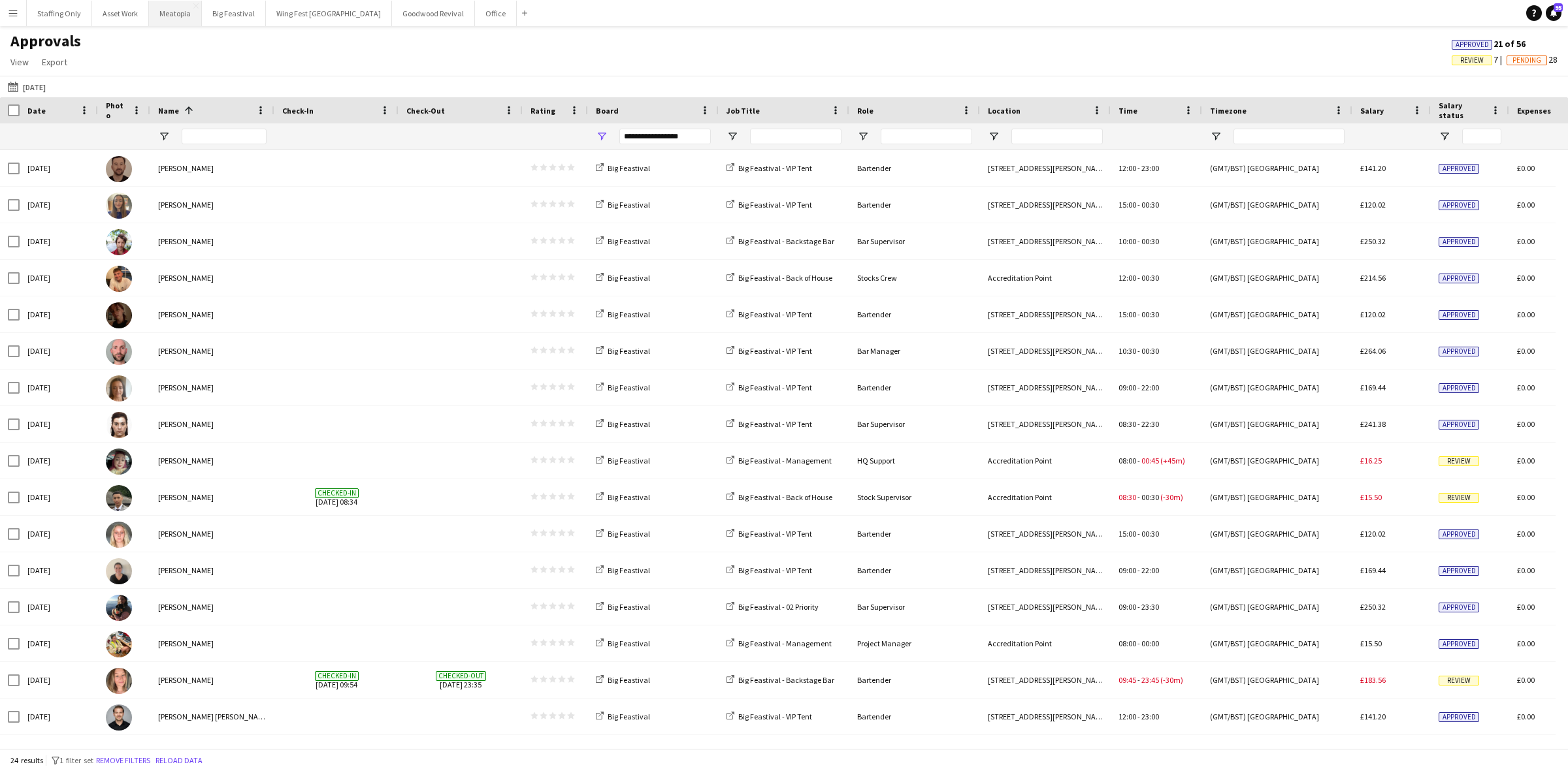
click at [167, 20] on button "Meatopia Close" at bounding box center [175, 13] width 53 height 25
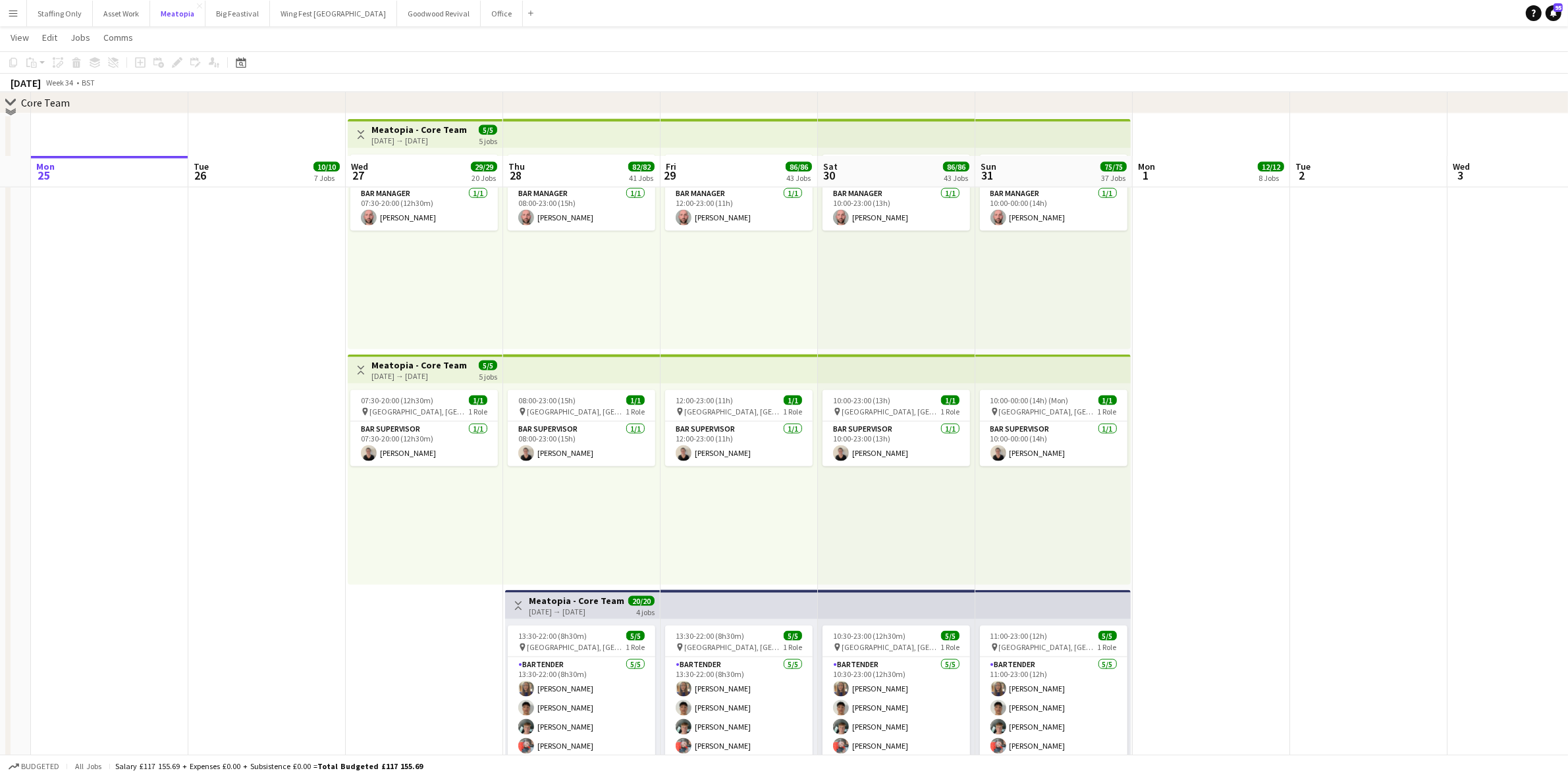
scroll to position [2304, 0]
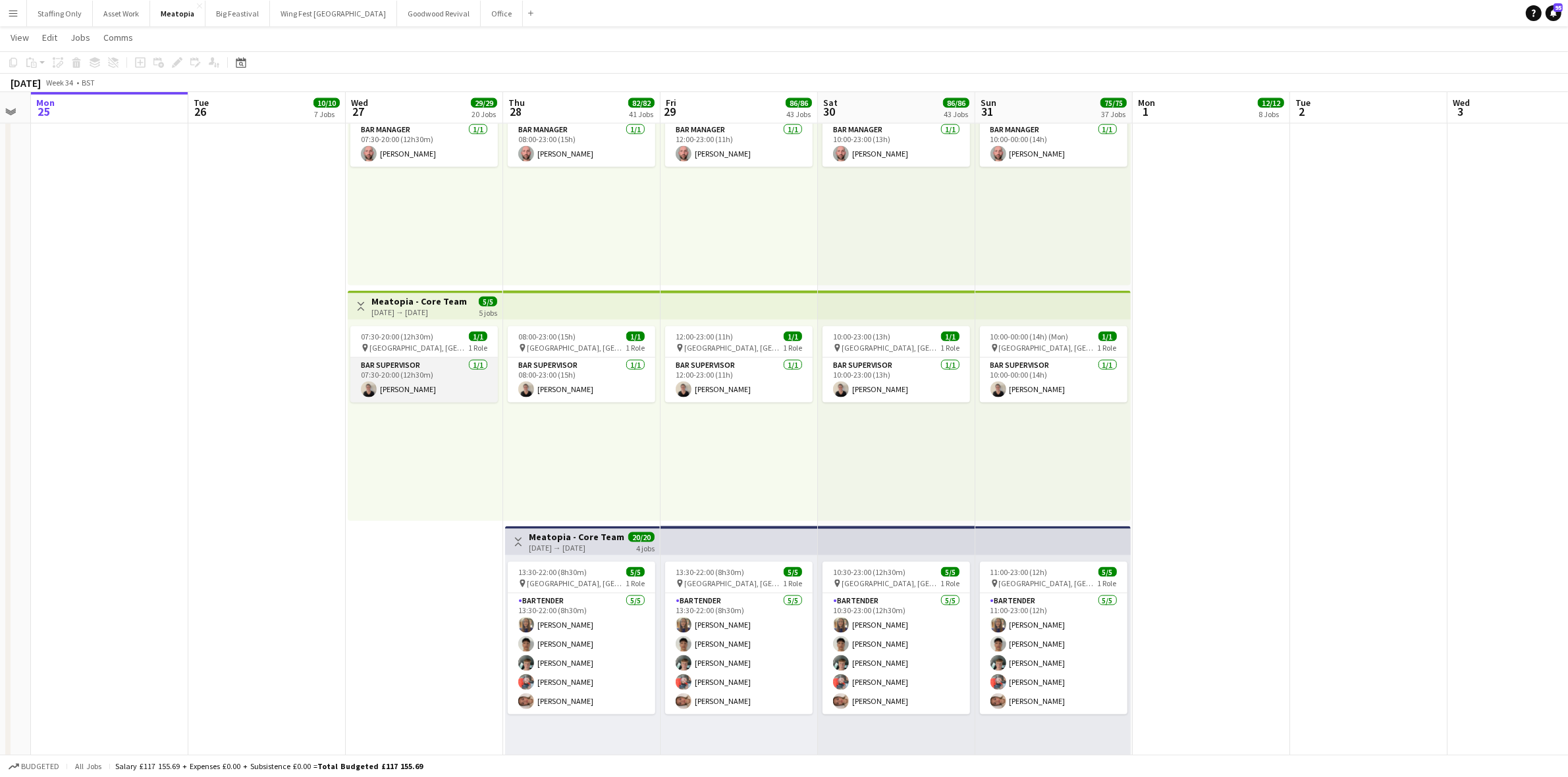
click at [394, 387] on app-card-role "Bar Supervisor 1/1 07:30-20:00 (12h30m) Emillie Jackson" at bounding box center [424, 380] width 148 height 45
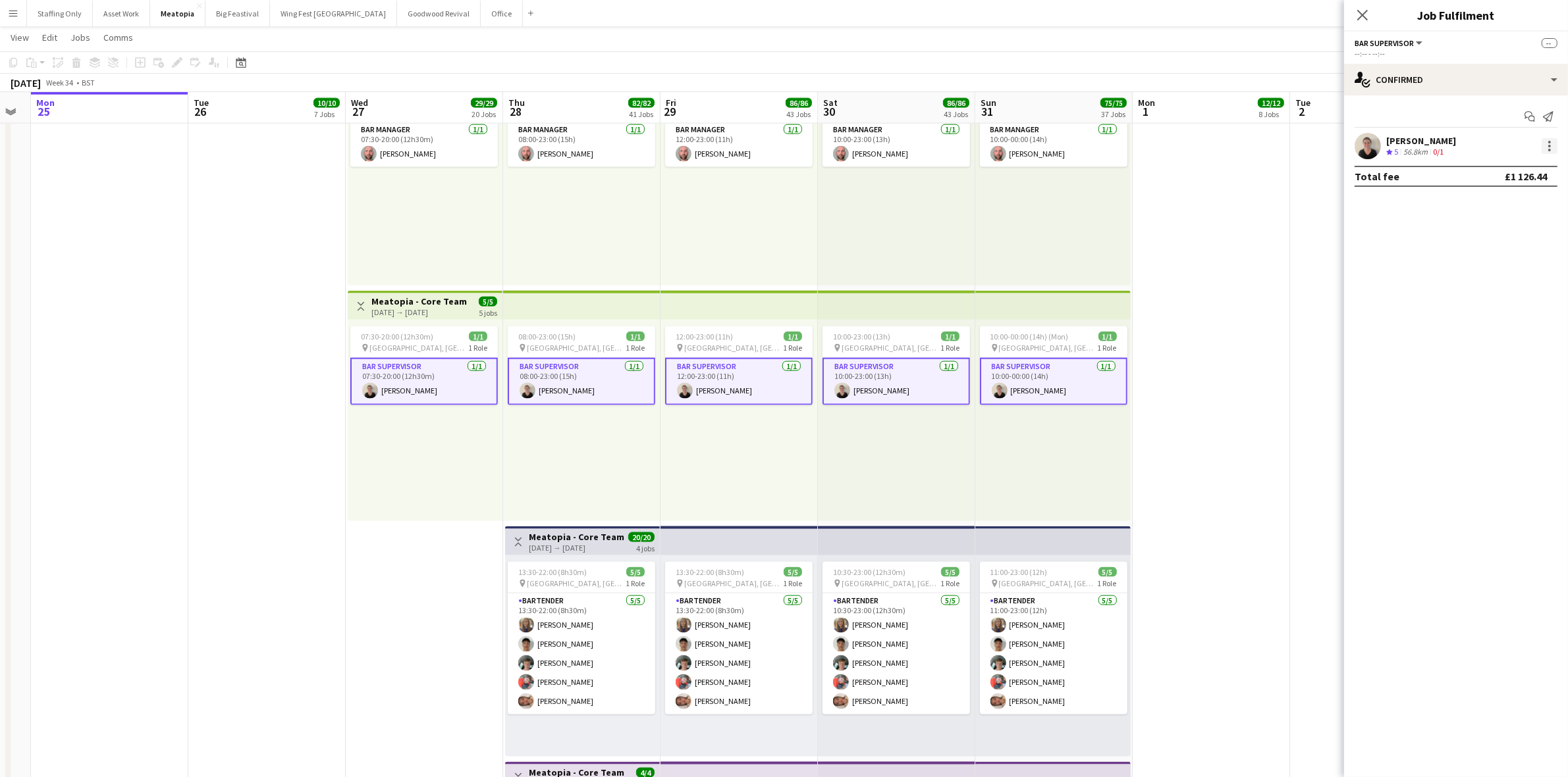
click at [1550, 146] on div at bounding box center [1549, 146] width 3 height 3
click at [1485, 264] on span "Remove" at bounding box center [1485, 264] width 40 height 11
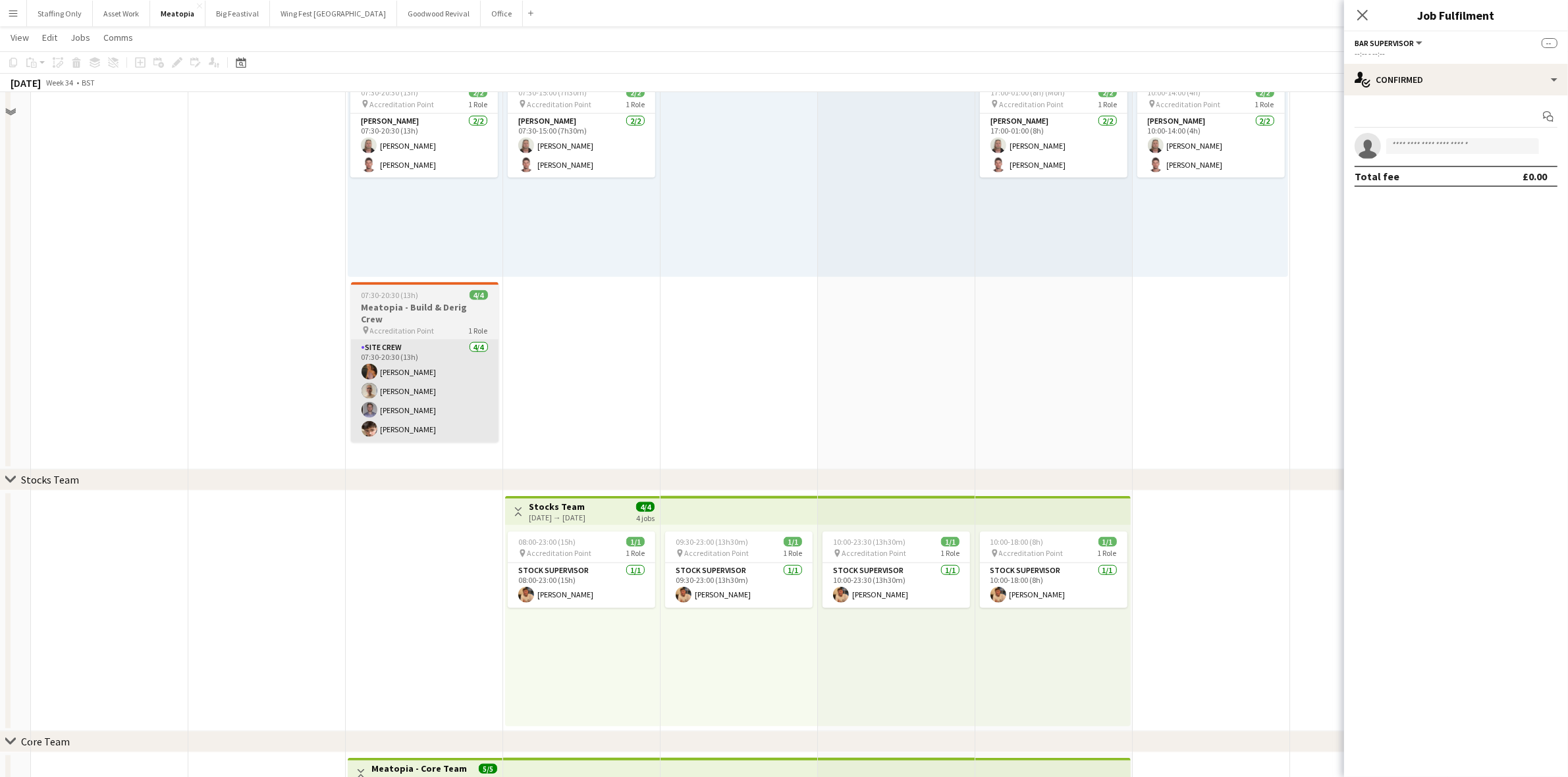
scroll to position [1481, 0]
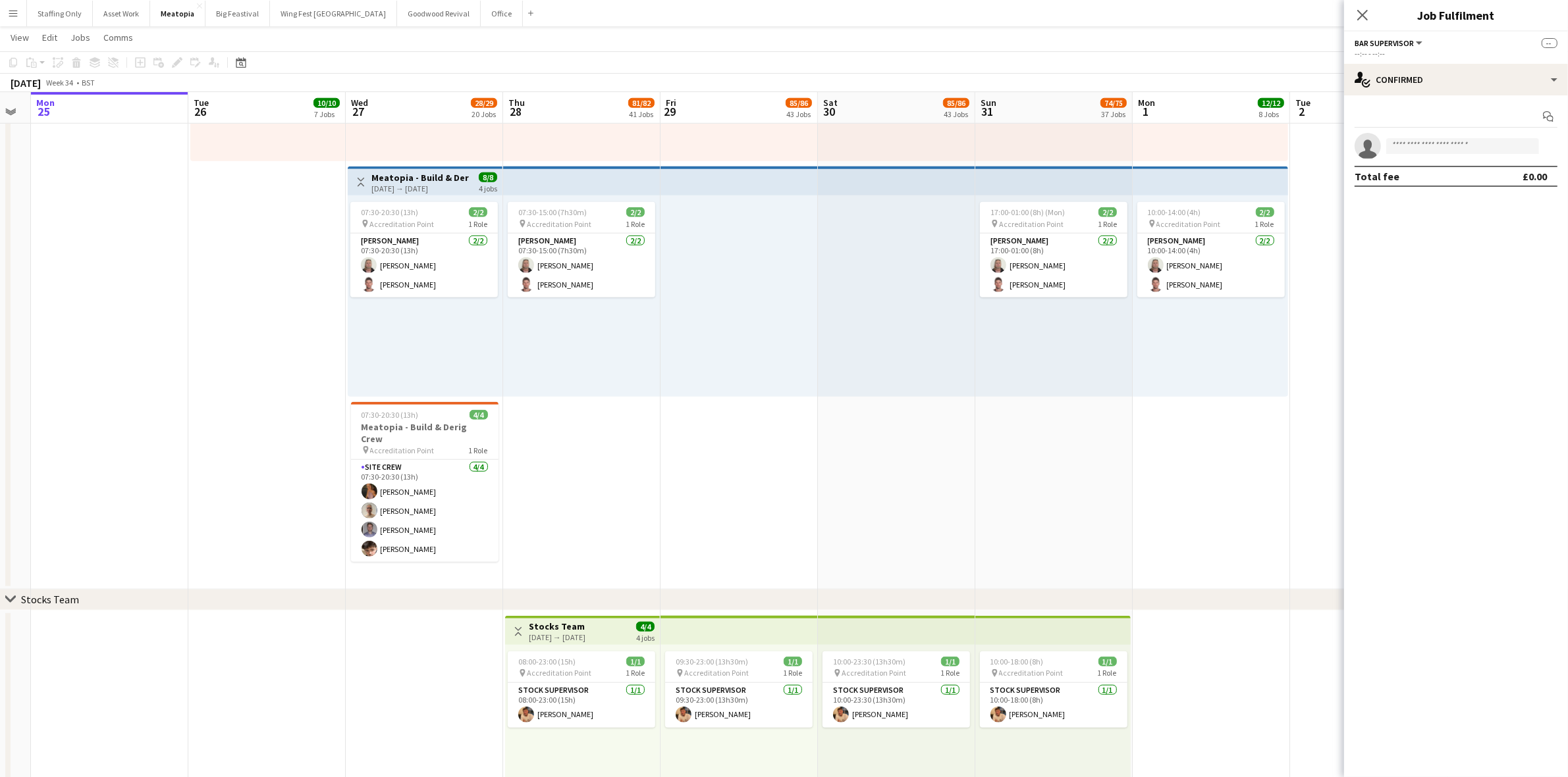
click at [399, 424] on h3 "Meatopia - Build & Derig Crew" at bounding box center [425, 433] width 148 height 24
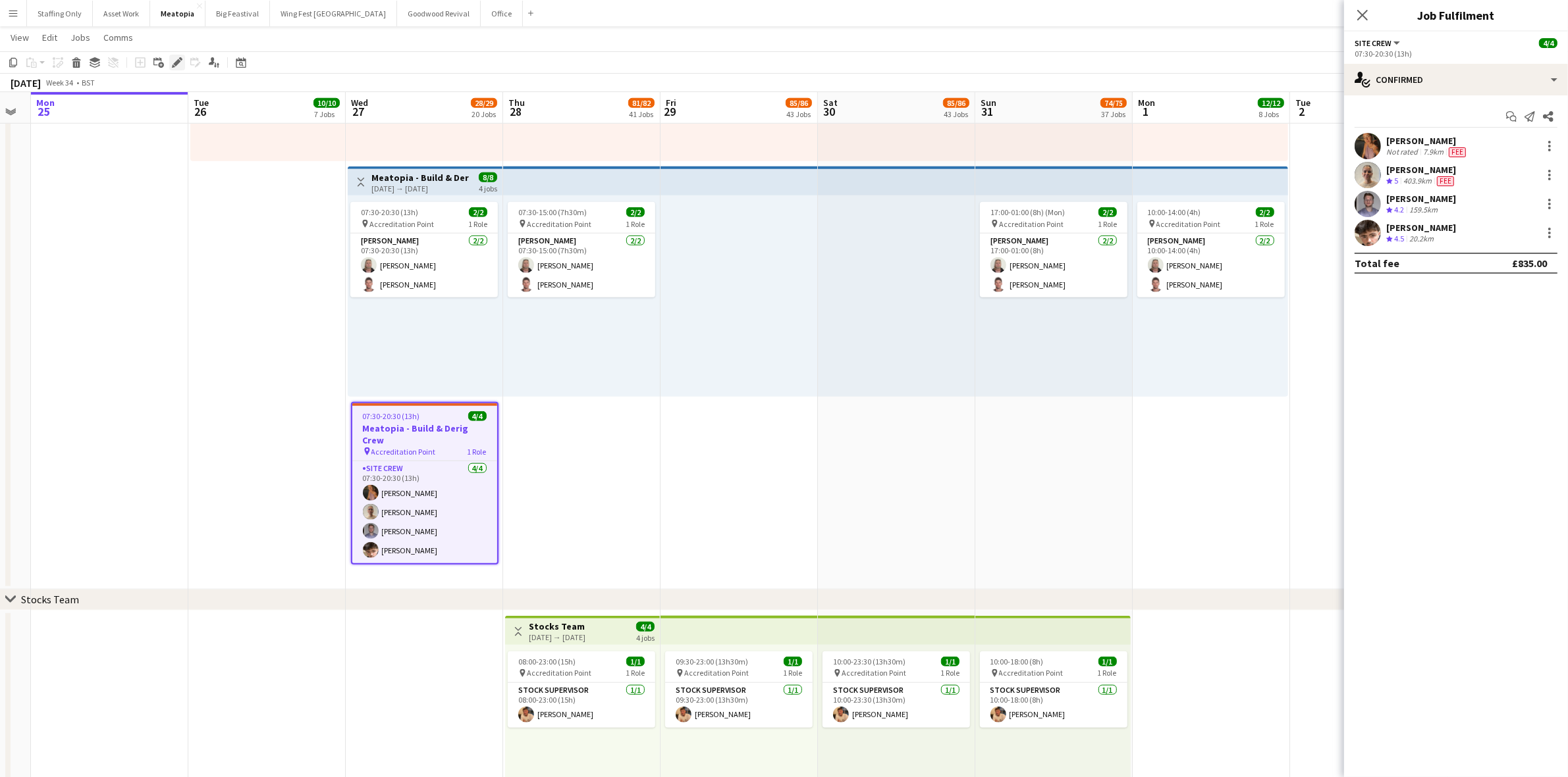
click at [178, 61] on icon at bounding box center [177, 62] width 7 height 7
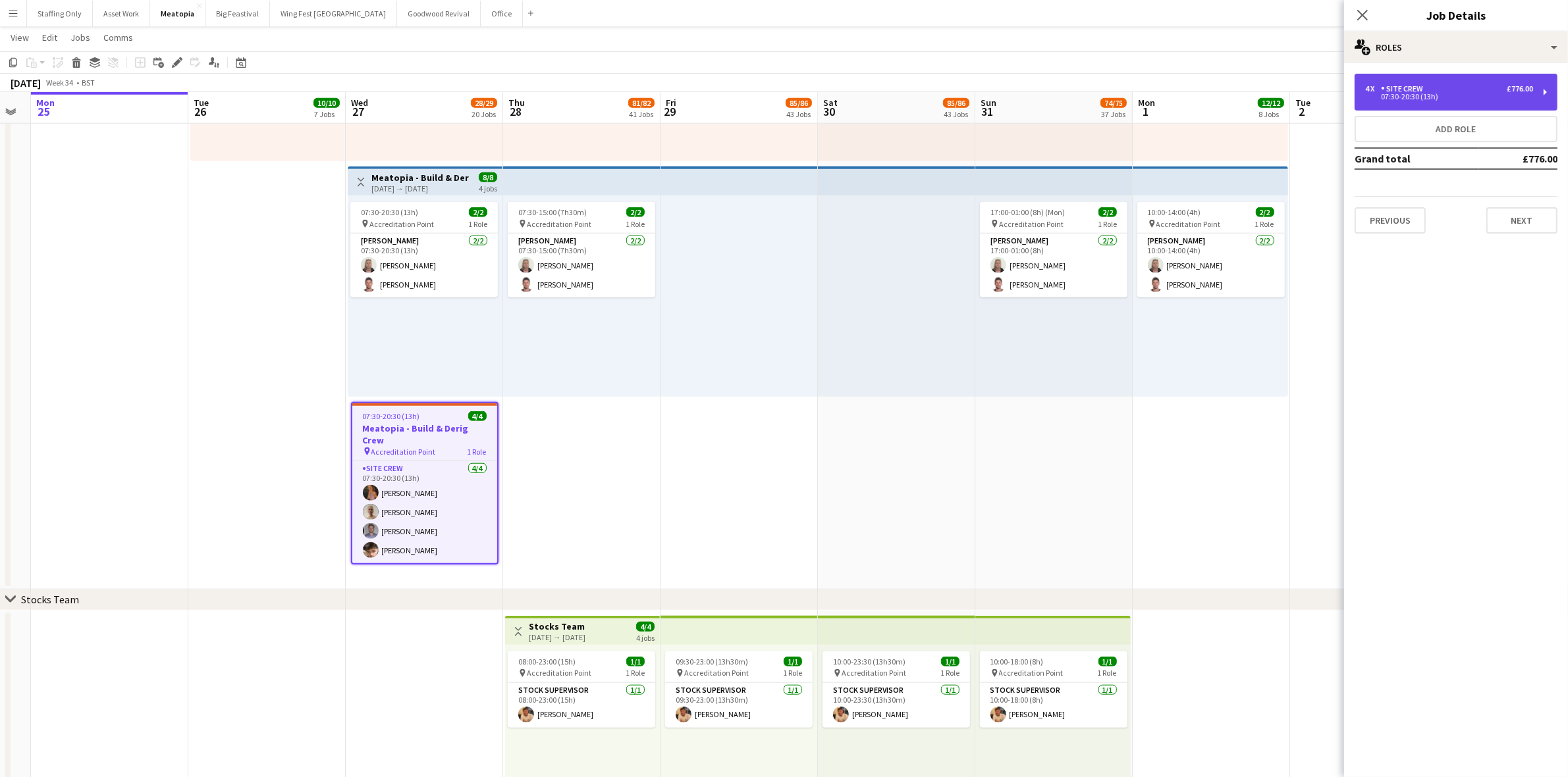
click at [1416, 98] on div "07:30-20:30 (13h)" at bounding box center [1449, 96] width 168 height 6
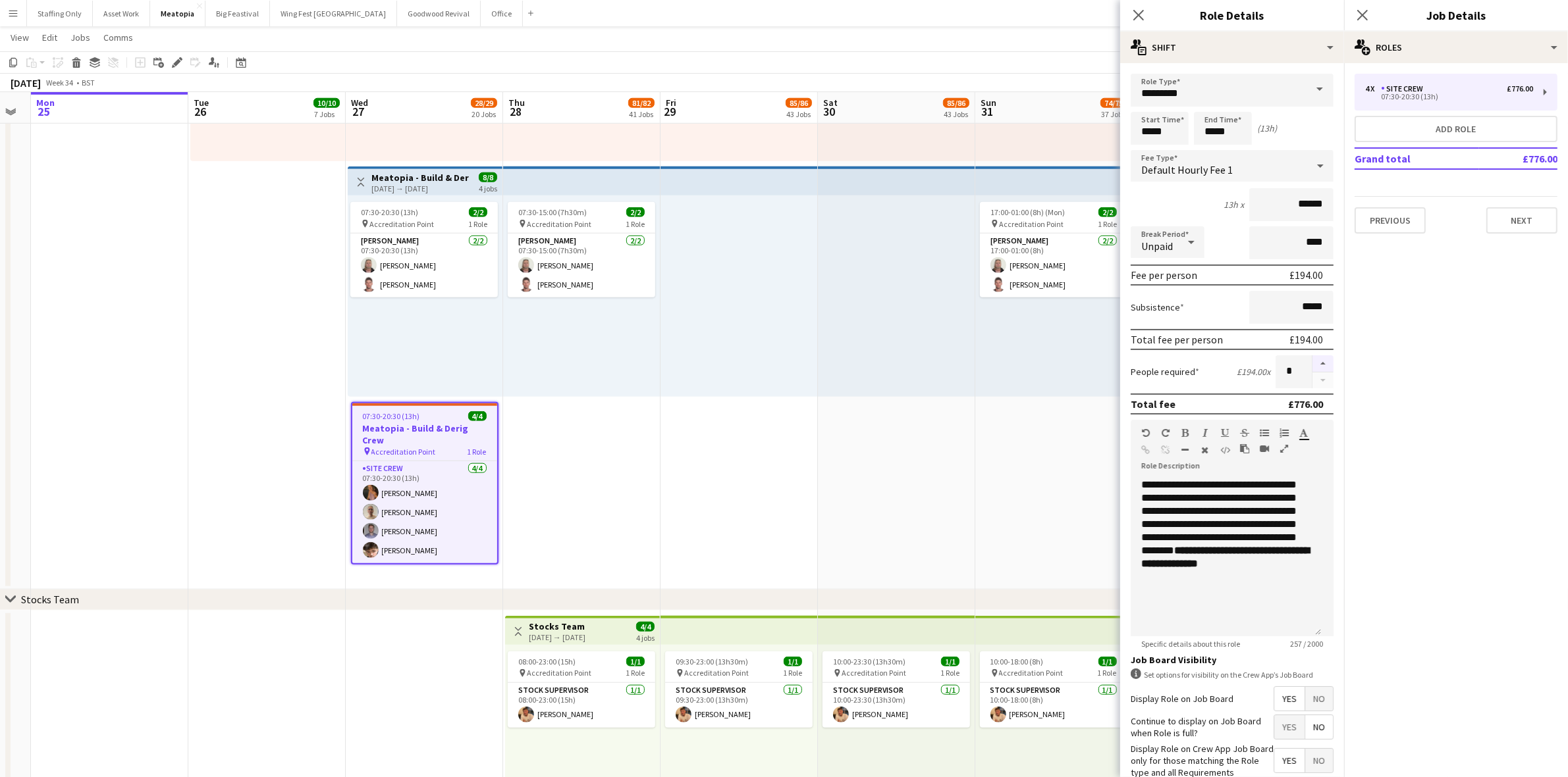
click at [1312, 363] on button "button" at bounding box center [1323, 363] width 21 height 17
type input "*"
click at [1363, 18] on icon "Close pop-in" at bounding box center [1362, 15] width 12 height 12
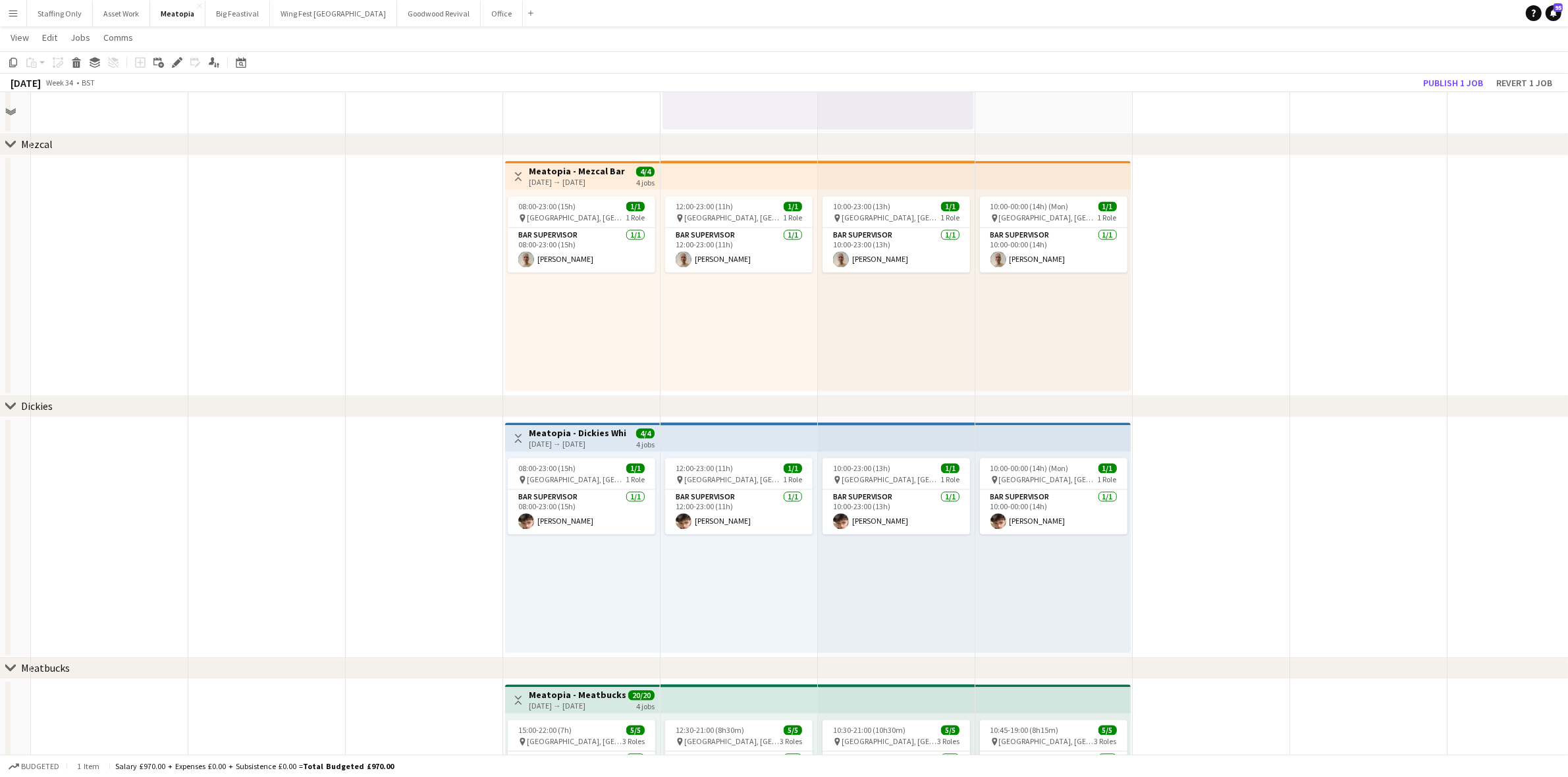
scroll to position [9926, 0]
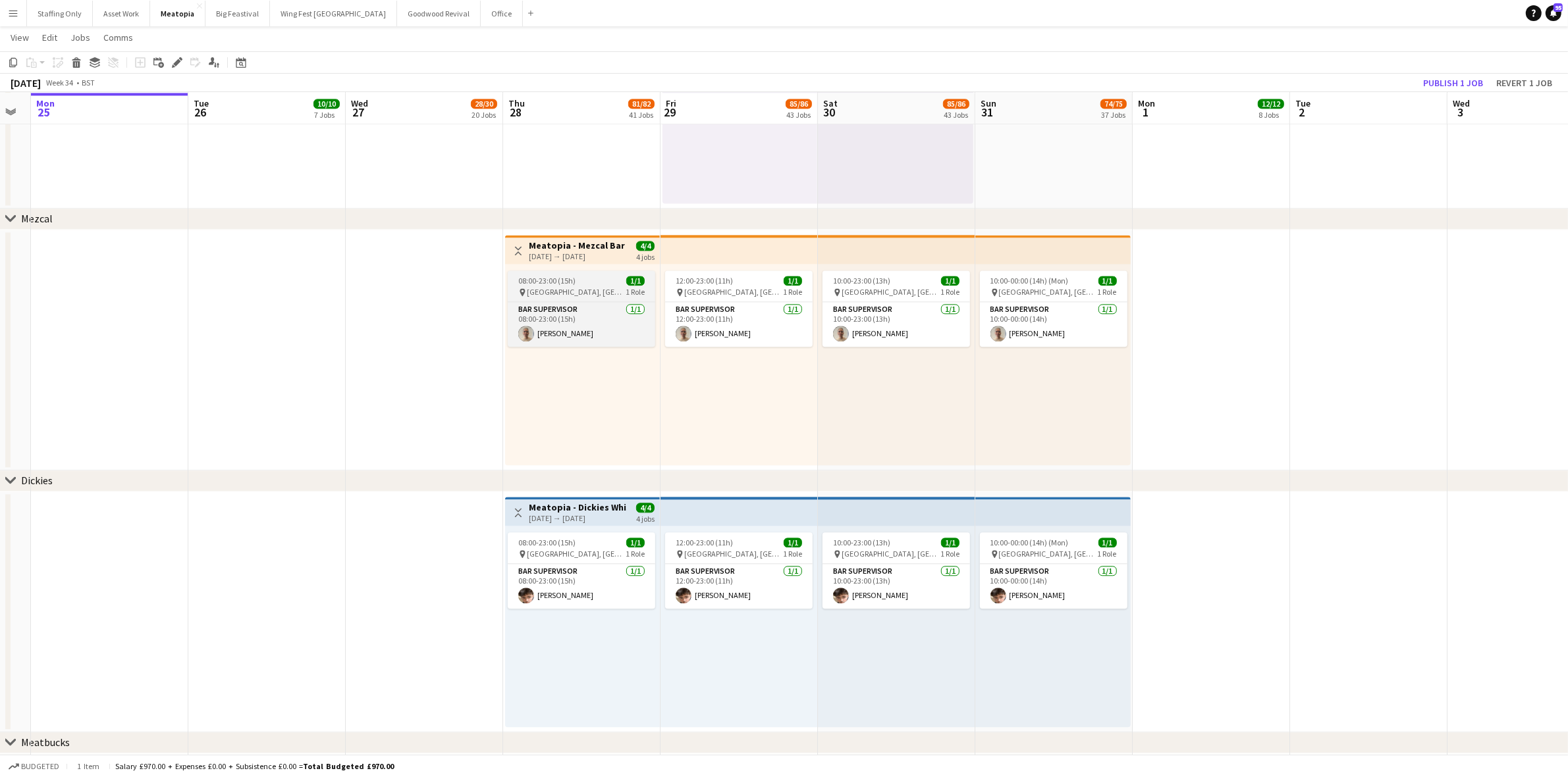
click at [590, 280] on div "08:00-23:00 (15h) 1/1" at bounding box center [582, 280] width 148 height 10
click at [547, 237] on app-top-bar "Toggle View Meatopia - Mezcal Bar 28-08-2025 → 31-08-2025 4/4 4 jobs" at bounding box center [582, 249] width 155 height 29
click at [559, 248] on h3 "Meatopia - Mezcal Bar" at bounding box center [576, 245] width 96 height 11
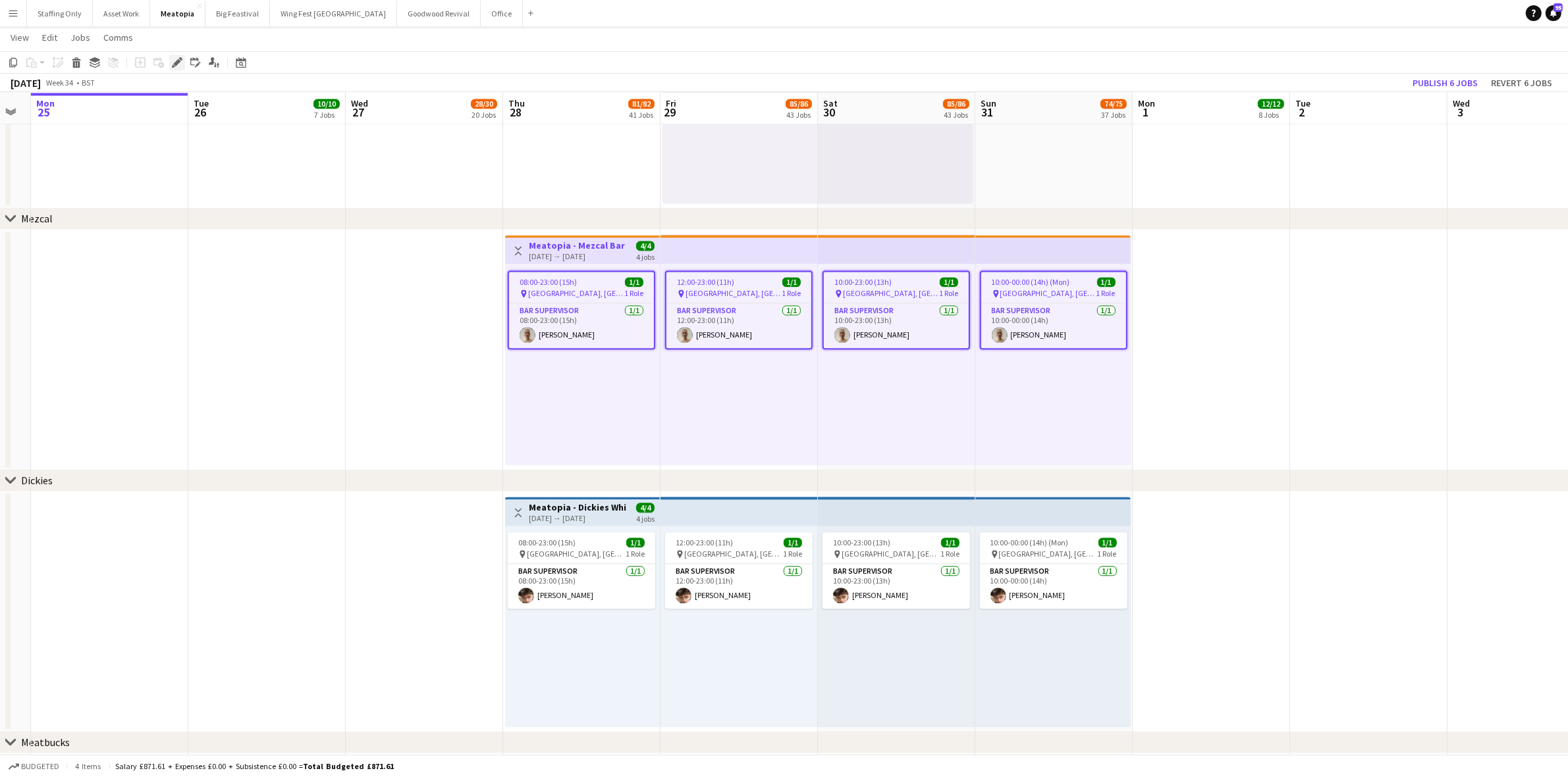
click at [176, 61] on icon at bounding box center [177, 62] width 7 height 7
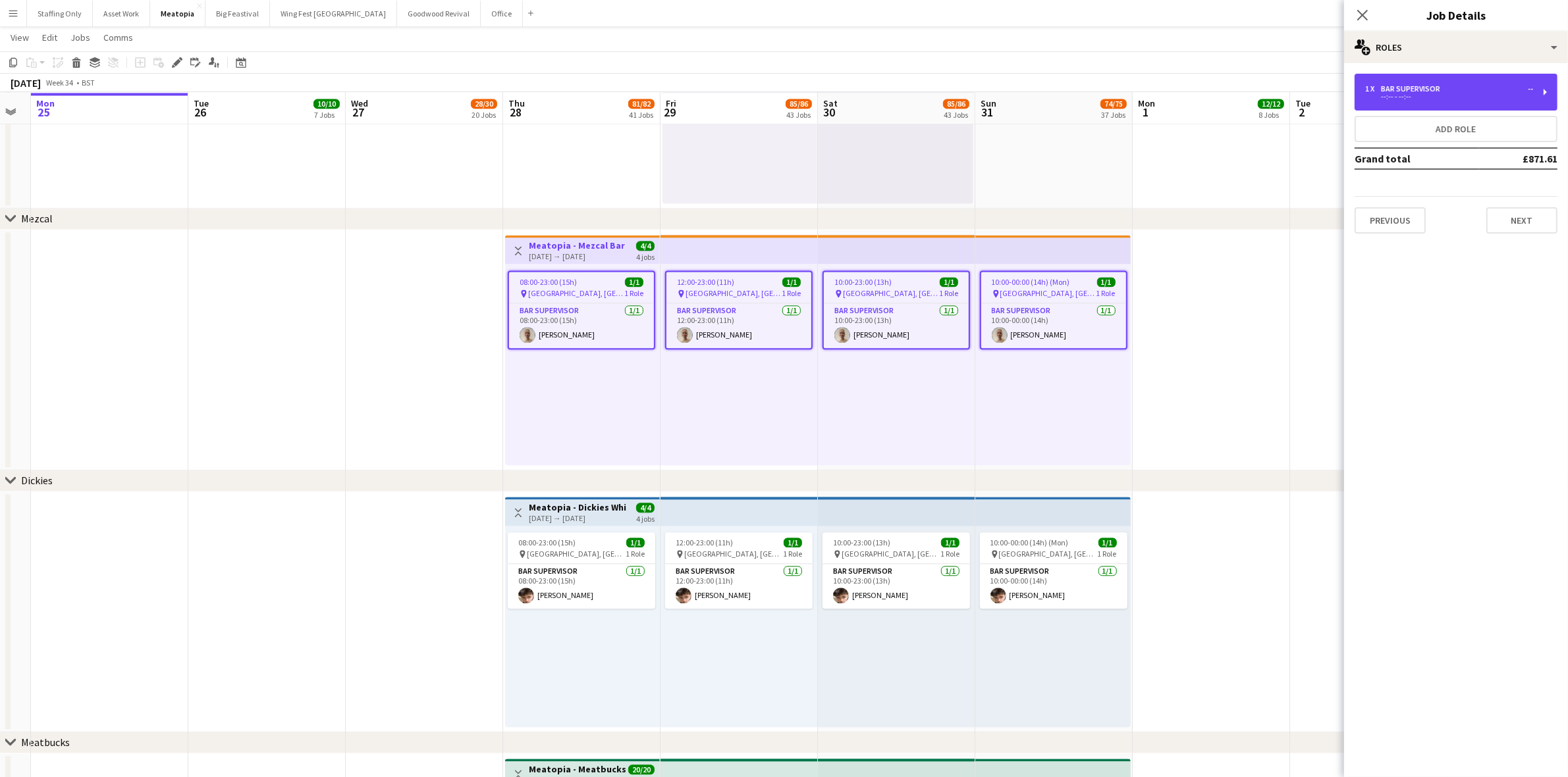
click at [1420, 93] on div "--:-- - --:--" at bounding box center [1449, 96] width 168 height 6
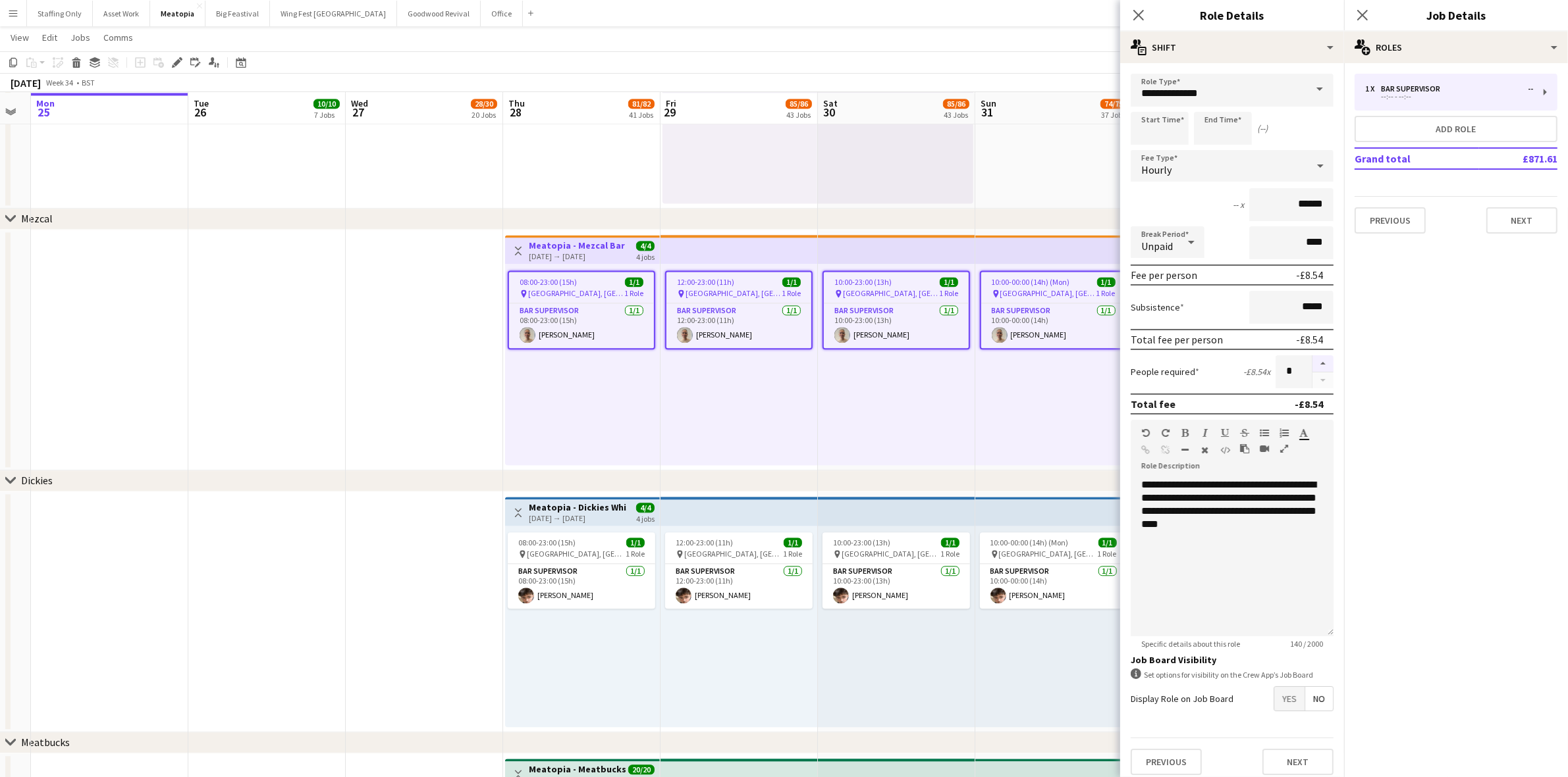
click at [1312, 356] on button "button" at bounding box center [1323, 363] width 21 height 17
type input "*"
click at [1363, 11] on icon "Close pop-in" at bounding box center [1362, 15] width 12 height 12
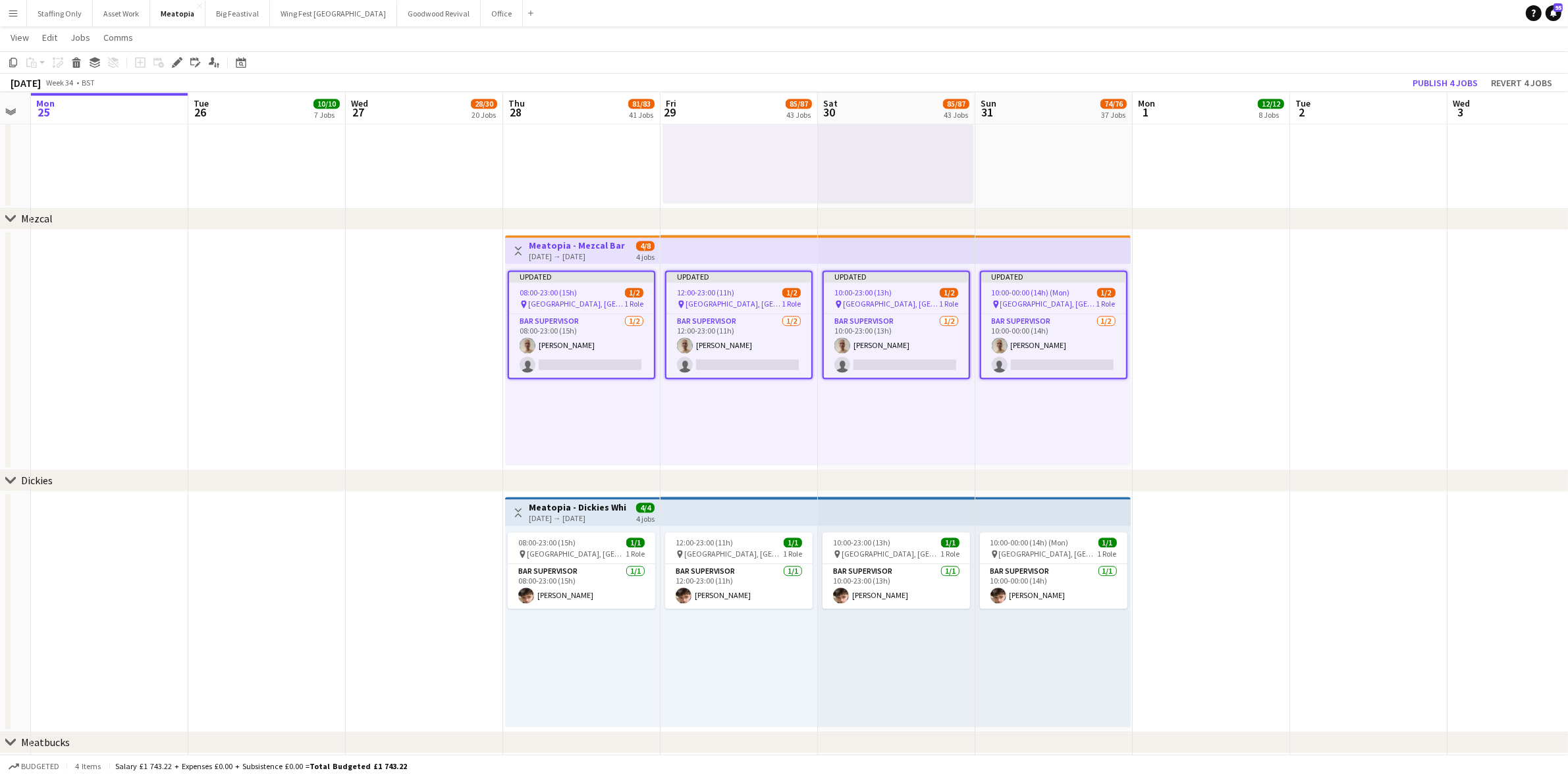
click at [1295, 277] on app-date-cell at bounding box center [1368, 350] width 157 height 241
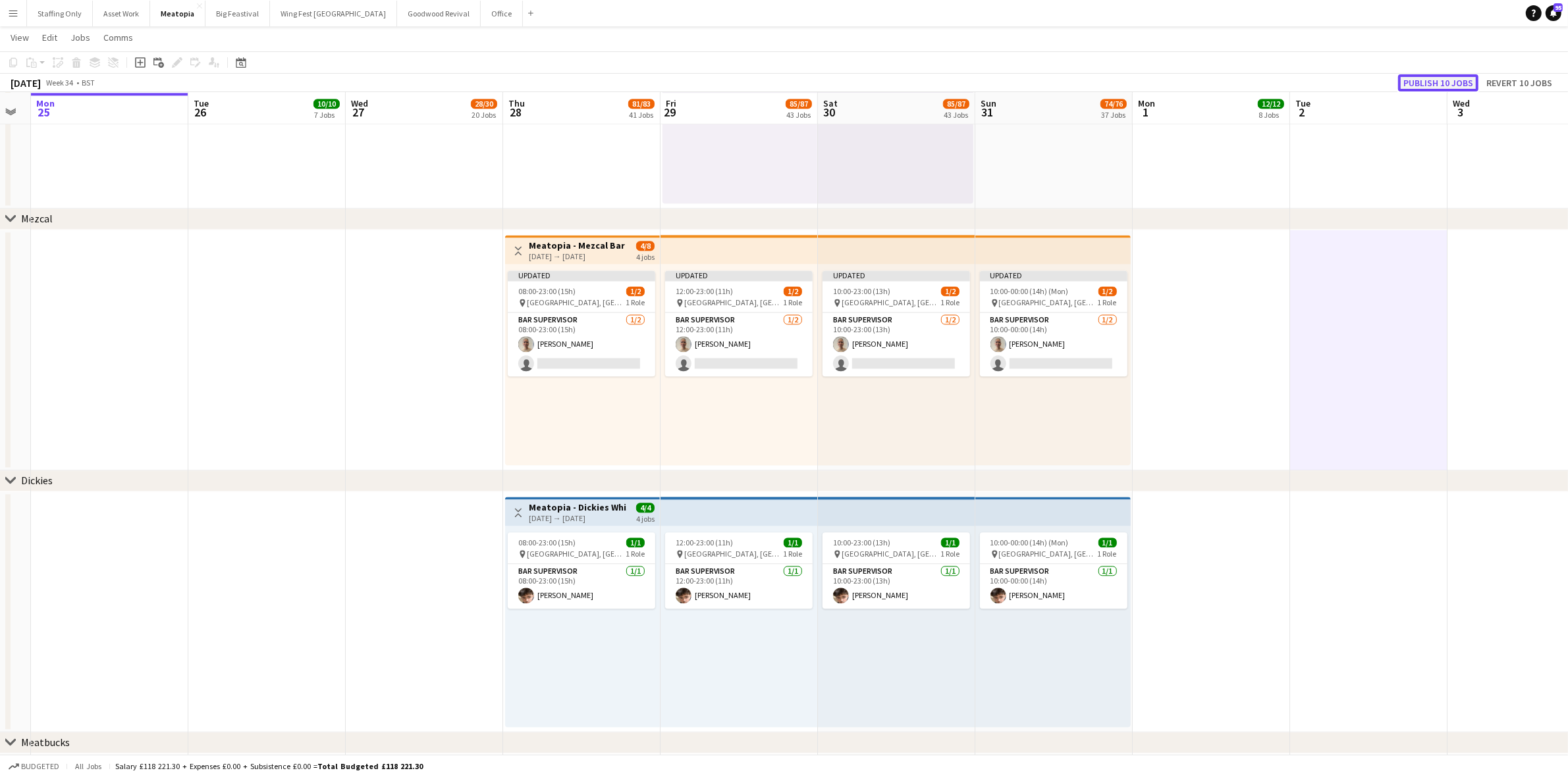
click at [1446, 79] on button "Publish 10 jobs" at bounding box center [1437, 83] width 80 height 17
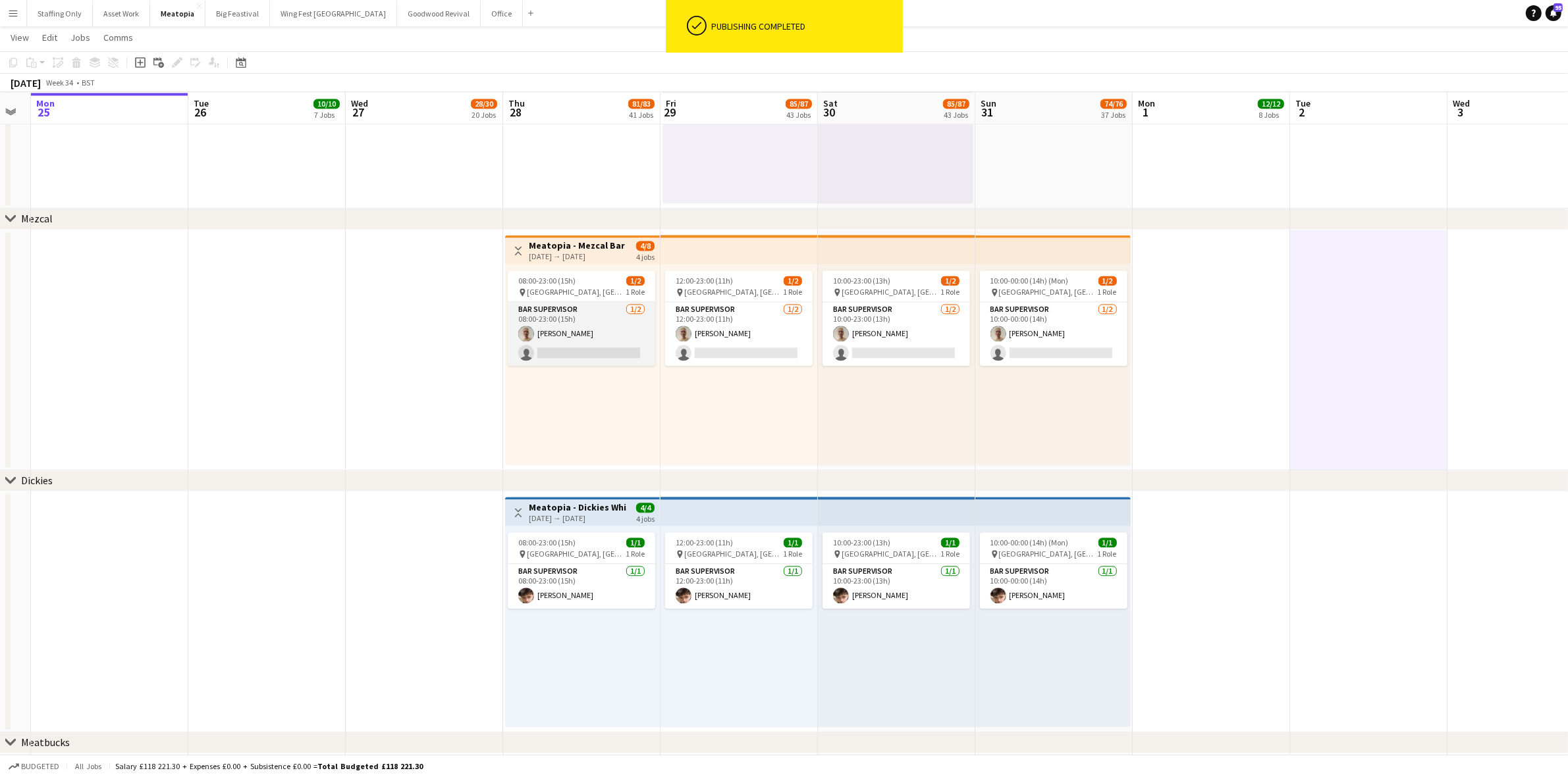
click at [563, 353] on app-card-role "Bar Supervisor 1/2 08:00-23:00 (15h) Rose Thompson single-neutral-actions" at bounding box center [582, 334] width 148 height 64
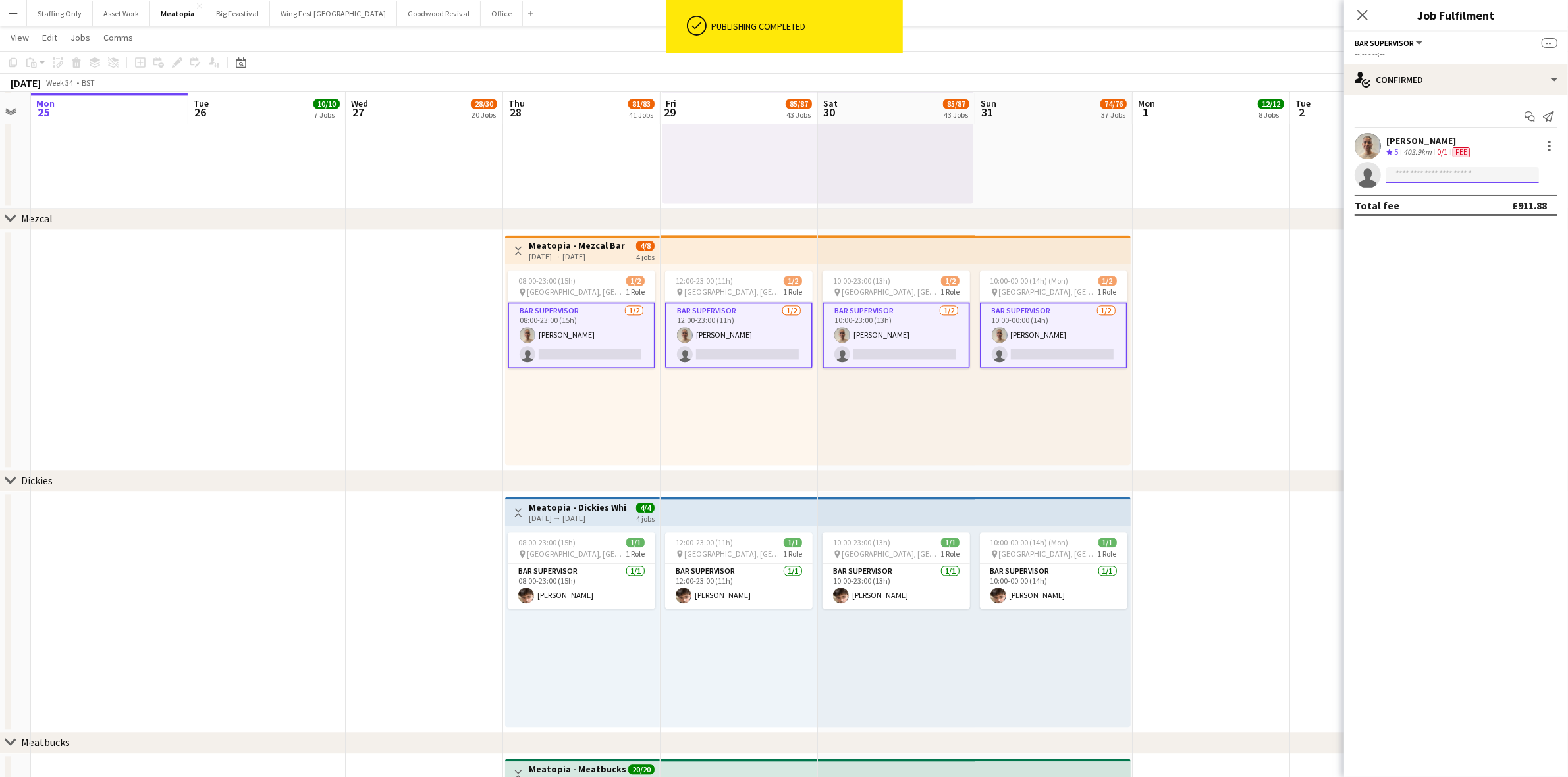
click at [1416, 176] on input at bounding box center [1463, 175] width 153 height 16
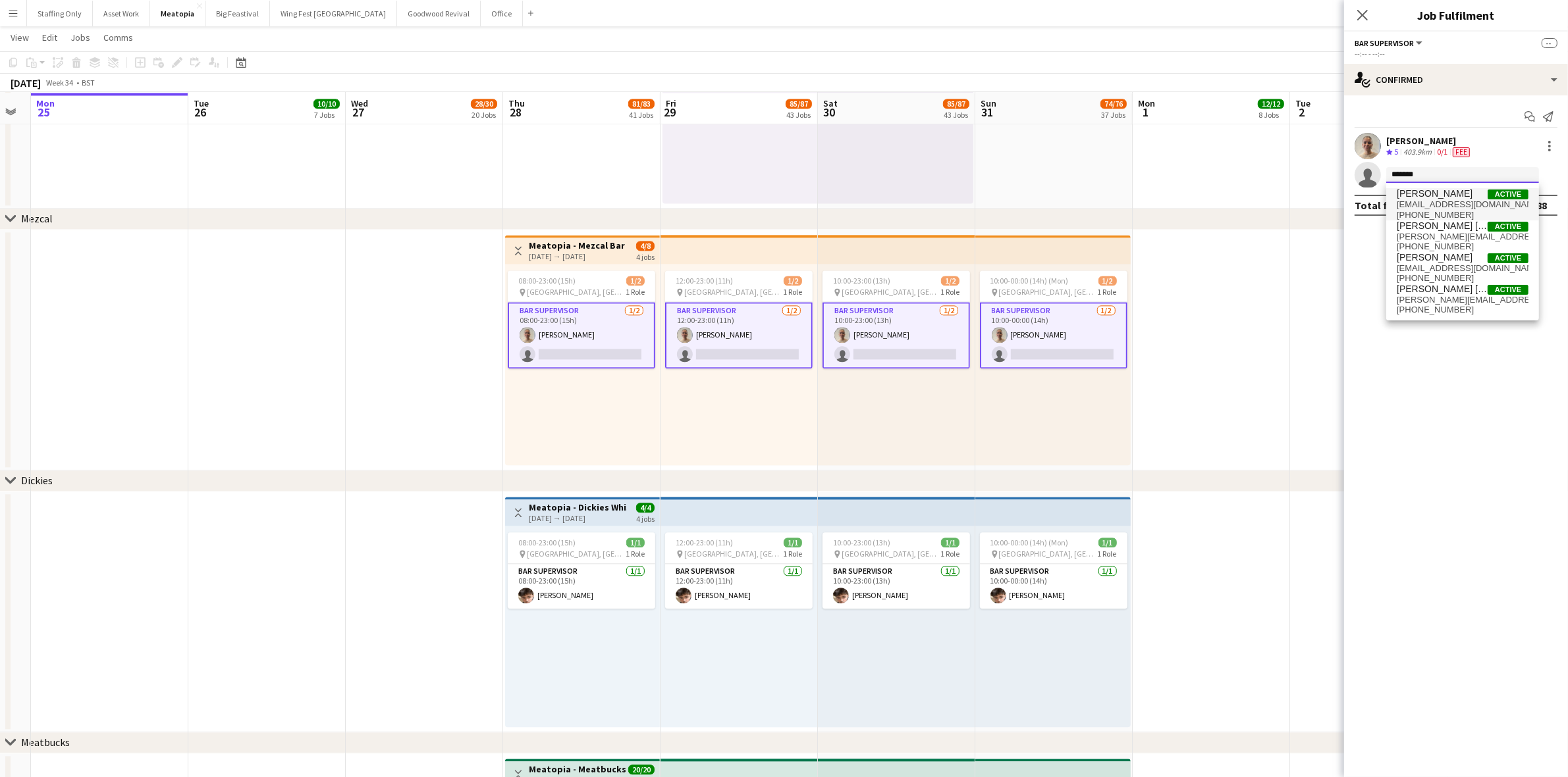
type input "*******"
click at [1433, 205] on span "emilliejackson@icloud.com" at bounding box center [1463, 205] width 132 height 11
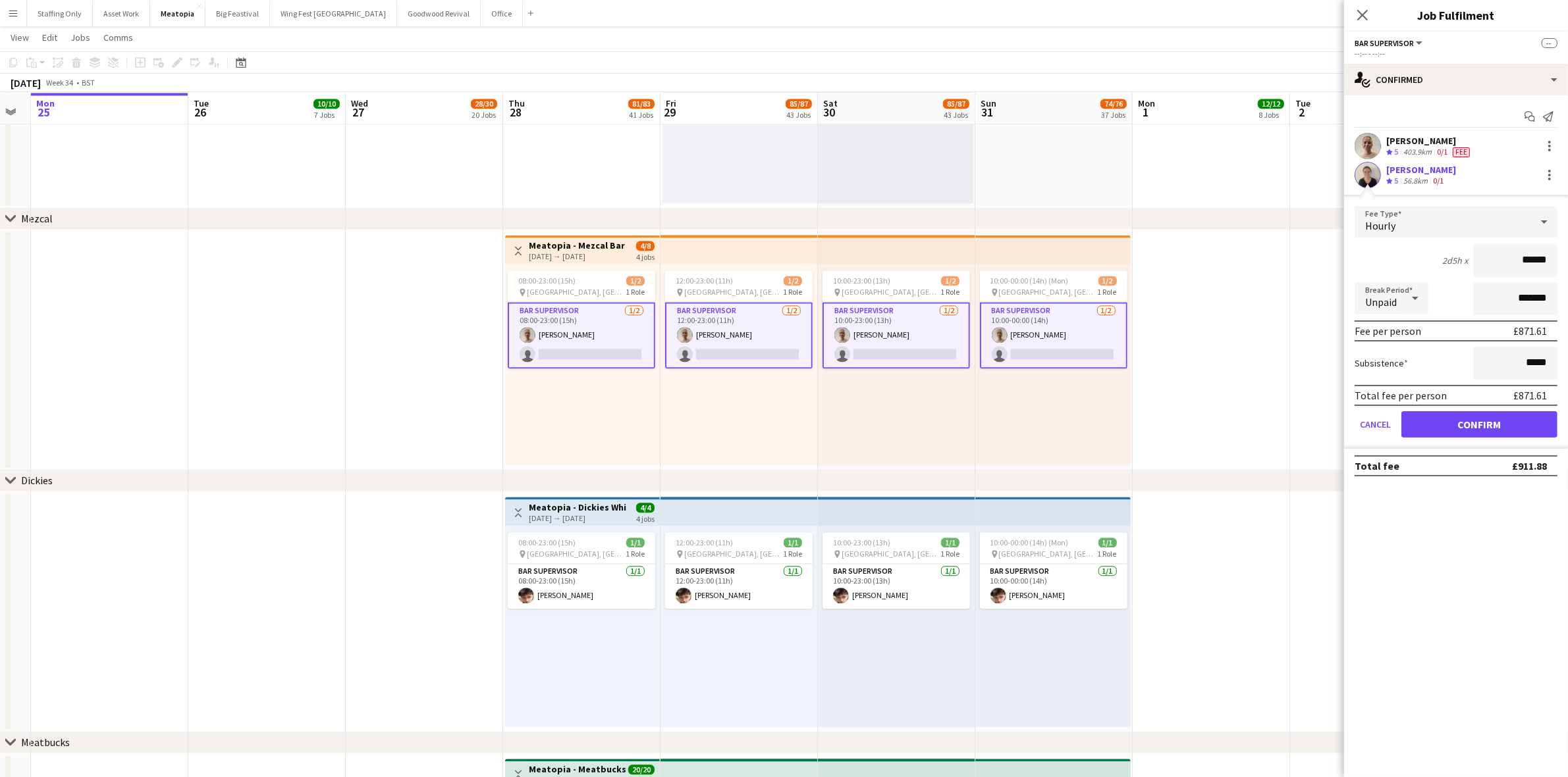
drag, startPoint x: 1544, startPoint y: 262, endPoint x: 1457, endPoint y: 256, distance: 87.2
click at [1457, 256] on div "2d5h x ******" at bounding box center [1456, 260] width 203 height 32
type input "**"
type input "******"
click at [1480, 419] on button "Confirm" at bounding box center [1479, 424] width 156 height 26
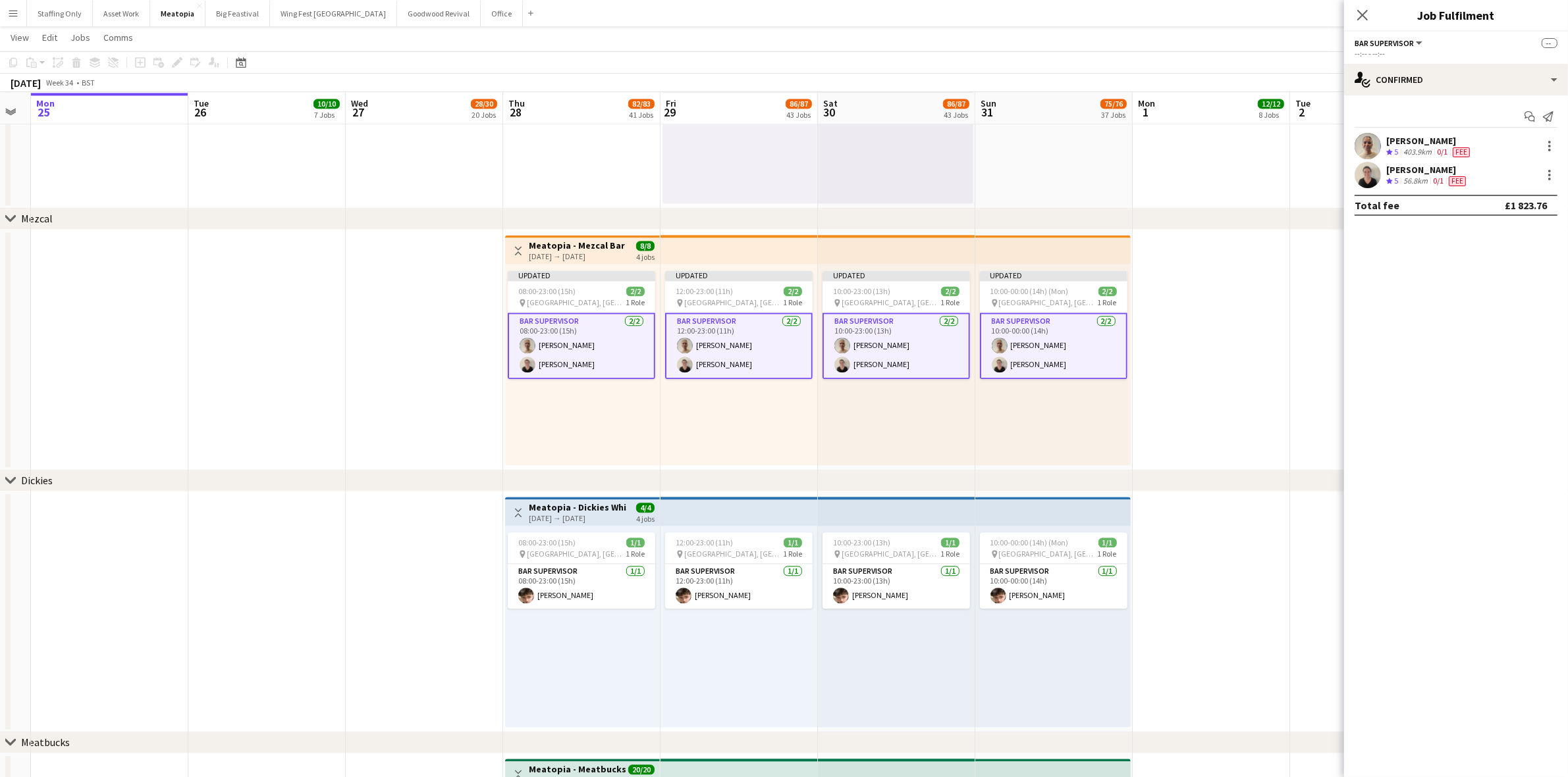
click at [1212, 413] on app-date-cell at bounding box center [1210, 350] width 157 height 241
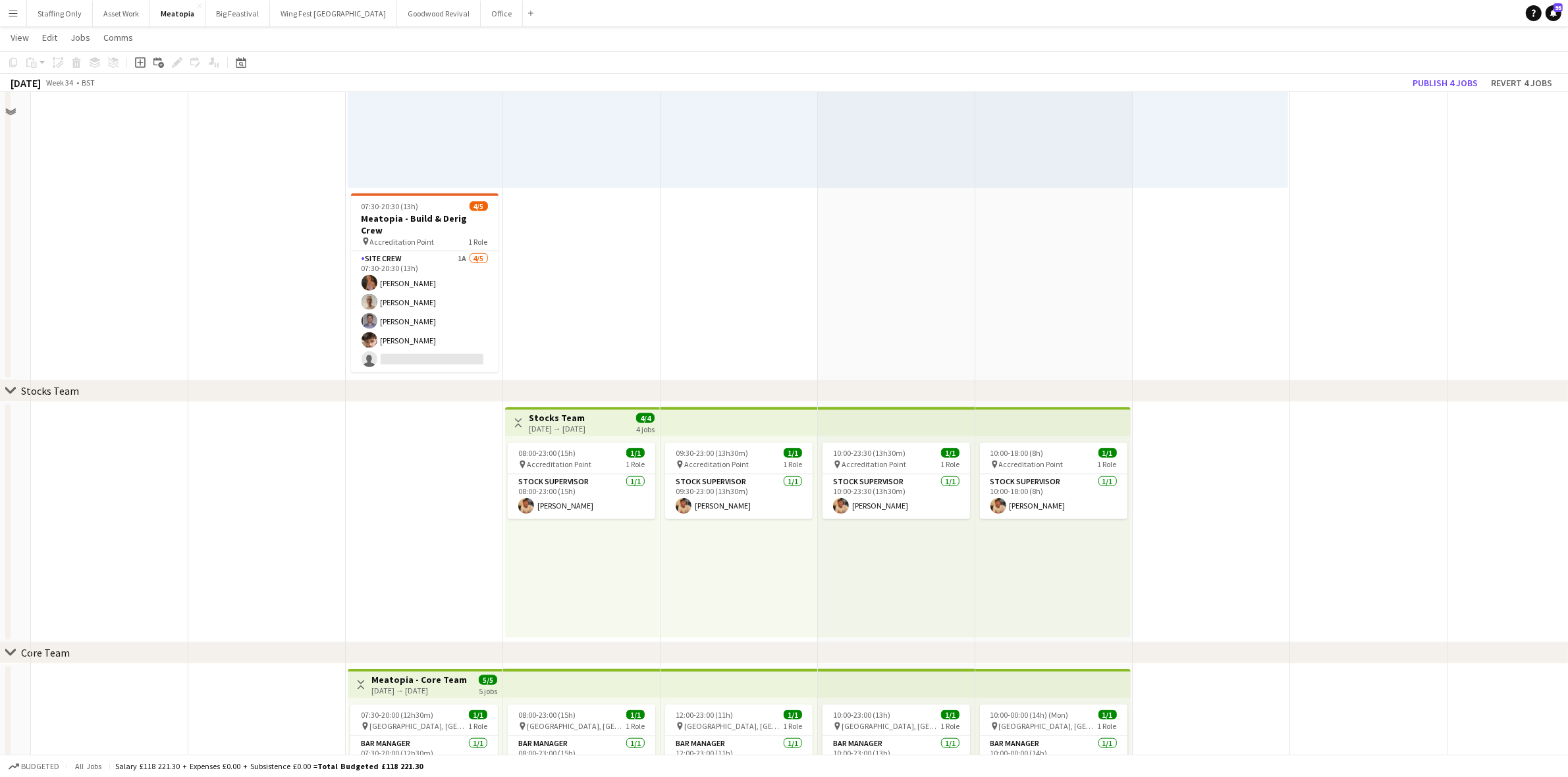
scroll to position [1518, 0]
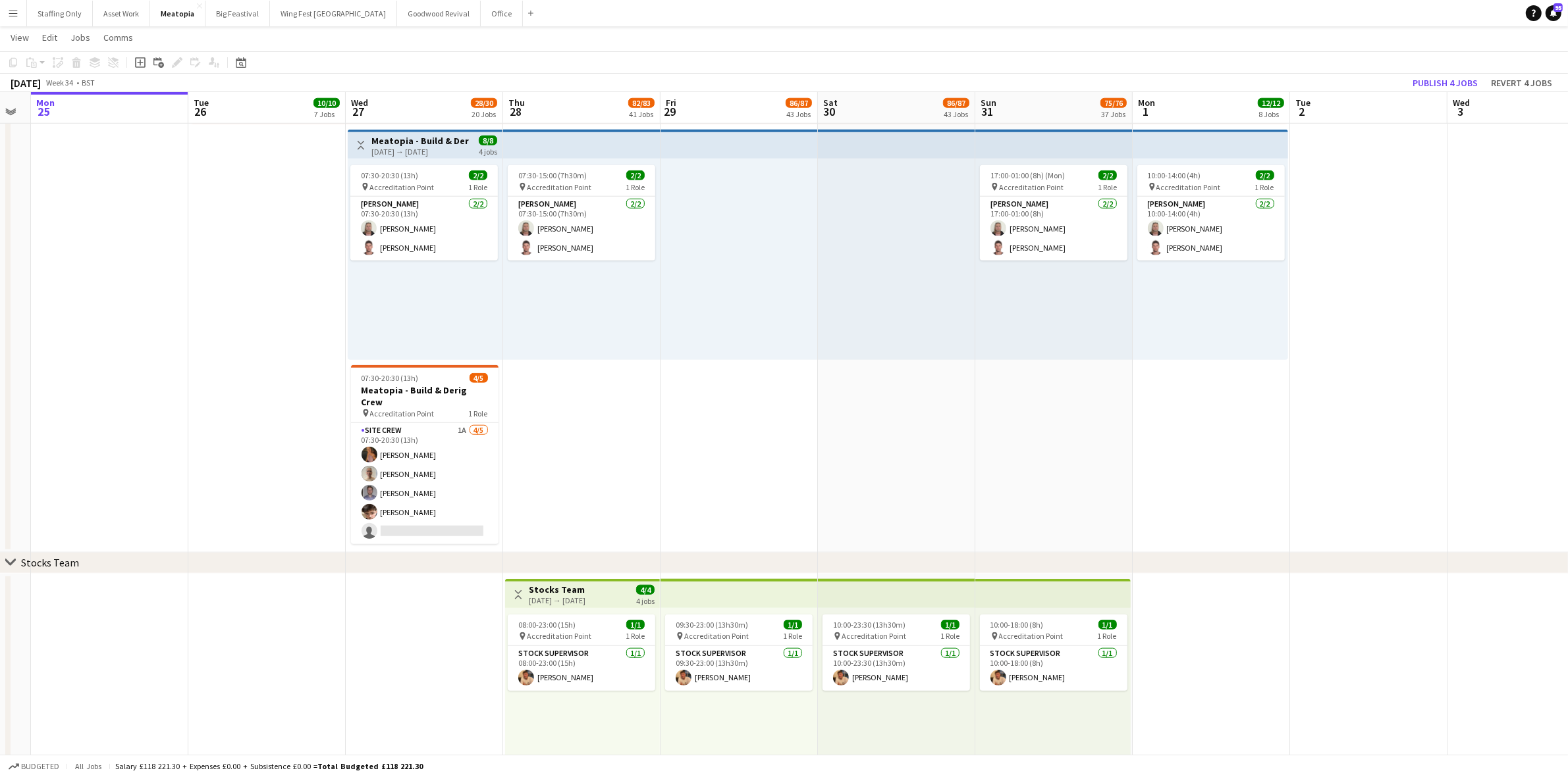
click at [438, 515] on app-card-role "Site Crew 1A 4/5 07:30-20:30 (13h) Mimi Lambley Rose Thompson Will Hayes Joseph…" at bounding box center [425, 484] width 148 height 121
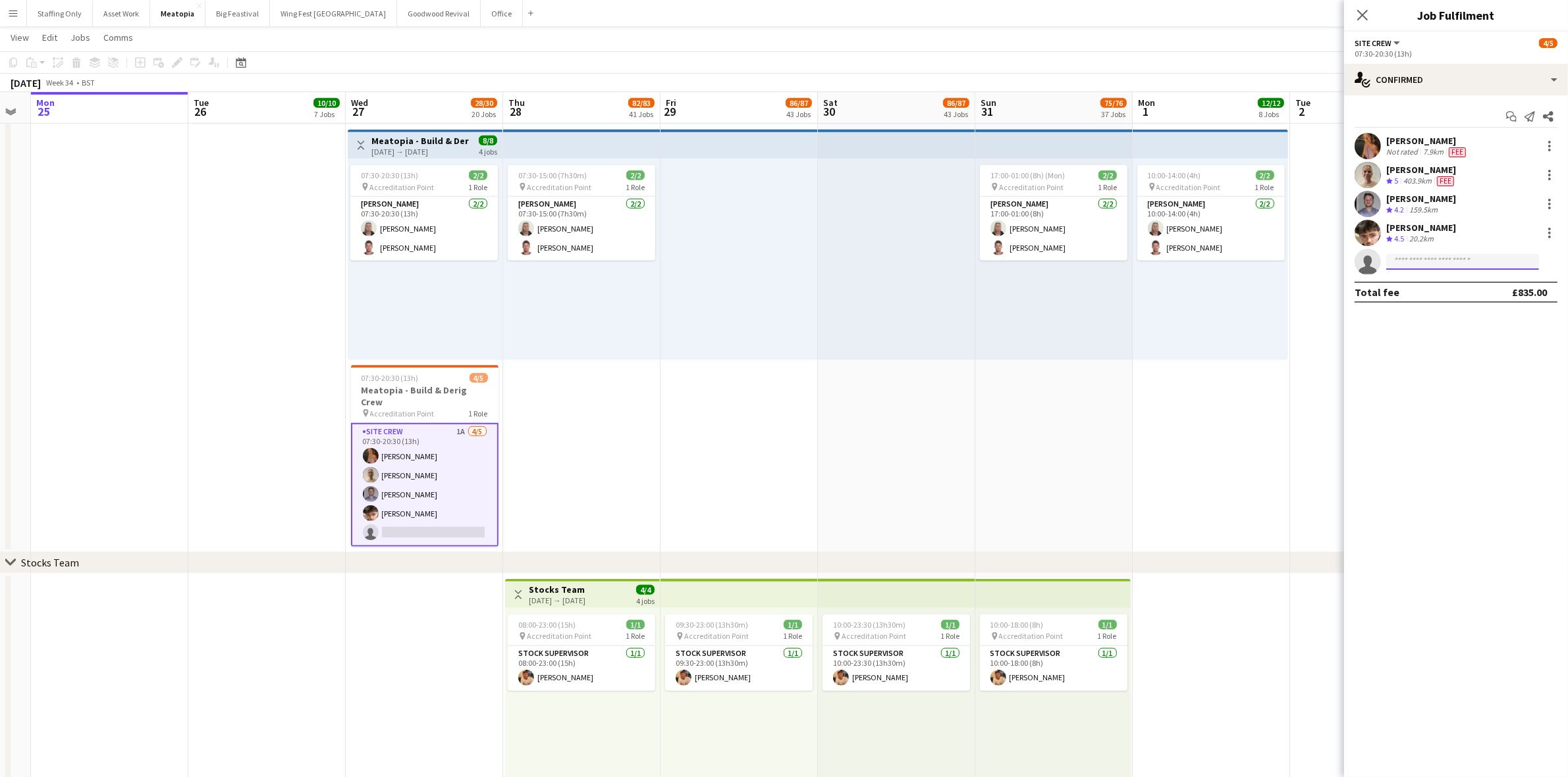
click at [1437, 262] on input at bounding box center [1463, 262] width 153 height 16
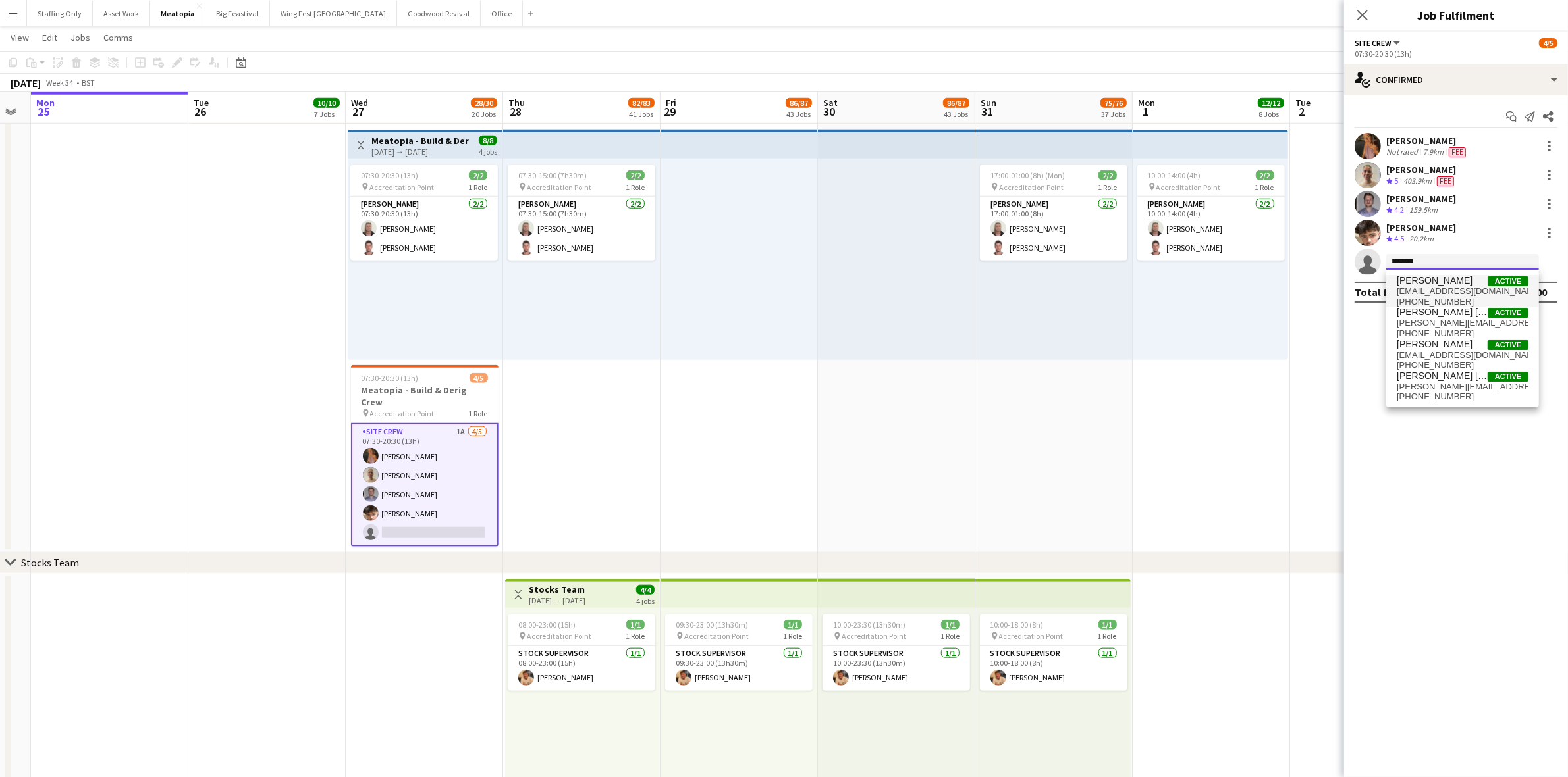
type input "*******"
click at [1452, 293] on span "emilliejackson@icloud.com" at bounding box center [1463, 291] width 132 height 11
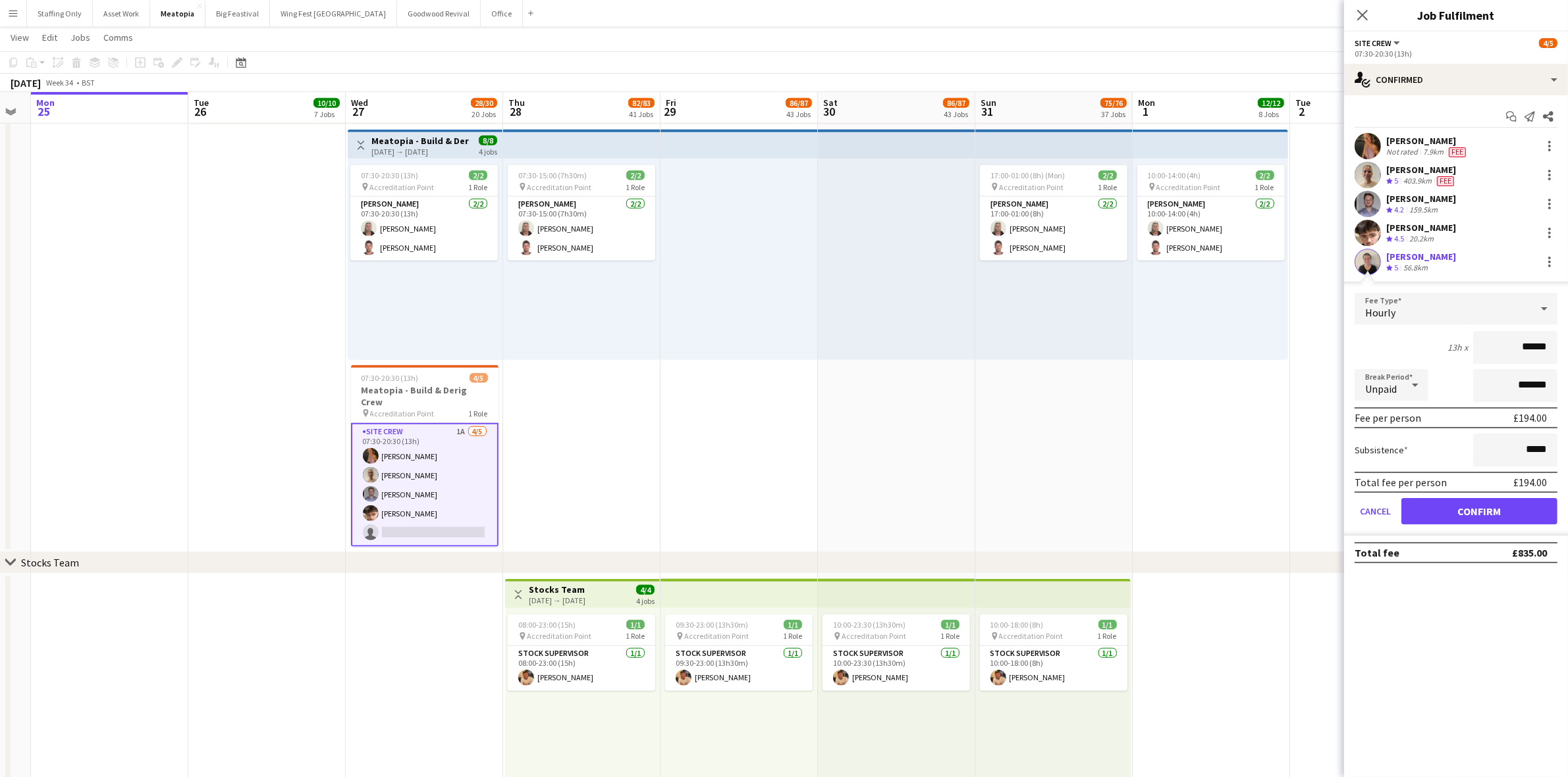
drag, startPoint x: 1550, startPoint y: 346, endPoint x: 1469, endPoint y: 329, distance: 82.8
click at [1469, 329] on form "Fee Type Hourly 13h x ****** Break Period Unpaid ******* Fee per person £194.00…" at bounding box center [1456, 414] width 224 height 243
type input "******"
click at [1488, 505] on button "Confirm" at bounding box center [1479, 511] width 156 height 26
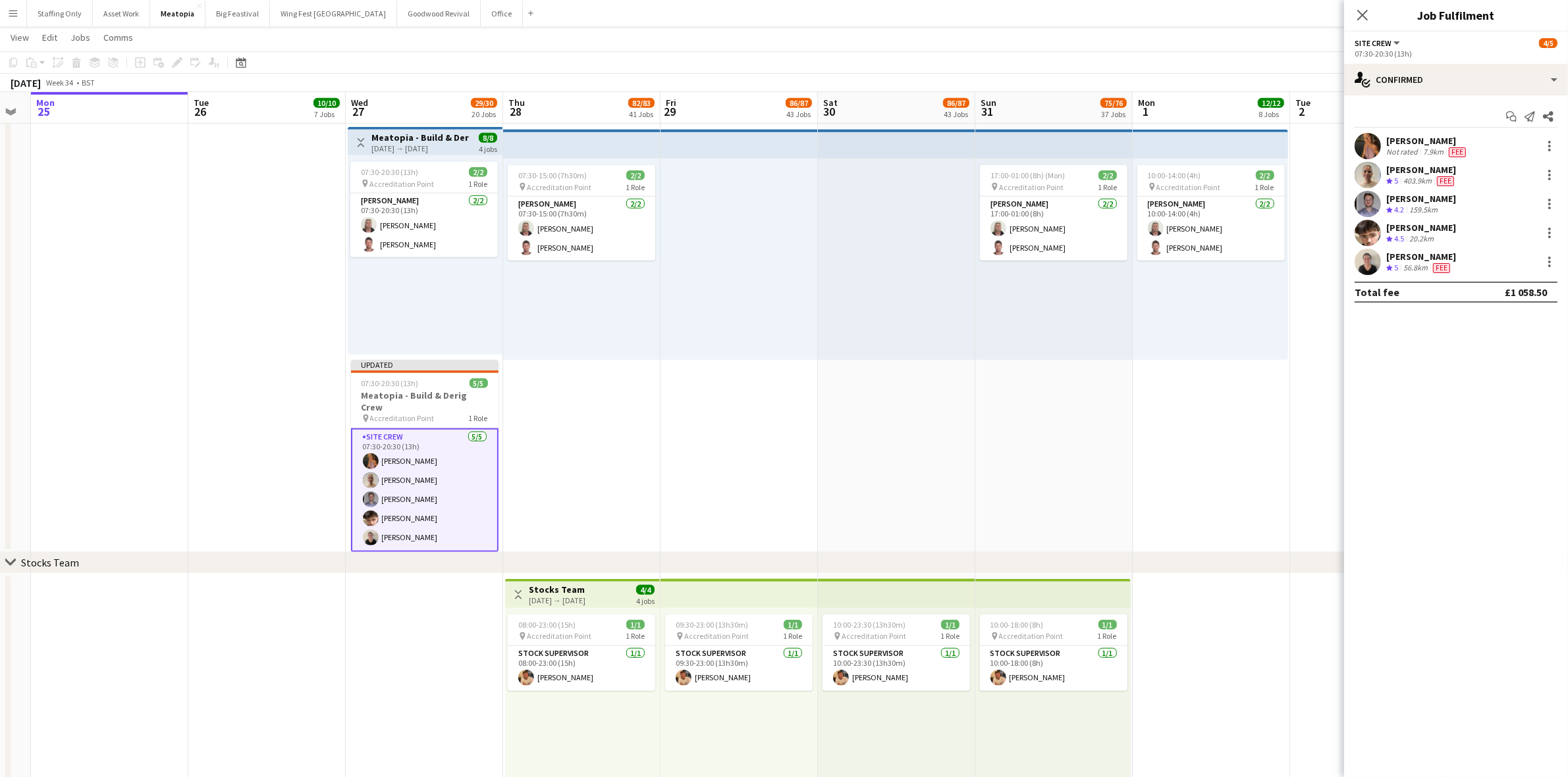
click at [532, 474] on app-date-cell "07:30-15:00 (7h30m) 2/2 pin Accreditation Point 1 Role Carpenter 2/2 07:30-15:0…" at bounding box center [582, 220] width 157 height 664
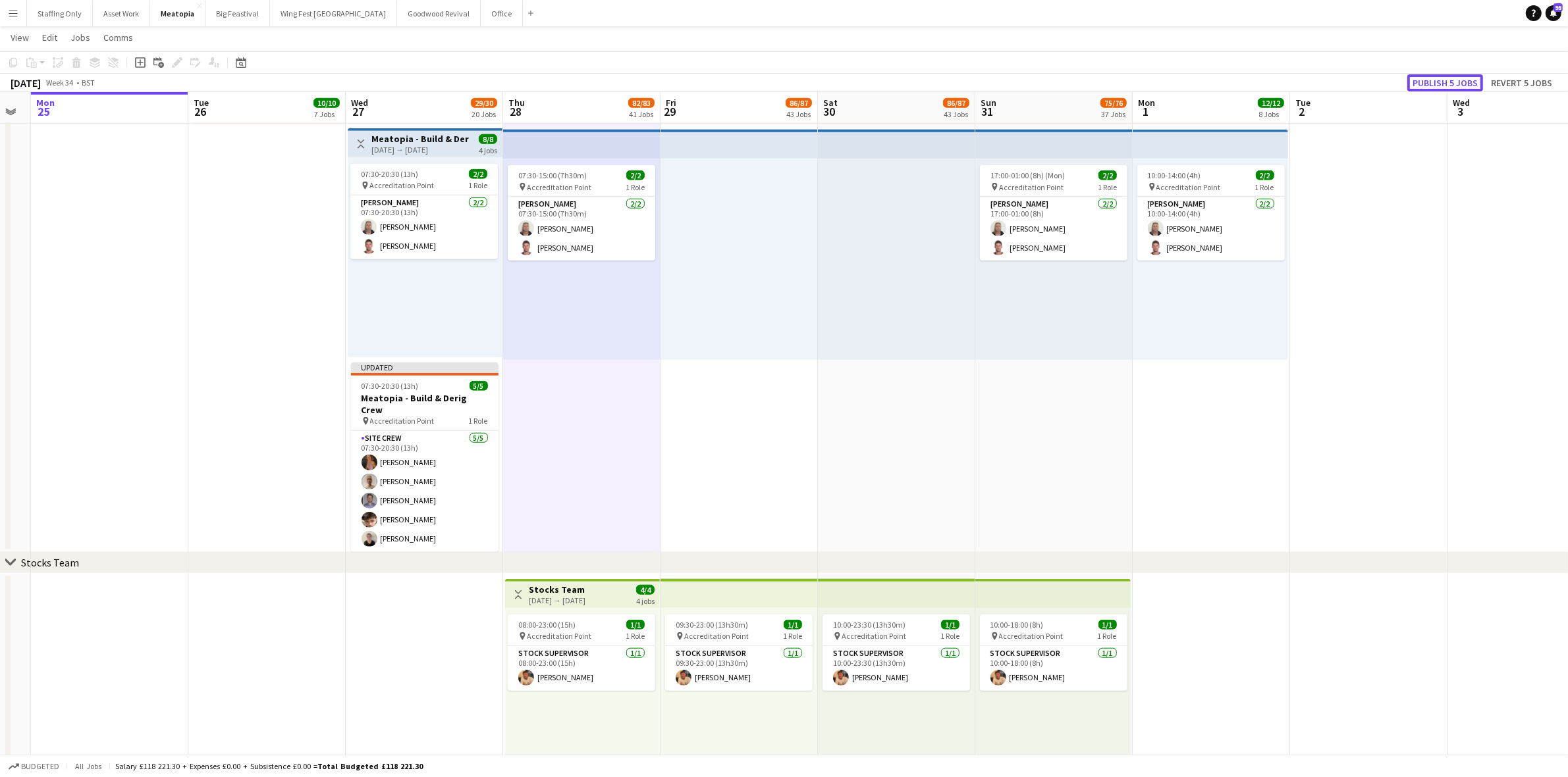
drag, startPoint x: 1435, startPoint y: 79, endPoint x: 1453, endPoint y: 97, distance: 25.5
click at [1435, 77] on button "Publish 5 jobs" at bounding box center [1445, 83] width 76 height 17
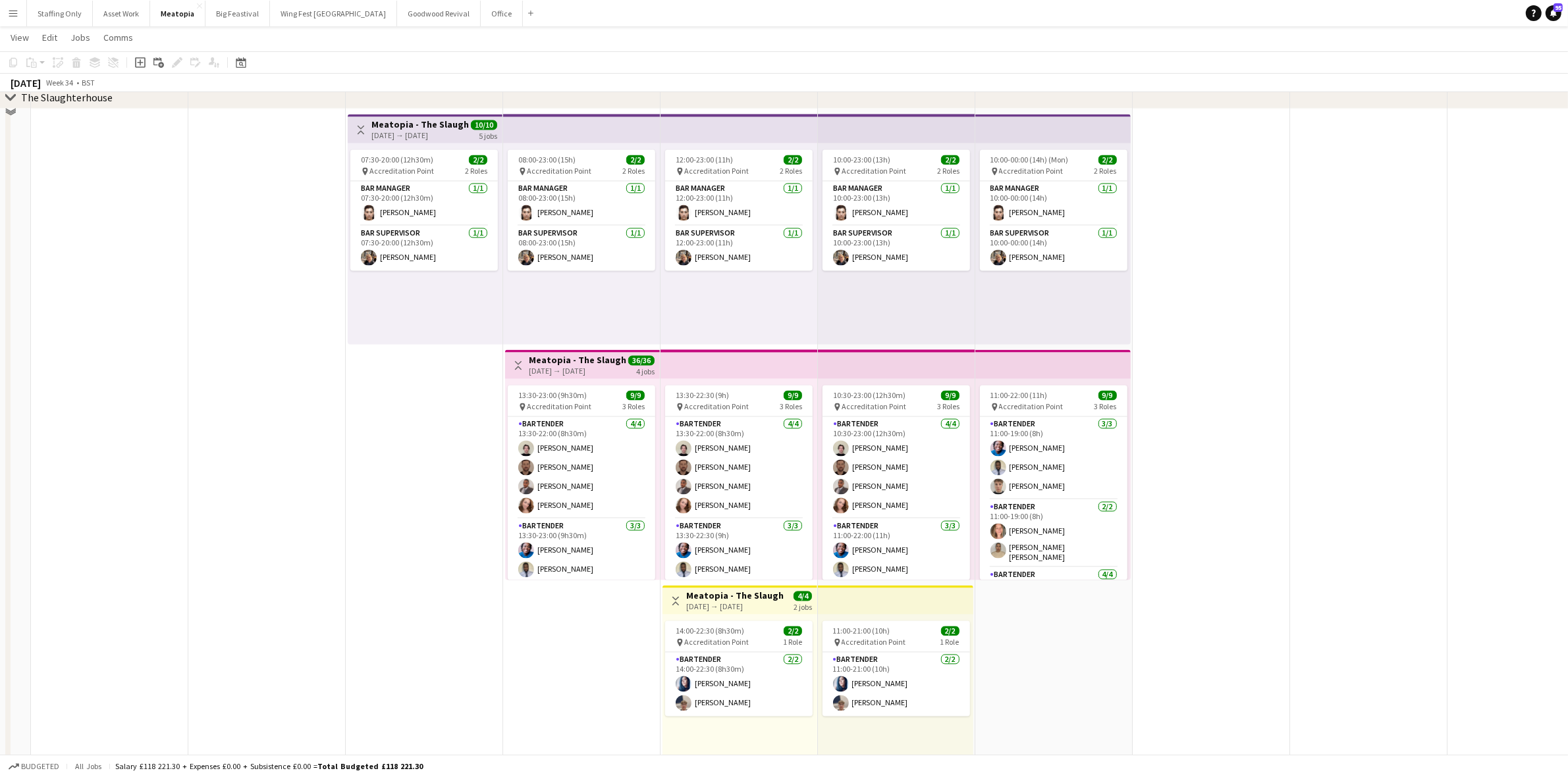
scroll to position [3054, 0]
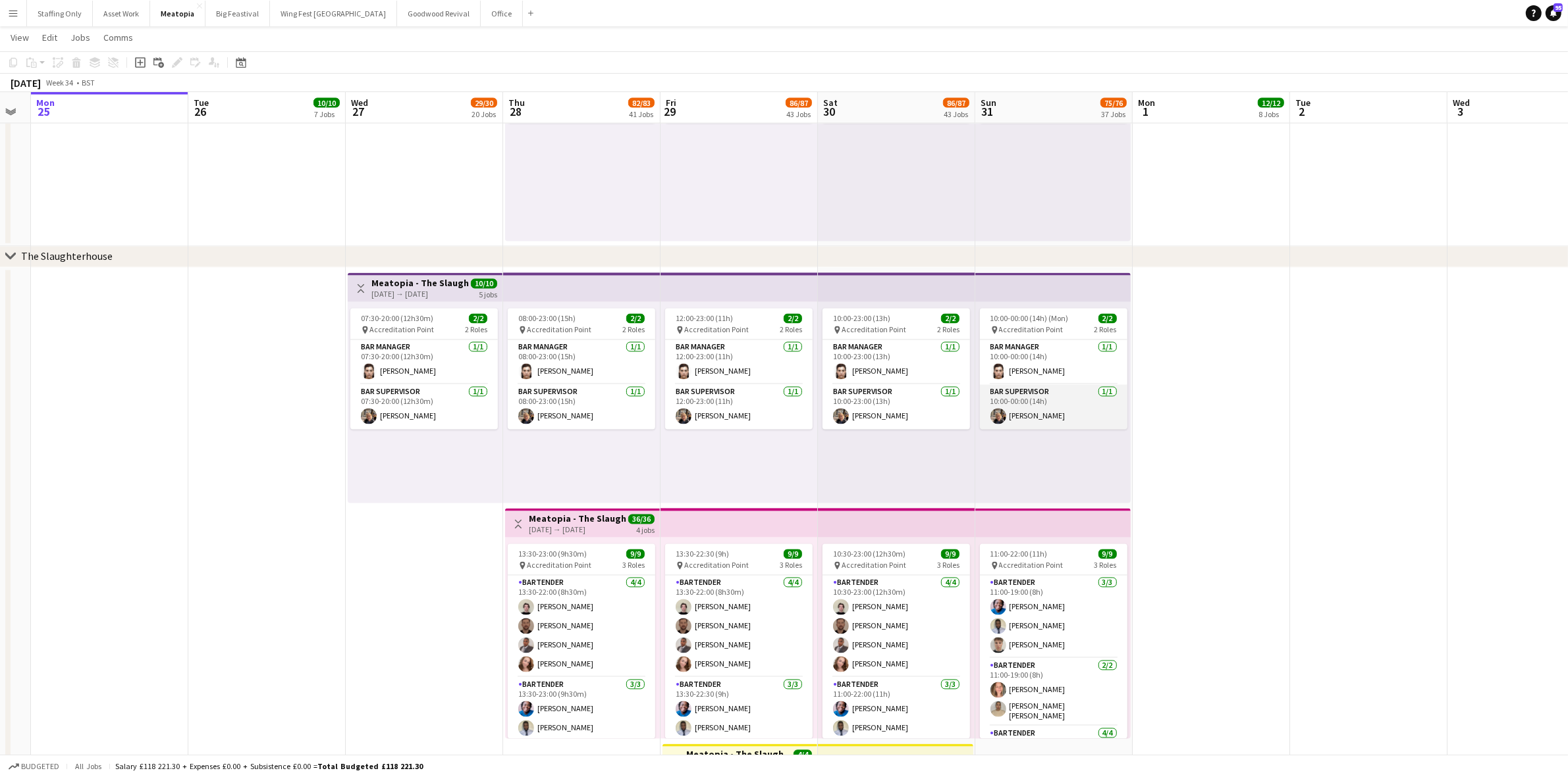
click at [1048, 399] on app-card-role "Bar Supervisor 1/1 10:00-00:00 (14h) Klara Dowds" at bounding box center [1053, 407] width 148 height 45
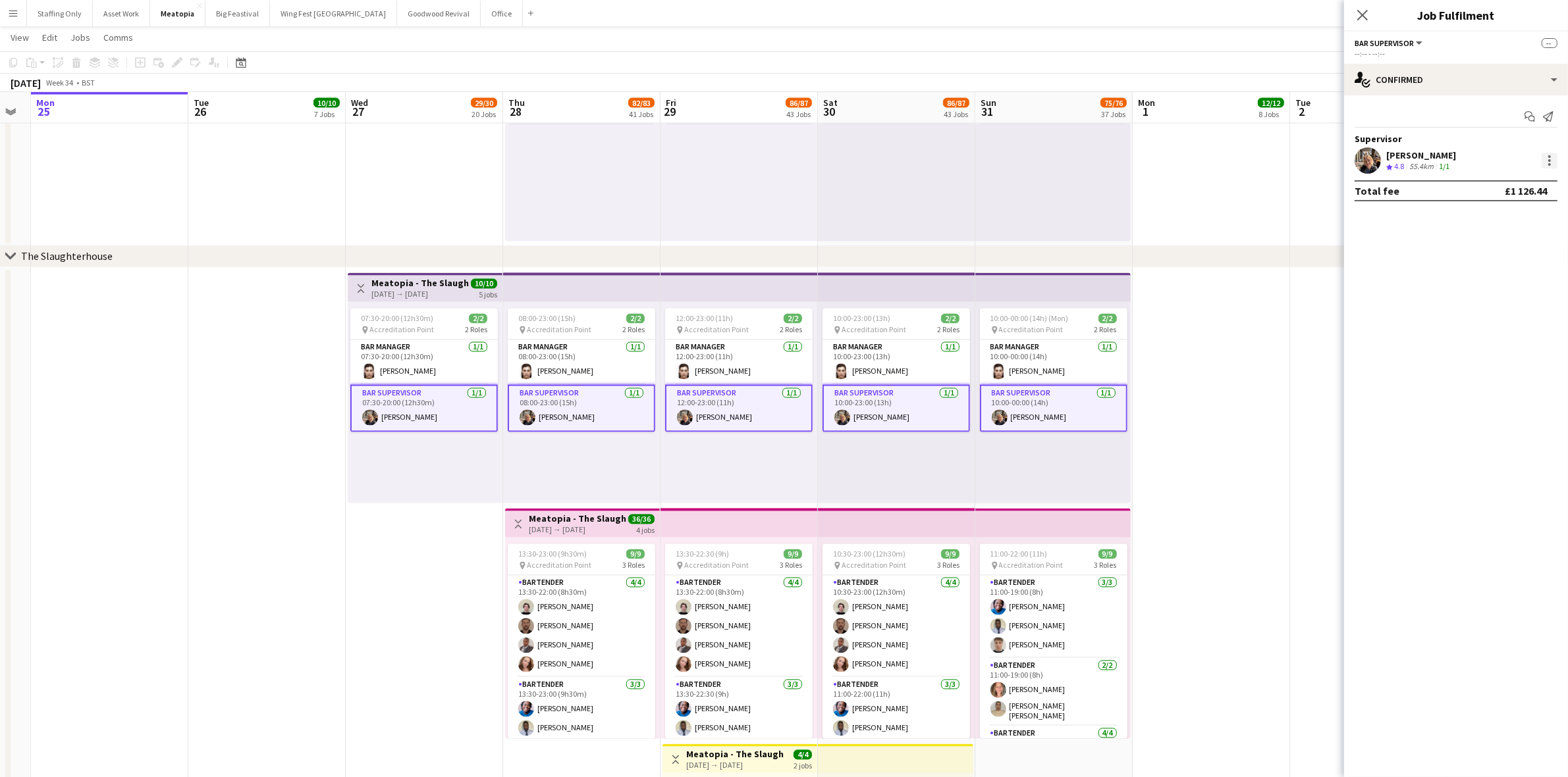
click at [1545, 159] on div at bounding box center [1550, 161] width 16 height 16
drag, startPoint x: 1458, startPoint y: 282, endPoint x: 1226, endPoint y: 397, distance: 258.9
click at [1458, 282] on span "Remove" at bounding box center [1465, 279] width 163 height 11
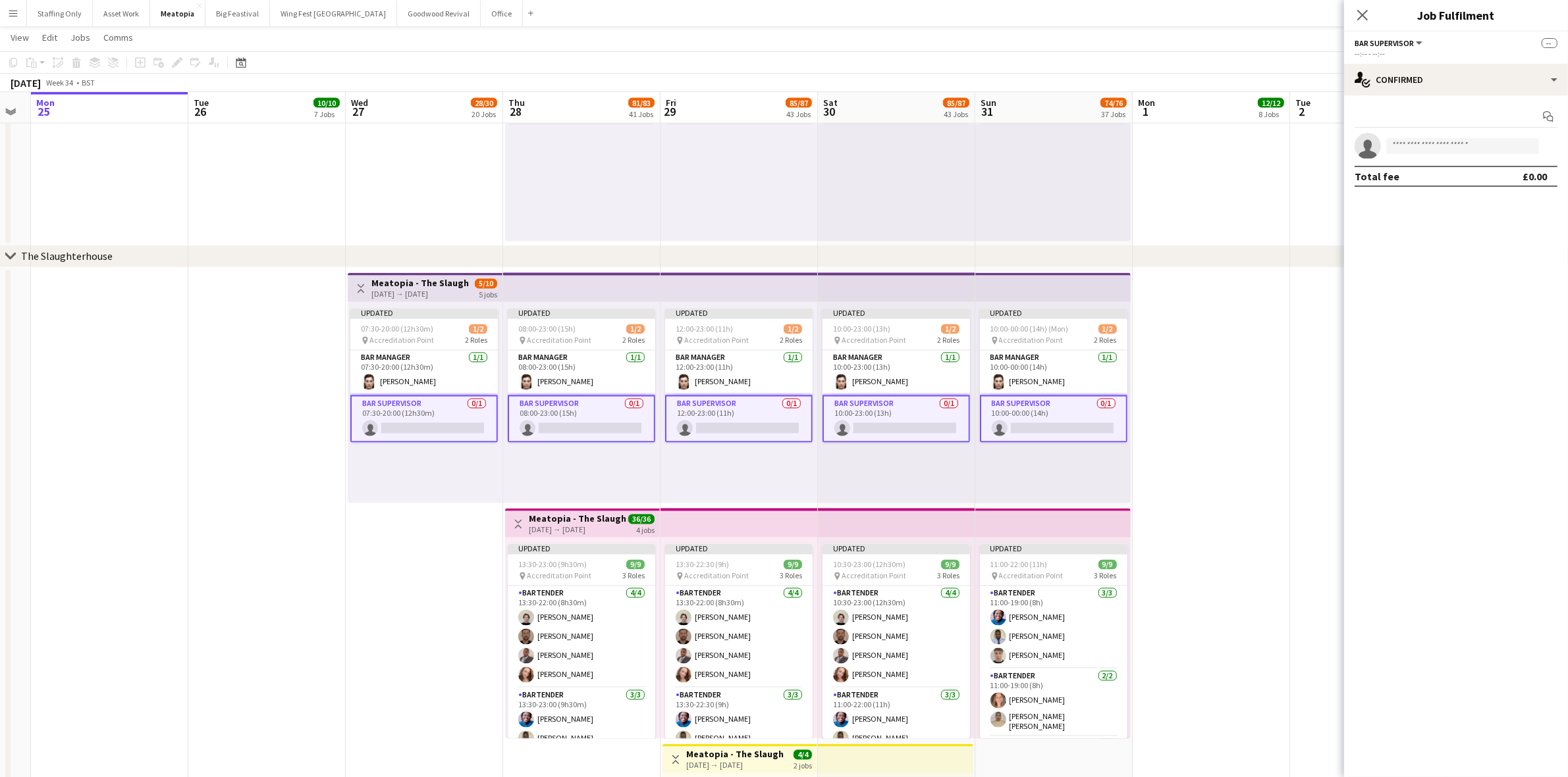
click at [1226, 397] on app-date-cell at bounding box center [1210, 623] width 157 height 712
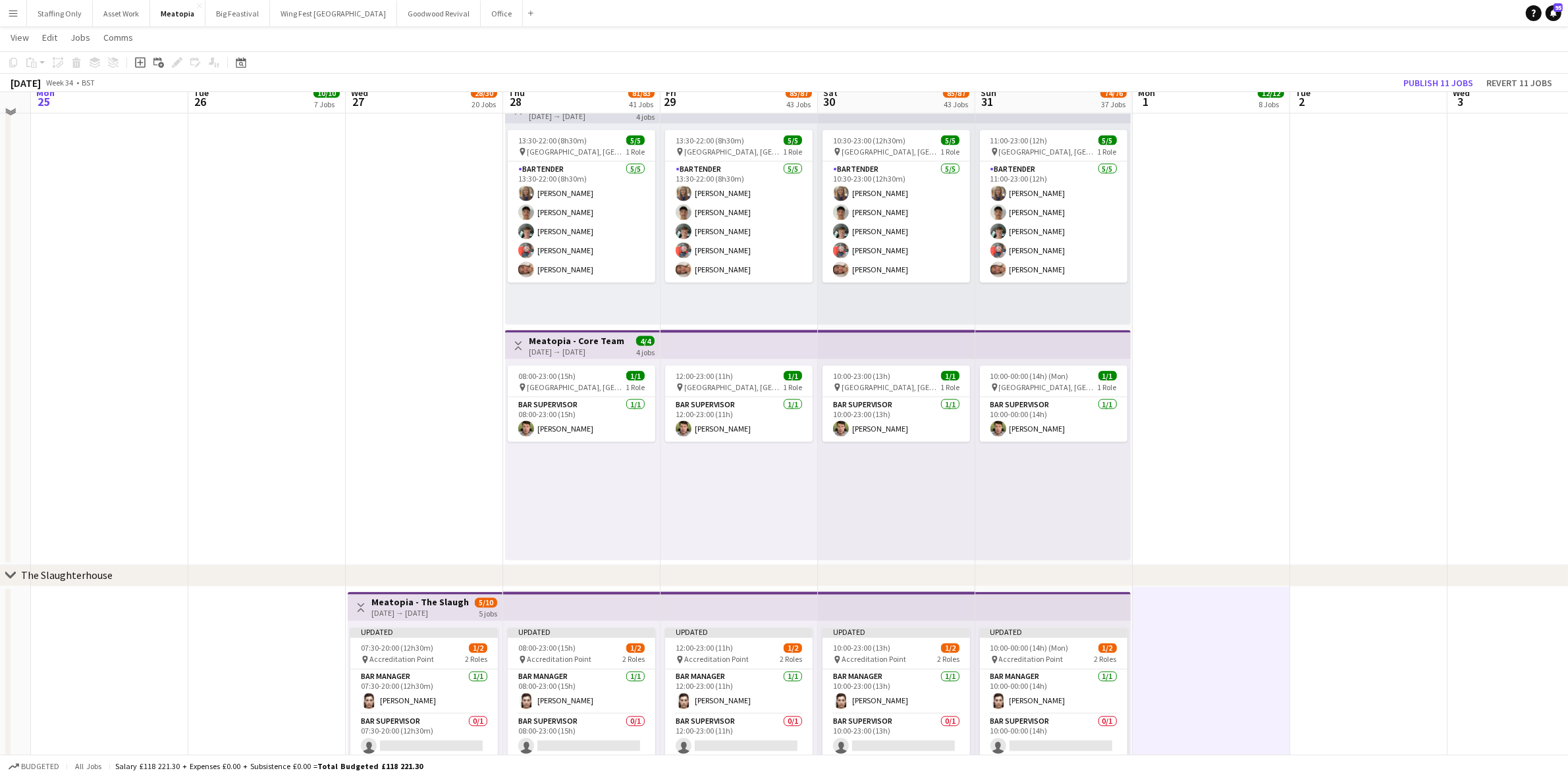
scroll to position [2725, 0]
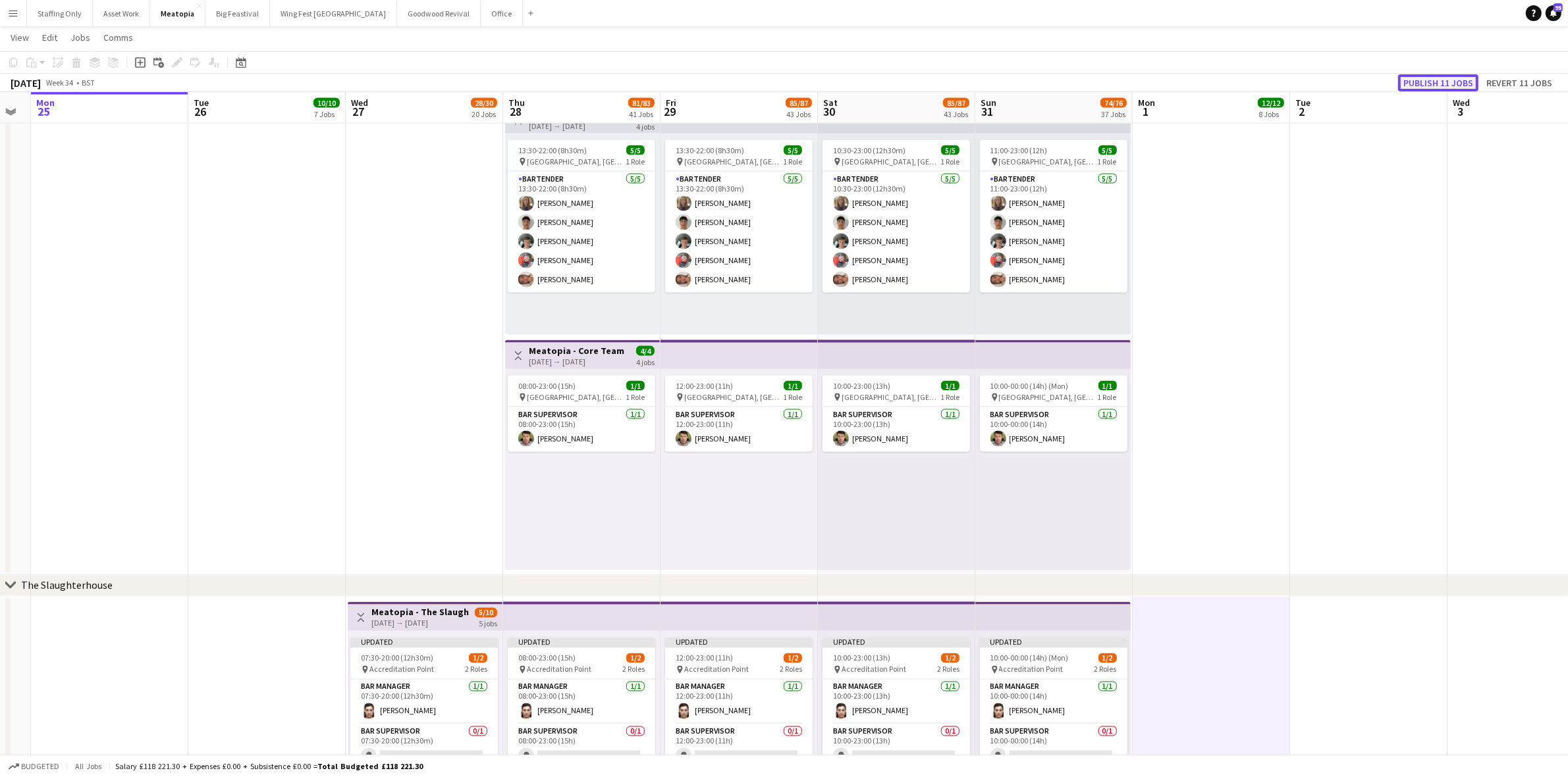
click at [1442, 83] on button "Publish 11 jobs" at bounding box center [1437, 83] width 80 height 17
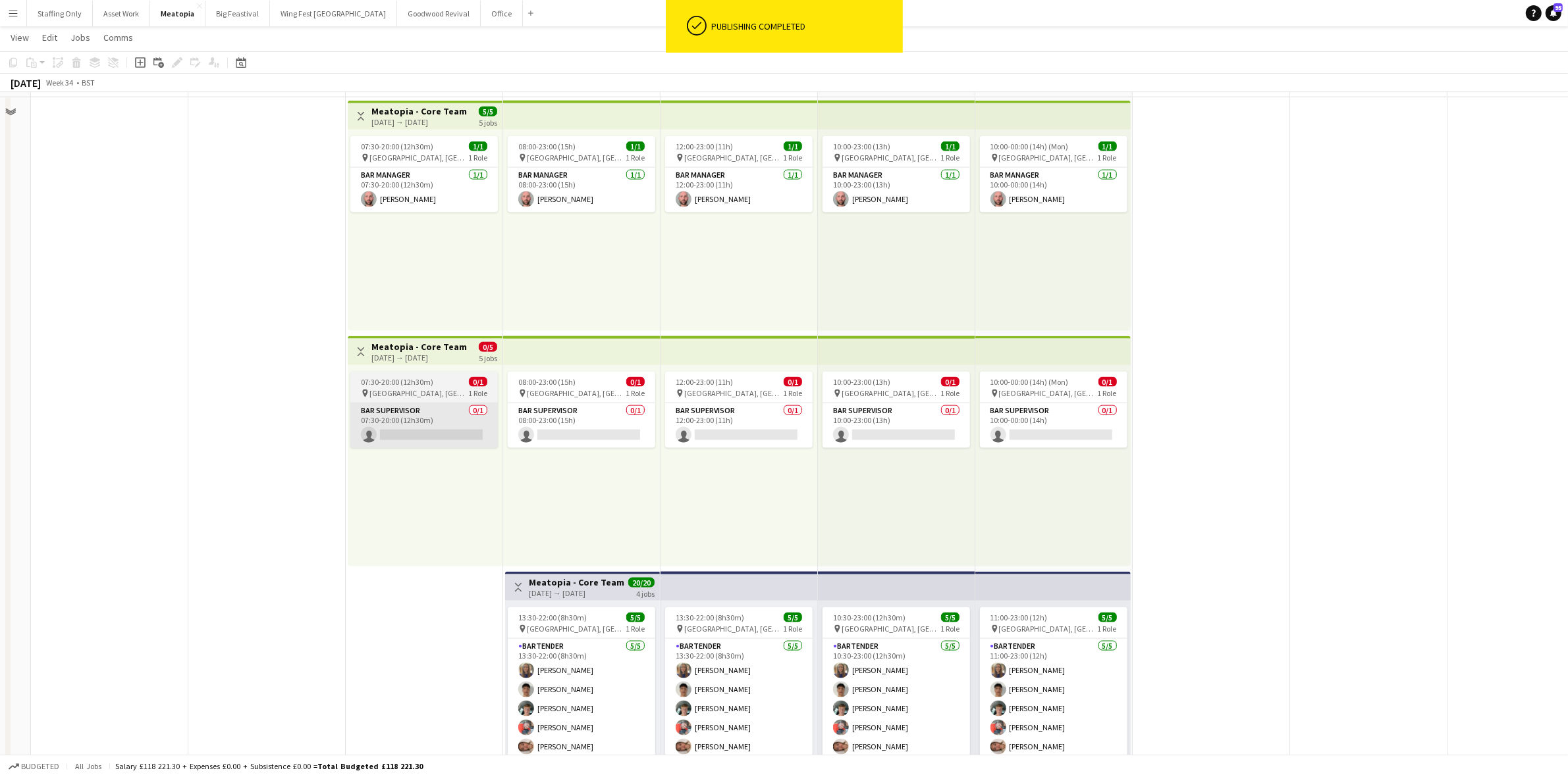
scroll to position [2232, 0]
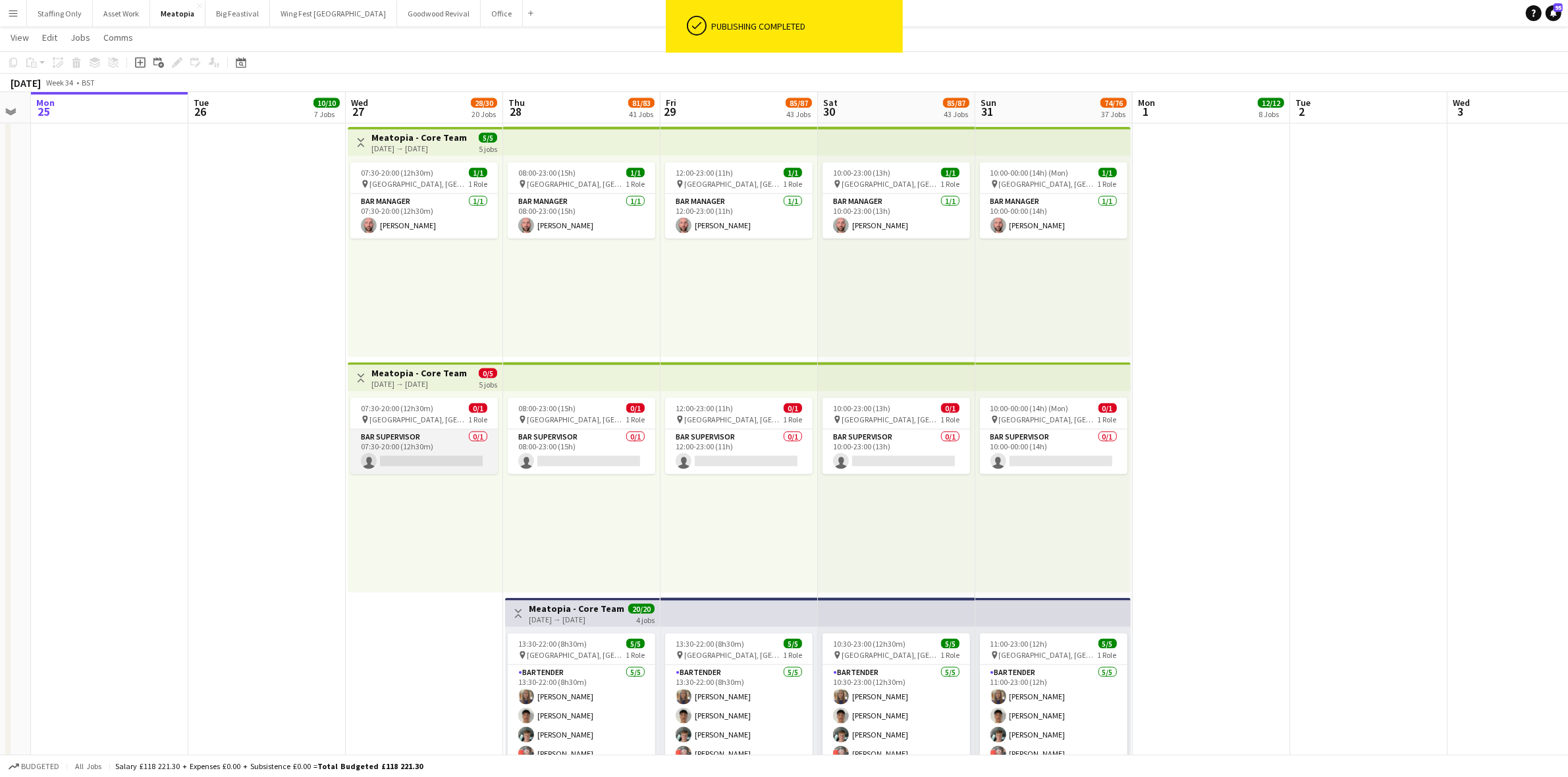
click at [423, 446] on app-card-role "Bar Supervisor 0/1 07:30-20:00 (12h30m) single-neutral-actions" at bounding box center [424, 451] width 148 height 45
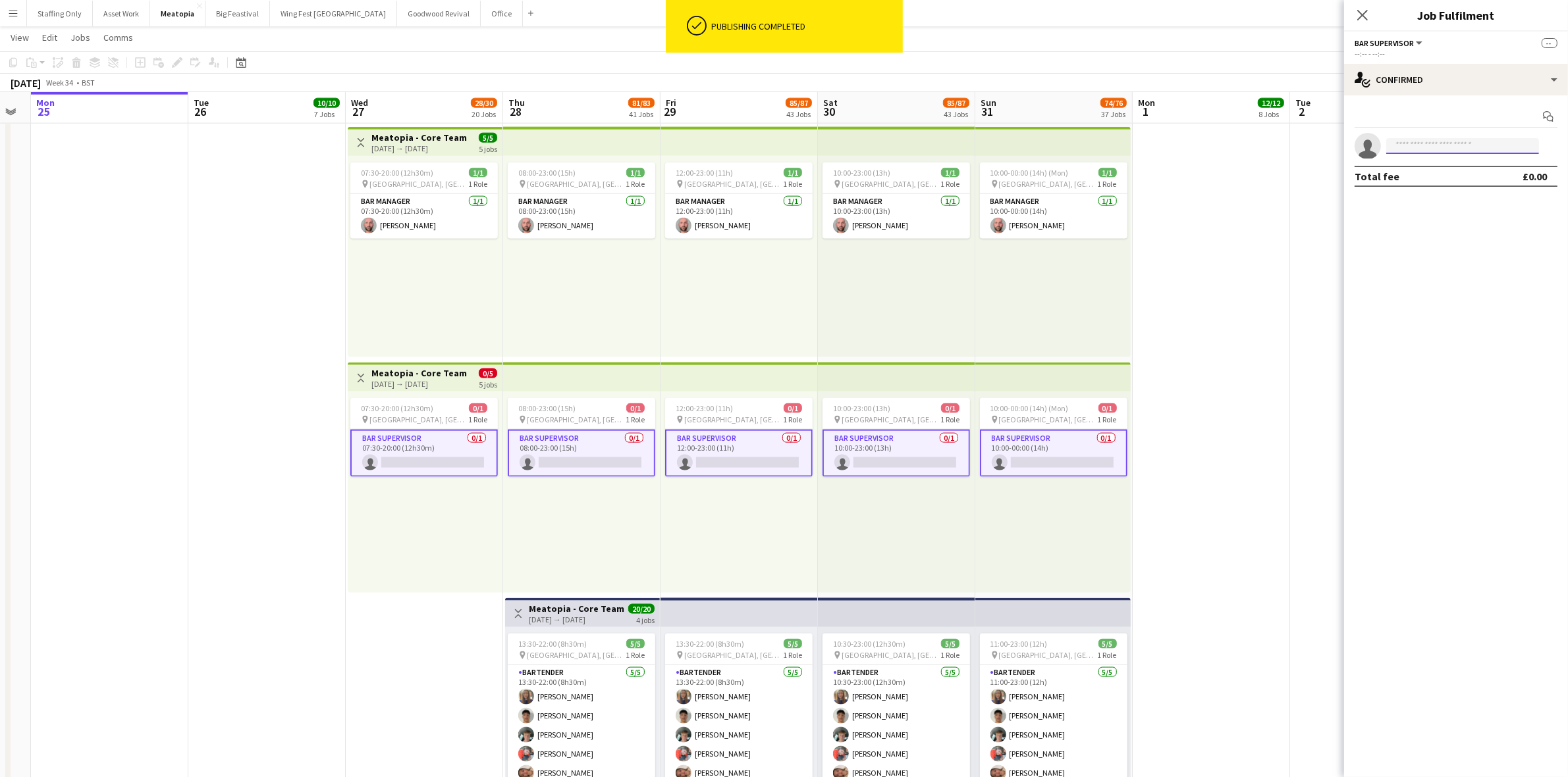
click at [1431, 143] on input at bounding box center [1463, 146] width 153 height 16
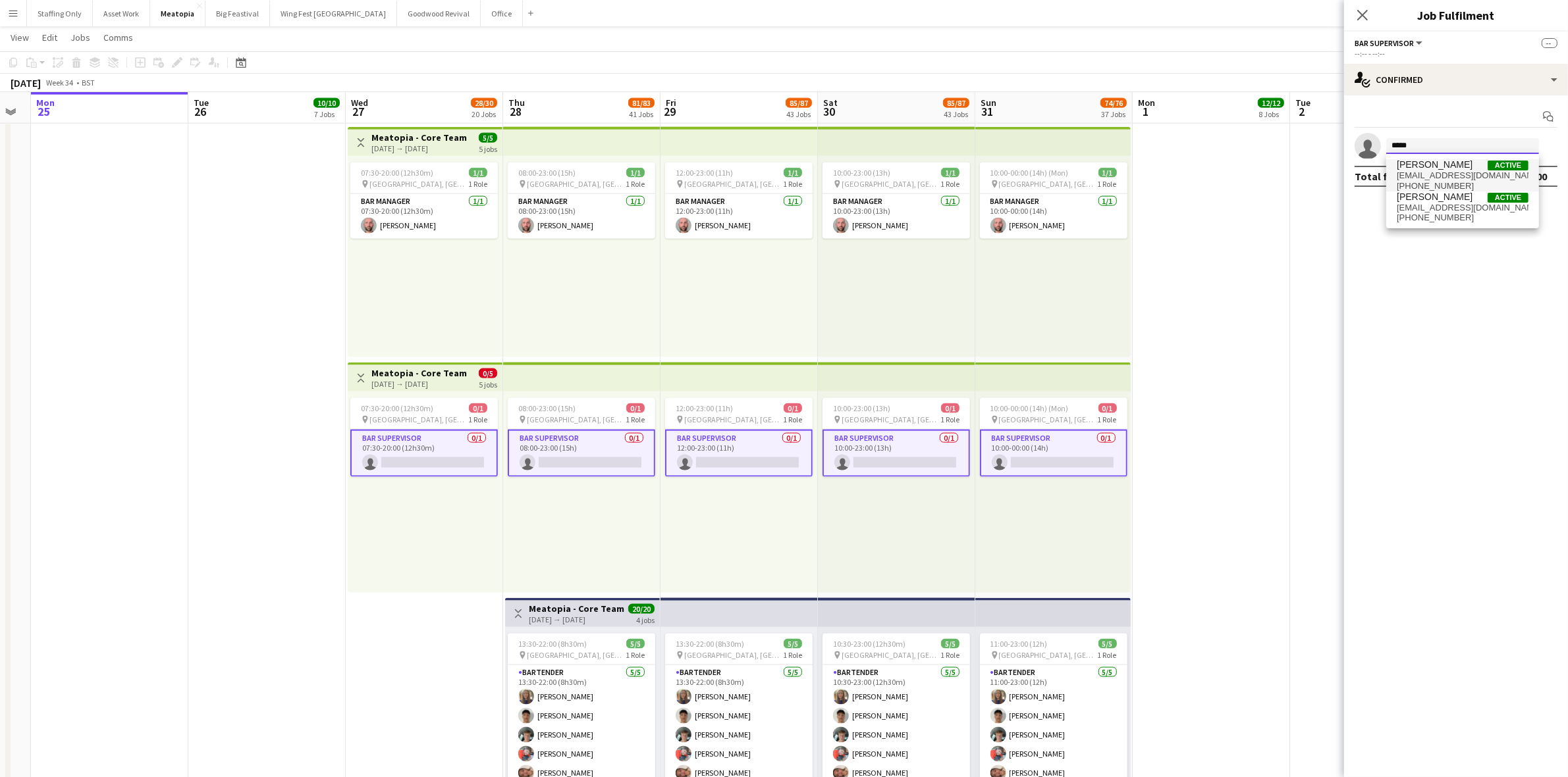
type input "*****"
click at [1436, 171] on span "klaradowds@gmail.com" at bounding box center [1463, 176] width 132 height 11
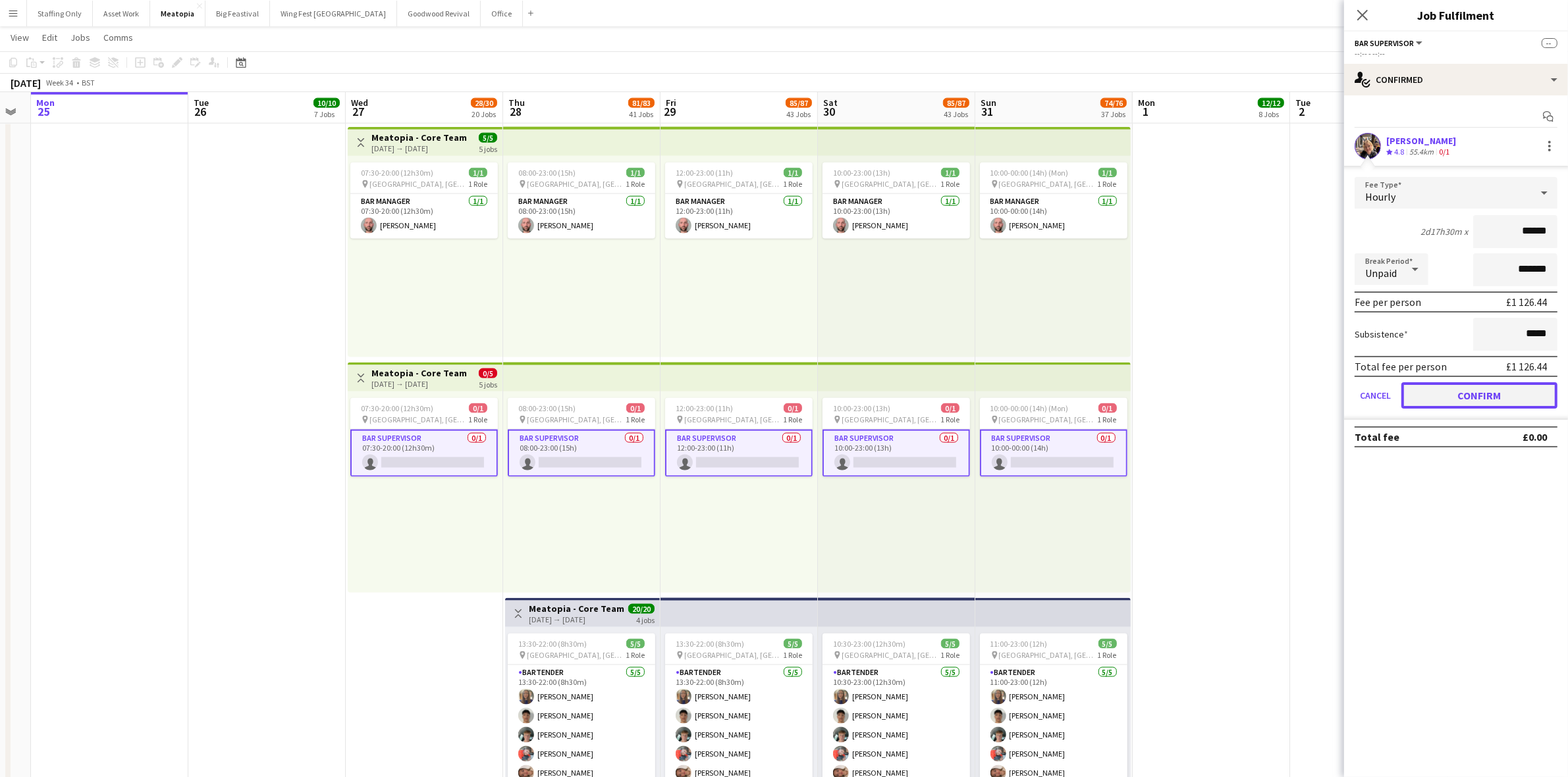
click at [1482, 393] on button "Confirm" at bounding box center [1479, 396] width 156 height 26
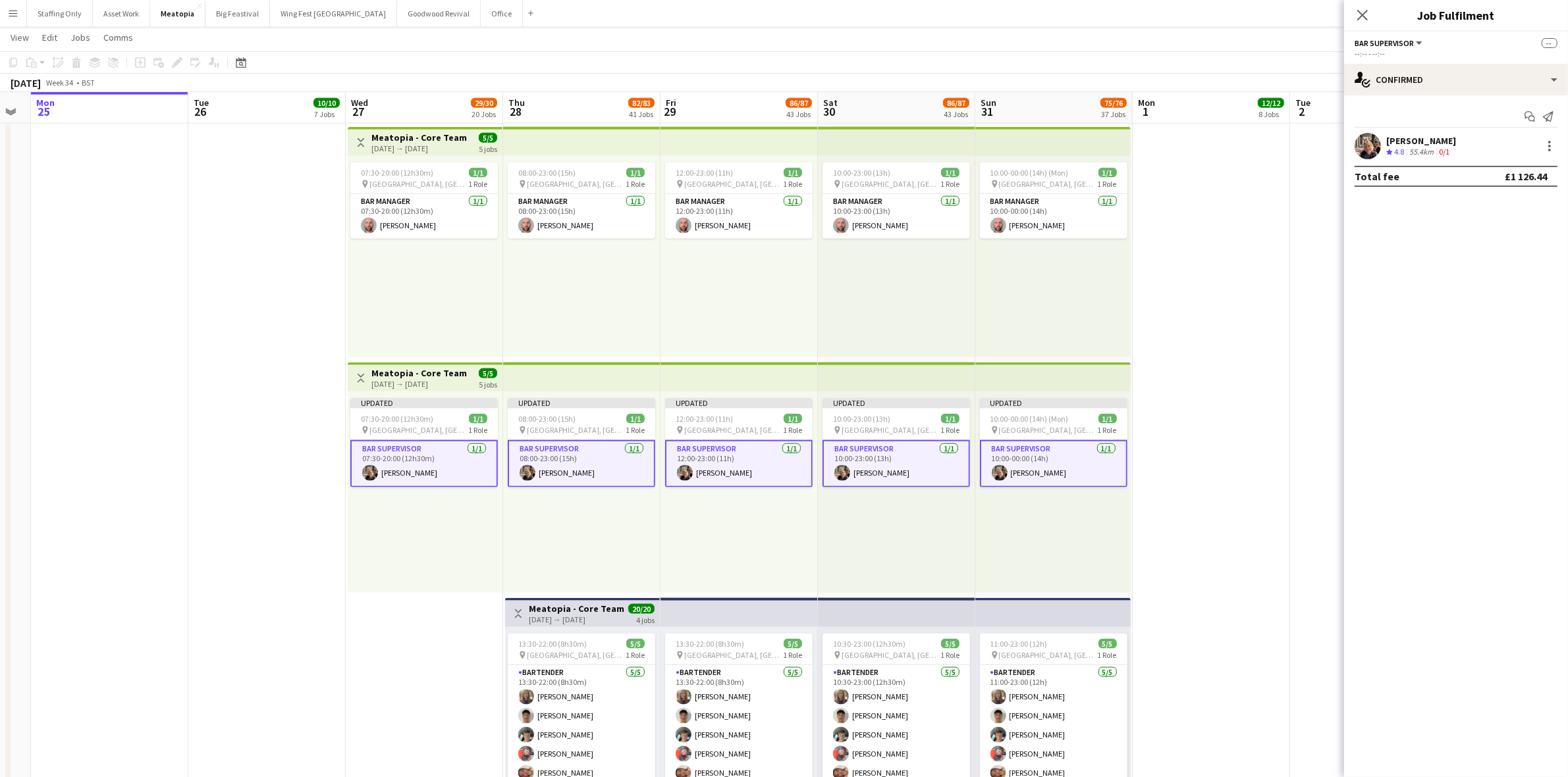
click at [1226, 304] on app-date-cell at bounding box center [1210, 595] width 157 height 947
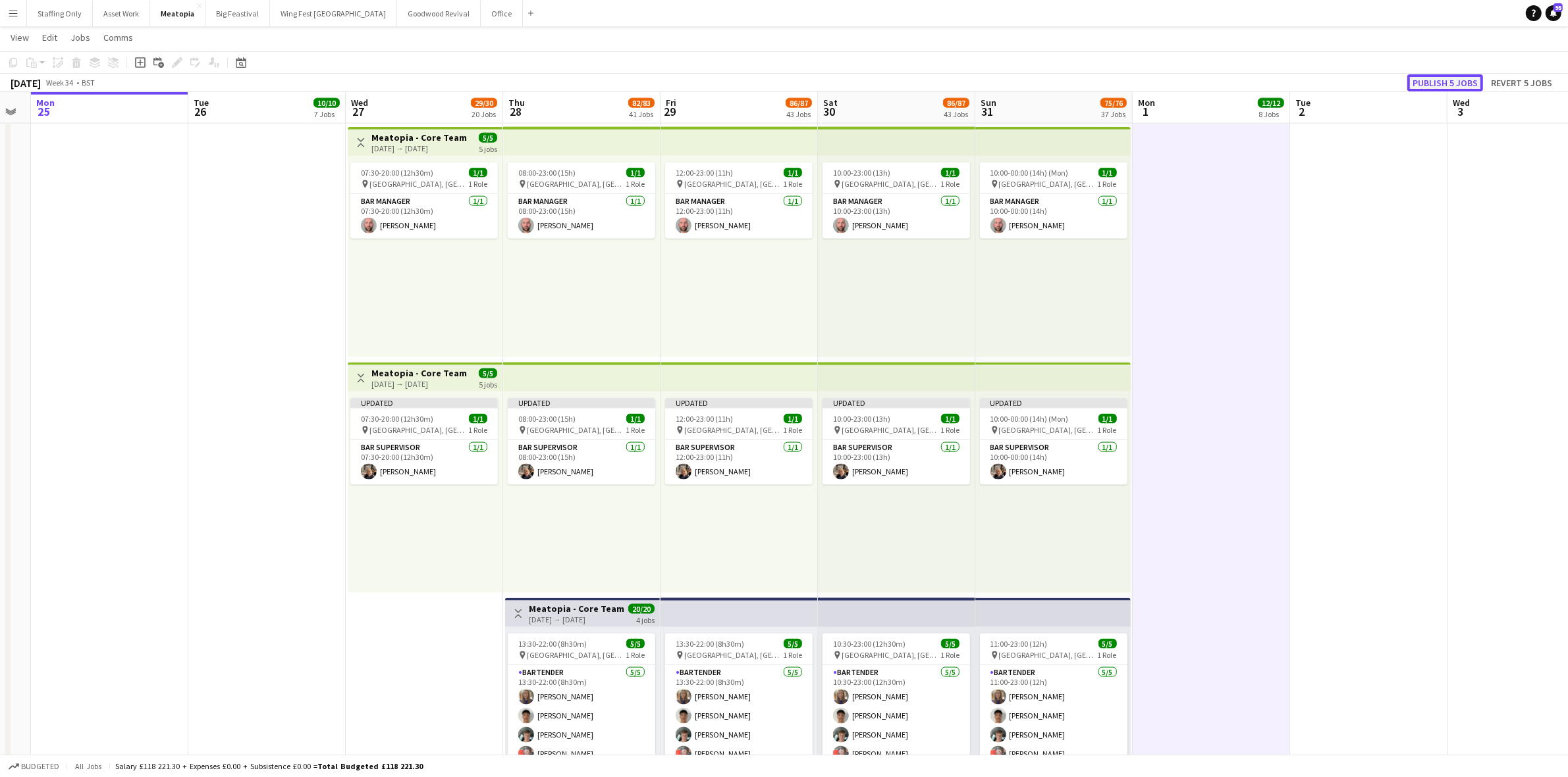
click at [1445, 77] on button "Publish 5 jobs" at bounding box center [1445, 83] width 76 height 17
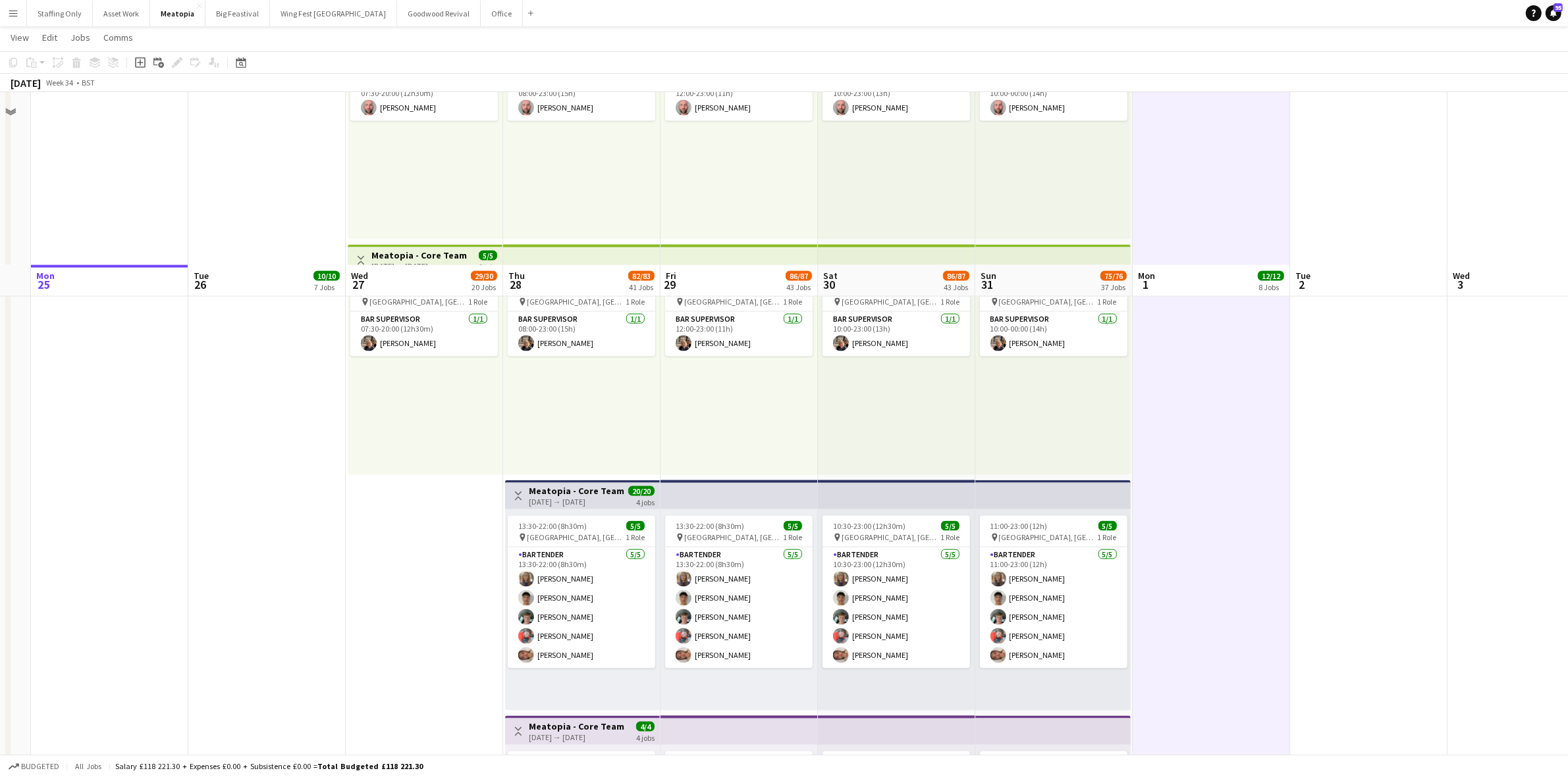
scroll to position [2571, 0]
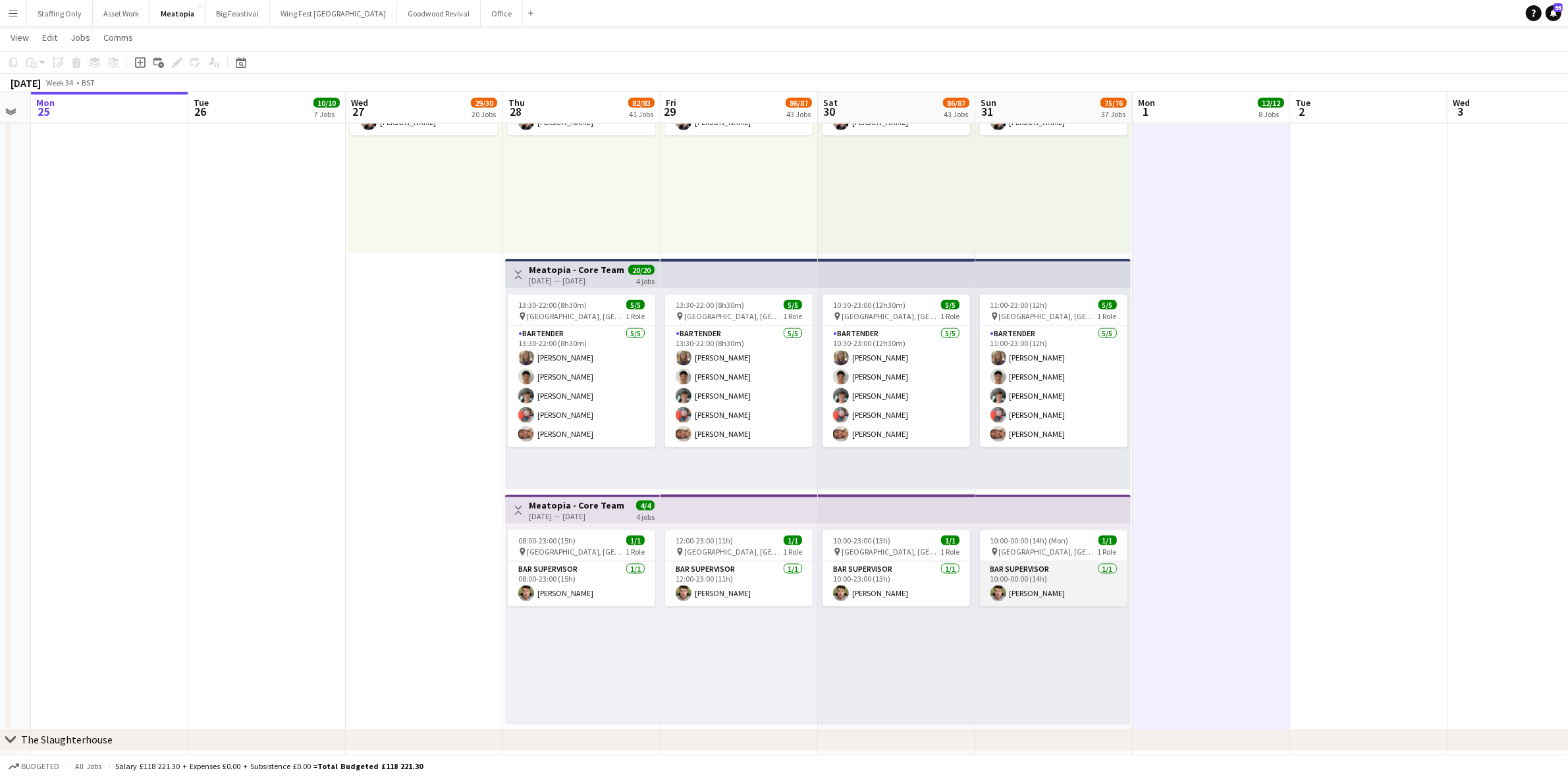
click at [1064, 589] on app-card-role "Bar Supervisor 1/1 10:00-00:00 (14h) John Brown" at bounding box center [1053, 584] width 148 height 45
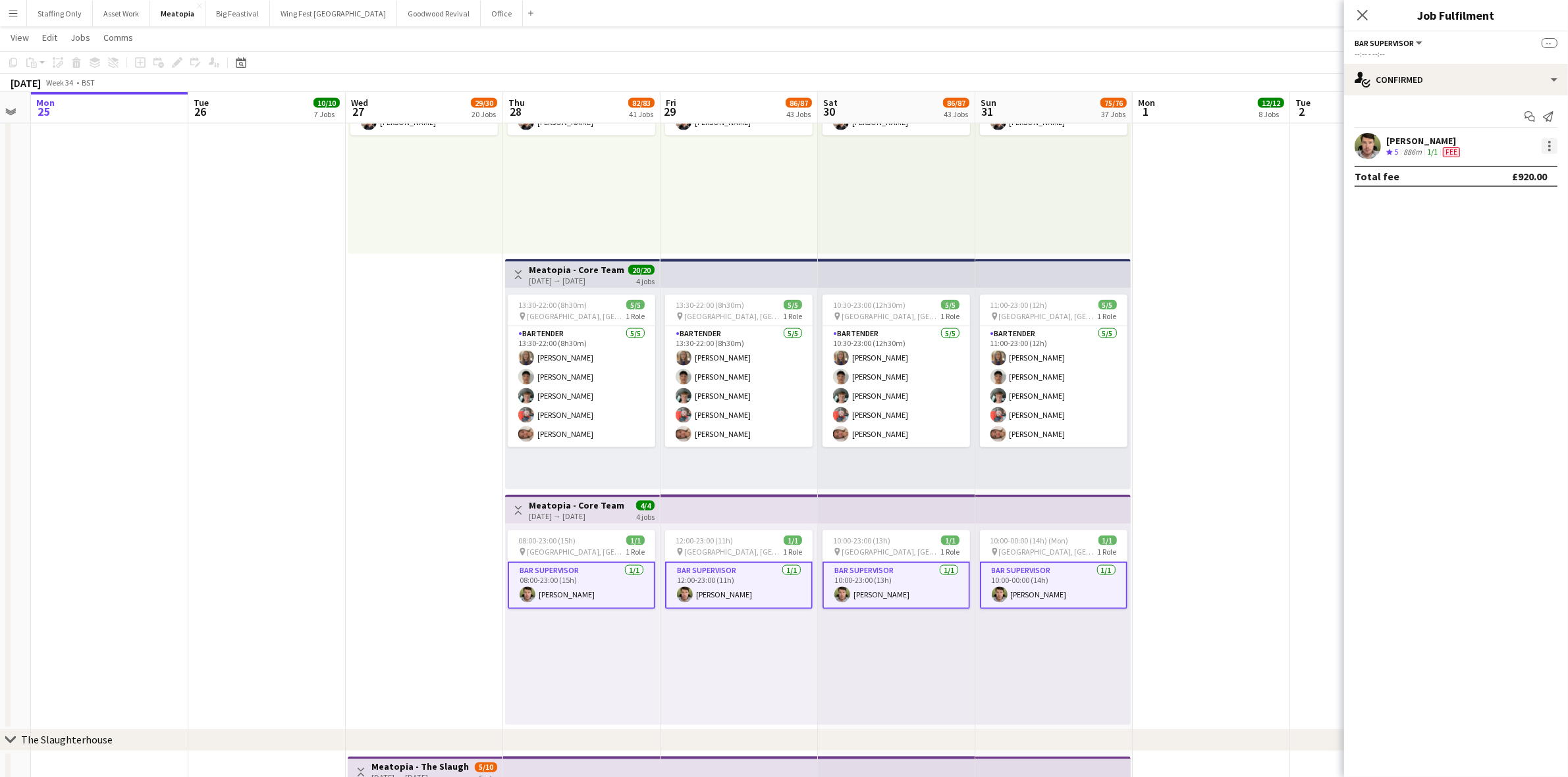
click at [1548, 146] on div at bounding box center [1549, 146] width 3 height 3
click at [1506, 258] on button "Remove" at bounding box center [1507, 265] width 103 height 32
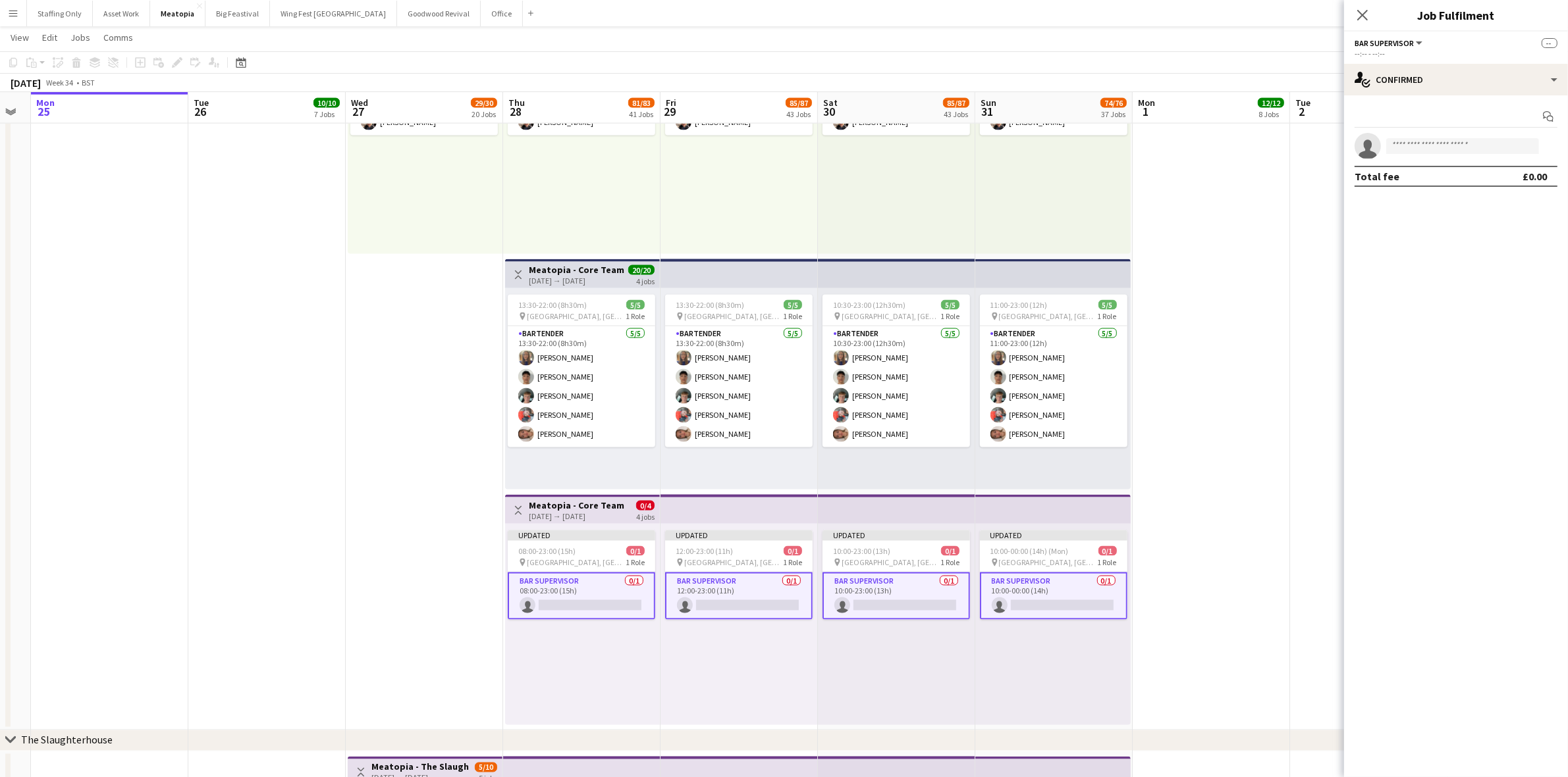
click at [1210, 482] on app-date-cell at bounding box center [1210, 256] width 157 height 947
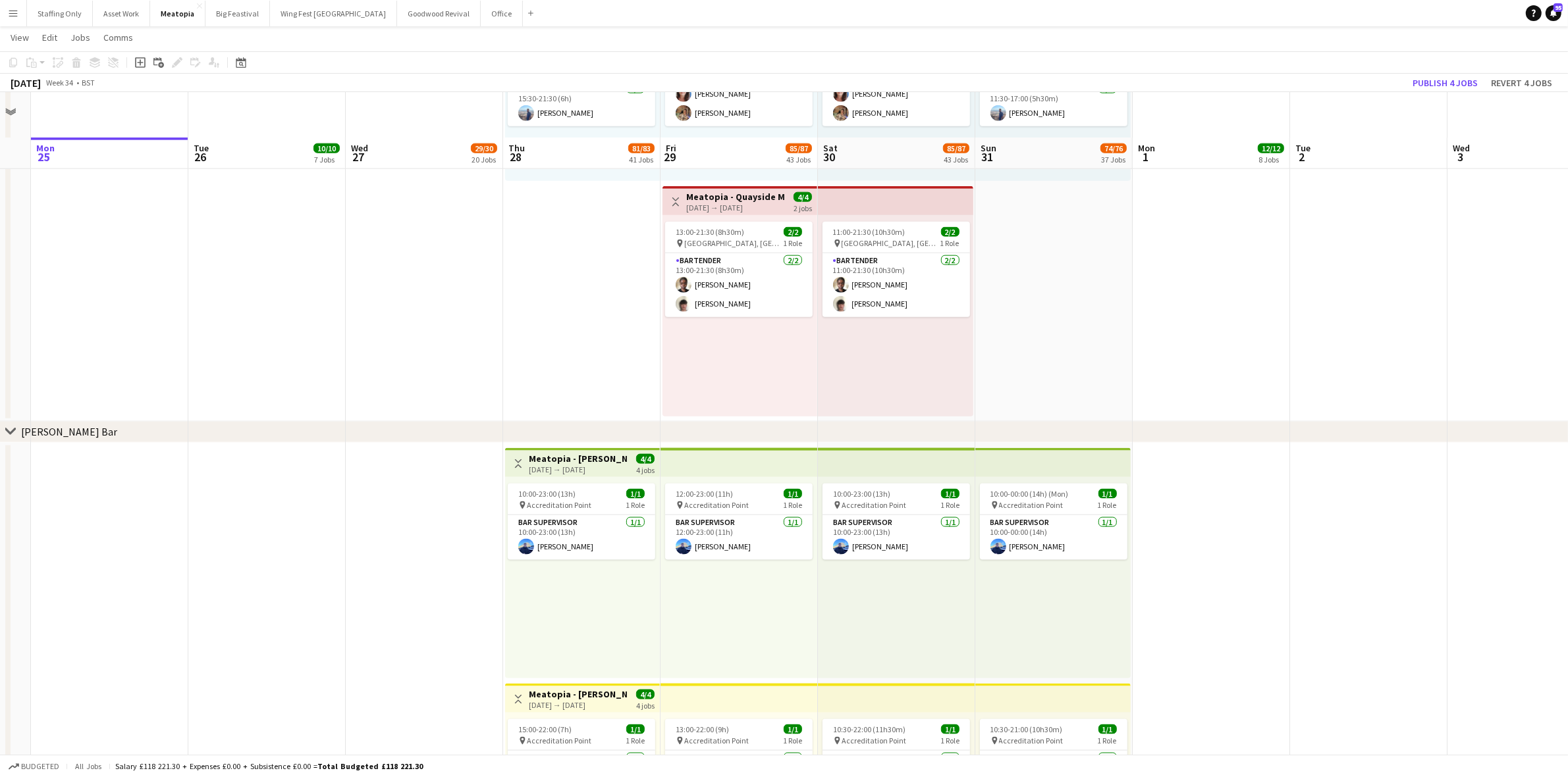
scroll to position [8329, 0]
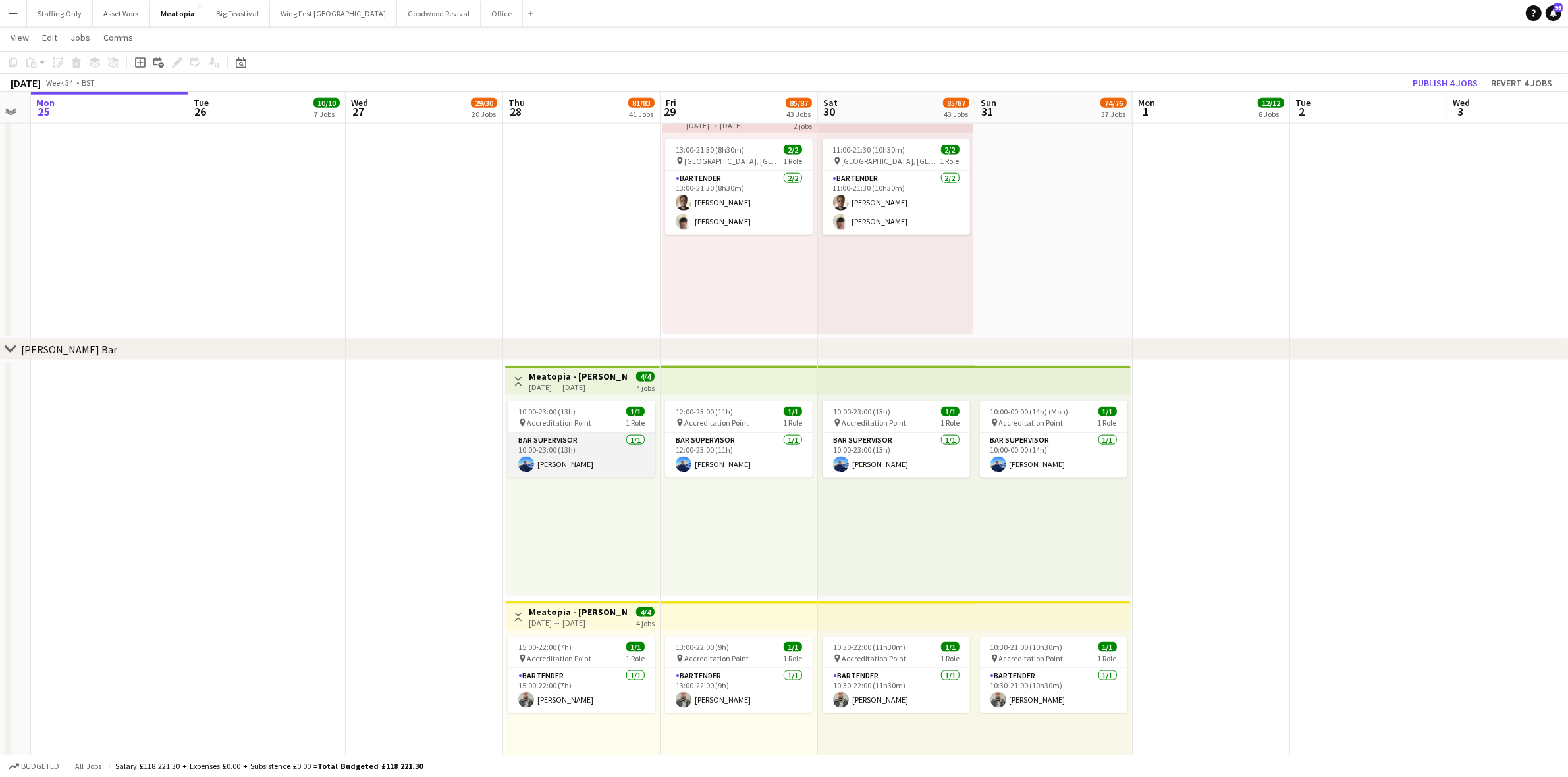
click at [603, 463] on app-card-role "Bar Supervisor 1/1 10:00-23:00 (13h) Thomas Melville" at bounding box center [582, 455] width 148 height 45
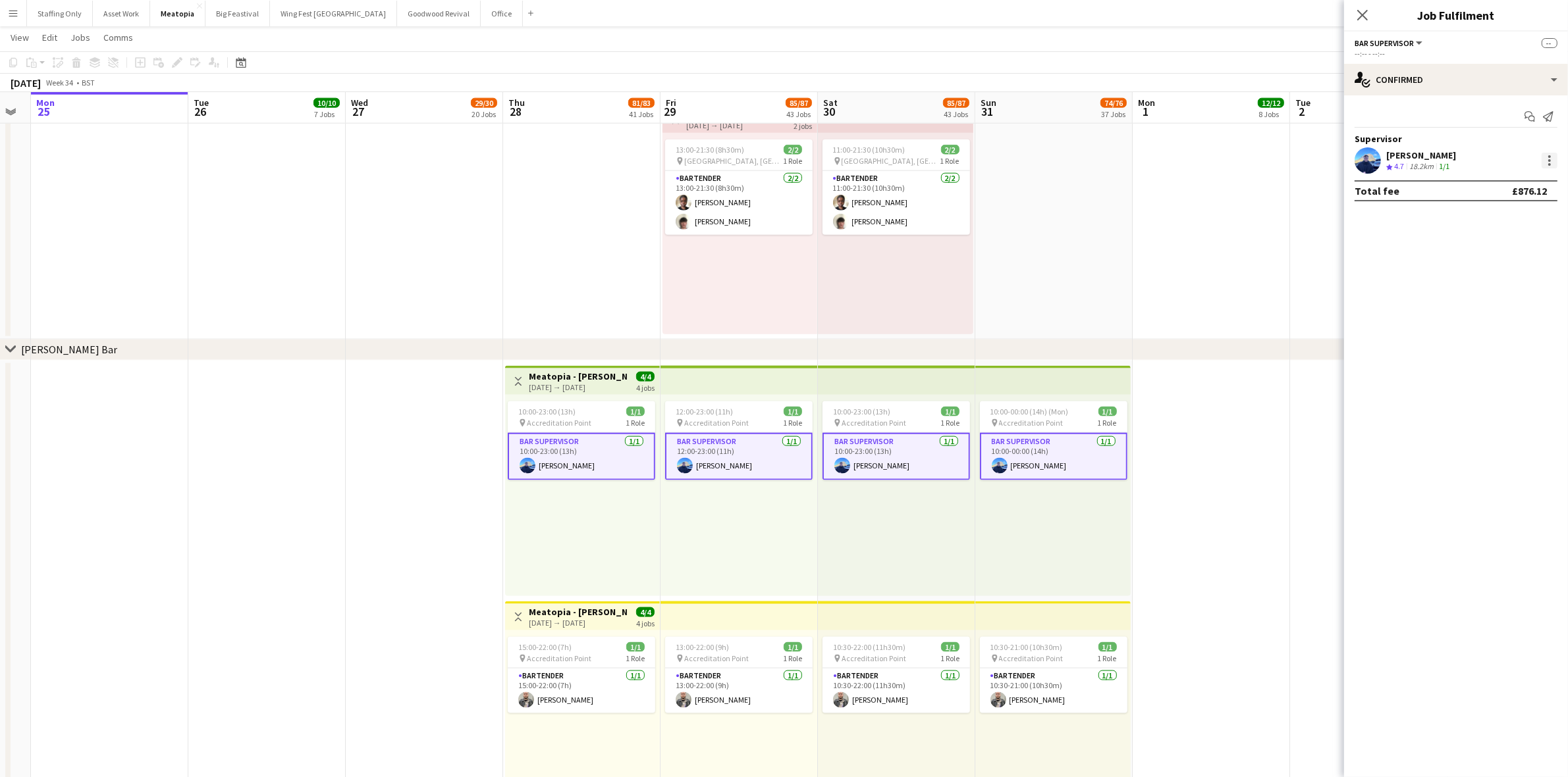
click at [1554, 159] on div at bounding box center [1550, 161] width 16 height 16
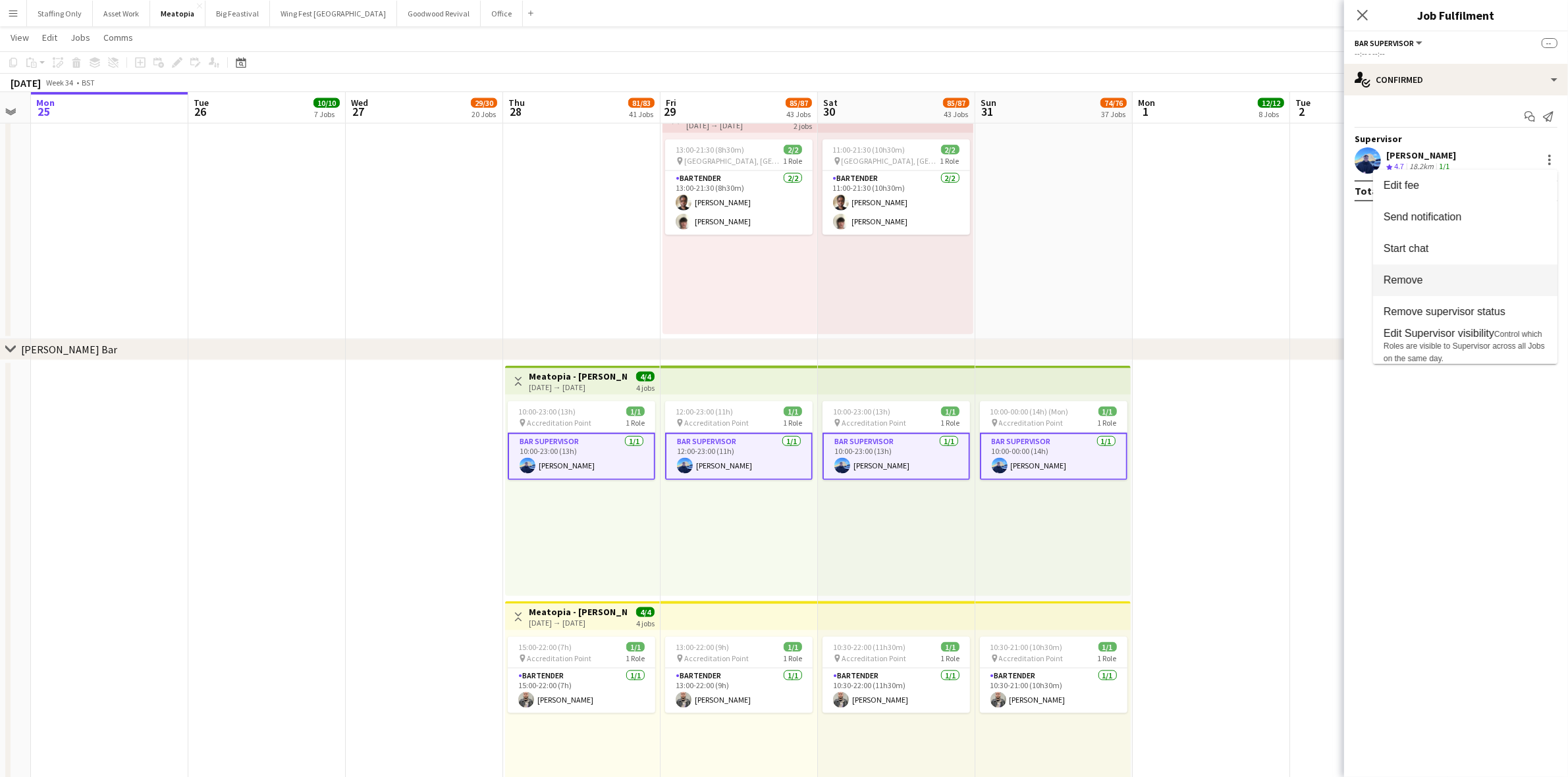
click at [1456, 277] on span "Remove" at bounding box center [1465, 279] width 163 height 11
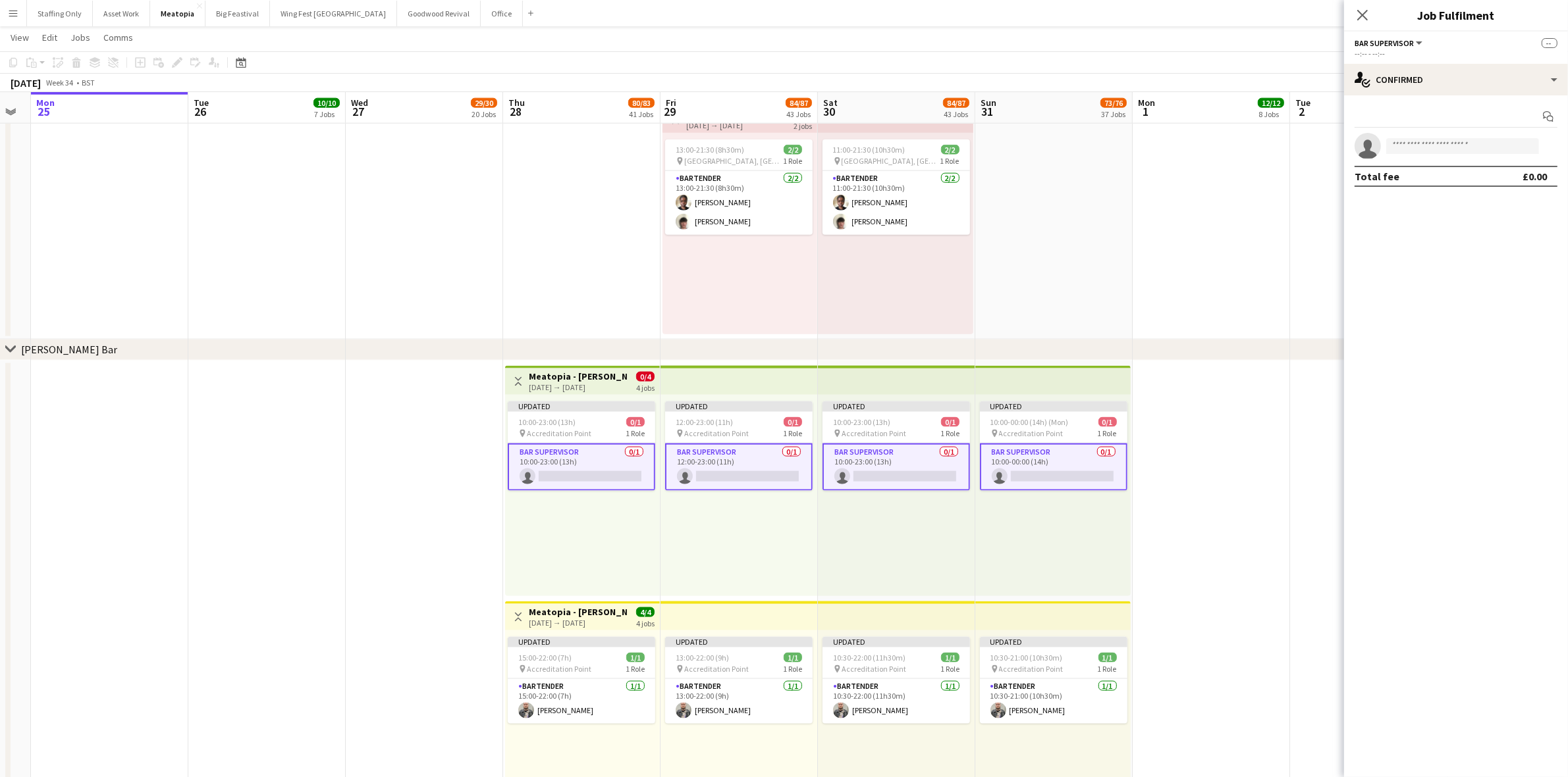
click at [1230, 409] on app-date-cell at bounding box center [1210, 716] width 157 height 712
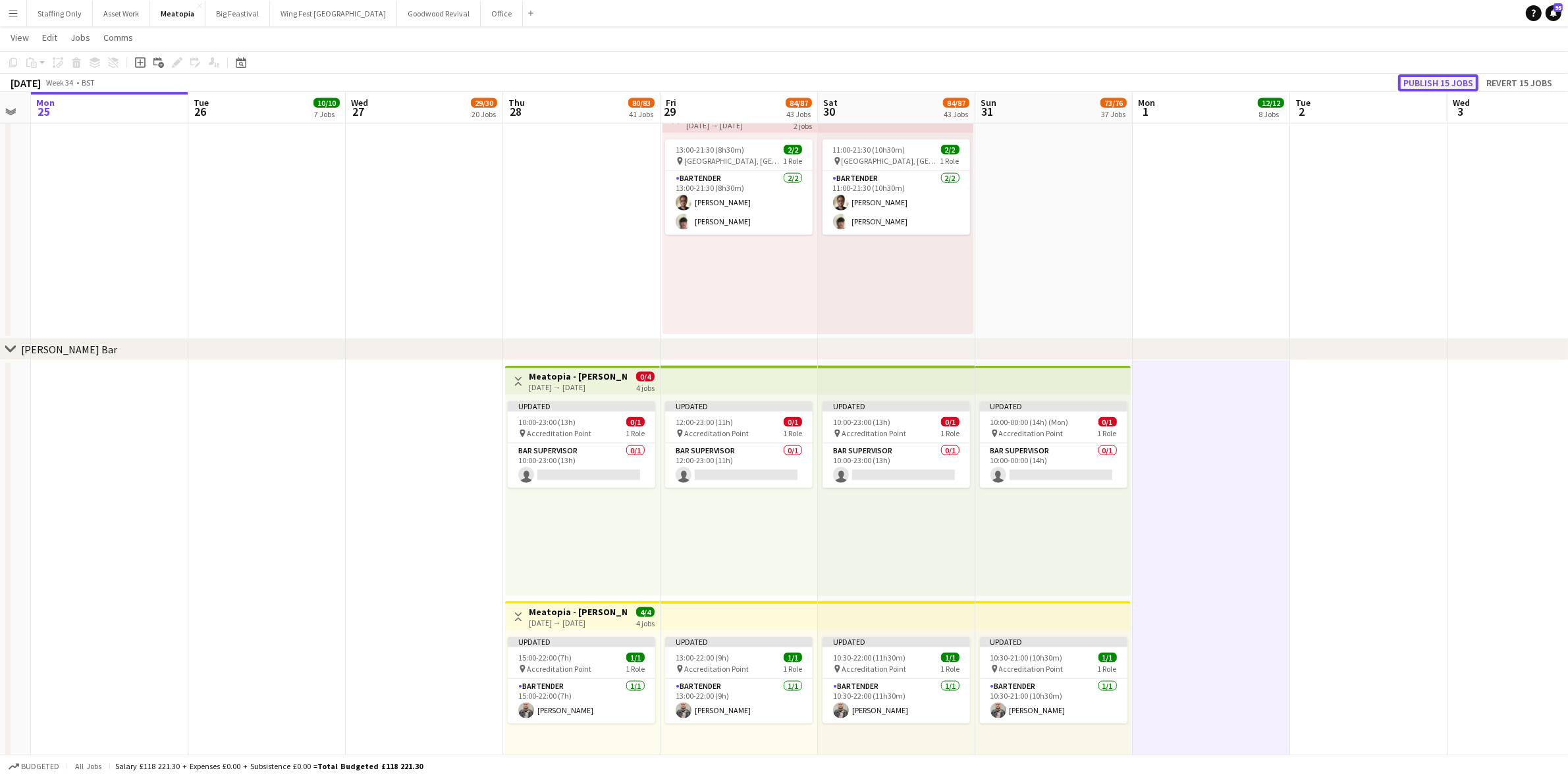
click at [1413, 77] on button "Publish 15 jobs" at bounding box center [1437, 83] width 80 height 17
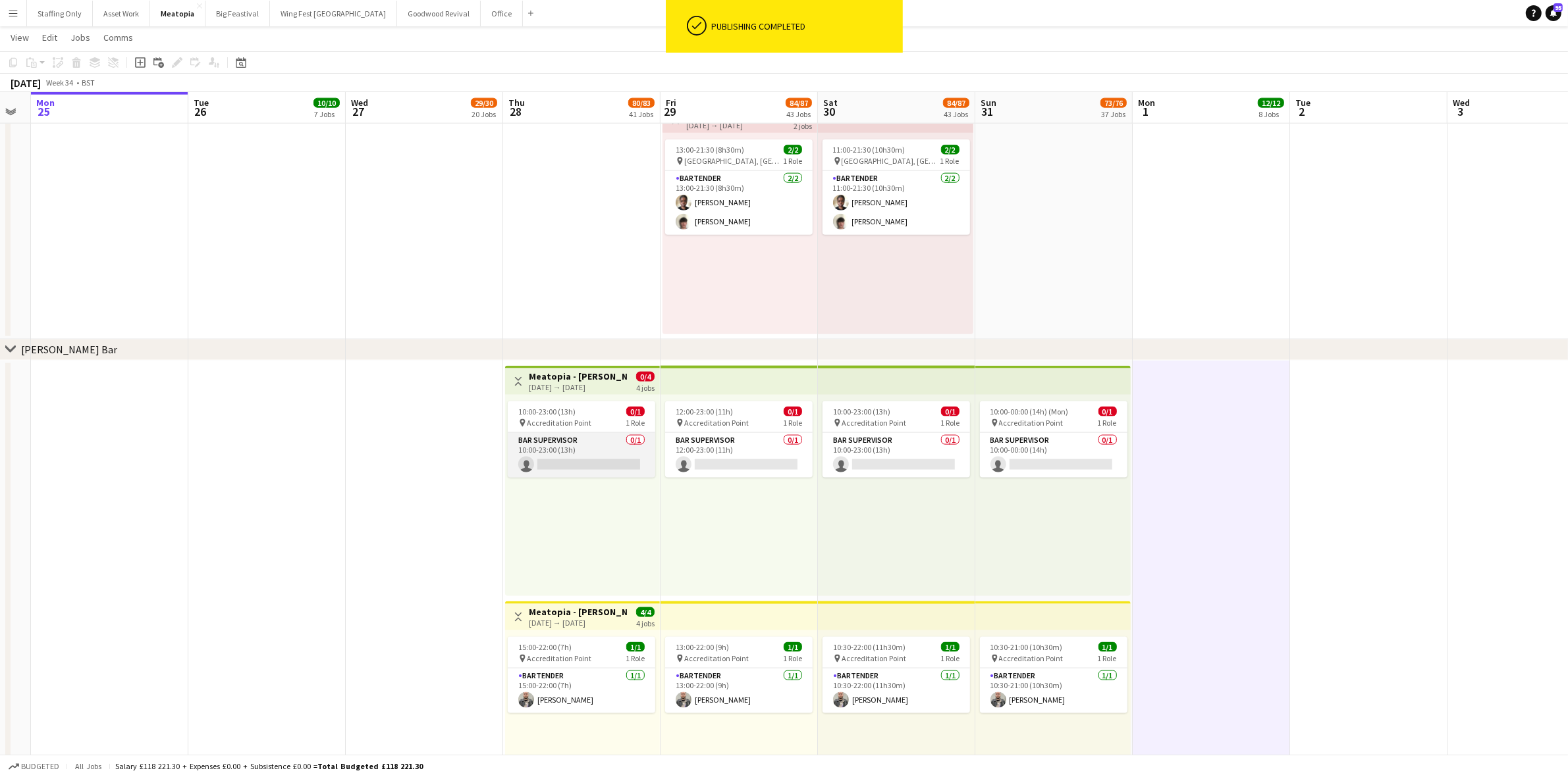
click at [607, 455] on app-card-role "Bar Supervisor 0/1 10:00-23:00 (13h) single-neutral-actions" at bounding box center [582, 455] width 148 height 45
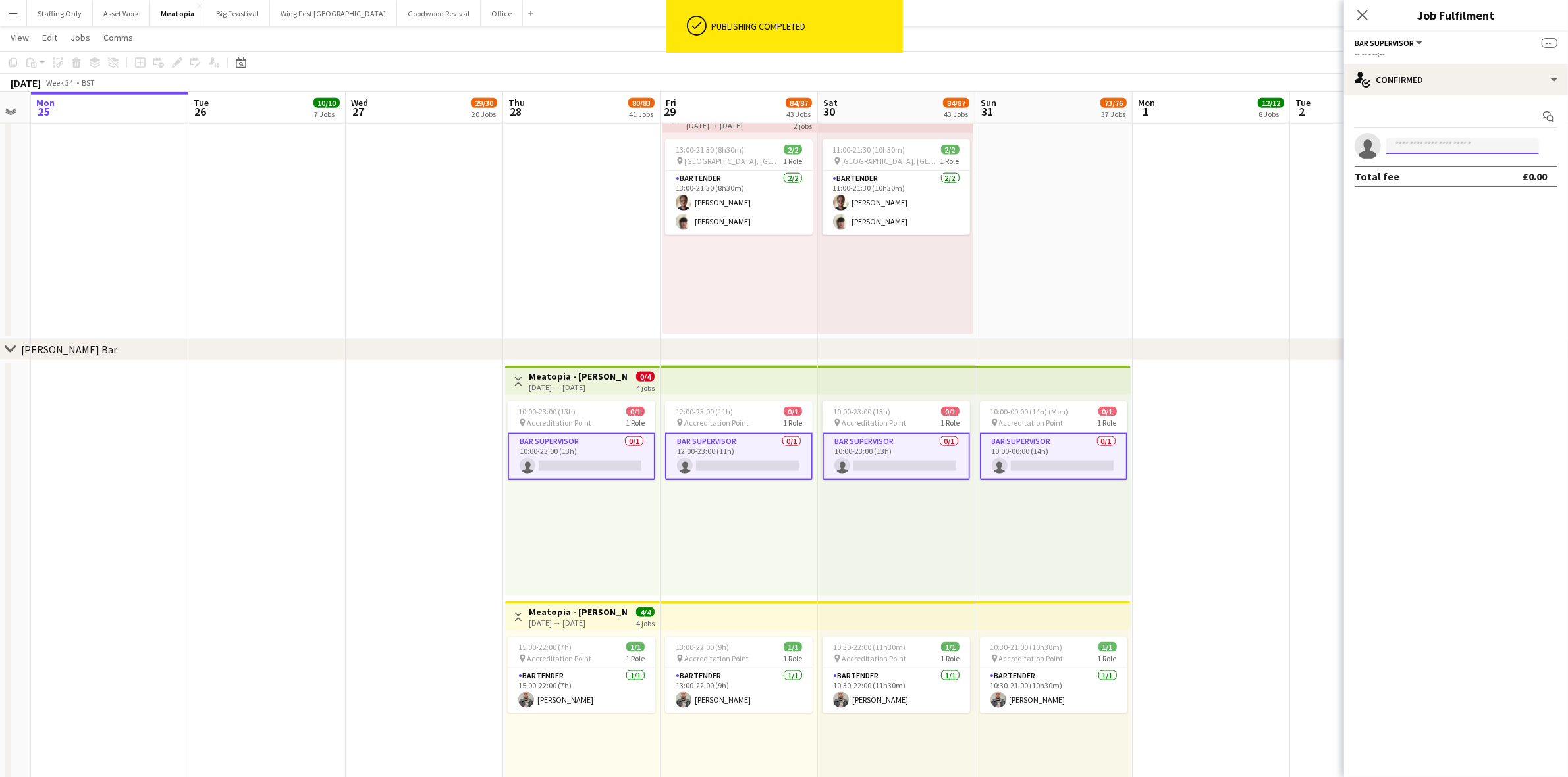
click at [1417, 147] on input at bounding box center [1463, 146] width 153 height 16
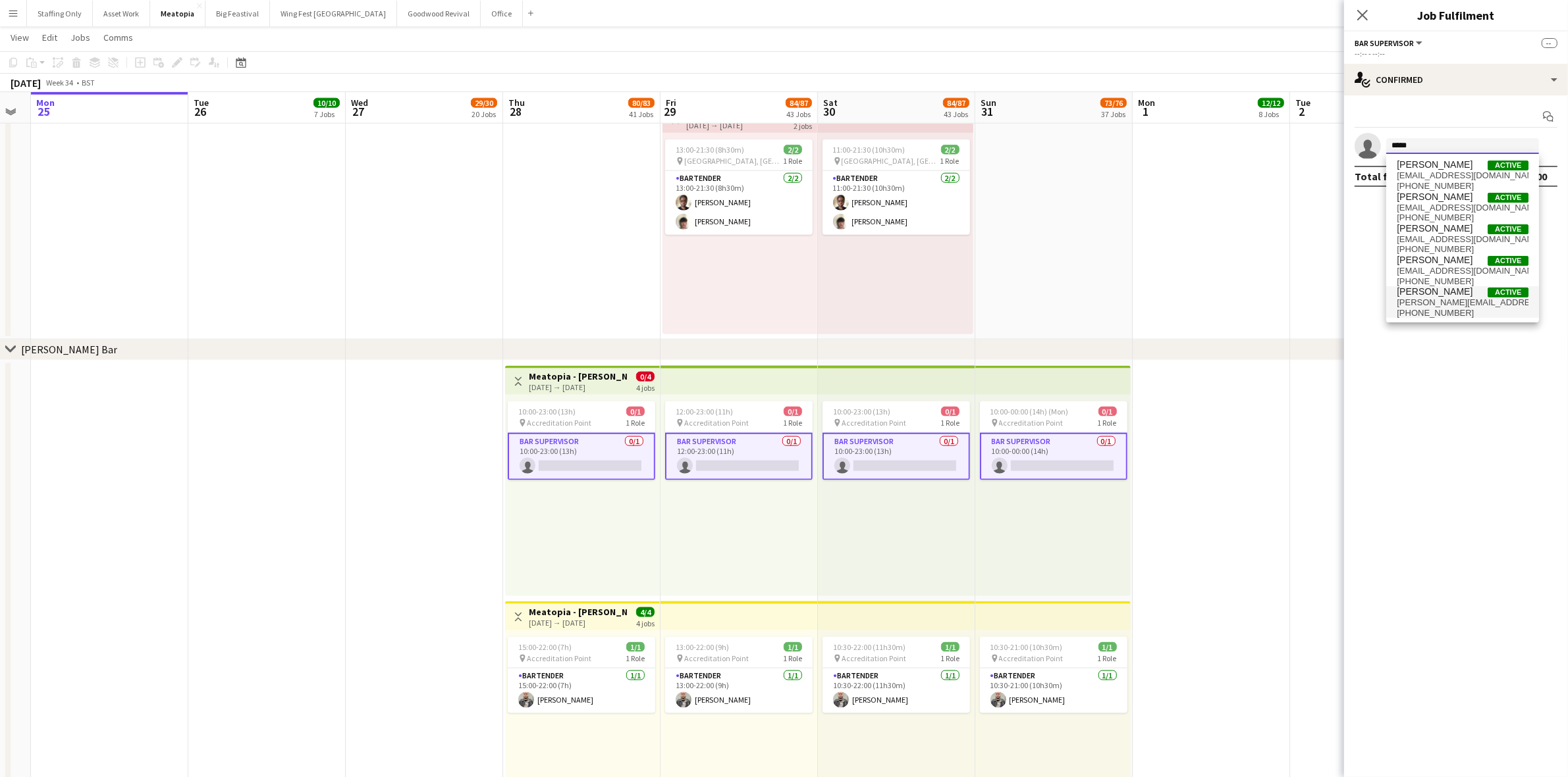
type input "*****"
click at [1440, 306] on span "John Brown Active john.c.w.brown@googlemail.com +447456650273" at bounding box center [1463, 302] width 132 height 32
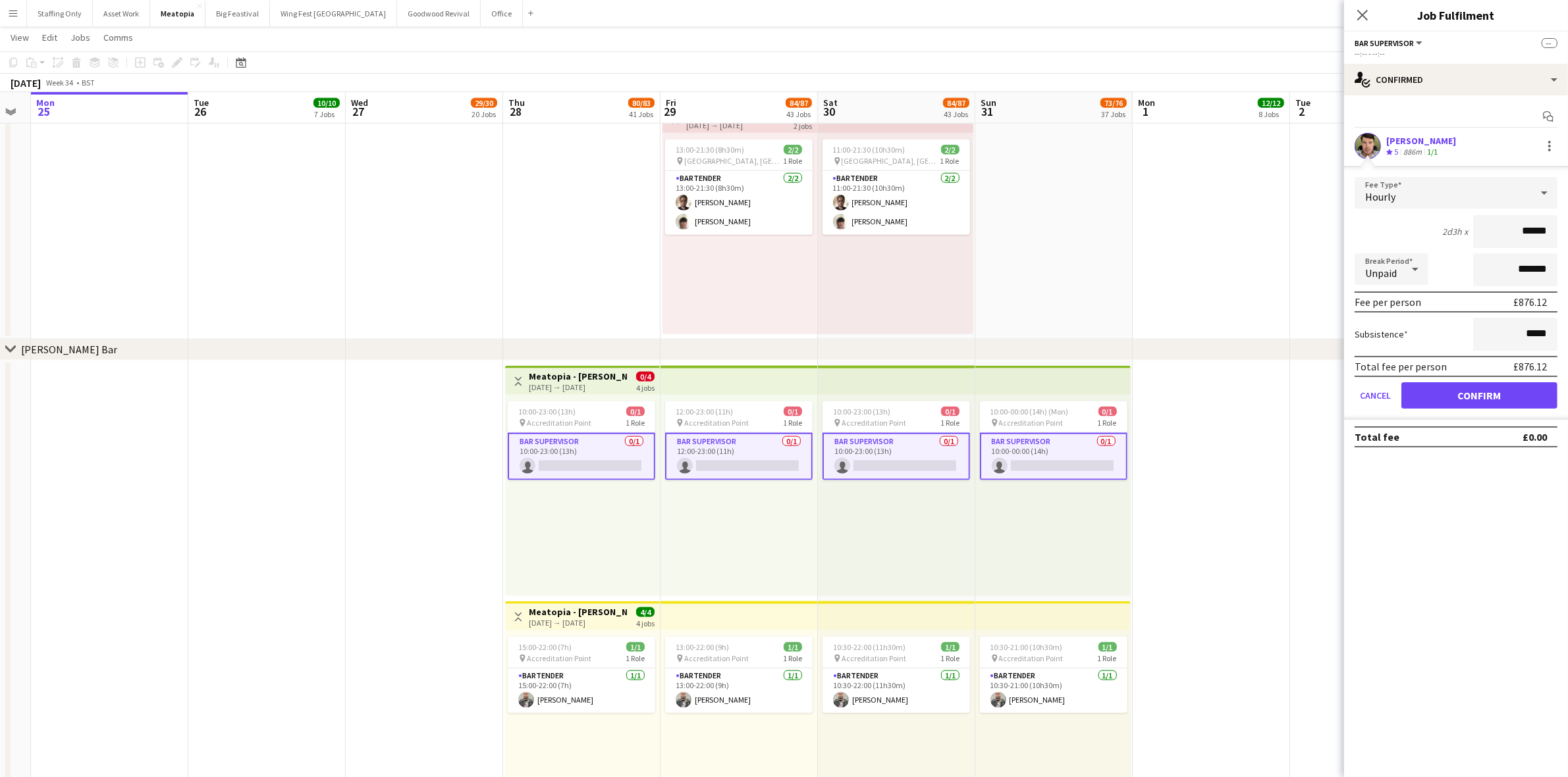
click at [1406, 204] on div "Hourly" at bounding box center [1442, 193] width 177 height 32
click at [1400, 258] on span "Fixed" at bounding box center [1456, 263] width 182 height 12
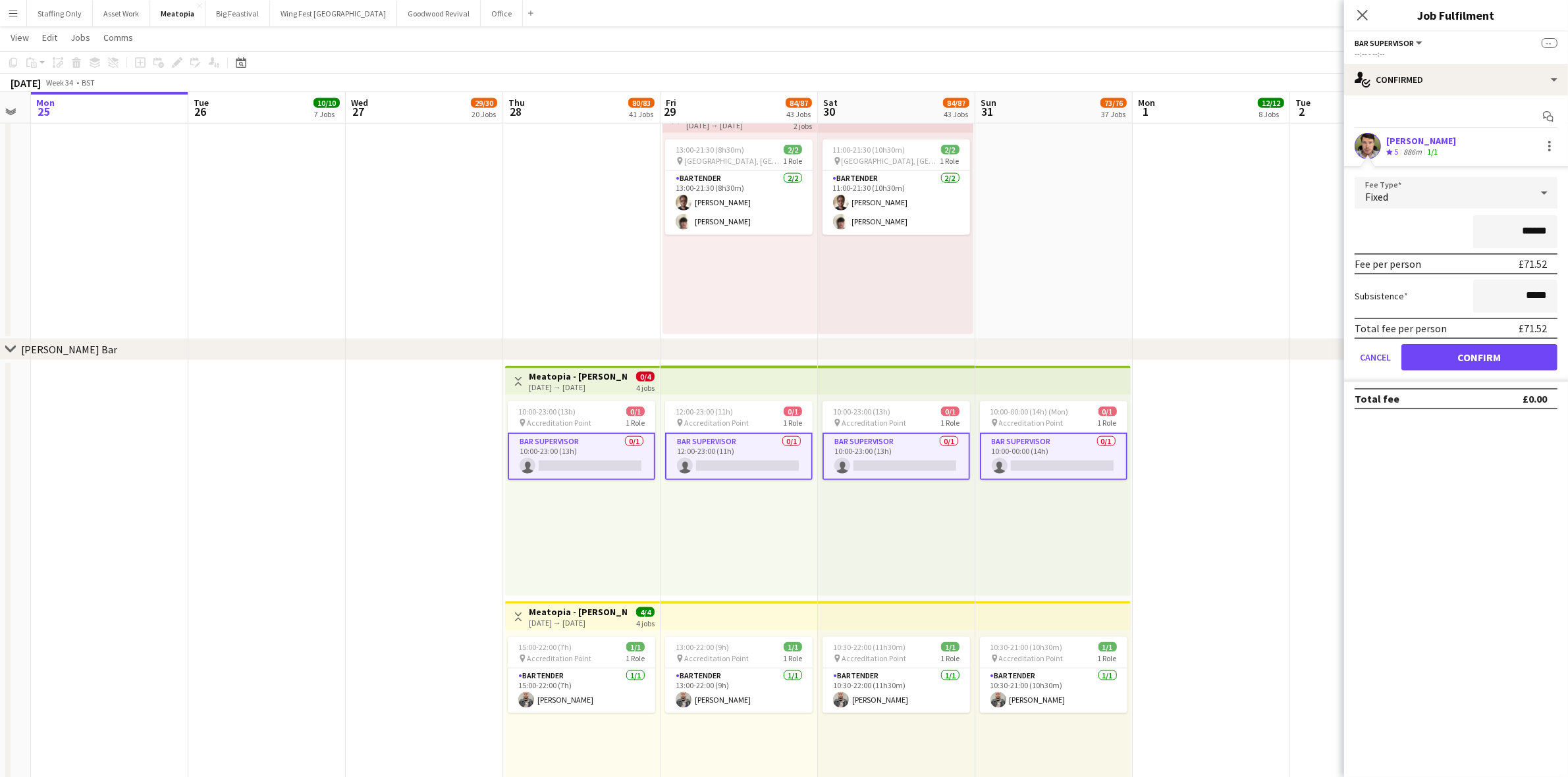
drag, startPoint x: 1550, startPoint y: 226, endPoint x: 1502, endPoint y: 224, distance: 48.0
click at [1502, 224] on input "******" at bounding box center [1515, 231] width 84 height 32
type input "****"
click at [1536, 363] on button "Confirm" at bounding box center [1479, 357] width 156 height 26
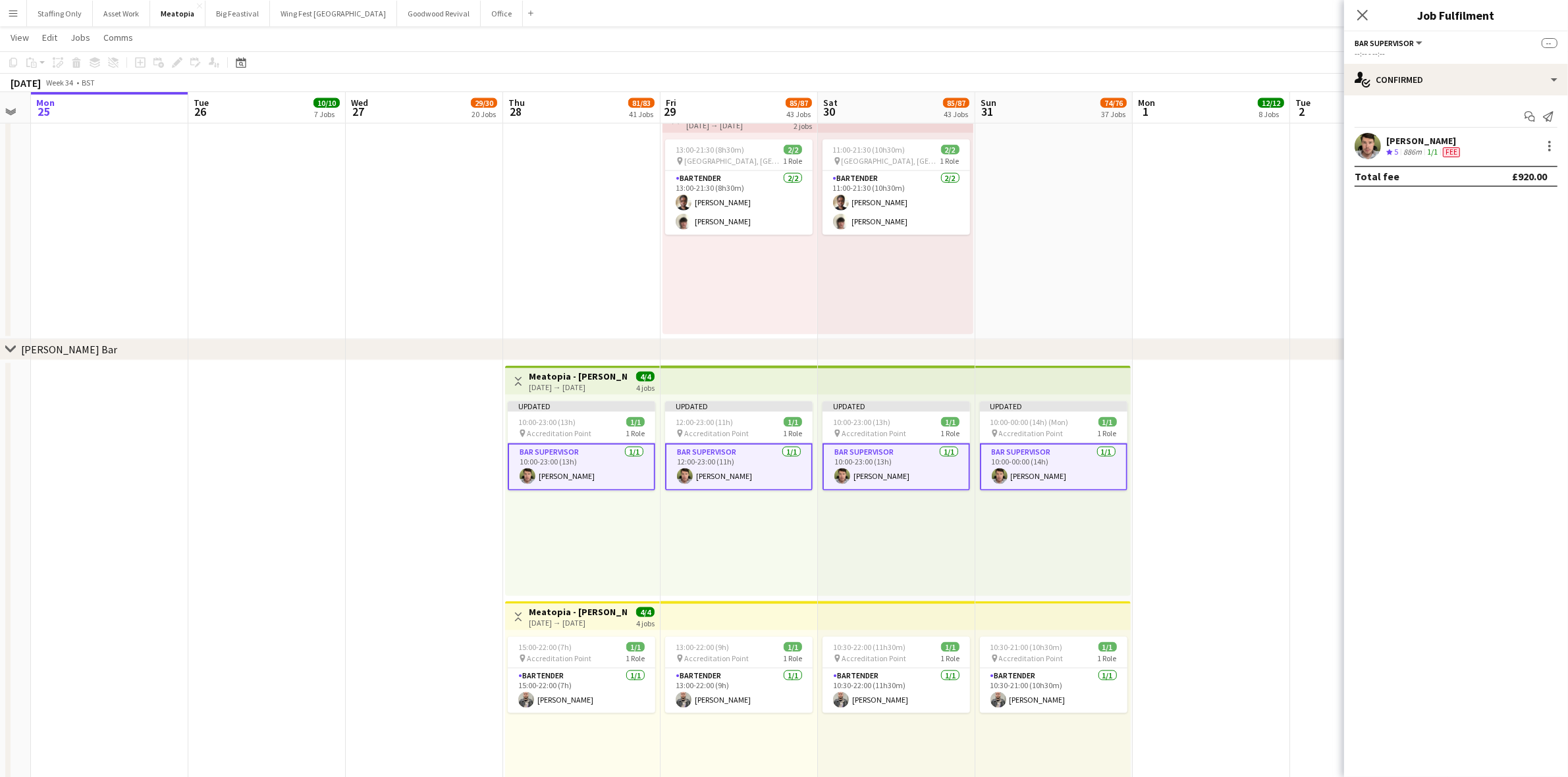
click at [1200, 442] on app-date-cell at bounding box center [1210, 716] width 157 height 712
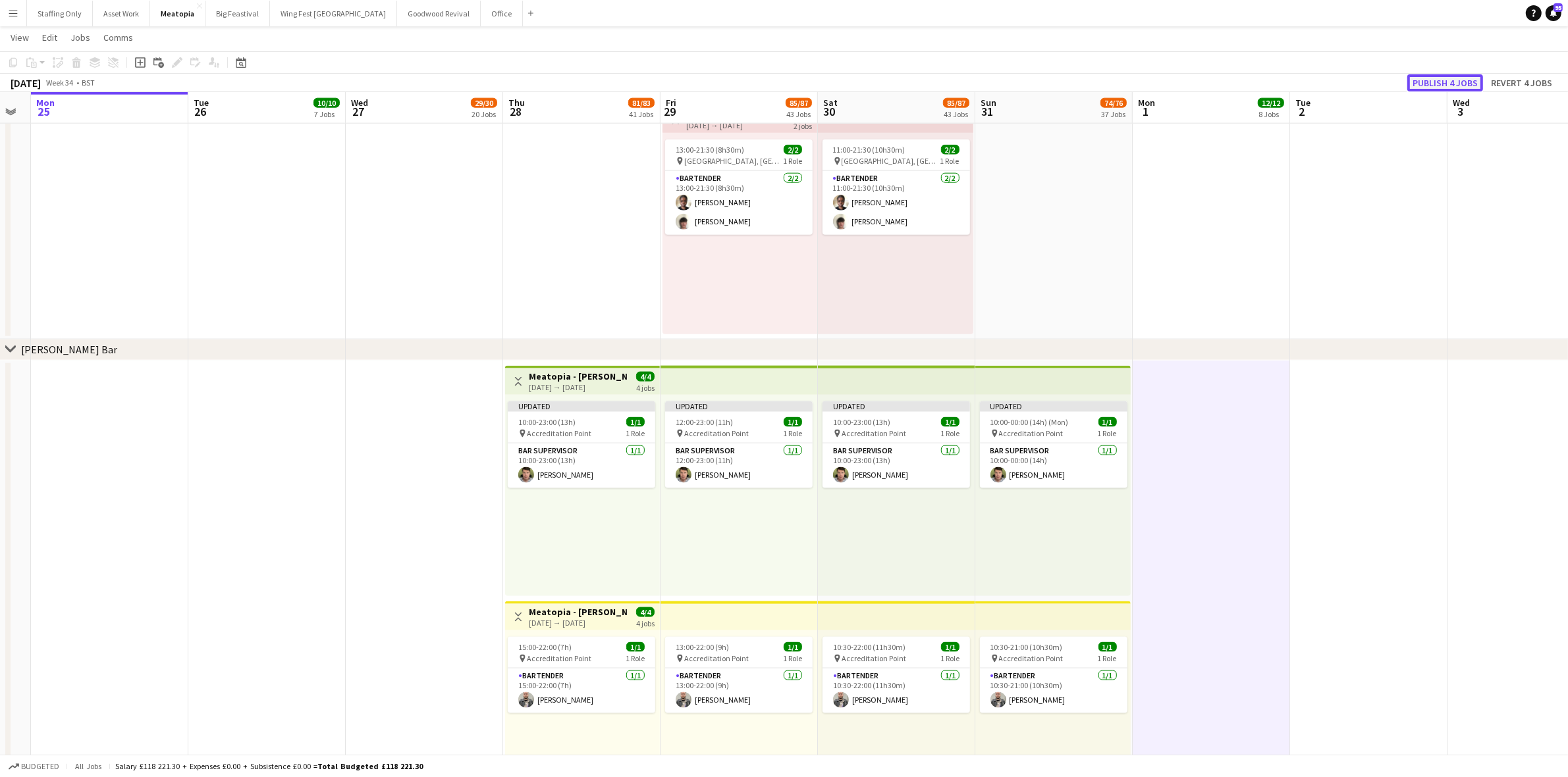
click at [1443, 83] on button "Publish 4 jobs" at bounding box center [1445, 83] width 76 height 17
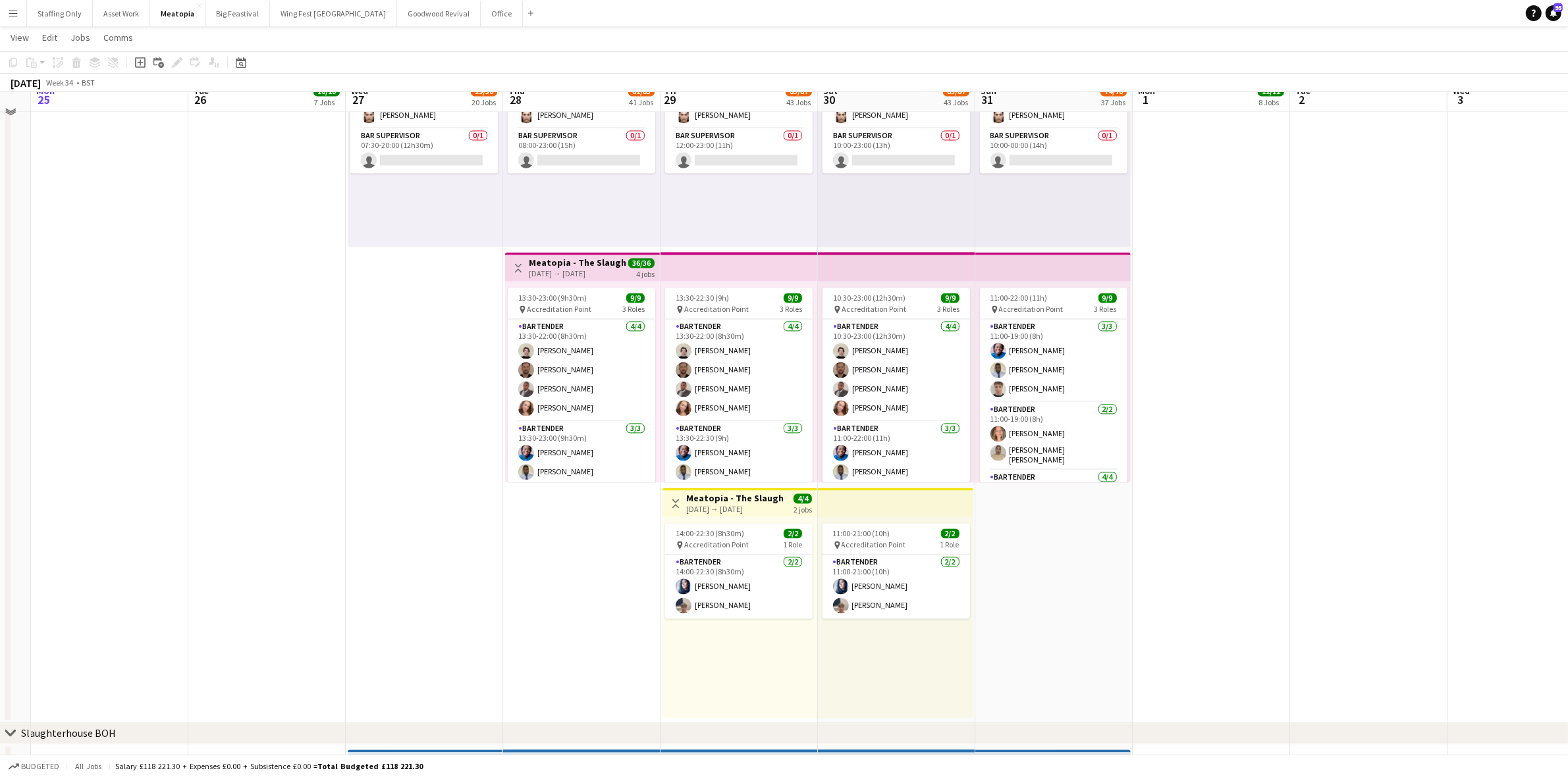
scroll to position [2982, 0]
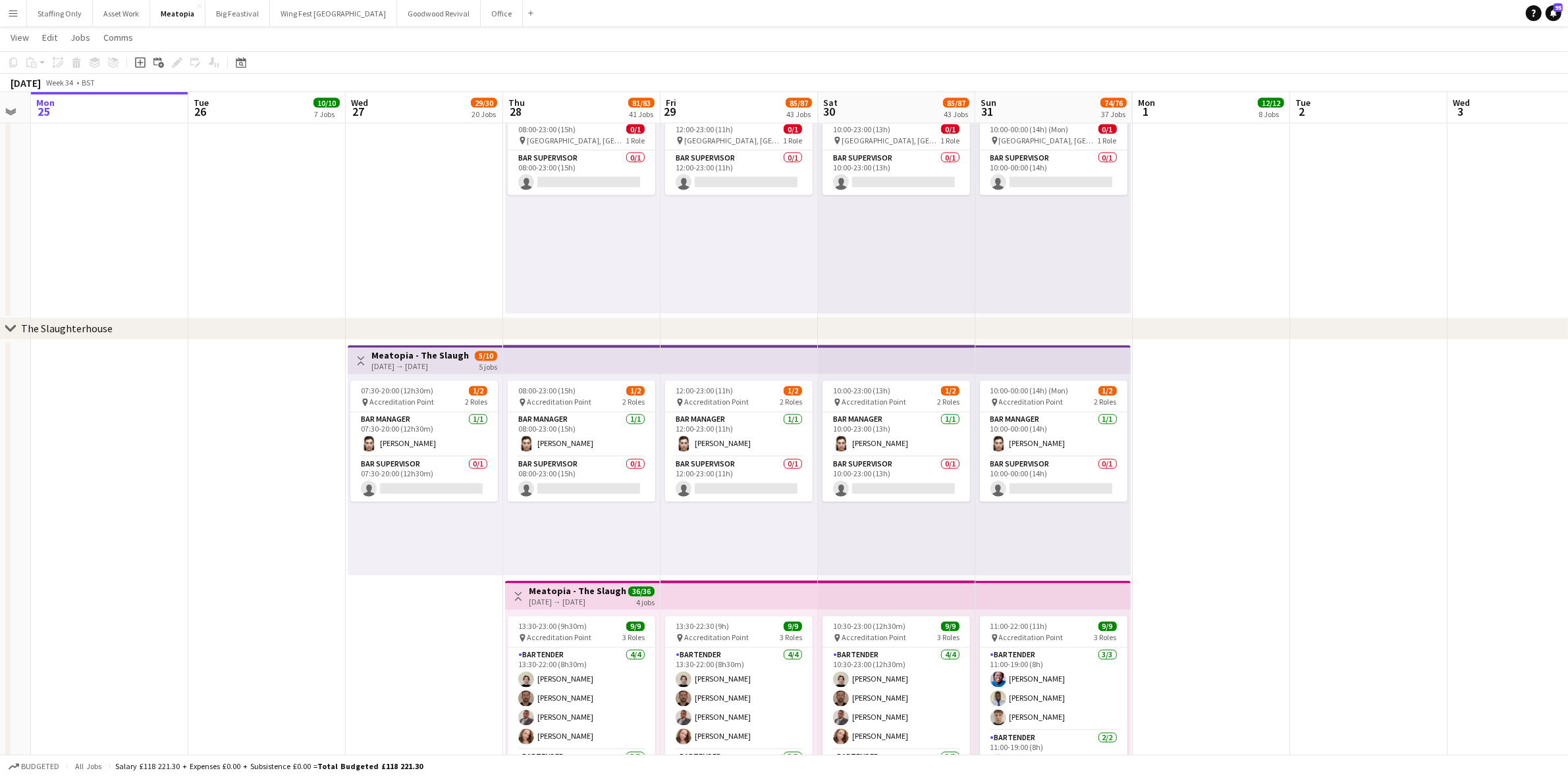
click at [424, 356] on h3 "Meatopia - The Slaughterhouse" at bounding box center [421, 356] width 98 height 11
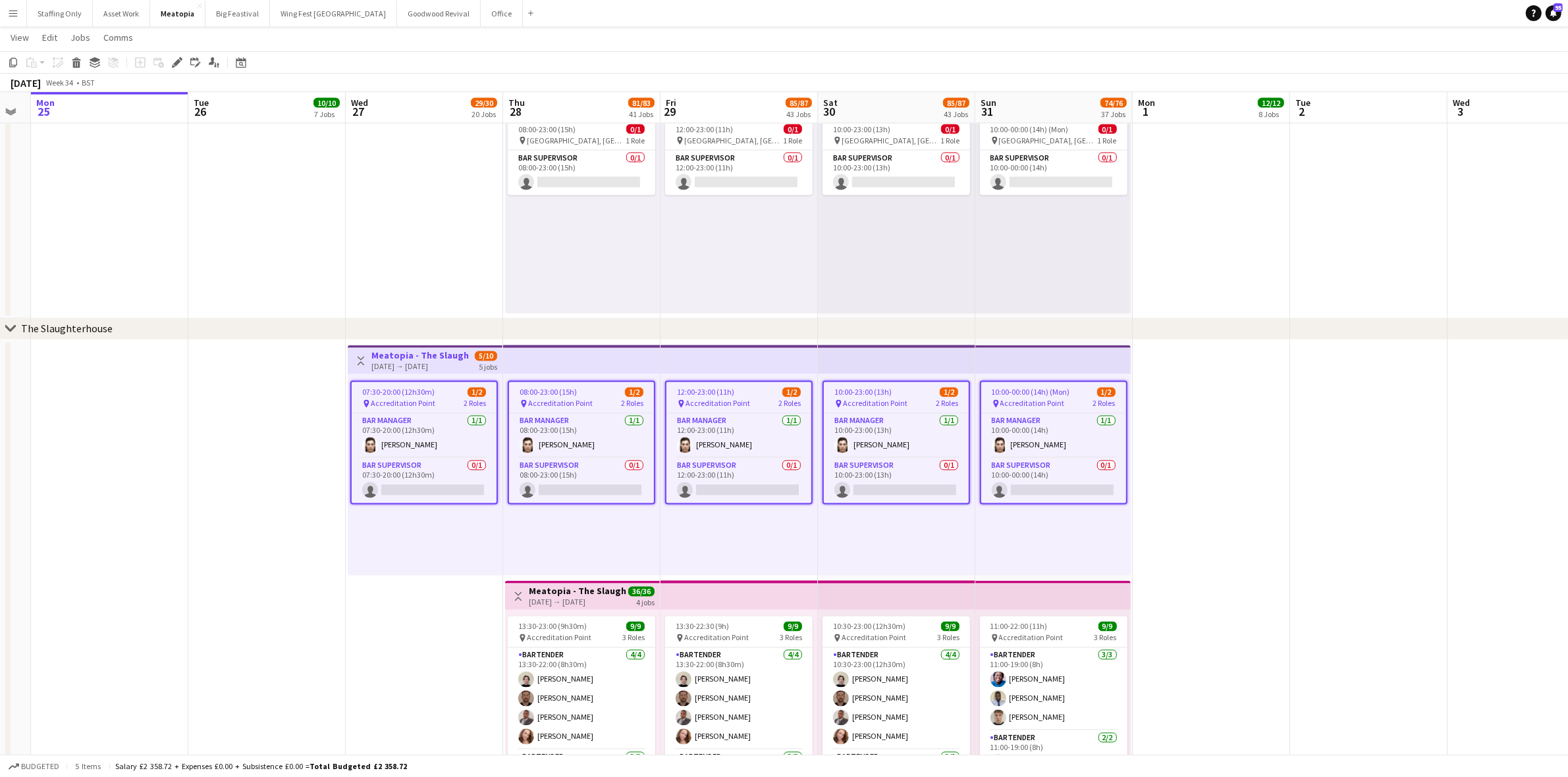
drag, startPoint x: 17, startPoint y: 63, endPoint x: 50, endPoint y: 112, distance: 59.1
click at [17, 62] on icon "Copy" at bounding box center [13, 62] width 11 height 11
click at [386, 543] on div "07:30-20:00 (12h30m) 1/2 pin Accreditation Point 2 Roles Bar Manager 1/1 07:30-…" at bounding box center [425, 475] width 155 height 201
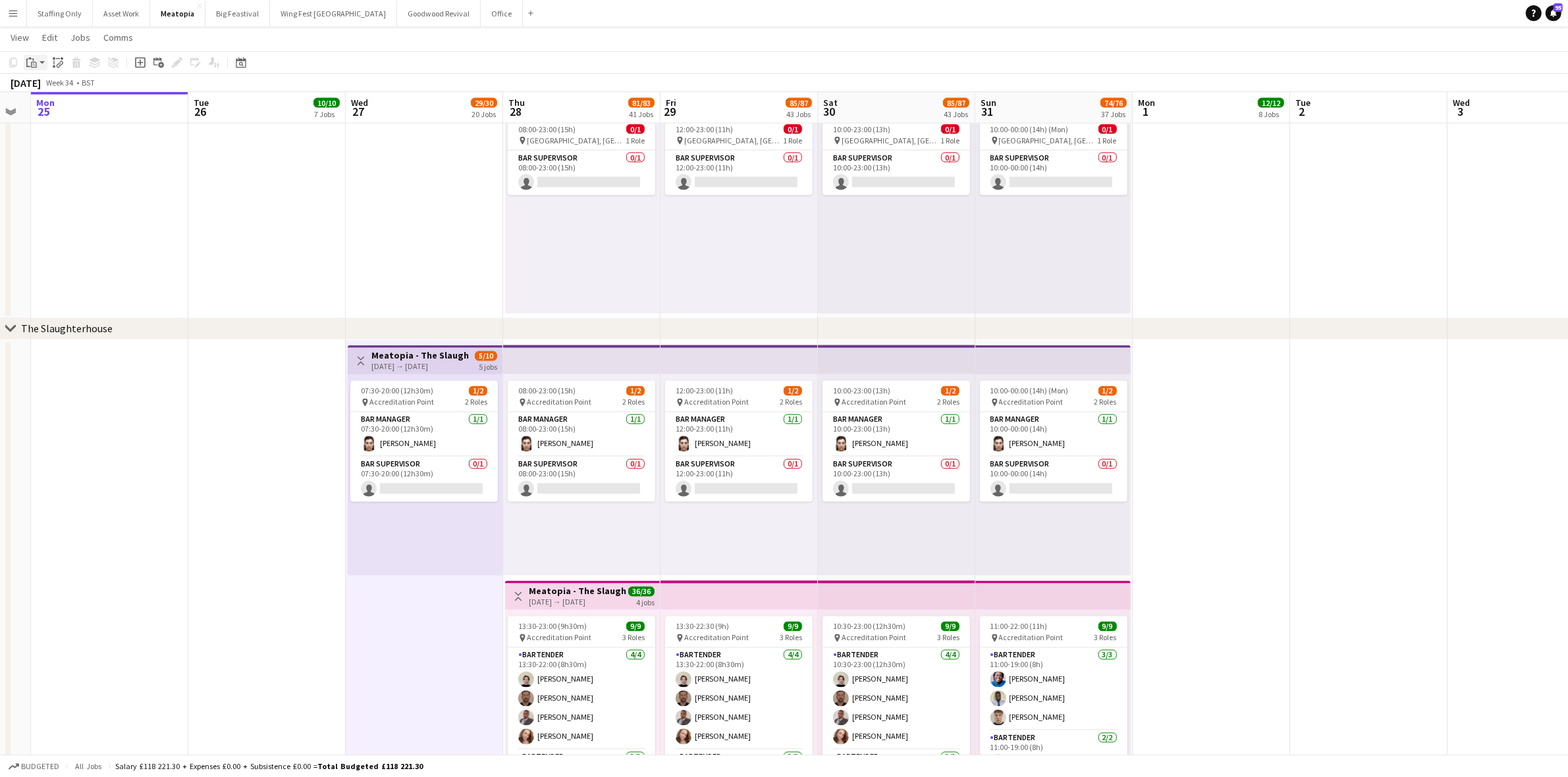
click at [33, 62] on icon at bounding box center [33, 64] width 6 height 6
click at [62, 84] on link "Paste Ctrl+V" at bounding box center [97, 87] width 124 height 11
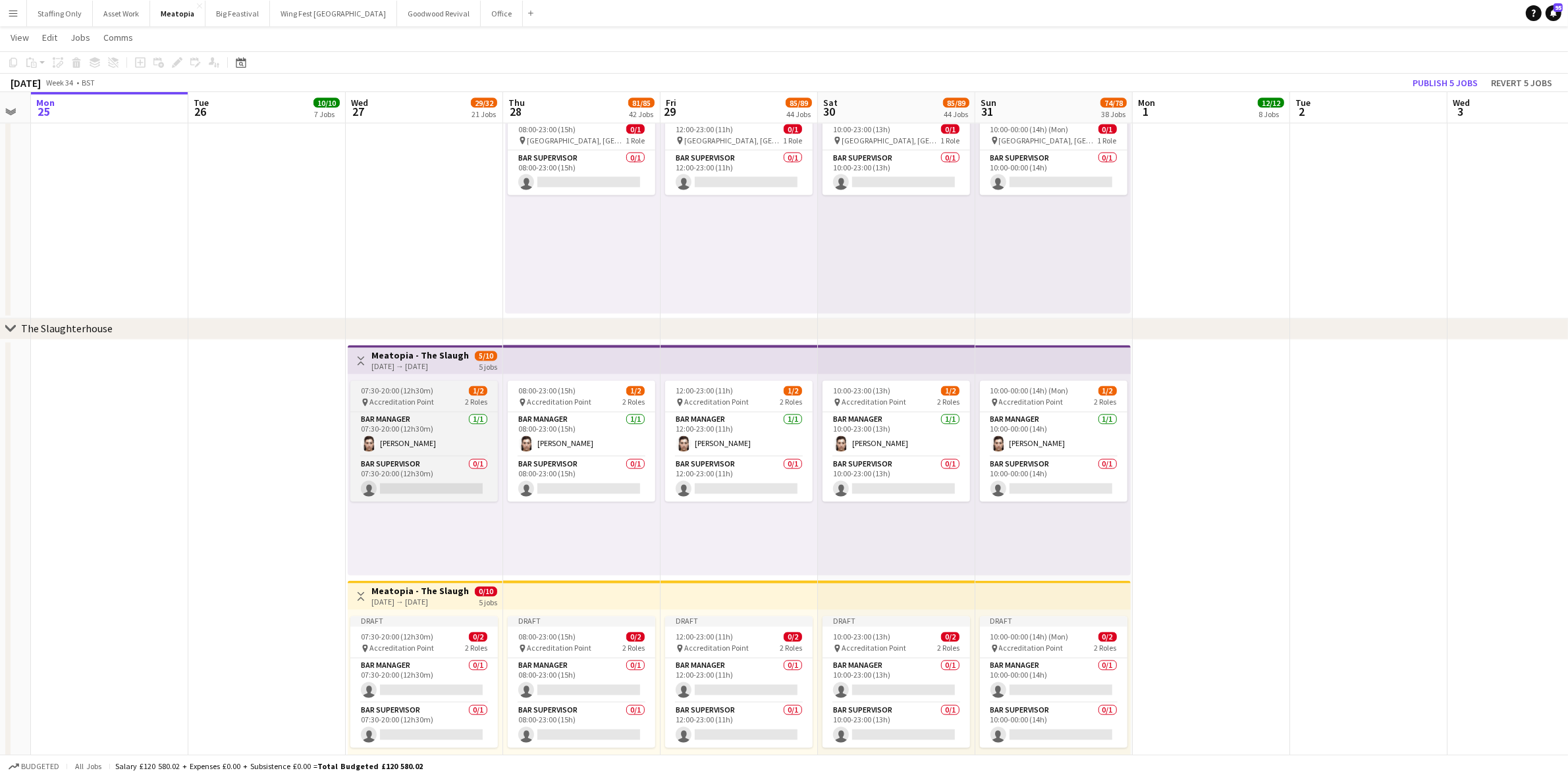
click at [402, 392] on span "07:30-20:00 (12h30m)" at bounding box center [397, 391] width 72 height 10
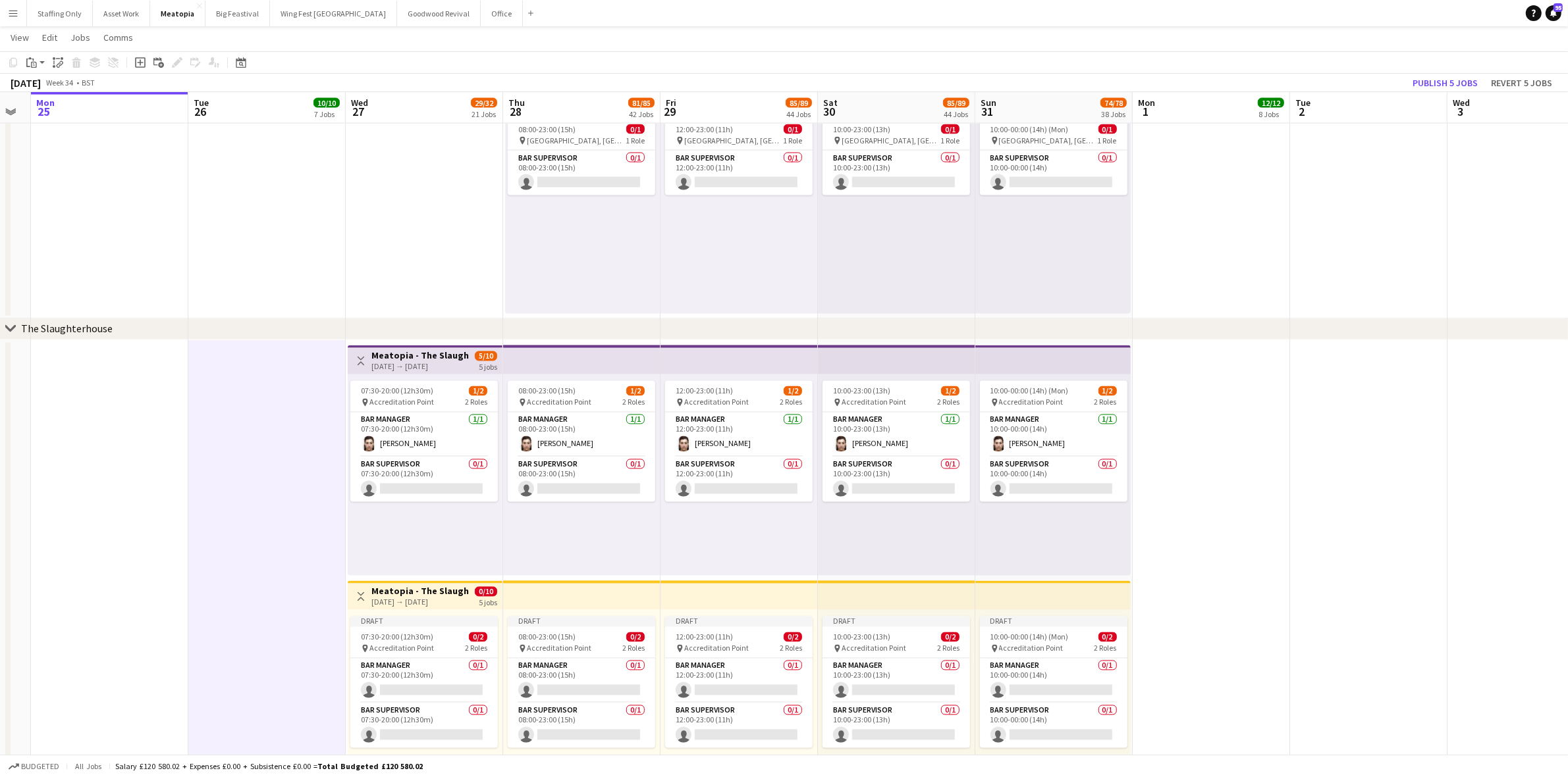
click at [397, 354] on h3 "Meatopia - The Slaughterhouse" at bounding box center [421, 356] width 98 height 11
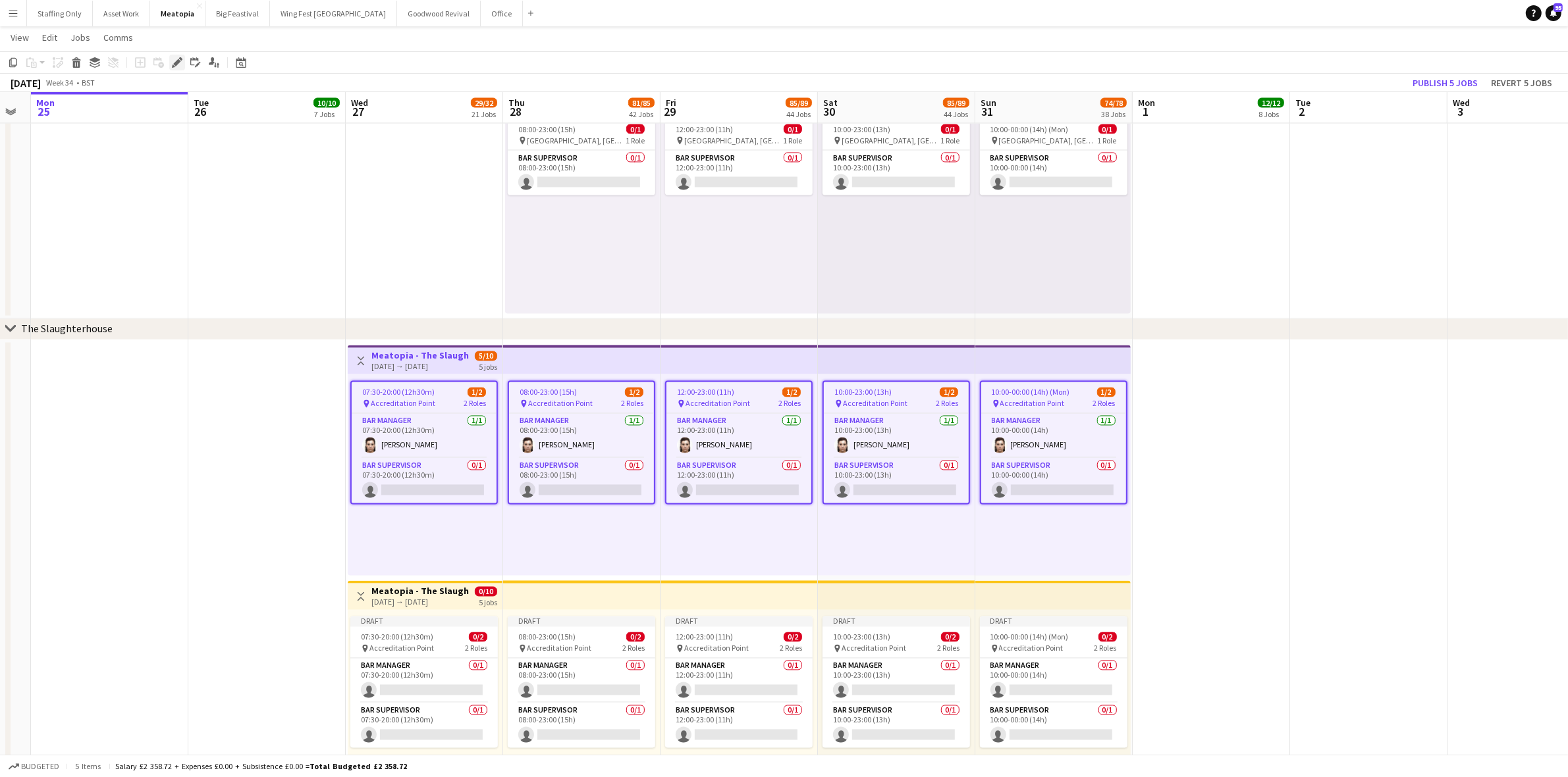
click at [177, 63] on icon at bounding box center [177, 62] width 7 height 7
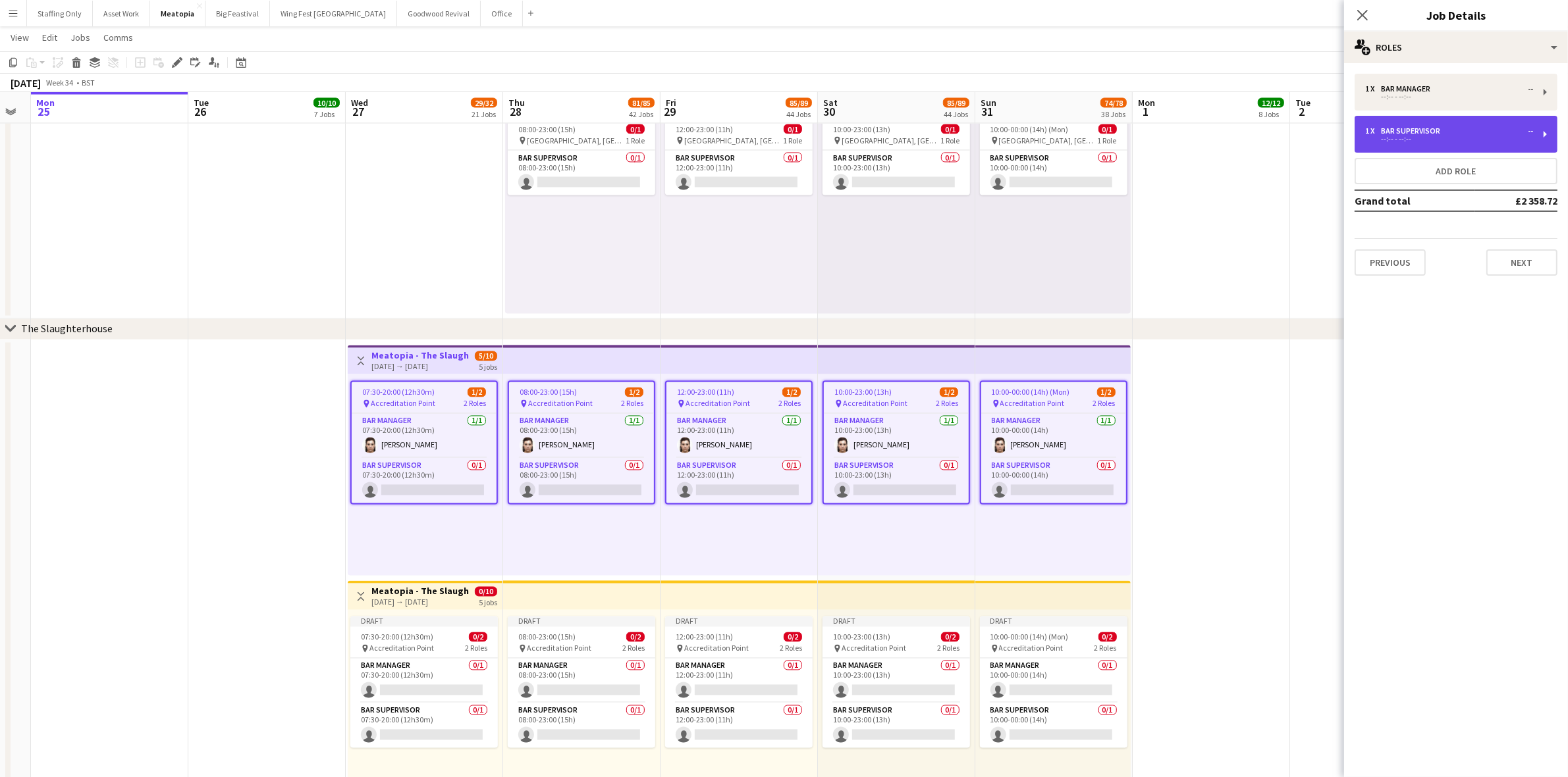
click at [1433, 139] on div "--:-- - --:--" at bounding box center [1449, 138] width 168 height 6
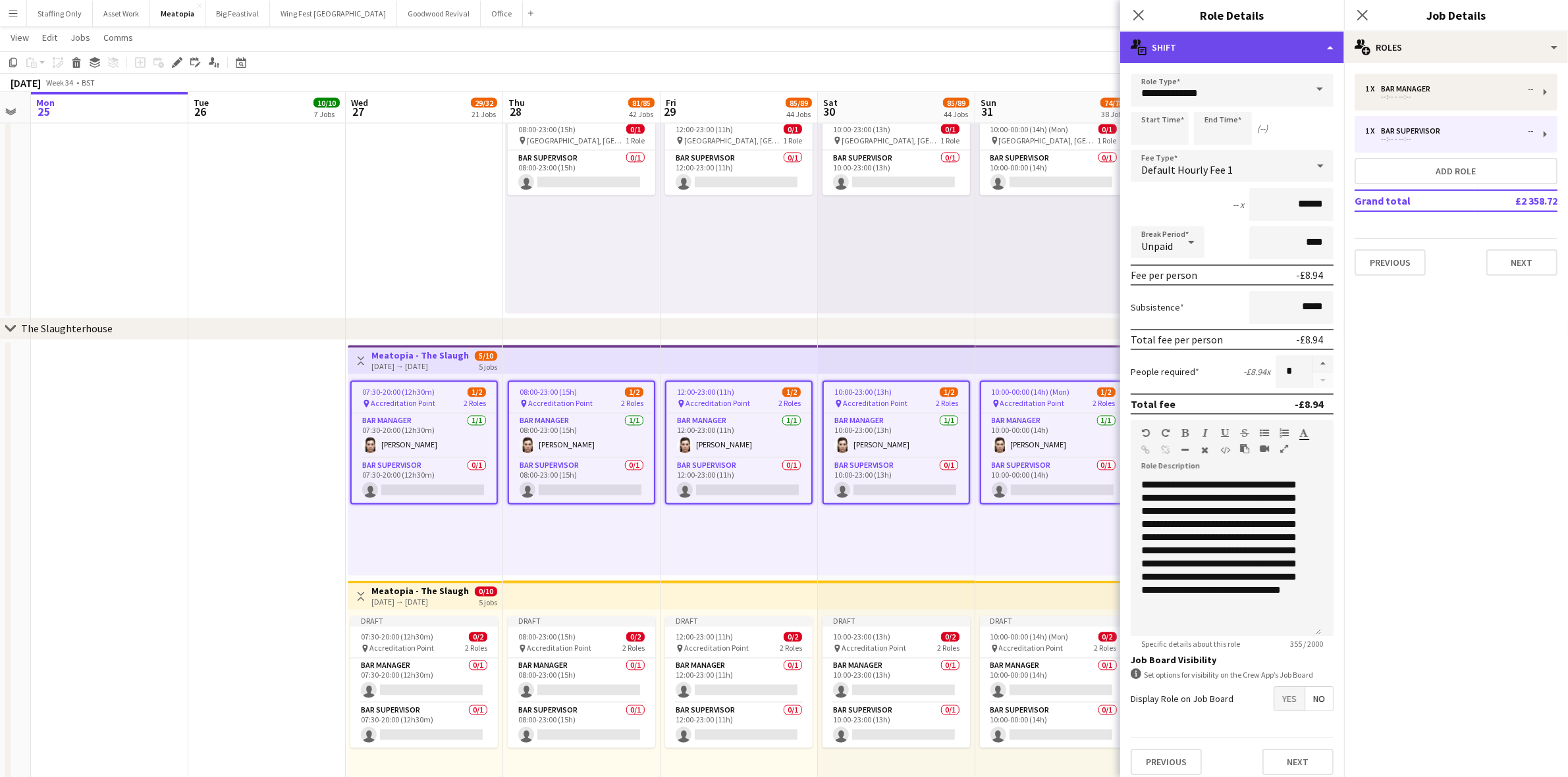
click at [1210, 44] on div "multiple-actions-text Shift" at bounding box center [1232, 47] width 224 height 32
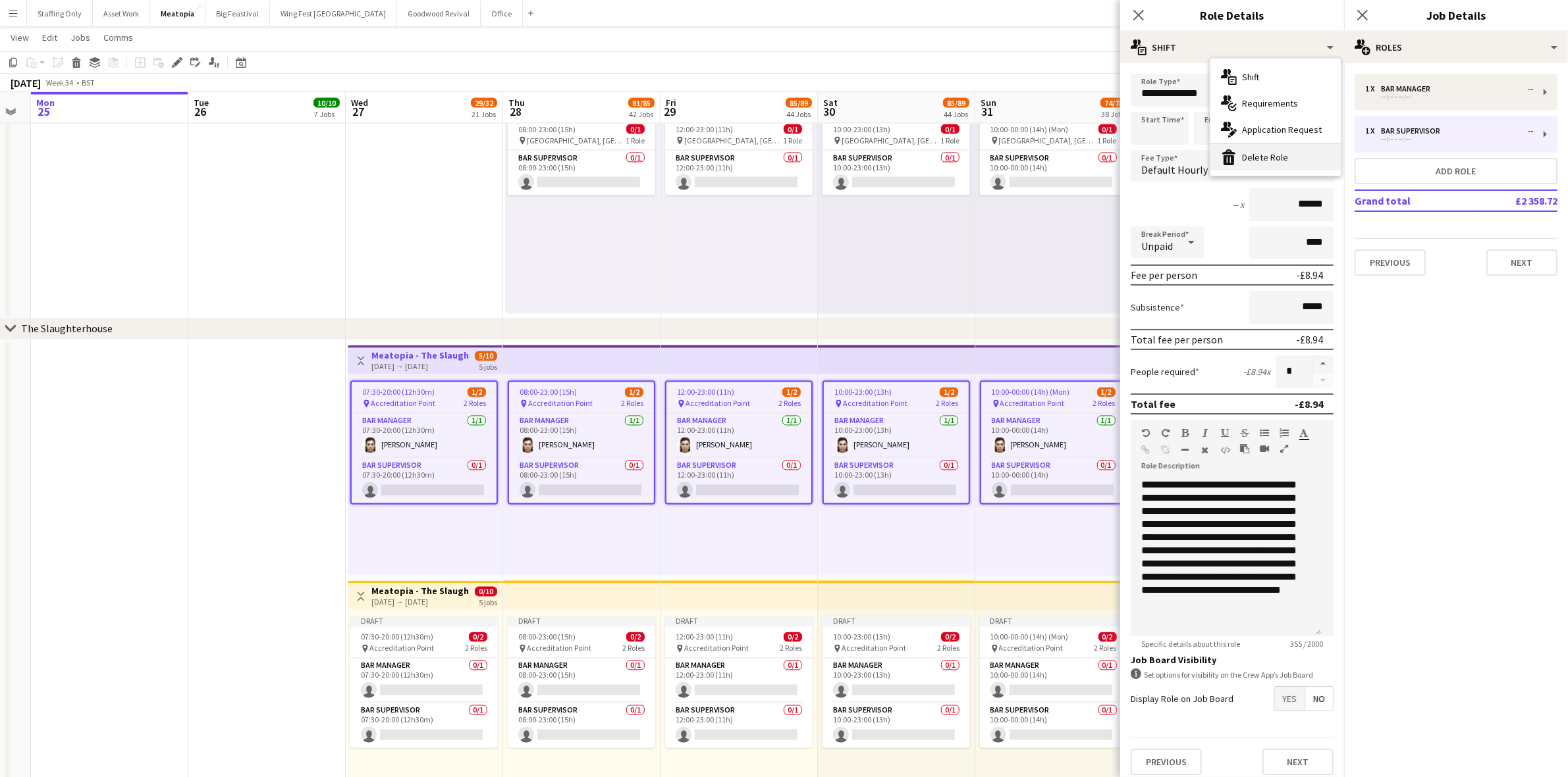
click at [1261, 158] on div "bin-2 Delete Role" at bounding box center [1275, 157] width 130 height 26
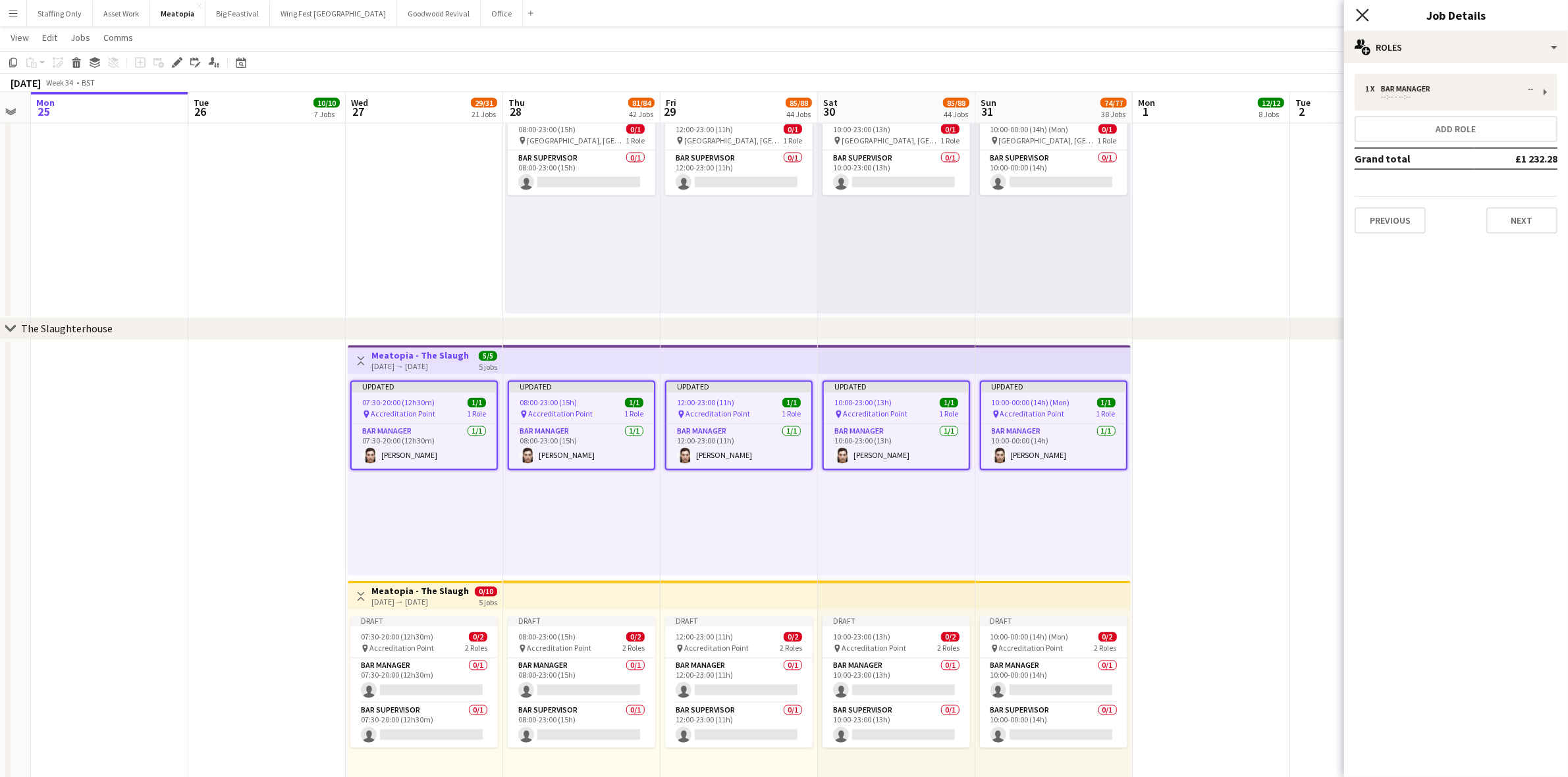
click at [1365, 13] on icon at bounding box center [1362, 15] width 12 height 12
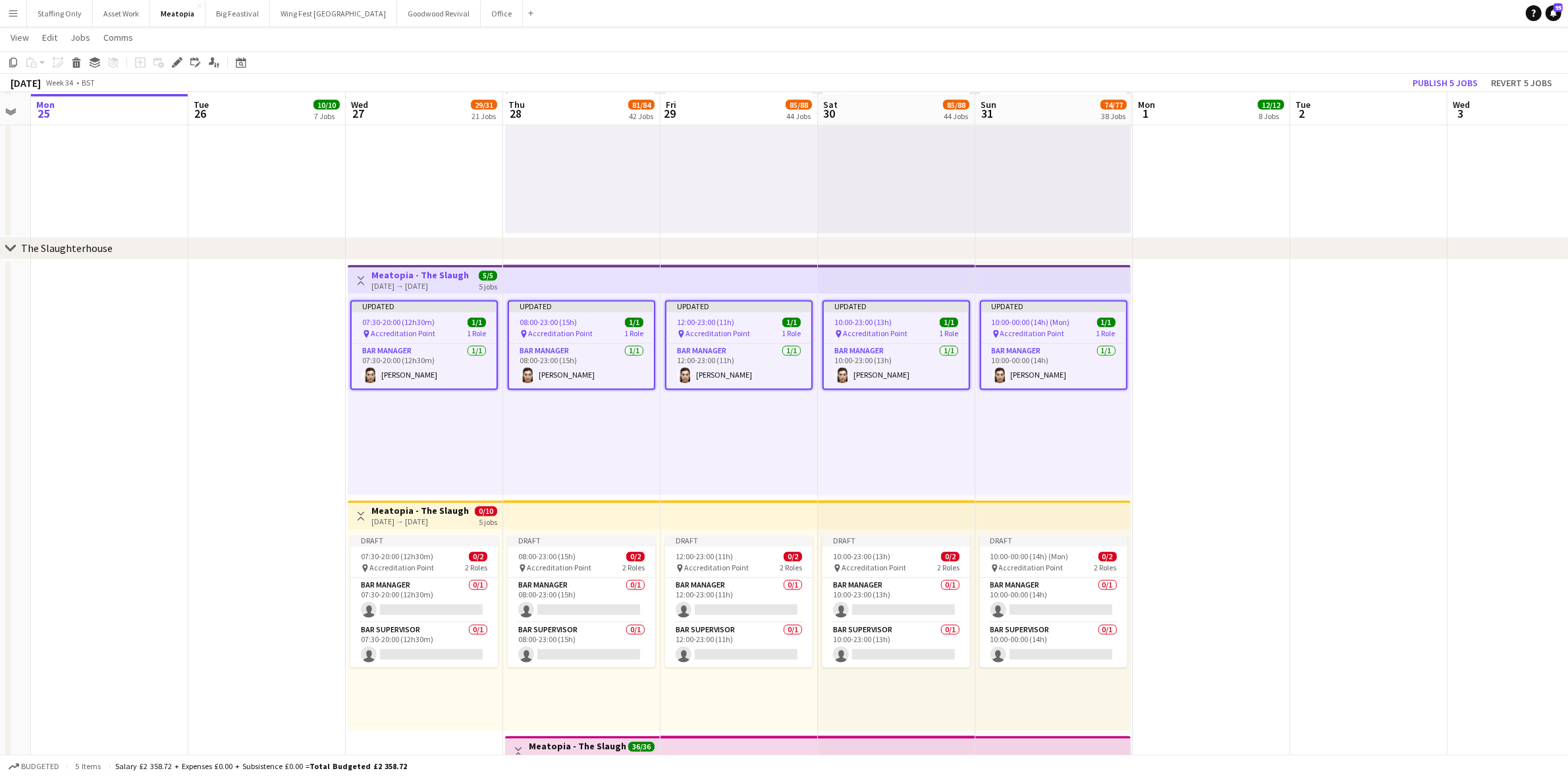
scroll to position [3064, 0]
click at [388, 507] on h3 "Meatopia - The Slaughterhouse" at bounding box center [421, 508] width 98 height 11
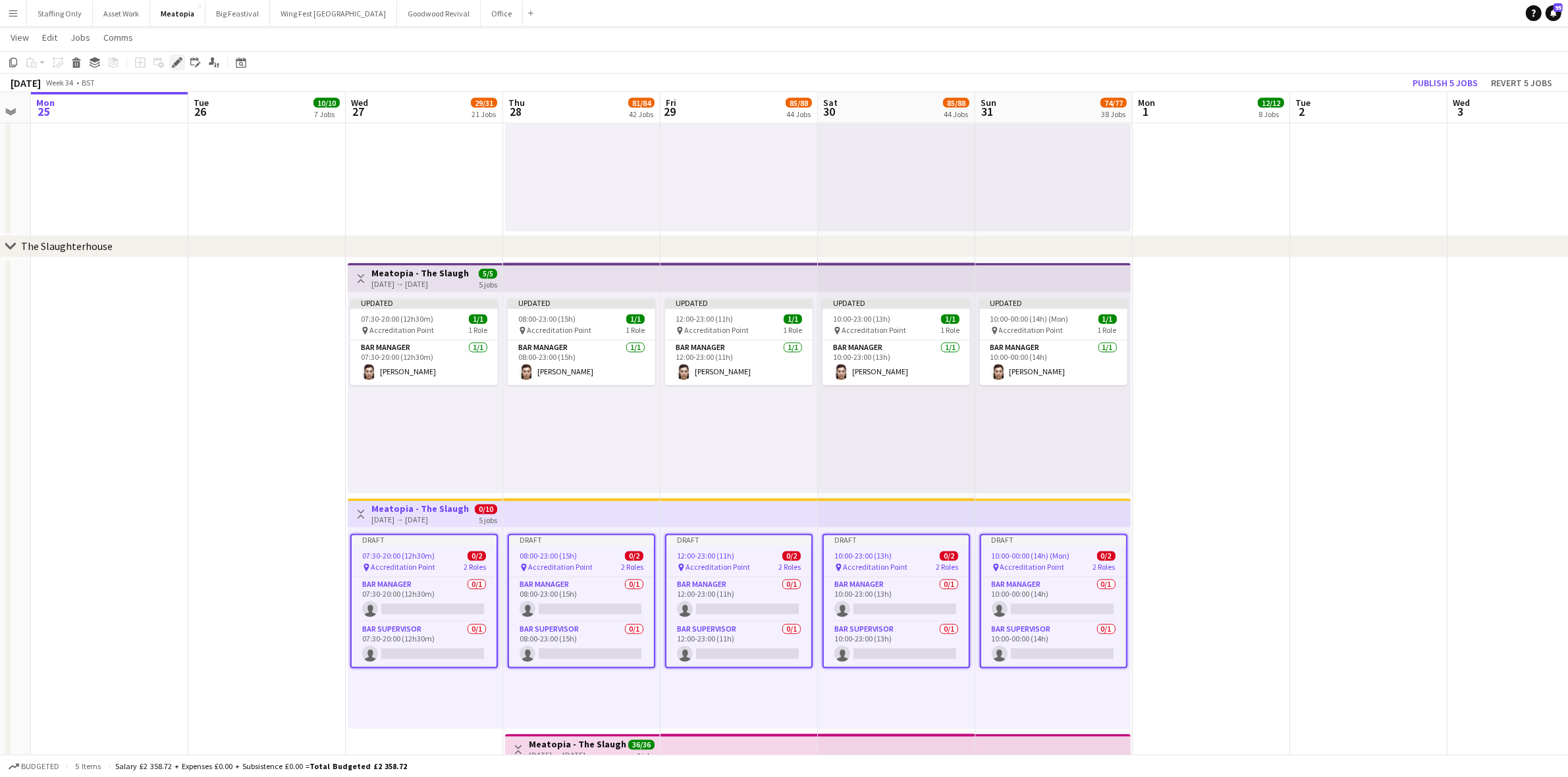
click at [175, 57] on icon "Edit" at bounding box center [177, 62] width 11 height 11
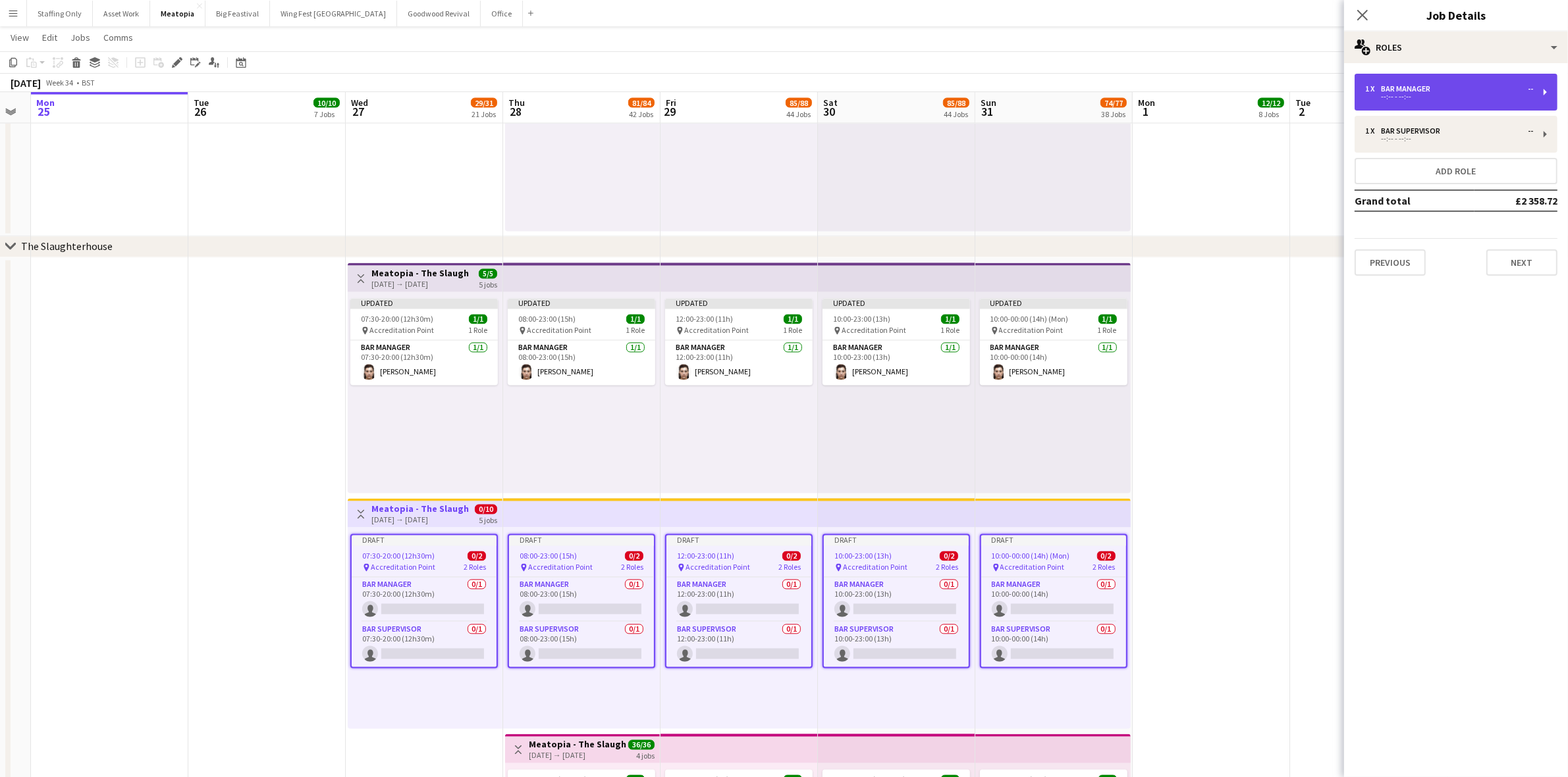
click at [1463, 101] on div "1 x Bar Manager -- --:-- - --:--" at bounding box center [1456, 92] width 203 height 37
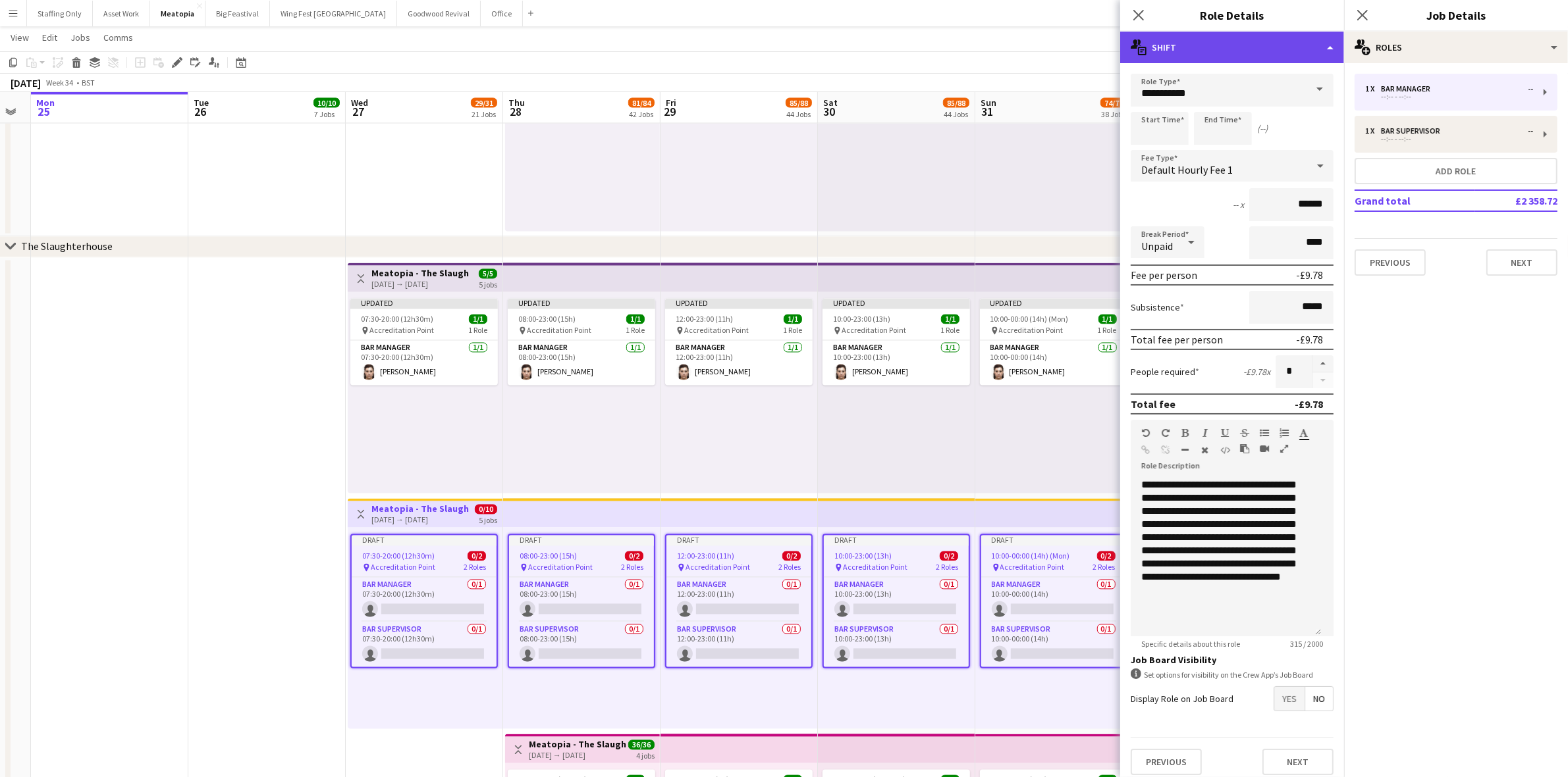
click at [1196, 46] on div "multiple-actions-text Shift" at bounding box center [1232, 47] width 224 height 32
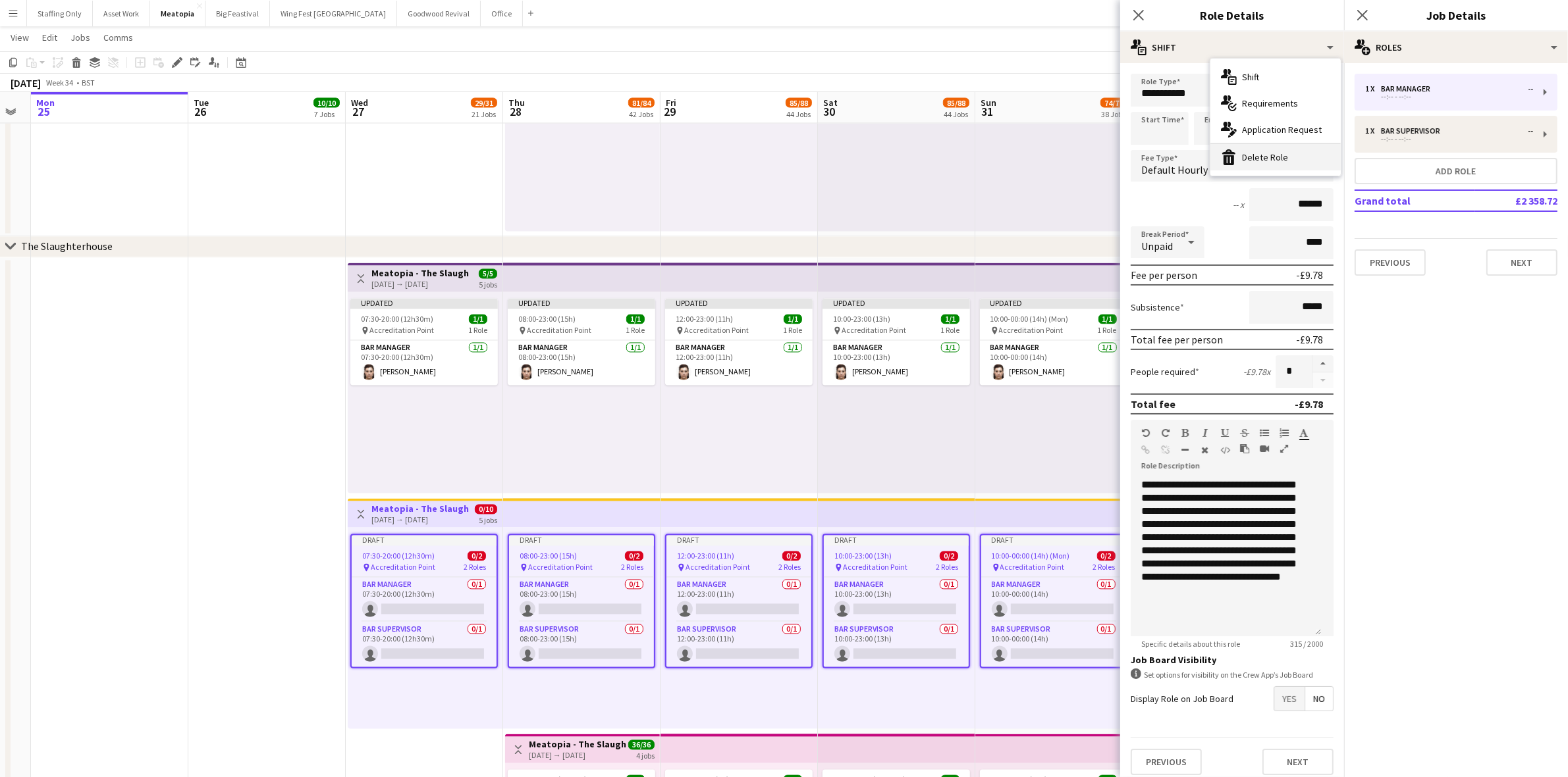
click at [1243, 156] on div "bin-2 Delete Role" at bounding box center [1275, 157] width 130 height 26
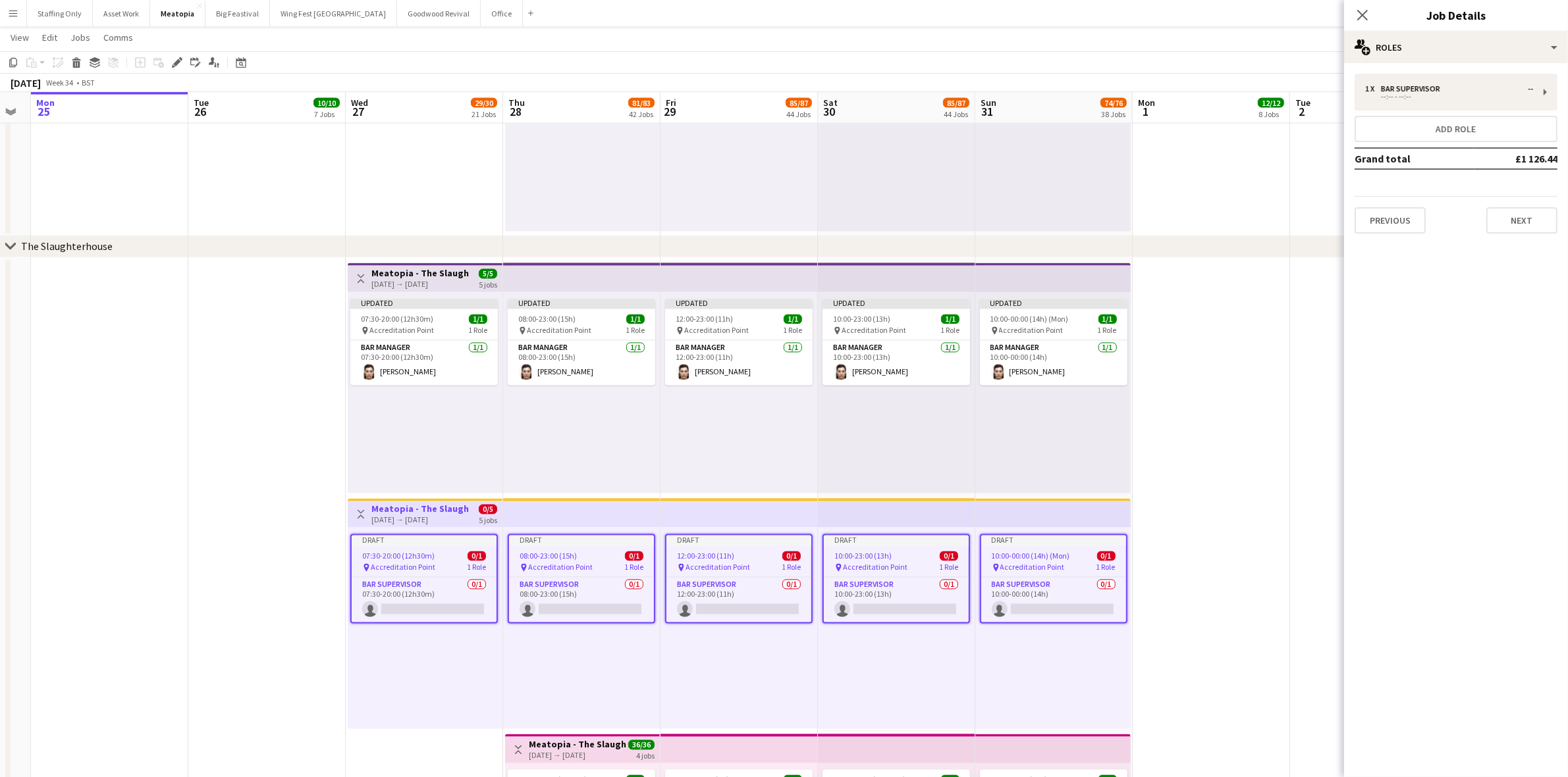
click at [401, 551] on span "07:30-20:00 (12h30m)" at bounding box center [398, 556] width 72 height 10
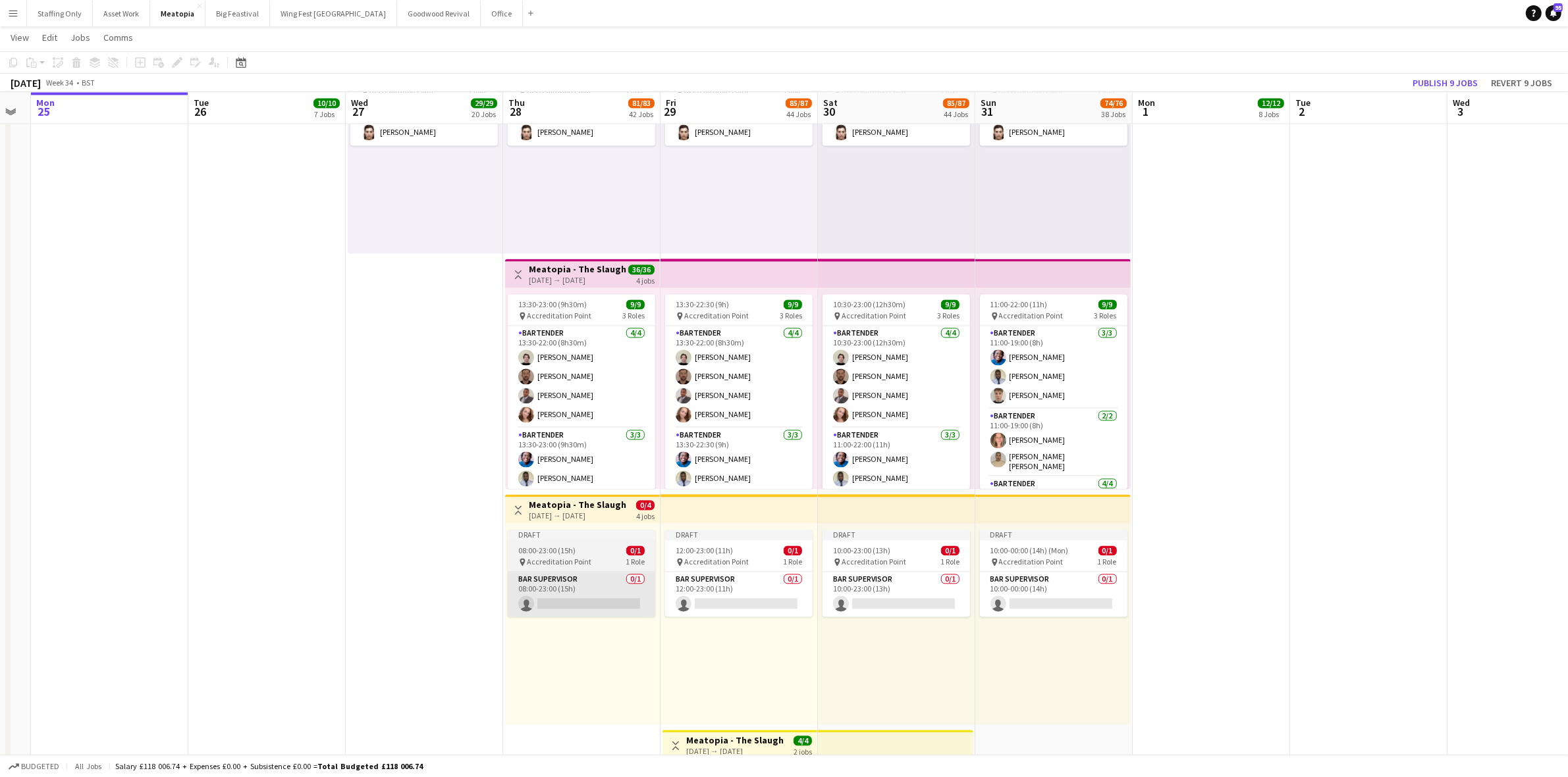
scroll to position [3311, 0]
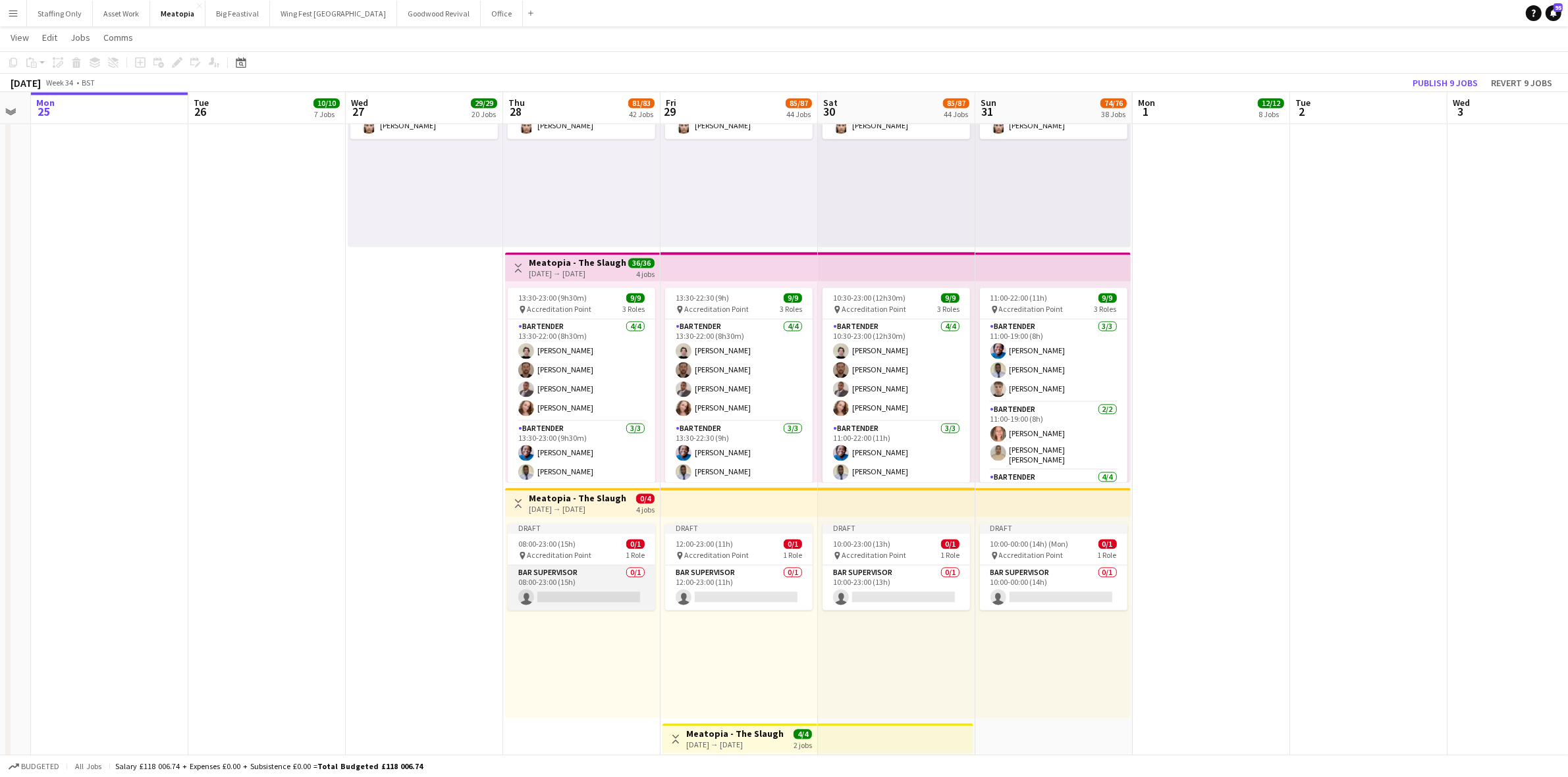
click at [599, 593] on app-card-role "Bar Supervisor 0/1 08:00-23:00 (15h) single-neutral-actions" at bounding box center [582, 587] width 148 height 45
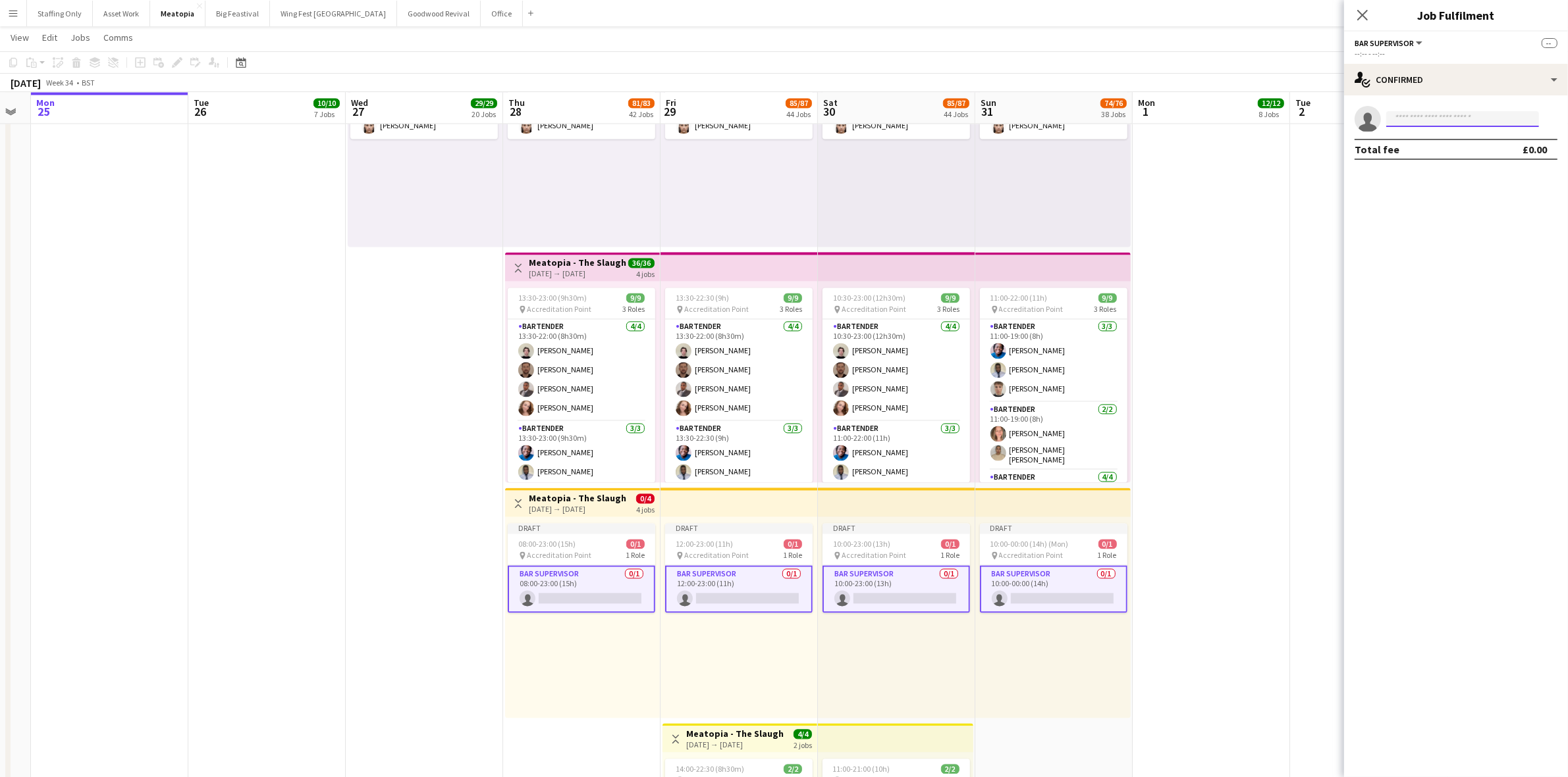
click at [1445, 122] on input at bounding box center [1463, 119] width 153 height 16
type input "****"
click at [1448, 145] on span "thomasmelville23@yahoo.com" at bounding box center [1463, 148] width 132 height 11
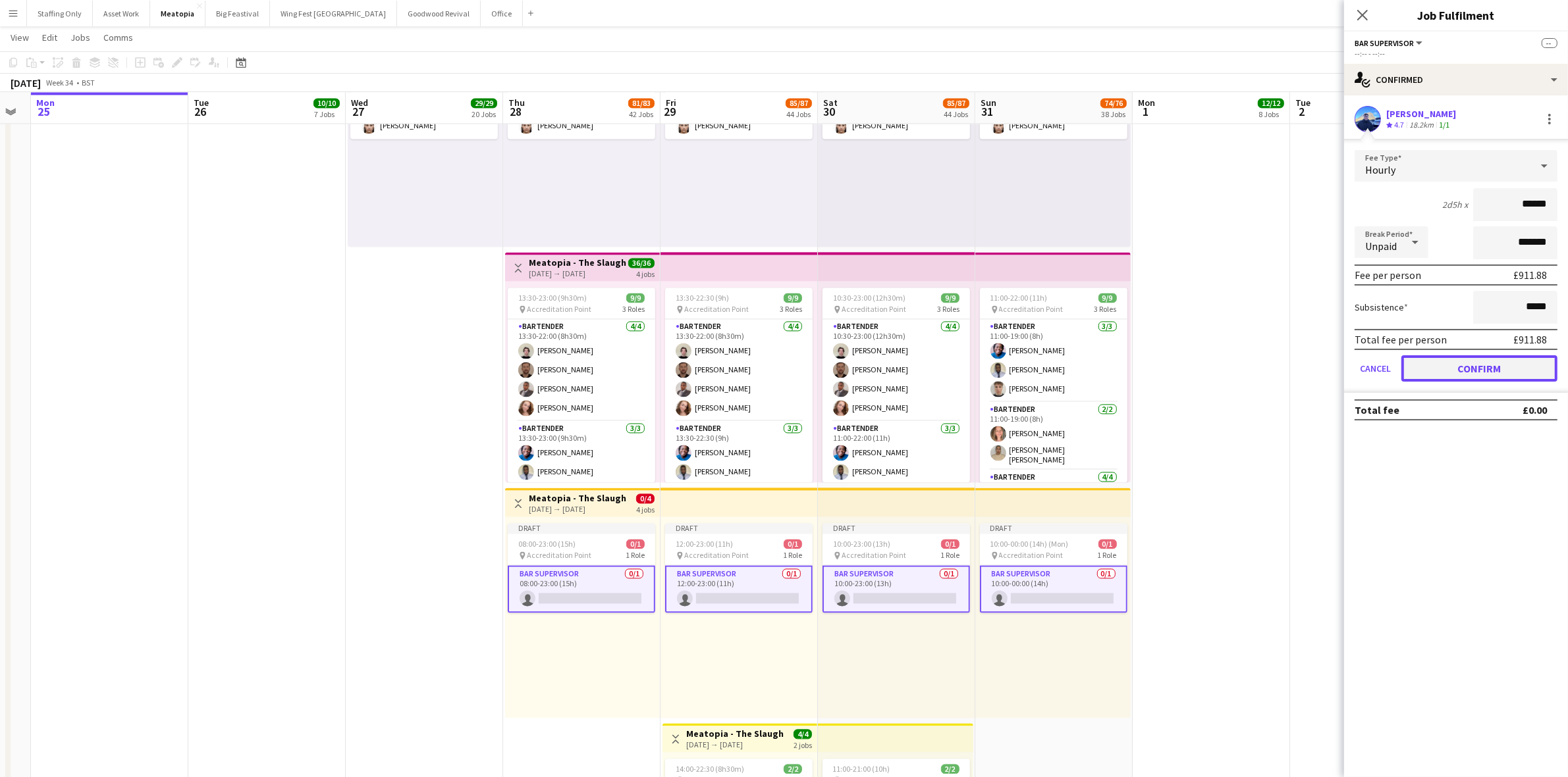
drag, startPoint x: 1478, startPoint y: 372, endPoint x: 1282, endPoint y: 369, distance: 196.0
click at [1477, 372] on button "Confirm" at bounding box center [1479, 369] width 156 height 26
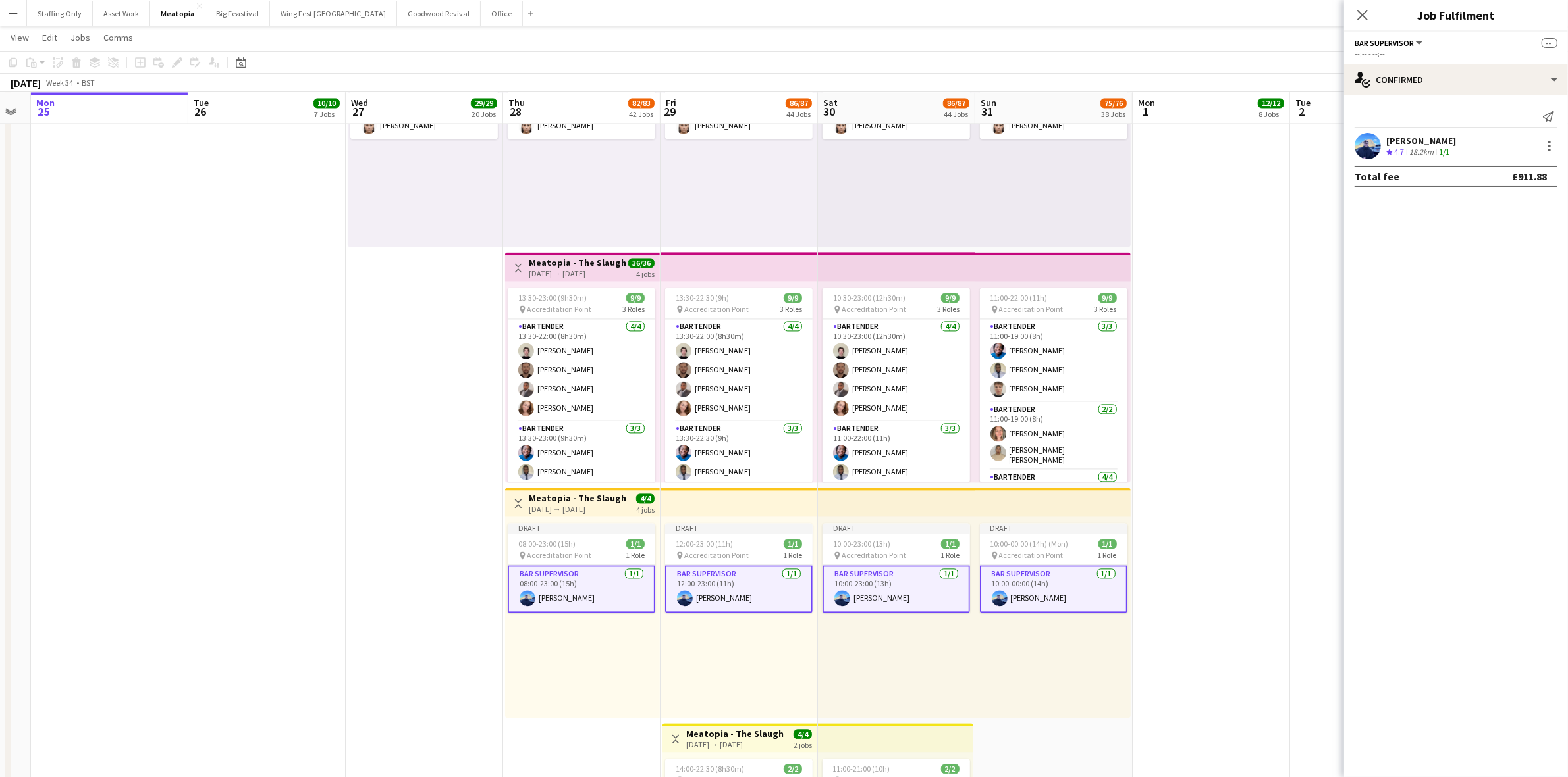
drag, startPoint x: 1259, startPoint y: 347, endPoint x: 1317, endPoint y: 235, distance: 126.1
click at [1259, 346] on app-date-cell at bounding box center [1210, 485] width 157 height 947
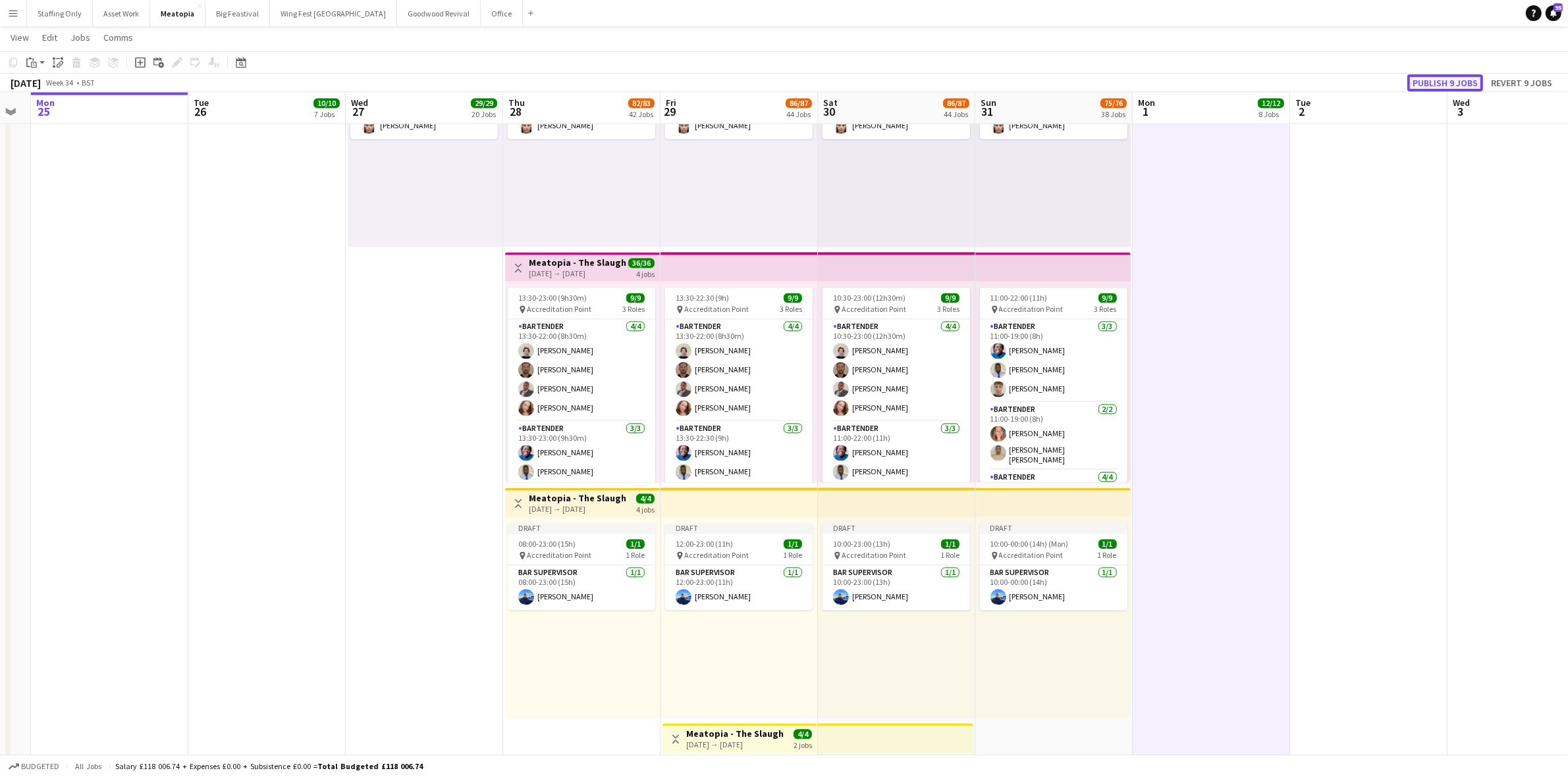
click at [1443, 80] on button "Publish 9 jobs" at bounding box center [1445, 83] width 76 height 17
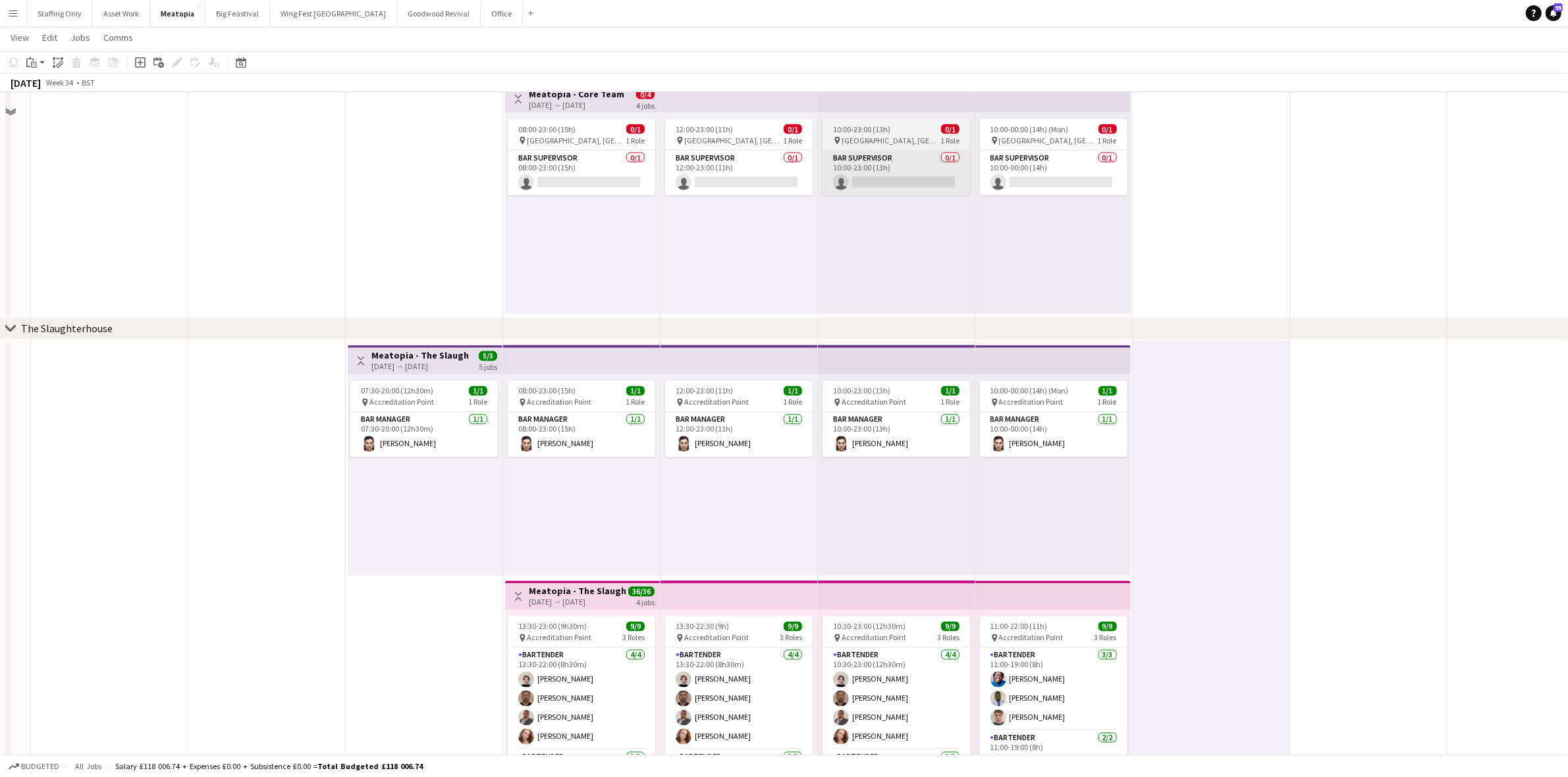
scroll to position [2735, 0]
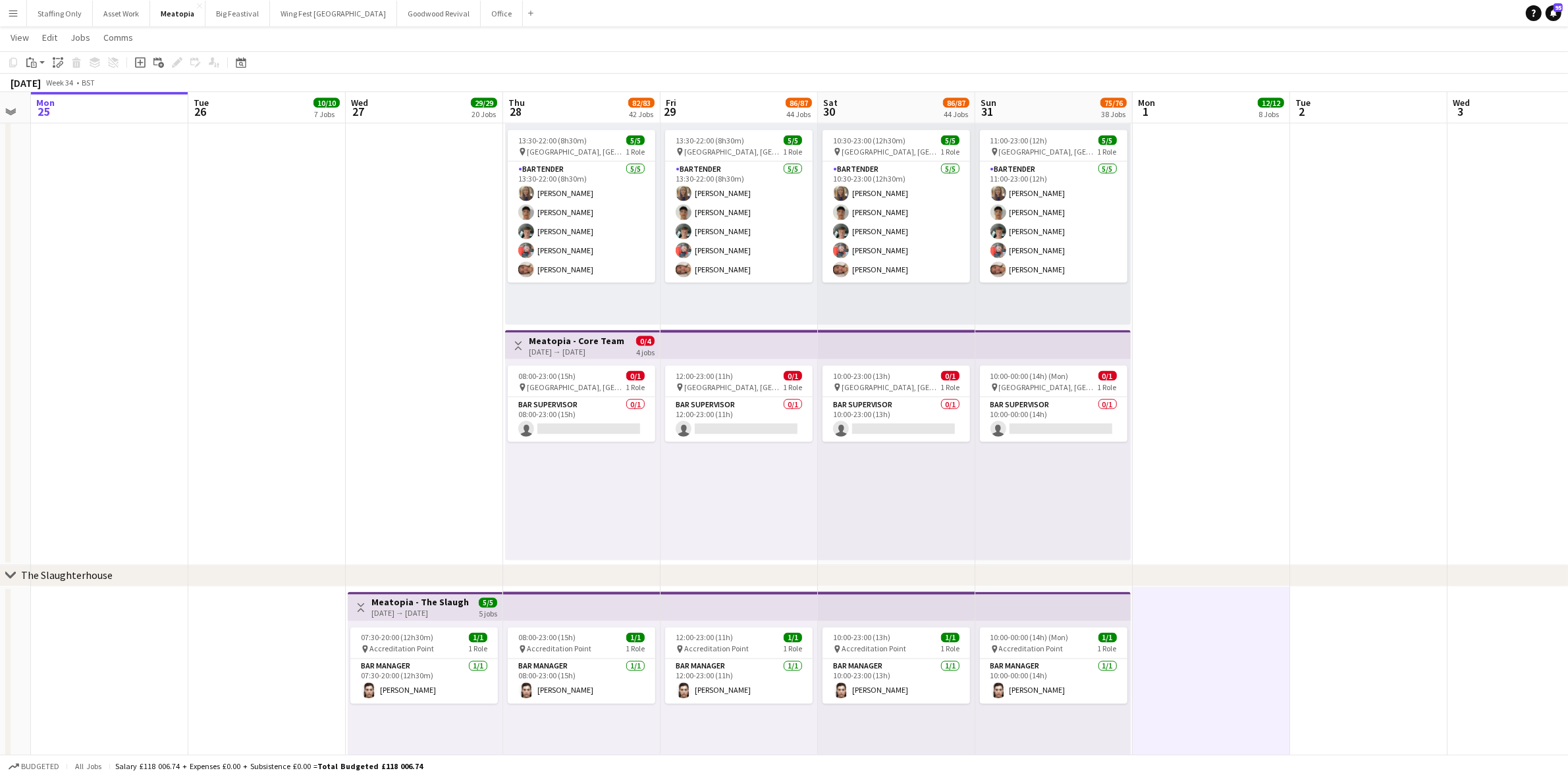
click at [563, 335] on h3 "Meatopia - Core Team" at bounding box center [576, 341] width 96 height 11
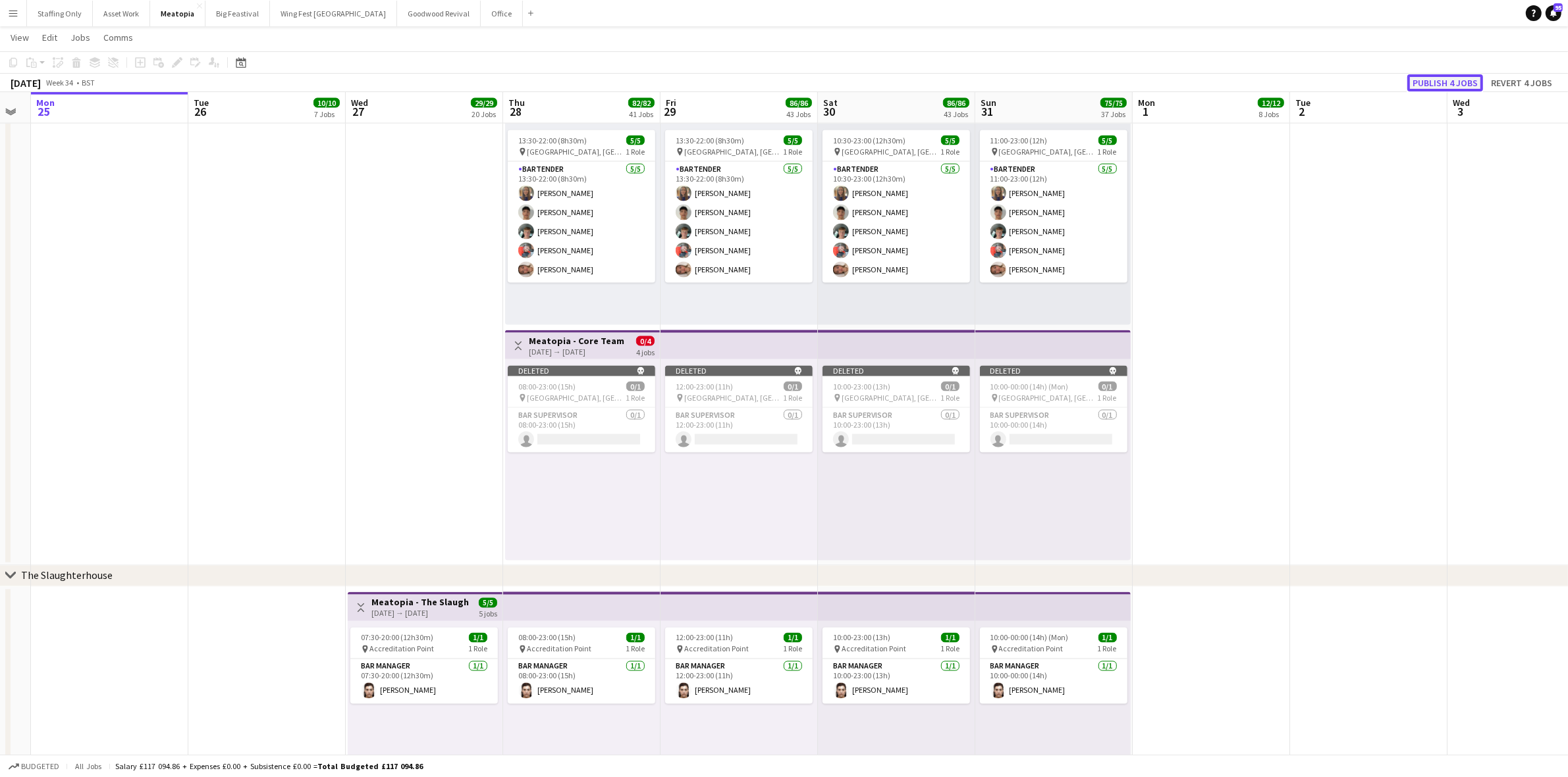
click at [1460, 81] on button "Publish 4 jobs" at bounding box center [1445, 83] width 76 height 17
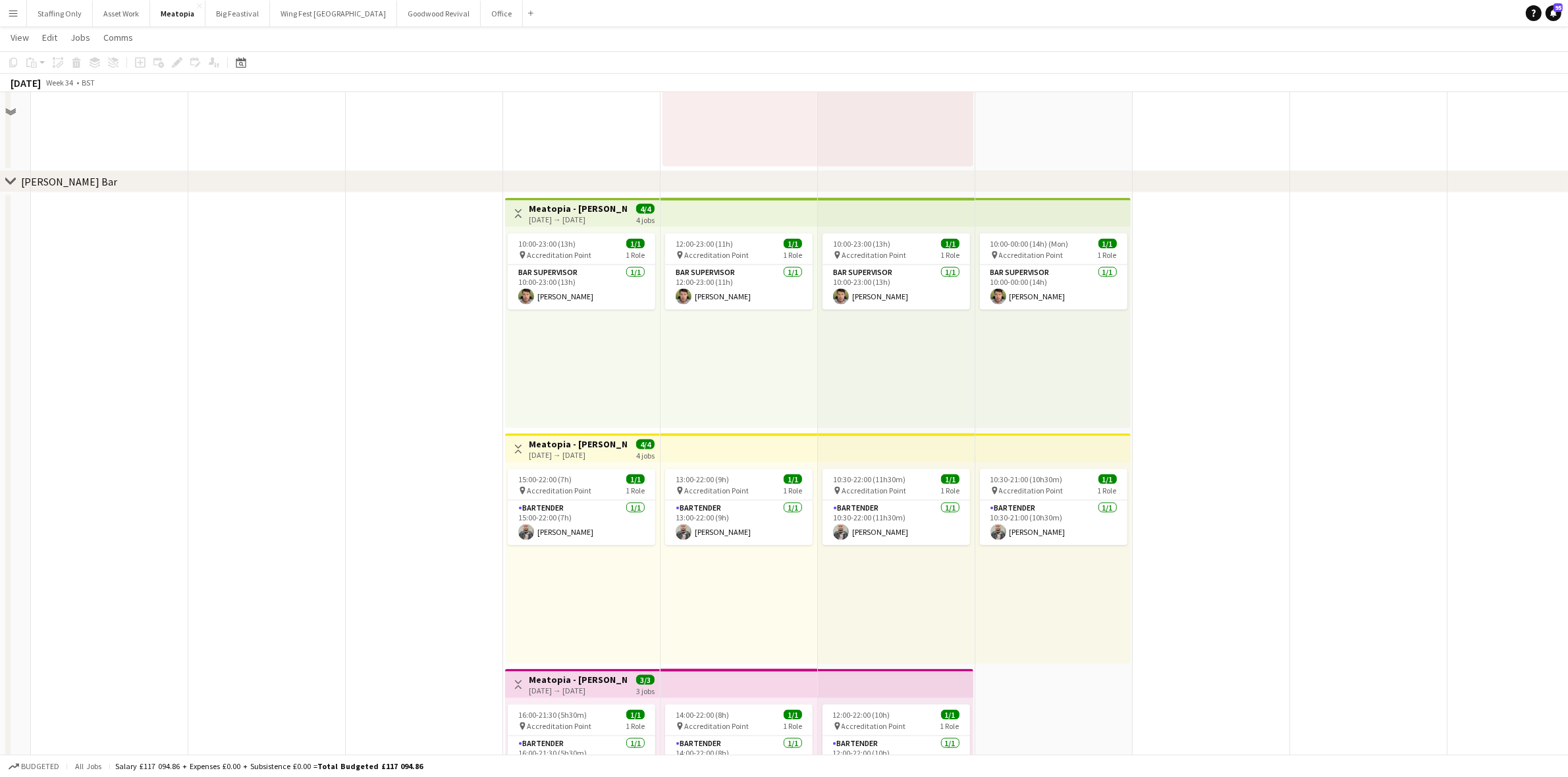
scroll to position [8448, 0]
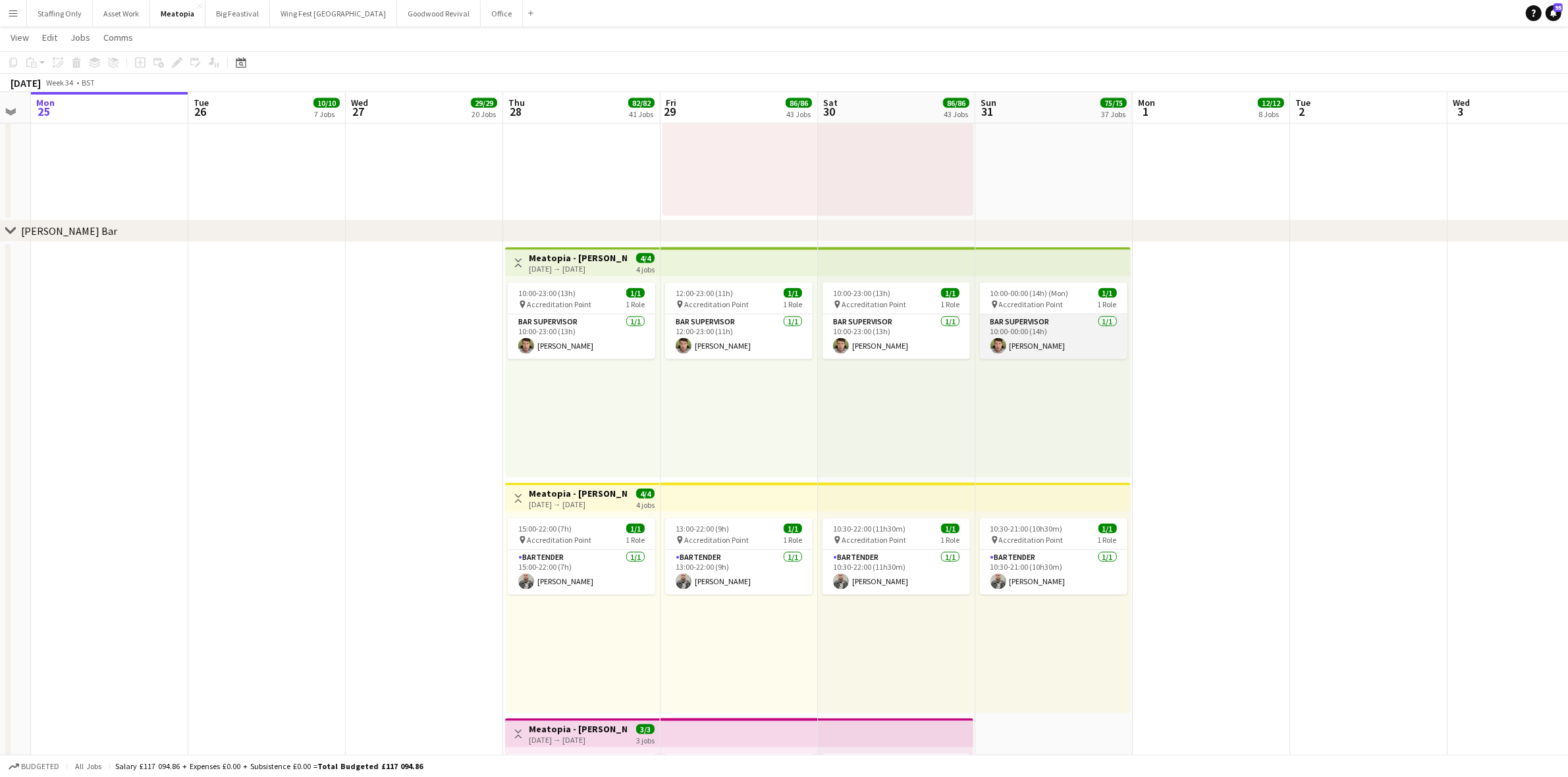
click at [1069, 348] on app-card-role "Bar Supervisor 1/1 10:00-00:00 (14h) John Brown" at bounding box center [1053, 336] width 148 height 45
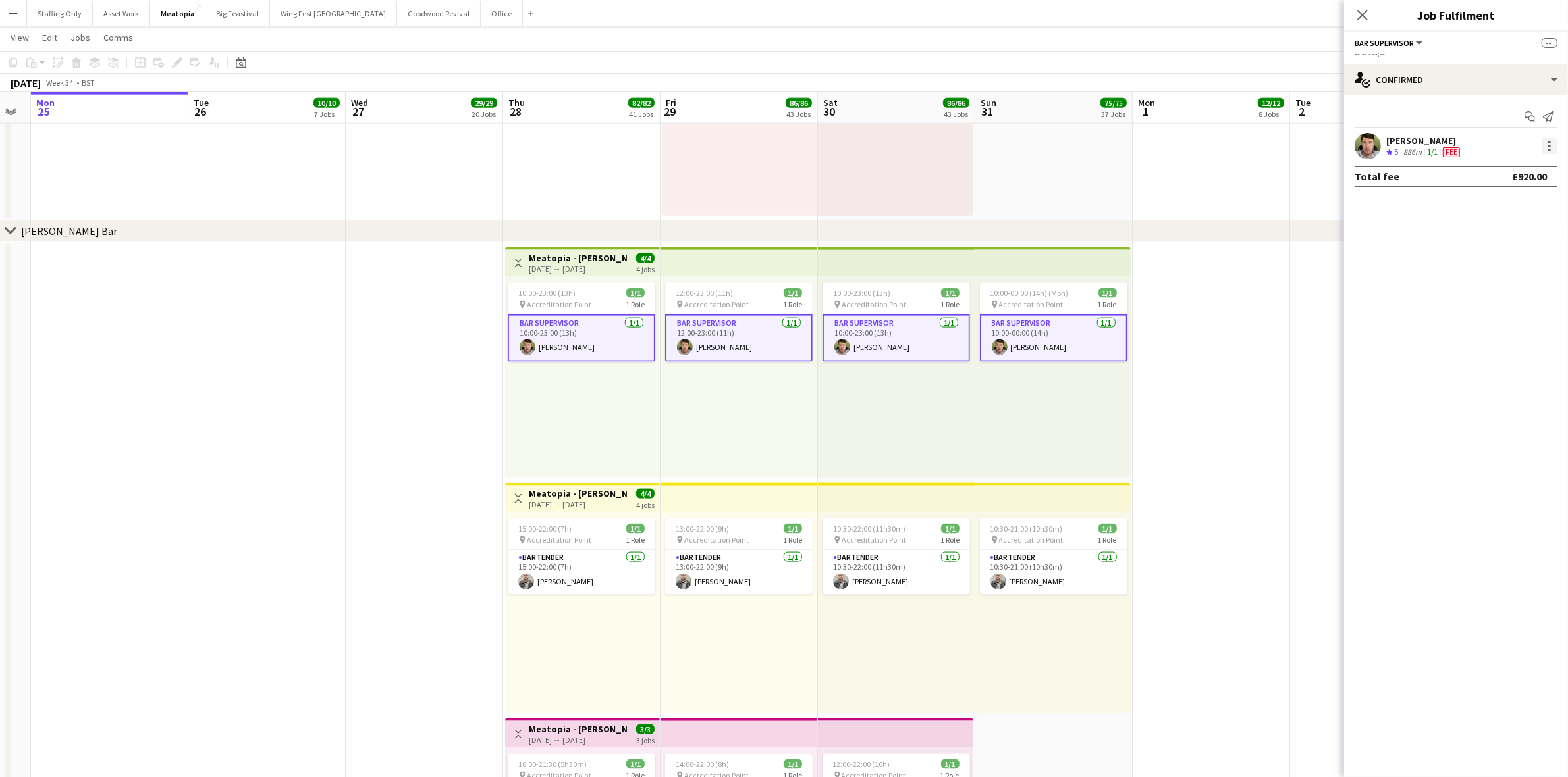
click at [1545, 146] on div at bounding box center [1550, 146] width 16 height 16
click at [1512, 297] on span "Set as supervisor" at bounding box center [1507, 296] width 82 height 11
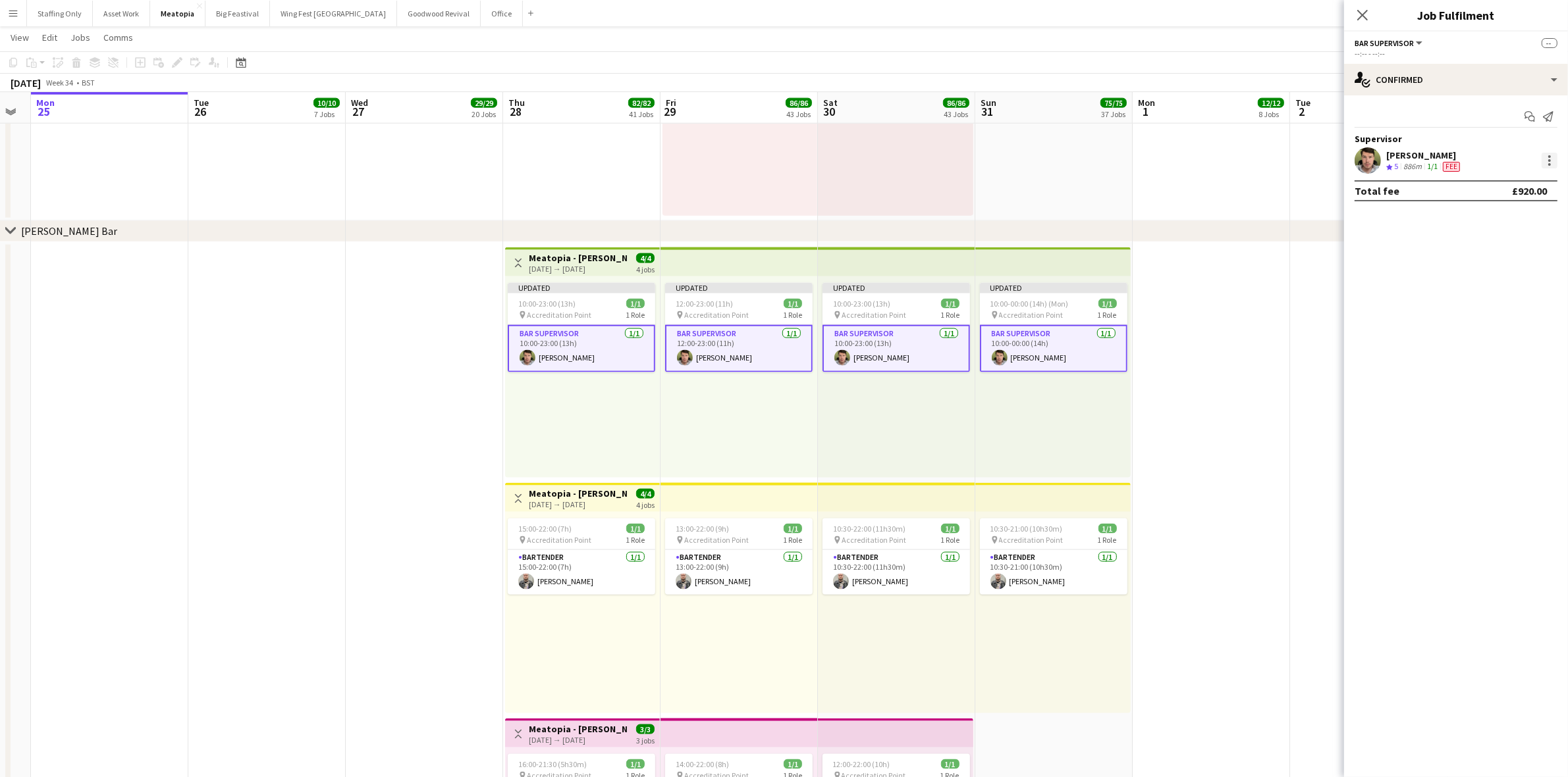
click at [1545, 158] on div at bounding box center [1550, 161] width 16 height 16
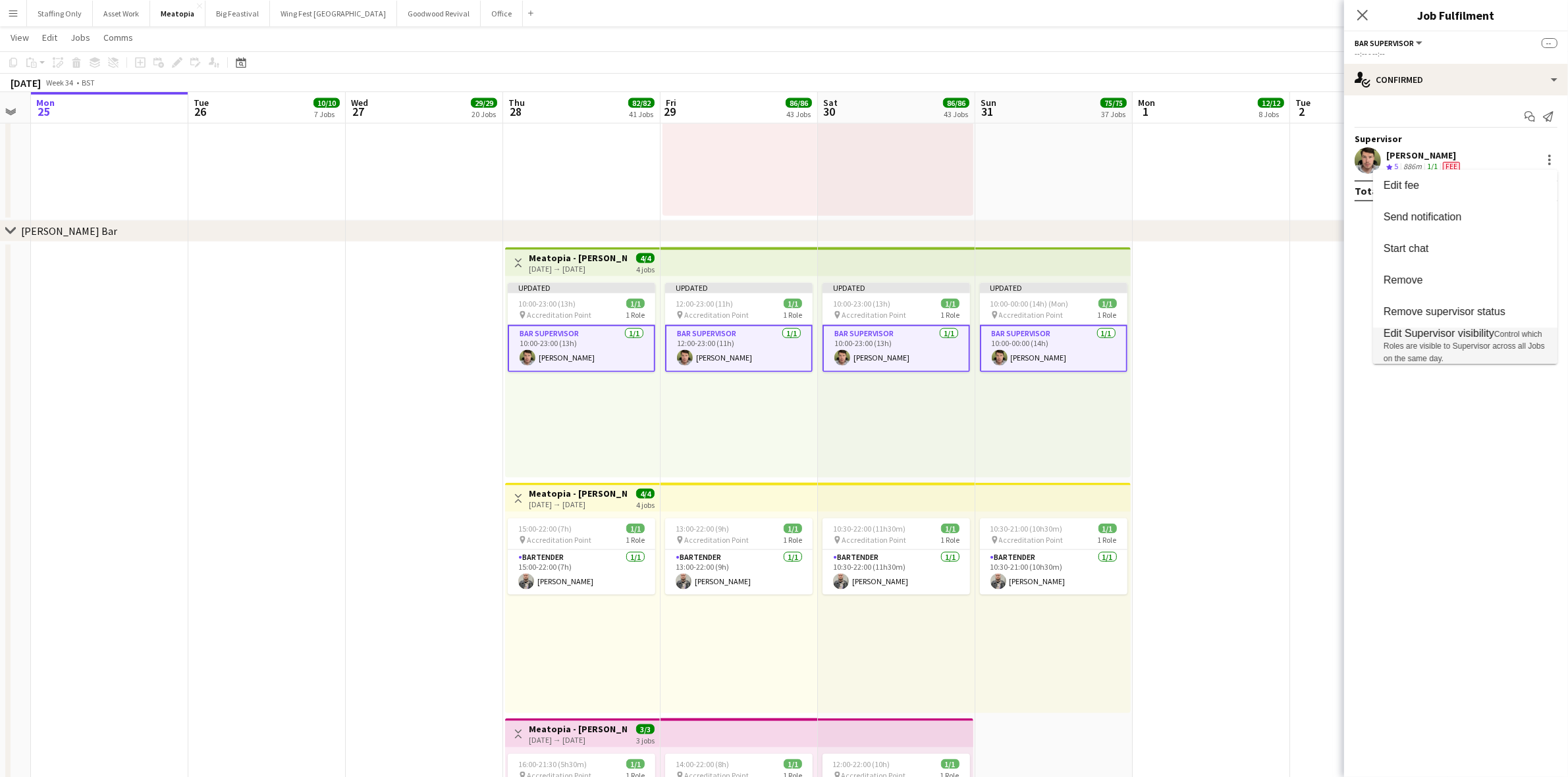
click at [1477, 340] on span "Edit Supervisor visibility Control which Roles are visible to Supervisor across…" at bounding box center [1465, 345] width 163 height 36
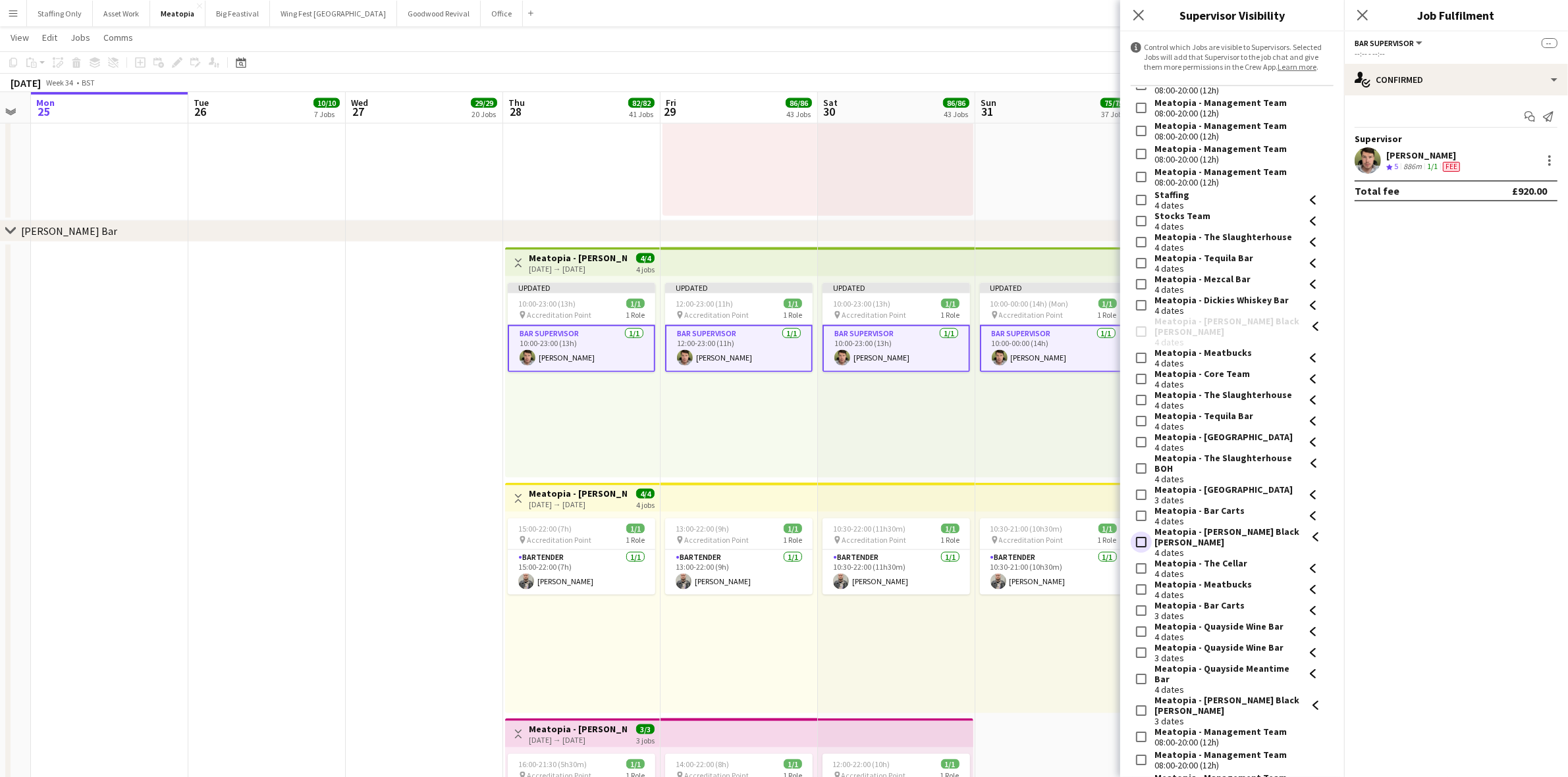
scroll to position [411, 0]
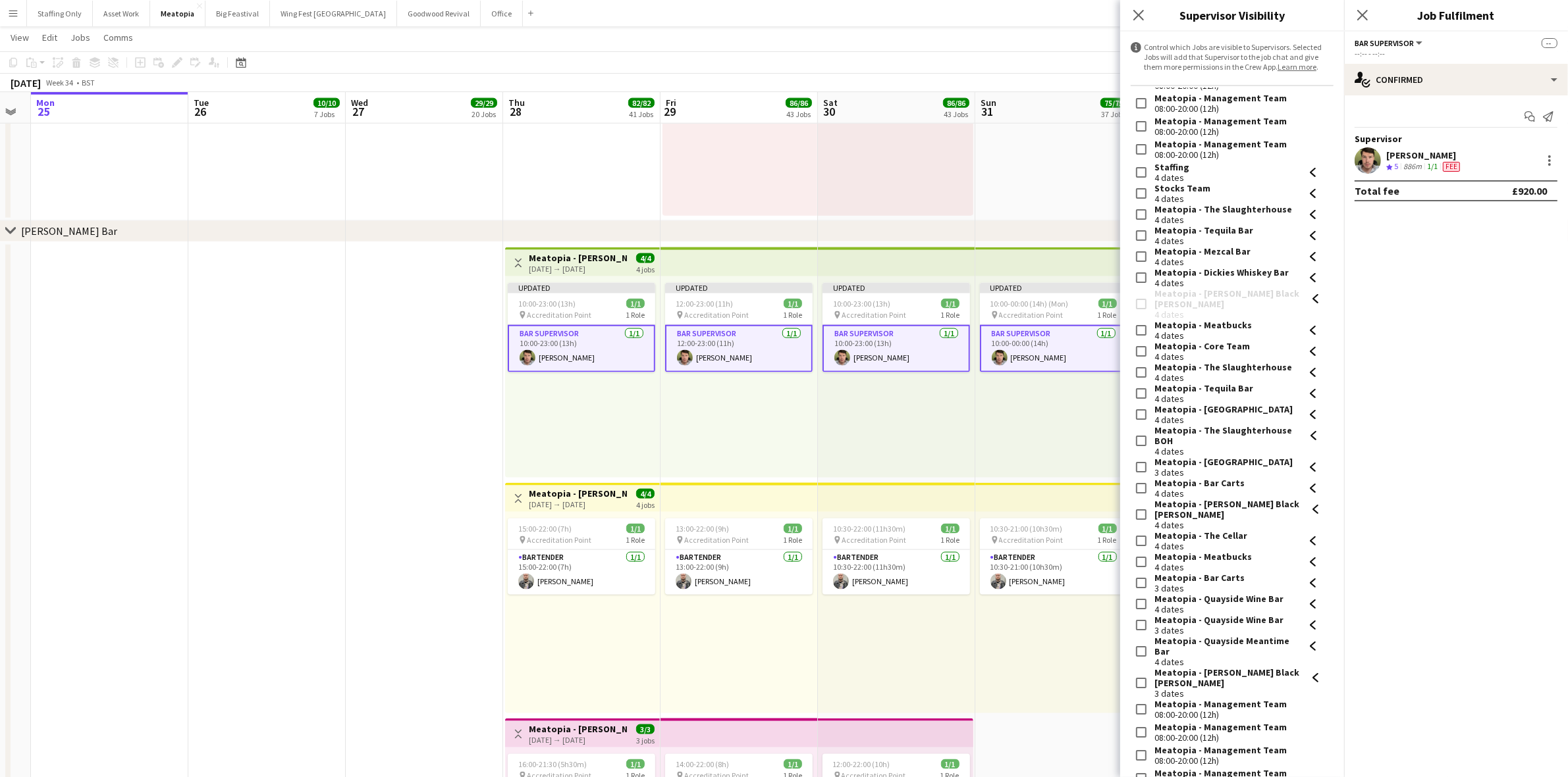
click at [1077, 657] on div "10:30-21:00 (10h30m) 1/1 pin Accreditation Point 1 Role Bartender 1/1 10:30-21:…" at bounding box center [1052, 612] width 155 height 201
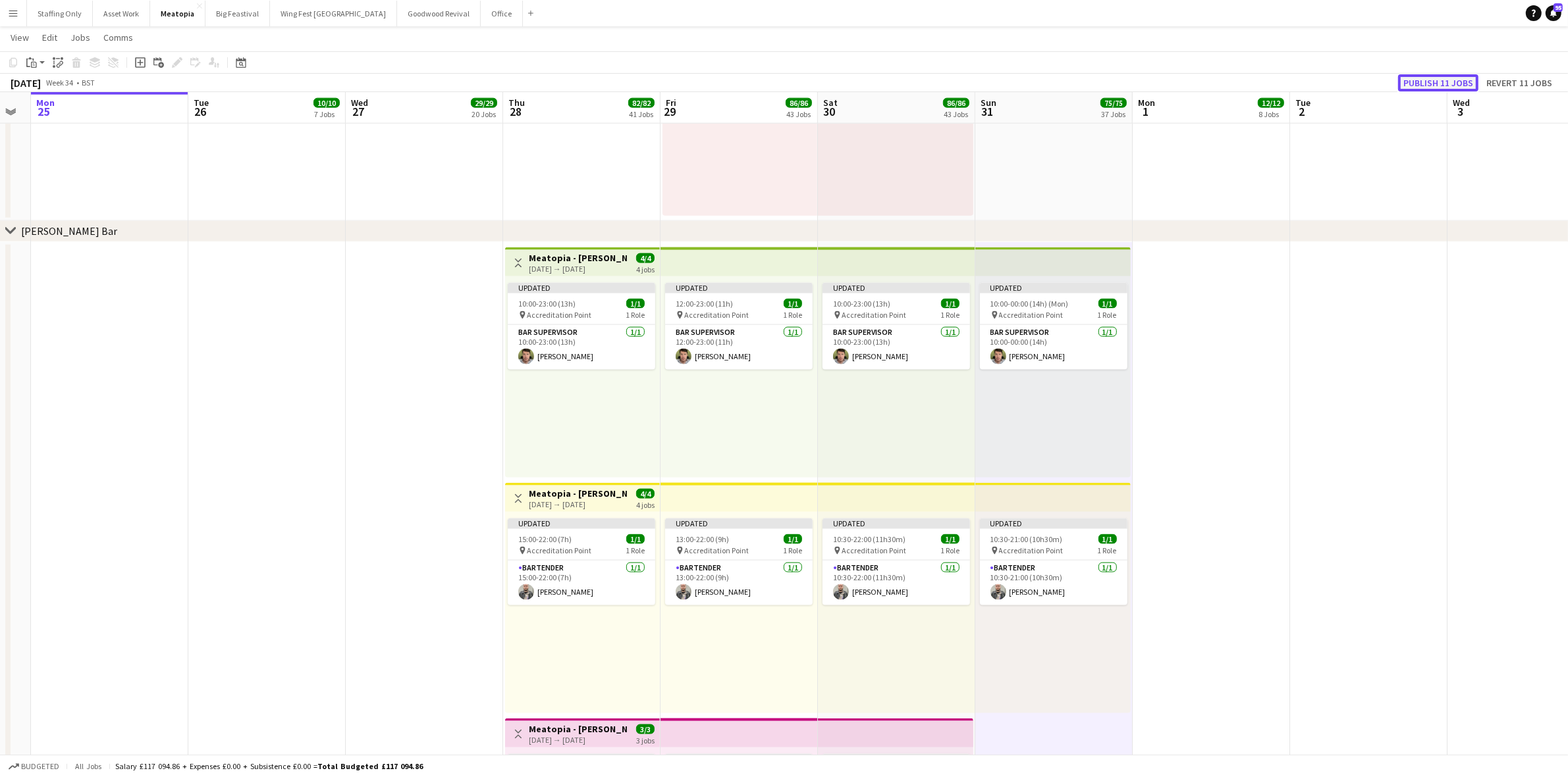
click at [1450, 83] on button "Publish 11 jobs" at bounding box center [1437, 83] width 80 height 17
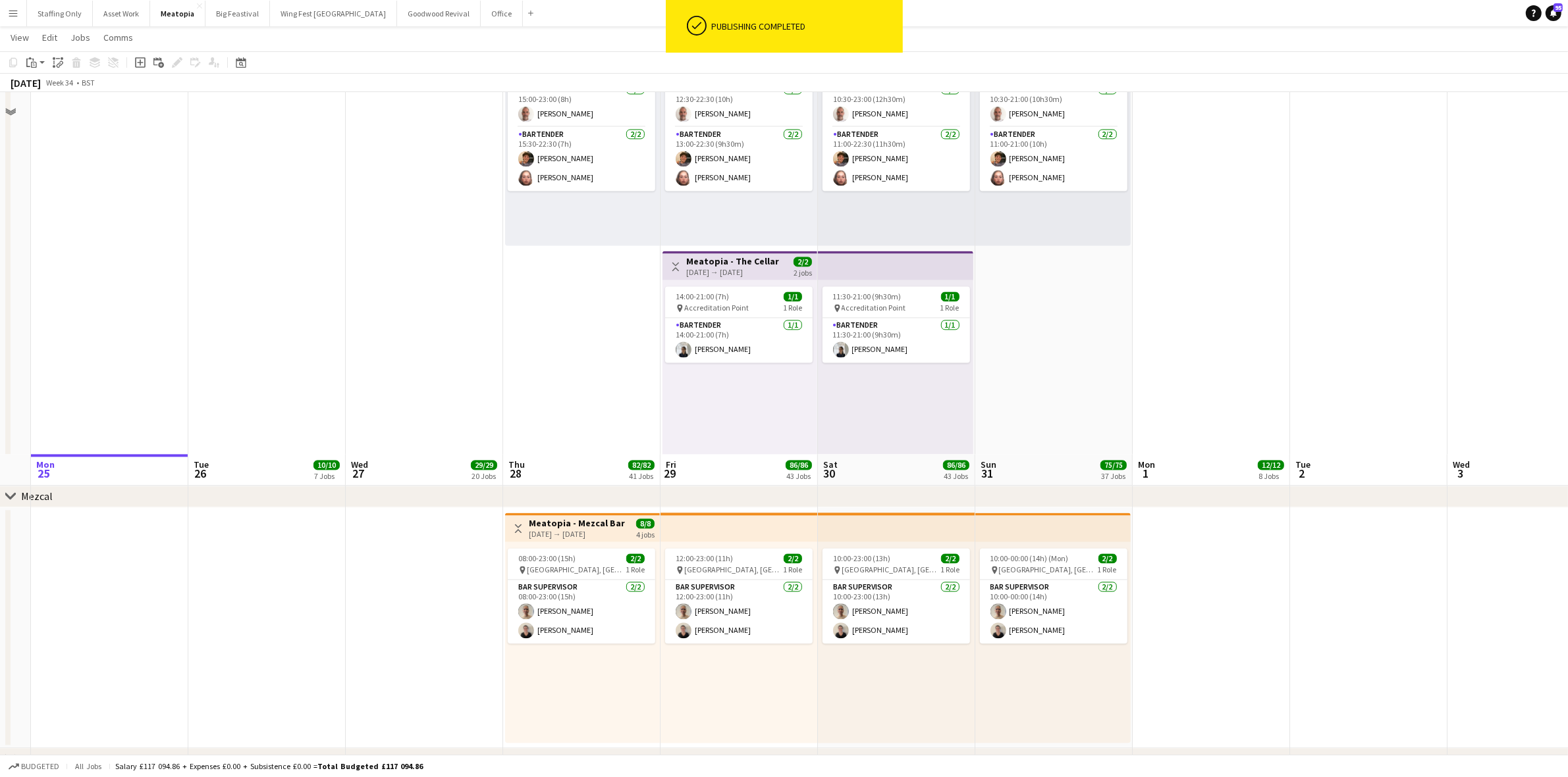
scroll to position [10011, 0]
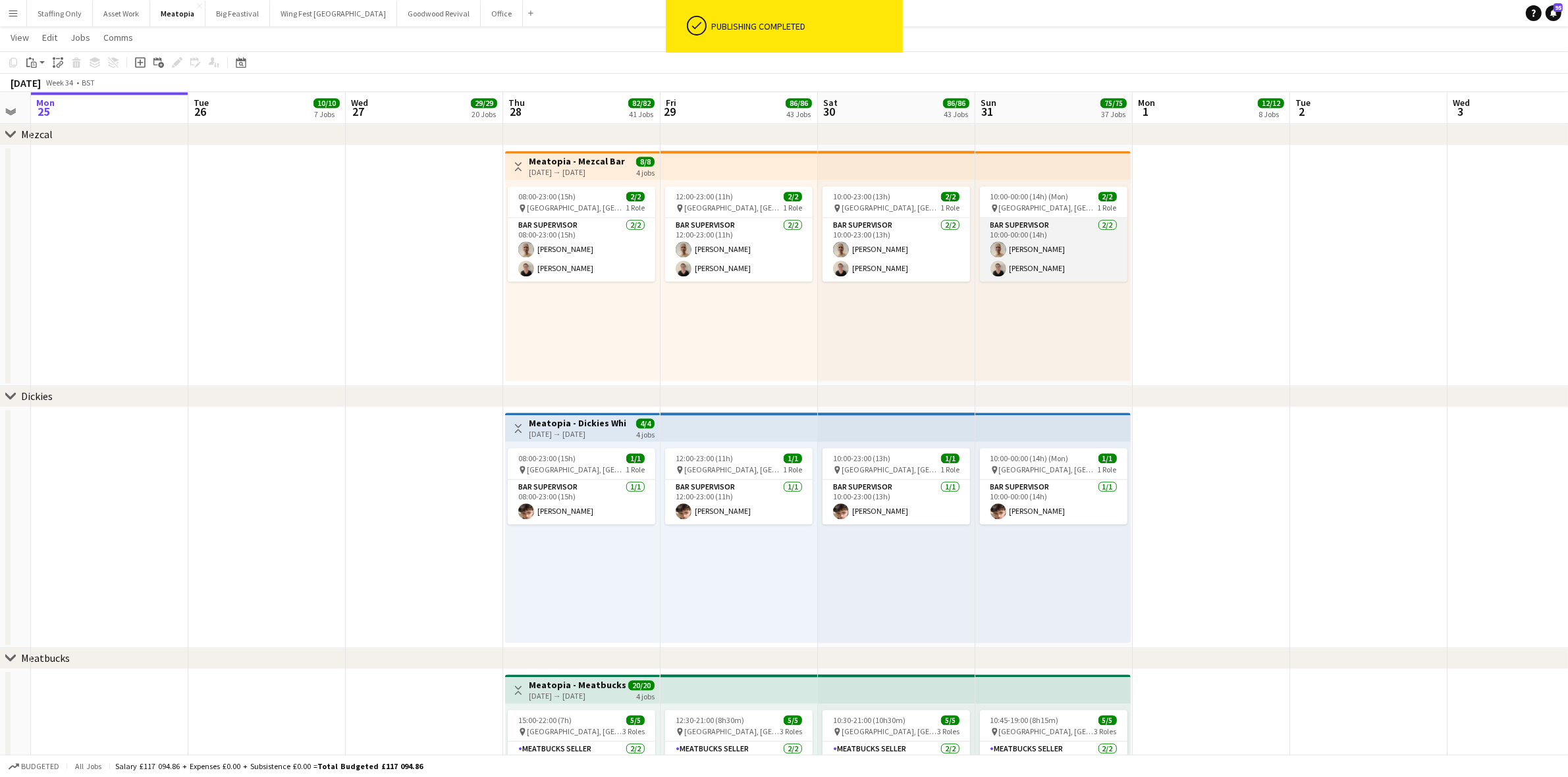
click at [1032, 239] on app-card-role "Bar Supervisor 2/2 10:00-00:00 (14h) Rose Thompson Emillie Jackson" at bounding box center [1053, 249] width 148 height 64
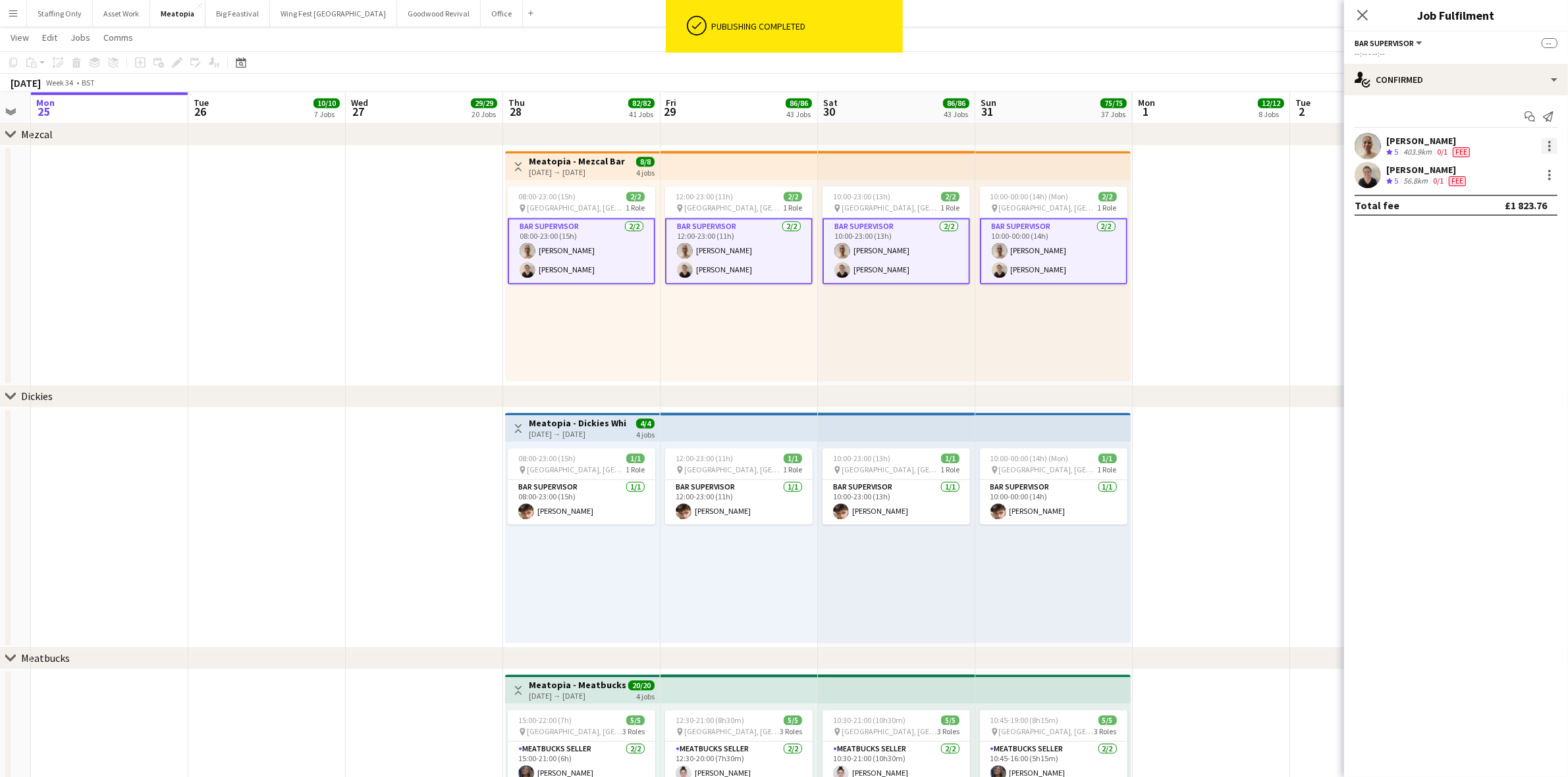
click at [1548, 148] on div at bounding box center [1550, 146] width 16 height 16
click at [1506, 291] on span "Set as supervisor" at bounding box center [1507, 296] width 82 height 11
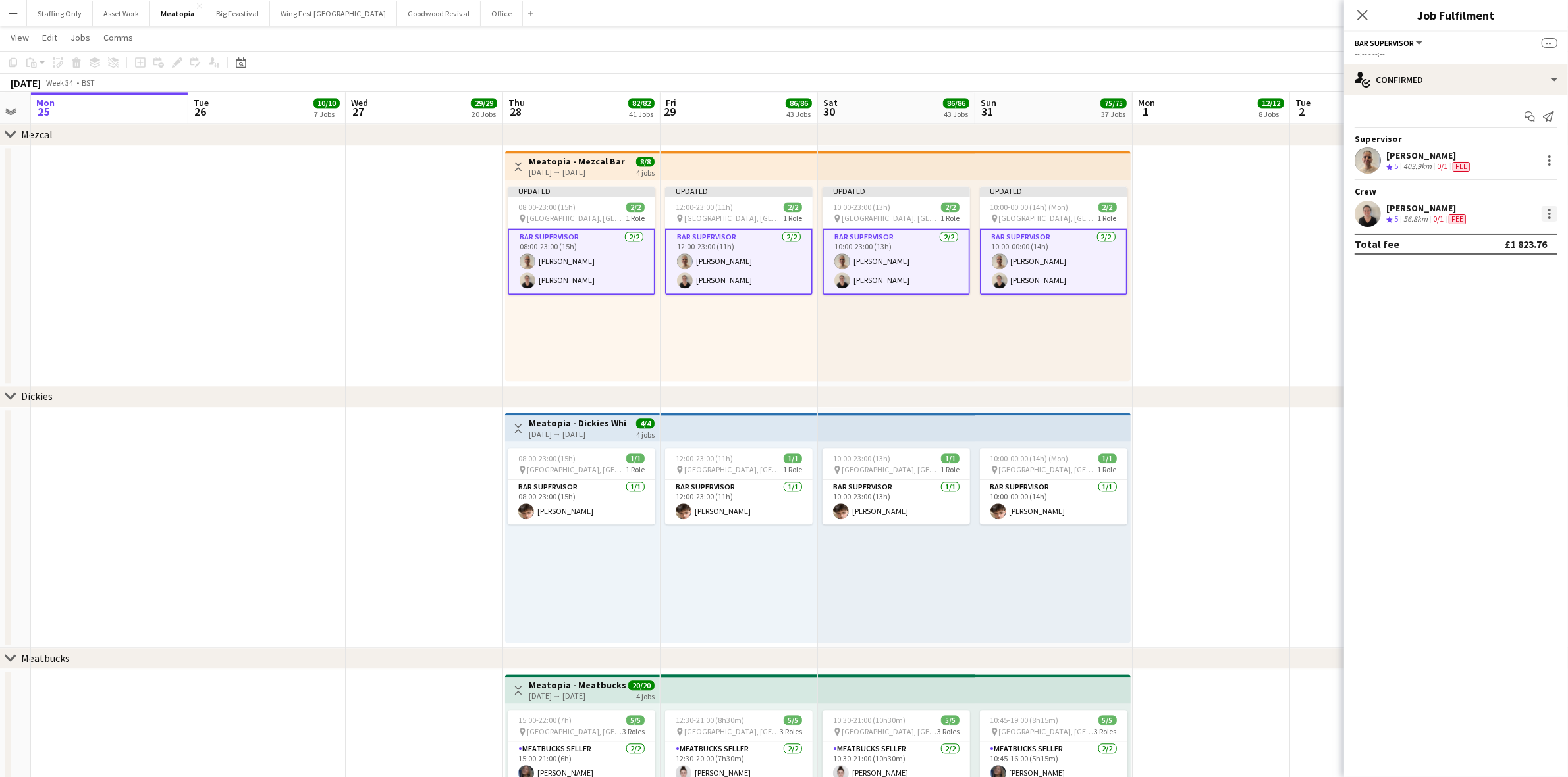
click at [1548, 215] on div at bounding box center [1550, 214] width 16 height 16
drag, startPoint x: 1488, startPoint y: 361, endPoint x: 1393, endPoint y: 347, distance: 96.0
click at [1487, 361] on span "Set as supervisor" at bounding box center [1507, 363] width 82 height 11
click at [1213, 271] on app-date-cell at bounding box center [1210, 266] width 157 height 241
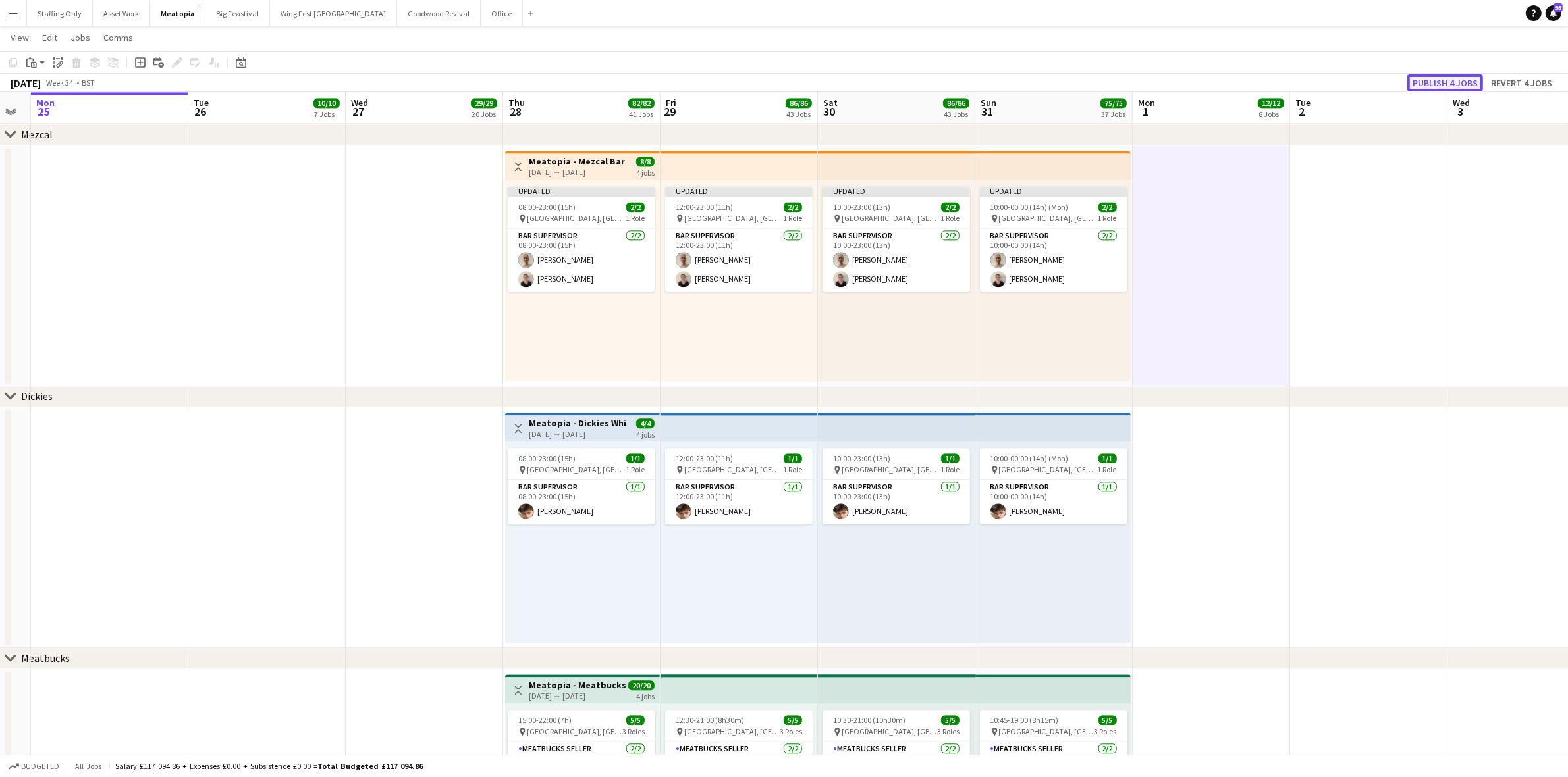
click at [1450, 76] on button "Publish 4 jobs" at bounding box center [1445, 83] width 76 height 17
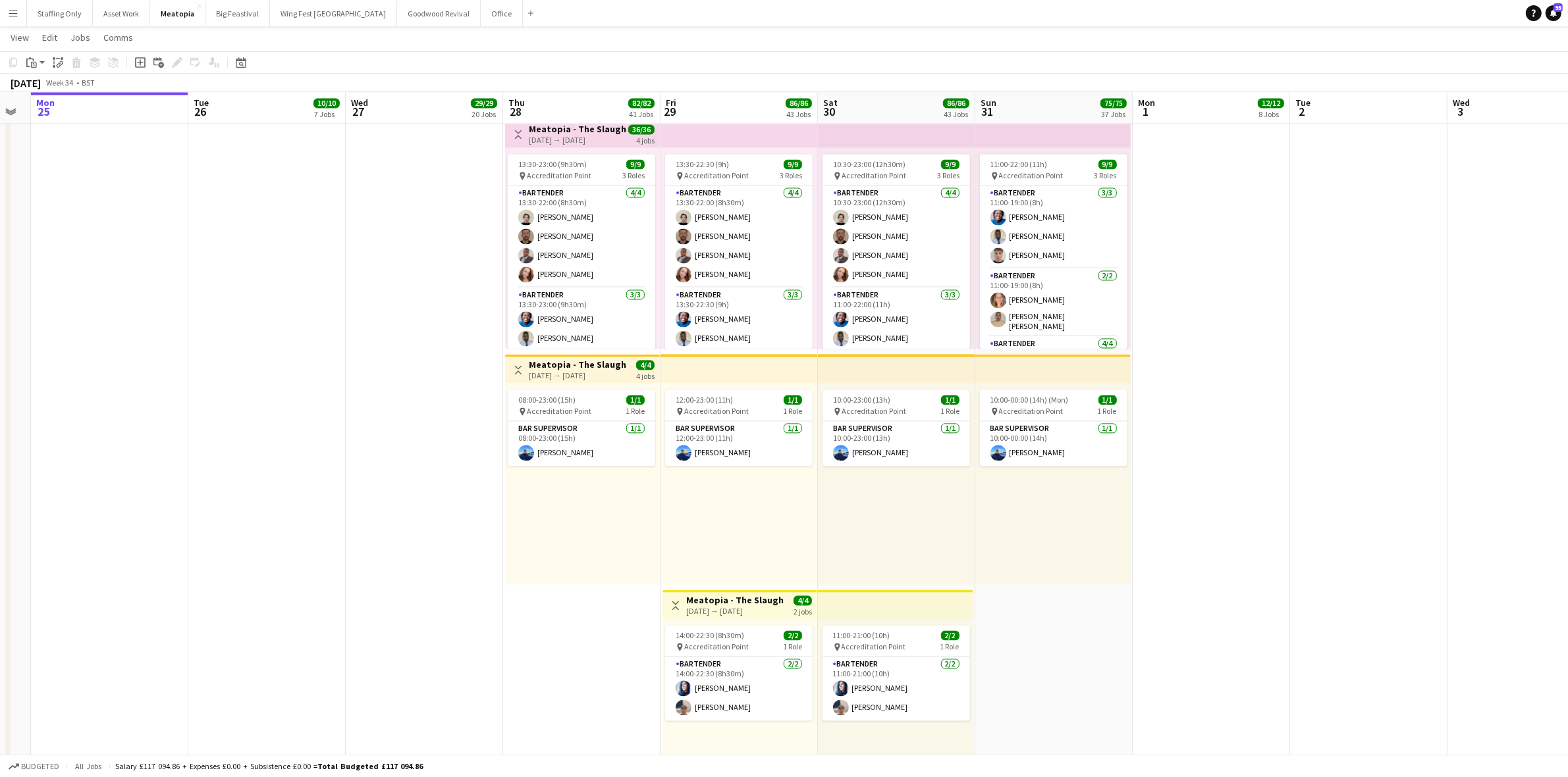
scroll to position [3100, 0]
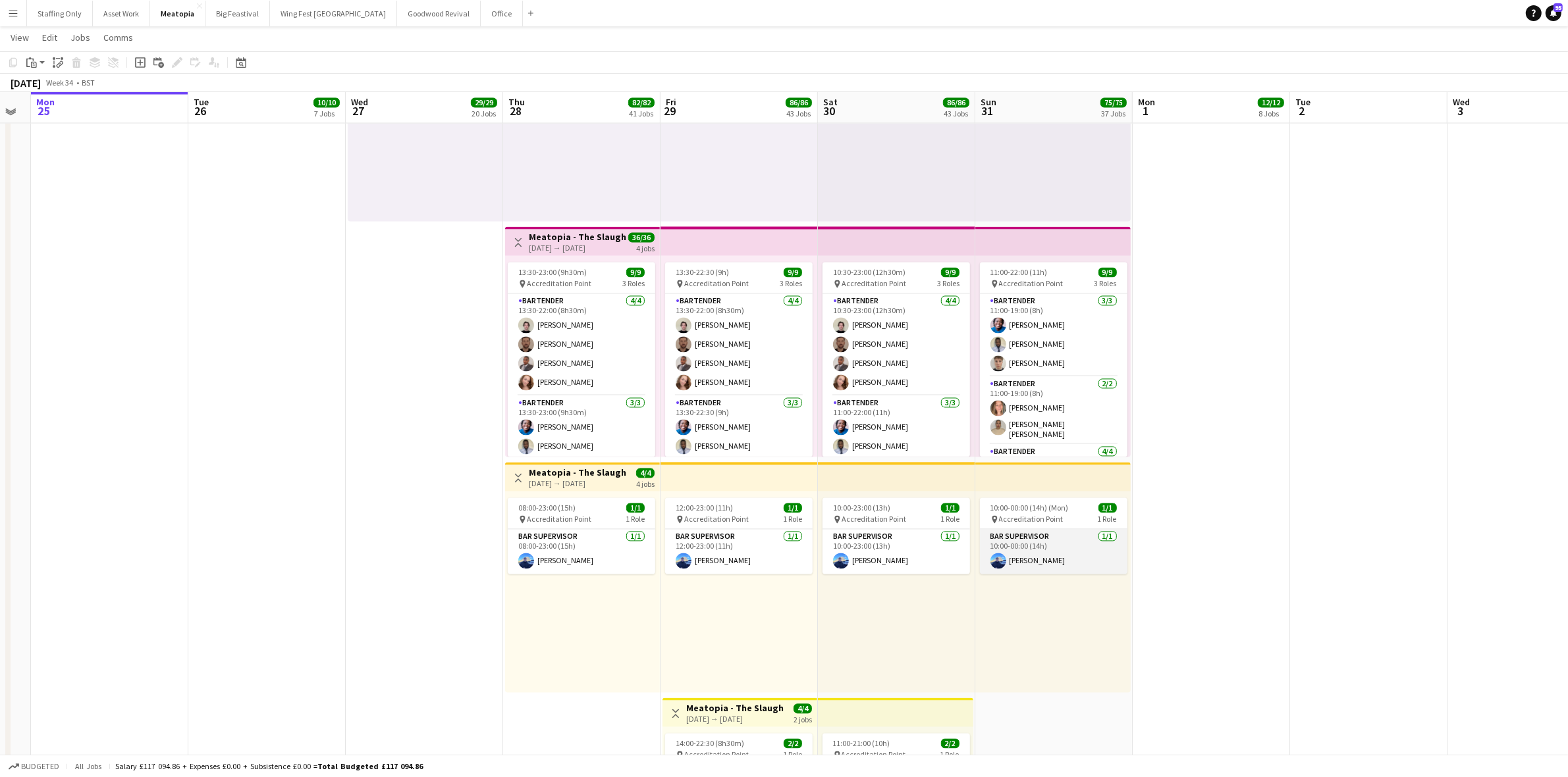
click at [1061, 556] on app-card-role "Bar Supervisor 1/1 10:00-00:00 (14h) Thomas Melville" at bounding box center [1053, 551] width 148 height 45
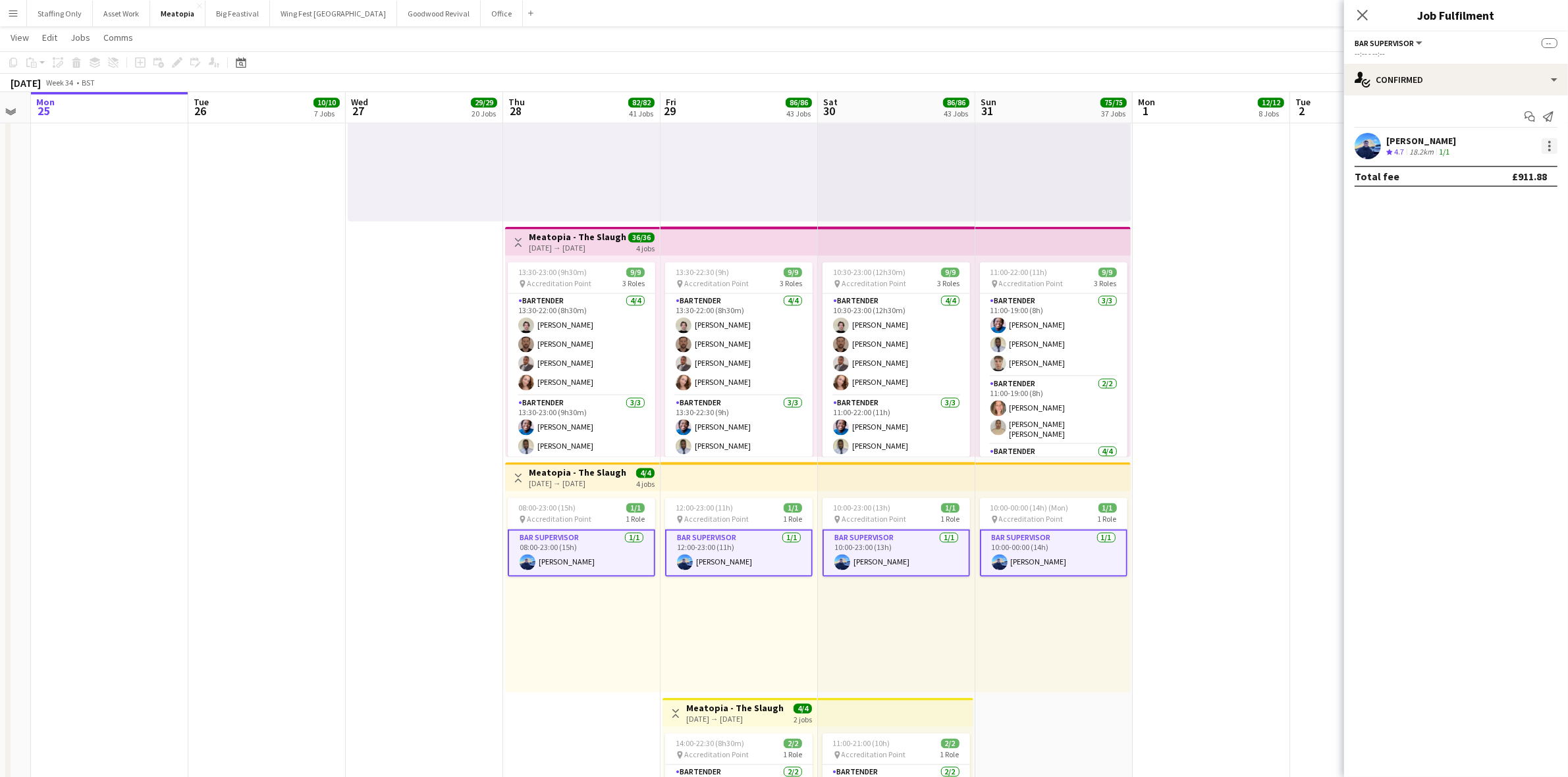
click at [1548, 145] on div at bounding box center [1549, 146] width 3 height 3
click at [1497, 297] on span "Set as supervisor" at bounding box center [1507, 296] width 82 height 11
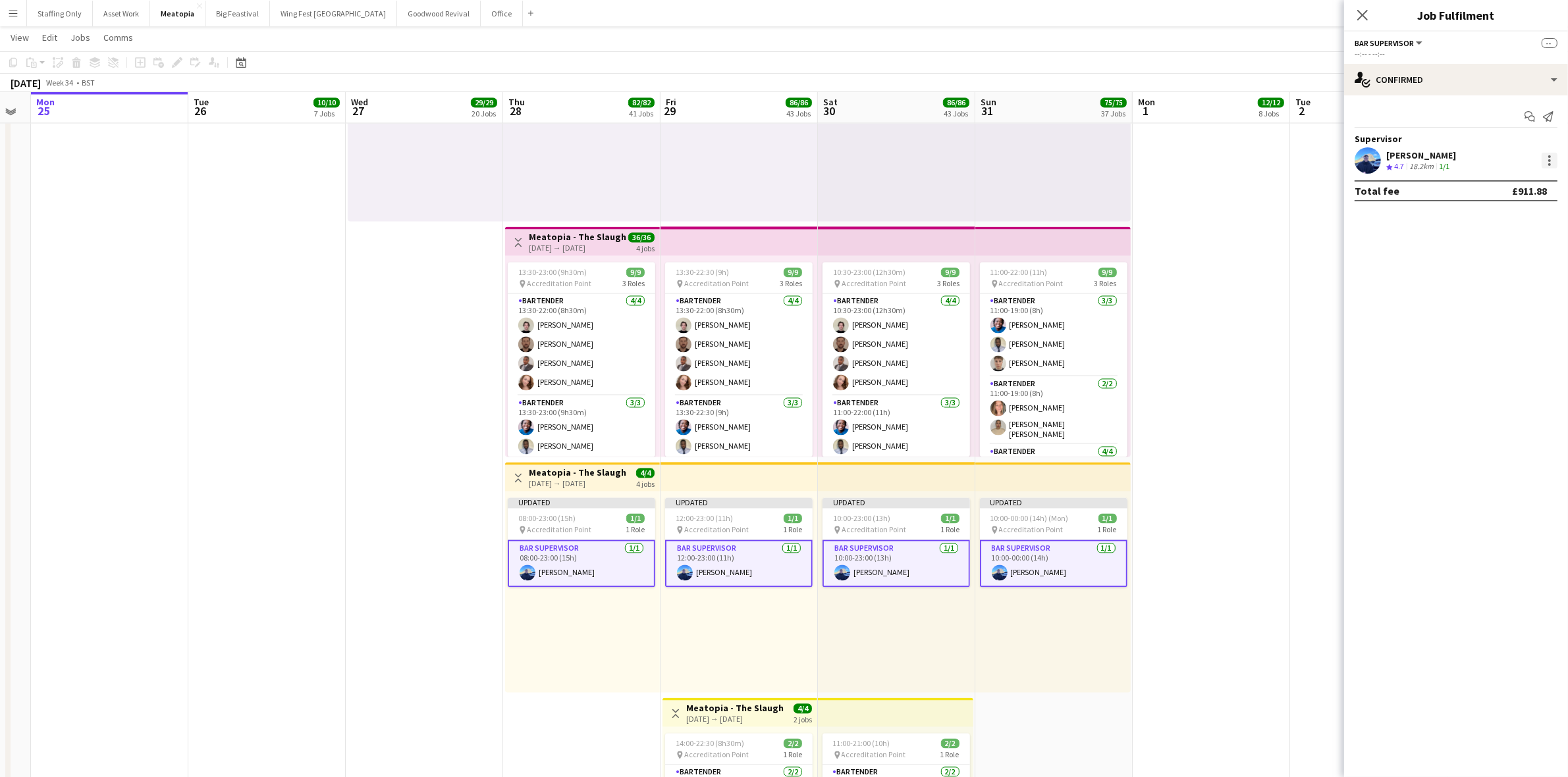
click at [1550, 162] on div at bounding box center [1550, 161] width 16 height 16
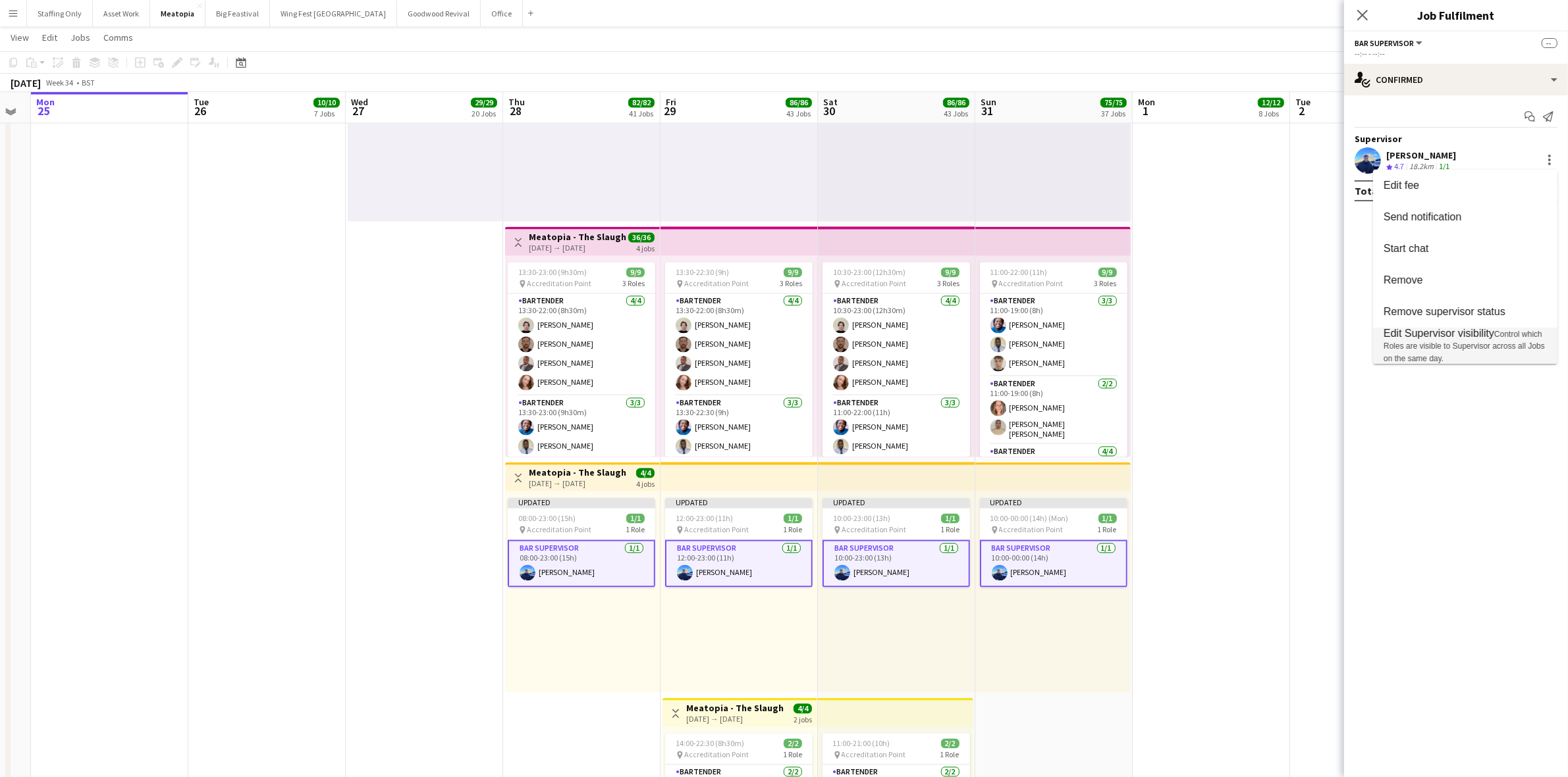
click at [1469, 330] on span "Edit Supervisor visibility" at bounding box center [1439, 333] width 111 height 11
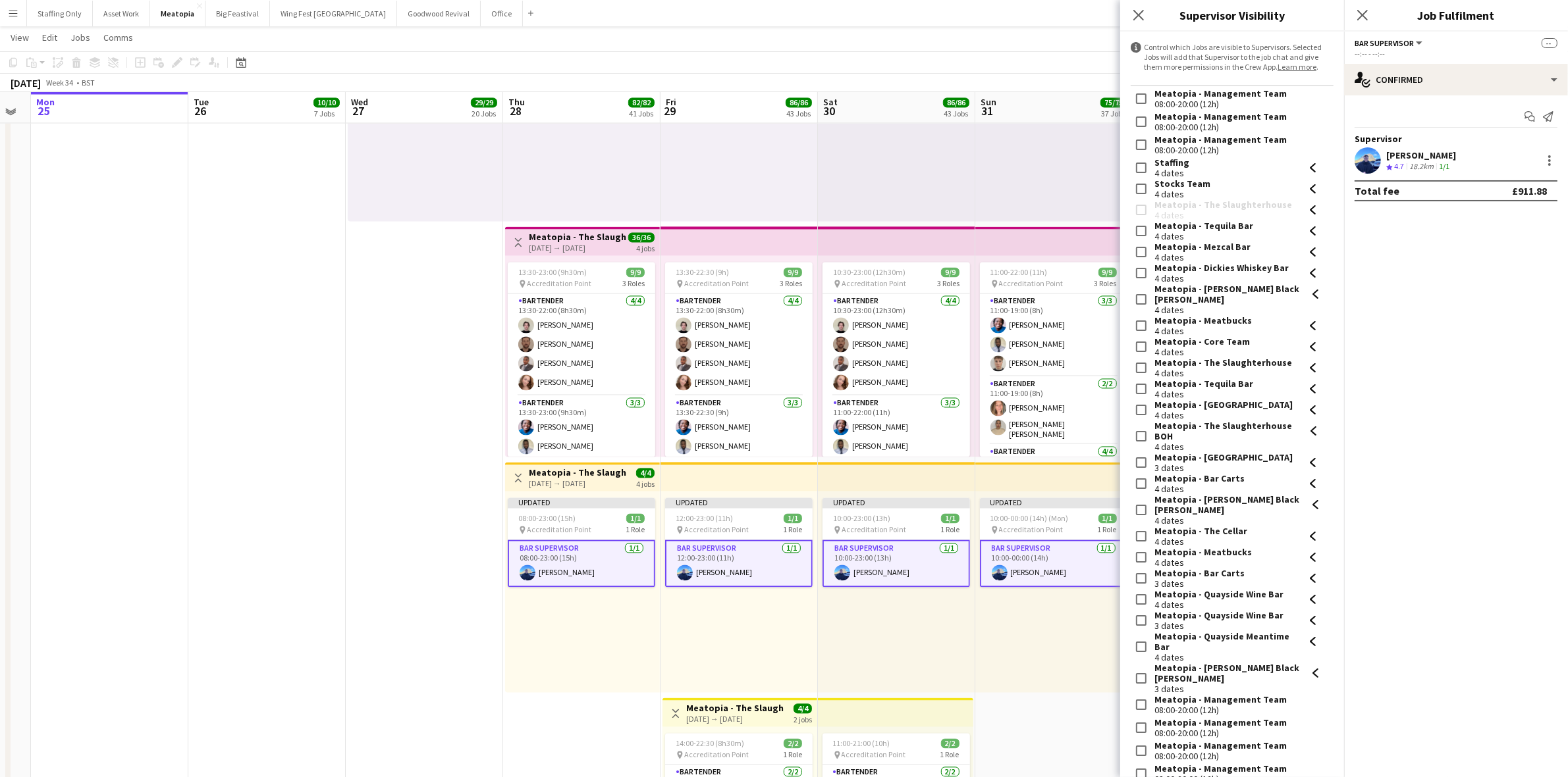
scroll to position [493, 0]
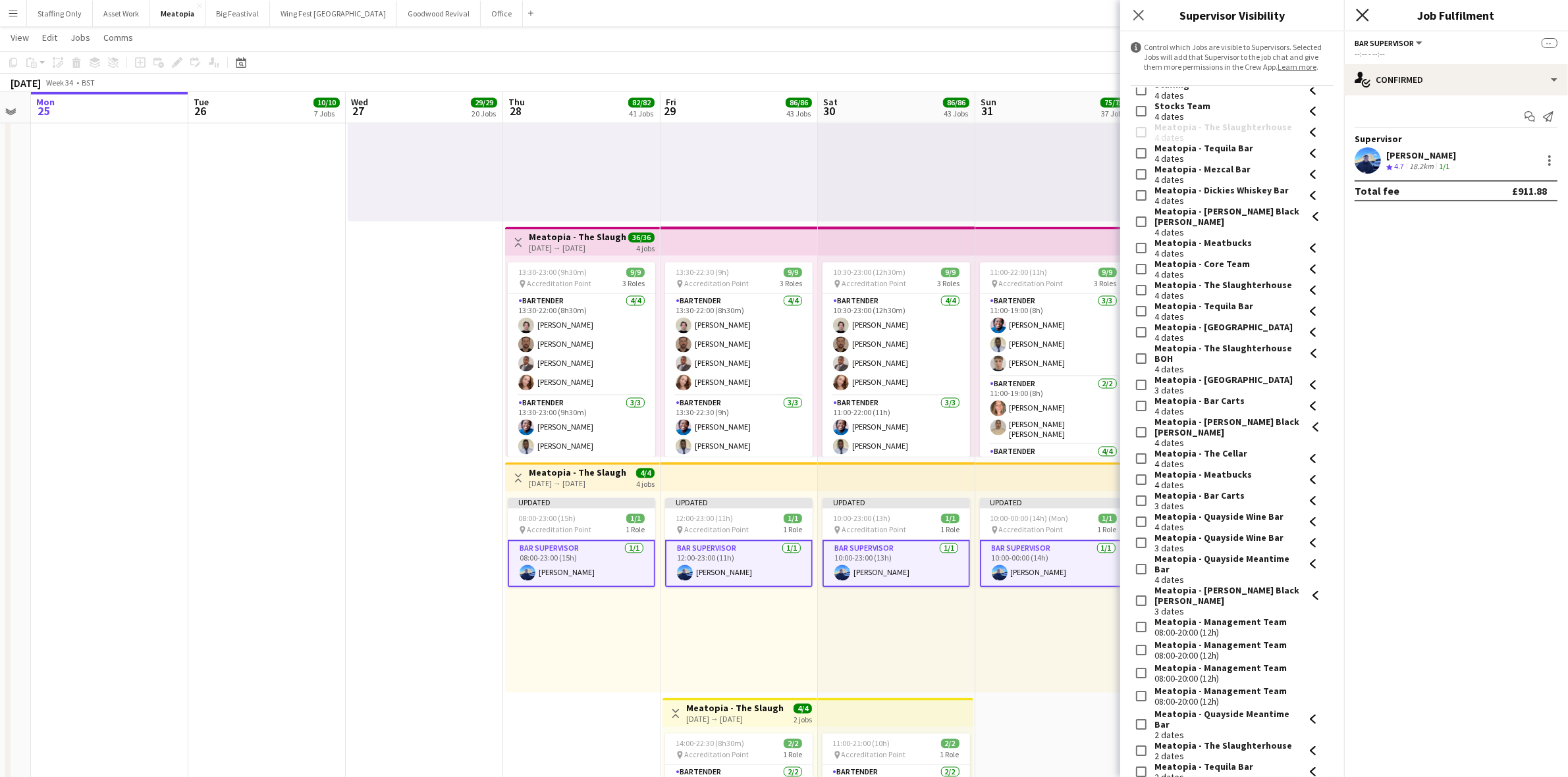
click at [1362, 14] on icon at bounding box center [1362, 15] width 12 height 12
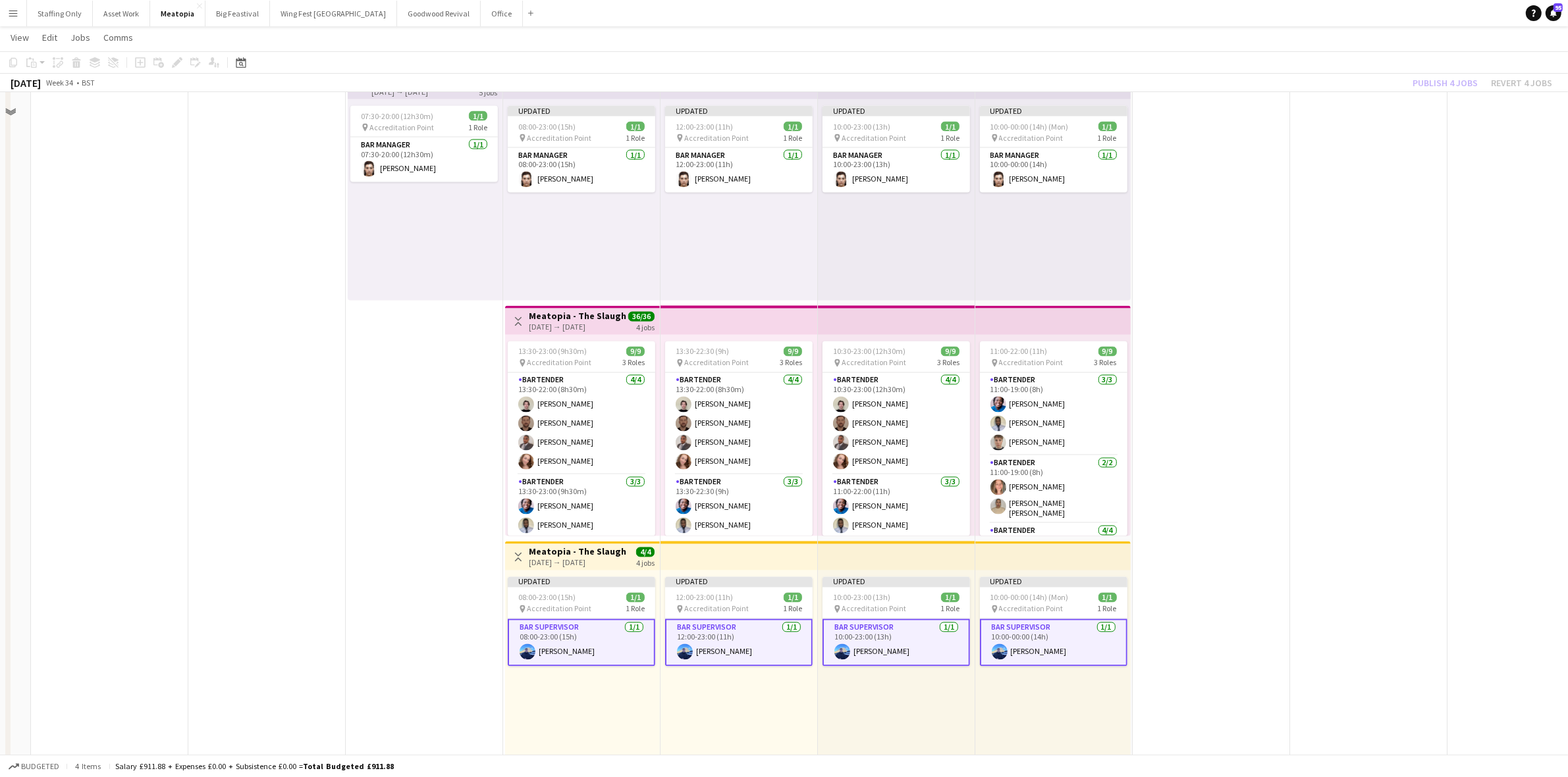
scroll to position [2936, 0]
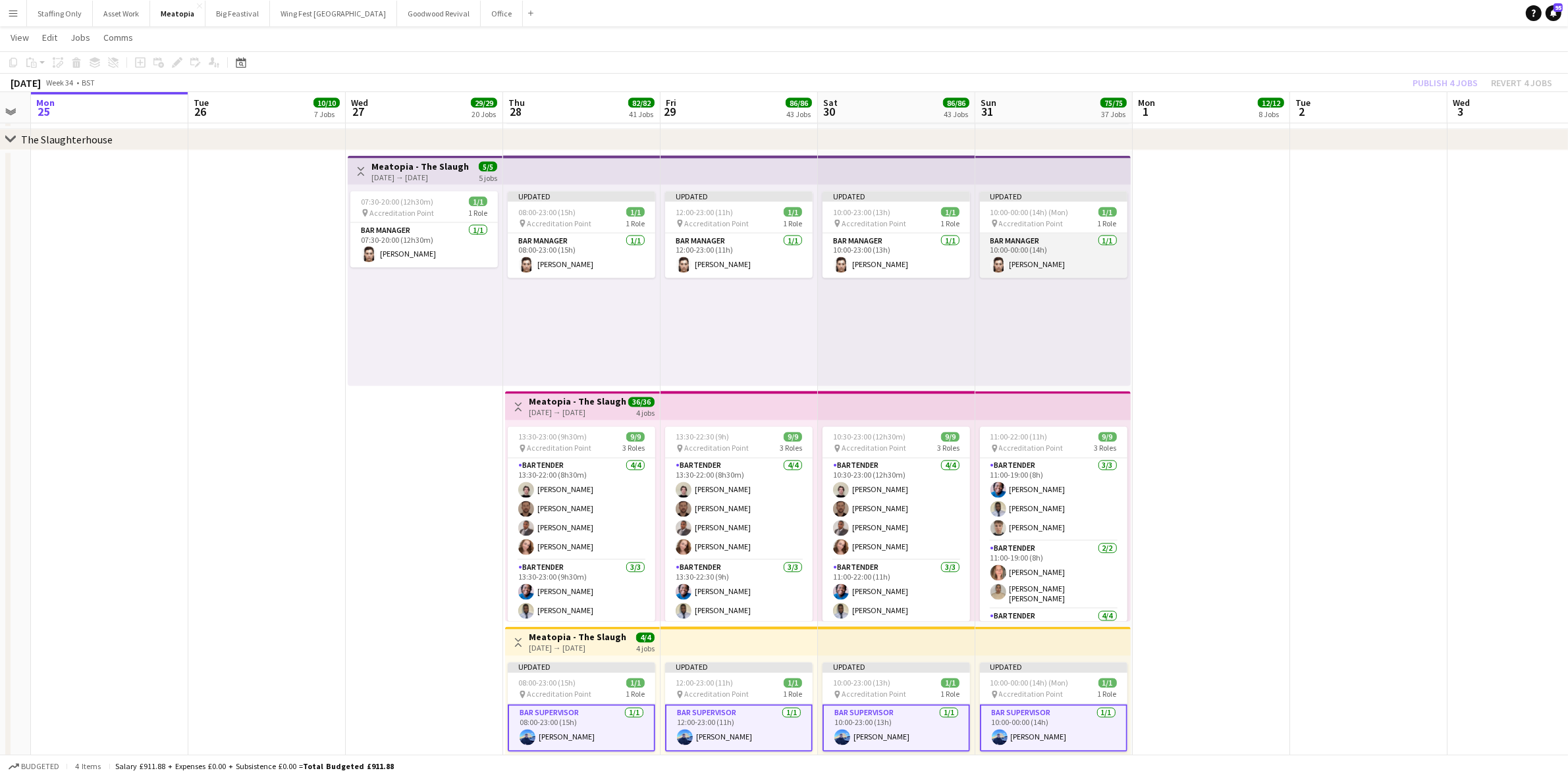
click at [1059, 261] on app-card-role "Bar Manager 1/1 10:00-00:00 (14h) Cindy Jourdin" at bounding box center [1053, 255] width 148 height 45
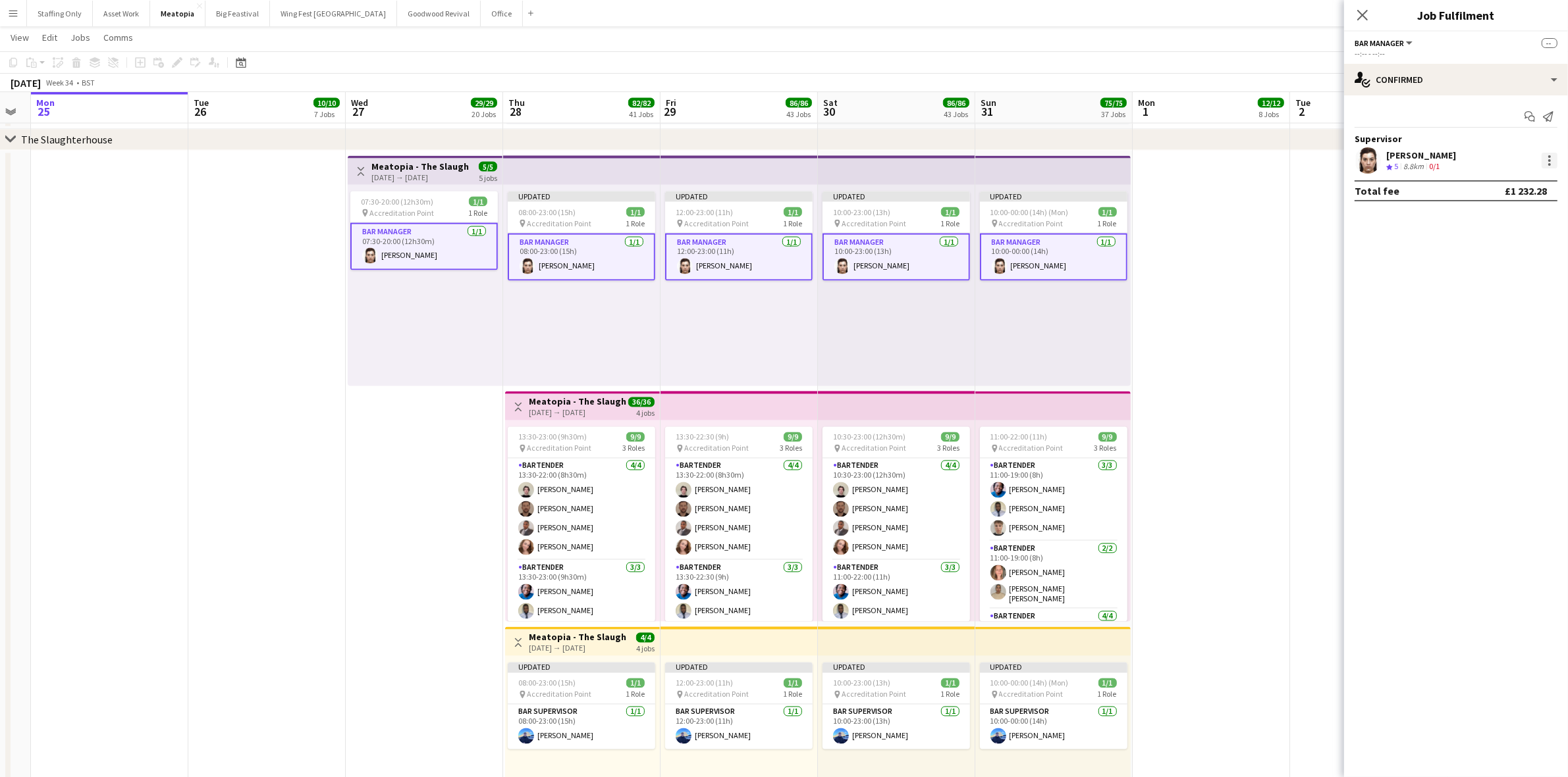
click at [1550, 162] on div at bounding box center [1550, 161] width 16 height 16
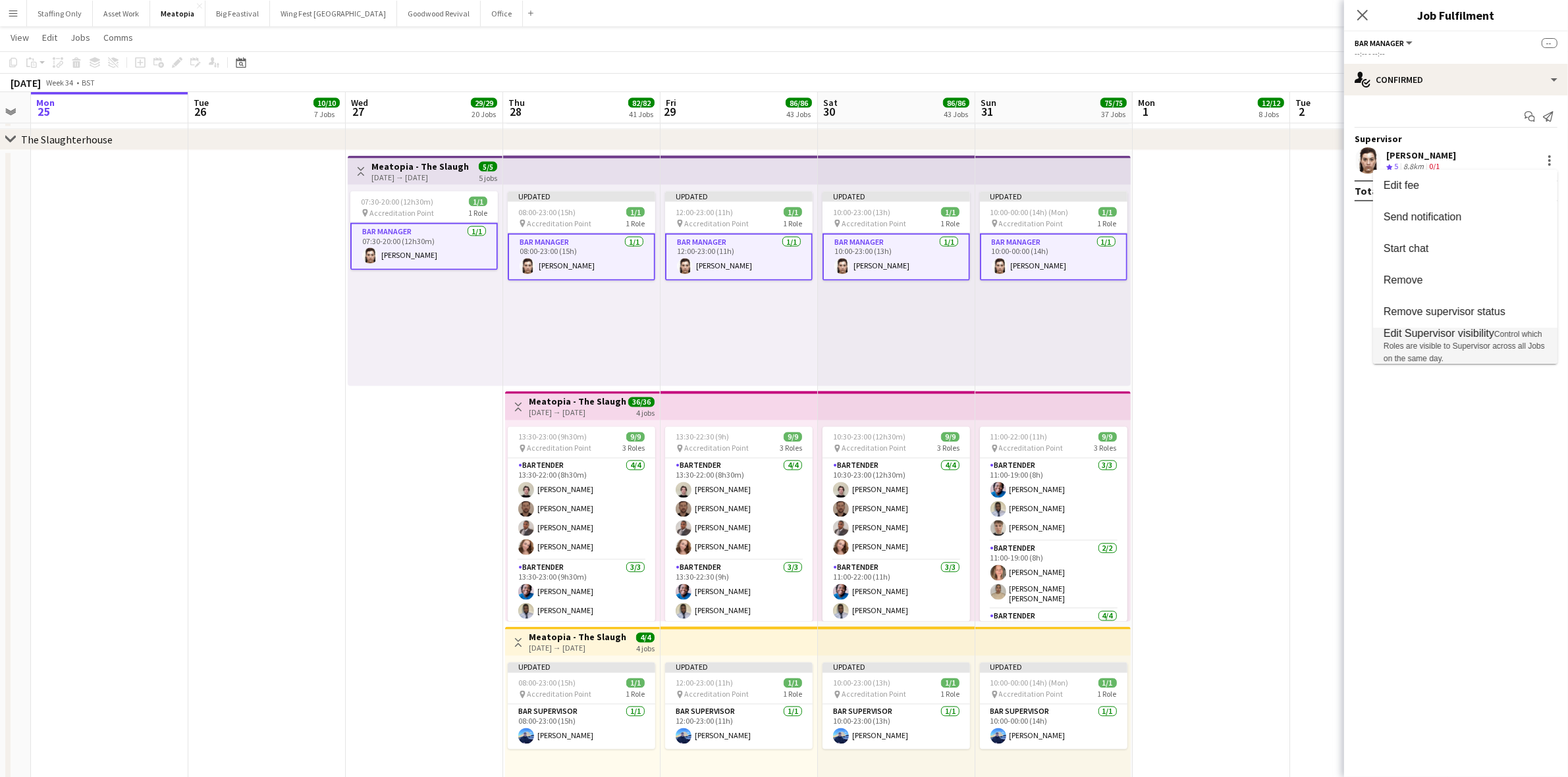
click at [1444, 343] on span "Control which Roles are visible to Supervisor across all Jobs on the same day." at bounding box center [1464, 347] width 162 height 33
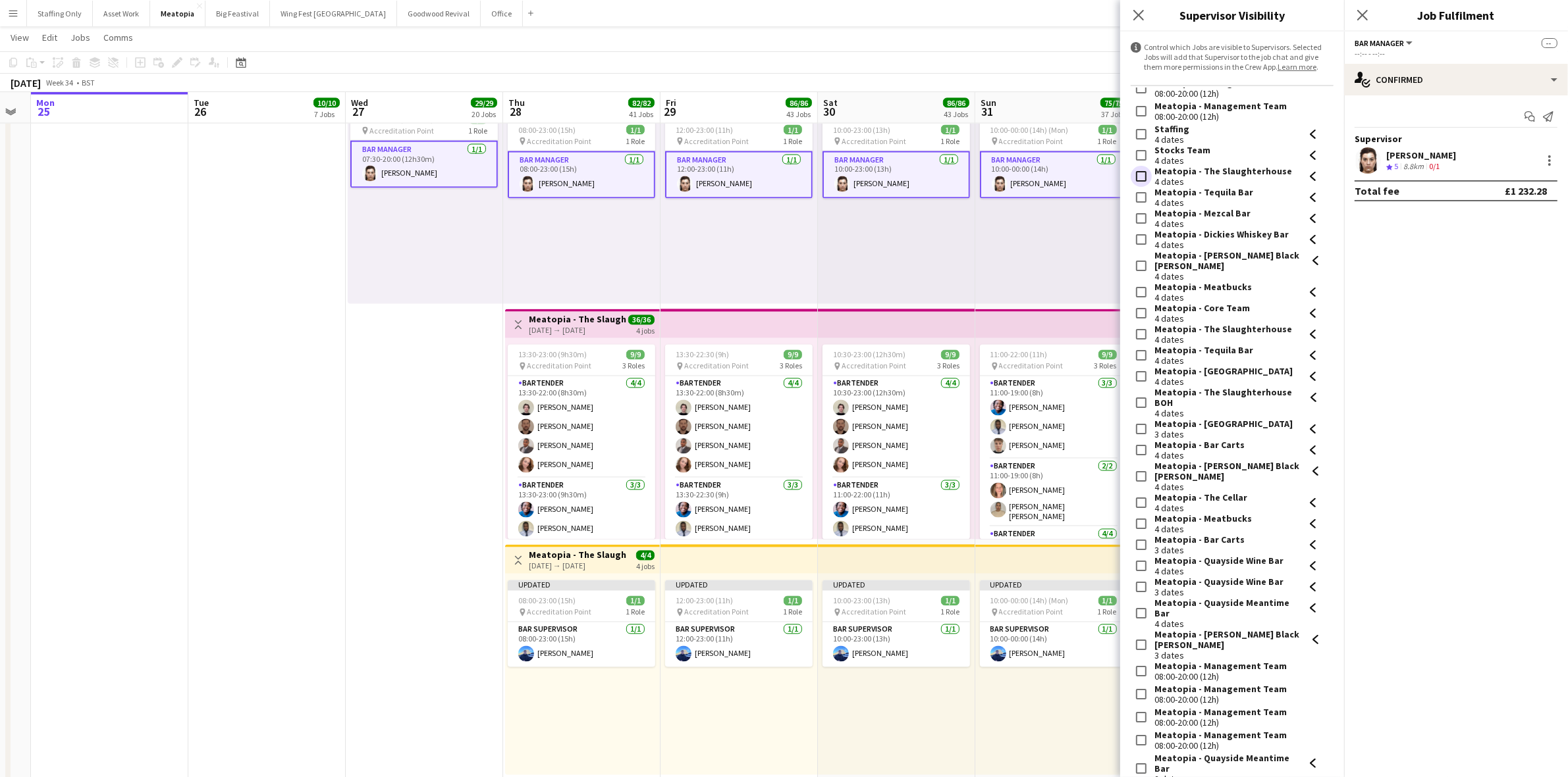
scroll to position [658, 0]
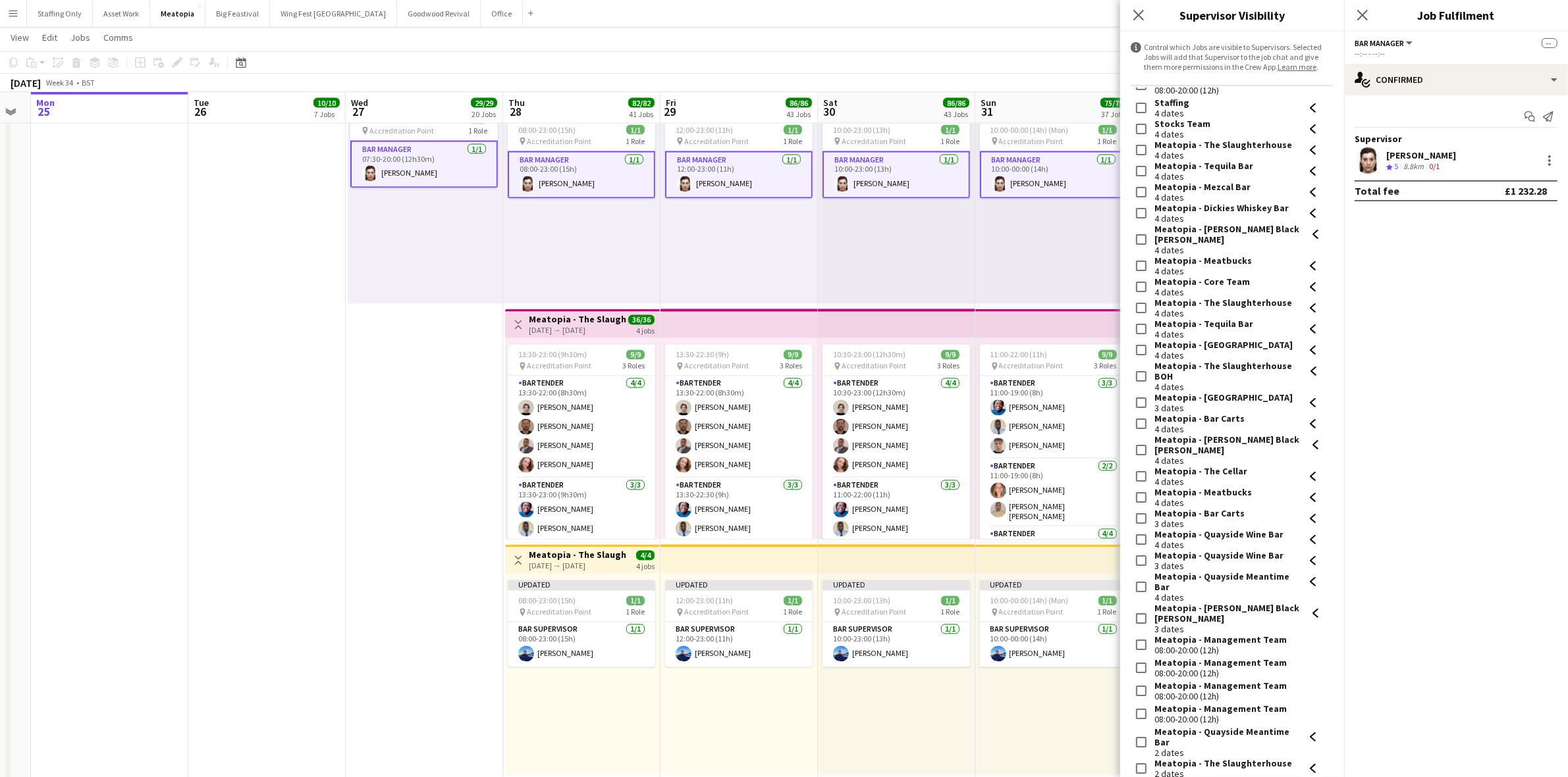
click at [1051, 699] on div "Updated 10:00-00:00 (14h) (Mon) 1/1 pin Accreditation Point 1 Role Bar Supervis…" at bounding box center [1052, 674] width 155 height 201
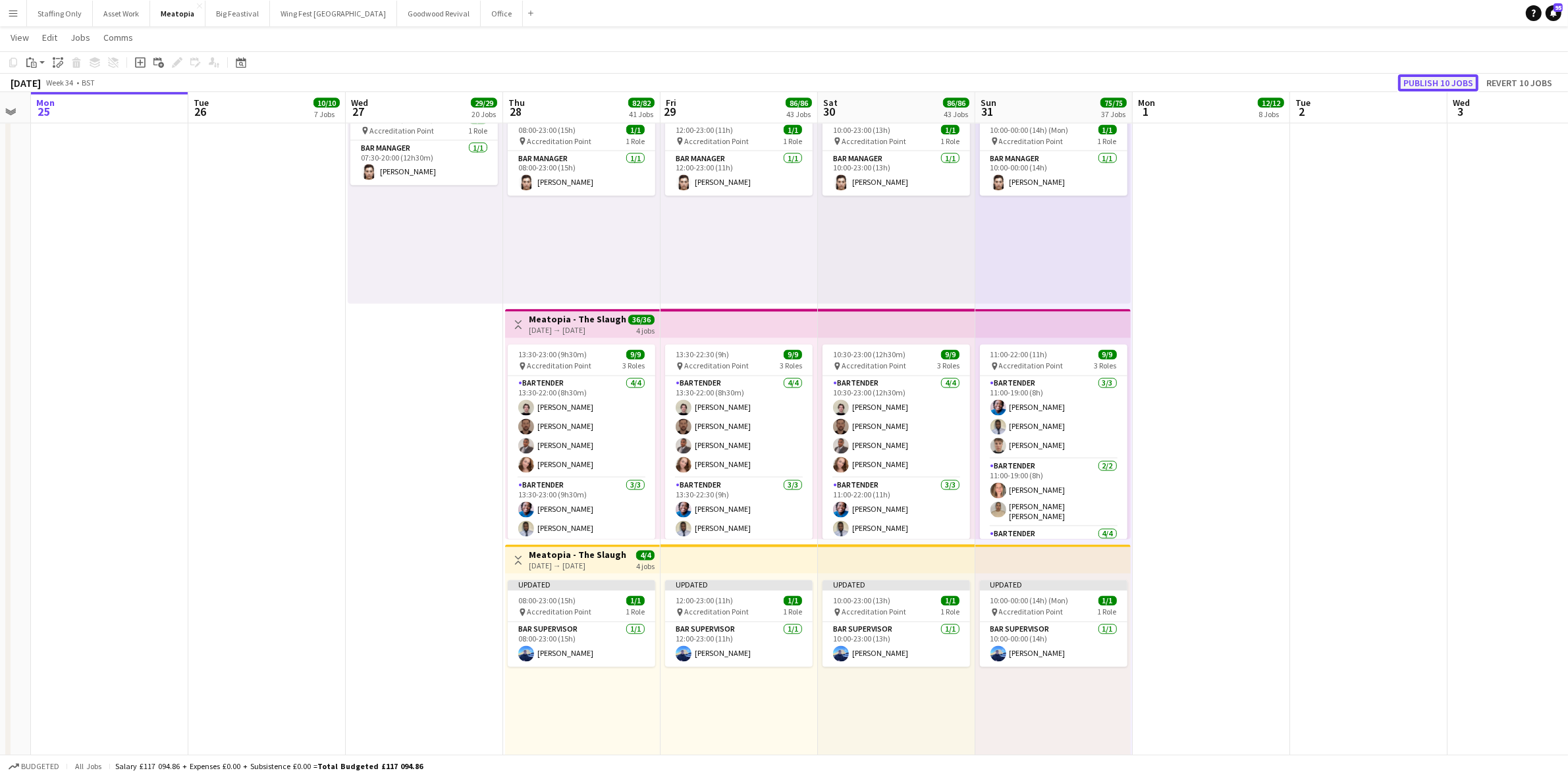
click at [1448, 81] on button "Publish 10 jobs" at bounding box center [1437, 83] width 80 height 17
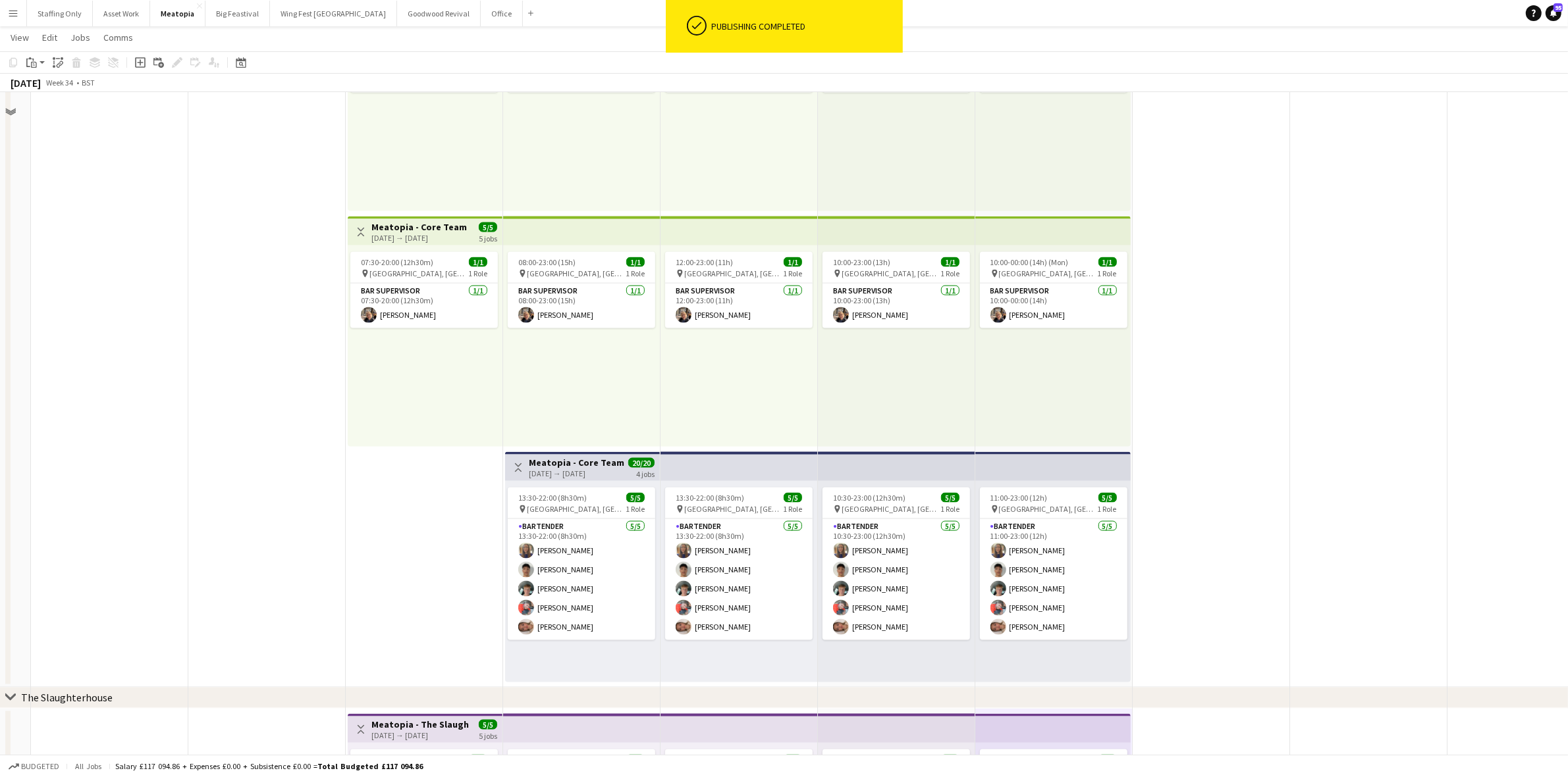
scroll to position [2277, 0]
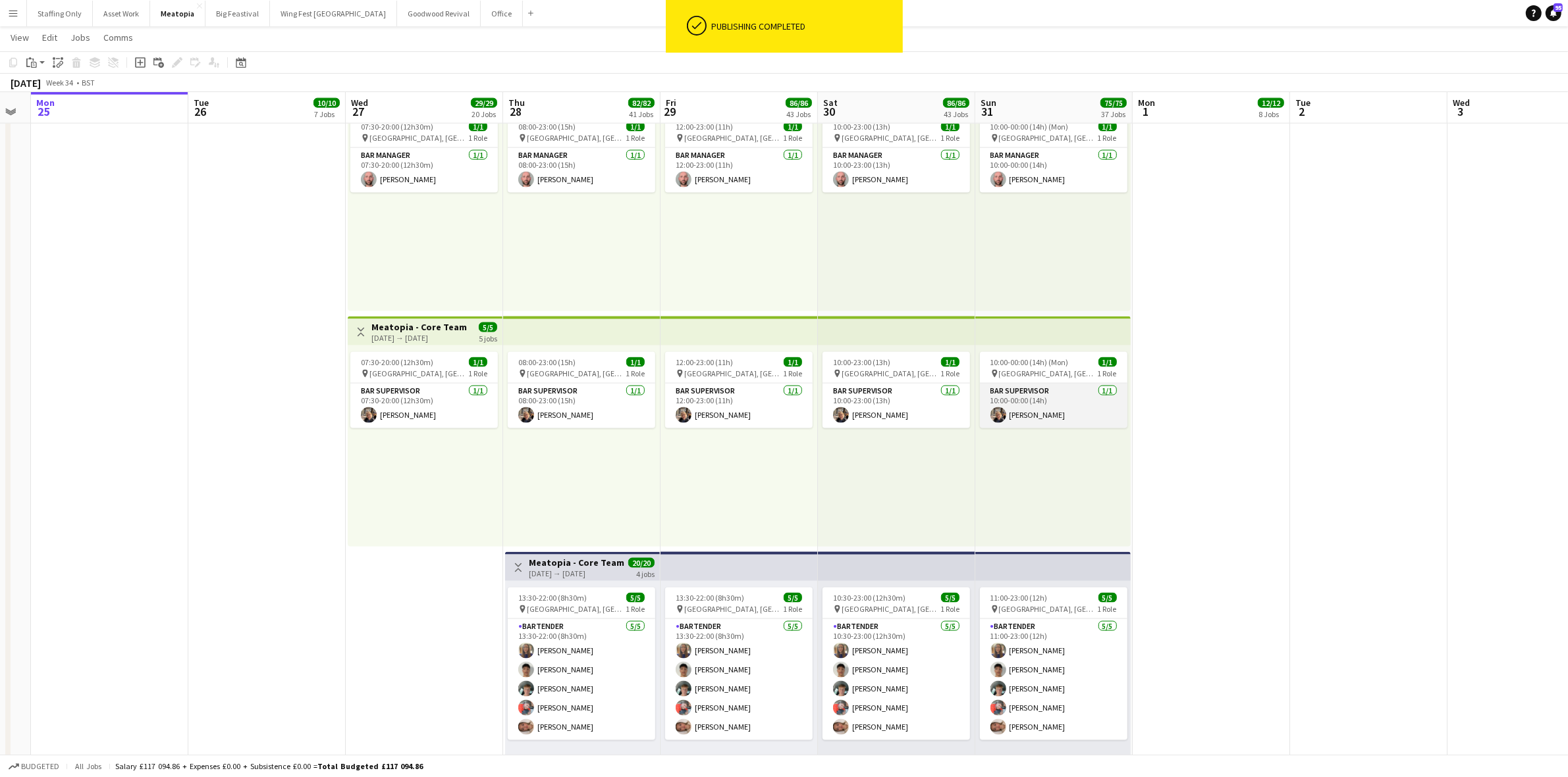
click at [1080, 411] on app-card-role "Bar Supervisor 1/1 10:00-00:00 (14h) Klara Dowds" at bounding box center [1053, 406] width 148 height 45
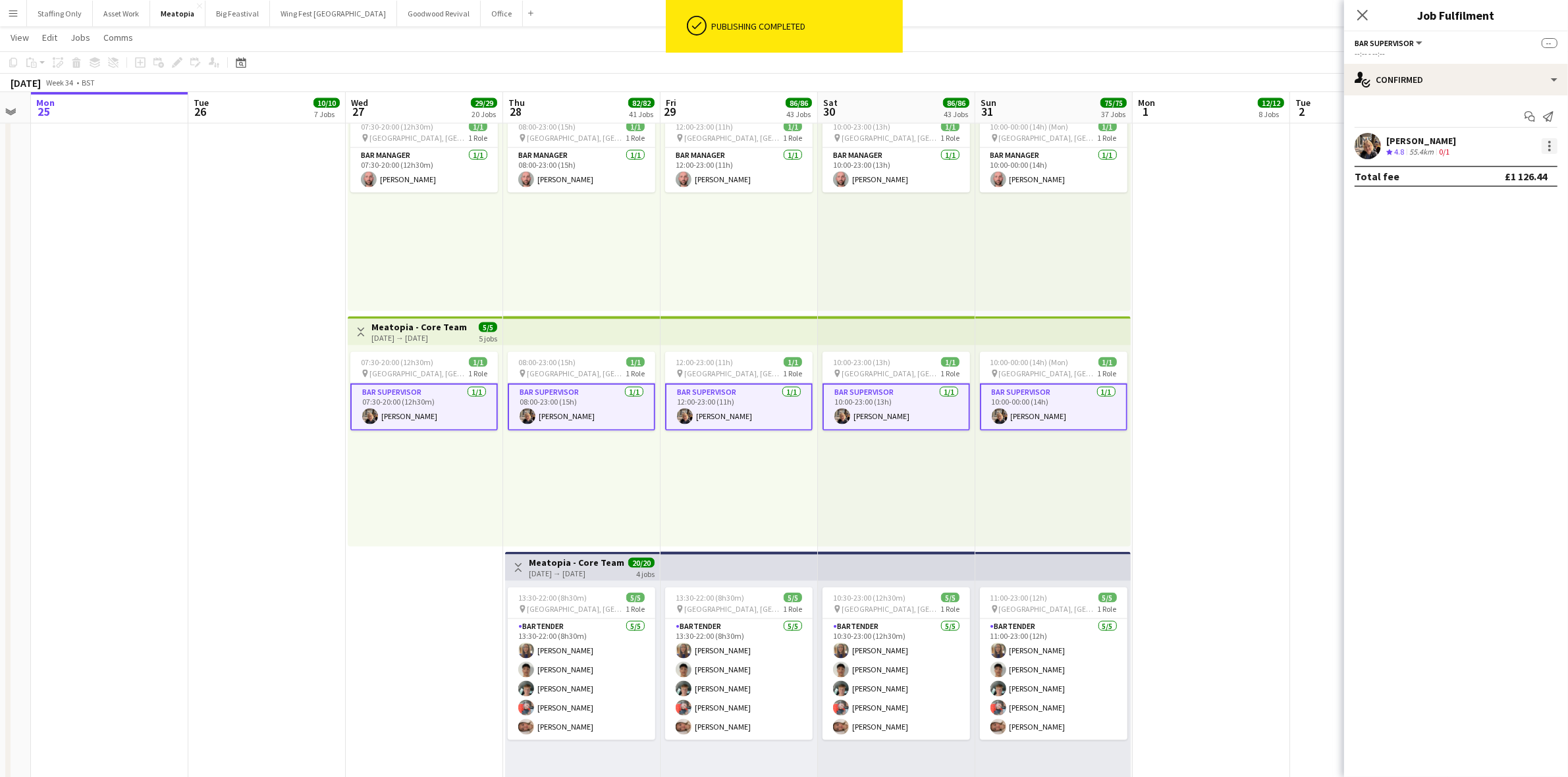
click at [1543, 150] on div at bounding box center [1550, 146] width 16 height 16
click at [1511, 293] on span "Set as supervisor" at bounding box center [1507, 296] width 82 height 11
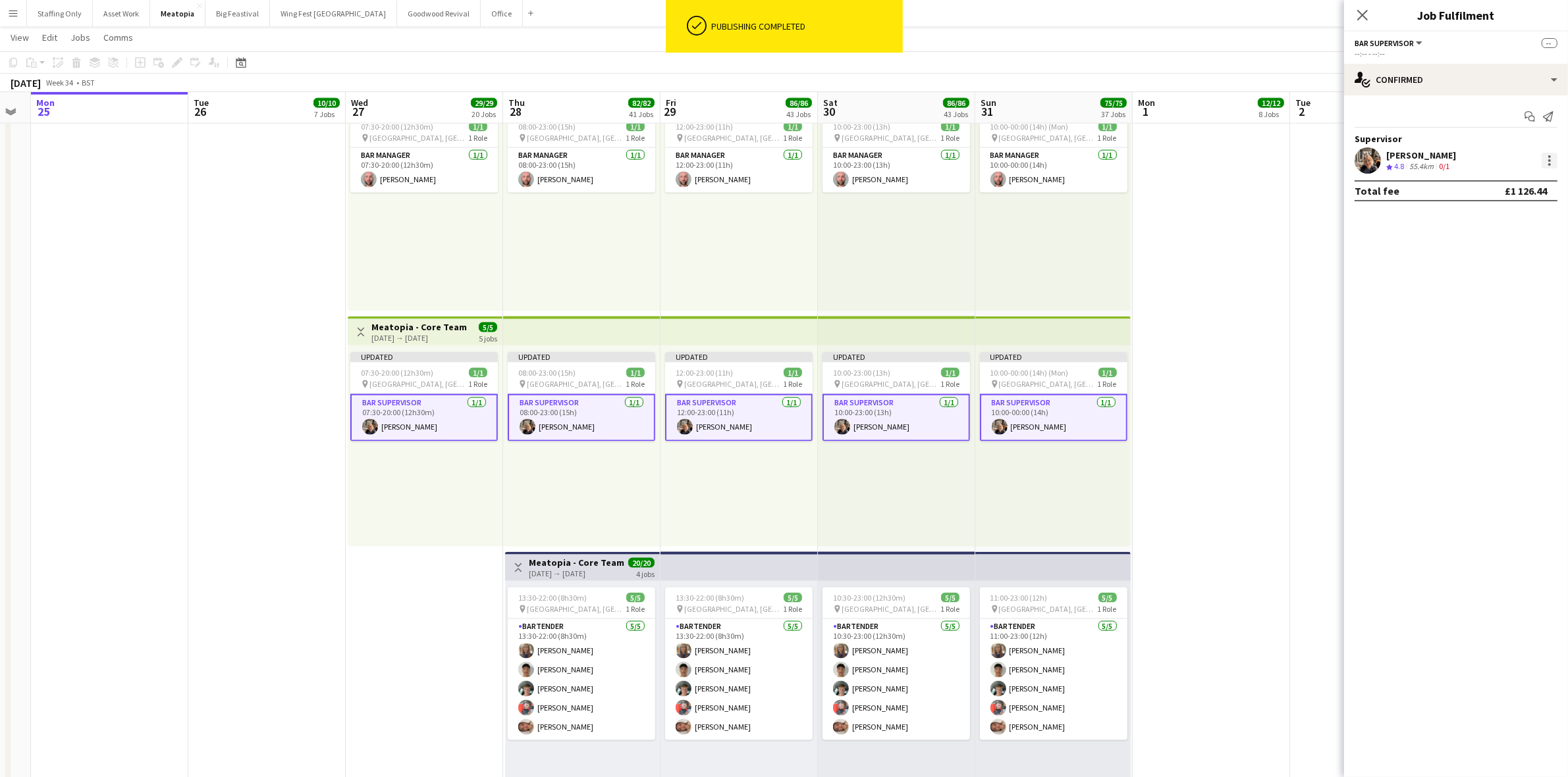
click at [1550, 154] on div at bounding box center [1550, 161] width 16 height 16
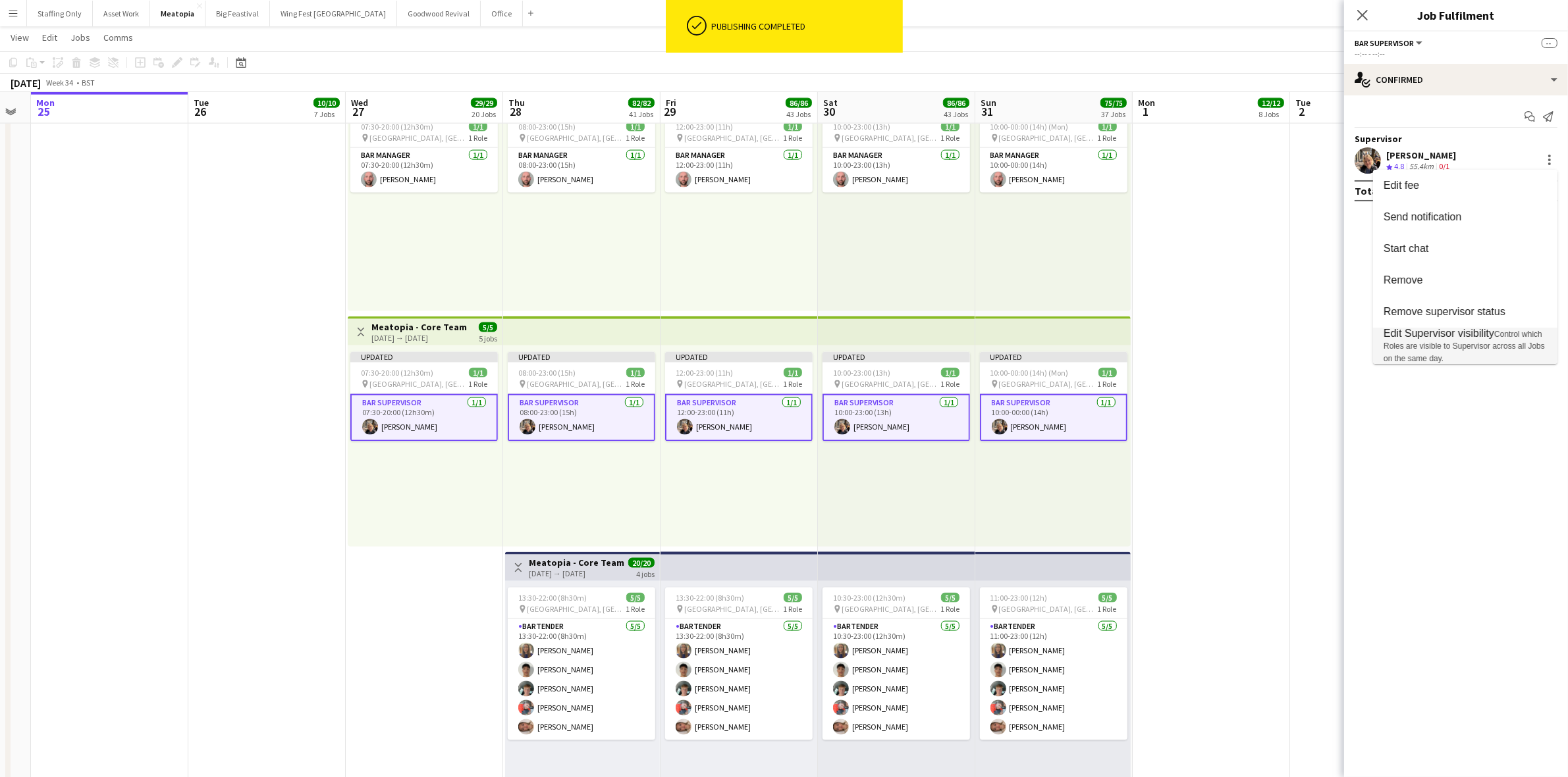
click at [1466, 346] on span "Control which Roles are visible to Supervisor across all Jobs on the same day." at bounding box center [1464, 347] width 162 height 33
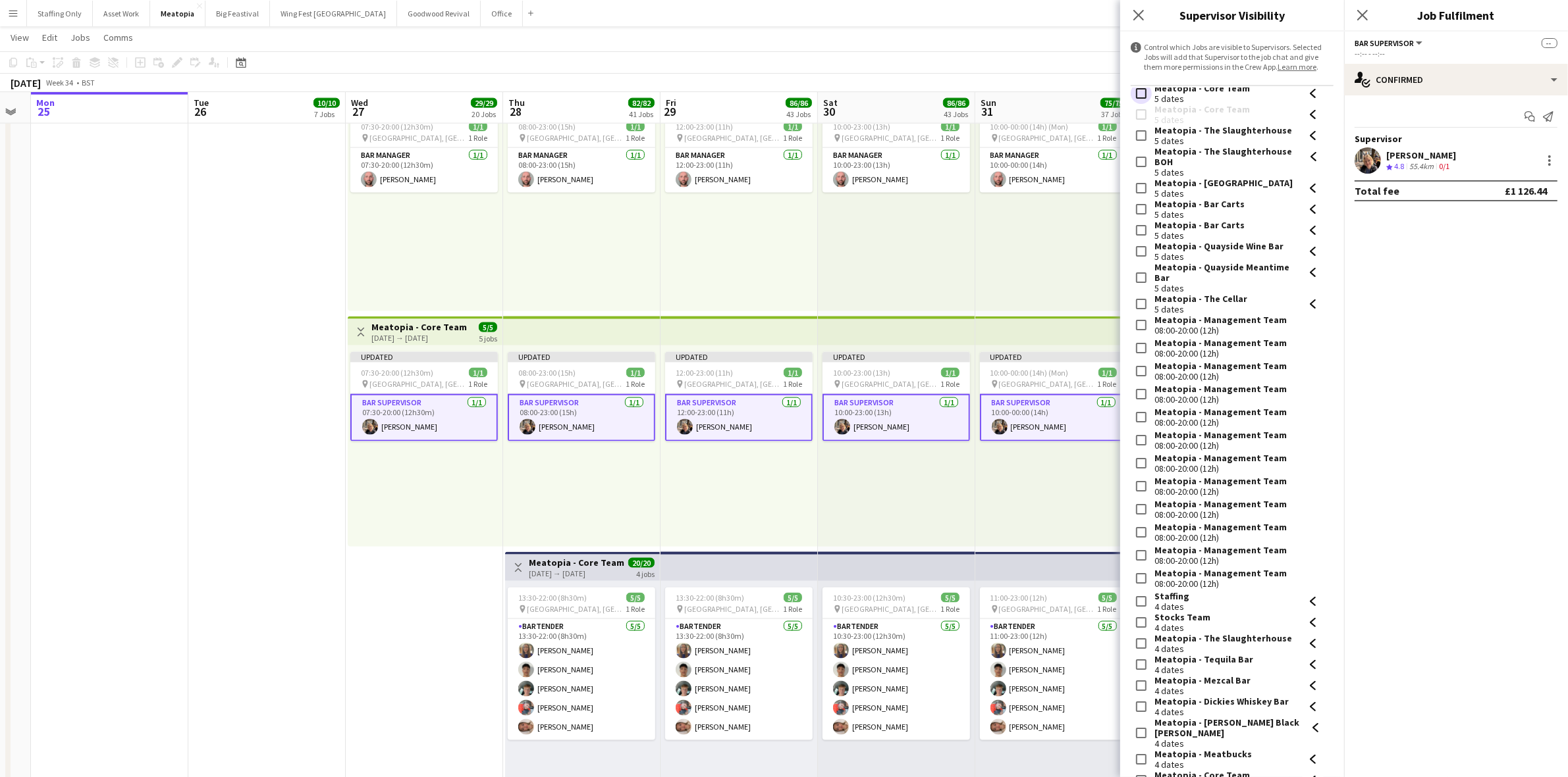
scroll to position [247, 0]
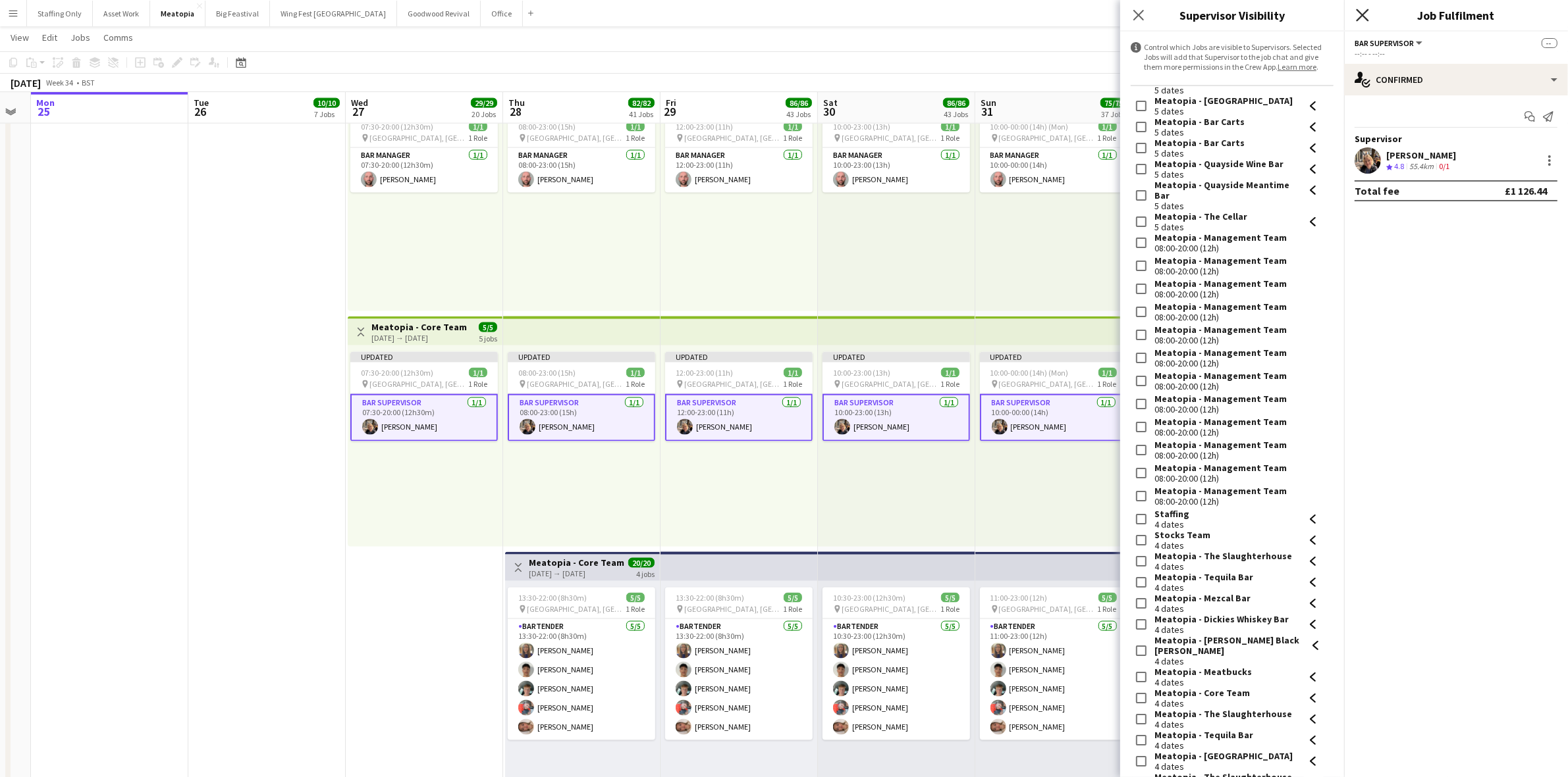
click at [1365, 17] on icon at bounding box center [1362, 15] width 12 height 12
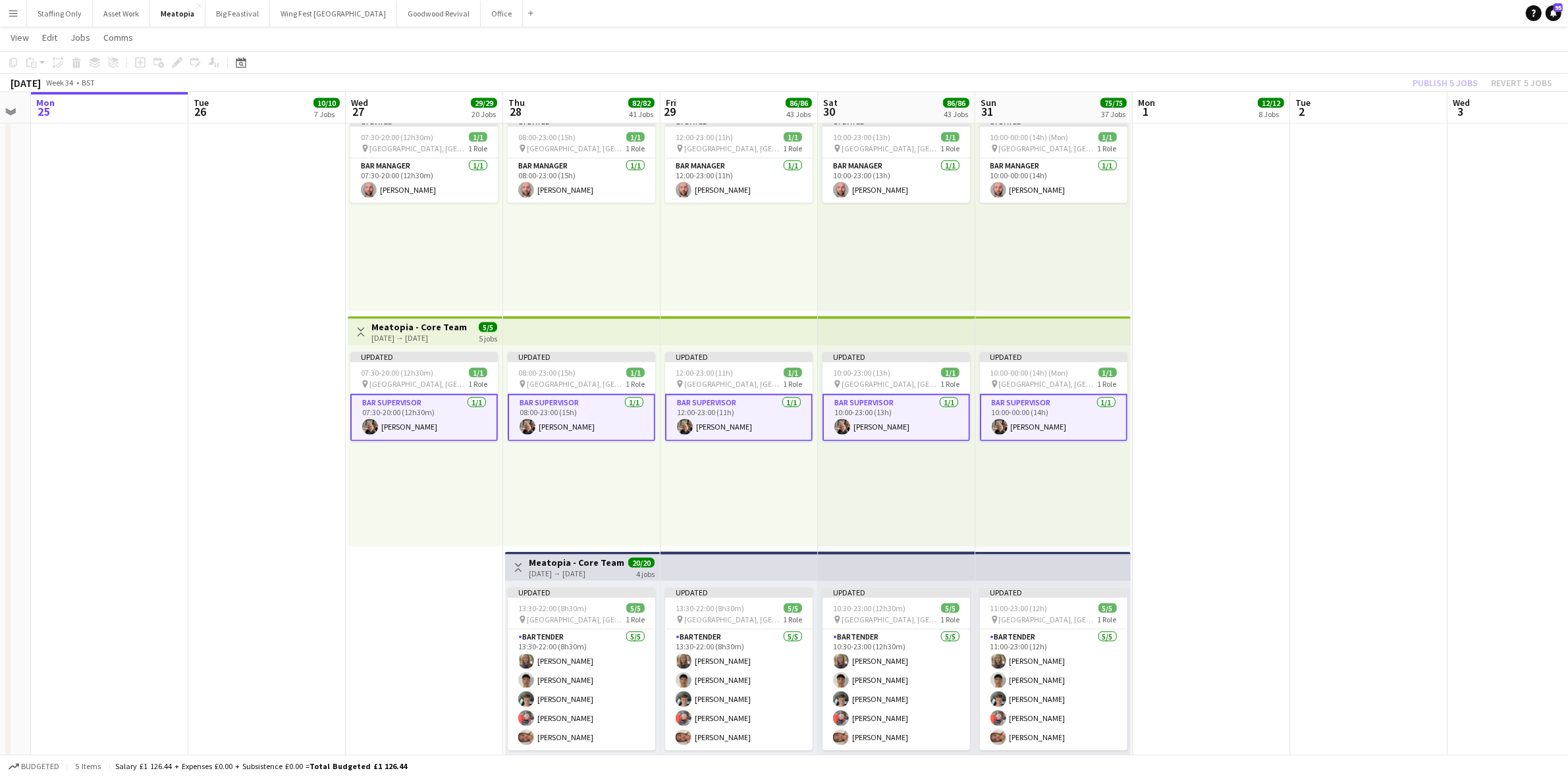
click at [1379, 227] on app-date-cell at bounding box center [1368, 431] width 157 height 712
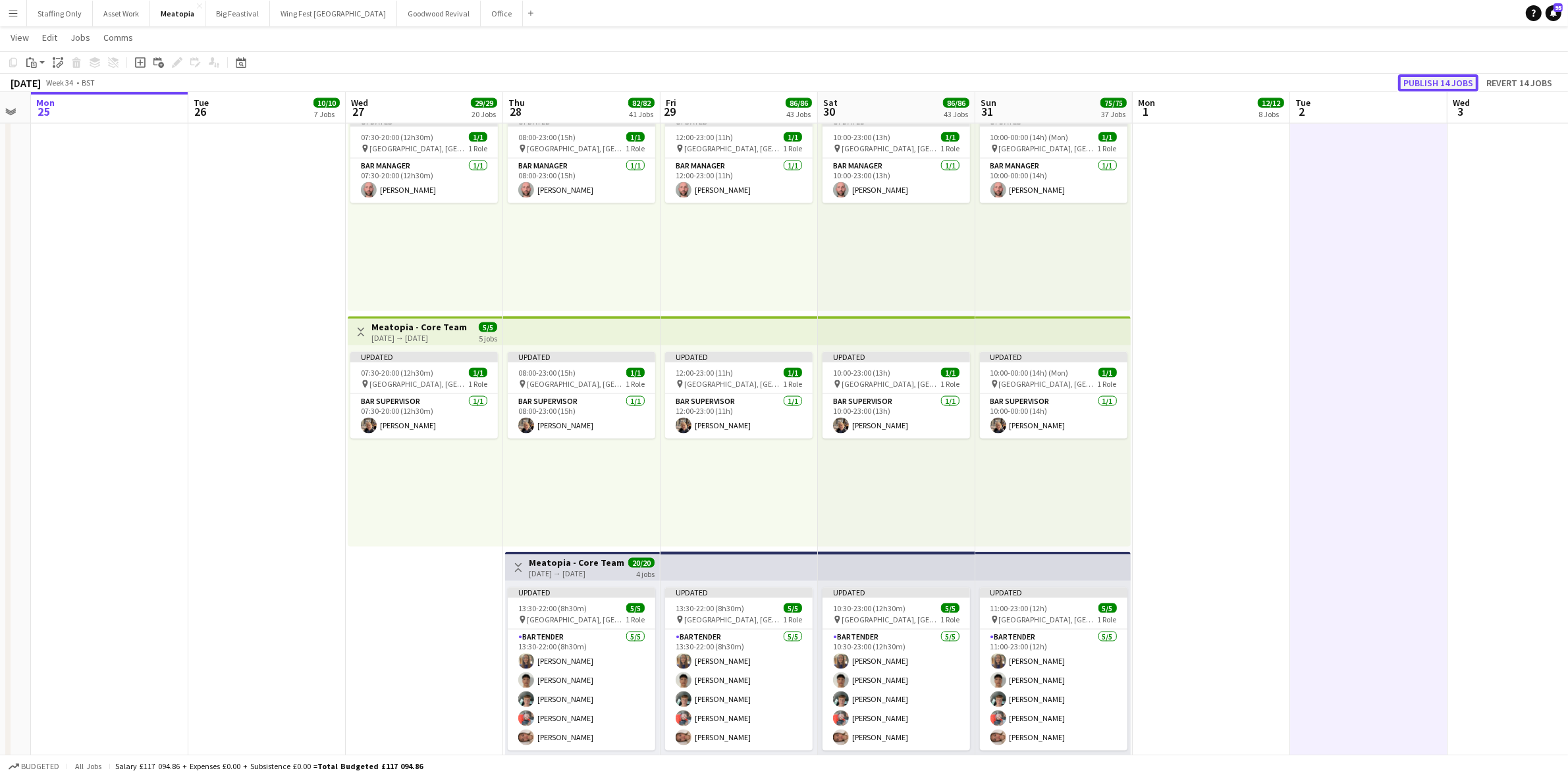
click at [1461, 77] on button "Publish 14 jobs" at bounding box center [1437, 83] width 80 height 17
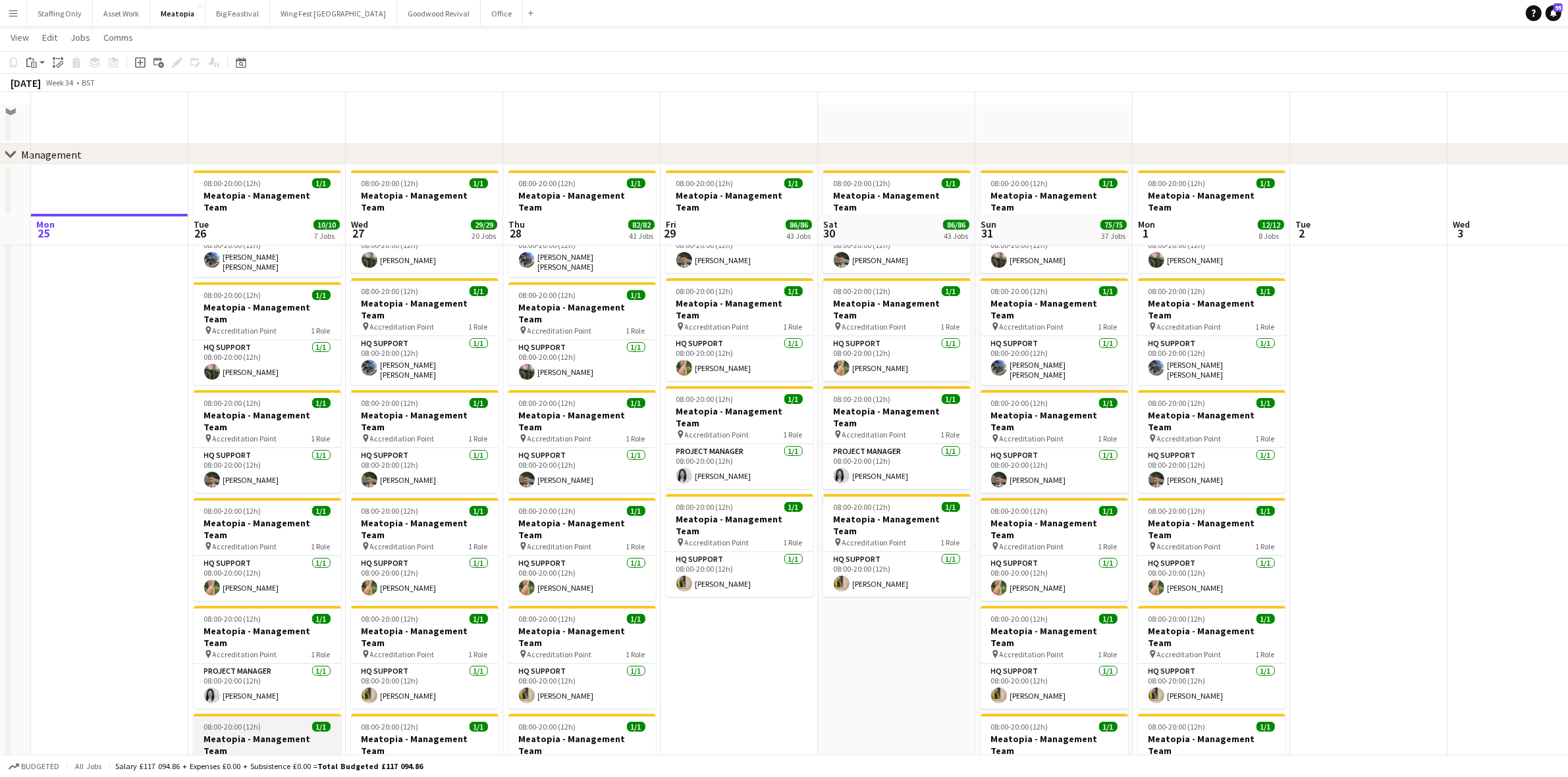
scroll to position [164, 0]
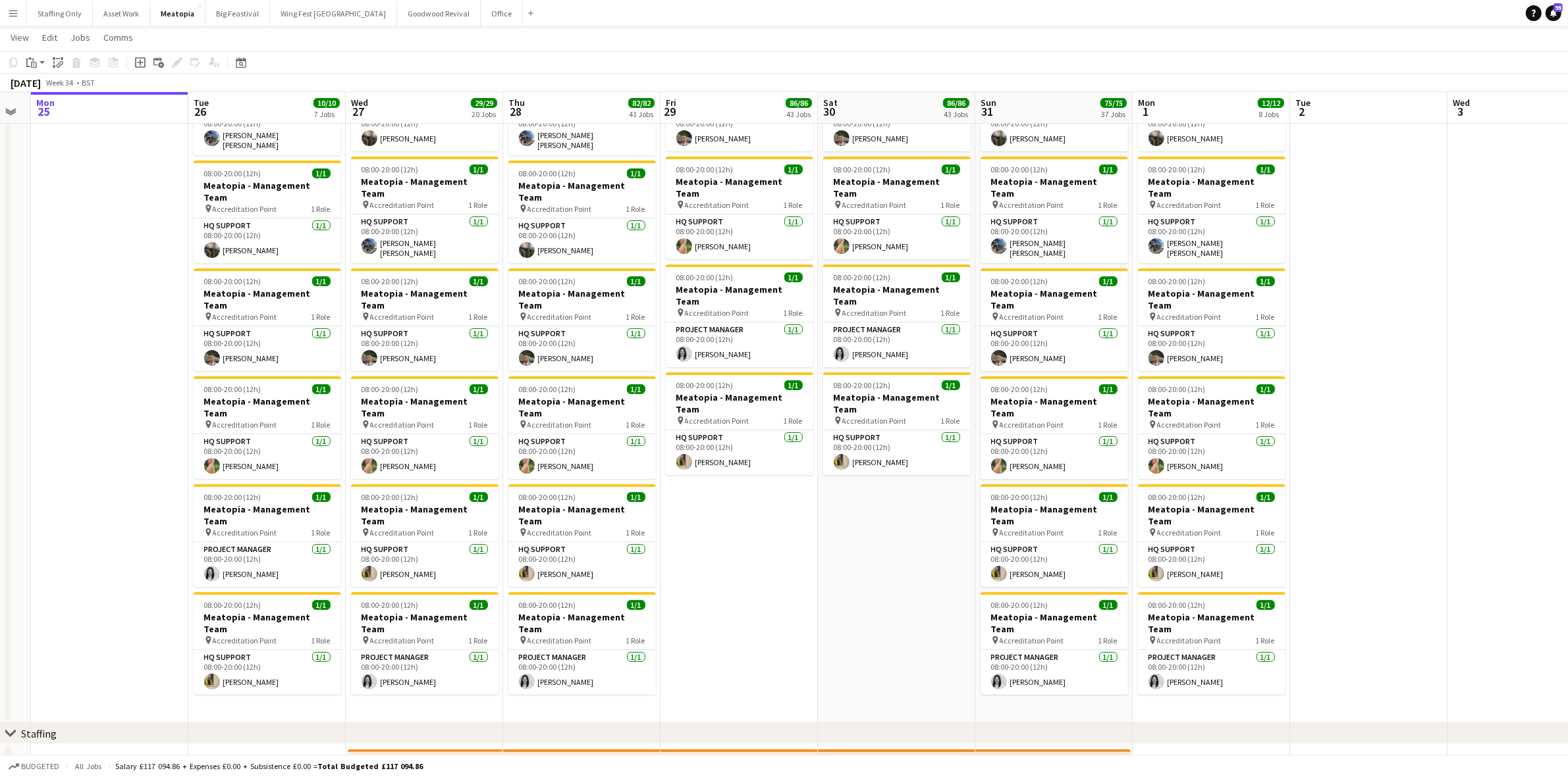
drag, startPoint x: 280, startPoint y: 567, endPoint x: 273, endPoint y: 579, distance: 13.9
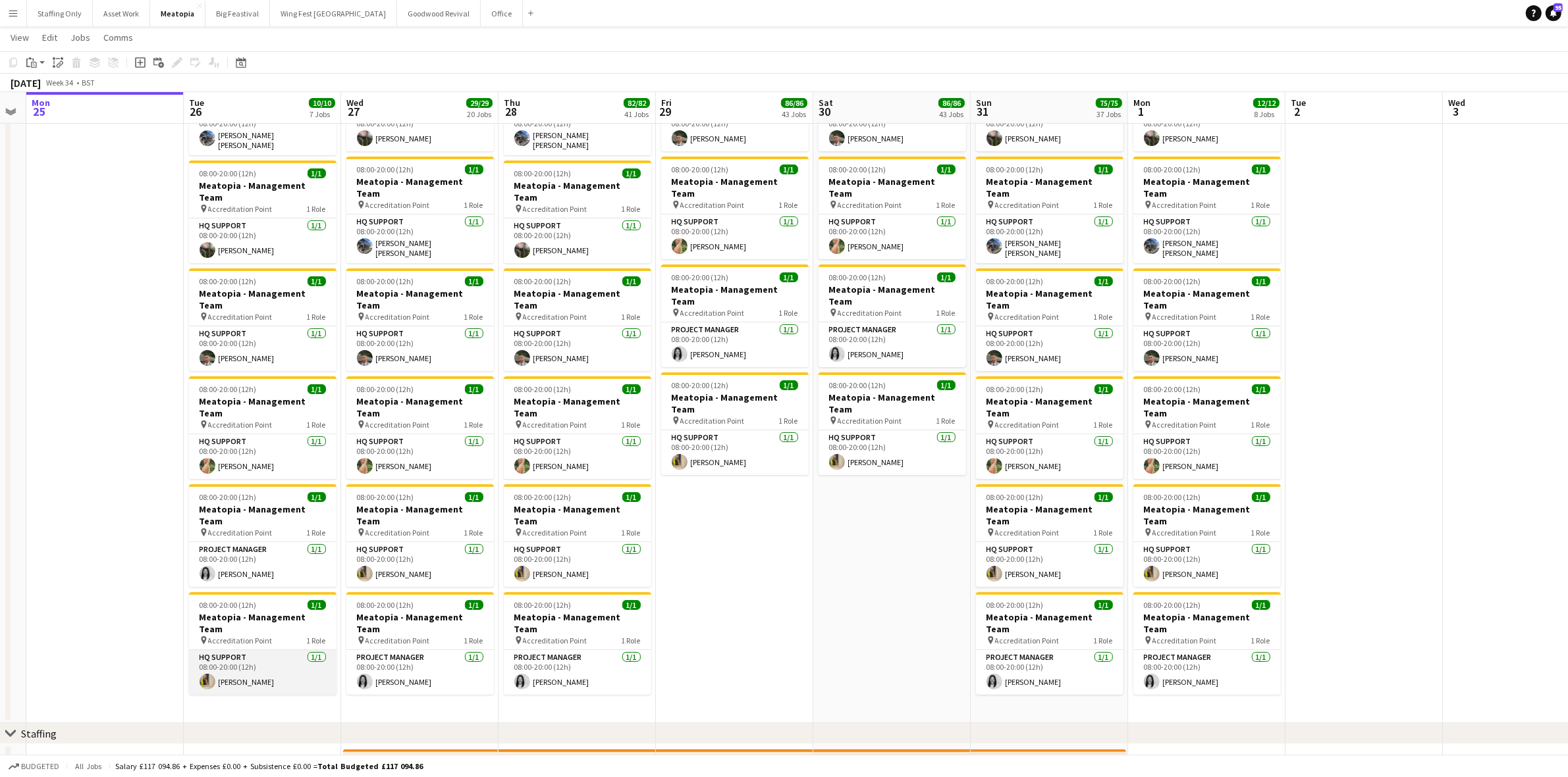
click at [274, 651] on app-card-role "HQ Support 1/1 08:00-20:00 (12h) Katie Armstrong" at bounding box center [263, 673] width 148 height 45
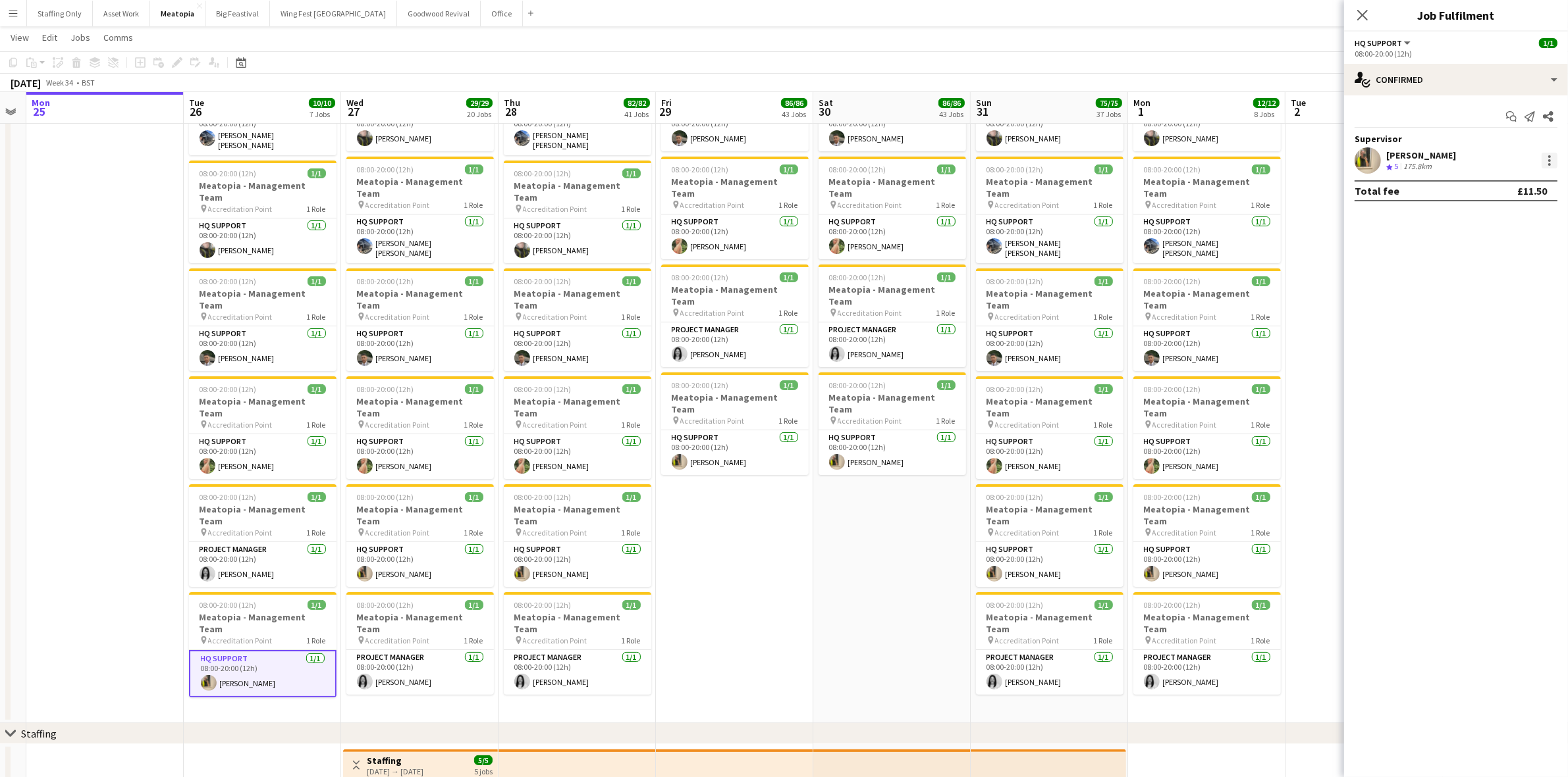
click at [1550, 163] on div at bounding box center [1549, 164] width 3 height 3
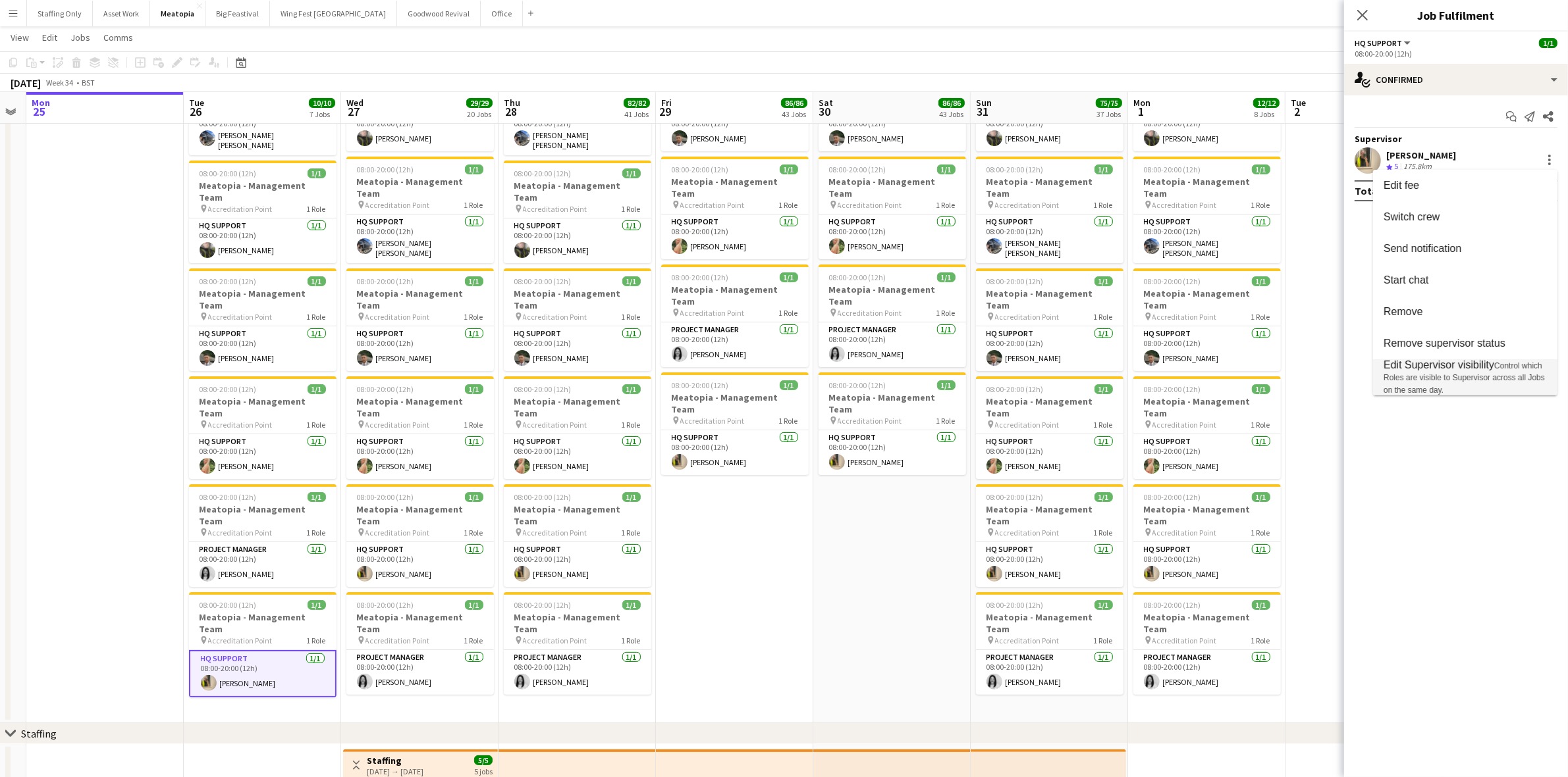
click at [1434, 370] on span "Edit Supervisor visibility" at bounding box center [1439, 364] width 111 height 11
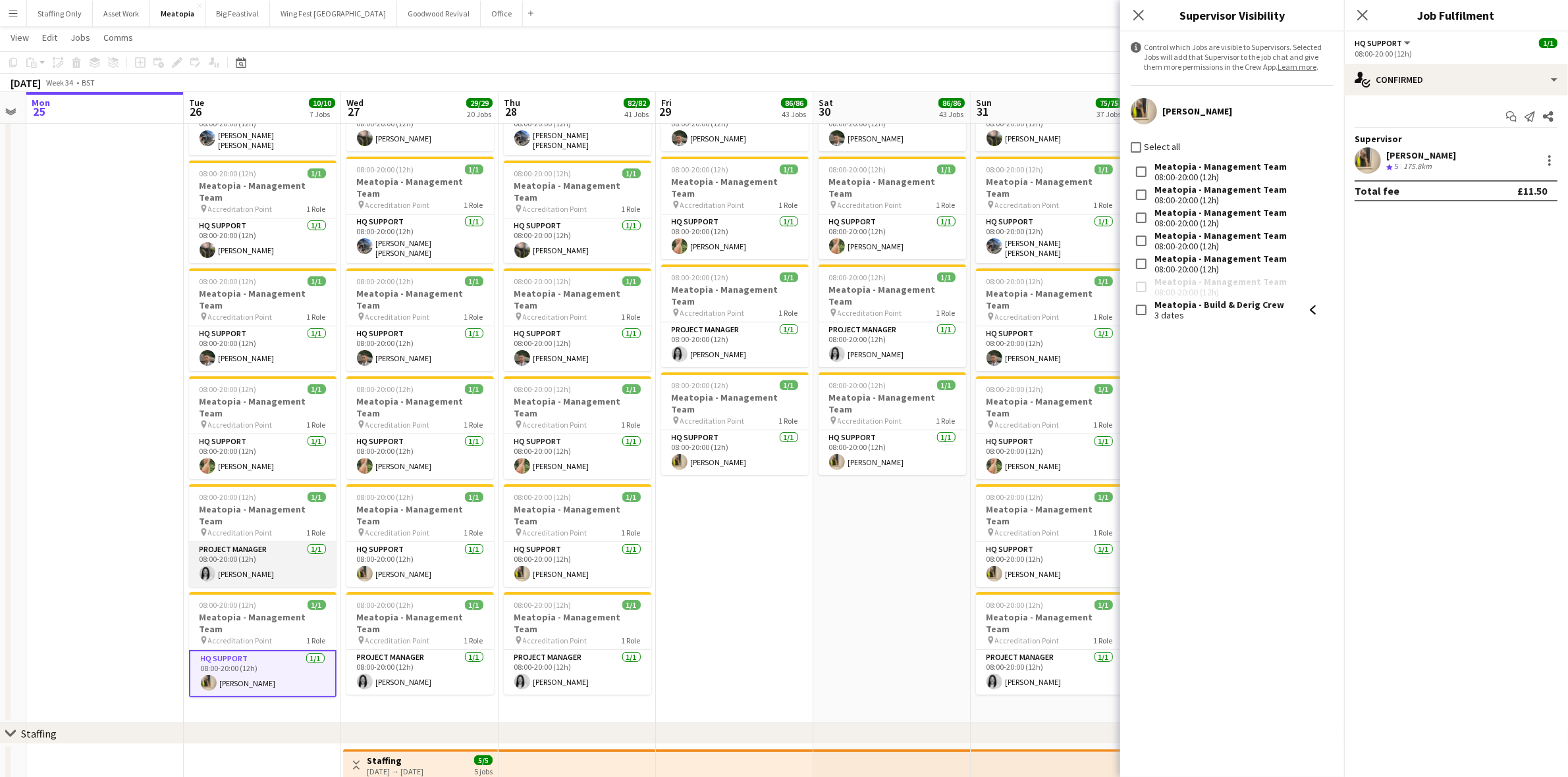
click at [257, 543] on app-card-role "Project Manager 1/1 08:00-20:00 (12h) Hayley Ashurst" at bounding box center [263, 565] width 148 height 45
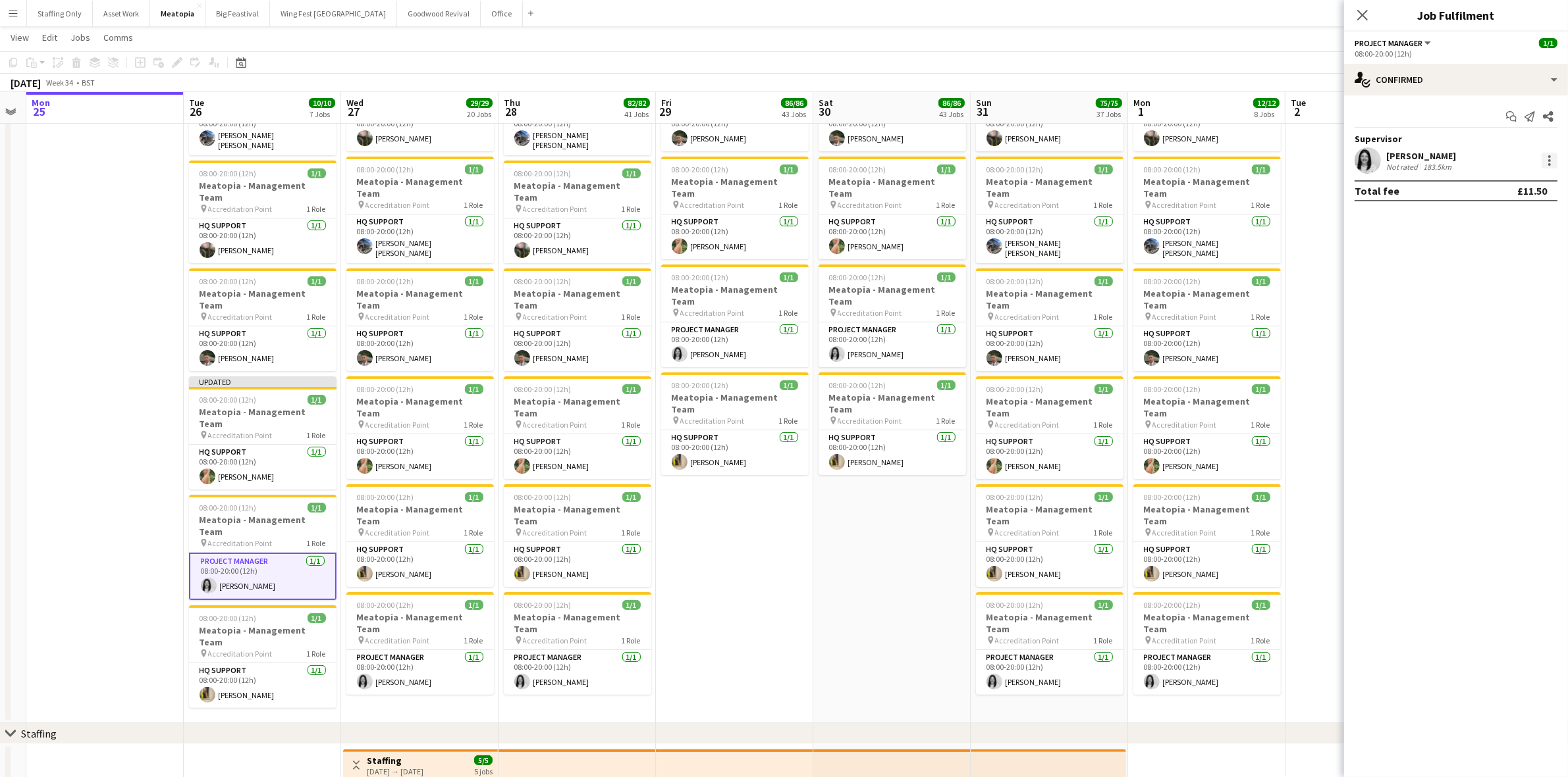
click at [1550, 162] on div at bounding box center [1550, 161] width 16 height 16
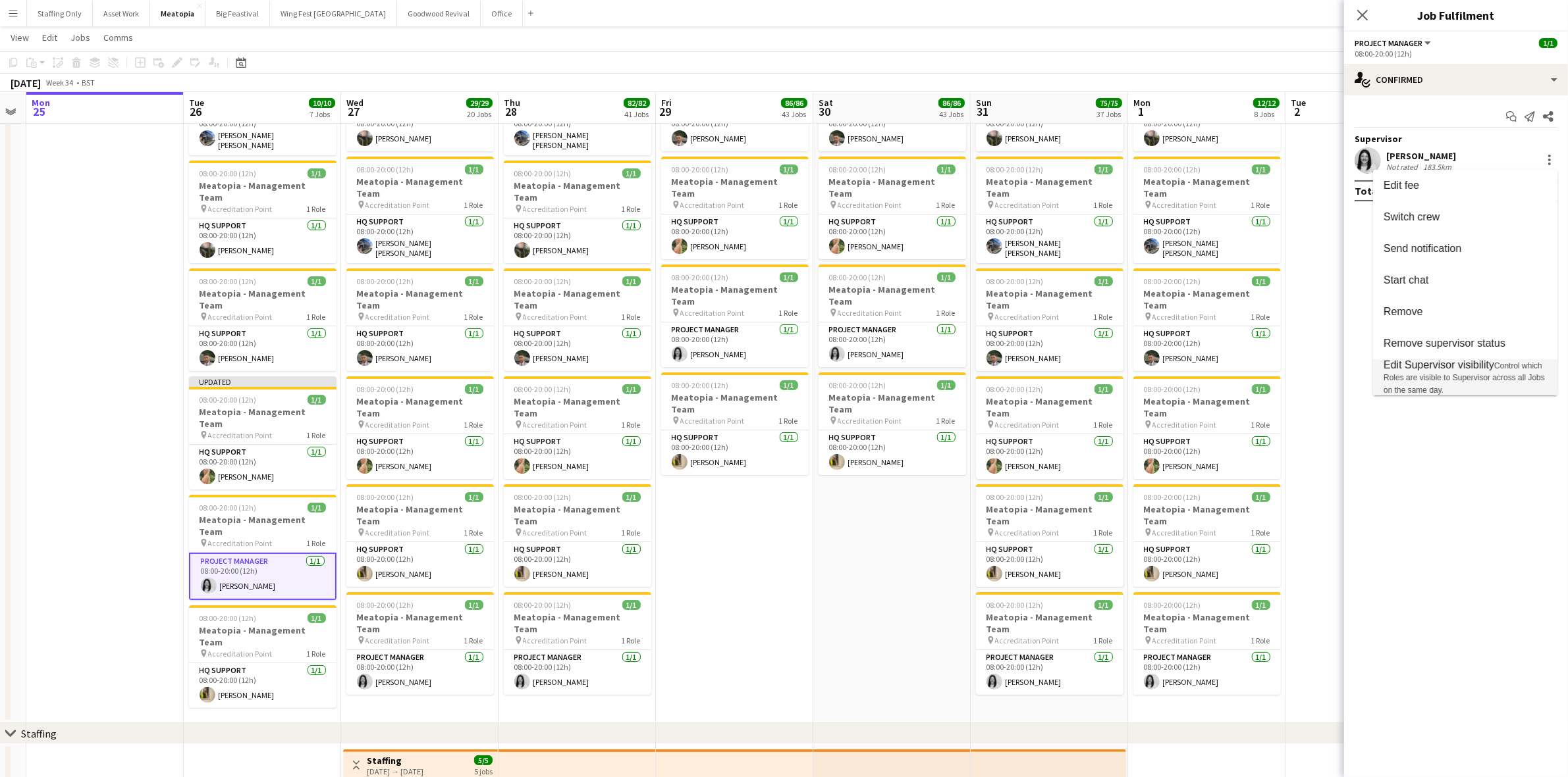
click at [1437, 367] on span "Edit Supervisor visibility" at bounding box center [1439, 364] width 111 height 11
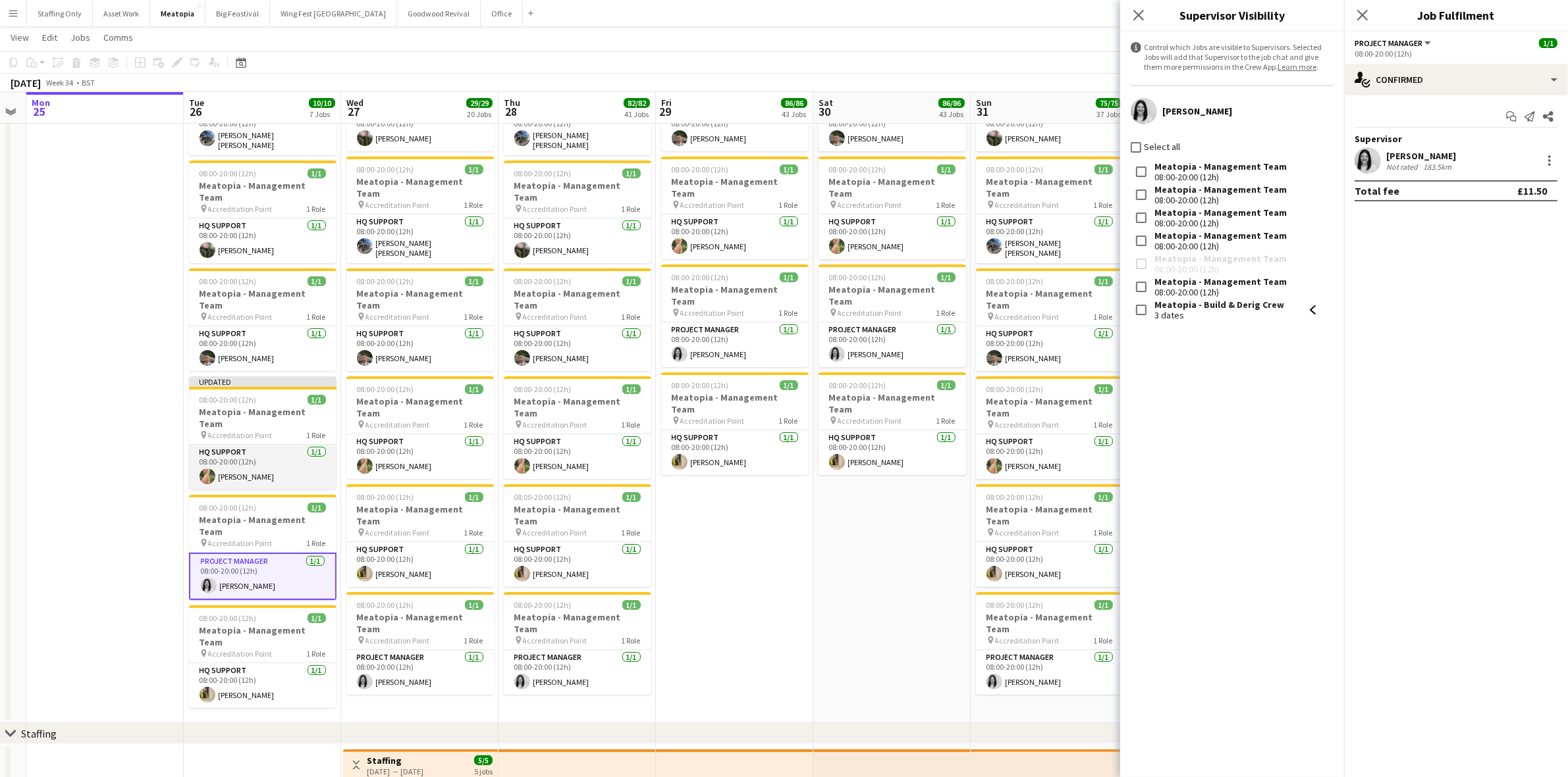
click at [300, 445] on app-card-role "HQ Support 1/1 08:00-20:00 (12h) Ellie Garner" at bounding box center [263, 467] width 148 height 45
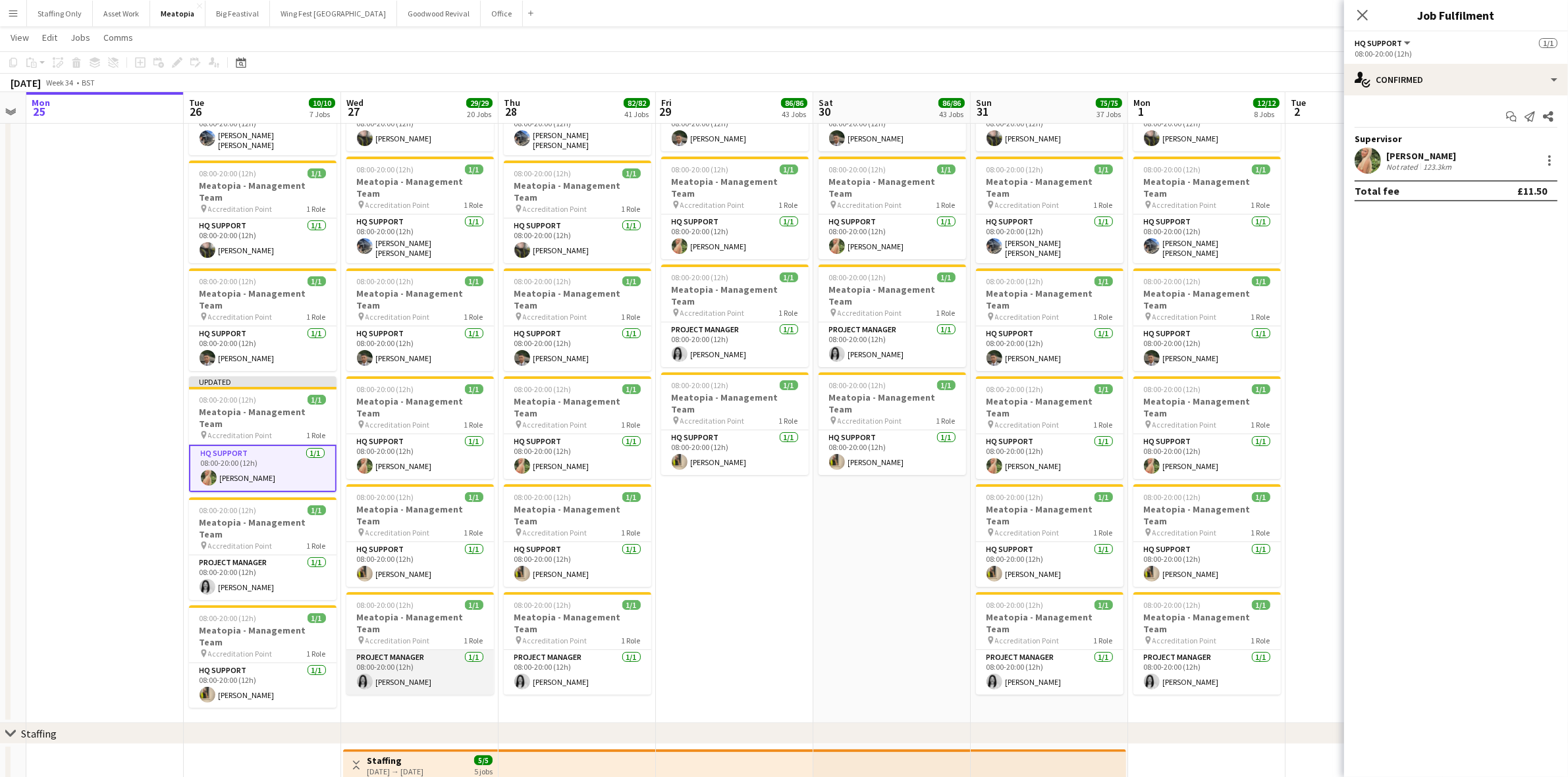
click at [420, 651] on app-card-role "Project Manager 1/1 08:00-20:00 (12h) Hayley Ashurst" at bounding box center [420, 673] width 148 height 45
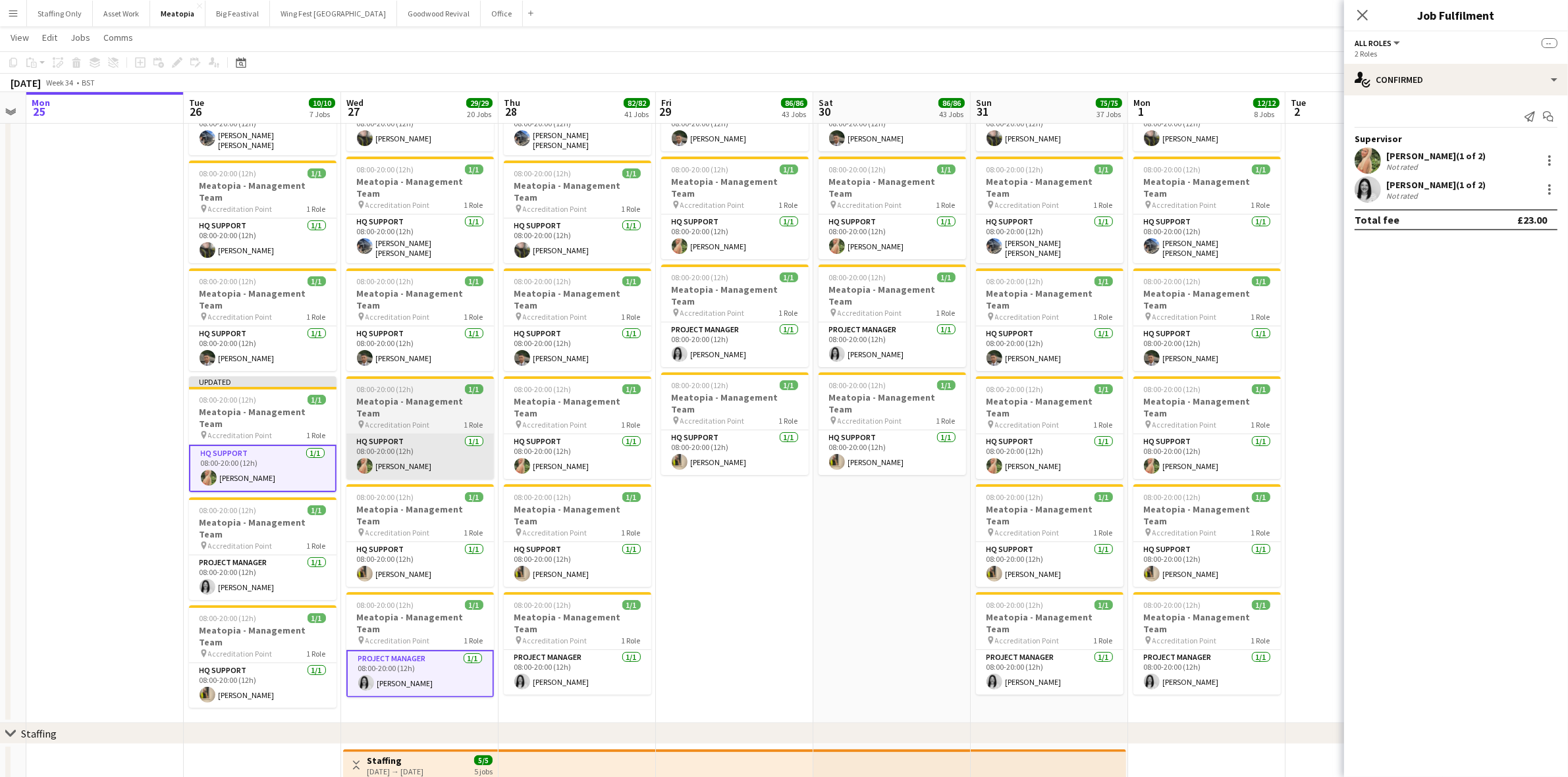
click at [418, 543] on app-card-role "HQ Support 1/1 08:00-20:00 (12h) Katie Armstrong" at bounding box center [420, 565] width 148 height 45
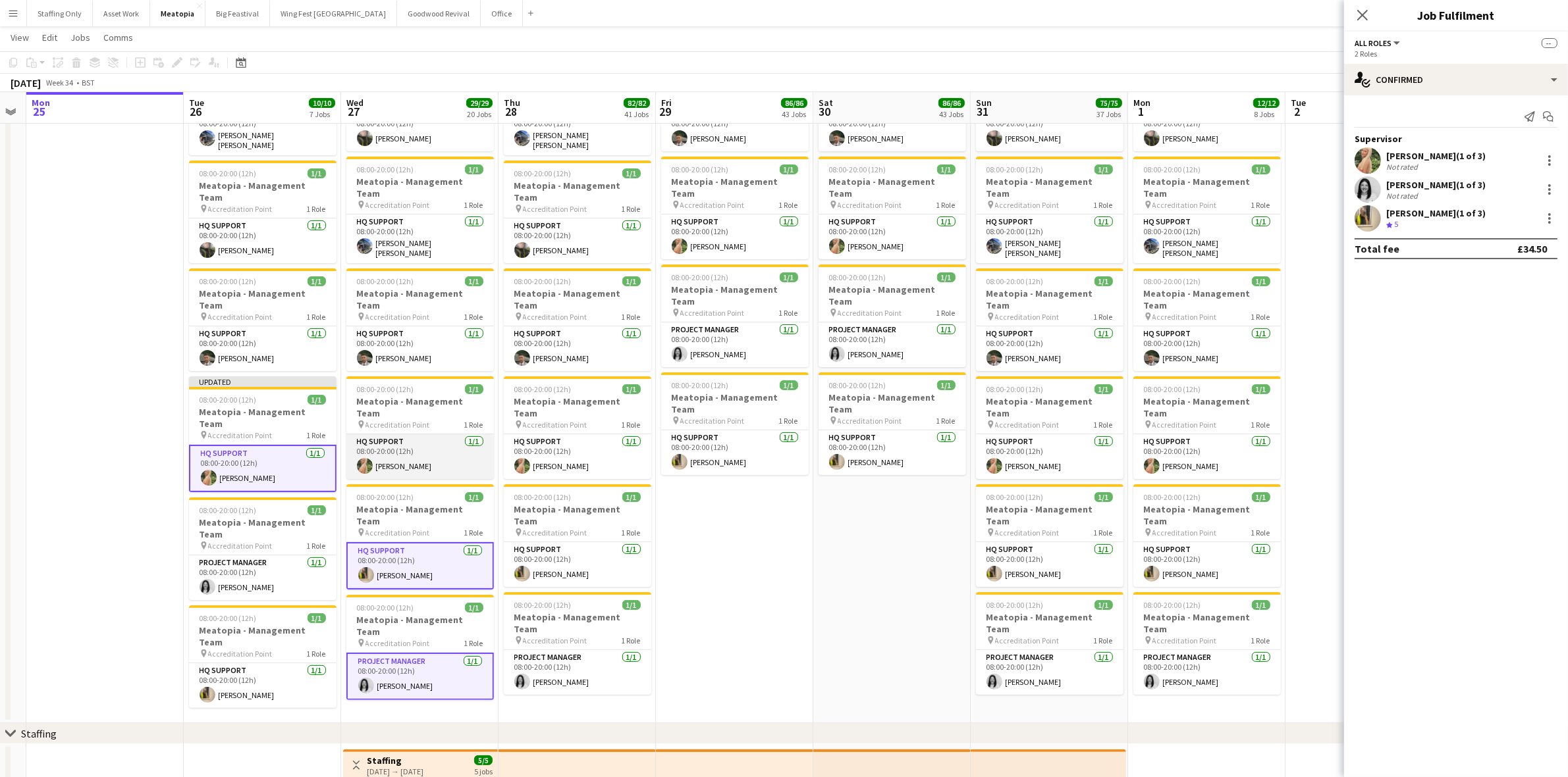
click at [428, 435] on app-card-role "HQ Support 1/1 08:00-20:00 (12h) Ellie Garner" at bounding box center [420, 457] width 148 height 45
click at [546, 435] on app-card-role "HQ Support 1/1 08:00-20:00 (12h) Ellie Garner" at bounding box center [577, 457] width 148 height 45
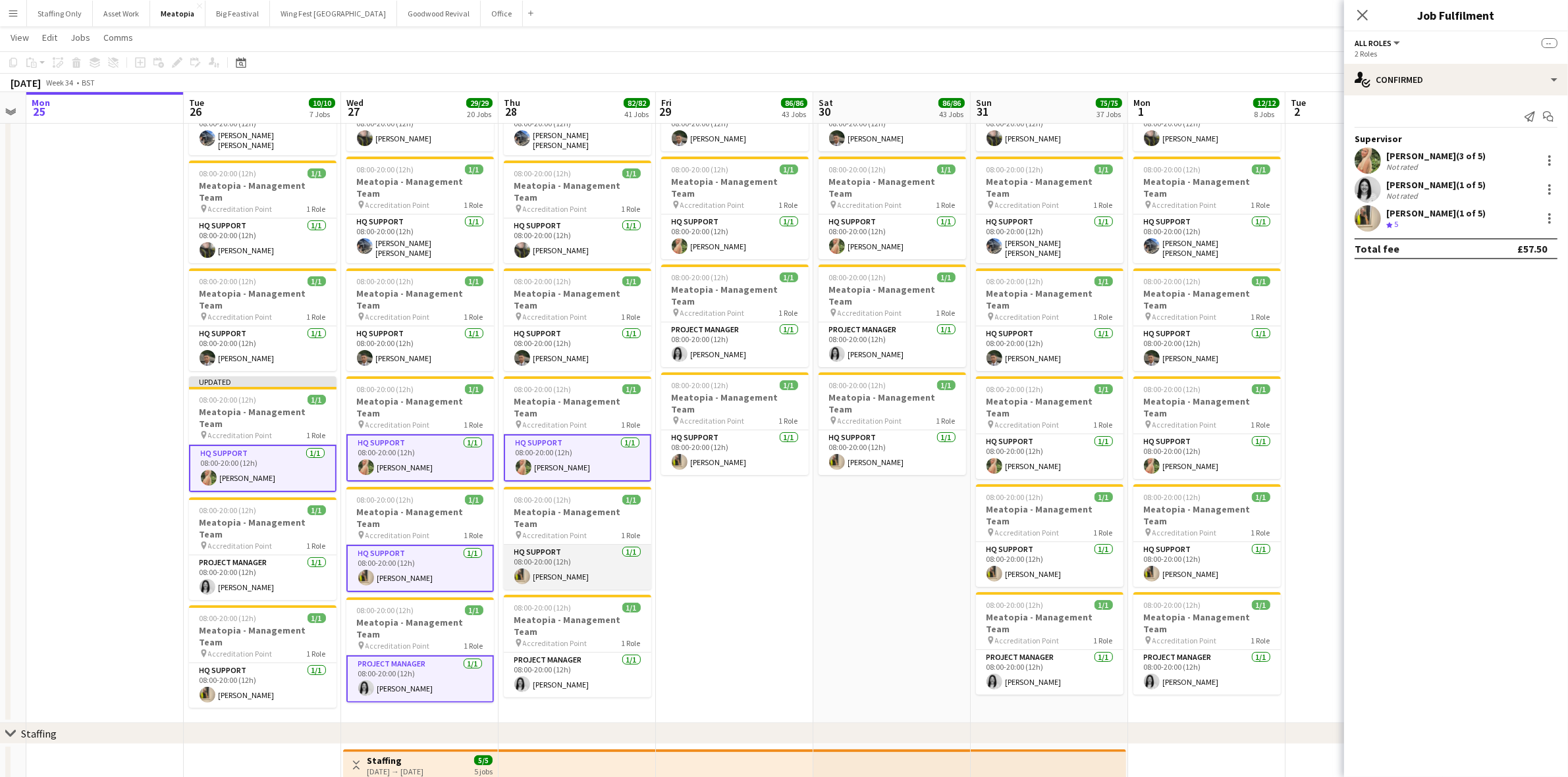
click at [551, 545] on app-card-role "HQ Support 1/1 08:00-20:00 (12h) Katie Armstrong" at bounding box center [577, 567] width 148 height 45
click at [561, 656] on app-card-role "Project Manager 1/1 08:00-20:00 (12h) Hayley Ashurst" at bounding box center [577, 678] width 148 height 45
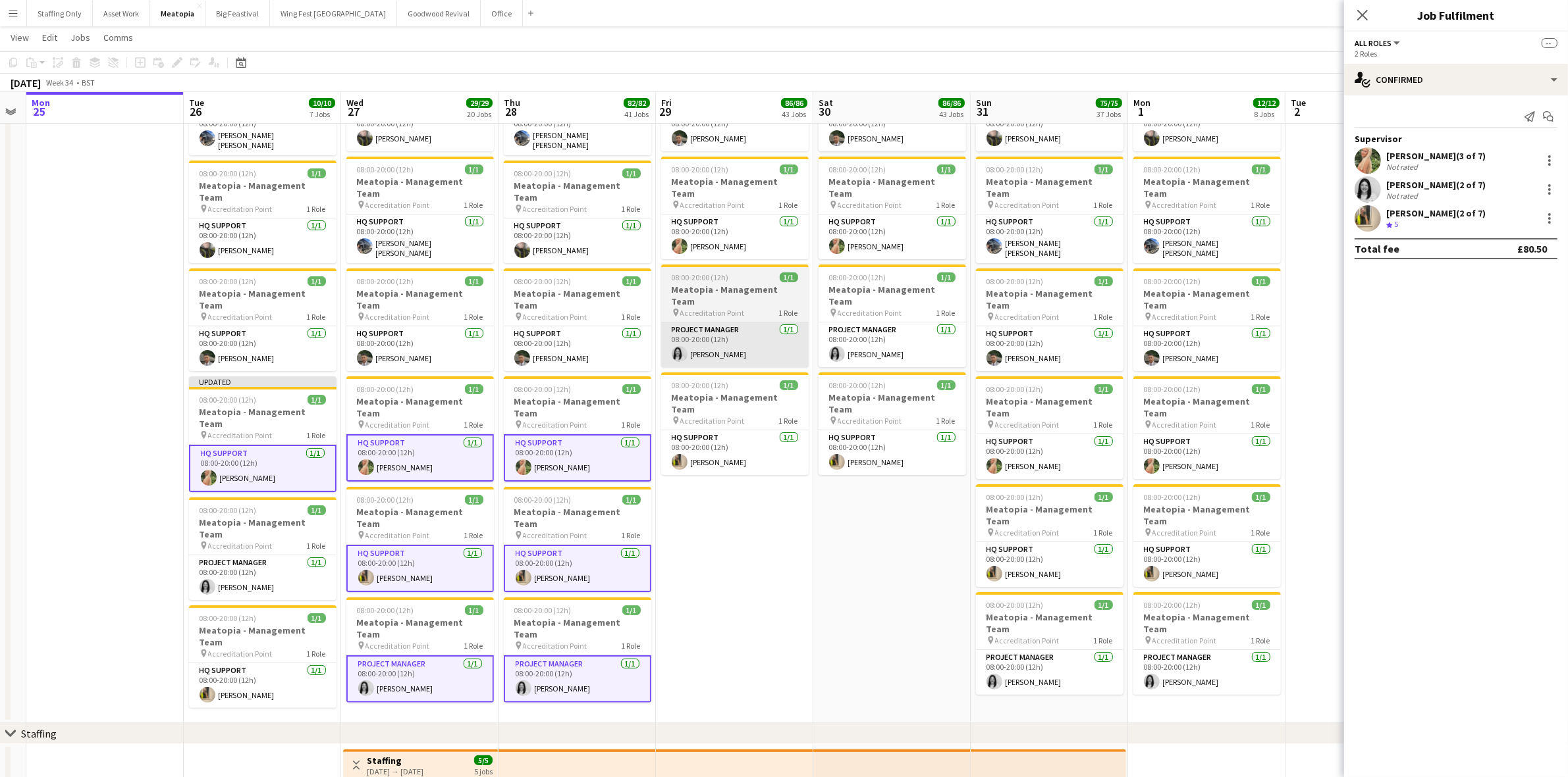
click at [712, 430] on app-card-role "HQ Support 1/1 08:00-20:00 (12h) Katie Armstrong" at bounding box center [735, 452] width 148 height 45
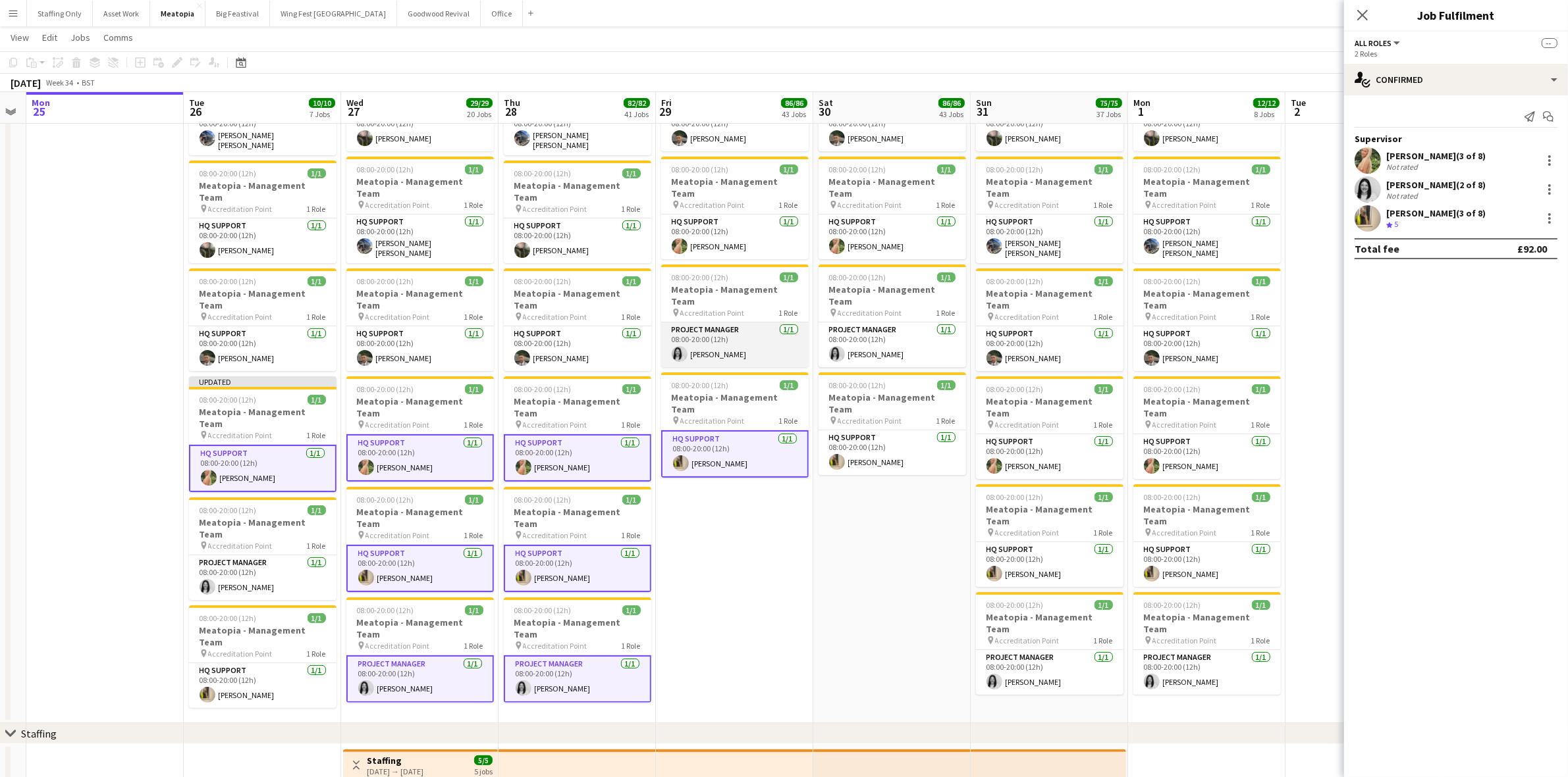
click at [709, 322] on app-card-role "Project Manager 1/1 08:00-20:00 (12h) Hayley Ashurst" at bounding box center [735, 344] width 148 height 45
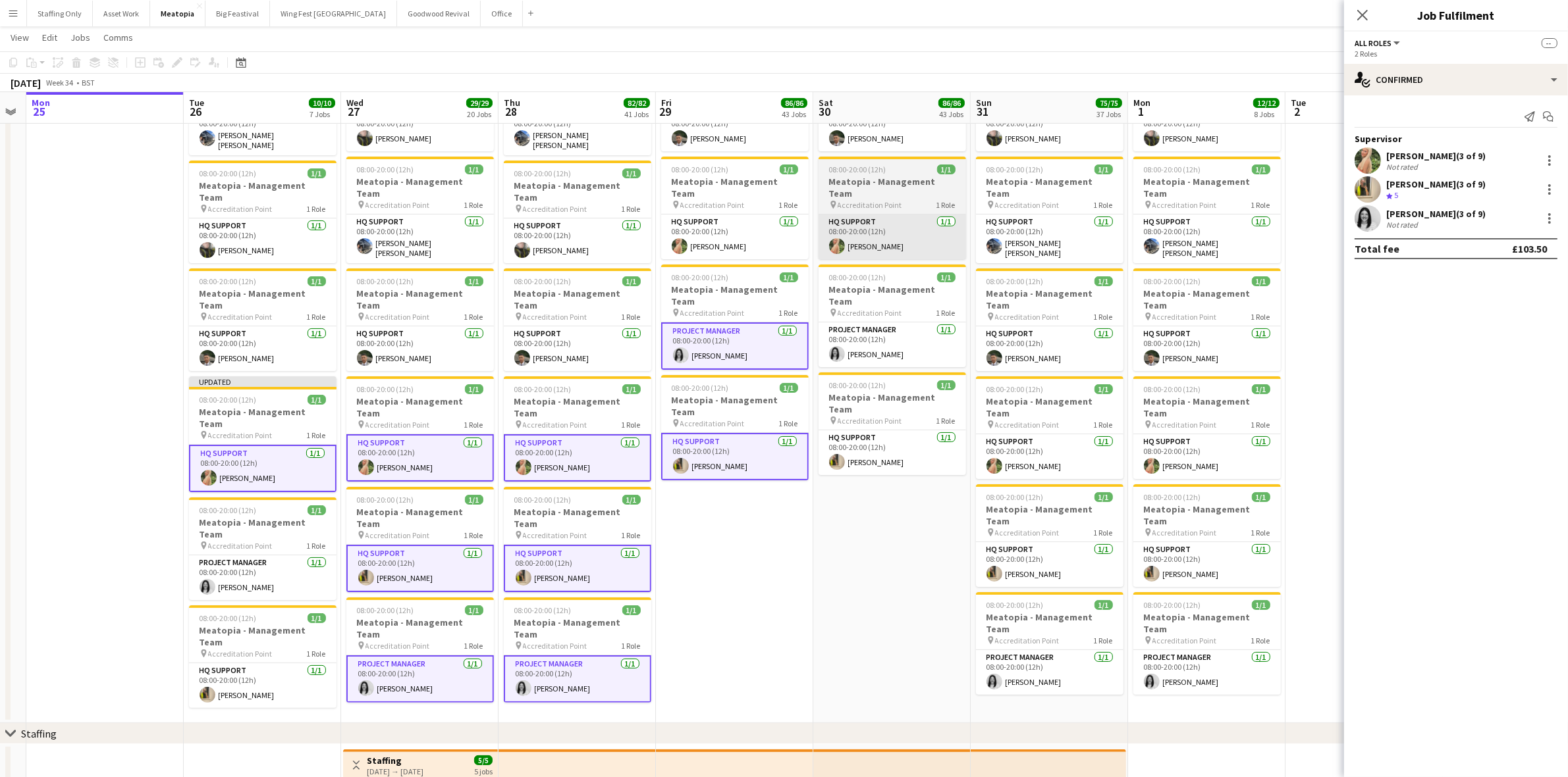
click at [714, 219] on app-card-role "HQ Support 1/1 08:00-20:00 (12h) Ellie Garner" at bounding box center [735, 236] width 148 height 45
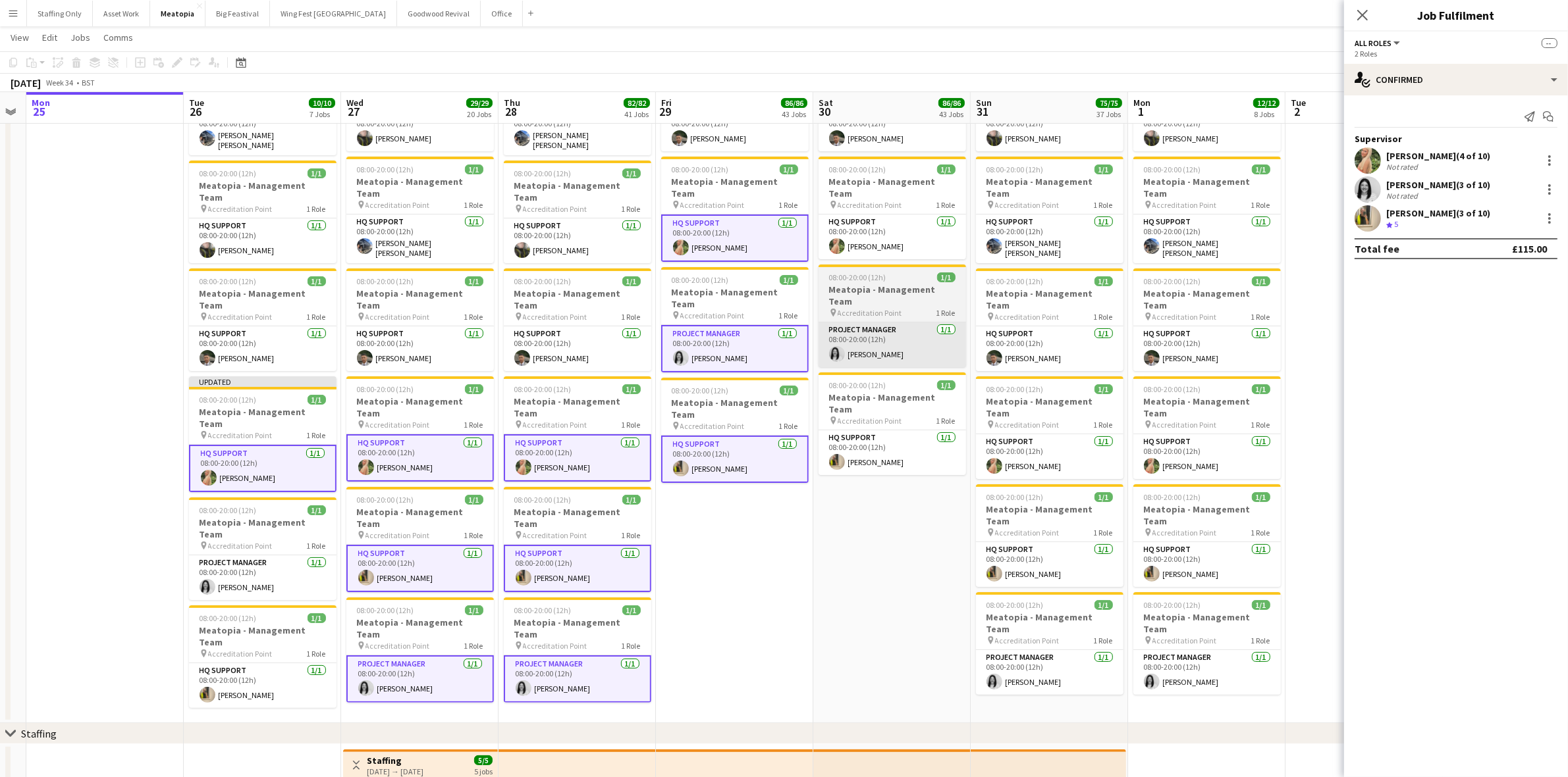
click at [868, 217] on app-card-role "HQ Support 1/1 08:00-20:00 (12h) Ellie Garner" at bounding box center [892, 236] width 148 height 45
click at [873, 325] on app-card-role "Project Manager 1/1 08:00-20:00 (12h) Hayley Ashurst" at bounding box center [892, 347] width 148 height 45
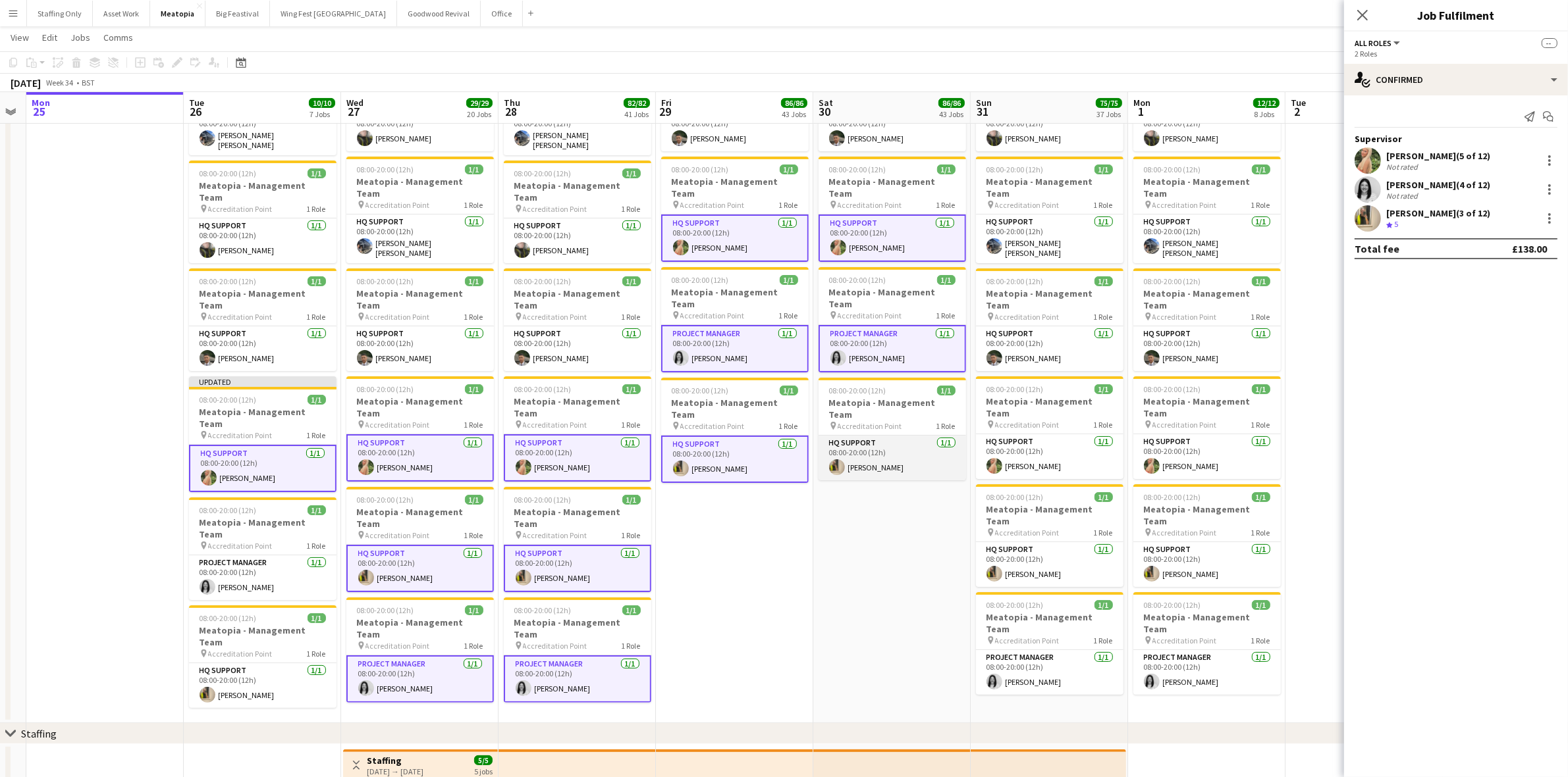
click at [873, 435] on app-card-role "HQ Support 1/1 08:00-20:00 (12h) Katie Armstrong" at bounding box center [892, 457] width 148 height 45
click at [1044, 435] on app-card-role "HQ Support 1/1 08:00-20:00 (12h) Ellie Garner" at bounding box center [1050, 457] width 148 height 45
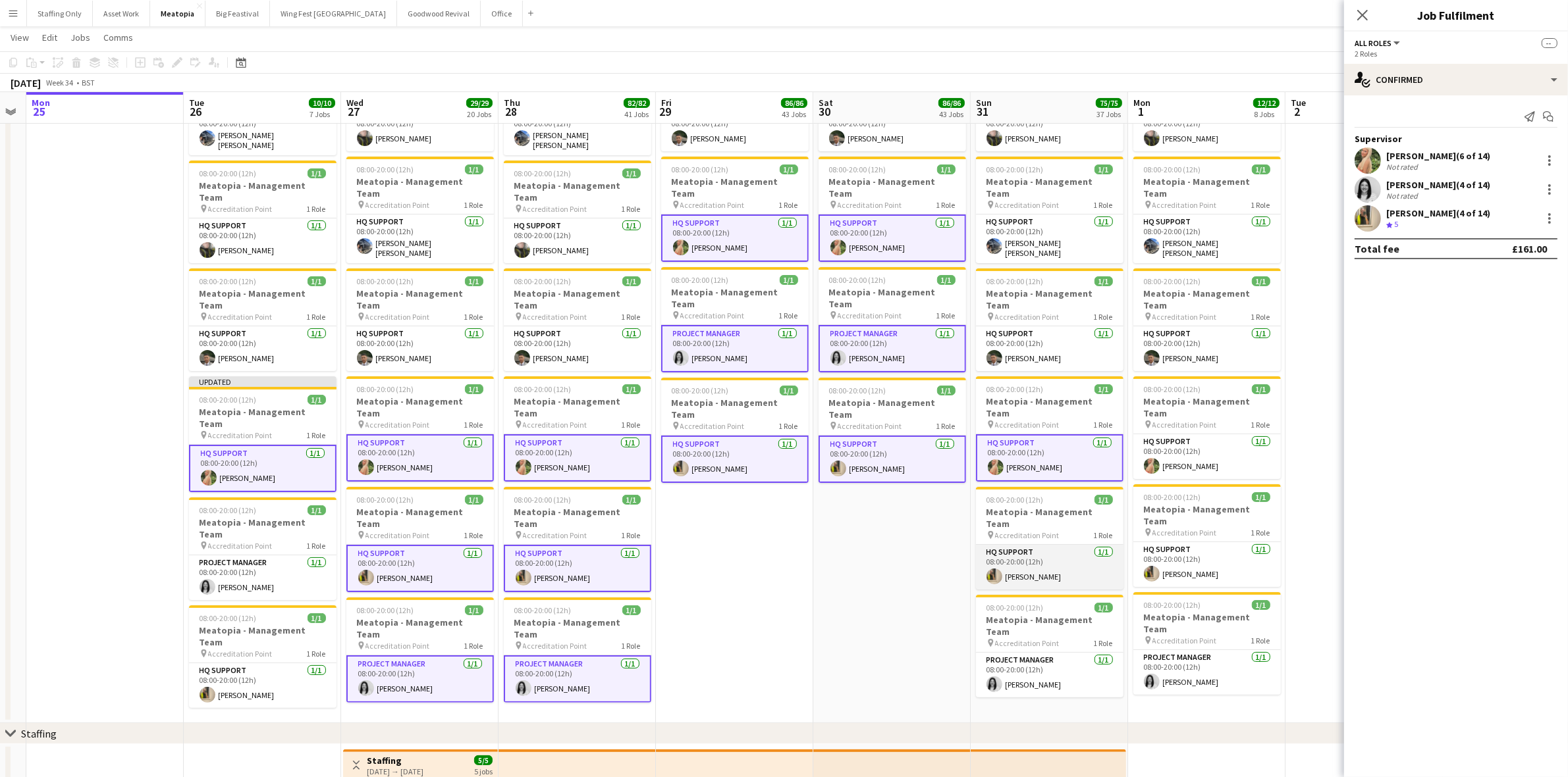
click at [1037, 545] on app-card-role "HQ Support 1/1 08:00-20:00 (12h) Katie Armstrong" at bounding box center [1050, 567] width 148 height 45
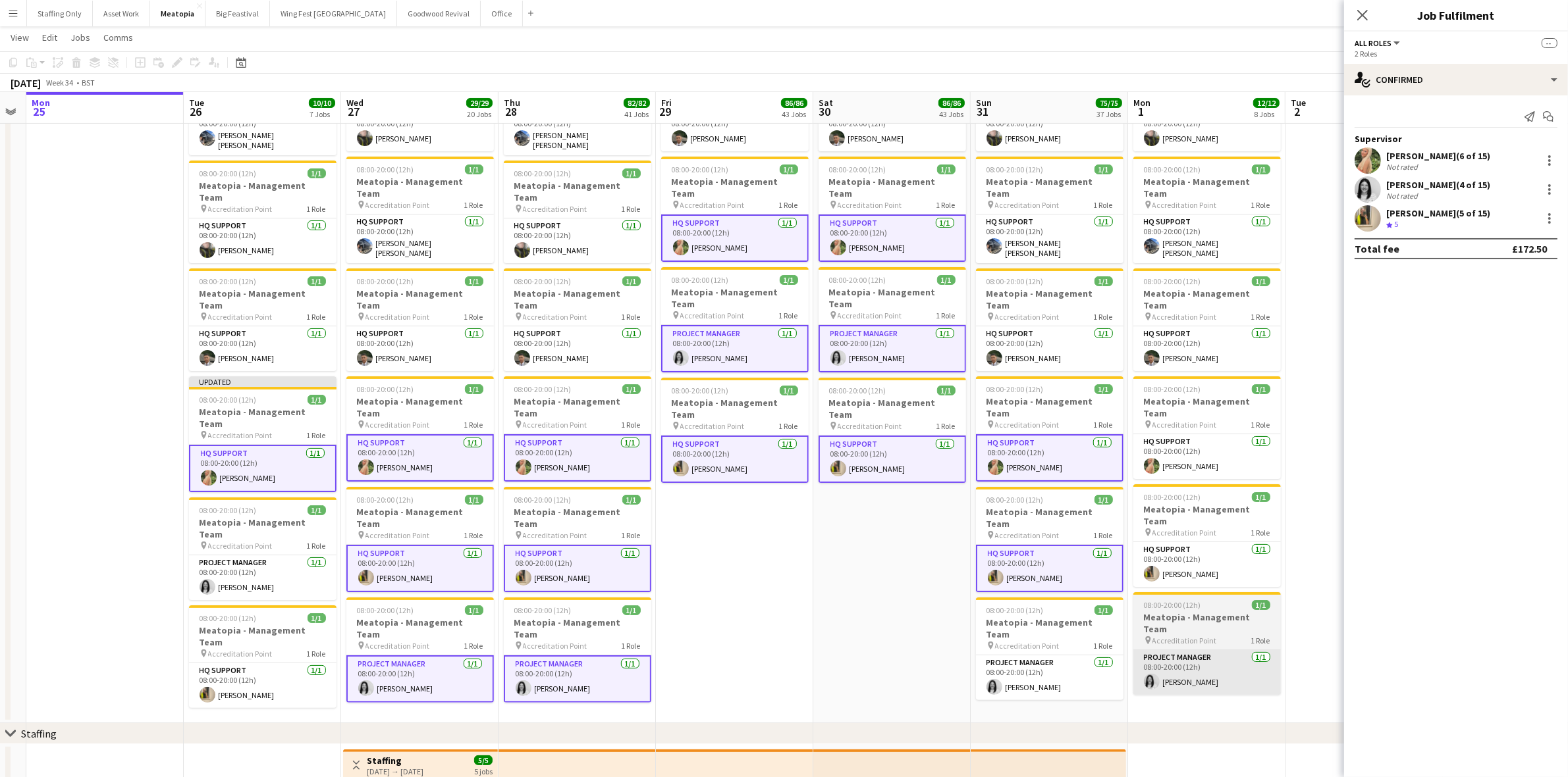
click at [1052, 656] on app-card-role "Project Manager 1/1 08:00-20:00 (12h) Hayley Ashurst" at bounding box center [1050, 678] width 148 height 45
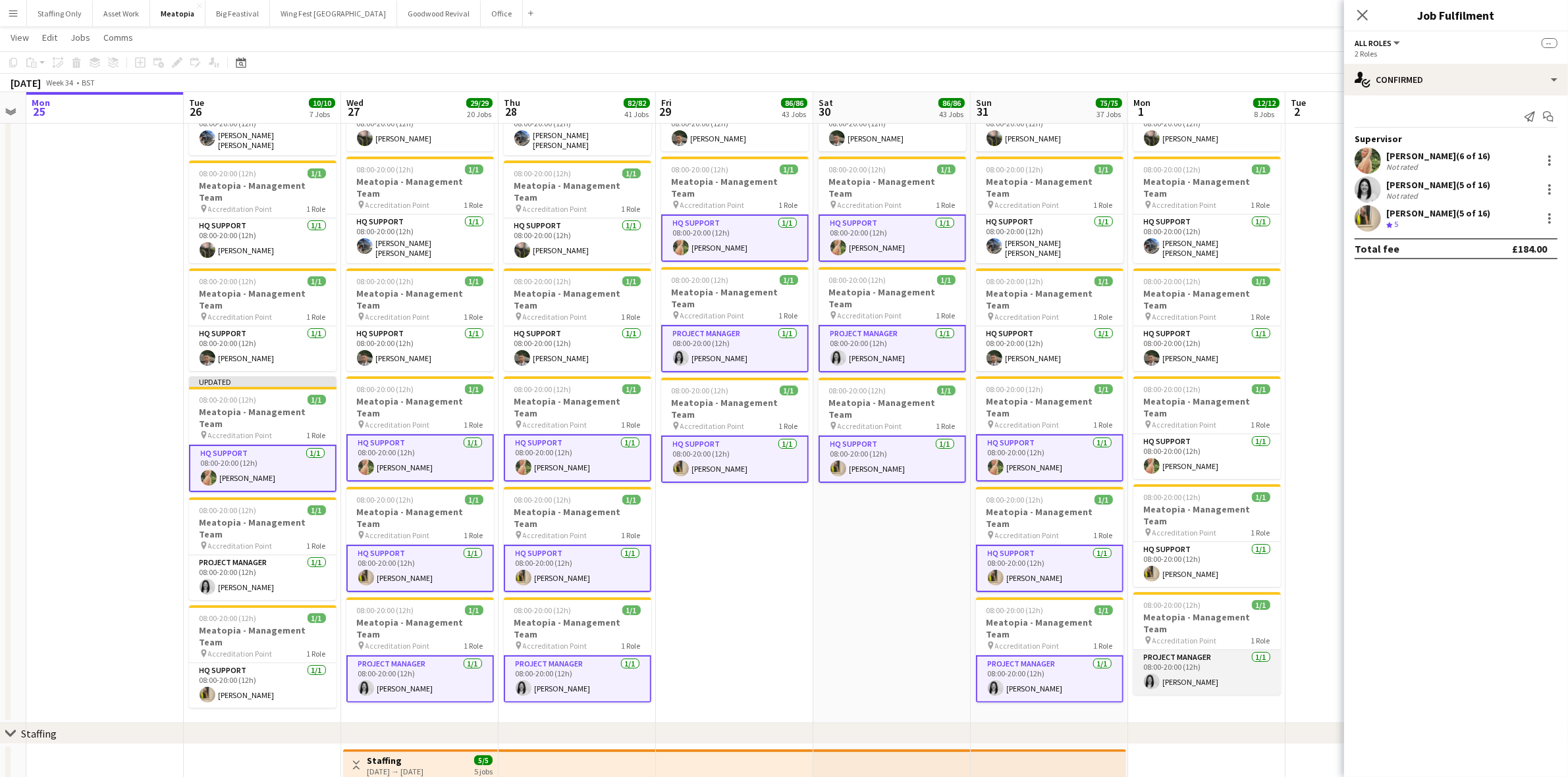
click at [1185, 651] on app-card-role "Project Manager 1/1 08:00-20:00 (12h) Hayley Ashurst" at bounding box center [1207, 673] width 148 height 45
click at [1177, 543] on app-card-role "HQ Support 1/1 08:00-20:00 (12h) Katie Armstrong" at bounding box center [1207, 565] width 148 height 45
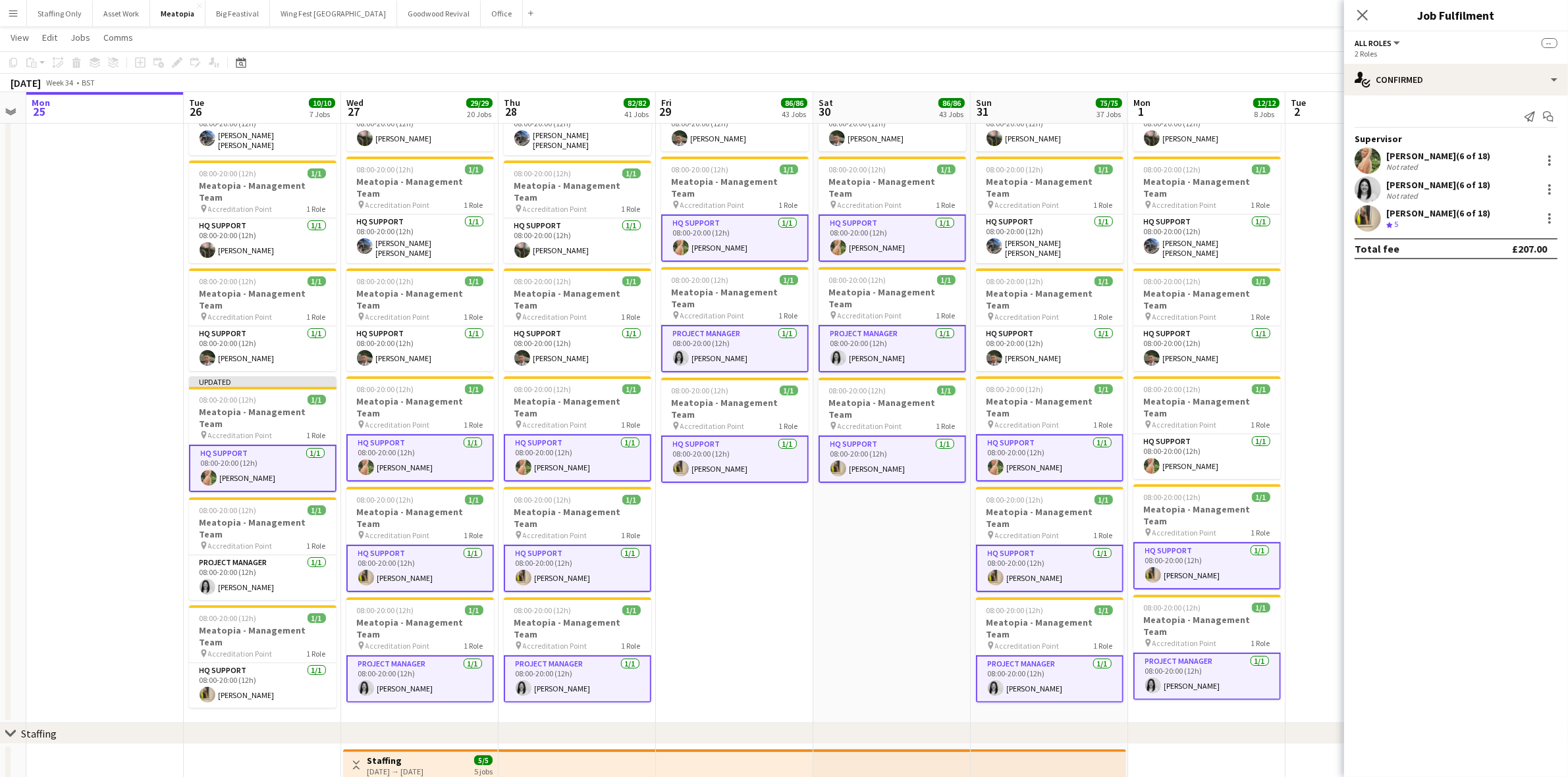
click at [1180, 435] on app-card-role "HQ Support 1/1 08:00-20:00 (12h) Ellie Garner" at bounding box center [1207, 457] width 148 height 45
click at [1554, 156] on div at bounding box center [1550, 161] width 16 height 16
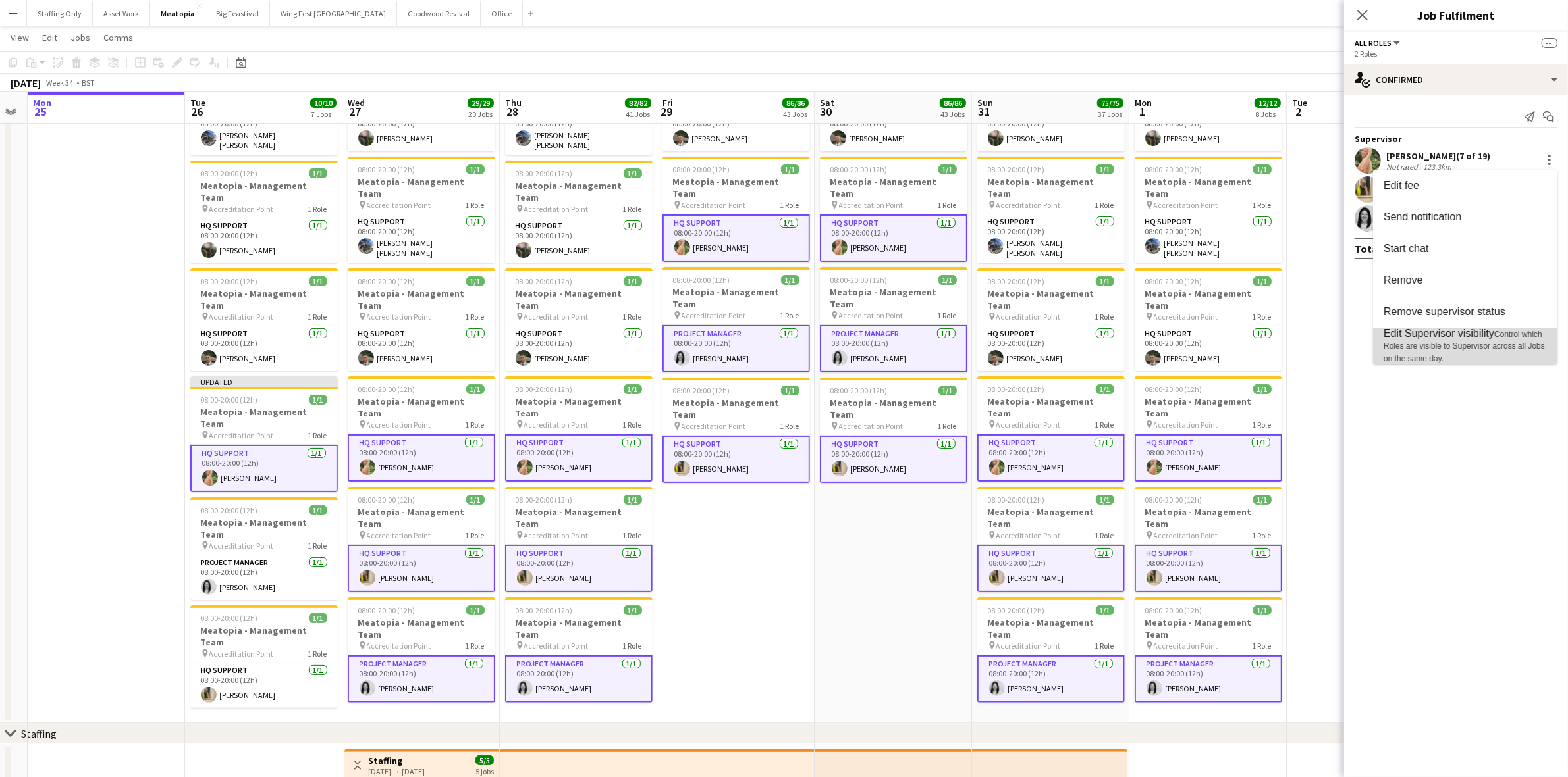
click at [1475, 346] on span "Control which Roles are visible to Supervisor across all Jobs on the same day." at bounding box center [1464, 347] width 162 height 33
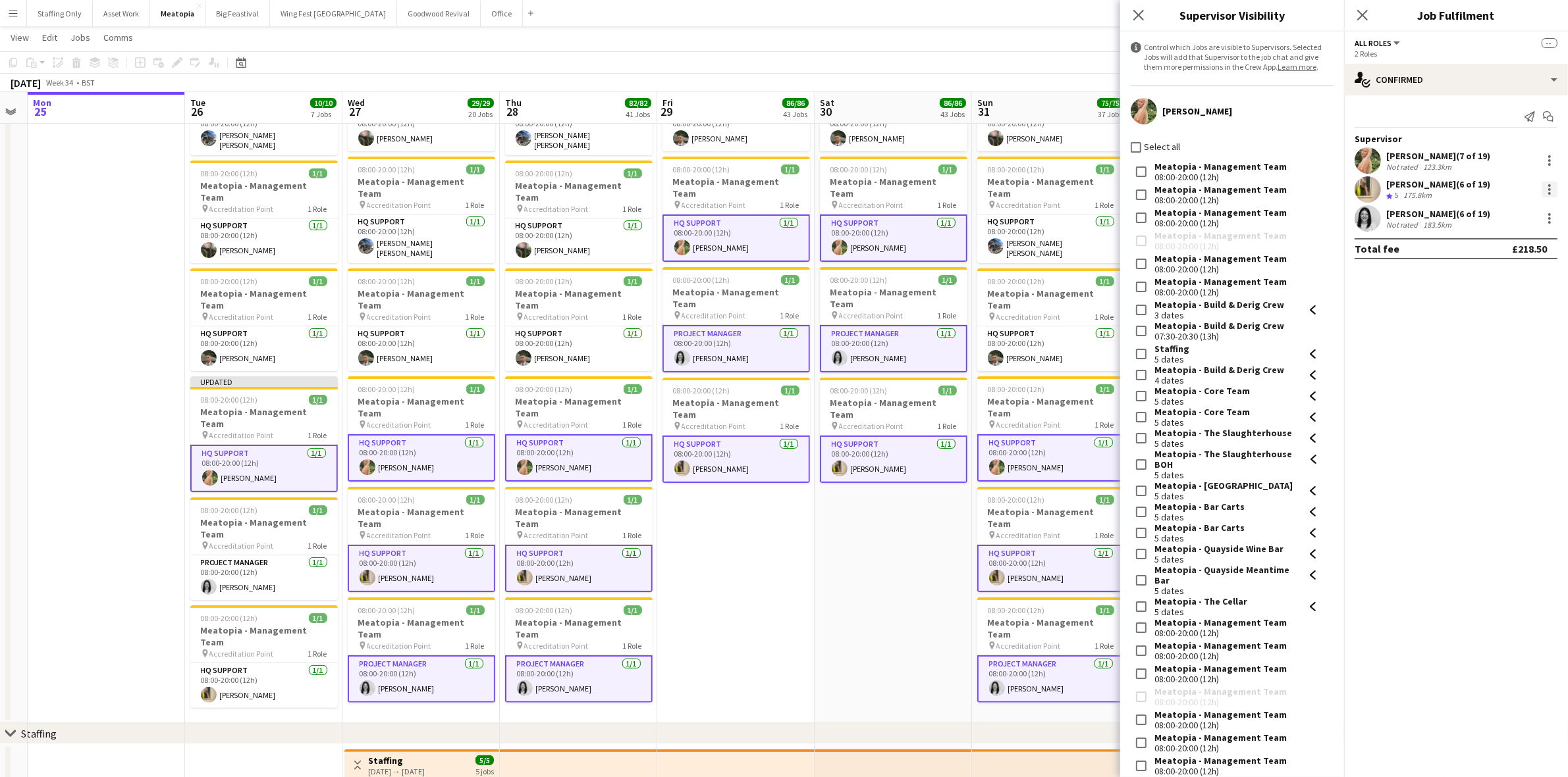
click at [1550, 188] on div at bounding box center [1550, 190] width 16 height 16
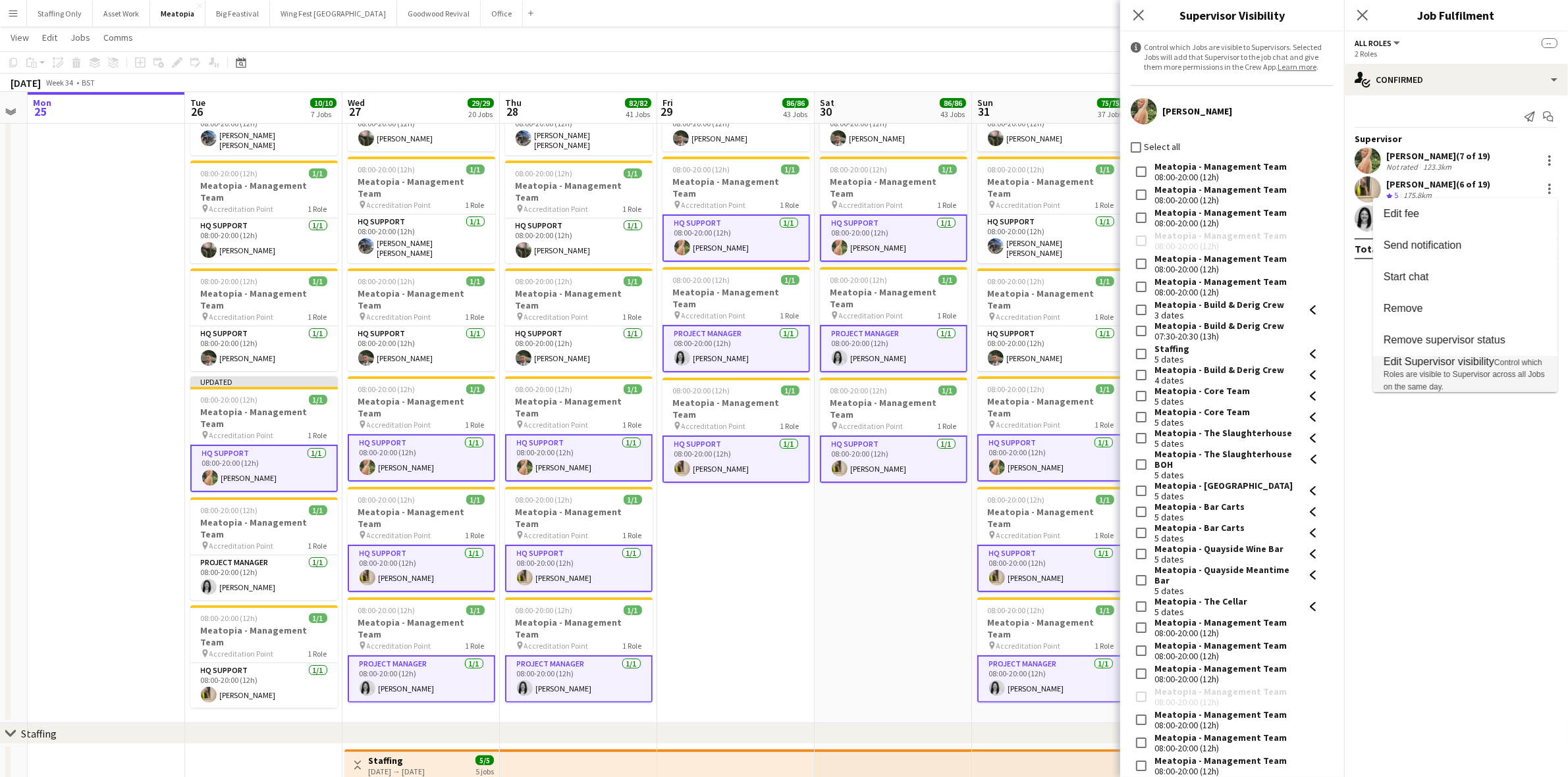
click at [1454, 370] on span "Edit Supervisor visibility Control which Roles are visible to Supervisor across…" at bounding box center [1465, 374] width 163 height 36
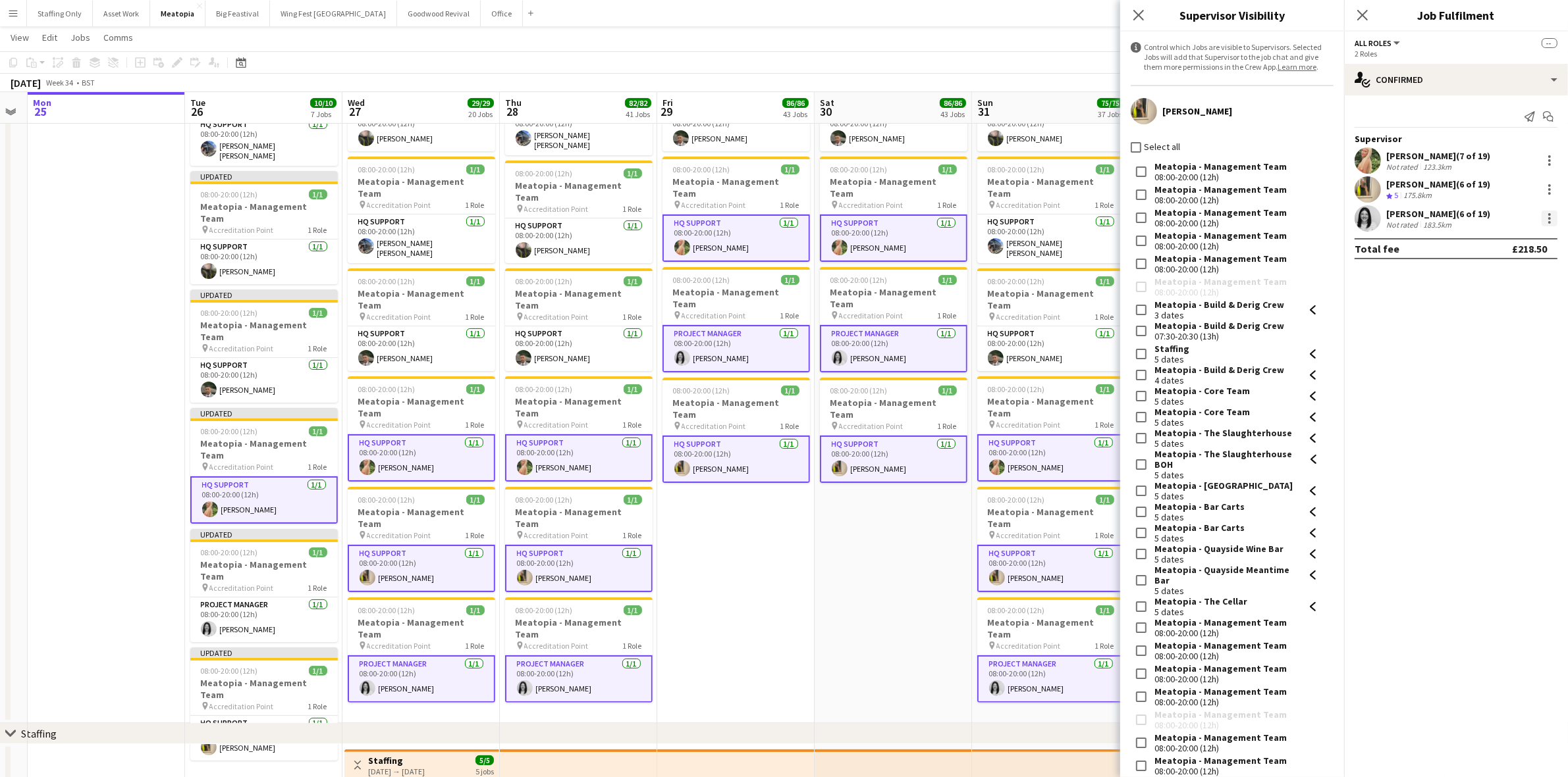
click at [1546, 218] on div at bounding box center [1550, 219] width 16 height 16
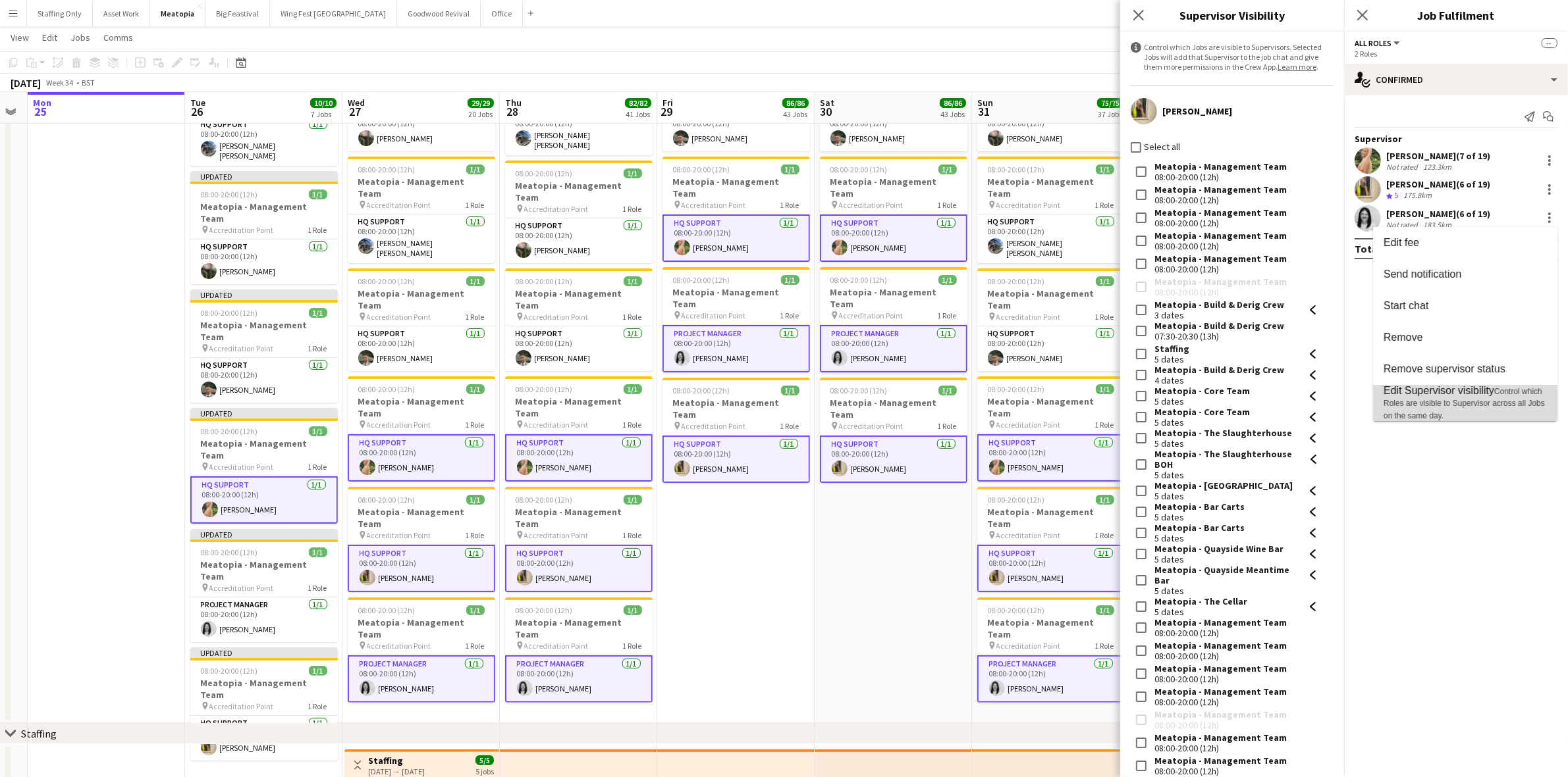
click at [1445, 395] on span "Edit Supervisor visibility" at bounding box center [1439, 391] width 111 height 11
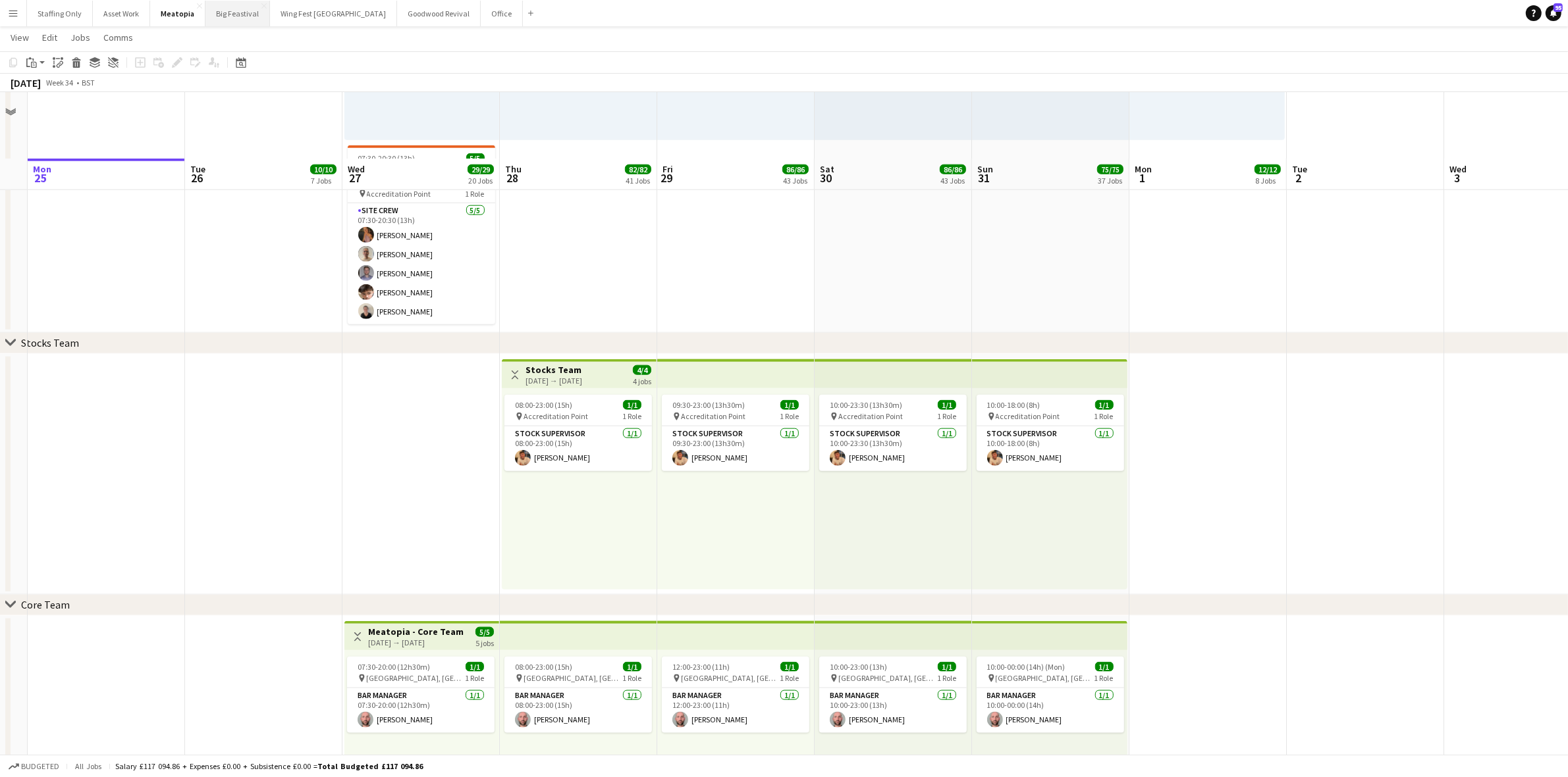
scroll to position [1809, 0]
